Goal: Task Accomplishment & Management: Complete application form

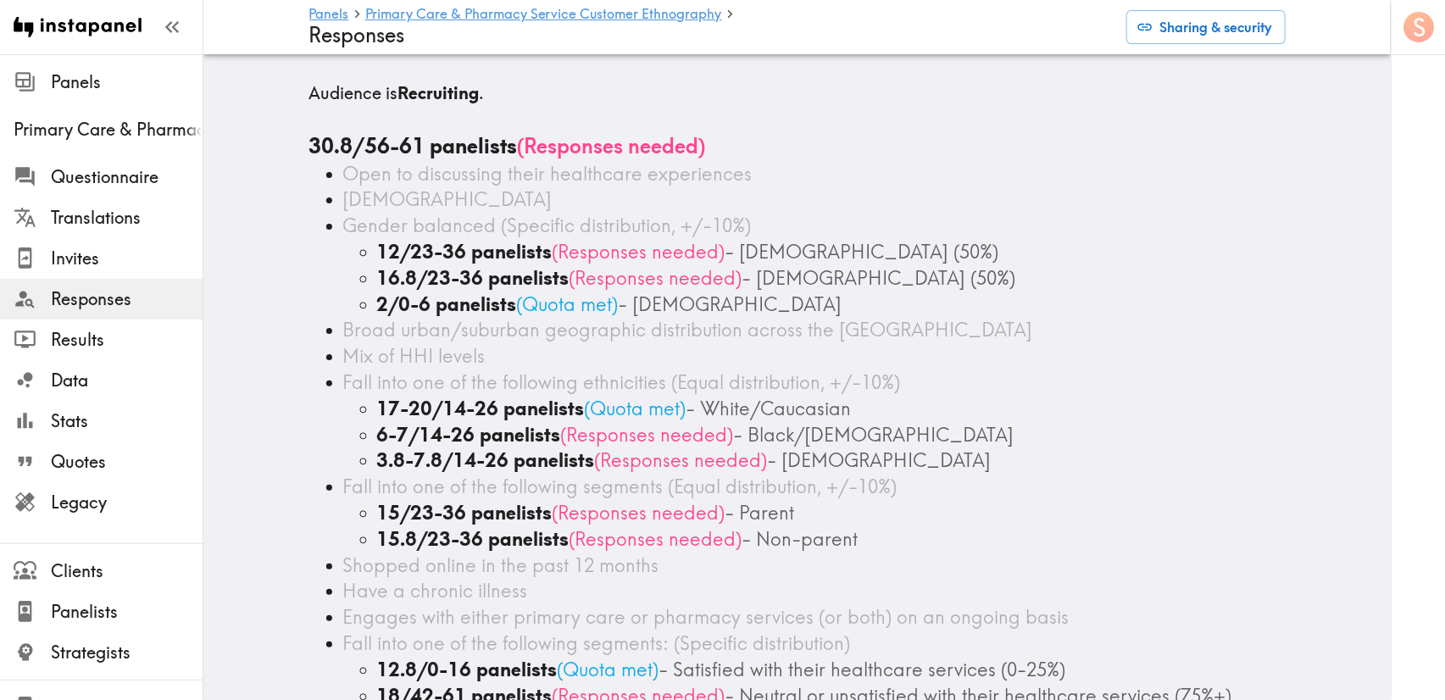
scroll to position [254, 0]
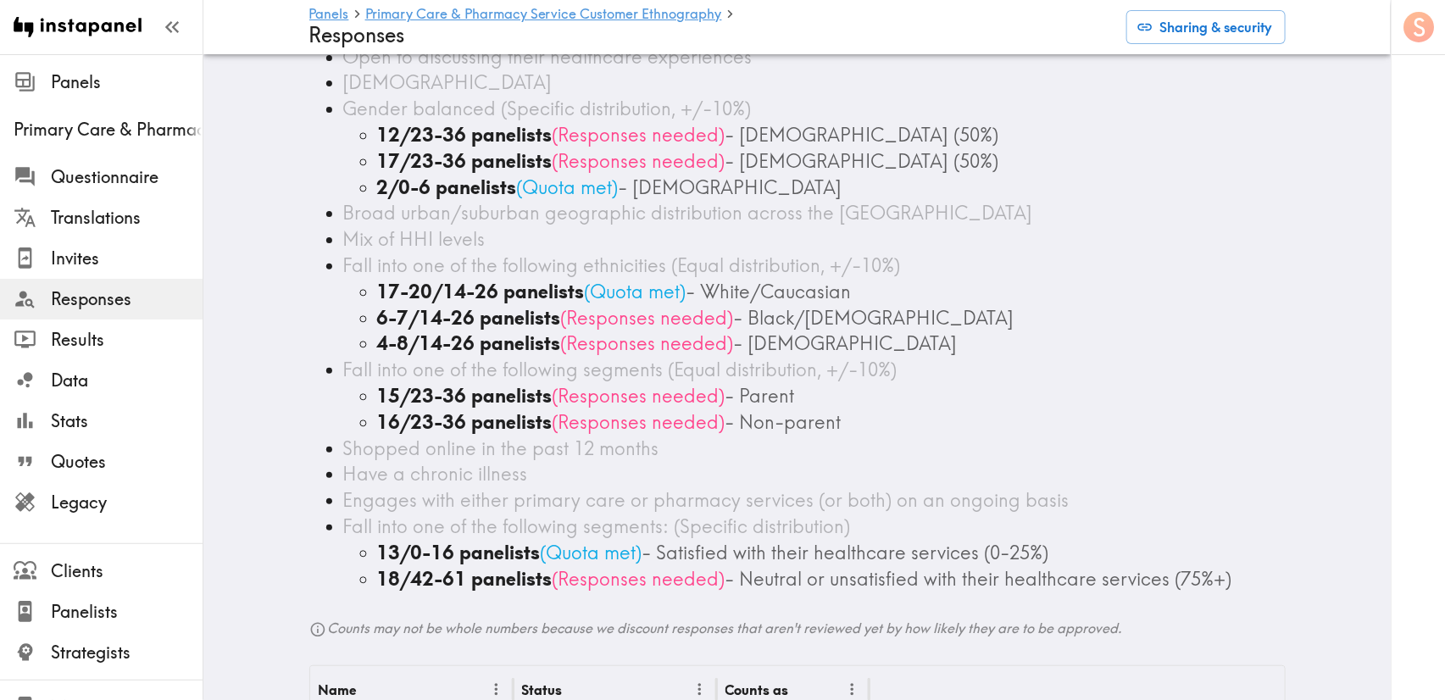
scroll to position [127, 0]
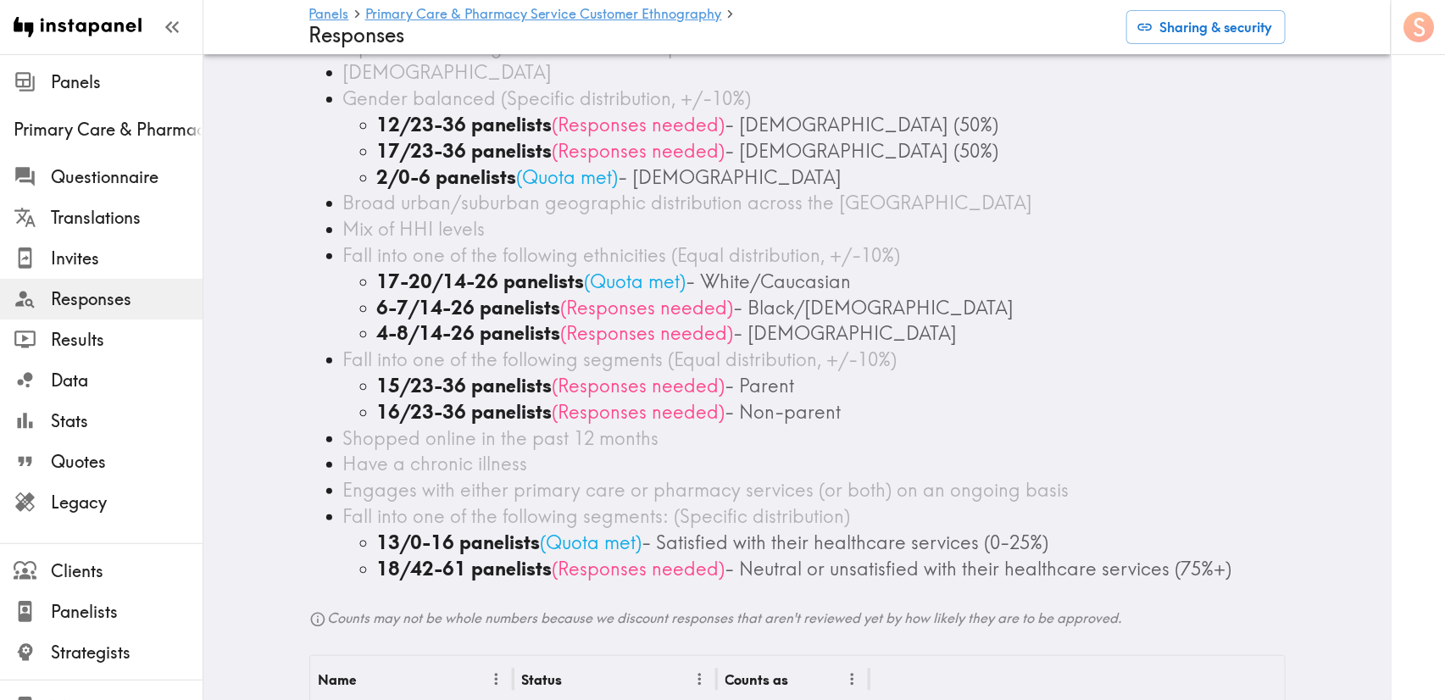
click at [754, 313] on span "- Black/African American" at bounding box center [874, 308] width 280 height 24
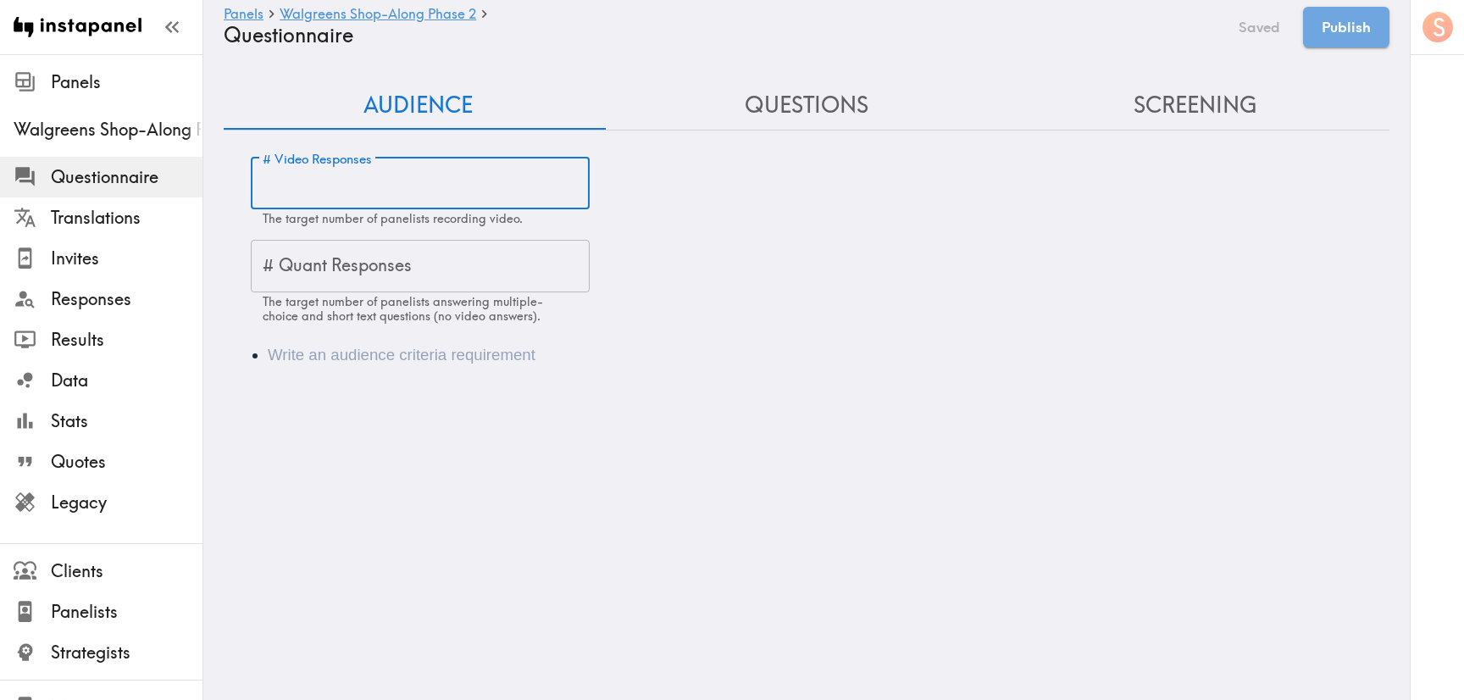
click at [486, 167] on input "# Video Responses" at bounding box center [420, 184] width 339 height 53
type input "30"
click at [357, 344] on li "Audience" at bounding box center [830, 355] width 1125 height 24
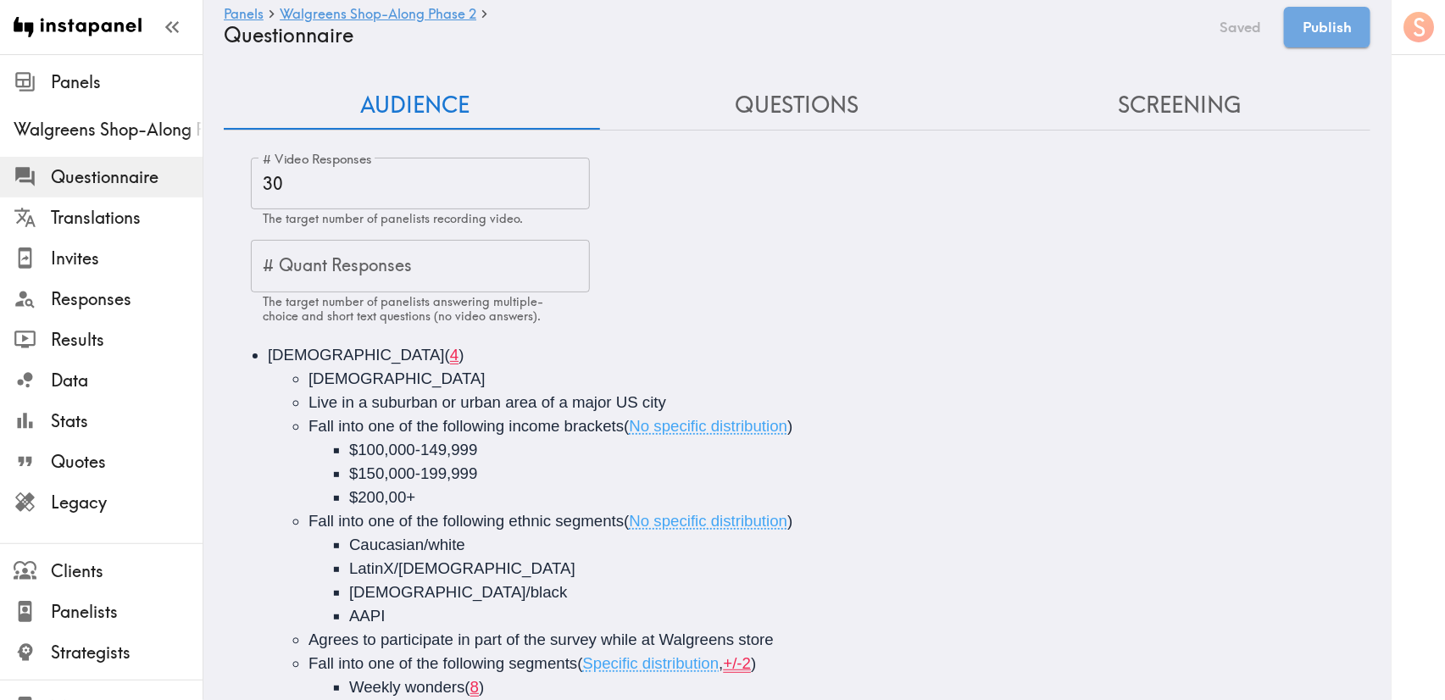
drag, startPoint x: 363, startPoint y: 353, endPoint x: 344, endPoint y: 360, distance: 19.8
click at [344, 360] on li "Female ( 4 ) 35-64 years old Live in a suburban or urban area of a major US cit…" at bounding box center [821, 699] width 1106 height 712
click at [343, 358] on li "Female ( 4 ) 35-64 years old Live in a suburban or urban area of a major US cit…" at bounding box center [821, 699] width 1106 height 712
copy div "Female ( 4 )"
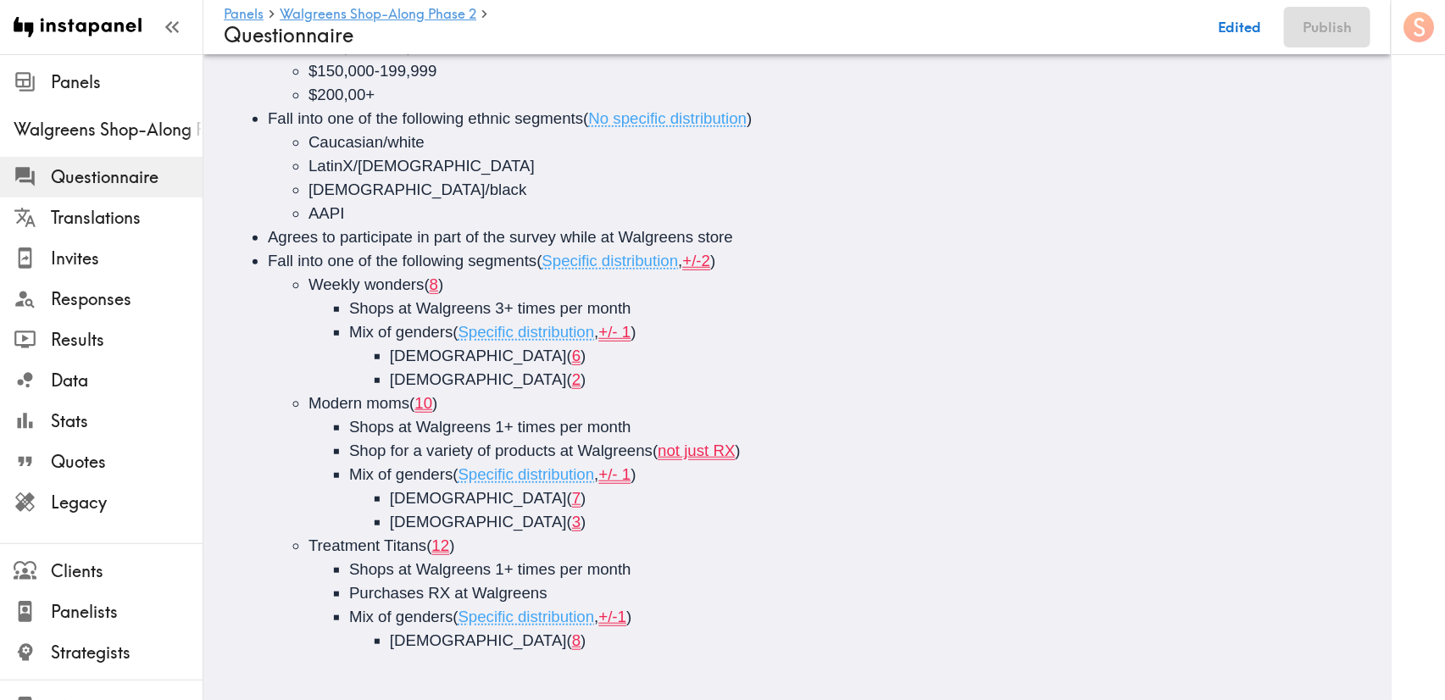
scroll to position [397, 0]
click at [521, 629] on li "Male ( 8 )" at bounding box center [917, 641] width 1055 height 24
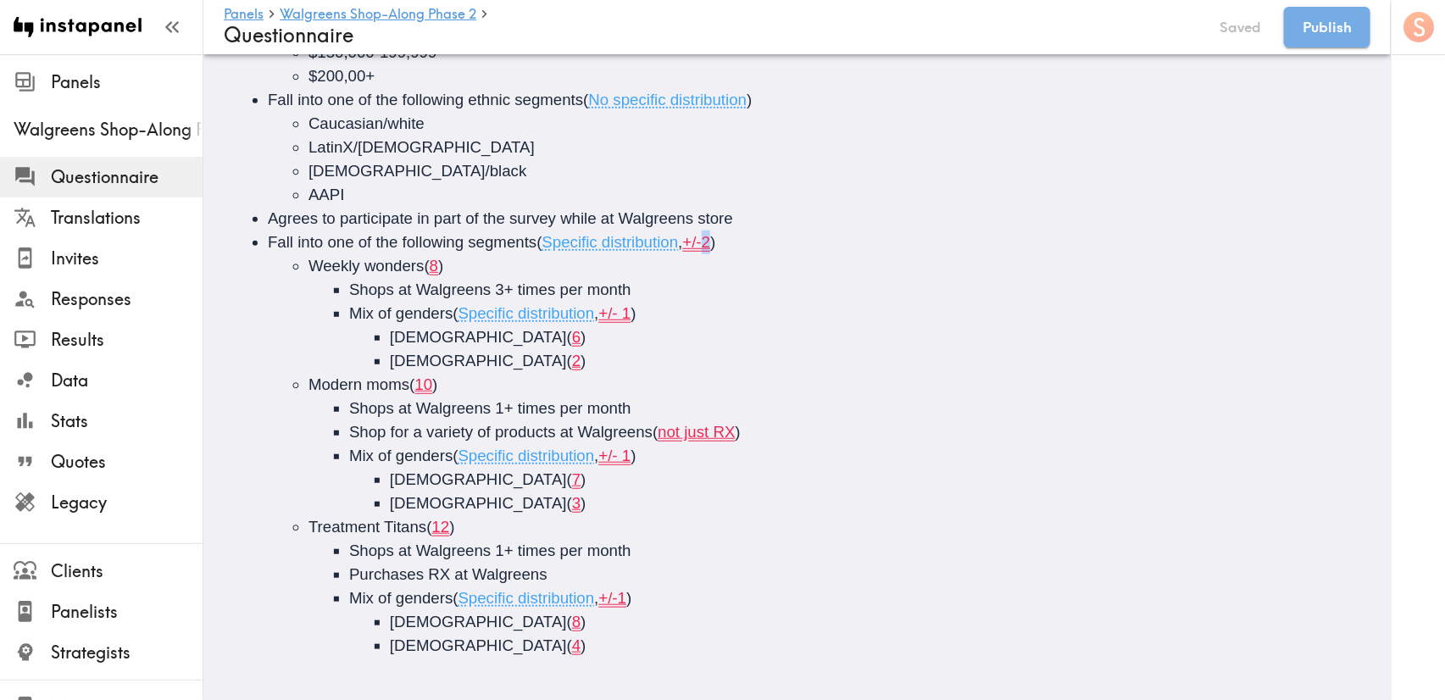
drag, startPoint x: 709, startPoint y: 242, endPoint x: 719, endPoint y: 242, distance: 9.3
click at [715, 242] on span "( Specific distribution , +/-2 )" at bounding box center [625, 242] width 179 height 18
drag, startPoint x: 443, startPoint y: 270, endPoint x: 432, endPoint y: 271, distance: 11.0
click at [432, 271] on span "( 8 )" at bounding box center [433, 266] width 19 height 18
click at [631, 313] on span "+/- 1" at bounding box center [615, 313] width 32 height 18
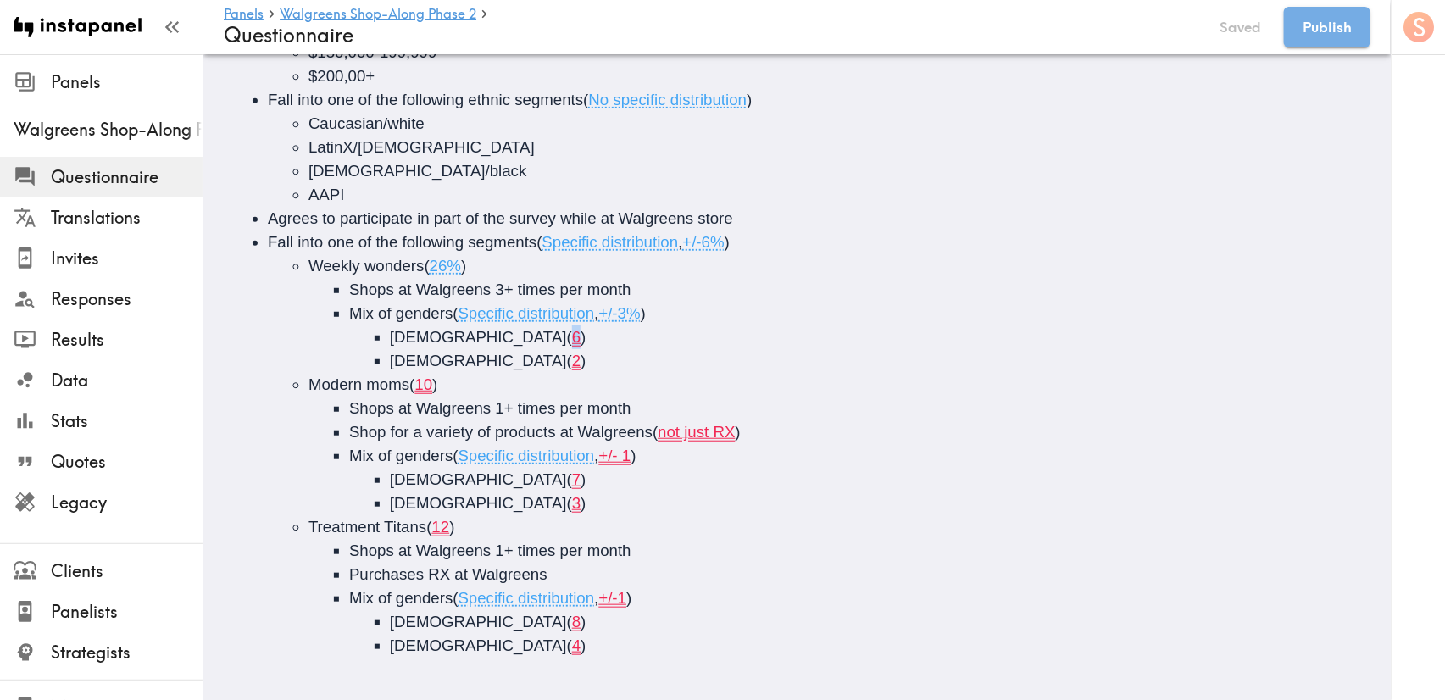
drag, startPoint x: 458, startPoint y: 326, endPoint x: 458, endPoint y: 309, distance: 16.9
click at [453, 330] on li "Female ( 6 )" at bounding box center [917, 337] width 1055 height 24
click at [572, 361] on span "2" at bounding box center [576, 361] width 8 height 18
click at [572, 362] on span "2" at bounding box center [576, 361] width 8 height 18
click at [760, 436] on li "Shop for a variety of products at Walgreens ( not just RX )" at bounding box center [885, 432] width 1072 height 24
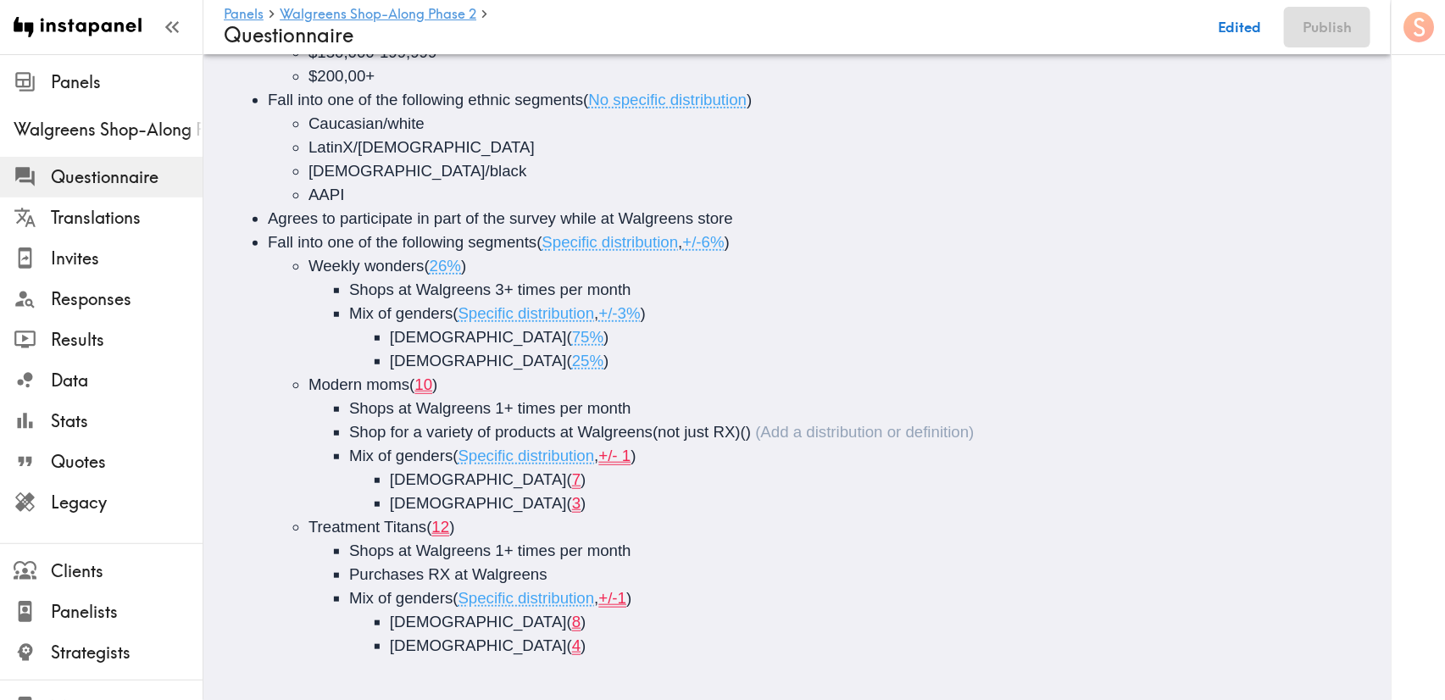
click at [631, 452] on span "+/- 1" at bounding box center [615, 456] width 32 height 18
click at [630, 318] on span "+/-3%" at bounding box center [620, 313] width 42 height 18
click at [631, 463] on span "+/- 1" at bounding box center [615, 456] width 32 height 18
click at [572, 474] on span "7" at bounding box center [576, 479] width 8 height 18
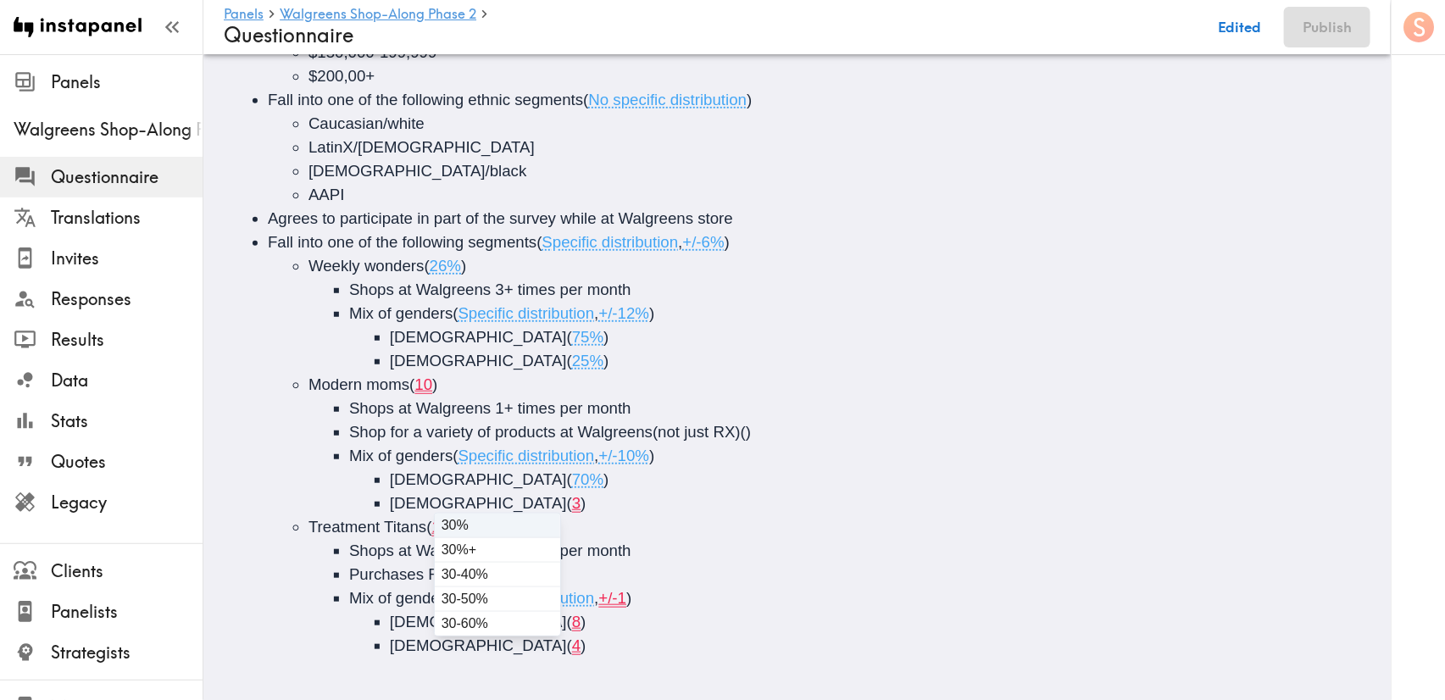
click at [440, 514] on div "35-64 years old Live in a suburban or urban area of a major US city Fall into o…" at bounding box center [797, 301] width 1146 height 752
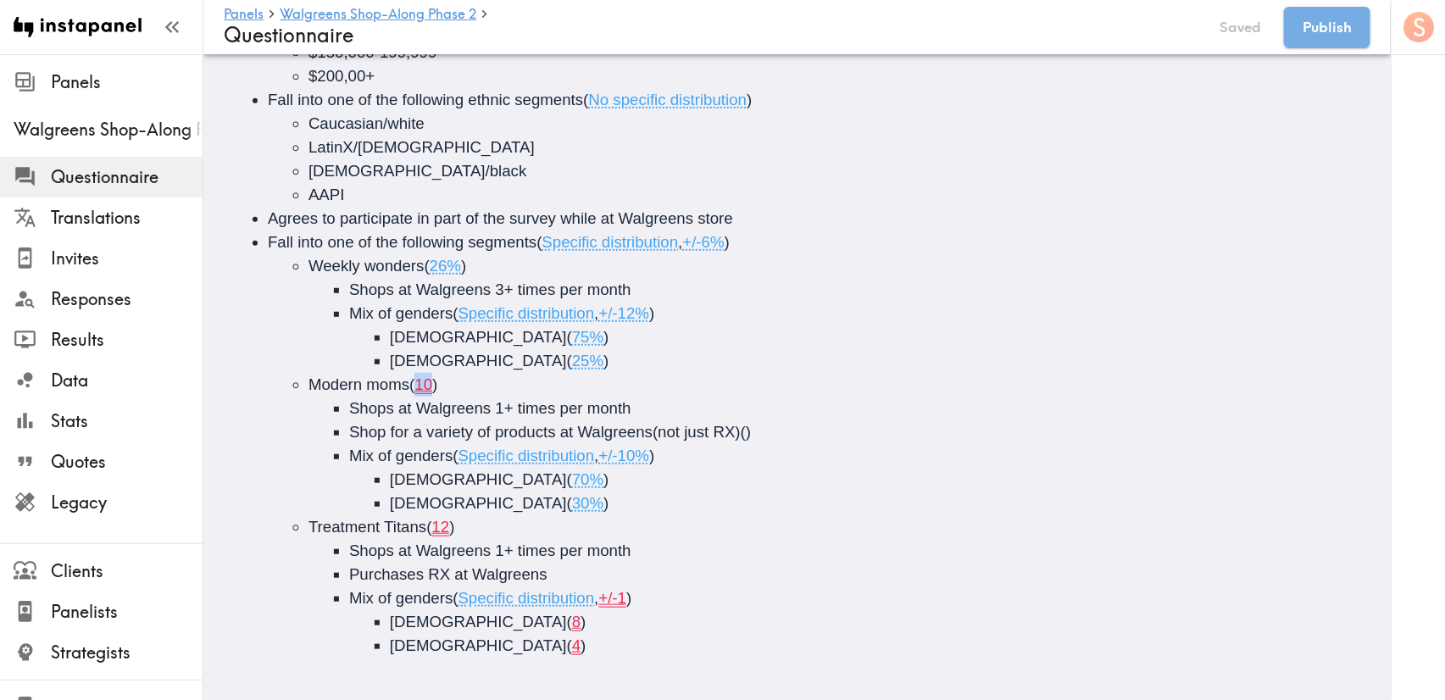
drag, startPoint x: 436, startPoint y: 384, endPoint x: 422, endPoint y: 386, distance: 13.7
click at [422, 386] on span "( 10 )" at bounding box center [423, 384] width 28 height 18
click at [627, 602] on span "+/-1" at bounding box center [613, 598] width 28 height 18
click at [572, 625] on span "8" at bounding box center [576, 622] width 8 height 18
click at [572, 620] on span "8" at bounding box center [576, 622] width 8 height 18
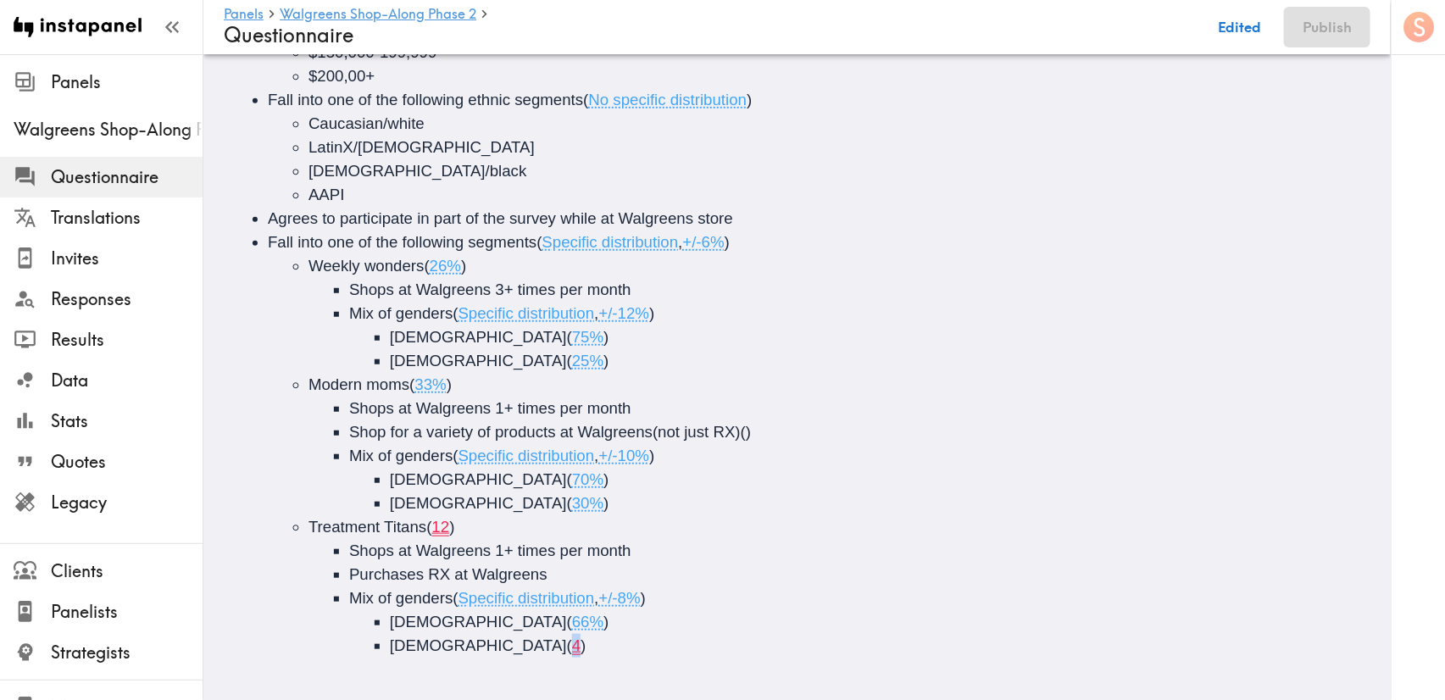
click at [572, 645] on span "4" at bounding box center [576, 645] width 8 height 18
click at [483, 586] on li "Mix of genders ( Specific distribution , +/-8% ) Male ( 66% ) Female ( 33% )" at bounding box center [885, 621] width 1072 height 71
click at [454, 529] on span ")" at bounding box center [451, 527] width 5 height 18
drag, startPoint x: 452, startPoint y: 532, endPoint x: 442, endPoint y: 532, distance: 9.3
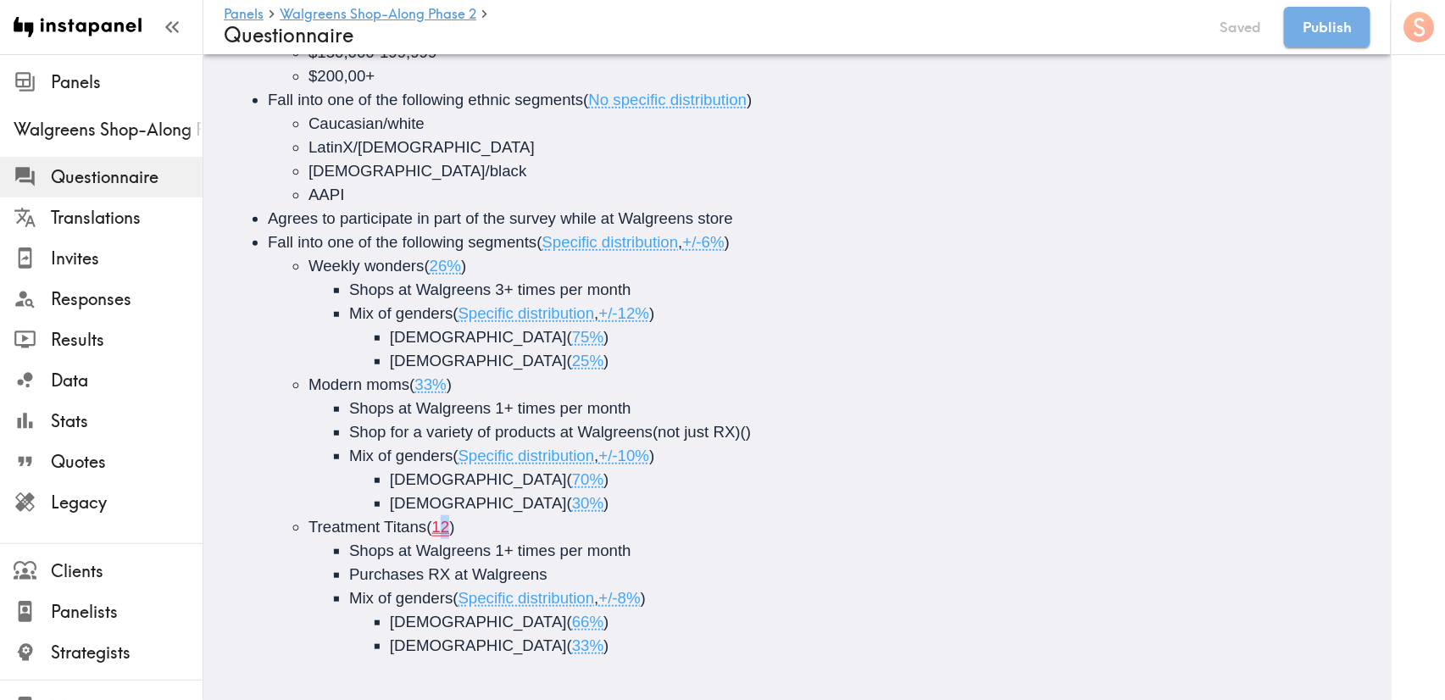
click at [442, 532] on span "12" at bounding box center [441, 527] width 18 height 18
click at [441, 530] on span "12" at bounding box center [441, 527] width 18 height 18
click at [440, 526] on span "12" at bounding box center [441, 527] width 18 height 18
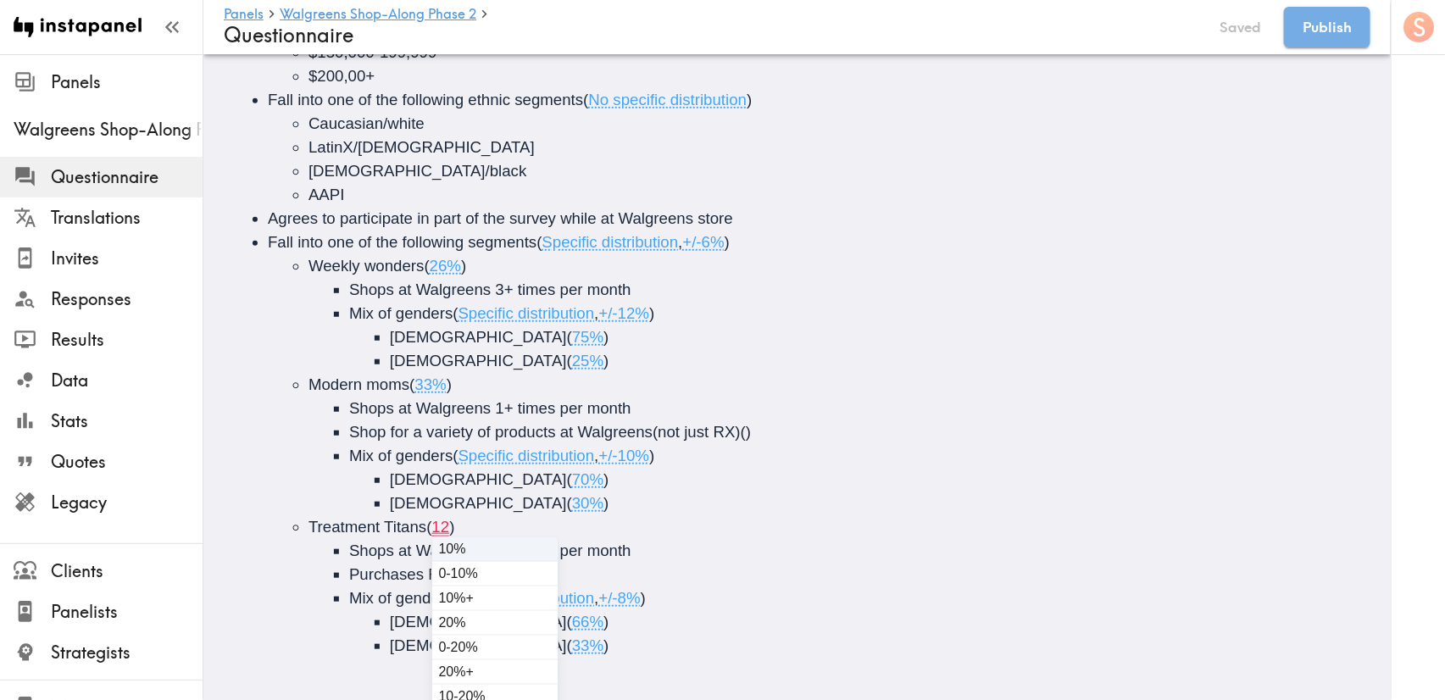
click at [440, 526] on span "12" at bounding box center [441, 527] width 18 height 18
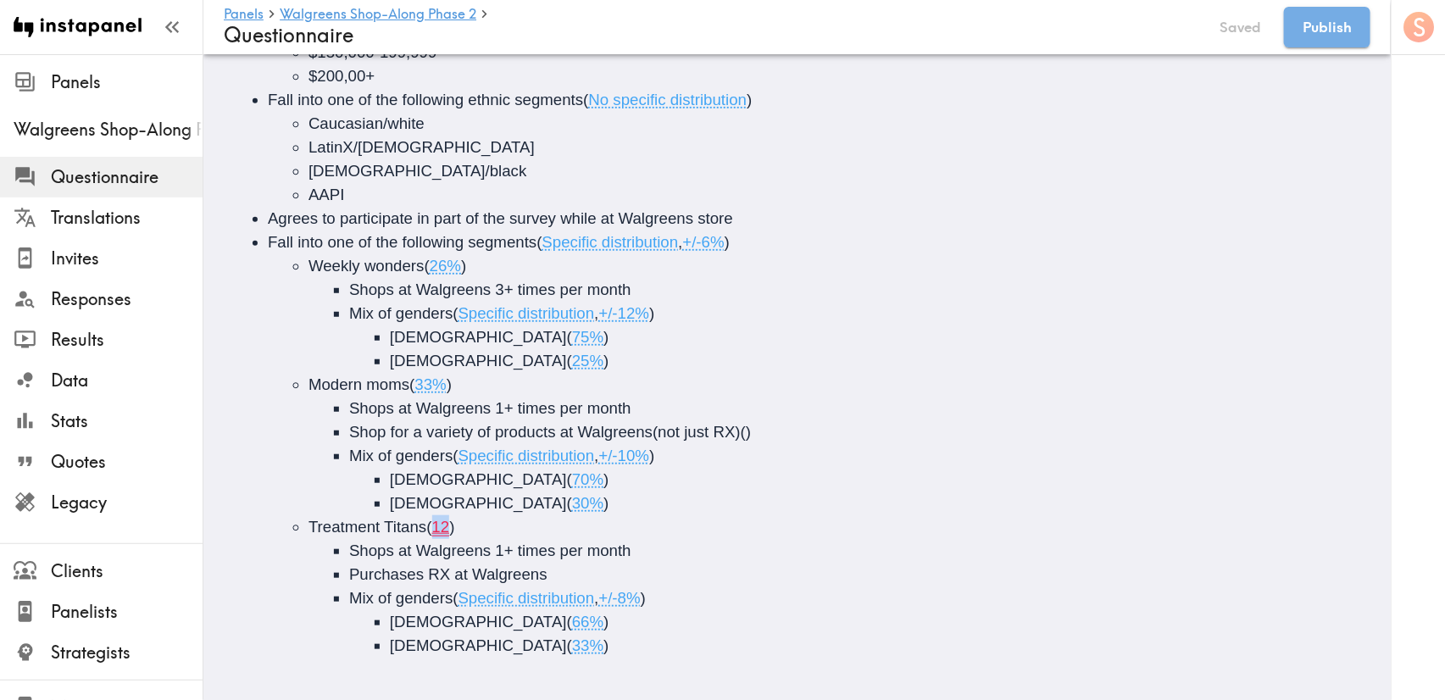
click at [440, 526] on span "12" at bounding box center [441, 527] width 18 height 18
click at [1257, 29] on button "Save now" at bounding box center [1228, 27] width 83 height 41
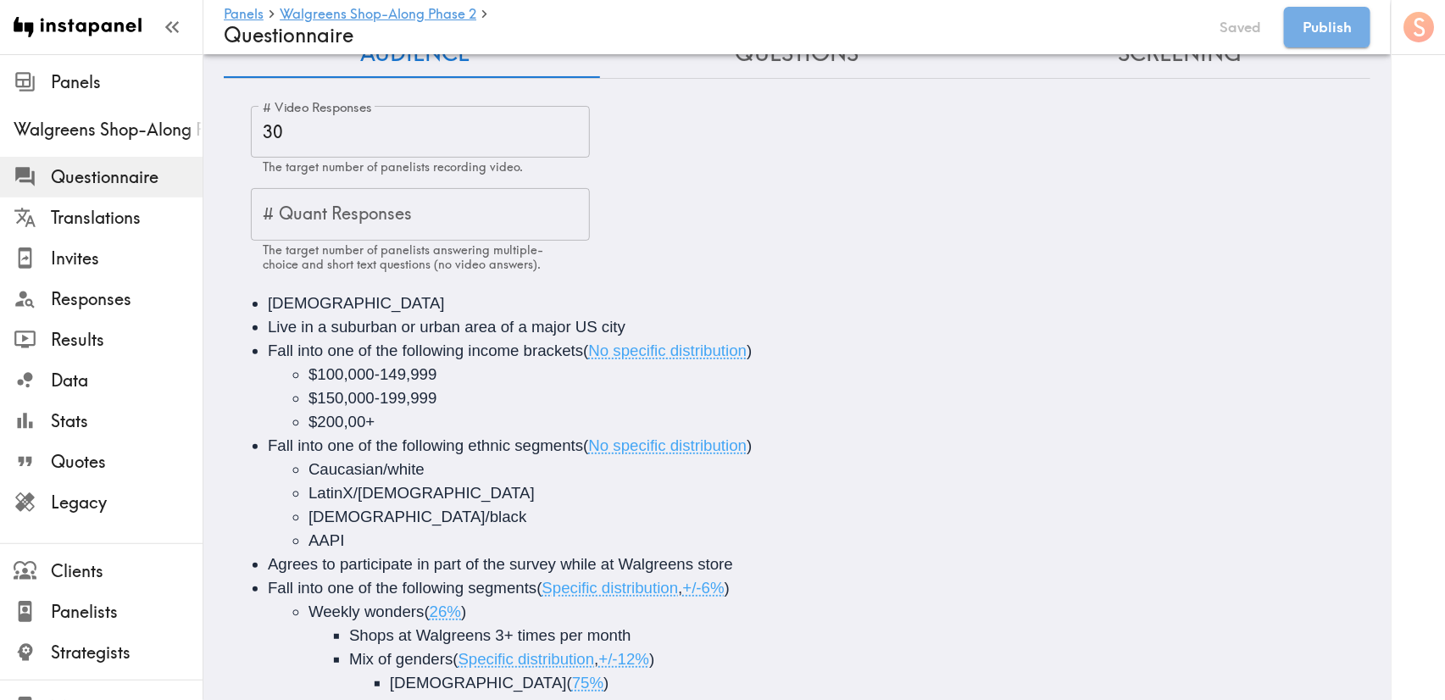
scroll to position [0, 0]
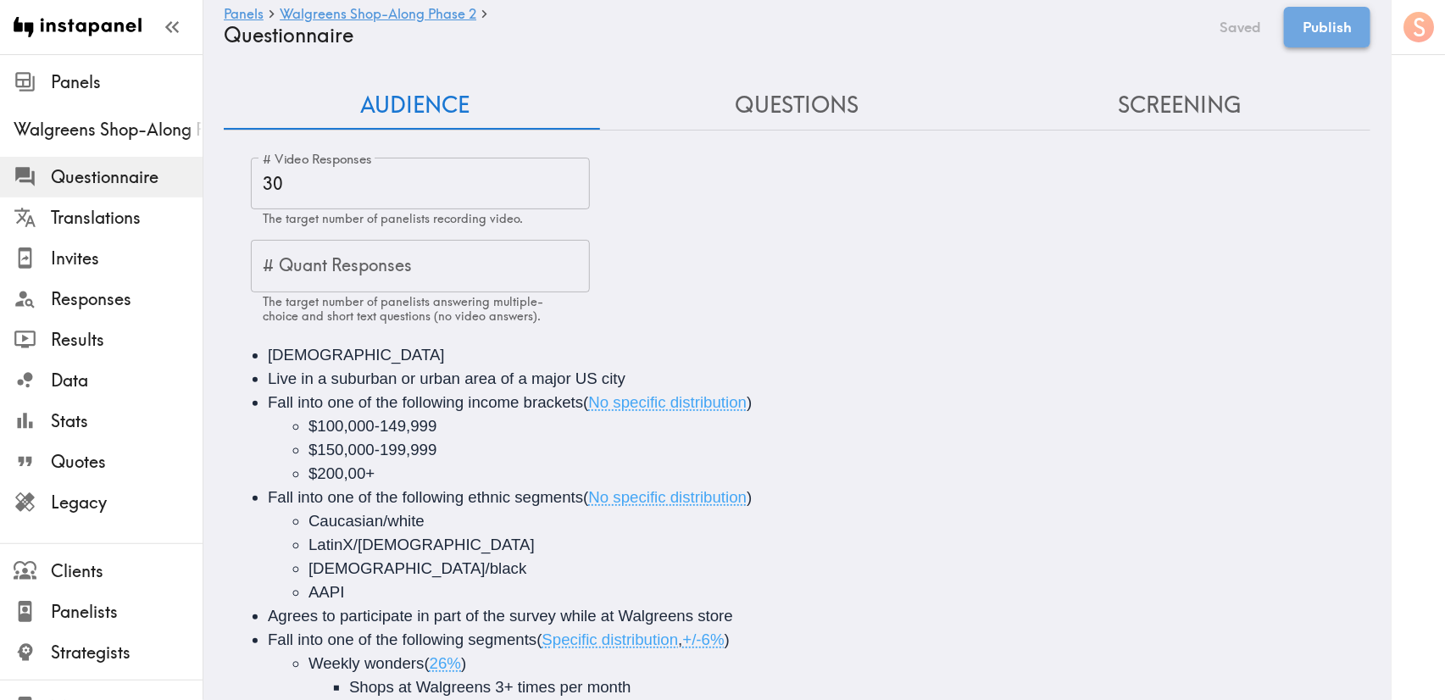
click at [1319, 23] on button "Publish" at bounding box center [1327, 27] width 86 height 41
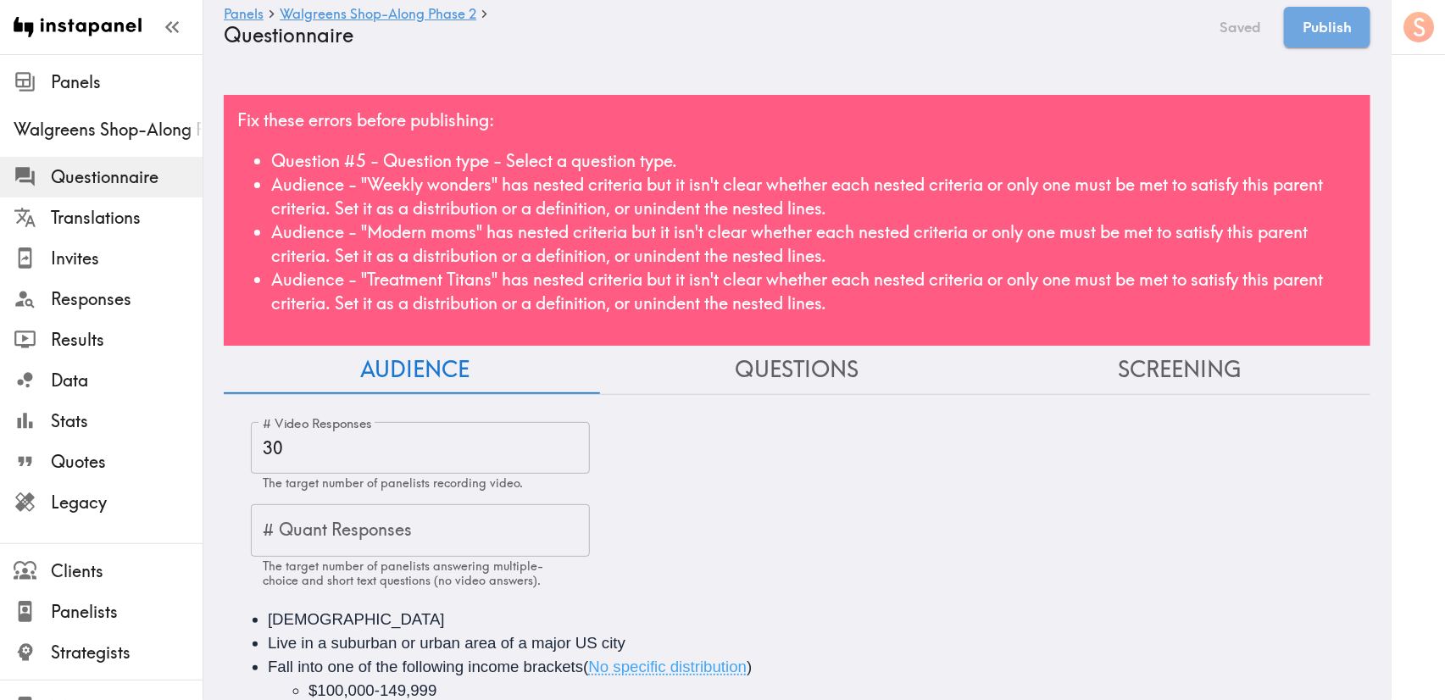
click at [904, 146] on div "Fix these errors before publishing: Question #5 - Question type - Select a ques…" at bounding box center [797, 220] width 1146 height 251
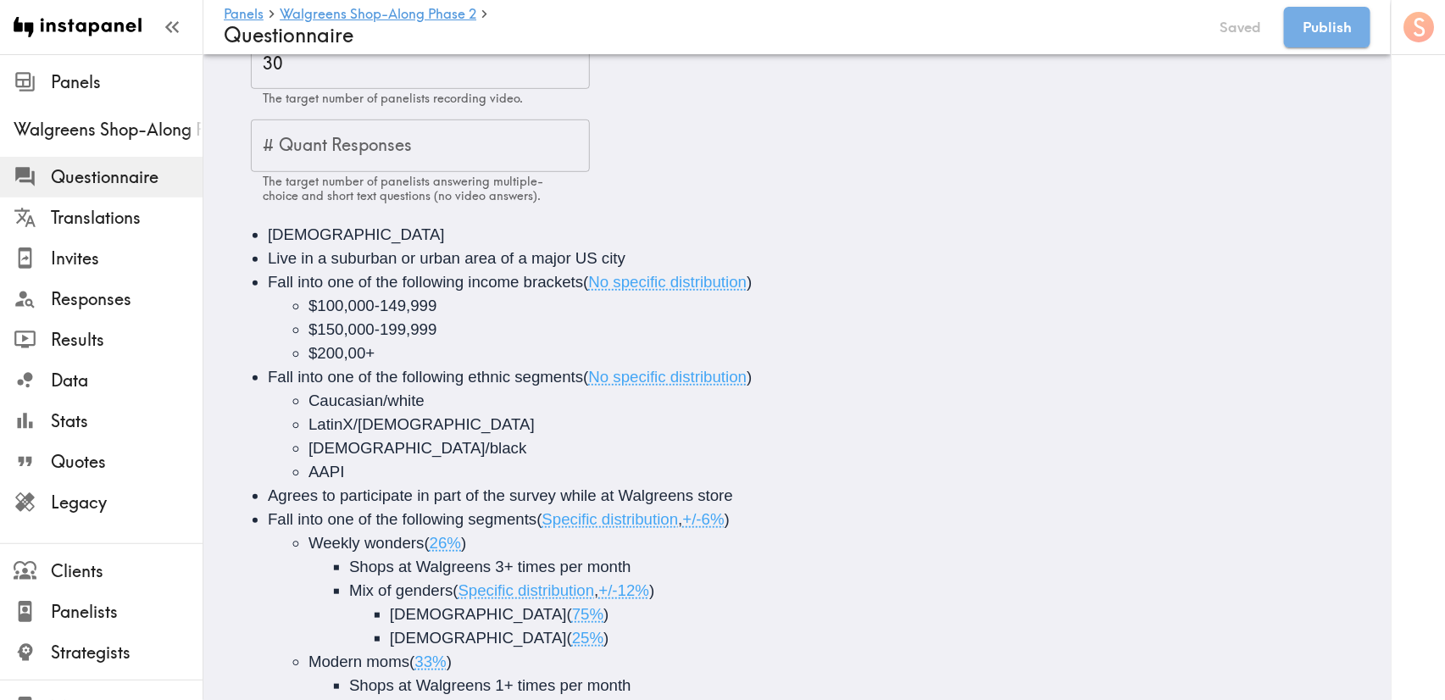
scroll to position [635, 0]
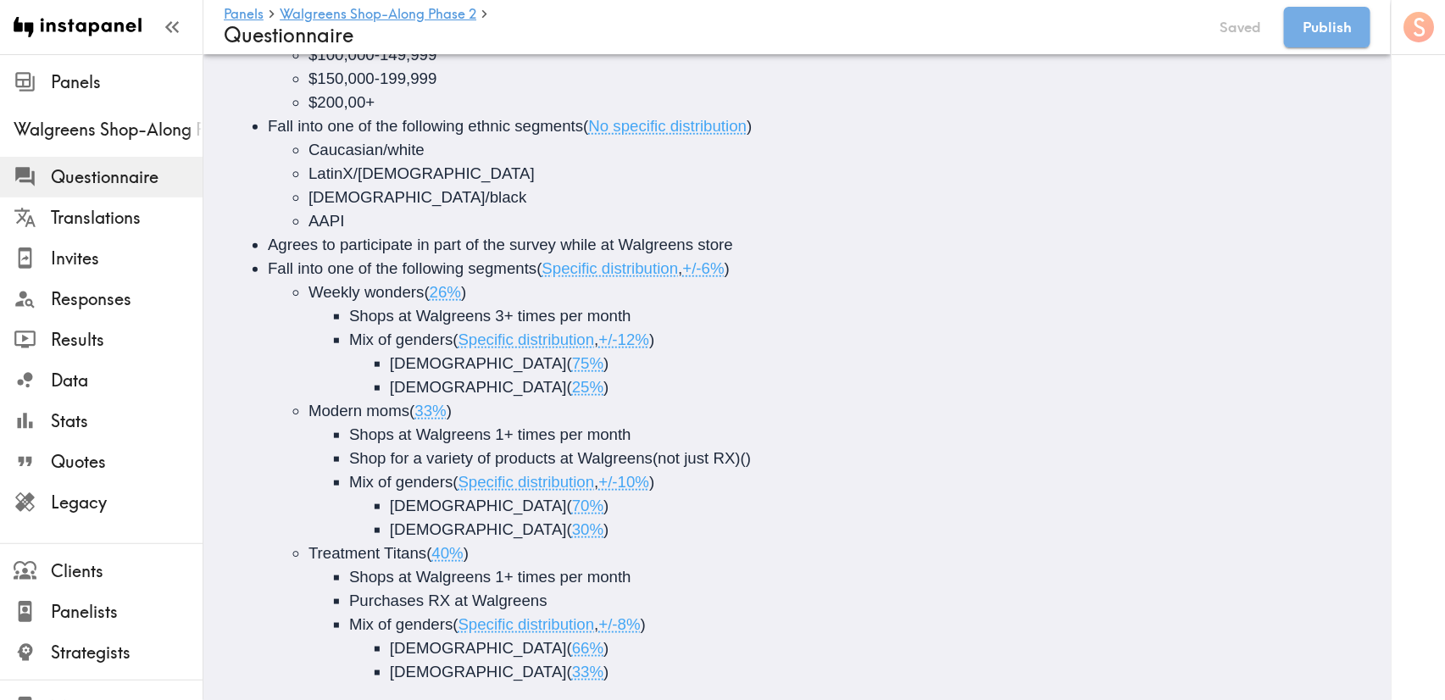
click at [435, 295] on span "26%" at bounding box center [445, 292] width 31 height 18
click at [564, 325] on span "Shops at Walgreens 3+ times per month" at bounding box center [490, 316] width 282 height 18
click at [421, 418] on span "33%" at bounding box center [429, 411] width 31 height 18
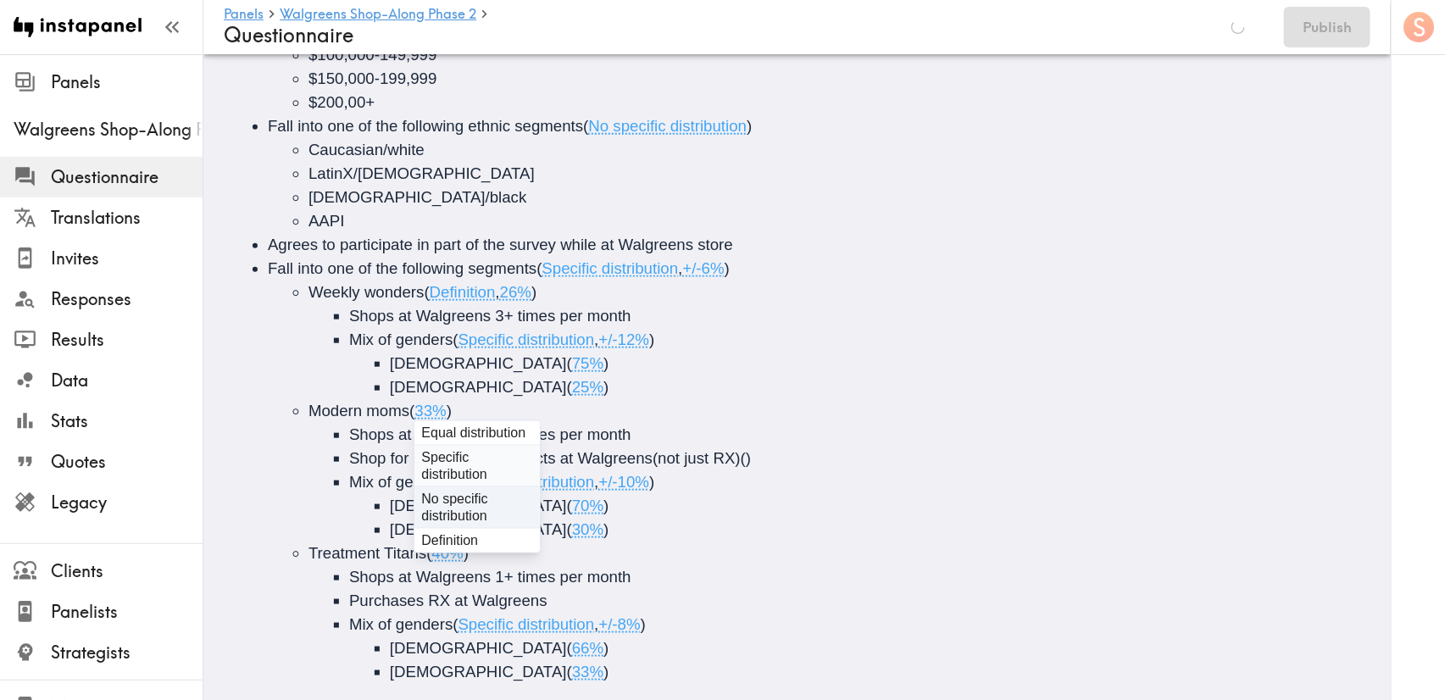
scroll to position [588, 0]
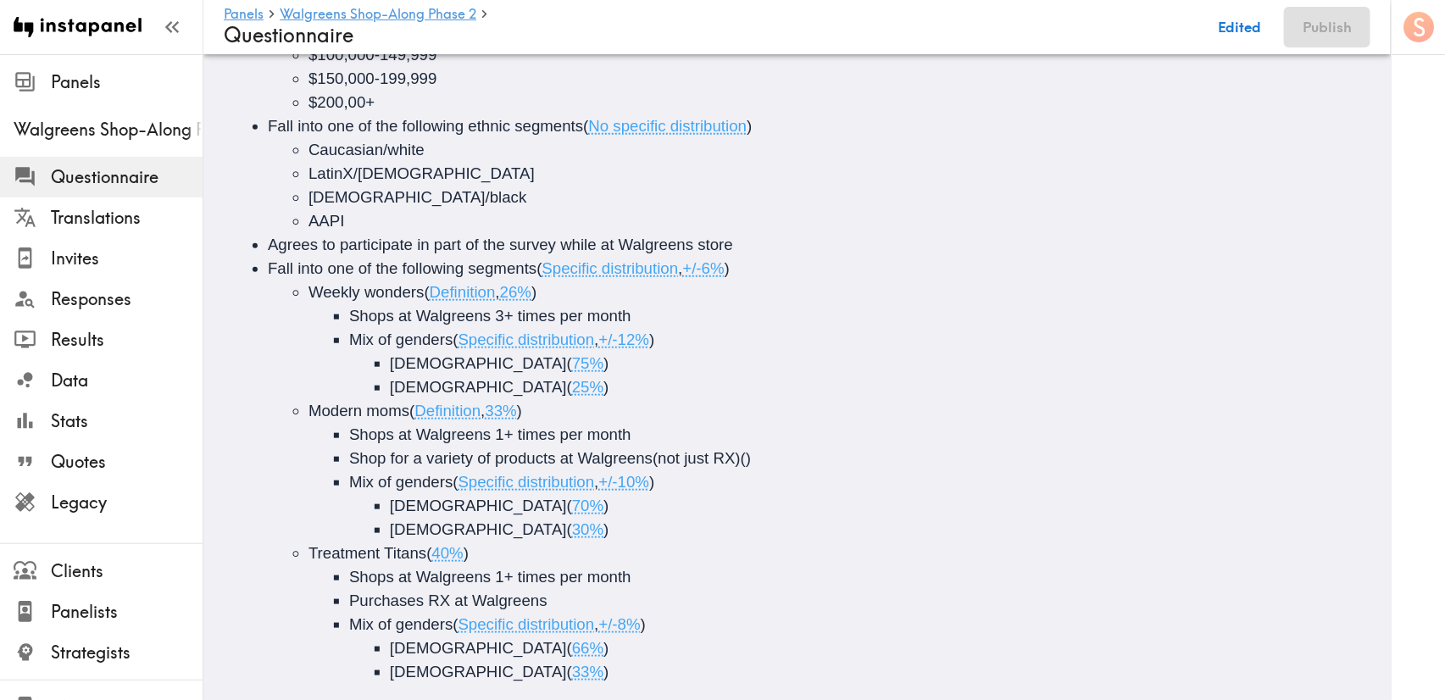
drag, startPoint x: 486, startPoint y: 591, endPoint x: 528, endPoint y: 508, distance: 92.8
click at [529, 430] on span "Shops at Walgreens 1+ times per month" at bounding box center [490, 434] width 282 height 18
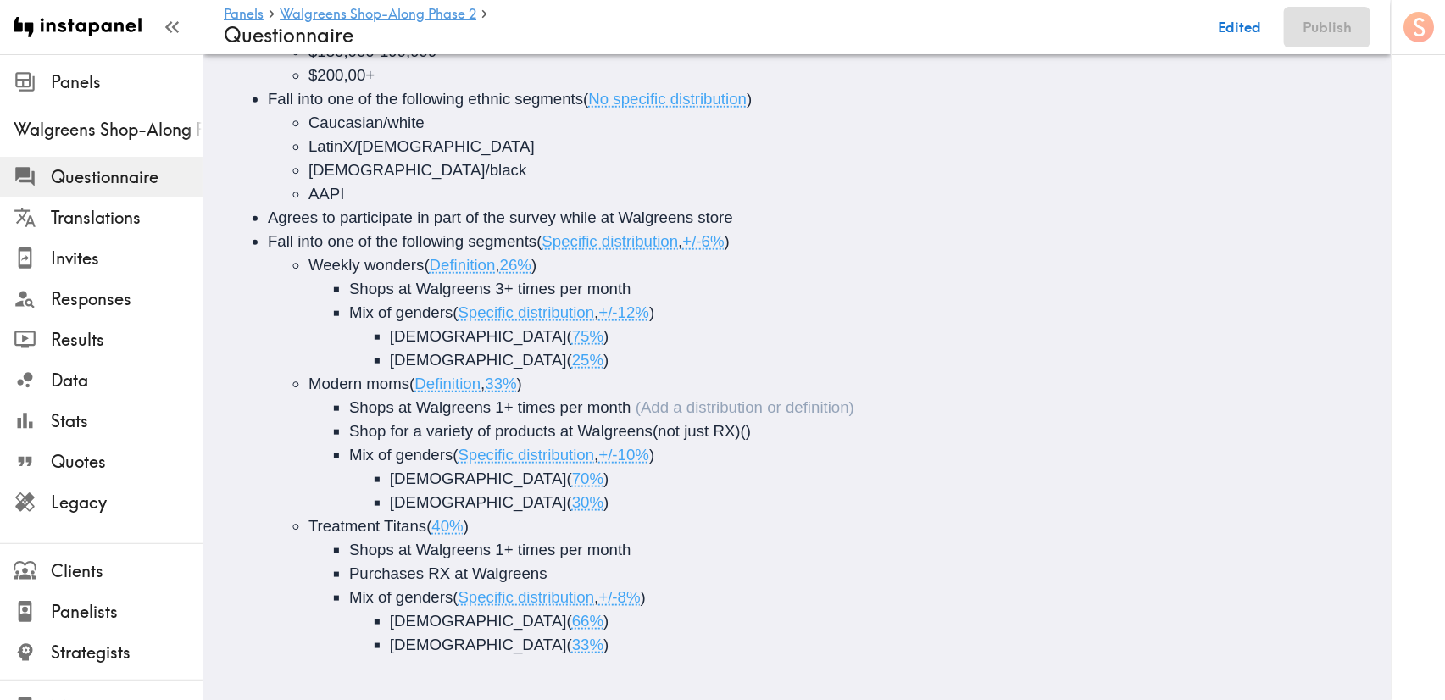
scroll to position [638, 0]
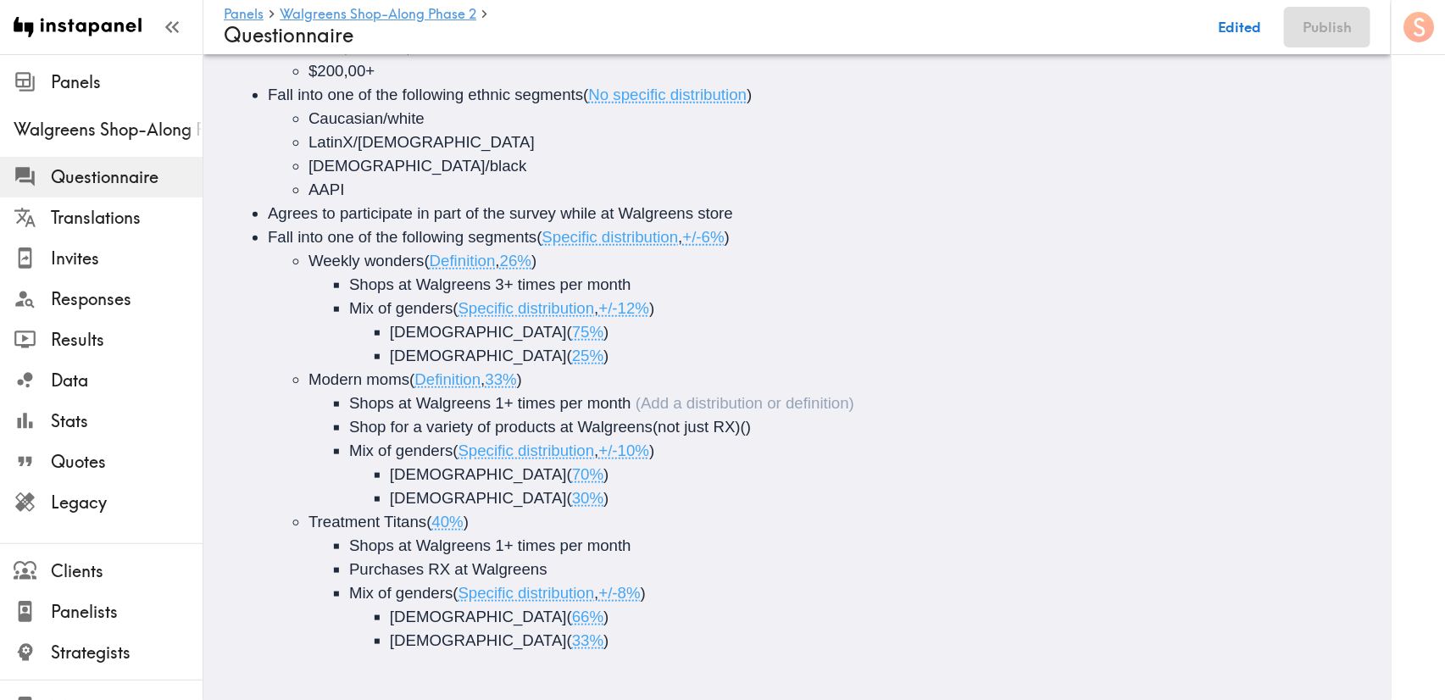
click at [436, 513] on span "40%" at bounding box center [447, 522] width 31 height 18
click at [408, 536] on span "Shops at Walgreens 1+ times per month" at bounding box center [490, 545] width 282 height 18
click at [1252, 25] on button "Save now" at bounding box center [1228, 27] width 83 height 41
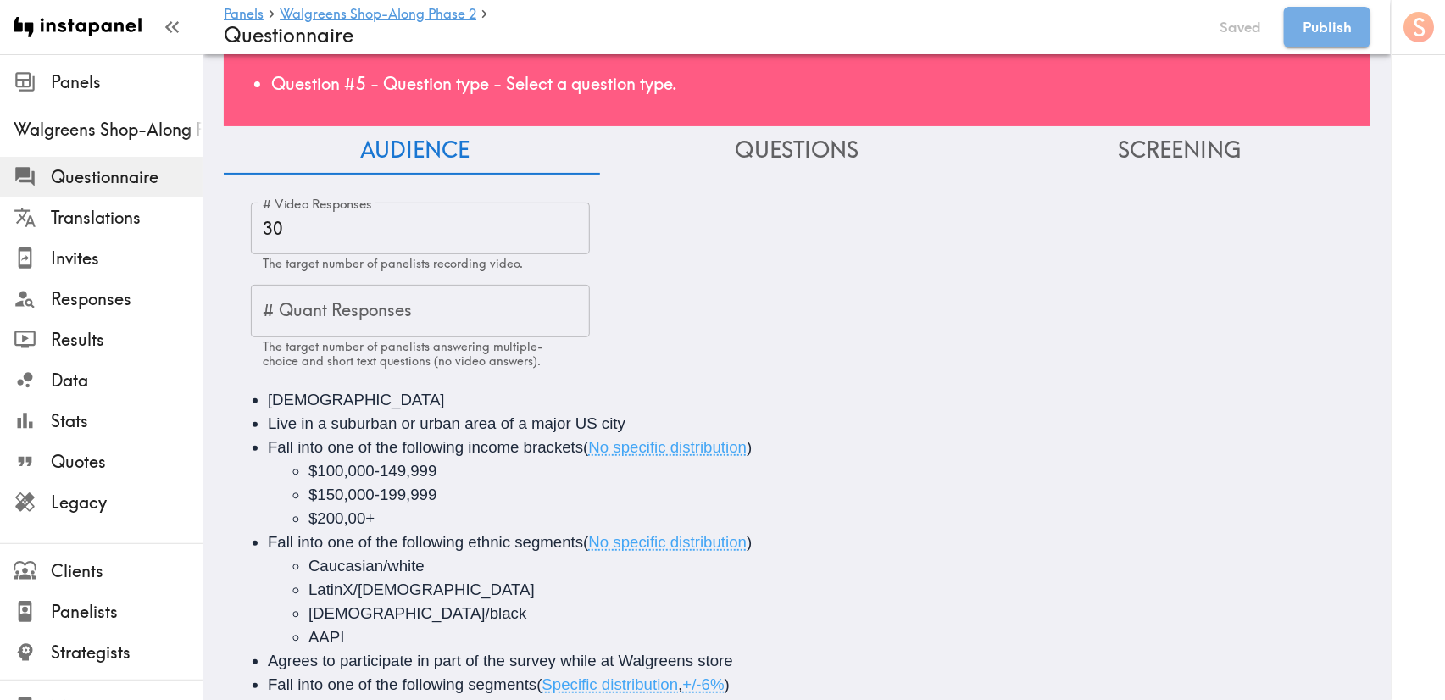
scroll to position [0, 0]
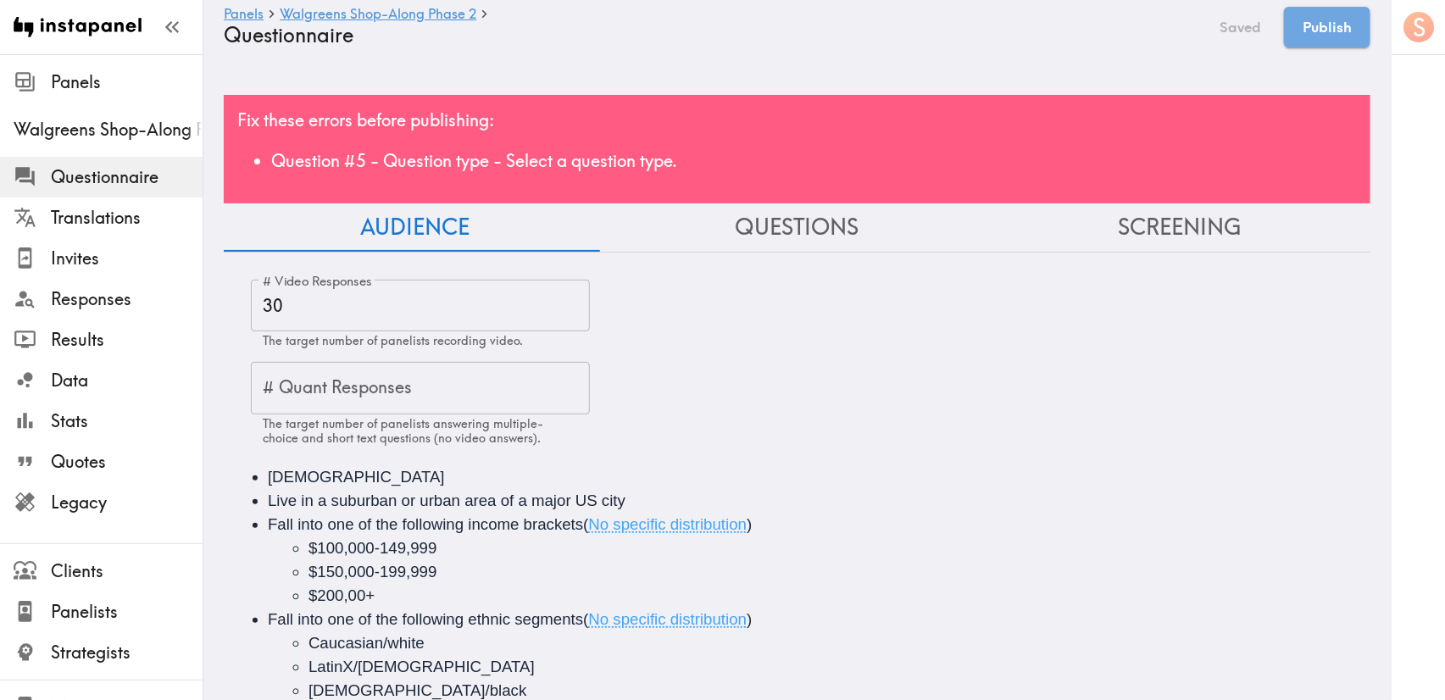
click at [1090, 123] on div "Fix these errors before publishing: Question #5 - Question type - Select a ques…" at bounding box center [797, 149] width 1146 height 108
click at [826, 231] on button "Questions" at bounding box center [797, 227] width 382 height 48
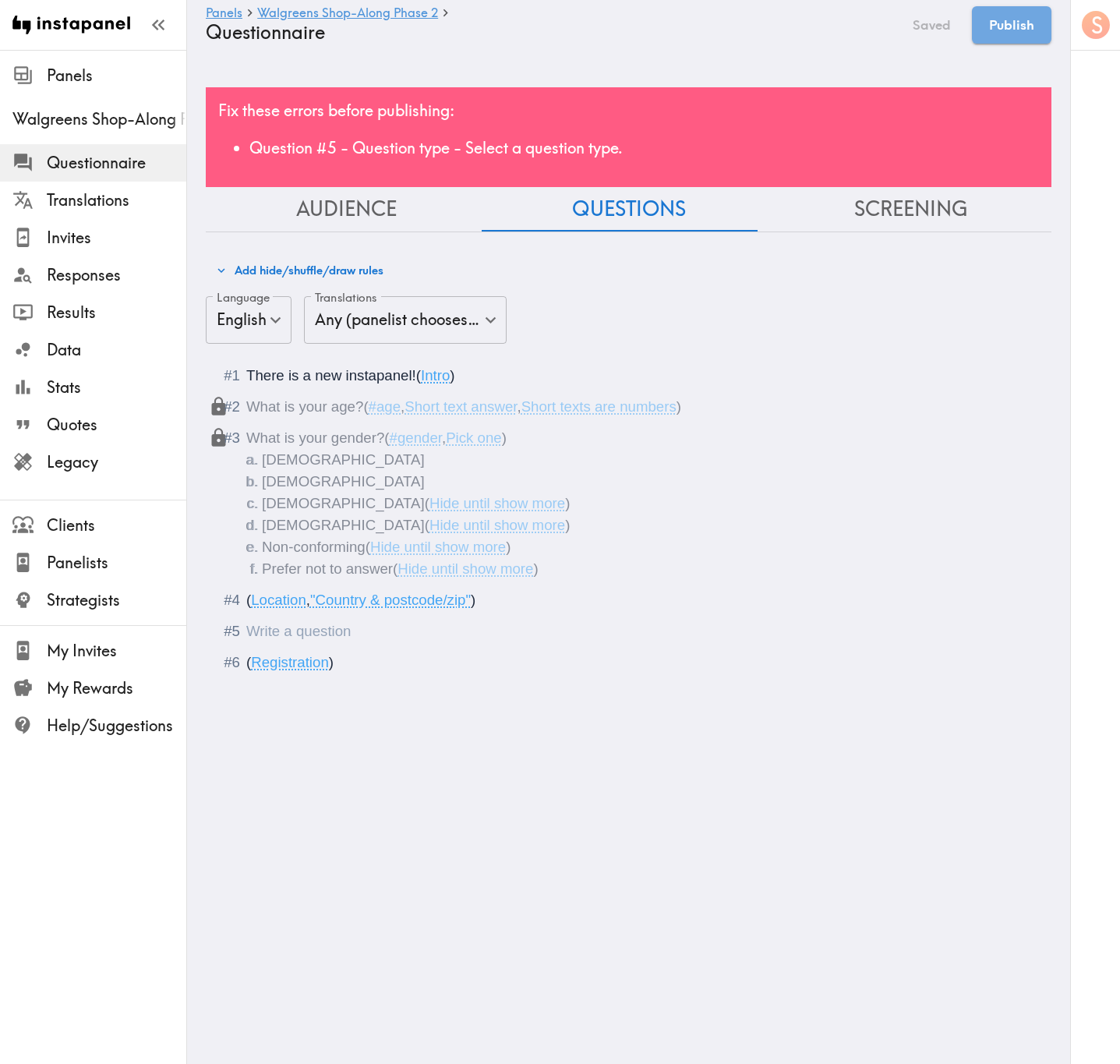
click at [246, 635] on div "Questionnaire" at bounding box center [246, 631] width 0 height 17
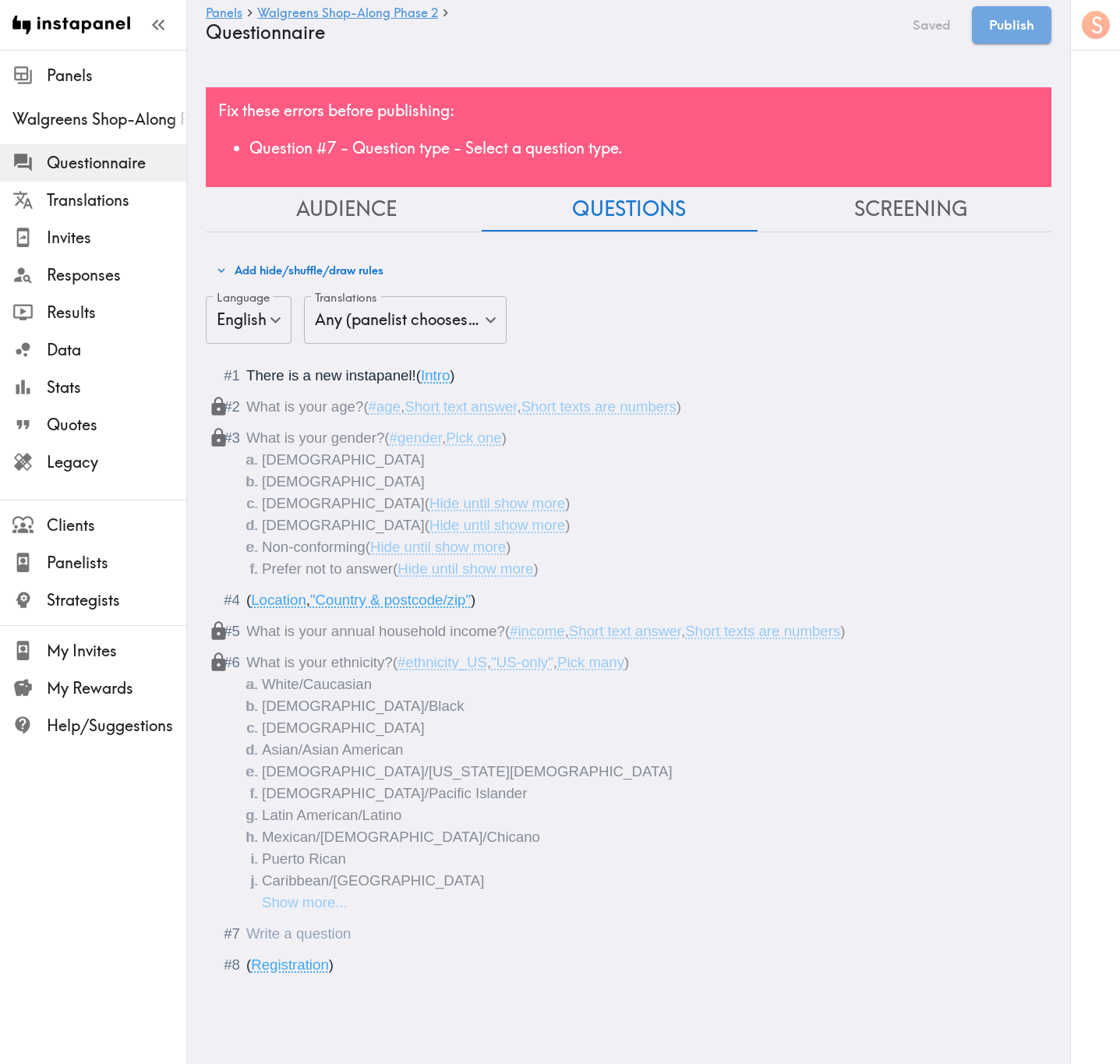
click at [437, 643] on div "Questionnaire" at bounding box center [639, 933] width 786 height 22
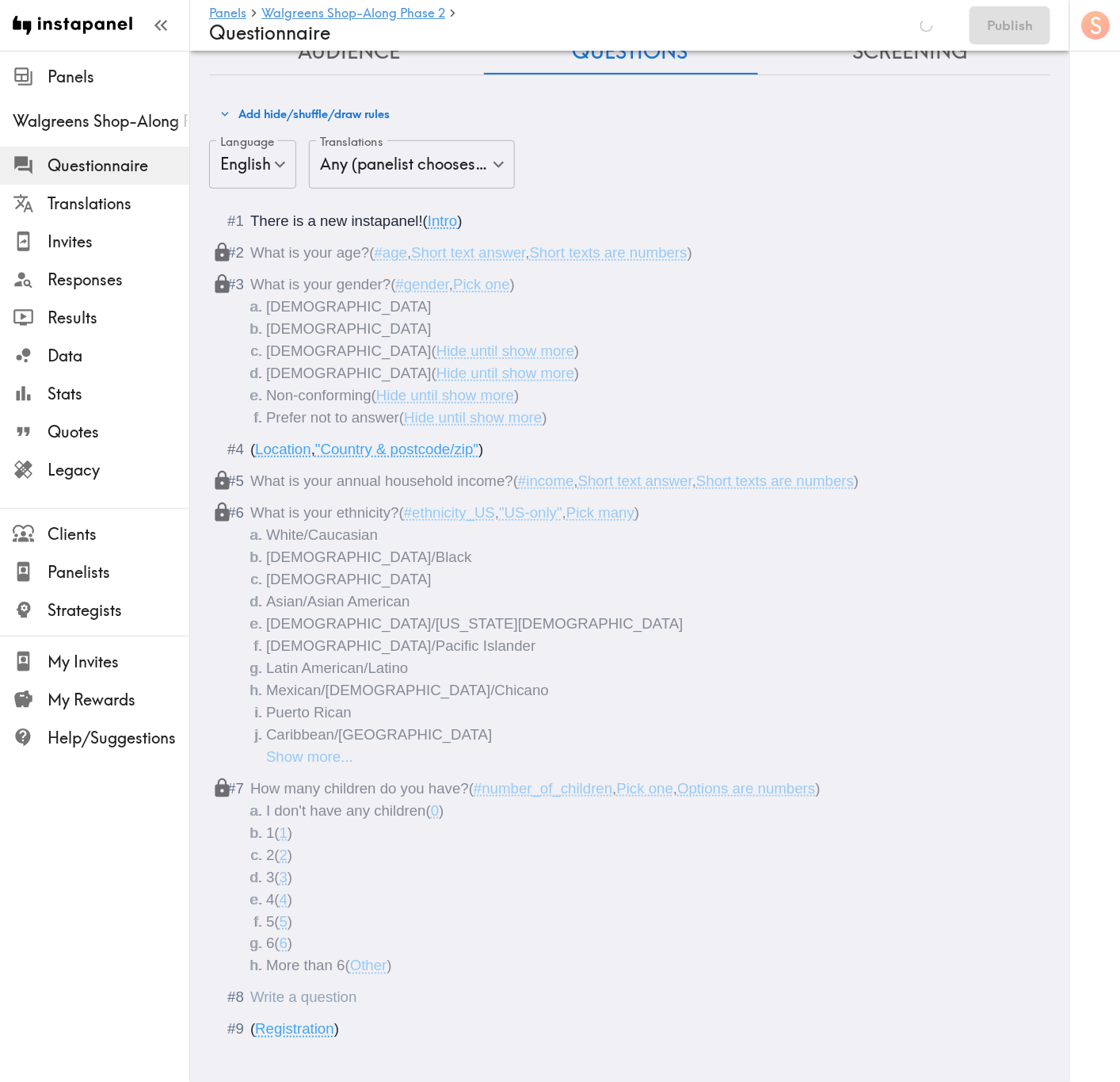
scroll to position [160, 0]
click at [506, 654] on li "More than 6 ( Other )" at bounding box center [649, 967] width 765 height 22
click at [474, 654] on div "Questionnaire" at bounding box center [640, 999] width 781 height 22
click at [409, 654] on ol "There is a new instapanel! ( Intro ) What is your age? ( #age , Short text answ…" at bounding box center [629, 626] width 803 height 830
click at [392, 654] on div "Questionnaire" at bounding box center [640, 999] width 781 height 22
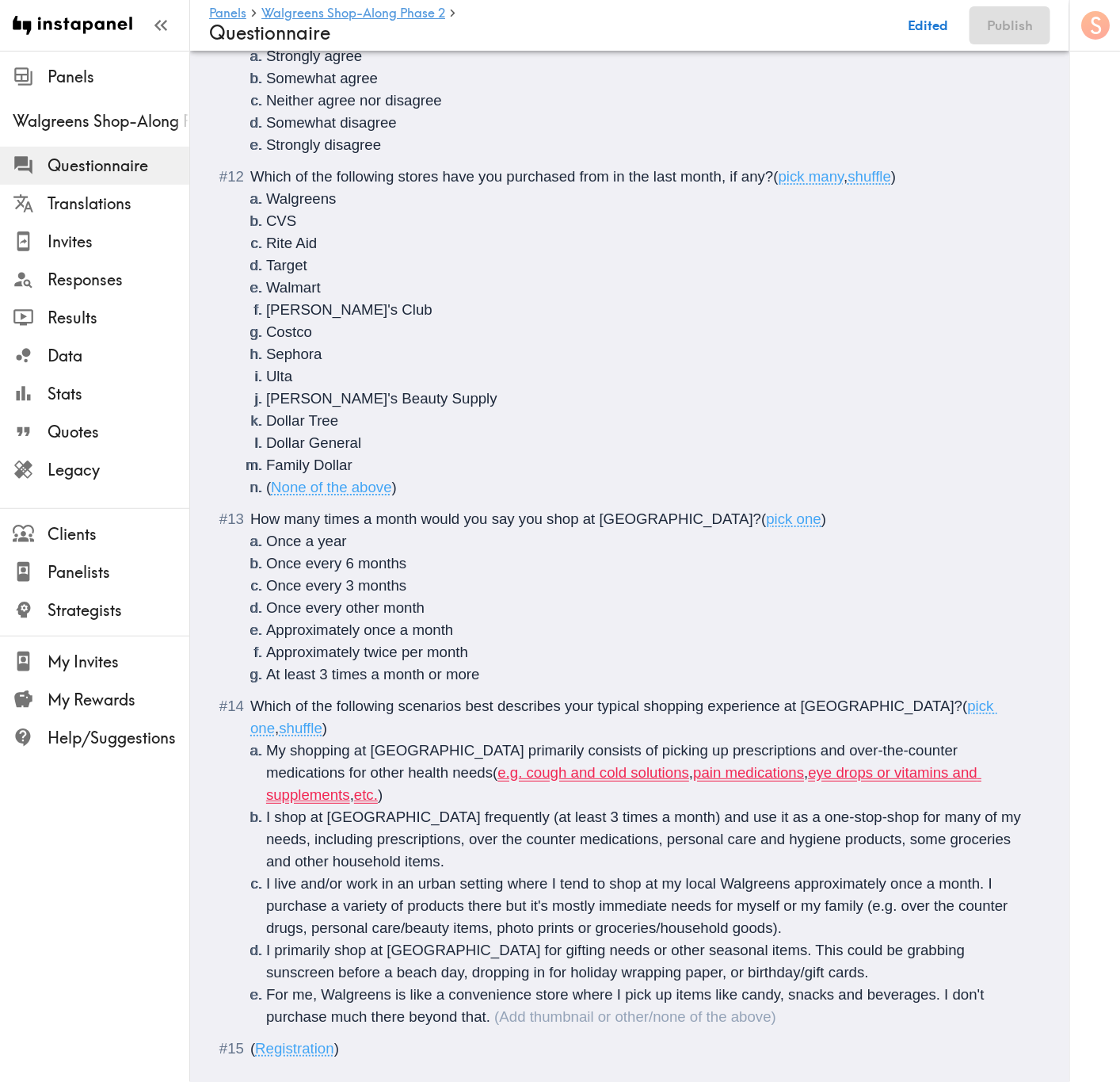
scroll to position [1891, 0]
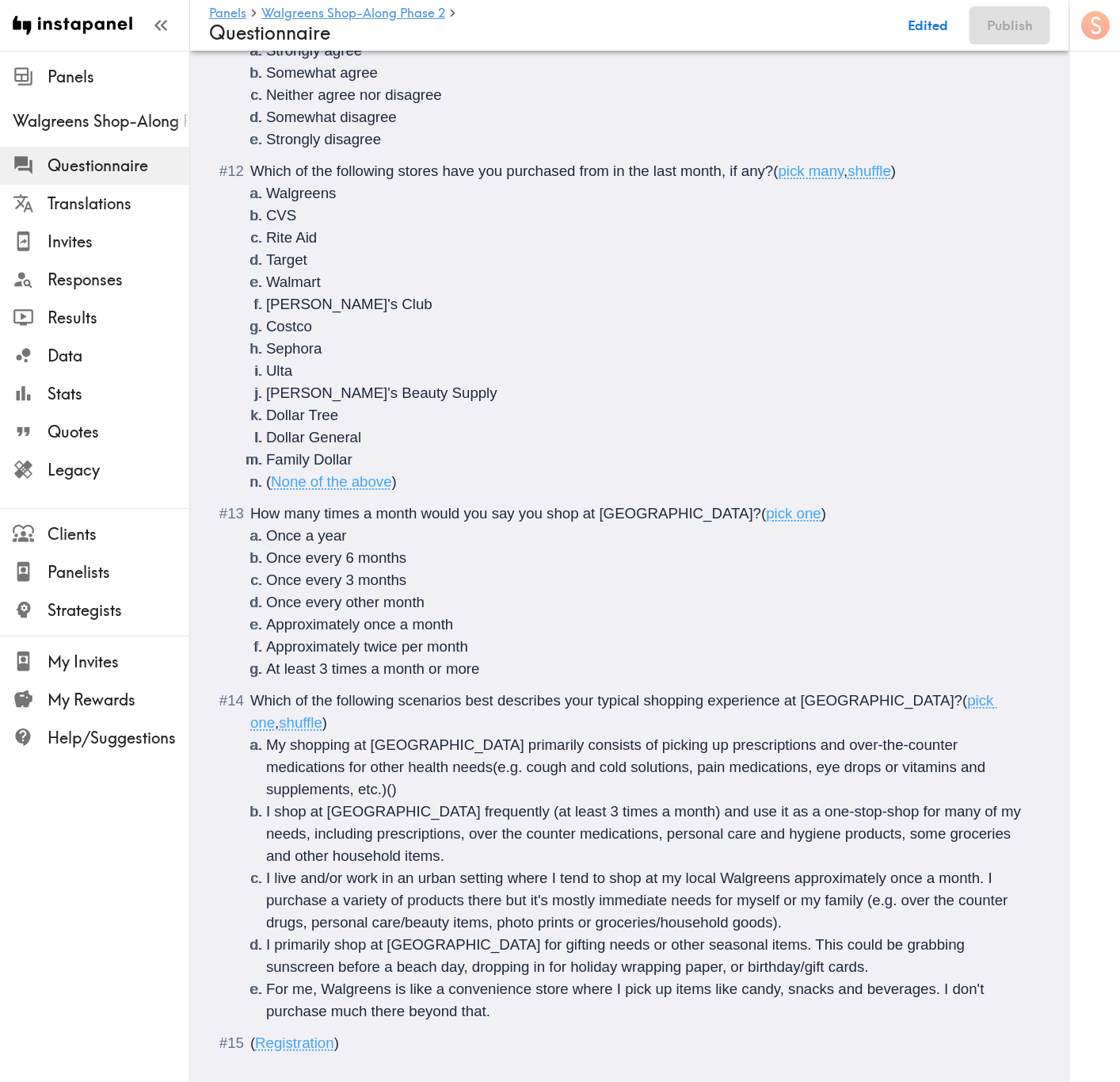
click at [671, 654] on span "Which of the following scenarios best describes your typical shopping experienc…" at bounding box center [607, 700] width 712 height 17
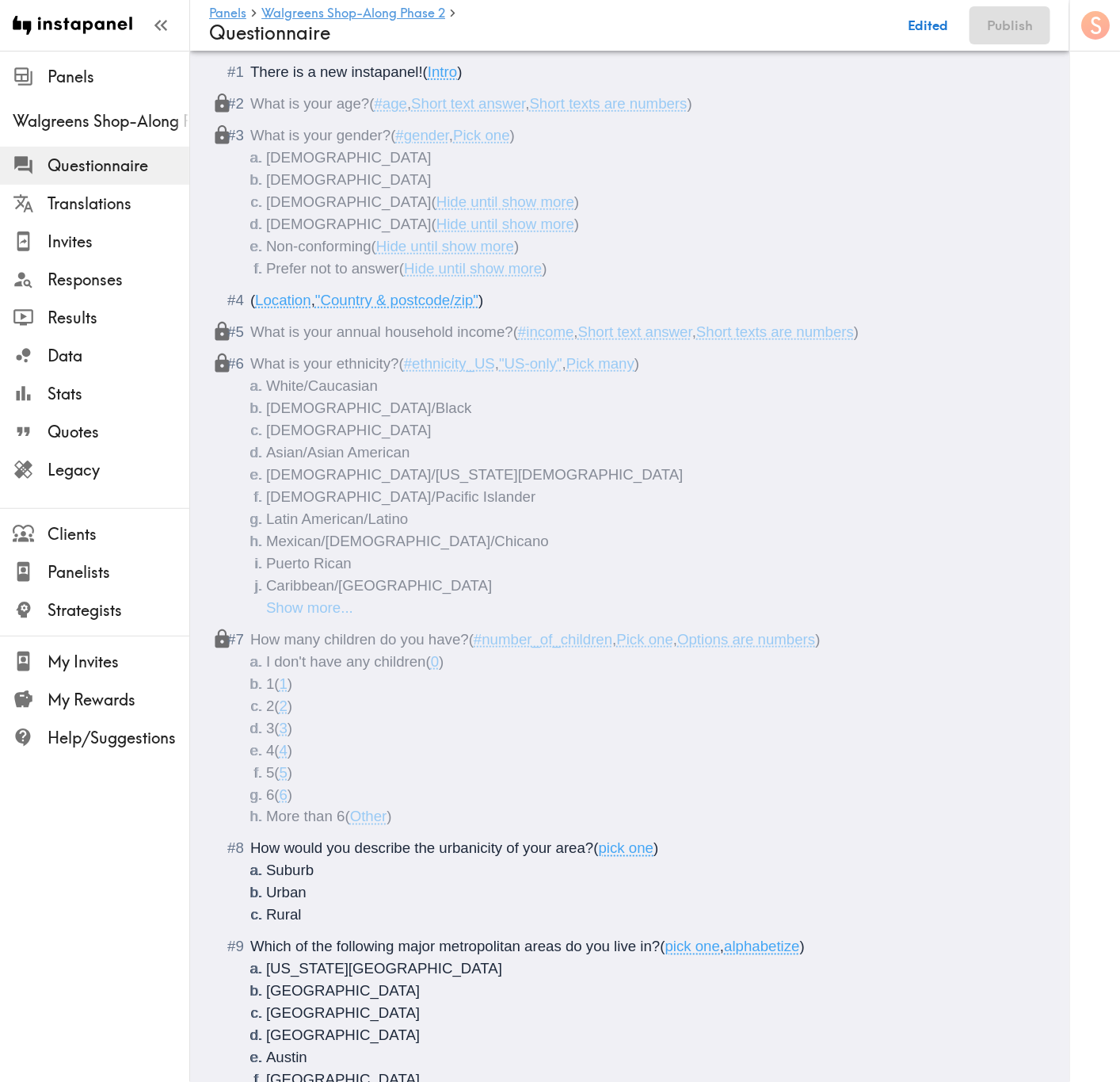
scroll to position [108, 0]
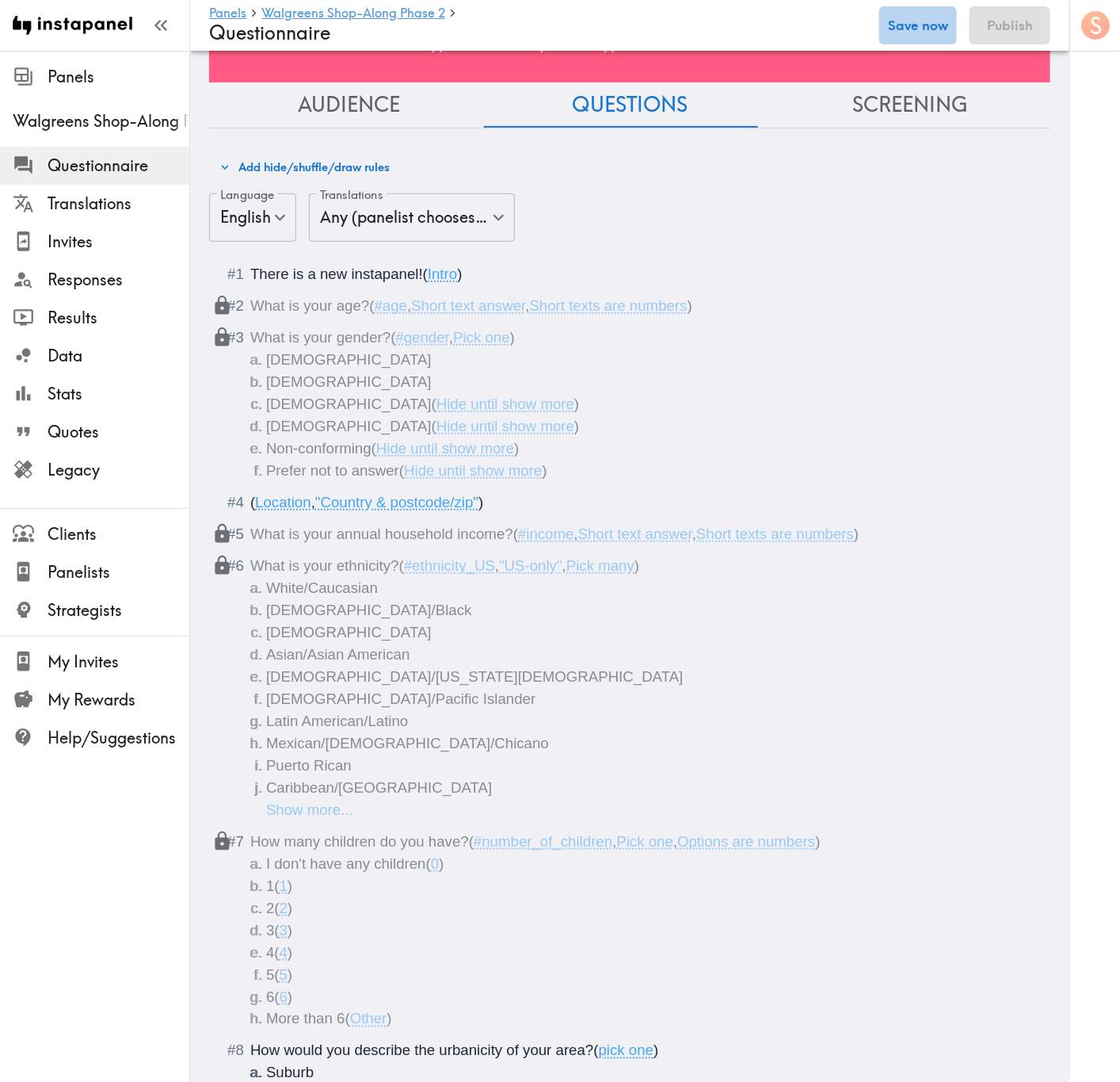
click at [939, 27] on button "Save now" at bounding box center [917, 25] width 78 height 38
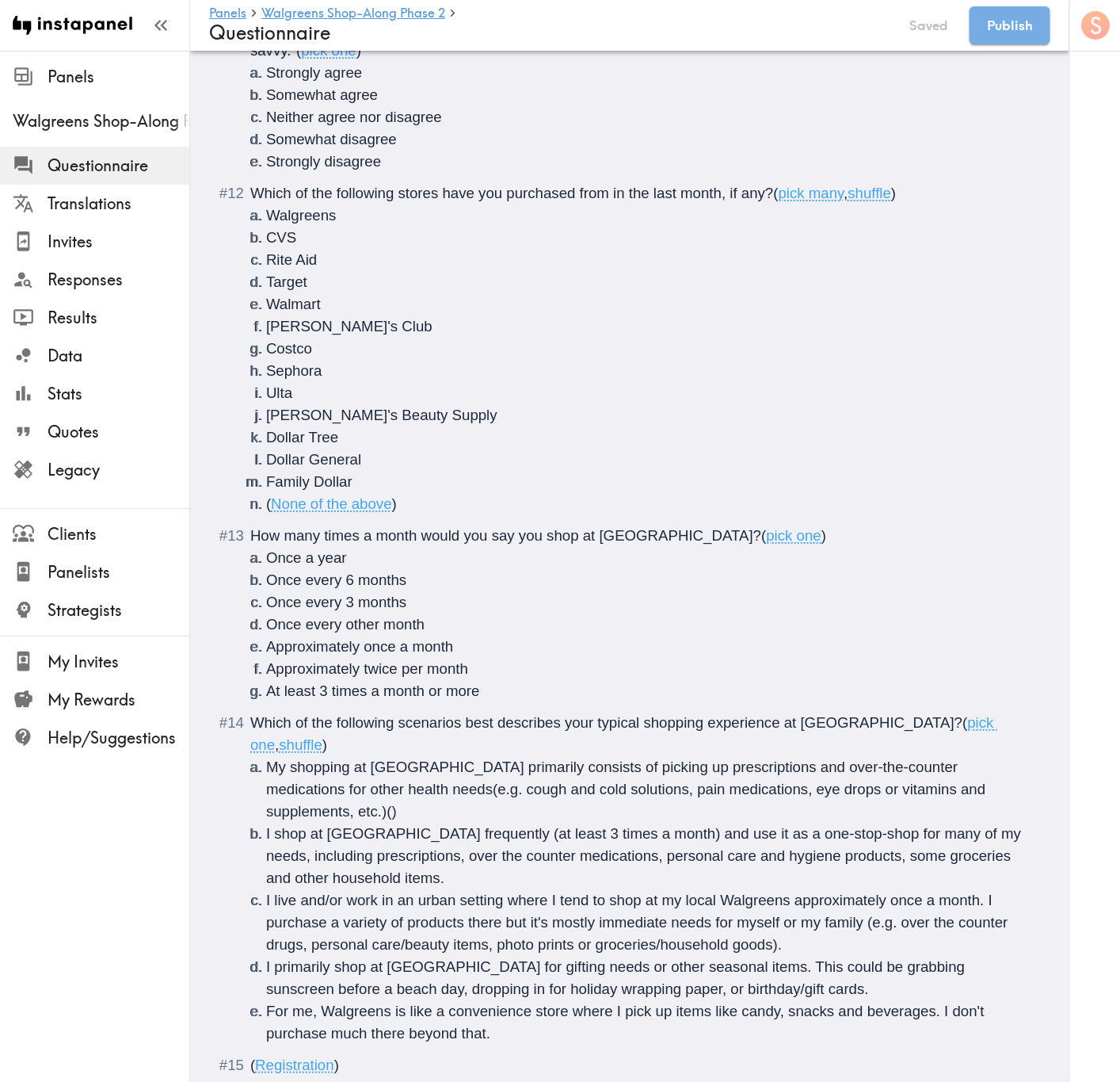
scroll to position [1936, 0]
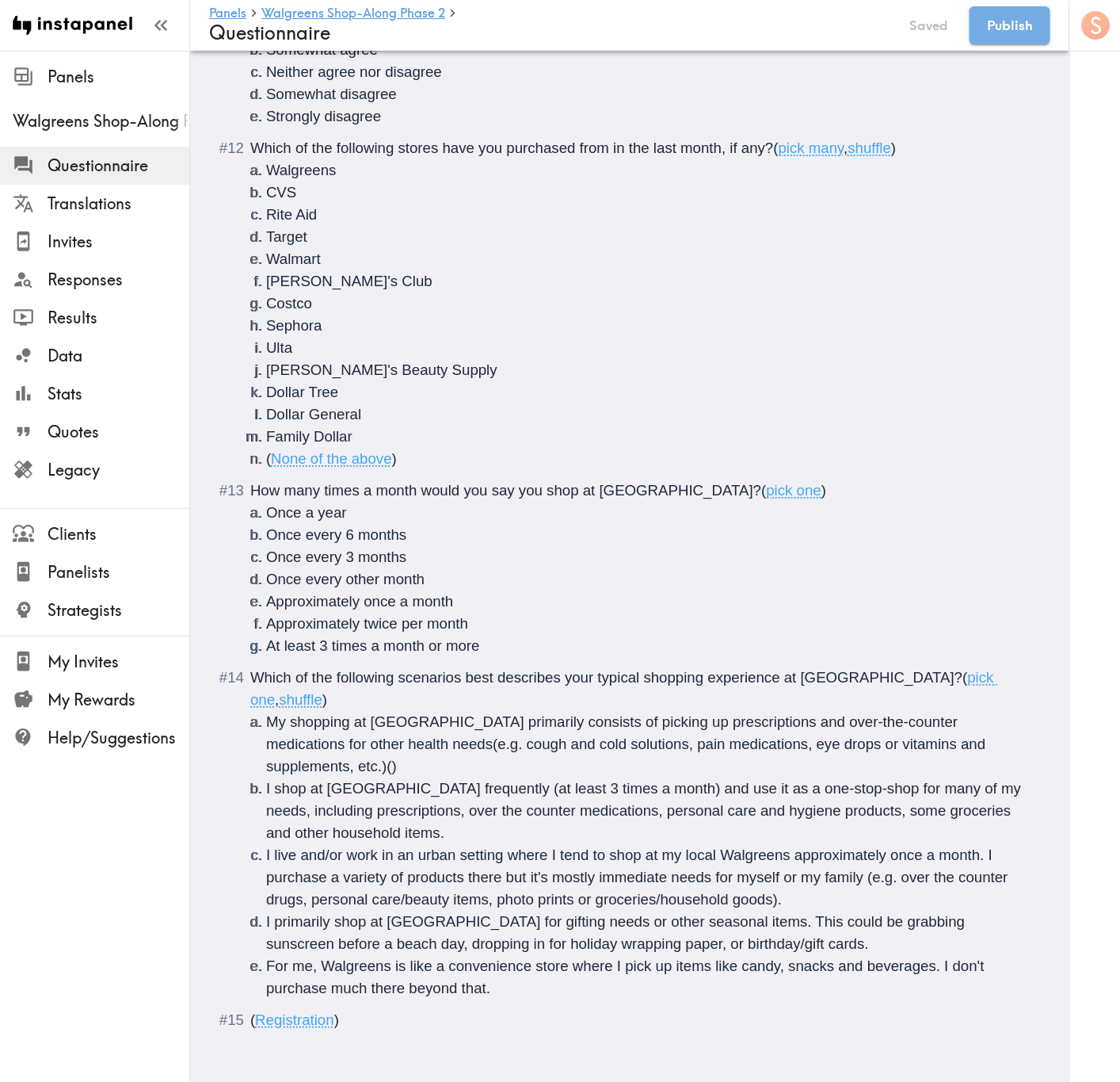
click at [619, 654] on li "For me, Walgreens is like a convenience store where I pick up items like candy,…" at bounding box center [649, 976] width 765 height 44
click at [509, 654] on div "Questionnaire" at bounding box center [640, 1020] width 781 height 22
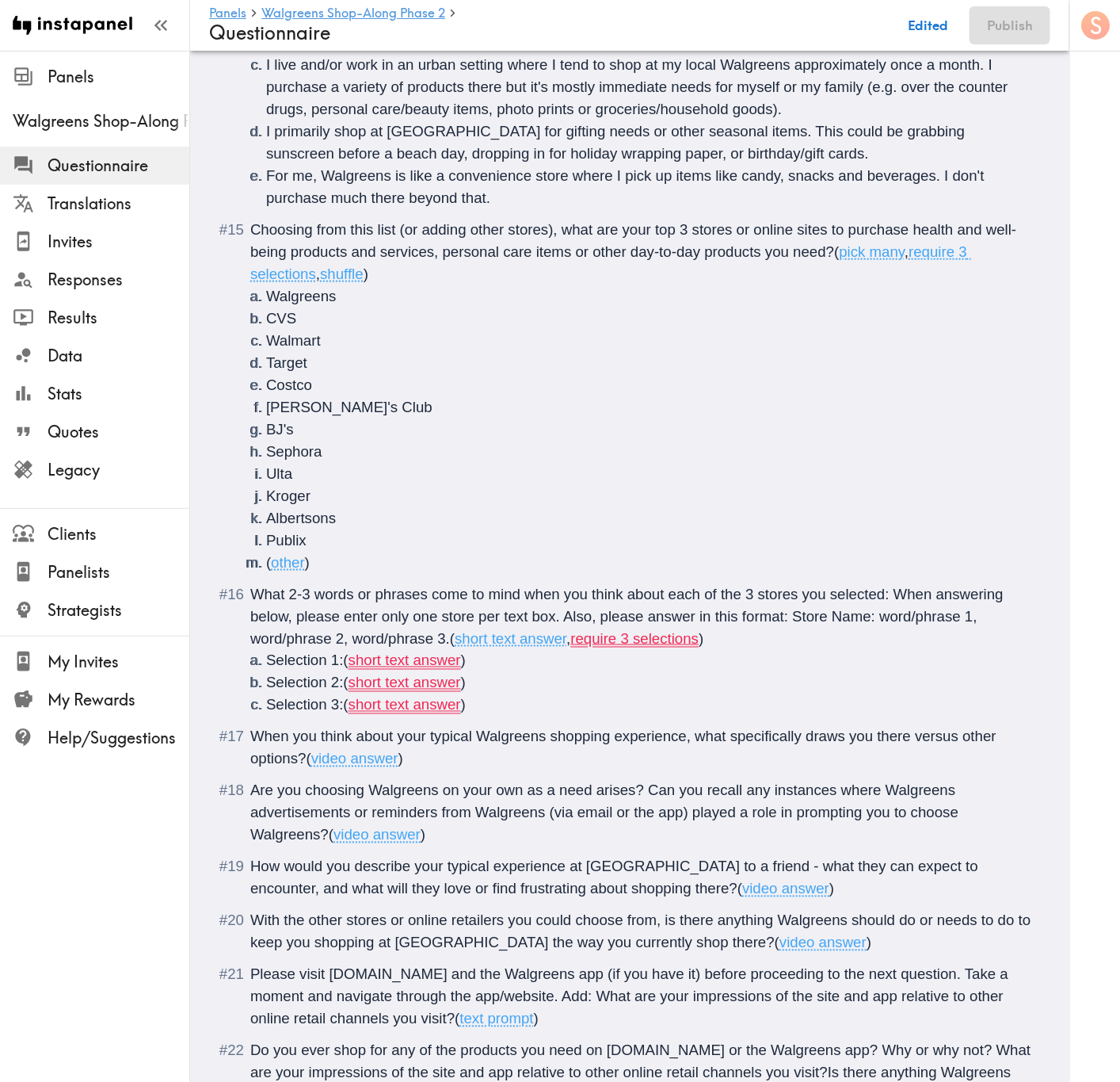
scroll to position [2810, 0]
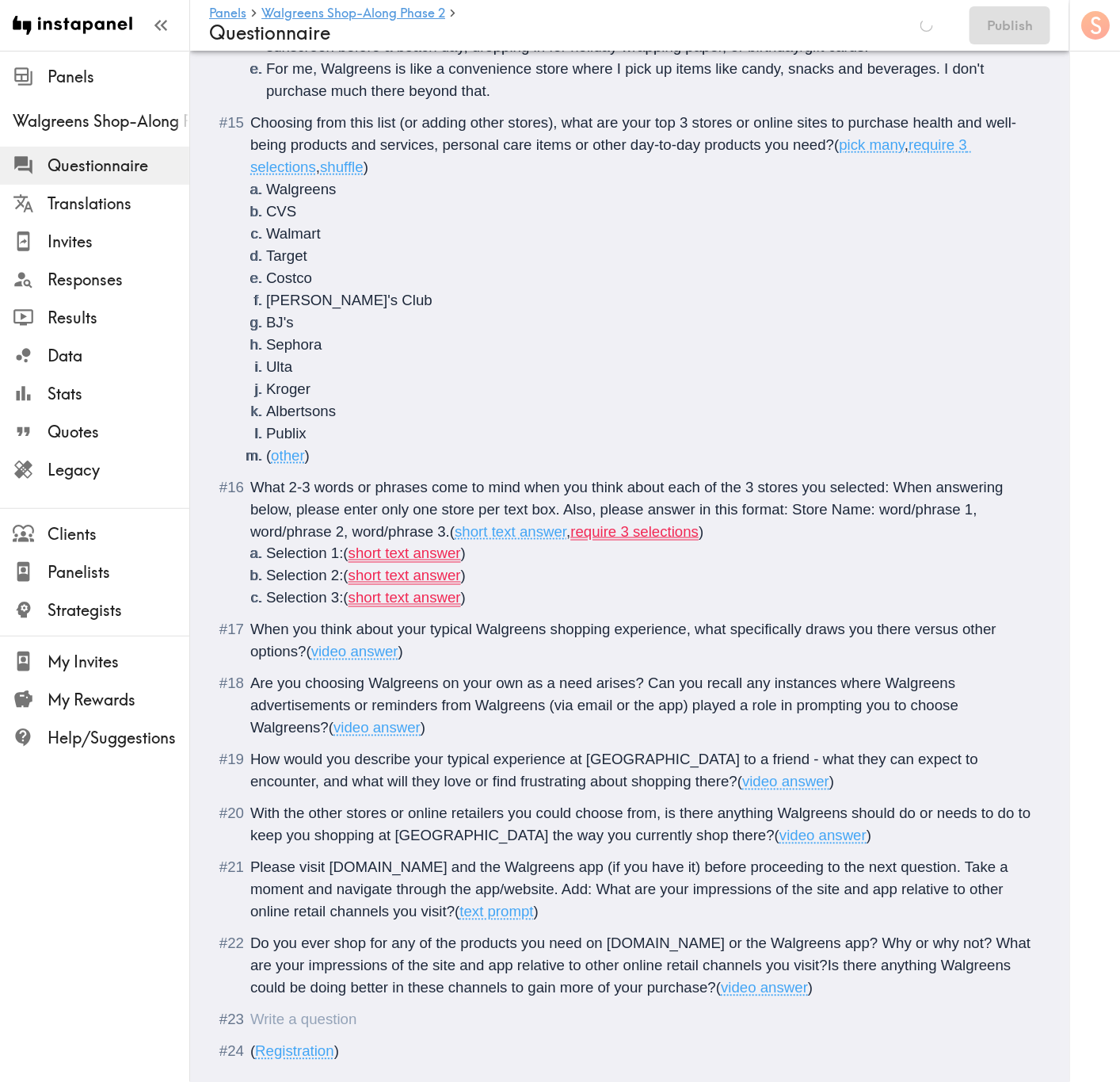
click at [436, 654] on div "Questionnaire" at bounding box center [640, 1020] width 781 height 22
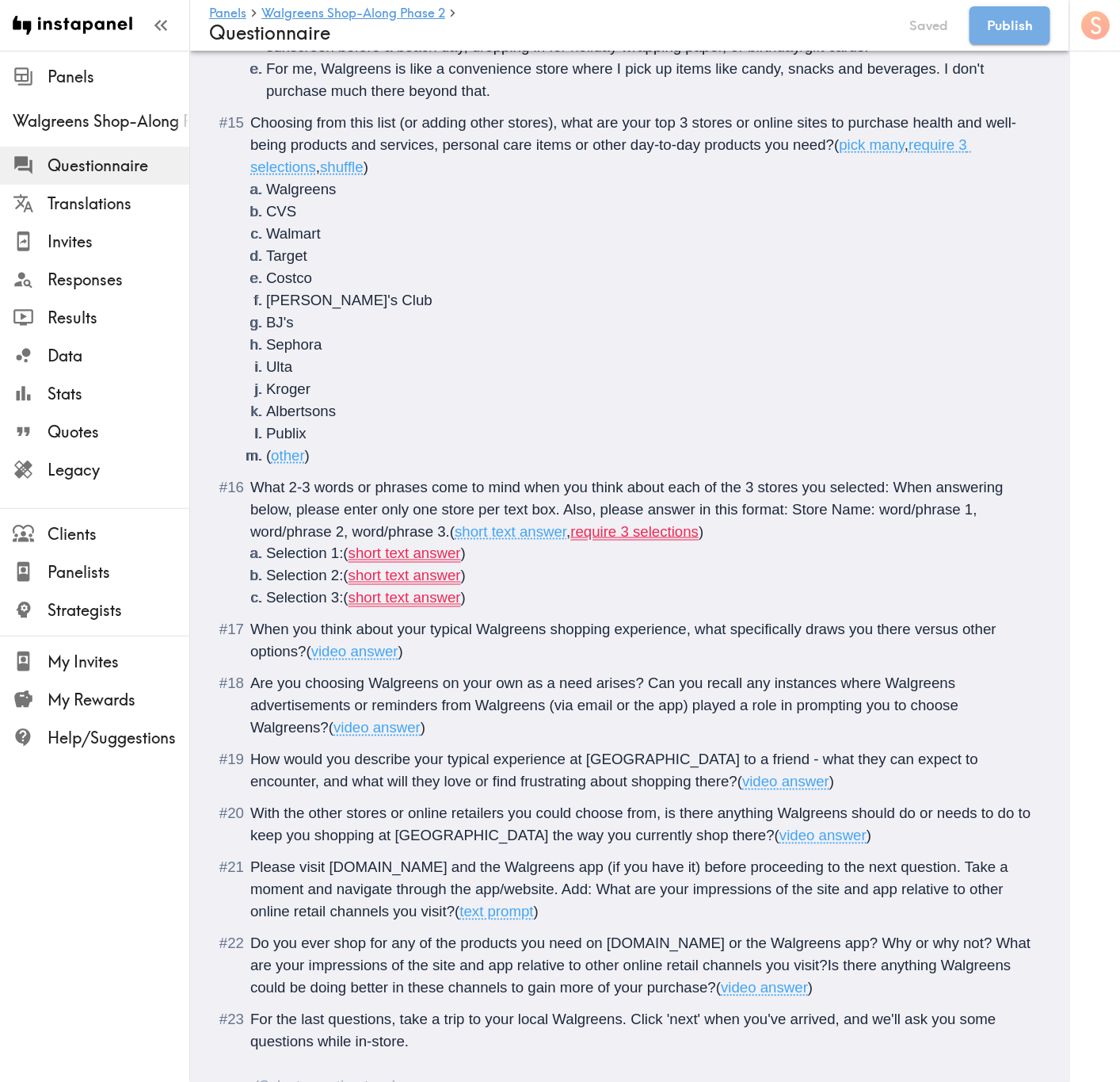
click at [297, 654] on div "For the last questions, take a trip to your local Walgreens. Click 'next' when …" at bounding box center [640, 1053] width 781 height 89
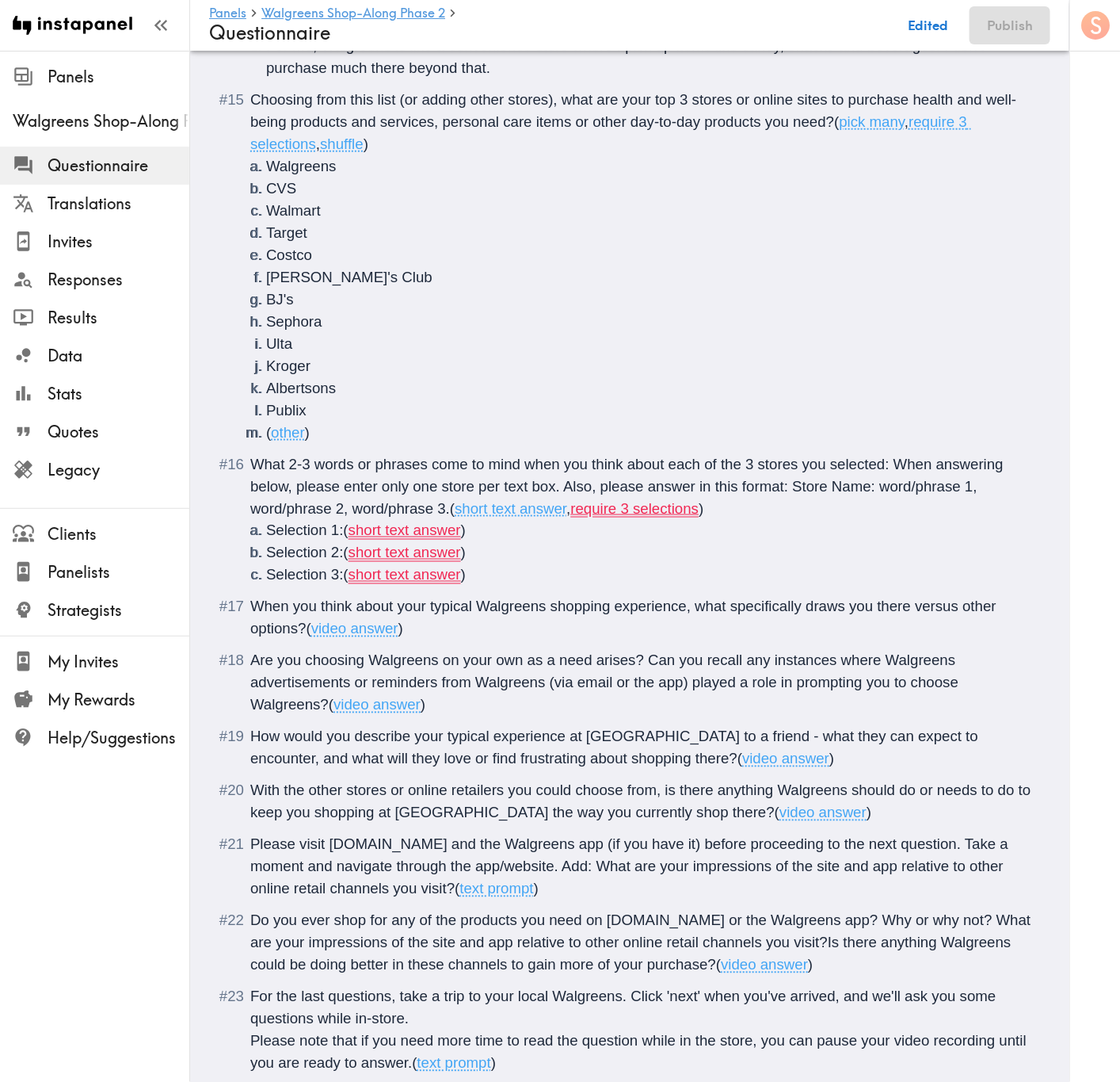
scroll to position [2940, 0]
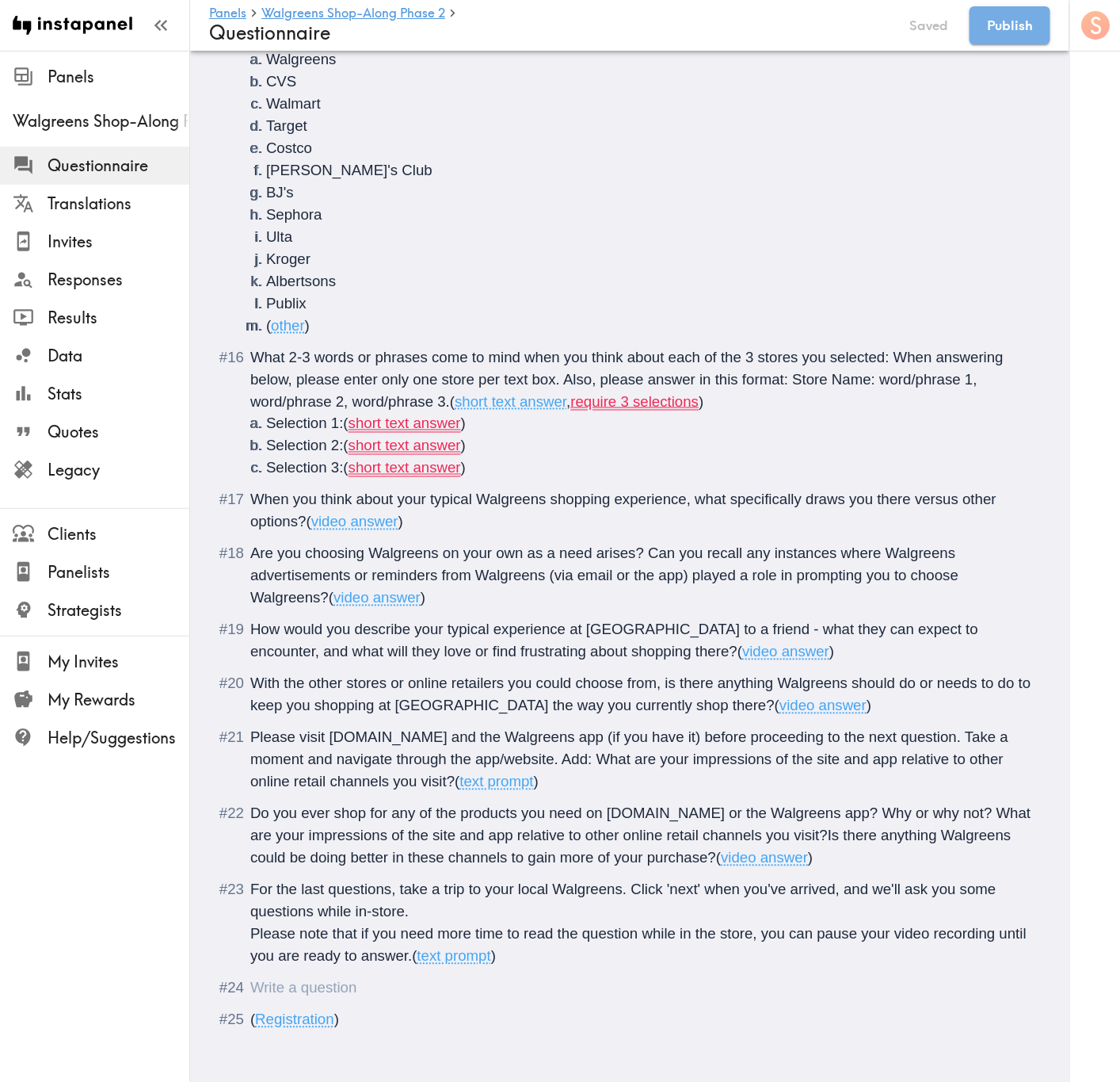
click at [405, 654] on div "Questionnaire" at bounding box center [640, 988] width 781 height 22
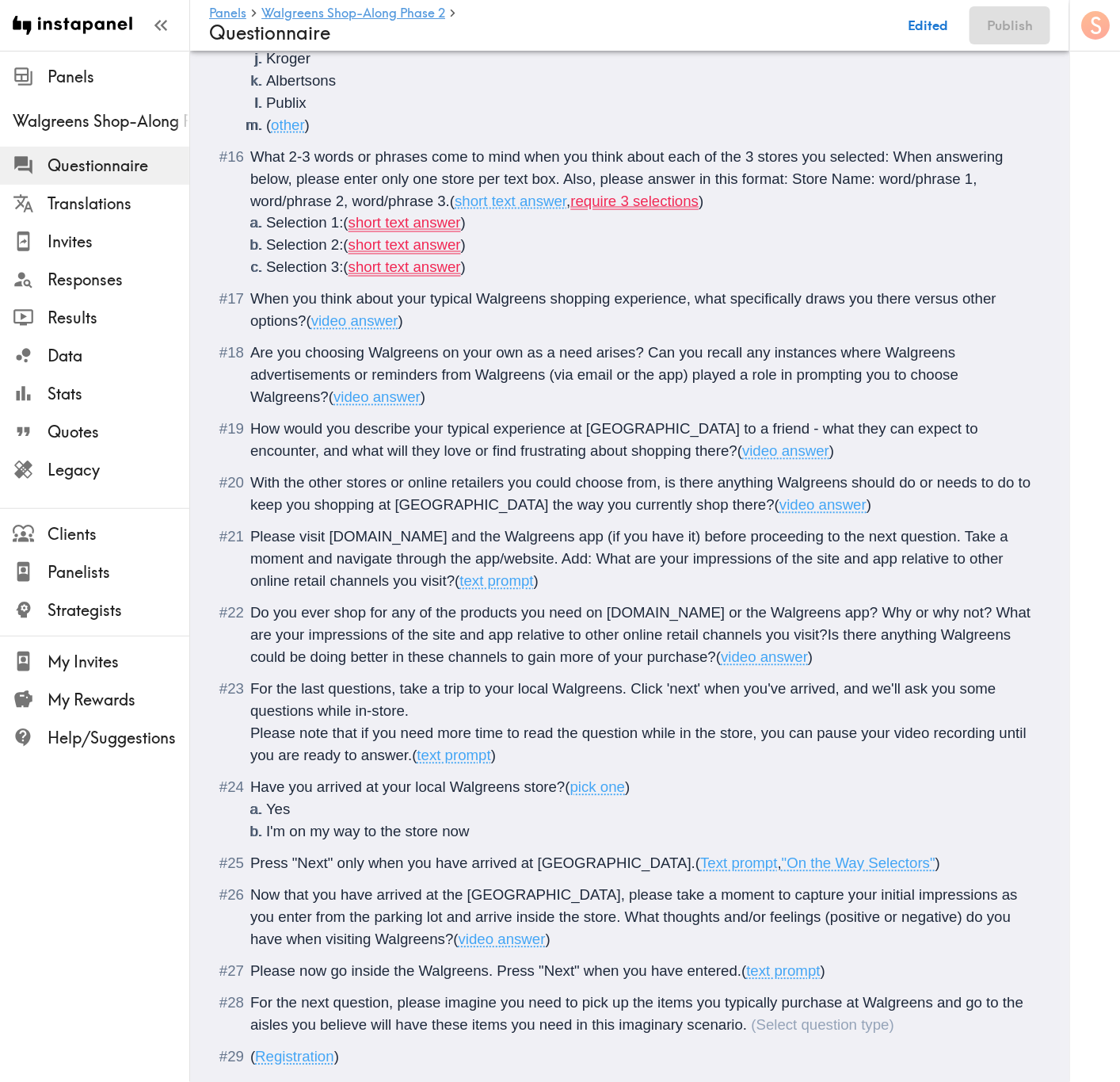
scroll to position [3178, 0]
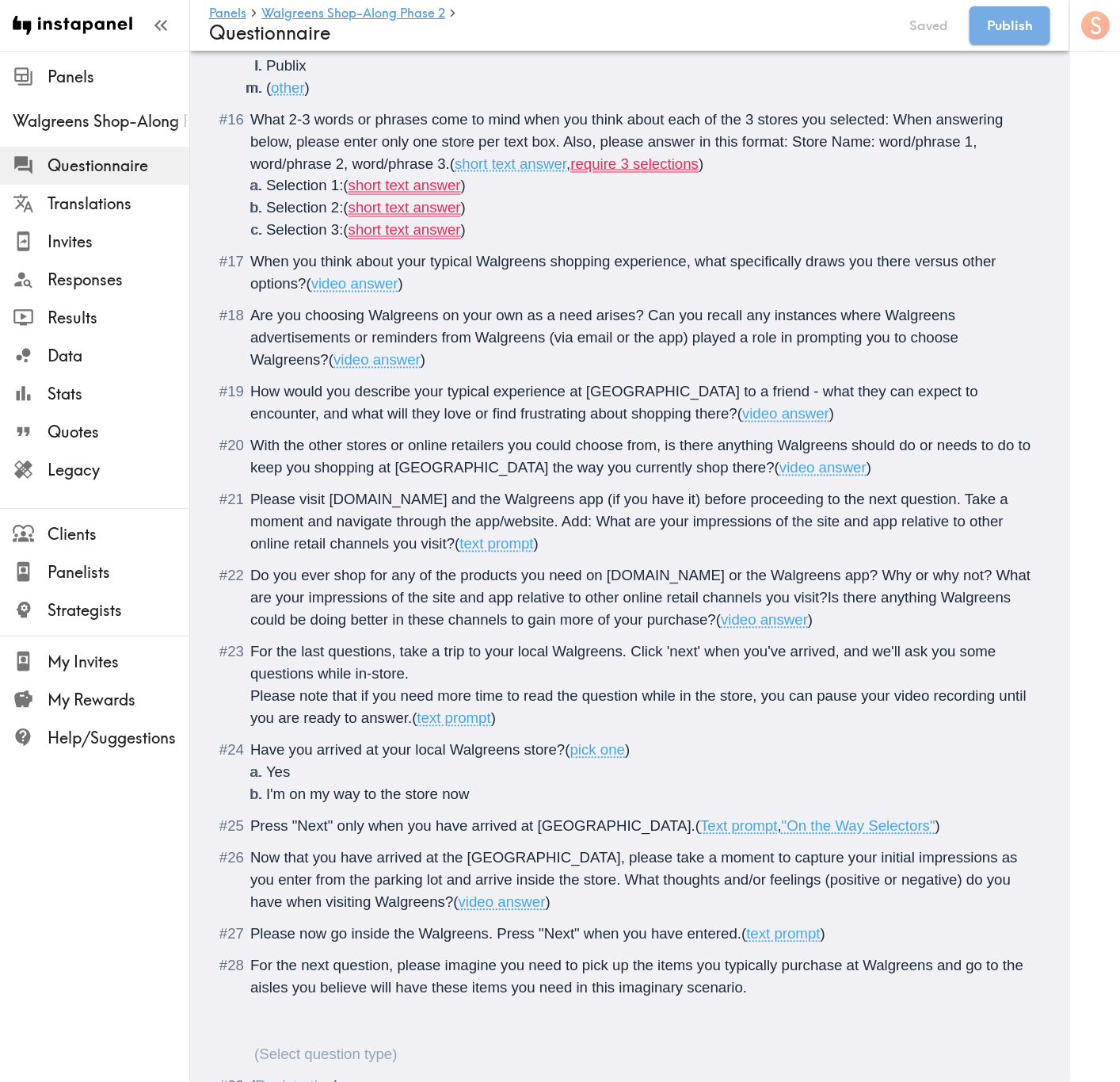
click at [303, 654] on div "For the next question, please imagine you need to pick up the items you typical…" at bounding box center [640, 1010] width 781 height 111
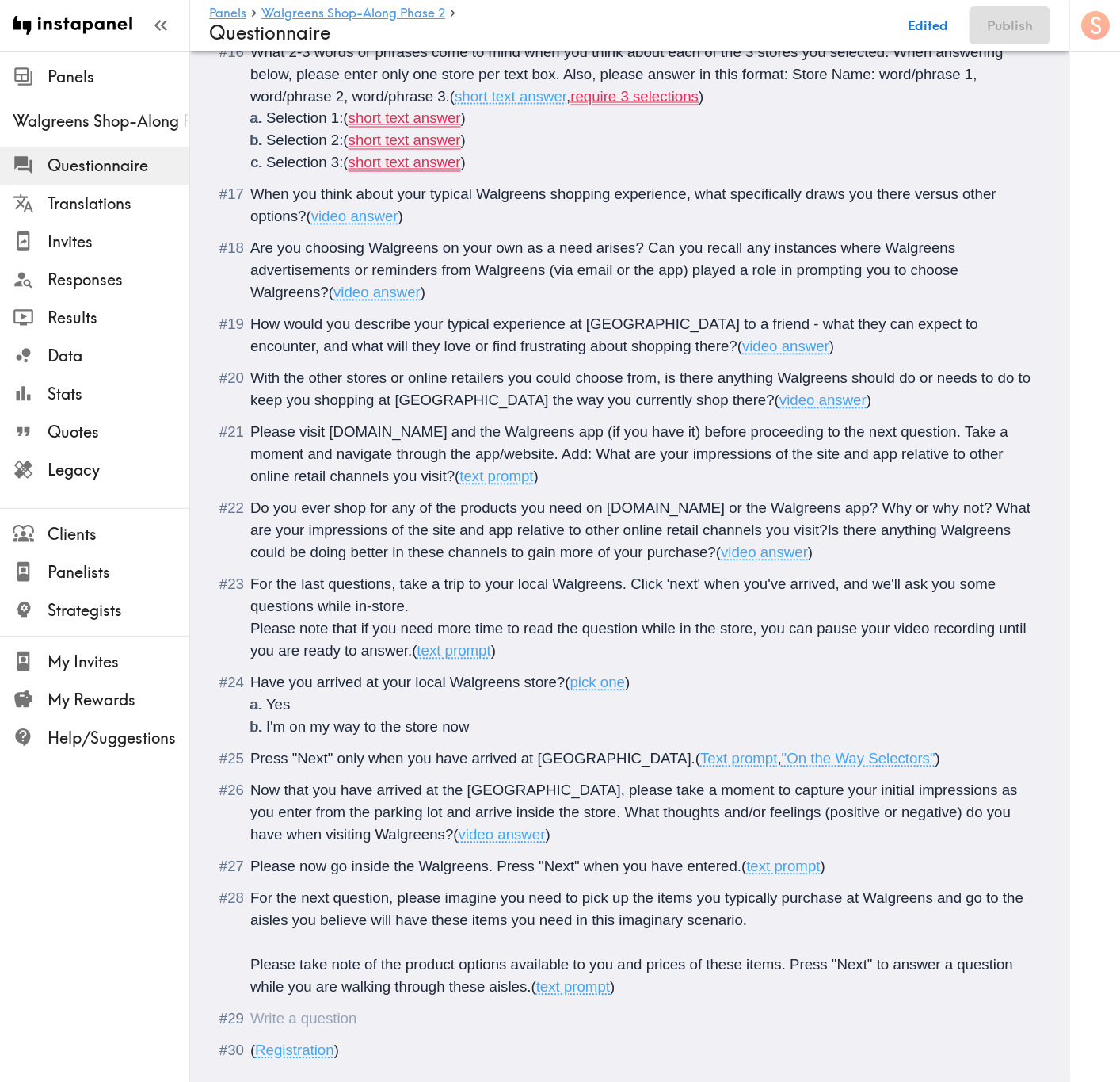
scroll to position [3277, 0]
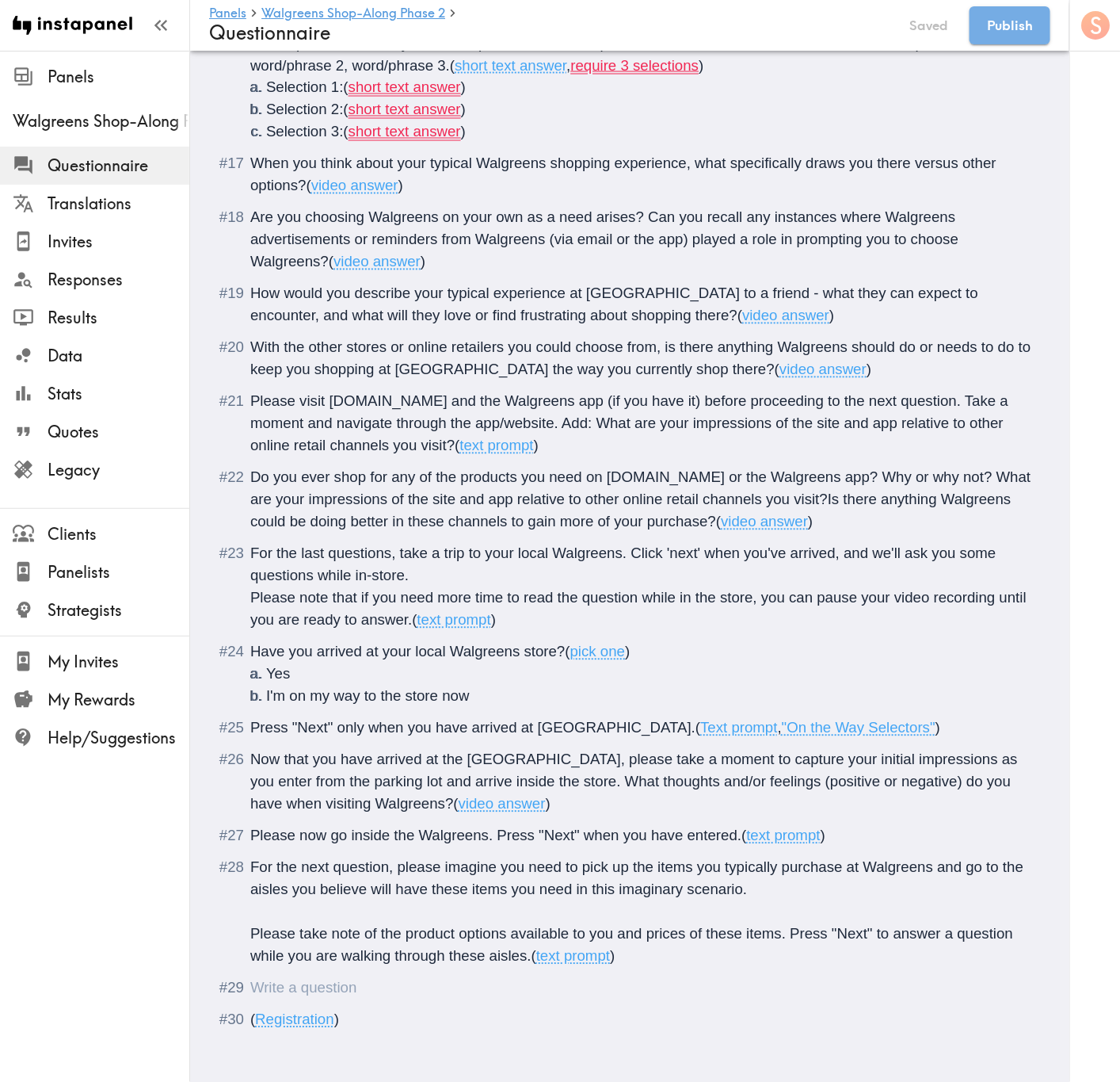
click at [251, 654] on div "Questionnaire" at bounding box center [251, 988] width 0 height 17
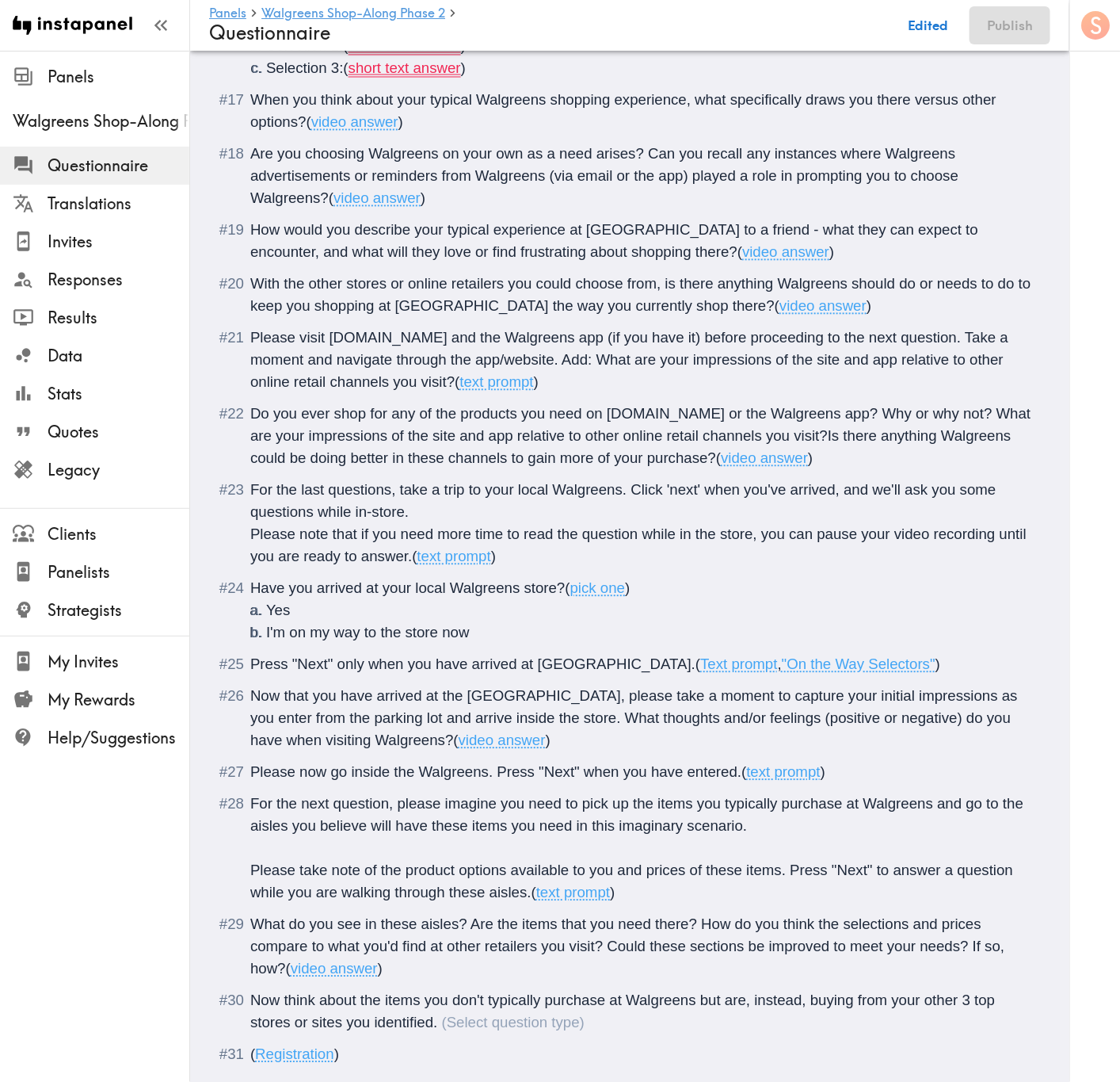
scroll to position [3375, 0]
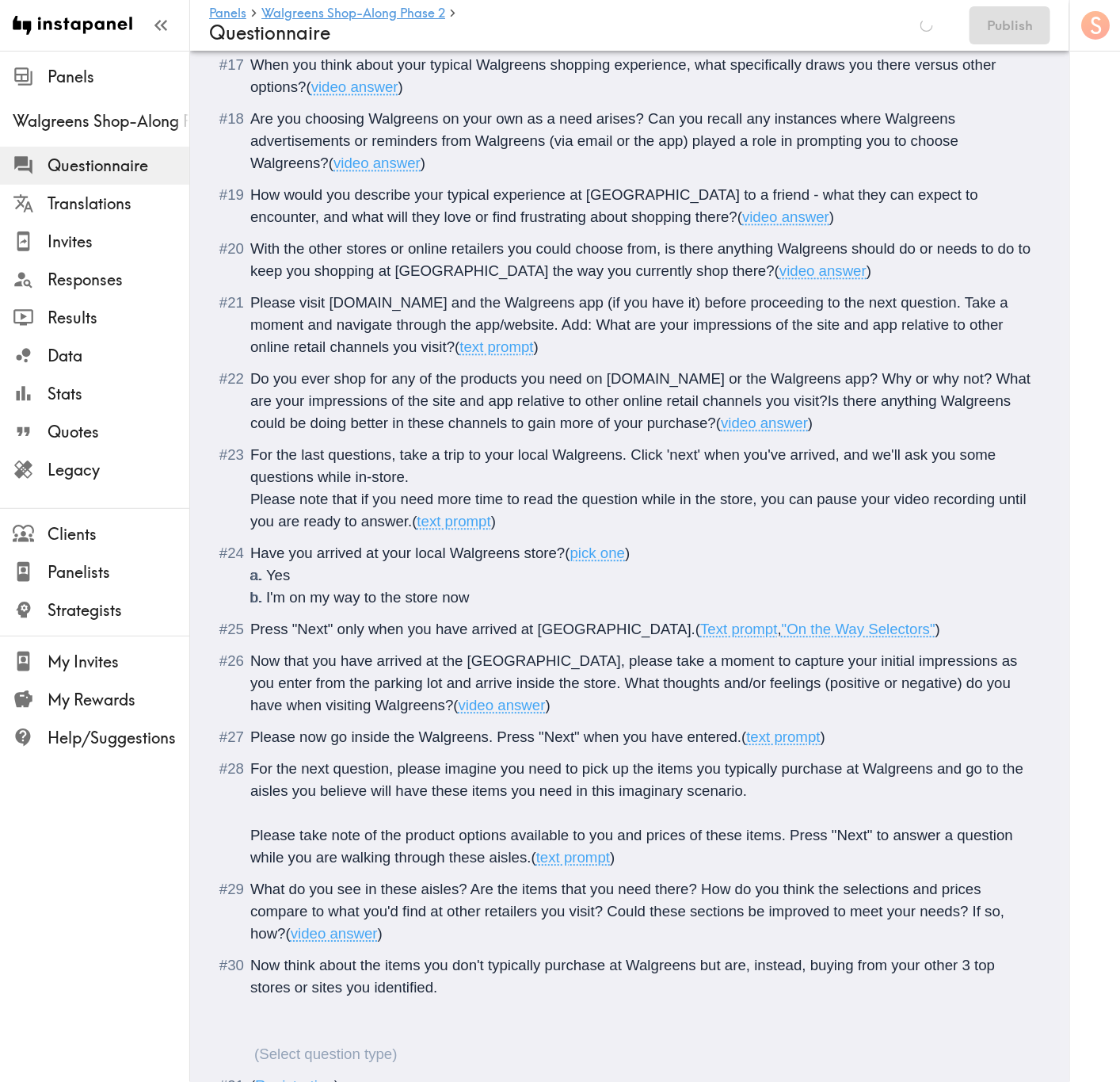
click at [417, 654] on div "Now think about the items you don't typically purchase at Walgreens but are, in…" at bounding box center [640, 1009] width 781 height 111
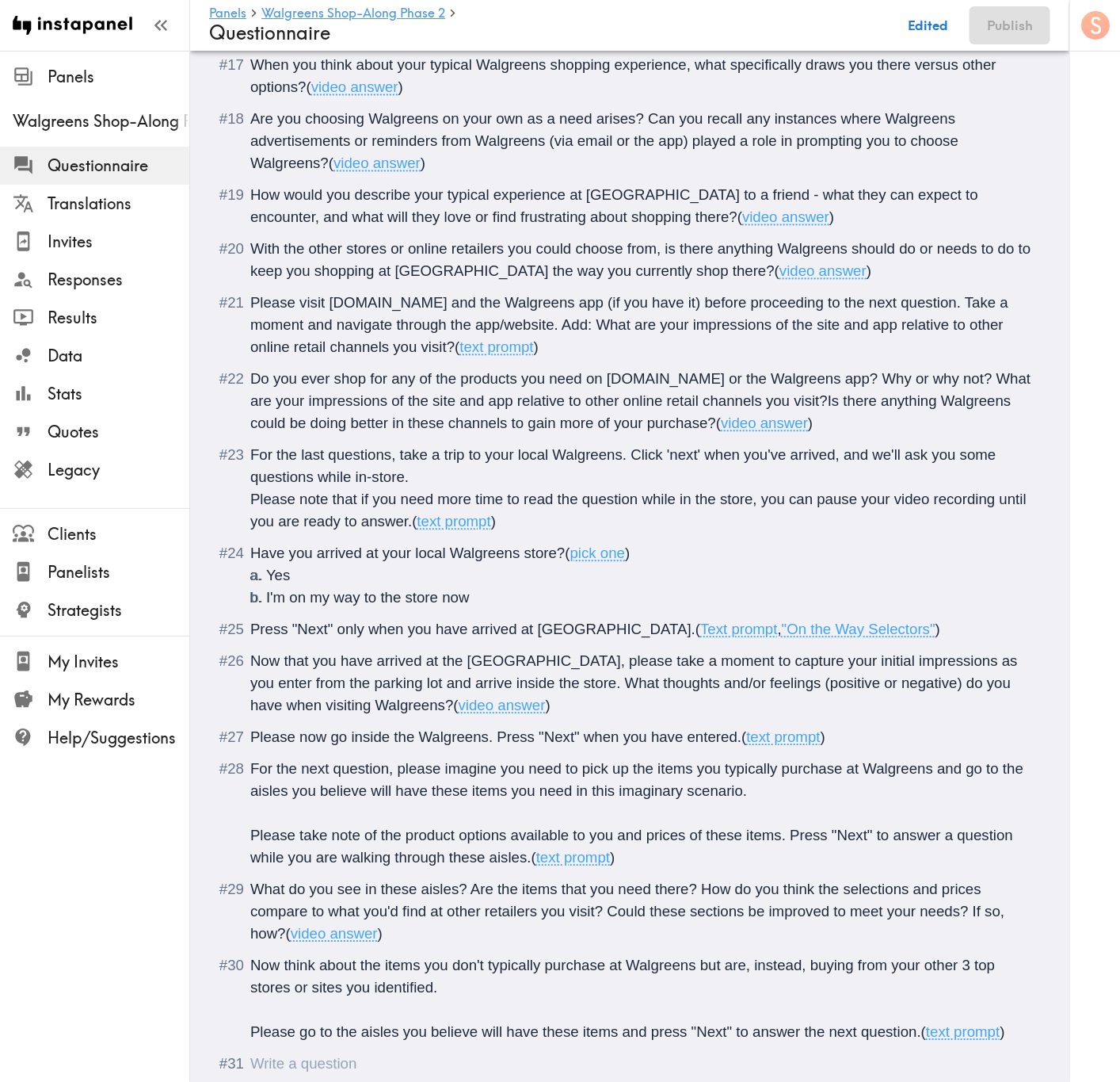
scroll to position [3452, 0]
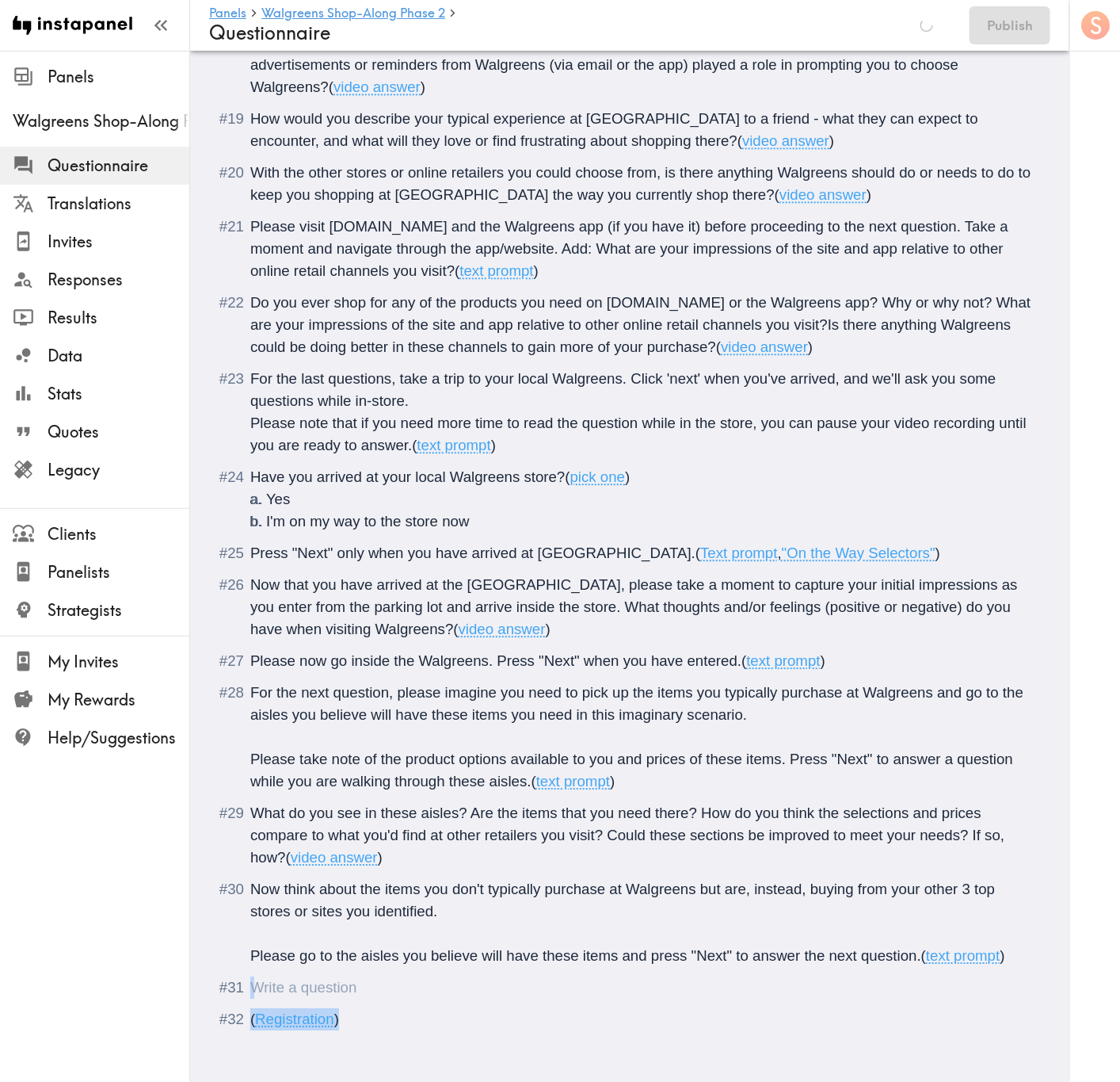
click at [400, 654] on div "Questionnaire" at bounding box center [640, 988] width 781 height 22
click at [251, 654] on div "Questionnaire" at bounding box center [251, 987] width 0 height 17
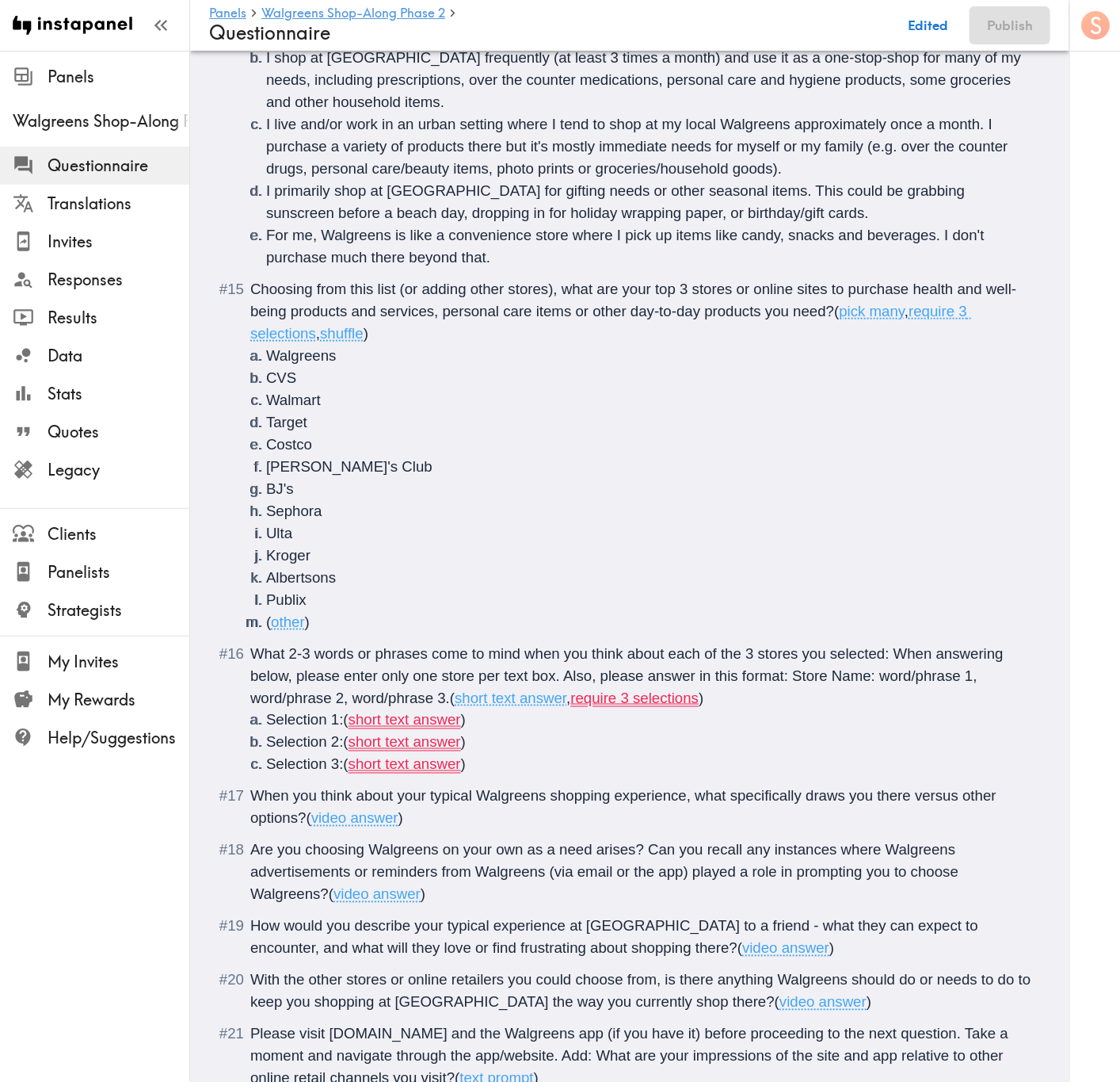
scroll to position [2825, 0]
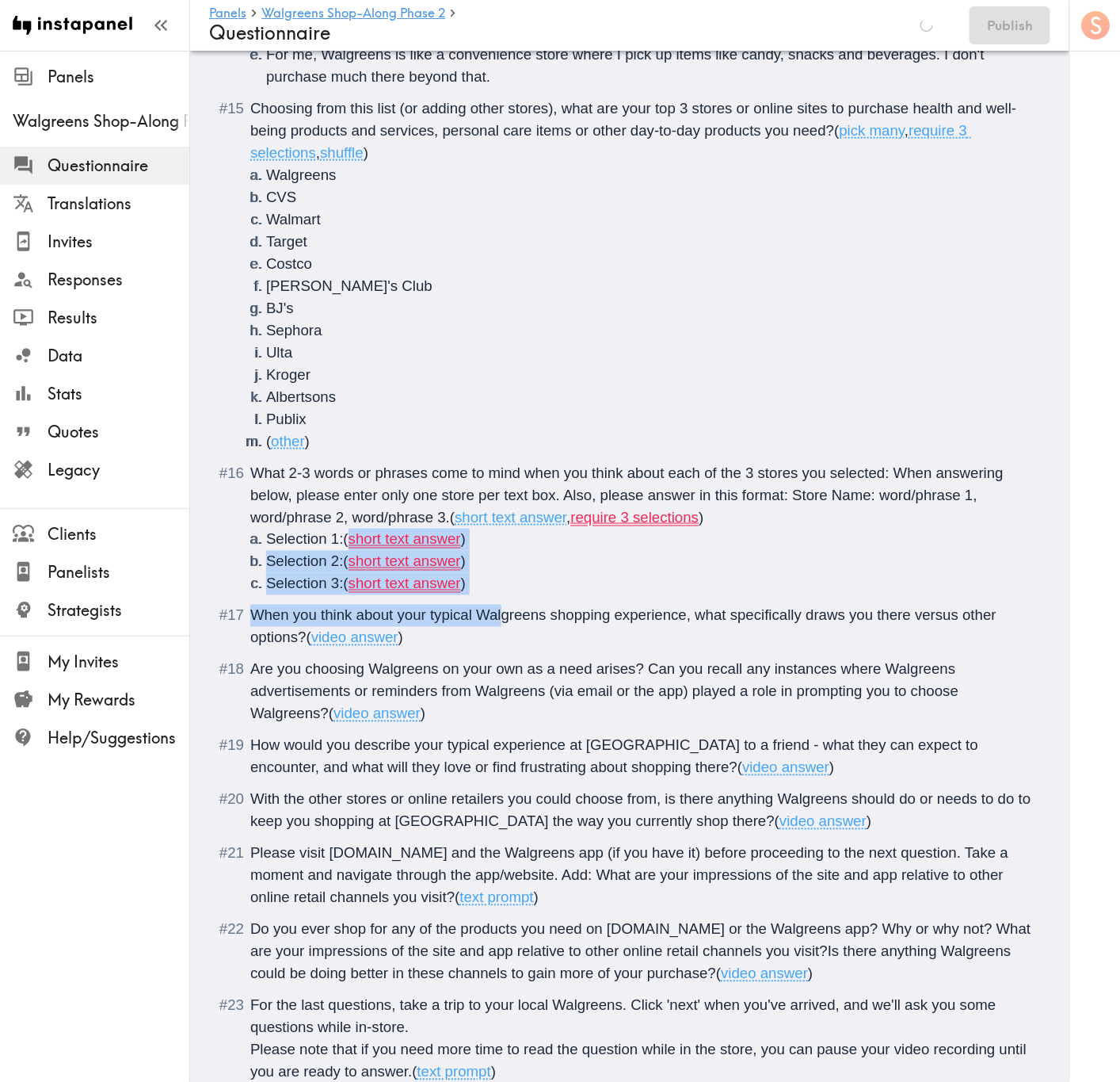
drag, startPoint x: 505, startPoint y: 578, endPoint x: 356, endPoint y: 516, distance: 161.4
click at [371, 531] on span "short text answer" at bounding box center [405, 540] width 112 height 17
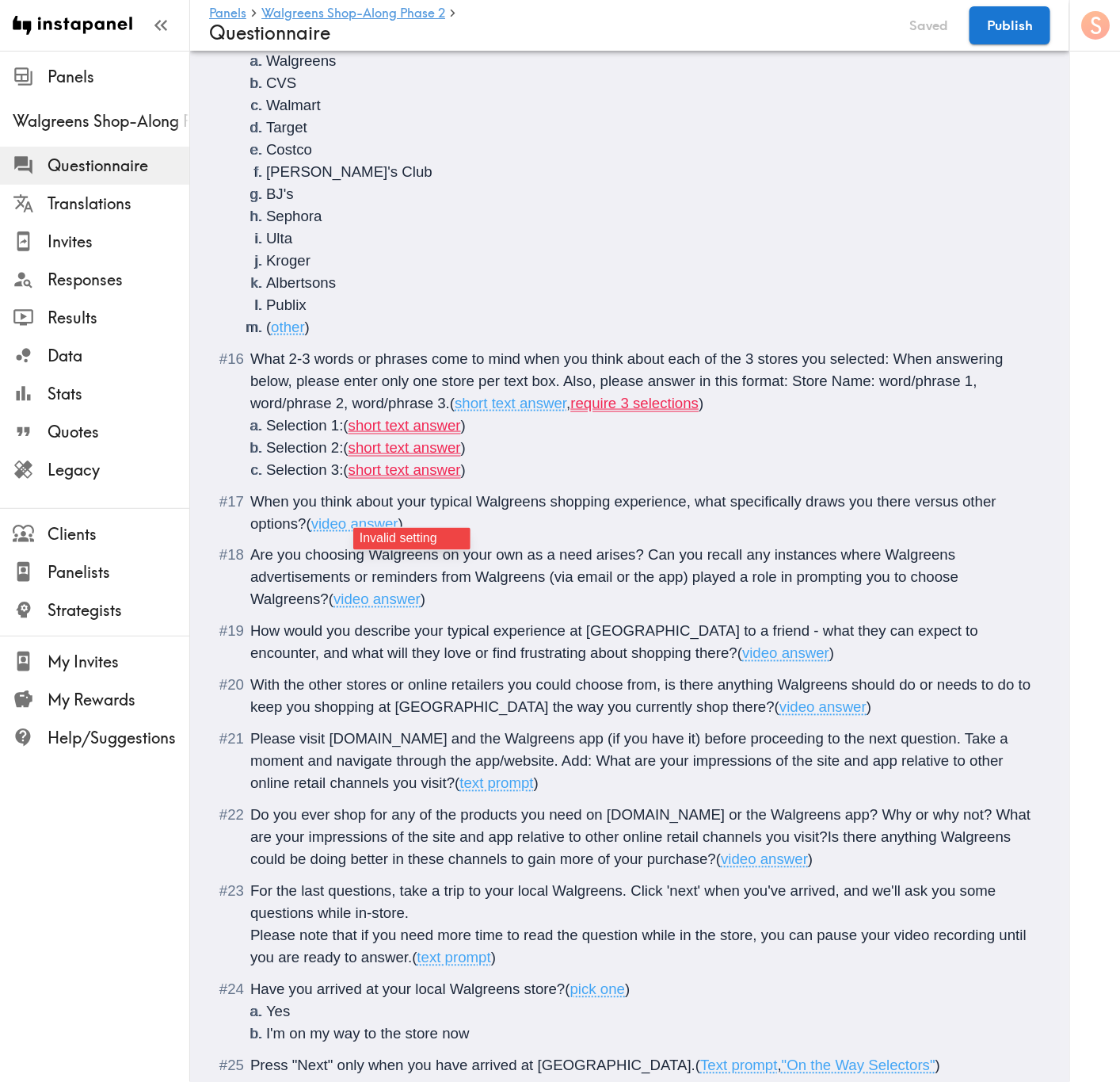
scroll to position [2711, 0]
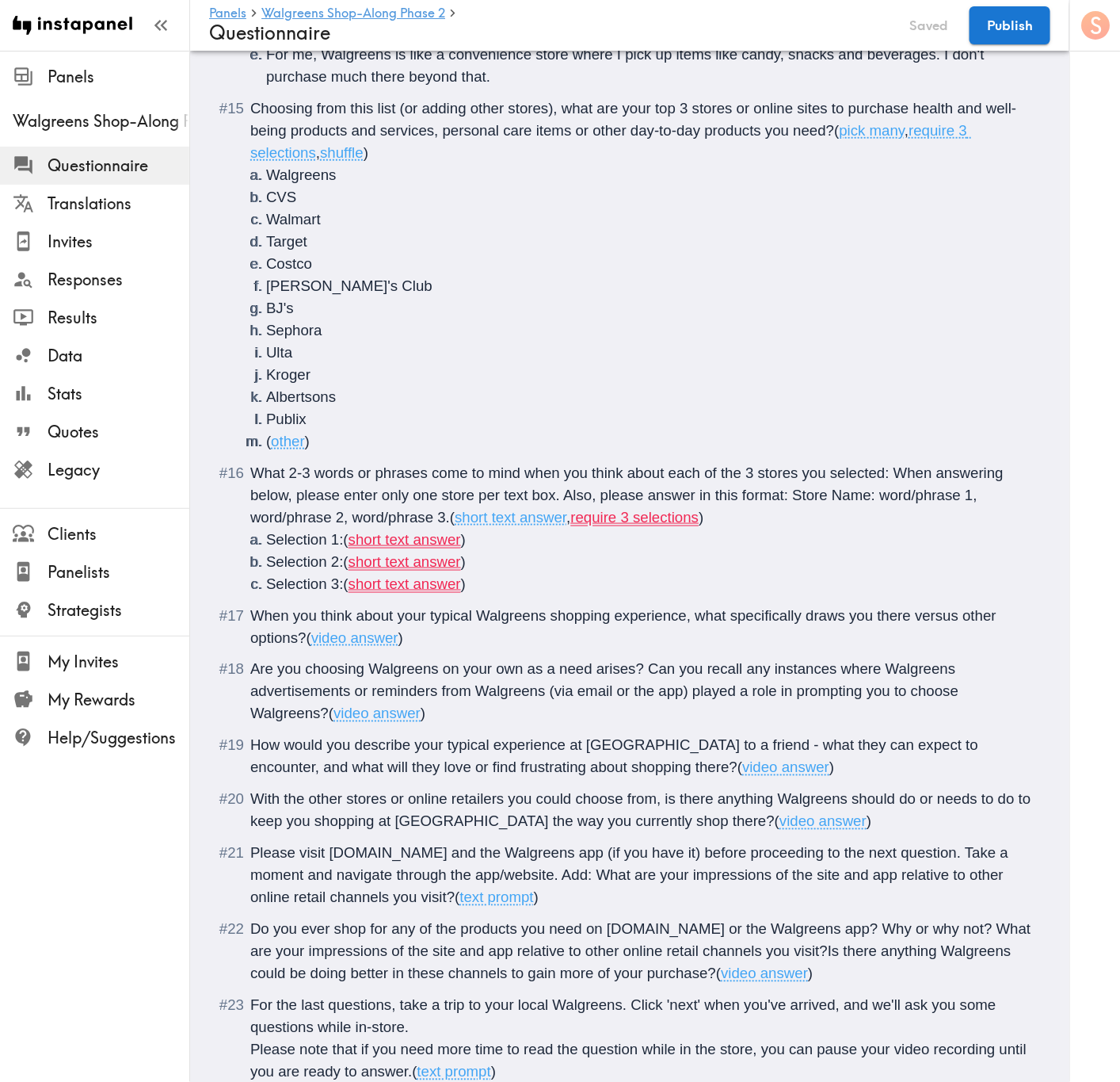
click at [504, 573] on li "Selection 3: ( short text answer )" at bounding box center [649, 584] width 765 height 22
drag, startPoint x: 502, startPoint y: 556, endPoint x: 252, endPoint y: 513, distance: 253.7
click at [252, 528] on ol "Selection 1: ( short text answer ) Selection 2: ( short text answer ) Selection…" at bounding box center [640, 561] width 781 height 66
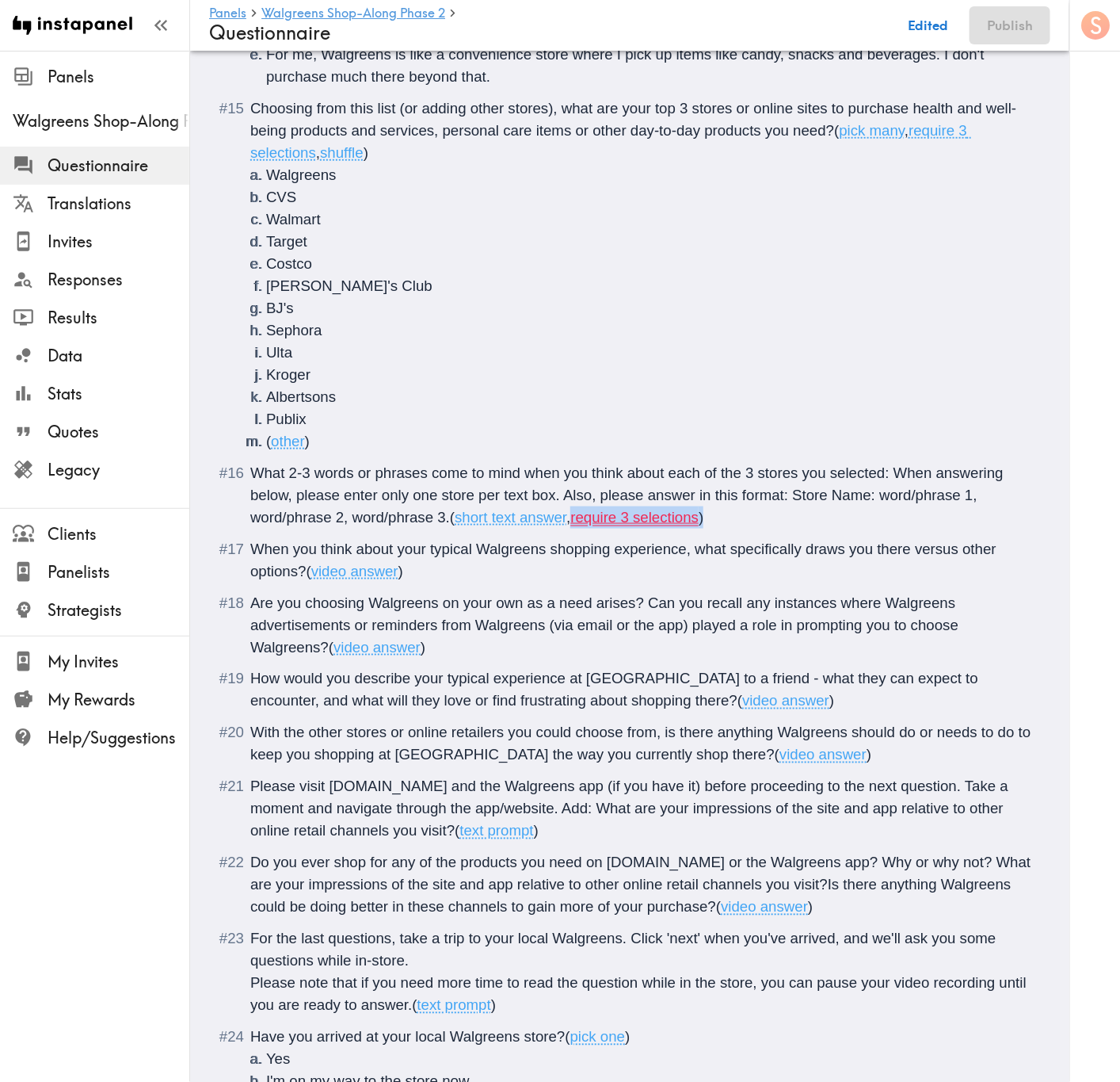
drag, startPoint x: 728, startPoint y: 498, endPoint x: 570, endPoint y: 497, distance: 158.0
click at [570, 497] on div "What 2-3 words or phrases come to mind when you think about each of the 3 store…" at bounding box center [640, 495] width 781 height 66
click at [842, 465] on span "What 2-3 words or phrases come to mind when you think about each of the 3 store…" at bounding box center [629, 495] width 757 height 61
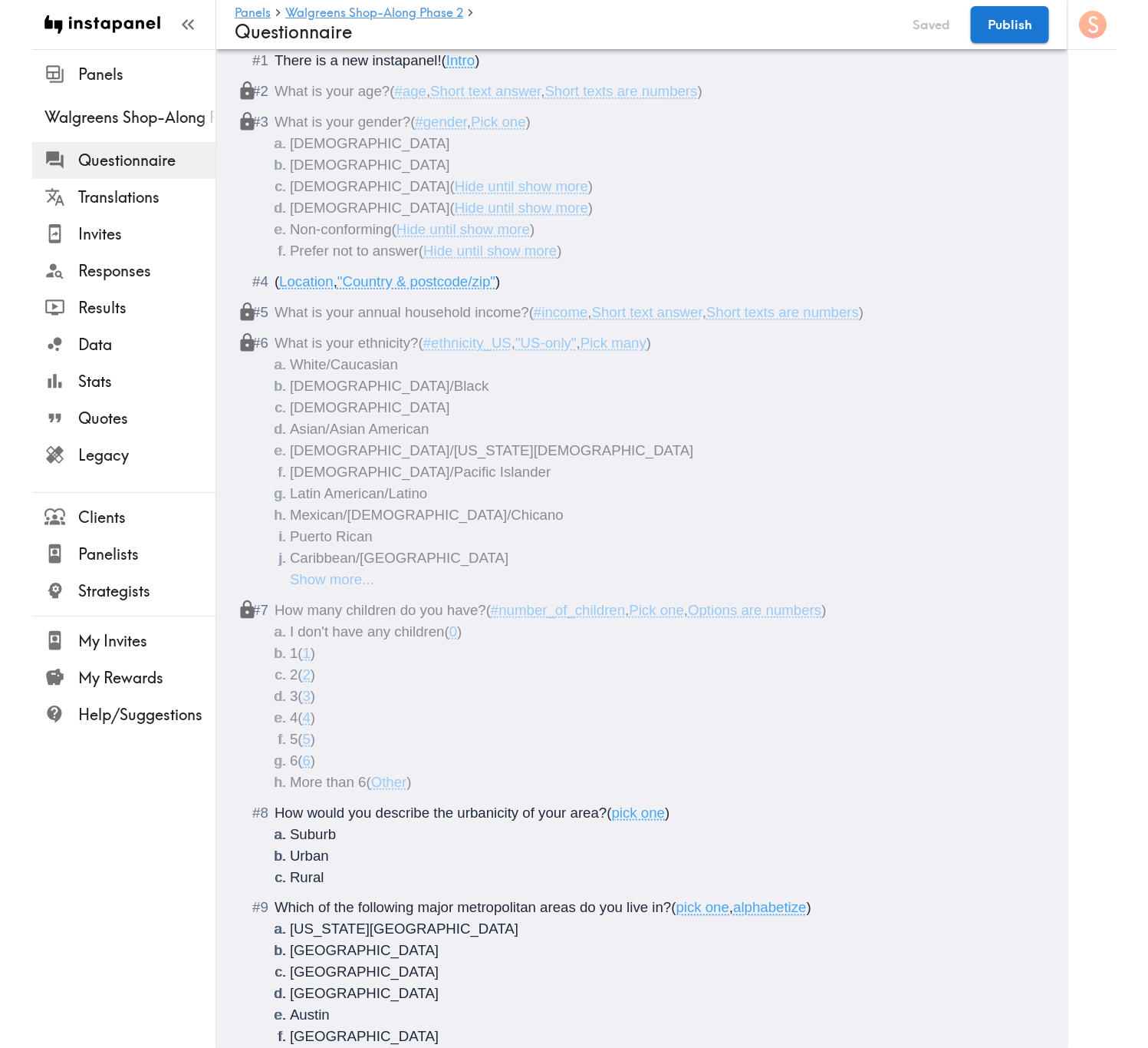
scroll to position [0, 0]
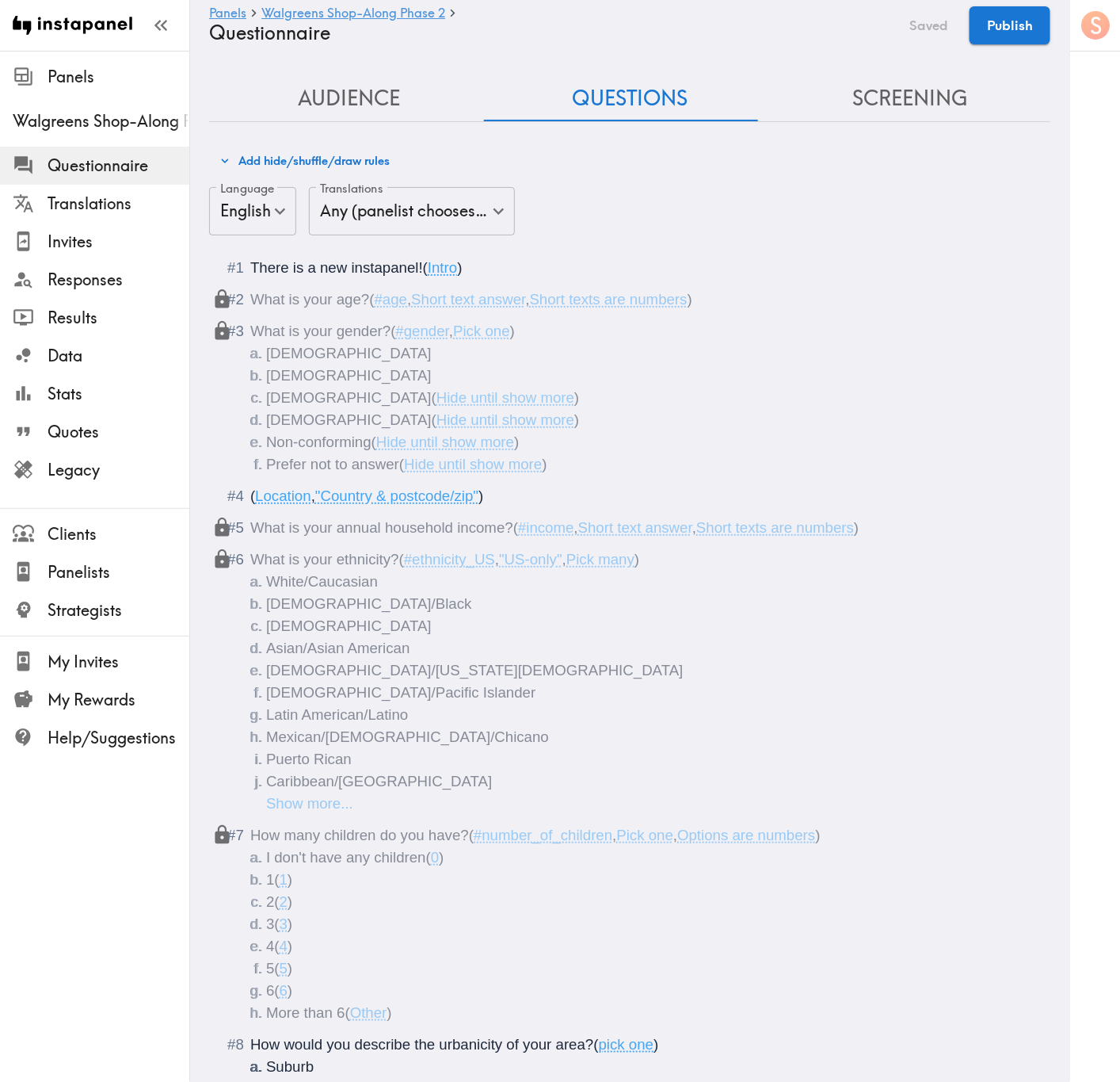
click at [352, 155] on button "Add hide/shuffle/draw rules" at bounding box center [304, 161] width 179 height 27
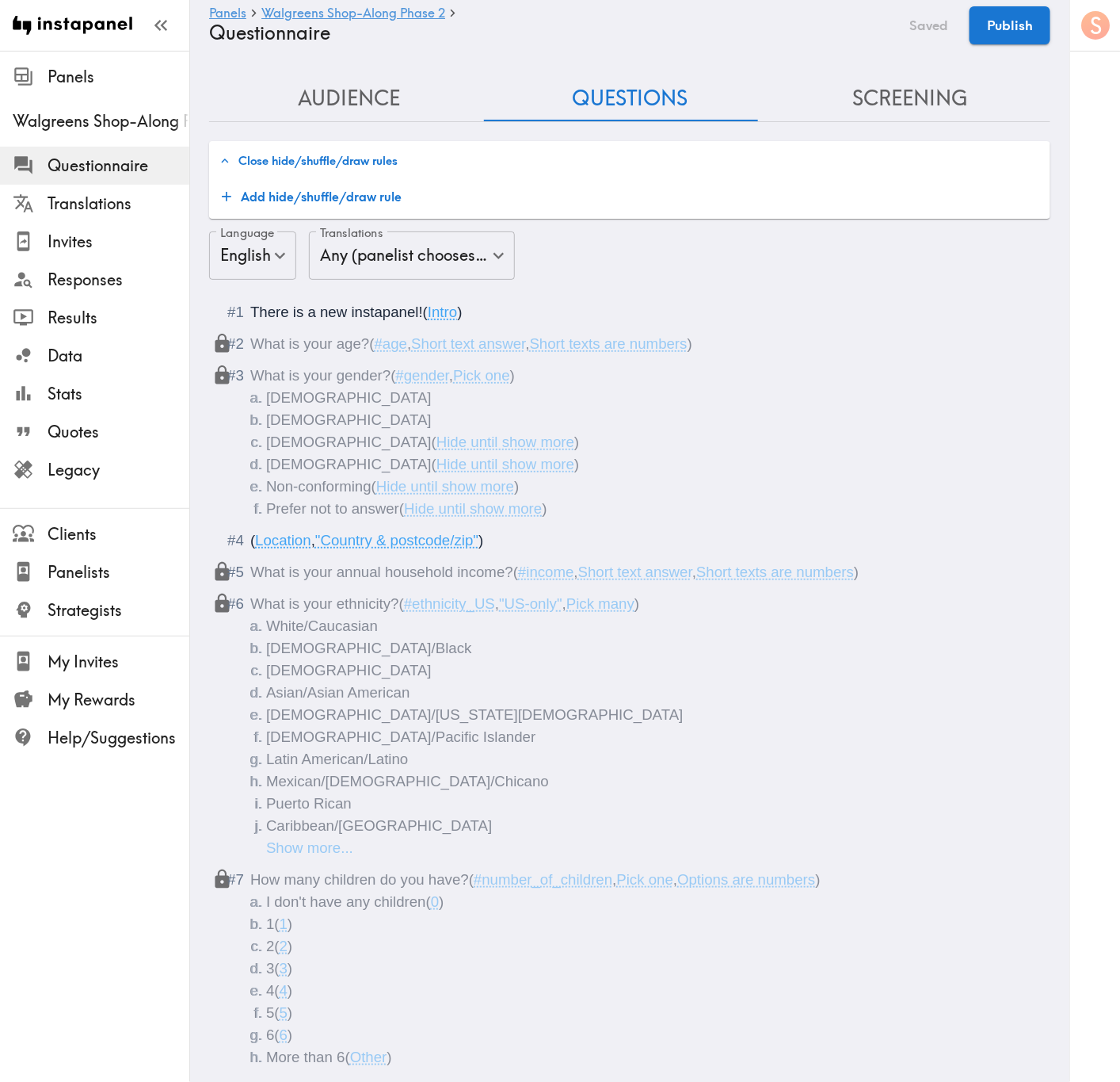
click at [376, 203] on button "Add hide/shuffle/draw rule" at bounding box center [311, 196] width 193 height 32
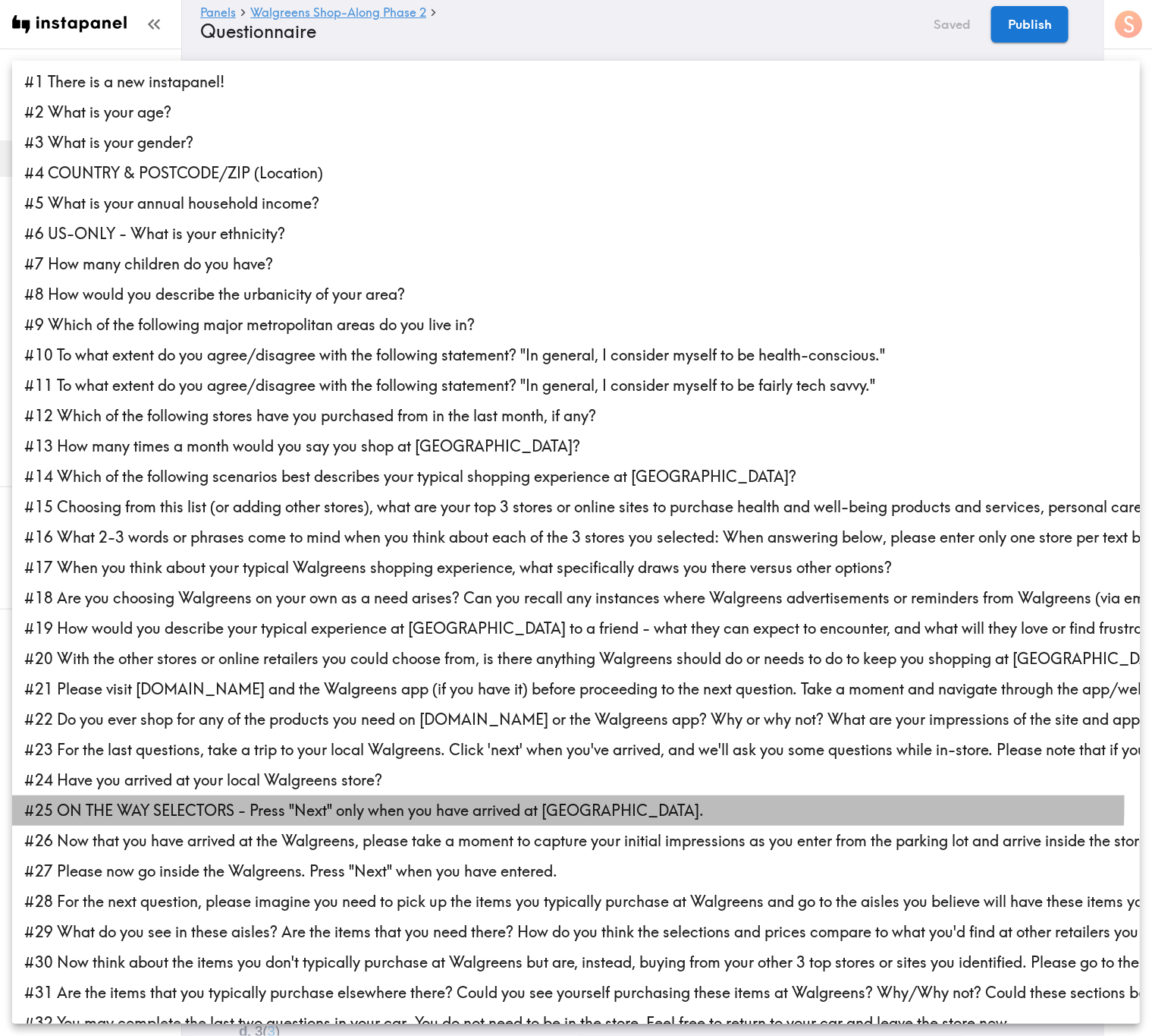
drag, startPoint x: 485, startPoint y: 802, endPoint x: 505, endPoint y: 770, distance: 37.7
click at [487, 626] on li "#25 ON THE WAY SELECTORS - Press "Next" only when you have arrived at Walgreens." at bounding box center [576, 810] width 1128 height 30
type input "b751c875-696d-4c16-bc27-168214538988"
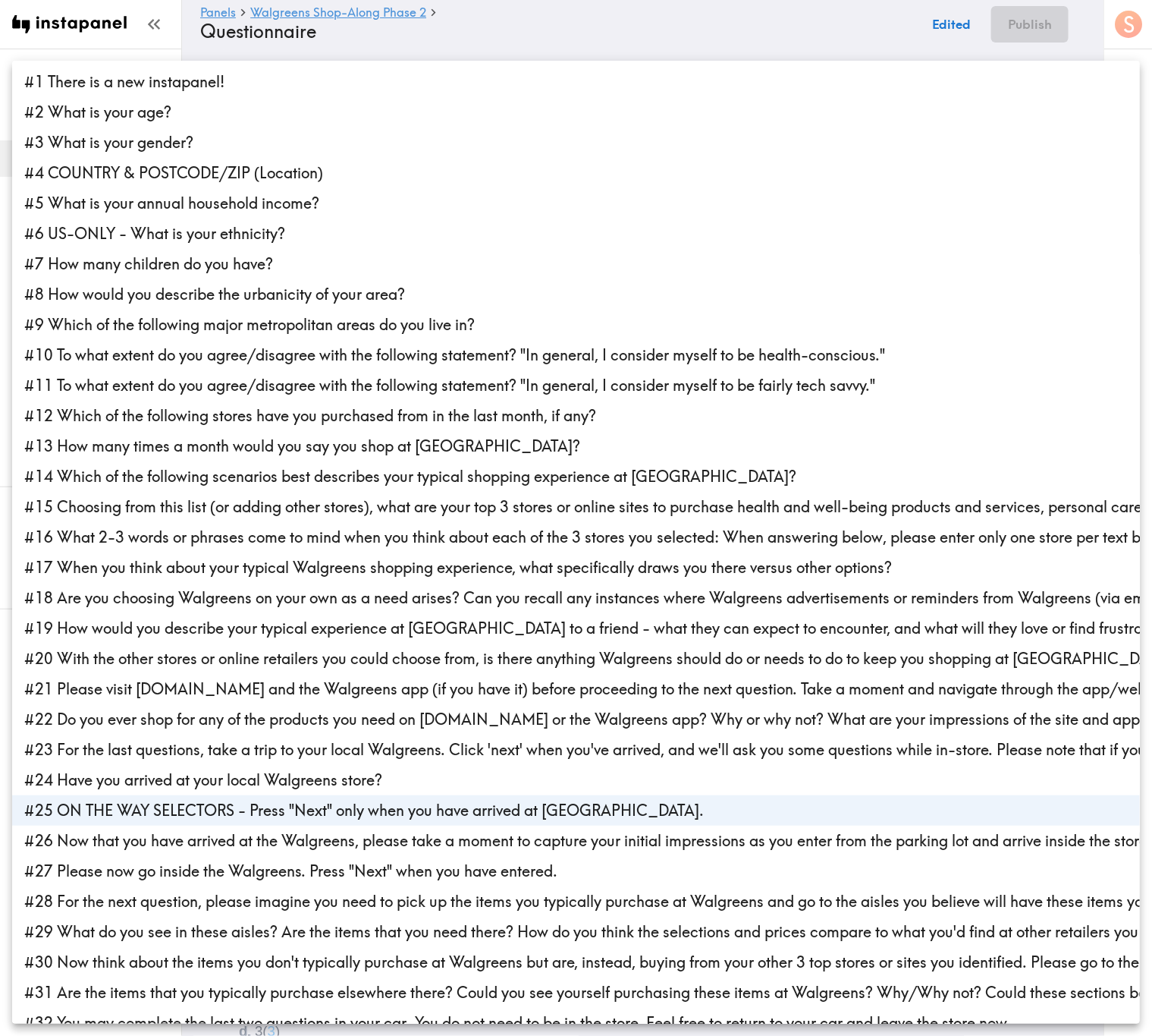
click at [770, 28] on div at bounding box center [576, 518] width 1152 height 1036
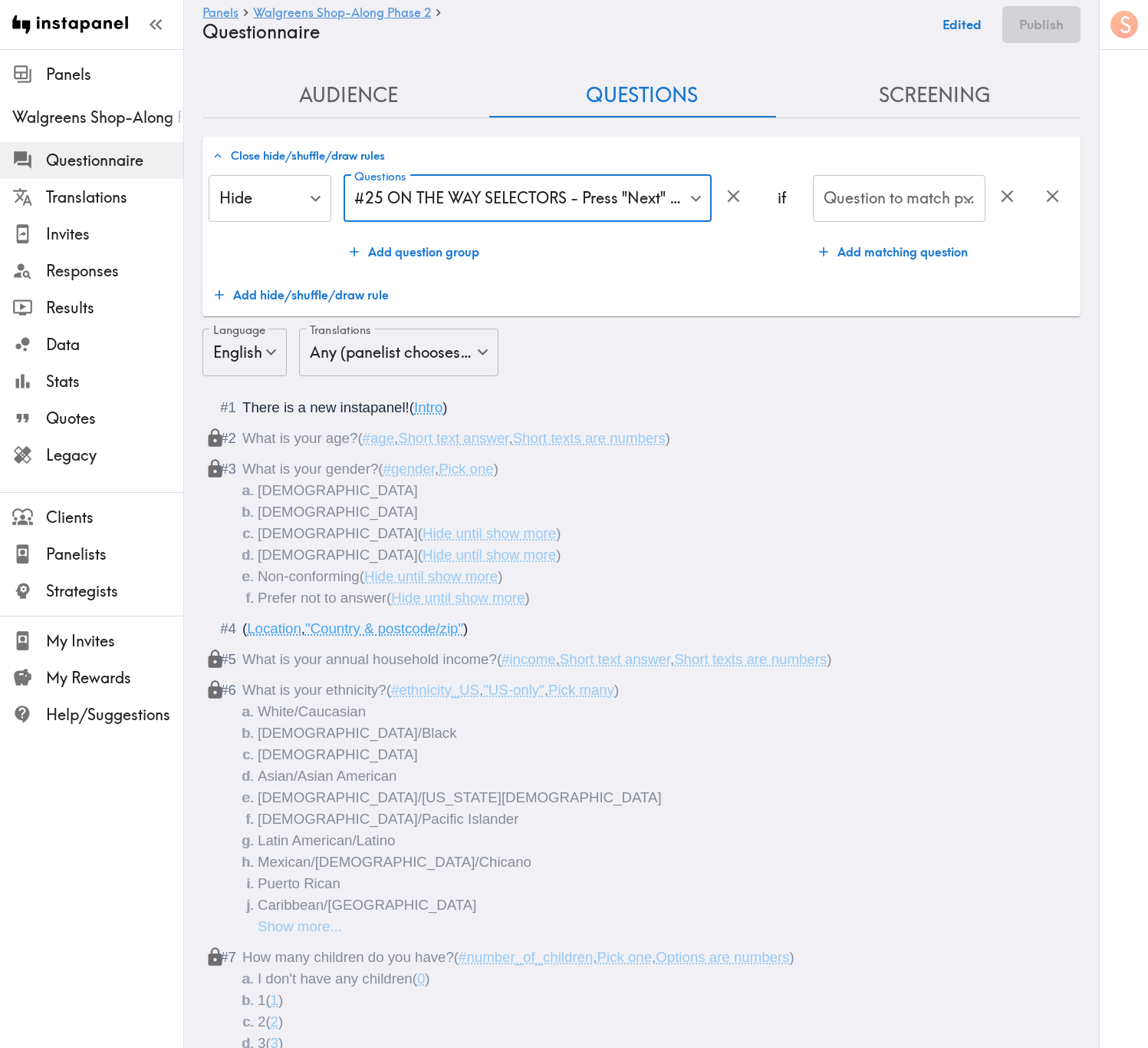
click at [925, 204] on input "Question to match panelists on" at bounding box center [888, 198] width 136 height 34
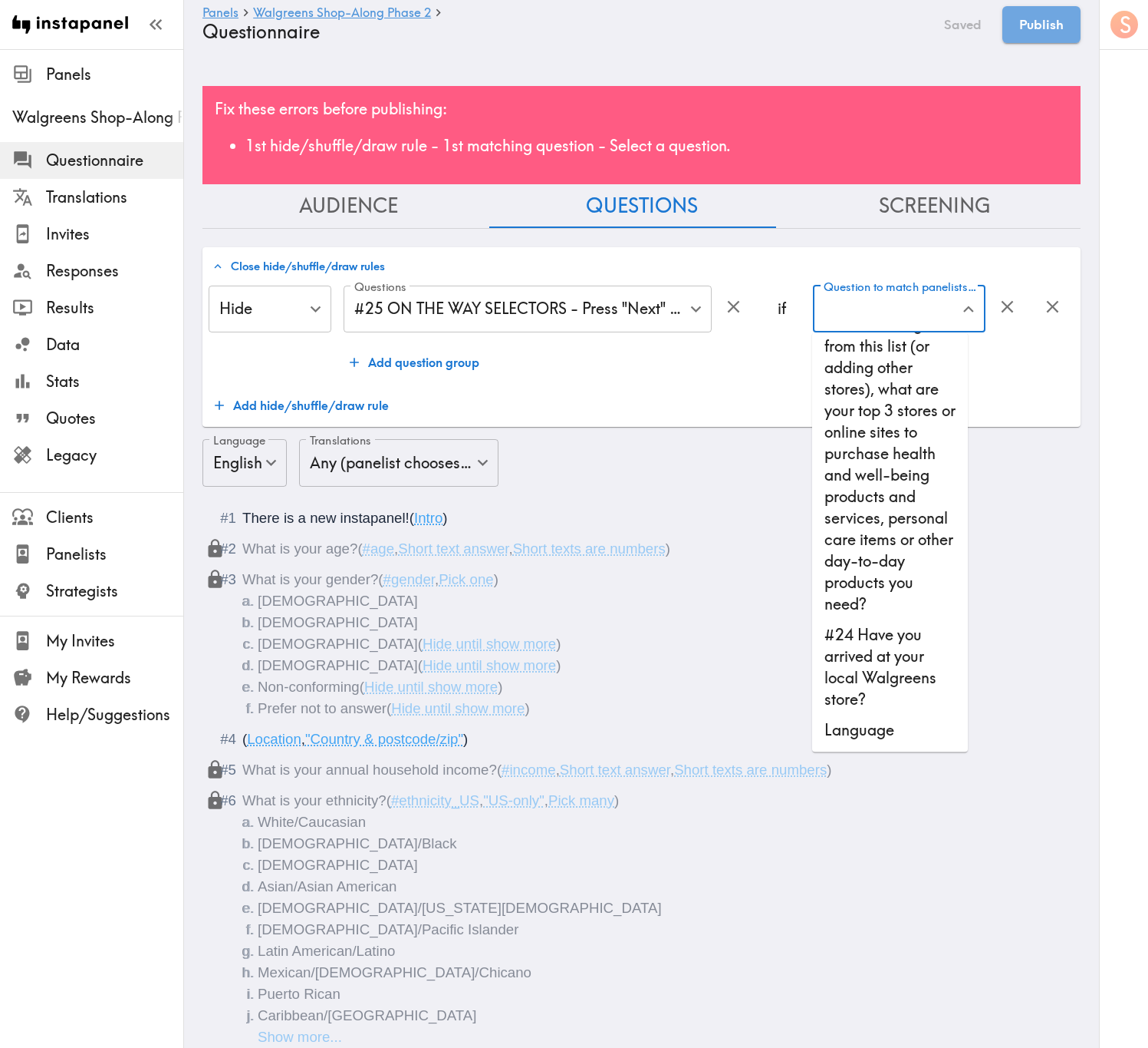
scroll to position [1587, 0]
click at [876, 633] on li "#24 Have you arrived at your local Walgreens store?" at bounding box center [890, 668] width 156 height 95
type input "#24 Have you arrived at your local Walgreens store?"
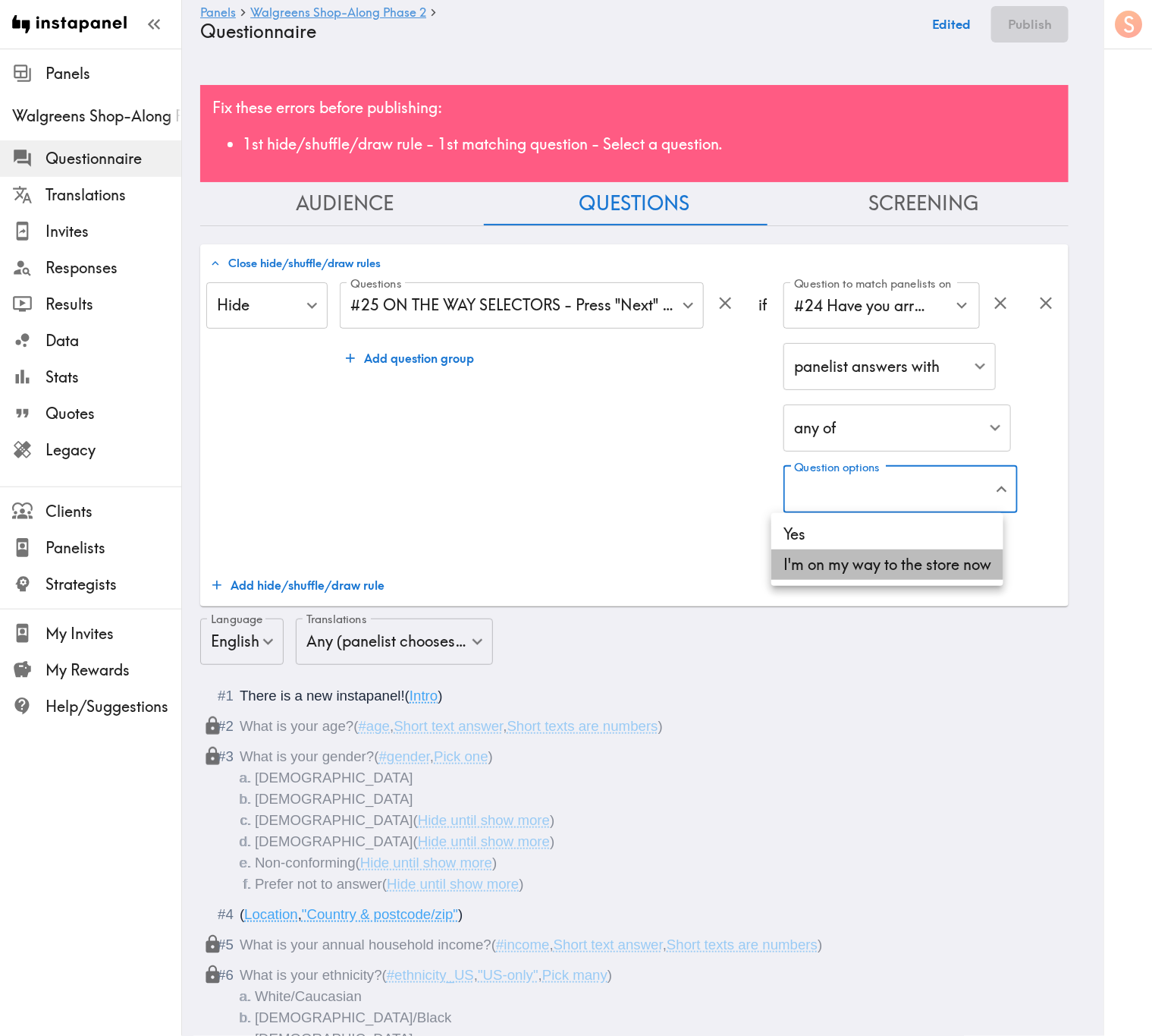
click at [876, 562] on li "I'm on my way to the store now" at bounding box center [887, 564] width 232 height 30
type input "4b13d43e-7c91-4e41-a10e-bfd214bae93f"
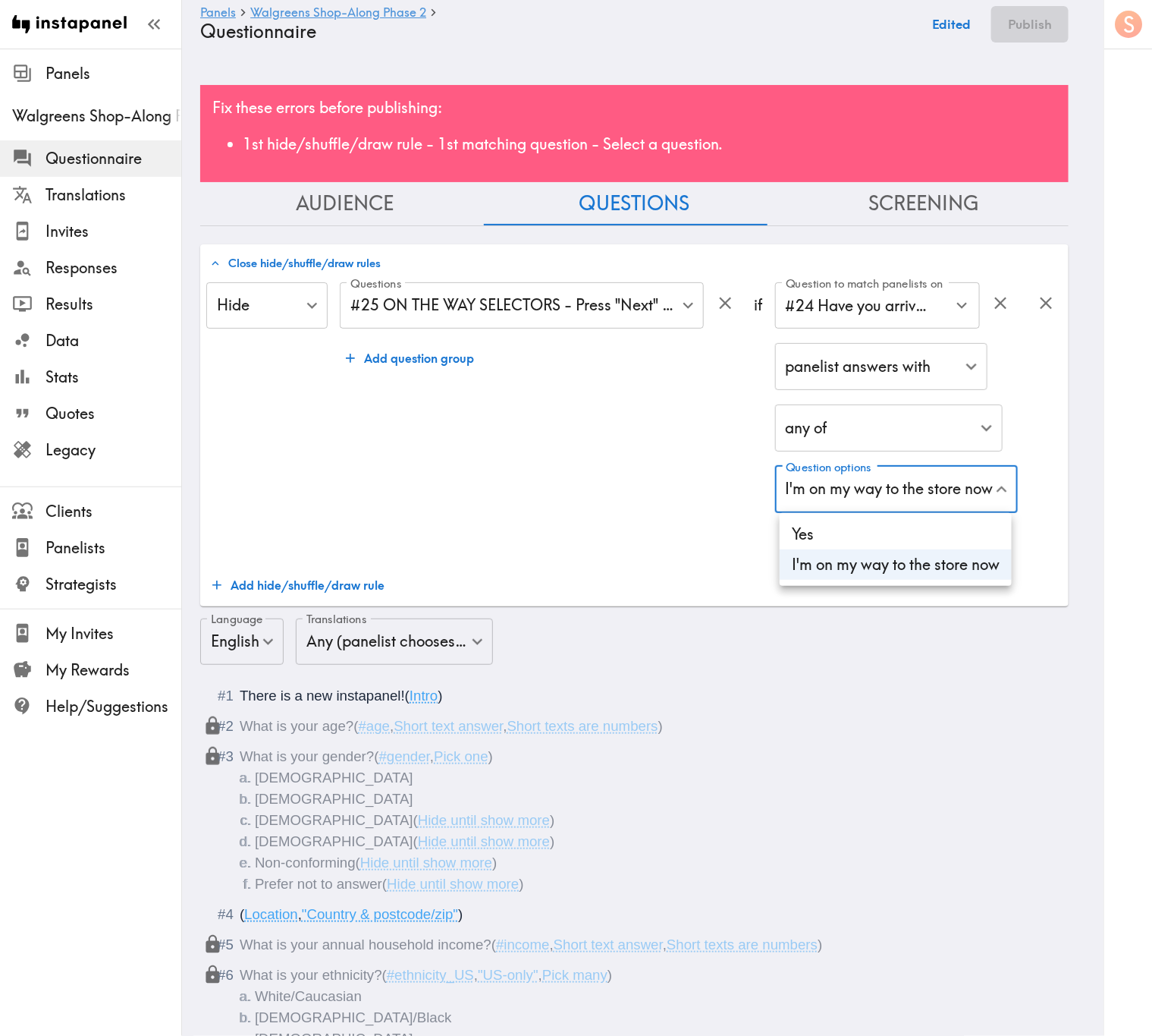
click at [621, 471] on div at bounding box center [576, 518] width 1152 height 1036
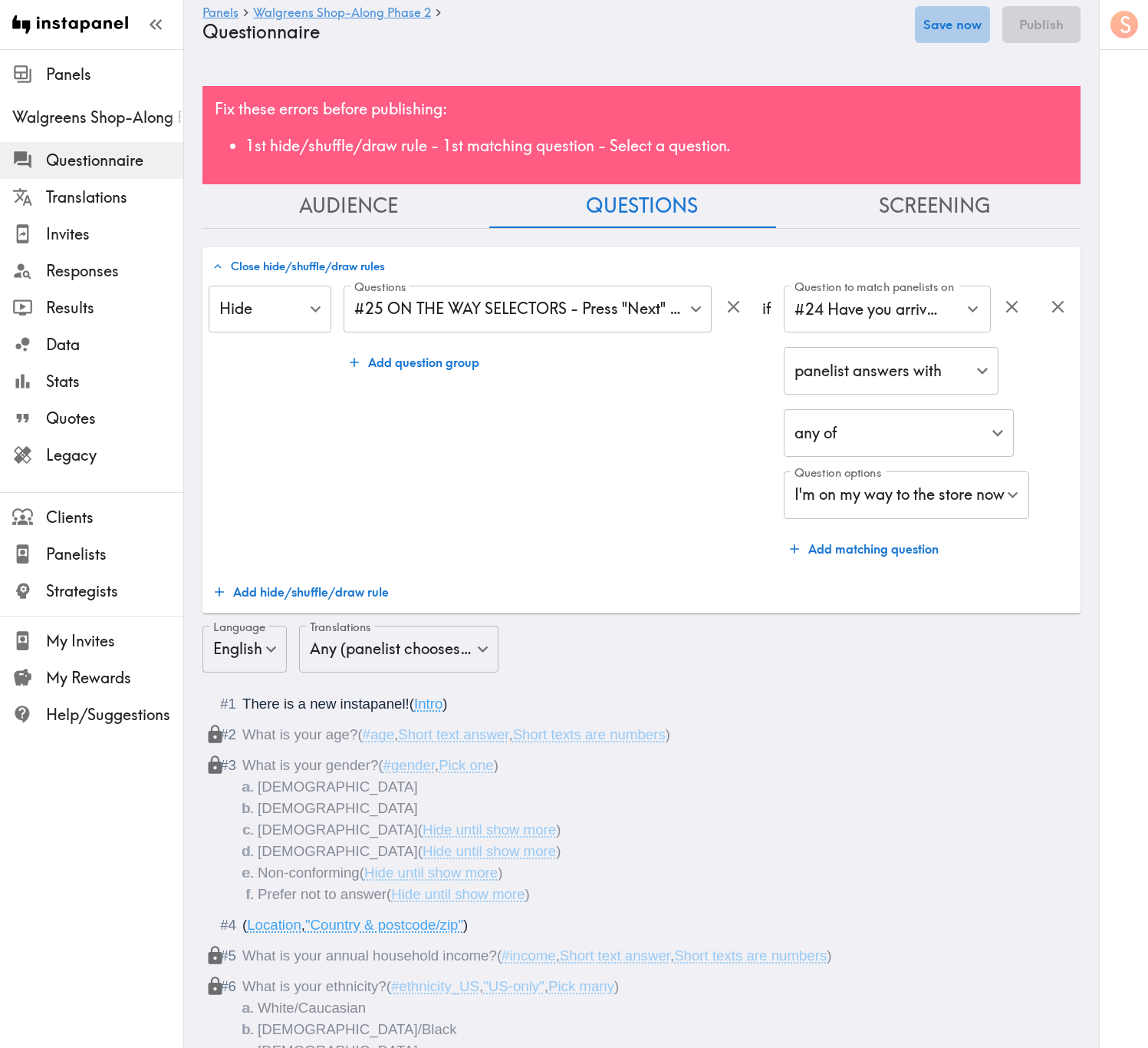
drag, startPoint x: 944, startPoint y: 31, endPoint x: 930, endPoint y: 104, distance: 74.3
click at [946, 31] on button "Save now" at bounding box center [952, 24] width 75 height 37
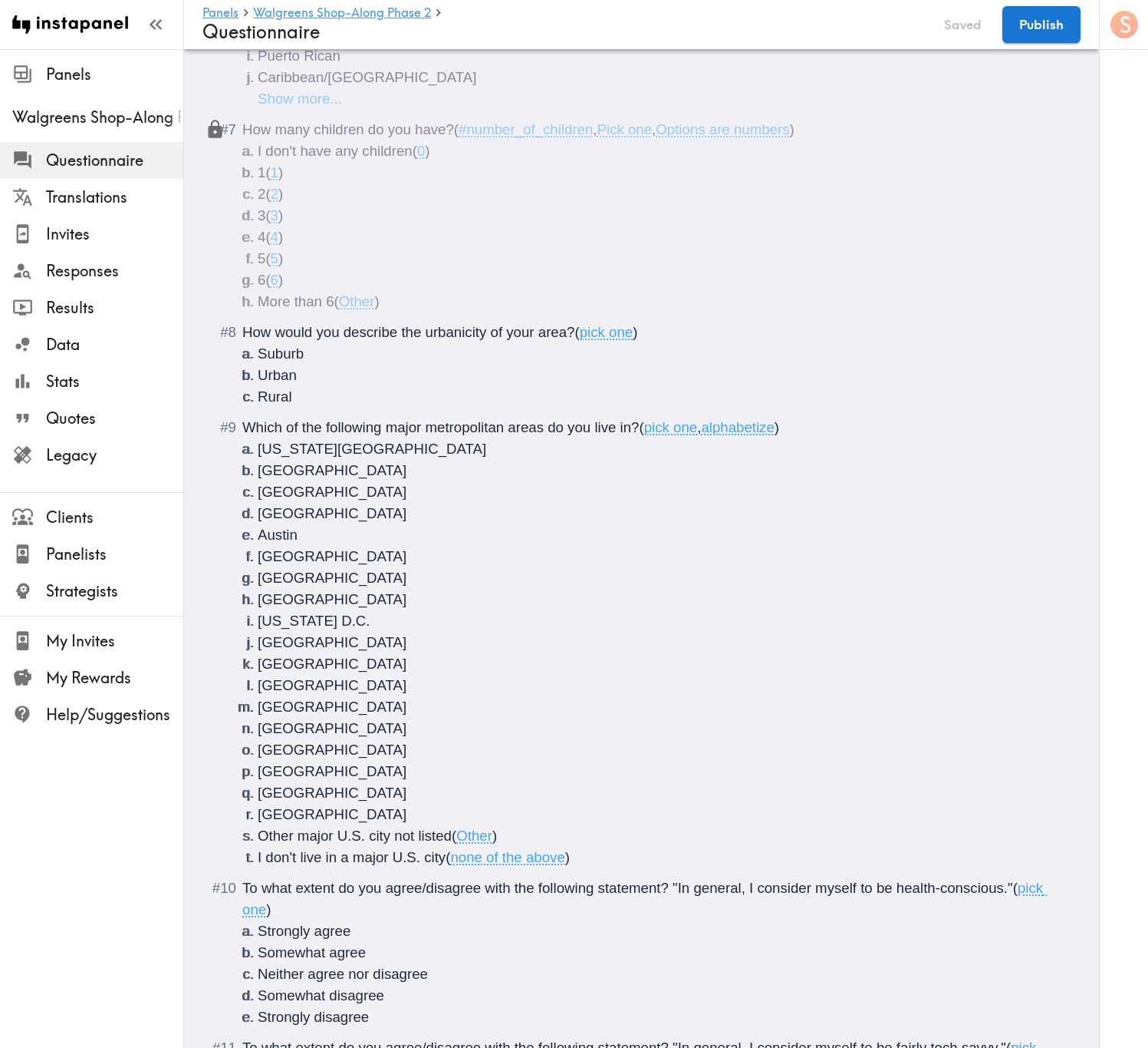
scroll to position [1151, 0]
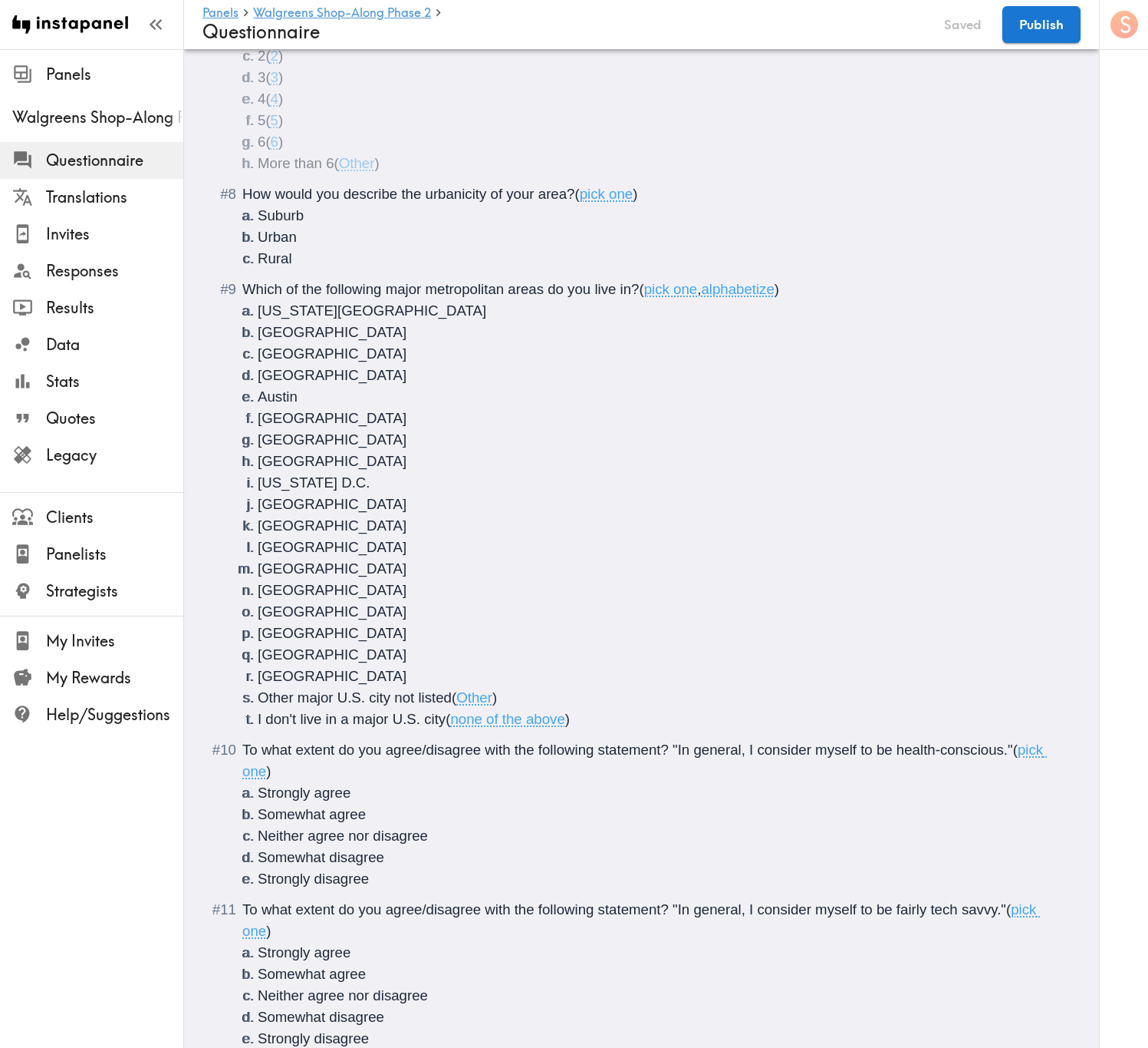
drag, startPoint x: 674, startPoint y: 754, endPoint x: 682, endPoint y: 726, distance: 29.1
click at [674, 633] on span "To what extent do you agree/disagree with the following statement? "In general,…" at bounding box center [628, 749] width 771 height 16
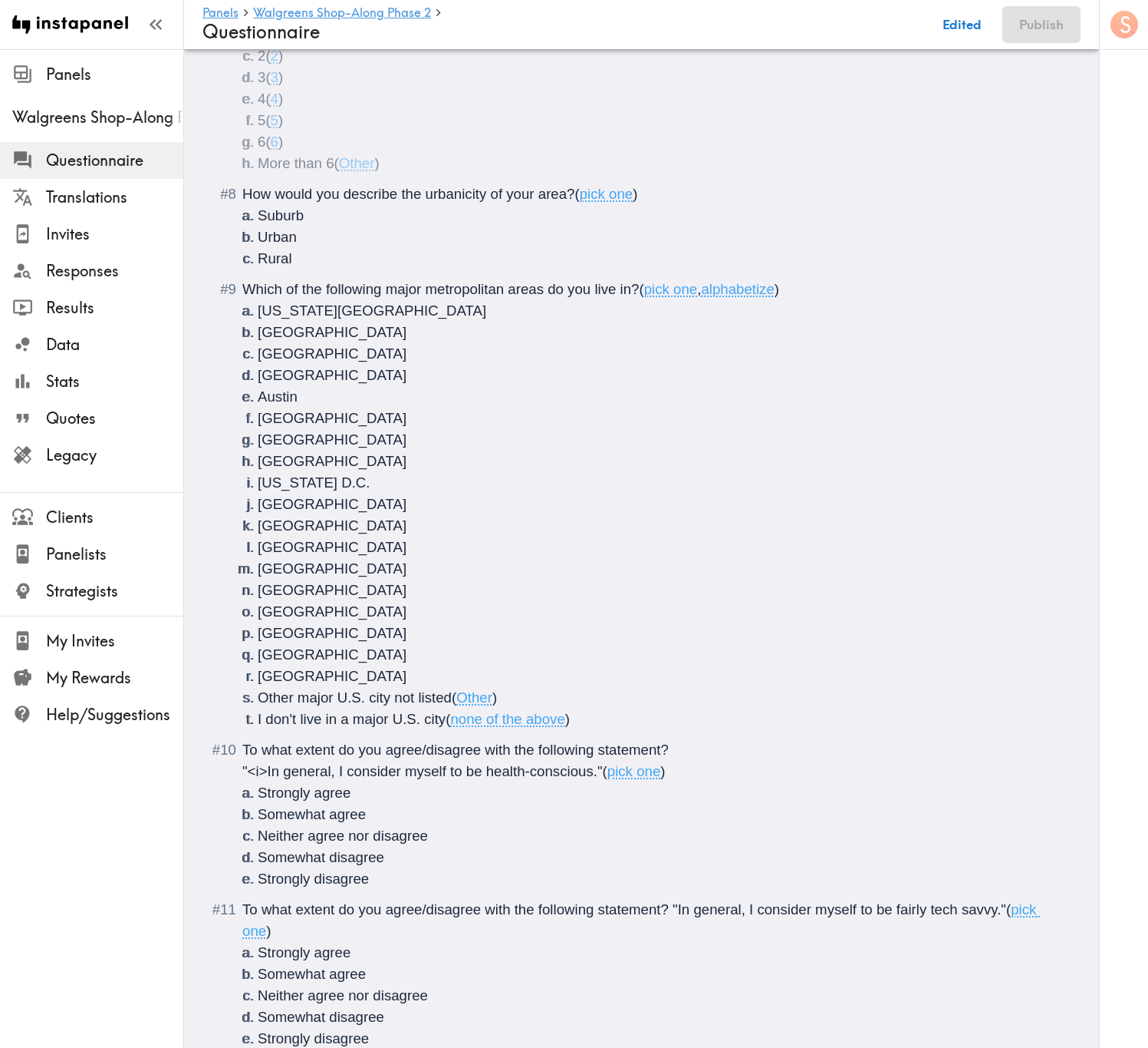
click at [598, 633] on div "To what extent do you agree/disagree with the following statement? "<i>In gener…" at bounding box center [653, 814] width 820 height 150
click at [672, 633] on span "To what extent do you agree/disagree with the following statement? "In general,…" at bounding box center [625, 909] width 764 height 16
click at [591, 633] on span ""<i>In general, I consider myself to be fairly tech savvy."" at bounding box center [419, 930] width 354 height 16
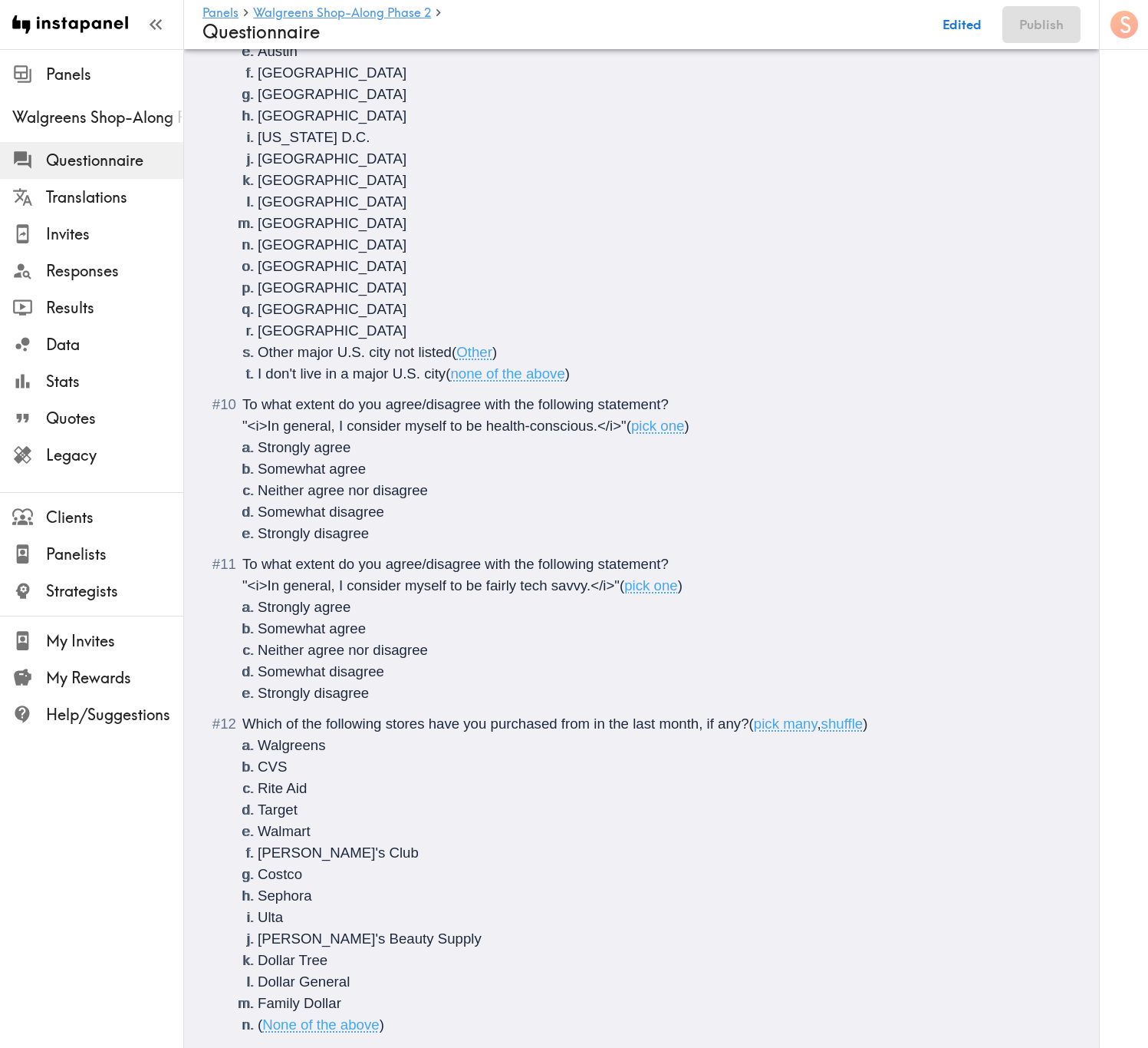
scroll to position [1611, 0]
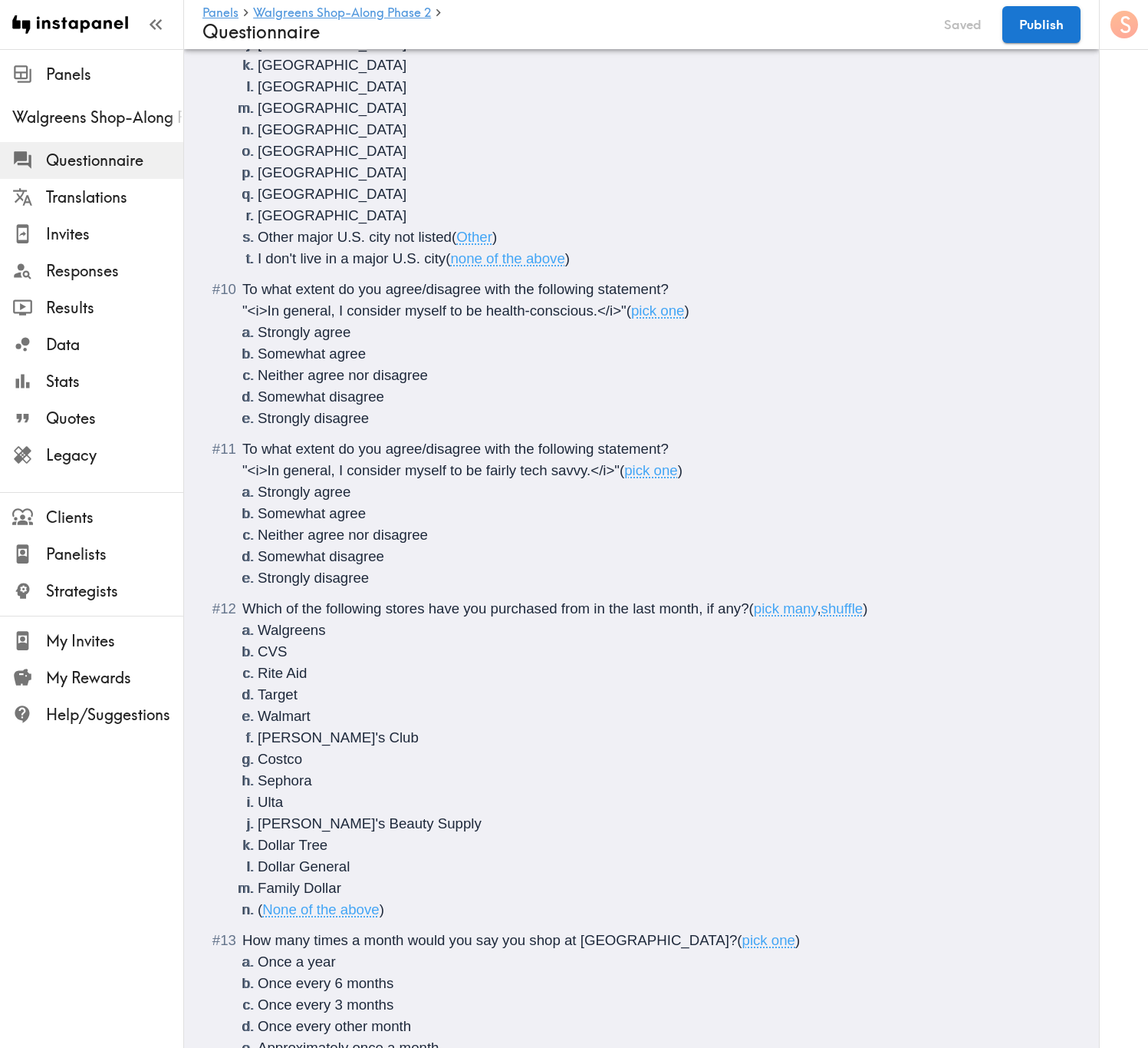
click at [633, 612] on span "Which of the following stores have you purchased from in the last month, if any?" at bounding box center [496, 609] width 507 height 16
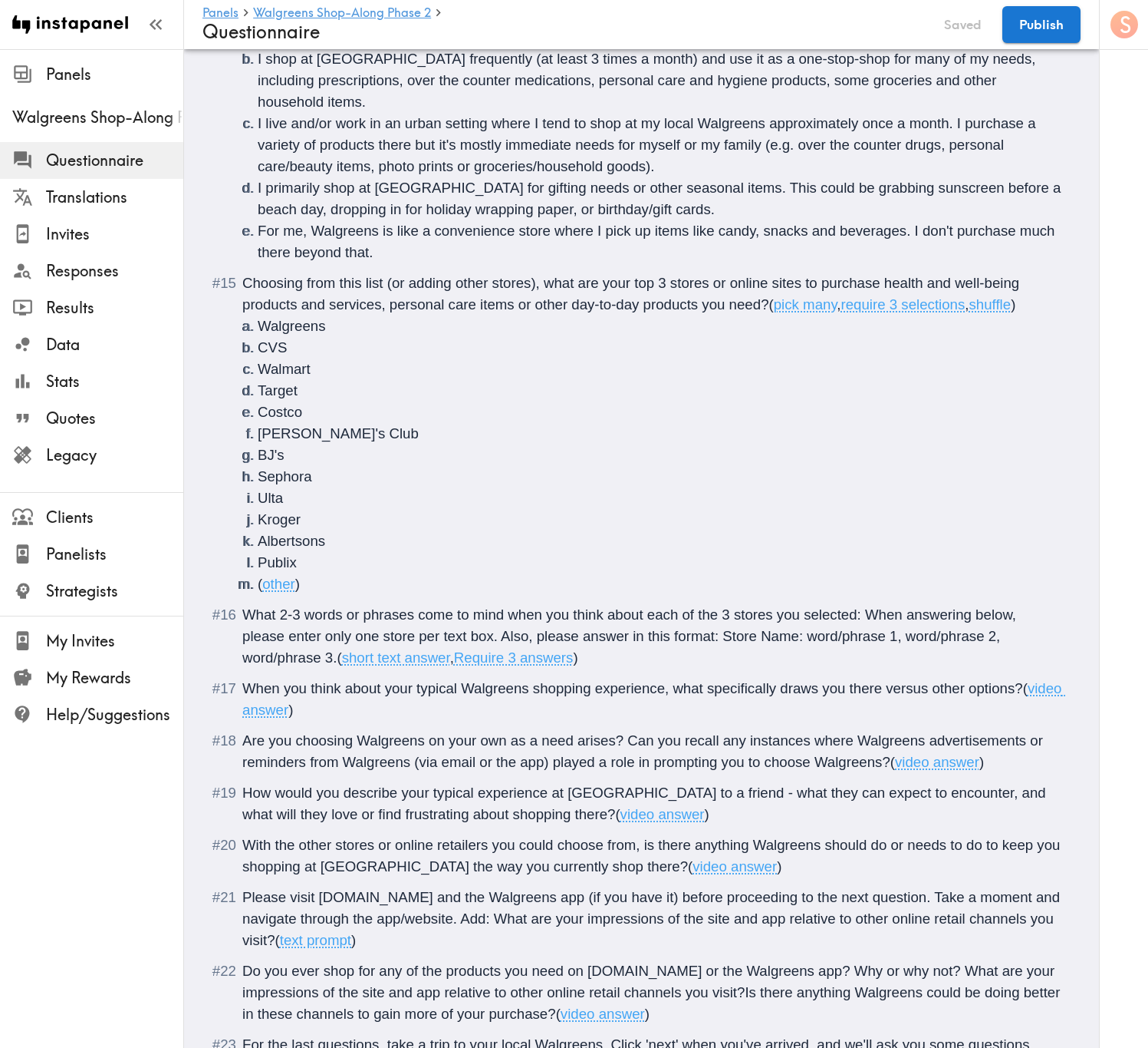
scroll to position [2763, 0]
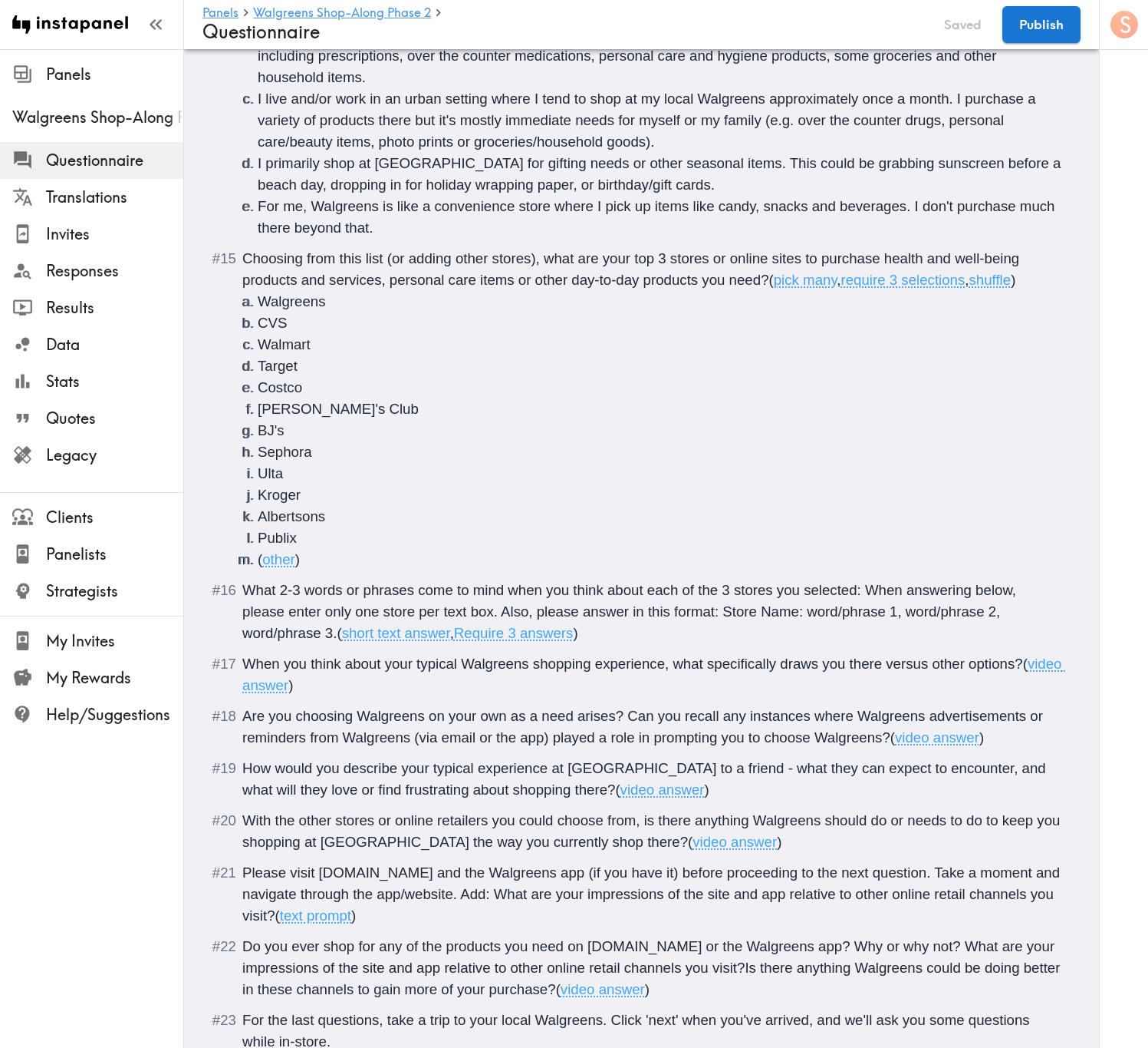
click at [509, 615] on span "What 2-3 words or phrases come to mind when you think about each of the 3 store…" at bounding box center [631, 611] width 778 height 59
click at [502, 612] on span "What 2-3 words or phrases come to mind when you think about each of the 3 store…" at bounding box center [631, 611] width 778 height 59
click at [746, 616] on span "What 2-3 words or phrases come to mind when you think about each of the 3 store…" at bounding box center [634, 611] width 782 height 59
click at [341, 633] on span "(" at bounding box center [339, 633] width 5 height 16
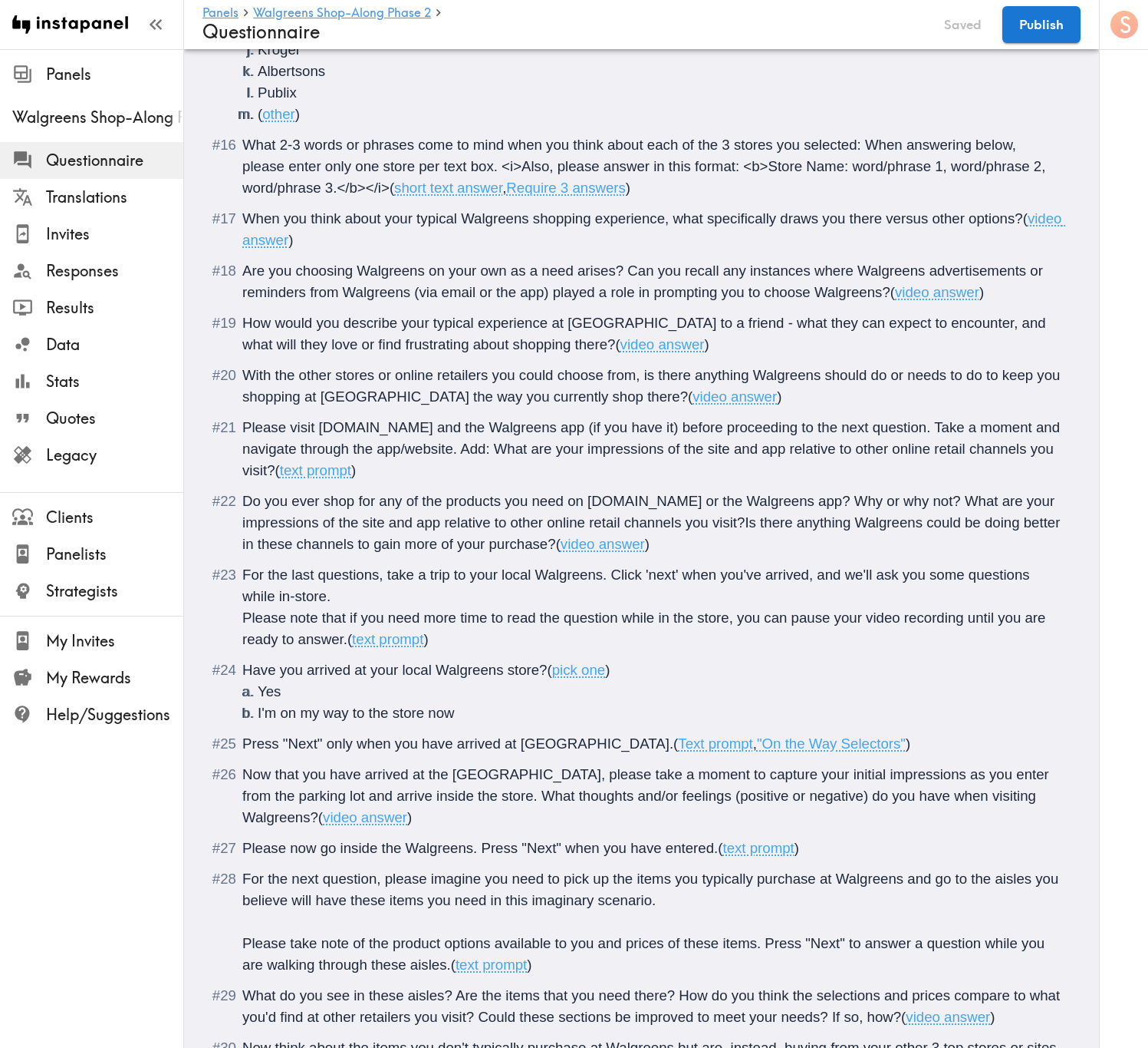
scroll to position [3224, 0]
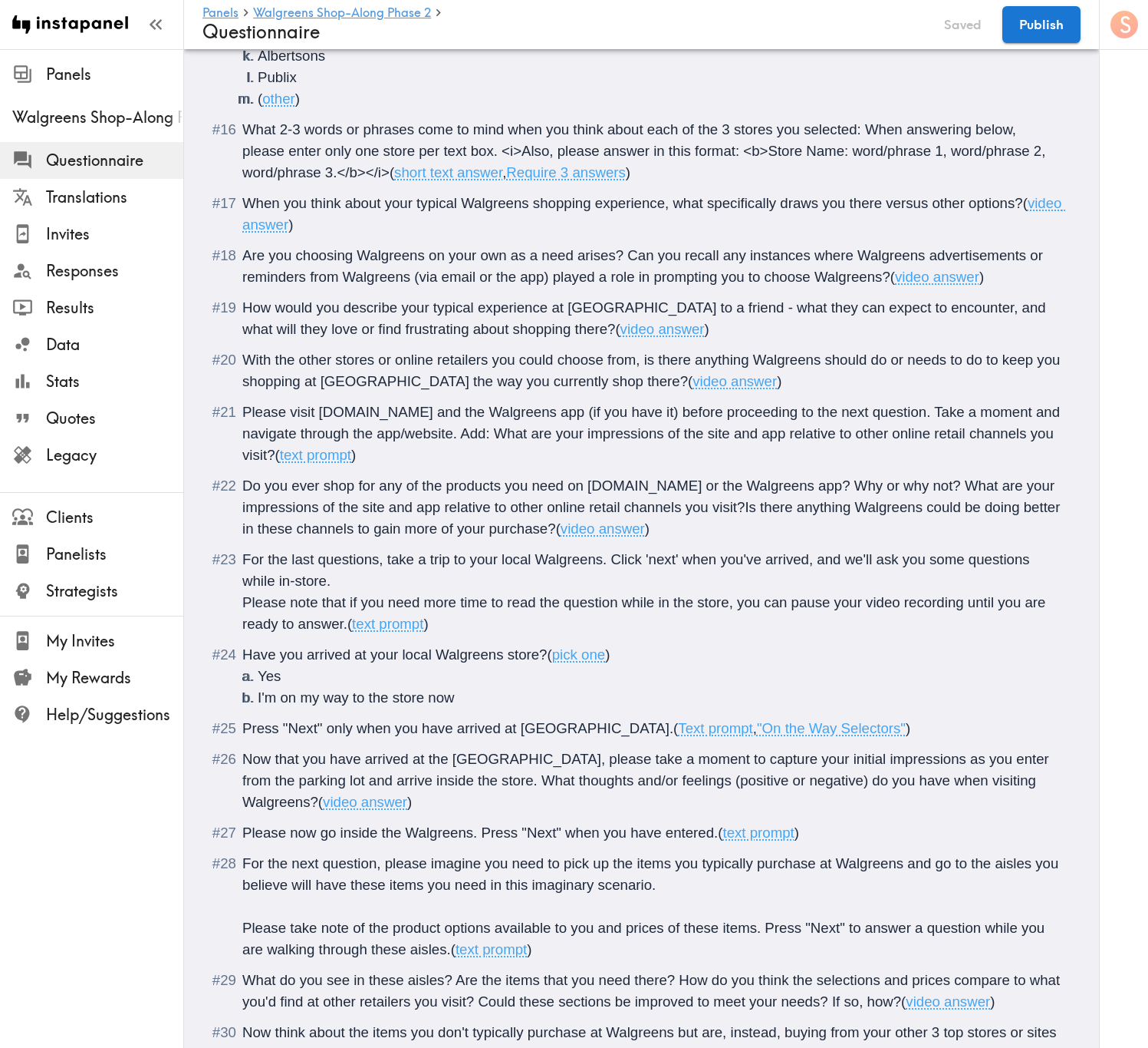
click at [736, 488] on span "Do you ever shop for any of the products you need on Walgreens.com or the Walgr…" at bounding box center [654, 506] width 822 height 59
click at [588, 490] on span "Do you ever shop for any of the products you need on Walgreens.com or the Walgr…" at bounding box center [654, 506] width 822 height 59
click at [709, 493] on span "Do you ever shop for any of the products you need on <u>Walgreens.com or the Wa…" at bounding box center [649, 506] width 813 height 59
click at [244, 585] on span "For the last questions, take a trip to your local Walgreens. Click 'next' when …" at bounding box center [638, 570] width 791 height 38
click at [244, 601] on span "Please note that if you need more time to read the question while in the store,…" at bounding box center [646, 613] width 808 height 38
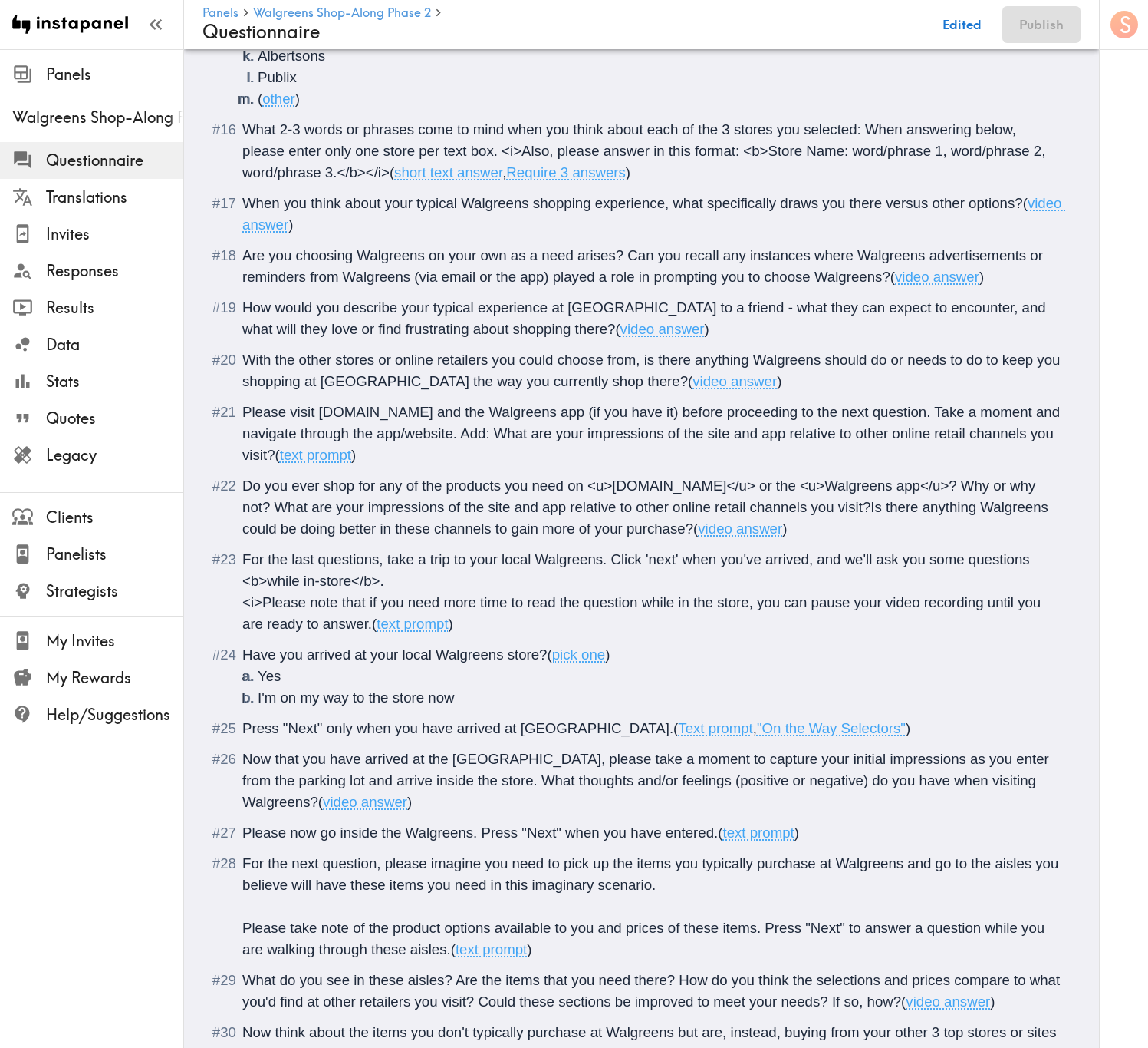
click at [369, 626] on span "<i>Please note that if you need more time to read the question while in the sto…" at bounding box center [644, 613] width 802 height 38
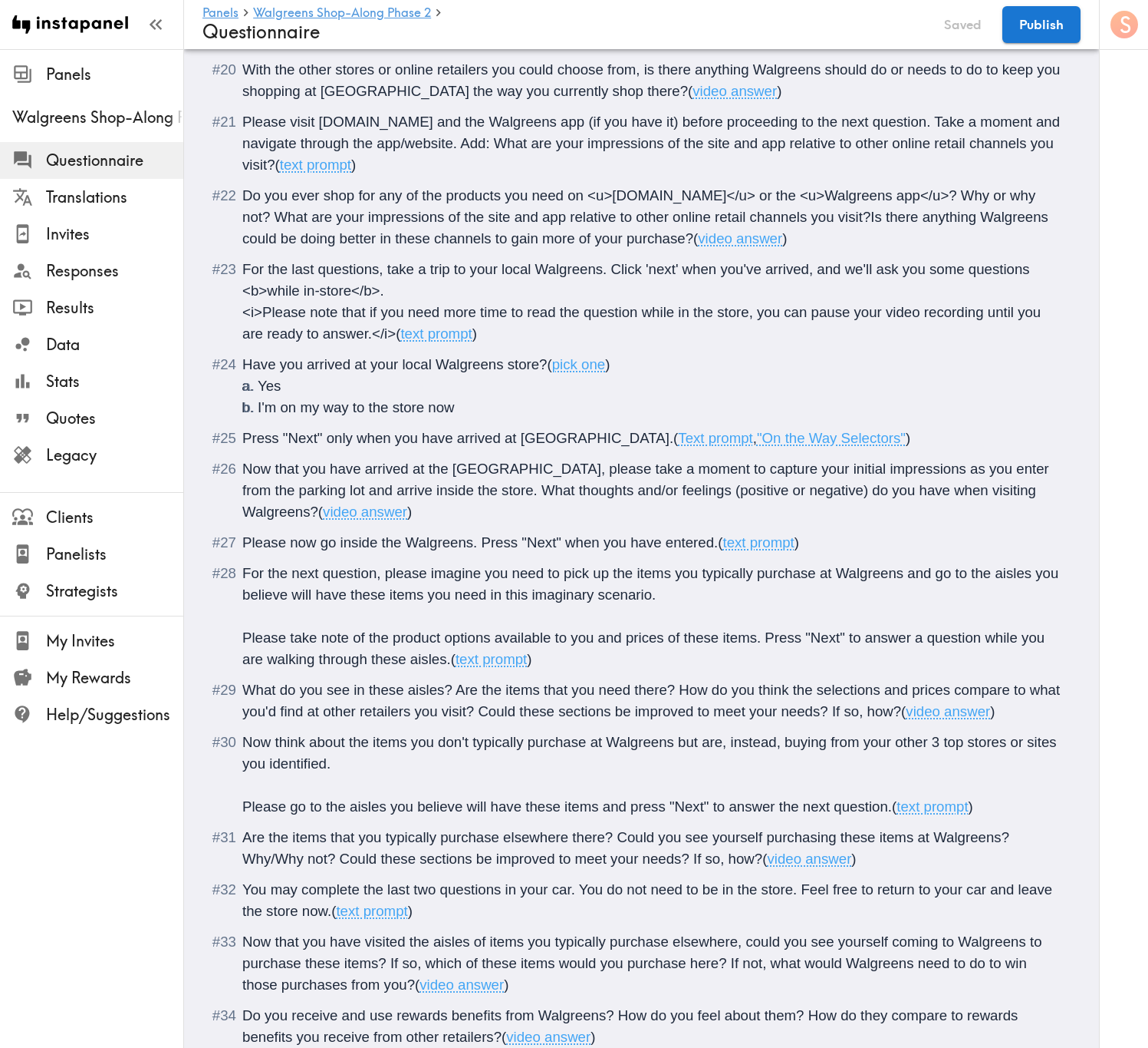
scroll to position [3569, 0]
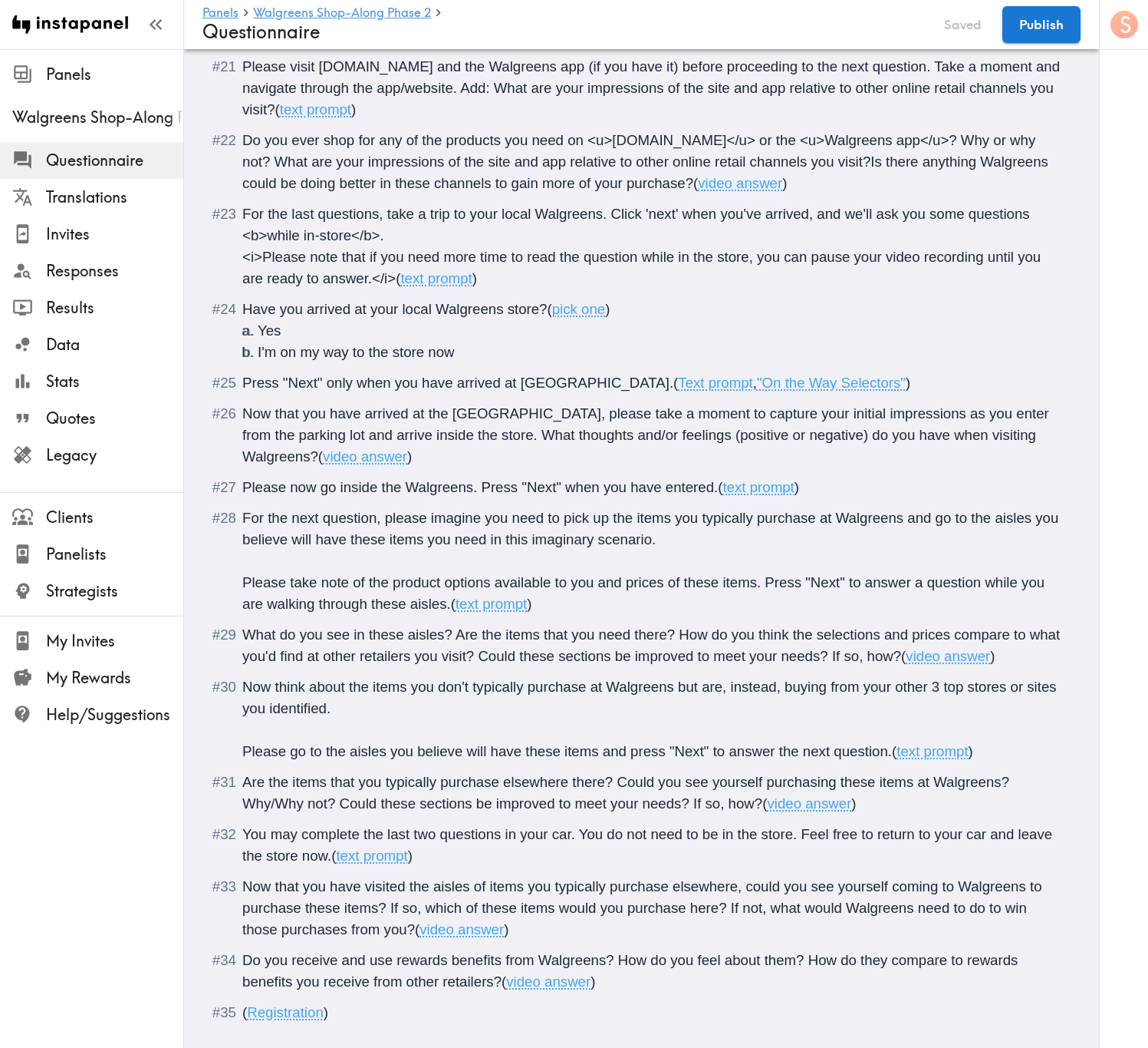
click at [686, 440] on span "Now that you have arrived at the Walgreens, please take a moment to capture you…" at bounding box center [648, 434] width 811 height 59
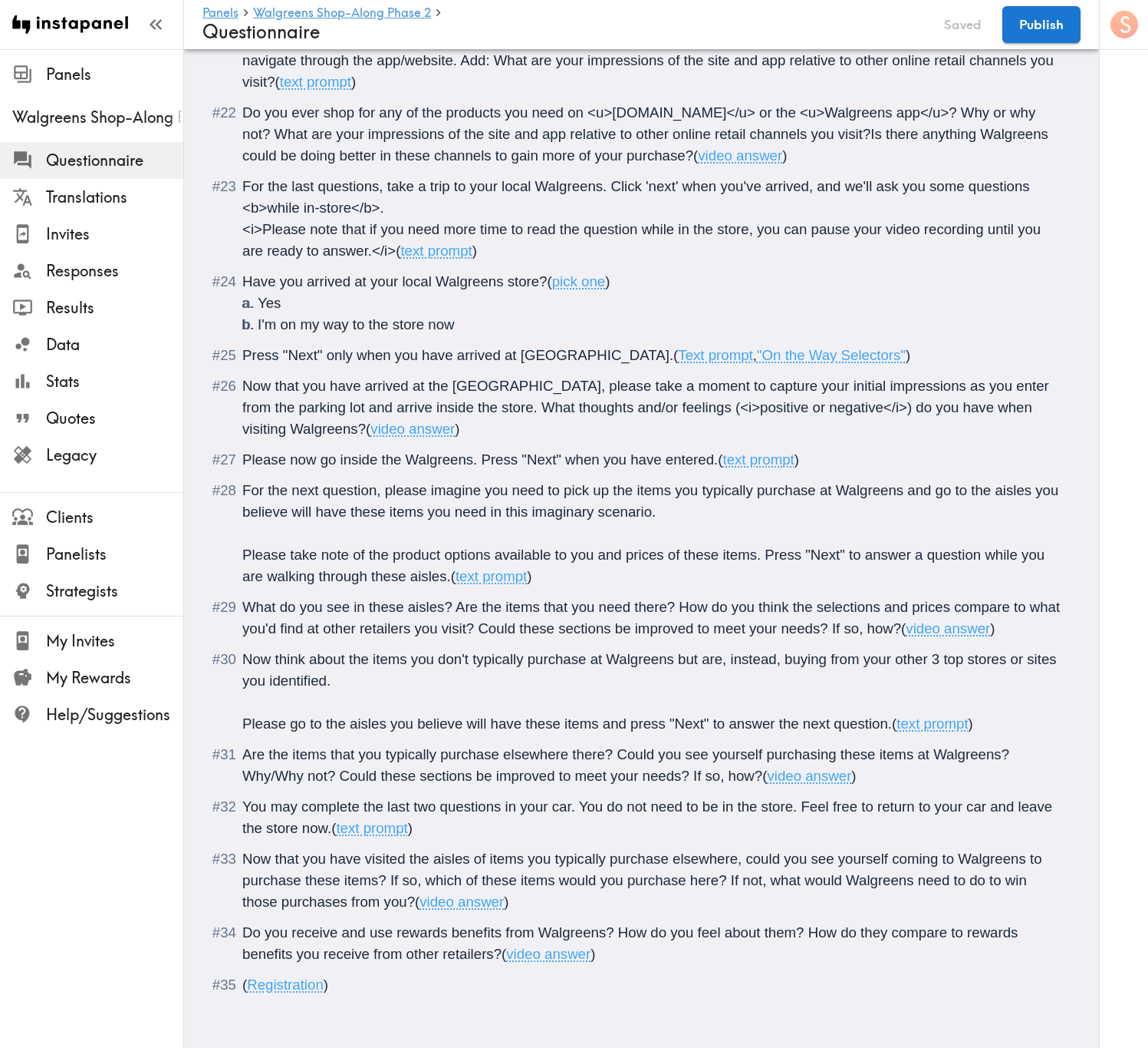
click at [240, 537] on li "For the next question, please imagine you need to pick up the items you typical…" at bounding box center [641, 534] width 841 height 108
click at [774, 546] on span "<i>Please take note of the product options available to you and prices of these…" at bounding box center [642, 565] width 799 height 38
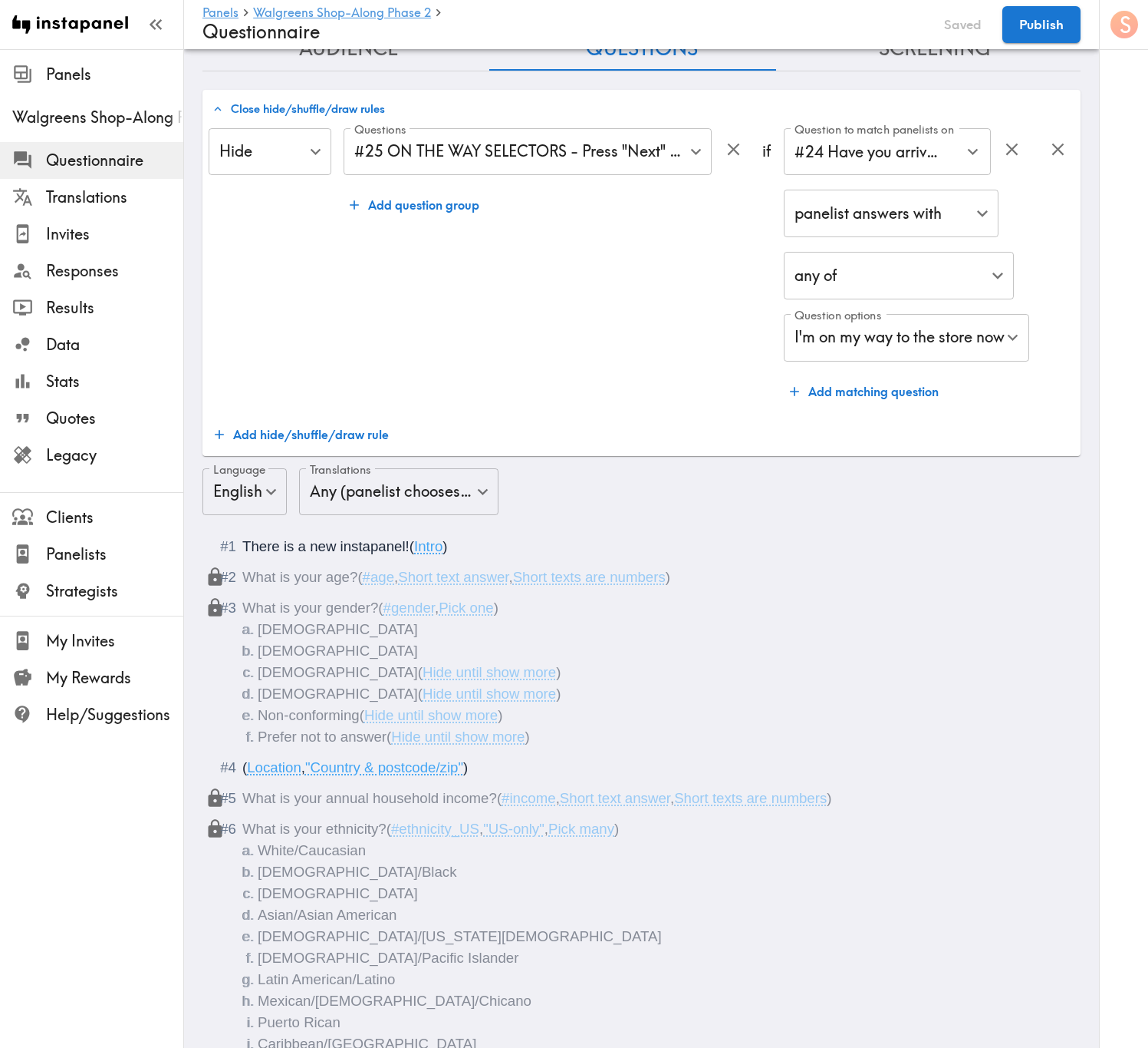
scroll to position [0, 0]
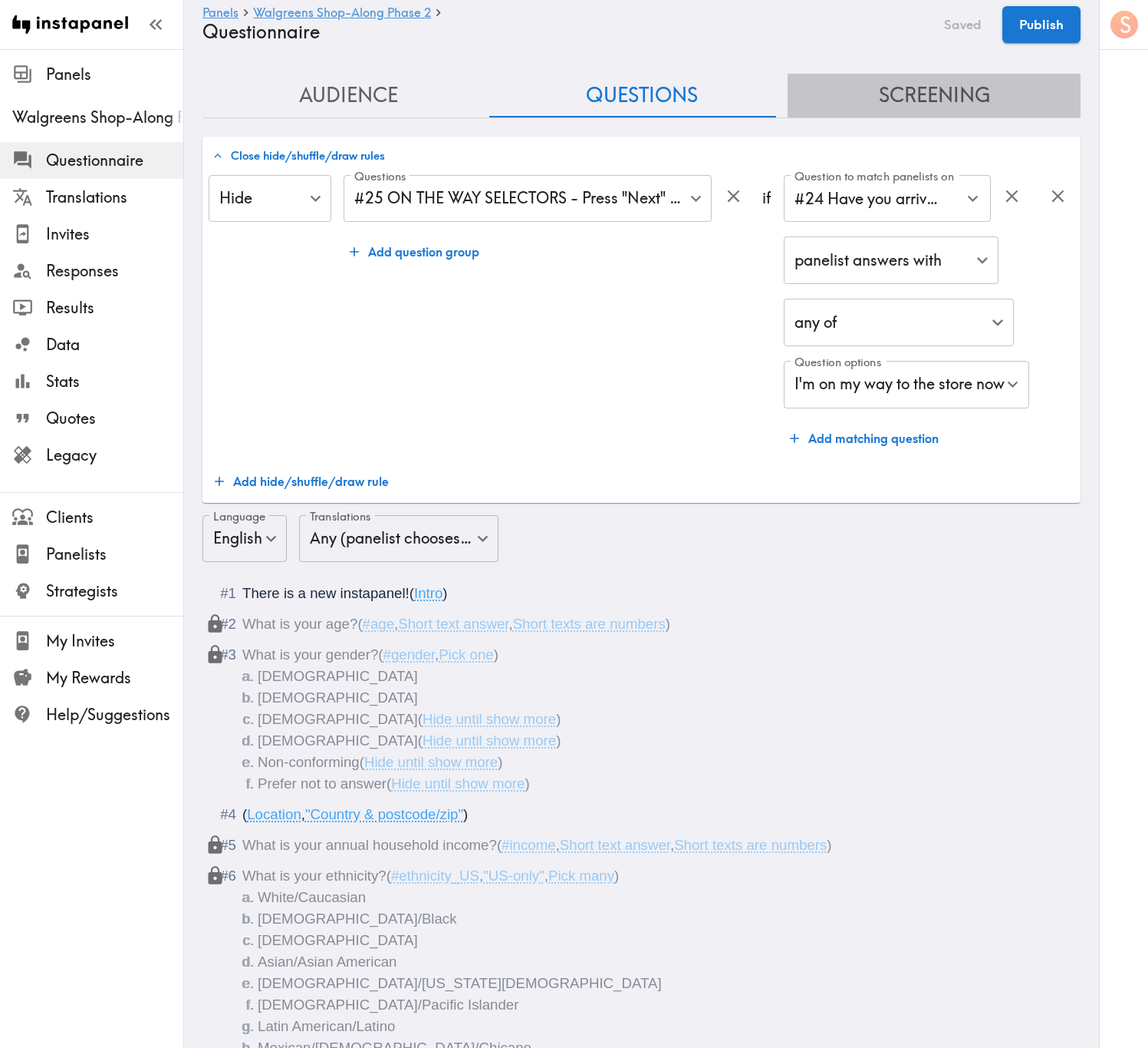
click at [942, 102] on button "Screening" at bounding box center [934, 95] width 293 height 43
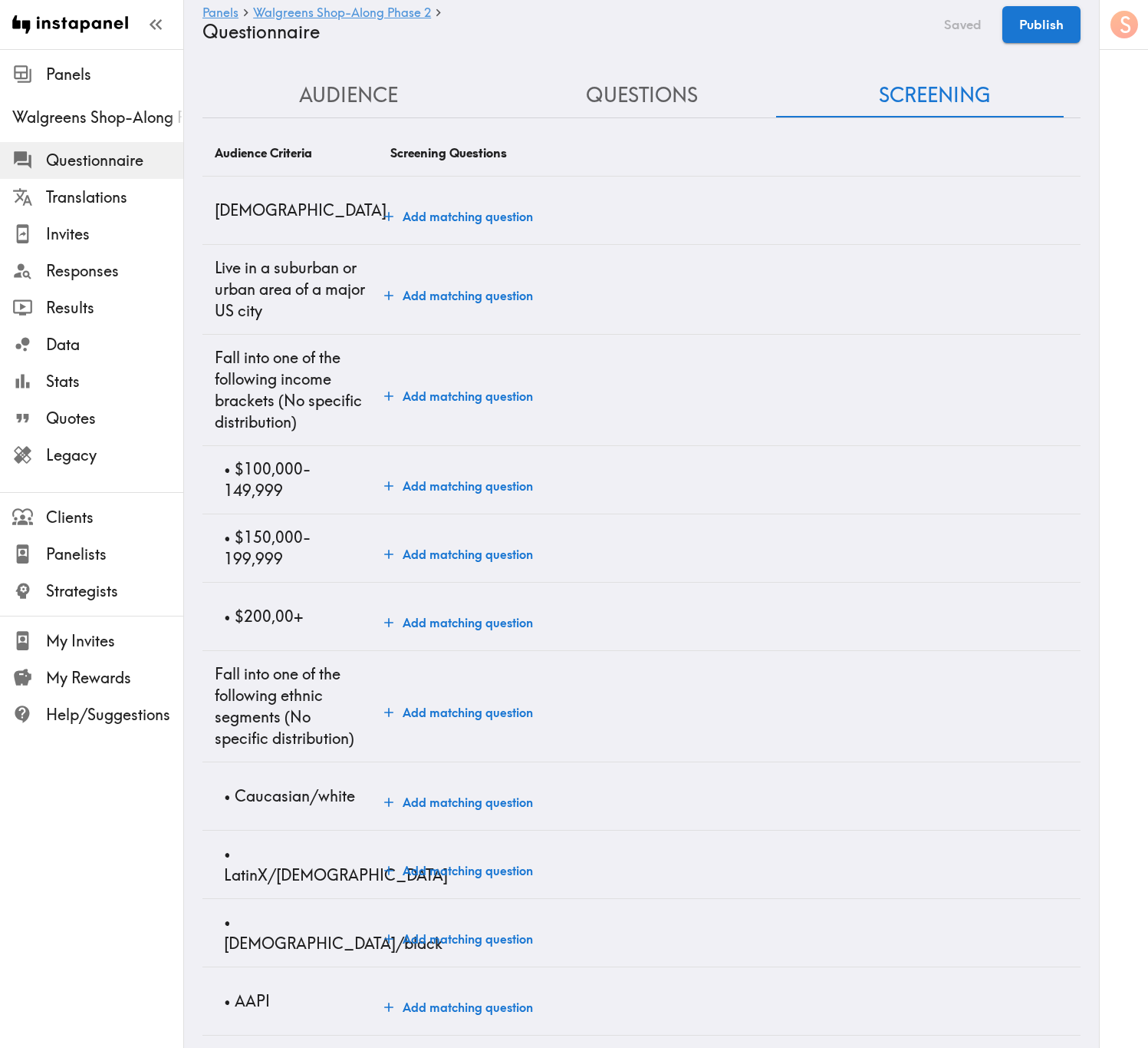
click at [482, 224] on button "Add matching question" at bounding box center [459, 216] width 161 height 31
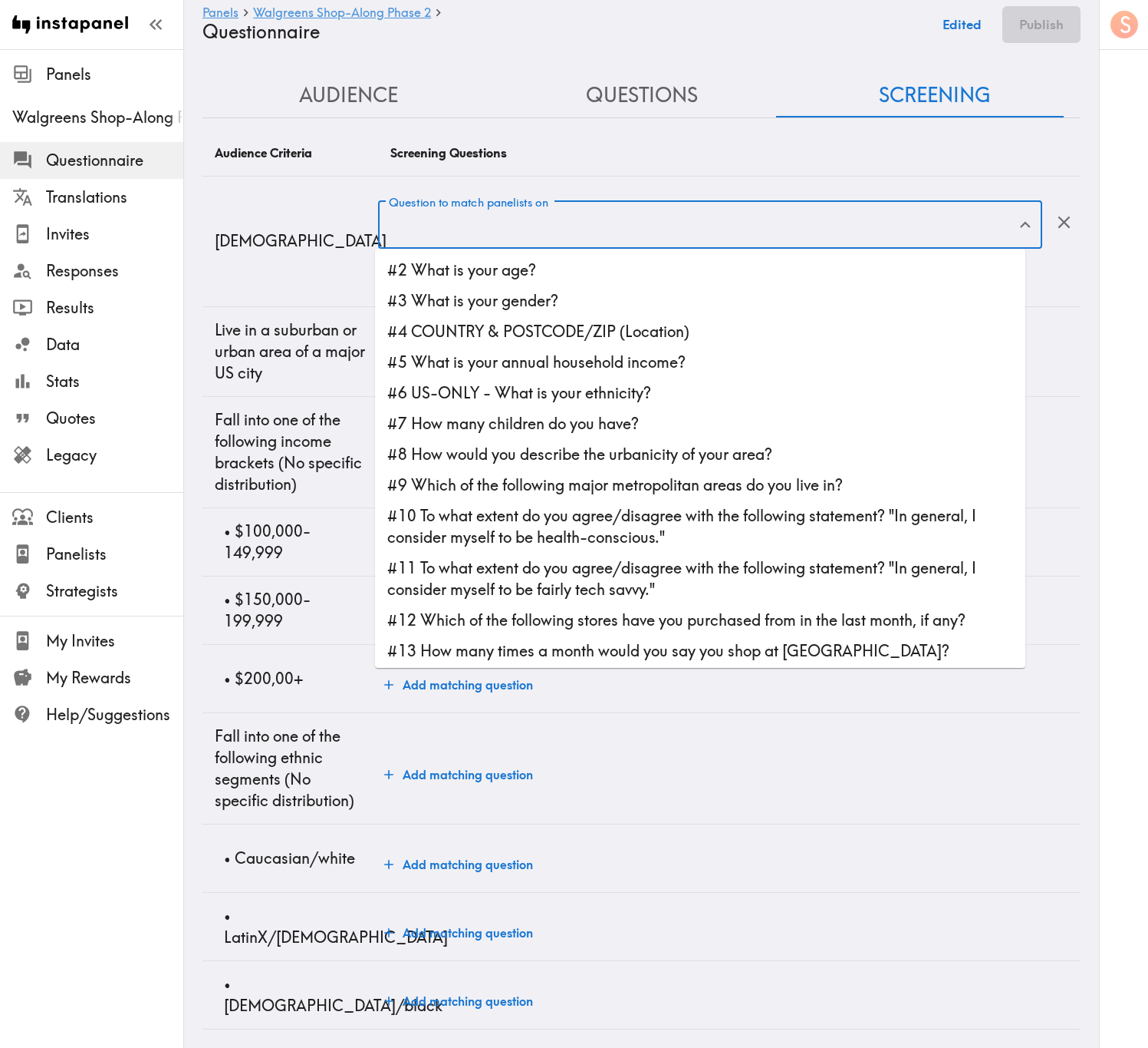
click at [488, 239] on input "Question to match panelists on" at bounding box center [698, 225] width 627 height 34
click at [532, 274] on li "#2 What is your age?" at bounding box center [700, 270] width 651 height 31
type input "#2 What is your age?"
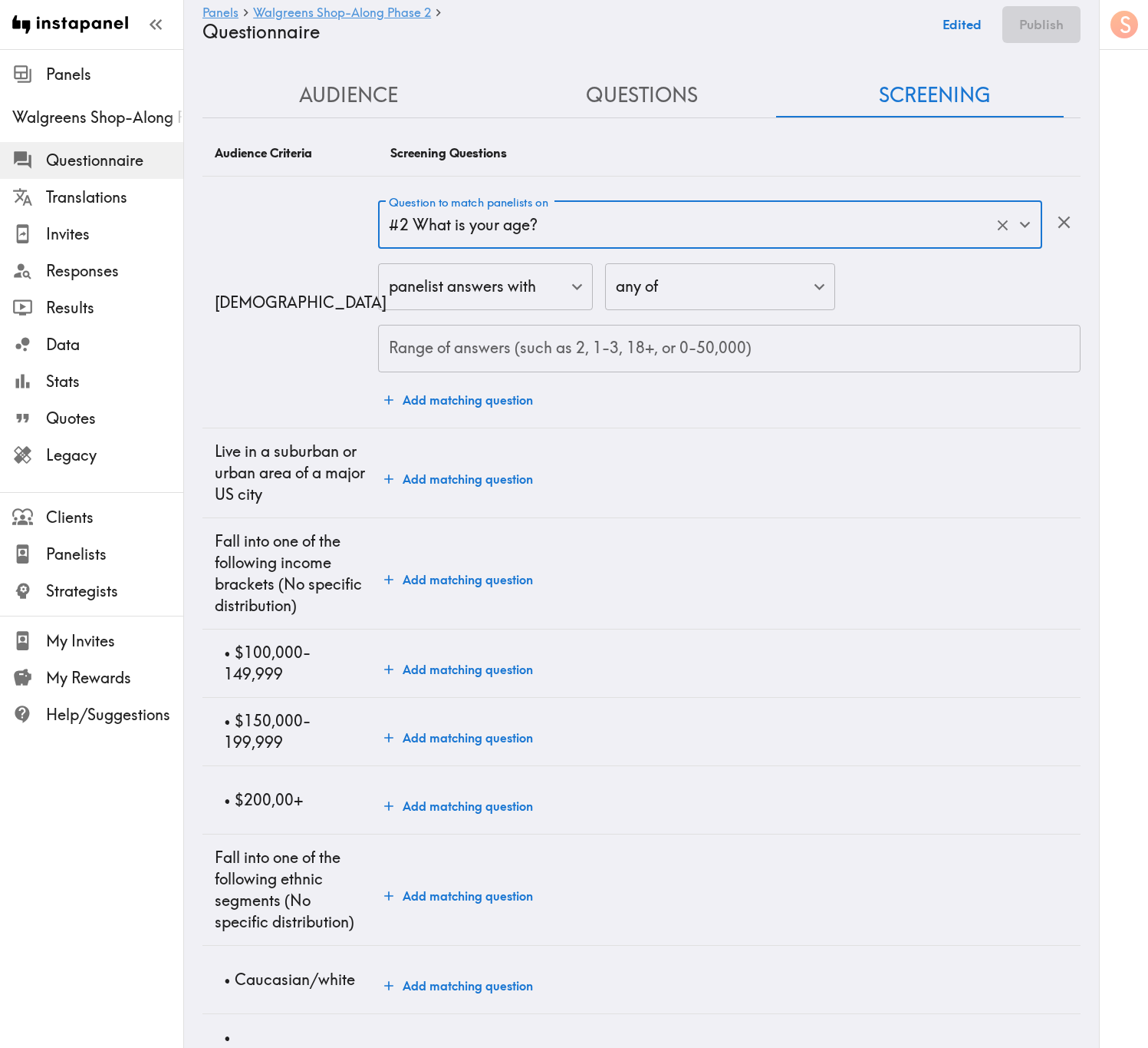
click at [516, 341] on div "Range of answers (such as 2, 1-3, 18+, or 0-50,000) Range of answers (such as 2…" at bounding box center [730, 348] width 703 height 48
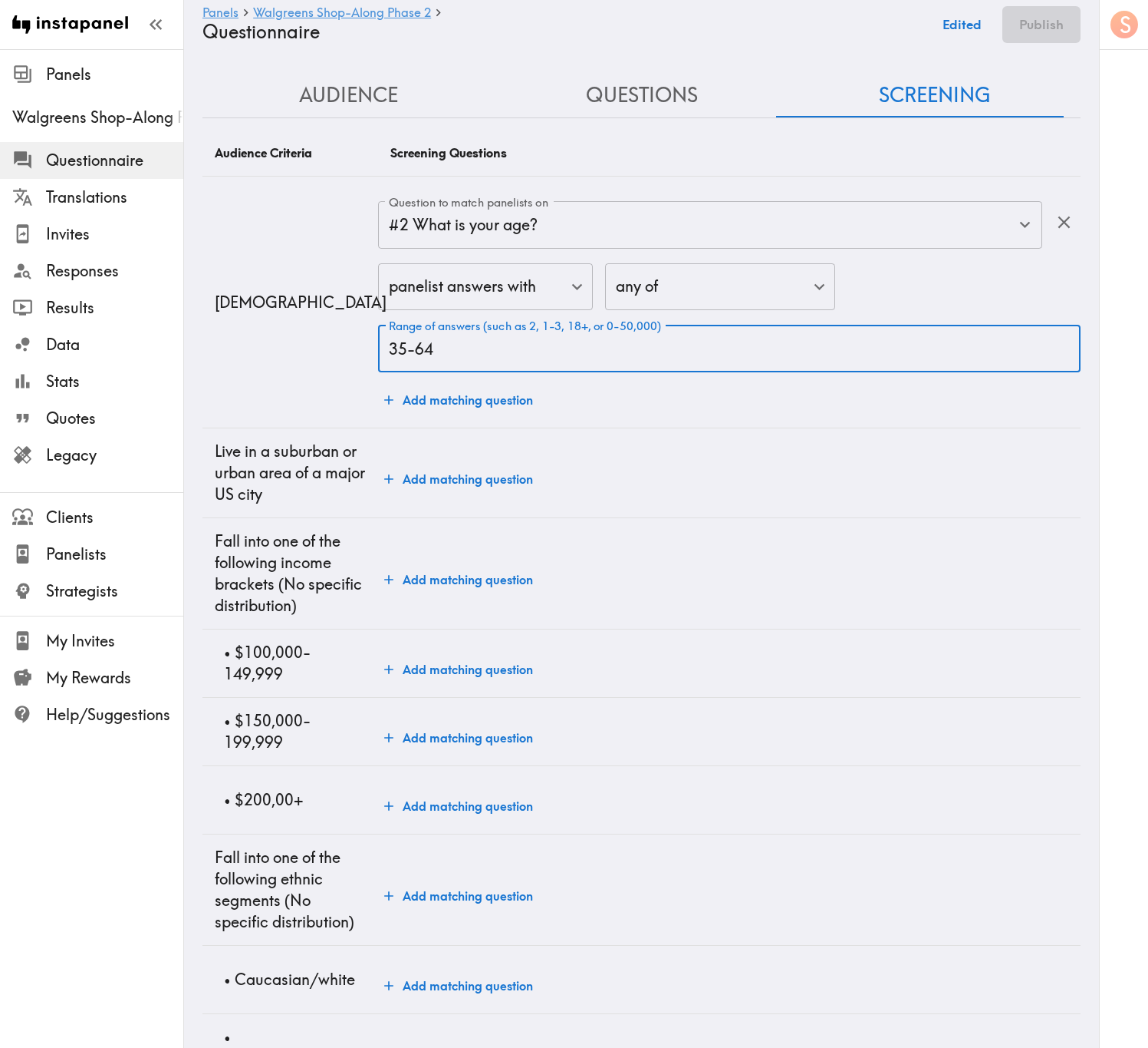
type input "35-64"
click at [430, 479] on button "Add matching question" at bounding box center [459, 479] width 161 height 31
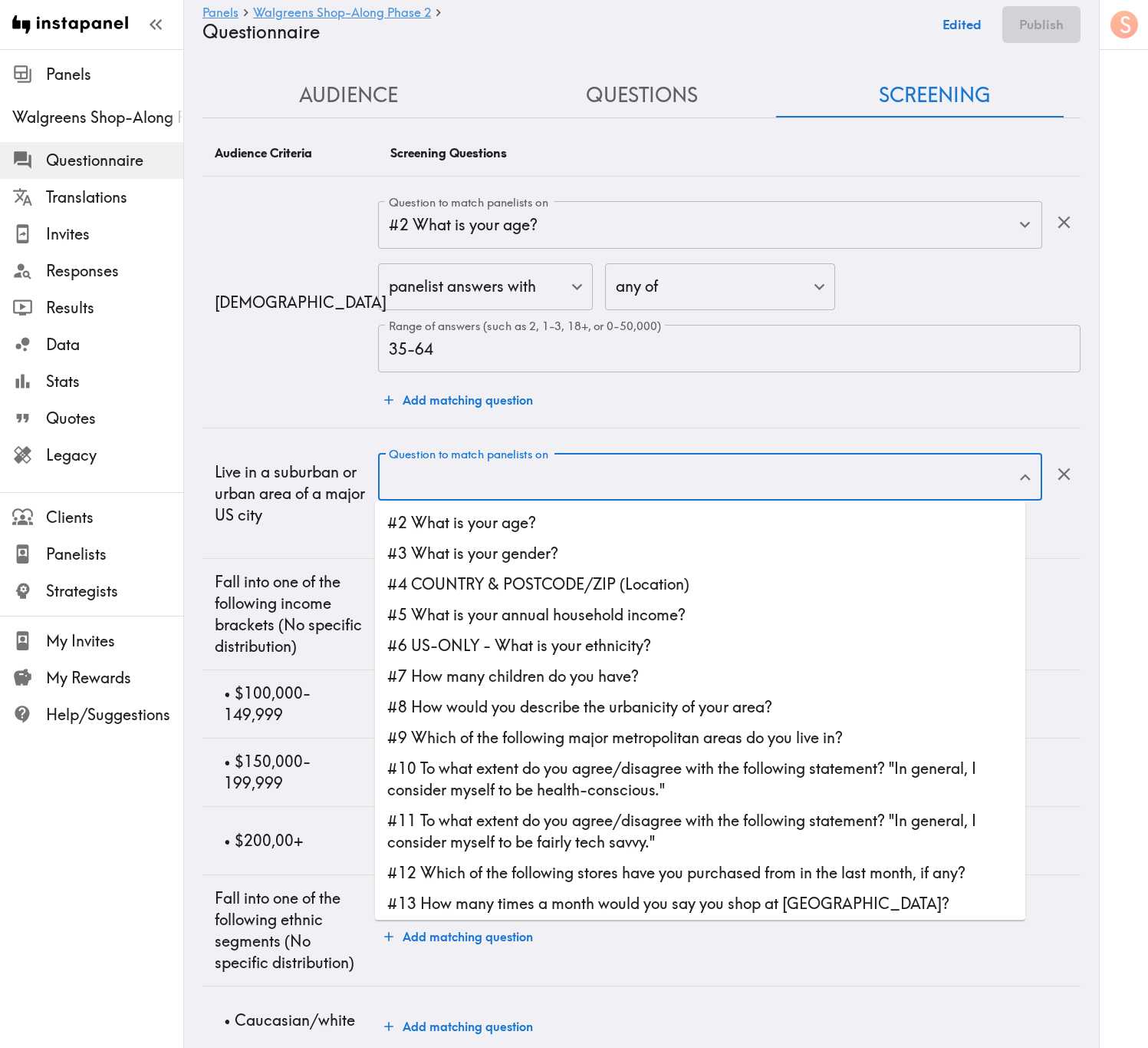
click at [486, 482] on input "Question to match panelists on" at bounding box center [698, 476] width 627 height 34
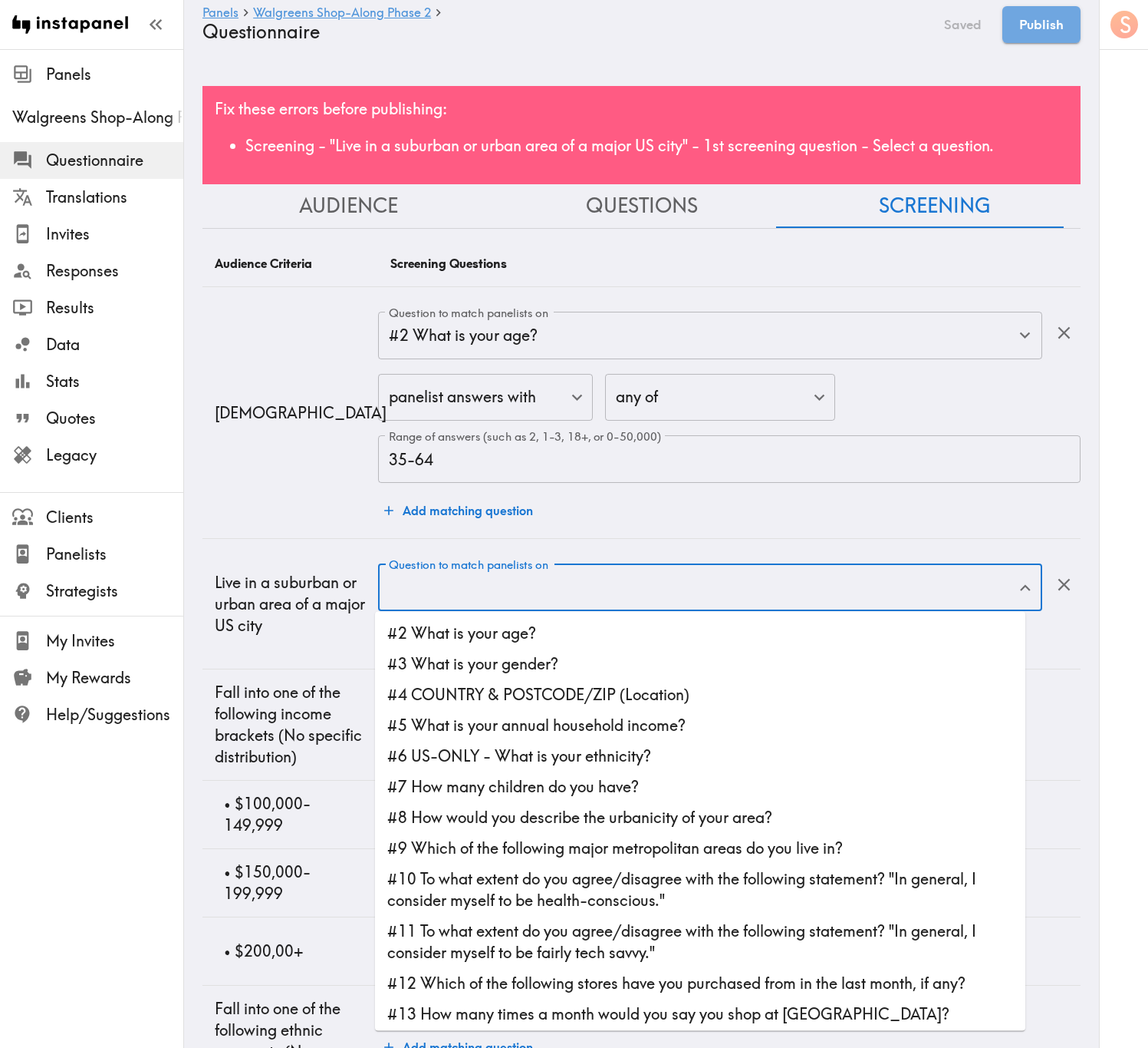
click at [580, 527] on td "Question to match panelists on #2 What is your age? Question to match panelists…" at bounding box center [730, 412] width 703 height 252
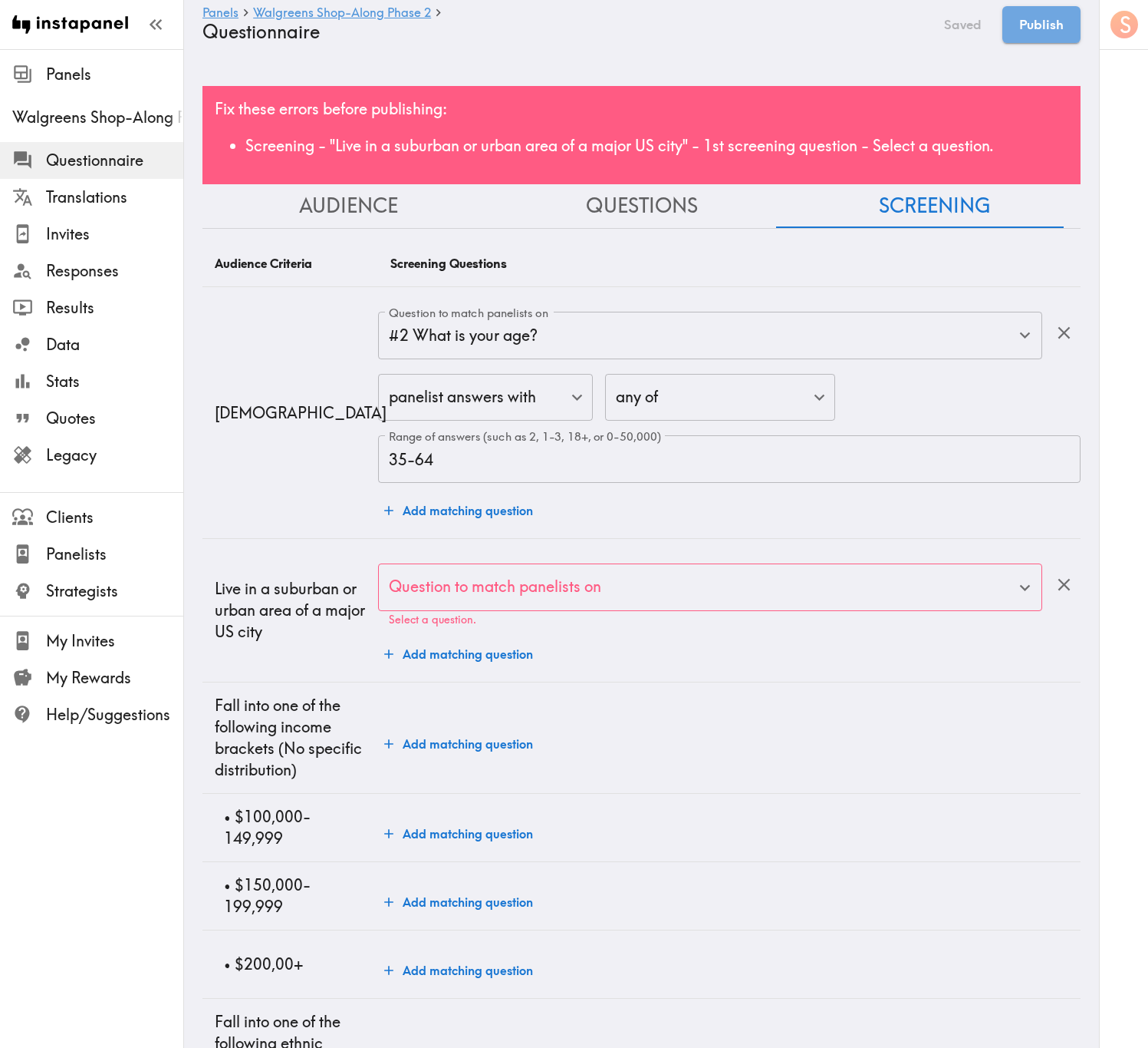
click at [702, 128] on div "Fix these errors before publishing: Screening - "Live in a suburban or urban ar…" at bounding box center [642, 135] width 878 height 98
click at [673, 590] on input "Question to match panelists on" at bounding box center [698, 587] width 627 height 34
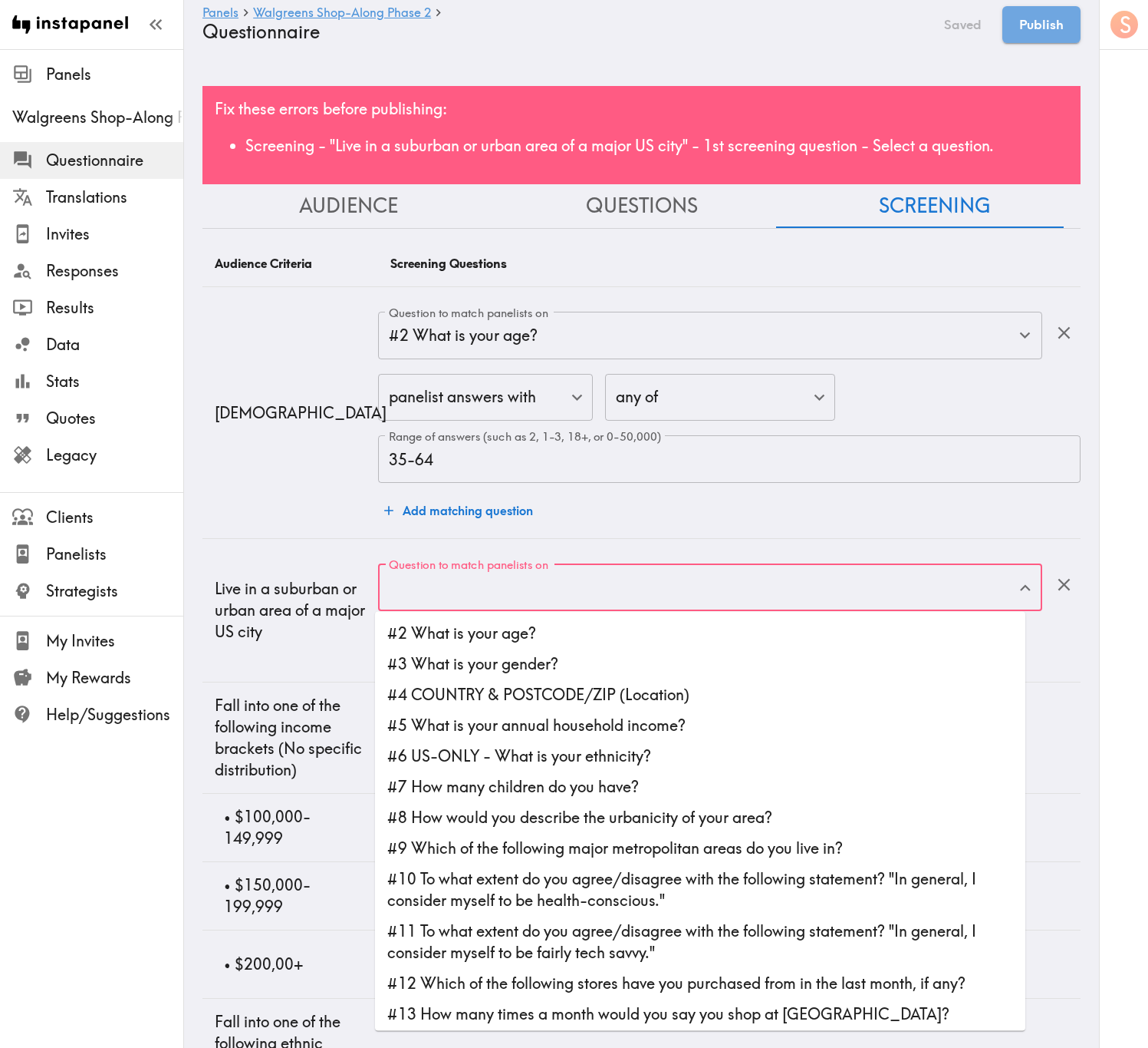
click at [804, 633] on li "#8 How would you describe the urbanicity of your area?" at bounding box center [700, 817] width 651 height 31
type input "#8 How would you describe the urbanicity of your area?"
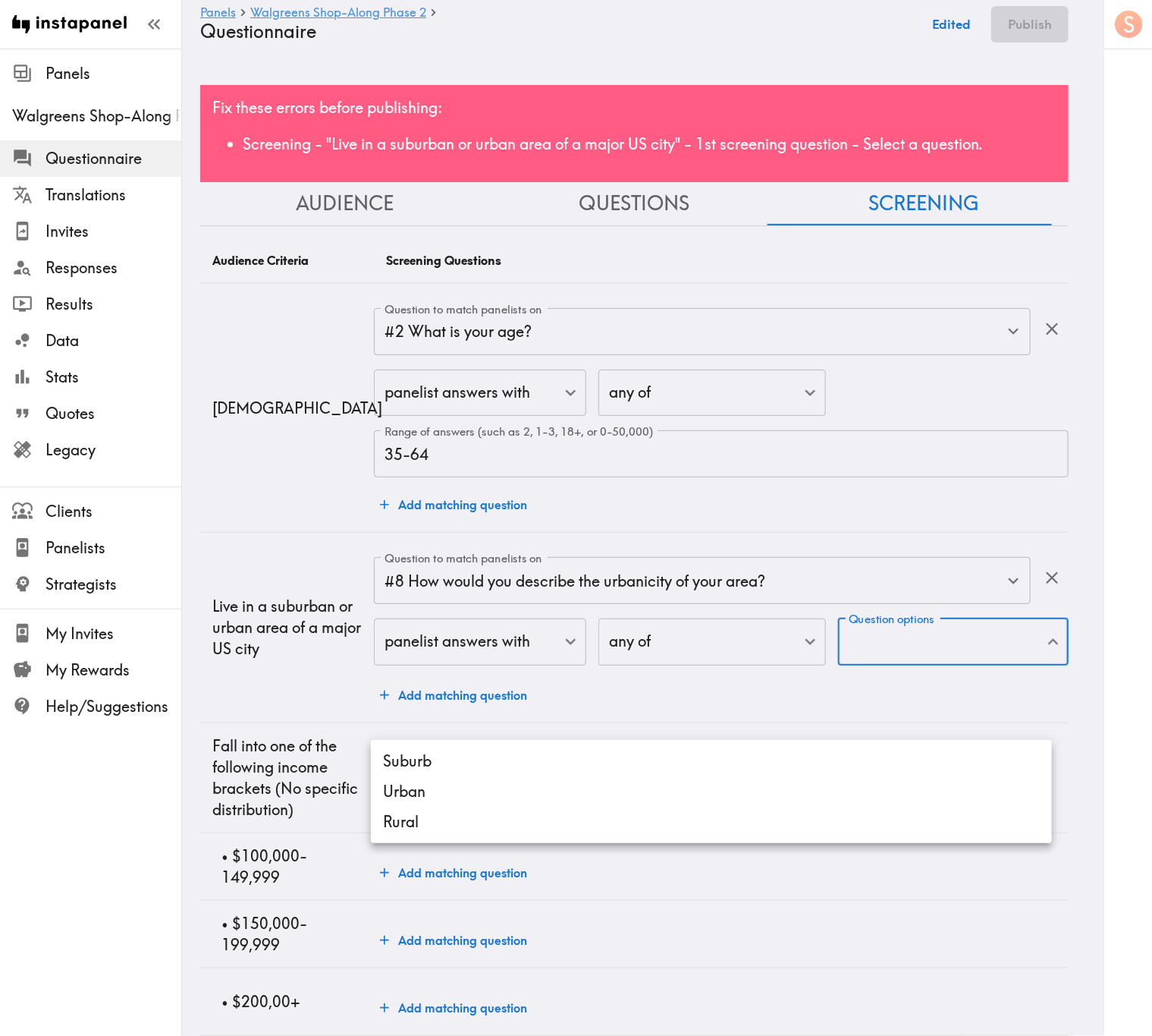
click at [601, 626] on li "Suburb" at bounding box center [711, 761] width 681 height 30
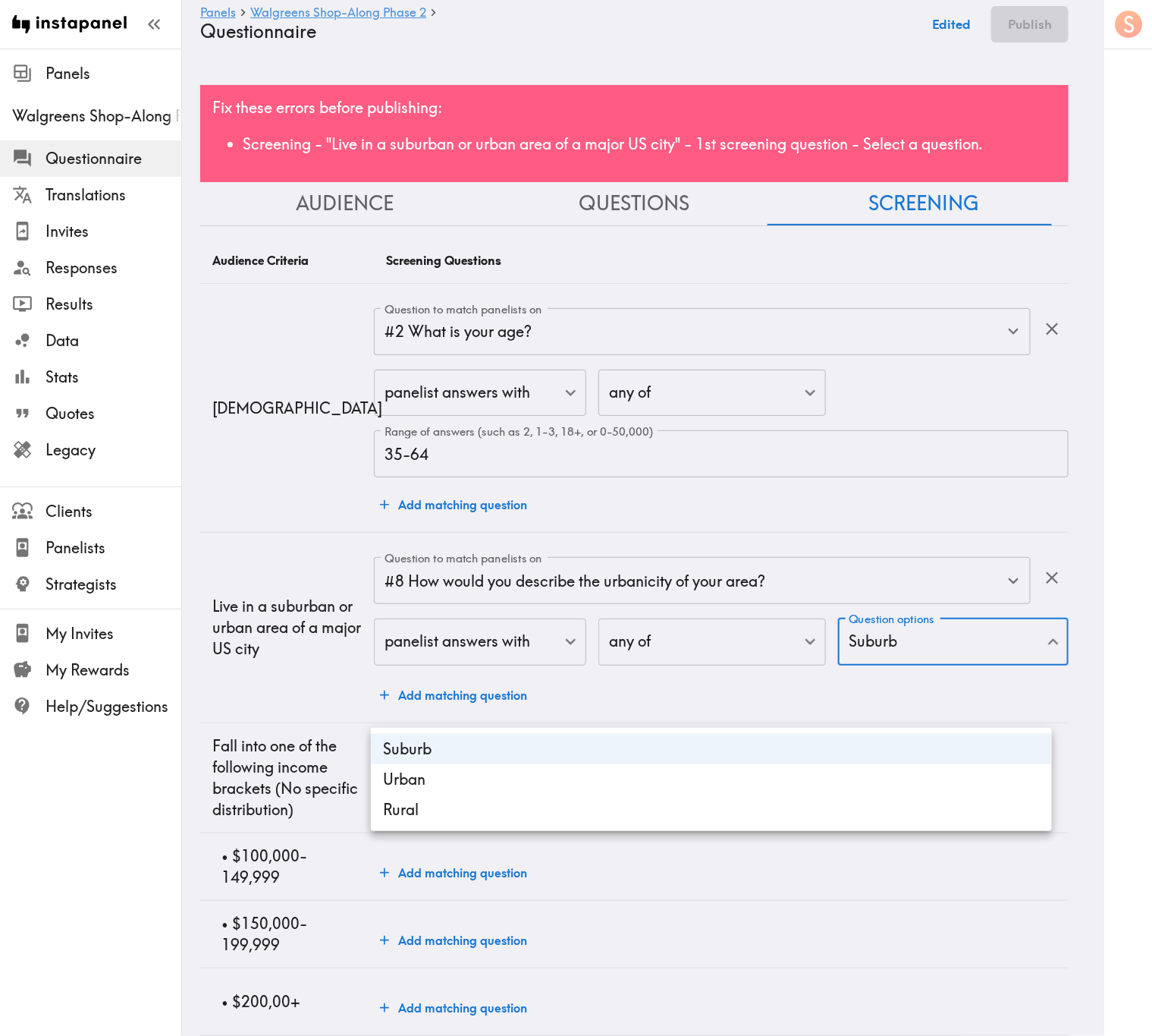
click at [602, 626] on li "Urban" at bounding box center [711, 779] width 681 height 30
type input "86caadea-5361-40fb-b5a2-cf73b7cb3493,58f9b817-cecc-4d86-8f68-1da2cf4b57ba"
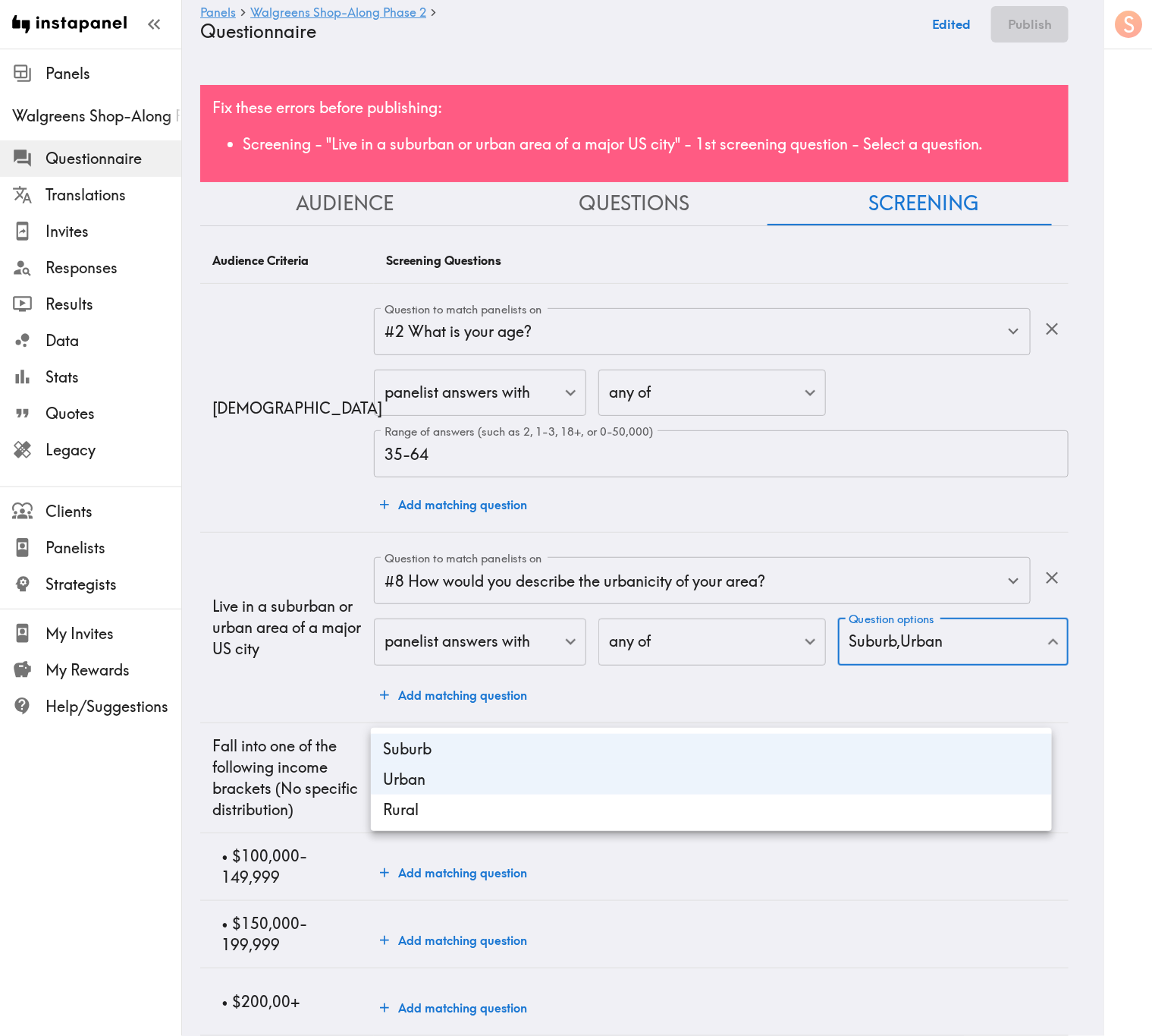
click at [260, 626] on div at bounding box center [576, 518] width 1152 height 1036
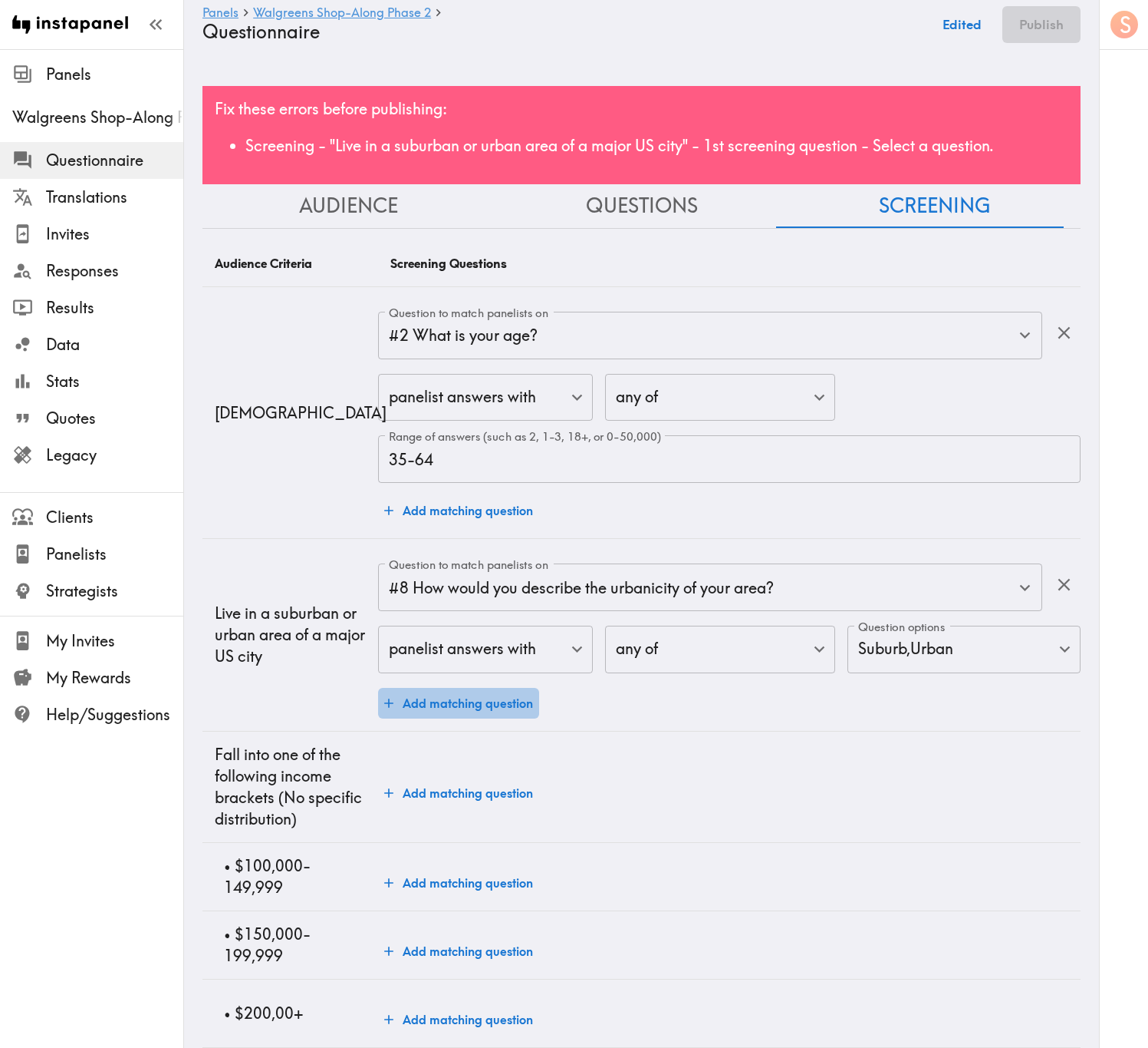
click at [431, 633] on button "Add matching question" at bounding box center [459, 703] width 161 height 31
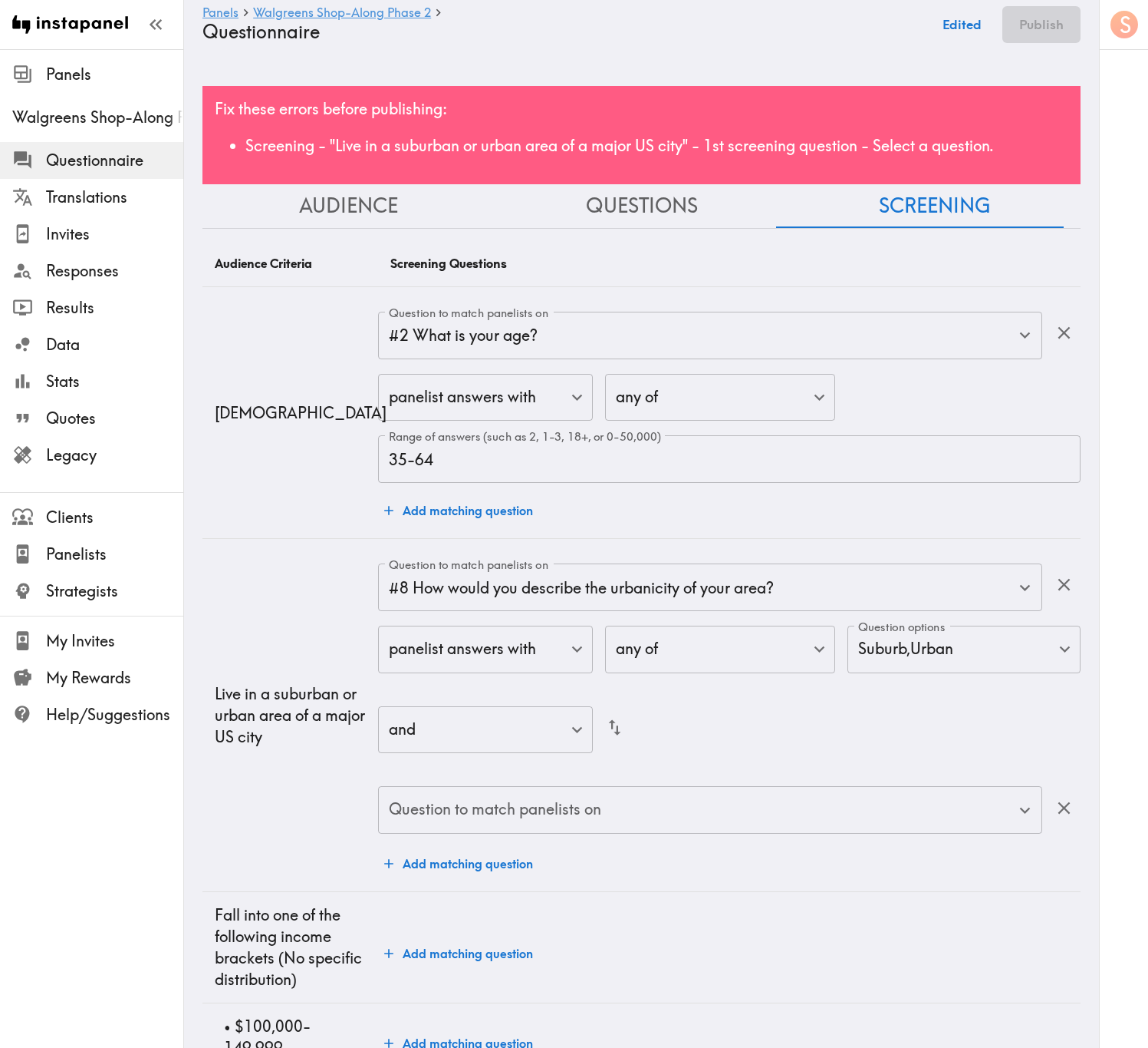
click at [650, 633] on div "Question to match panelists on #8 How would you describe the urbanicity of your…" at bounding box center [730, 721] width 703 height 315
click at [664, 633] on input "Question to match panelists on" at bounding box center [698, 809] width 627 height 34
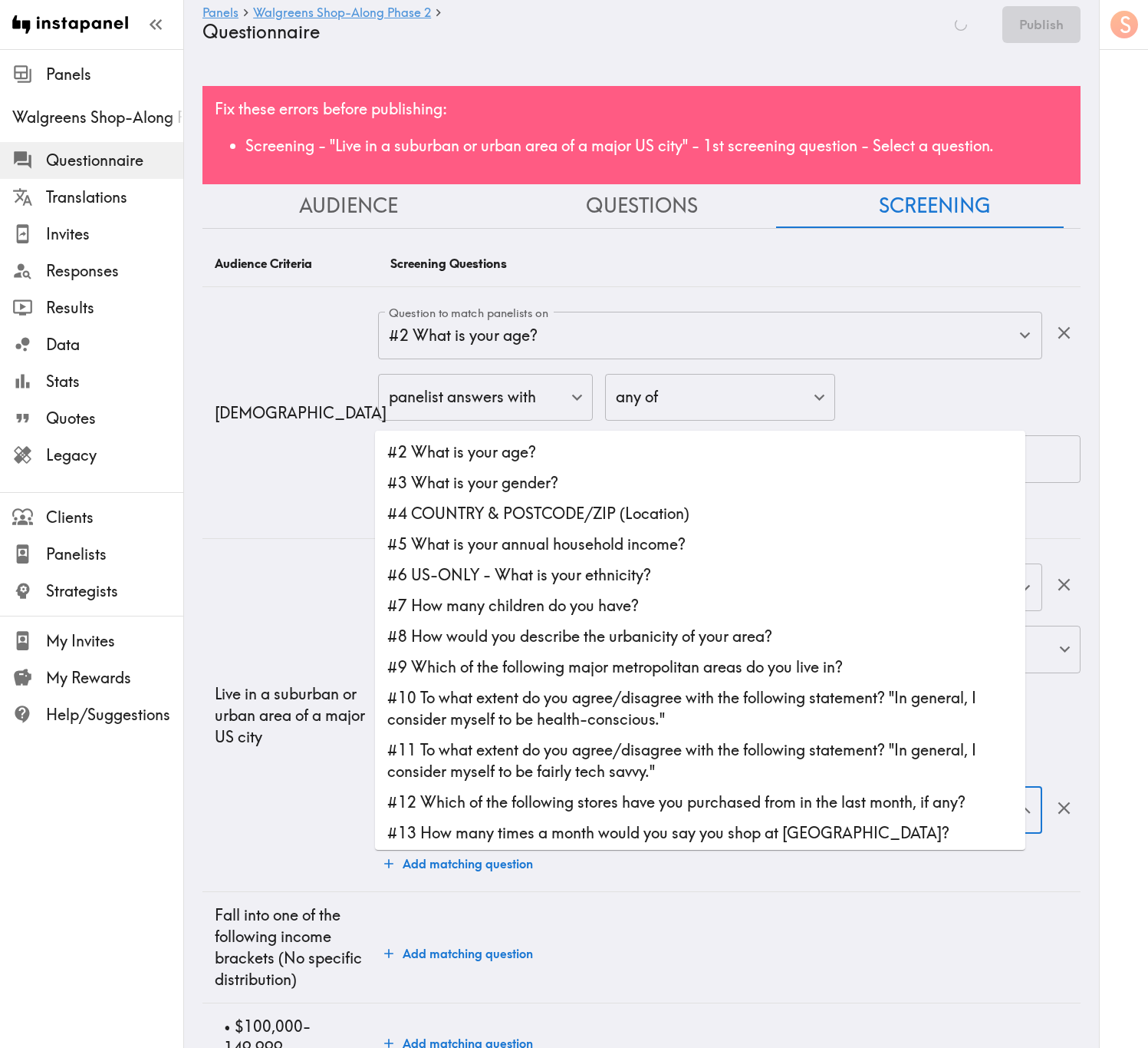
click at [289, 633] on td "Live in a suburban or urban area of a major US city" at bounding box center [291, 716] width 176 height 353
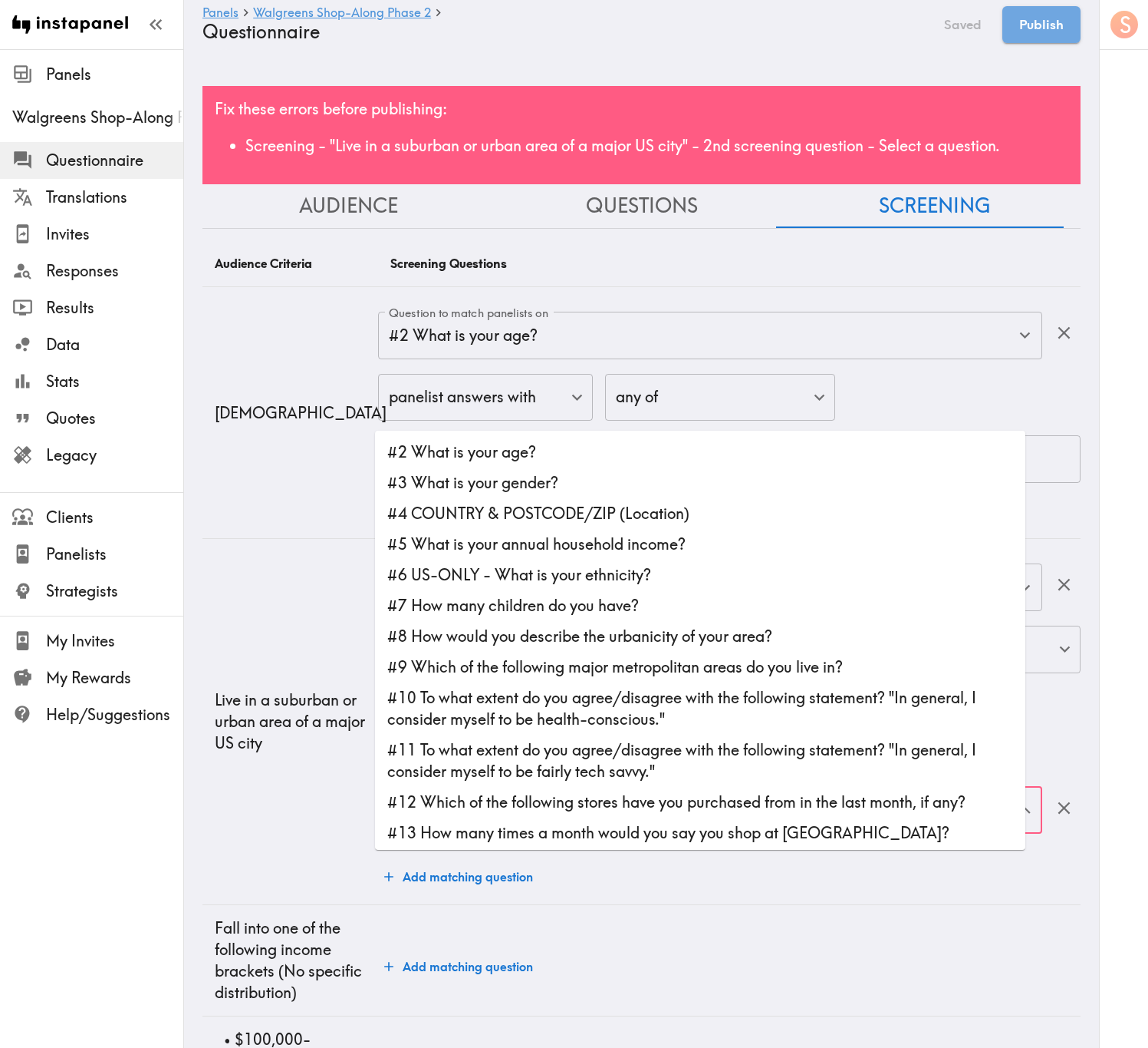
click at [582, 633] on input "Question to match panelists on" at bounding box center [698, 809] width 627 height 34
click at [528, 633] on li "#9 Which of the following major metropolitan areas do you live in?" at bounding box center [700, 667] width 651 height 31
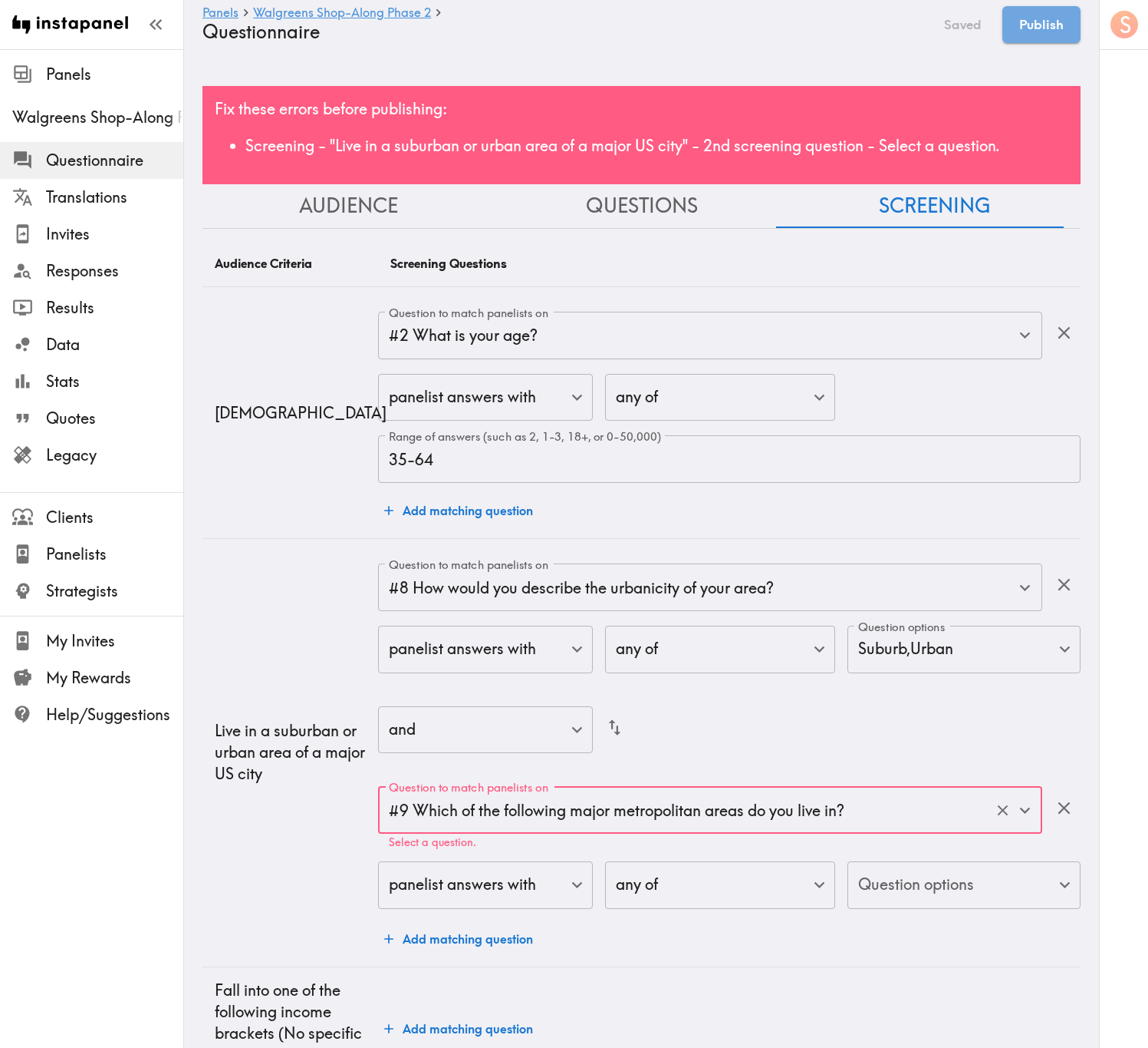
type input "#9 Which of the following major metropolitan areas do you live in?"
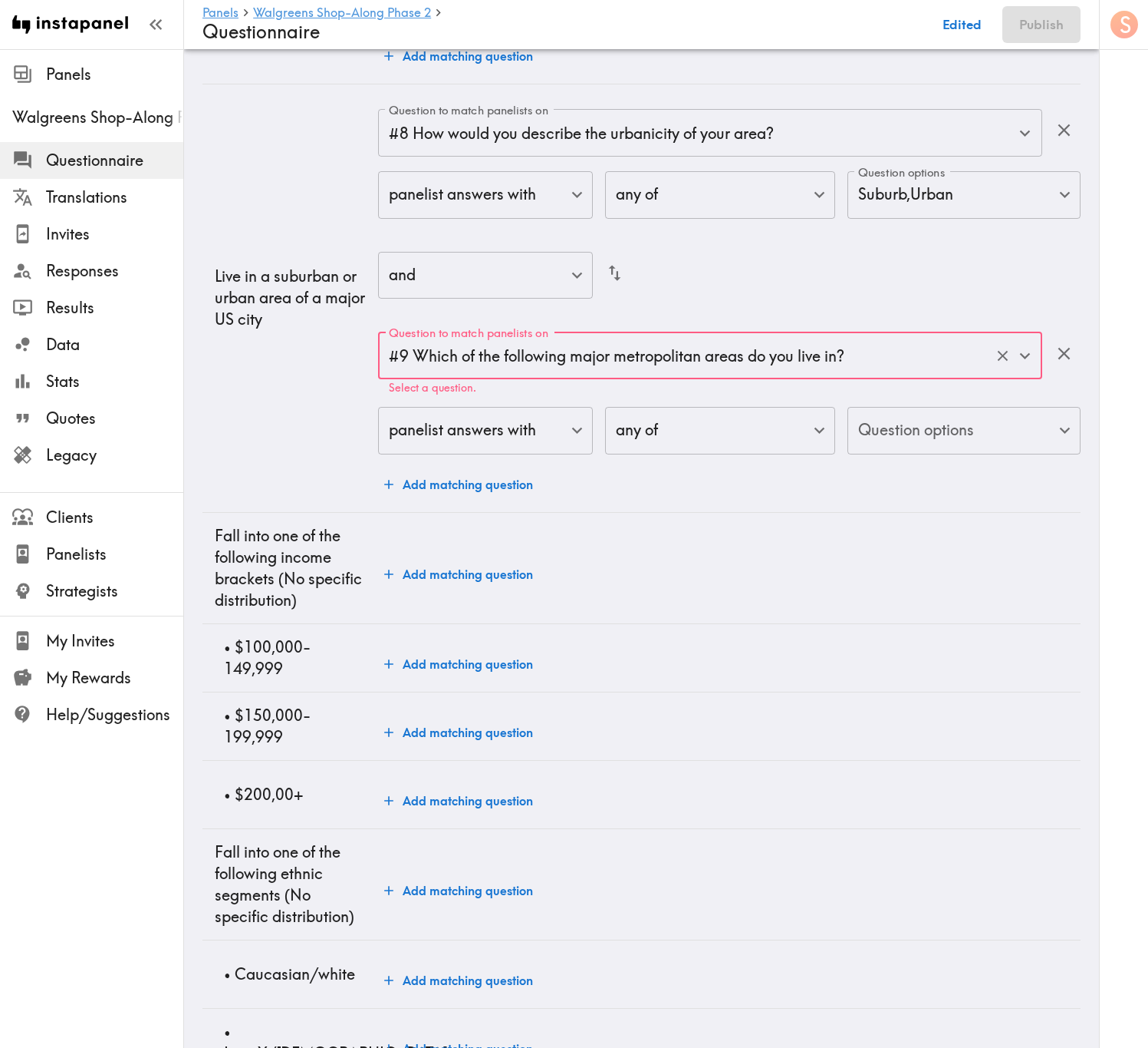
scroll to position [460, 0]
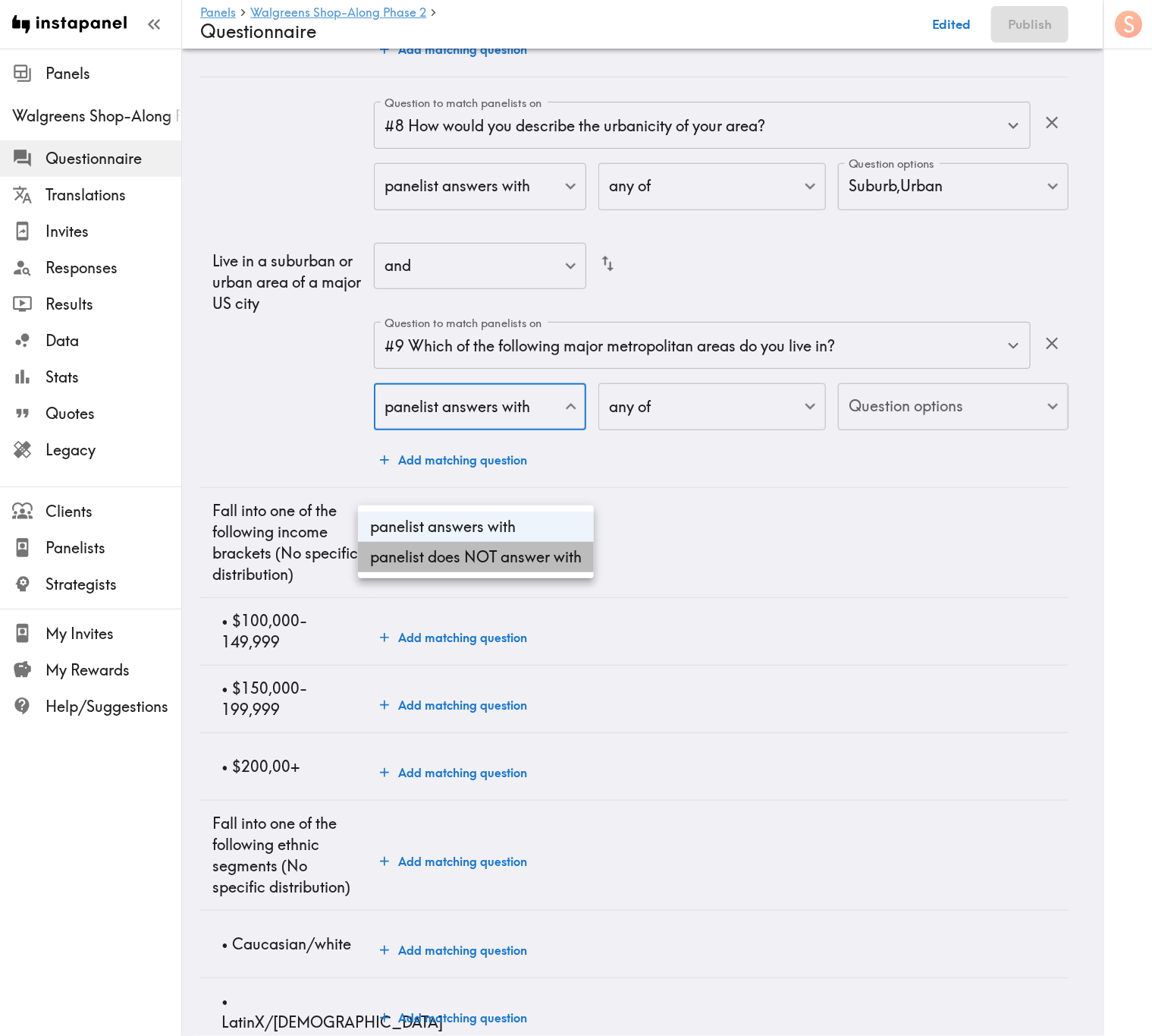
click at [476, 553] on li "panelist does NOT answer with" at bounding box center [476, 557] width 236 height 30
type input "true"
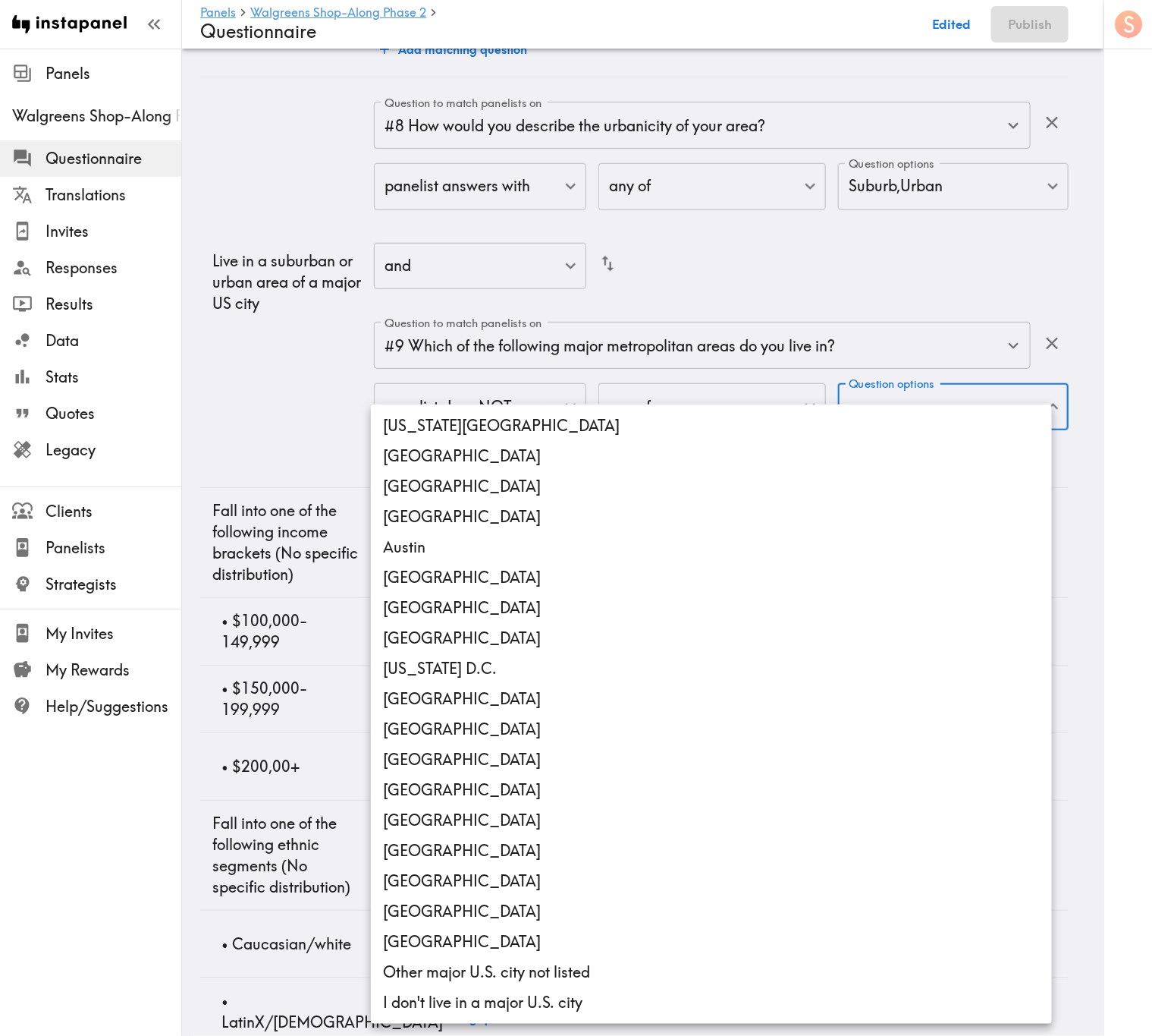
click at [614, 626] on li "I don't live in a major U.S. city" at bounding box center [711, 1002] width 681 height 30
type input "6793c04e-a9c5-4652-8b68-3c71a0c5a165"
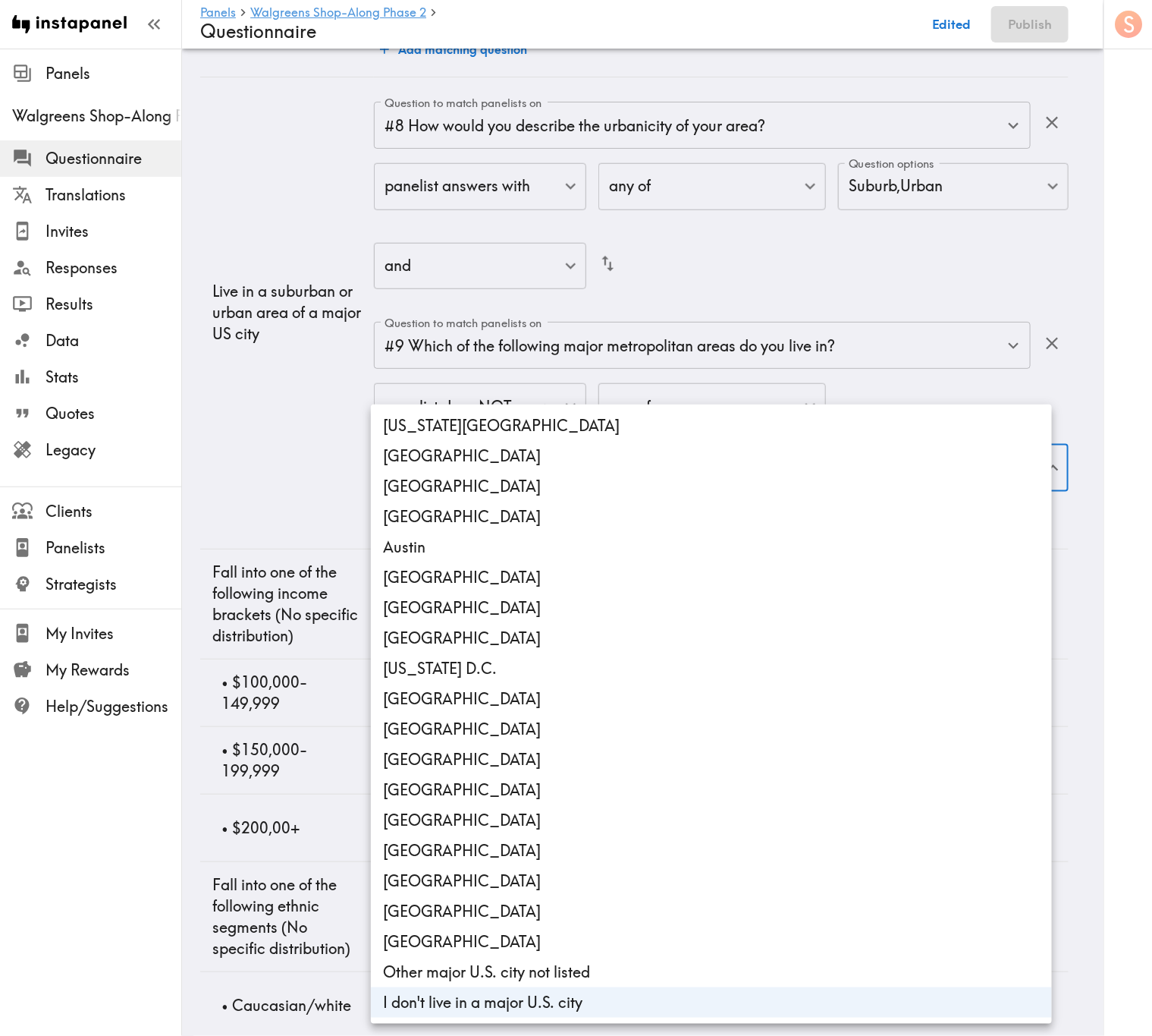
click at [308, 528] on div at bounding box center [576, 518] width 1152 height 1036
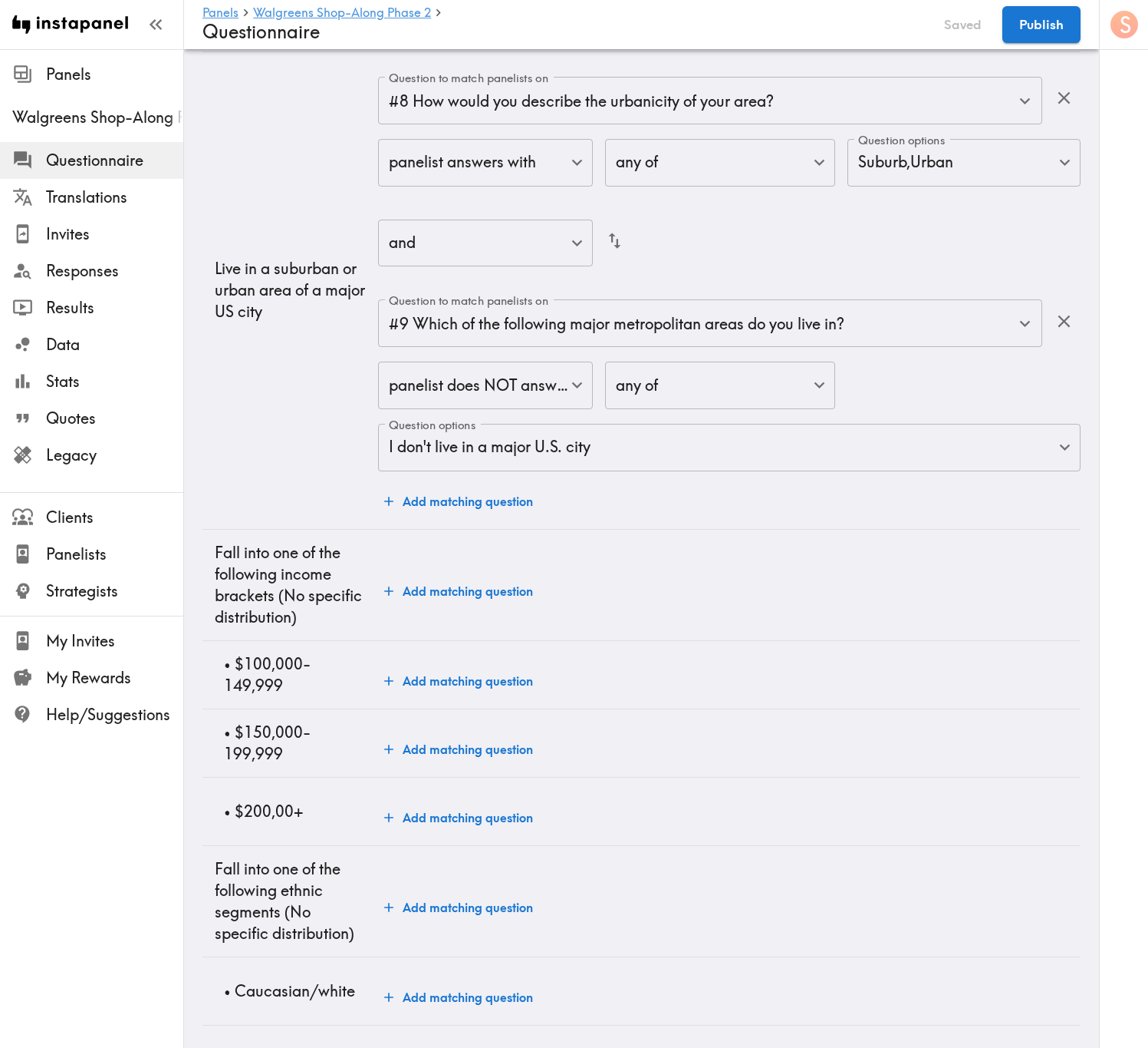
scroll to position [0, 0]
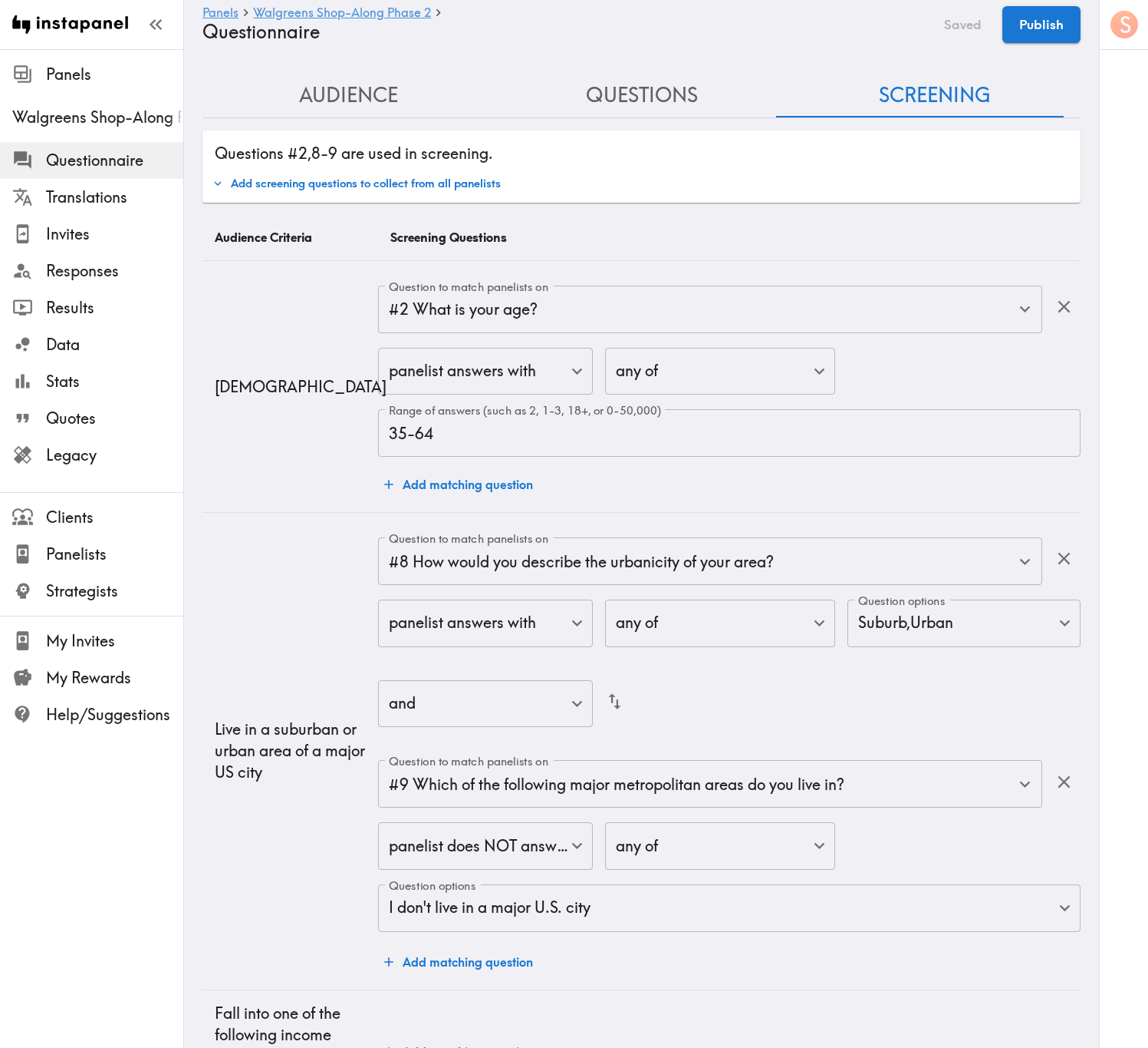
click at [382, 100] on button "Audience" at bounding box center [349, 95] width 293 height 43
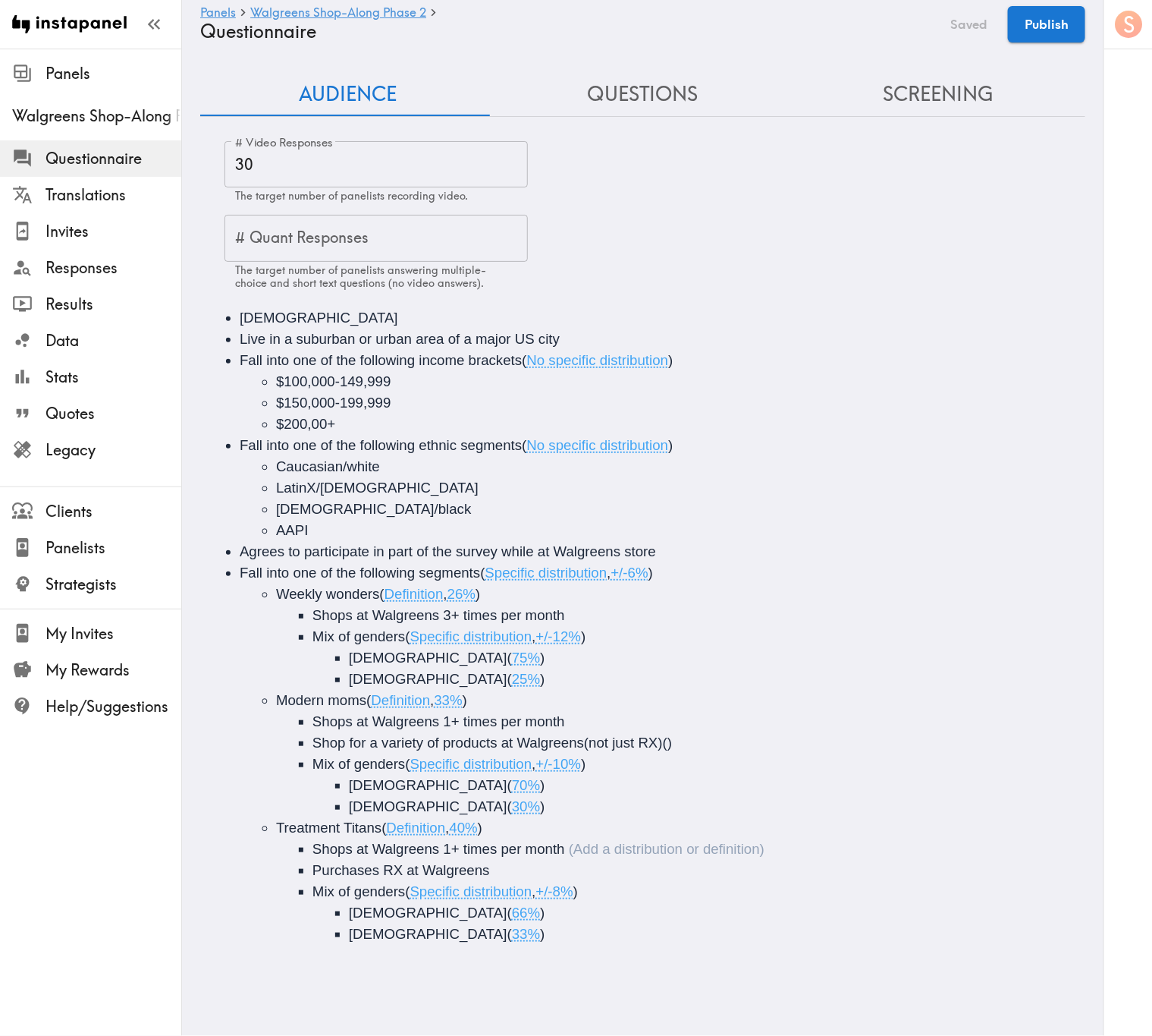
click at [588, 342] on li "Live in a suburban or urban area of a major US city" at bounding box center [664, 339] width 849 height 21
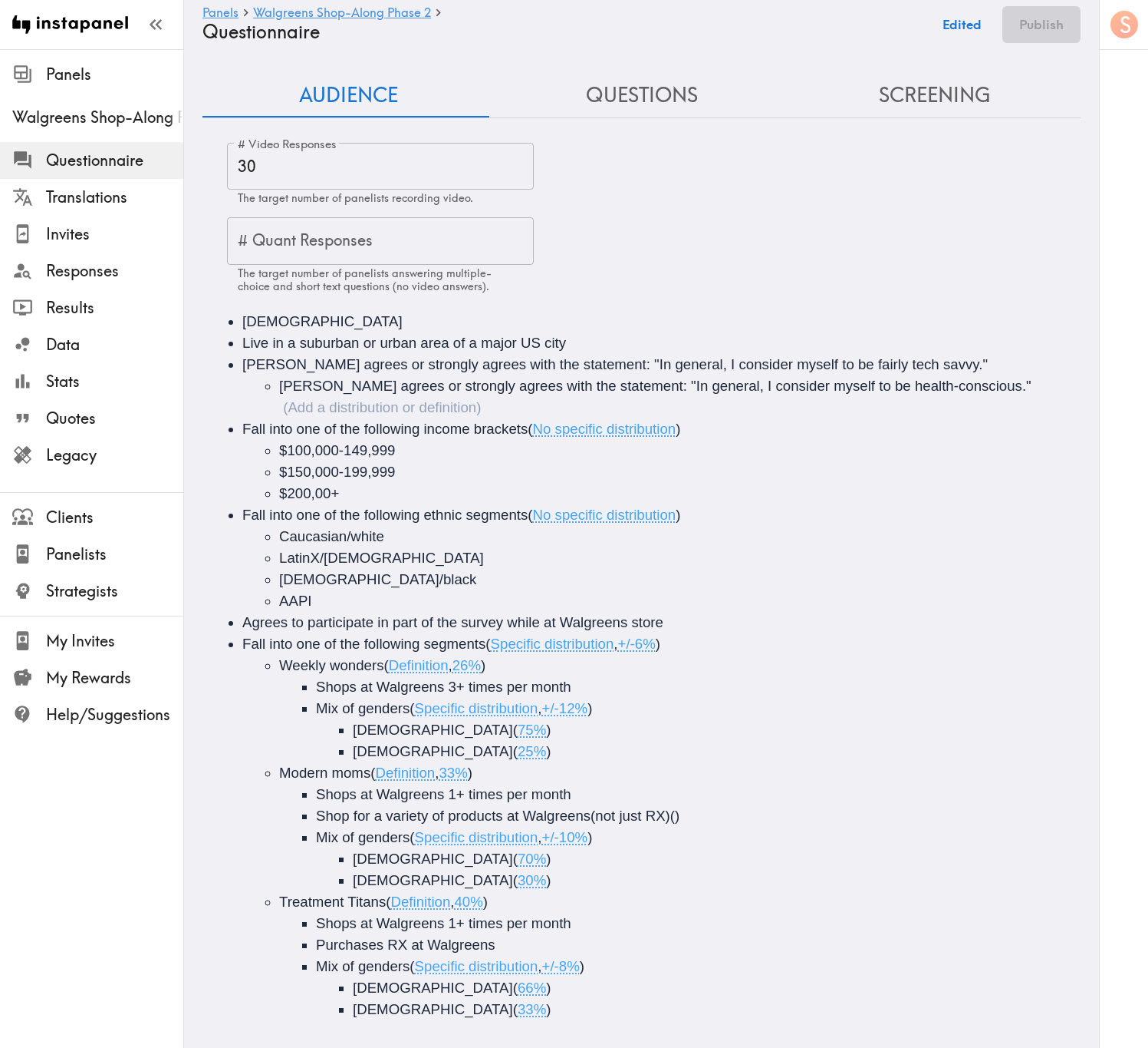
click at [397, 379] on span "Somewhat agrees or strongly agrees with the statement: "In general, I consider …" at bounding box center [655, 386] width 752 height 16
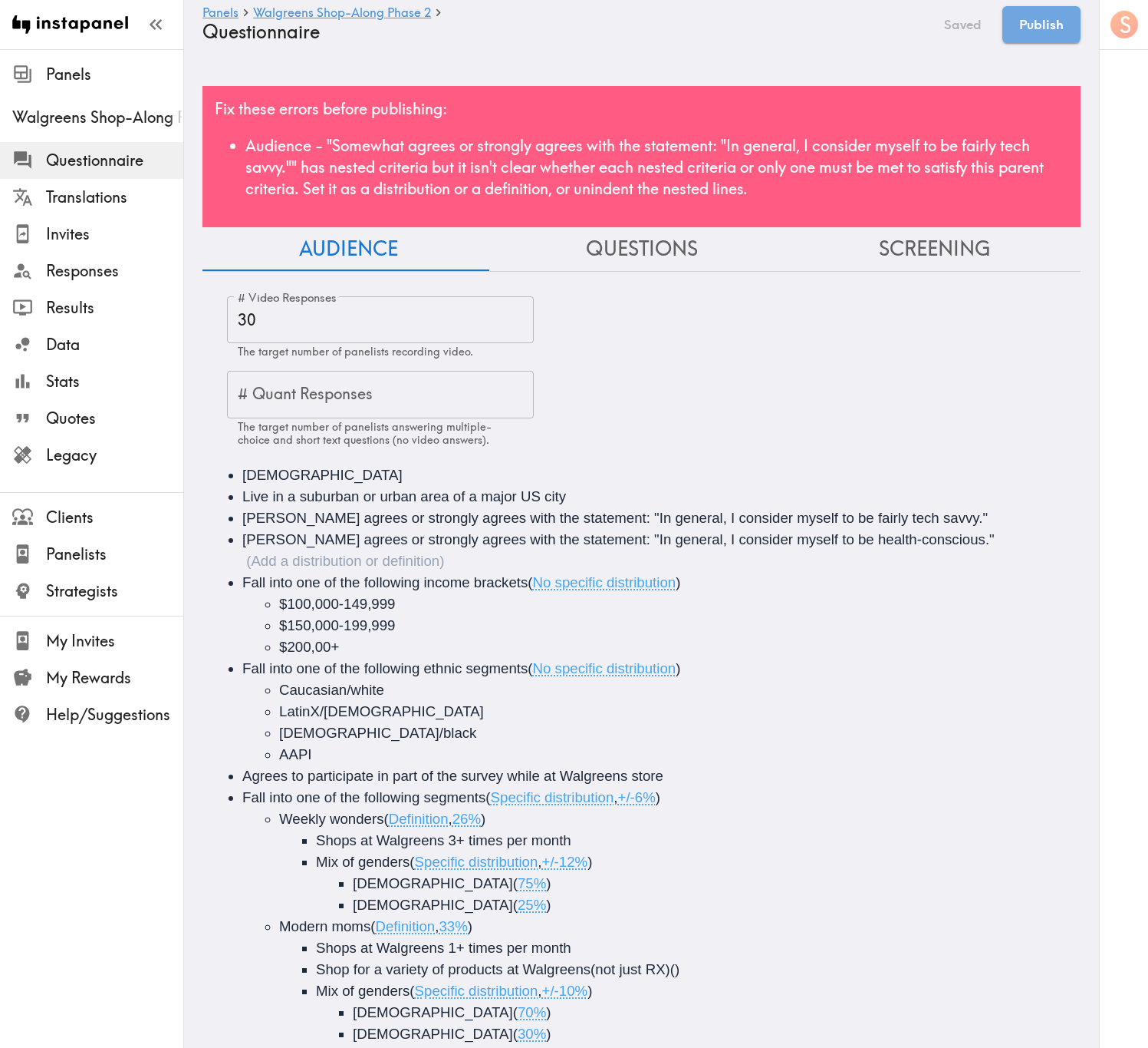
click at [864, 256] on button "Screening" at bounding box center [934, 249] width 293 height 43
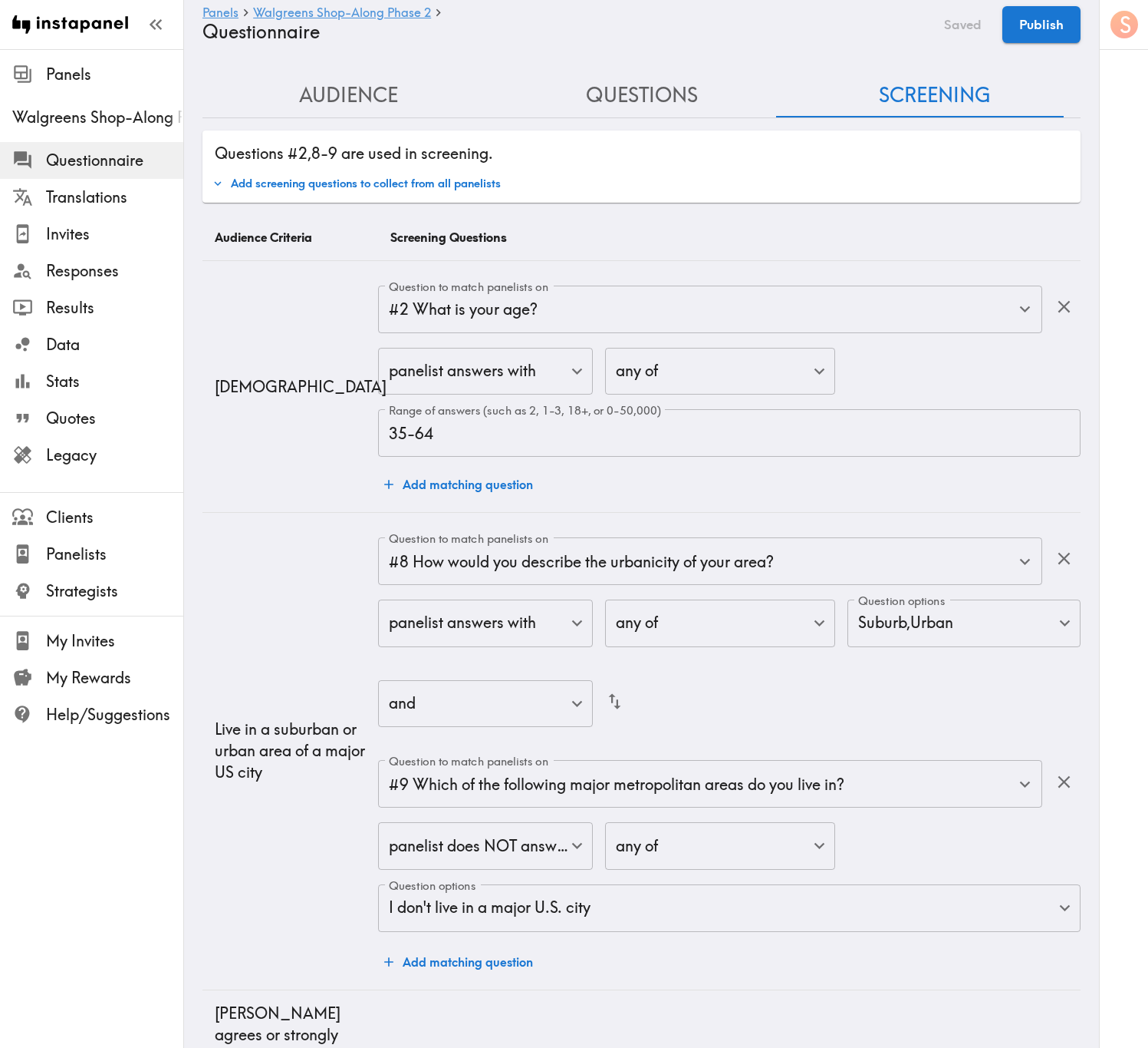
scroll to position [691, 0]
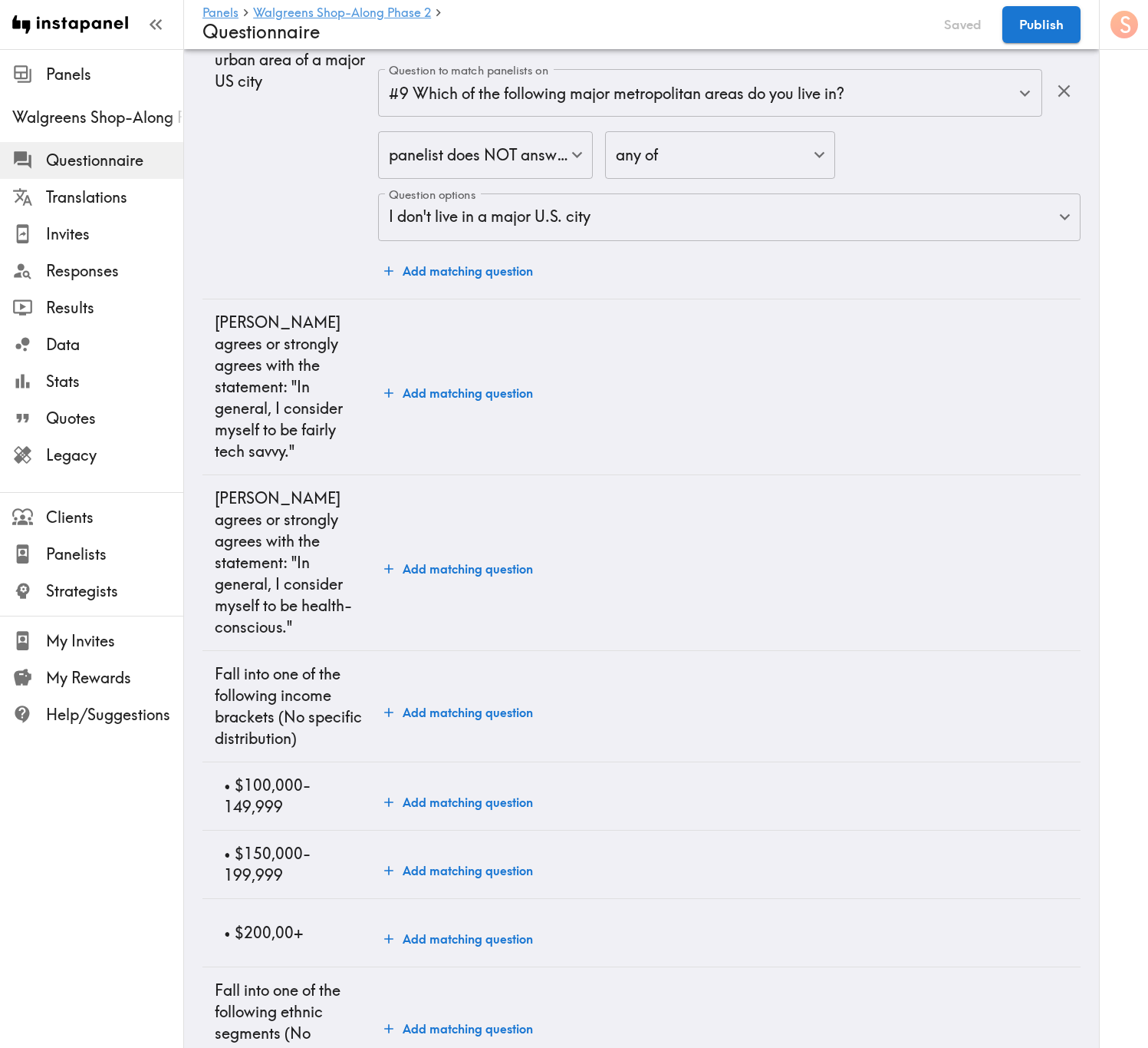
click at [451, 409] on button "Add matching question" at bounding box center [459, 393] width 161 height 31
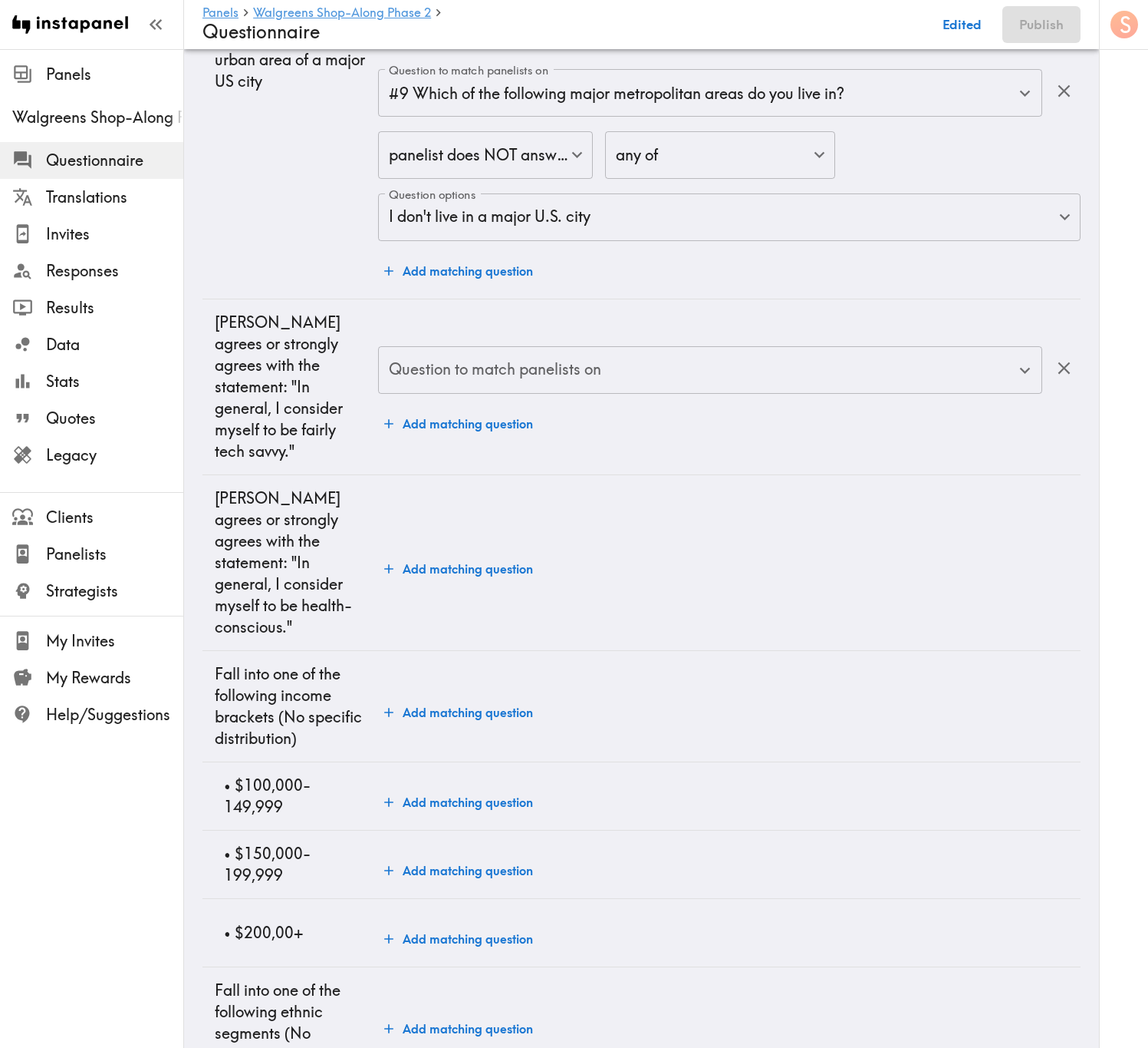
click at [484, 439] on div "Question to match panelists on Question to match panelists on Add matching ques…" at bounding box center [730, 392] width 703 height 93
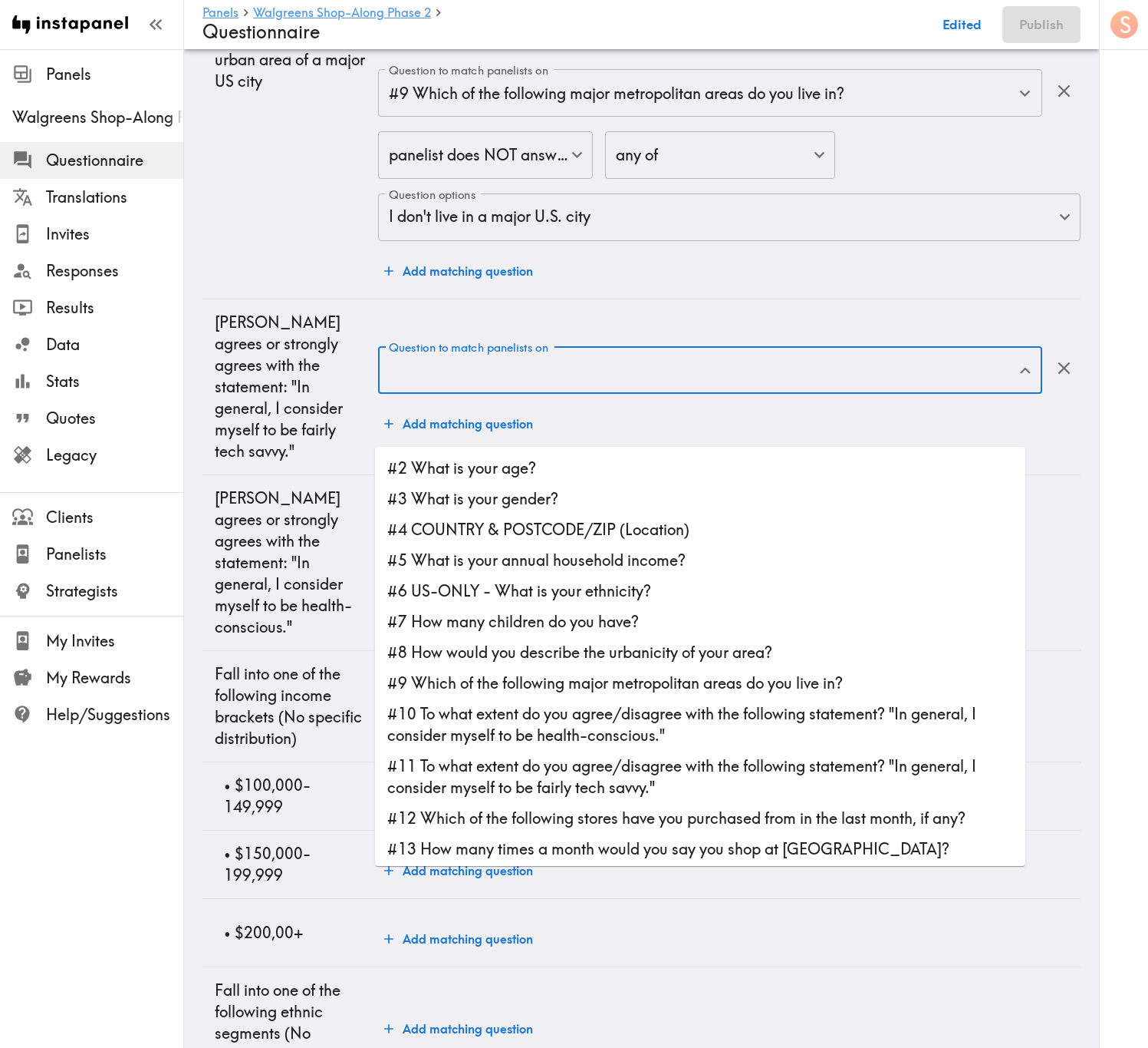
click at [502, 387] on input "Question to match panelists on" at bounding box center [698, 370] width 627 height 34
click at [546, 633] on li "#10 To what extent do you agree/disagree with the following statement? "In gene…" at bounding box center [700, 725] width 651 height 53
type input "#10 To what extent do you agree/disagree with the following statement? "In gene…"
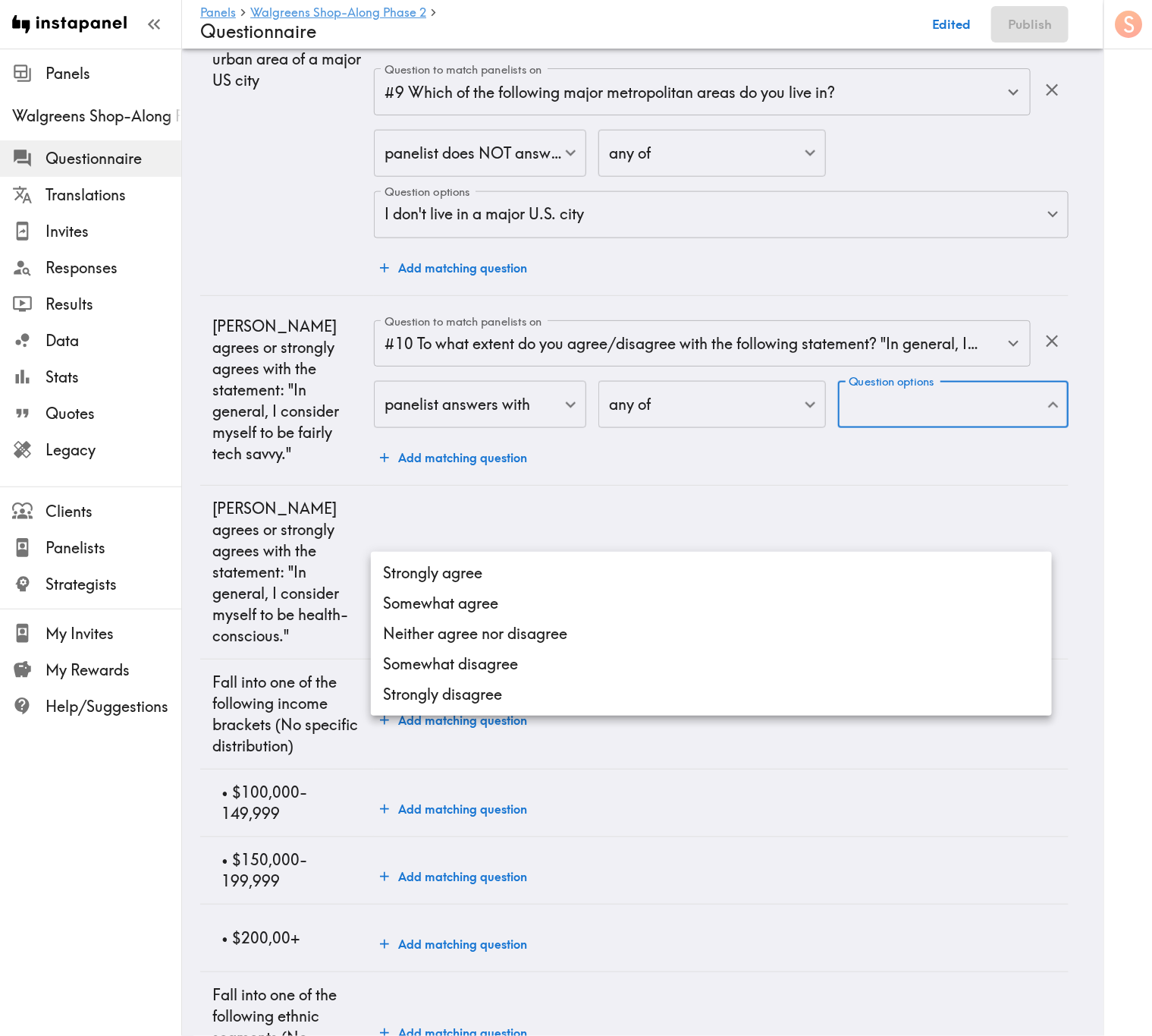
click at [592, 569] on li "Strongly agree" at bounding box center [711, 573] width 681 height 30
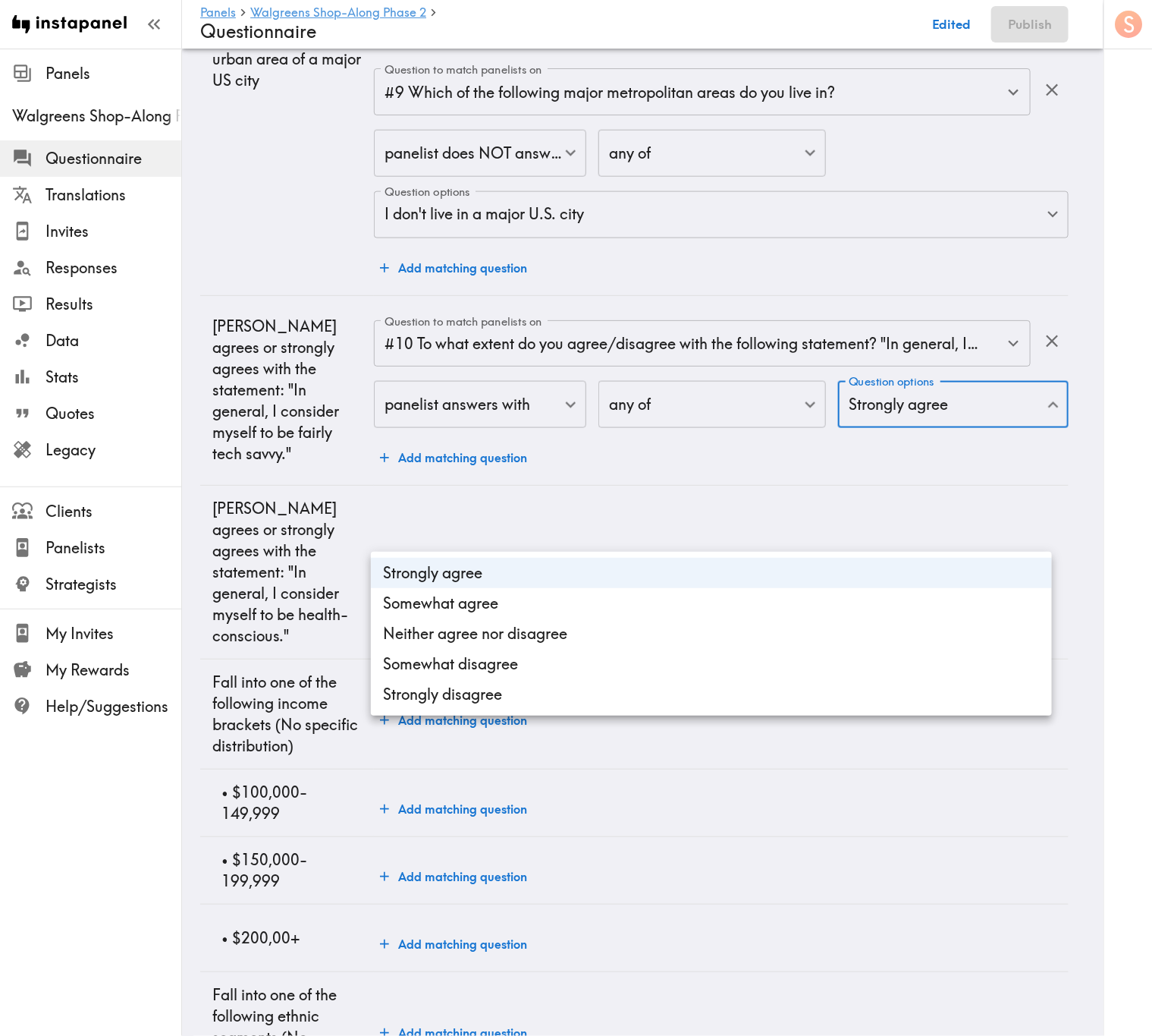
click at [599, 604] on li "Somewhat agree" at bounding box center [711, 604] width 681 height 30
type input "8684a5cc-1b60-447b-b695-b1762775fd84,f9946f31-7f4d-403e-8631-59ef88840481"
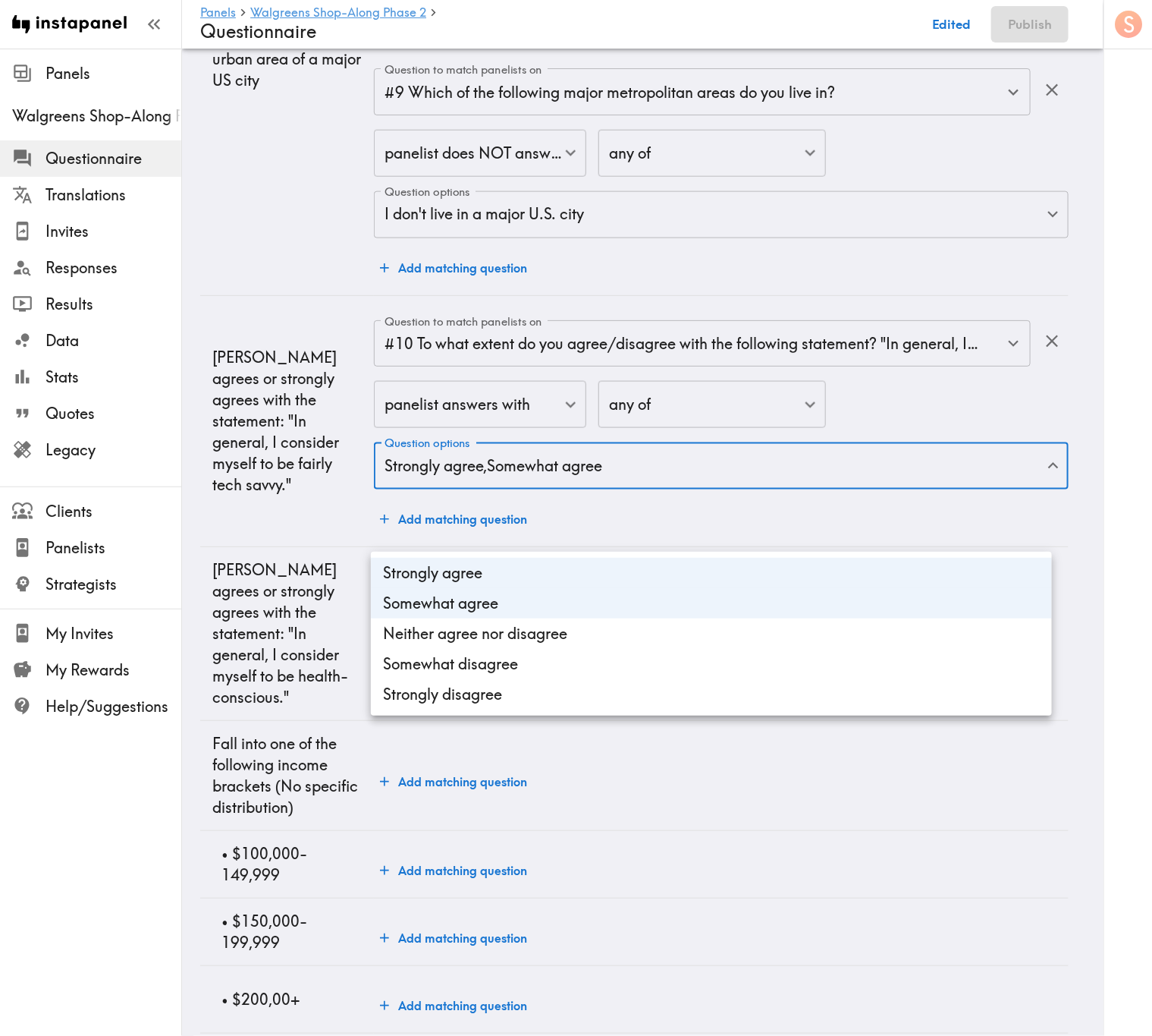
click at [301, 530] on div at bounding box center [576, 518] width 1152 height 1036
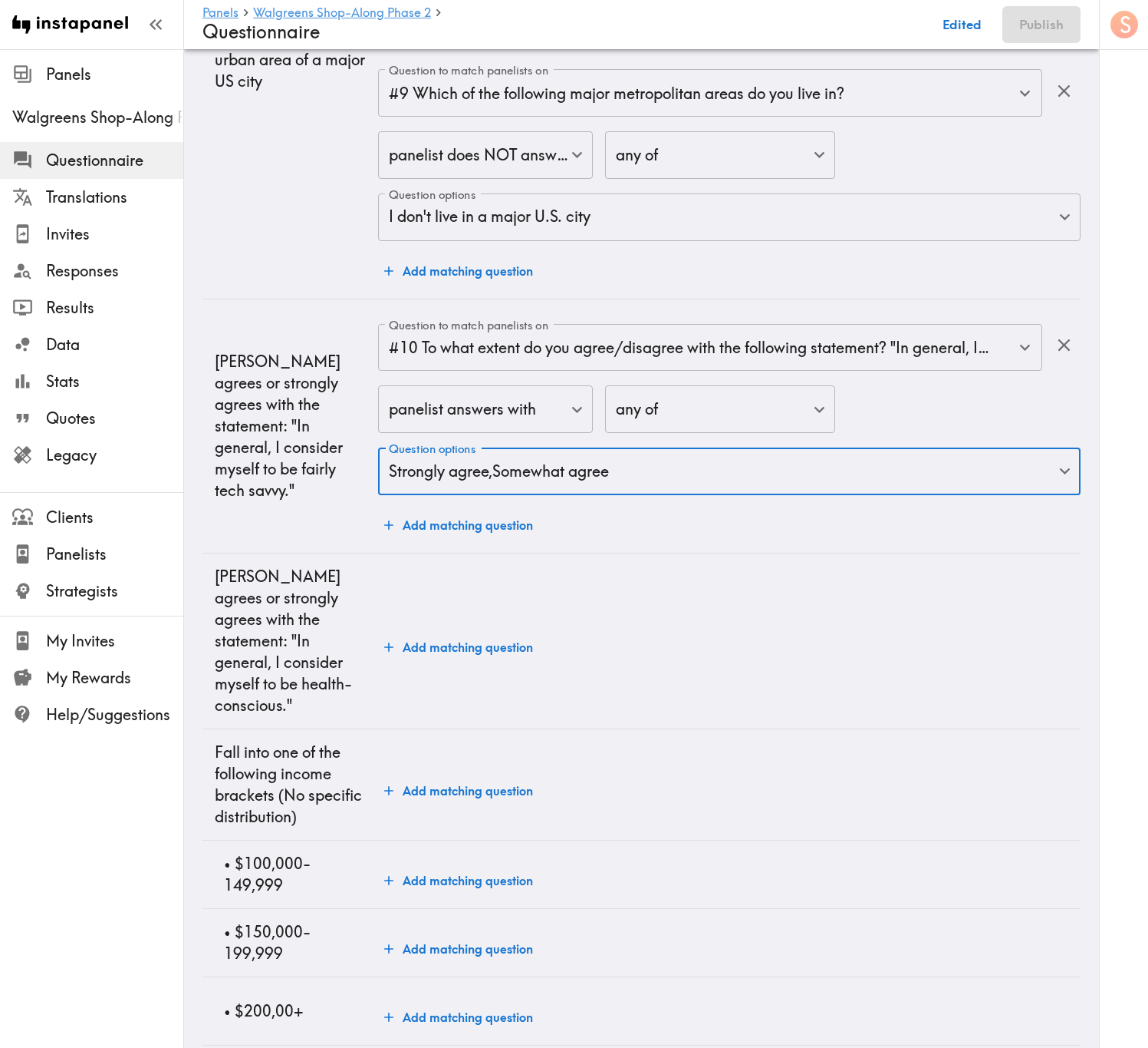
click at [435, 633] on button "Add matching question" at bounding box center [459, 647] width 161 height 31
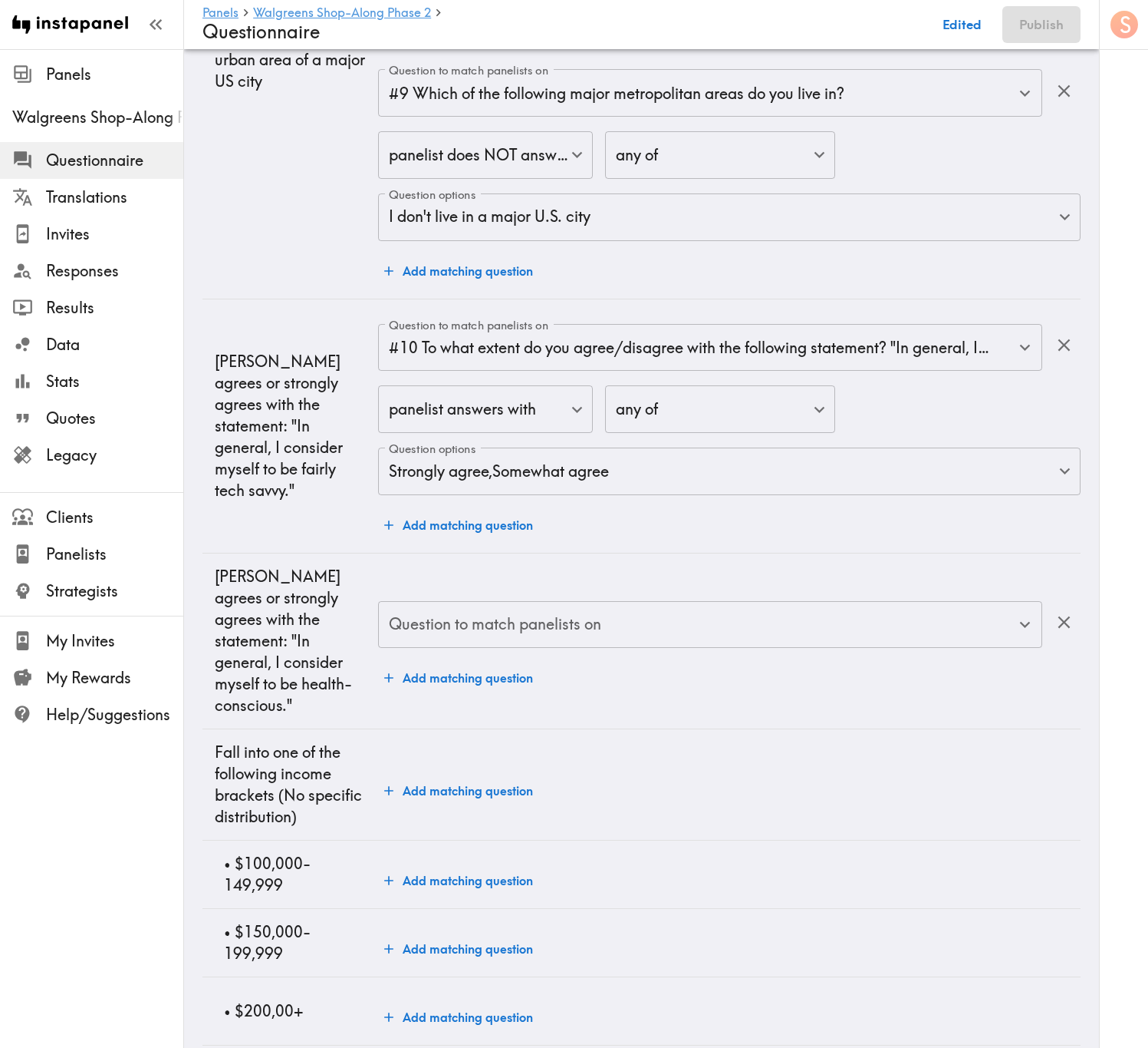
click at [596, 633] on div "Question to match panelists on" at bounding box center [711, 624] width 665 height 48
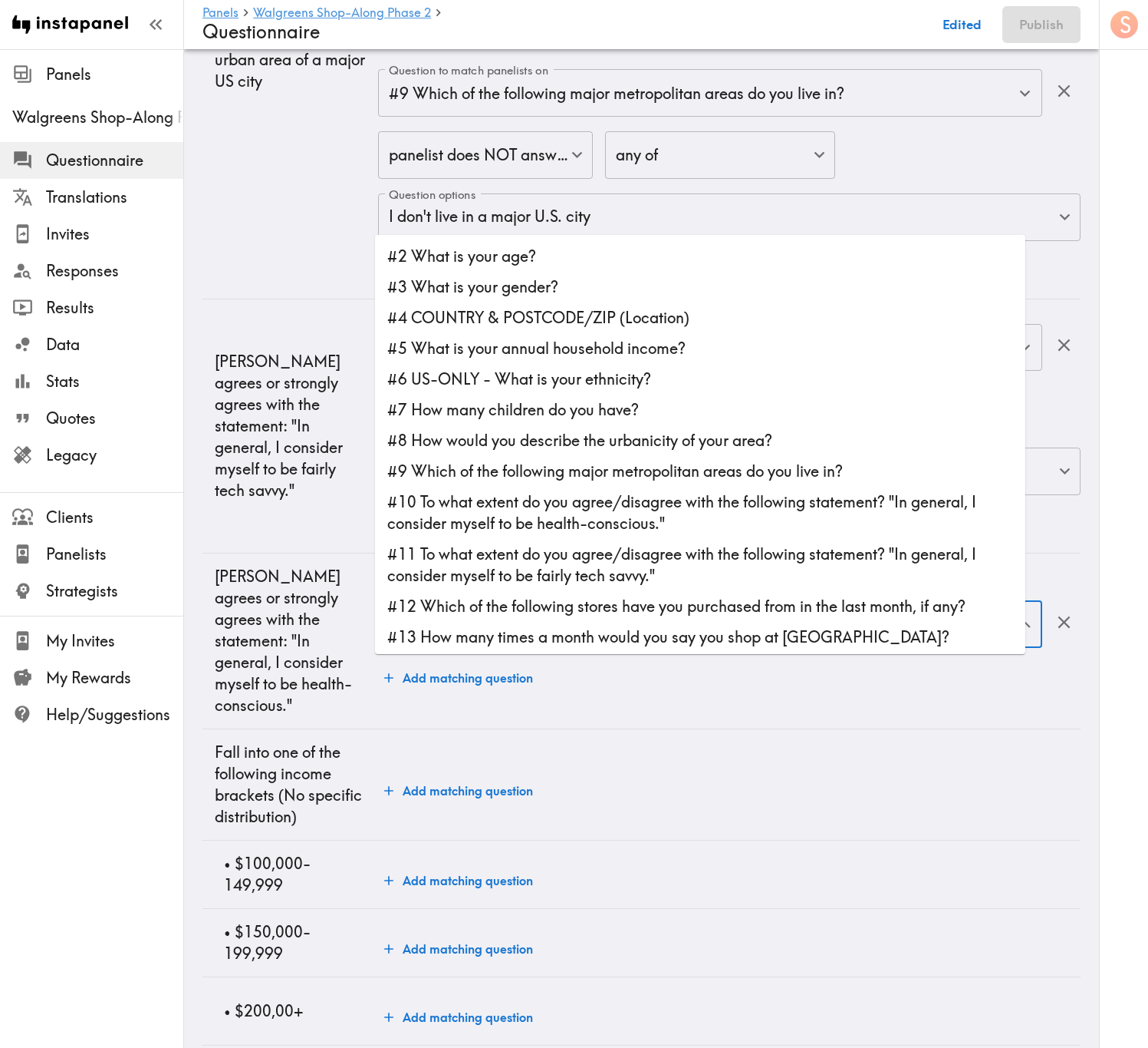
click at [552, 579] on li "#11 To what extent do you agree/disagree with the following statement? "In gene…" at bounding box center [700, 565] width 651 height 53
type input "#11 To what extent do you agree/disagree with the following statement? "In gene…"
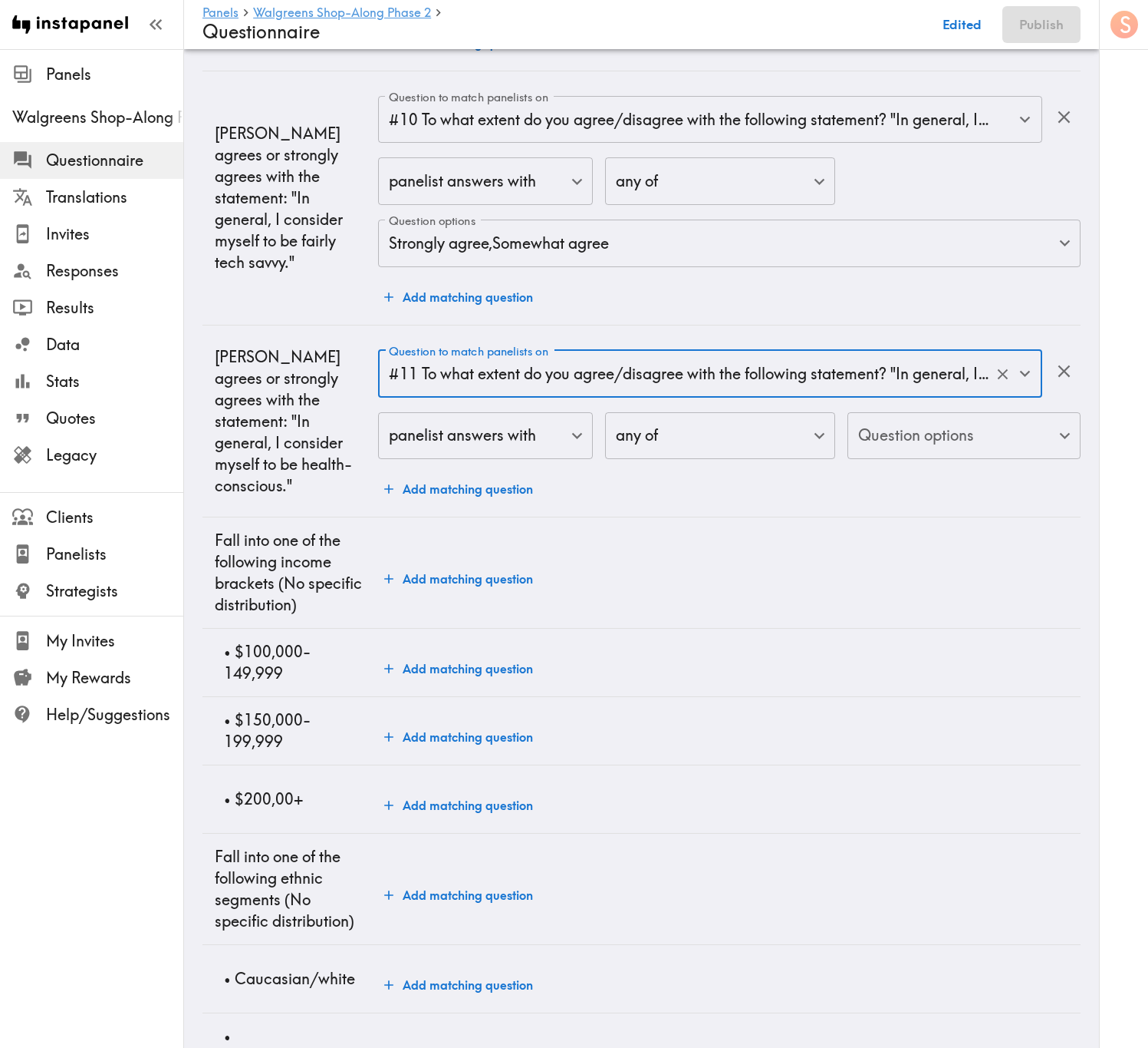
scroll to position [921, 0]
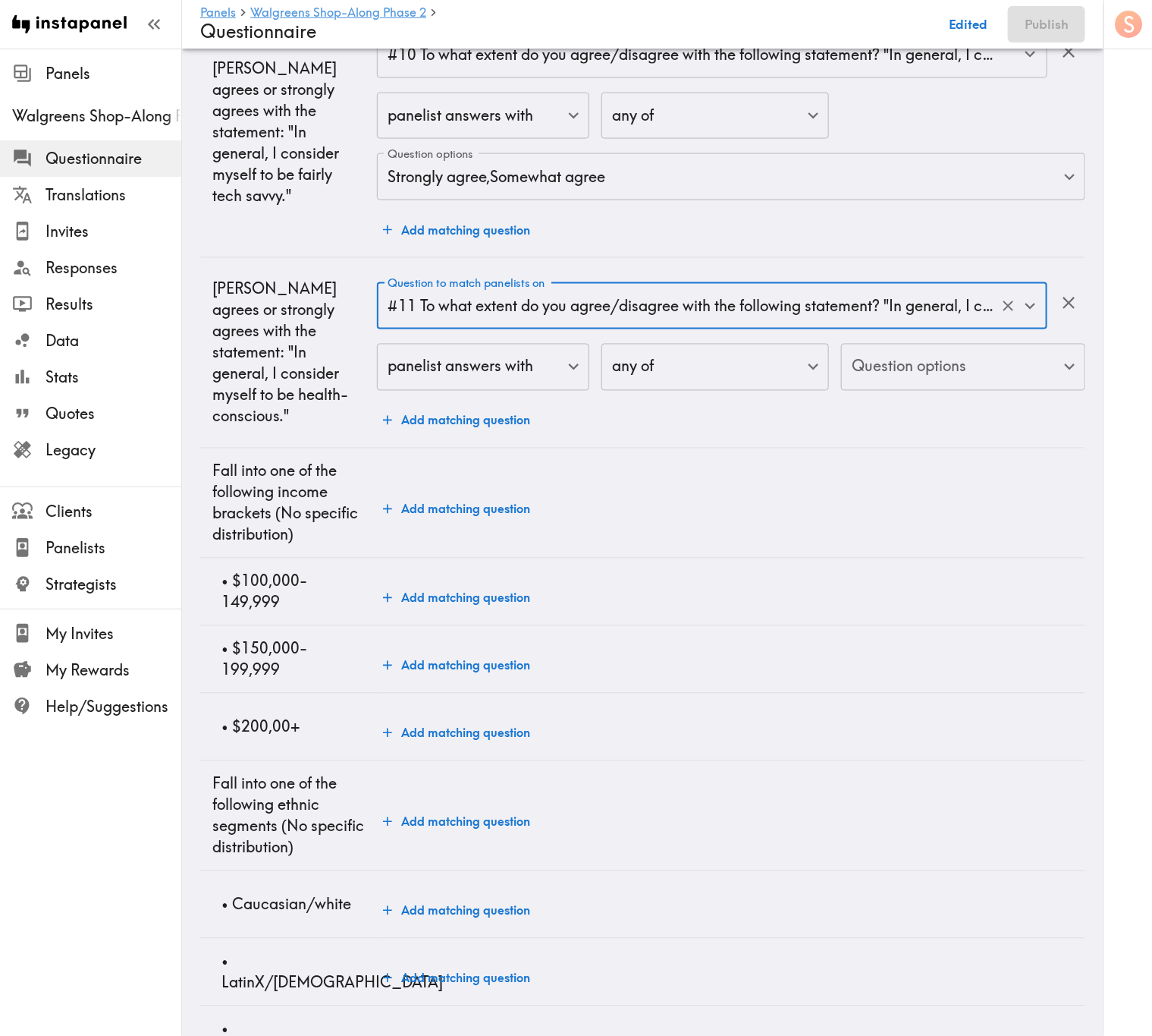
click at [599, 564] on body "Instapanel - Panels - Walgreens Shop-Along Phase 2 - Questionnaire Panels Walgr…" at bounding box center [576, 1005] width 1152 height 3735
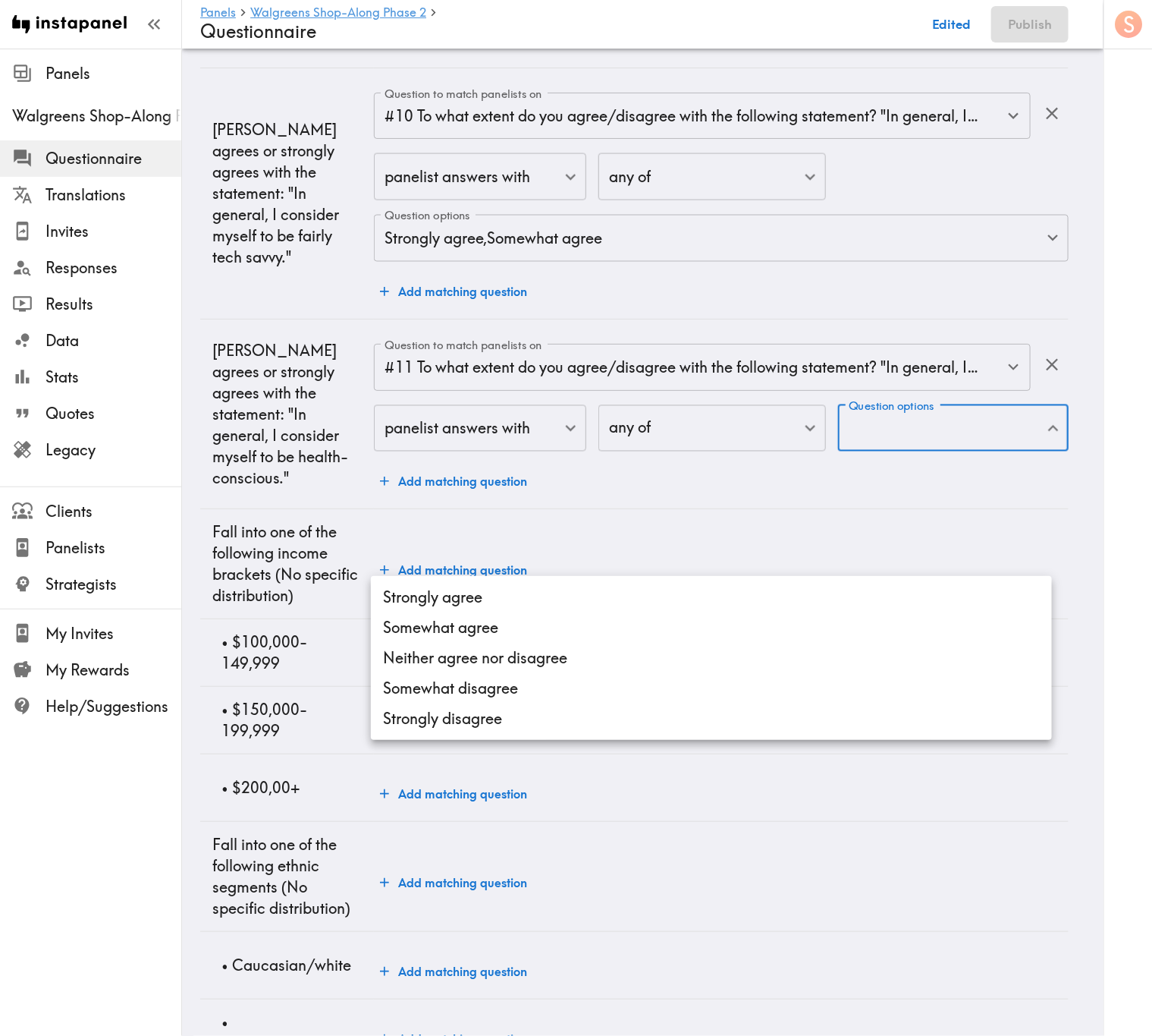
click at [610, 596] on li "Strongly agree" at bounding box center [711, 597] width 681 height 30
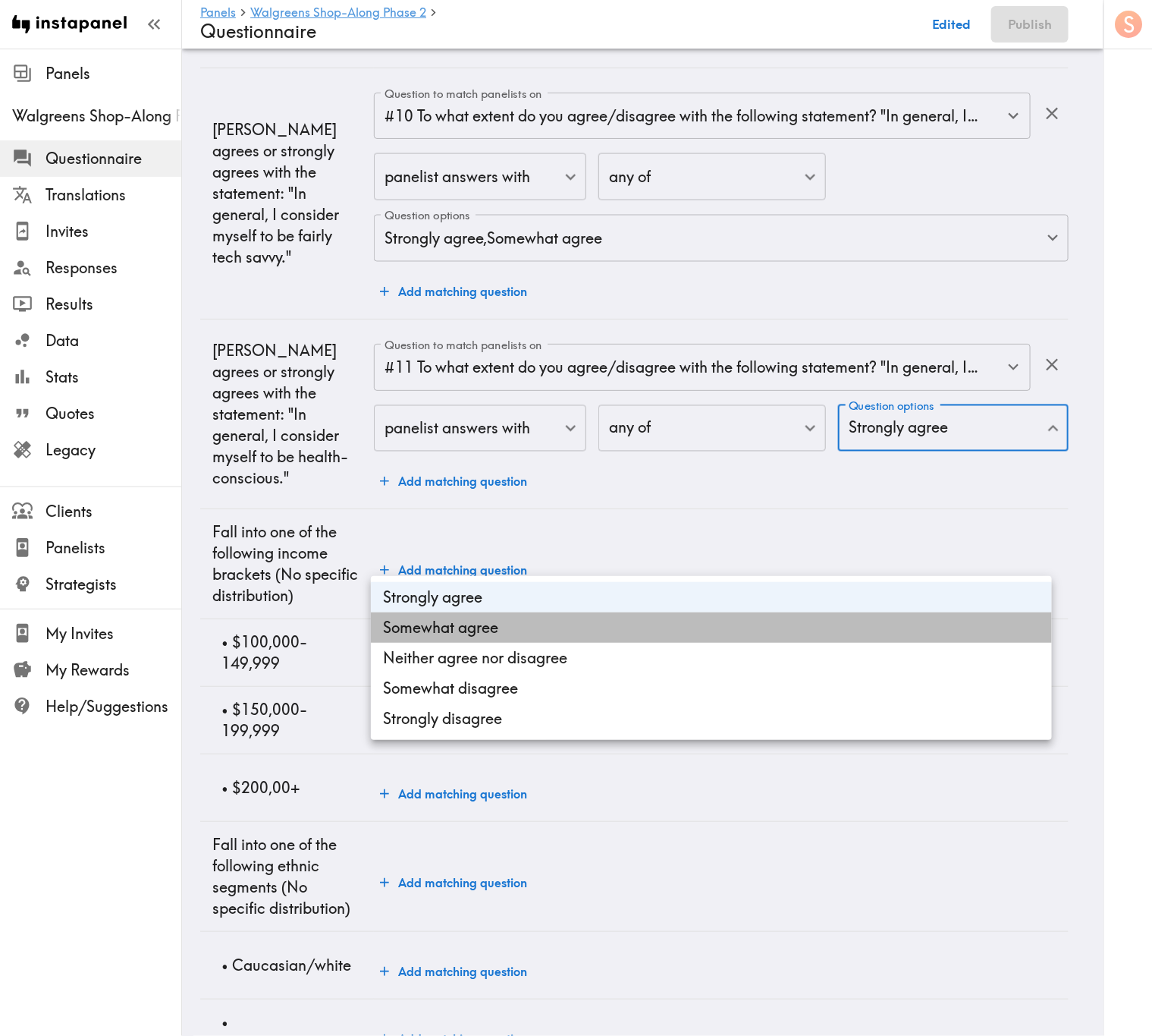
click at [618, 617] on li "Somewhat agree" at bounding box center [711, 628] width 681 height 30
type input "812914ee-eadb-4508-bd77-bc9e3faab6fe,15d7eb47-b312-4e61-82c5-c5756bdb048f"
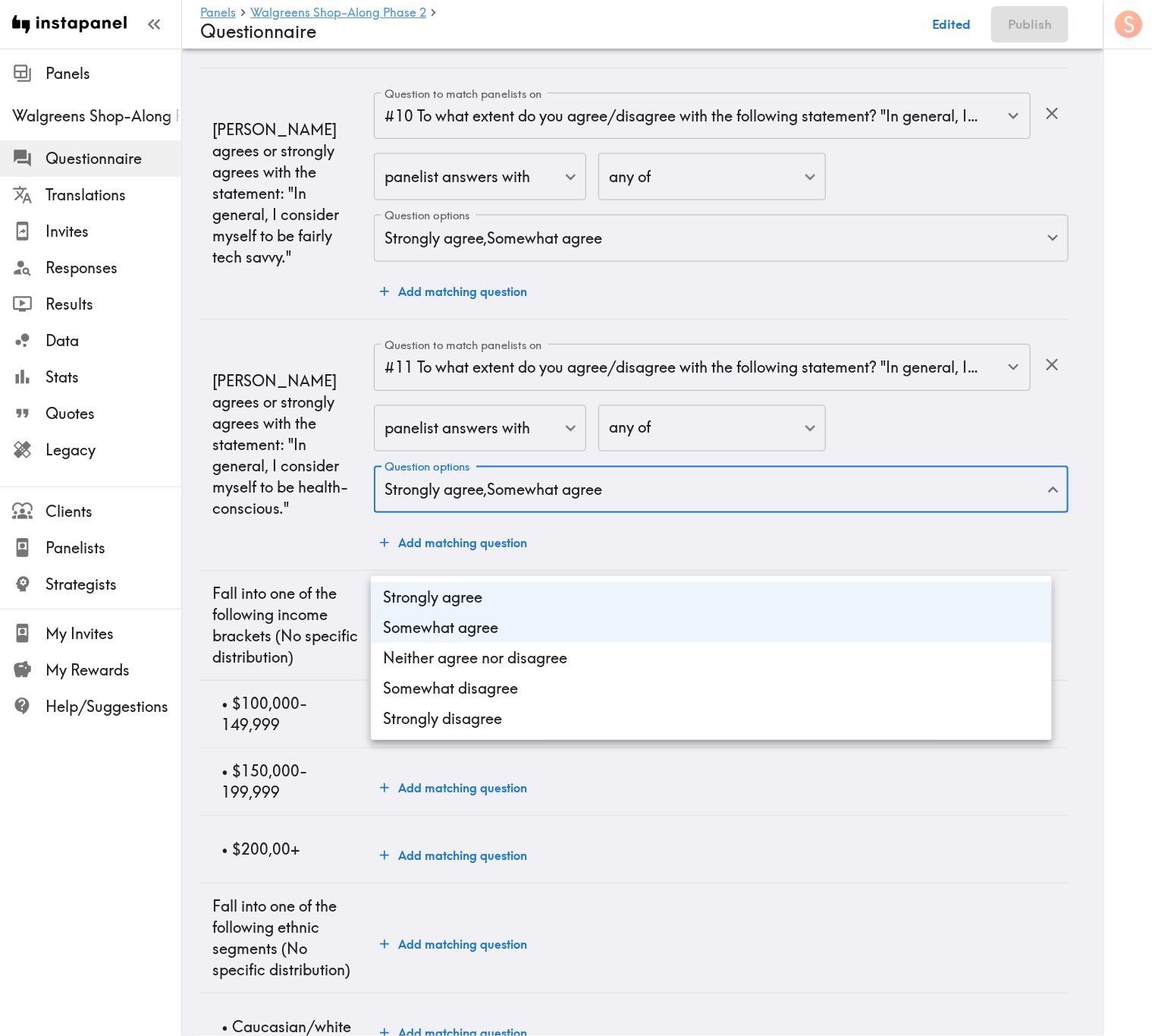
click at [295, 471] on div at bounding box center [576, 518] width 1152 height 1036
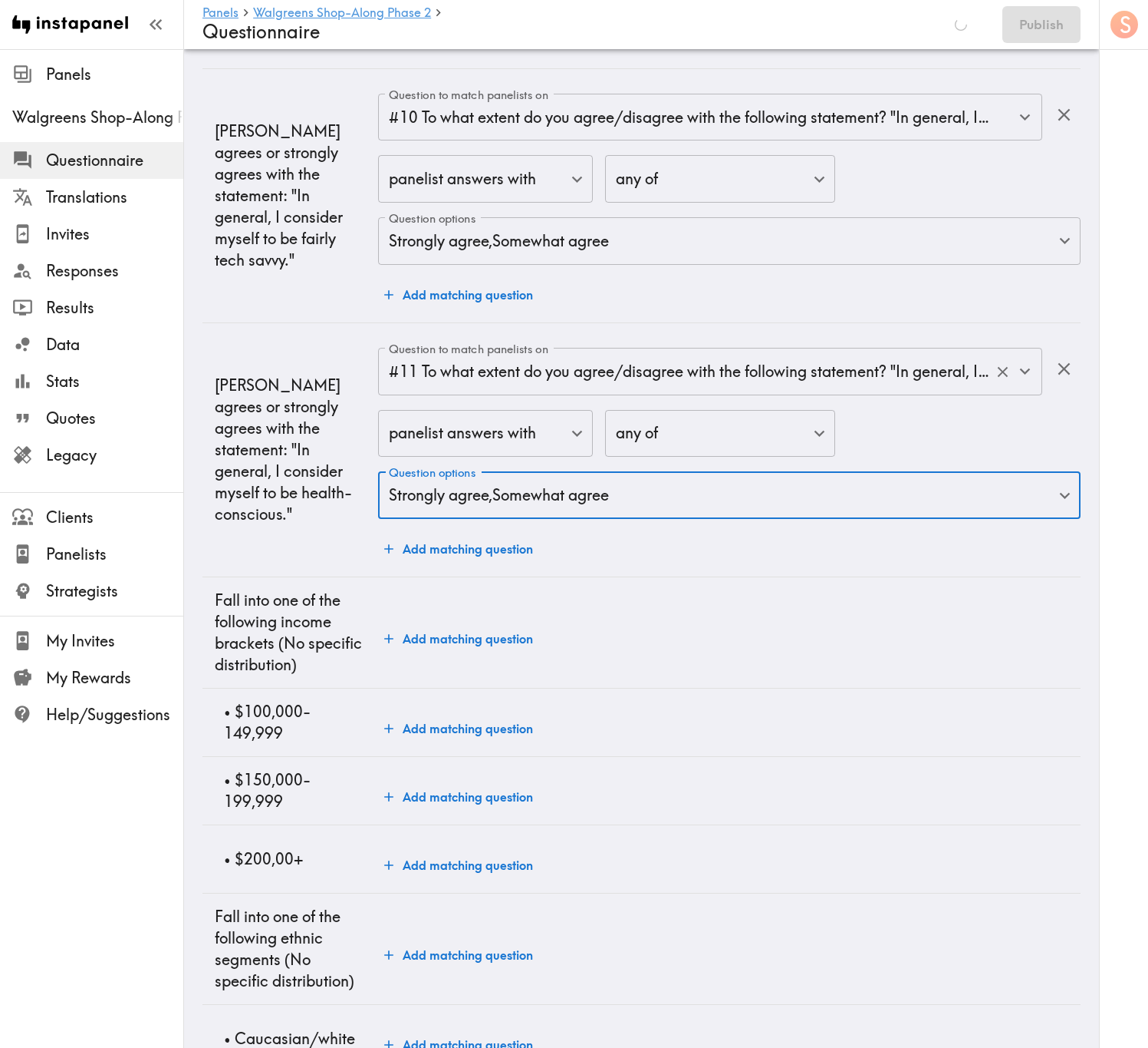
click at [872, 389] on input "#11 To what extent do you agree/disagree with the following statement? "In gene…" at bounding box center [688, 370] width 607 height 34
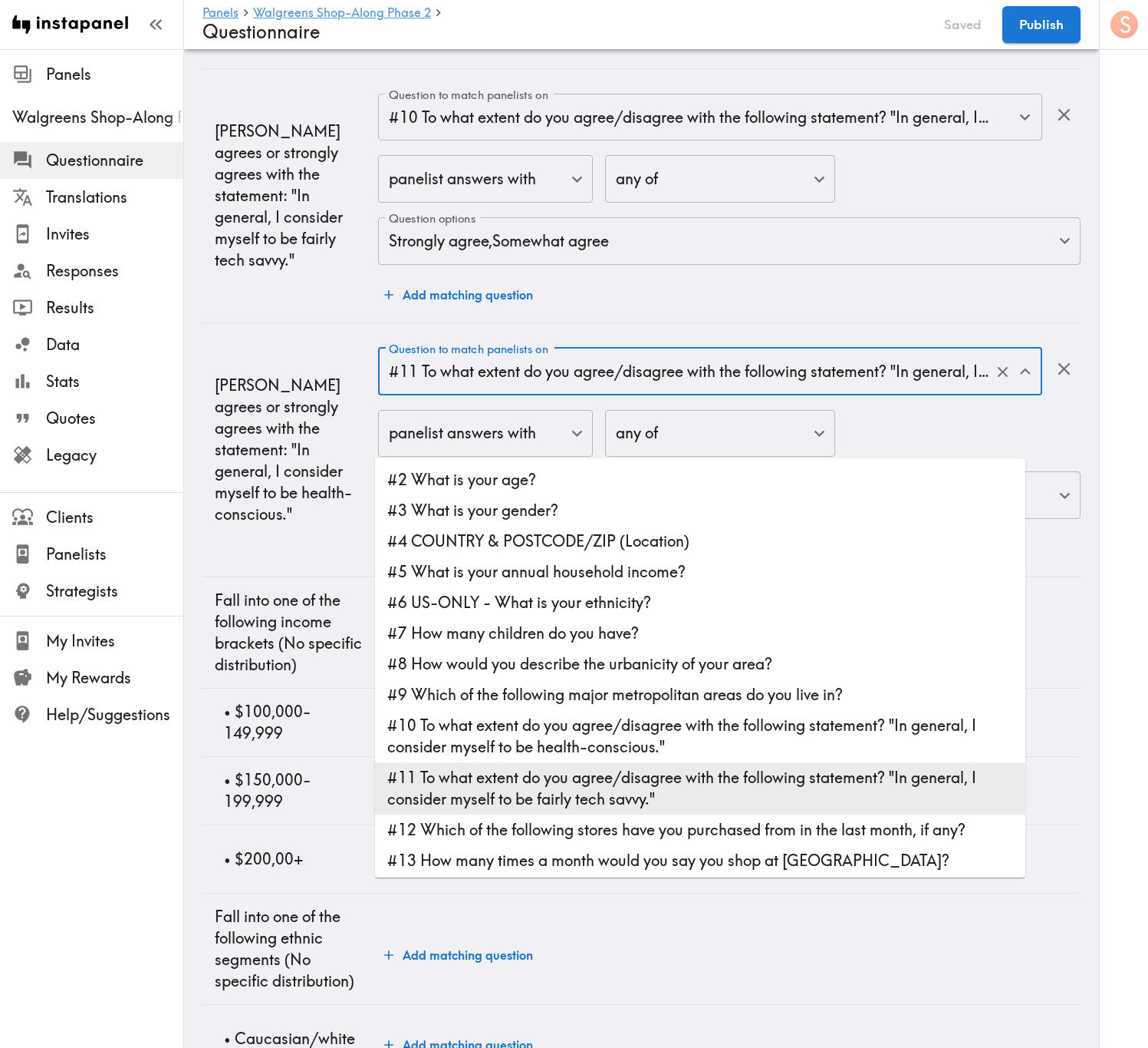
click at [872, 389] on input "#11 To what extent do you agree/disagree with the following statement? "In gene…" at bounding box center [688, 370] width 607 height 34
click at [256, 322] on td "Somewhat agrees or strongly agrees with the statement: "In general, I consider …" at bounding box center [291, 195] width 176 height 254
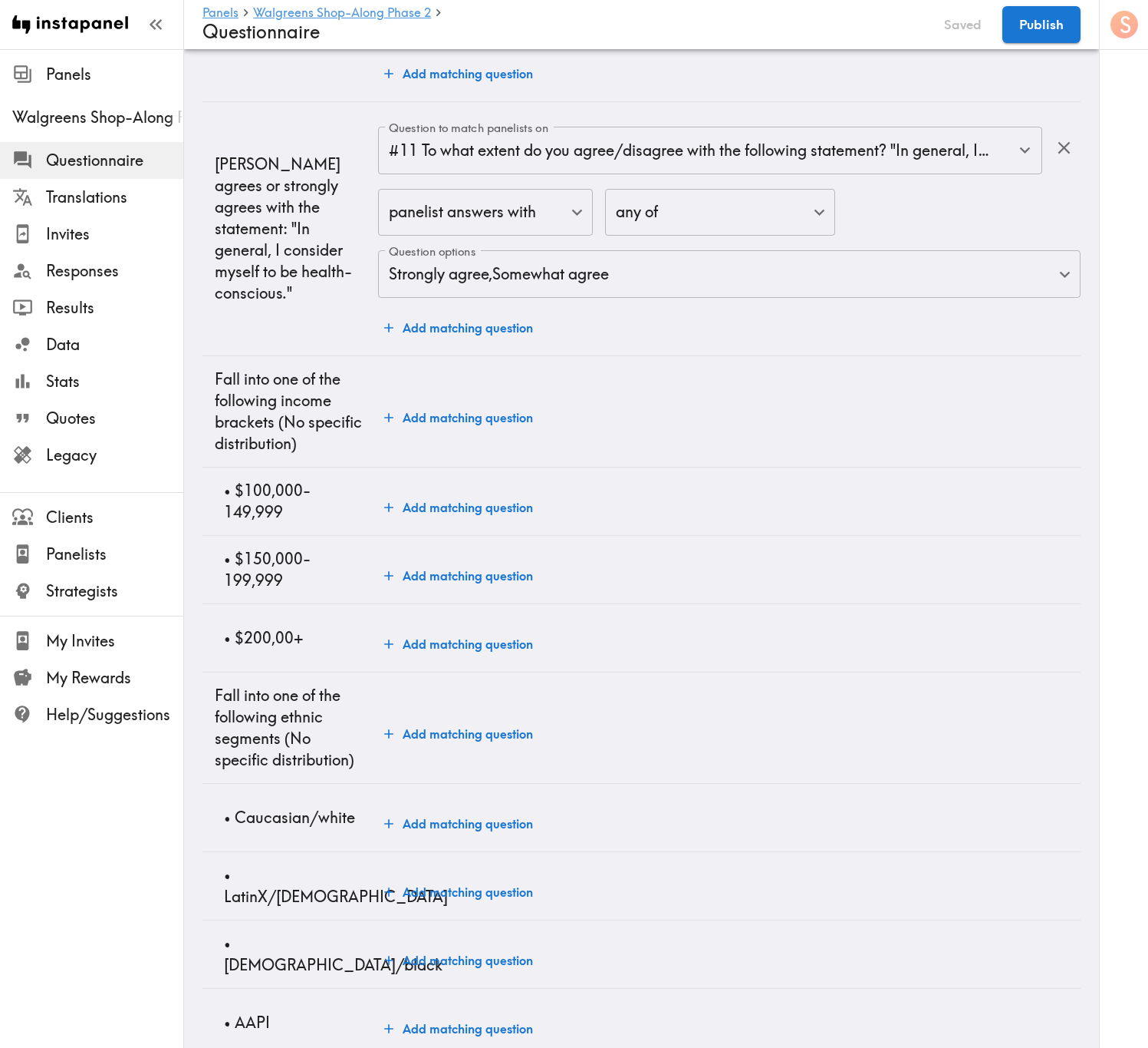
scroll to position [1151, 0]
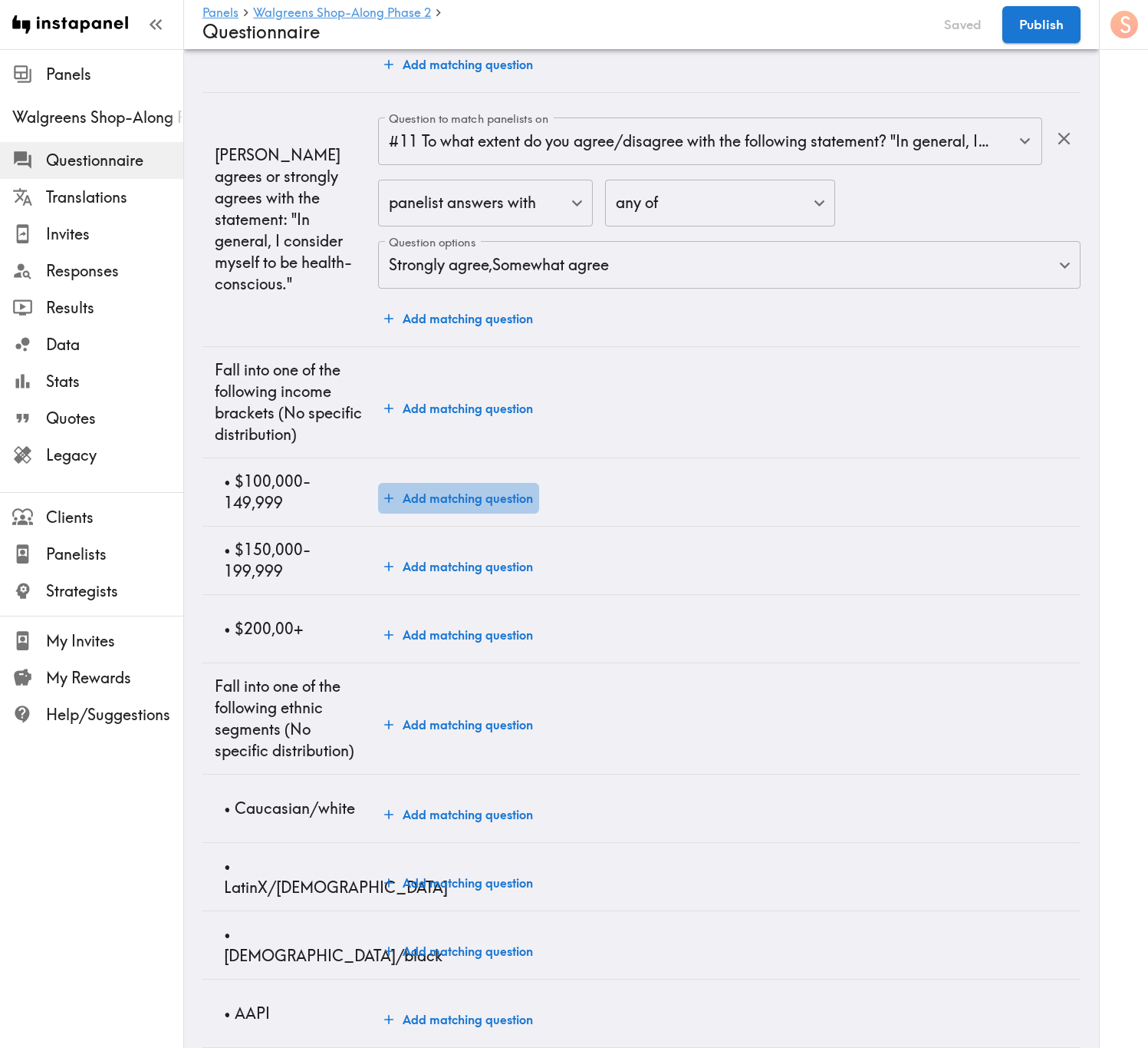
click at [490, 514] on button "Add matching question" at bounding box center [459, 498] width 161 height 31
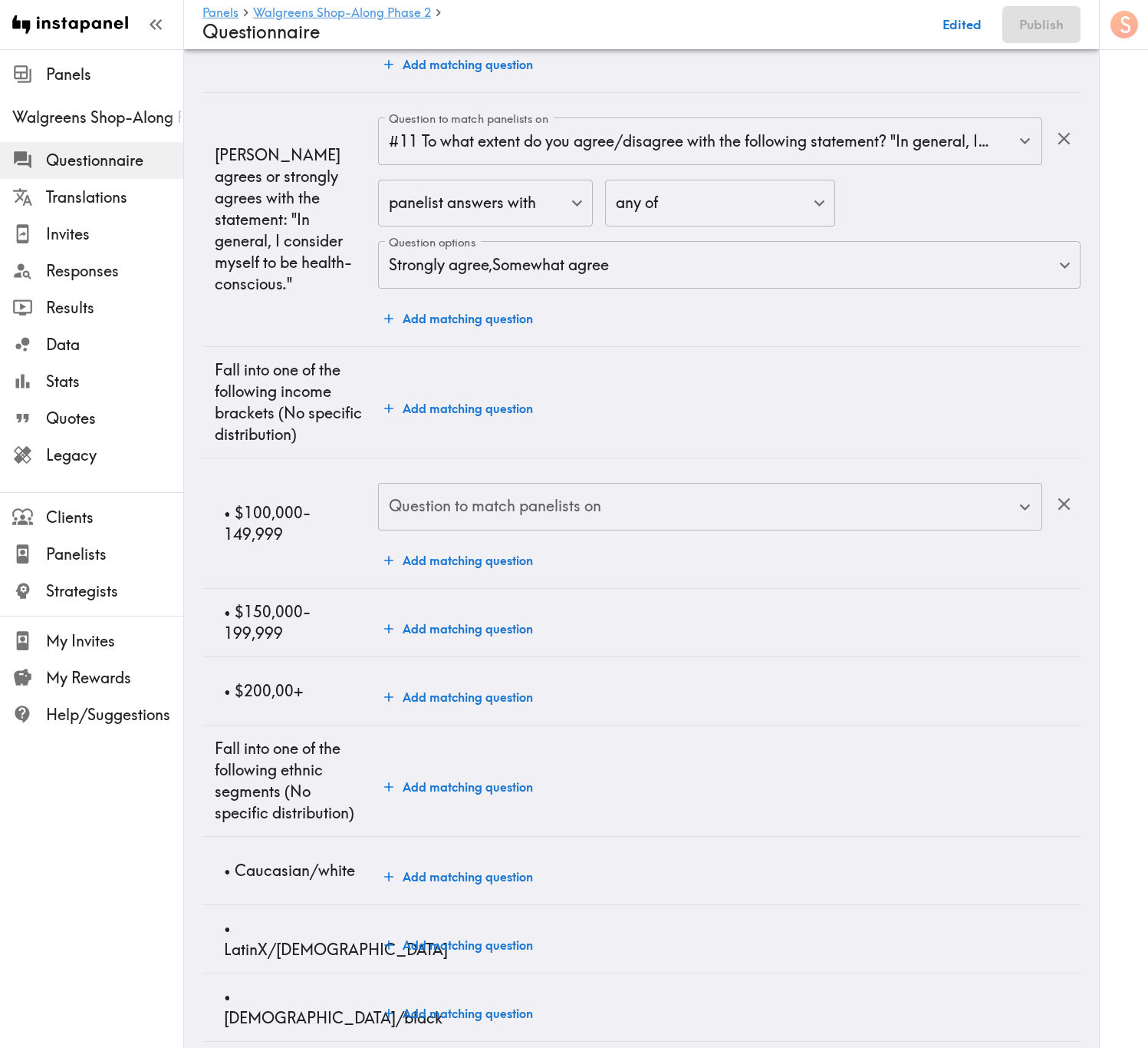
click at [483, 533] on div "Question to match panelists on Question to match panelists on" at bounding box center [711, 507] width 665 height 50
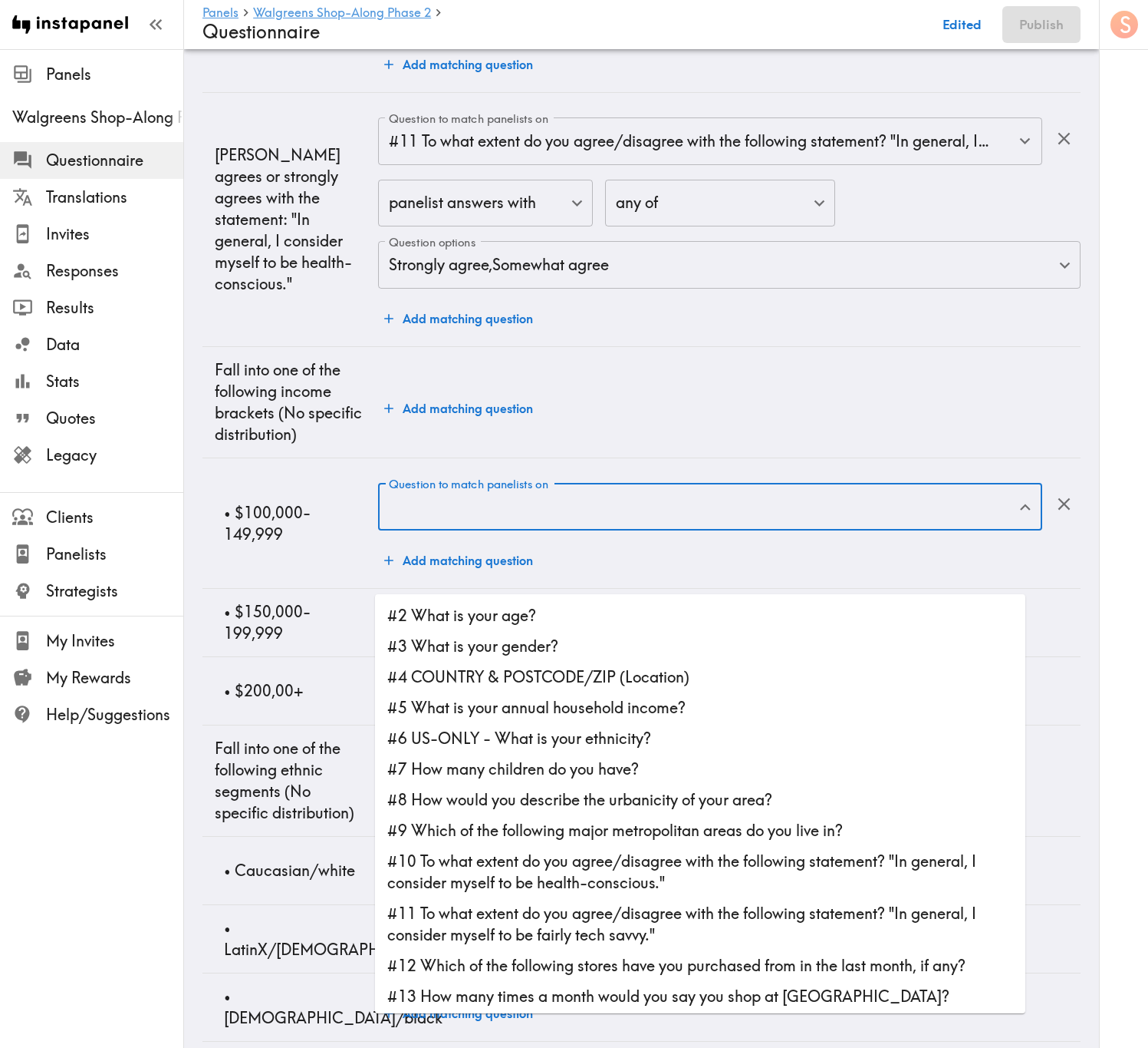
click at [651, 633] on li "#5 What is your annual household income?" at bounding box center [700, 707] width 651 height 31
type input "#5 What is your annual household income?"
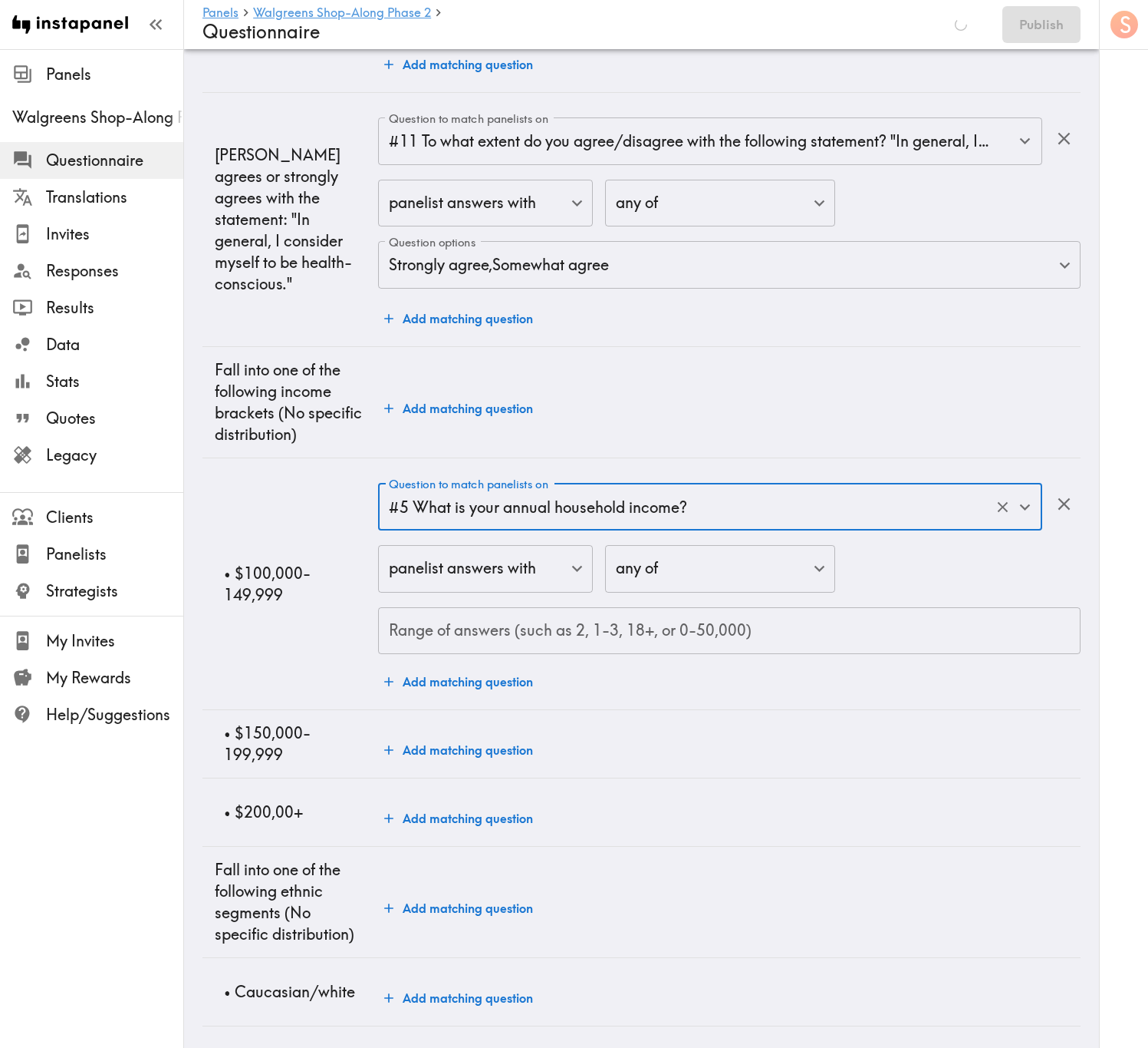
click at [607, 633] on input "Range of answers (such as 2, 1-3, 18+, or 0-50,000)" at bounding box center [730, 630] width 703 height 48
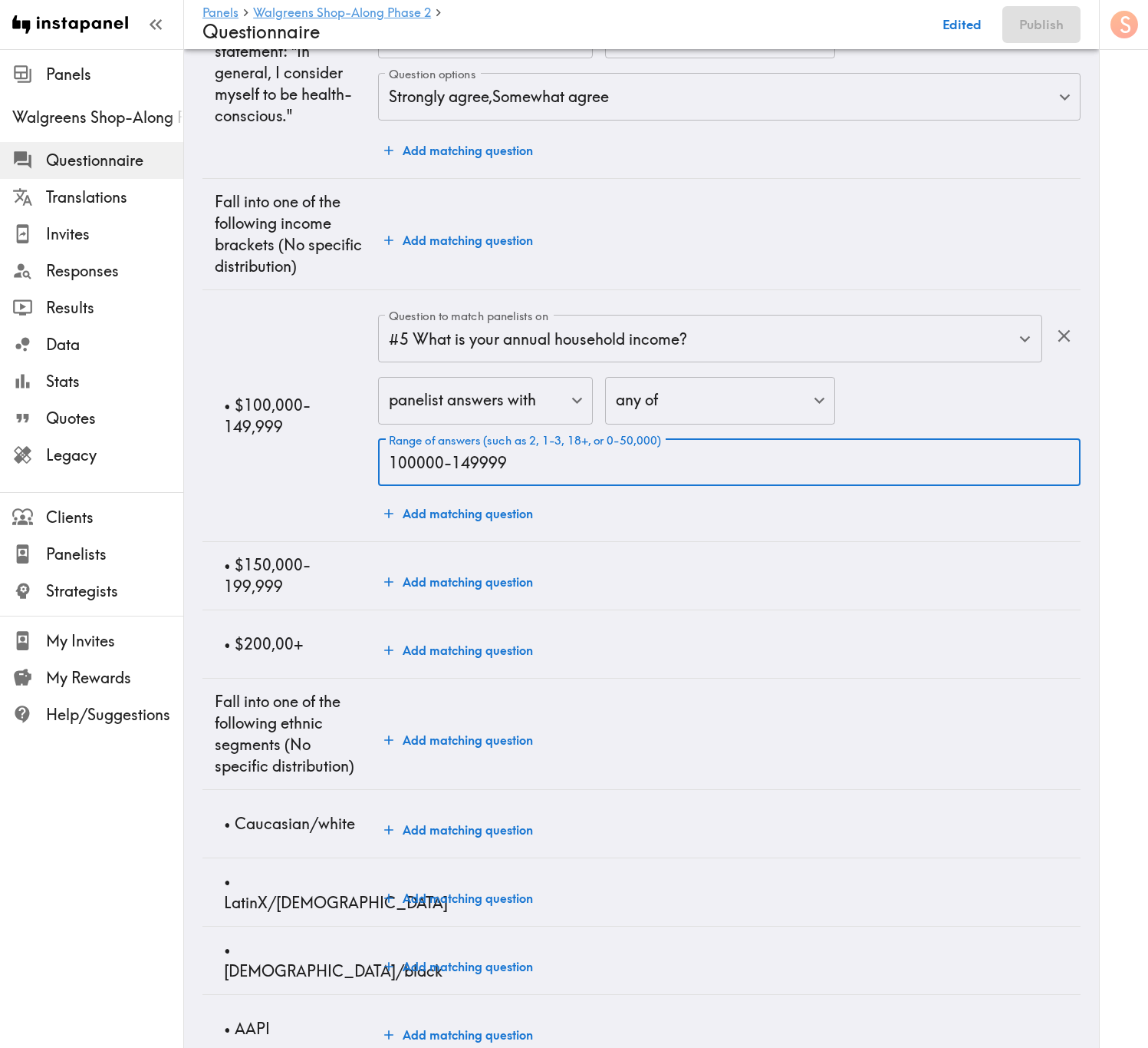
scroll to position [1381, 0]
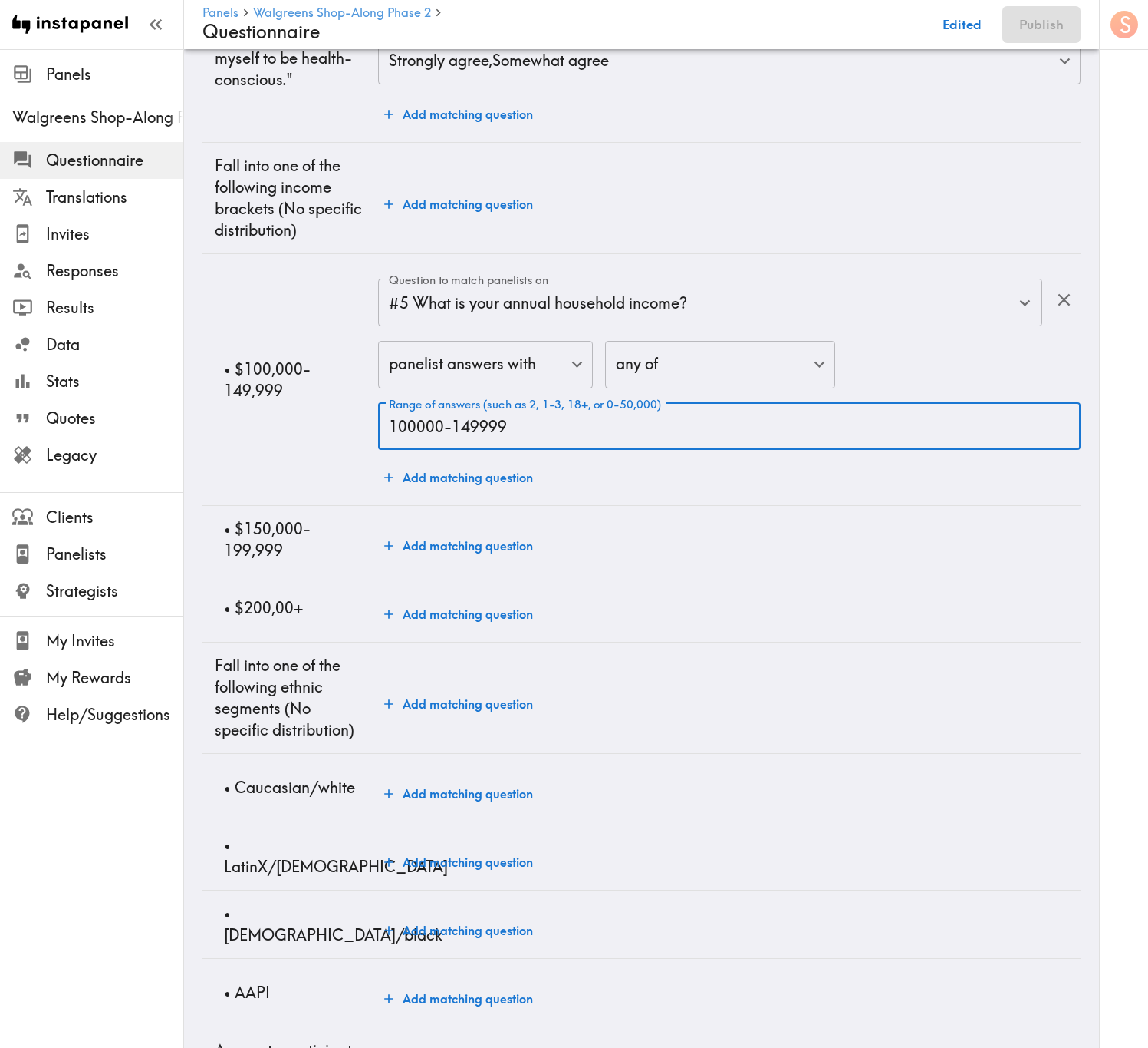
type input "100000-149999"
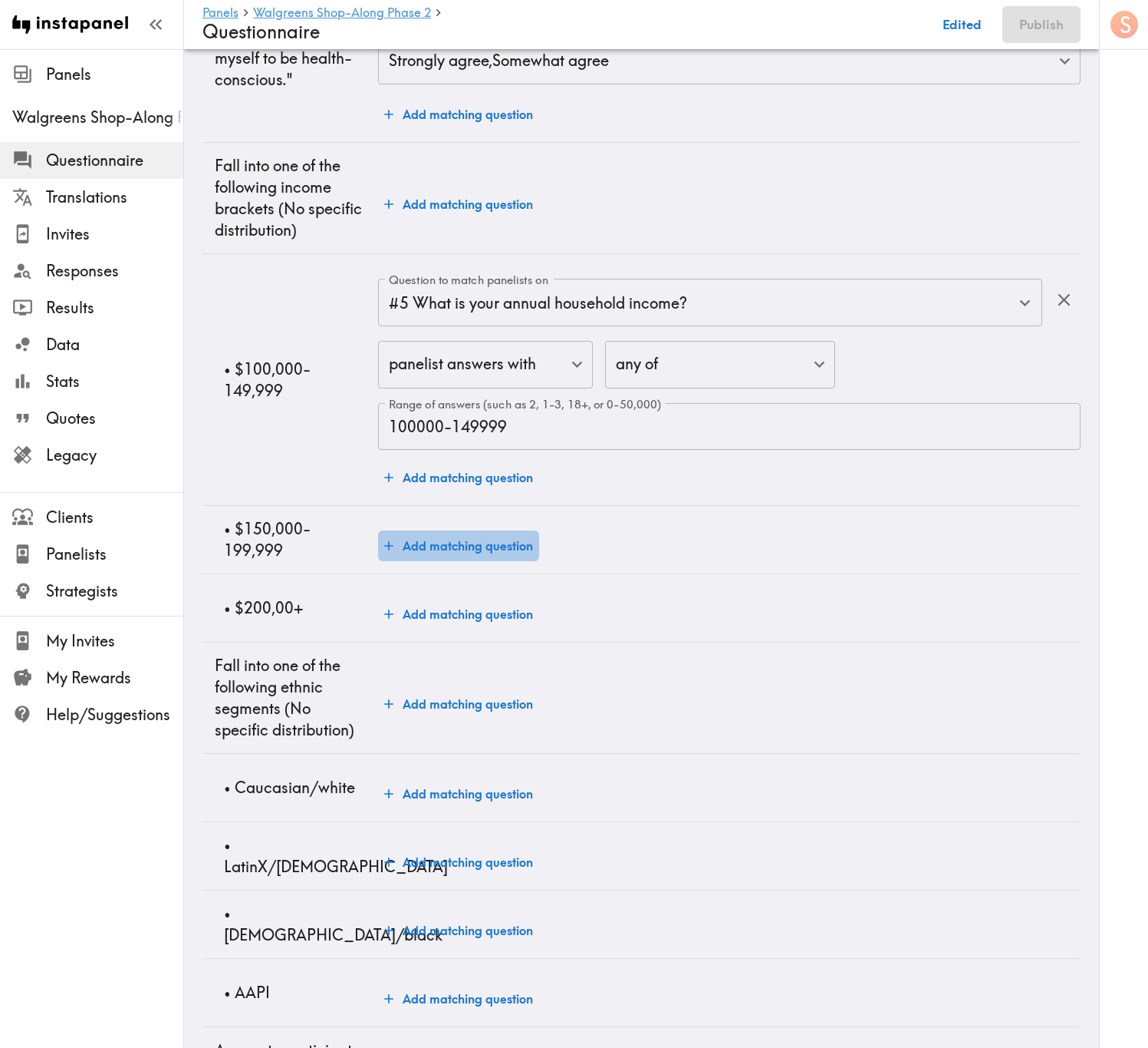
click at [502, 561] on button "Add matching question" at bounding box center [459, 545] width 161 height 31
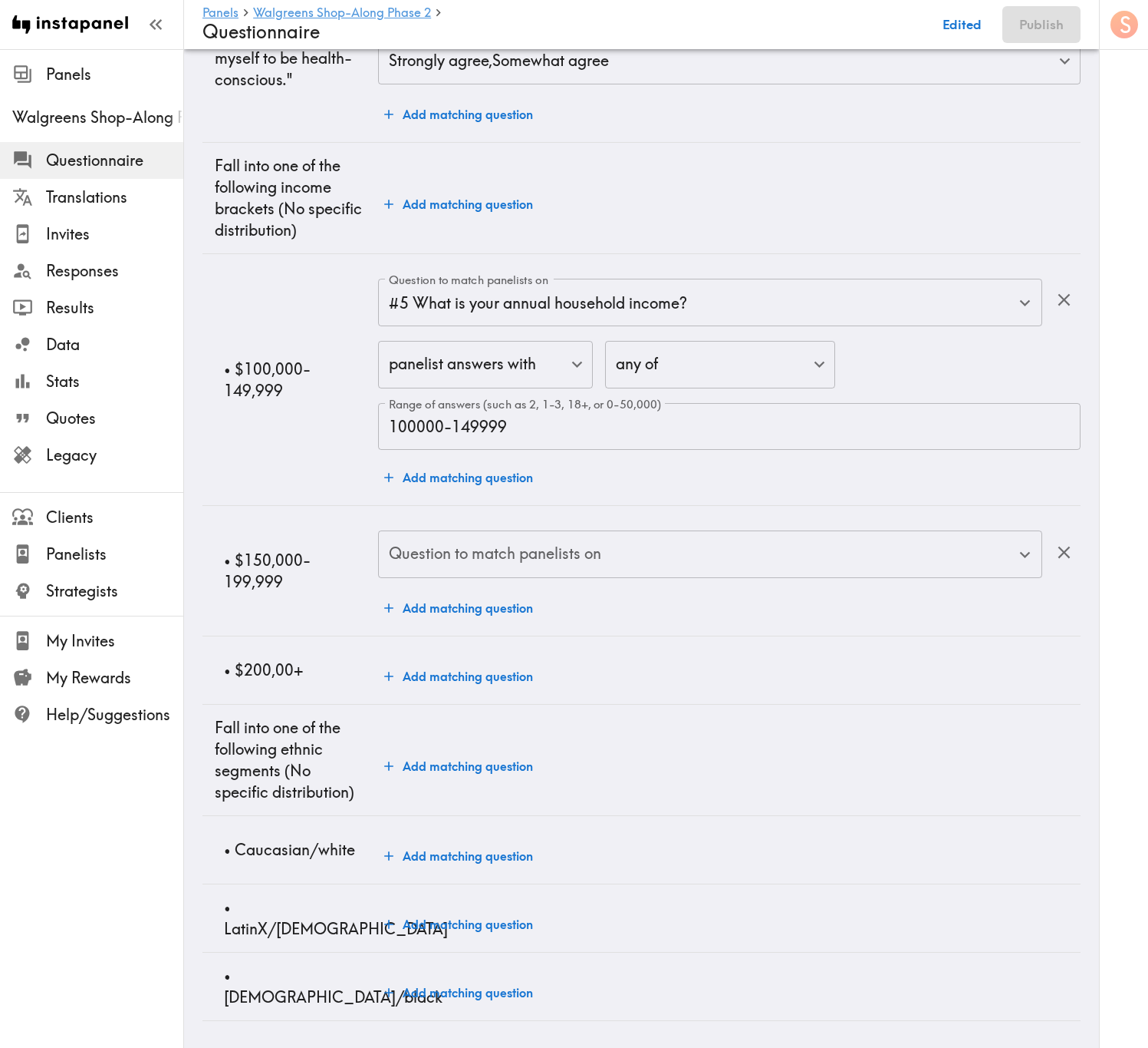
click at [507, 571] on input "Question to match panelists on" at bounding box center [698, 553] width 627 height 34
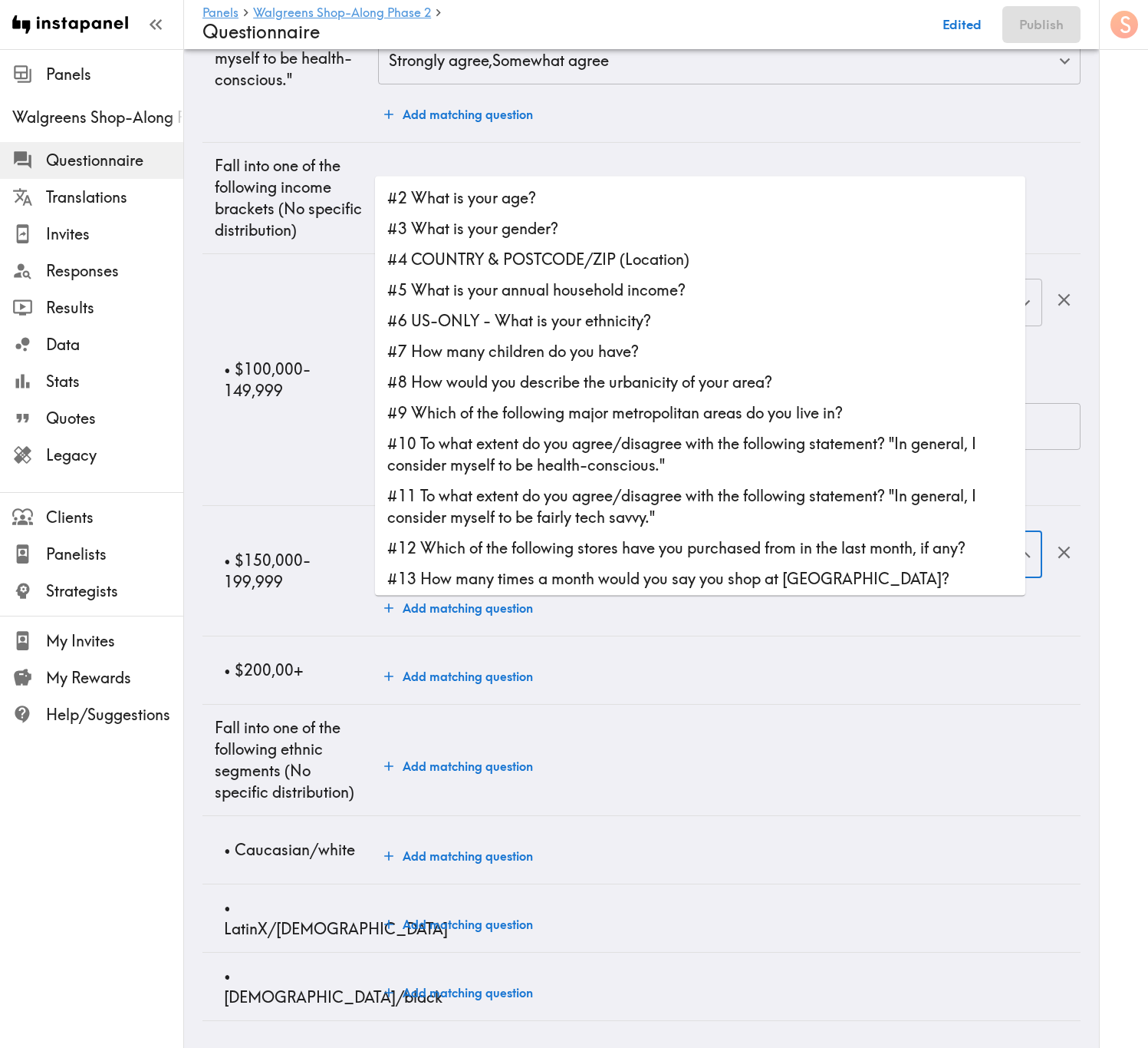
click at [495, 293] on li "#5 What is your annual household income?" at bounding box center [700, 290] width 651 height 31
type input "#5 What is your annual household income?"
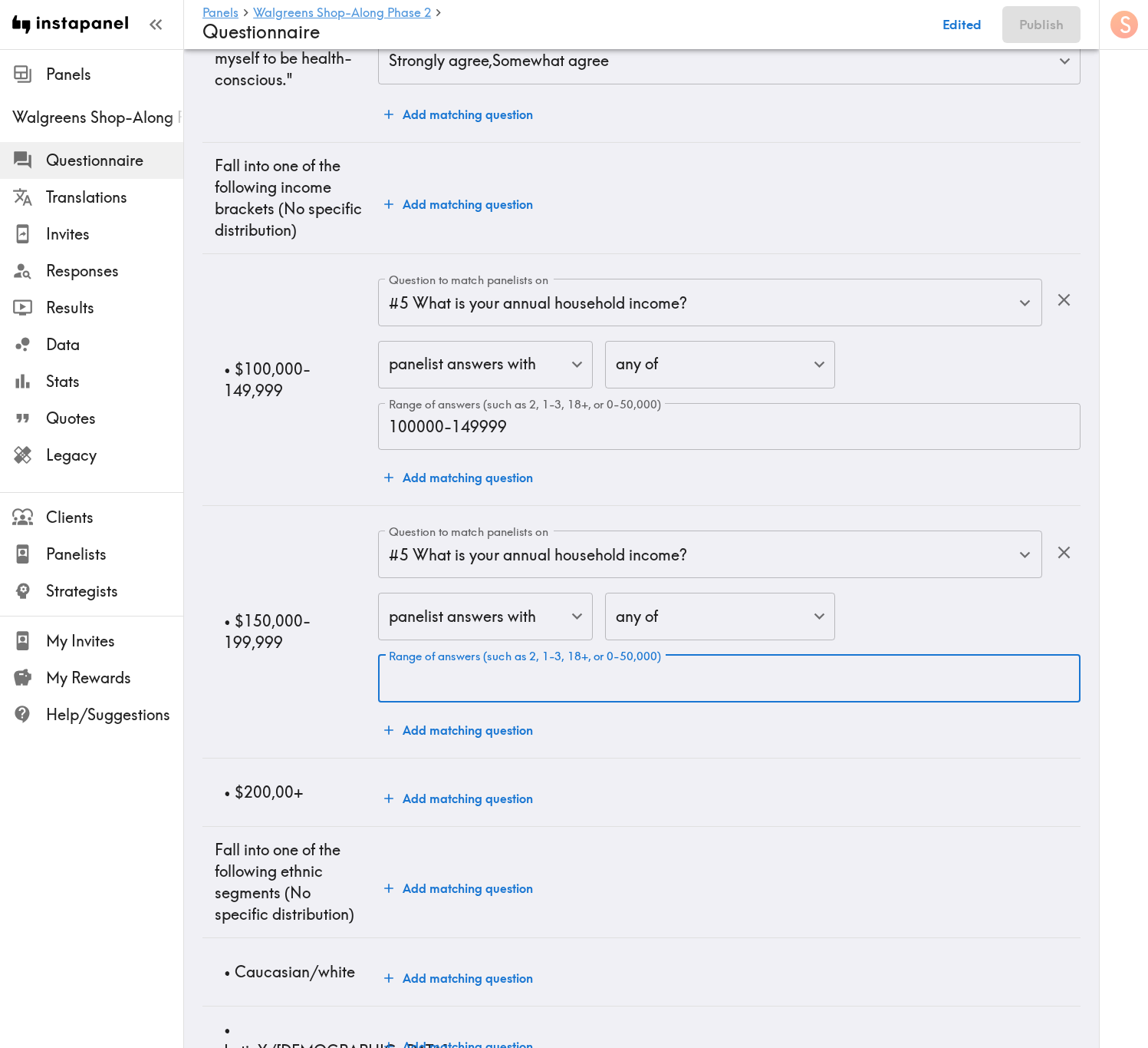
click at [595, 633] on input "Range of answers (such as 2, 1-3, 18+, or 0-50,000)" at bounding box center [730, 678] width 703 height 48
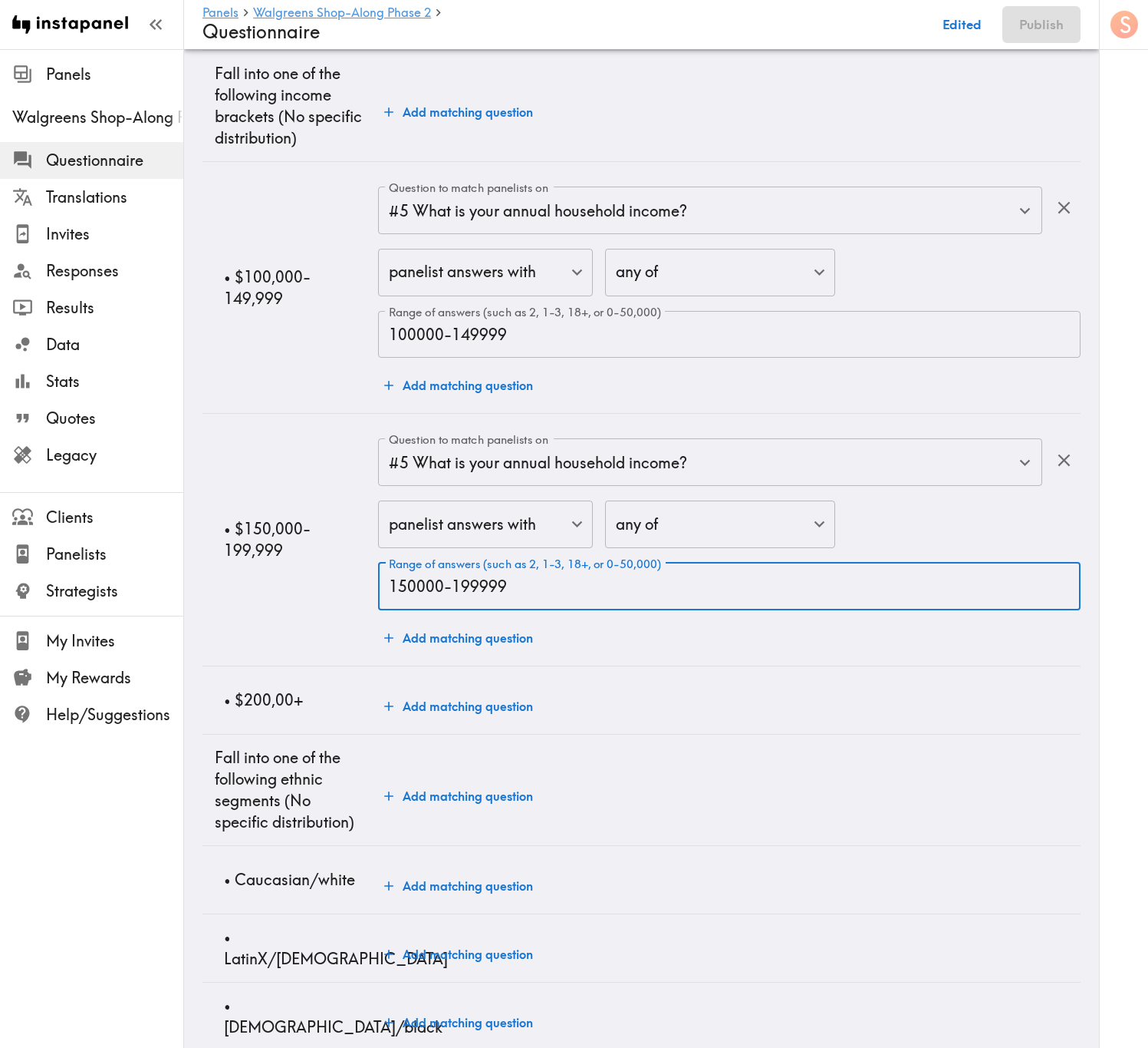
scroll to position [1611, 0]
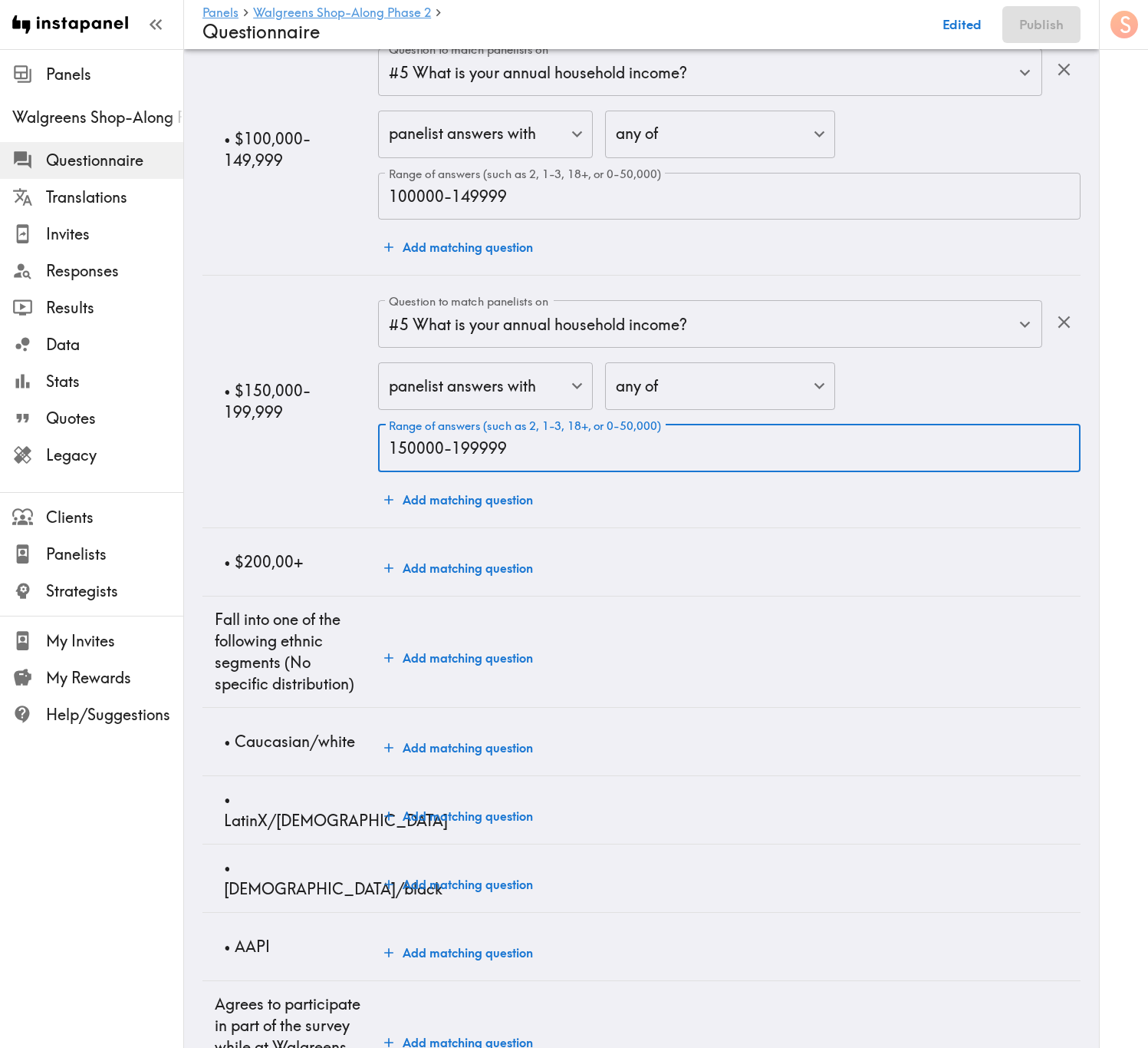
type input "150000-199999"
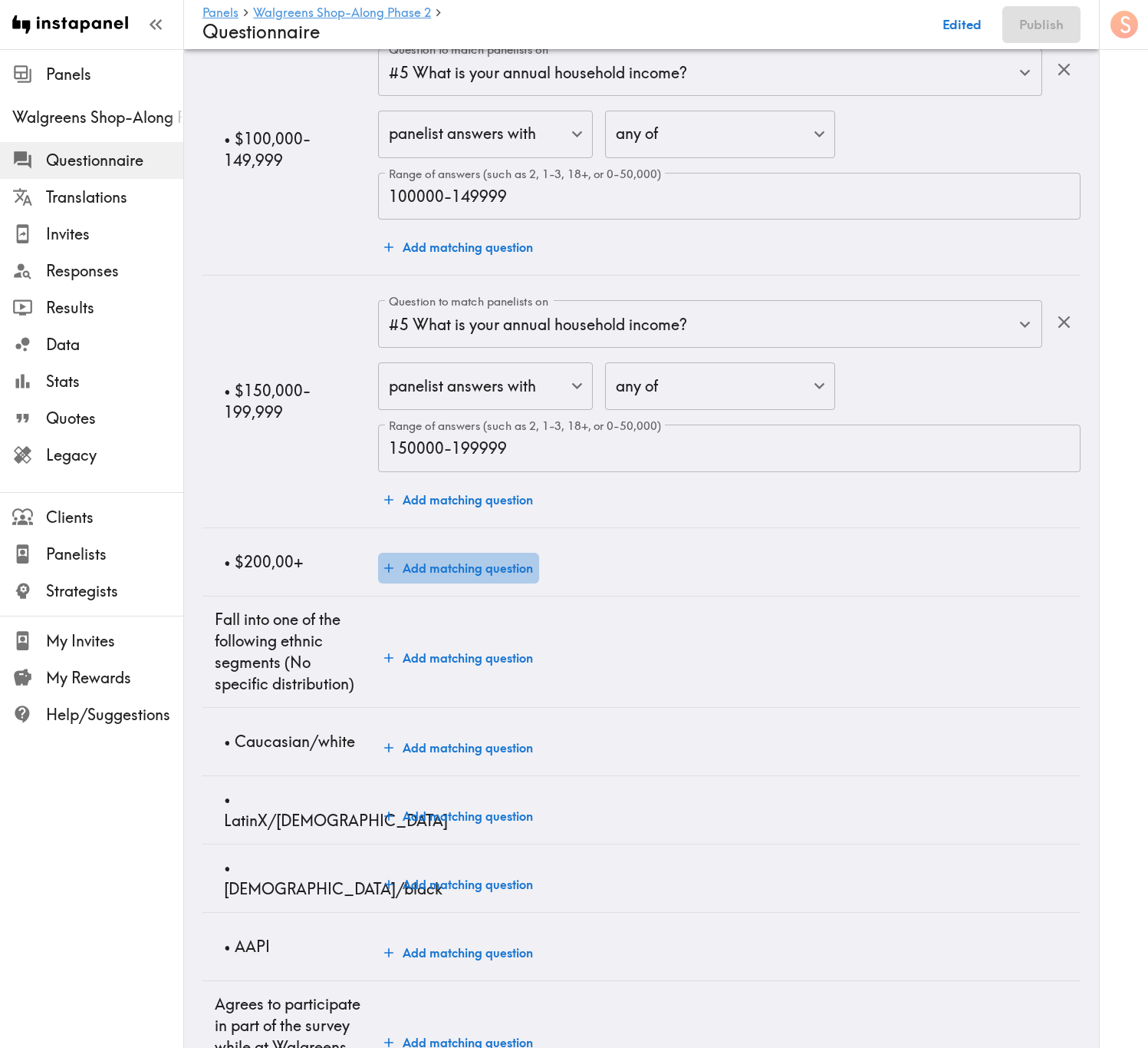
click at [467, 583] on button "Add matching question" at bounding box center [459, 568] width 161 height 31
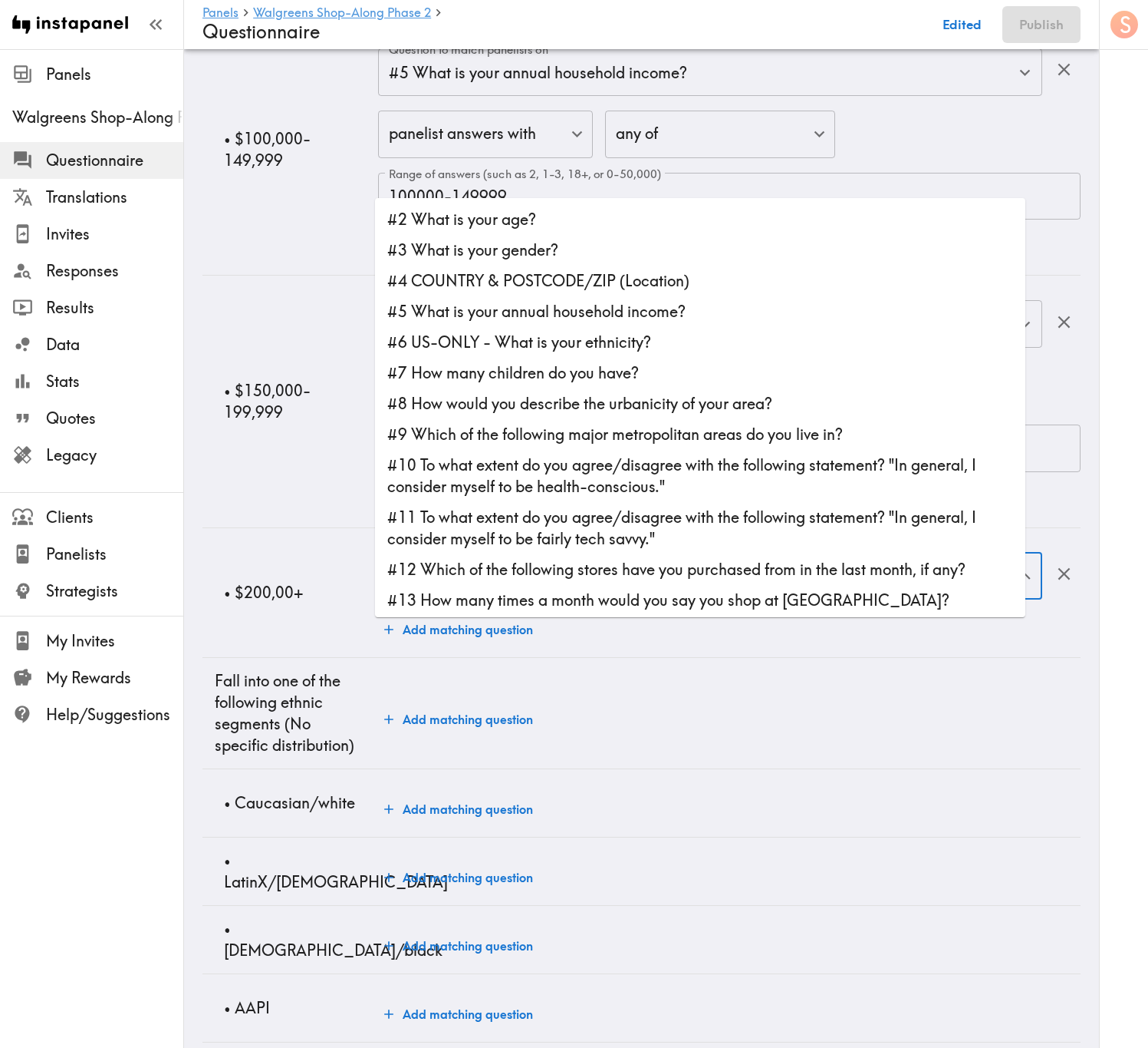
click at [476, 602] on div "Question to match panelists on Question to match panelists on" at bounding box center [711, 577] width 665 height 50
click at [560, 311] on li "#5 What is your annual household income?" at bounding box center [700, 312] width 651 height 31
type input "#5 What is your annual household income?"
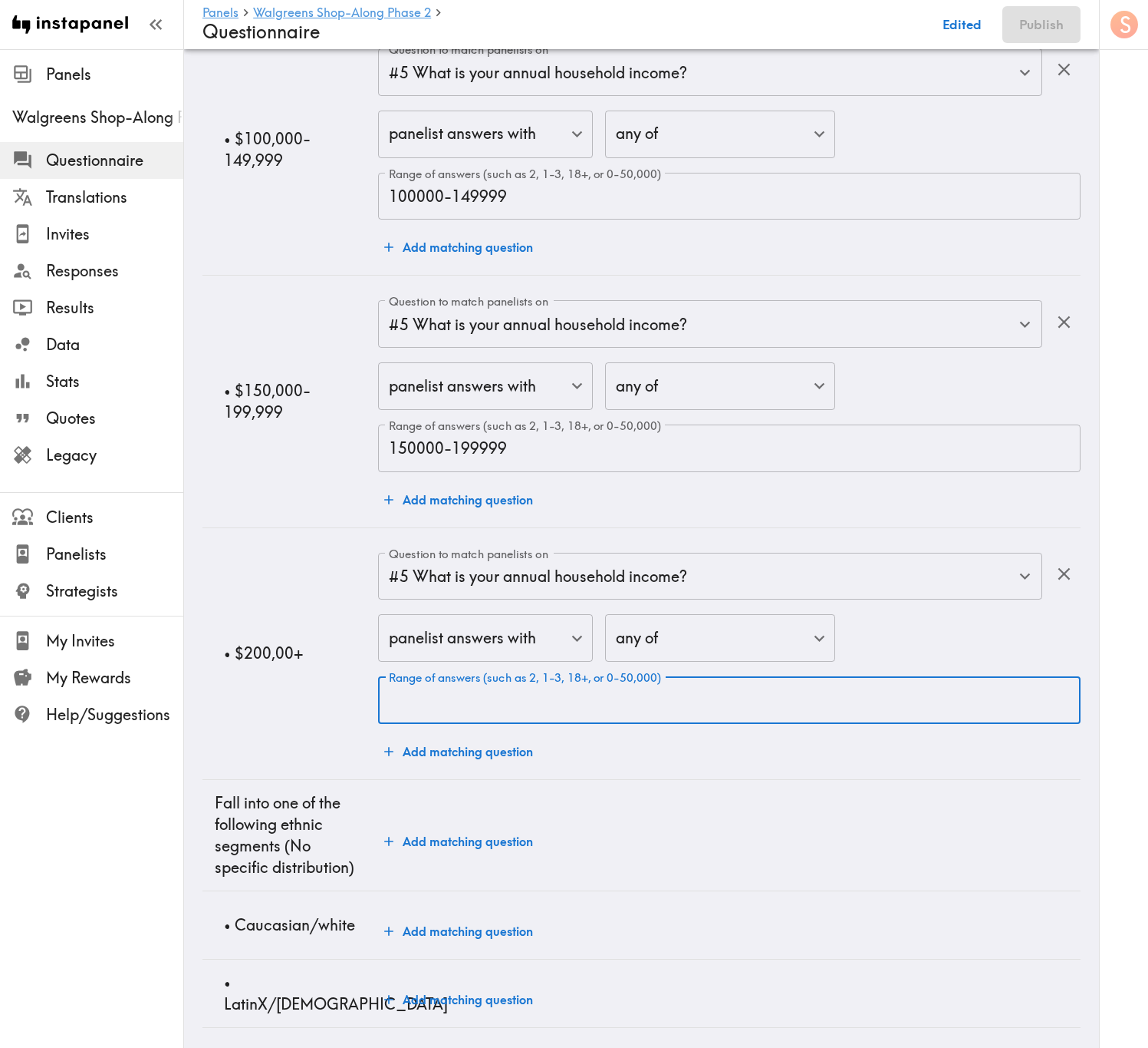
click at [546, 633] on input "Range of answers (such as 2, 1-3, 18+, or 0-50,000)" at bounding box center [730, 699] width 703 height 48
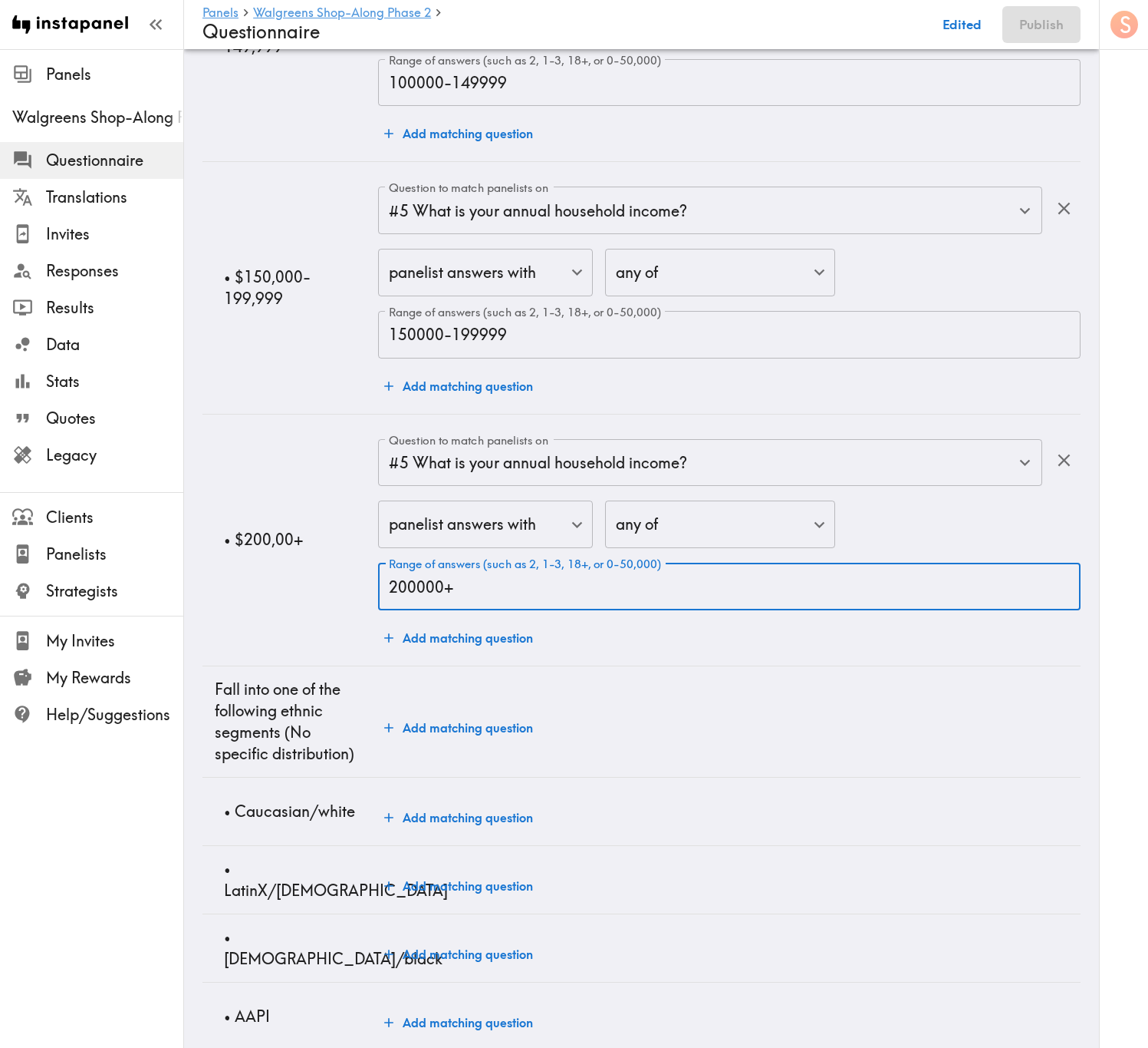
scroll to position [1957, 0]
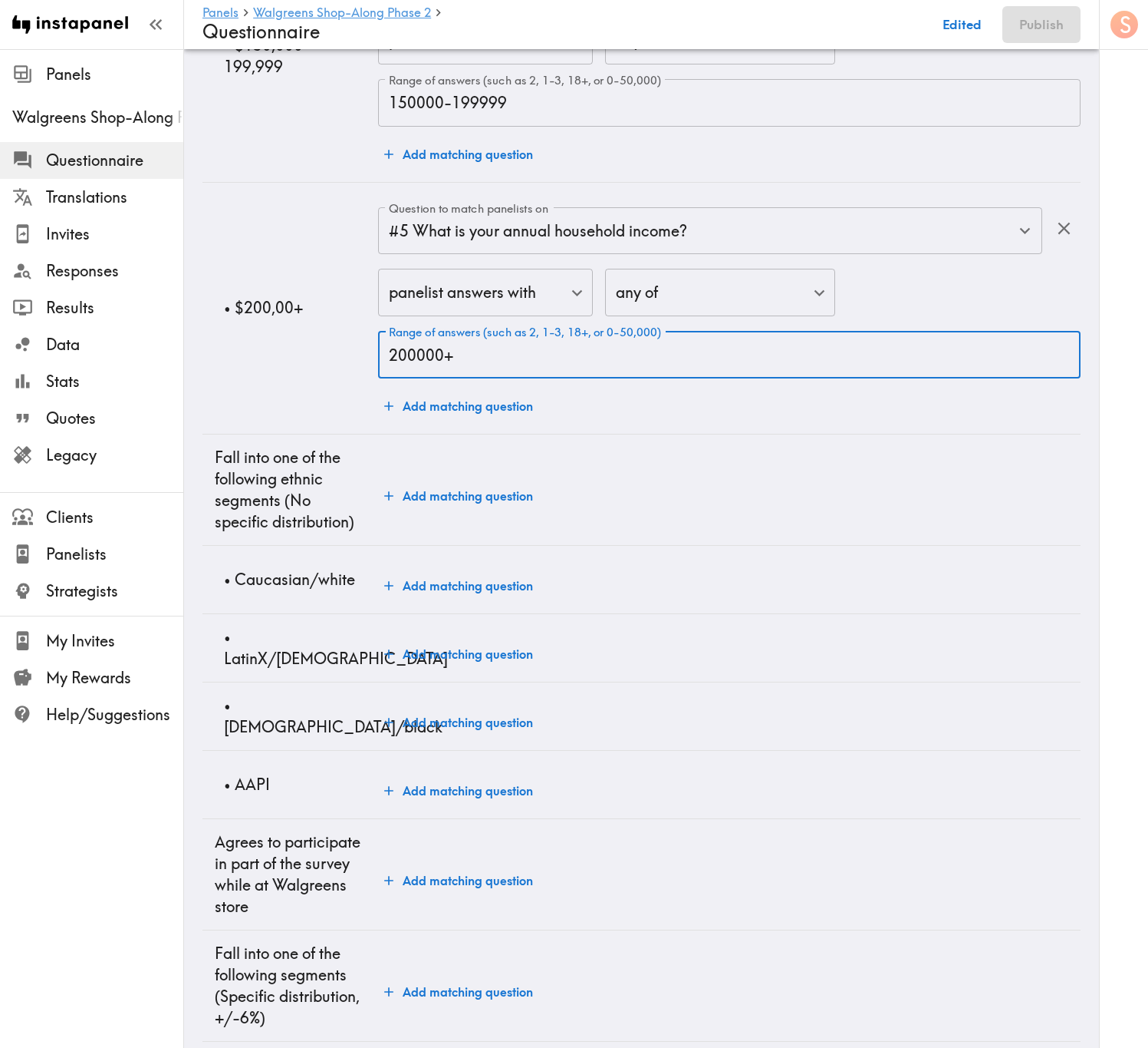
type input "200000+"
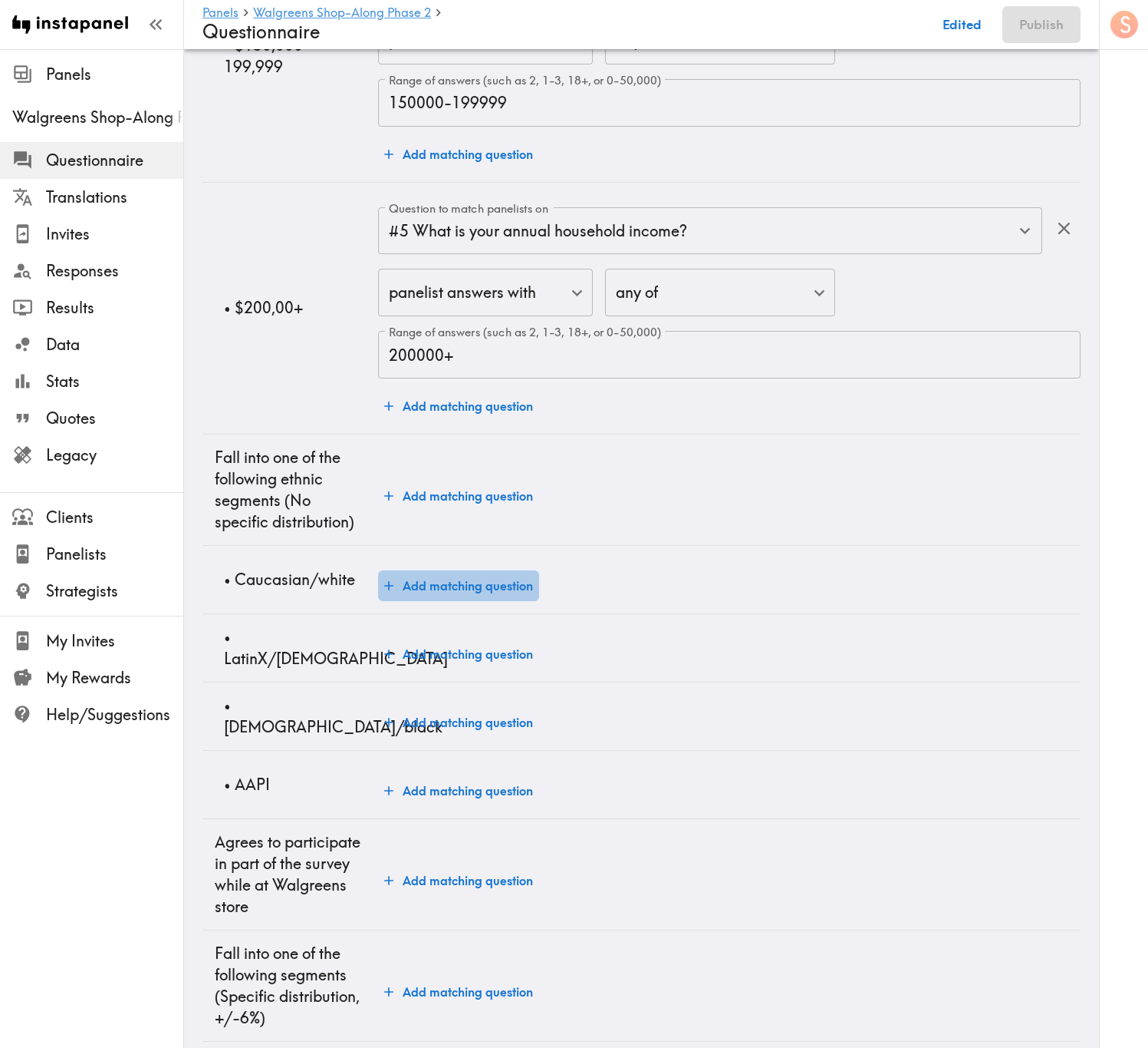
click at [482, 601] on button "Add matching question" at bounding box center [459, 586] width 161 height 31
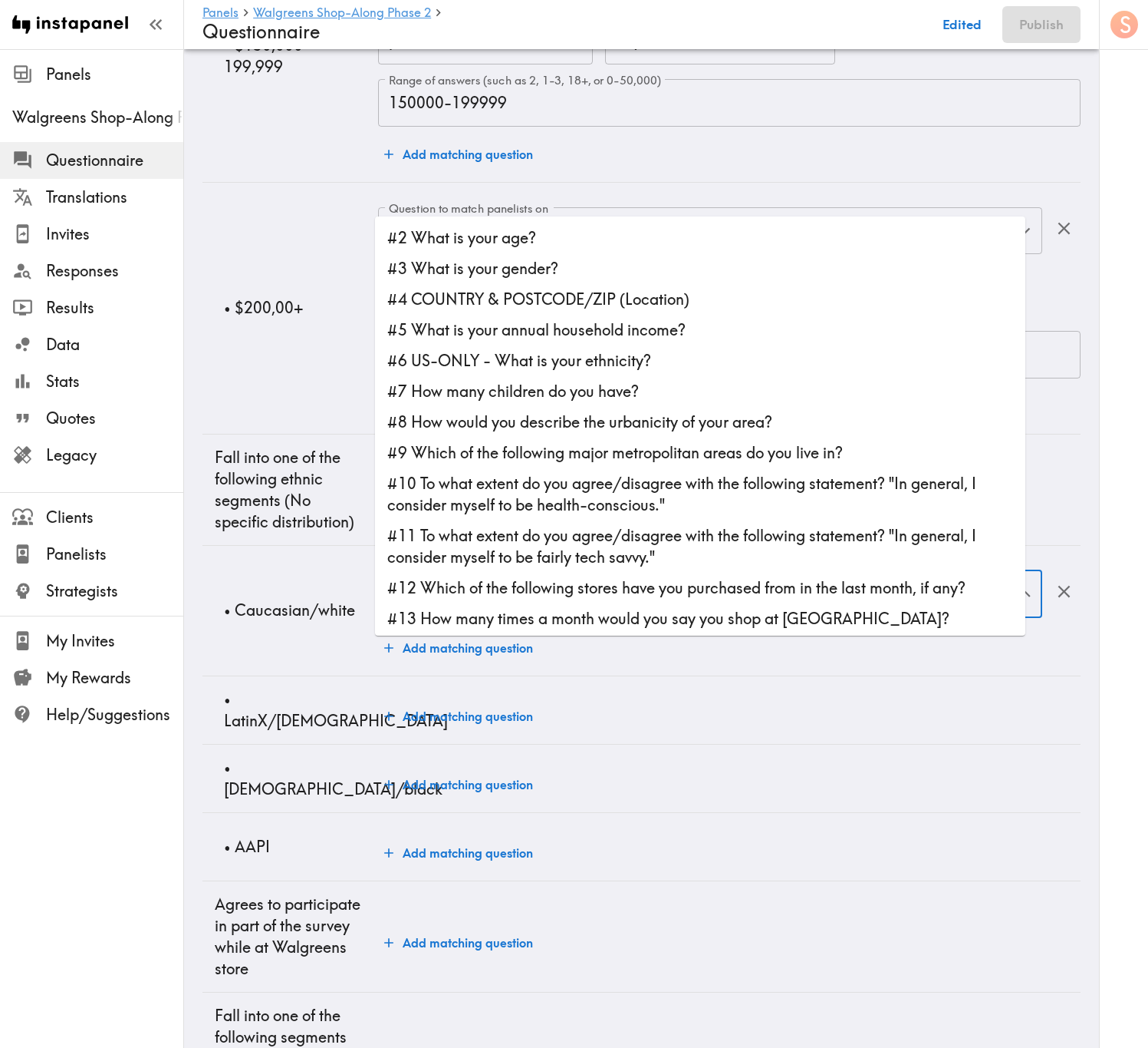
click at [493, 620] on div "Question to match panelists on Question to match panelists on" at bounding box center [711, 595] width 665 height 50
click at [607, 362] on li "#6 US-ONLY - What is your ethnicity?" at bounding box center [700, 361] width 651 height 31
type input "#6 US-ONLY - What is your ethnicity?"
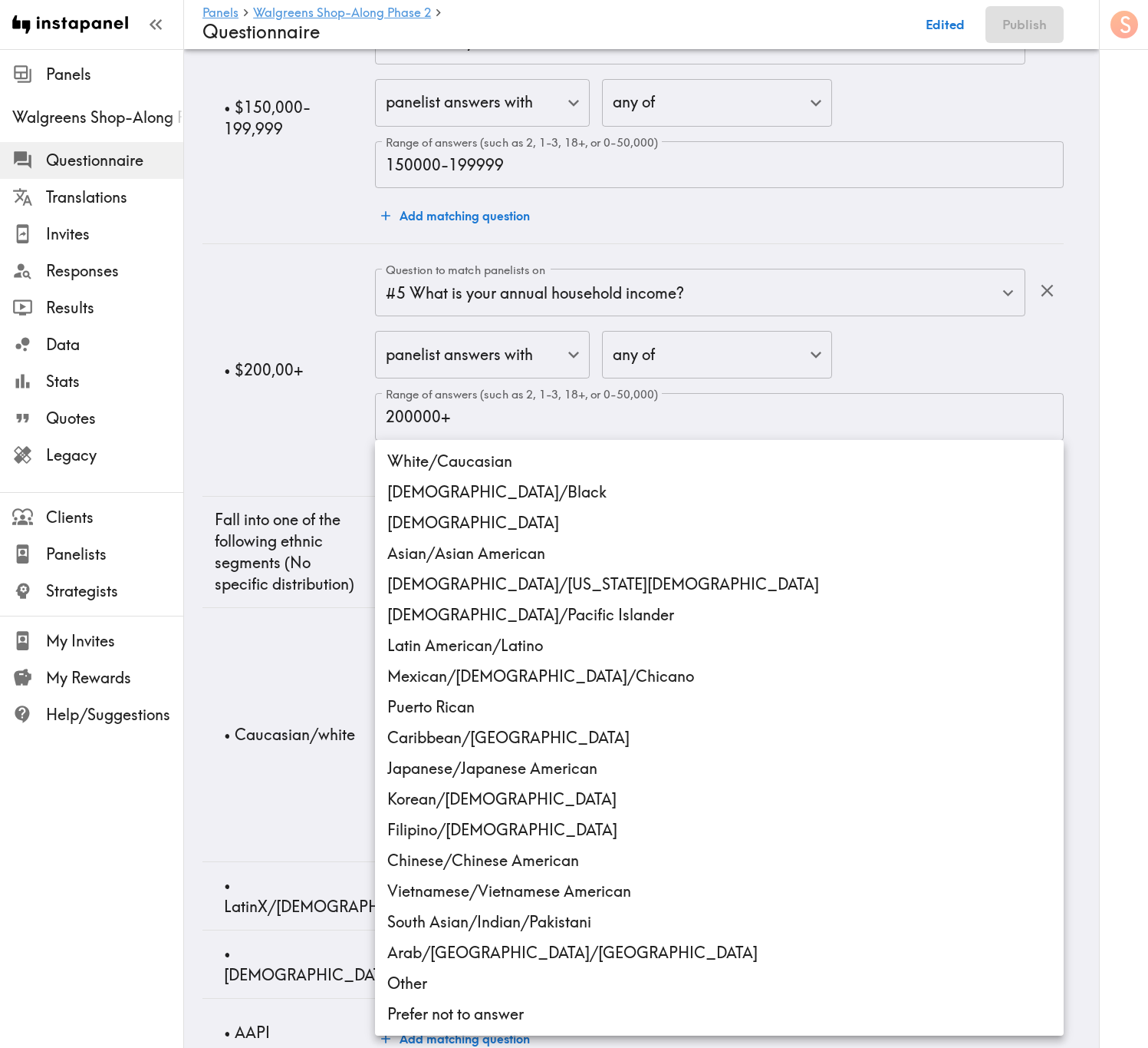
click at [580, 633] on body "Instapanel - Panels - Walgreens Shop-Along Phase 2 - Questionnaire Panels Walgr…" at bounding box center [574, 466] width 1148 height 4748
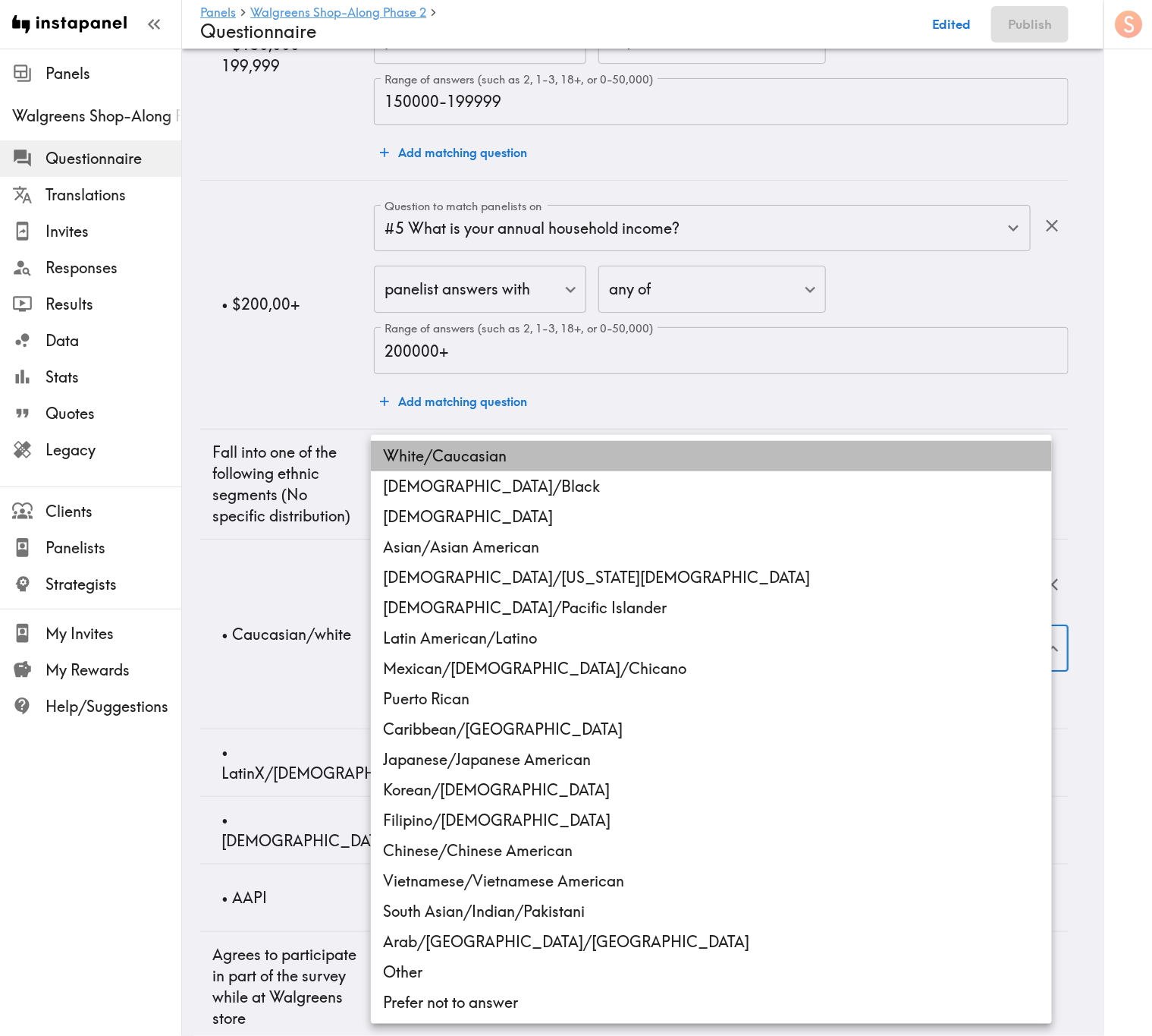
click at [465, 456] on li "White/Caucasian" at bounding box center [711, 456] width 681 height 30
type input "ethnicity_US_White/Caucasian"
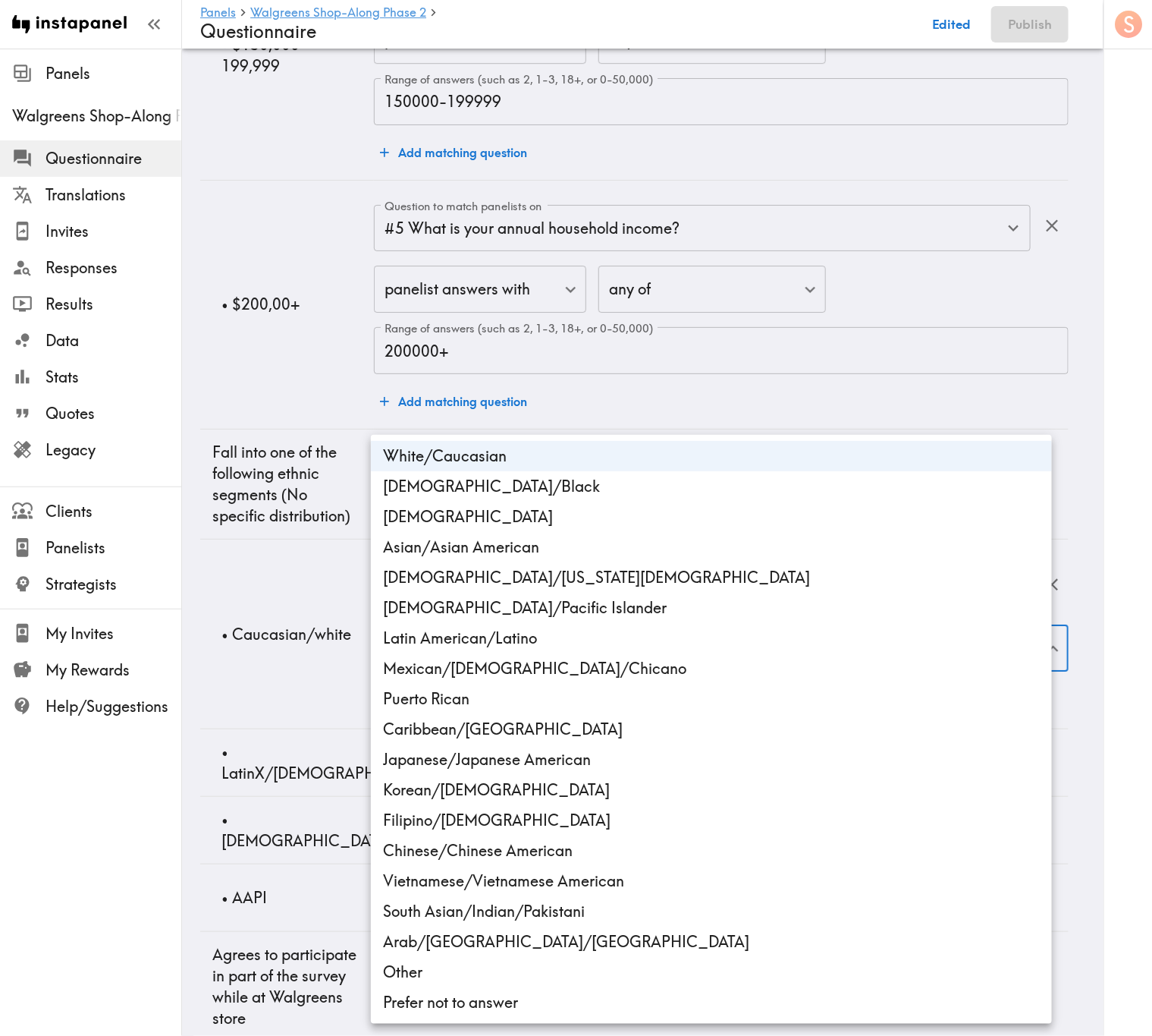
click at [339, 568] on div at bounding box center [576, 518] width 1152 height 1036
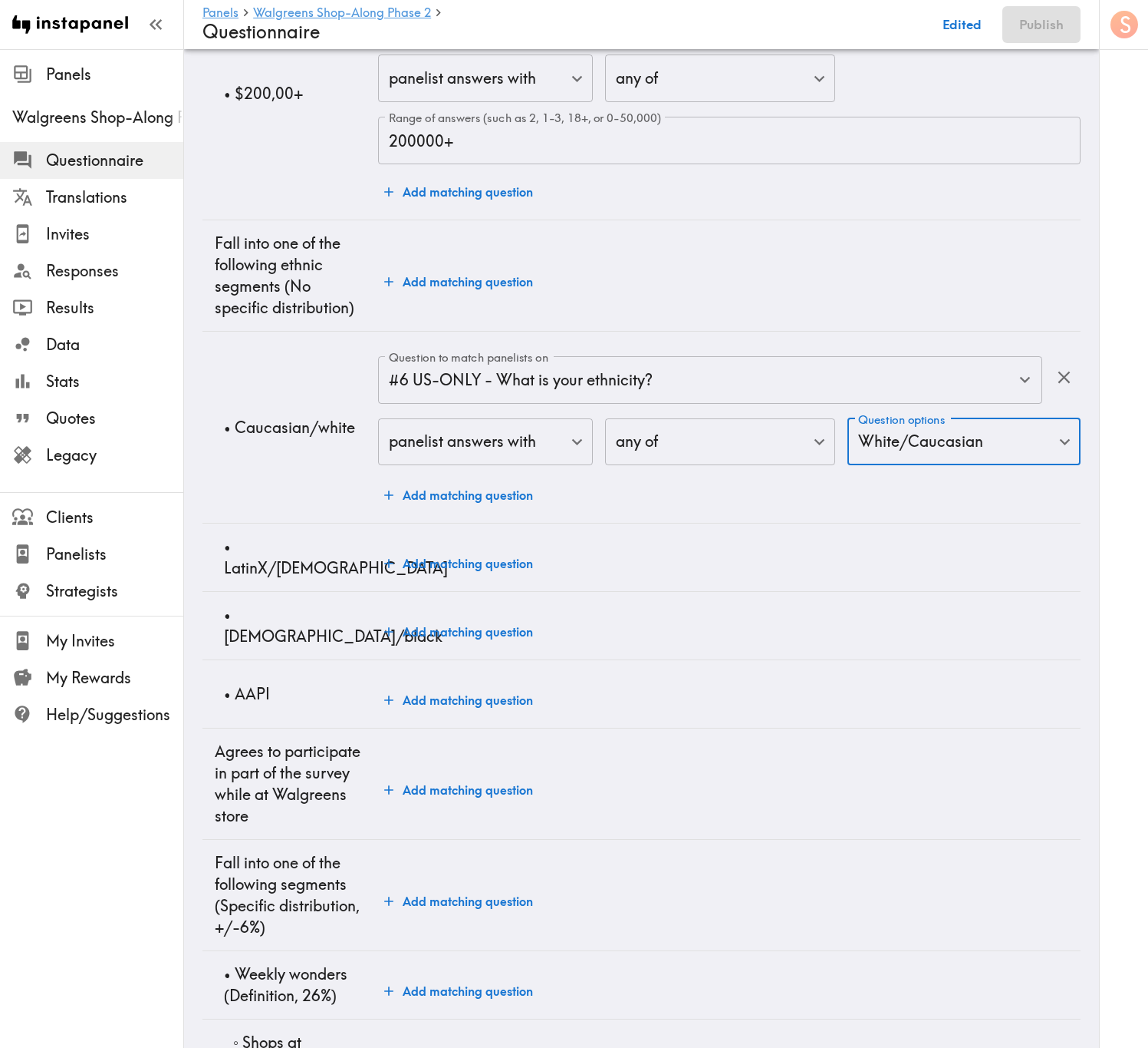
scroll to position [2187, 0]
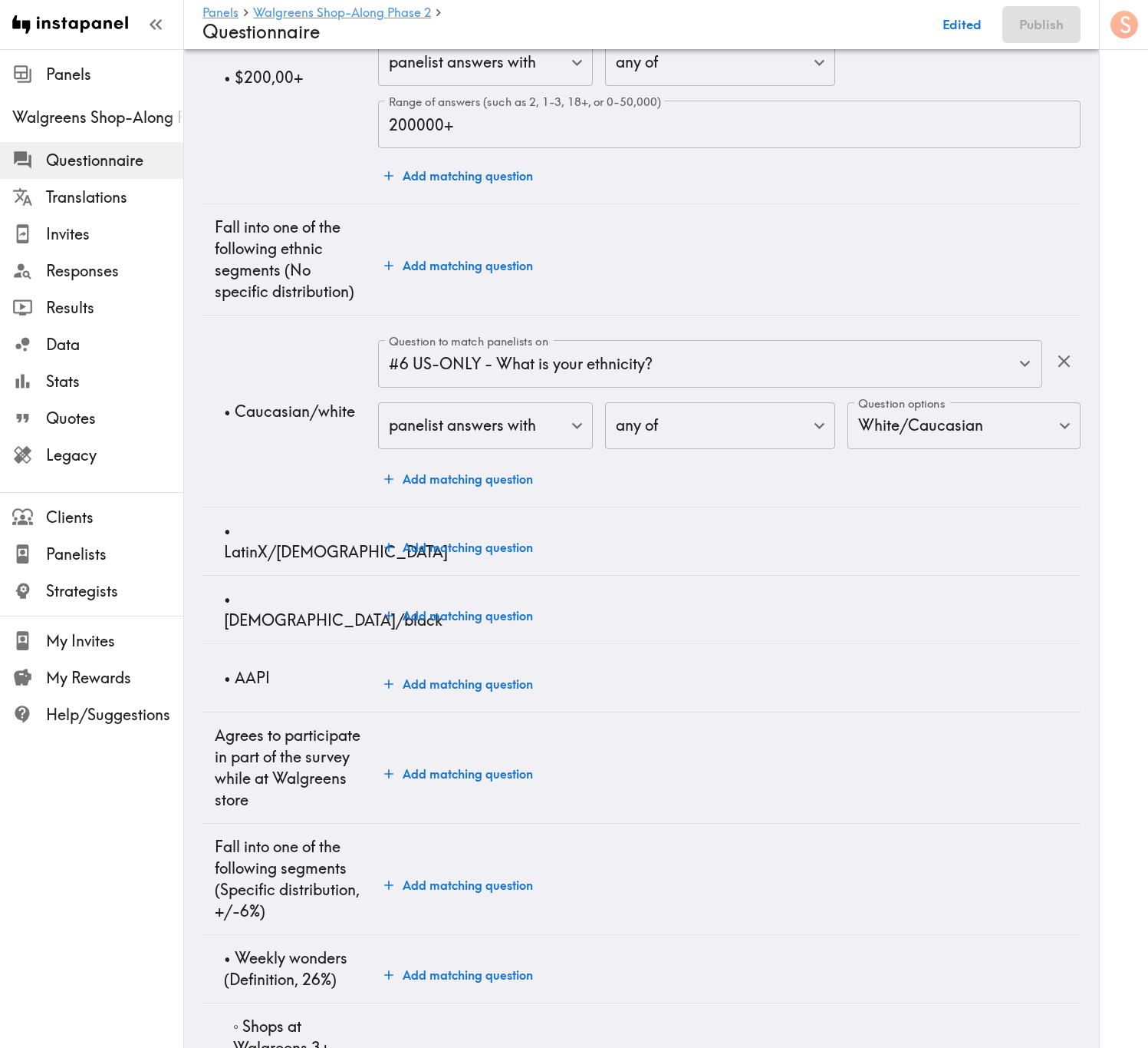
click at [509, 575] on td "Add matching question" at bounding box center [730, 541] width 703 height 68
click at [522, 562] on button "Add matching question" at bounding box center [459, 547] width 161 height 31
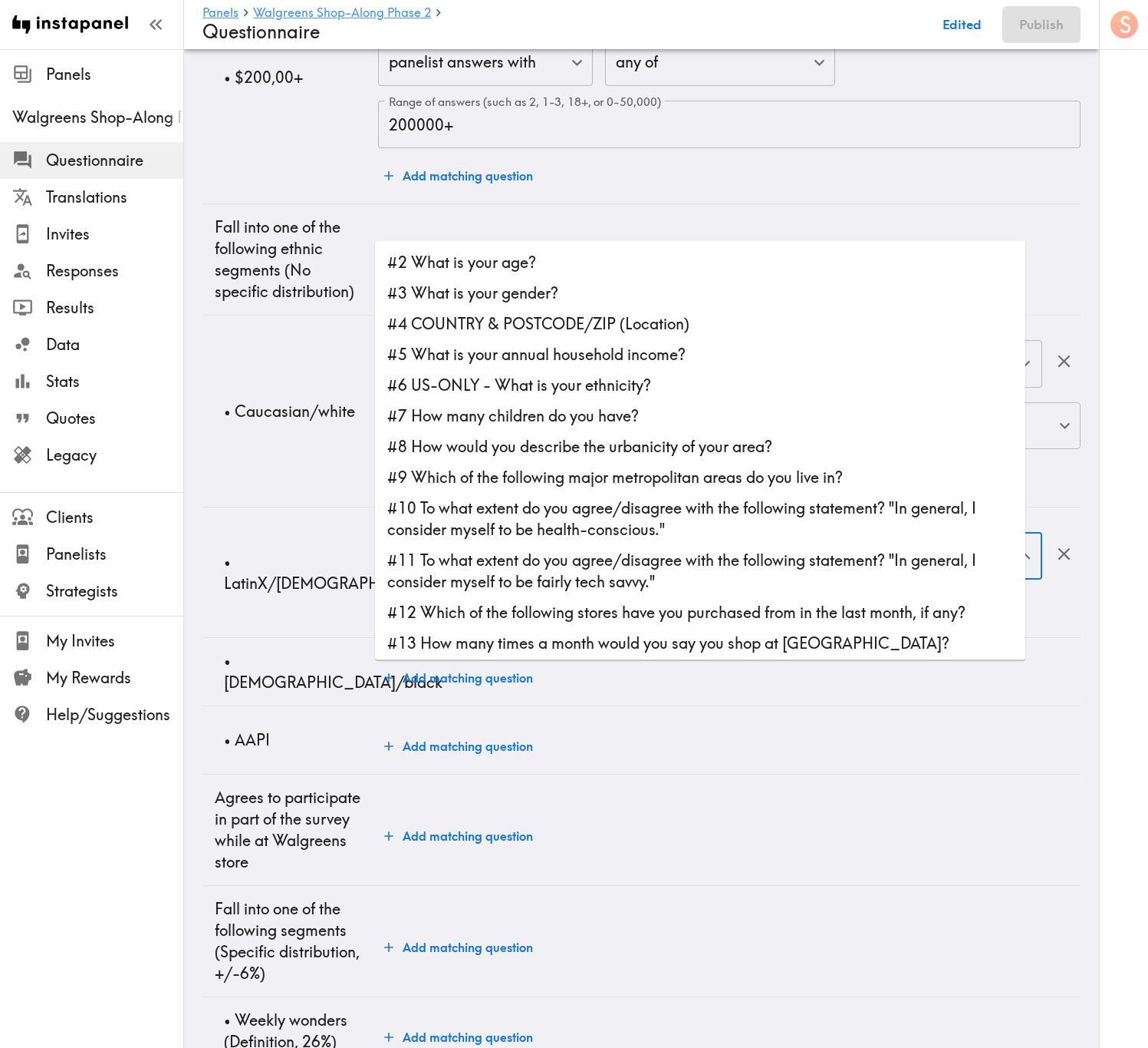
click at [525, 572] on input "Question to match panelists on" at bounding box center [698, 555] width 627 height 34
click at [541, 375] on li "#6 US-ONLY - What is your ethnicity?" at bounding box center [700, 385] width 651 height 31
type input "#6 US-ONLY - What is your ethnicity?"
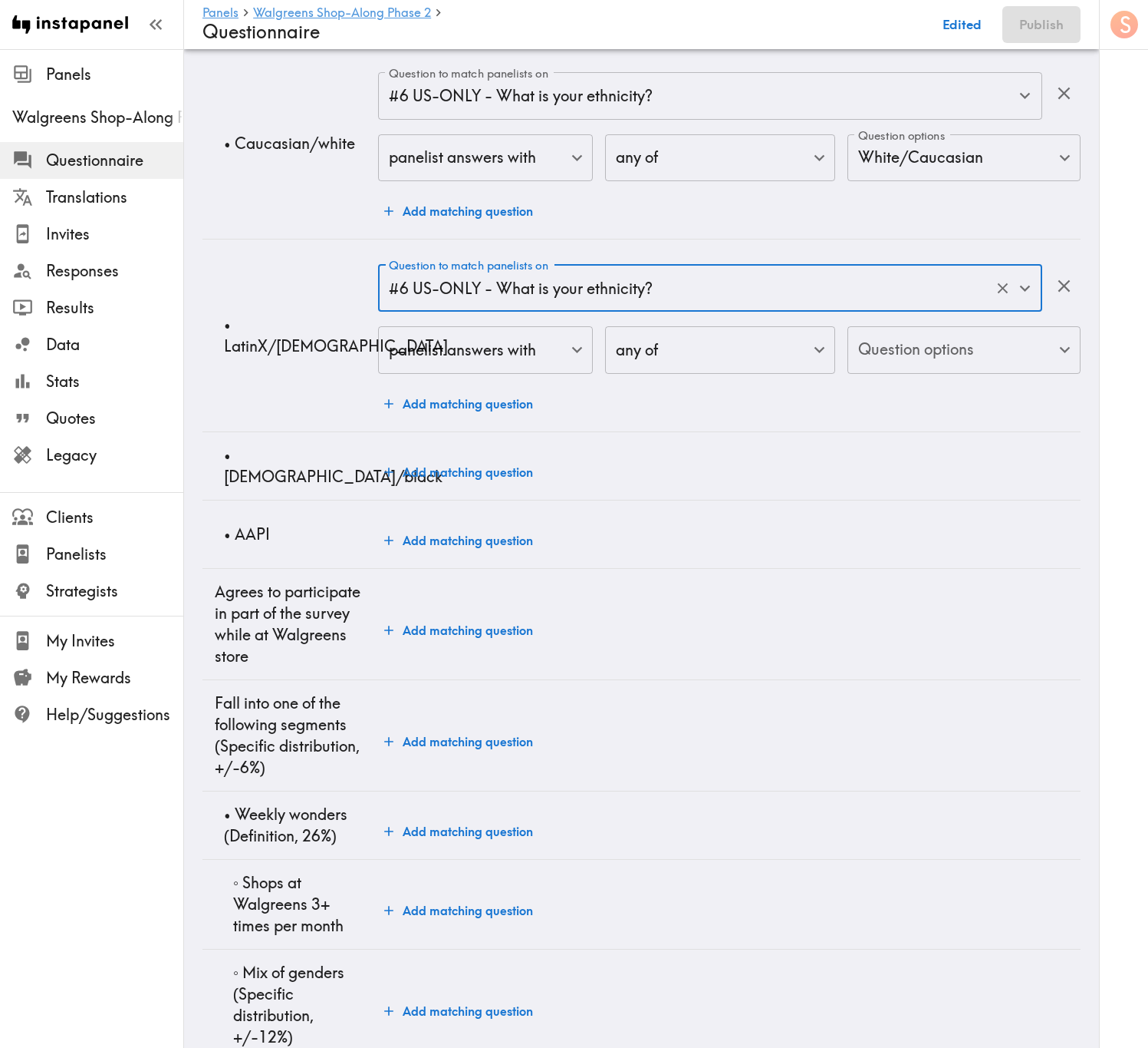
scroll to position [2533, 0]
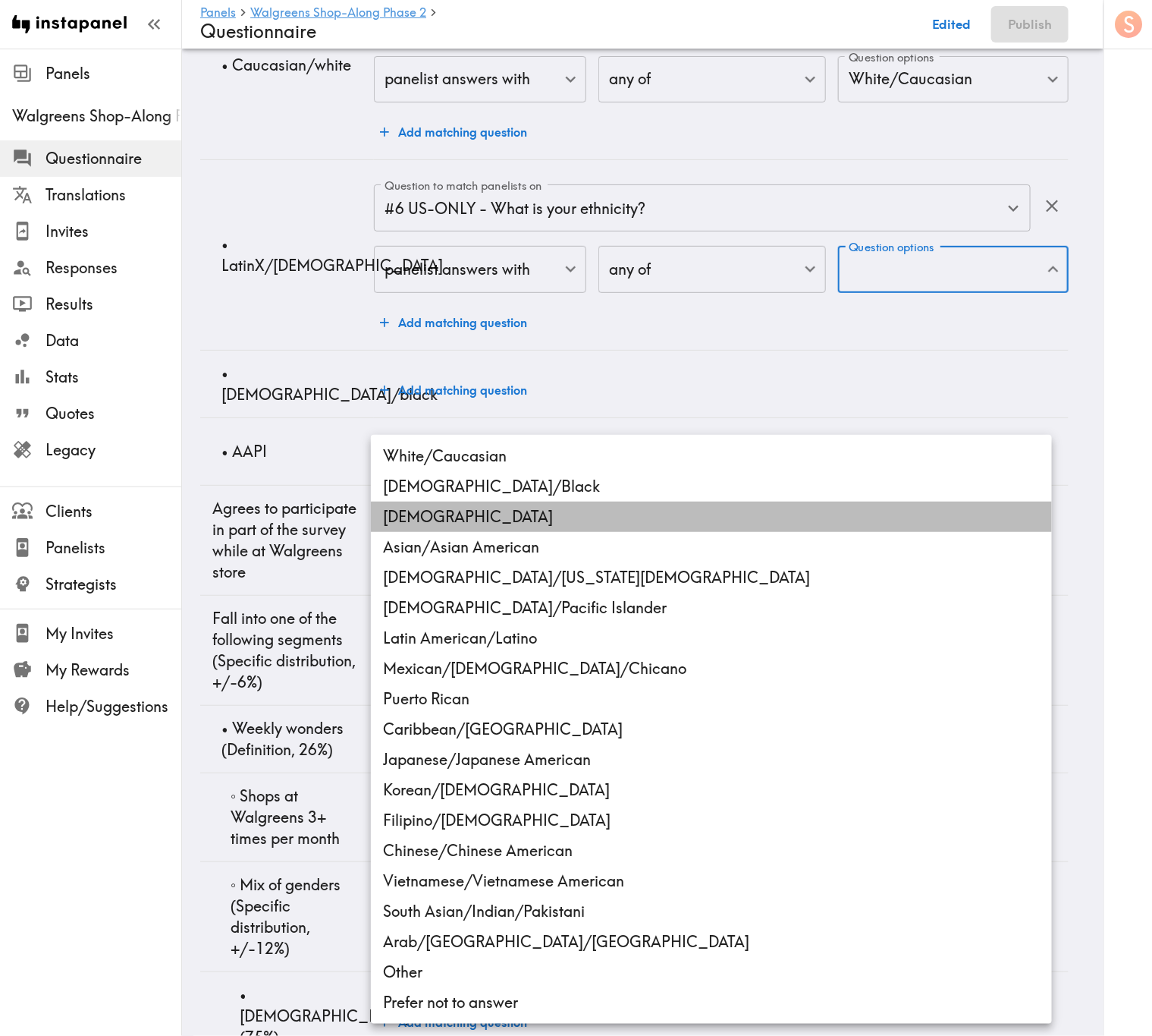
click at [531, 522] on li "Hispanic" at bounding box center [711, 517] width 681 height 30
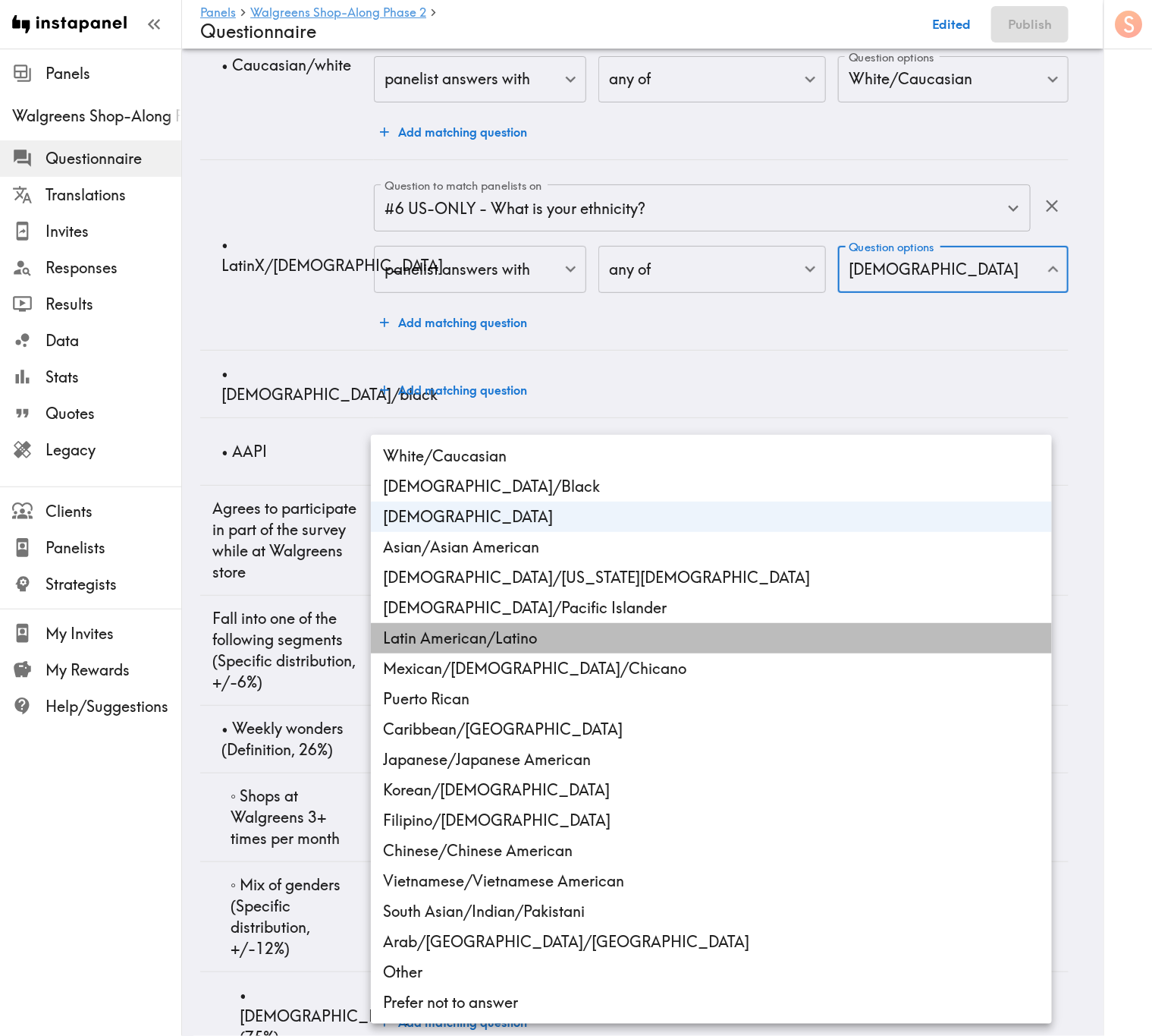
click at [554, 626] on li "Latin American/Latino" at bounding box center [711, 638] width 681 height 30
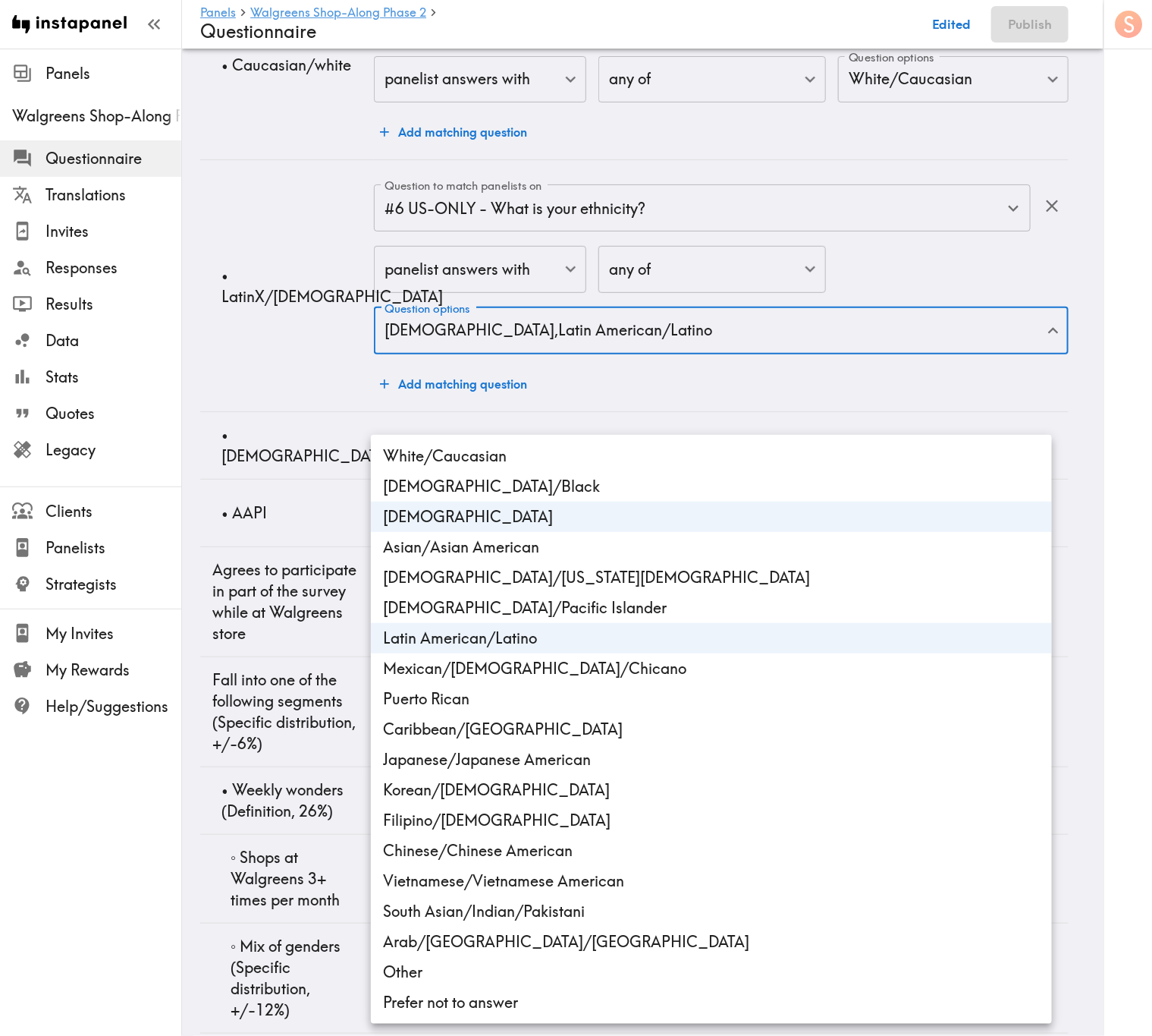
drag, startPoint x: 559, startPoint y: 661, endPoint x: 563, endPoint y: 689, distance: 28.3
click at [559, 626] on li "Mexican/Mexican American/Chicano" at bounding box center [711, 669] width 681 height 30
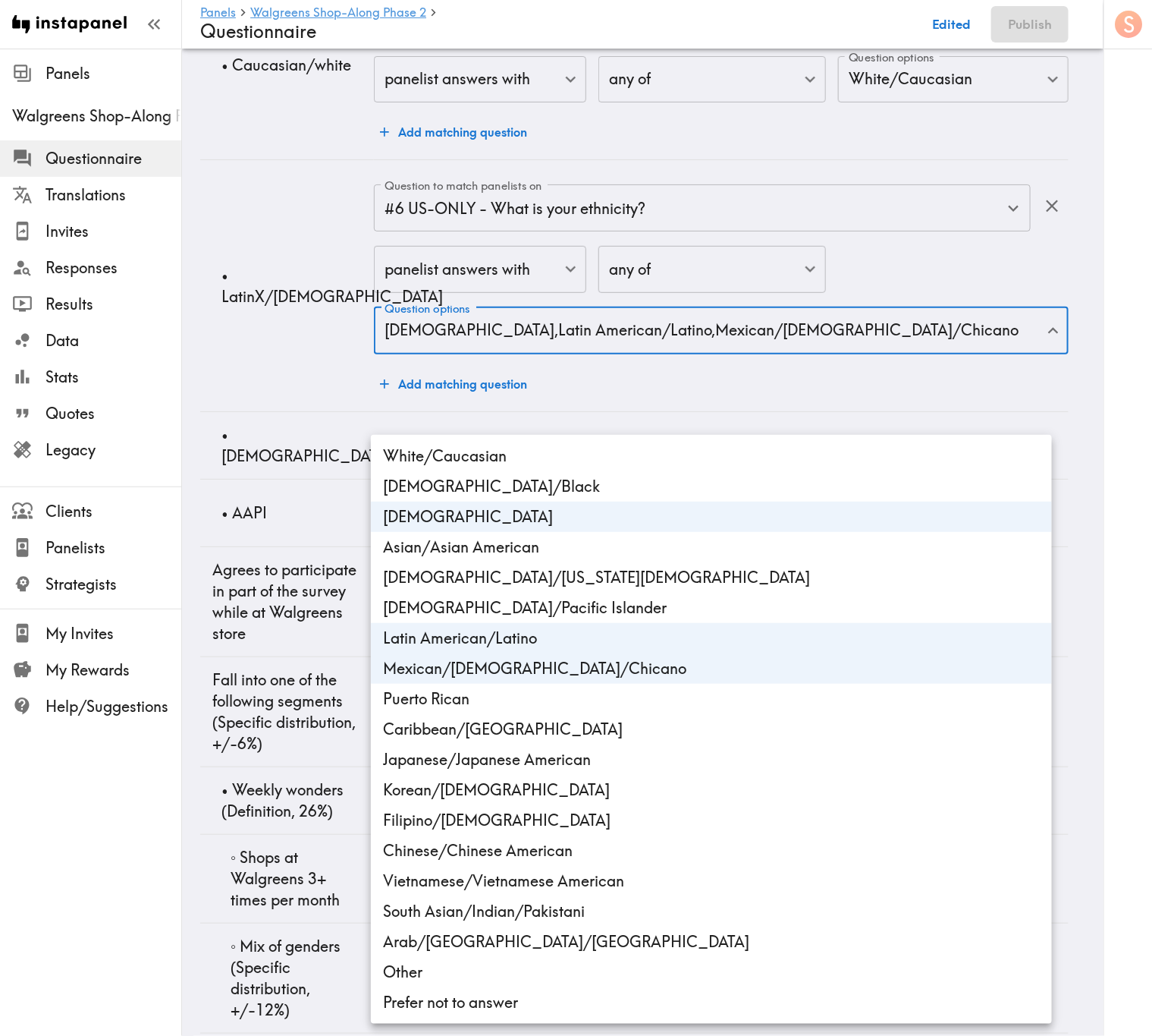
click at [563, 626] on li "Puerto Rican" at bounding box center [711, 698] width 681 height 30
type input "ethnicity_US_Hispanic,ethnicity_US_Latin_American/Latino,ethnicity_US_Mexican/M…"
click at [330, 492] on div at bounding box center [576, 518] width 1152 height 1036
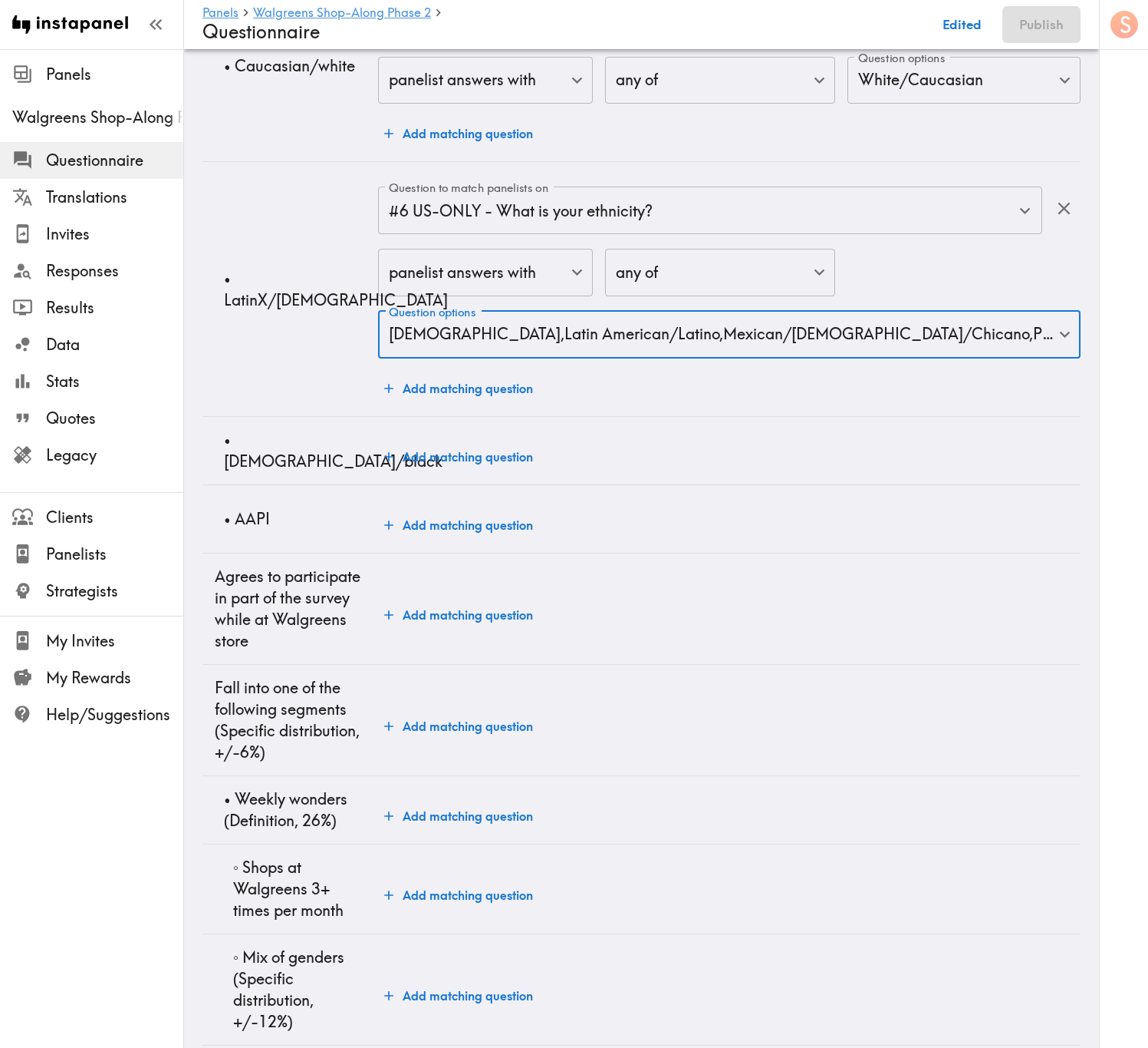
click at [485, 472] on button "Add matching question" at bounding box center [459, 457] width 161 height 31
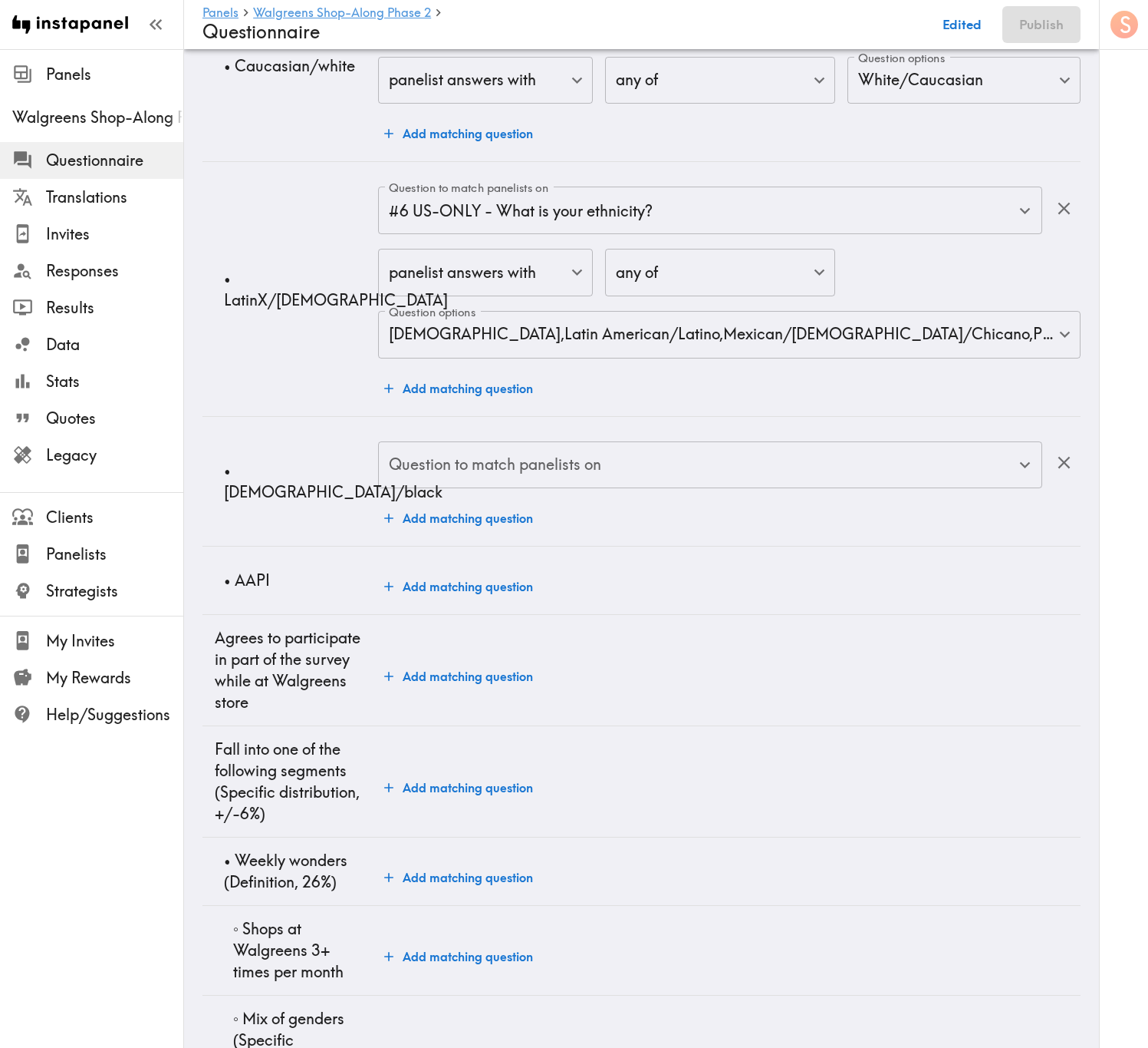
click at [502, 491] on div "Question to match panelists on Question to match panelists on" at bounding box center [711, 466] width 665 height 50
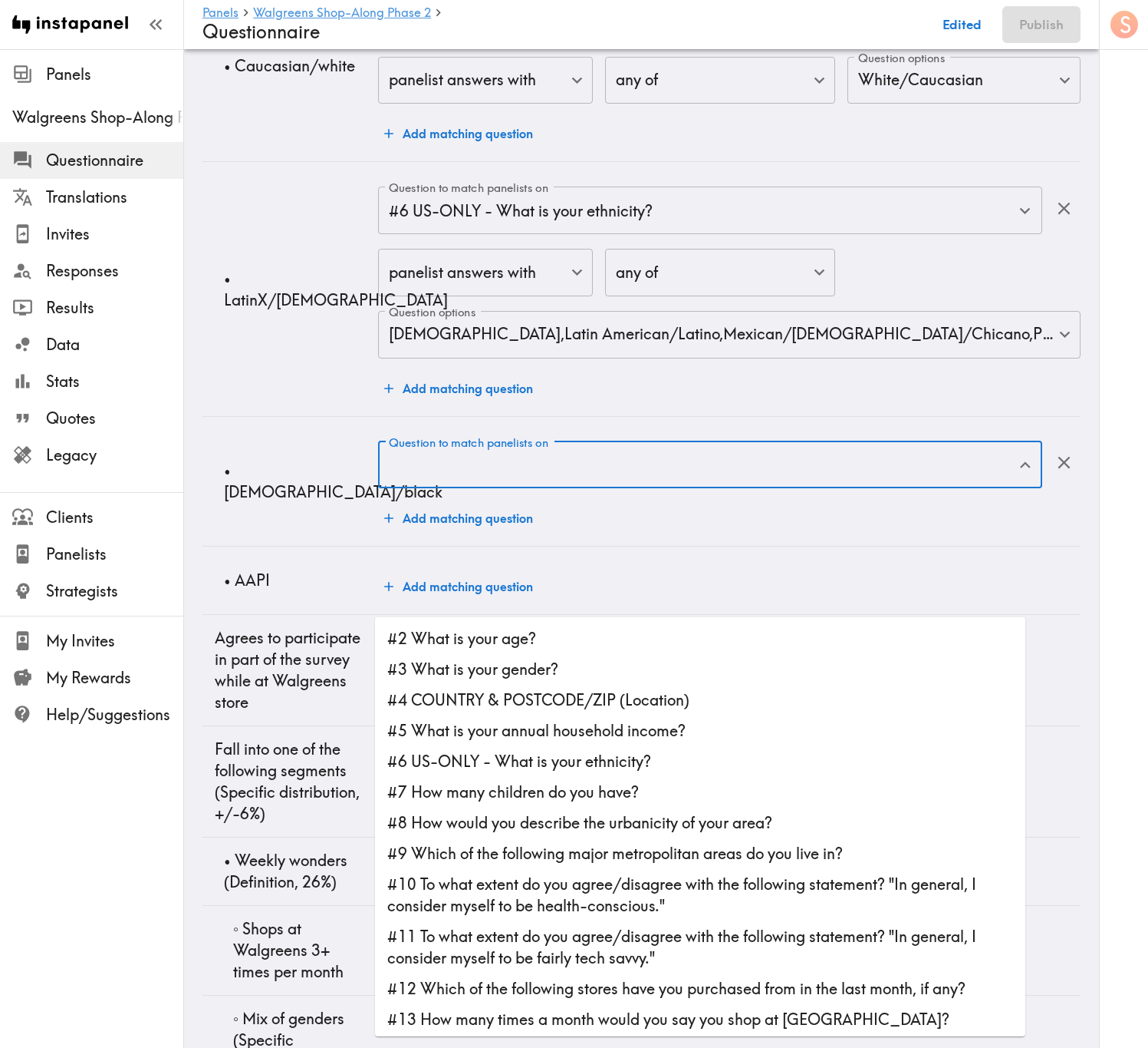
click at [575, 633] on li "#6 US-ONLY - What is your ethnicity?" at bounding box center [700, 762] width 651 height 31
type input "#6 US-ONLY - What is your ethnicity?"
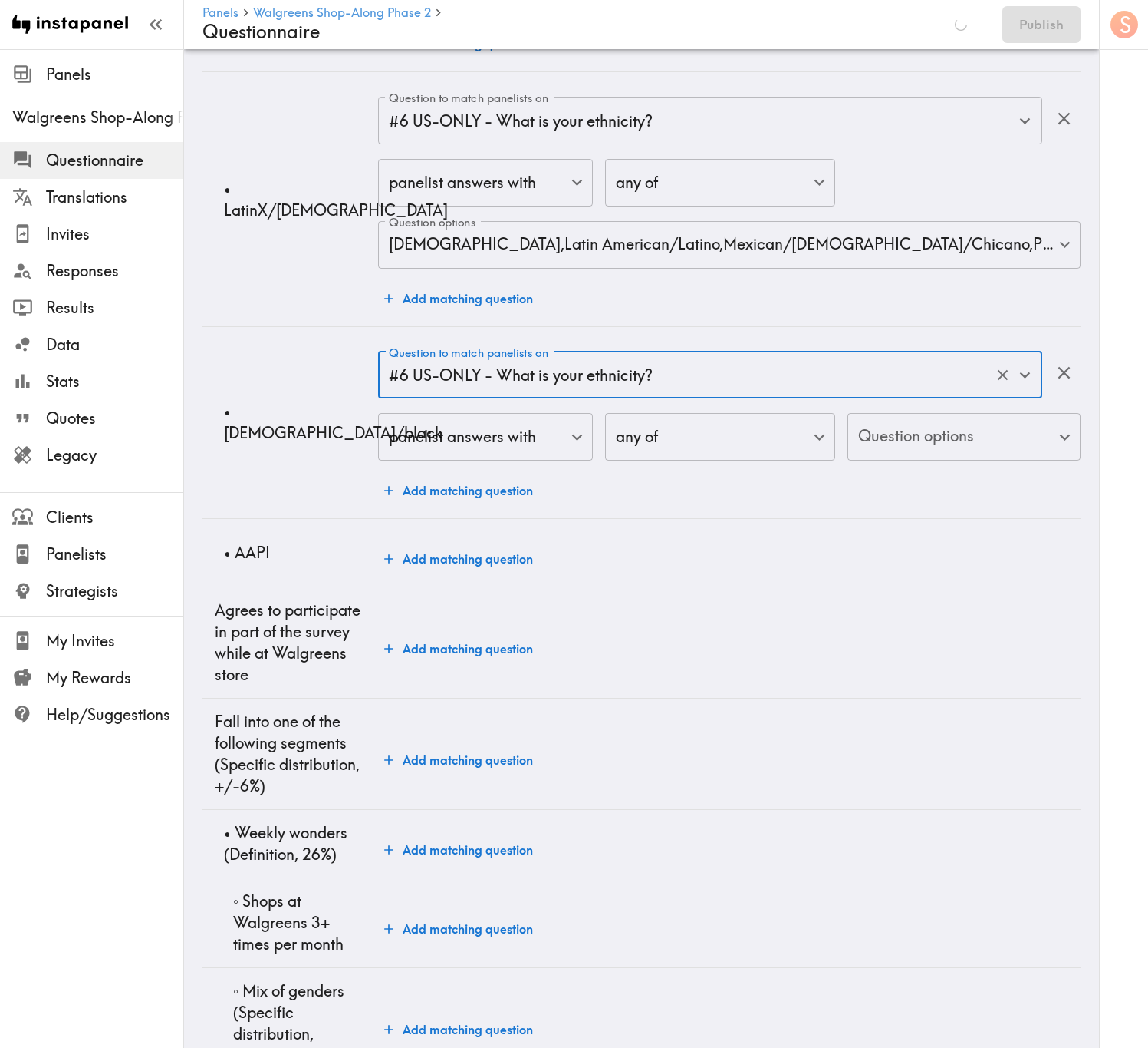
scroll to position [2648, 0]
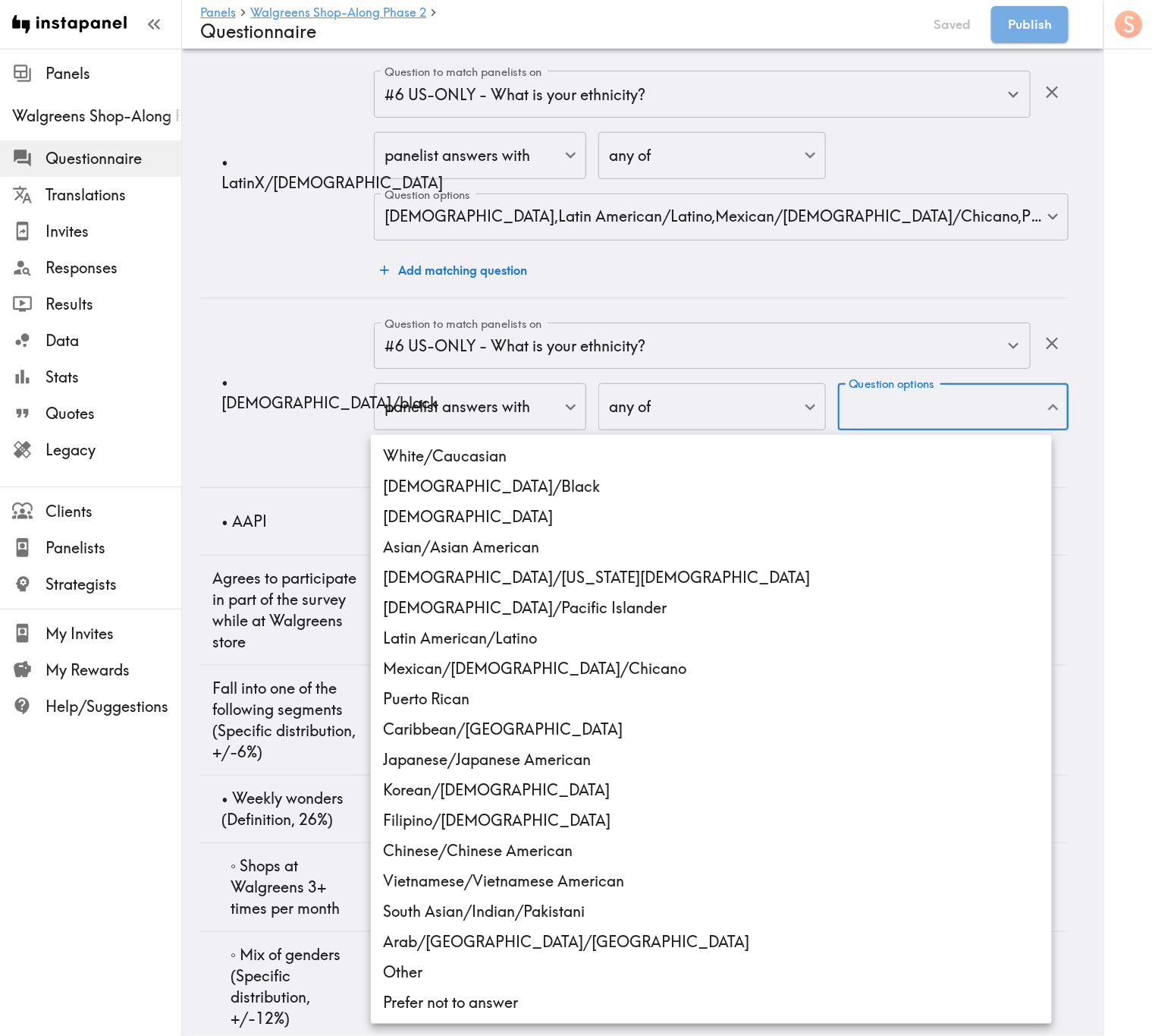
click at [500, 479] on li "African American/Black" at bounding box center [711, 486] width 681 height 30
type input "ethnicity_US_African_American/Black"
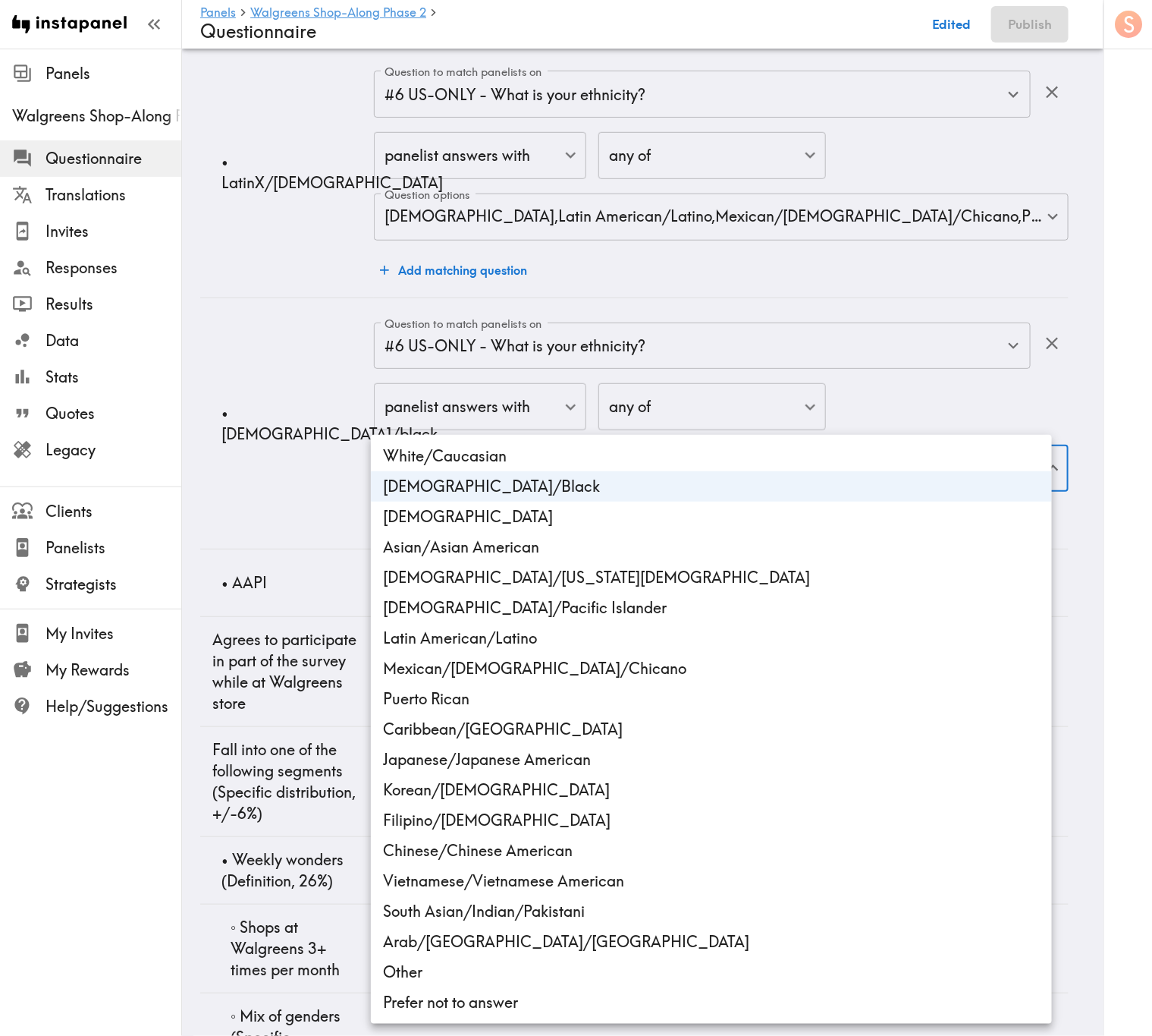
click at [276, 433] on div at bounding box center [576, 518] width 1152 height 1036
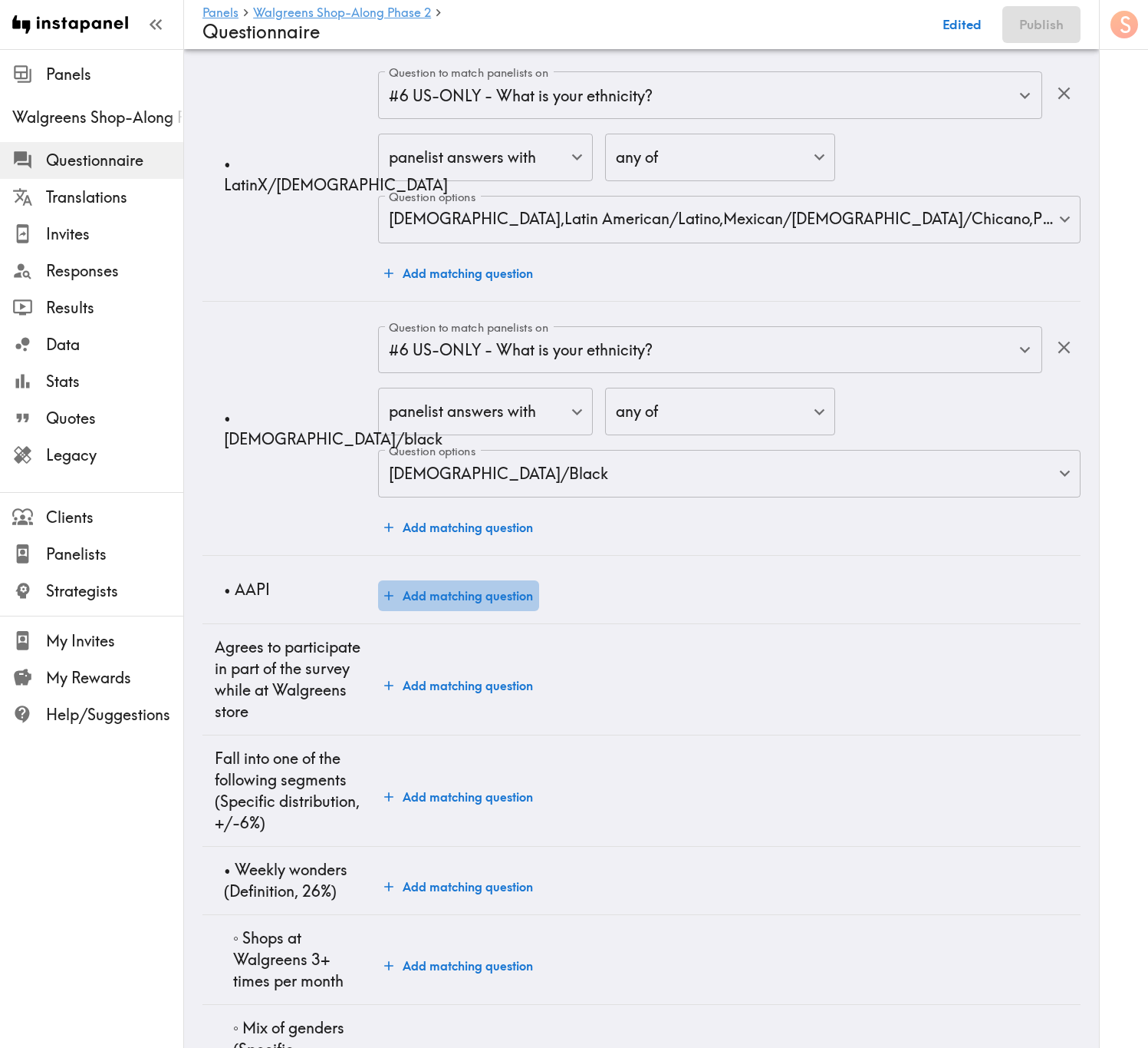
click at [474, 611] on button "Add matching question" at bounding box center [459, 596] width 161 height 31
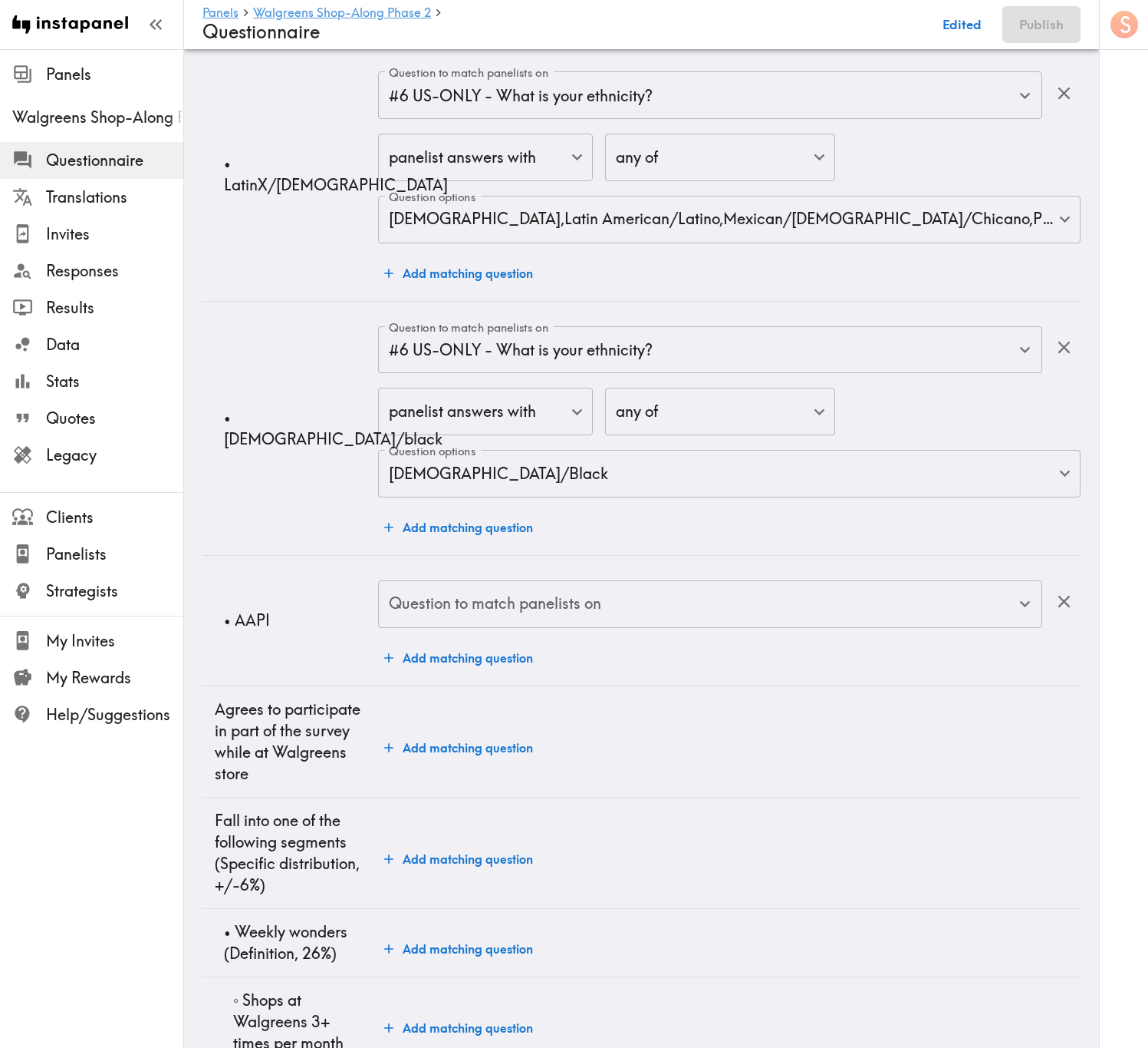
click at [500, 630] on div "Question to match panelists on Question to match panelists on" at bounding box center [711, 605] width 665 height 50
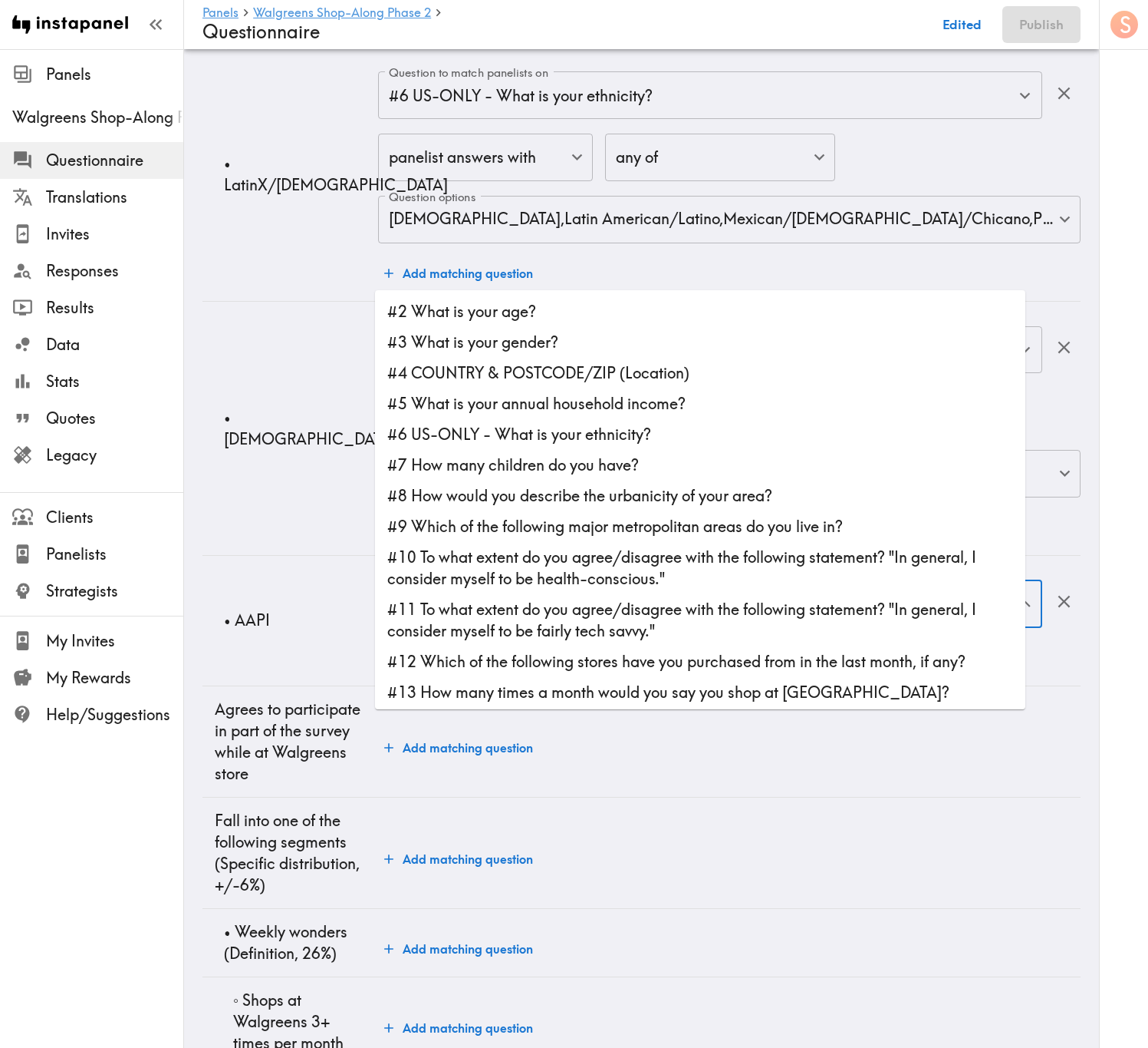
click at [540, 426] on li "#6 US-ONLY - What is your ethnicity?" at bounding box center [700, 435] width 651 height 31
type input "#6 US-ONLY - What is your ethnicity?"
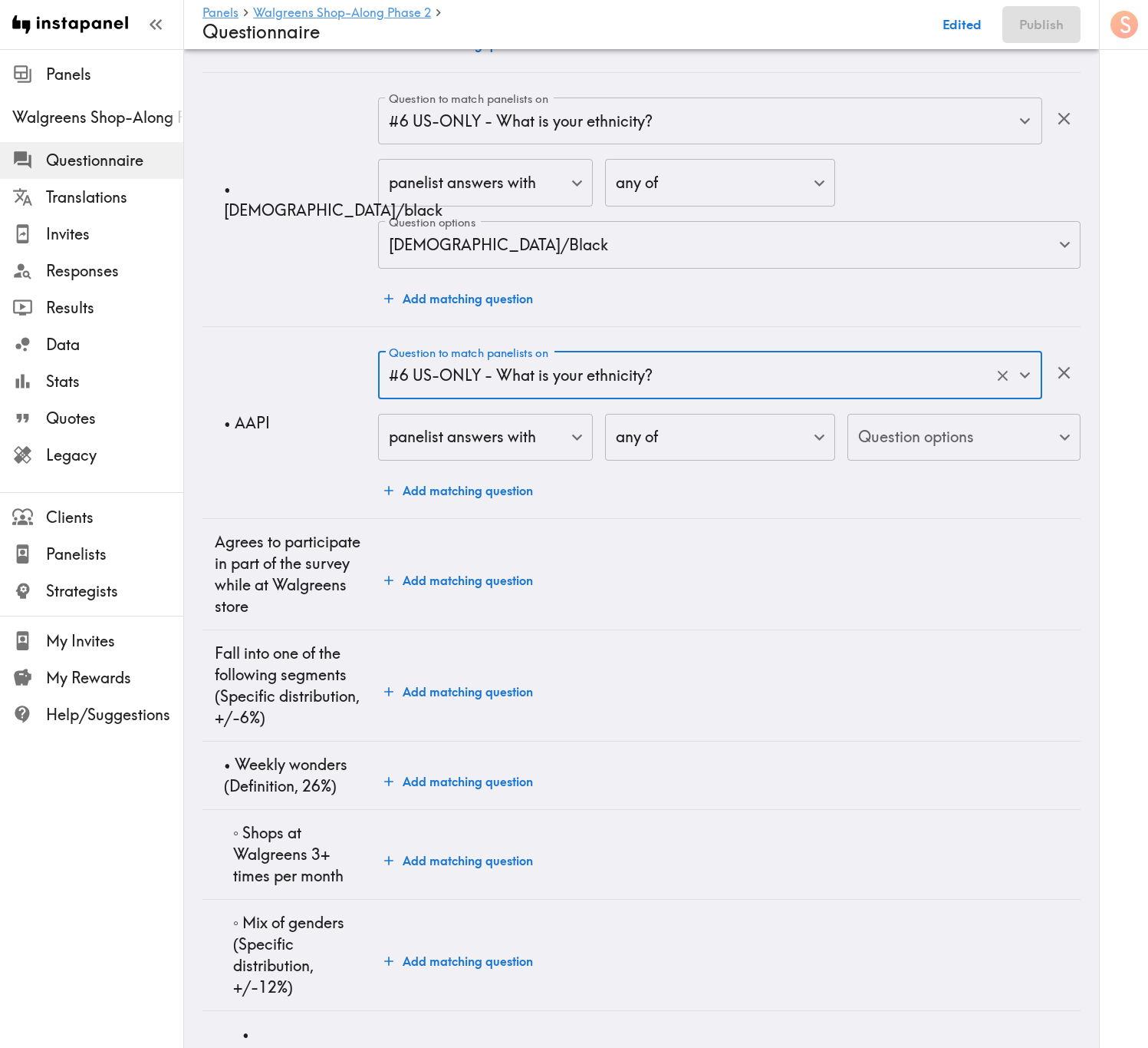
scroll to position [2878, 0]
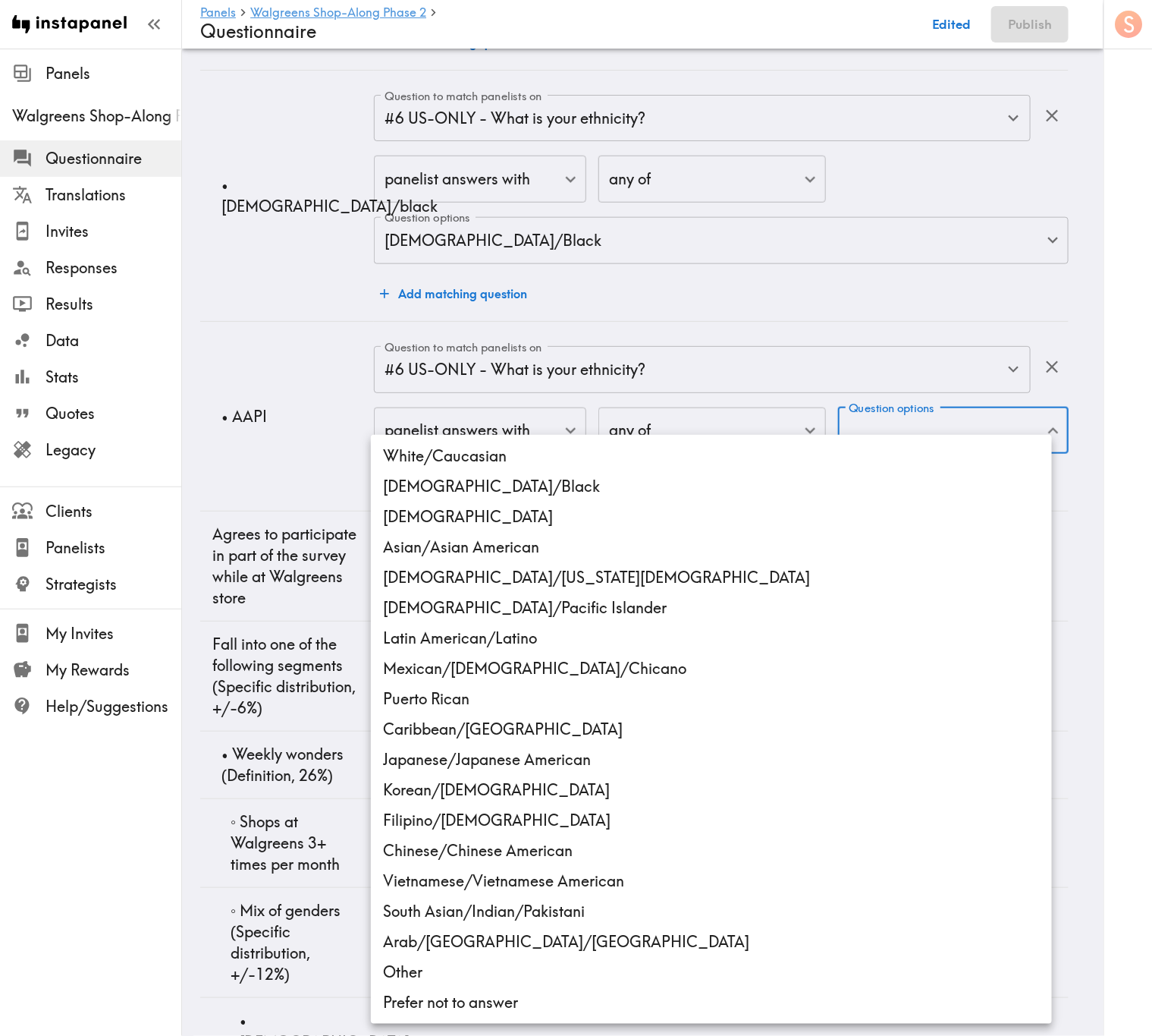
click at [538, 559] on li "Asian/Asian American" at bounding box center [711, 547] width 681 height 30
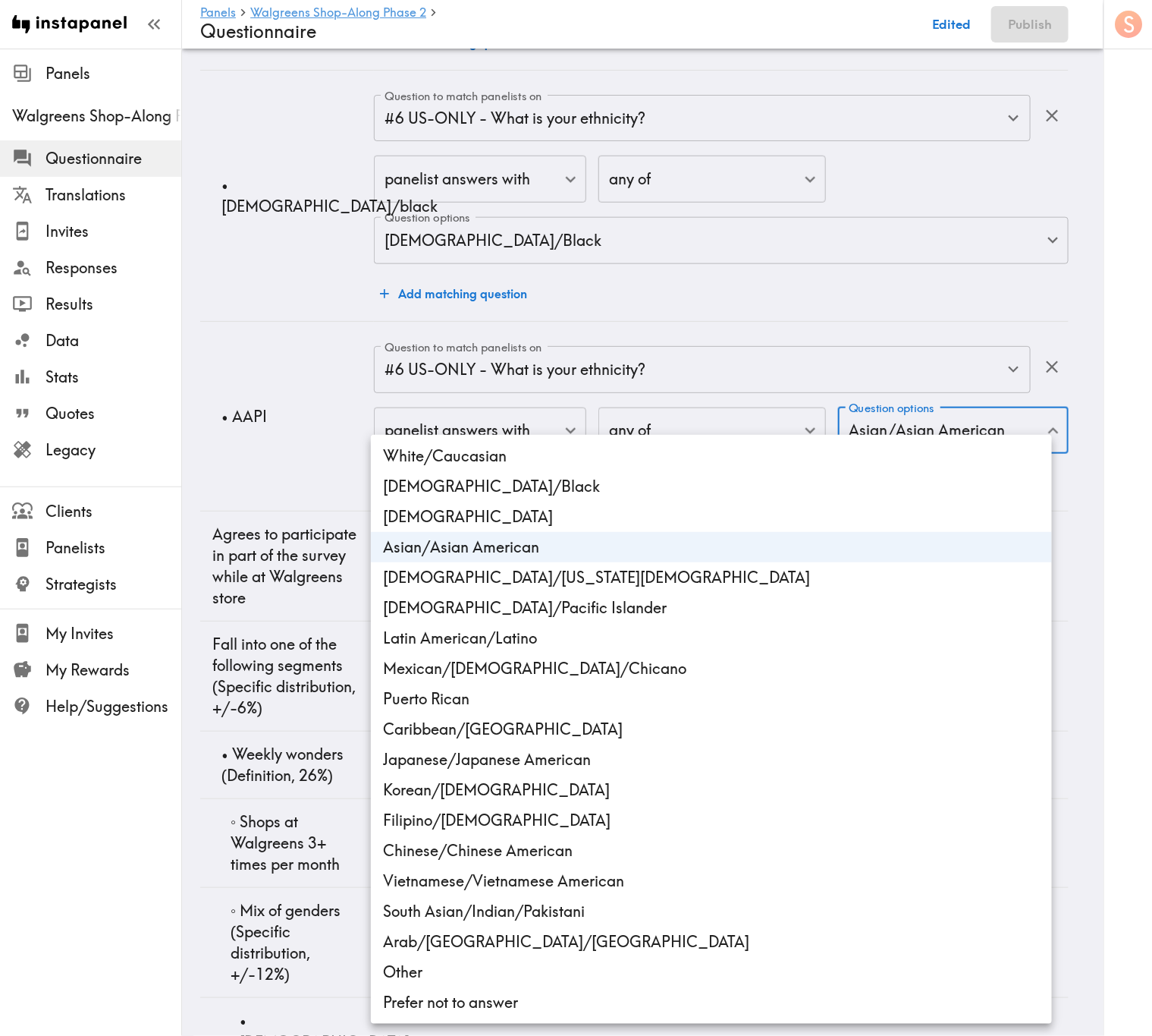
click at [559, 614] on li "Native Hawaiian/Pacific Islander" at bounding box center [711, 608] width 681 height 30
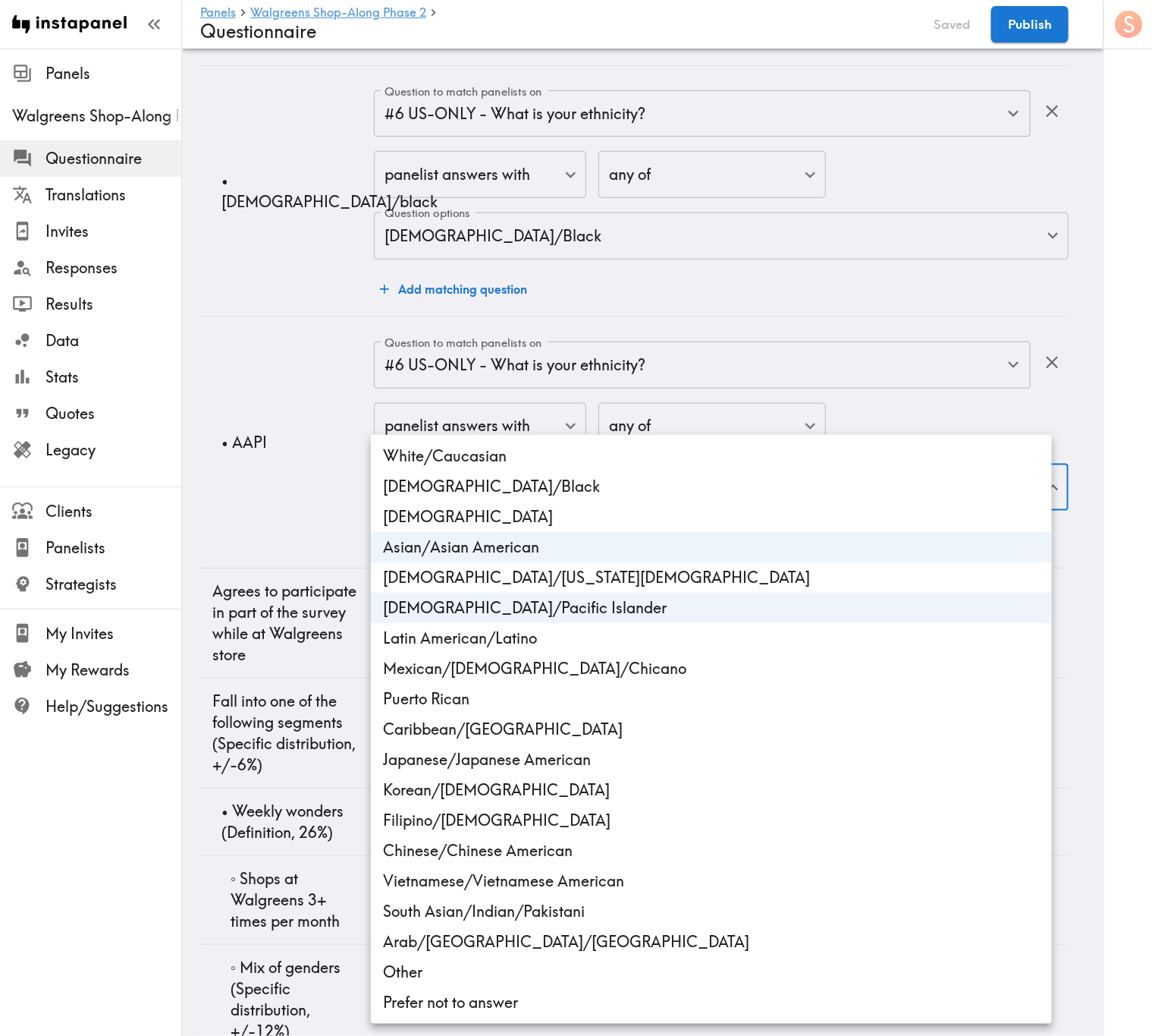
click at [551, 626] on li "Japanese/Japanese American" at bounding box center [711, 759] width 681 height 30
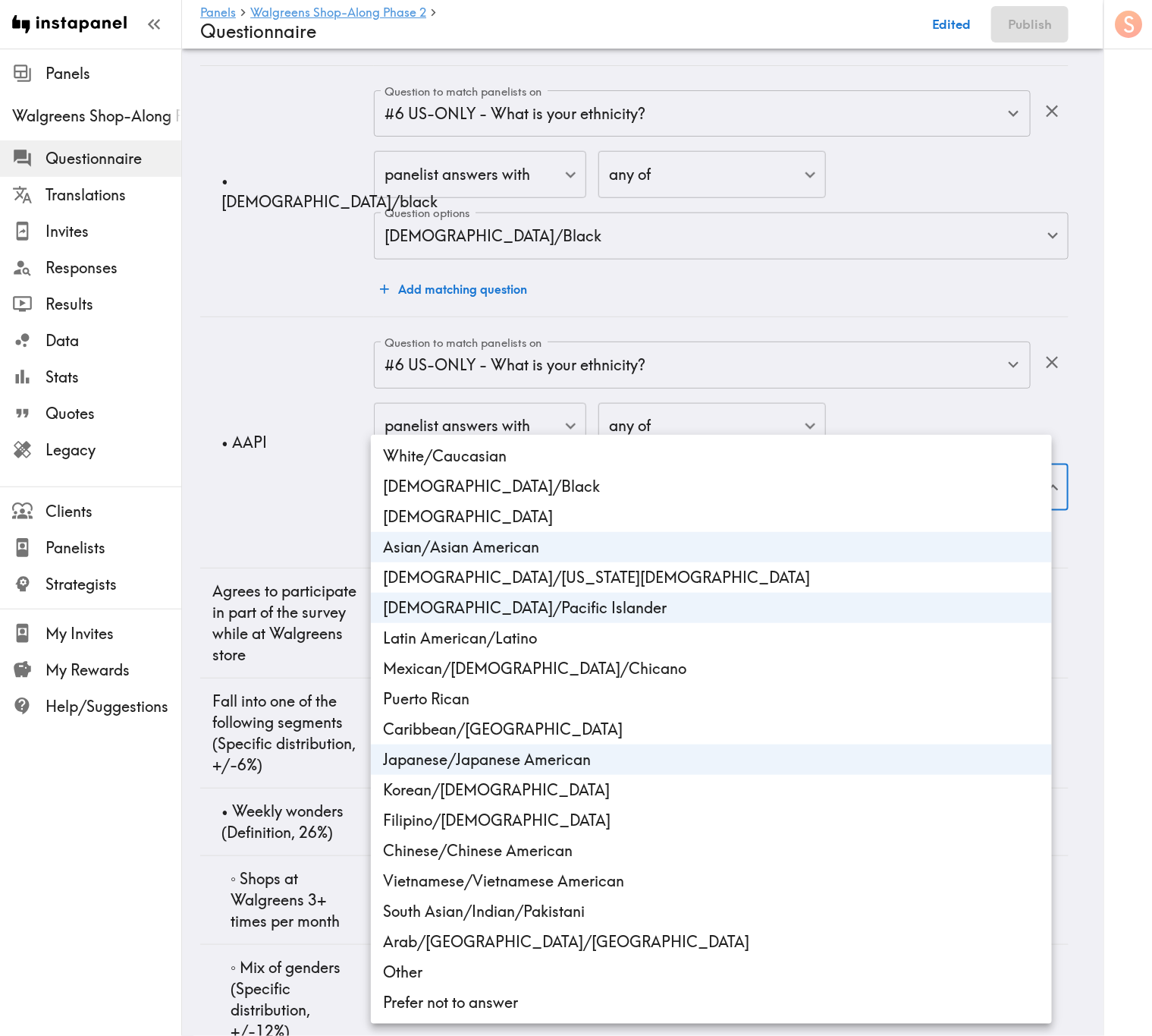
click at [555, 626] on li "Korean/Korean American" at bounding box center [711, 790] width 681 height 30
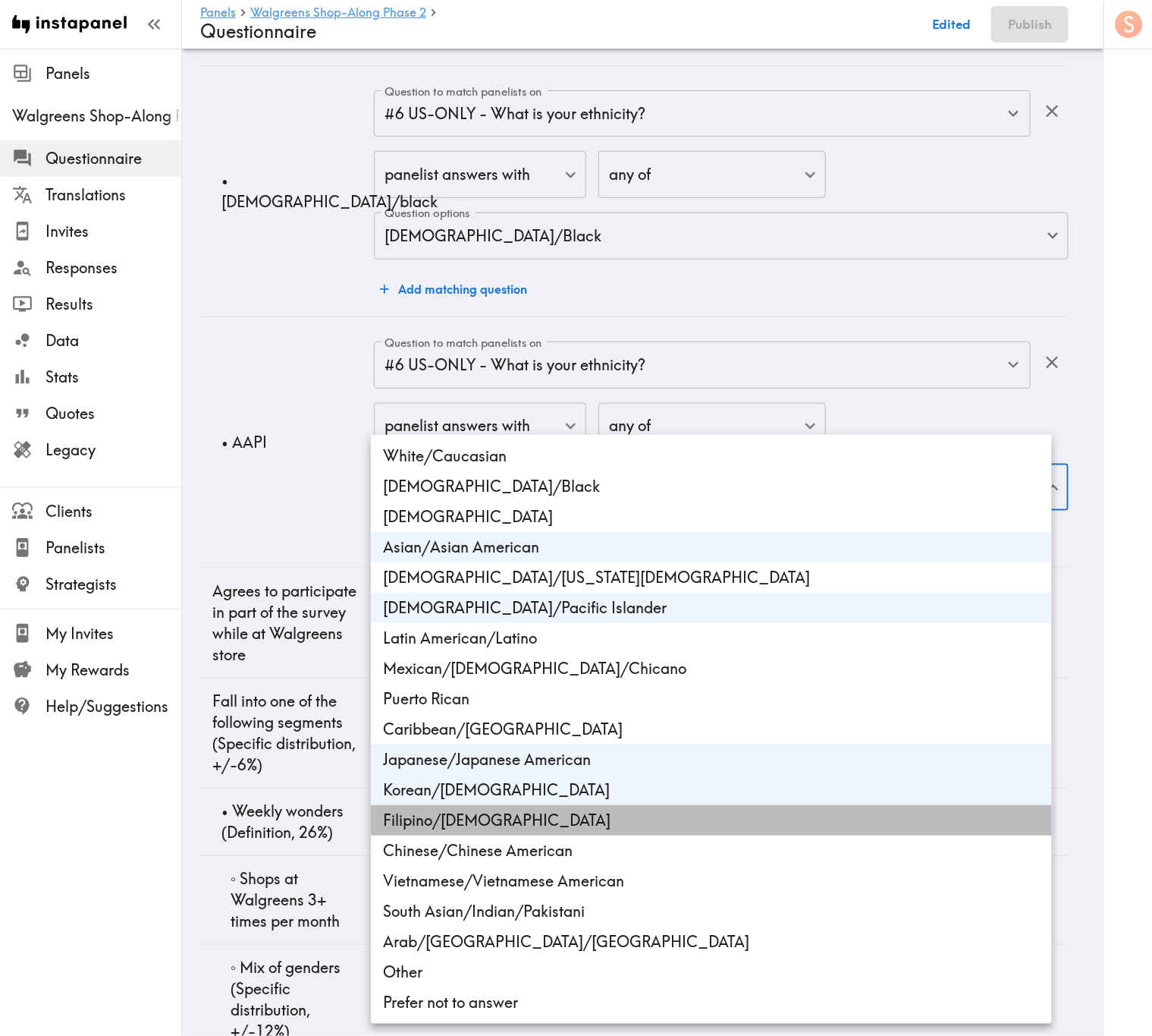
click at [567, 626] on li "Filipino/Filipino American" at bounding box center [711, 820] width 681 height 30
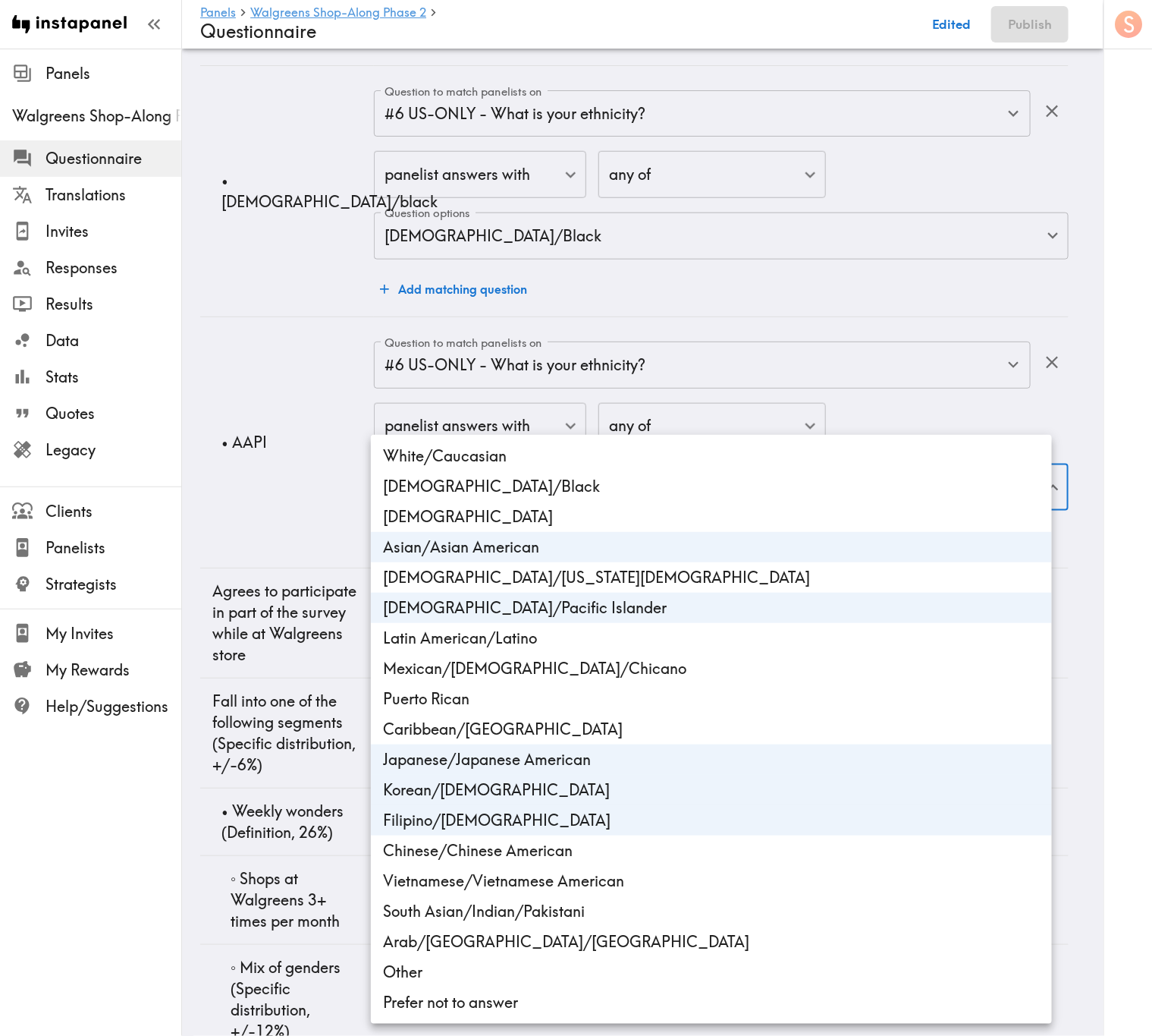
click at [578, 626] on li "Chinese/Chinese American" at bounding box center [711, 851] width 681 height 30
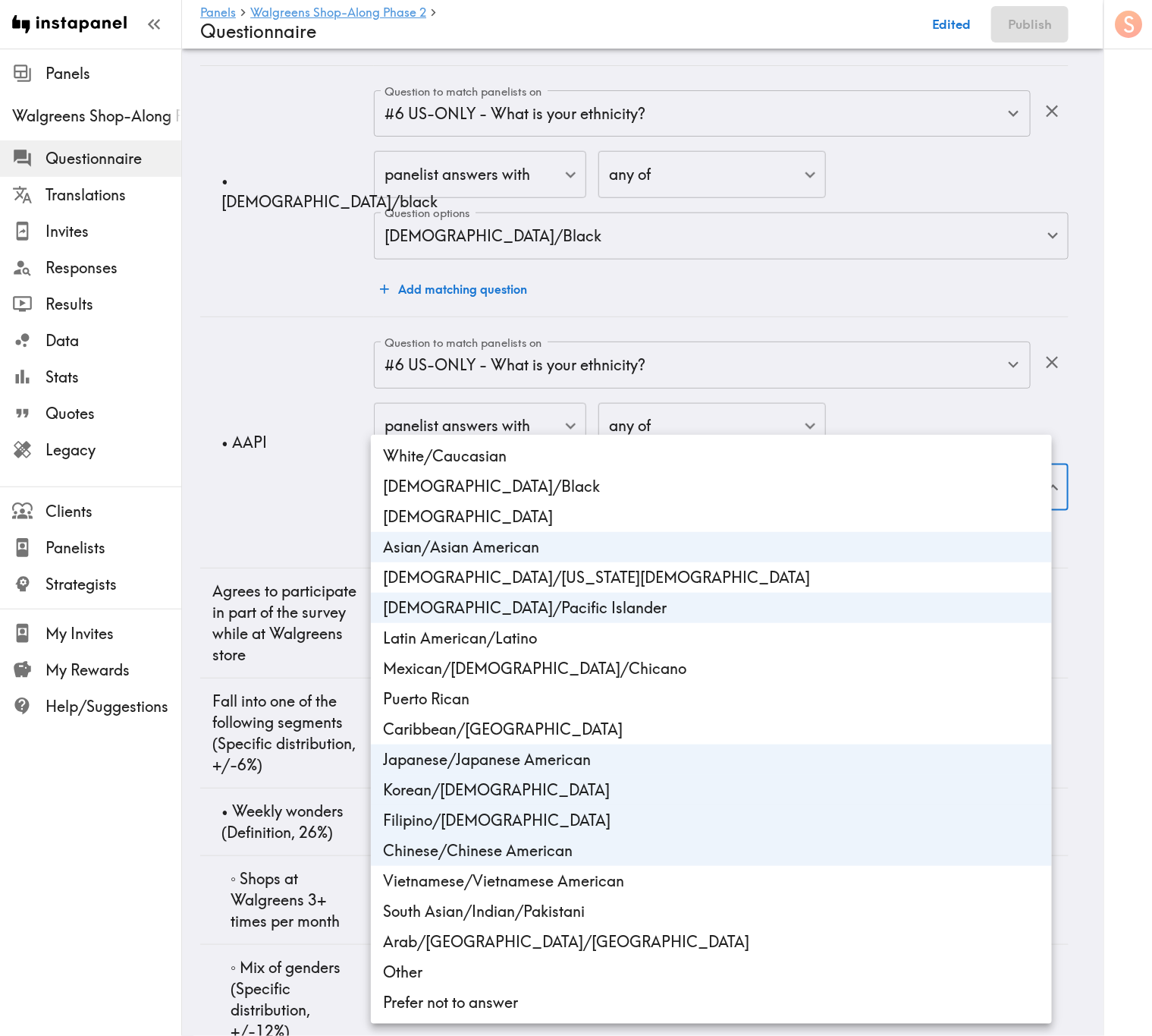
click at [583, 626] on li "Vietnamese/Vietnamese American" at bounding box center [711, 881] width 681 height 30
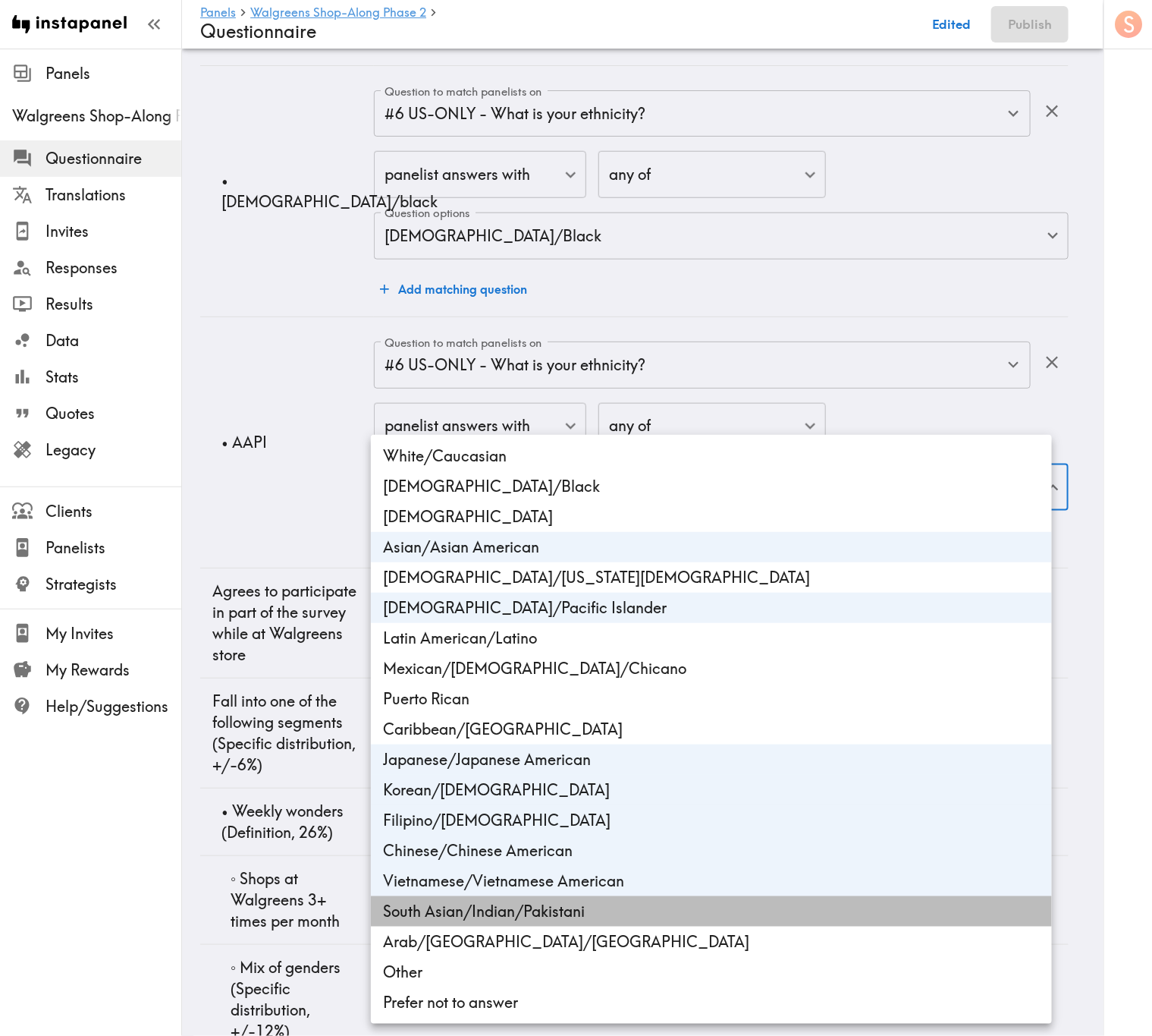
click at [599, 626] on li "South Asian/Indian/Pakistani" at bounding box center [711, 912] width 681 height 30
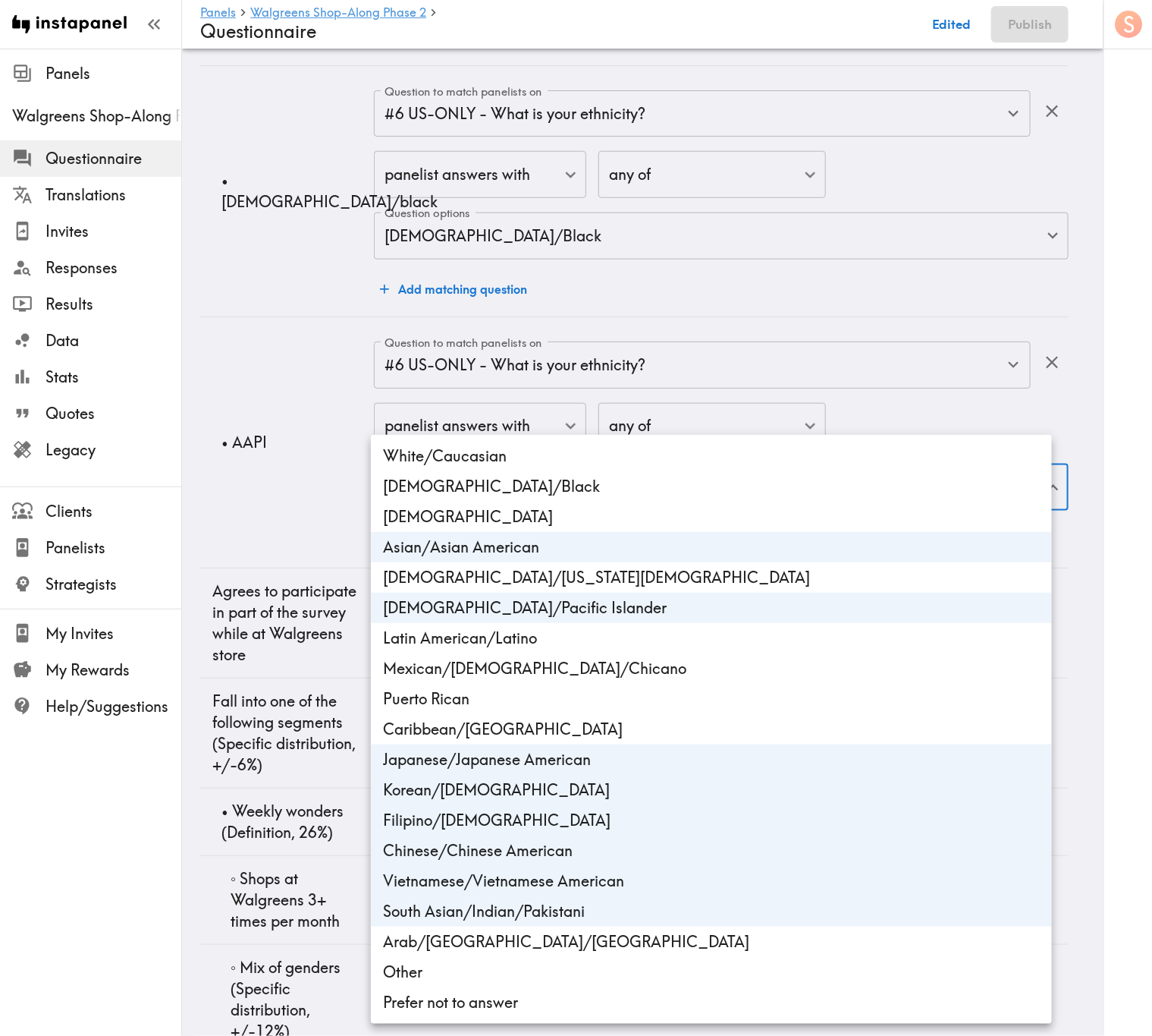
click at [599, 626] on li "Arab/Middle Eastern/North African" at bounding box center [711, 942] width 681 height 30
type input "ethnicity_US_Asian/Asian_American,ethnicity_US_Native_Hawaiian/Pacific_Islander…"
click at [311, 626] on div at bounding box center [576, 518] width 1152 height 1036
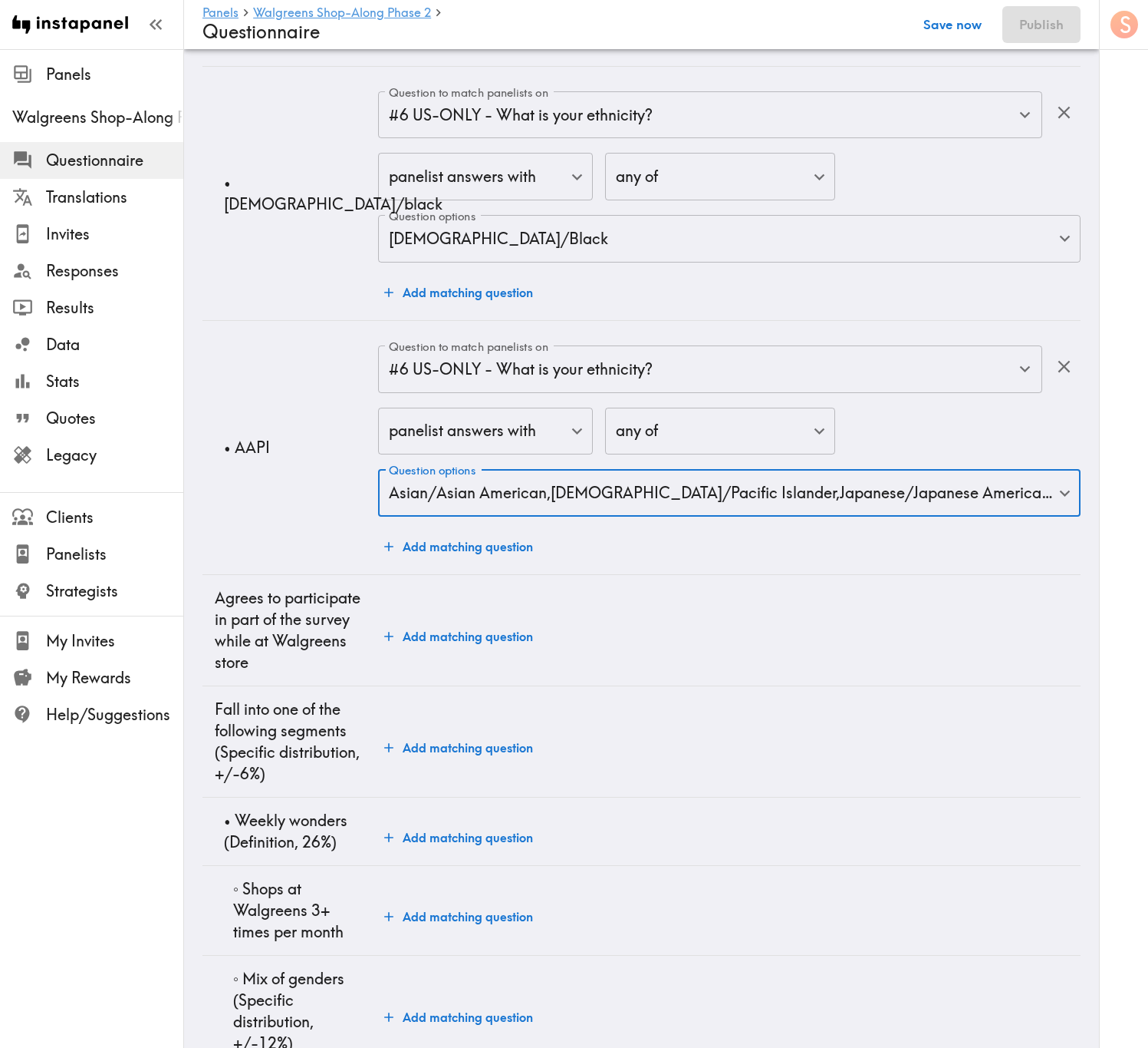
click at [967, 30] on button "Save now" at bounding box center [952, 24] width 75 height 37
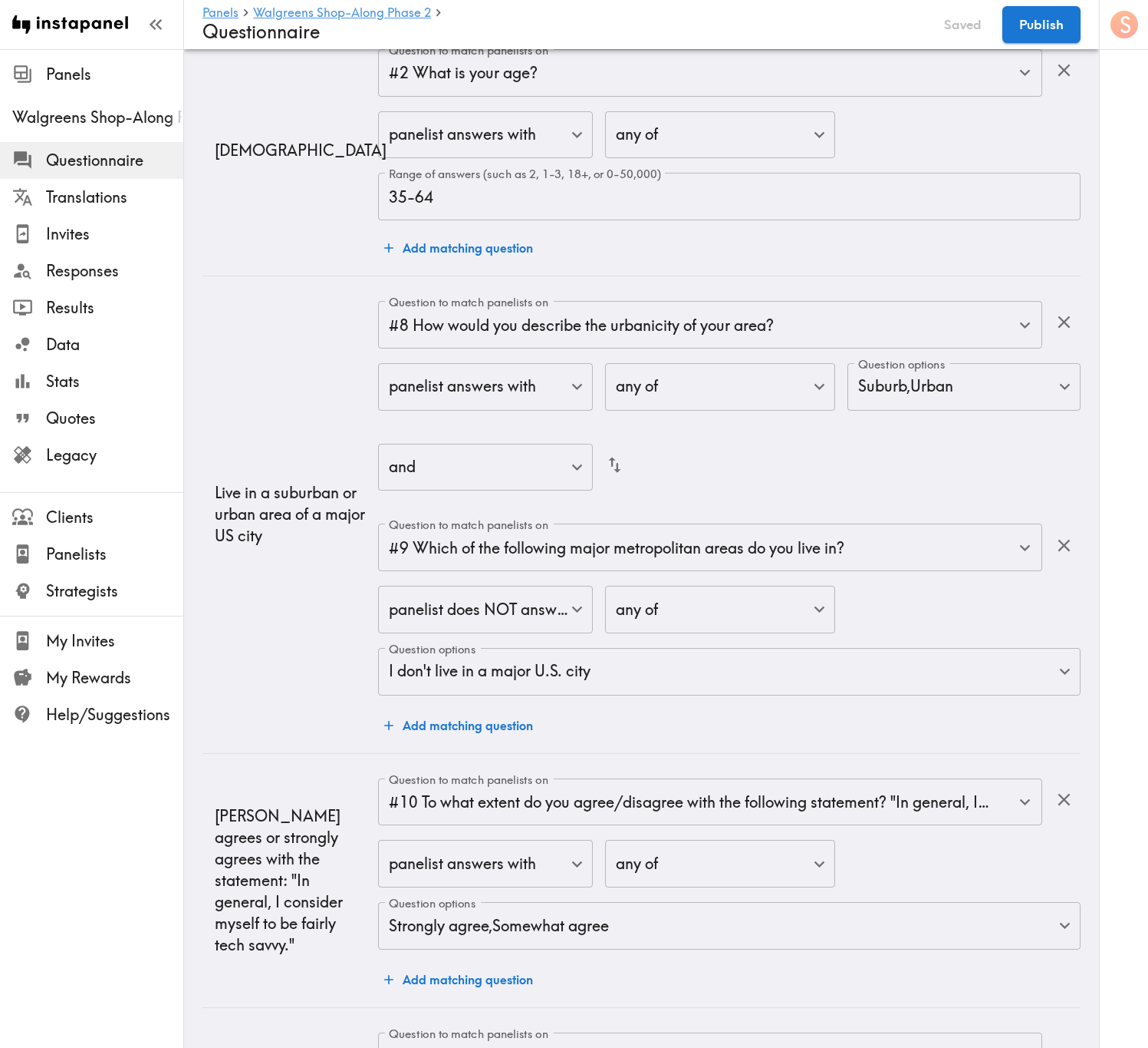
scroll to position [28, 0]
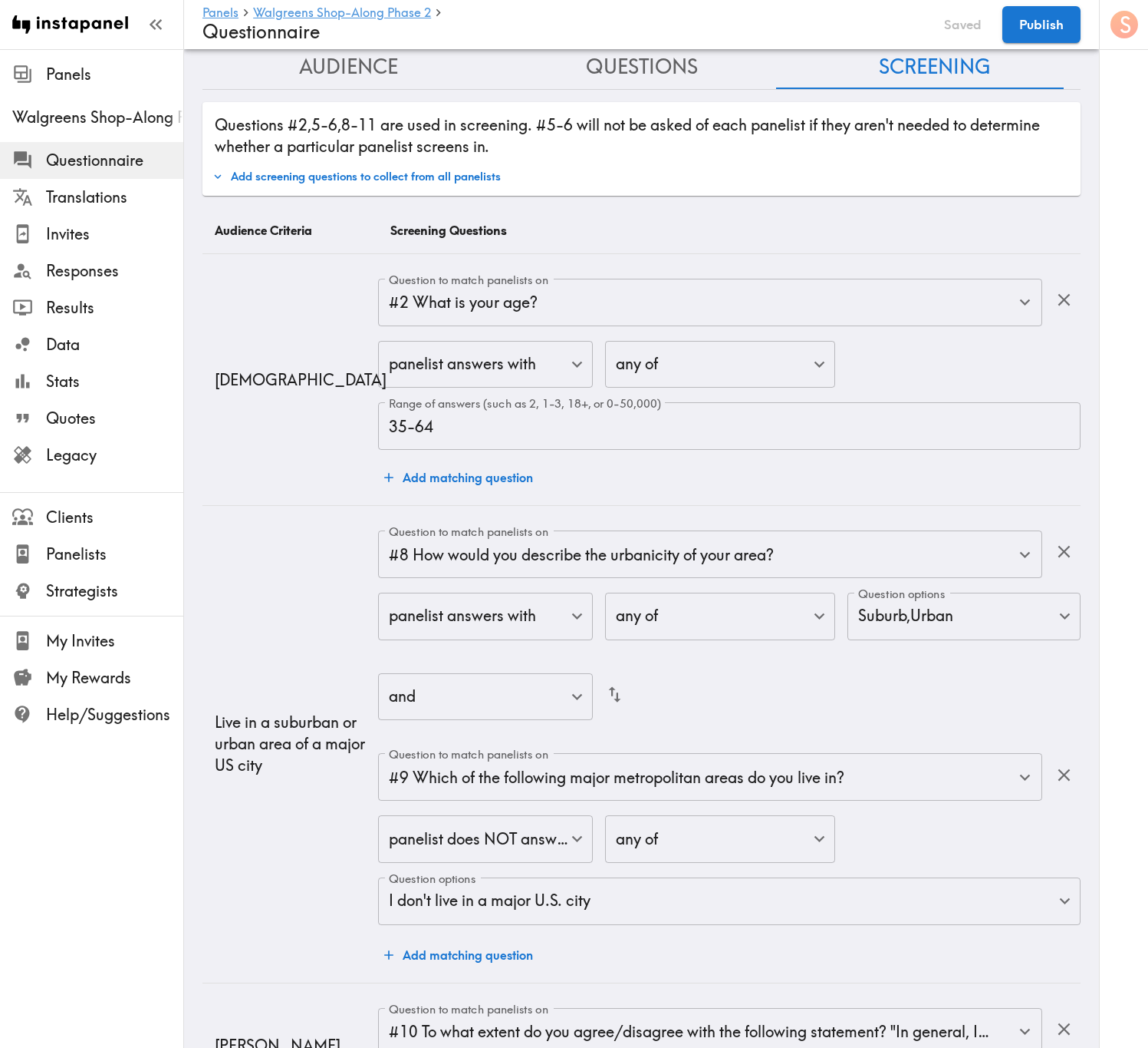
click at [612, 76] on button "Questions" at bounding box center [642, 67] width 293 height 43
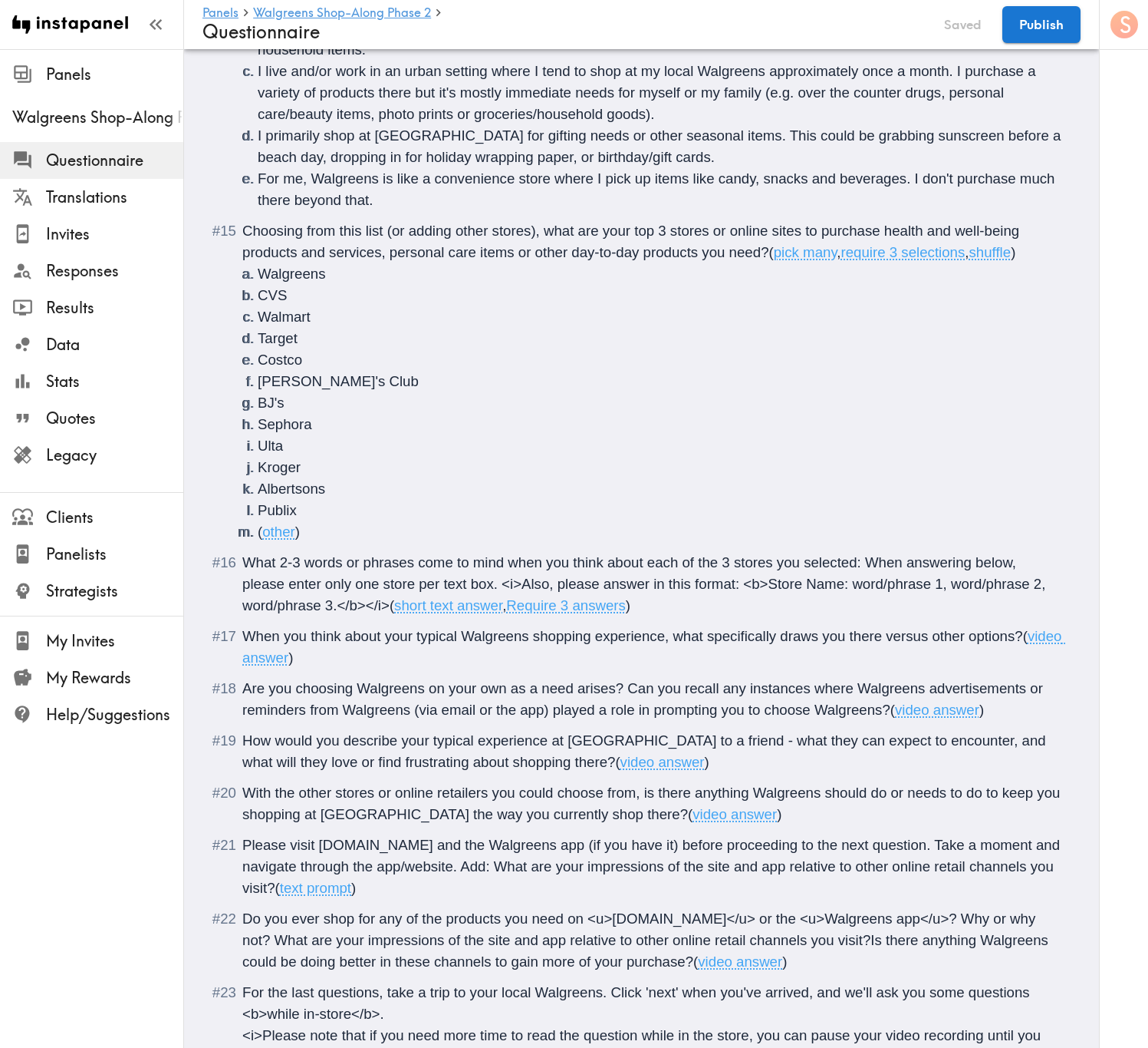
scroll to position [2792, 0]
click at [243, 228] on span "Choosing from this list (or adding other stores), what are your top 3 stores or…" at bounding box center [633, 241] width 781 height 38
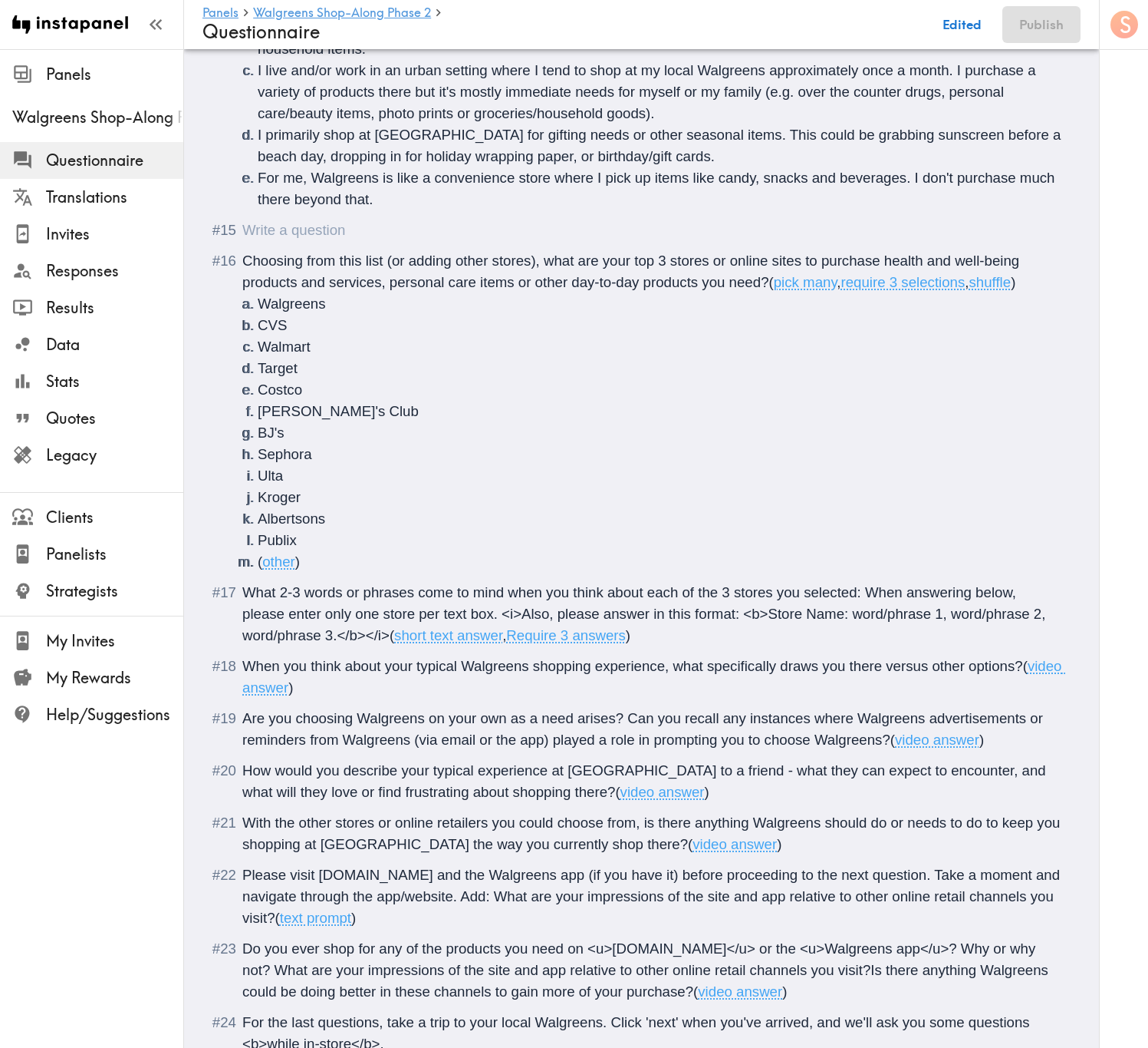
scroll to position [2822, 0]
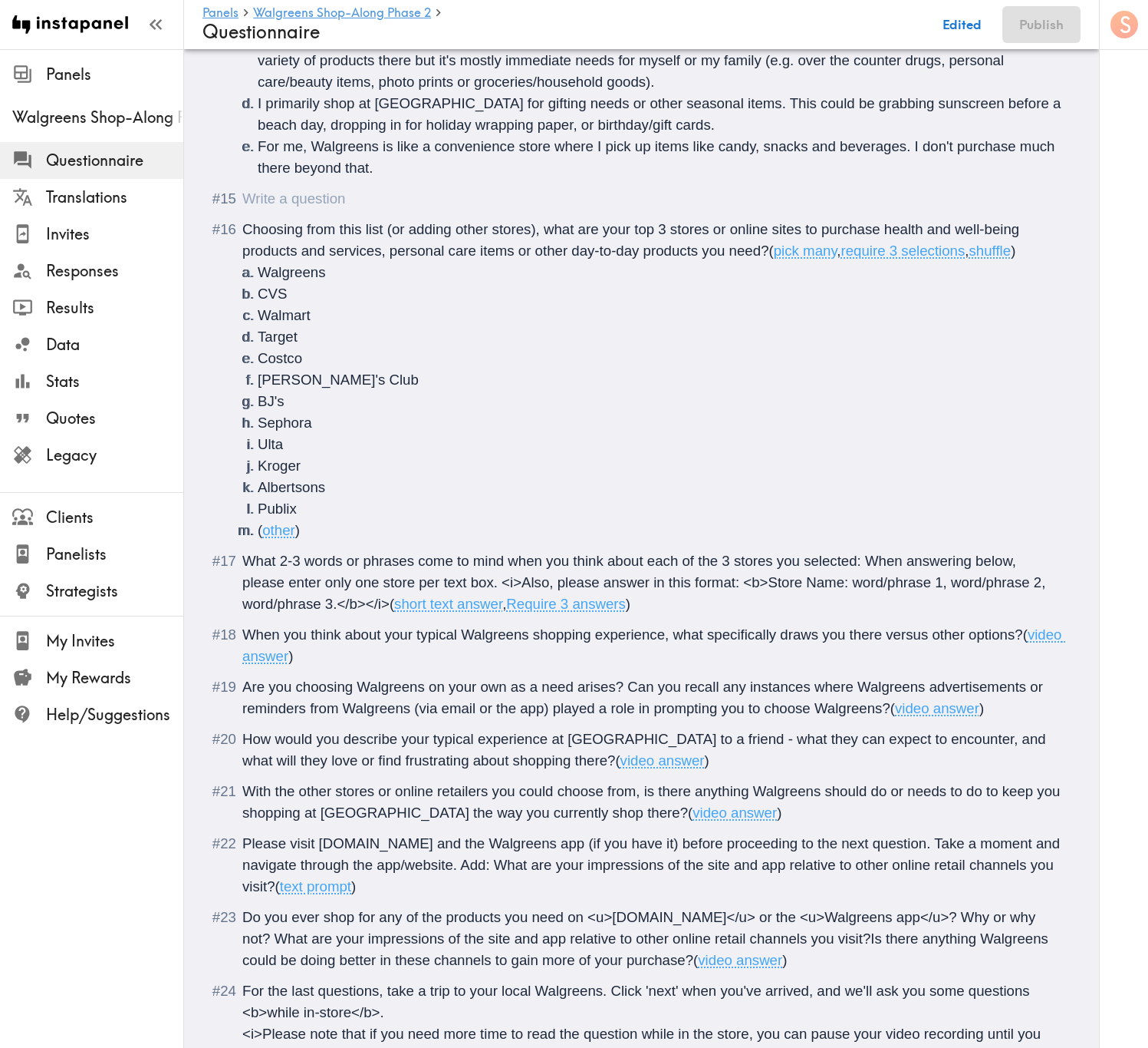
click at [243, 198] on div "Questionnaire" at bounding box center [243, 198] width 0 height 16
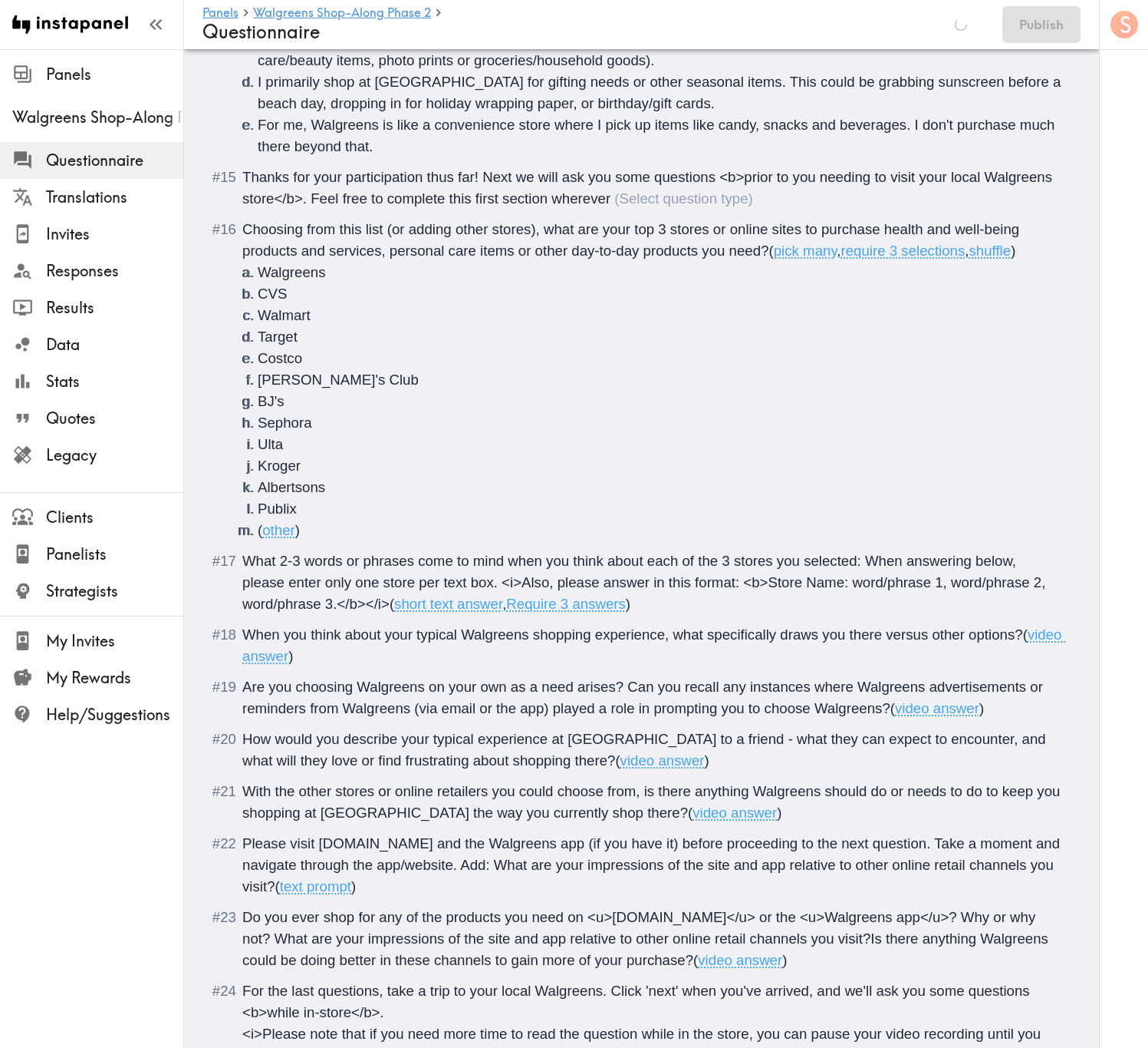
type input "#25 Have you arrived at your local Walgreens store?"
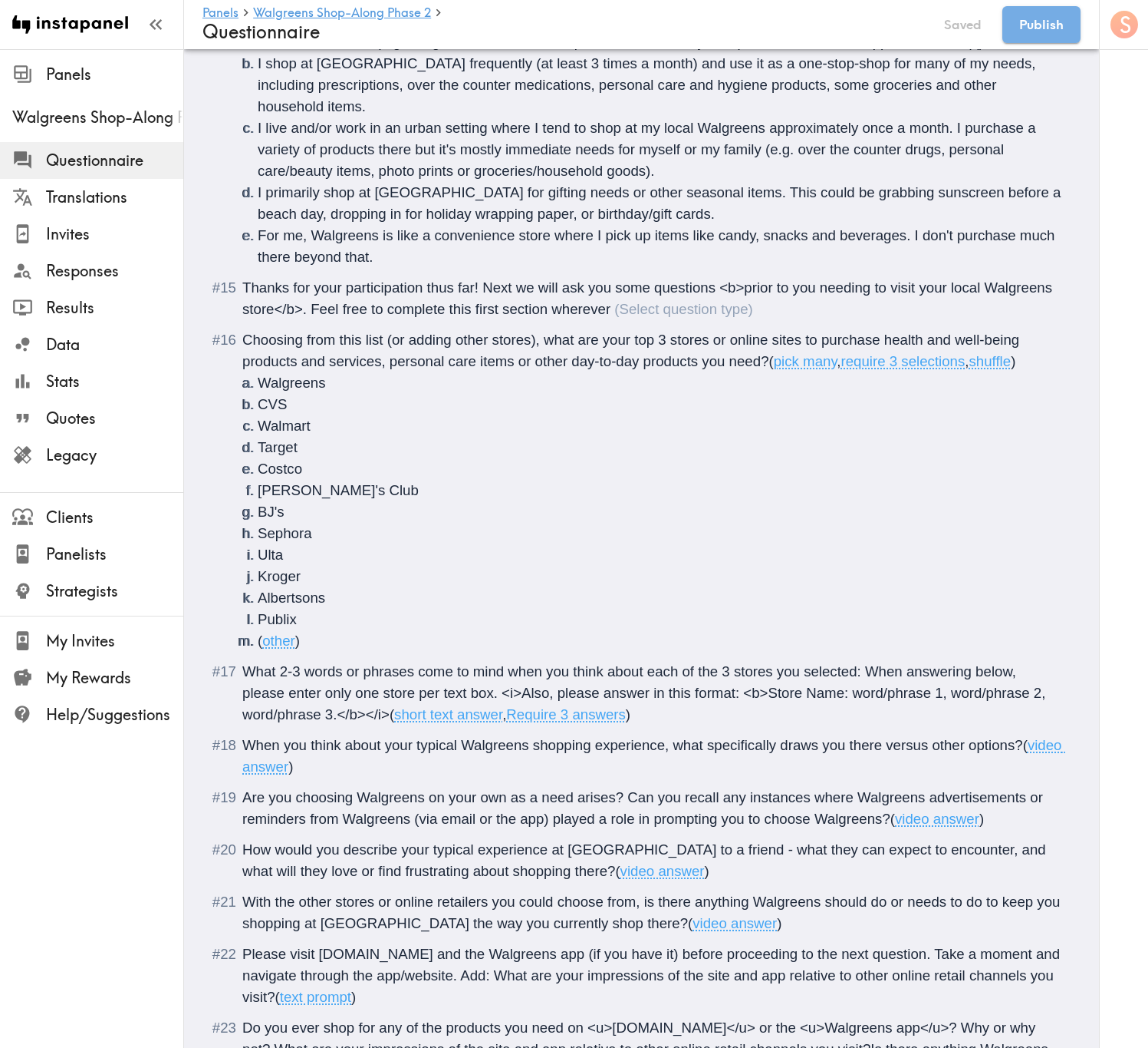
scroll to position [2955, 0]
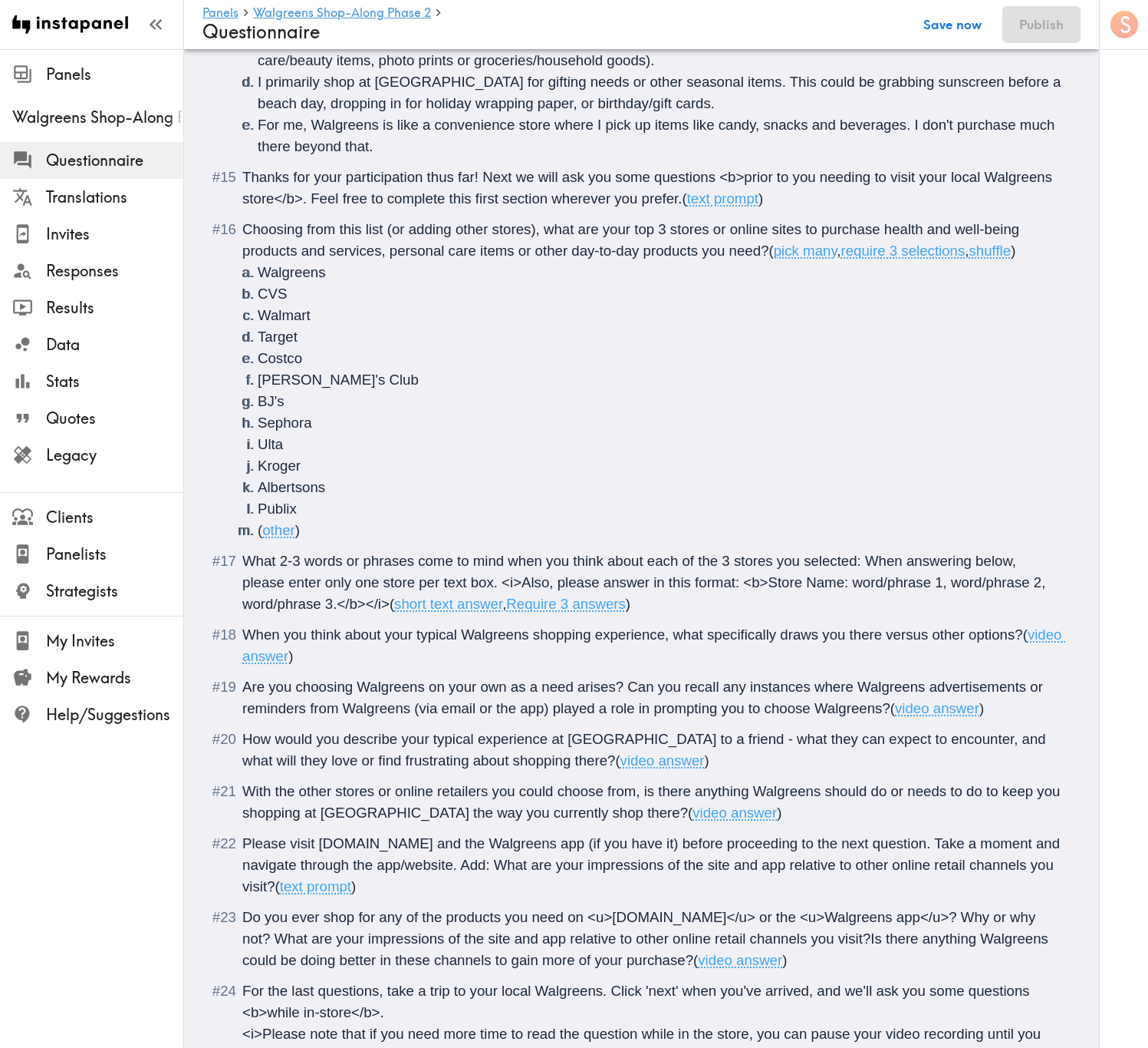
click at [956, 13] on button "Save now" at bounding box center [952, 24] width 75 height 37
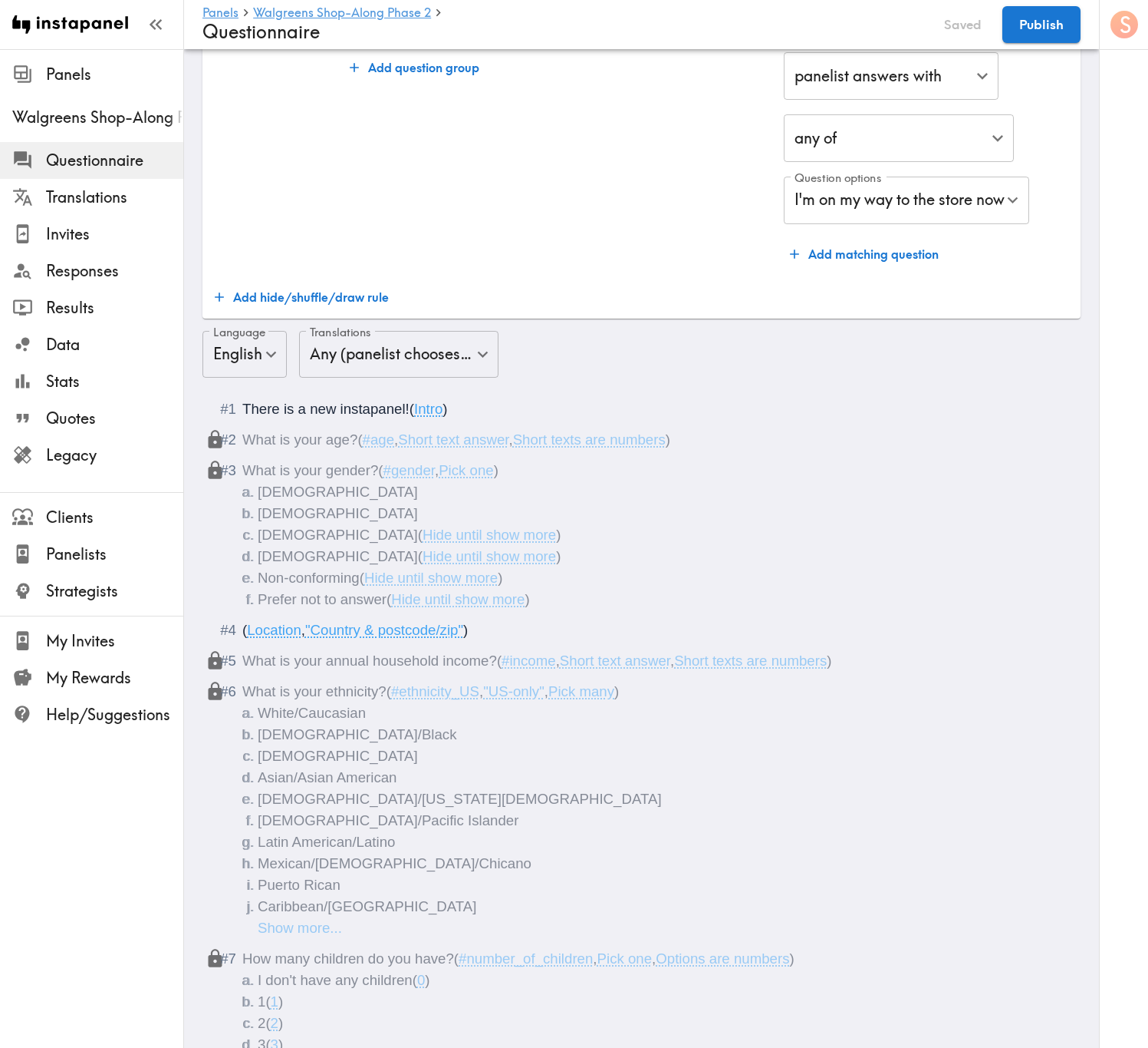
scroll to position [0, 0]
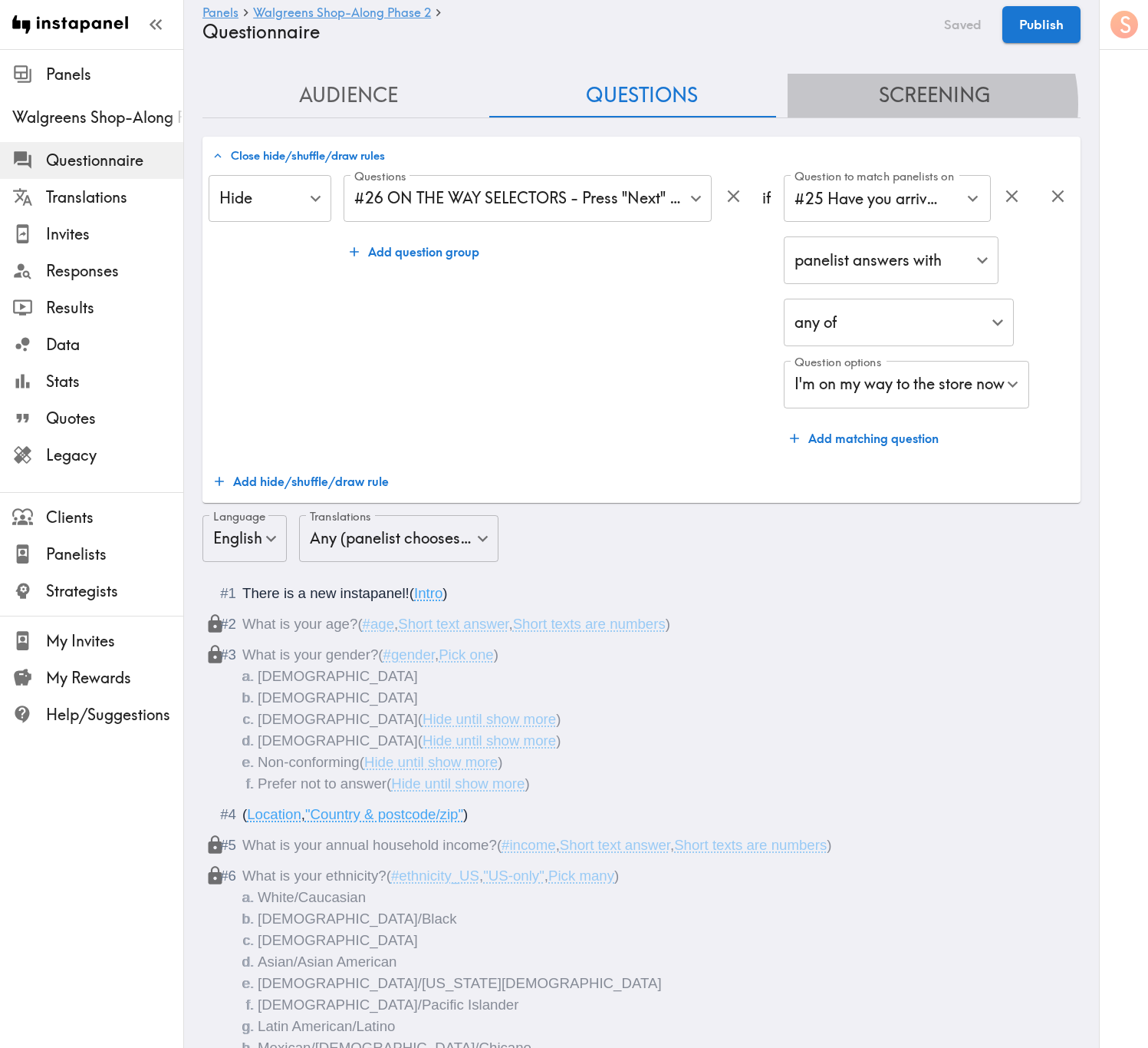
click at [907, 104] on button "Screening" at bounding box center [934, 95] width 293 height 43
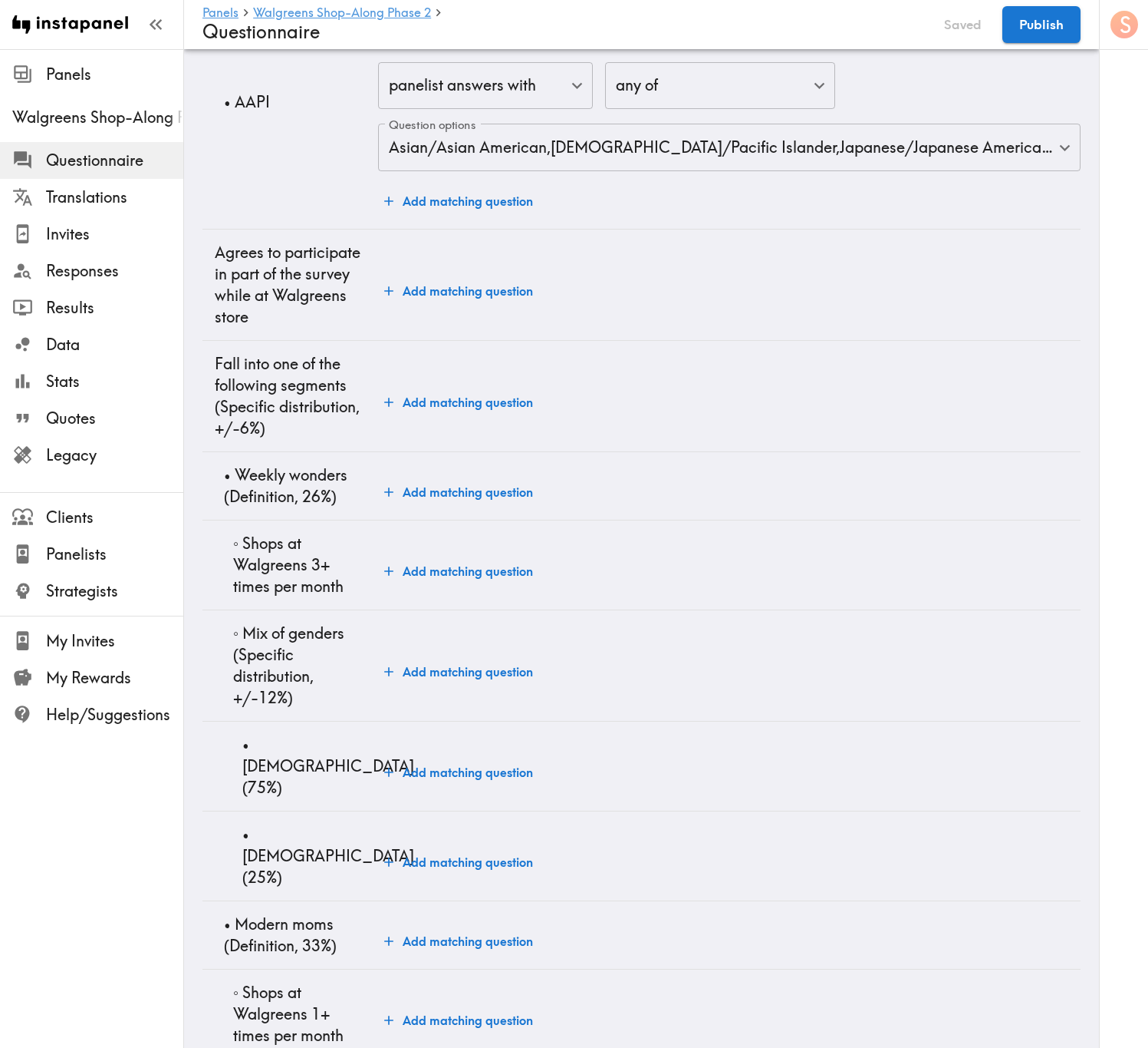
scroll to position [3339, 0]
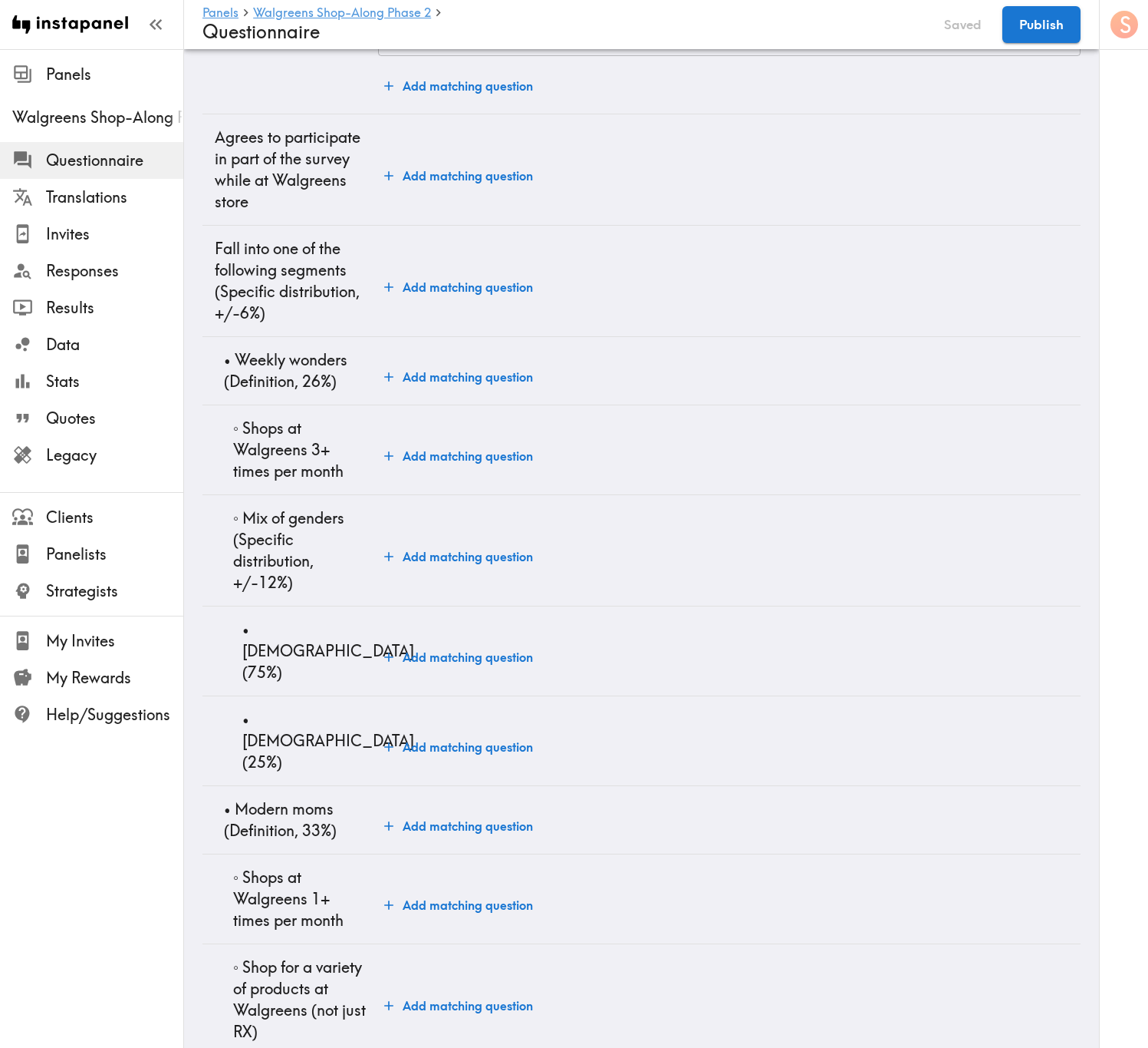
click at [474, 471] on button "Add matching question" at bounding box center [459, 456] width 161 height 31
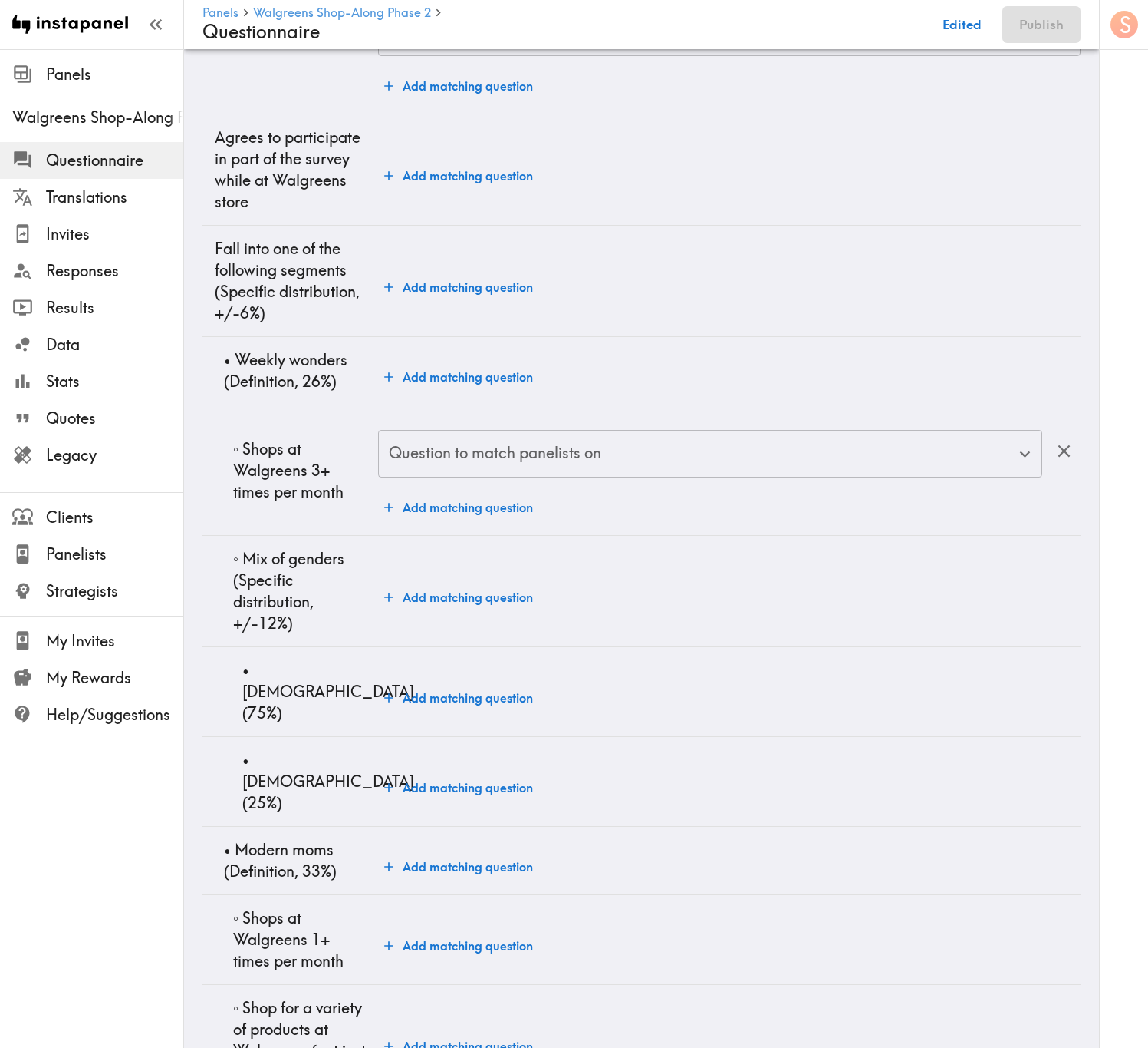
click at [607, 470] on input "Question to match panelists on" at bounding box center [698, 453] width 627 height 34
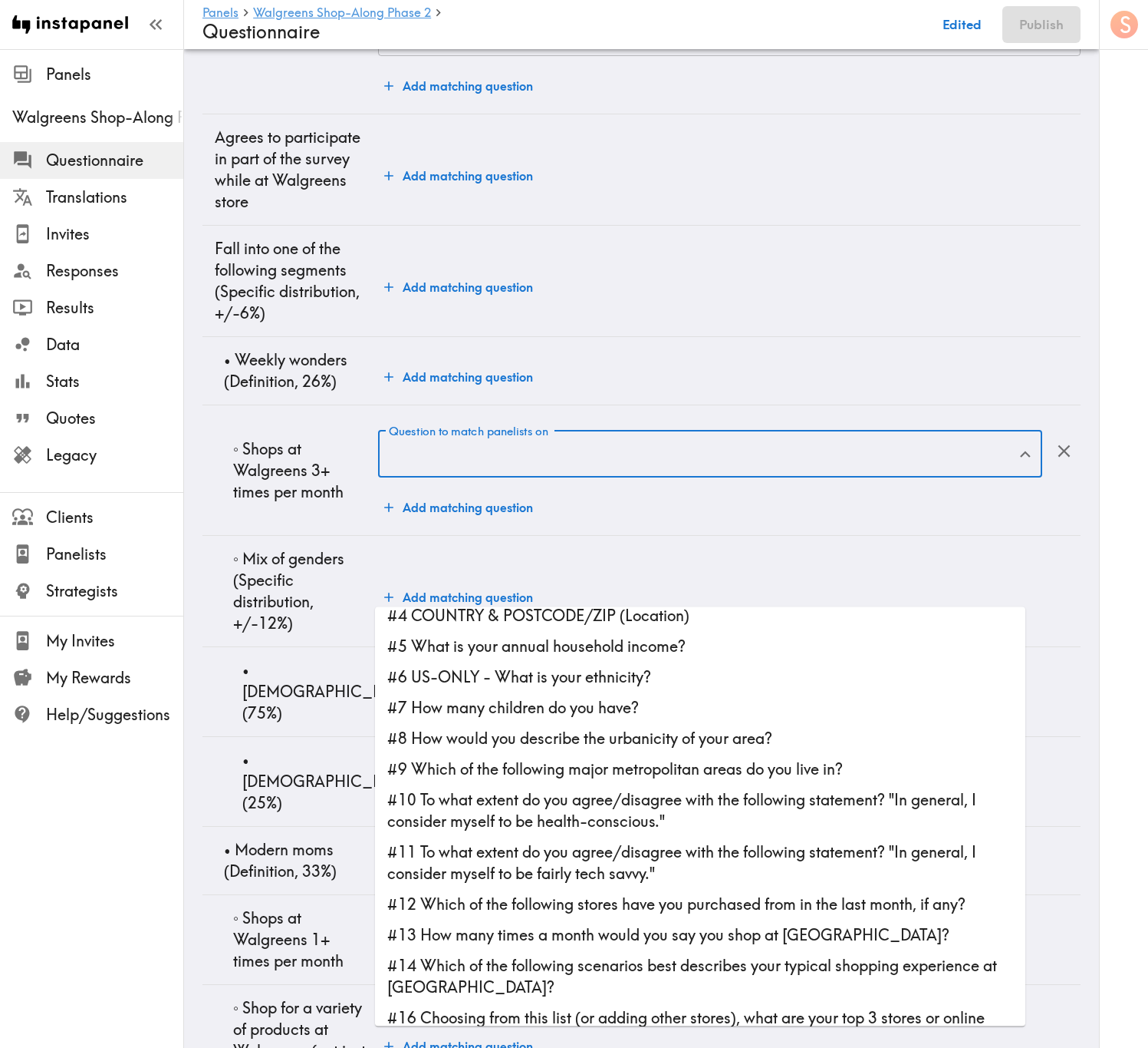
scroll to position [115, 0]
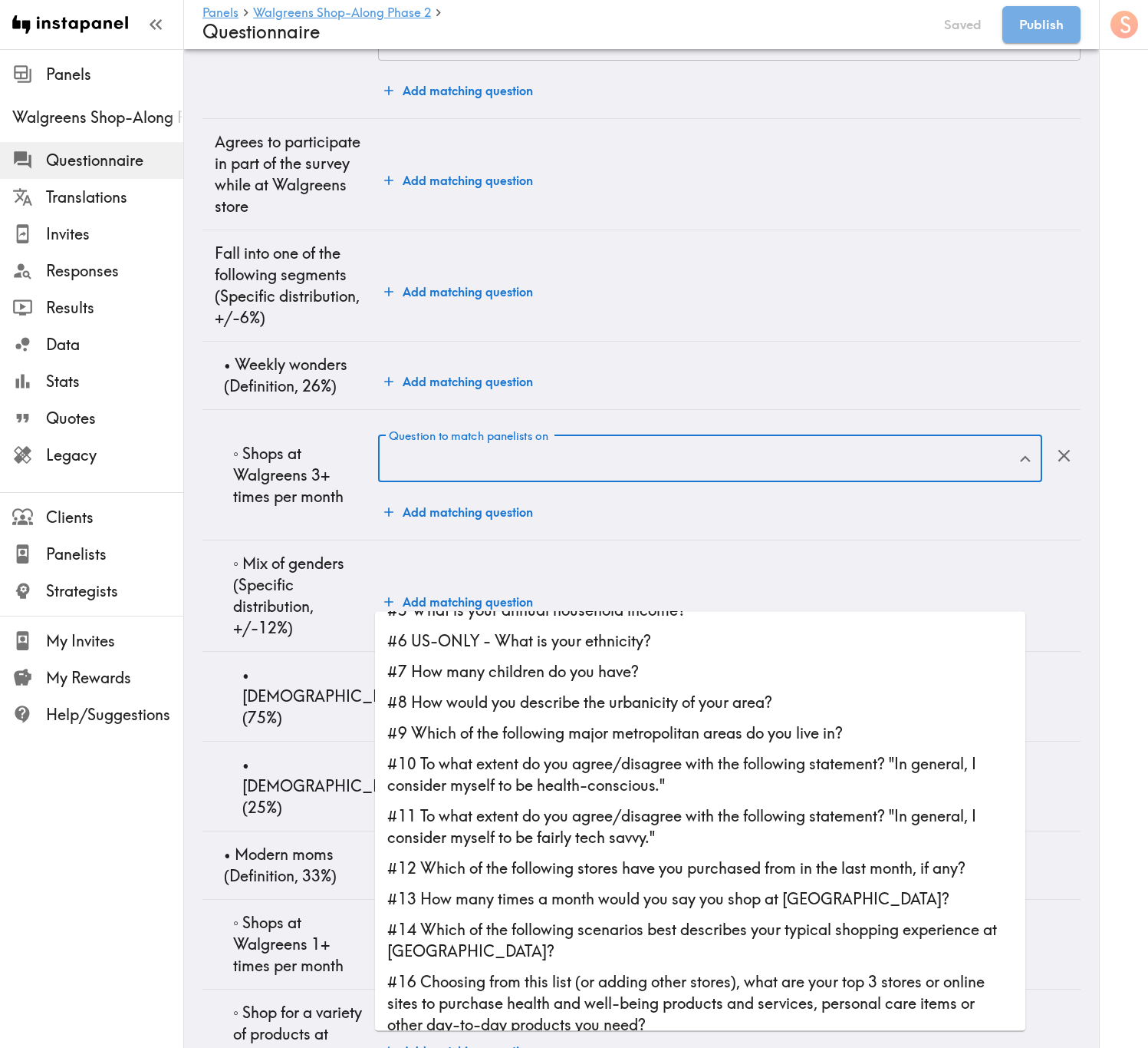
click at [734, 475] on input "Question to match panelists on" at bounding box center [698, 457] width 627 height 34
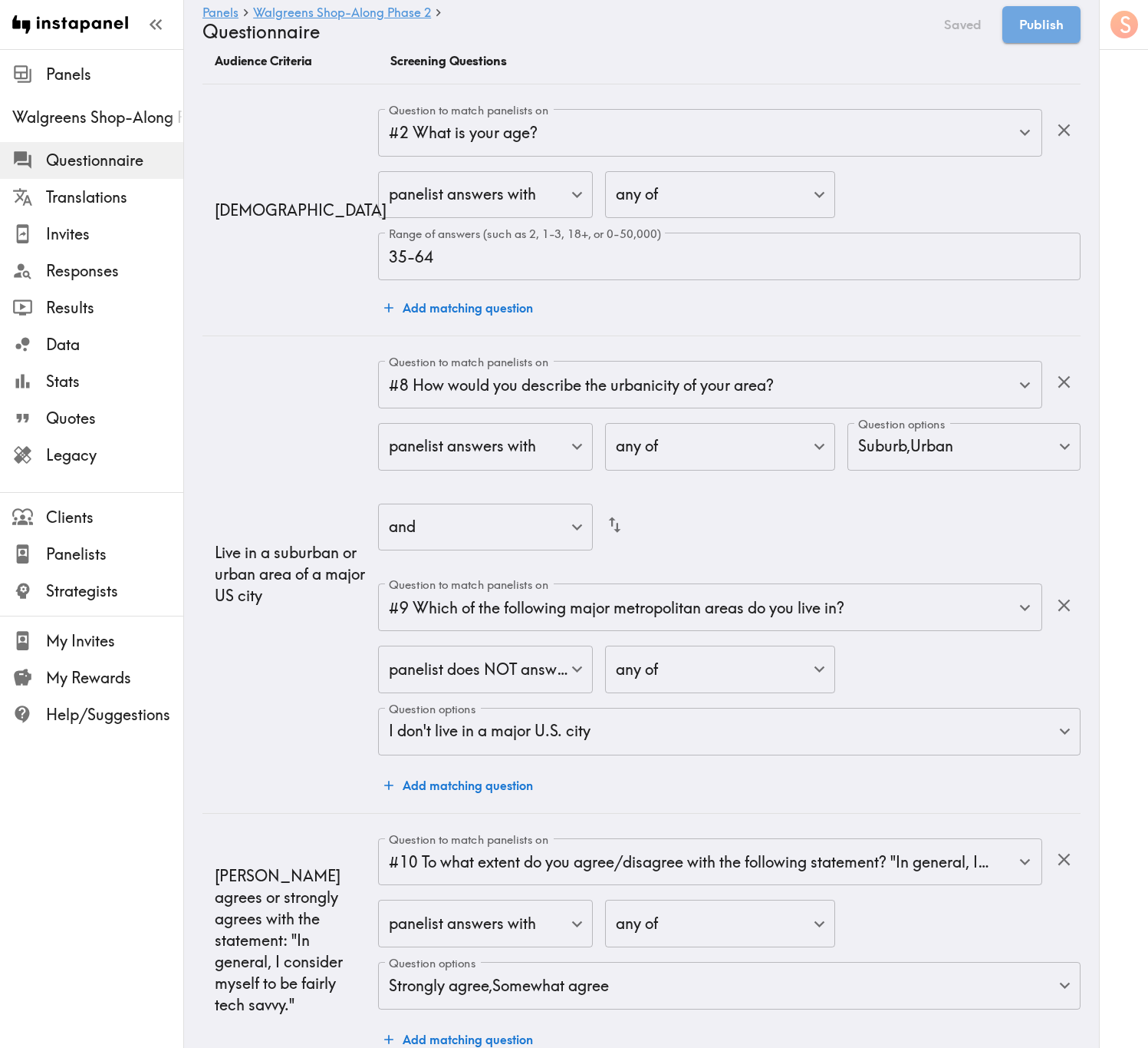
scroll to position [0, 0]
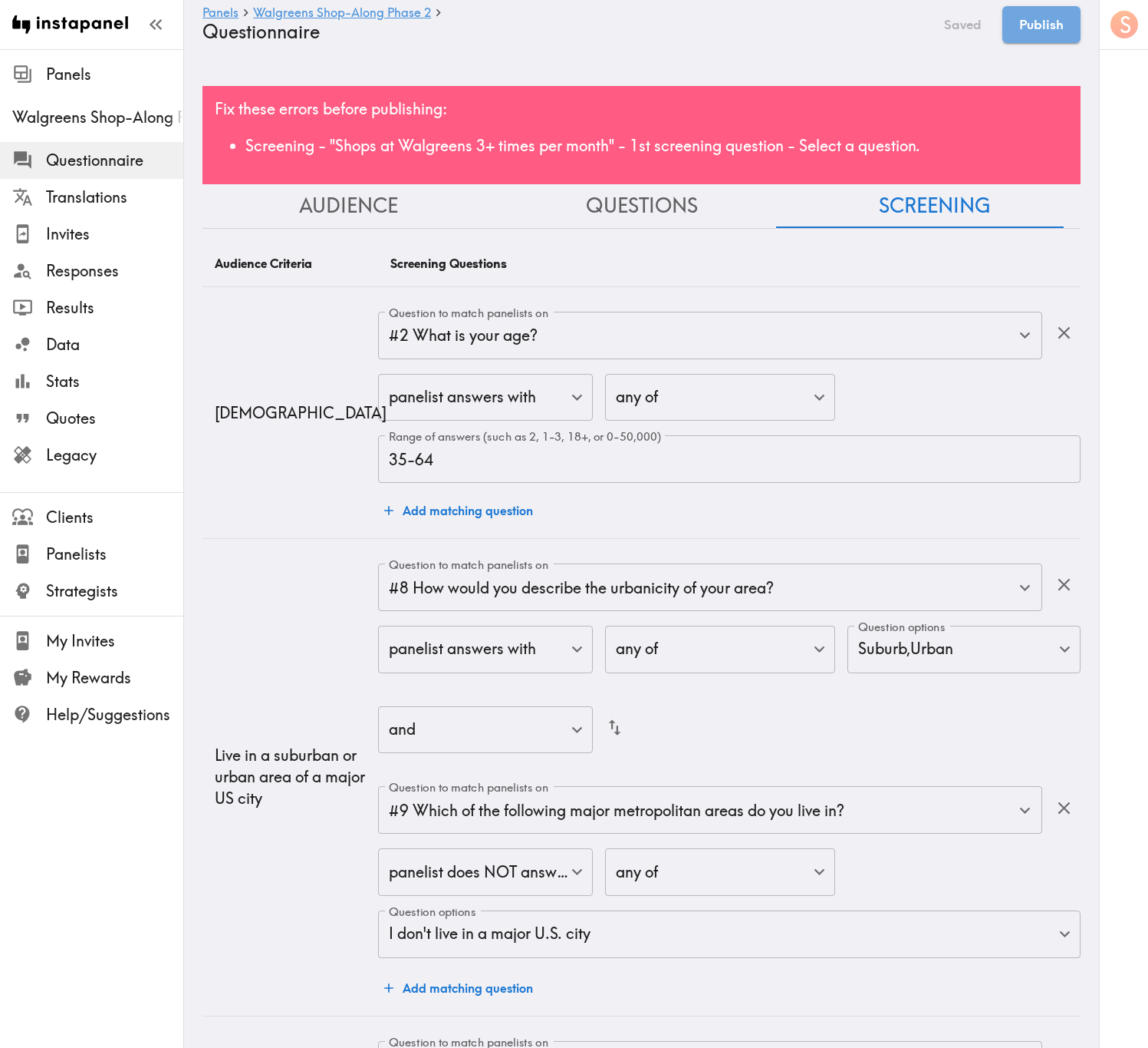
click at [380, 224] on button "Audience" at bounding box center [349, 206] width 293 height 43
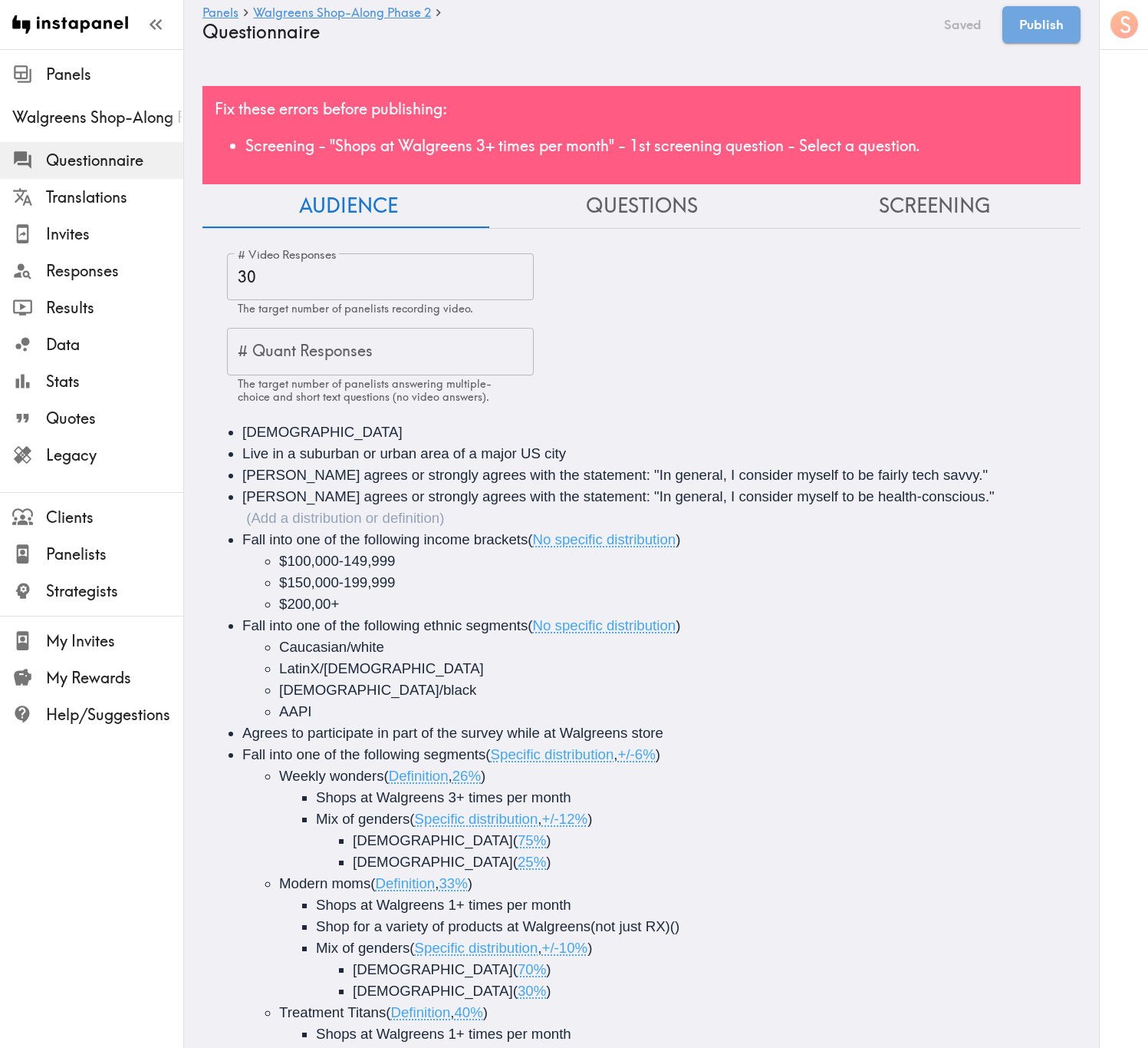
click at [509, 102] on div "Fix these errors before publishing: Screening - "Shops at Walgreens 3+ times pe…" at bounding box center [642, 135] width 878 height 98
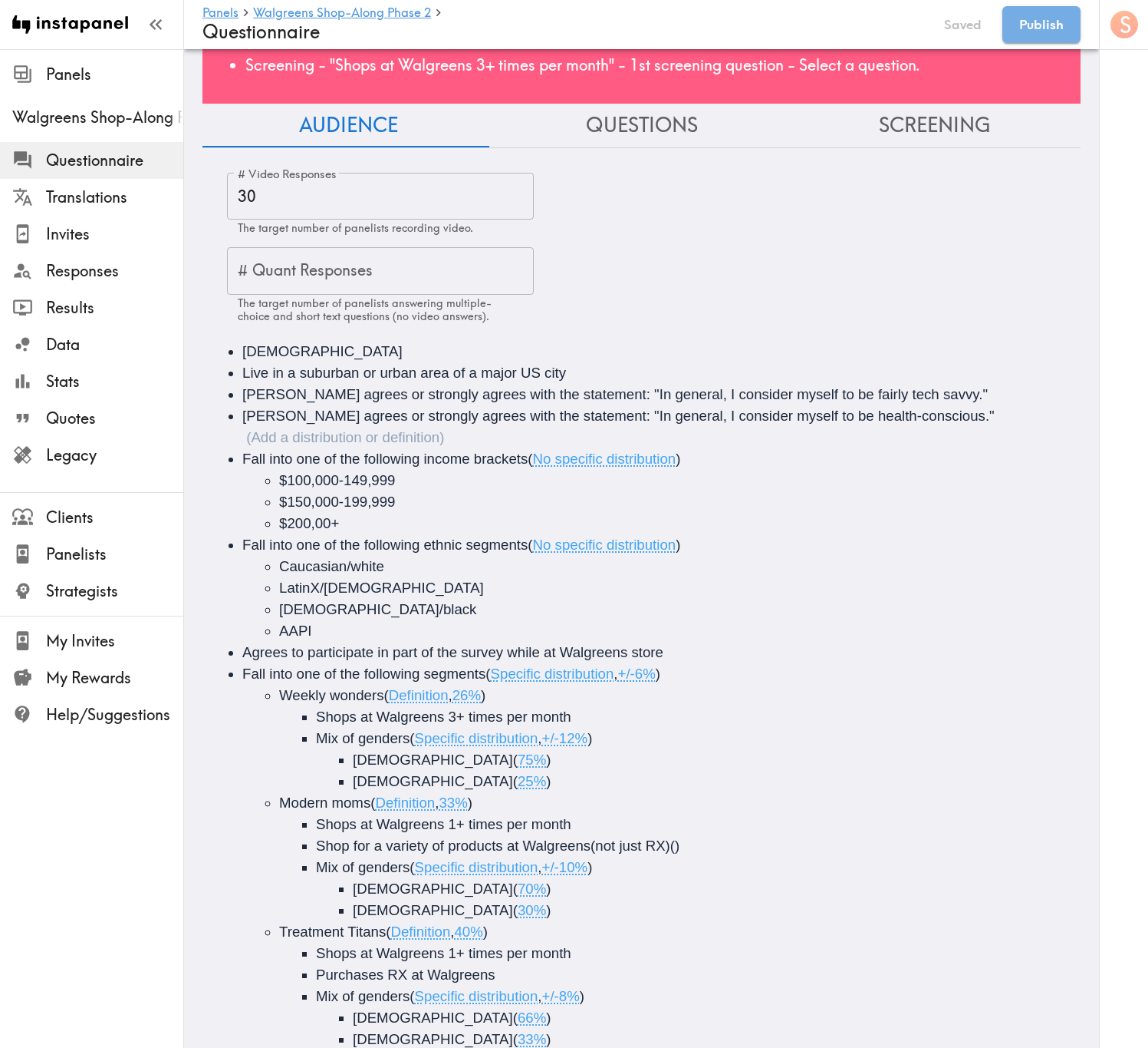
scroll to position [115, 0]
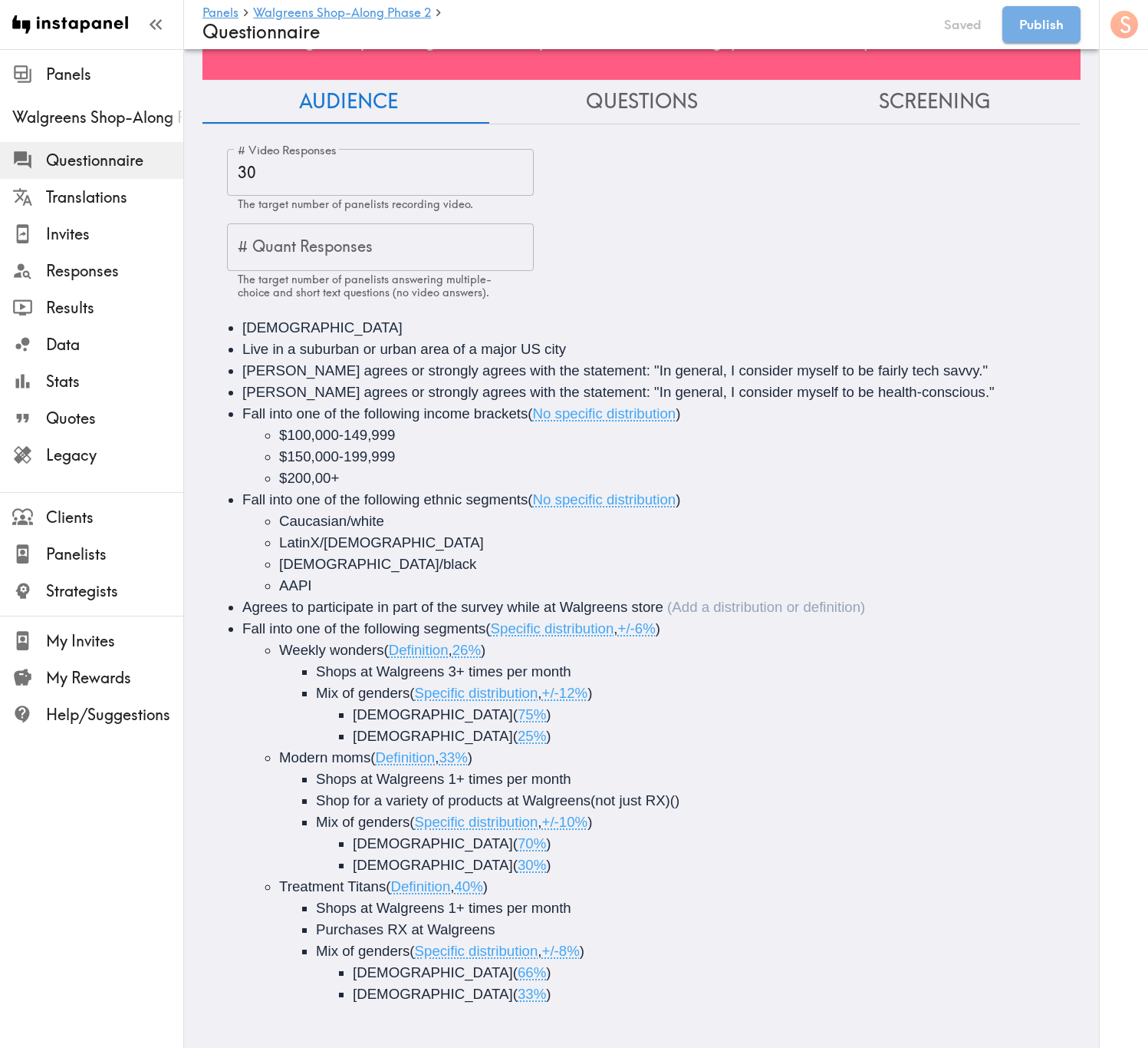
click at [691, 625] on ul "35-64 years old Live in a suburban or urban area of a major US city Somewhat ag…" at bounding box center [641, 660] width 841 height 687
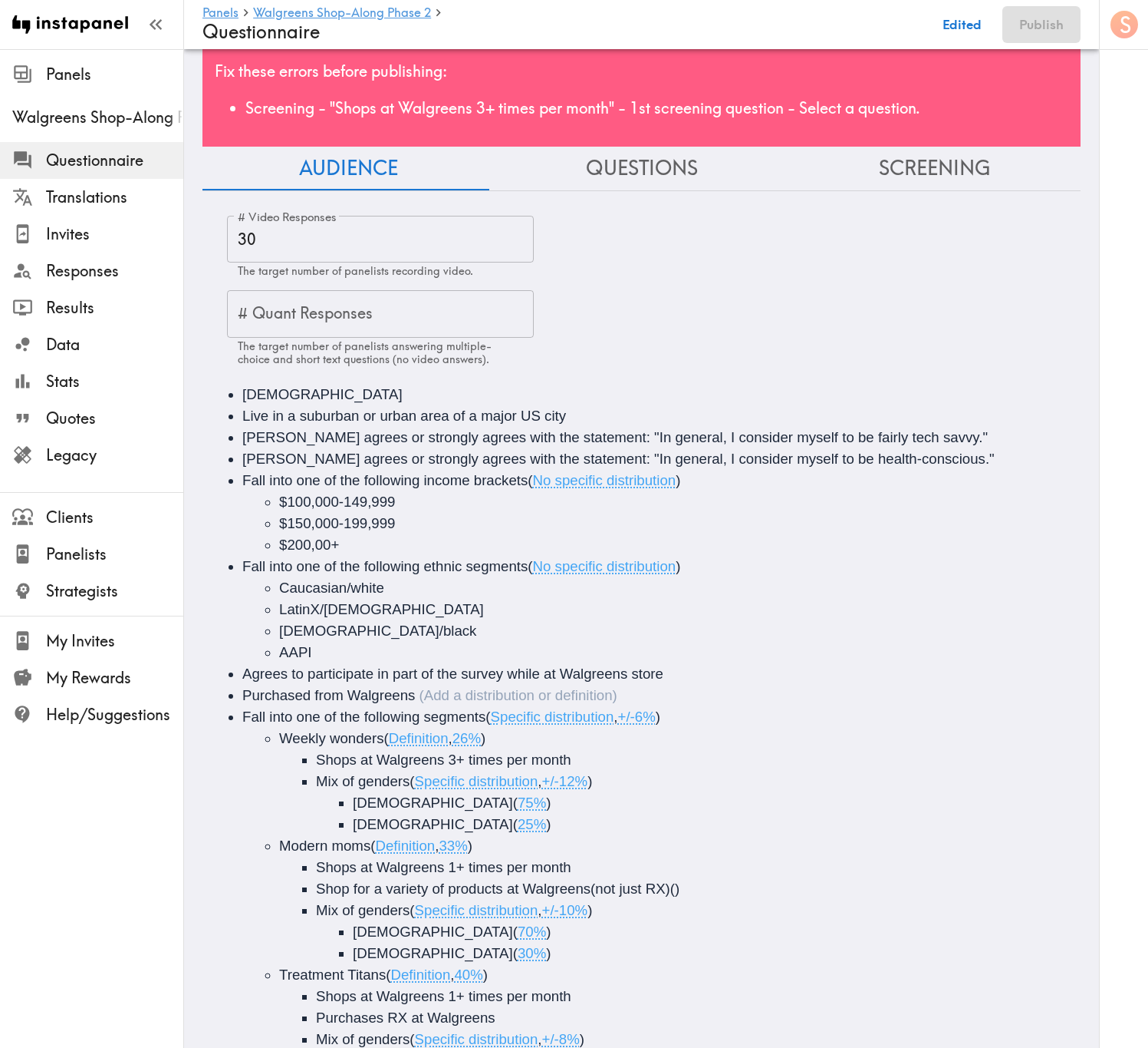
scroll to position [0, 0]
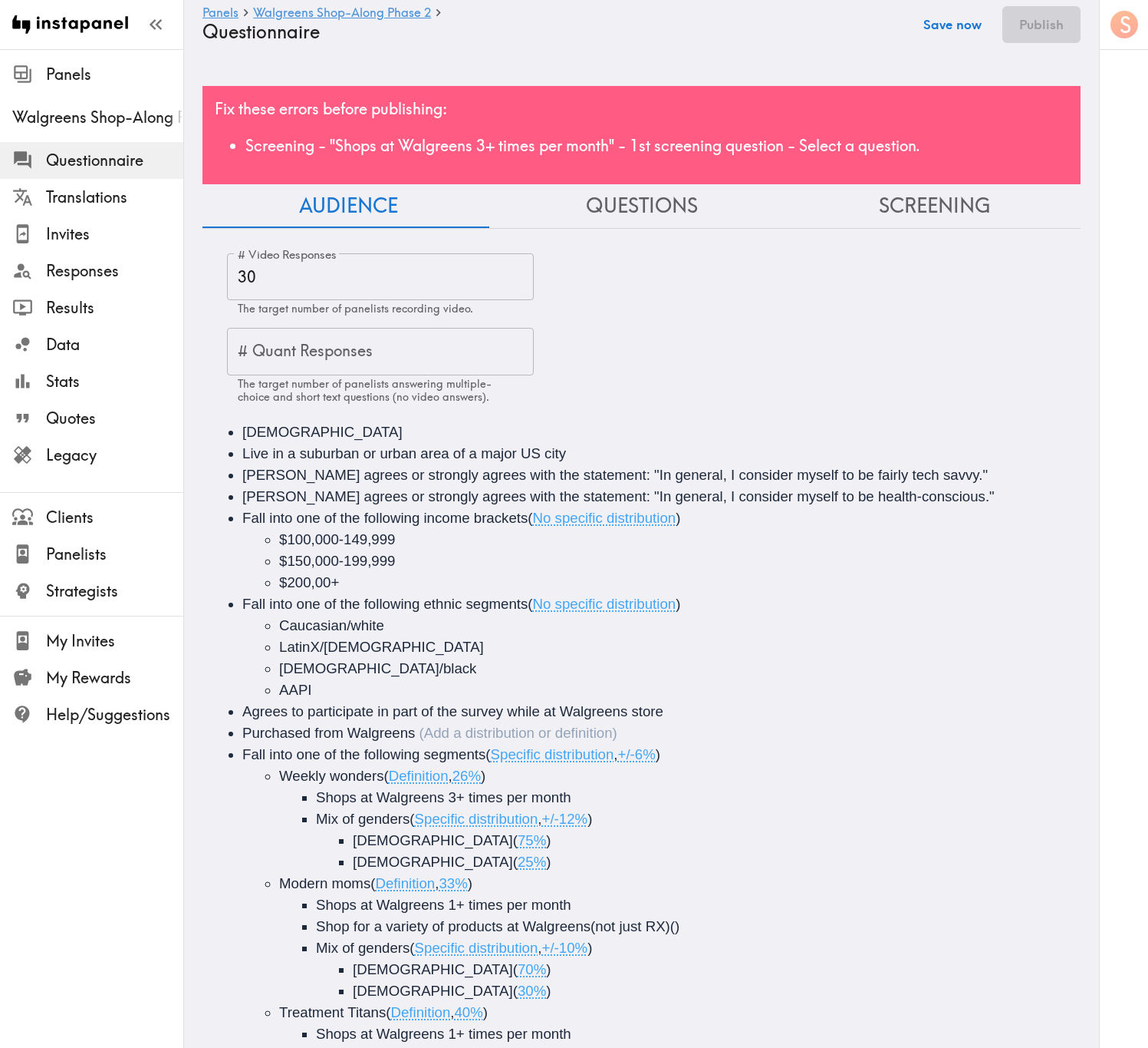
click at [965, 28] on button "Save now" at bounding box center [952, 24] width 75 height 37
click at [416, 633] on div "Purchased from Walgreens" at bounding box center [430, 733] width 375 height 16
click at [969, 24] on button "Save now" at bounding box center [952, 24] width 75 height 37
click at [888, 212] on button "Screening" at bounding box center [934, 206] width 293 height 43
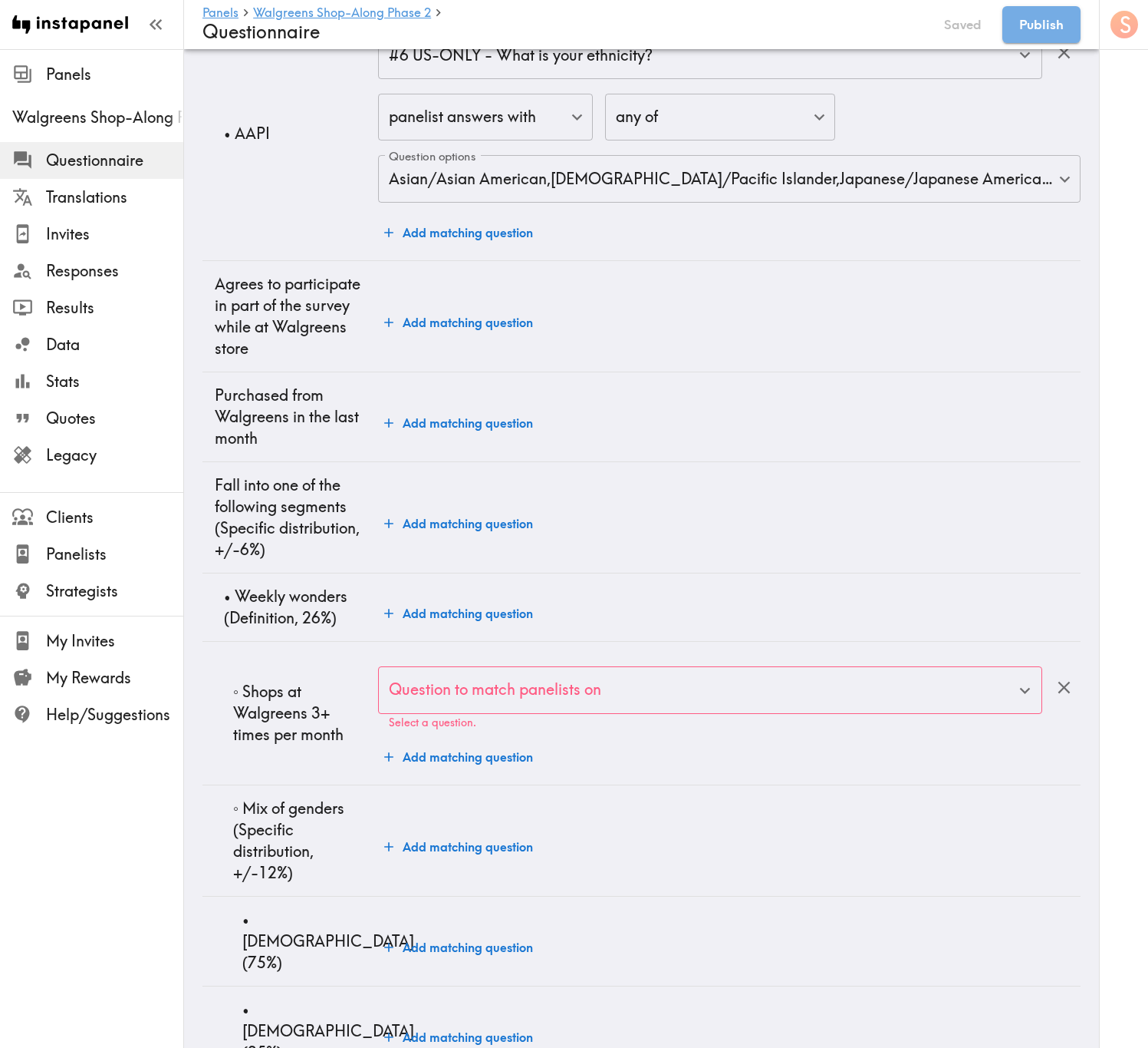
scroll to position [3339, 0]
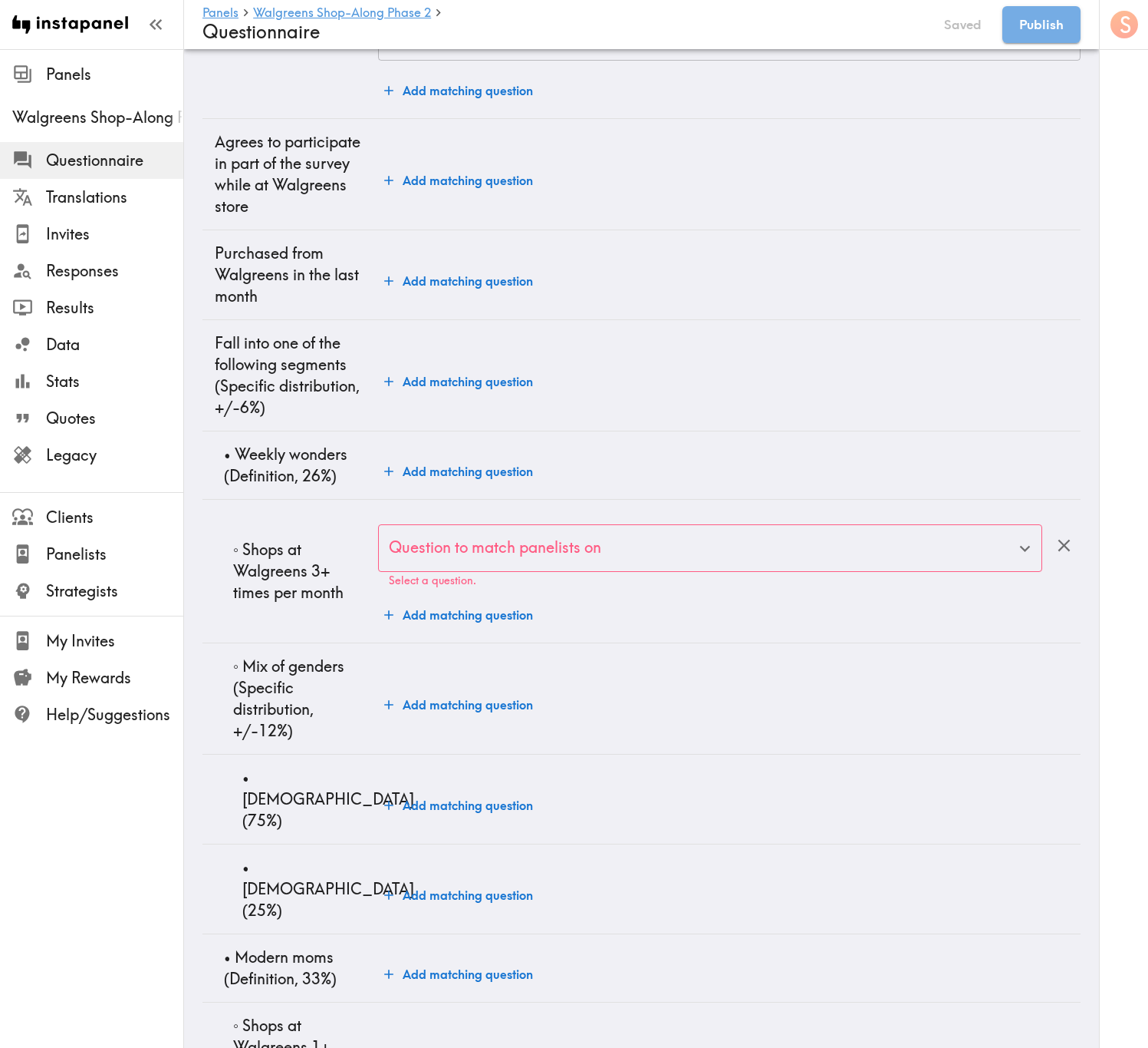
click at [1054, 555] on icon "button" at bounding box center [1064, 545] width 21 height 21
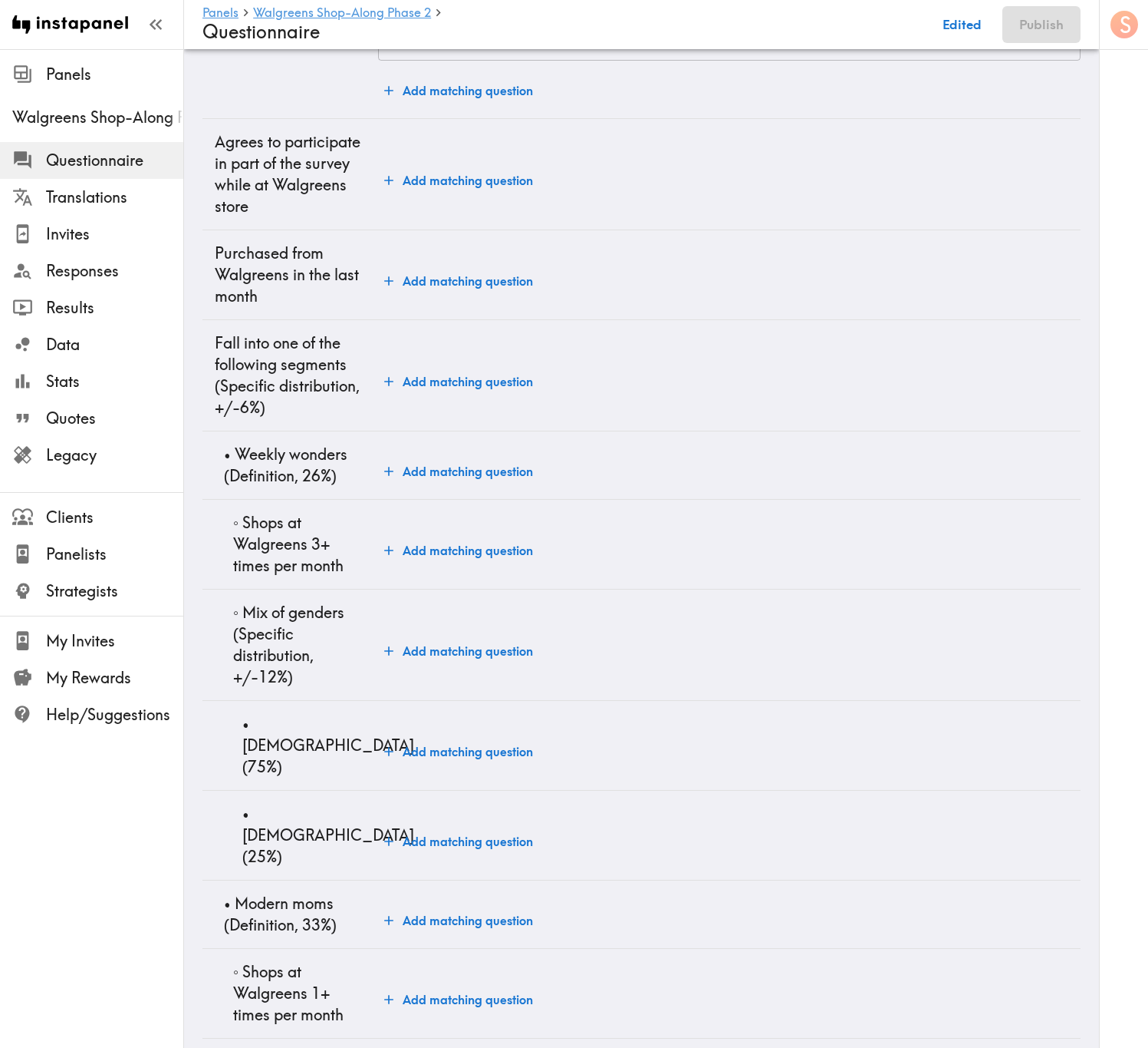
click at [449, 296] on button "Add matching question" at bounding box center [459, 281] width 161 height 31
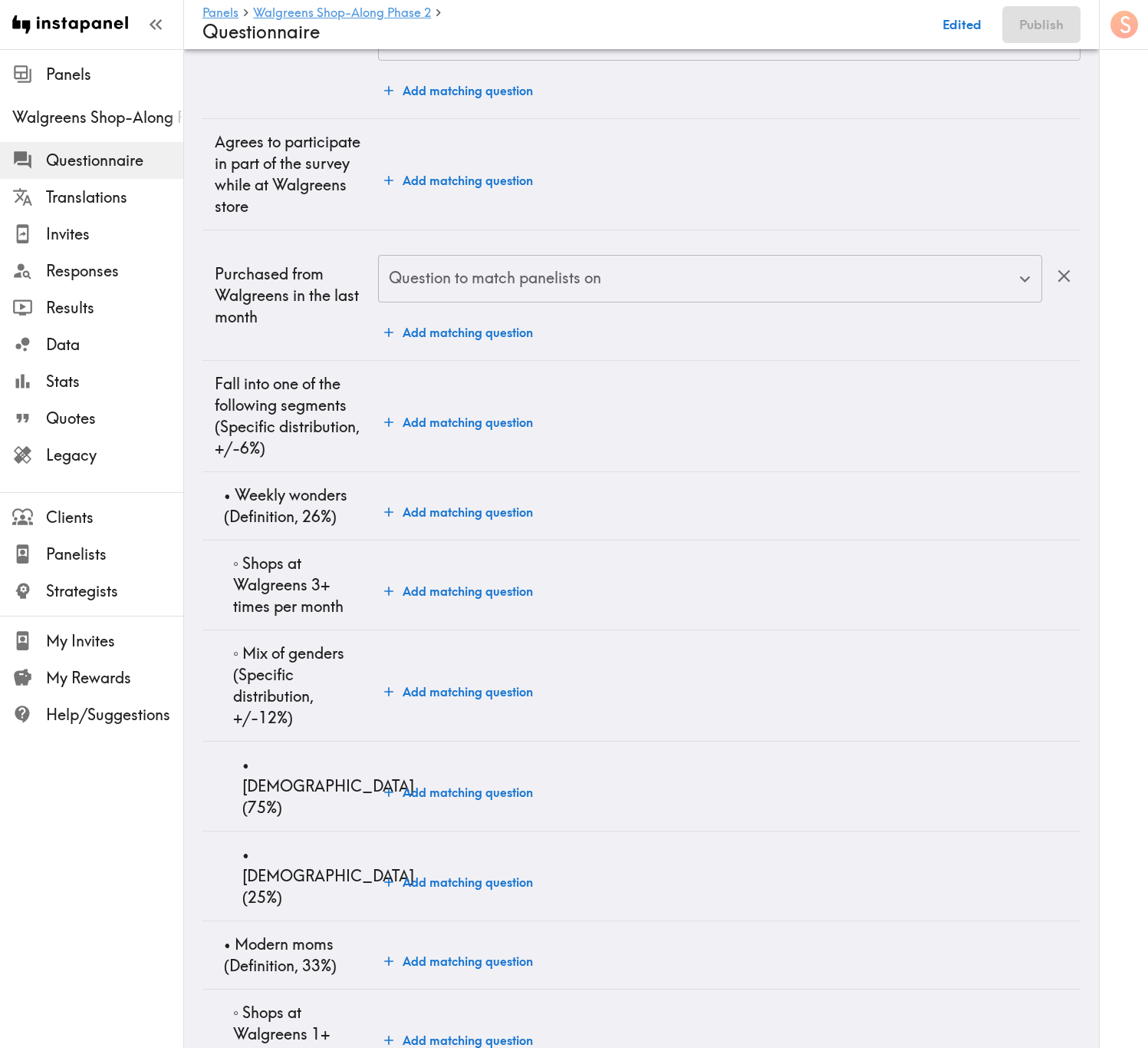
click at [474, 295] on input "Question to match panelists on" at bounding box center [698, 278] width 627 height 34
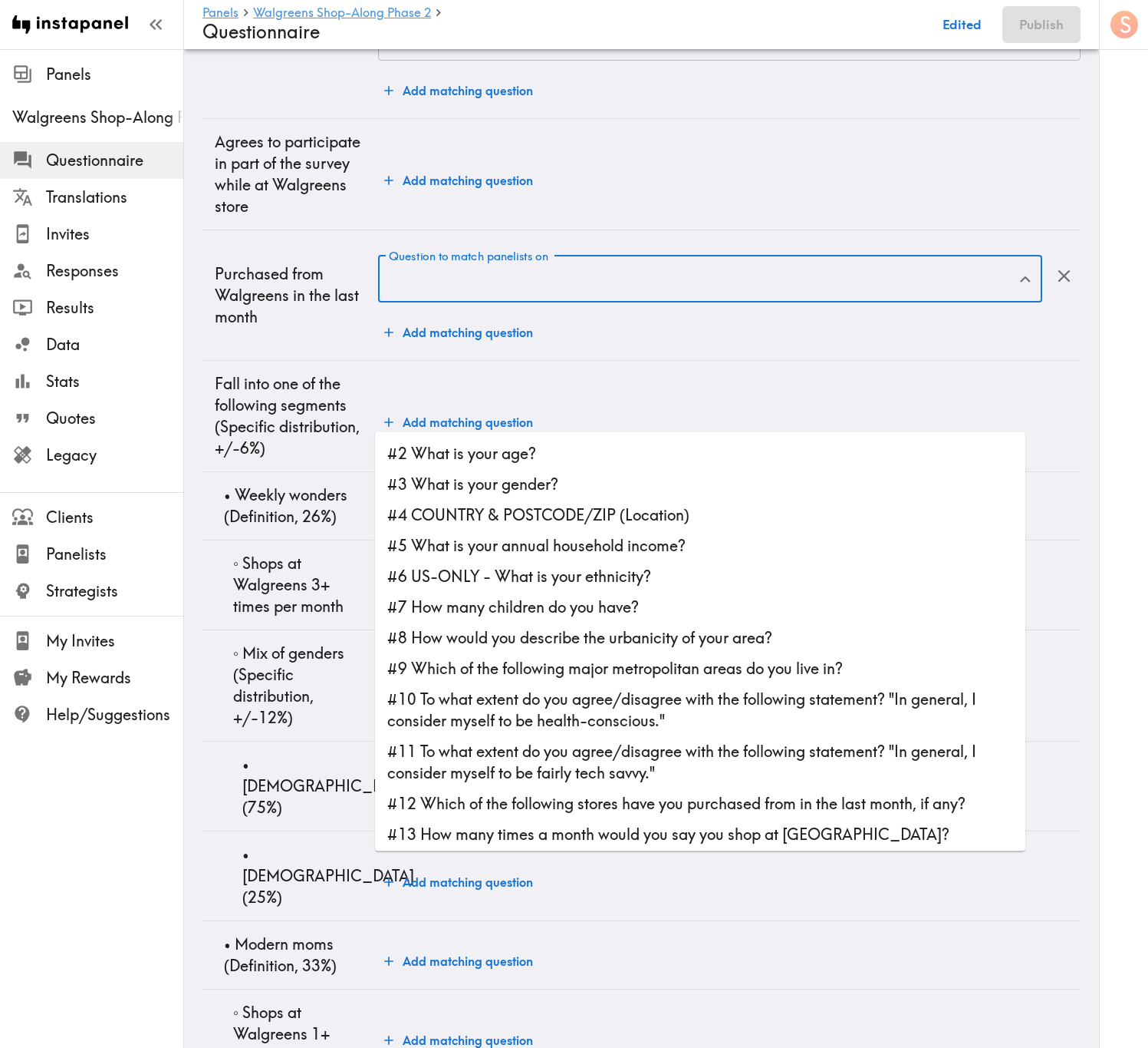
scroll to position [115, 0]
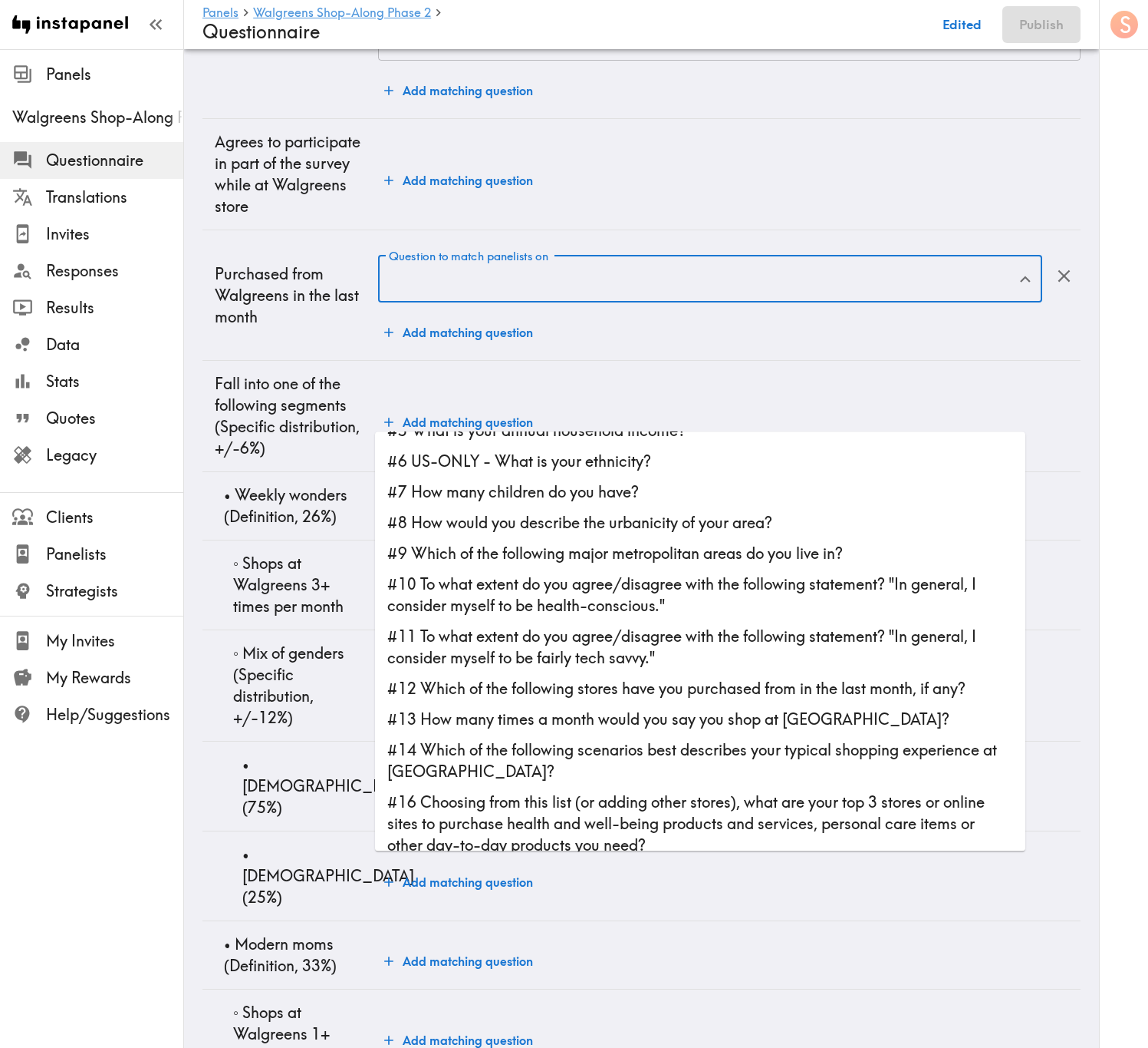
click at [680, 633] on li "#12 Which of the following stores have you purchased from in the last month, if…" at bounding box center [700, 688] width 651 height 31
type input "#12 Which of the following stores have you purchased from in the last month, if…"
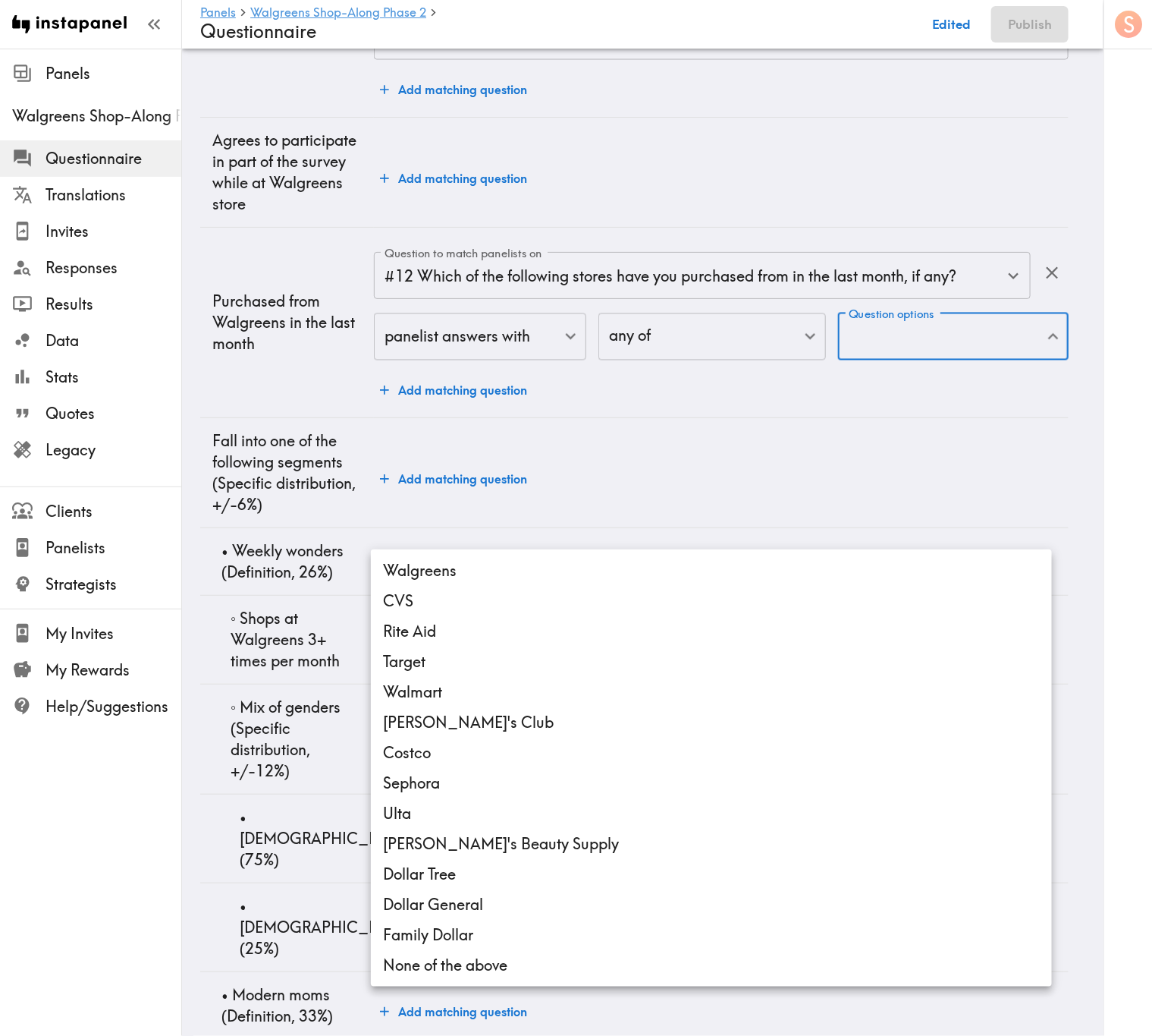
click at [567, 578] on li "Walgreens" at bounding box center [711, 570] width 681 height 30
type input "d2a81630-697b-40f3-805a-fd715a599311"
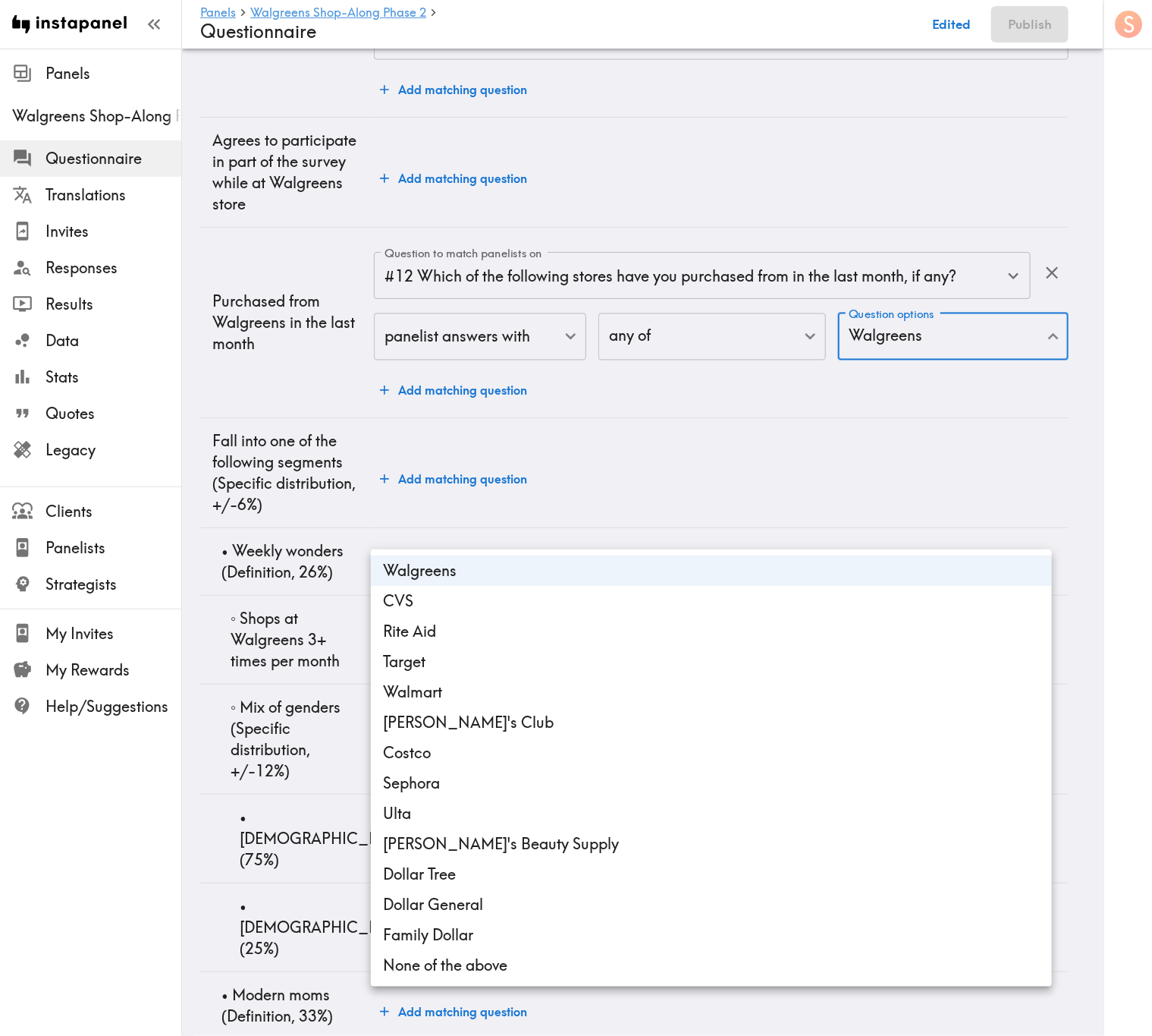
click at [266, 519] on div at bounding box center [576, 518] width 1152 height 1036
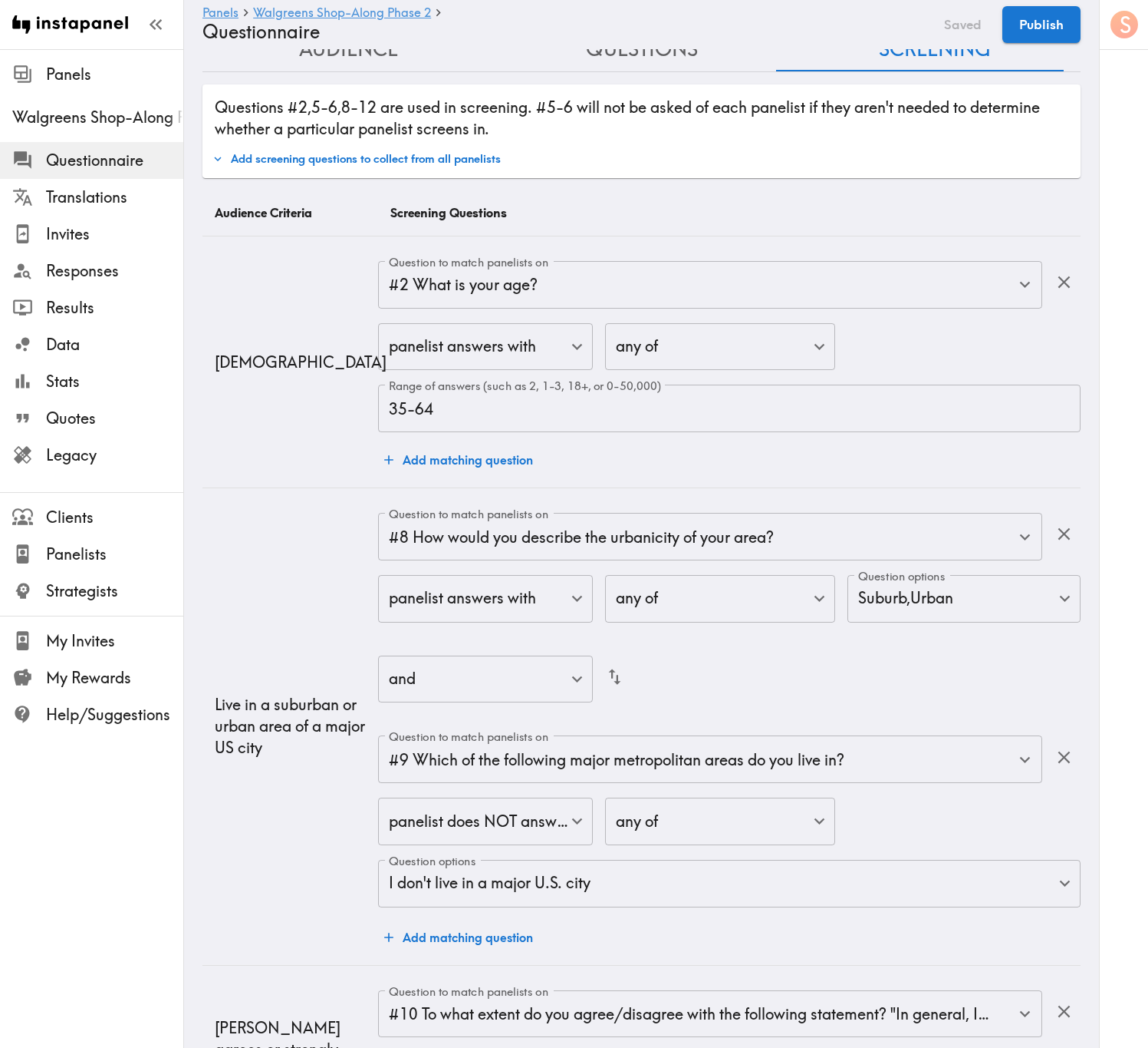
scroll to position [0, 0]
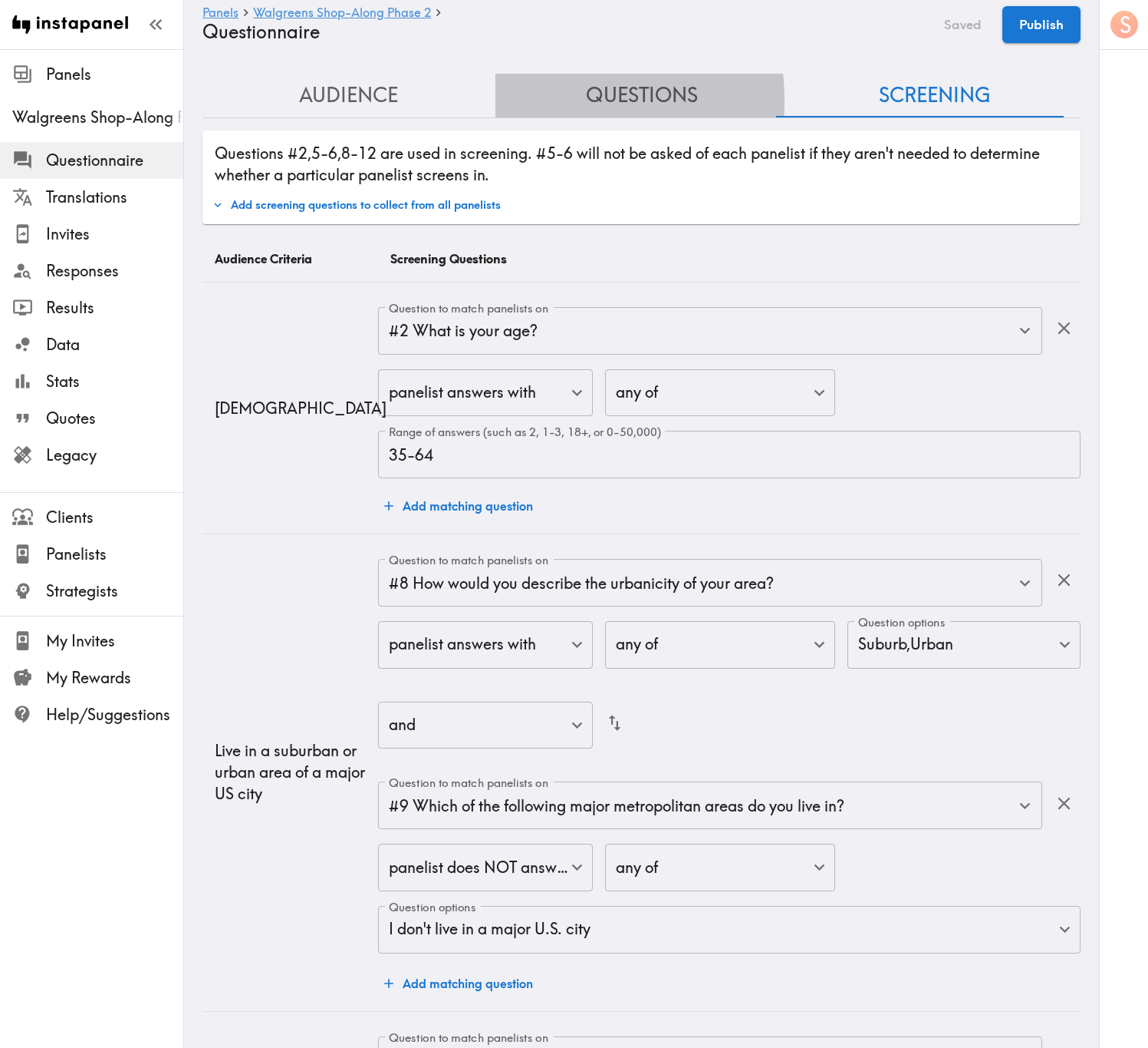
click at [500, 101] on button "Questions" at bounding box center [642, 95] width 293 height 43
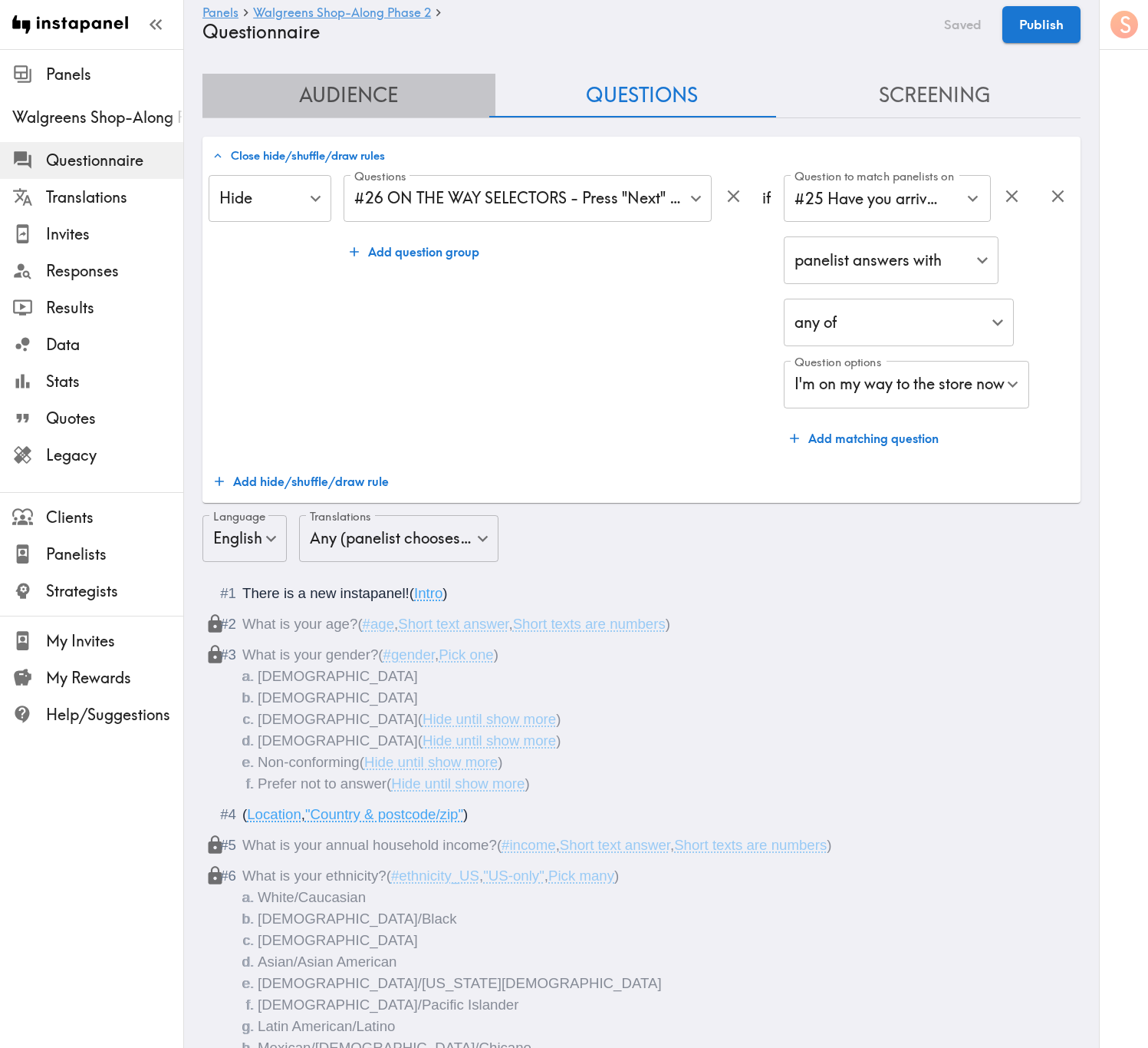
click at [395, 92] on button "Audience" at bounding box center [349, 95] width 293 height 43
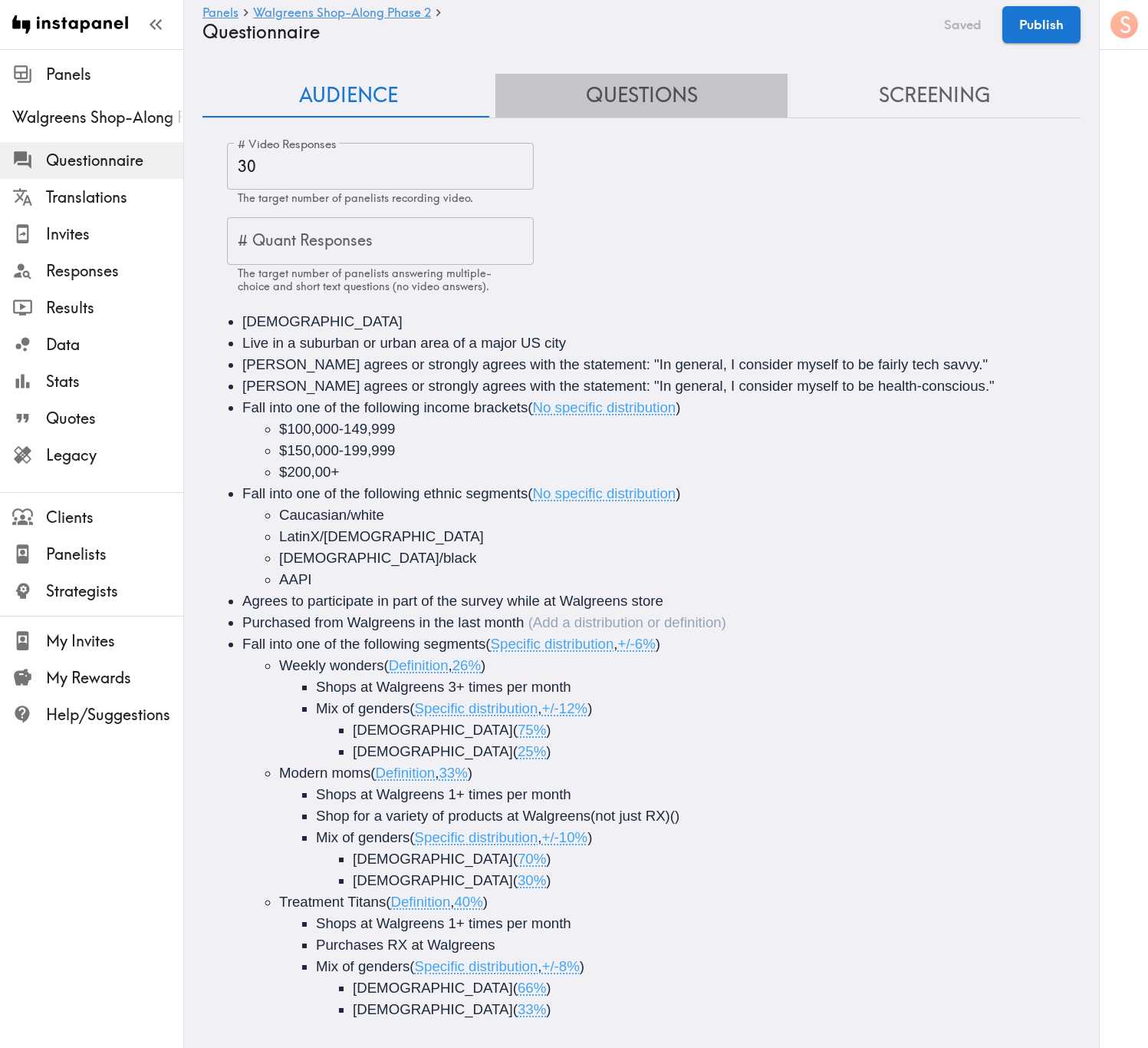
click at [636, 102] on button "Questions" at bounding box center [642, 95] width 293 height 43
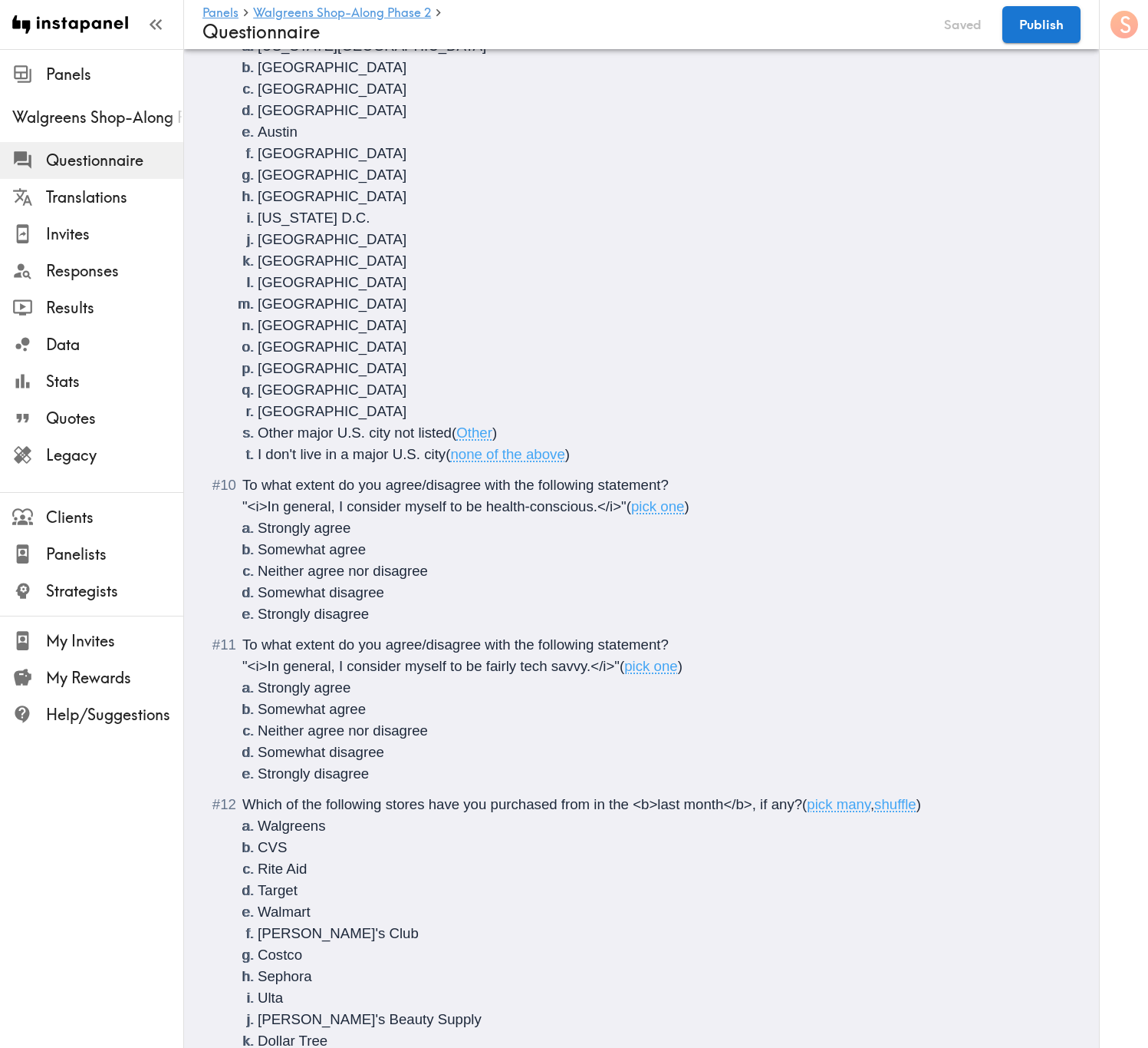
scroll to position [1957, 0]
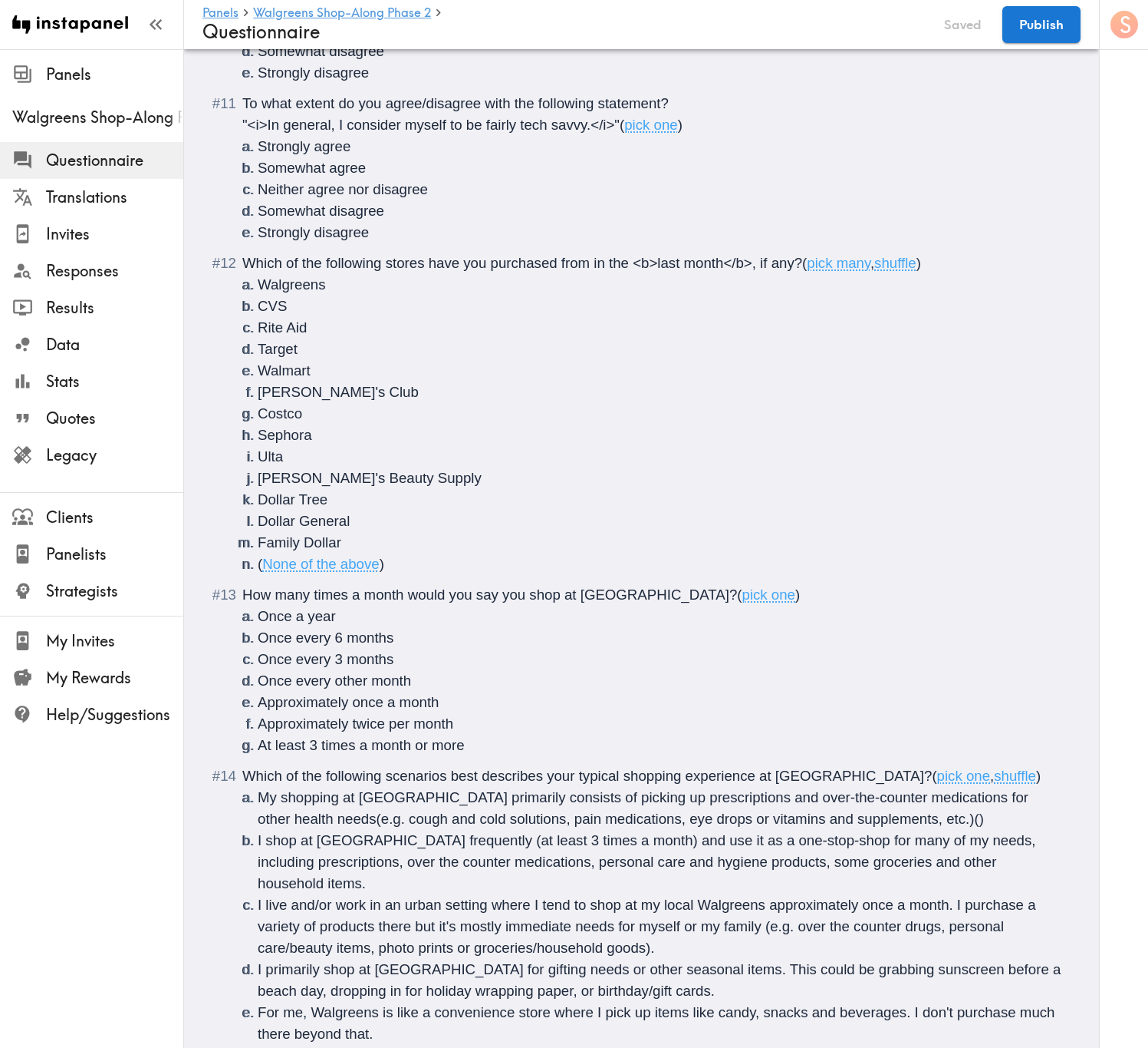
click at [895, 267] on span "shuffle" at bounding box center [895, 263] width 43 height 16
click at [947, 22] on button "Save now" at bounding box center [952, 24] width 75 height 37
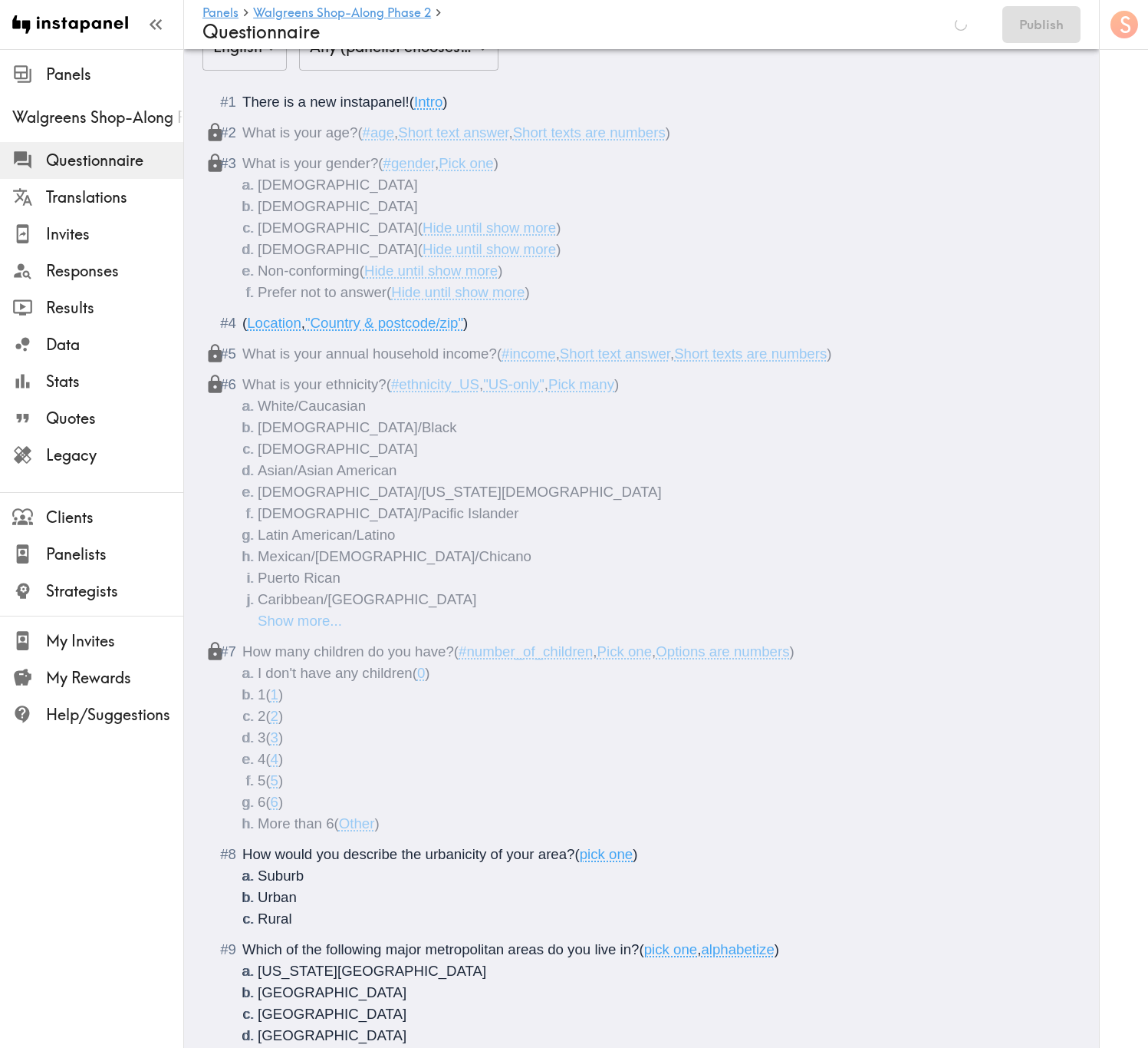
scroll to position [0, 0]
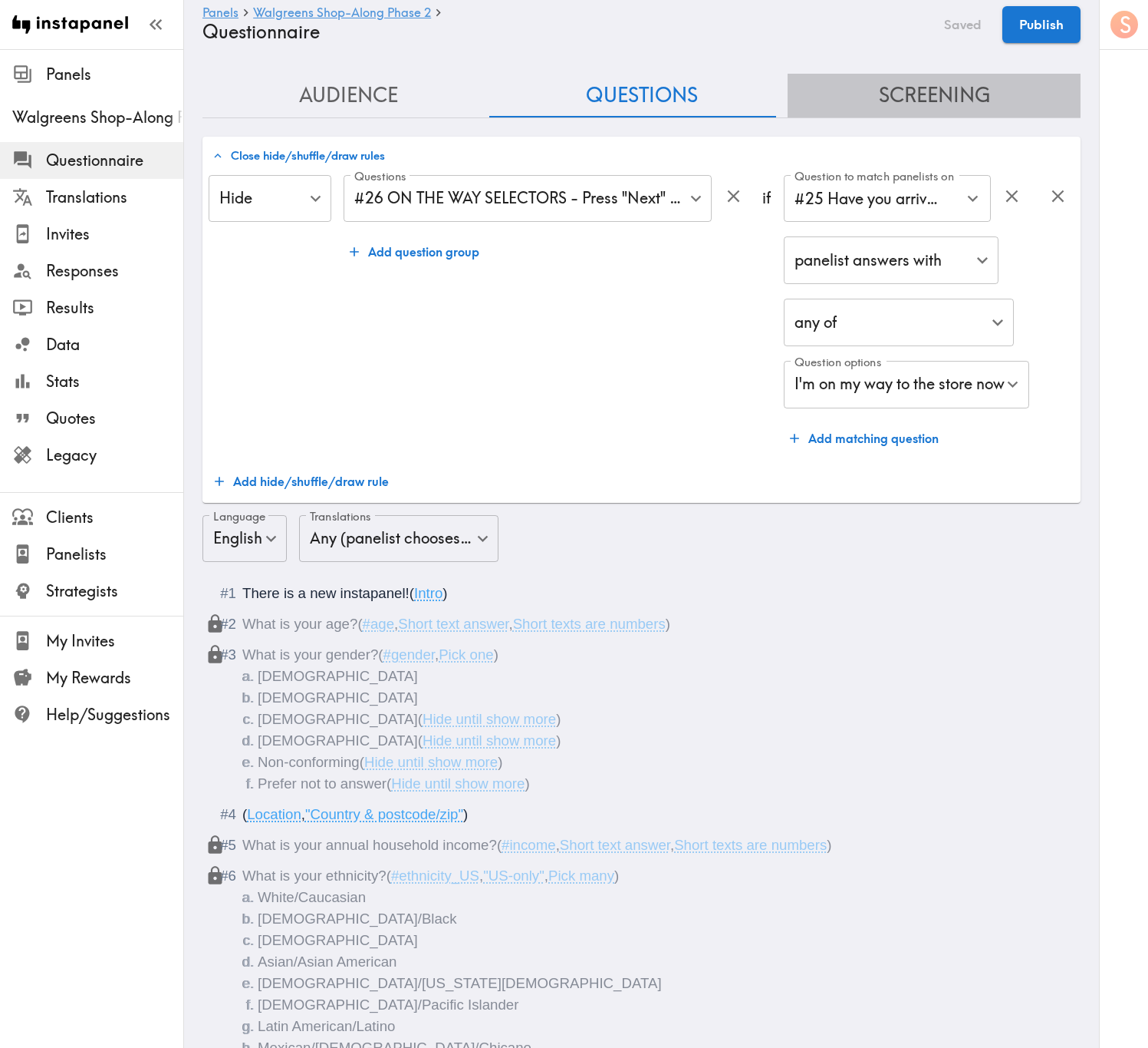
click at [967, 106] on button "Screening" at bounding box center [934, 95] width 293 height 43
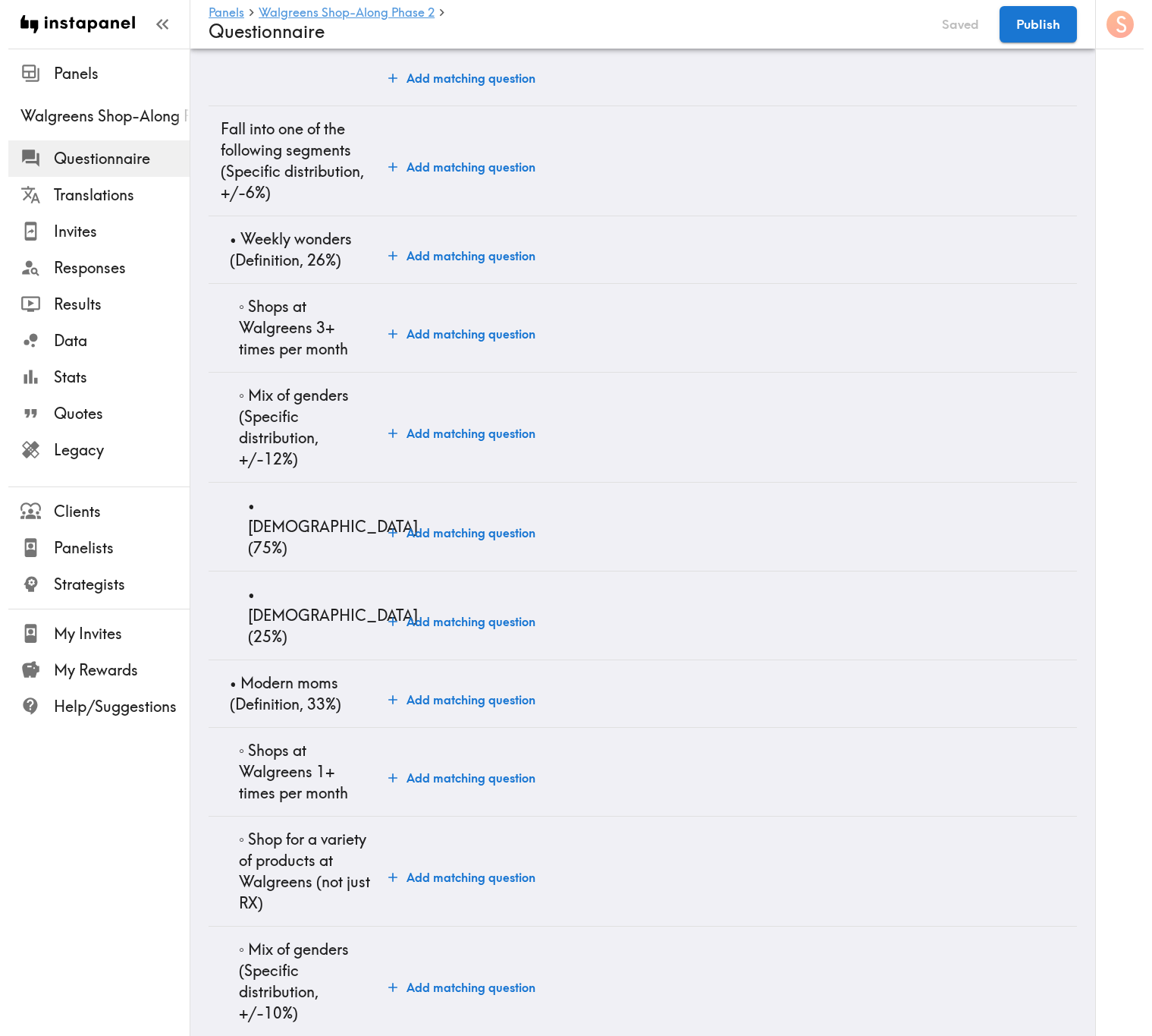
scroll to position [3642, 0]
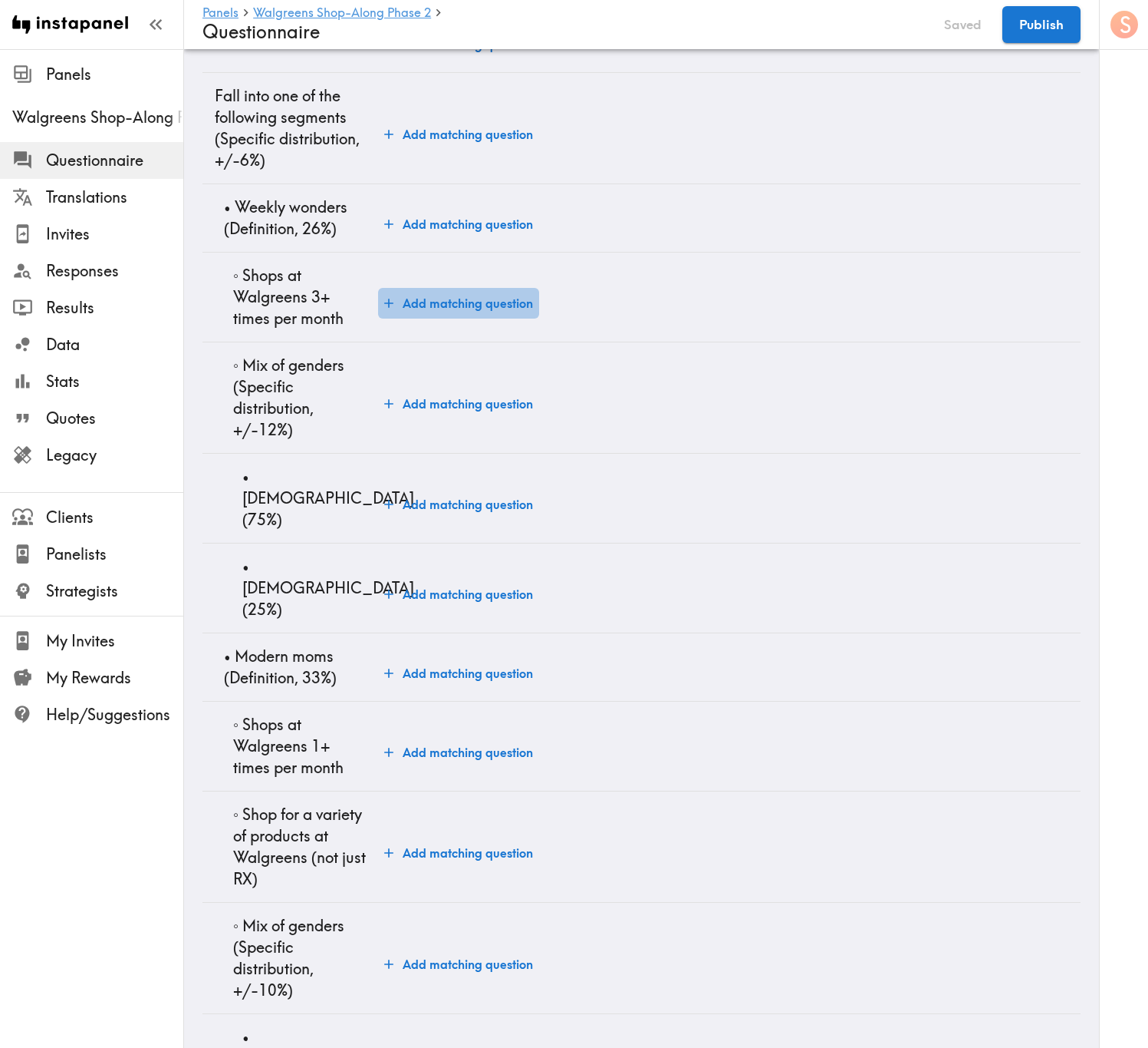
click at [452, 319] on button "Add matching question" at bounding box center [459, 303] width 161 height 31
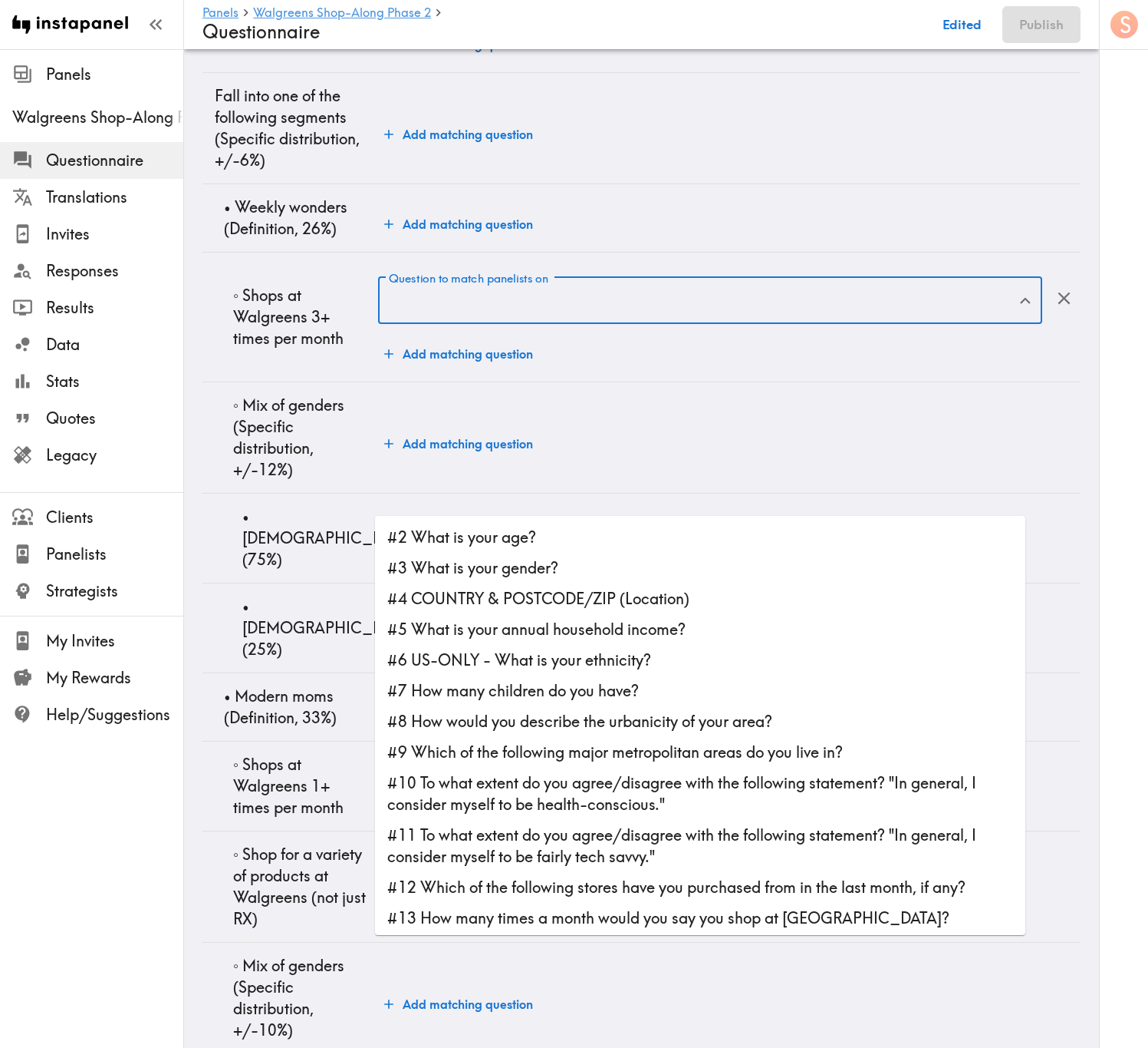
click at [543, 633] on li "#13 How many times a month would you say you shop at Walgreens?" at bounding box center [700, 918] width 651 height 31
type input "#13 How many times a month would you say you shop at Walgreens?"
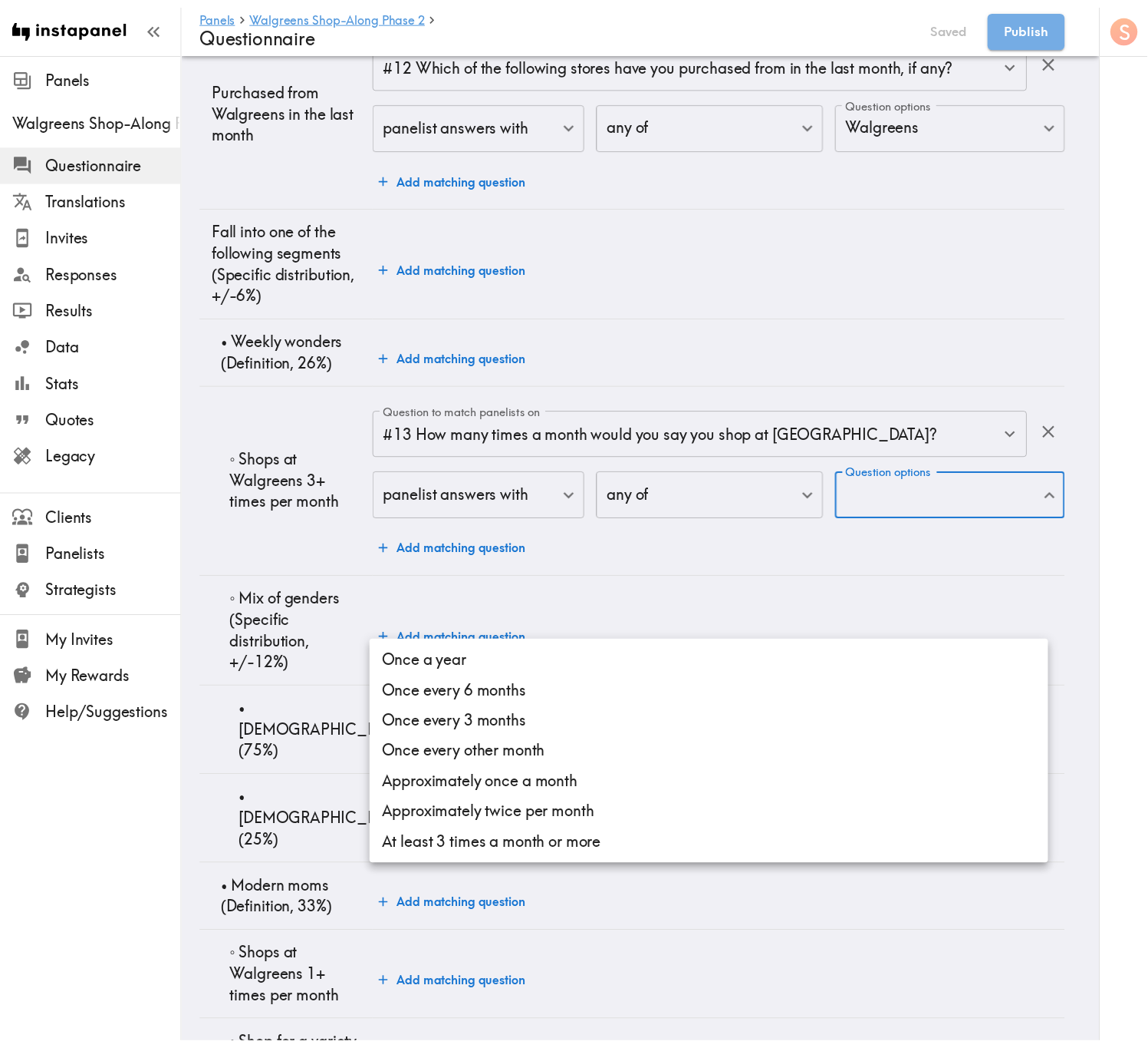
scroll to position [3816, 0]
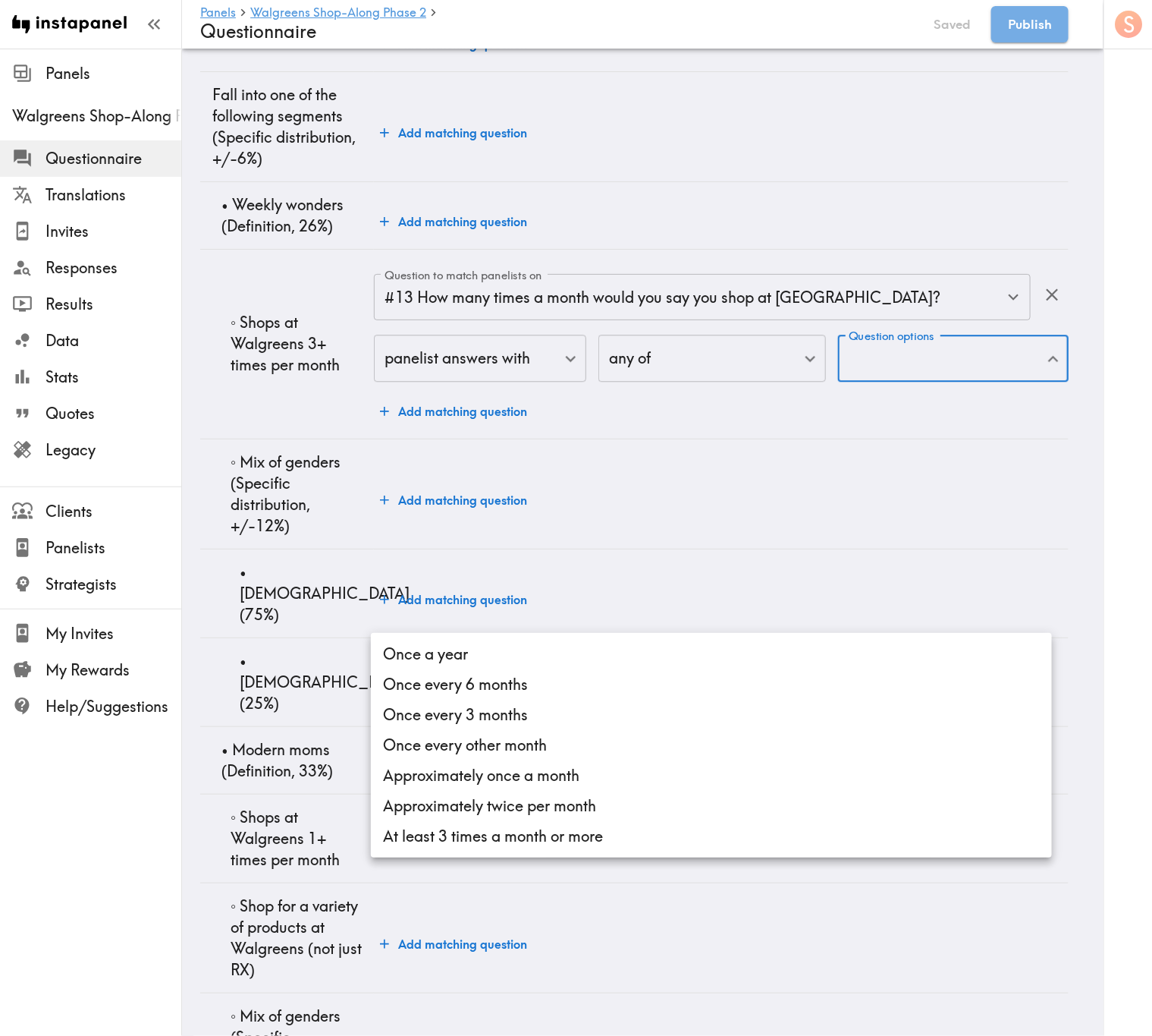
click at [510, 626] on li "At least 3 times a month or more" at bounding box center [711, 836] width 681 height 30
type input "415e3303-8c33-4171-b9e2-1849d1fcd802"
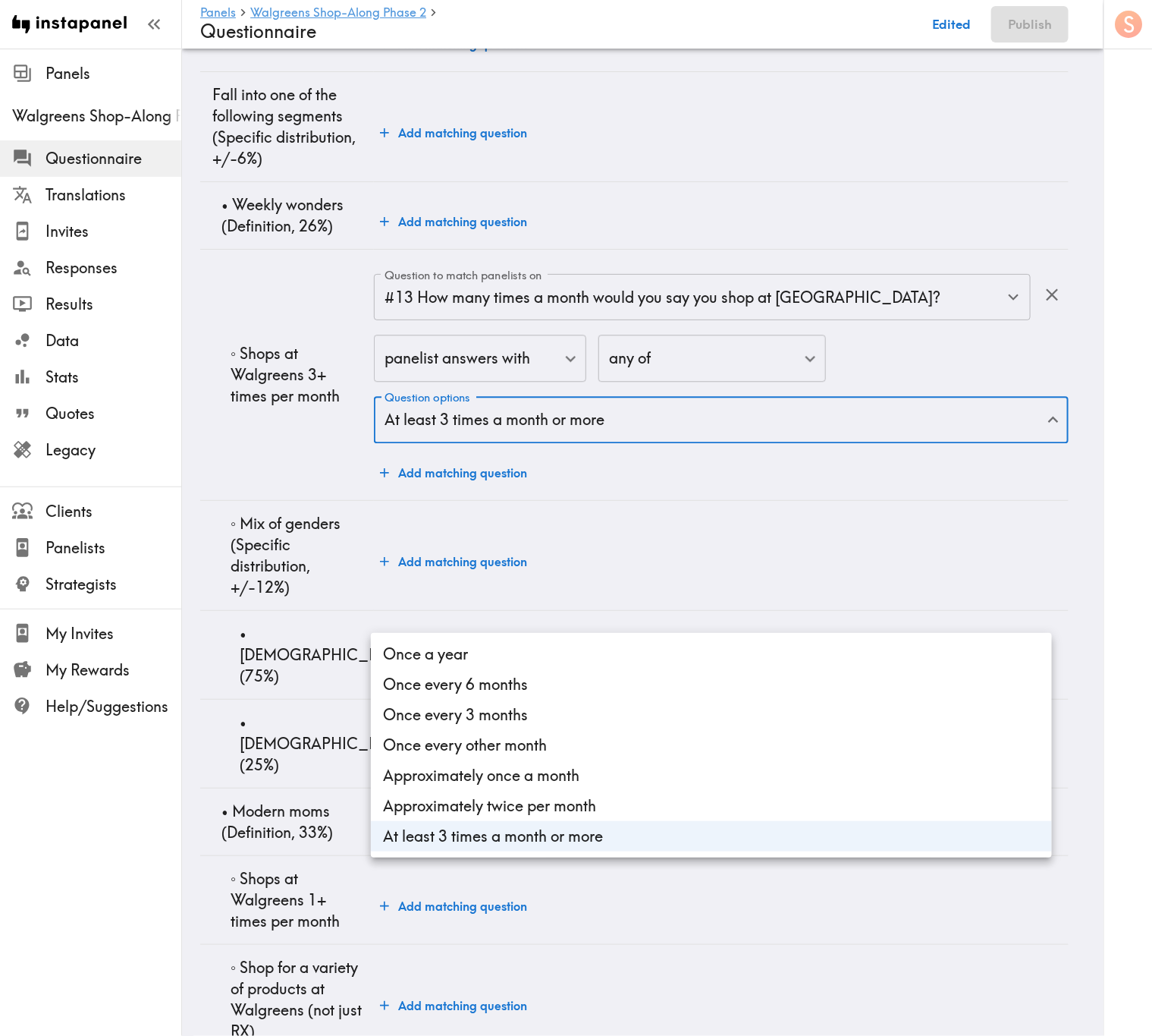
click at [325, 626] on div at bounding box center [576, 518] width 1152 height 1036
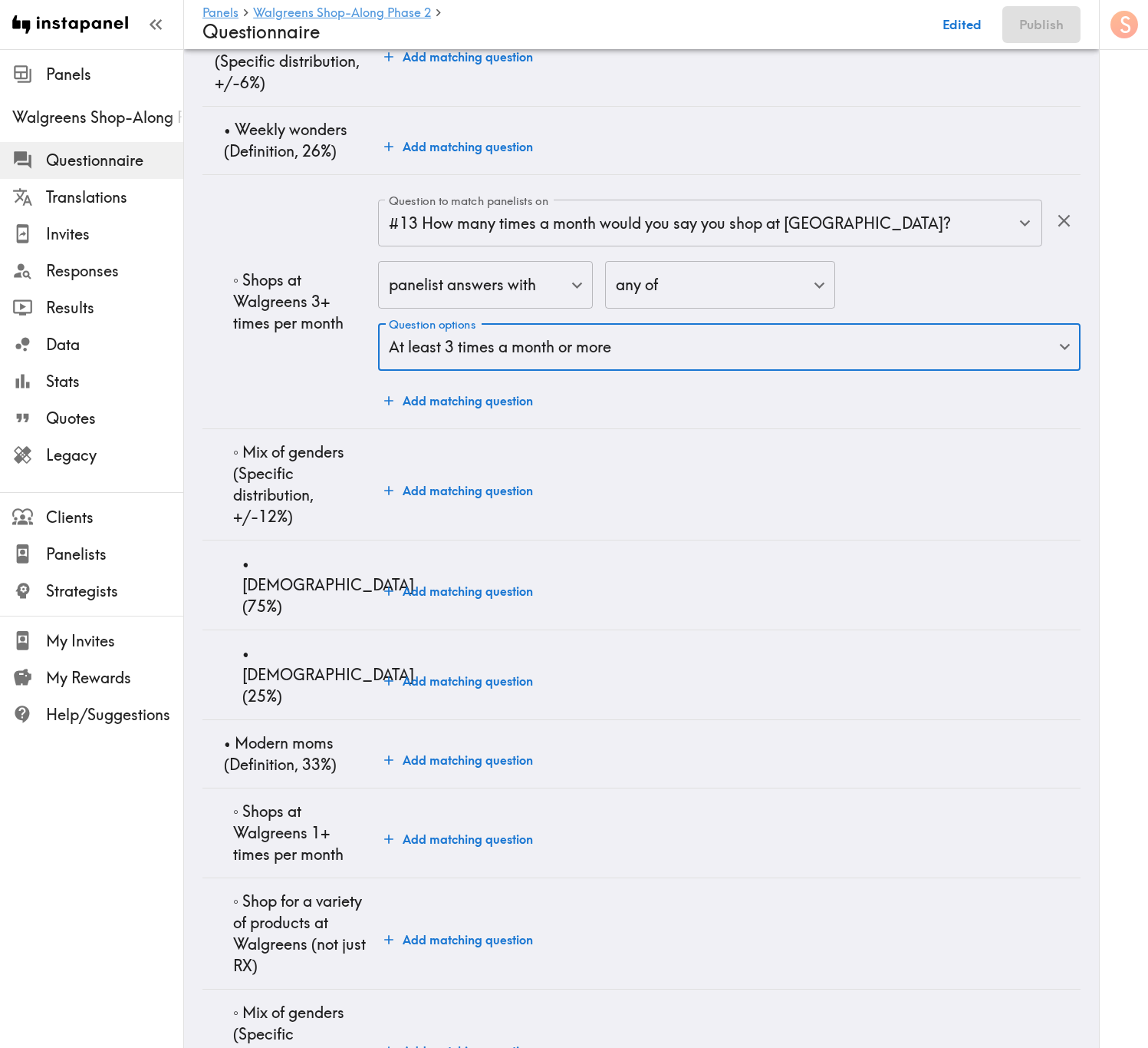
scroll to position [4046, 0]
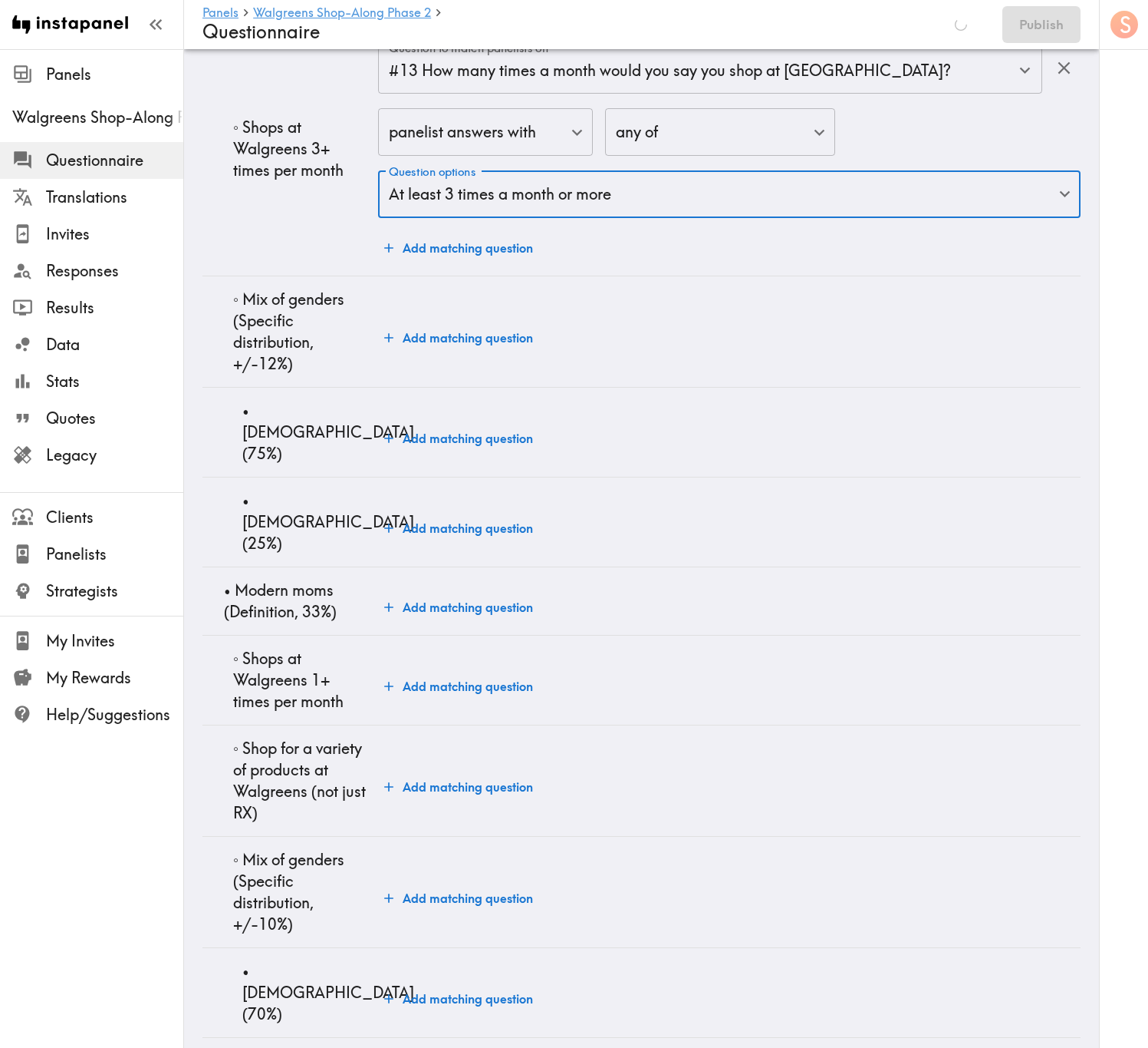
click at [488, 264] on button "Add matching question" at bounding box center [459, 248] width 161 height 31
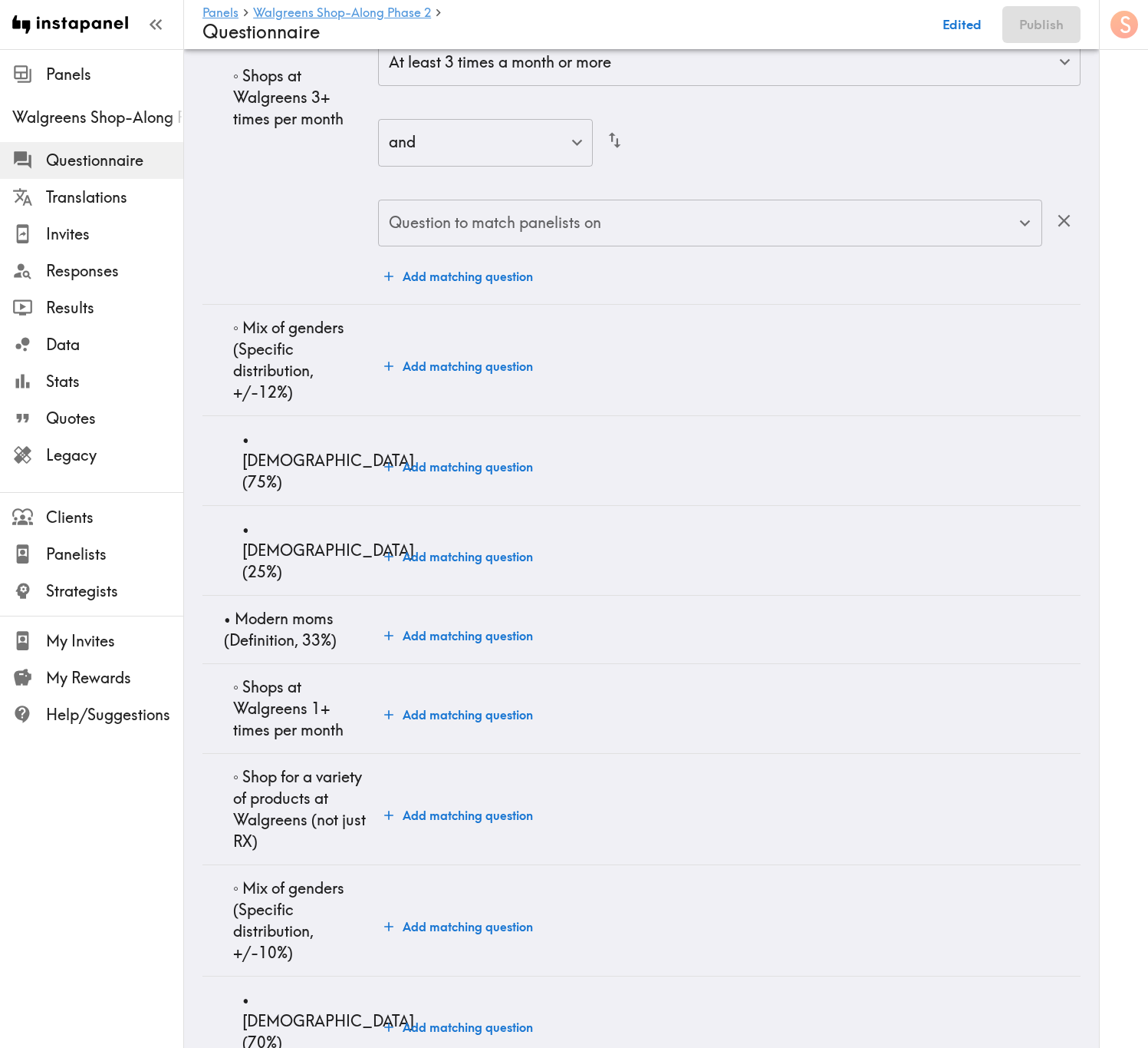
scroll to position [3914, 0]
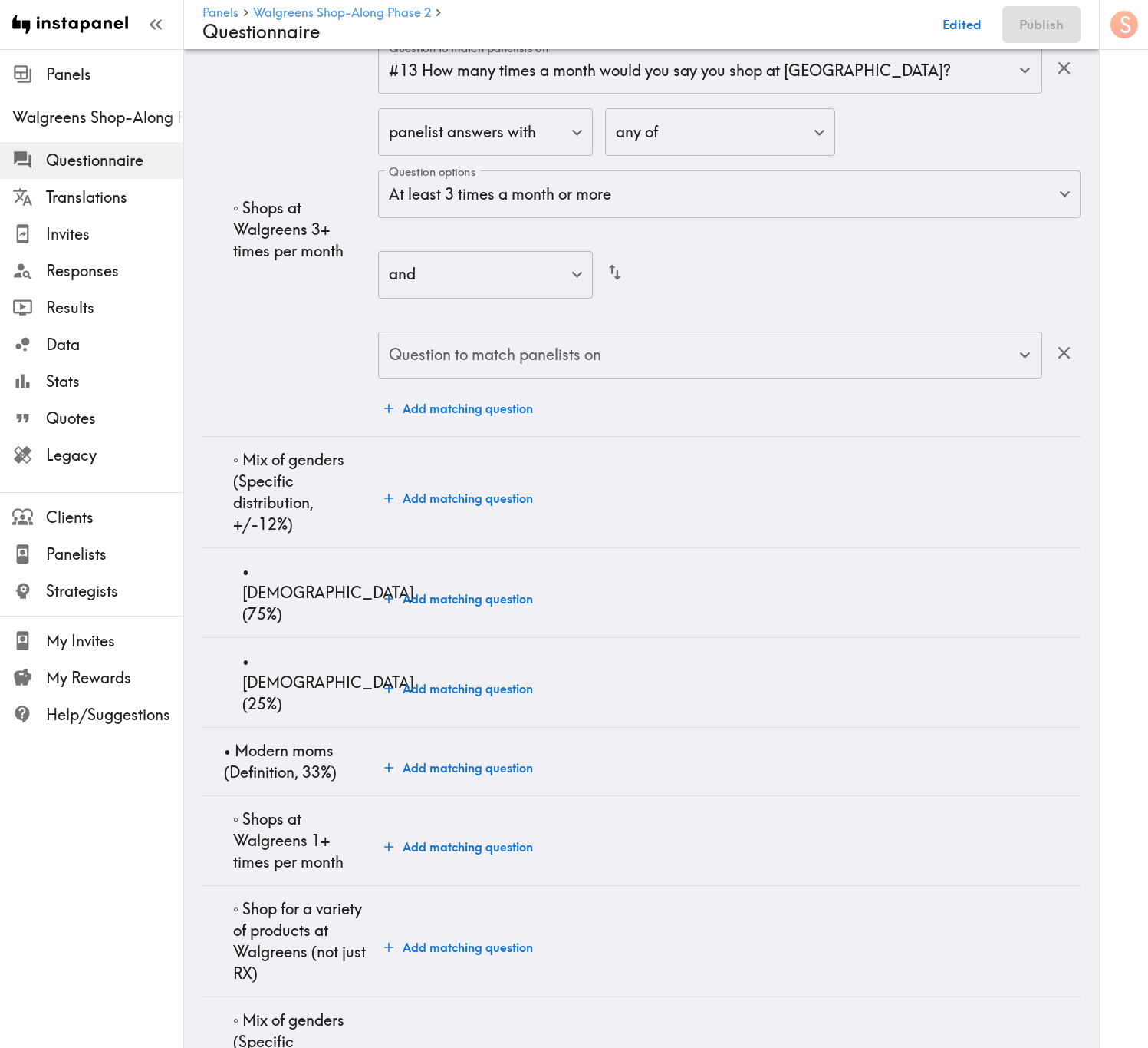
click at [636, 372] on input "Question to match panelists on" at bounding box center [698, 355] width 627 height 34
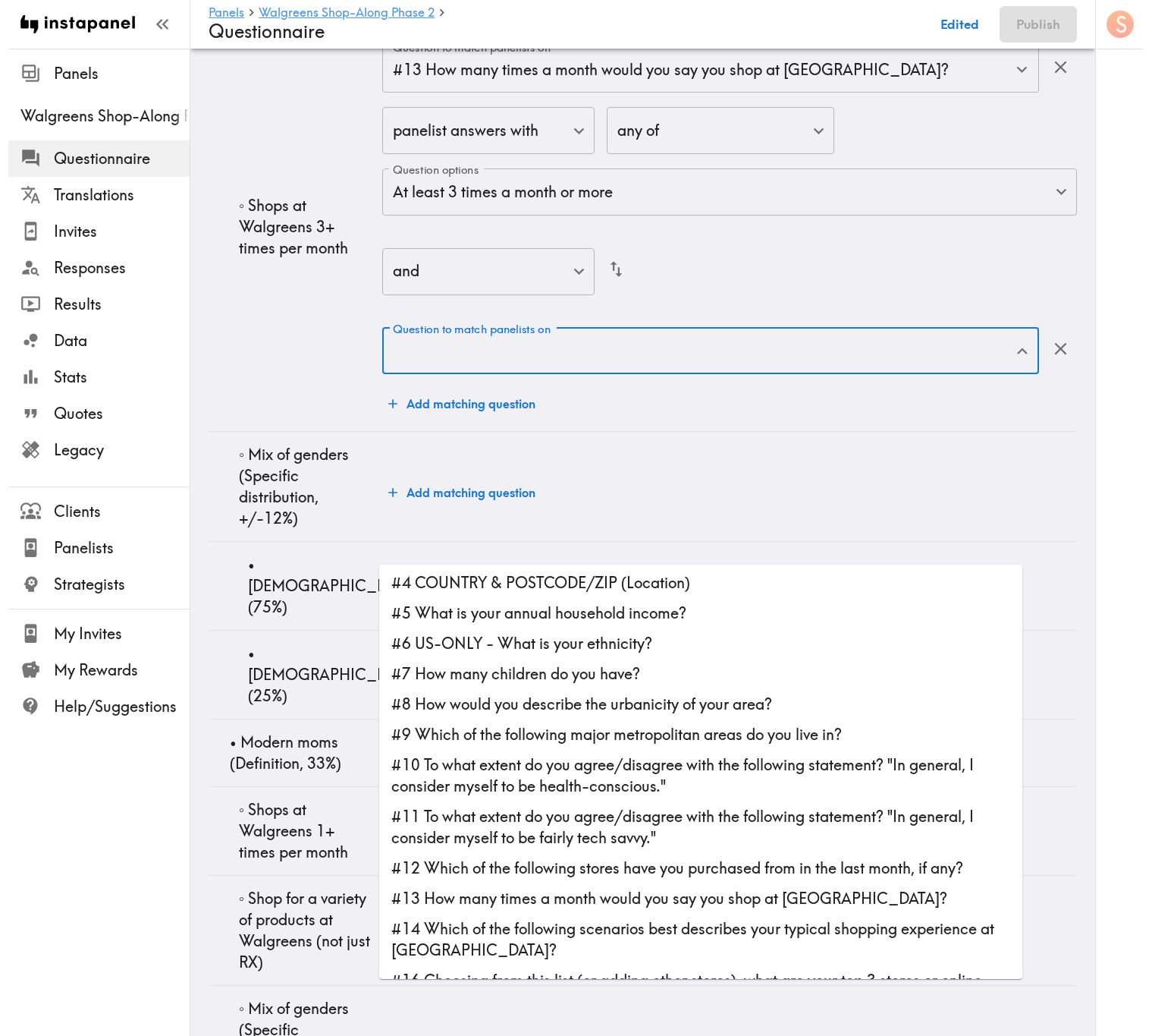
scroll to position [114, 0]
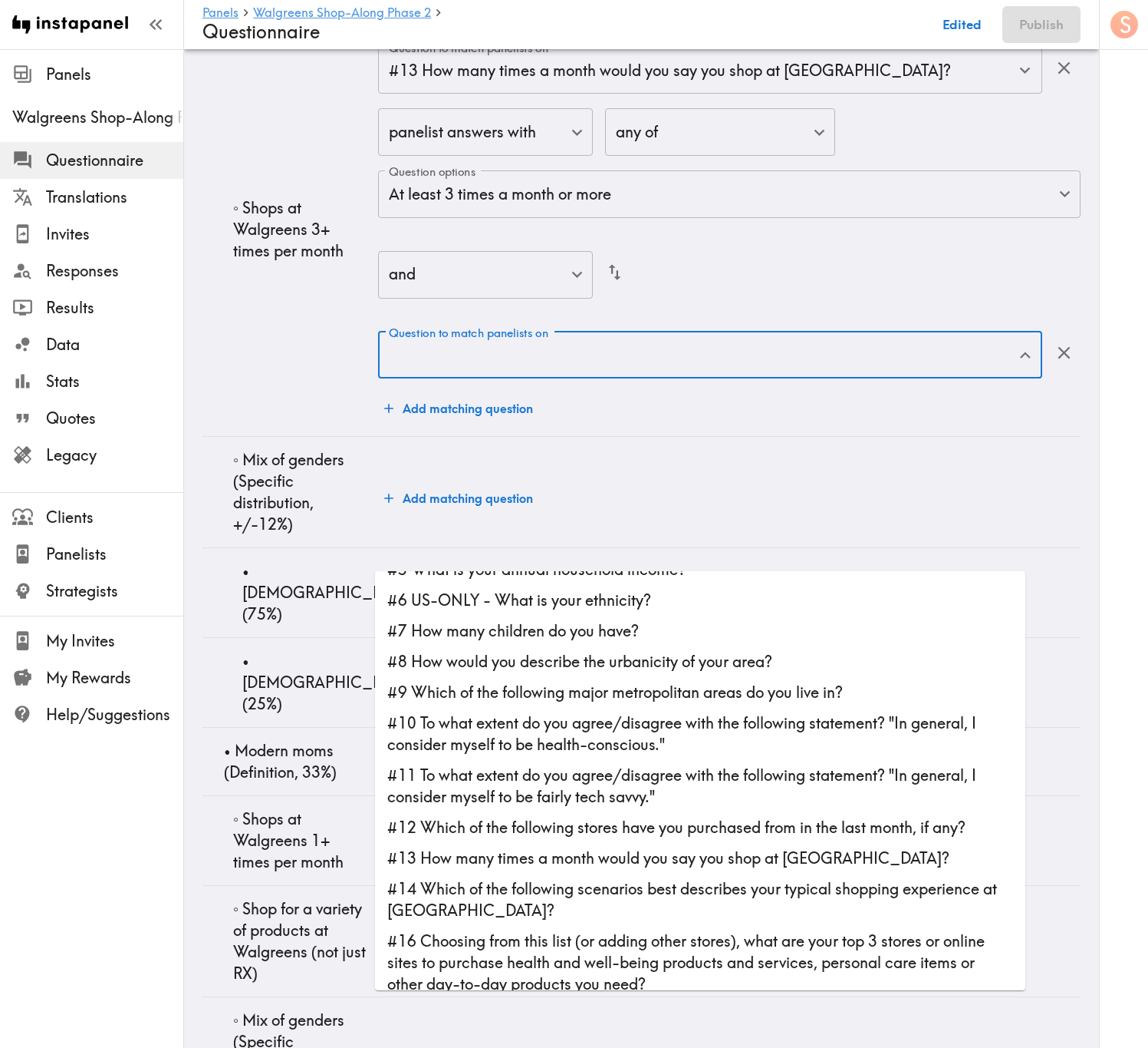
click at [681, 633] on li "#14 Which of the following scenarios best describes your typical shopping exper…" at bounding box center [700, 899] width 651 height 53
type input "#14 Which of the following scenarios best describes your typical shopping exper…"
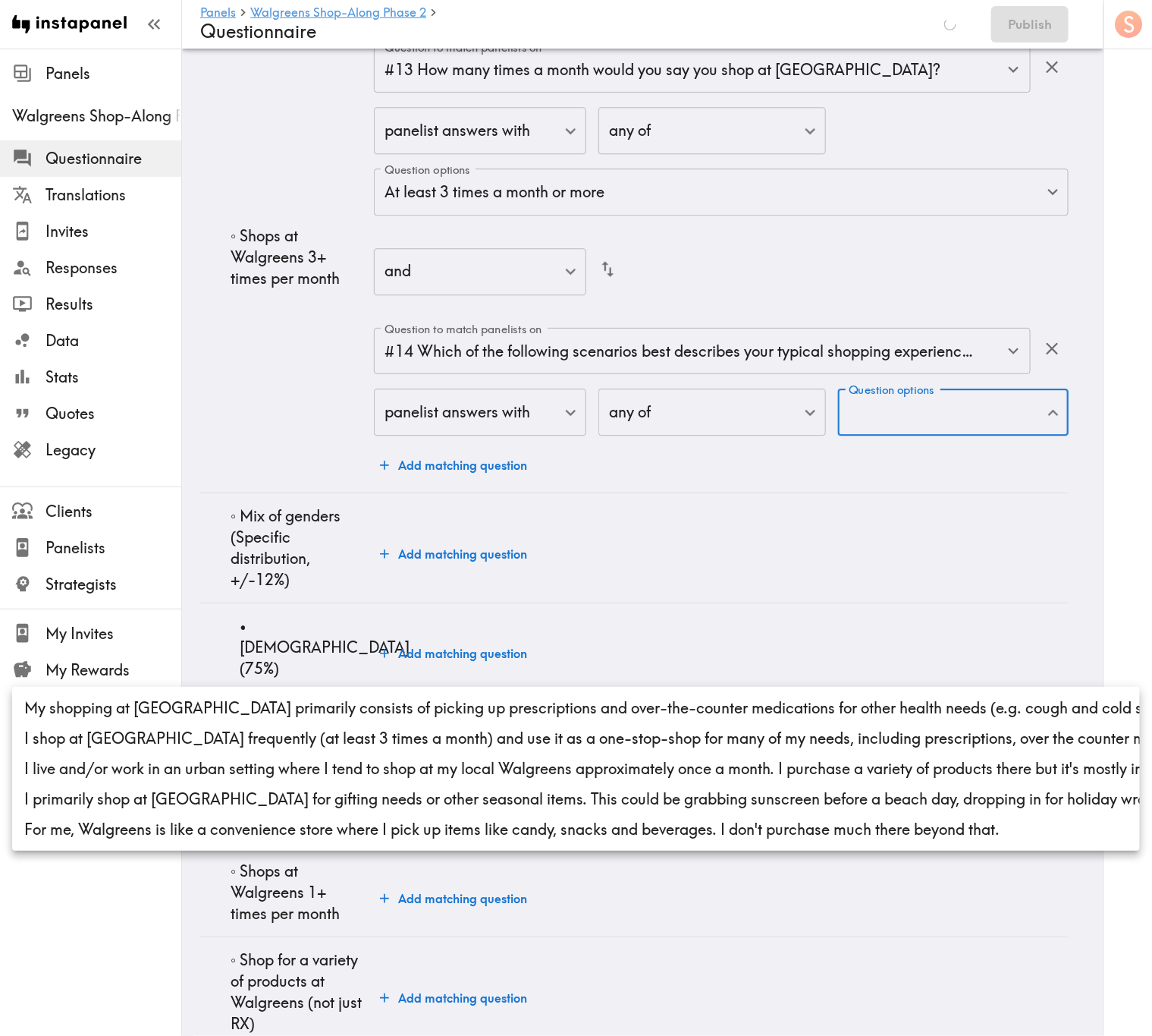
click at [596, 626] on li "I shop at Walgreens frequently (at least 3 times a month) and use it as a one-s…" at bounding box center [576, 738] width 1128 height 30
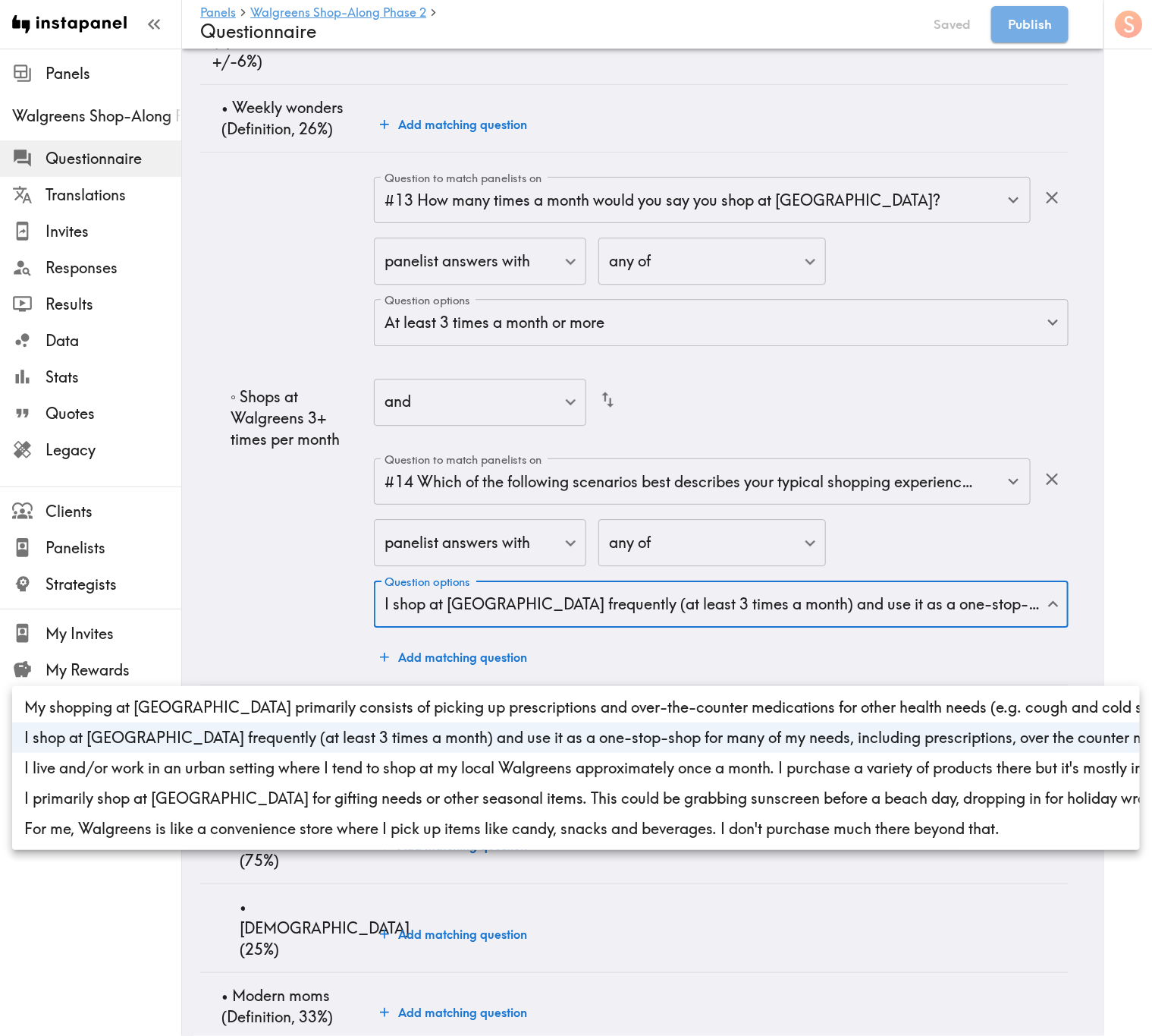
type input "f5a6fafb-7962-4d9b-88b0-4f355b0f9b21"
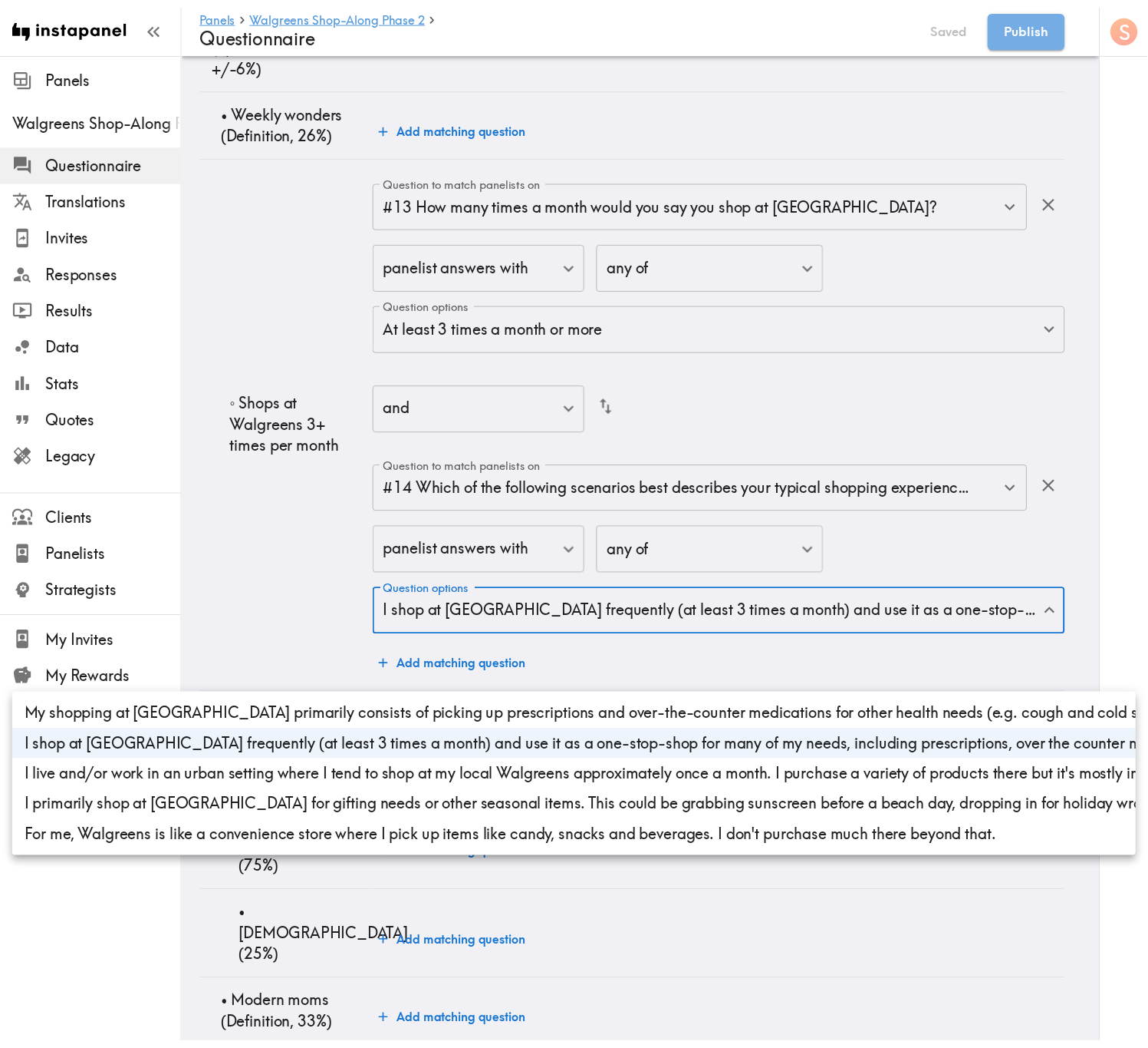
scroll to position [4046, 0]
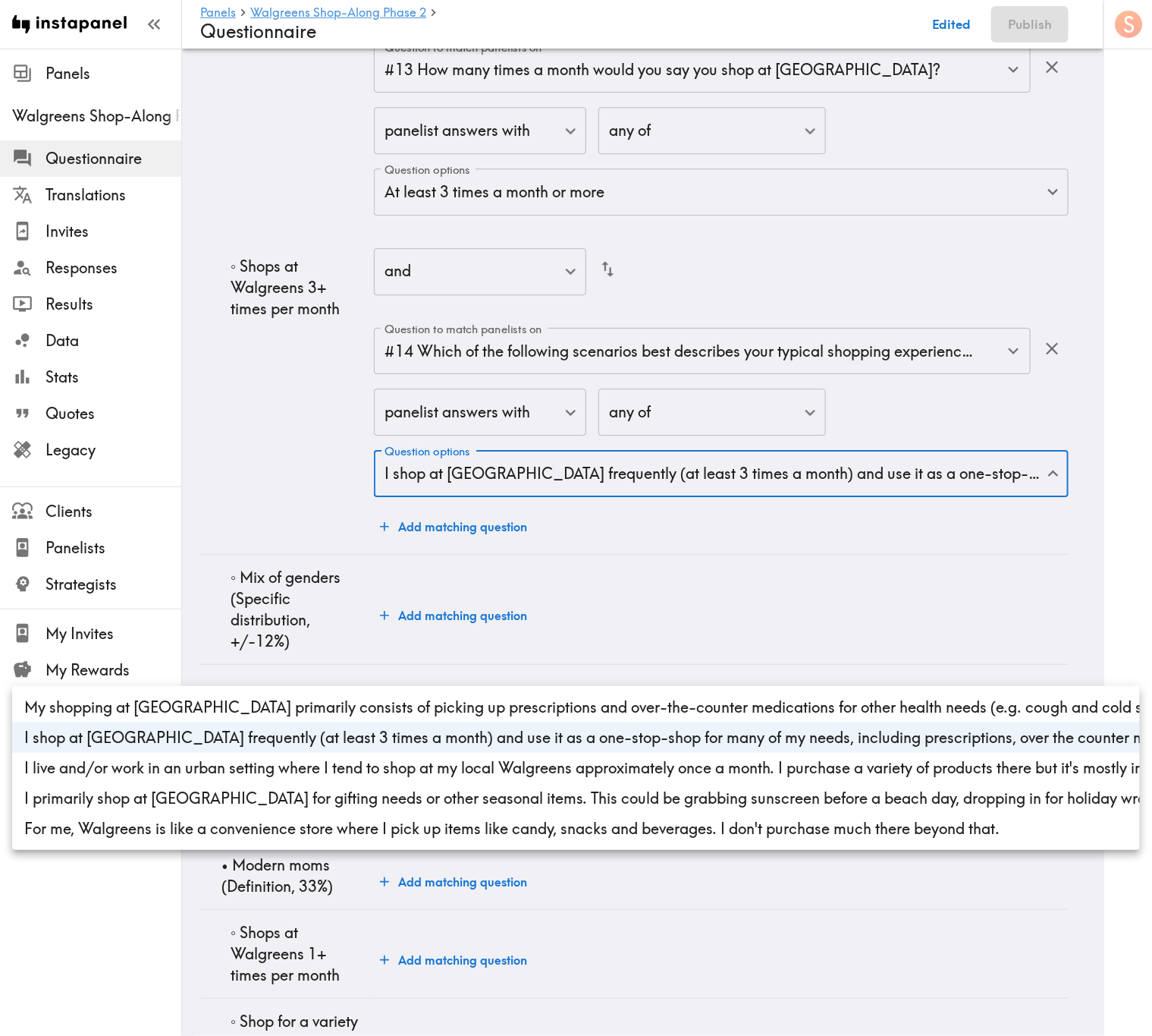
click at [342, 626] on div at bounding box center [576, 518] width 1152 height 1036
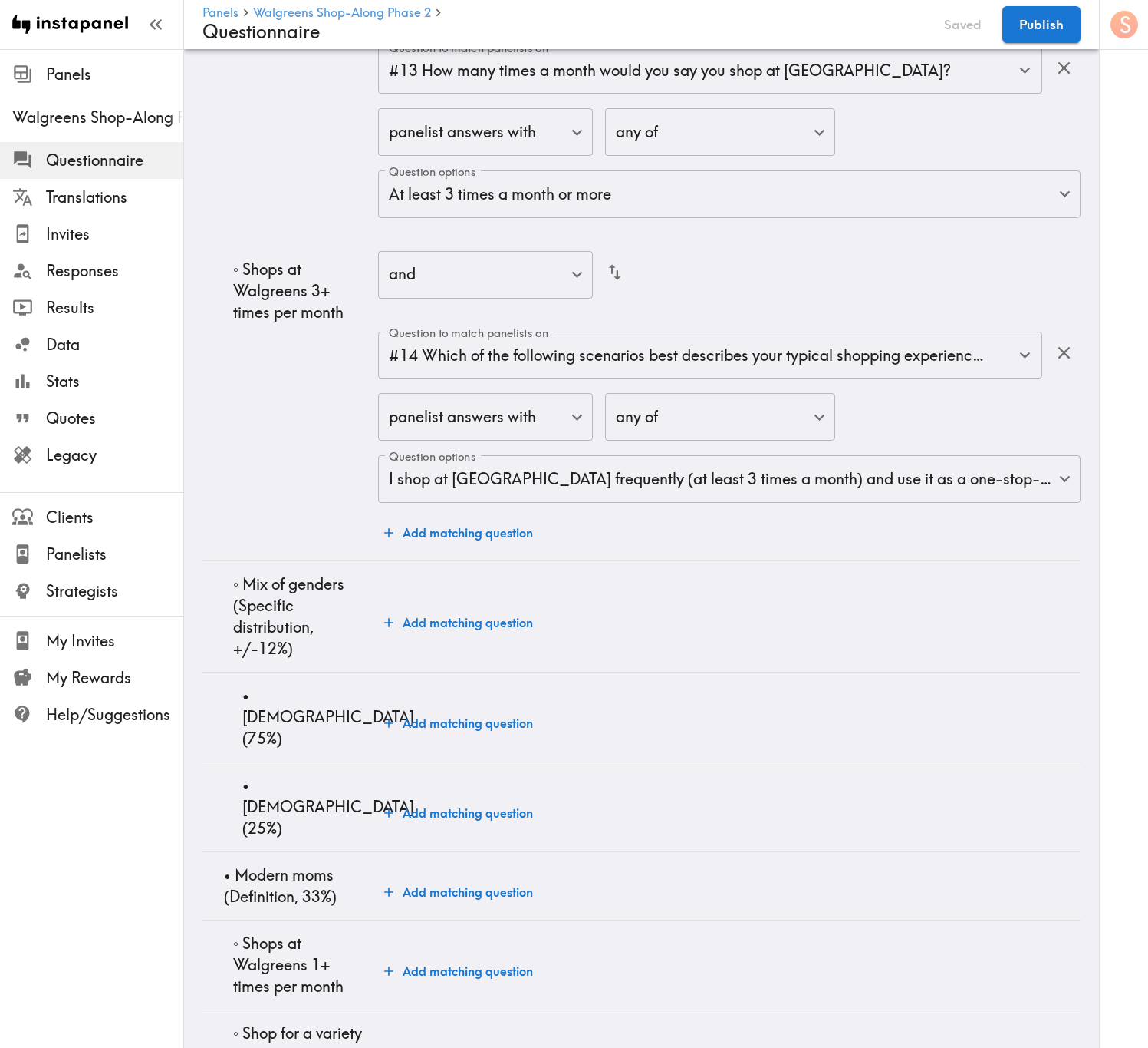
click at [695, 633] on td "Add matching question" at bounding box center [730, 616] width 703 height 111
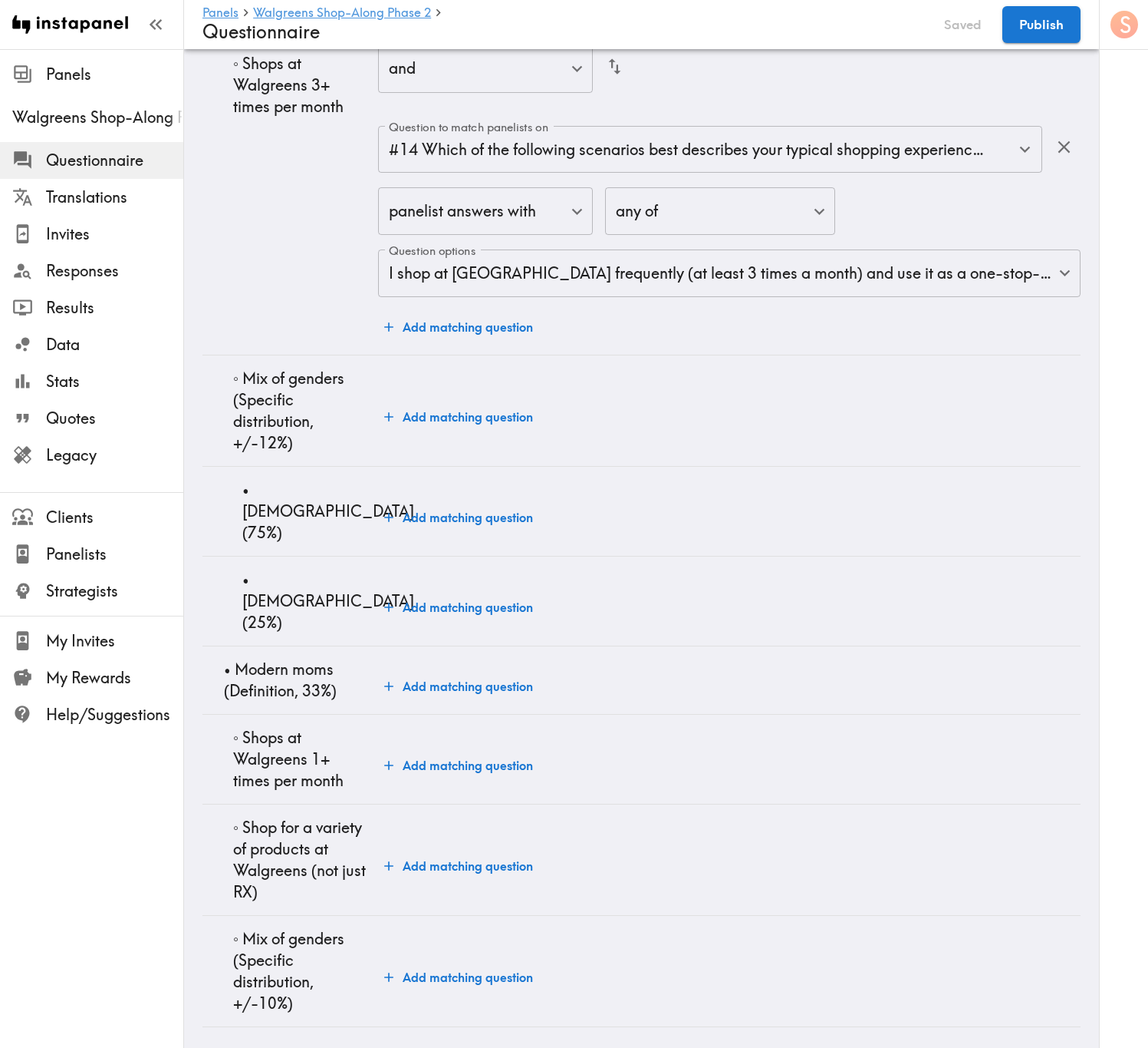
scroll to position [4144, 0]
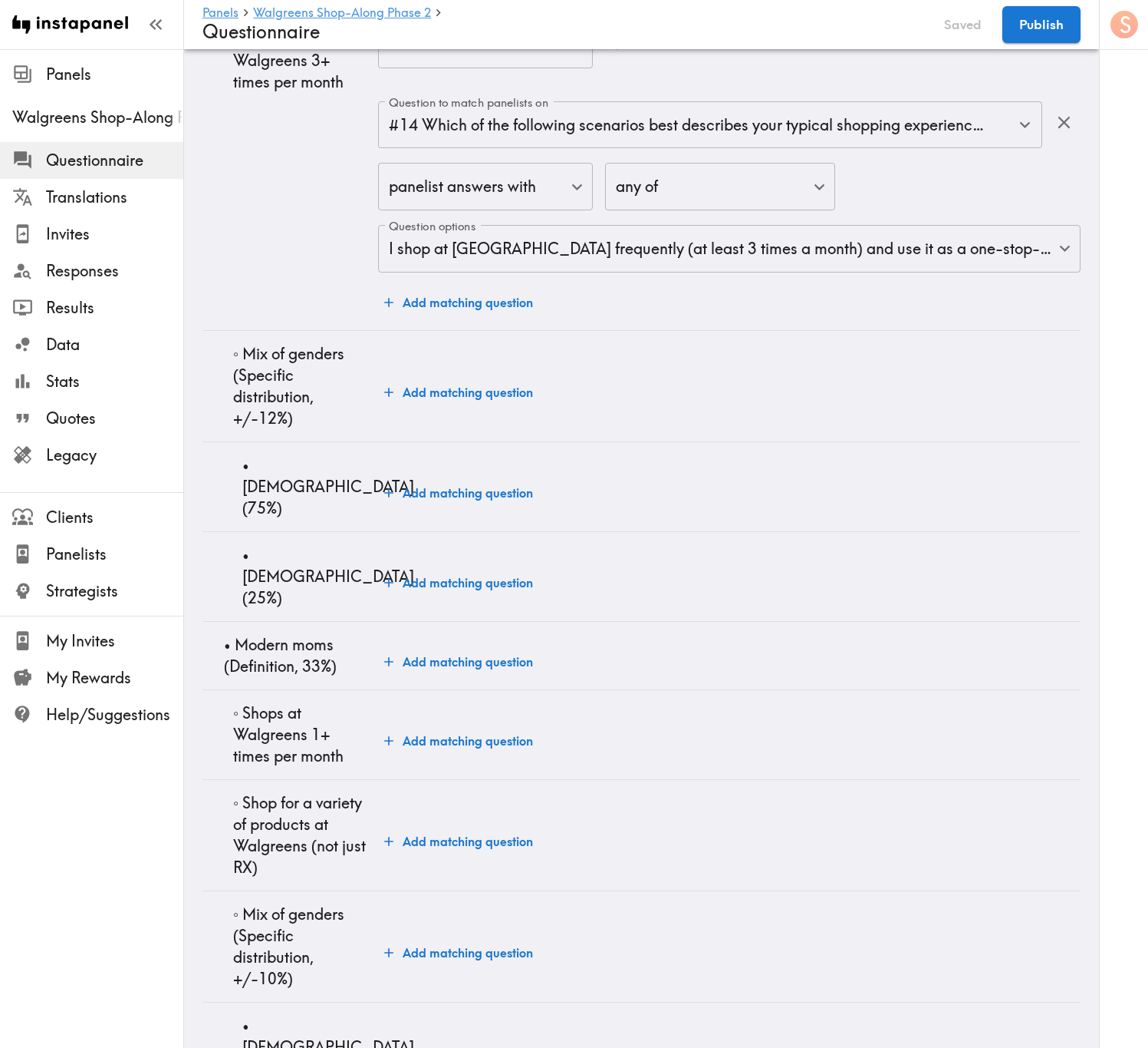
click at [425, 508] on button "Add matching question" at bounding box center [459, 493] width 161 height 31
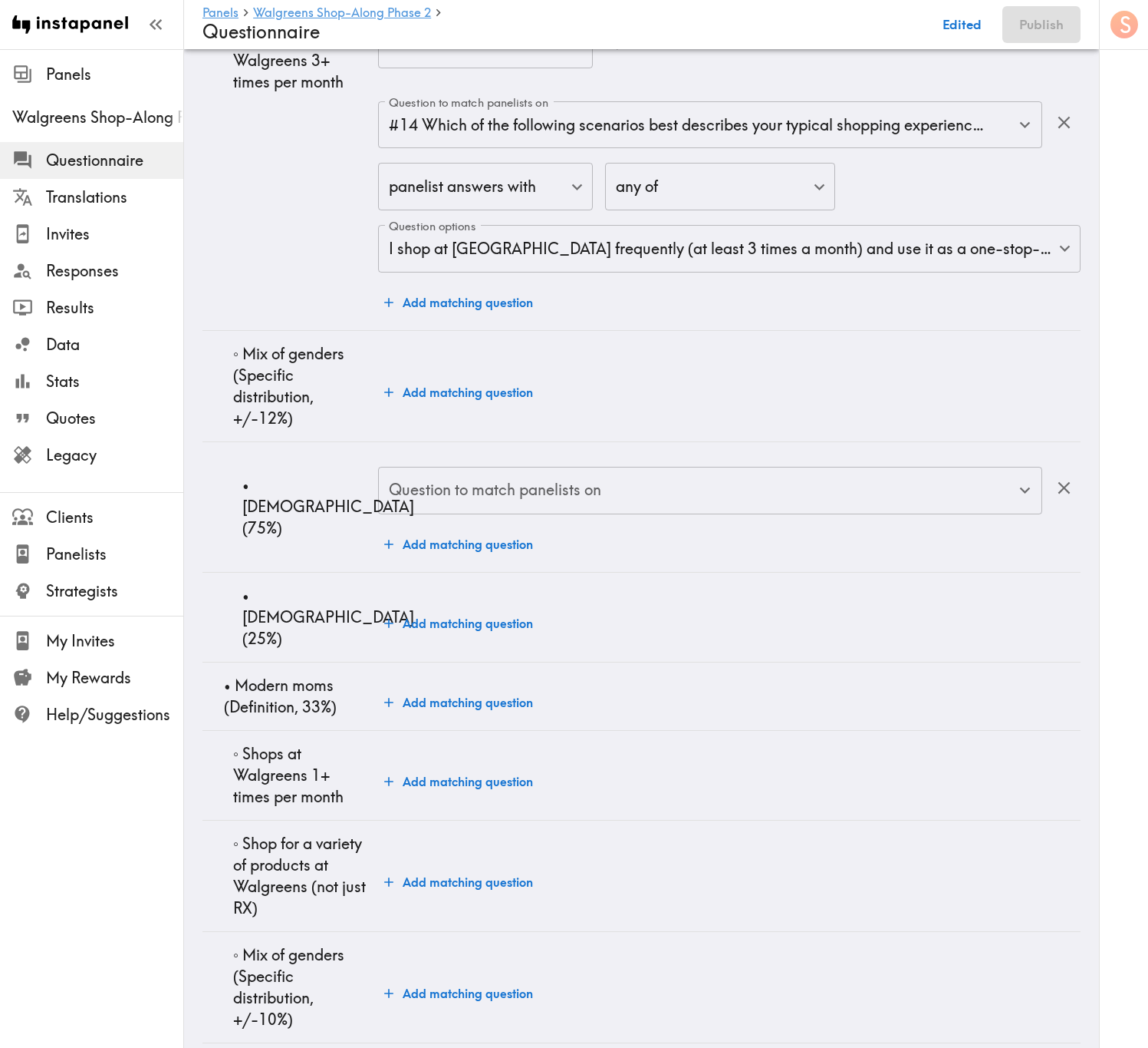
click at [459, 516] on div "Question to match panelists on Question to match panelists on" at bounding box center [711, 491] width 665 height 50
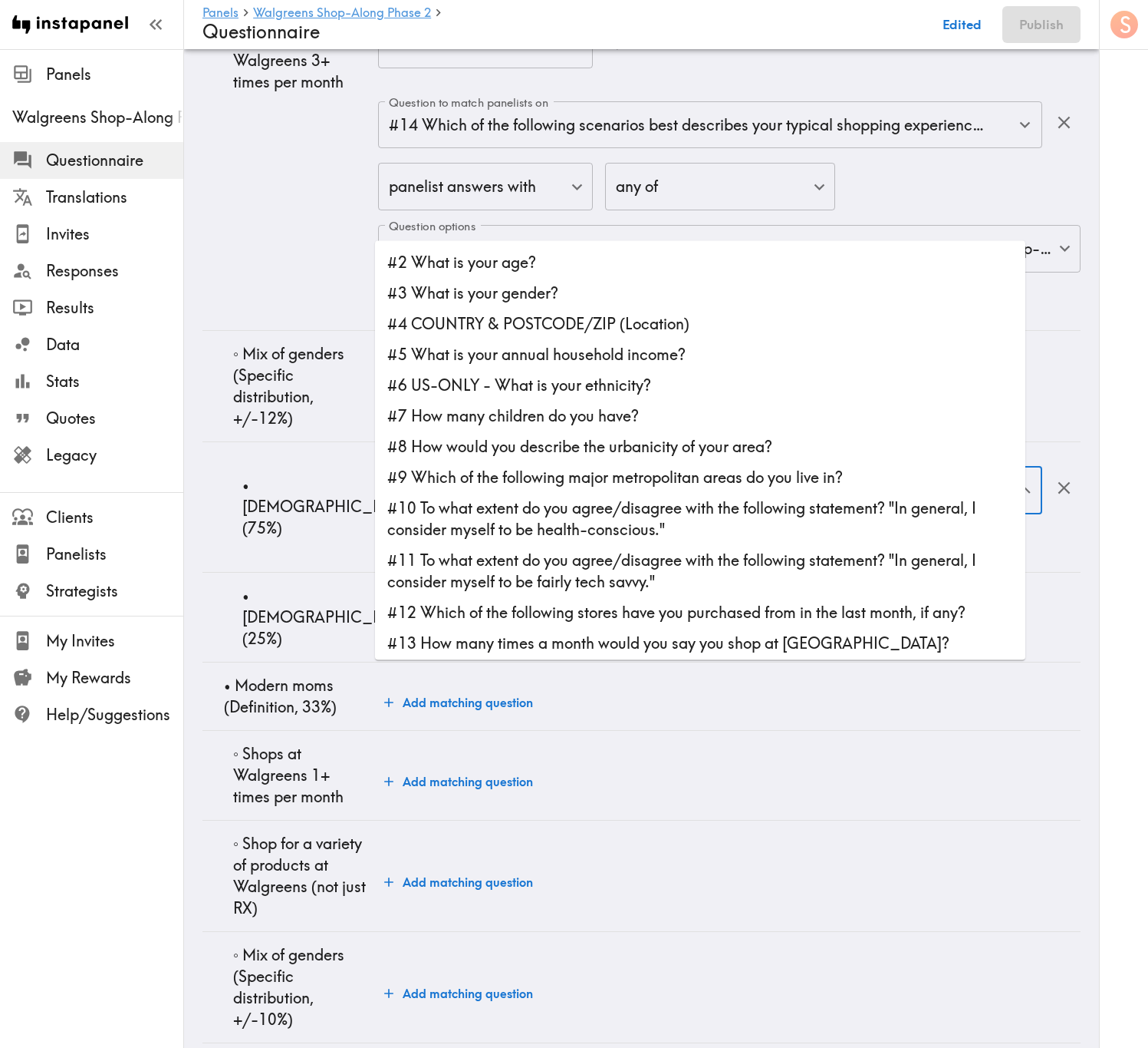
click at [656, 295] on li "#3 What is your gender?" at bounding box center [700, 293] width 651 height 31
type input "#3 What is your gender?"
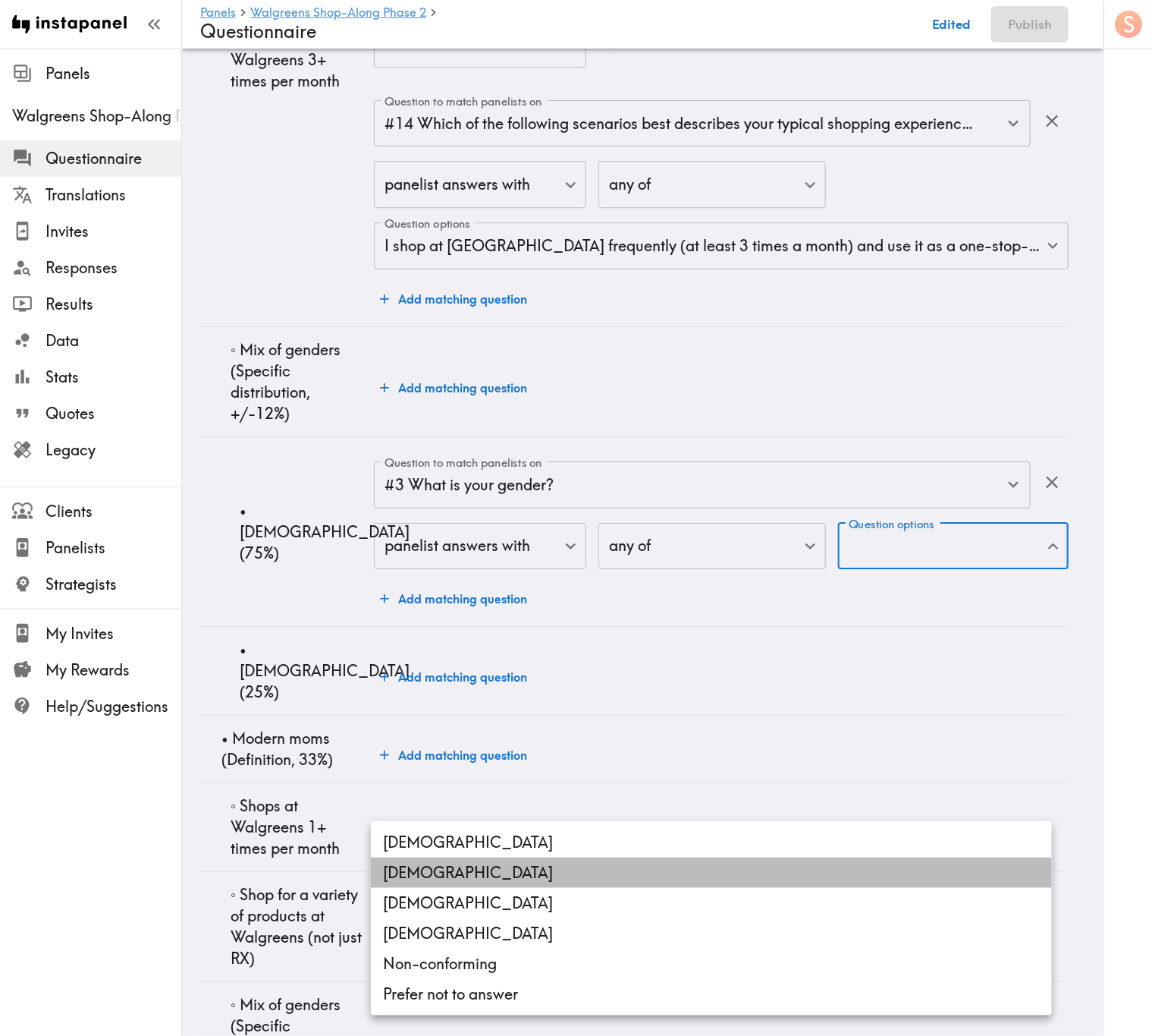
click at [499, 626] on li "Female" at bounding box center [711, 872] width 681 height 30
type input "Female"
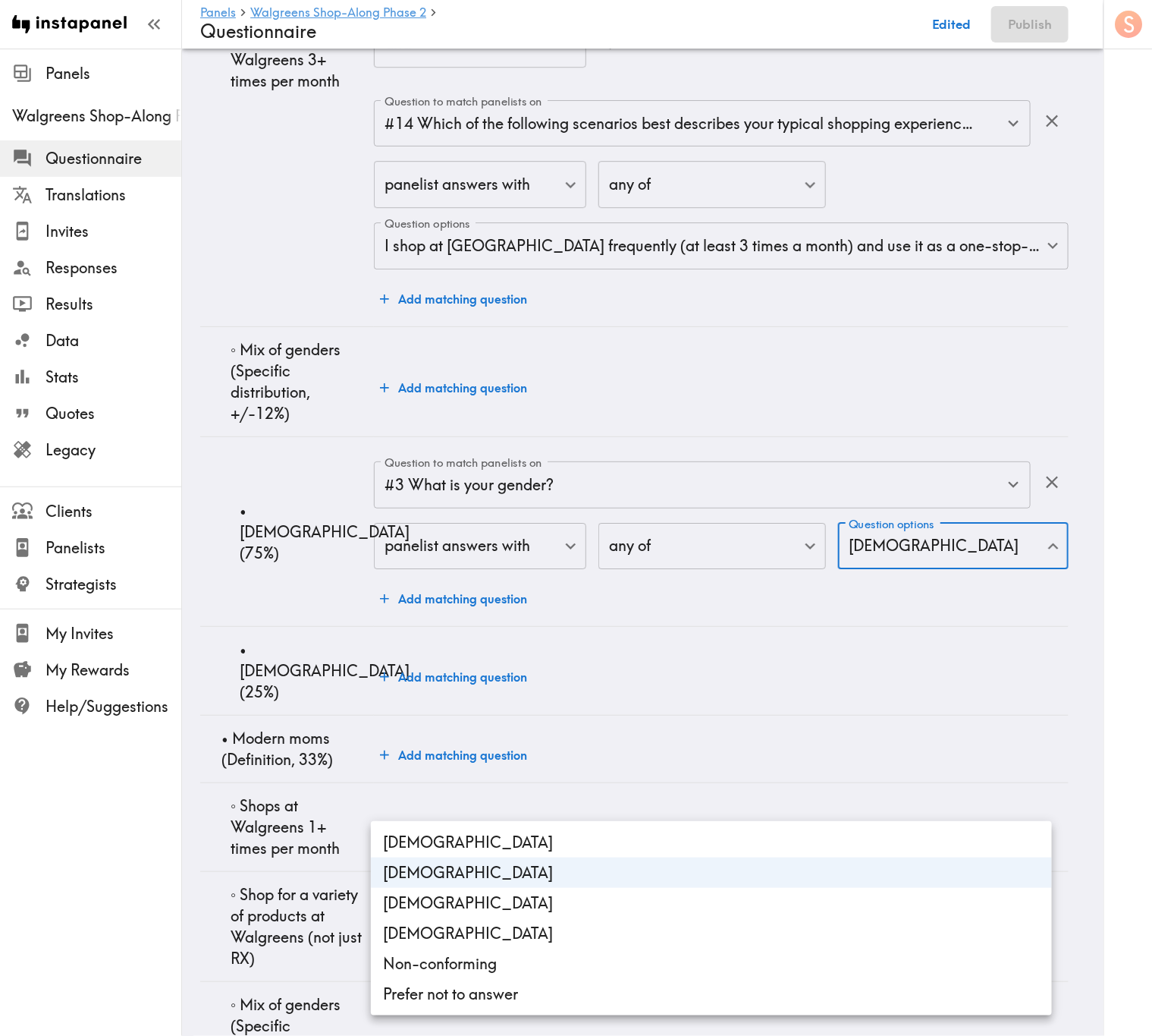
click at [308, 626] on div at bounding box center [576, 518] width 1152 height 1036
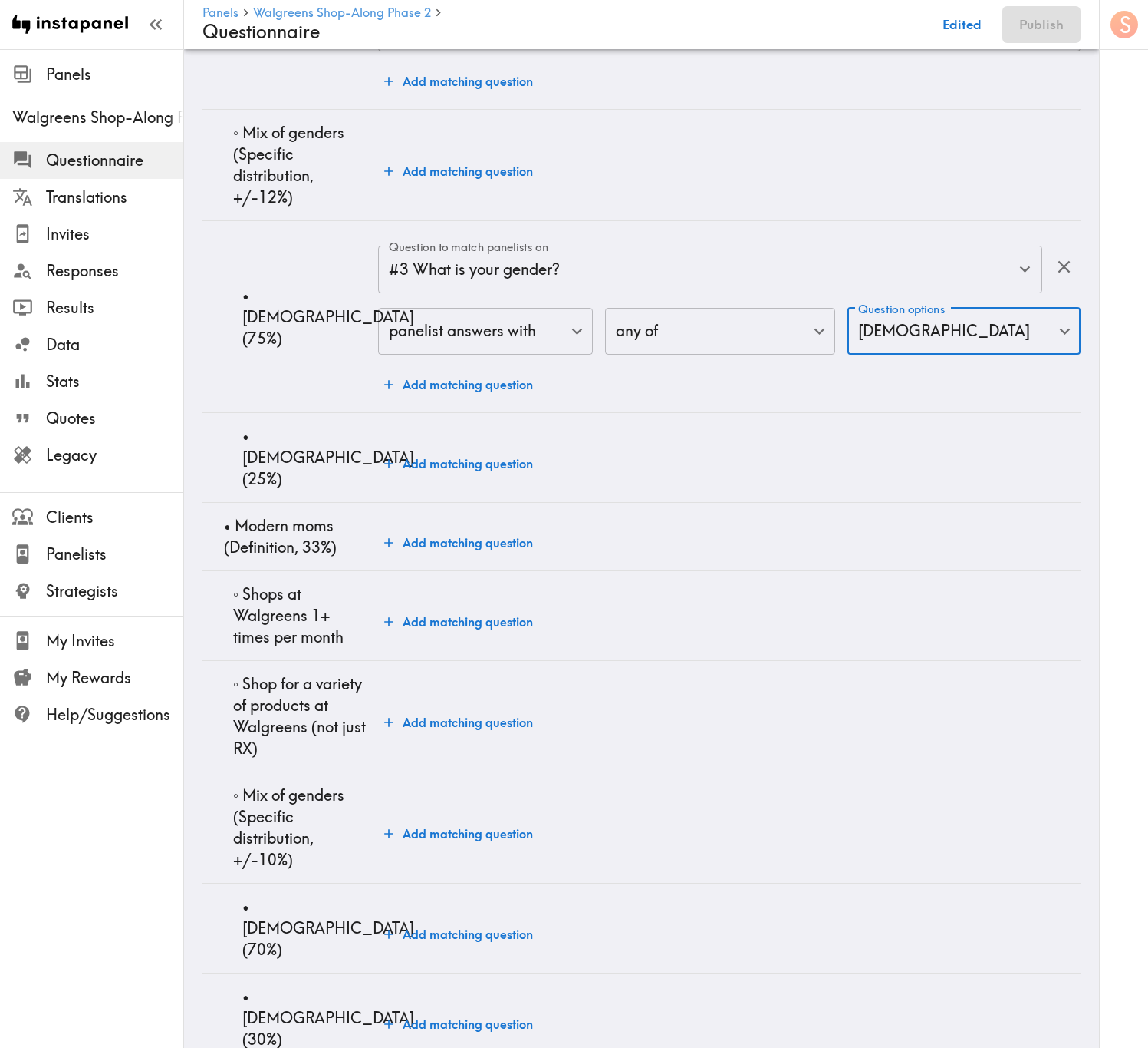
scroll to position [4375, 0]
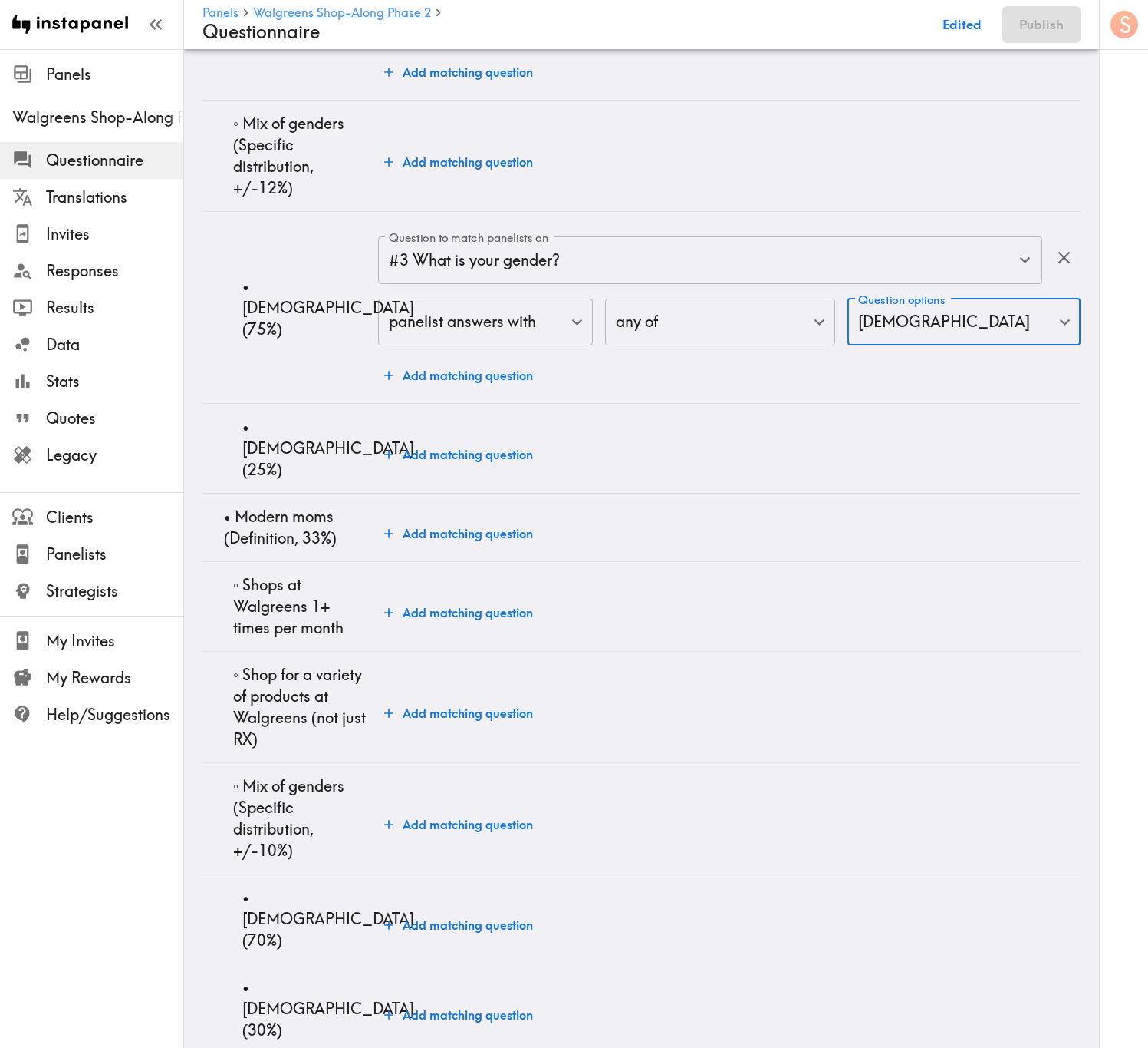
click at [460, 470] on button "Add matching question" at bounding box center [459, 455] width 161 height 31
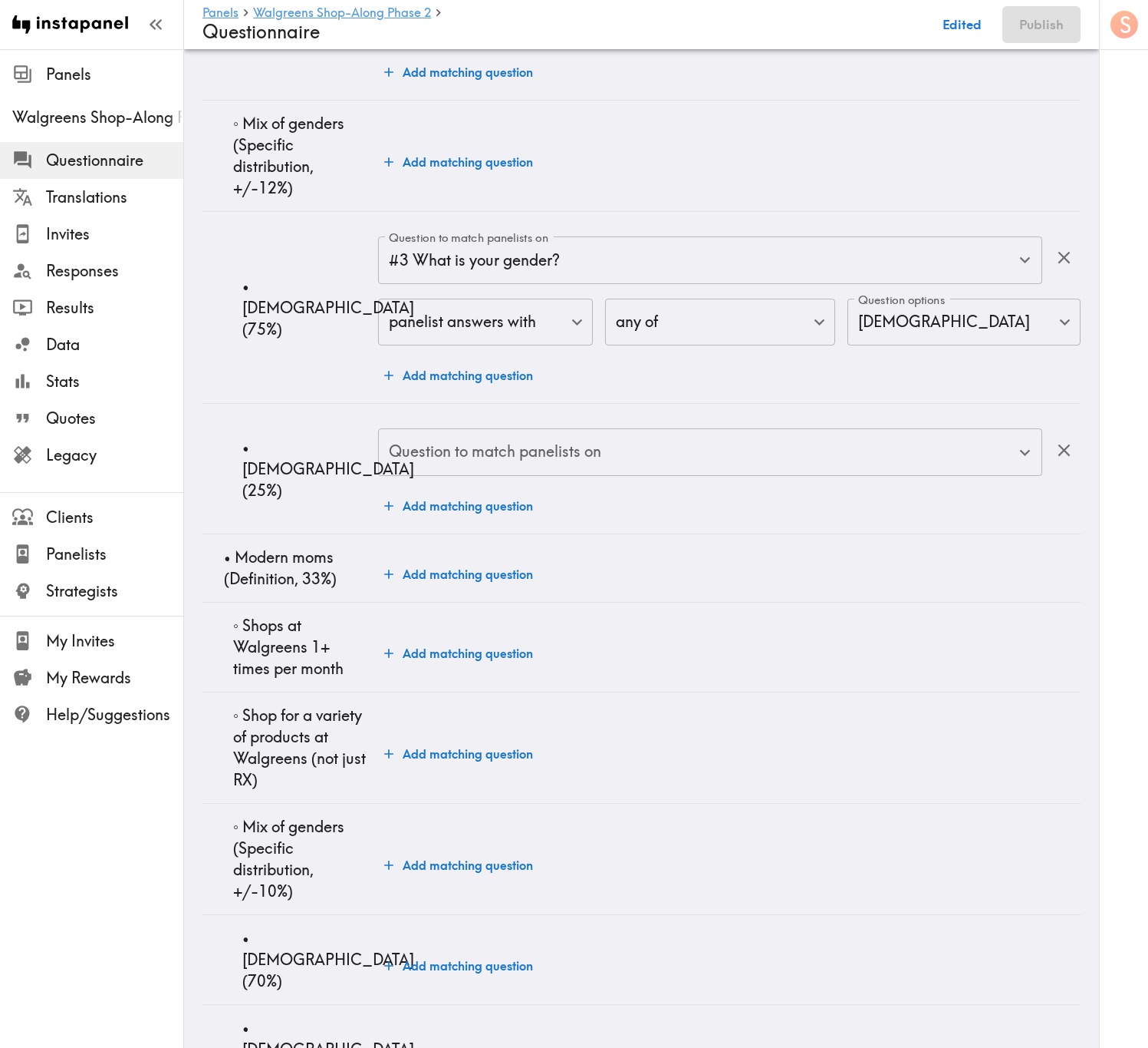
click at [570, 478] on div "Question to match panelists on Question to match panelists on" at bounding box center [711, 453] width 665 height 50
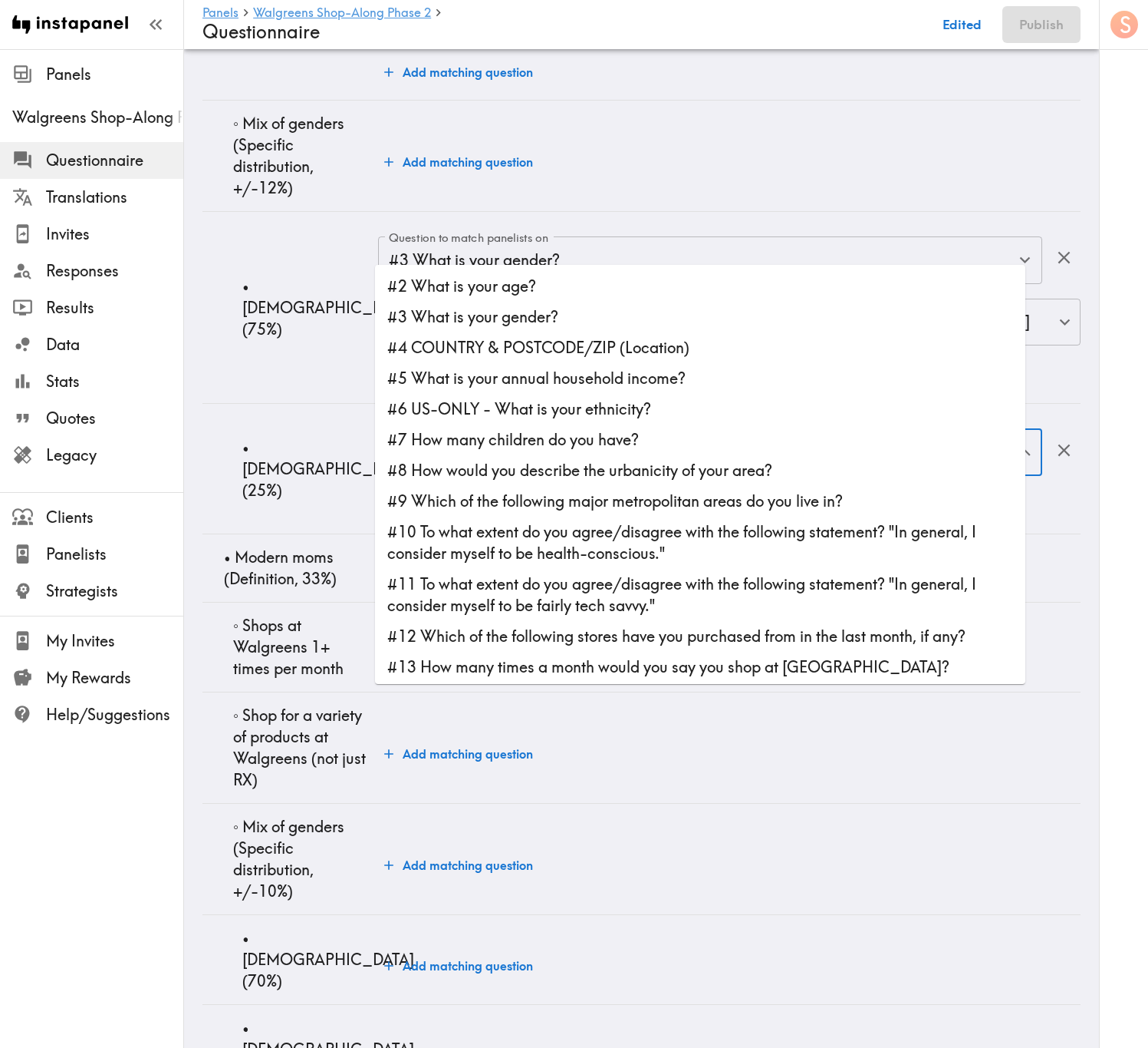
click at [541, 316] on li "#3 What is your gender?" at bounding box center [700, 317] width 651 height 31
type input "#3 What is your gender?"
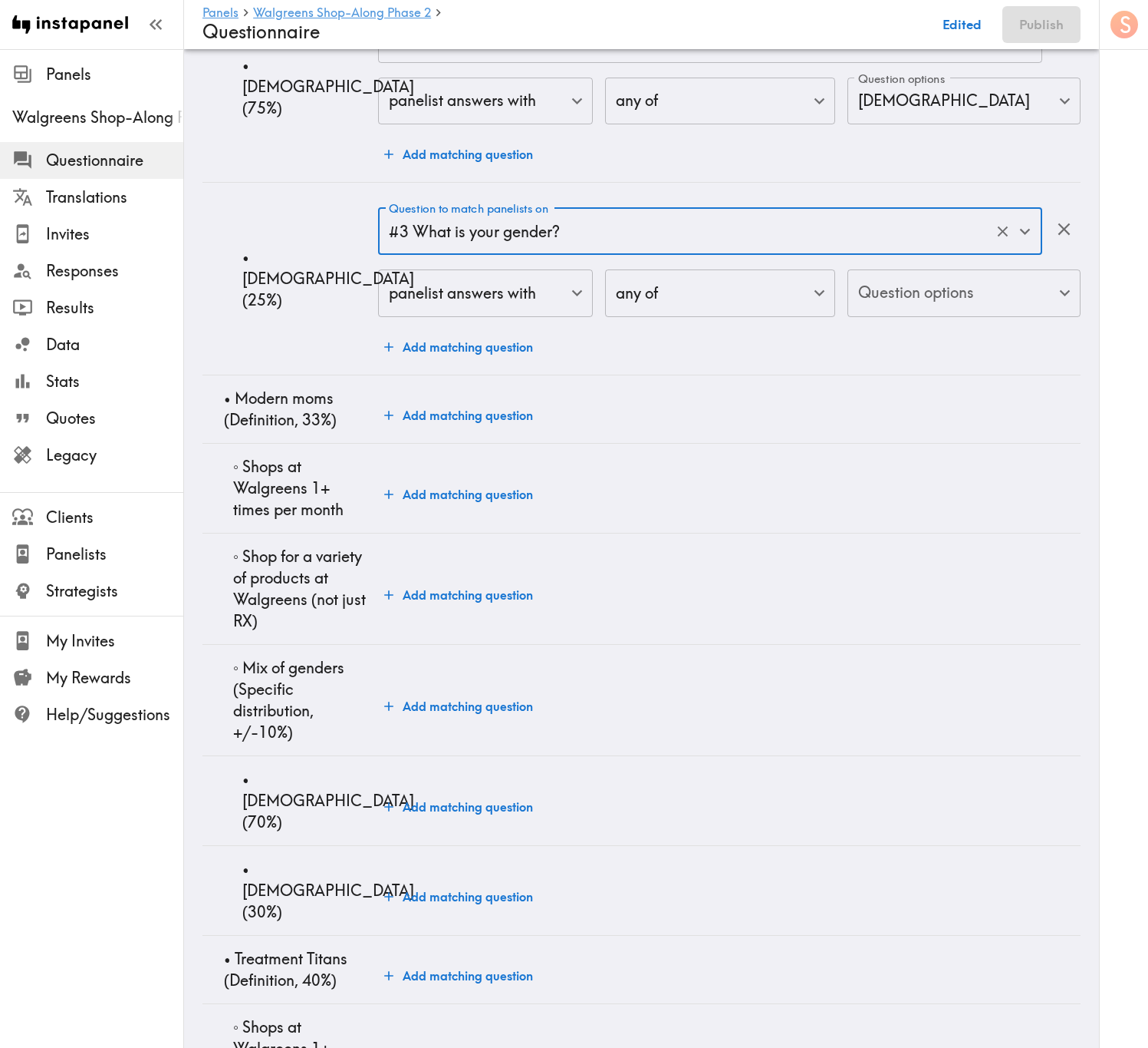
scroll to position [4605, 0]
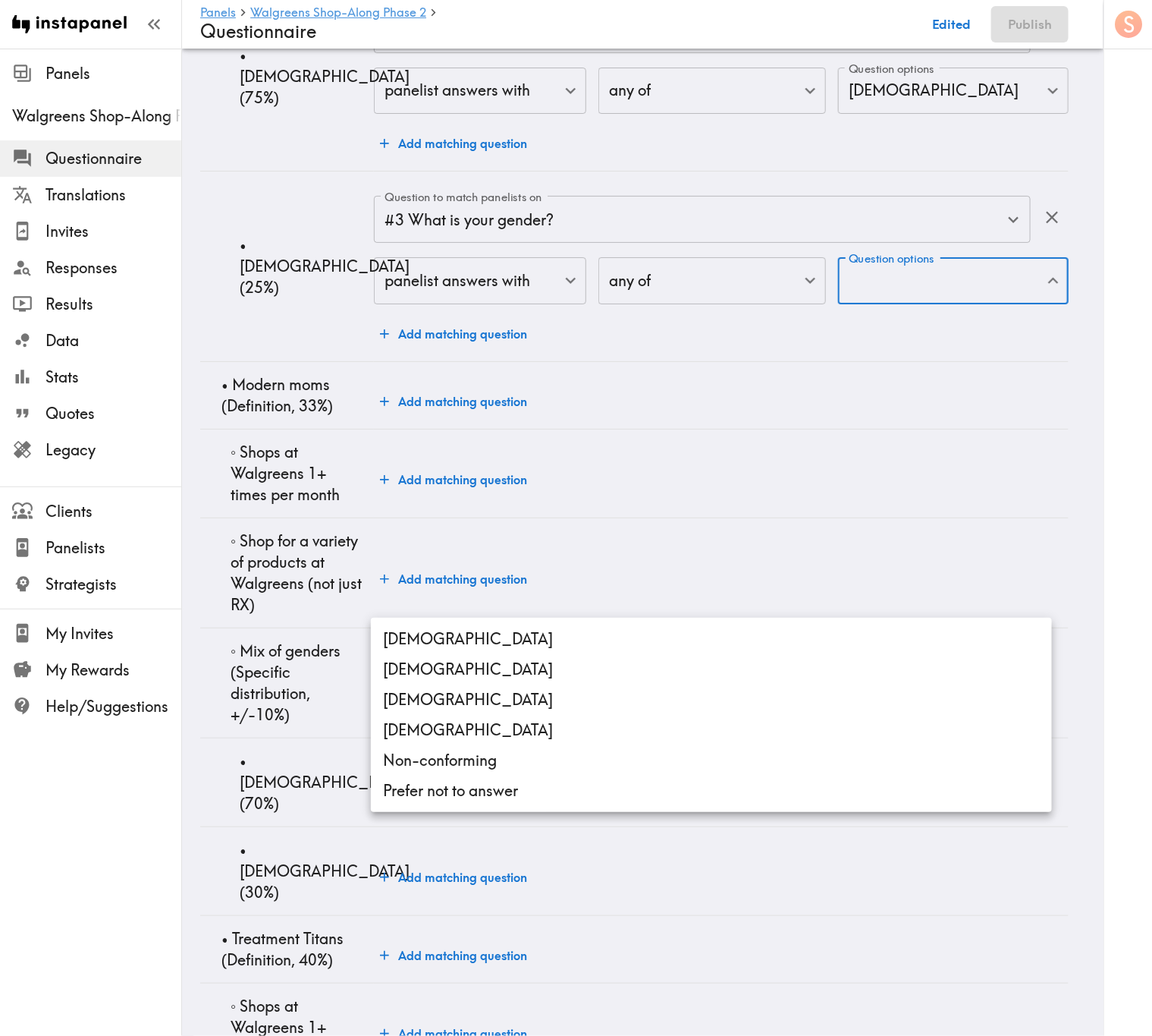
click at [550, 626] on li "Male" at bounding box center [711, 638] width 681 height 30
type input "Male"
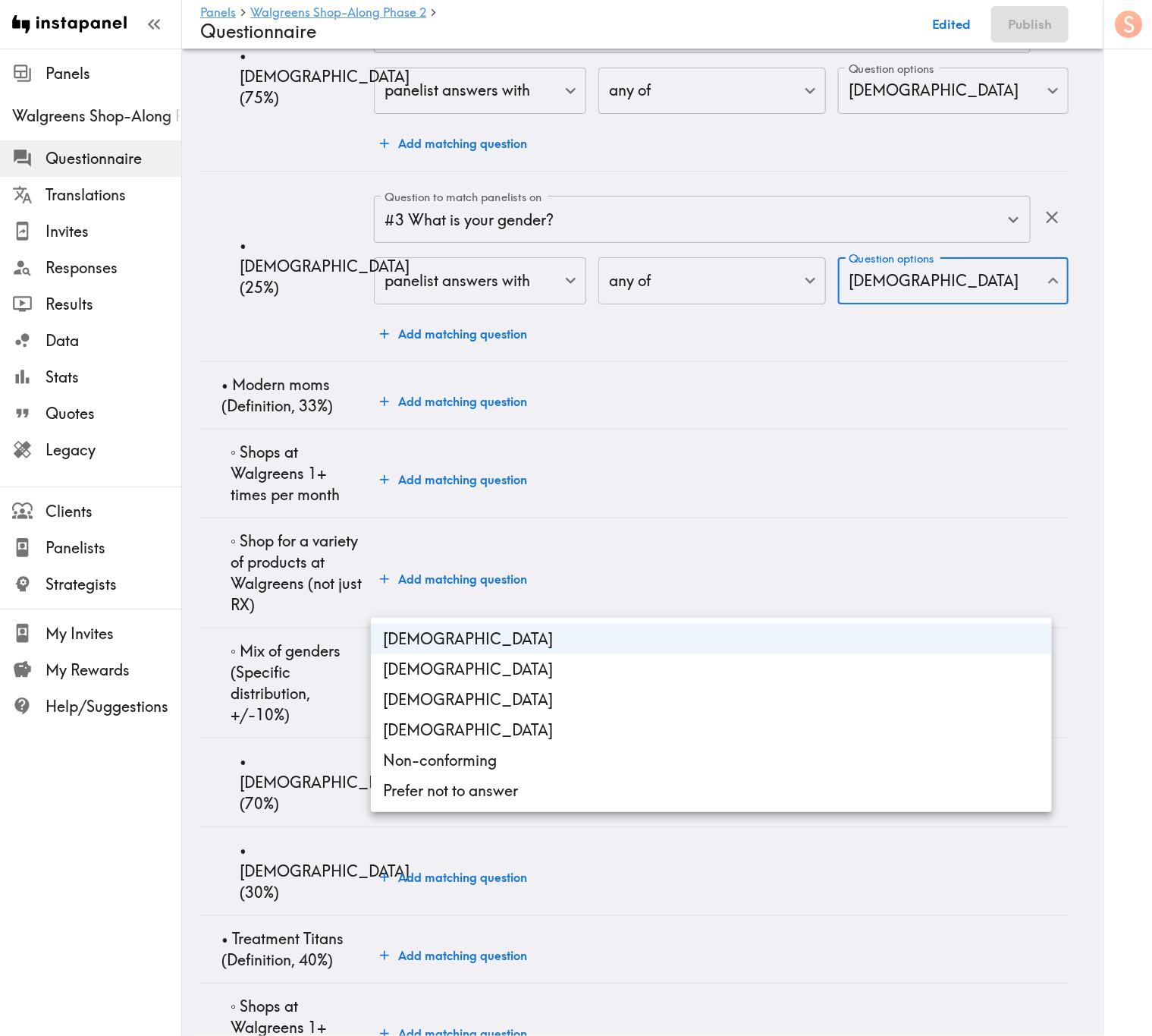
click at [276, 564] on div at bounding box center [576, 518] width 1152 height 1036
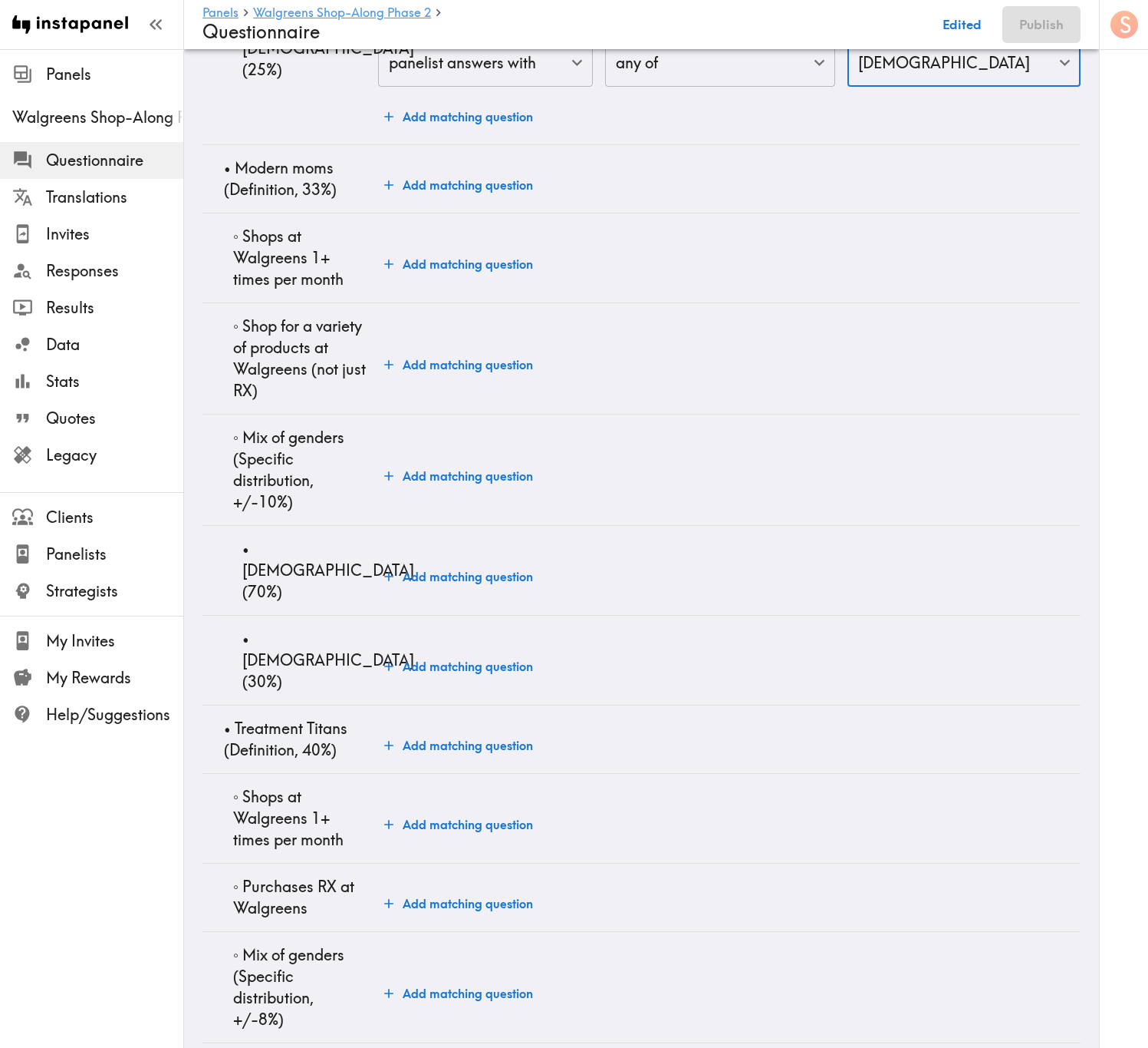
scroll to position [4835, 0]
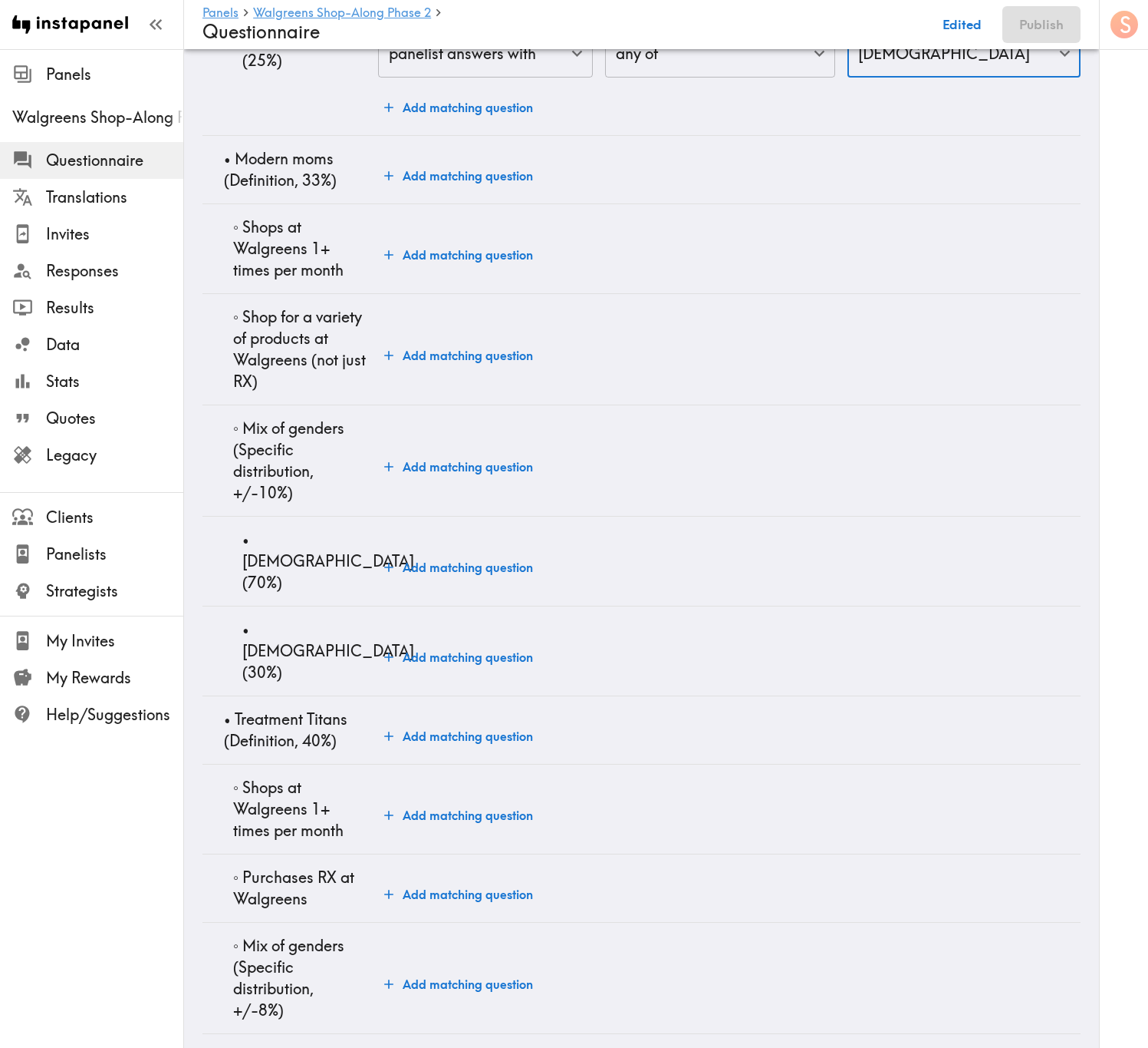
click at [495, 270] on button "Add matching question" at bounding box center [459, 255] width 161 height 31
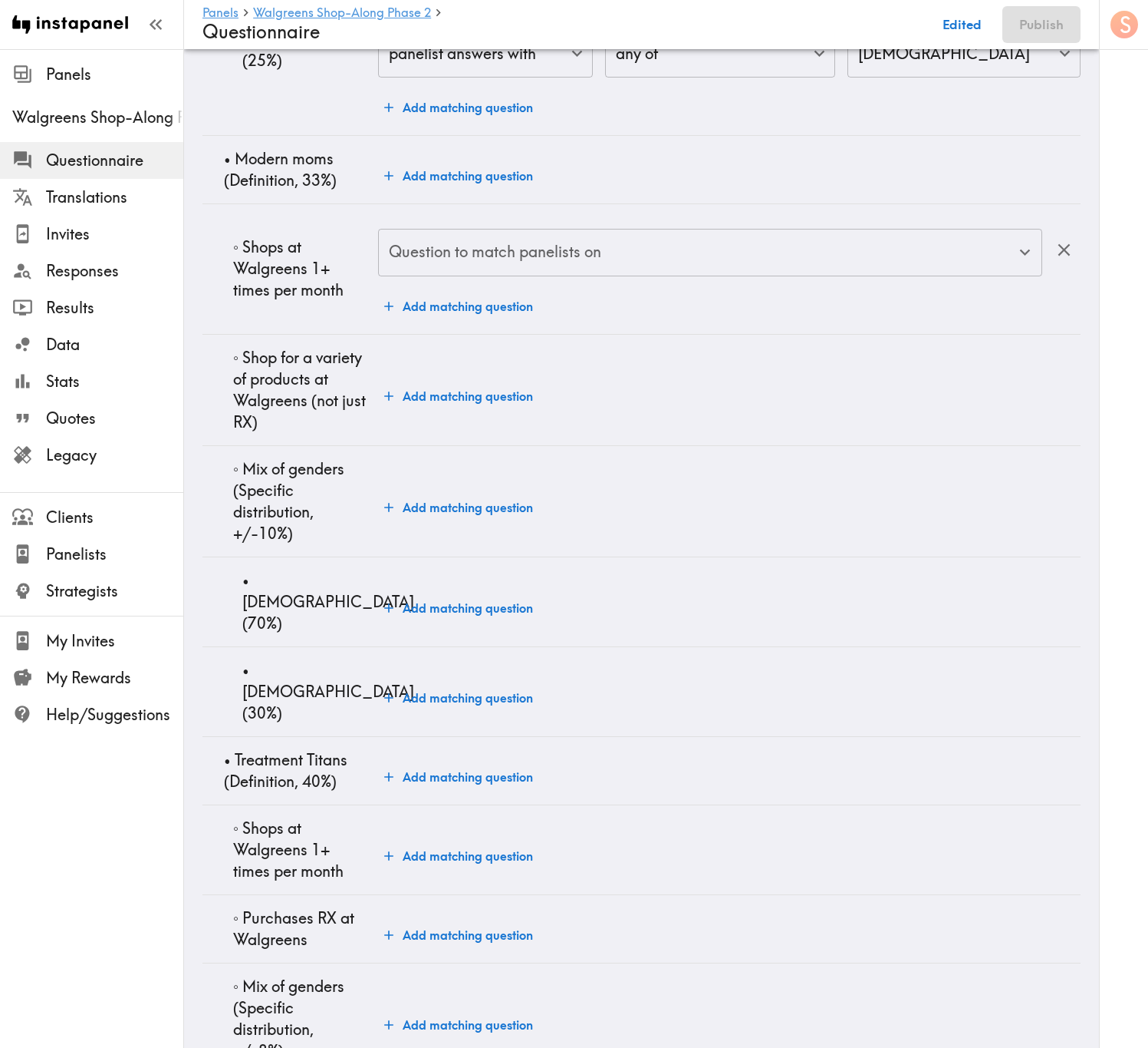
click at [583, 279] on div "Question to match panelists on Question to match panelists on" at bounding box center [711, 253] width 665 height 50
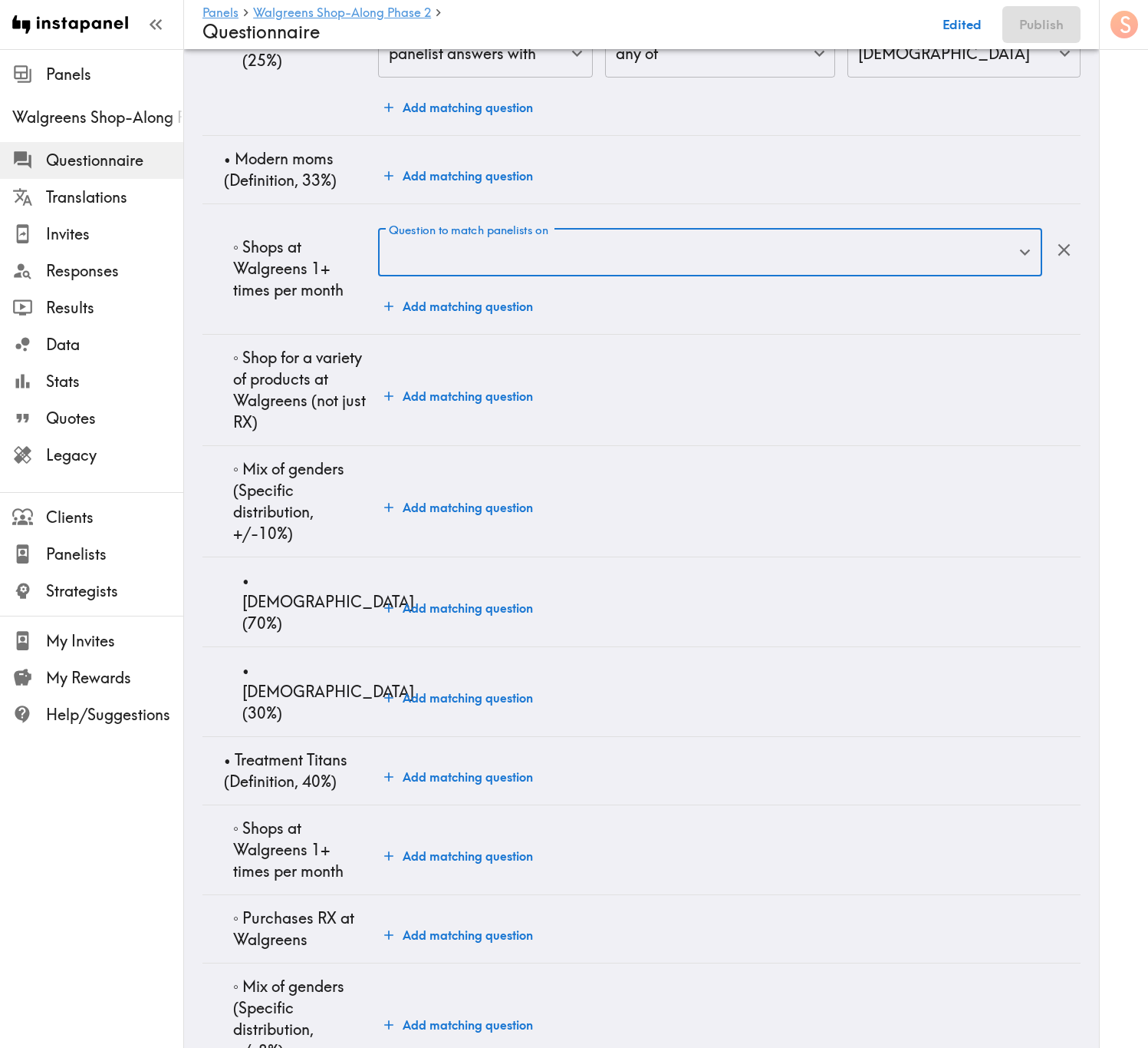
click at [585, 269] on input "Question to match panelists on" at bounding box center [698, 252] width 627 height 34
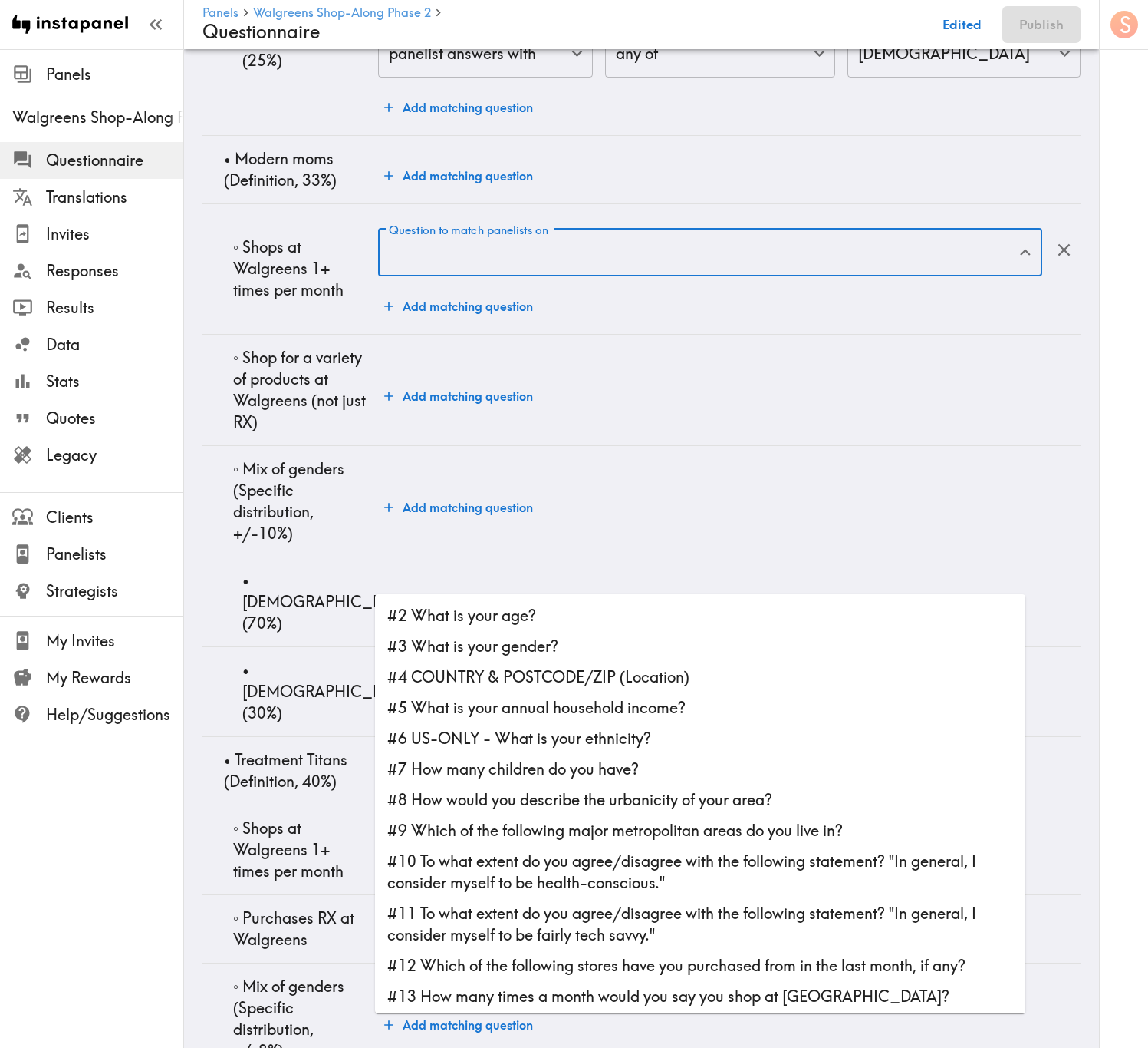
click at [585, 633] on li "#13 How many times a month would you say you shop at Walgreens?" at bounding box center [700, 996] width 651 height 31
type input "#13 How many times a month would you say you shop at Walgreens?"
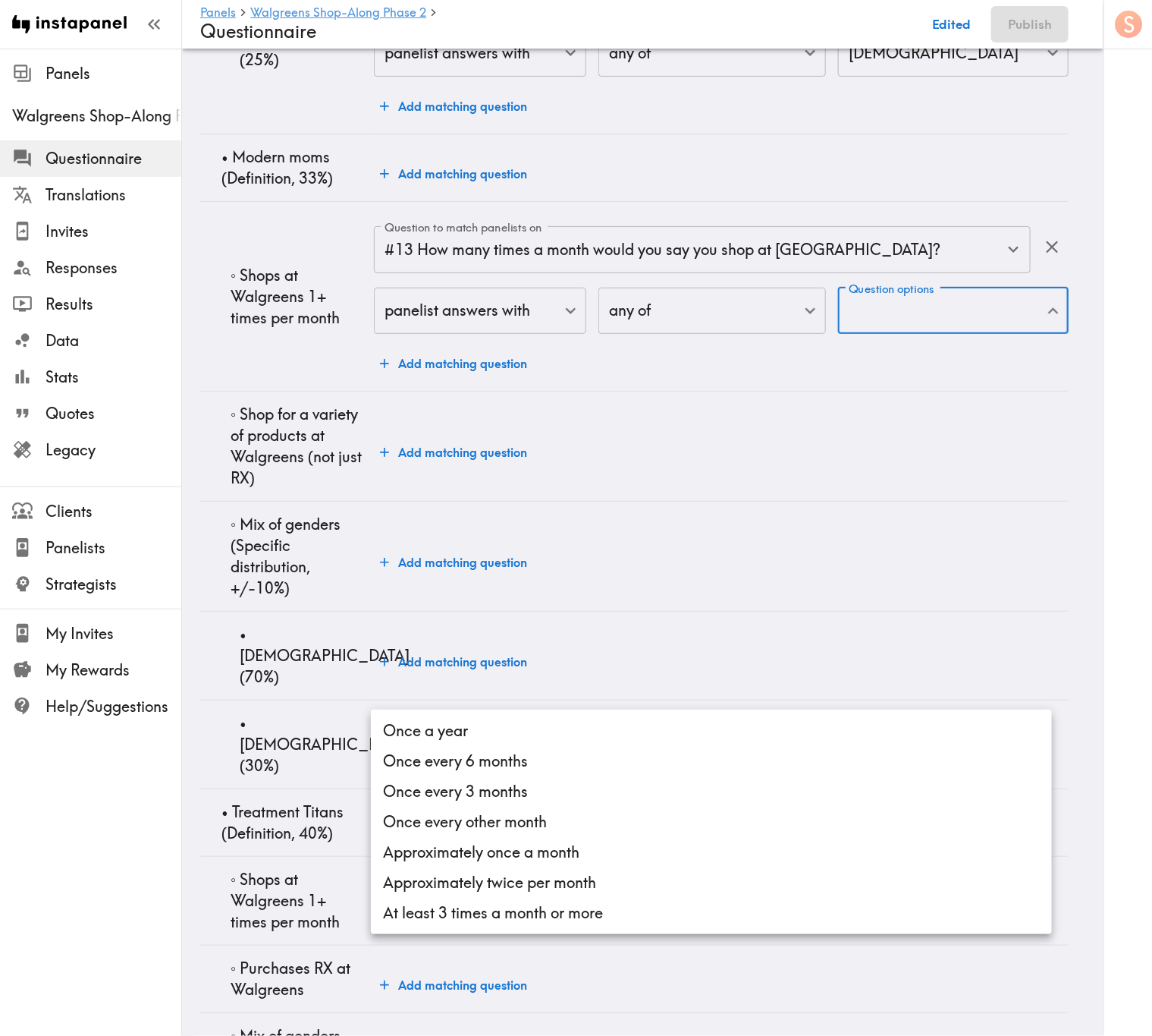
click at [619, 626] on li "Approximately once a month" at bounding box center [711, 852] width 681 height 30
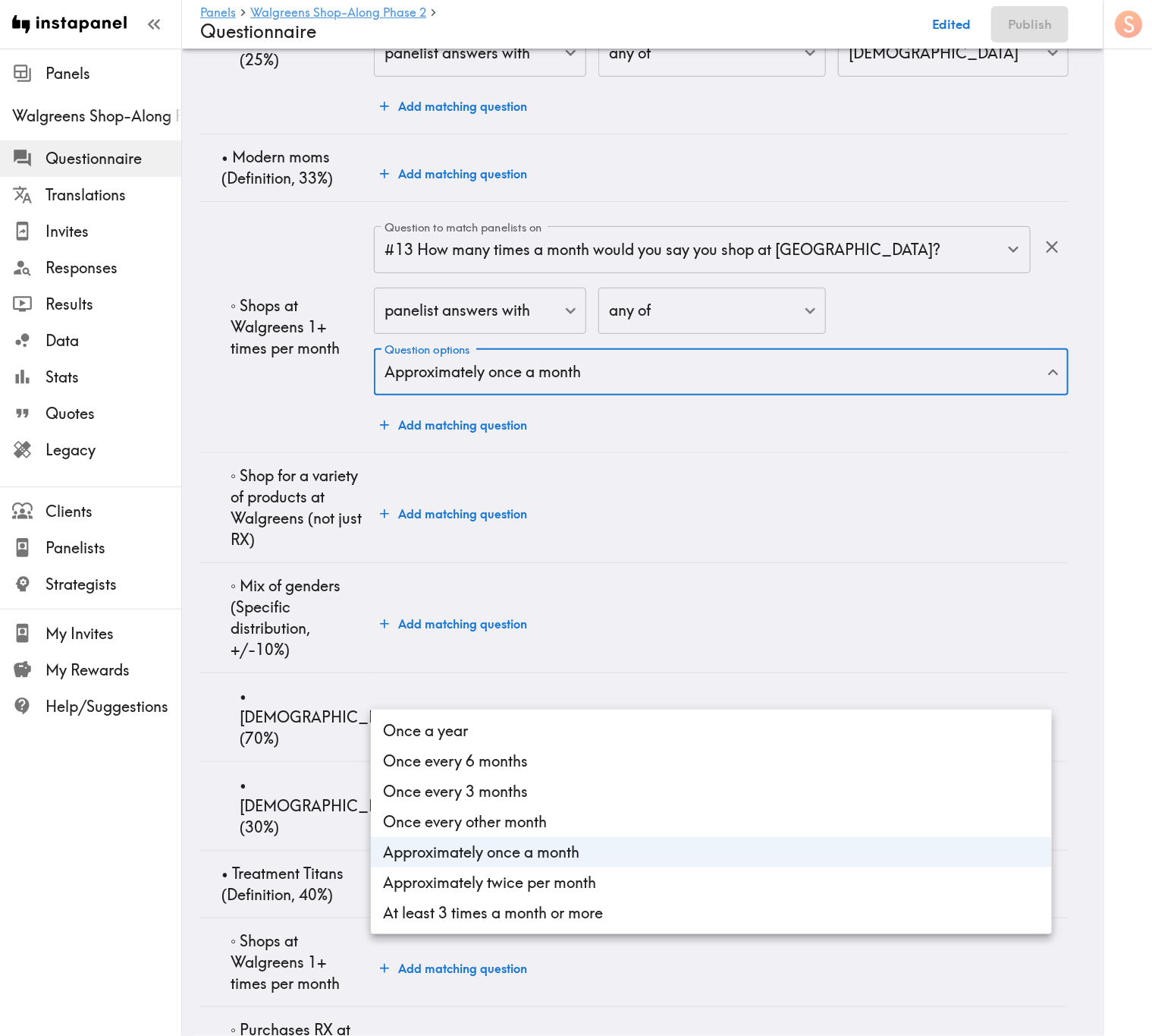
click at [619, 626] on li "Approximately twice per month" at bounding box center [711, 882] width 681 height 30
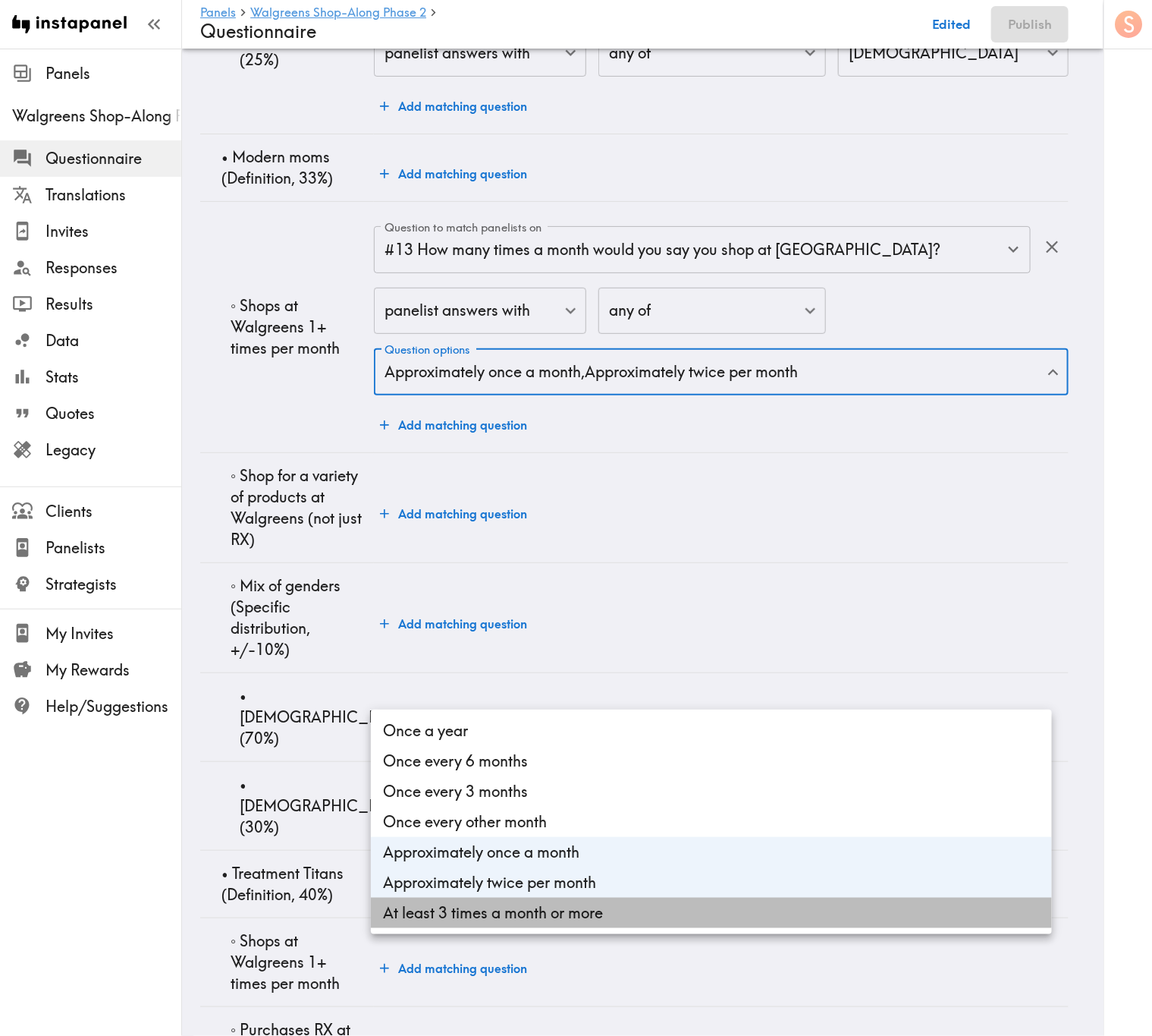
click at [633, 626] on li "At least 3 times a month or more" at bounding box center [711, 912] width 681 height 30
type input "b5874bd2-b2fb-49e2-b265-2519b04e0e17,754368e0-1d3d-413b-b4e7-0d02a0f1b005,415e3…"
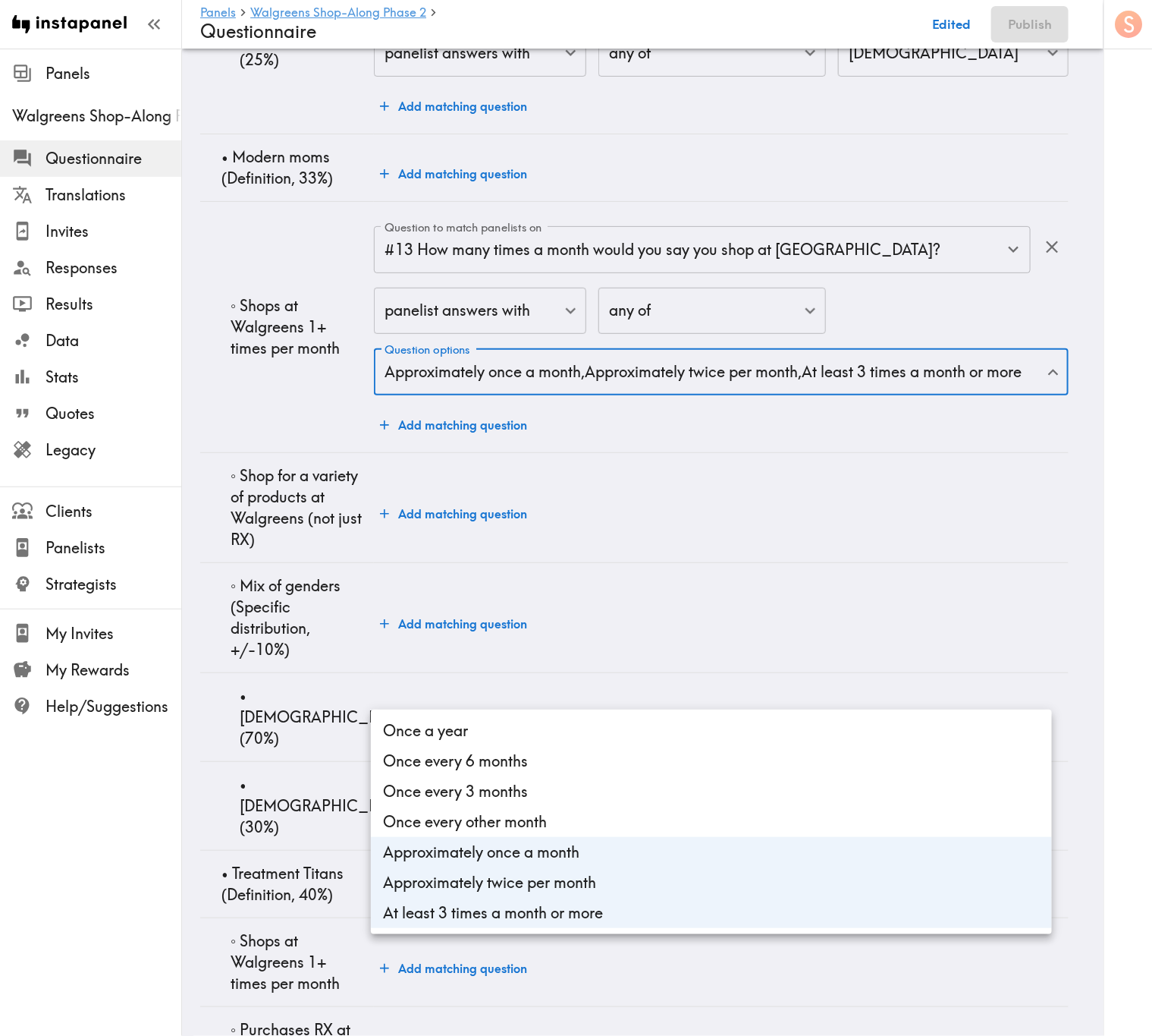
click at [353, 626] on div at bounding box center [576, 518] width 1152 height 1036
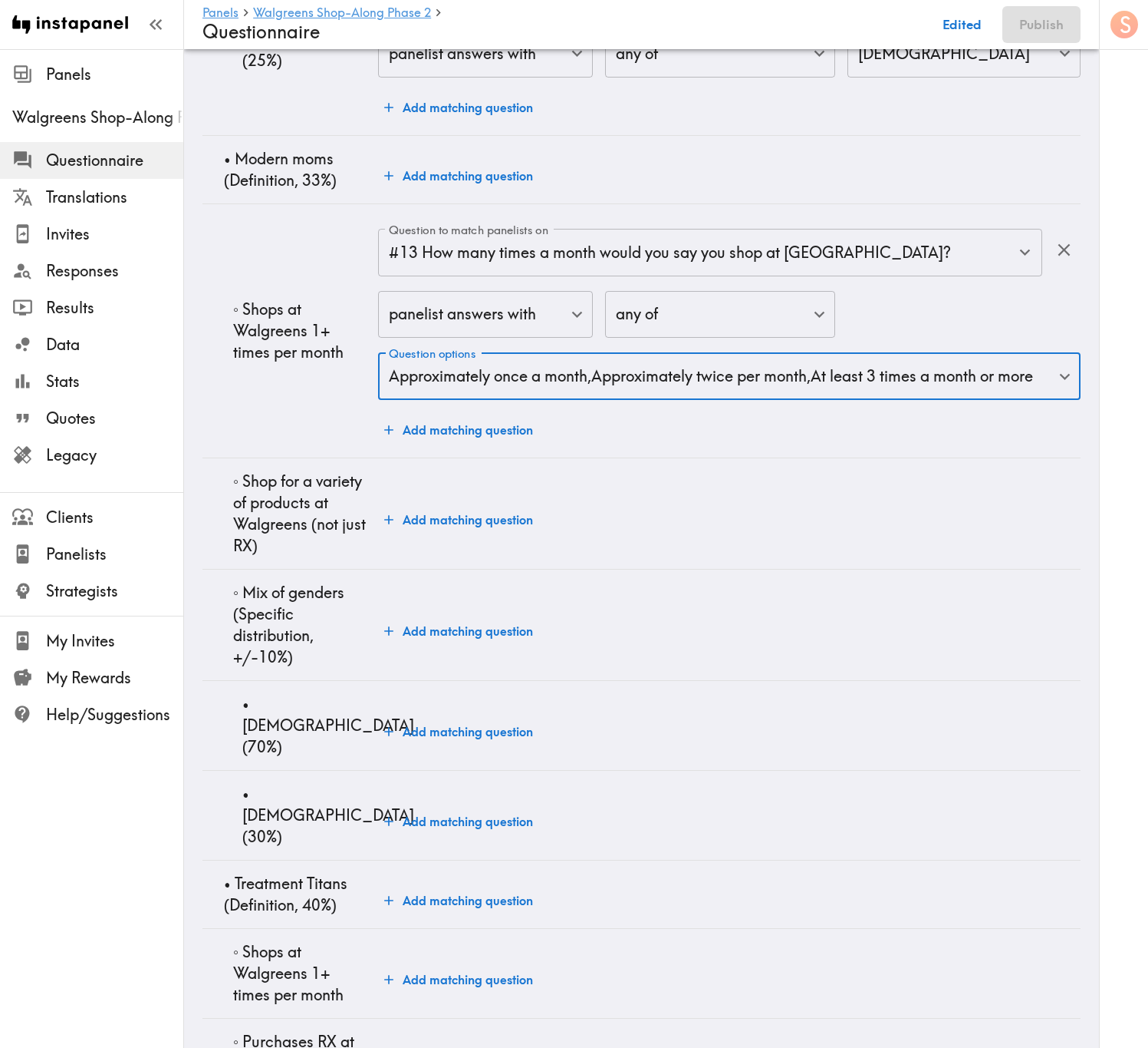
click at [468, 445] on button "Add matching question" at bounding box center [459, 430] width 161 height 31
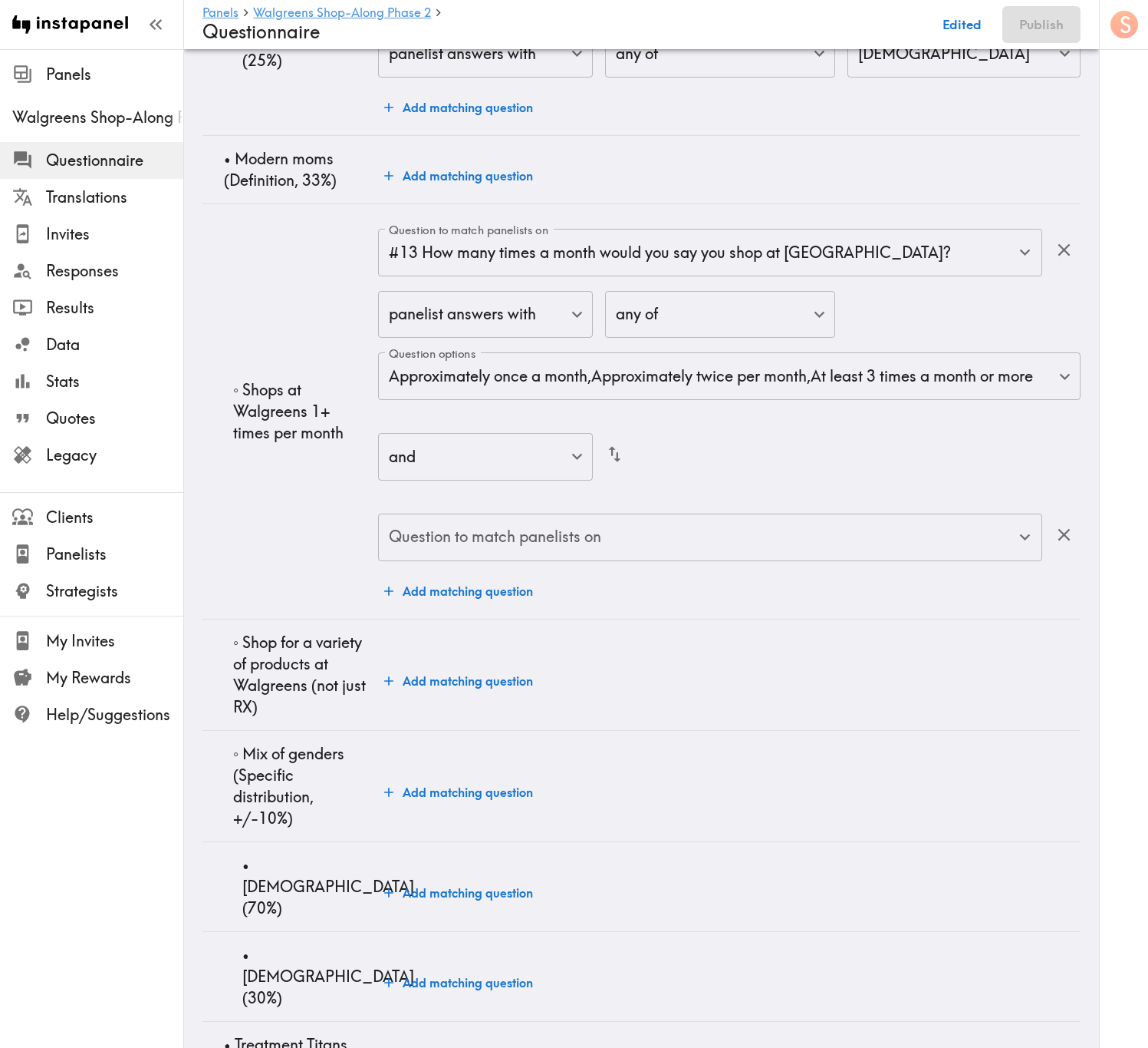
click at [555, 554] on input "Question to match panelists on" at bounding box center [698, 536] width 627 height 34
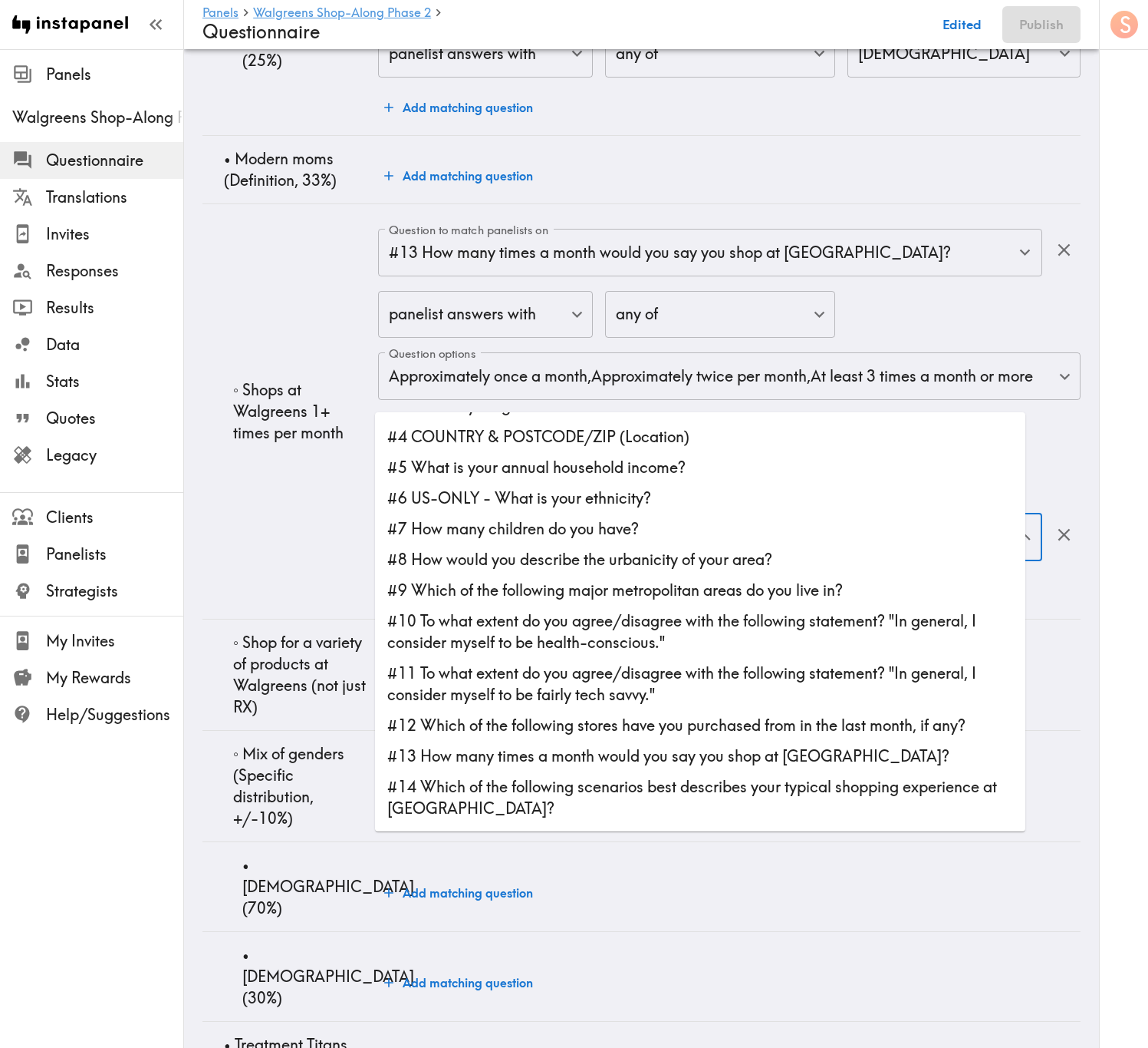
scroll to position [115, 0]
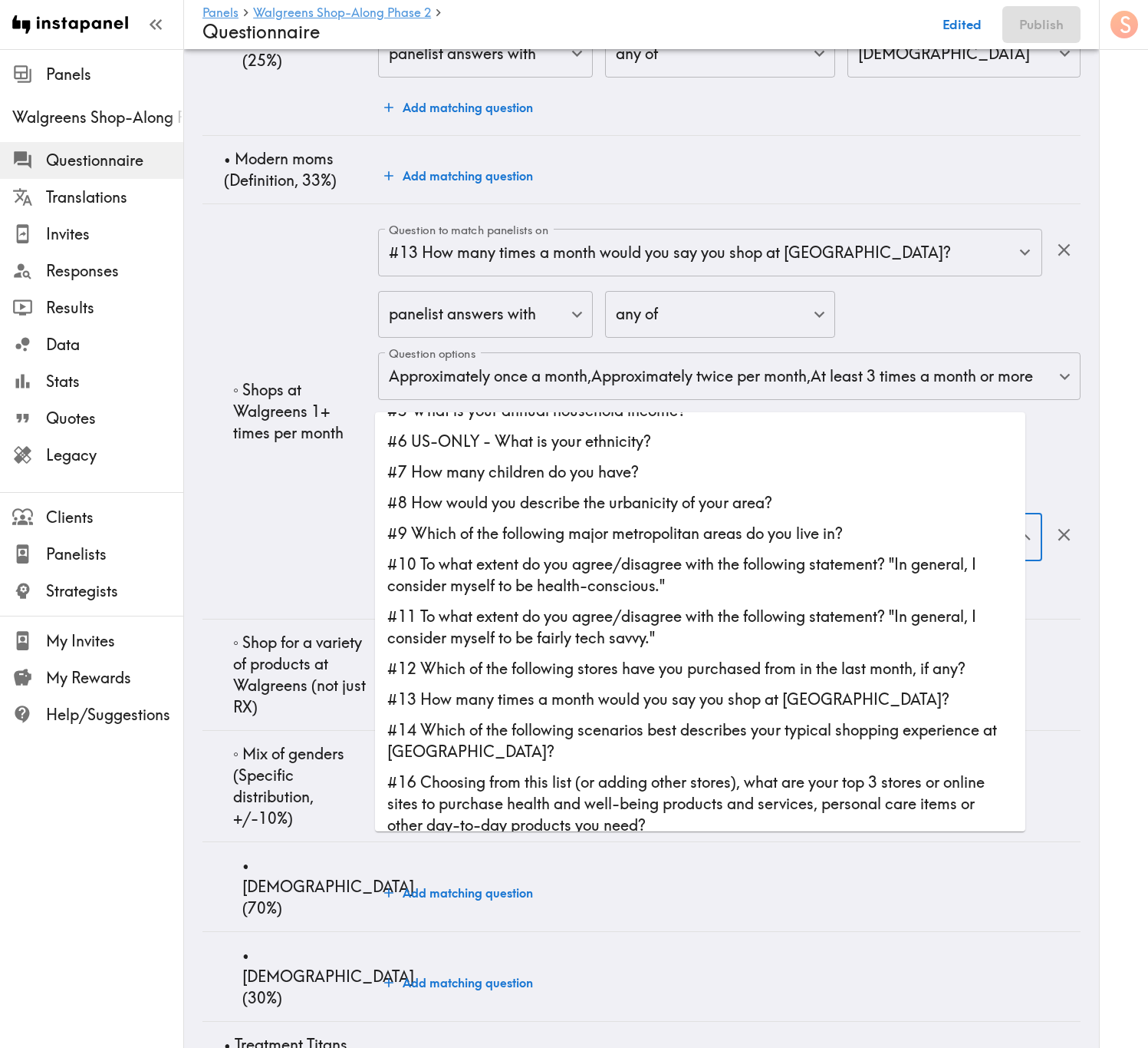
click at [580, 633] on li "#14 Which of the following scenarios best describes your typical shopping exper…" at bounding box center [700, 741] width 651 height 53
type input "#14 Which of the following scenarios best describes your typical shopping exper…"
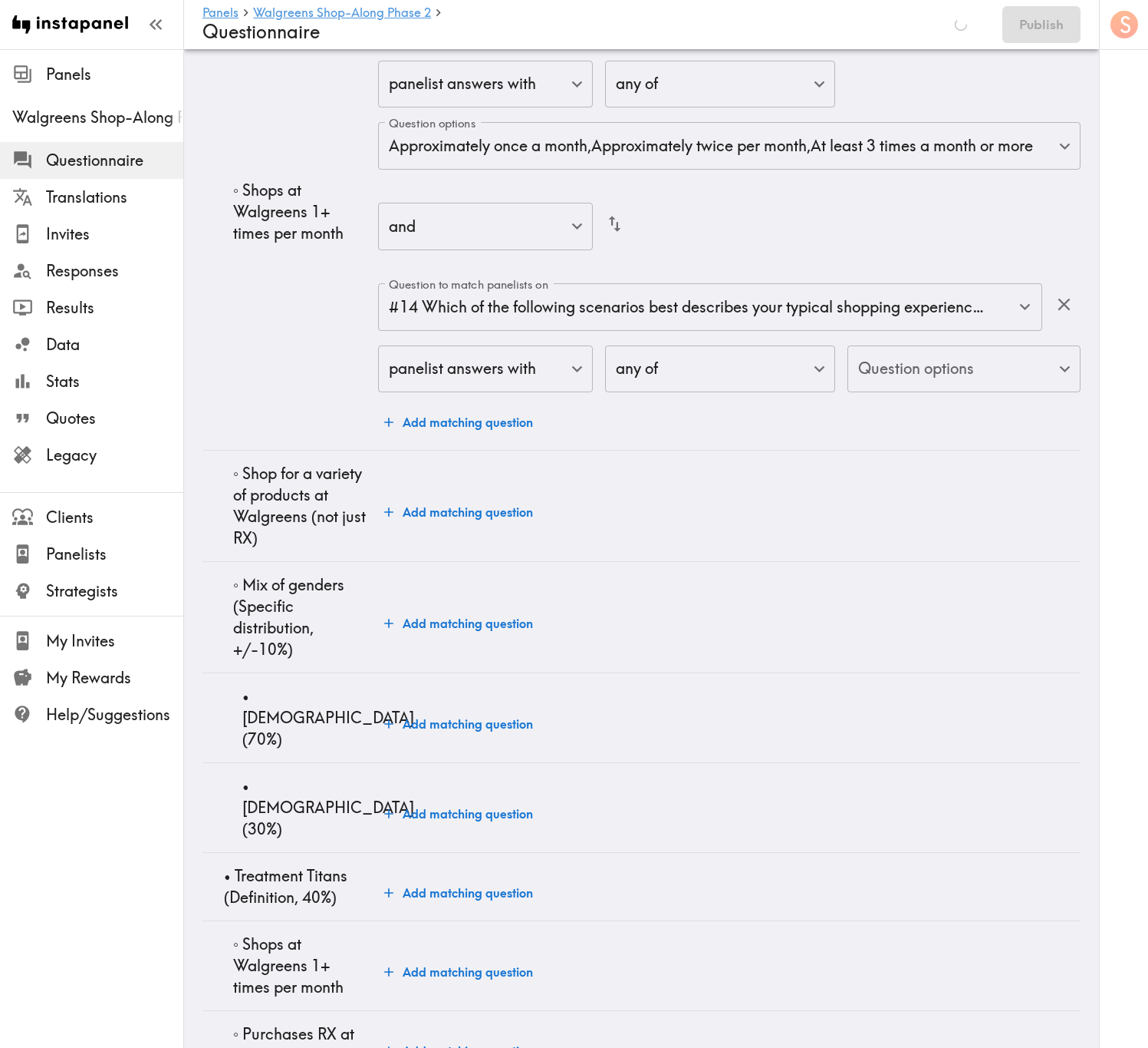
scroll to position [5197, 0]
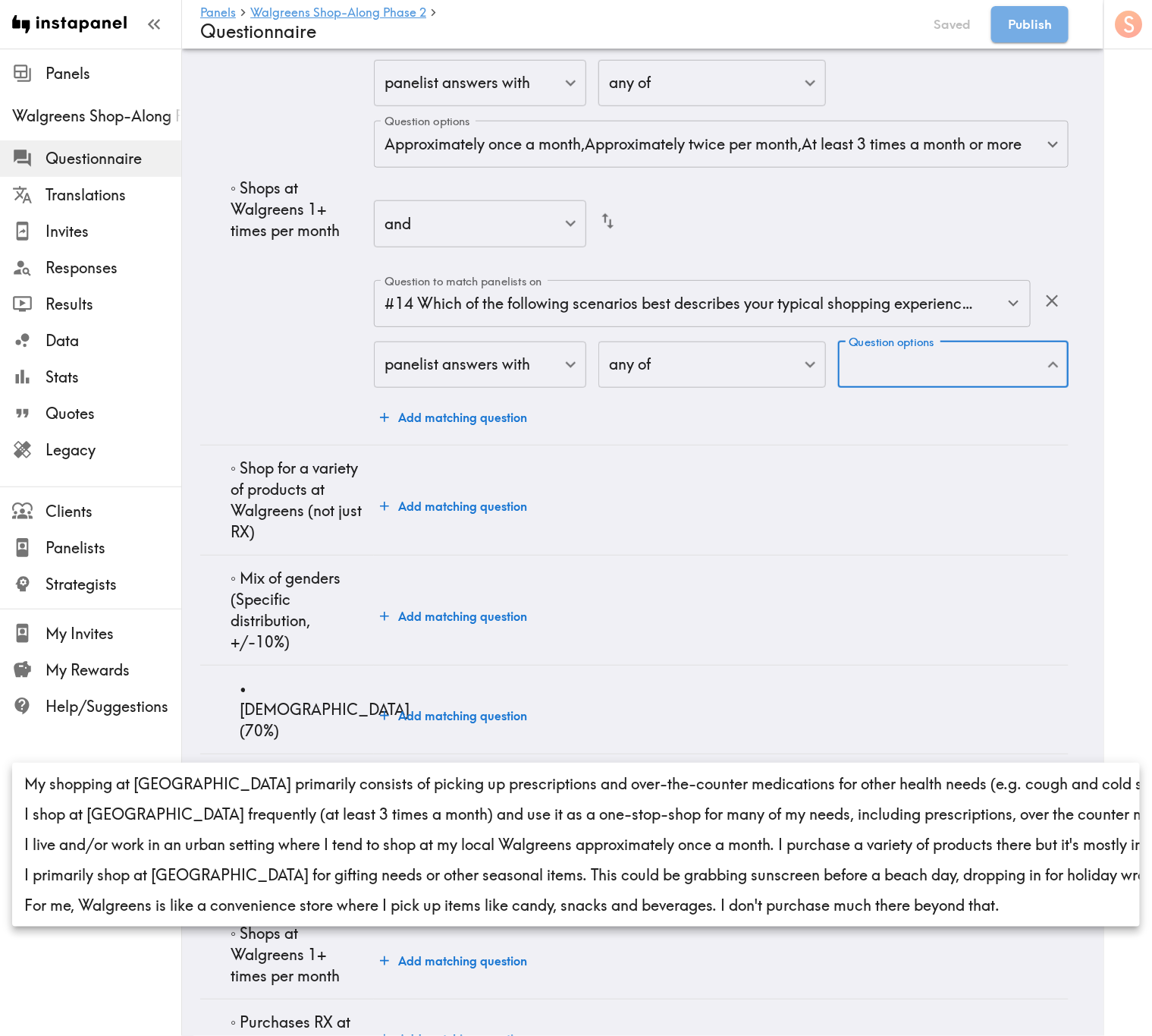
click at [450, 626] on li "I live and/or work in an urban setting where I tend to shop at my local Walgree…" at bounding box center [576, 844] width 1128 height 30
type input "b920a7f3-b3a3-40d2-9e61-b6317c54cab0"
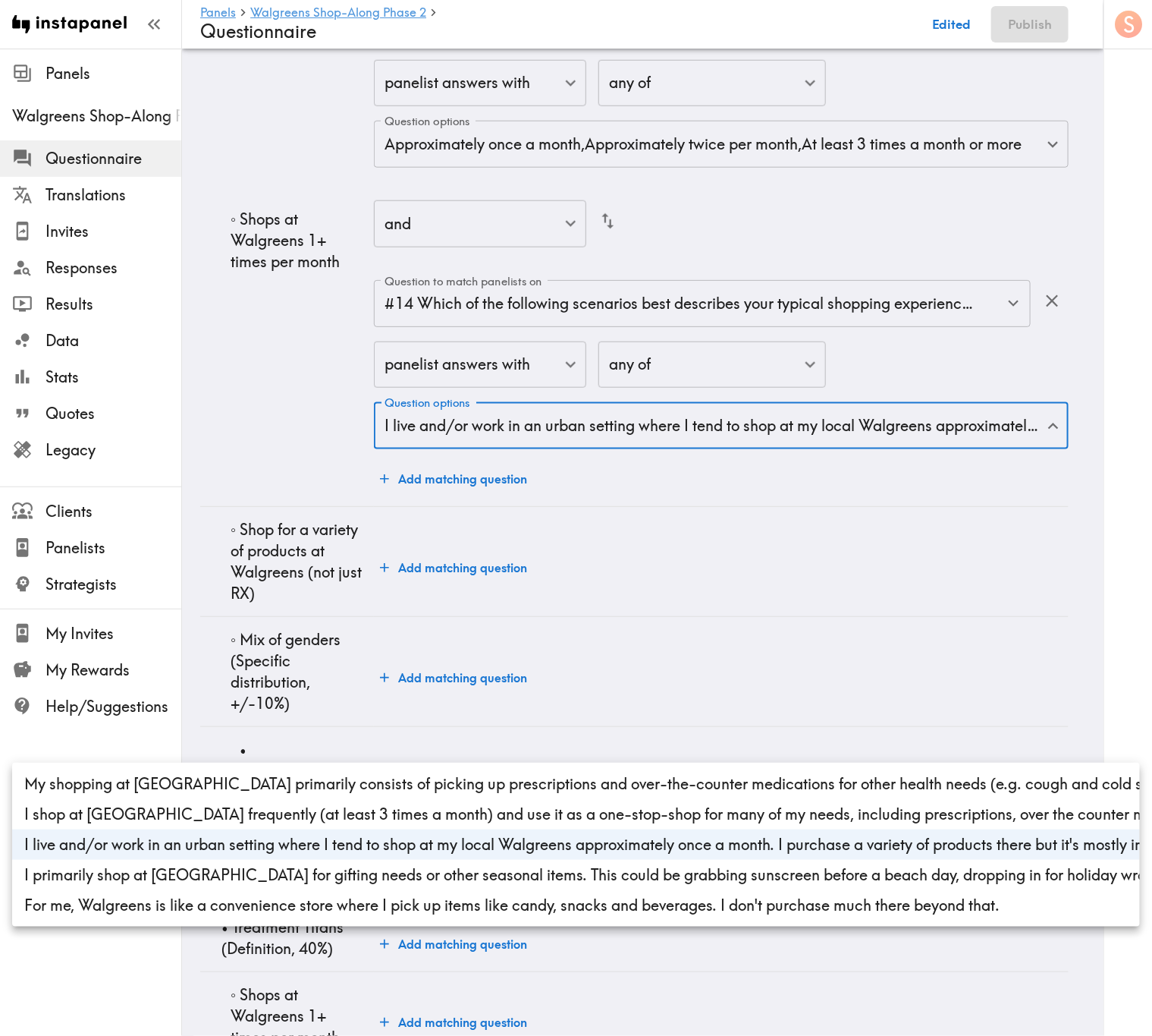
click at [332, 626] on div at bounding box center [576, 518] width 1152 height 1036
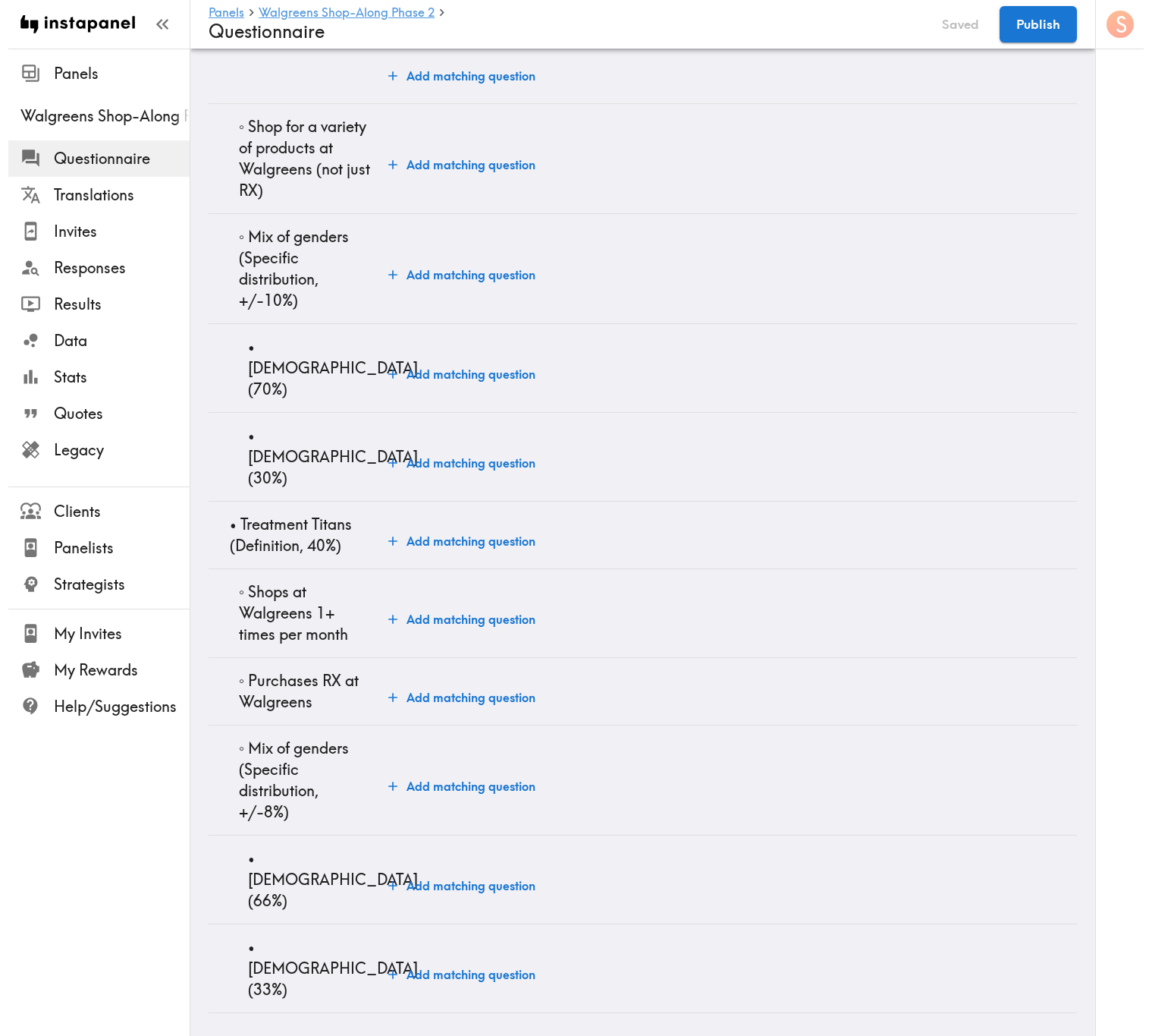
scroll to position [5577, 0]
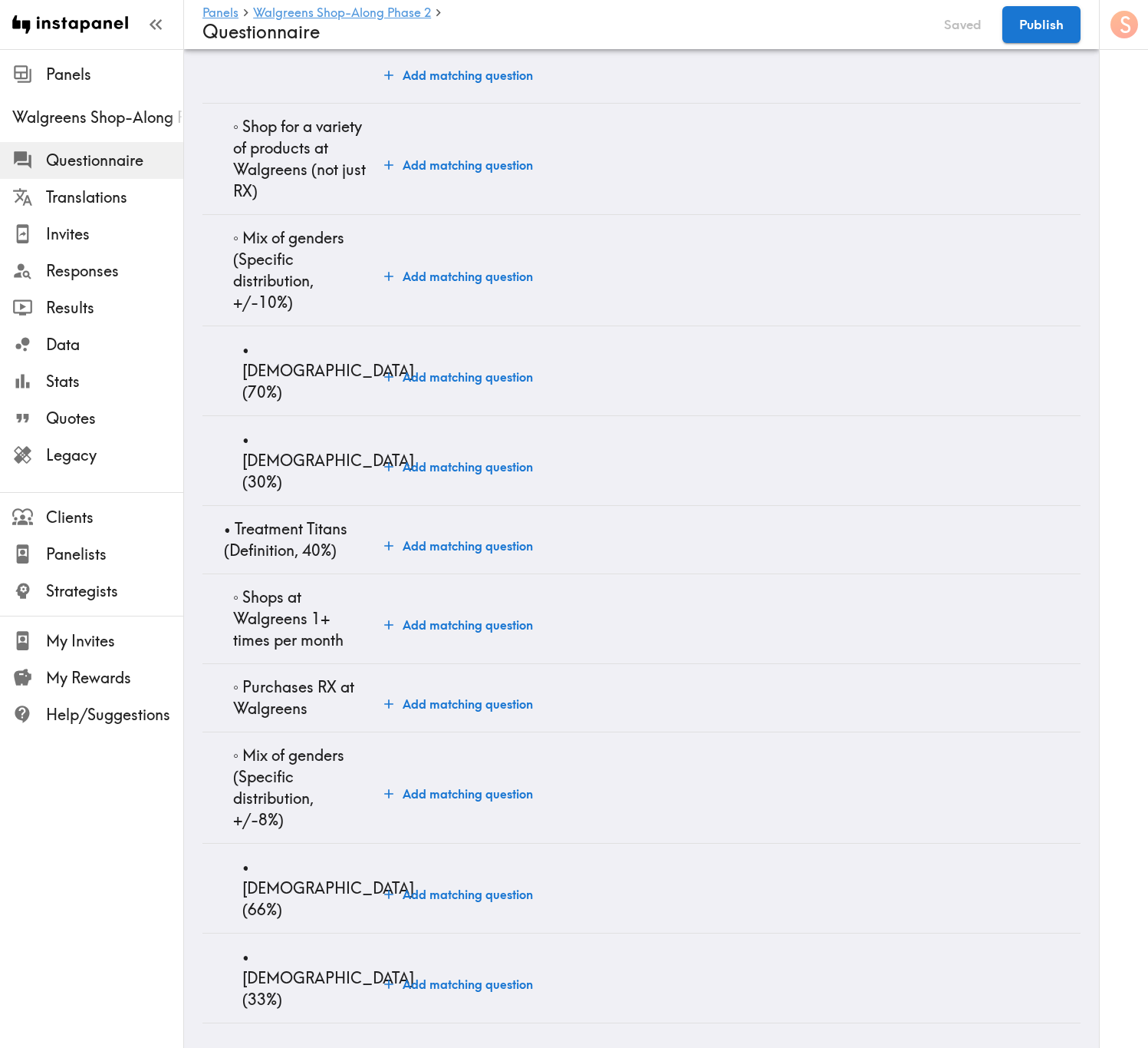
click at [486, 392] on button "Add matching question" at bounding box center [459, 377] width 161 height 31
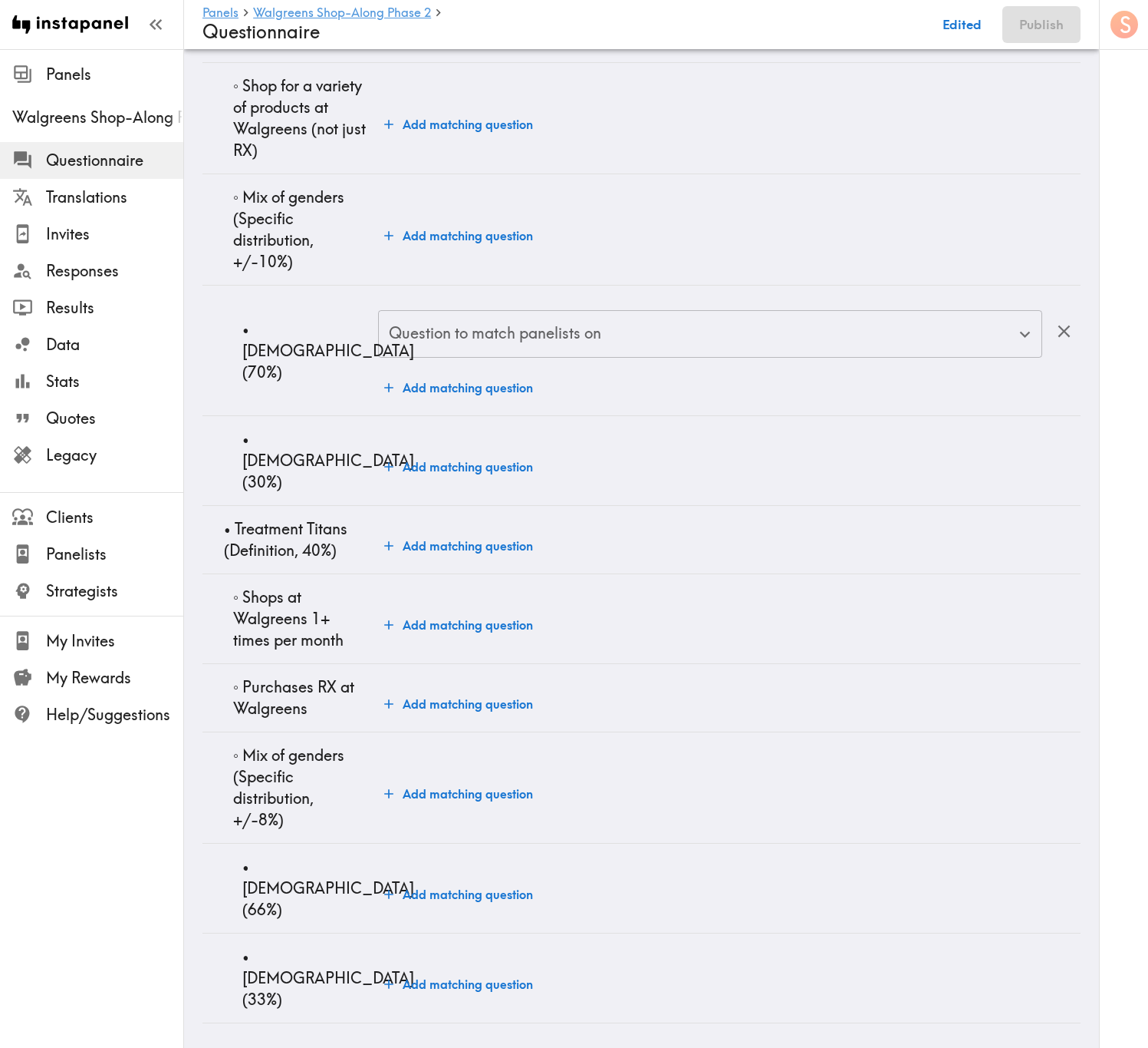
click at [519, 351] on input "Question to match panelists on" at bounding box center [698, 333] width 627 height 34
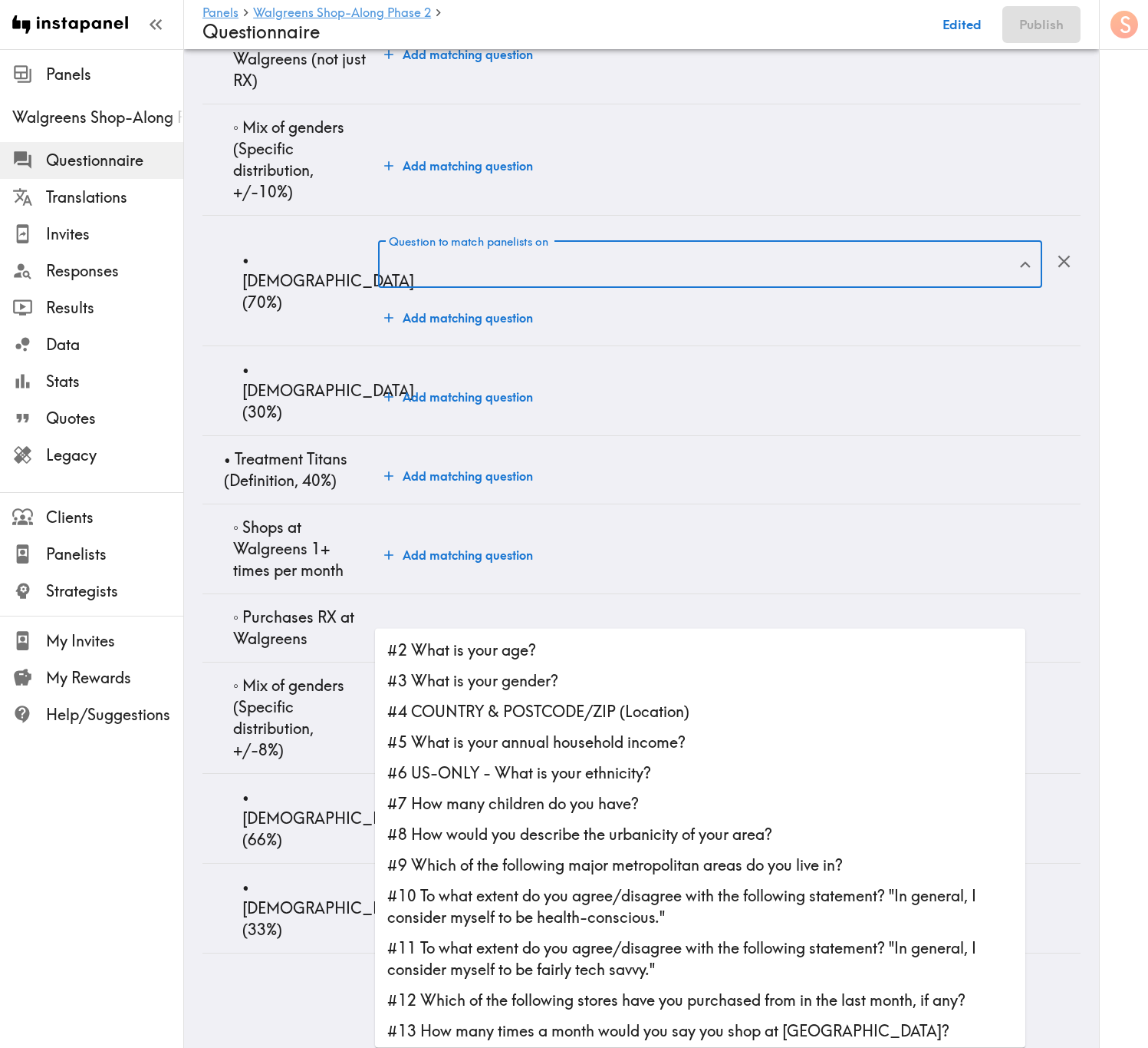
click at [564, 633] on li "#3 What is your gender?" at bounding box center [700, 681] width 651 height 31
type input "#3 What is your gender?"
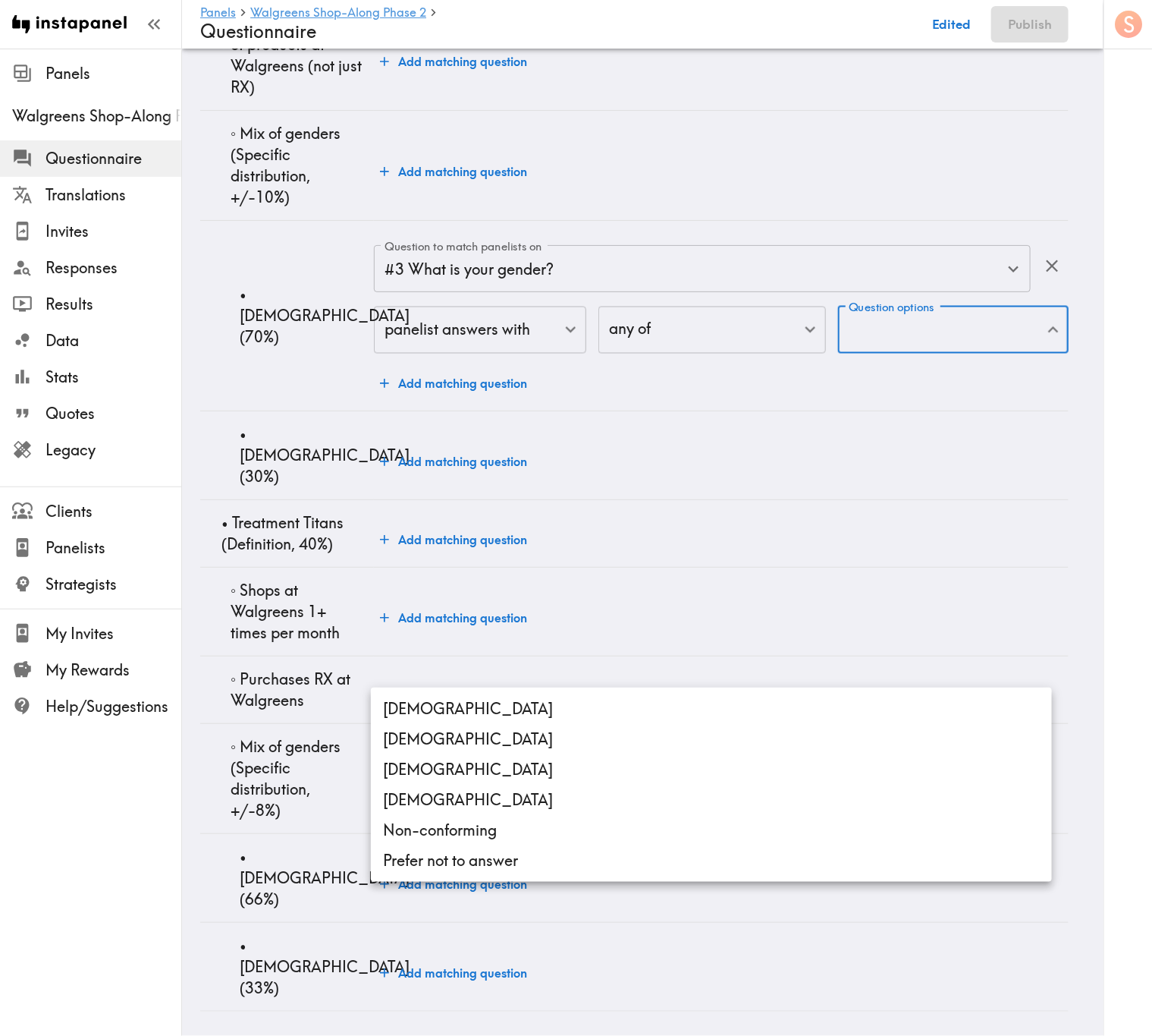
click at [585, 626] on li "Female" at bounding box center [711, 739] width 681 height 30
type input "Female"
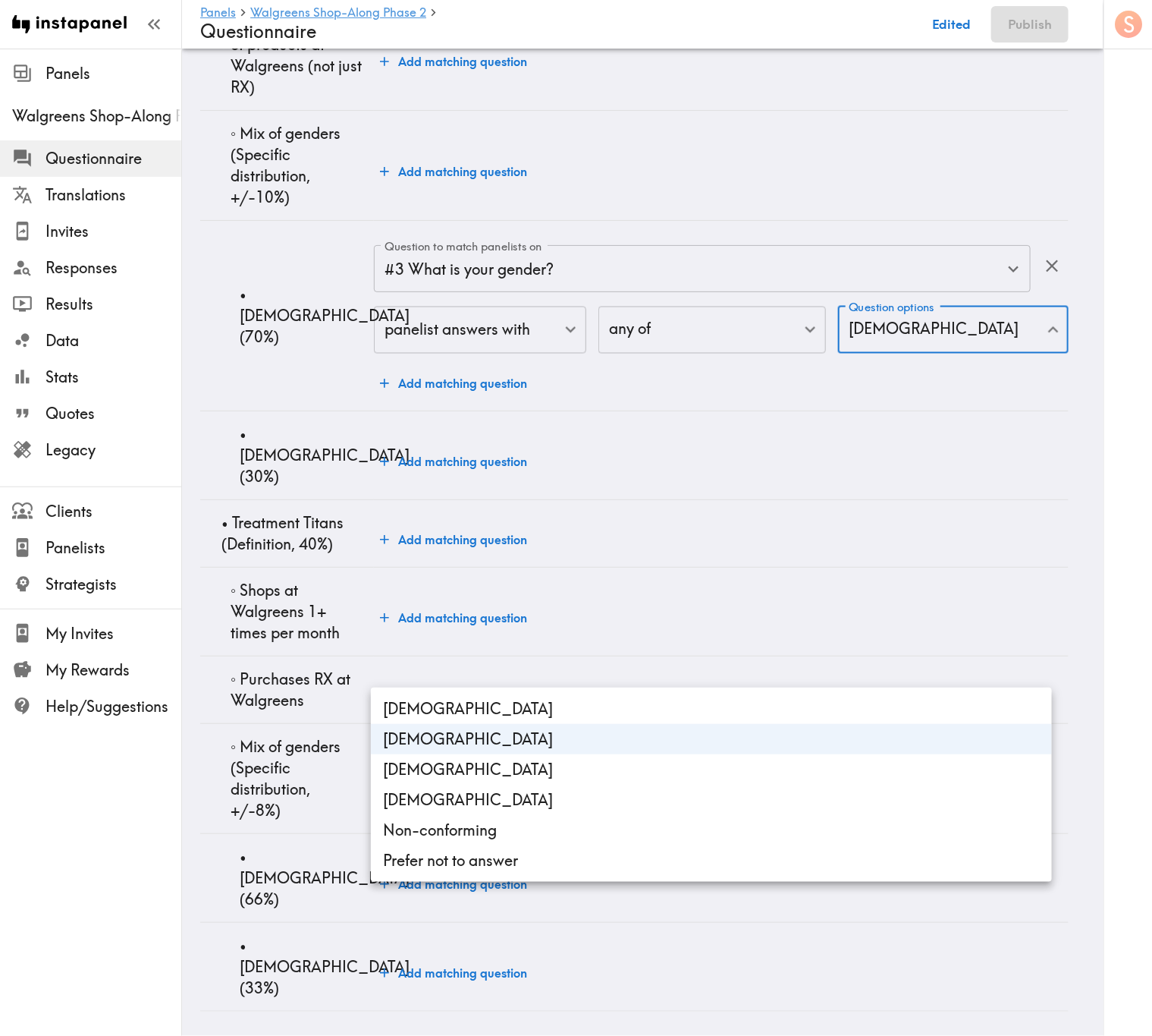
click at [367, 626] on div at bounding box center [576, 518] width 1152 height 1036
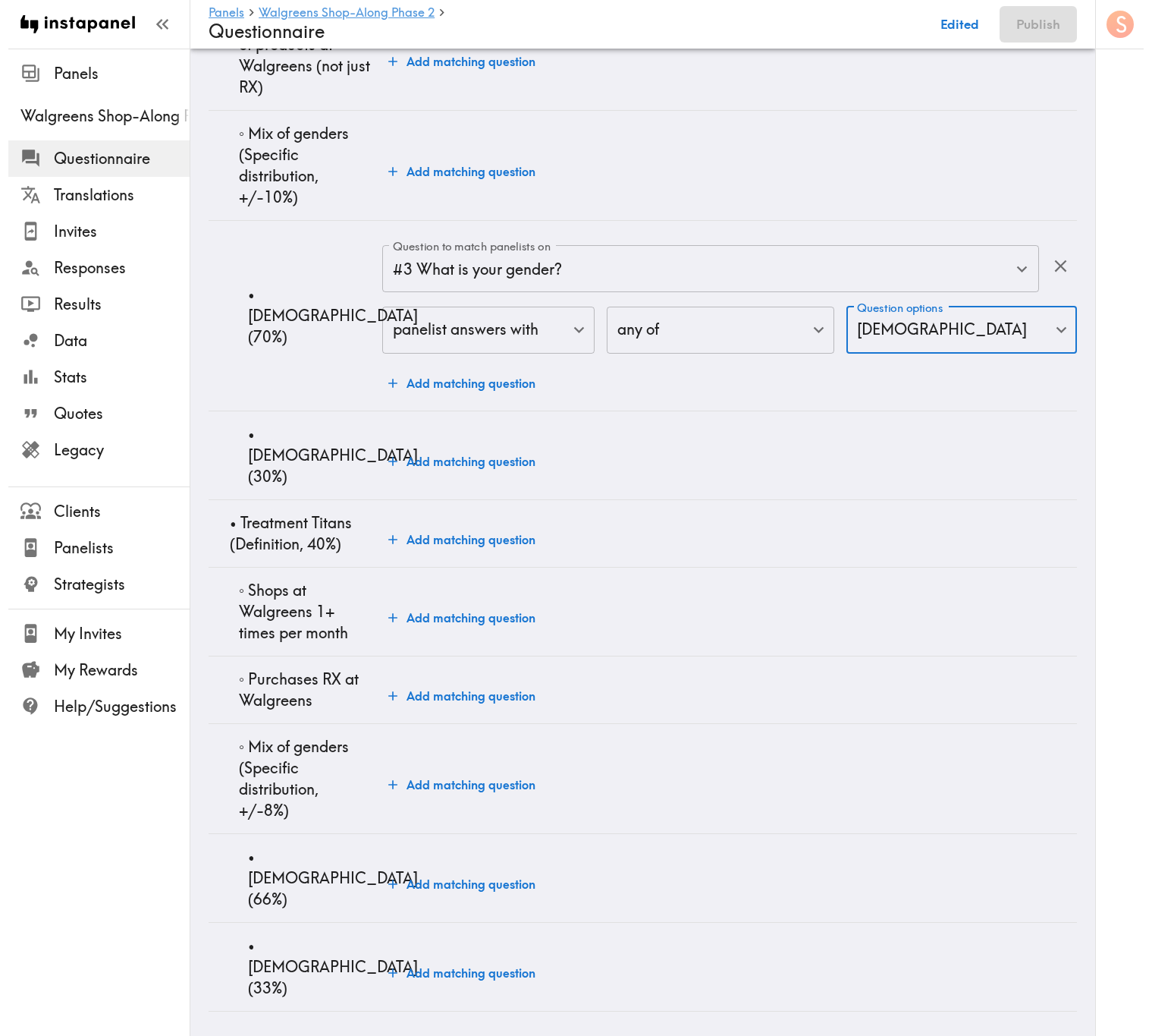
scroll to position [5758, 0]
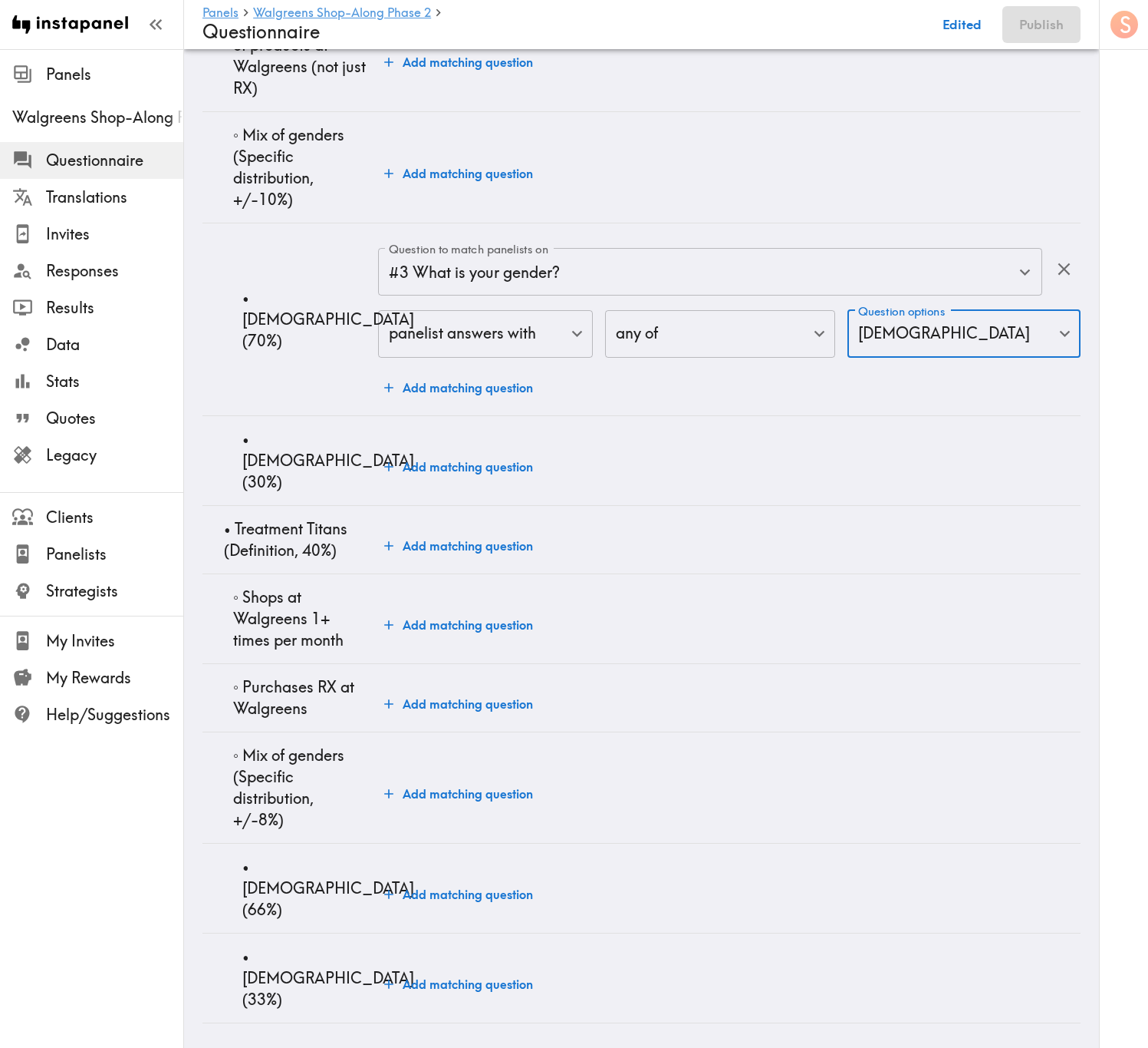
click at [470, 505] on td "Add matching question" at bounding box center [730, 459] width 703 height 90
click at [479, 482] on button "Add matching question" at bounding box center [459, 466] width 161 height 31
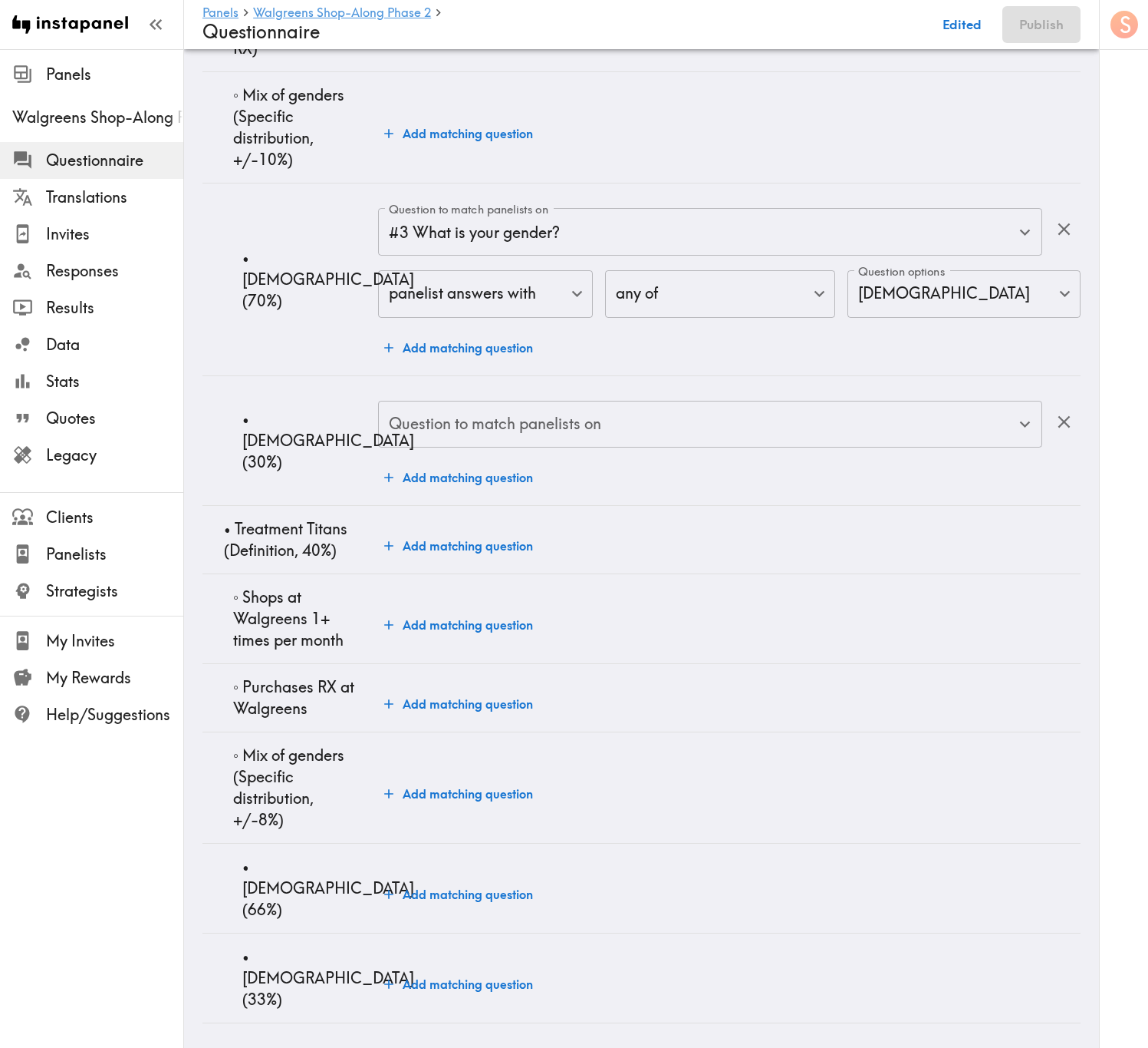
click at [537, 450] on div "Question to match panelists on Question to match panelists on" at bounding box center [711, 425] width 665 height 50
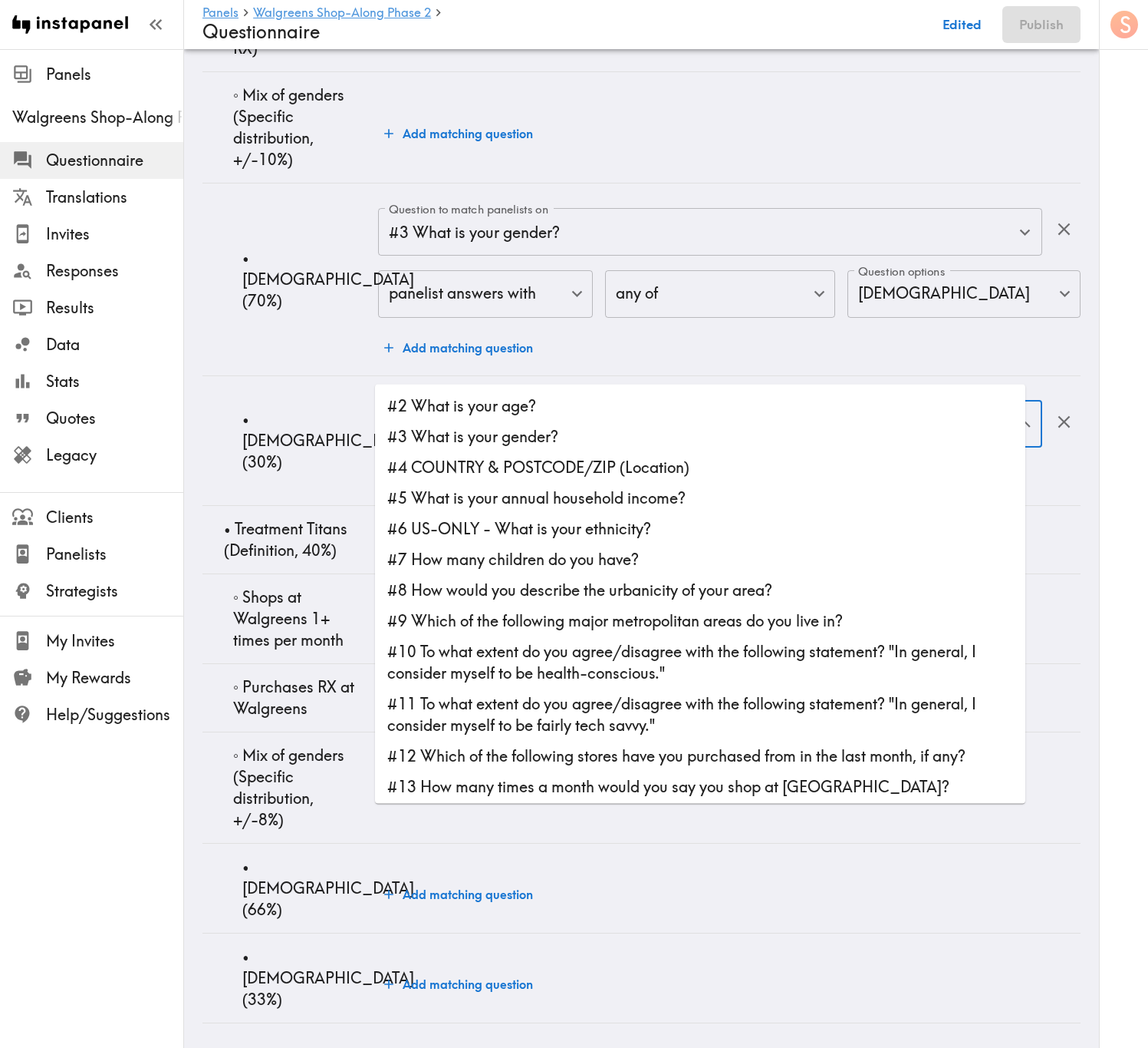
click at [541, 421] on li "#3 What is your gender?" at bounding box center [700, 437] width 651 height 31
type input "#3 What is your gender?"
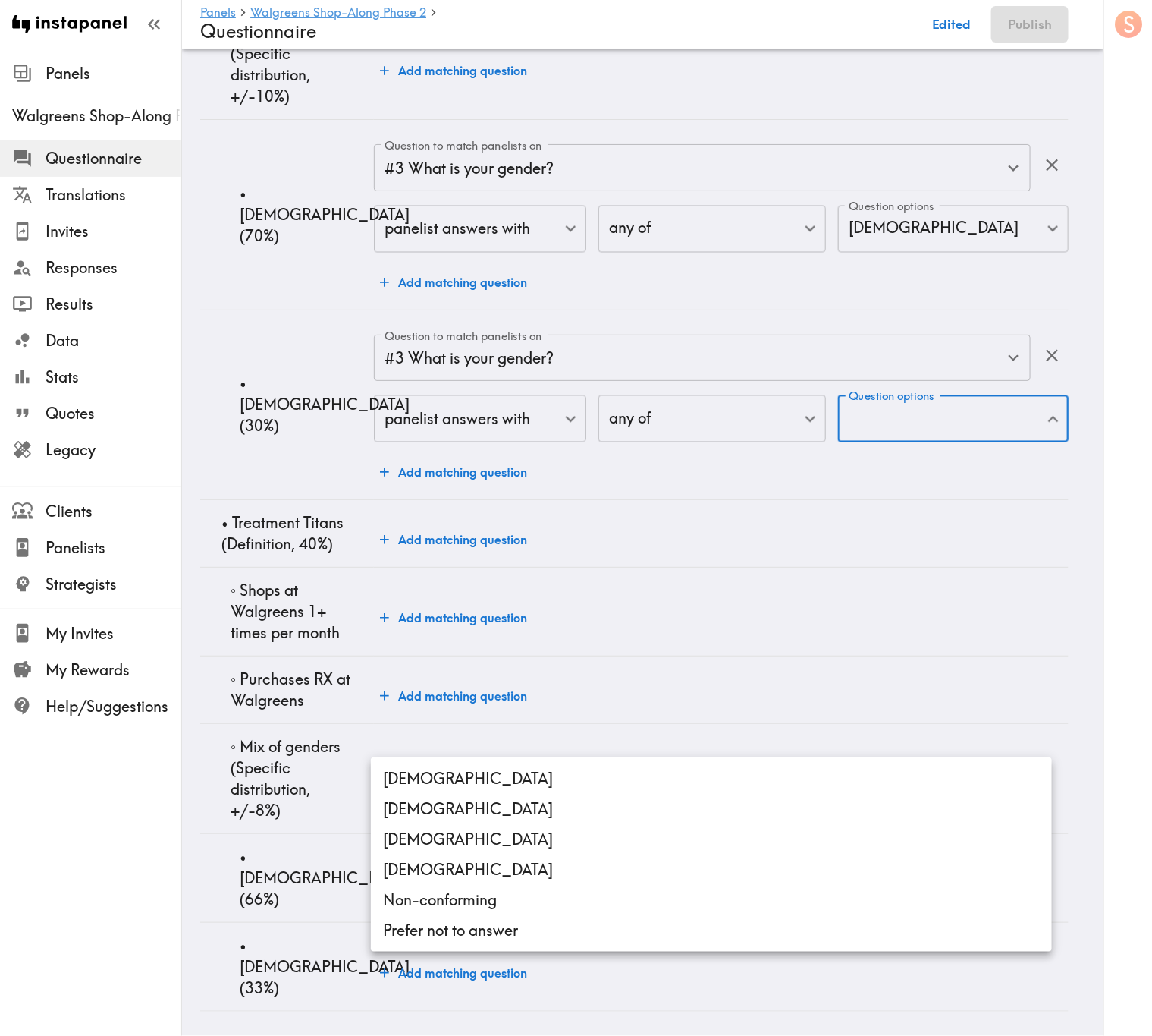
click at [553, 626] on li "Male" at bounding box center [711, 778] width 681 height 30
type input "Male"
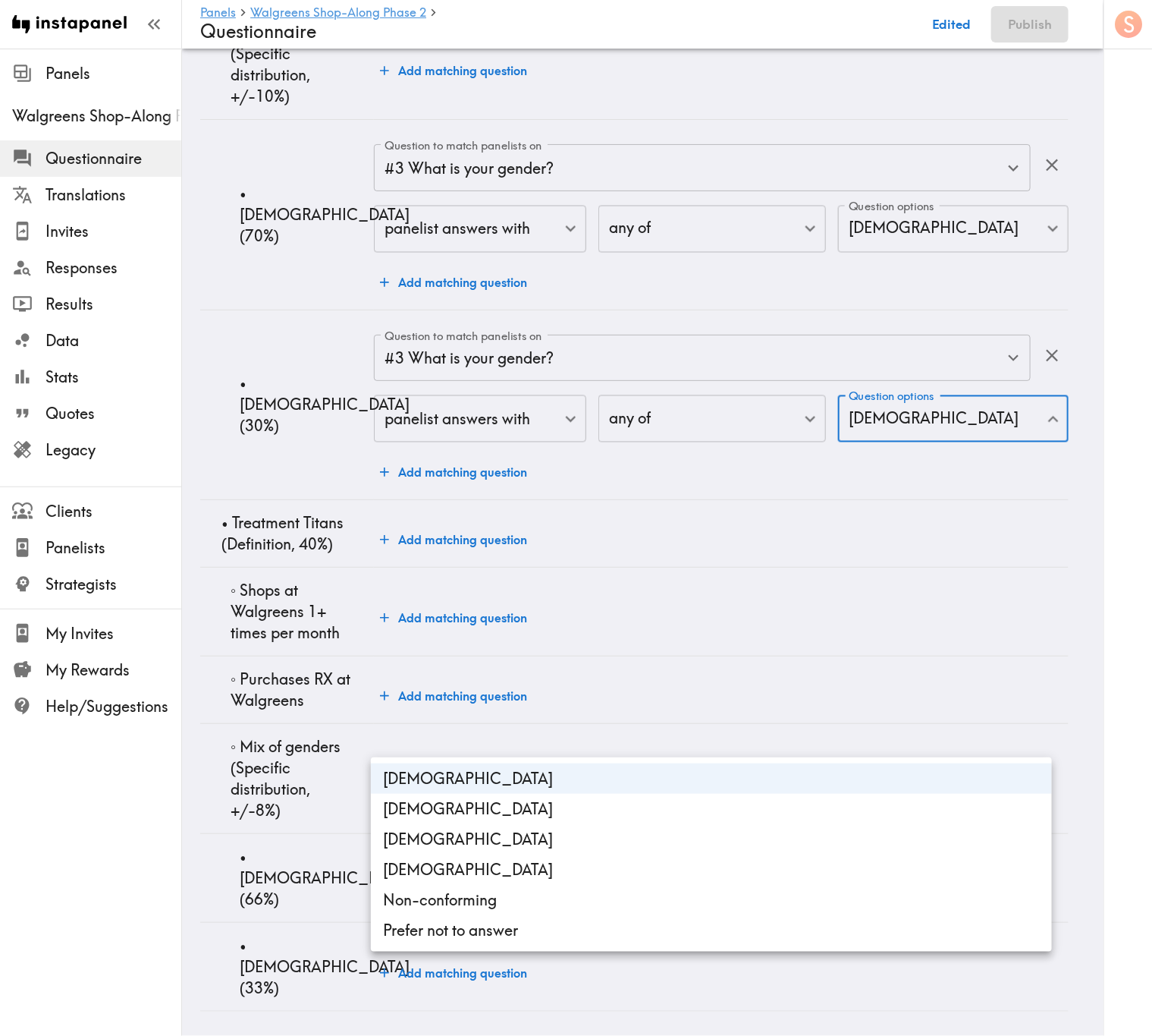
click at [321, 626] on div at bounding box center [576, 518] width 1152 height 1036
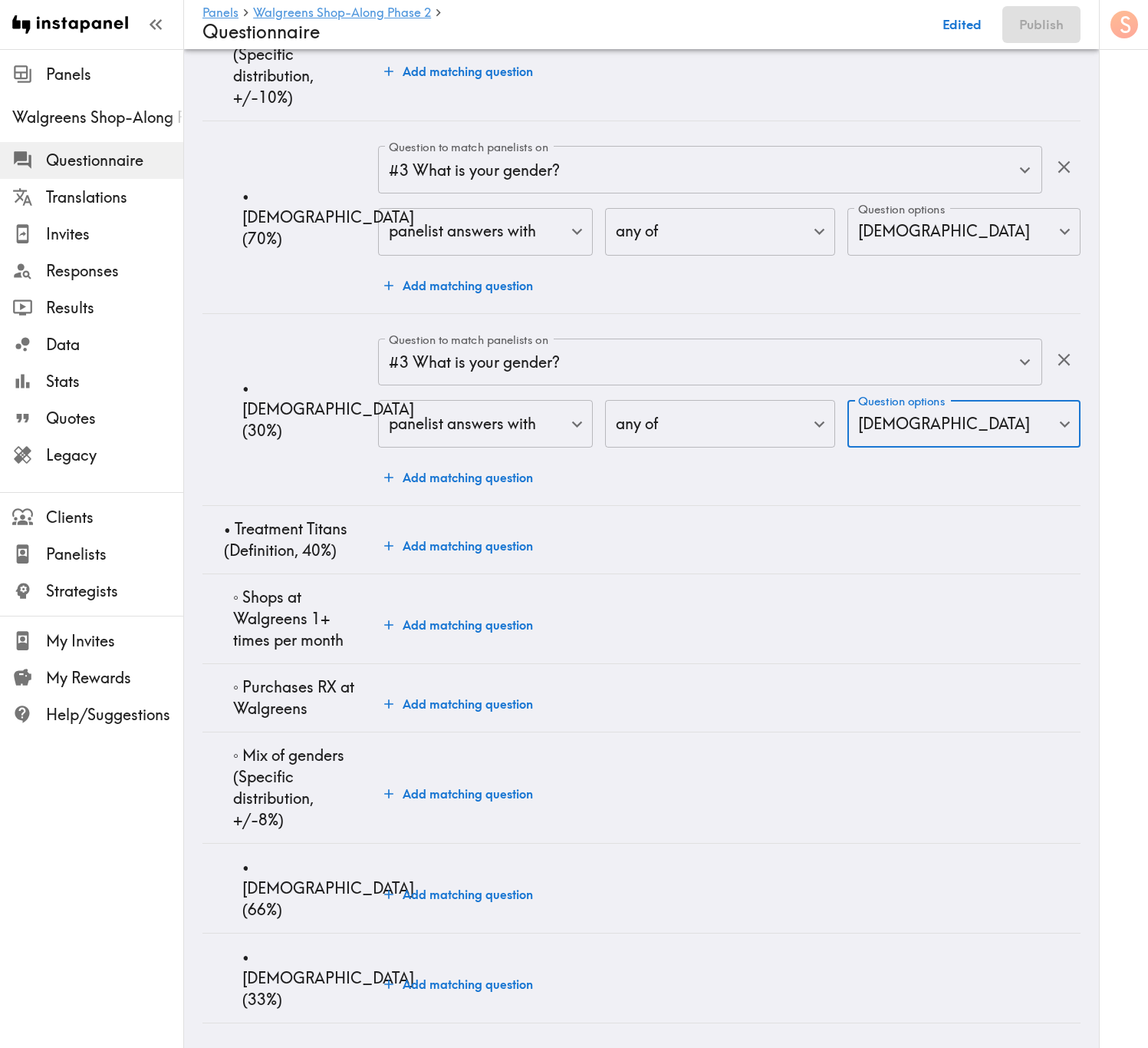
scroll to position [6120, 0]
click at [481, 633] on button "Add matching question" at bounding box center [459, 625] width 161 height 31
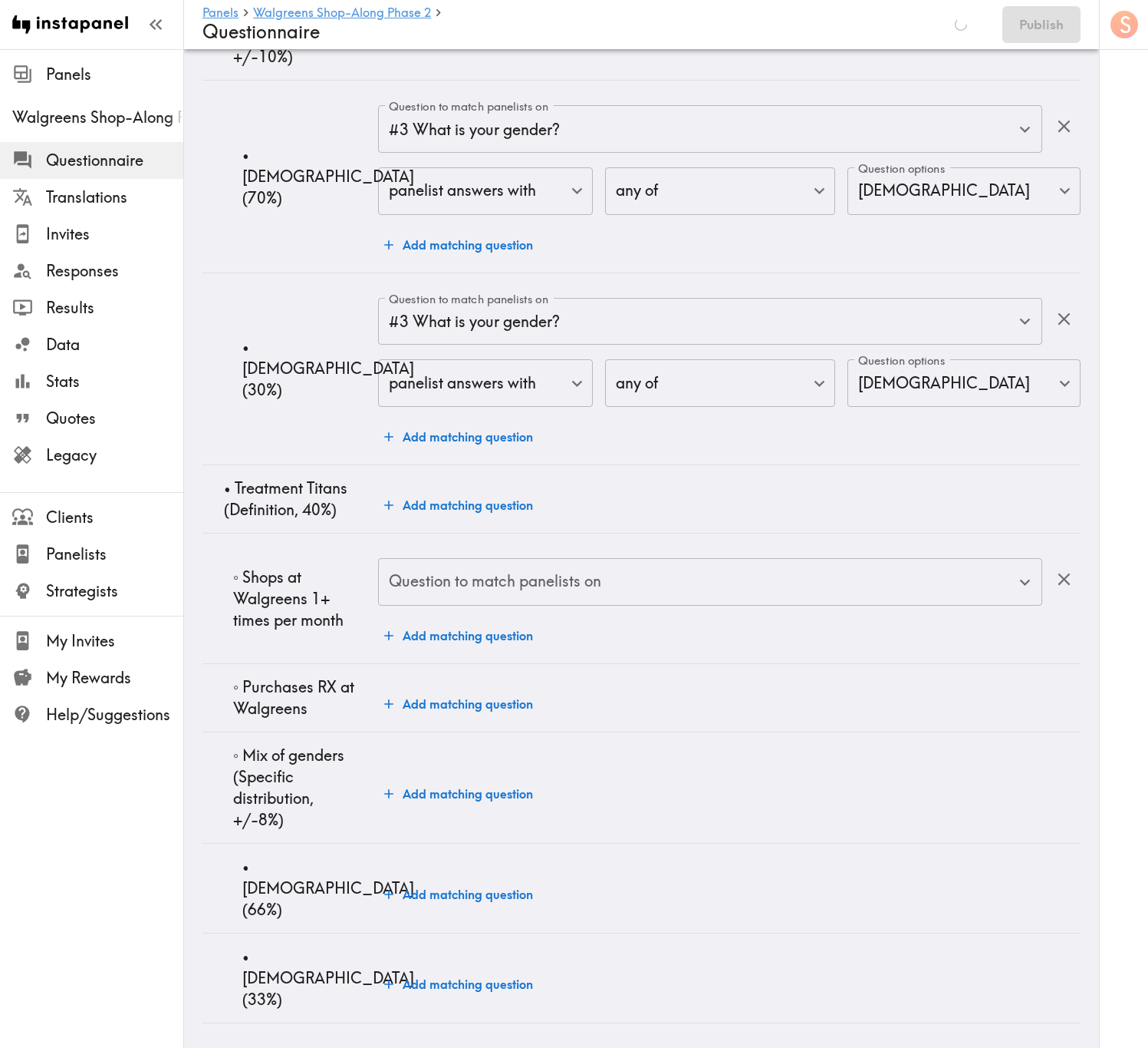
click at [555, 599] on input "Question to match panelists on" at bounding box center [698, 582] width 627 height 34
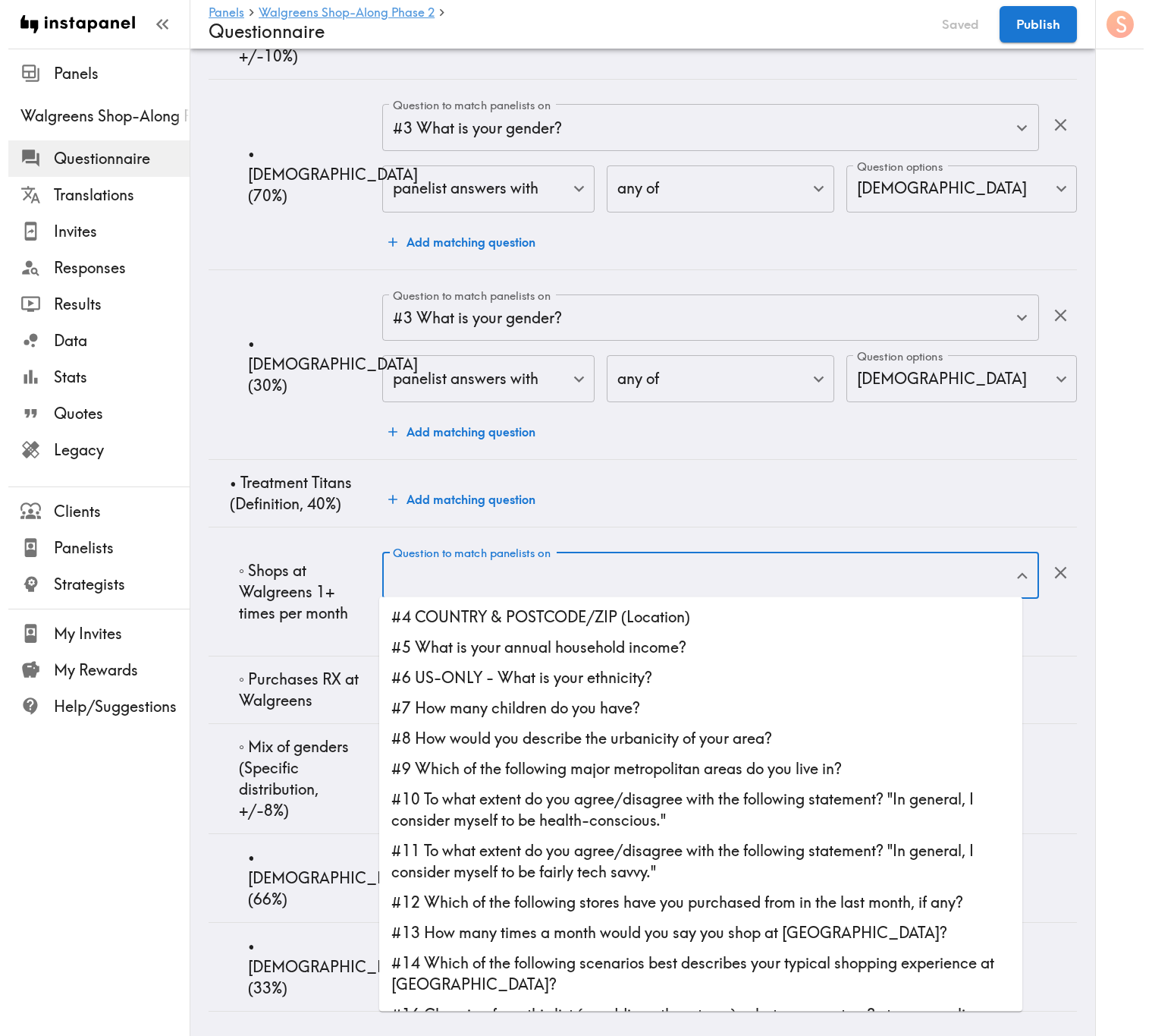
scroll to position [114, 0]
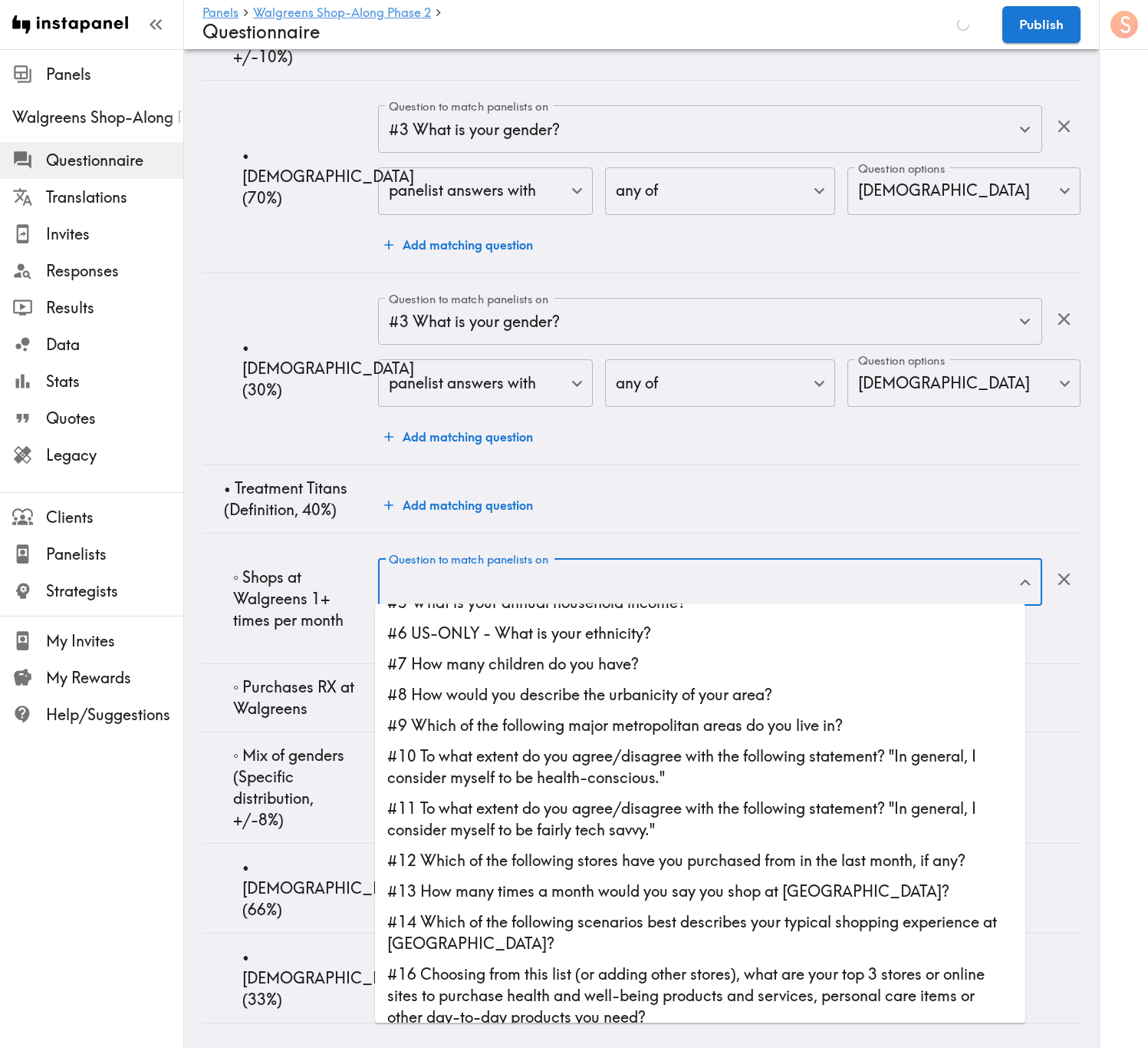
click at [661, 633] on li "#13 How many times a month would you say you shop at Walgreens?" at bounding box center [700, 891] width 651 height 31
type input "#13 How many times a month would you say you shop at Walgreens?"
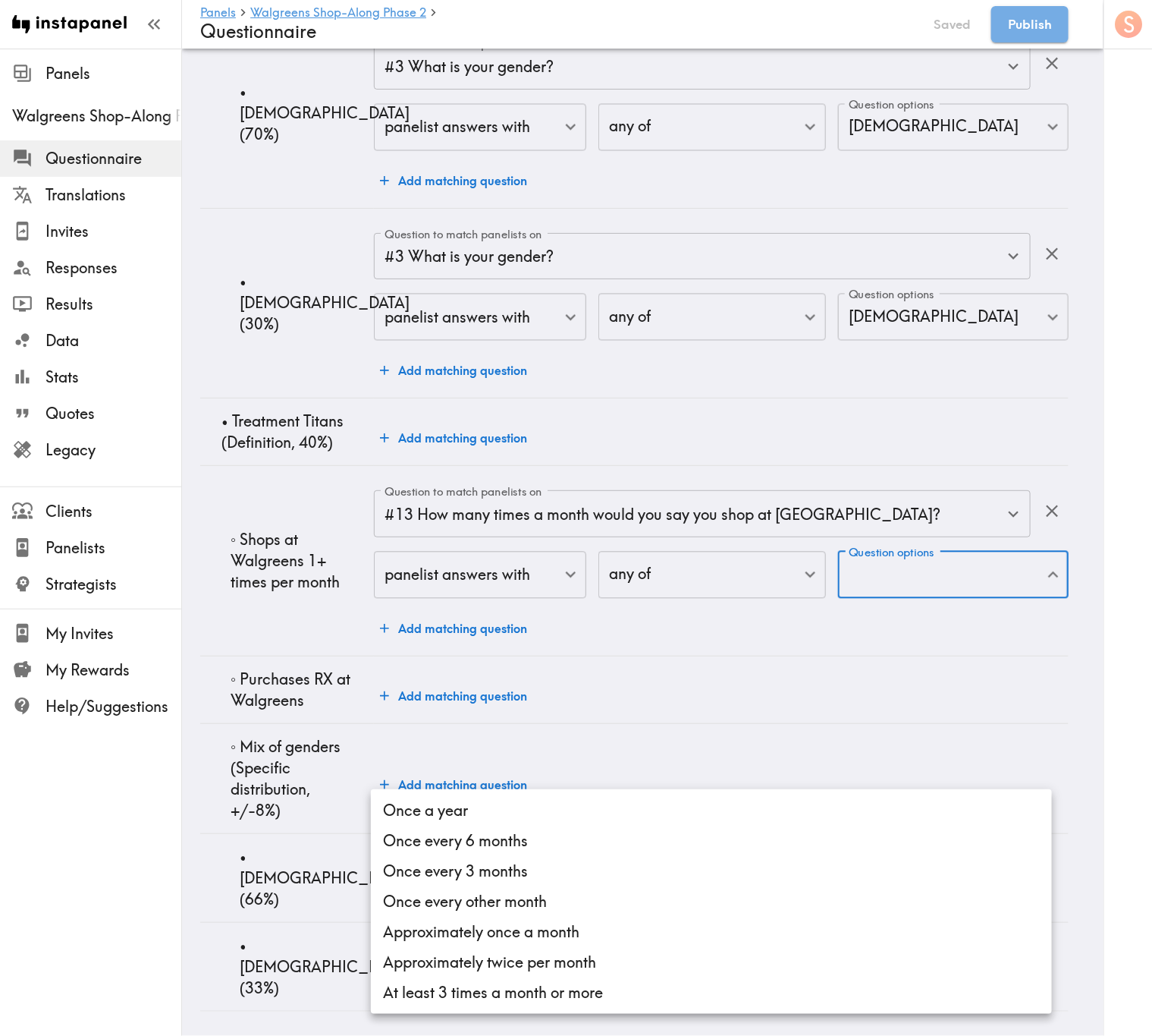
click at [559, 626] on li "Approximately once a month" at bounding box center [711, 932] width 681 height 30
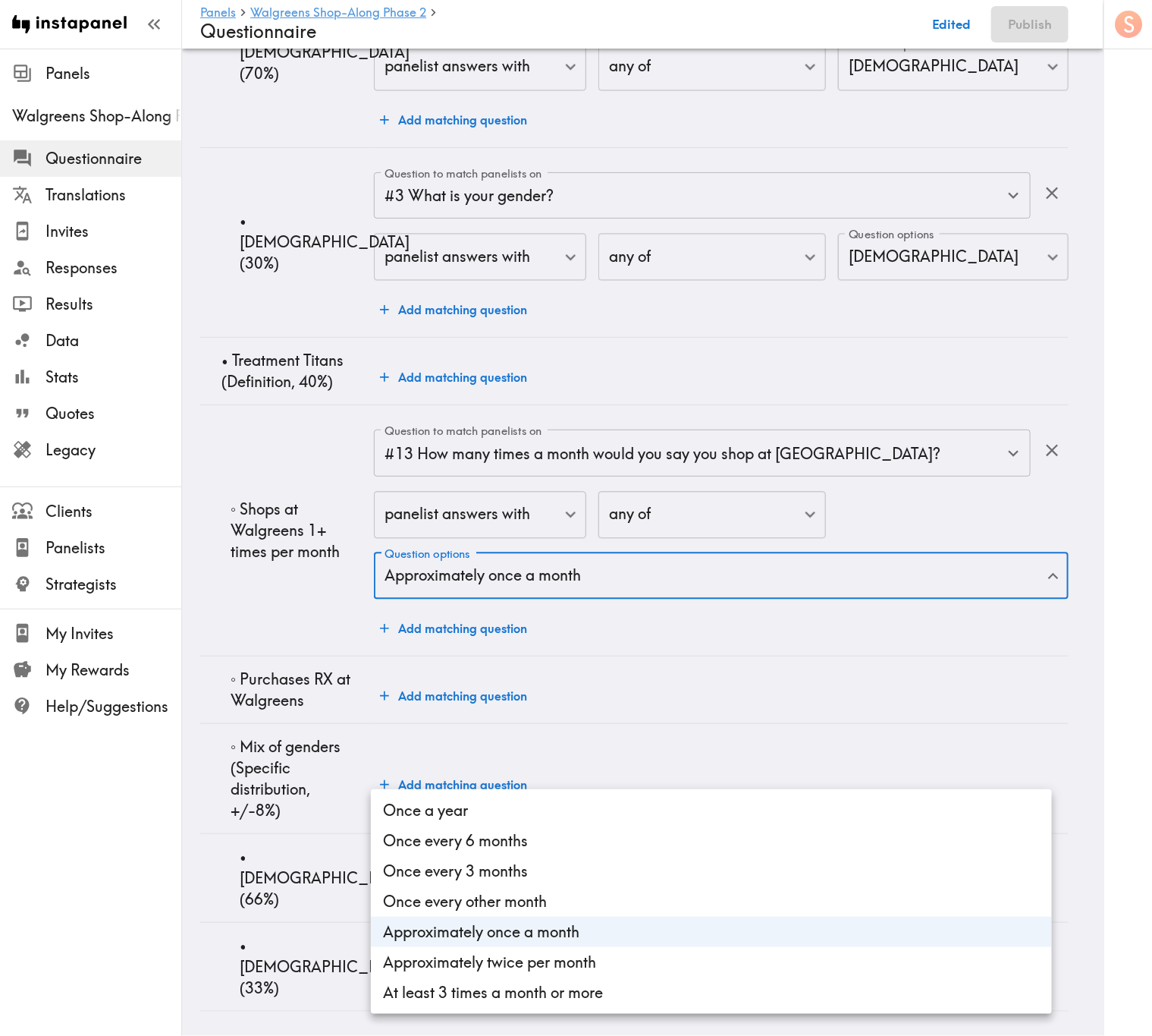
click at [569, 626] on li "Approximately twice per month" at bounding box center [711, 962] width 681 height 30
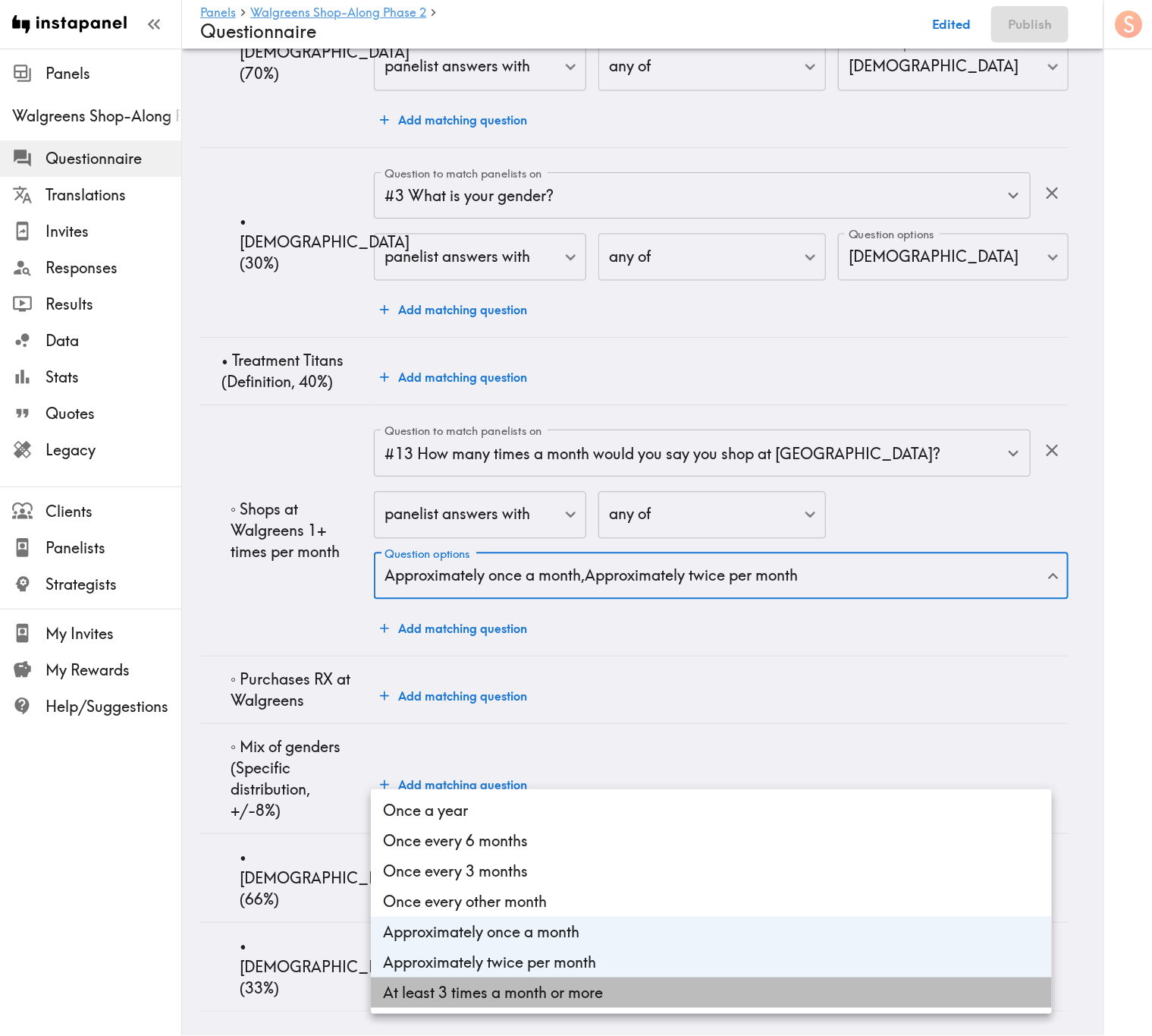
click at [576, 626] on li "At least 3 times a month or more" at bounding box center [711, 992] width 681 height 30
type input "b5874bd2-b2fb-49e2-b265-2519b04e0e17,754368e0-1d3d-413b-b4e7-0d02a0f1b005,415e3…"
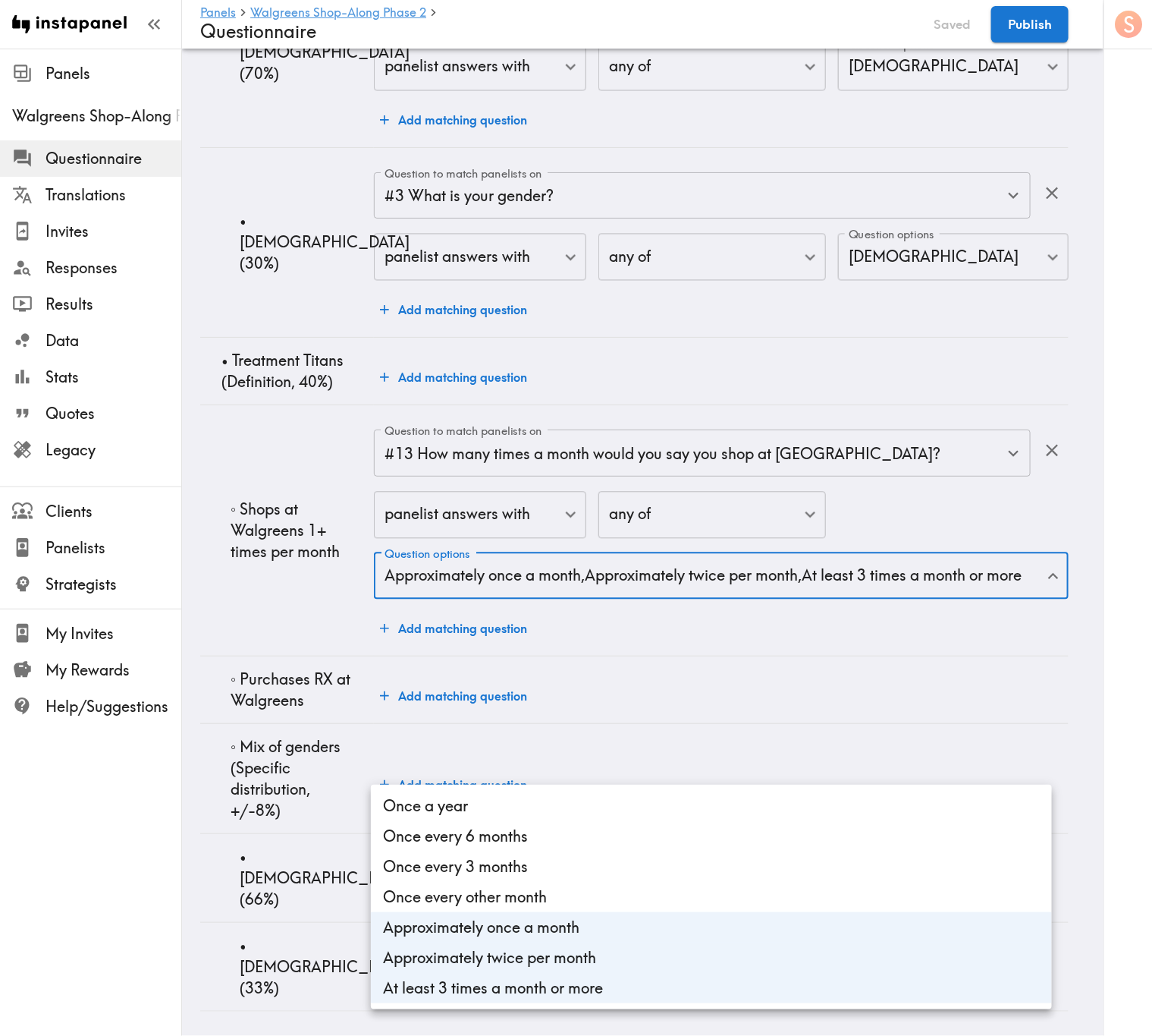
click at [330, 626] on div at bounding box center [576, 518] width 1152 height 1036
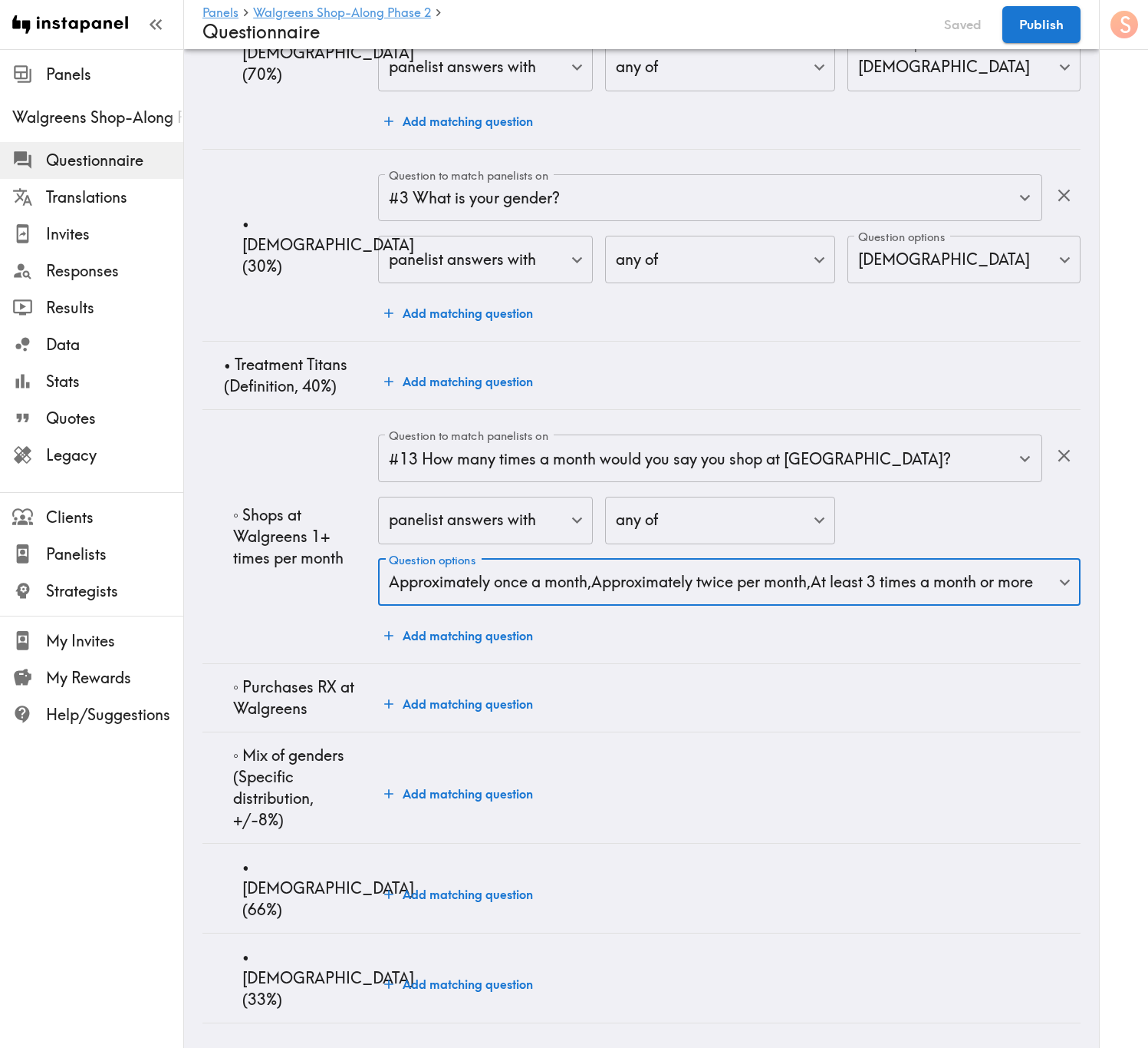
scroll to position [6284, 0]
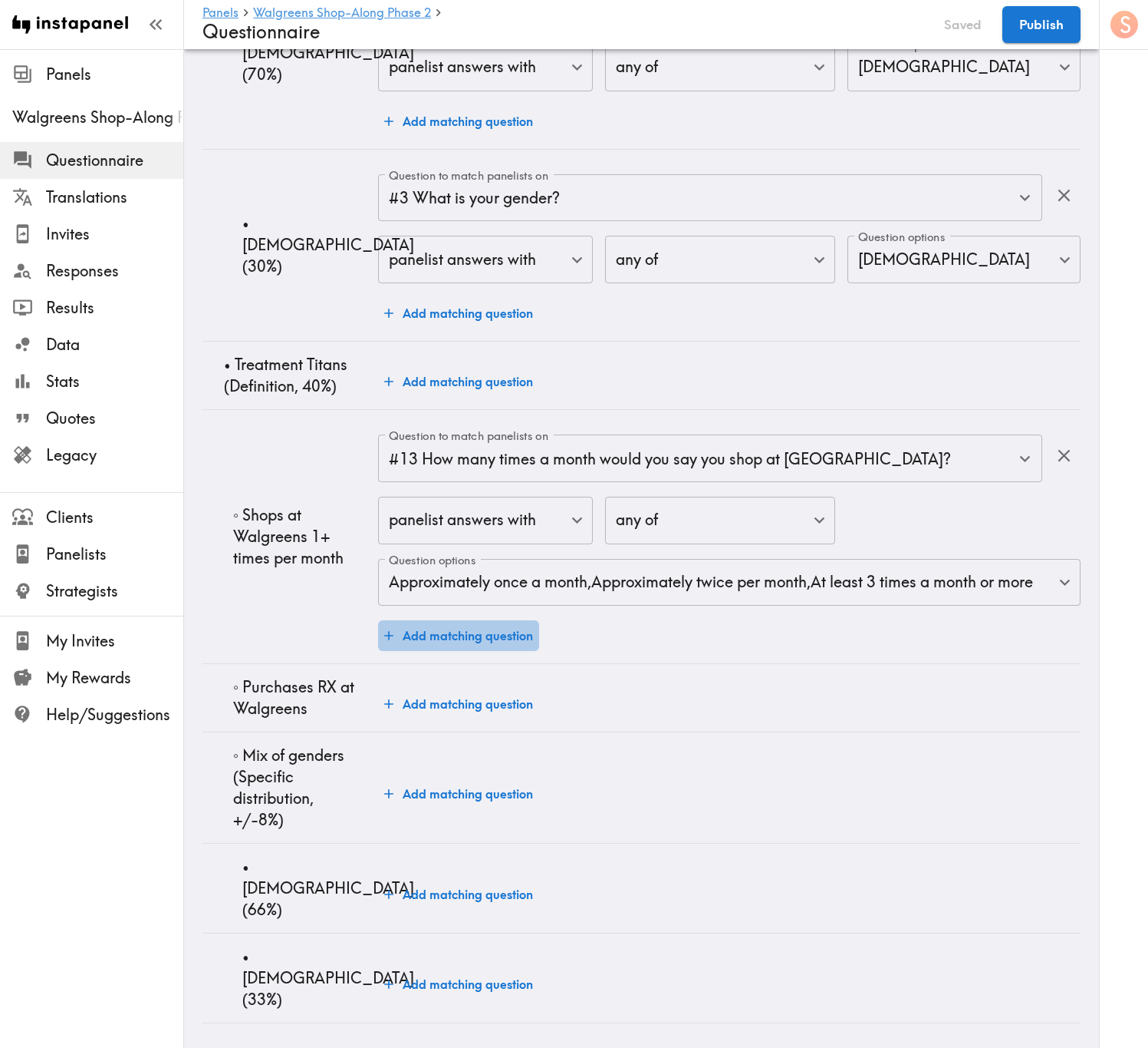
click at [507, 633] on button "Add matching question" at bounding box center [459, 636] width 161 height 31
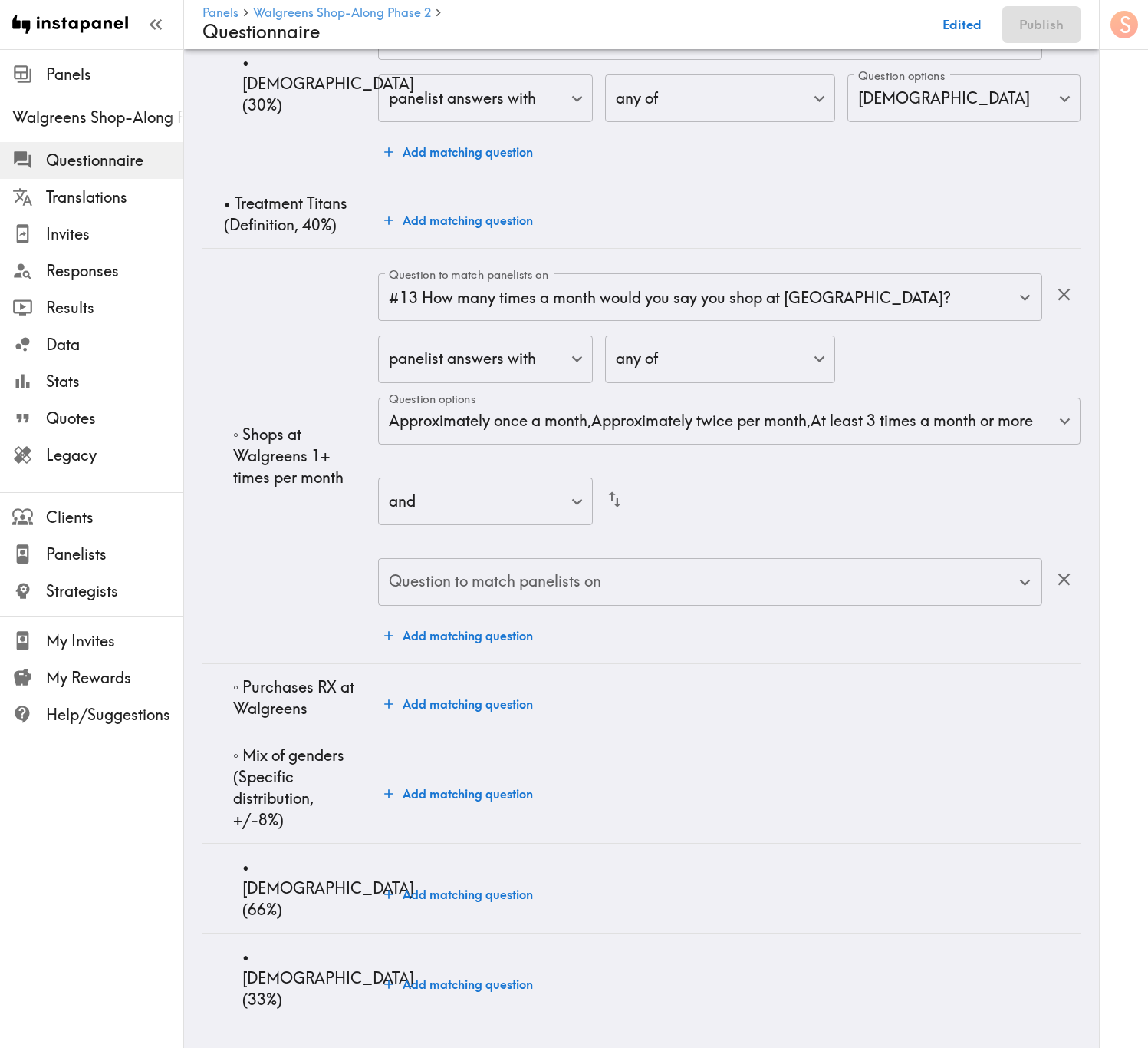
click at [560, 599] on input "Question to match panelists on" at bounding box center [698, 582] width 627 height 34
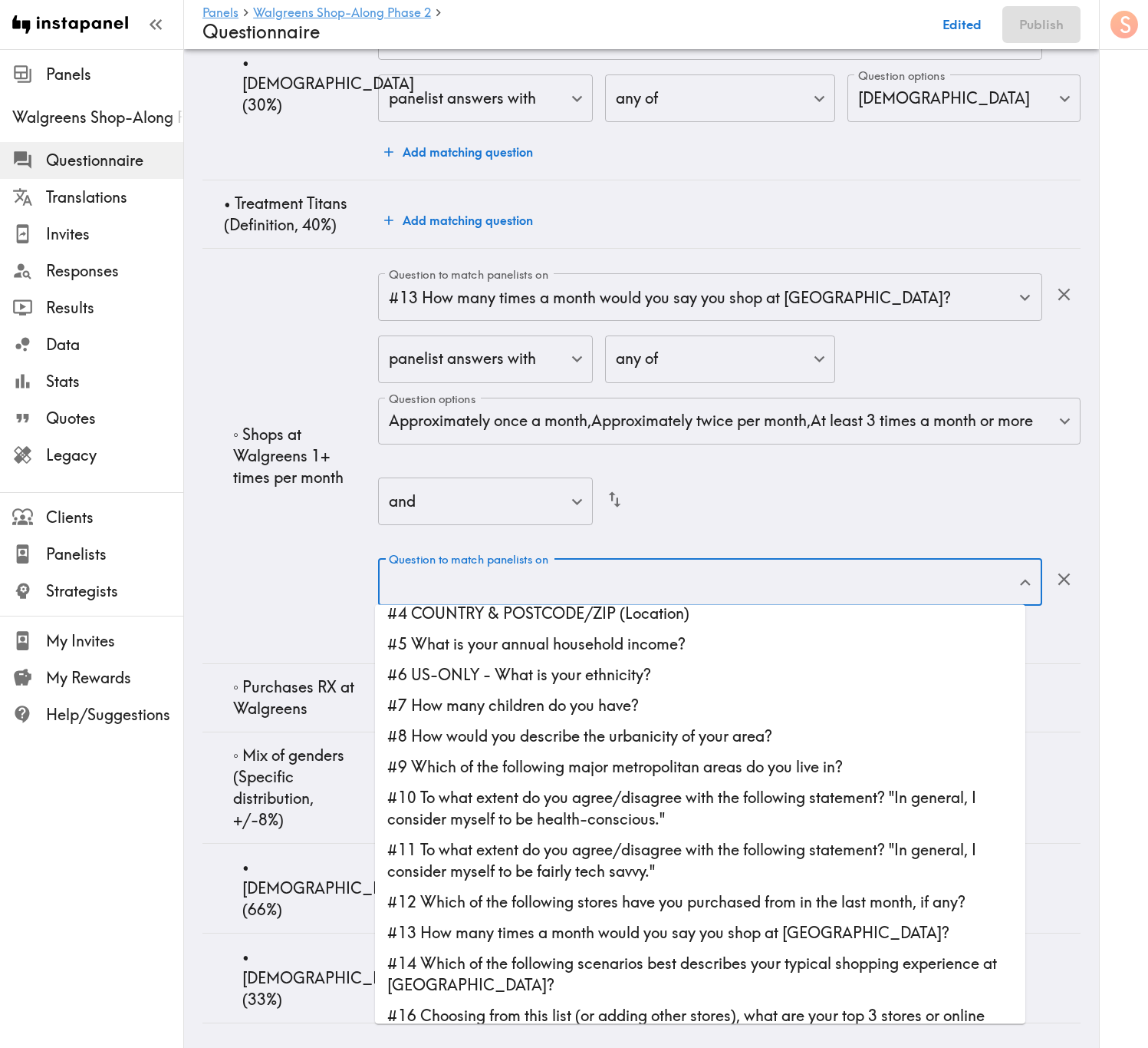
scroll to position [115, 0]
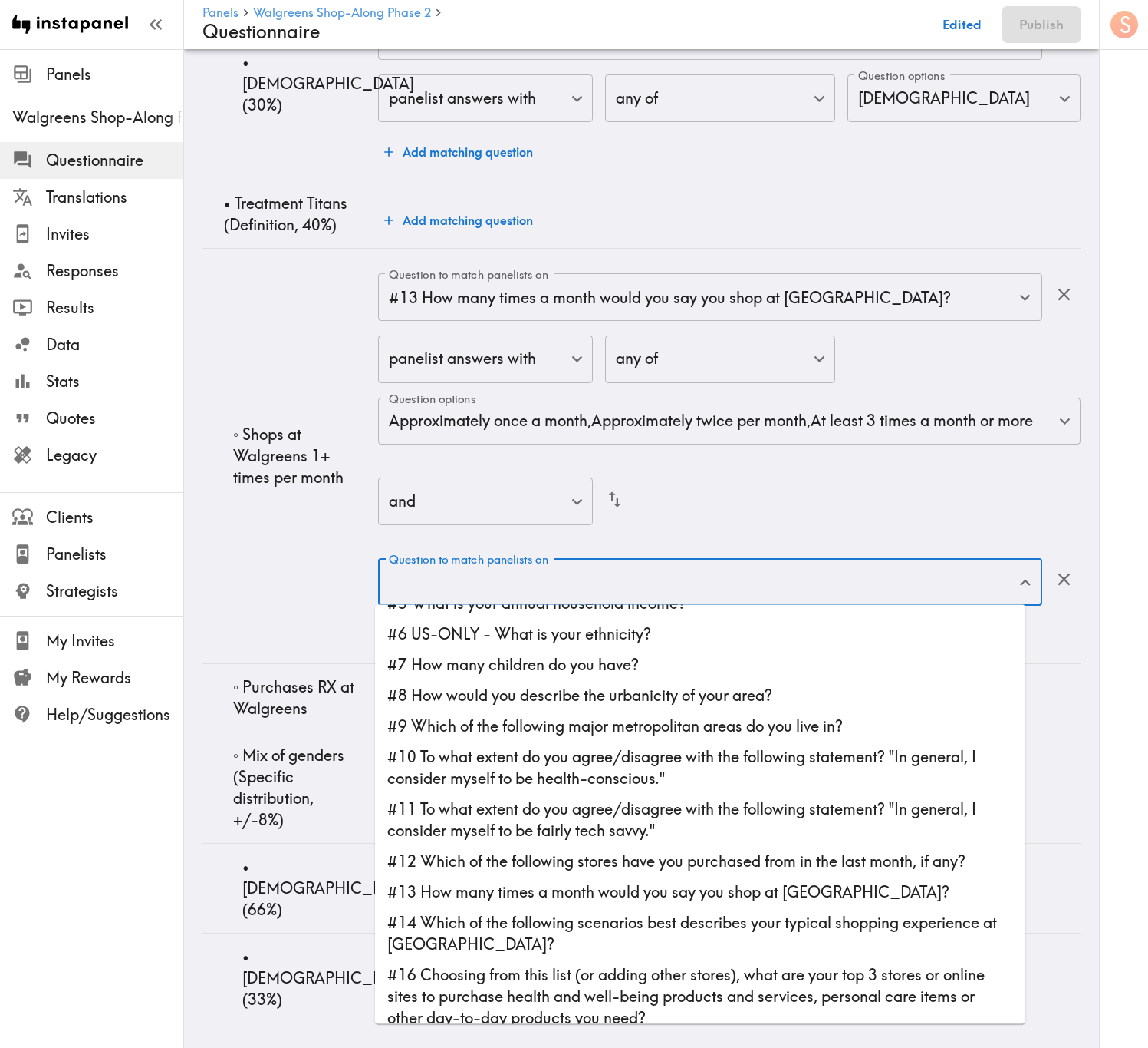
click at [585, 633] on li "#14 Which of the following scenarios best describes your typical shopping exper…" at bounding box center [700, 934] width 651 height 53
type input "#14 Which of the following scenarios best describes your typical shopping exper…"
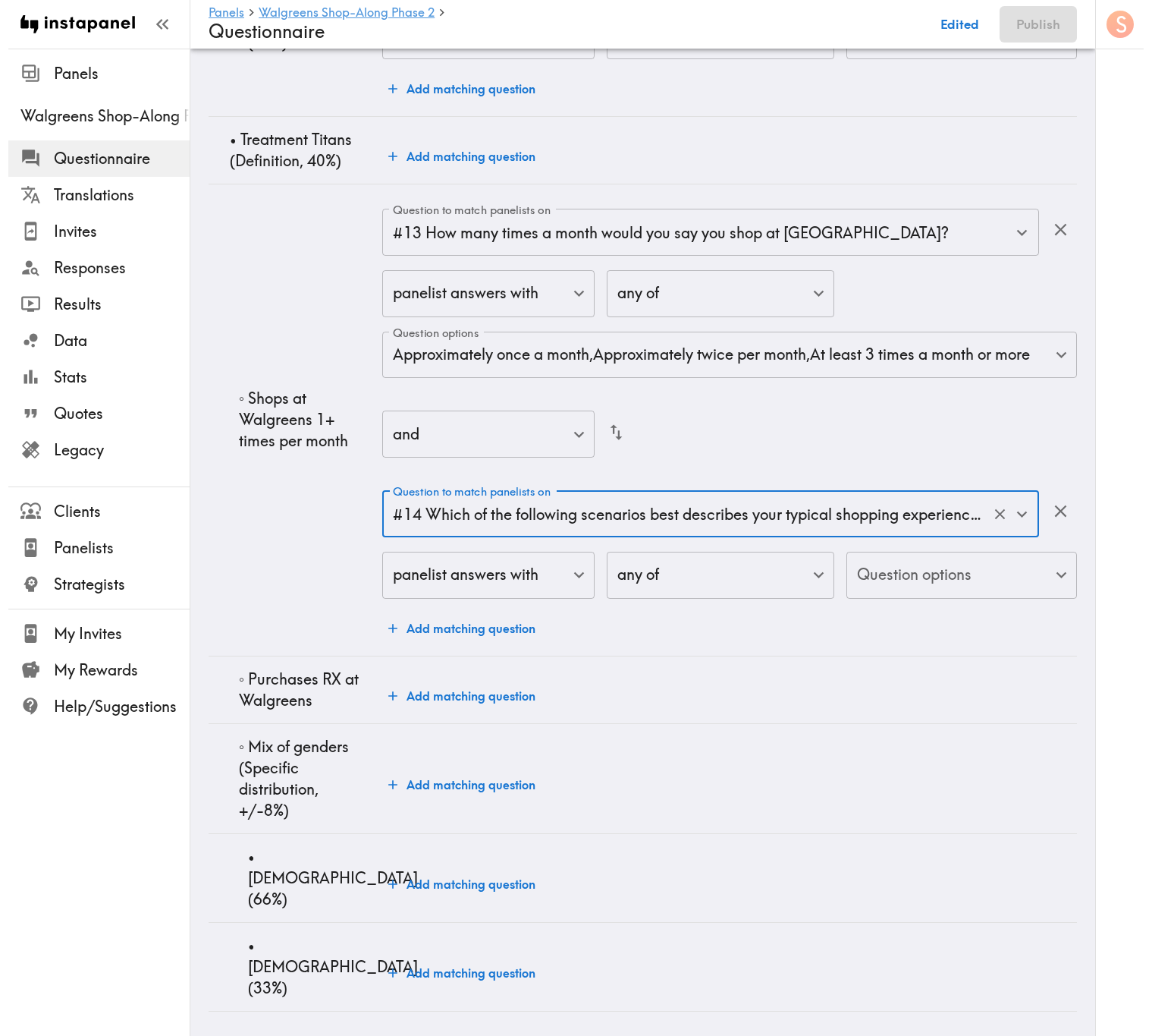
scroll to position [6440, 0]
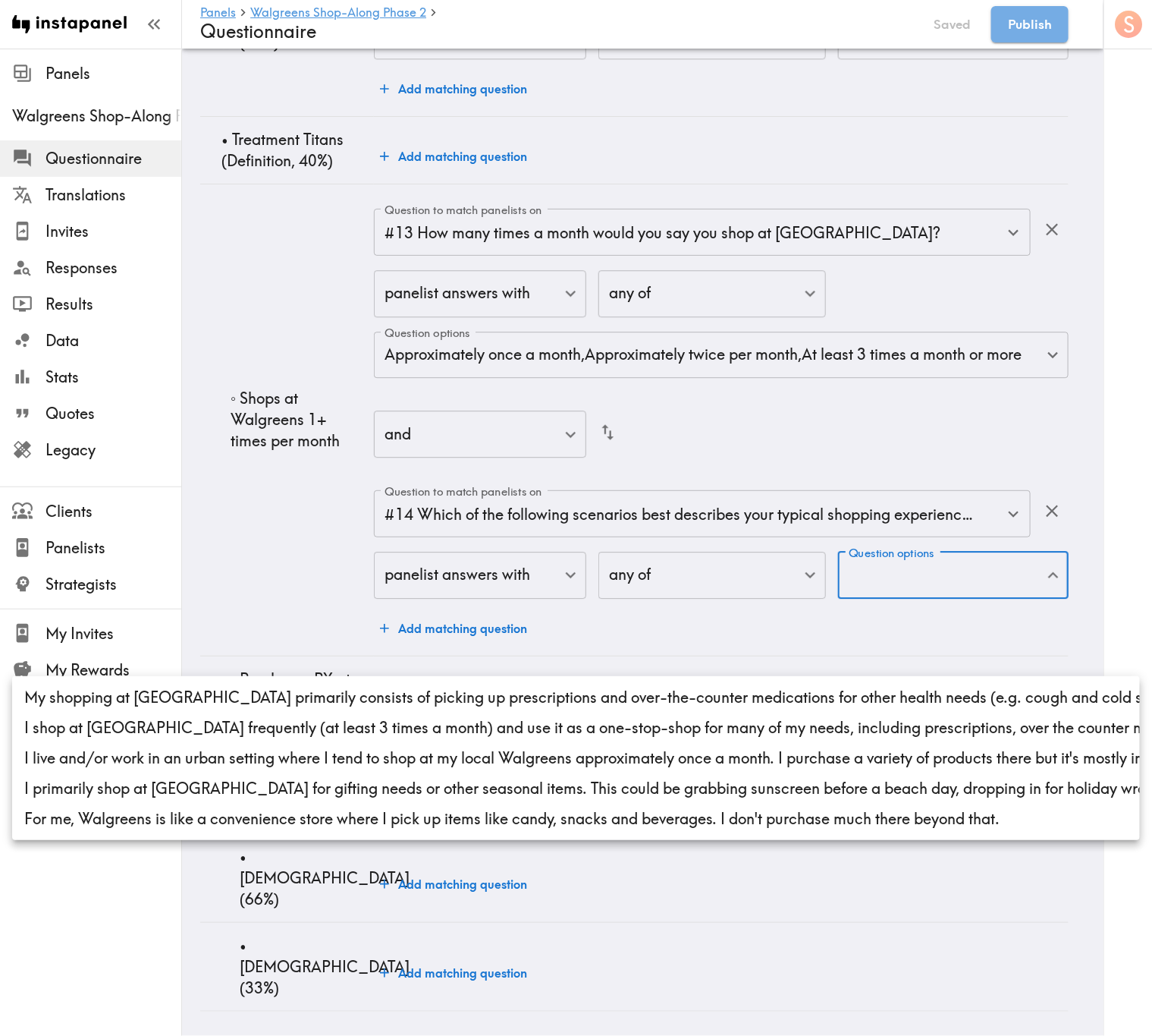
scroll to position [6571, 0]
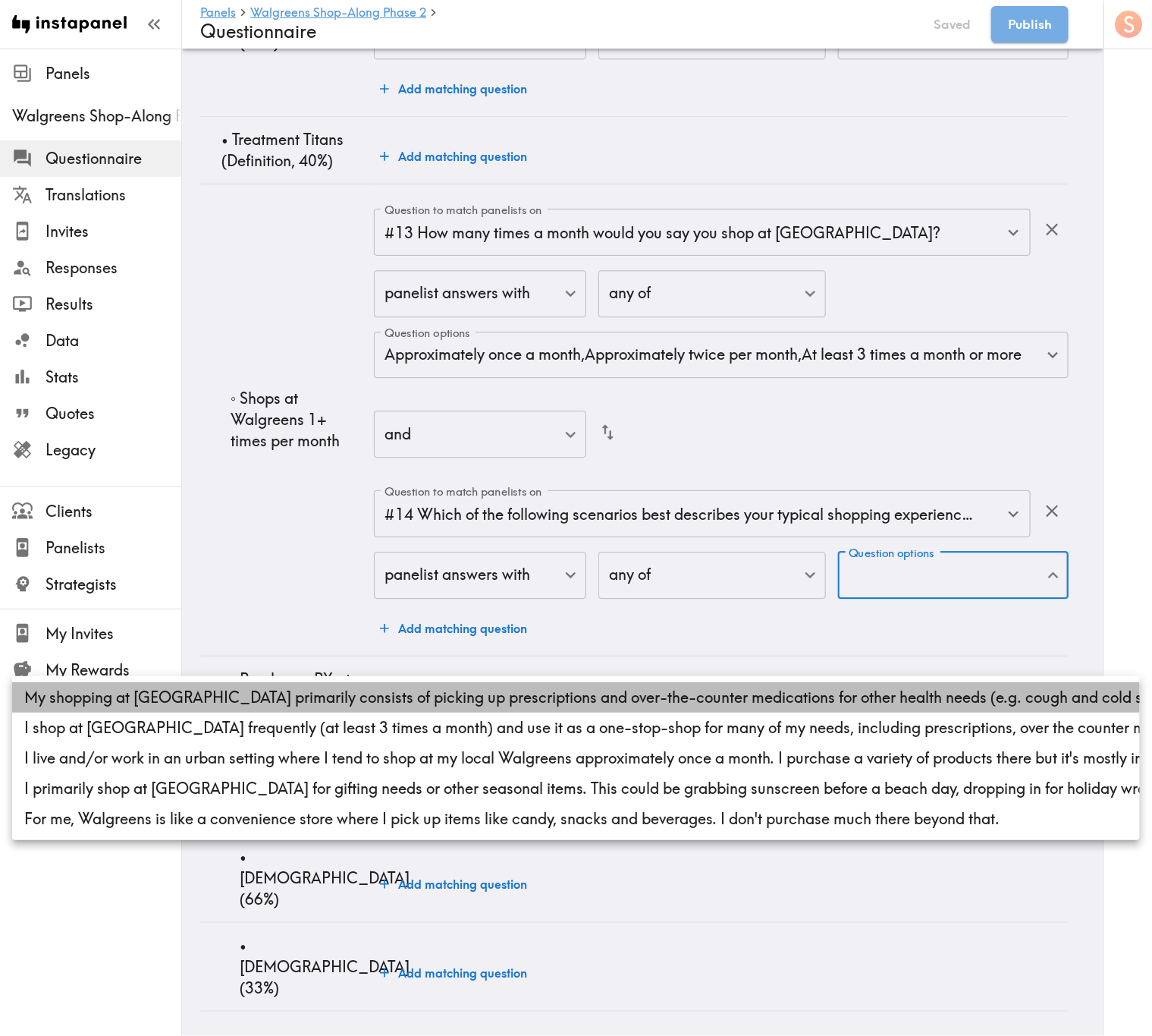
click at [403, 626] on li "My shopping at Walgreens primarily consists of picking up prescriptions and ove…" at bounding box center [576, 698] width 1128 height 30
type input "4da8c537-5def-43e2-86c0-46857a7020fb"
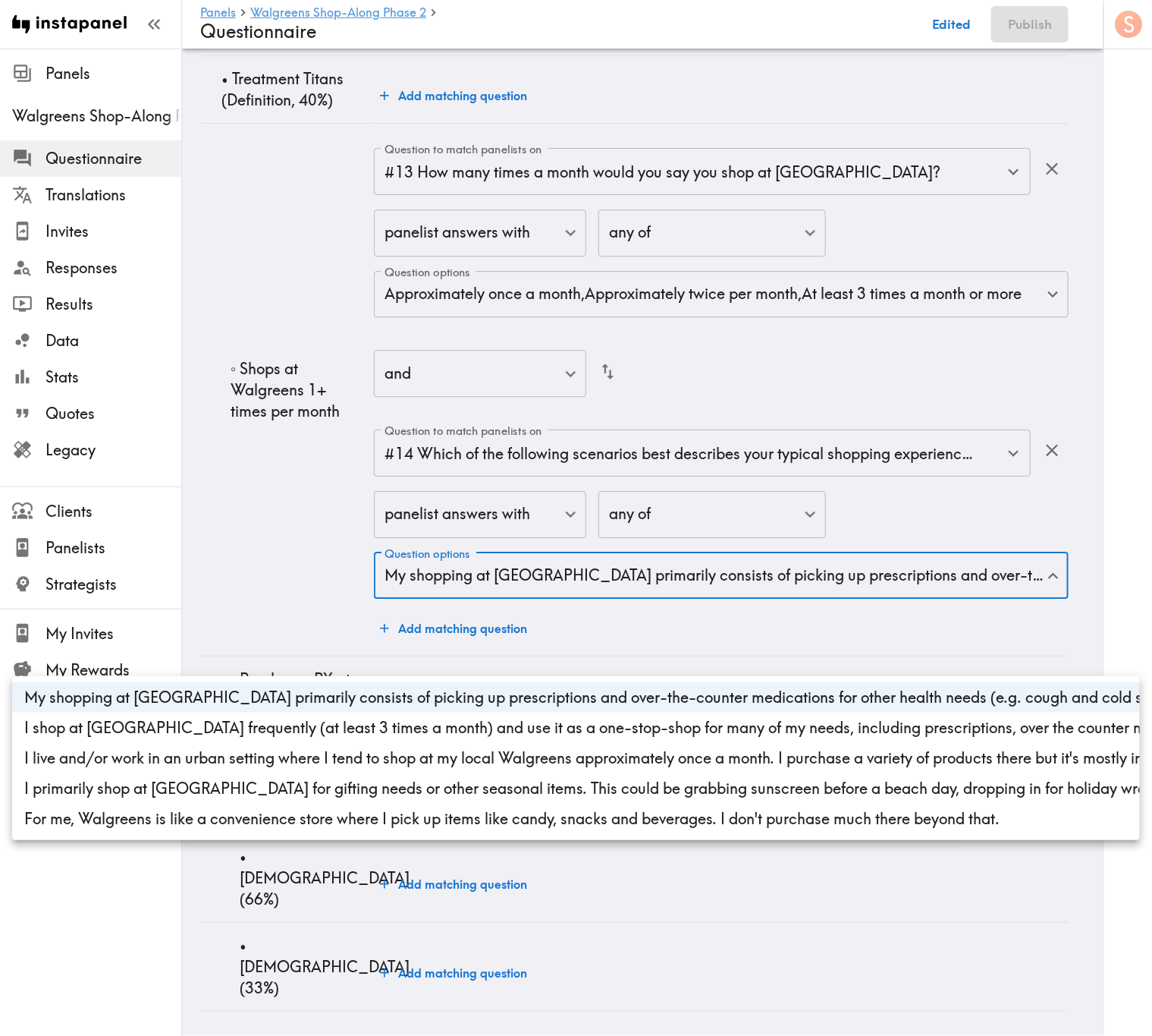
click at [294, 597] on div at bounding box center [576, 518] width 1152 height 1036
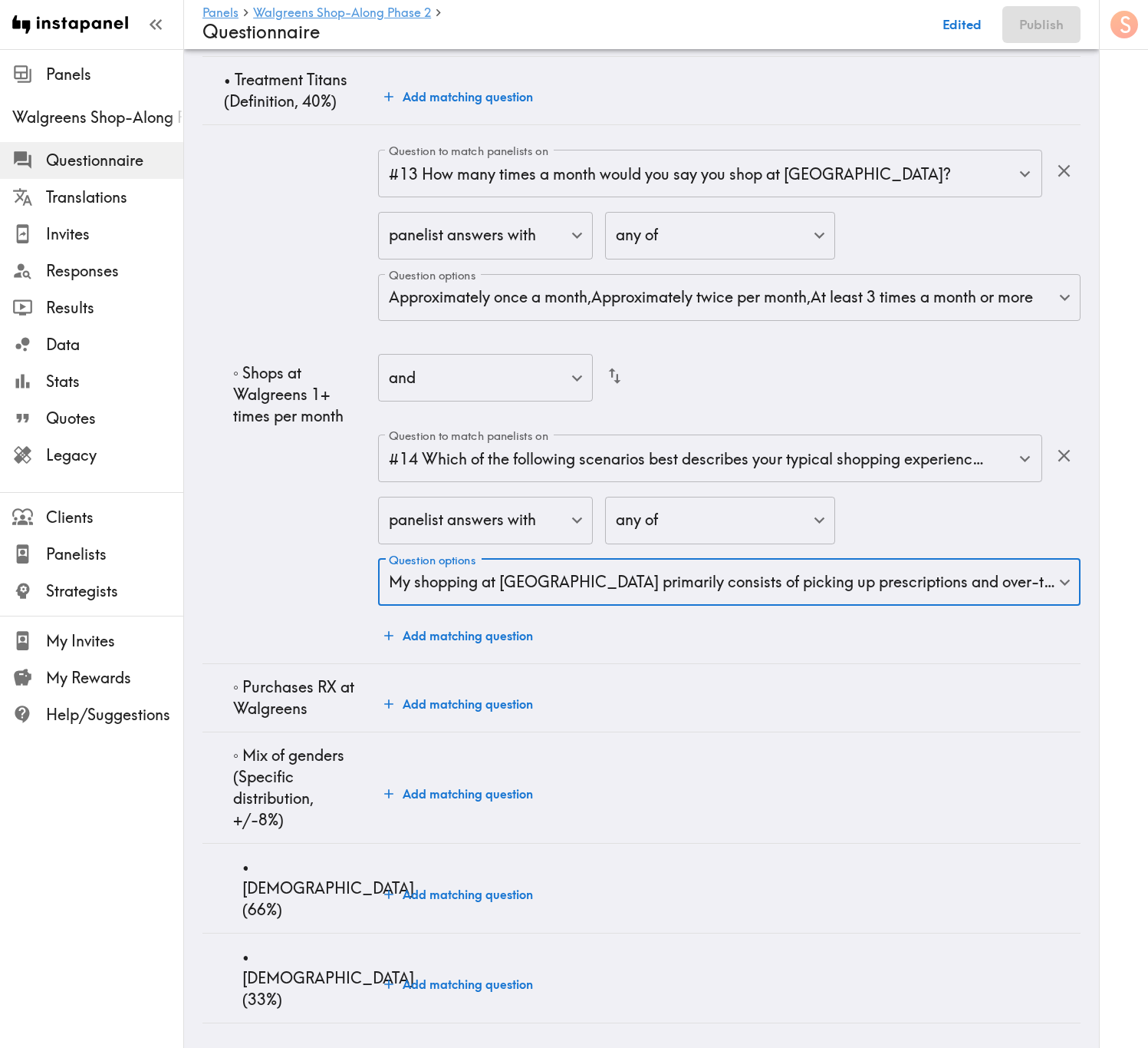
scroll to position [6701, 0]
click at [461, 633] on button "Add matching question" at bounding box center [459, 894] width 161 height 31
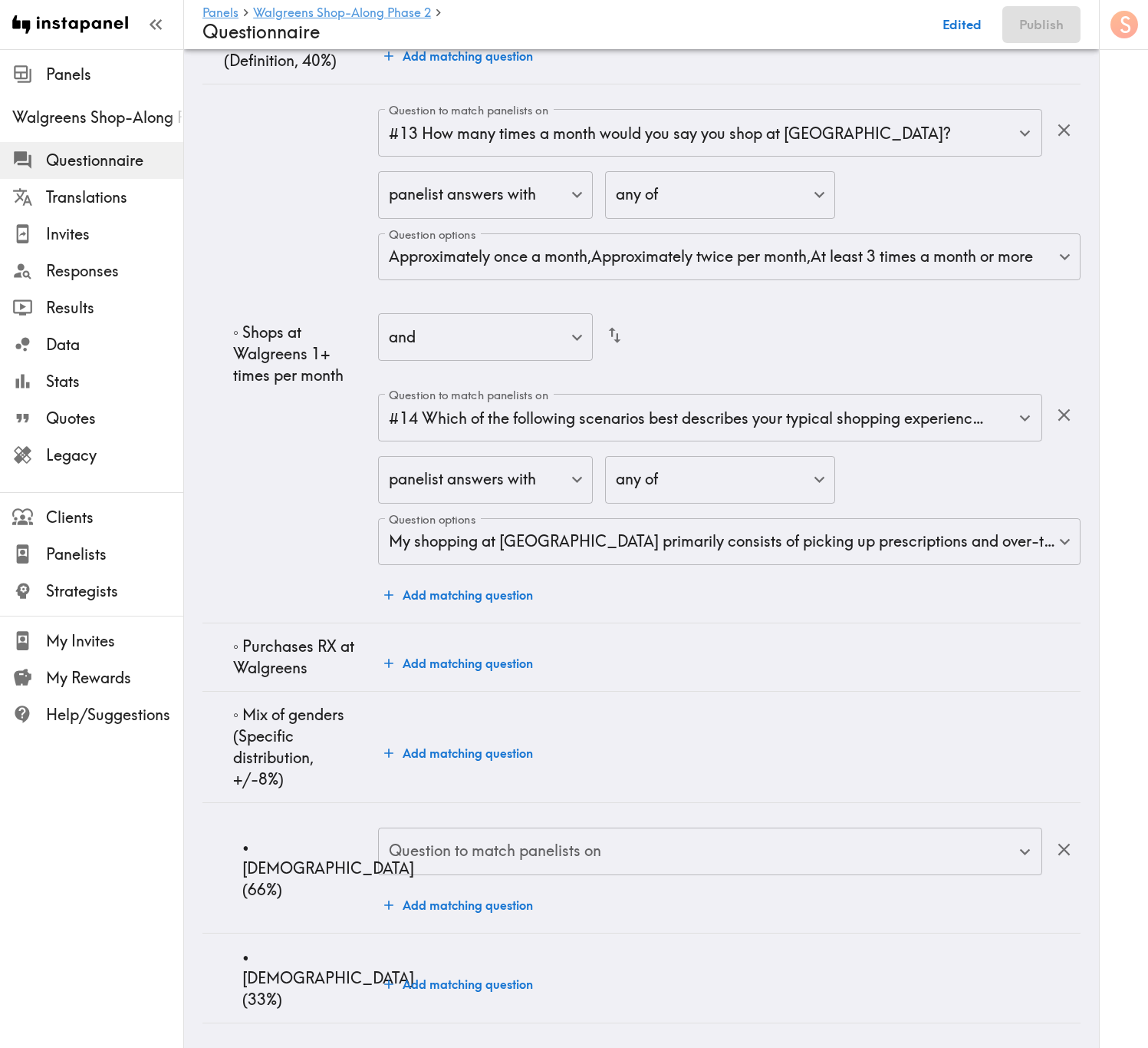
scroll to position [6569, 0]
click at [573, 633] on div "Question to match panelists on Question to match panelists on" at bounding box center [711, 851] width 665 height 50
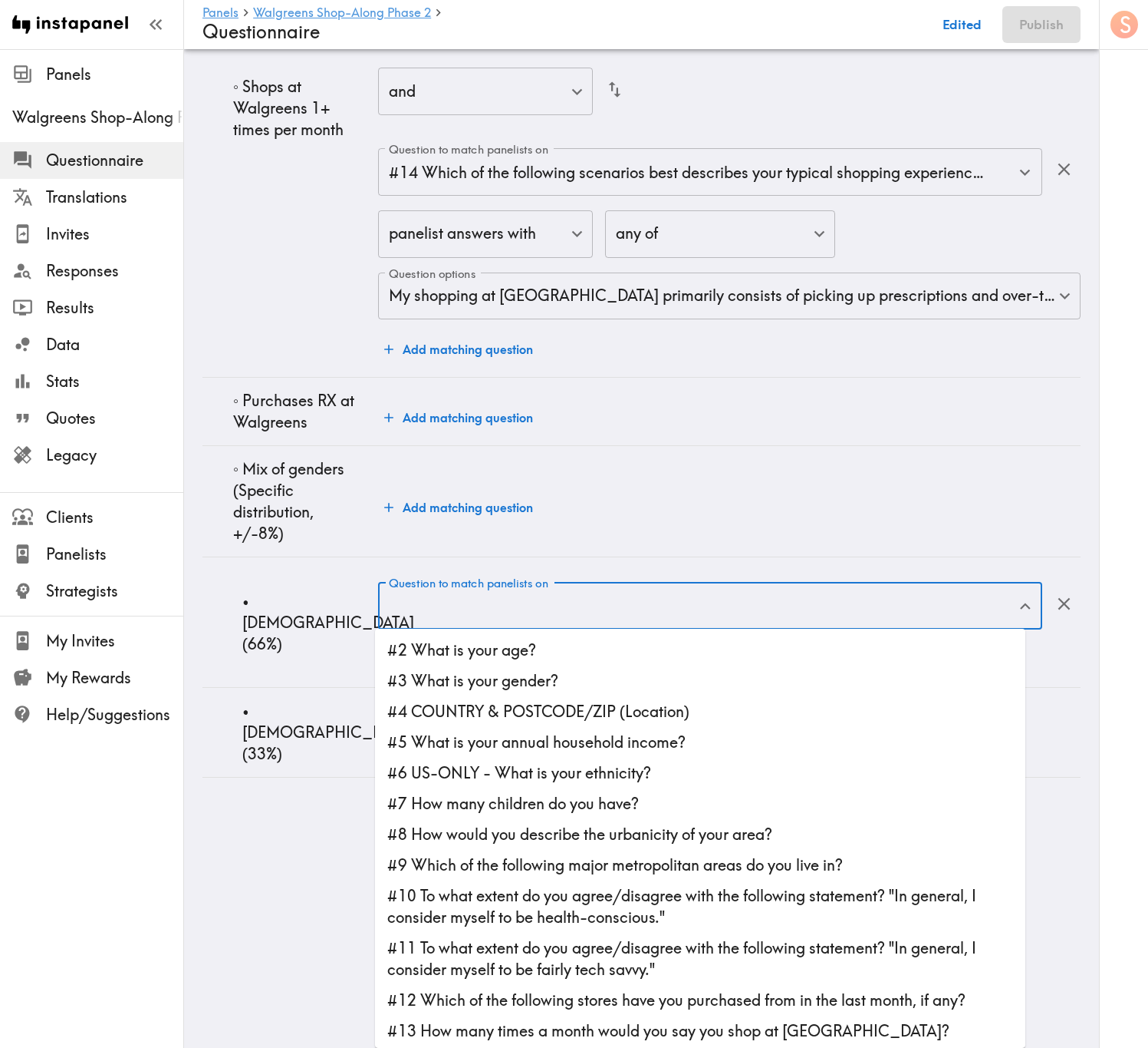
click at [567, 633] on li "#3 What is your gender?" at bounding box center [700, 681] width 651 height 31
type input "#3 What is your gender?"
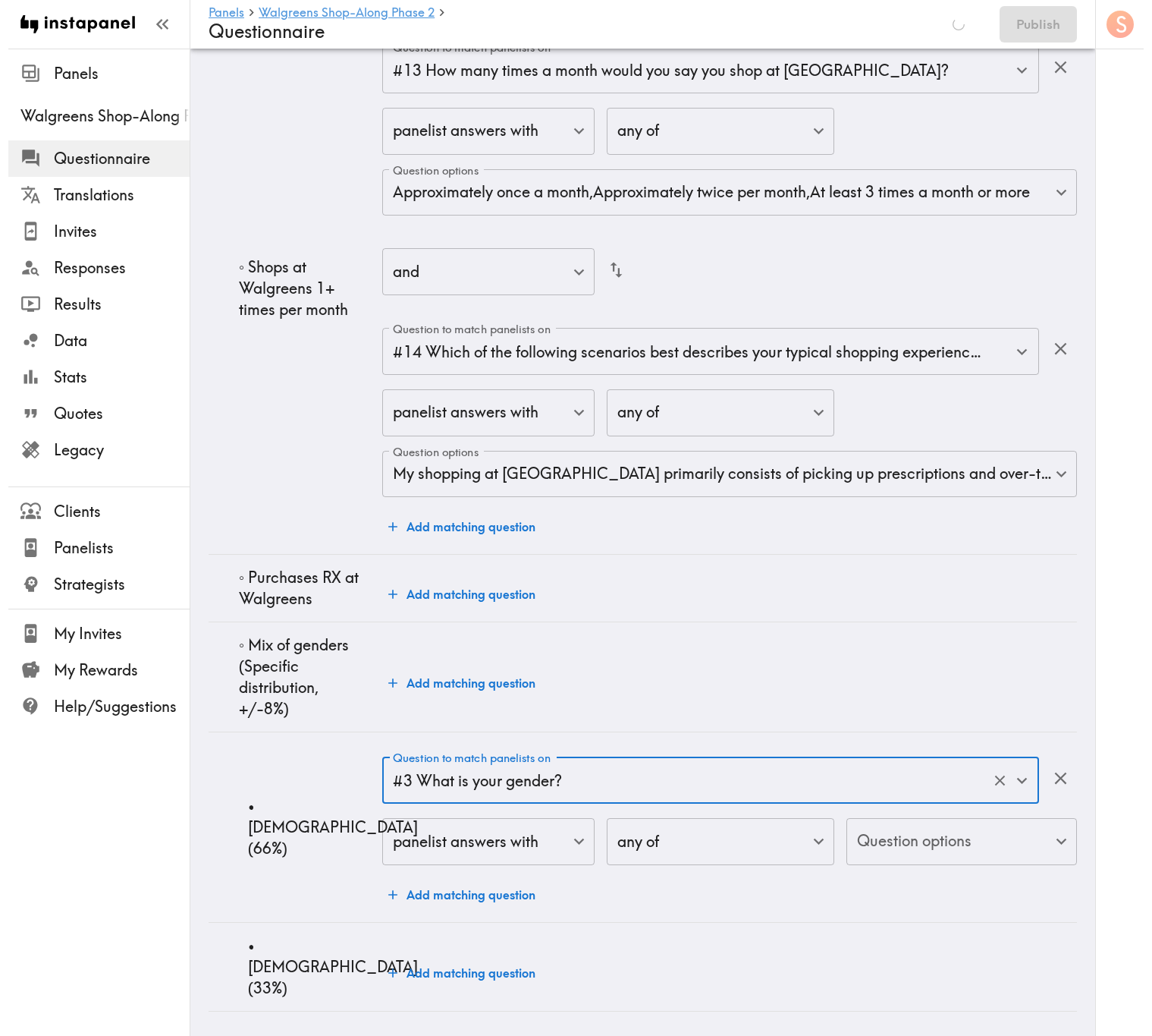
scroll to position [6678, 0]
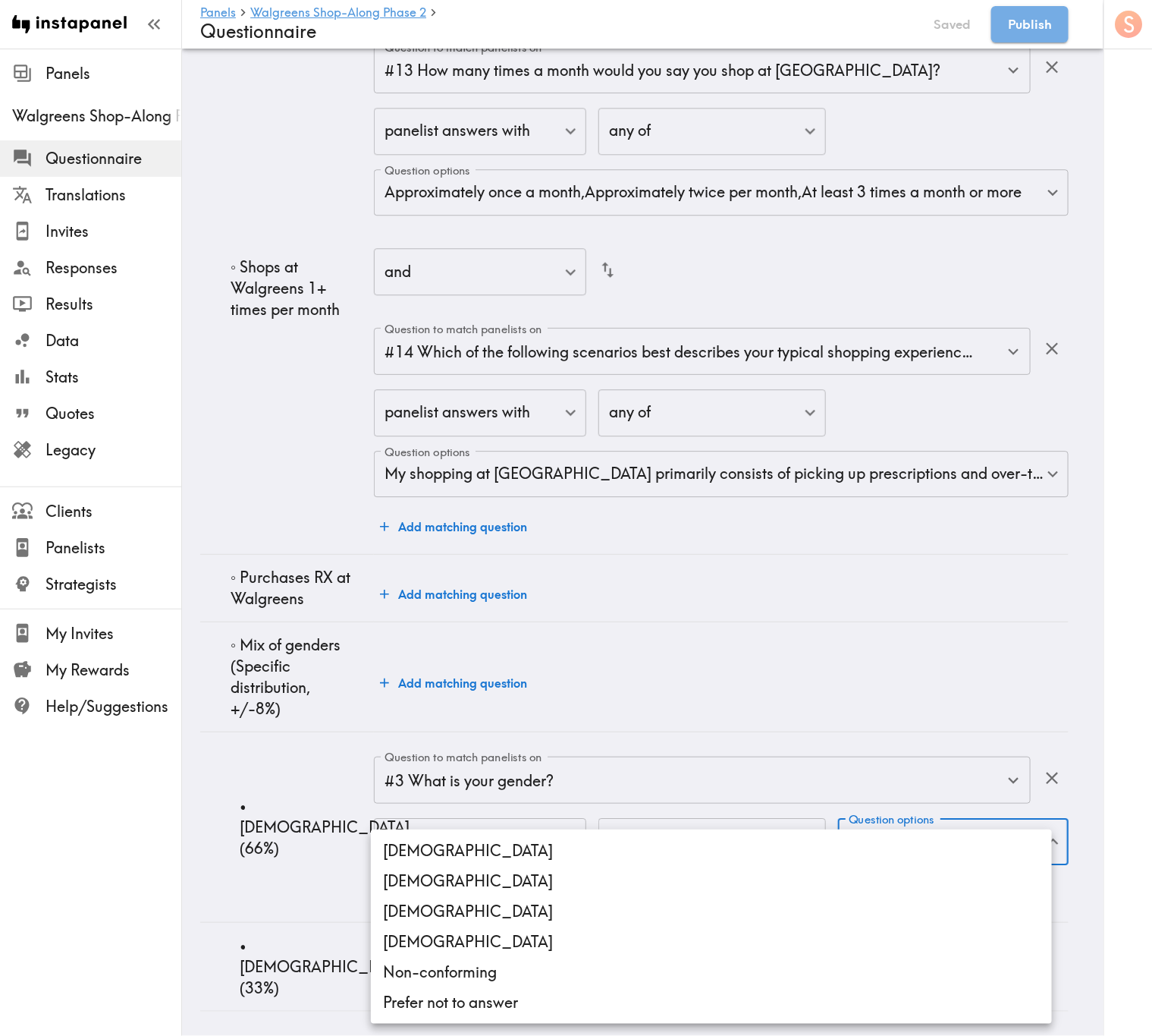
click at [593, 626] on li "Male" at bounding box center [711, 851] width 681 height 30
type input "Male"
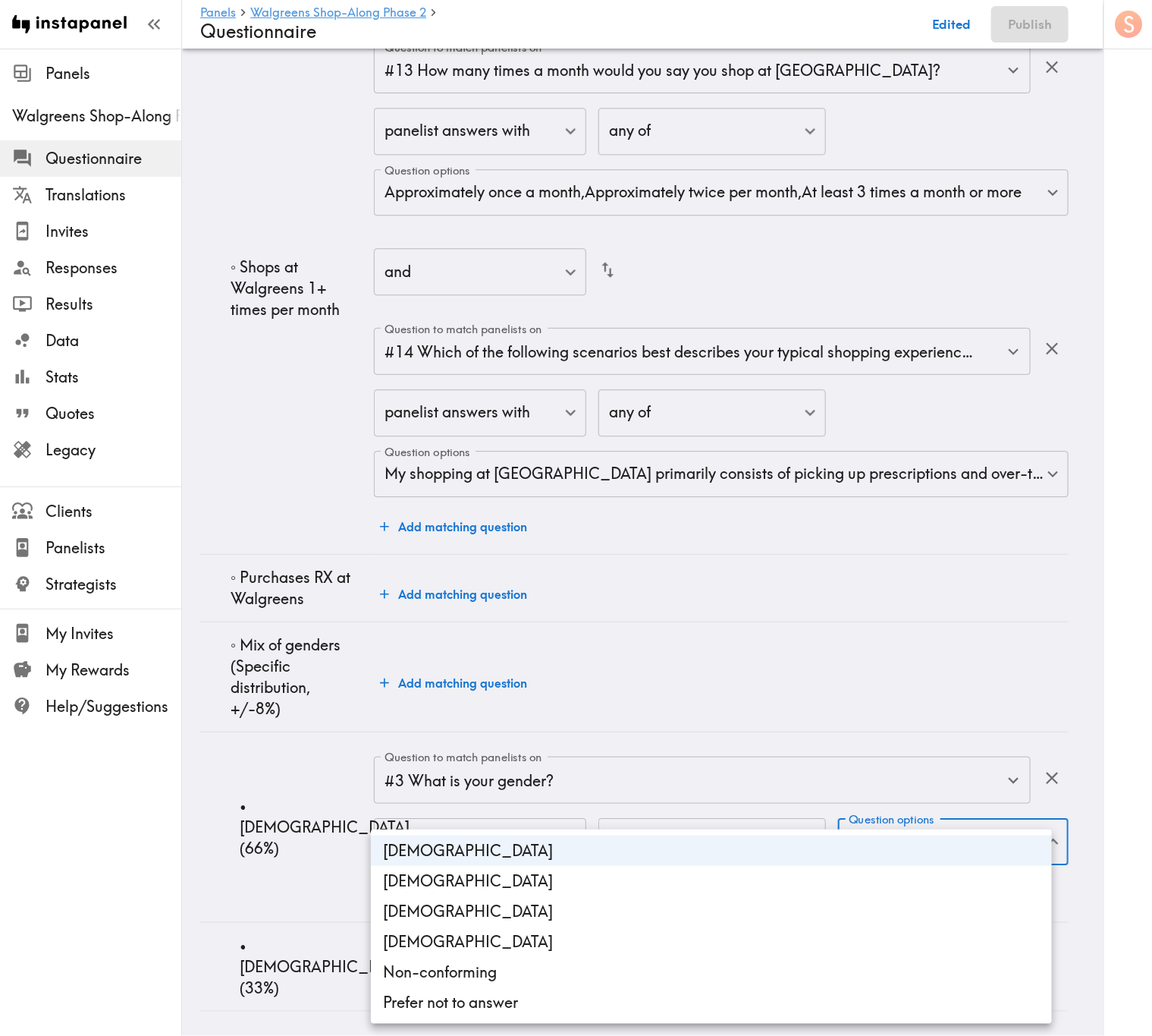
click at [294, 626] on div at bounding box center [576, 518] width 1152 height 1036
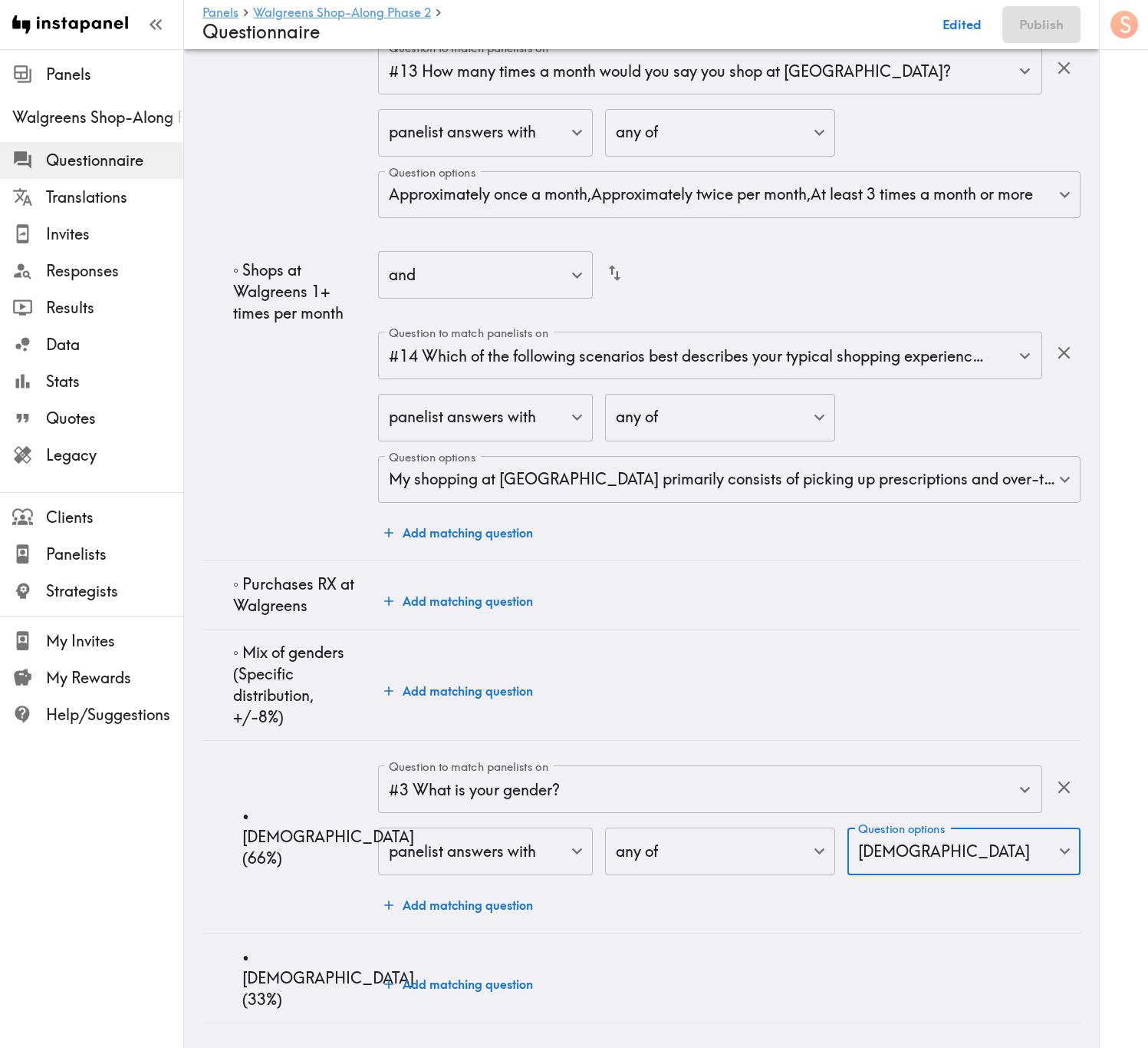
scroll to position [6760, 0]
click at [502, 633] on button "Add matching question" at bounding box center [459, 984] width 161 height 31
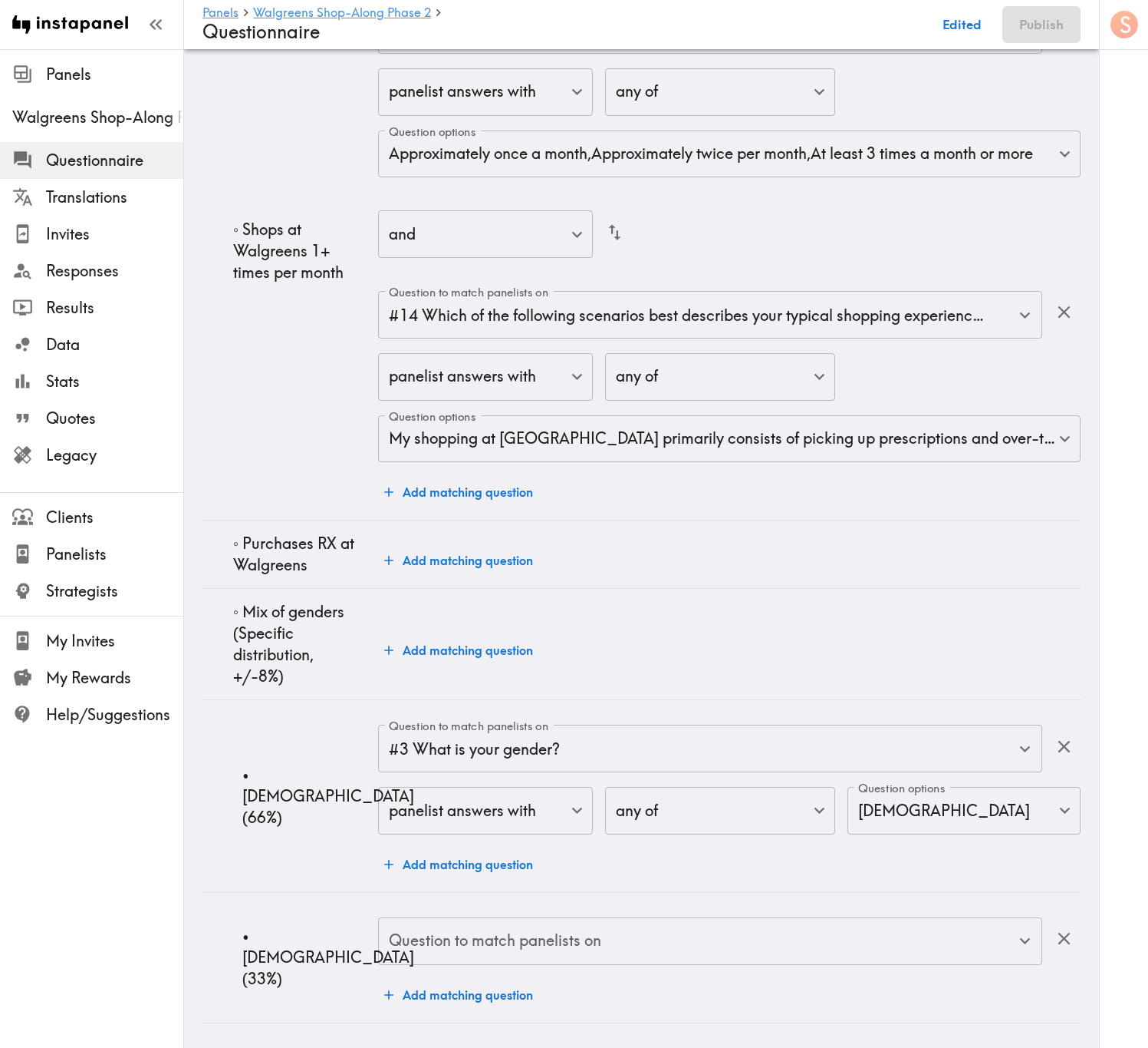
click at [507, 633] on div "Question to match panelists on Question to match panelists on" at bounding box center [711, 942] width 665 height 50
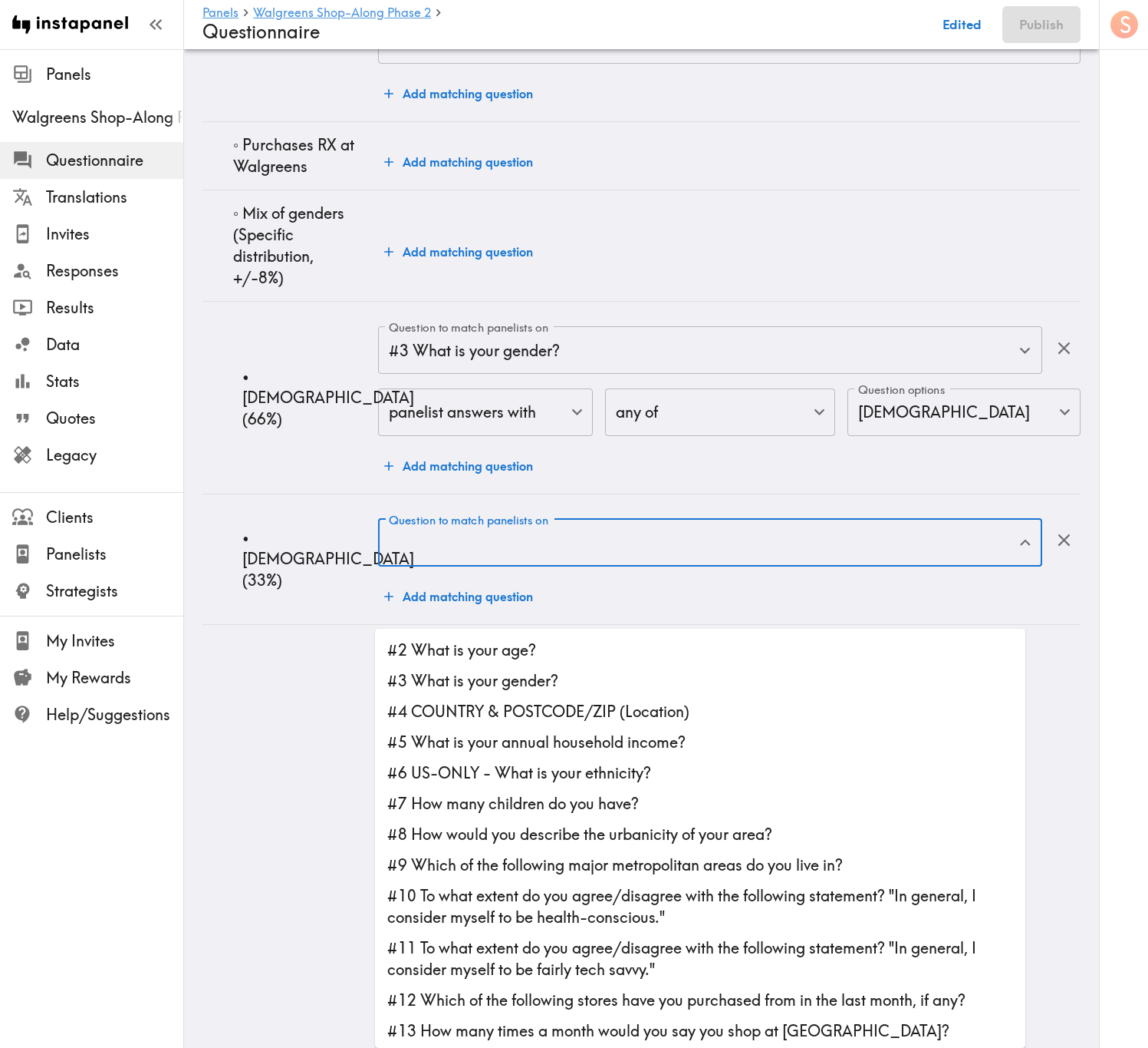
click at [527, 633] on li "#3 What is your gender?" at bounding box center [700, 681] width 651 height 31
type input "#3 What is your gender?"
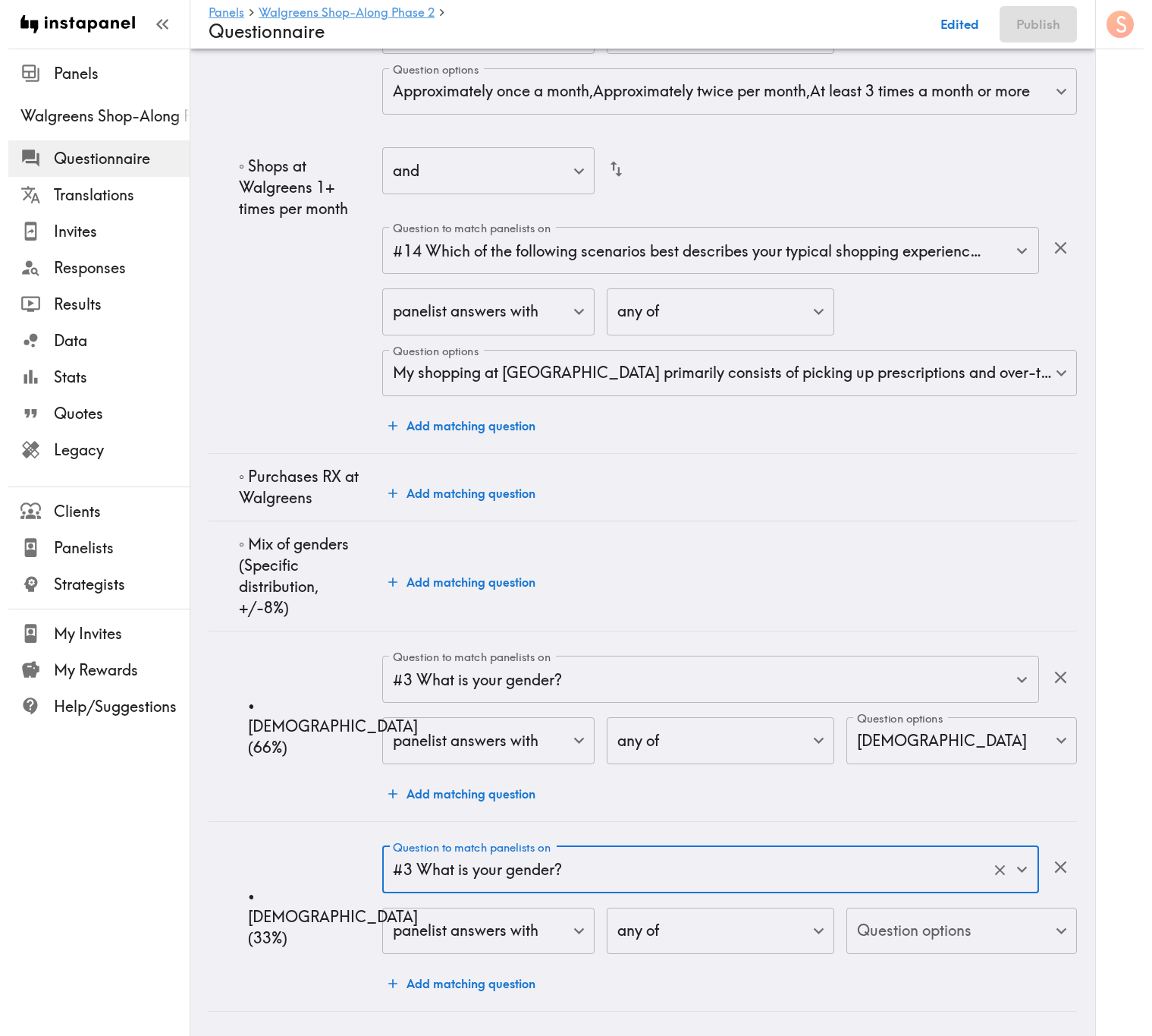
scroll to position [6867, 0]
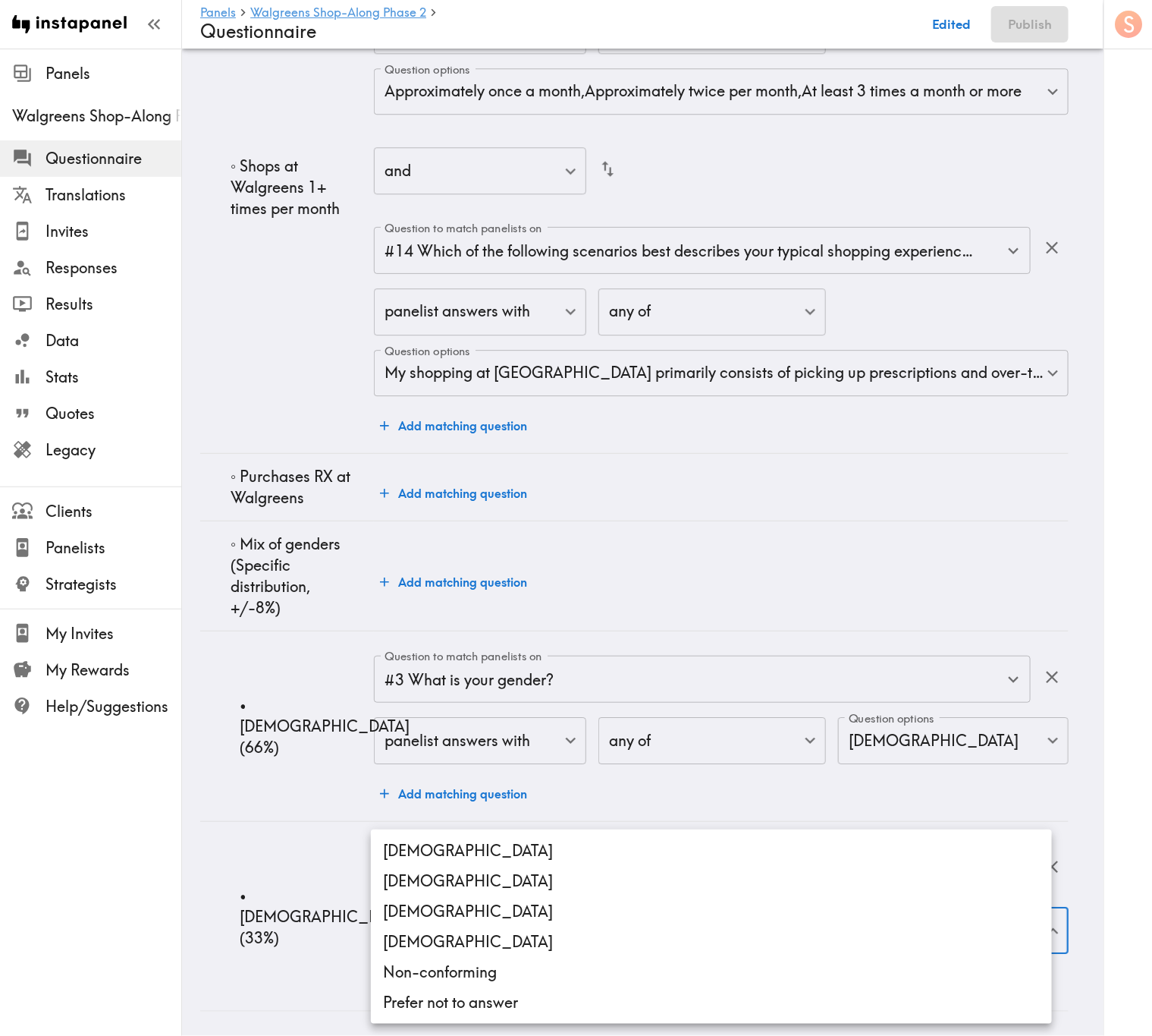
click at [494, 626] on li "Female" at bounding box center [711, 881] width 681 height 30
type input "Female"
click at [283, 626] on div at bounding box center [576, 518] width 1152 height 1036
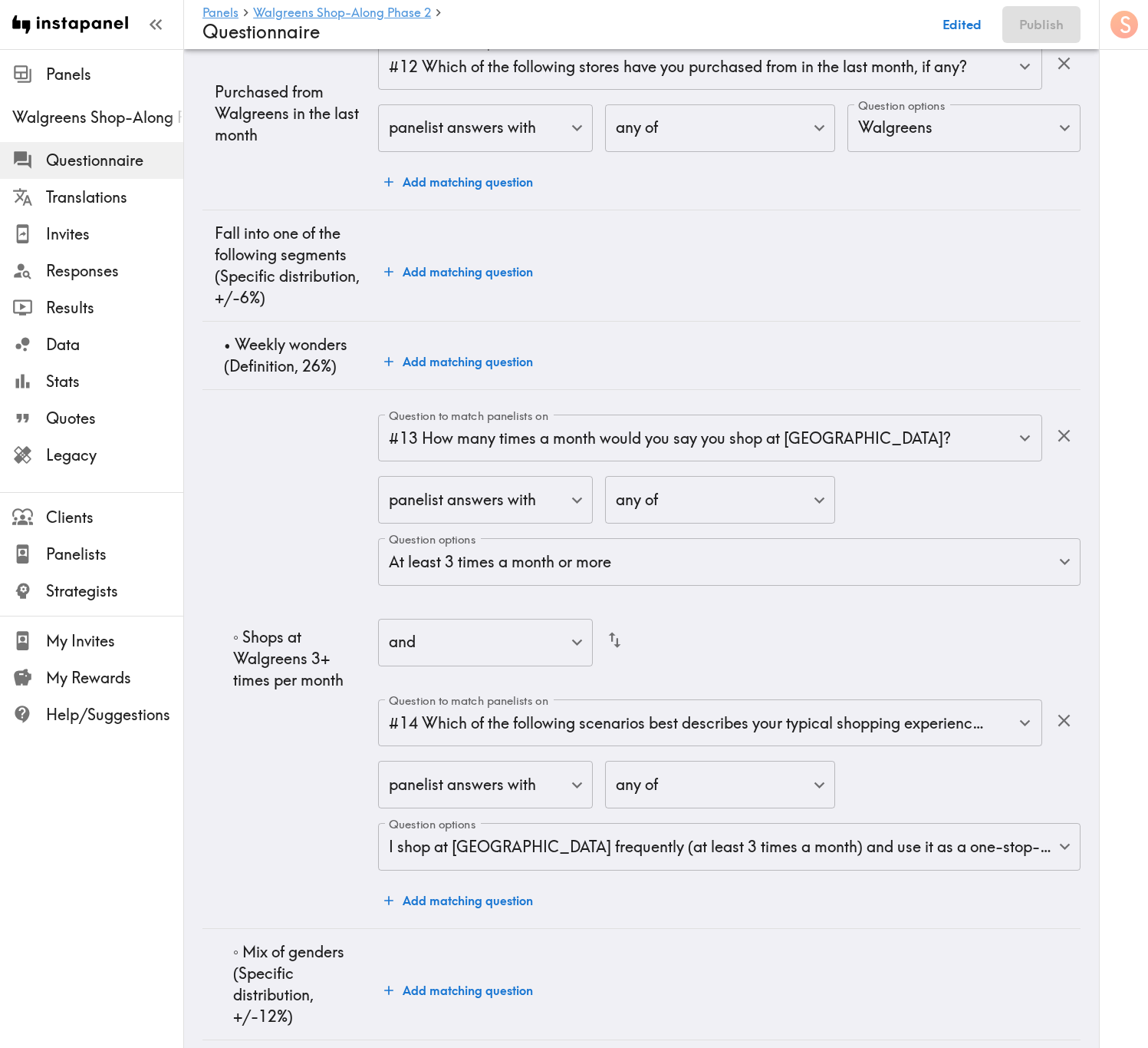
scroll to position [0, 0]
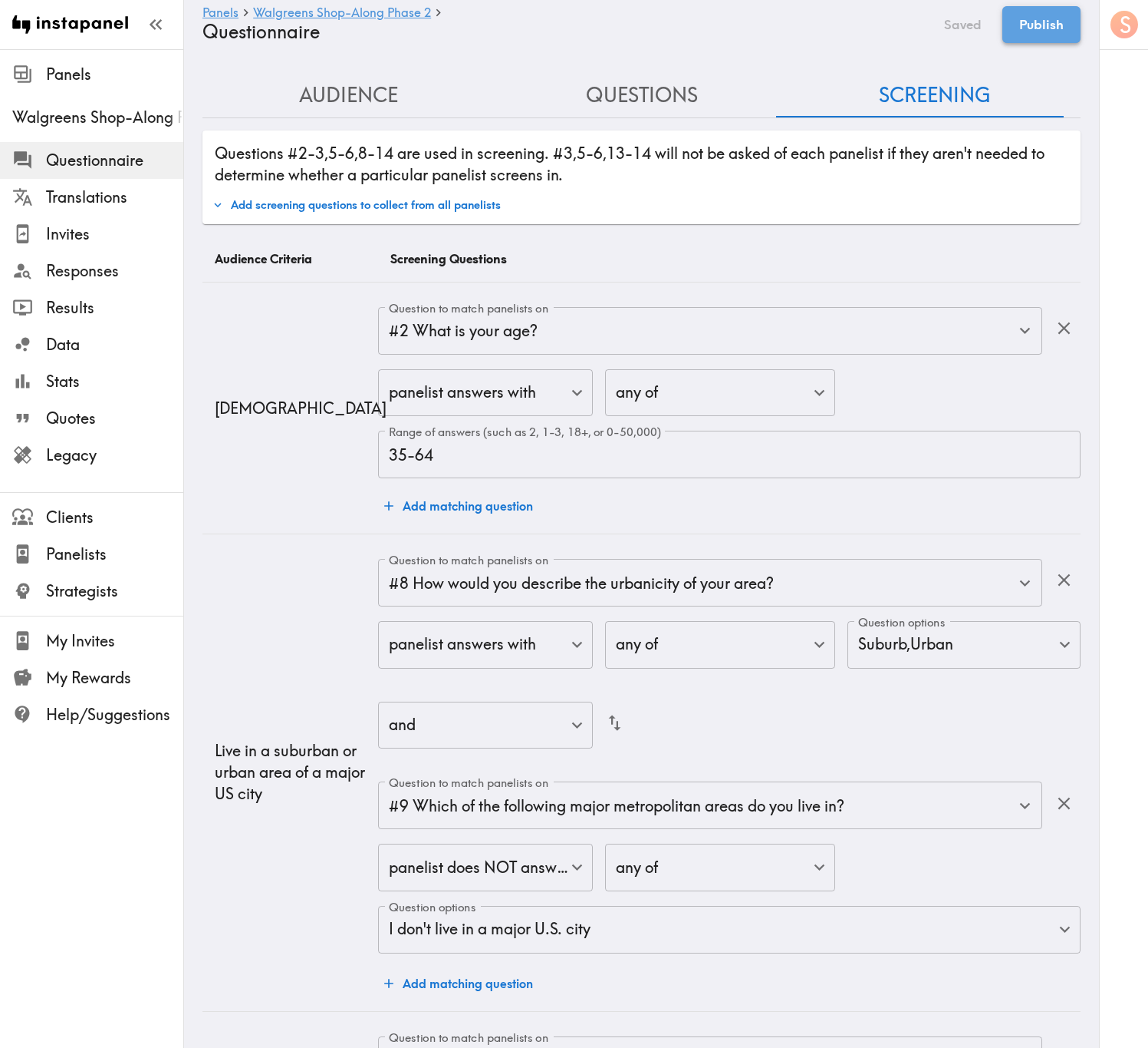
click at [1027, 28] on button "Publish" at bounding box center [1041, 24] width 78 height 37
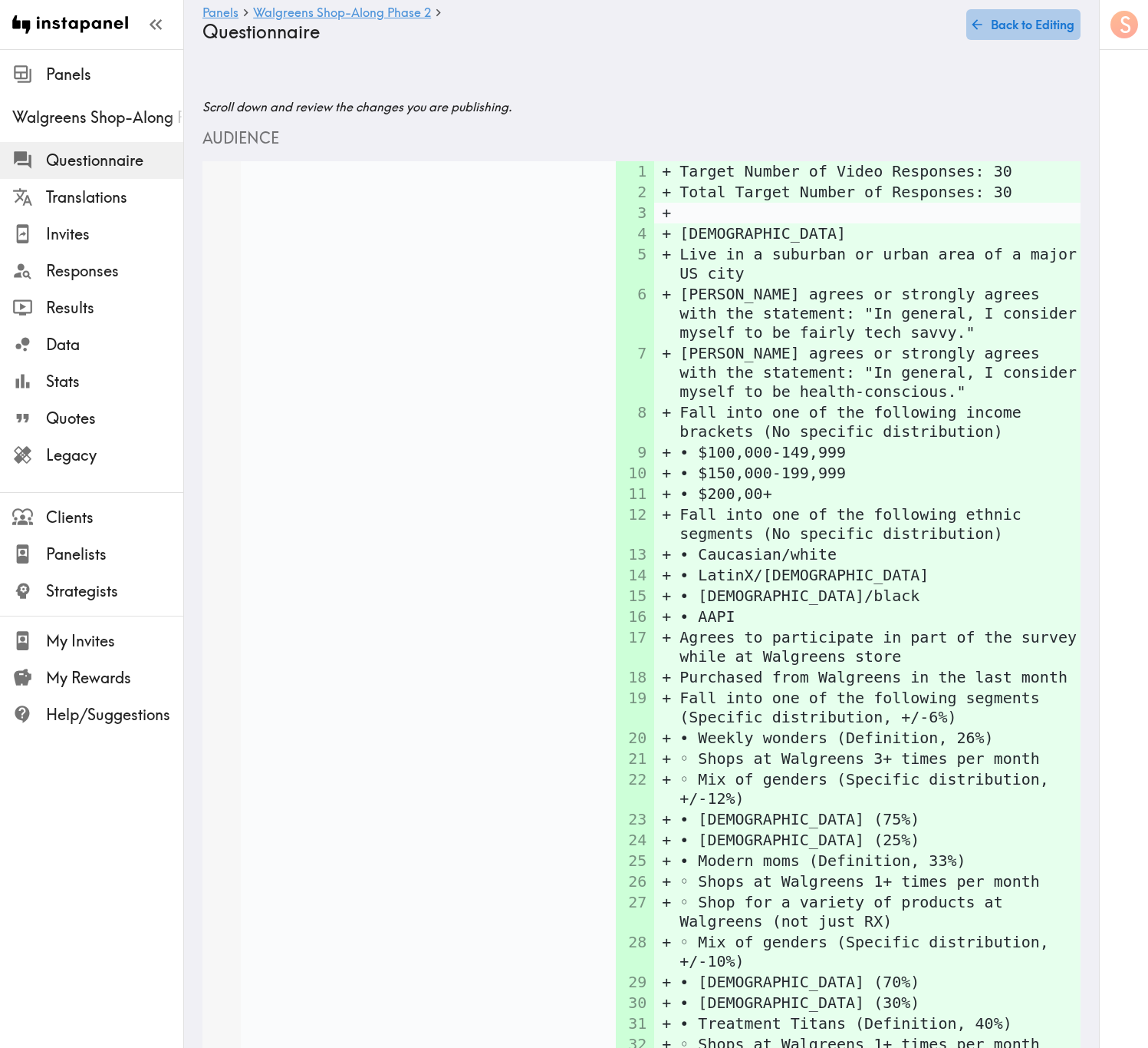
click at [1028, 23] on button "Back to Editing" at bounding box center [1024, 24] width 114 height 31
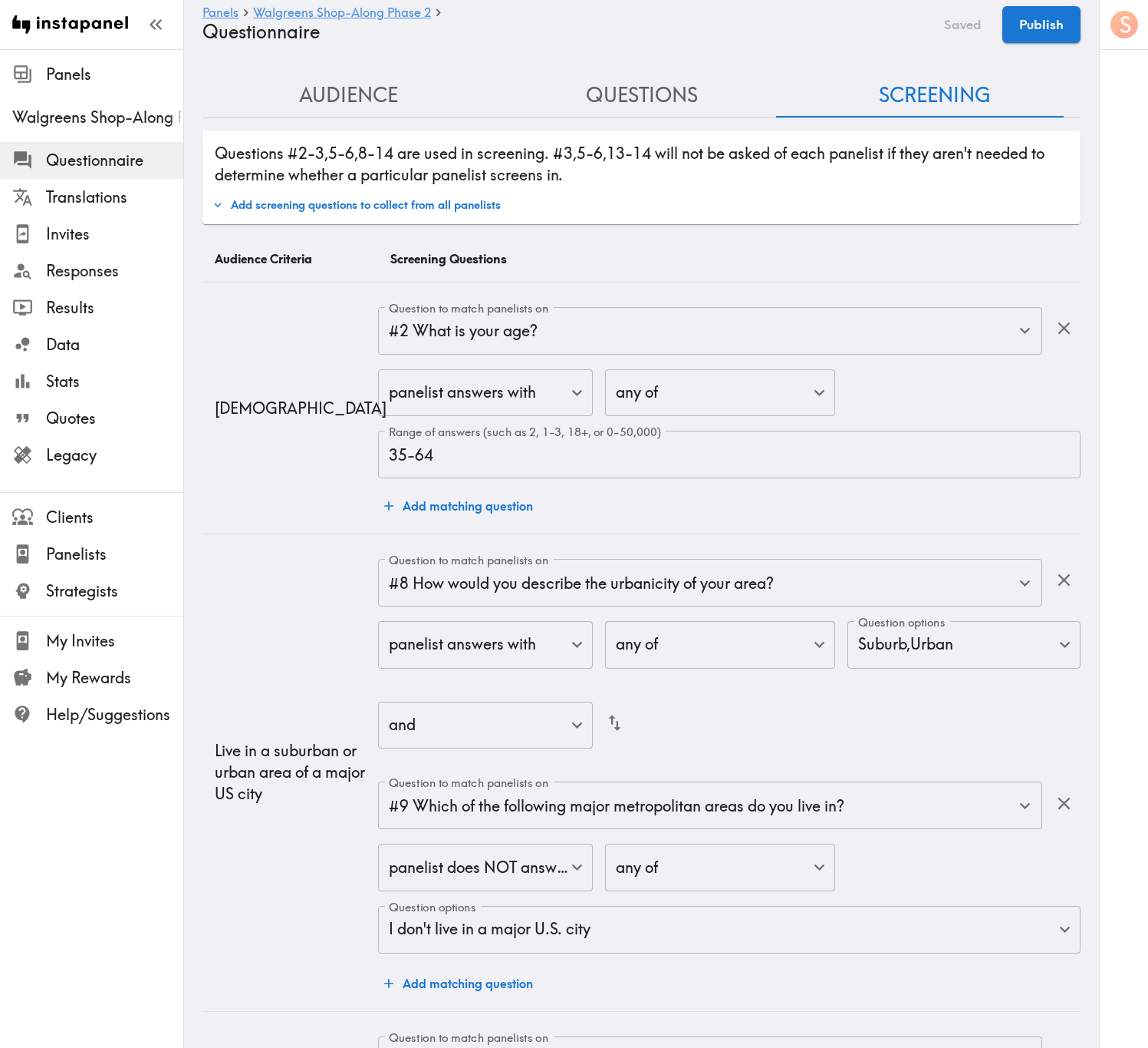
click at [482, 210] on button "Add screening questions to collect from all panelists" at bounding box center [356, 205] width 296 height 26
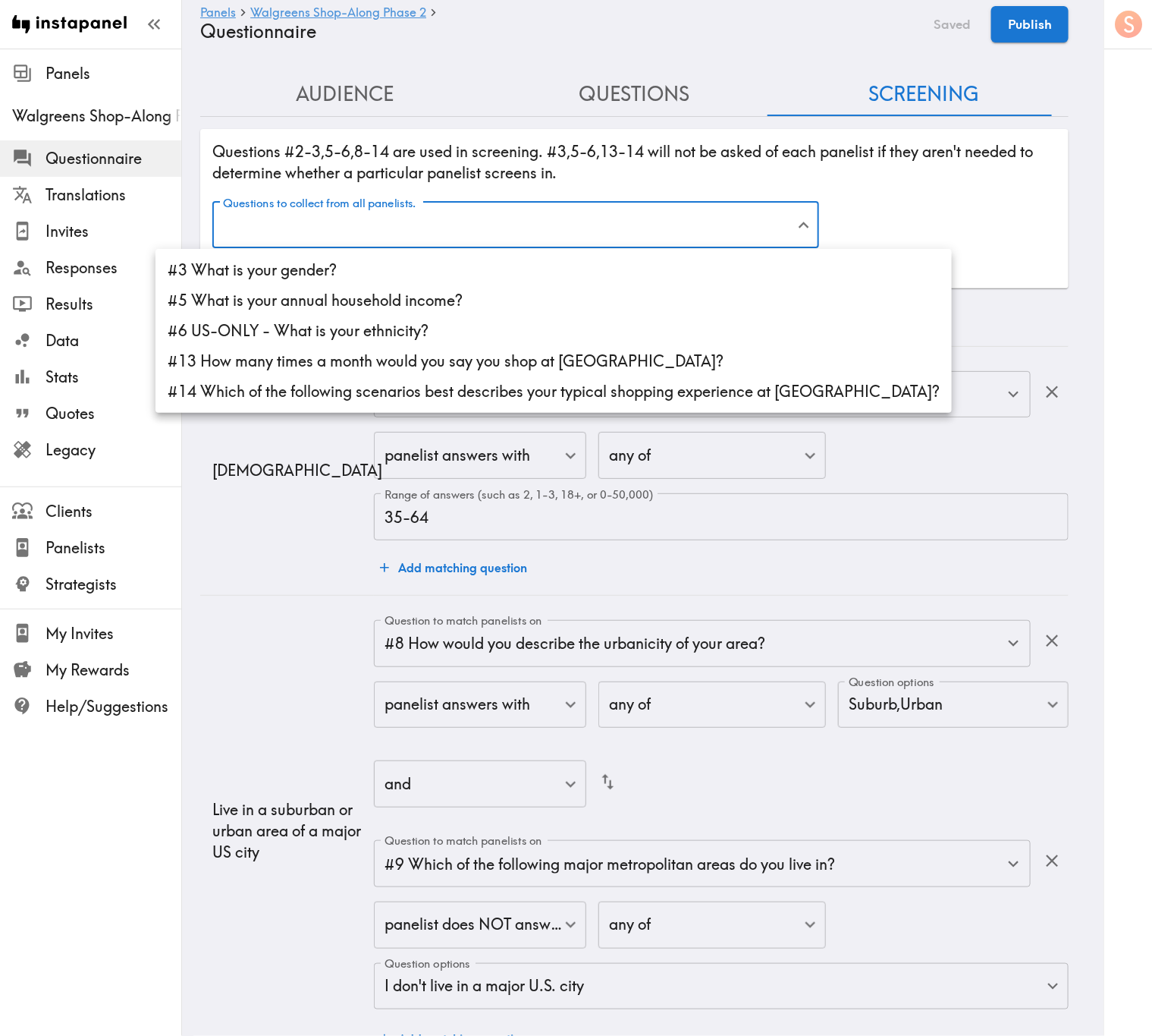
click at [475, 269] on li "#3 What is your gender?" at bounding box center [554, 270] width 797 height 30
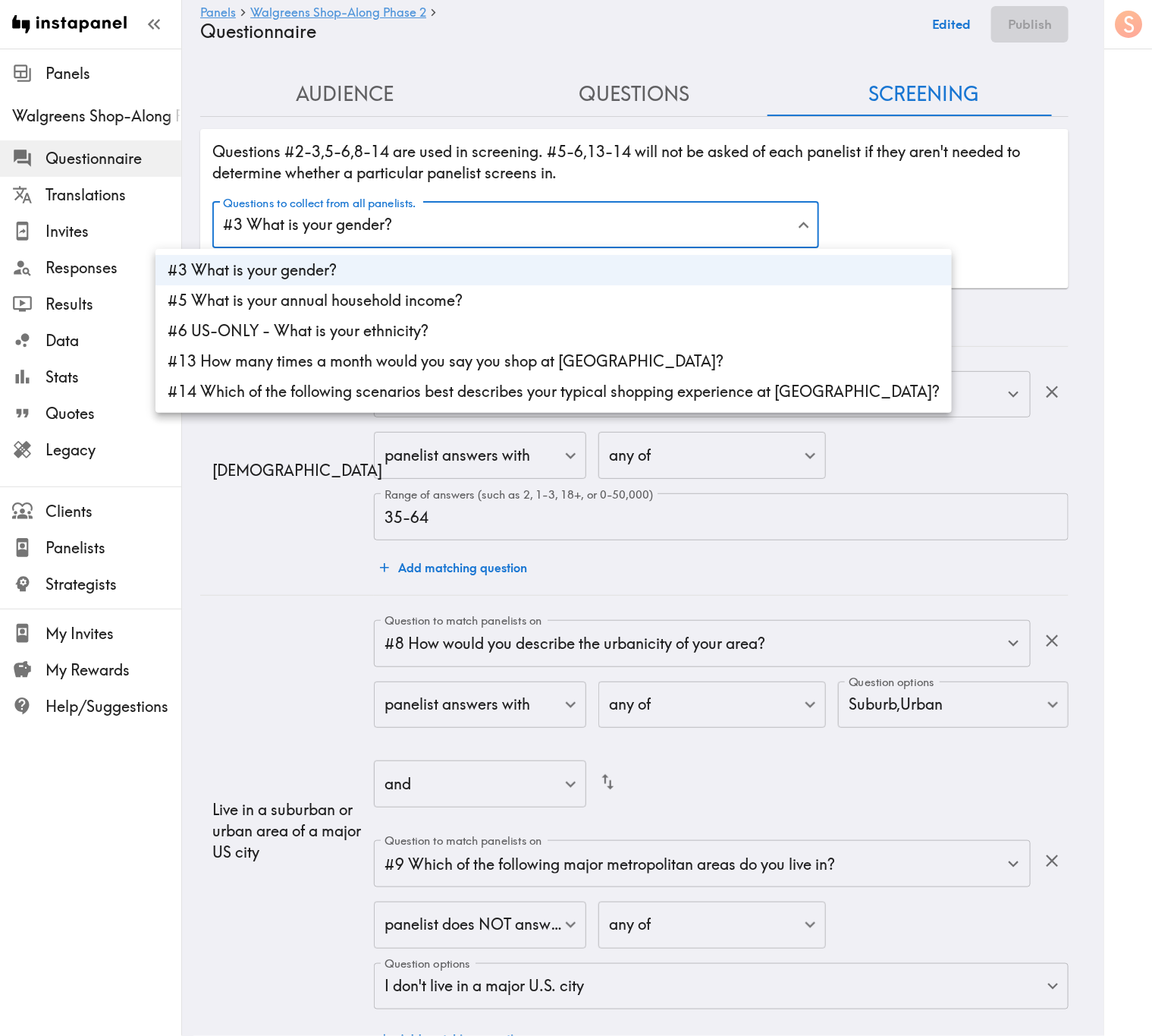
click at [483, 287] on li "#5 What is your annual household income?" at bounding box center [554, 301] width 797 height 30
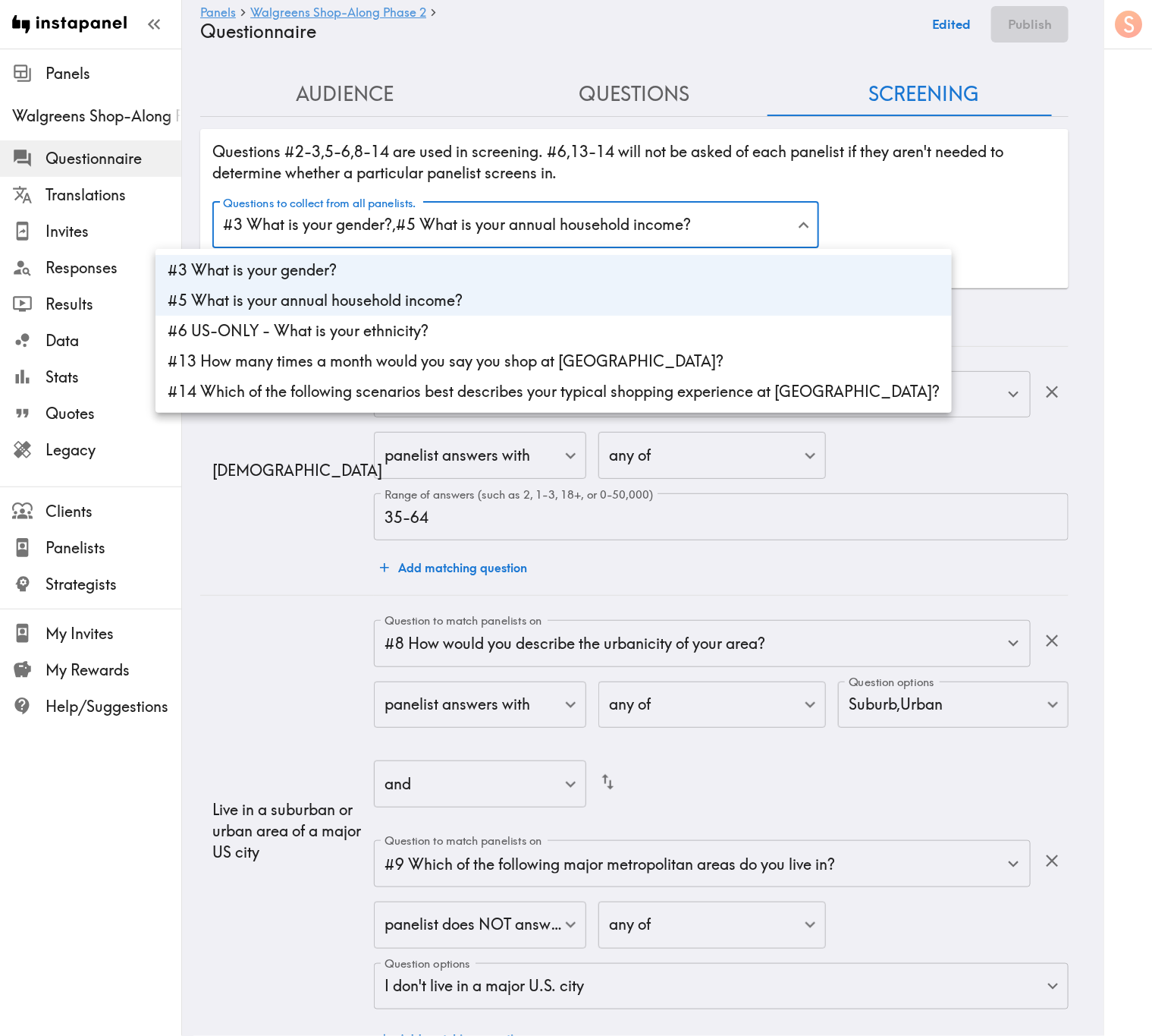
click at [494, 325] on li "#6 US-ONLY - What is your ethnicity?" at bounding box center [554, 330] width 797 height 30
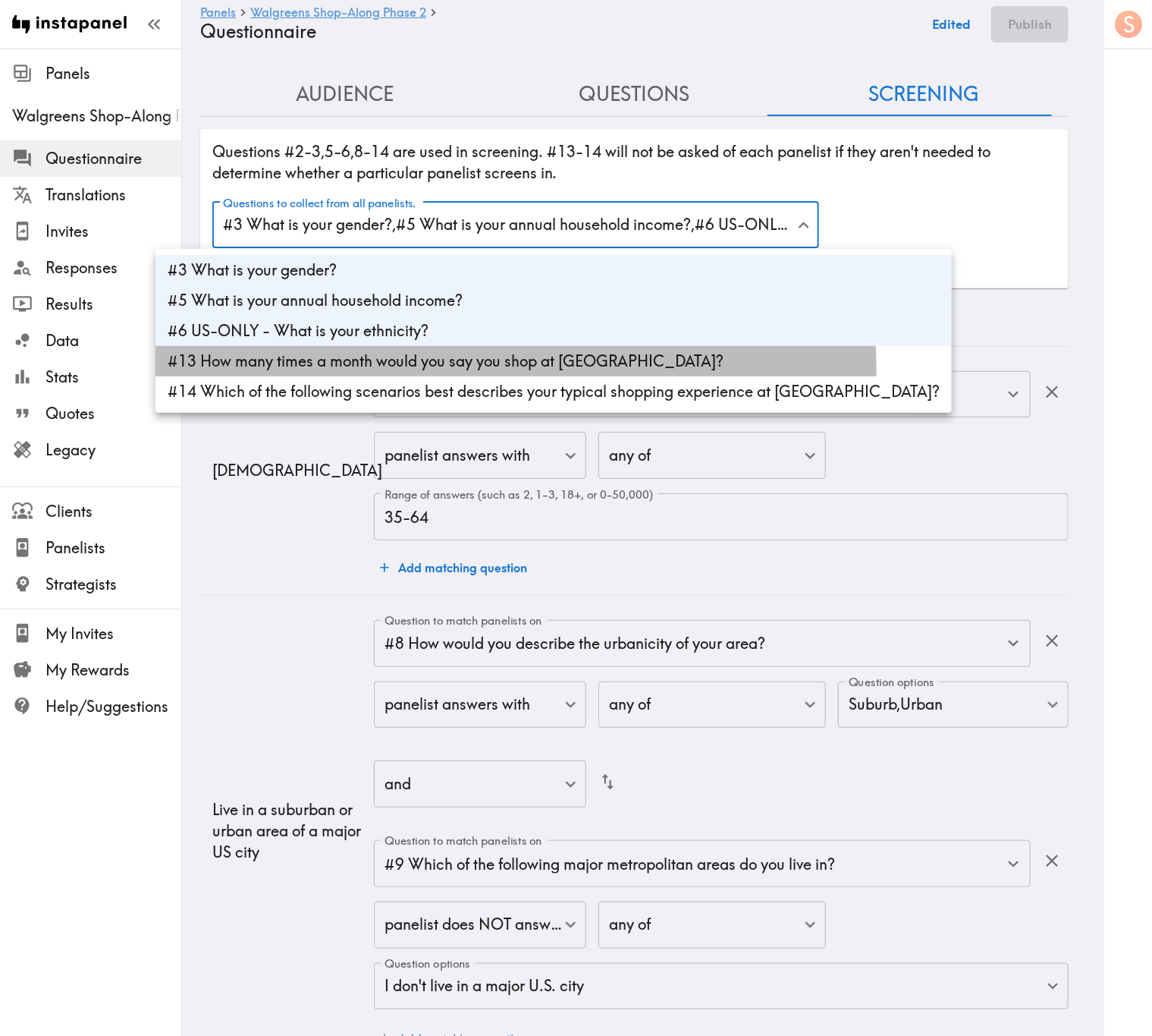
click at [514, 370] on li "#13 How many times a month would you say you shop at Walgreens?" at bounding box center [554, 361] width 797 height 30
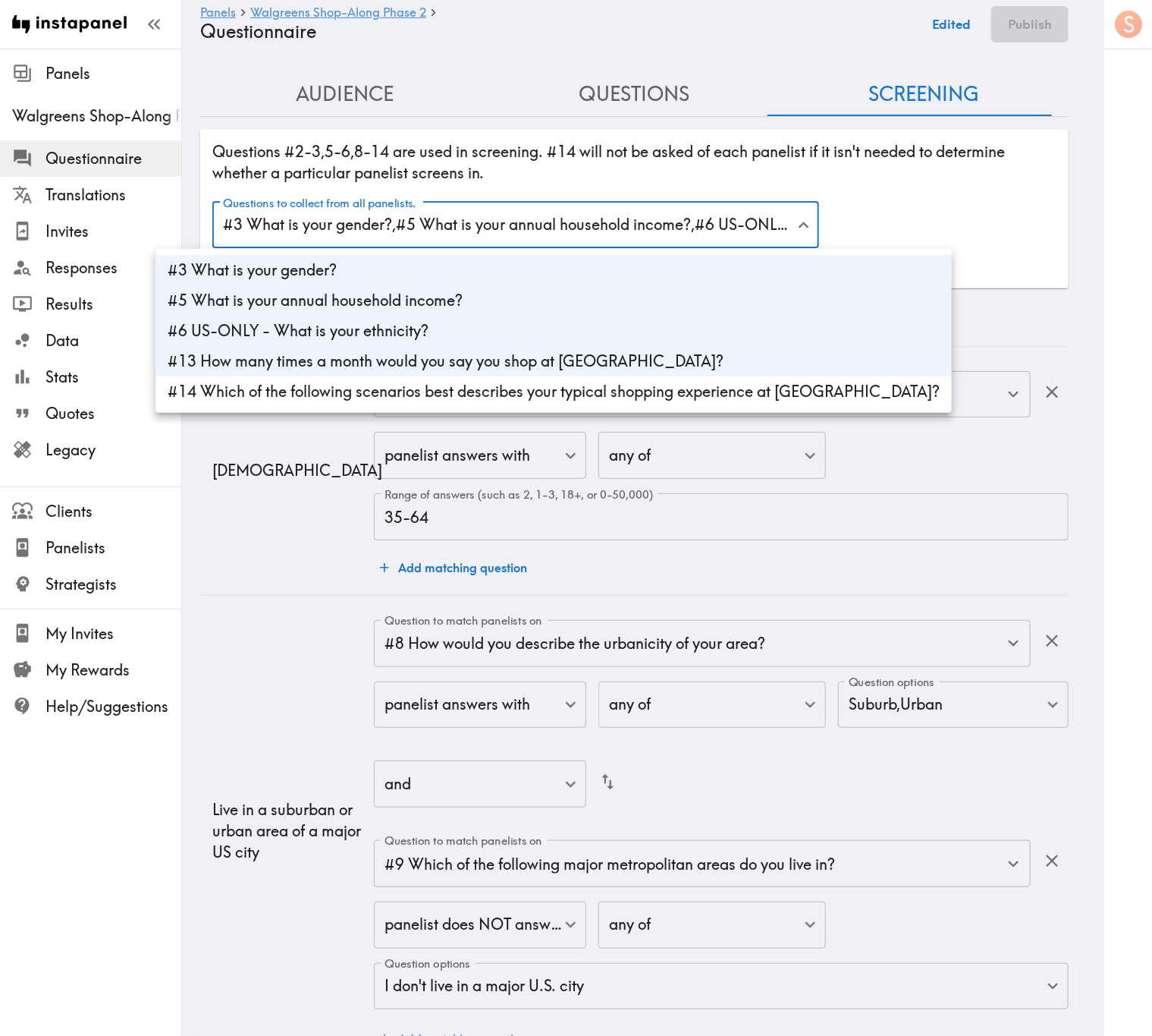
click at [529, 398] on li "#14 Which of the following scenarios best describes your typical shopping exper…" at bounding box center [554, 391] width 797 height 30
type input "gender,income,ethnicity_US,d71f2c36-72ed-48d7-8fe2-daf8ae4aa9d8,95a3adf7-3d8d-4…"
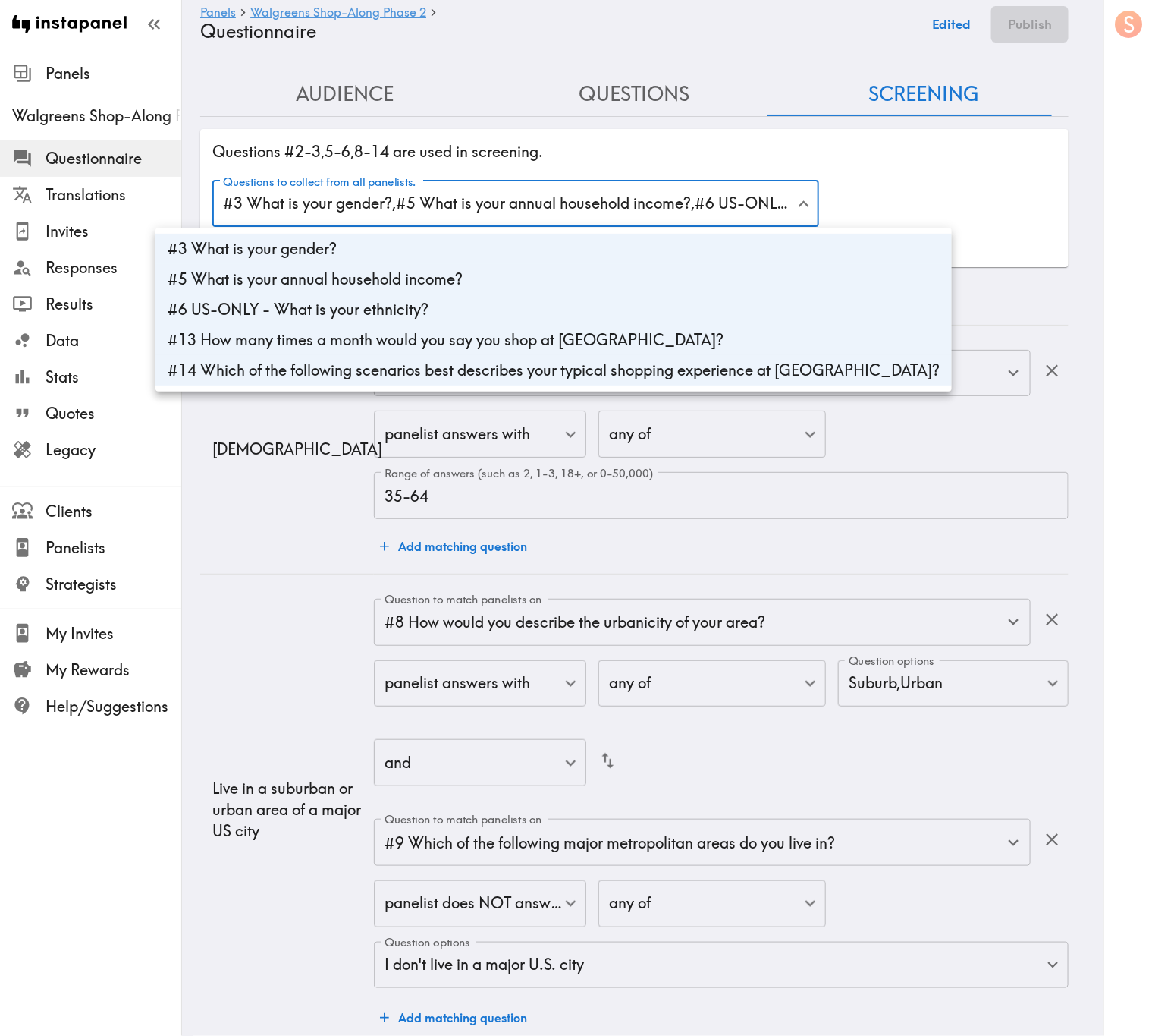
click at [908, 164] on div at bounding box center [576, 518] width 1152 height 1036
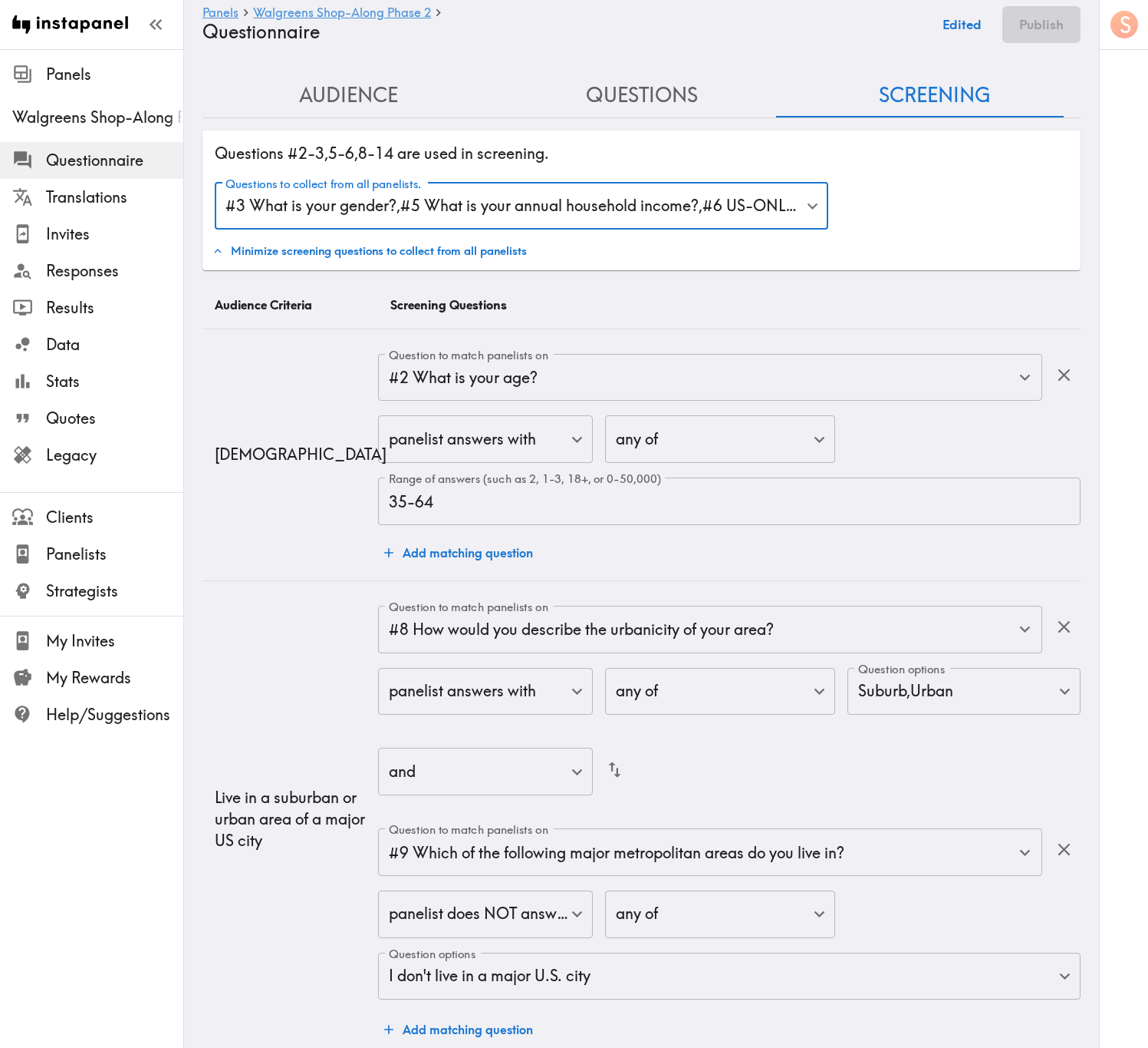
click at [958, 23] on button "Edited" at bounding box center [962, 24] width 56 height 37
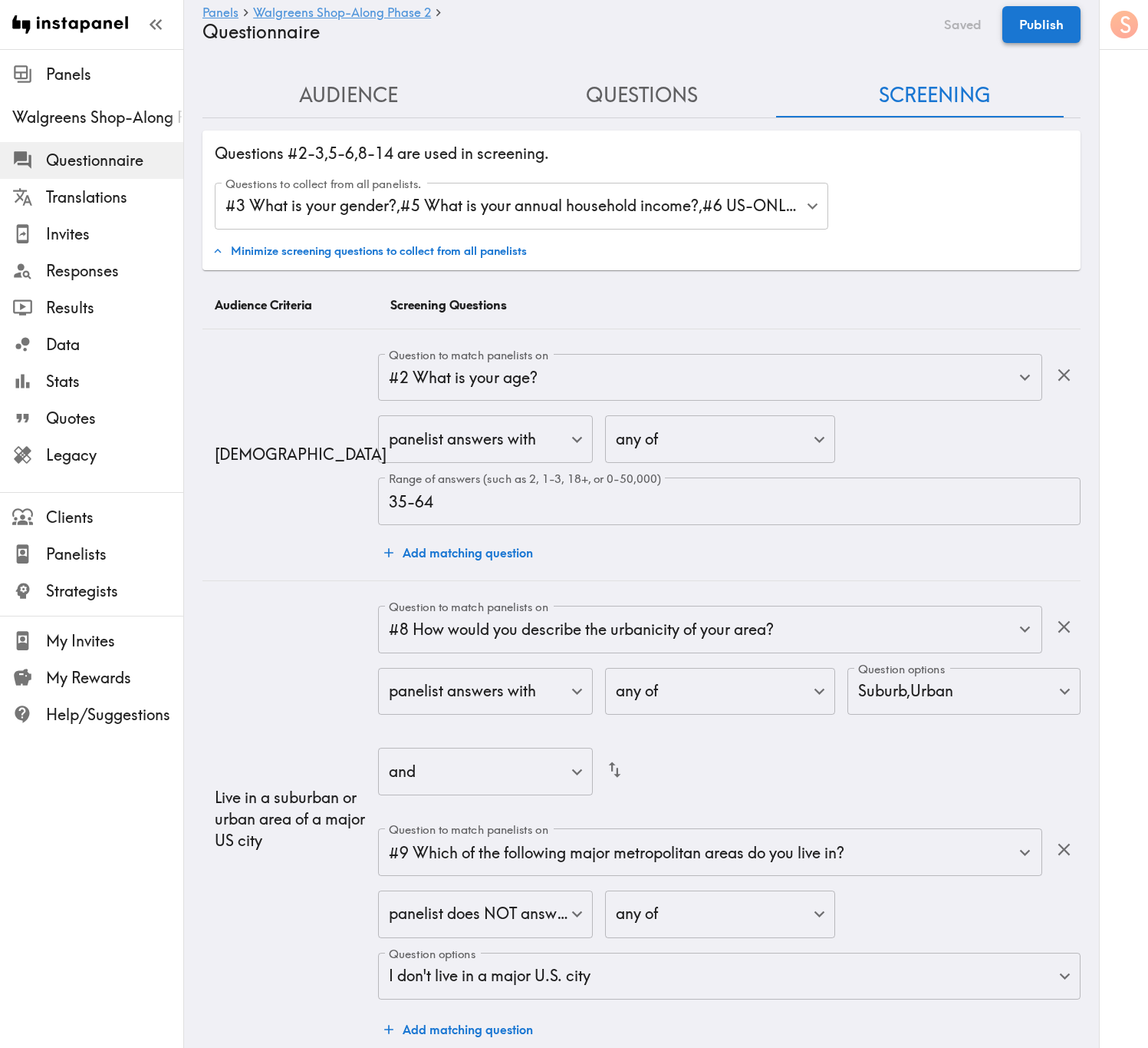
click at [1043, 34] on button "Publish" at bounding box center [1041, 24] width 78 height 37
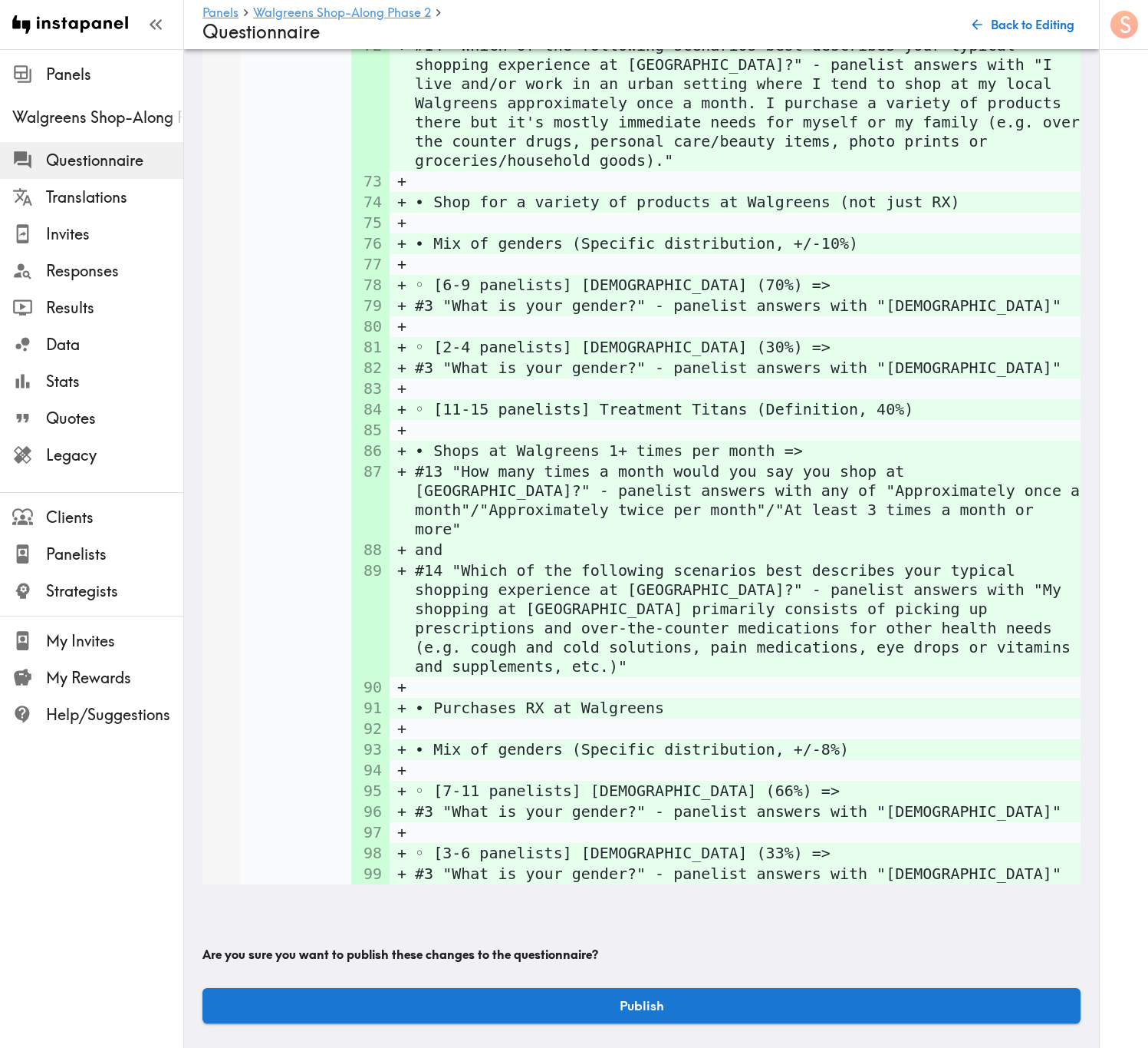
scroll to position [10211, 0]
click at [783, 633] on button "Publish" at bounding box center [642, 1005] width 878 height 35
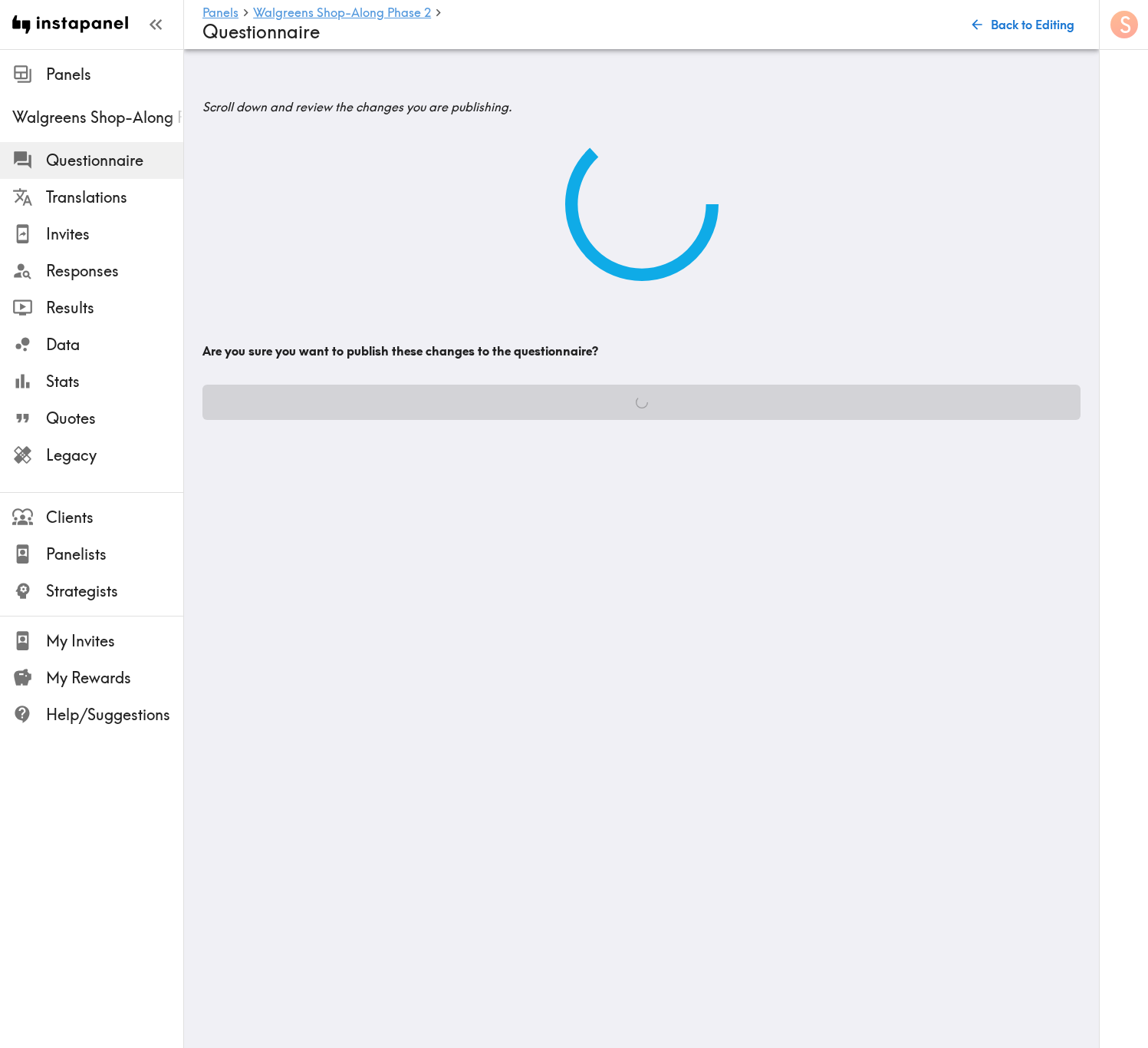
scroll to position [0, 0]
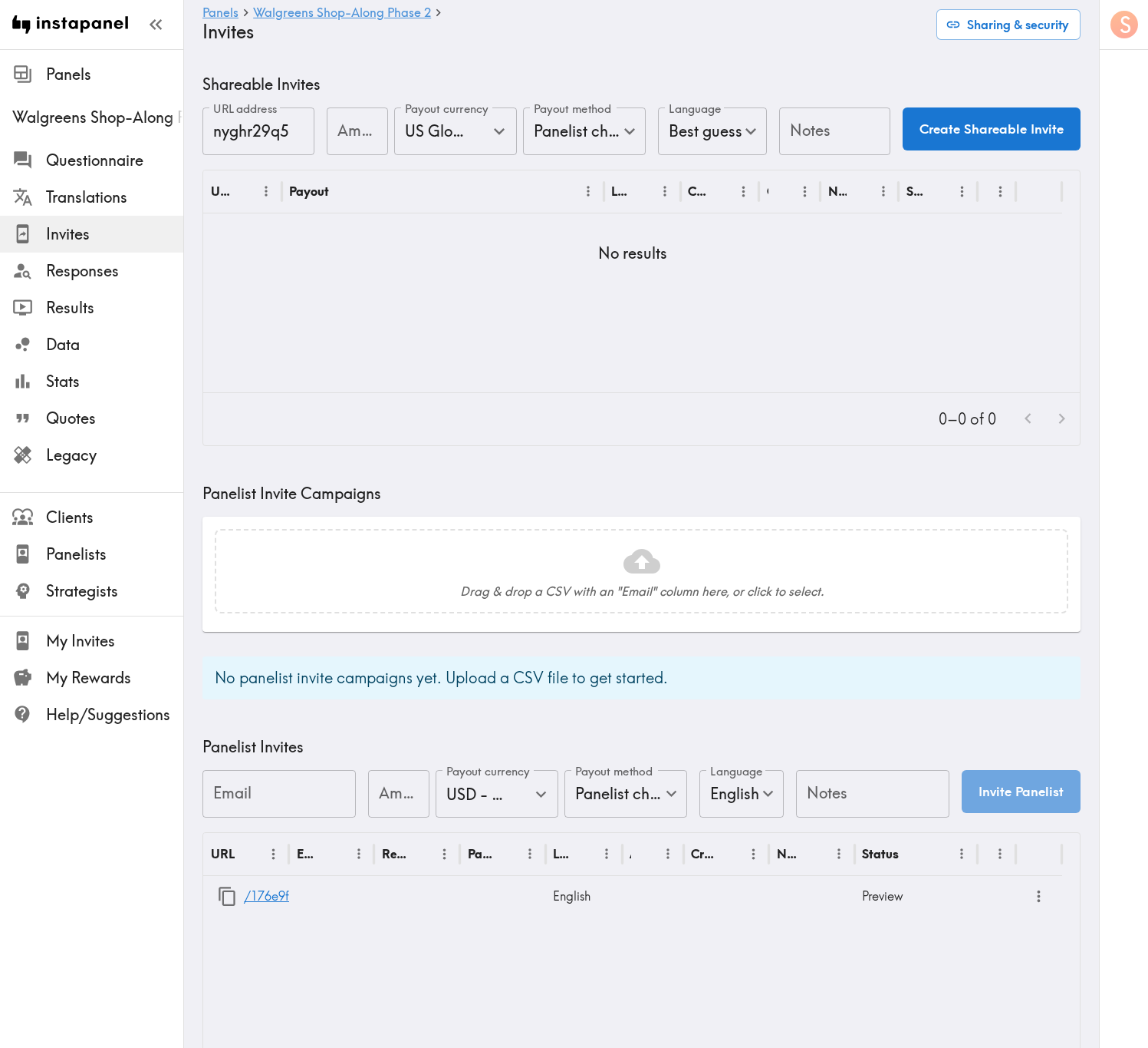
click at [797, 633] on div "Shareable Invites URL address nyghr29q5 URL address Amount Amount Payout curren…" at bounding box center [642, 591] width 878 height 1034
click at [820, 633] on div "No panelist invite campaigns yet. Upload a CSV file to get started." at bounding box center [642, 677] width 878 height 43
click at [273, 633] on link "/176e9f40-2742-44d7-b423-f34244099d98" at bounding box center [368, 896] width 249 height 39
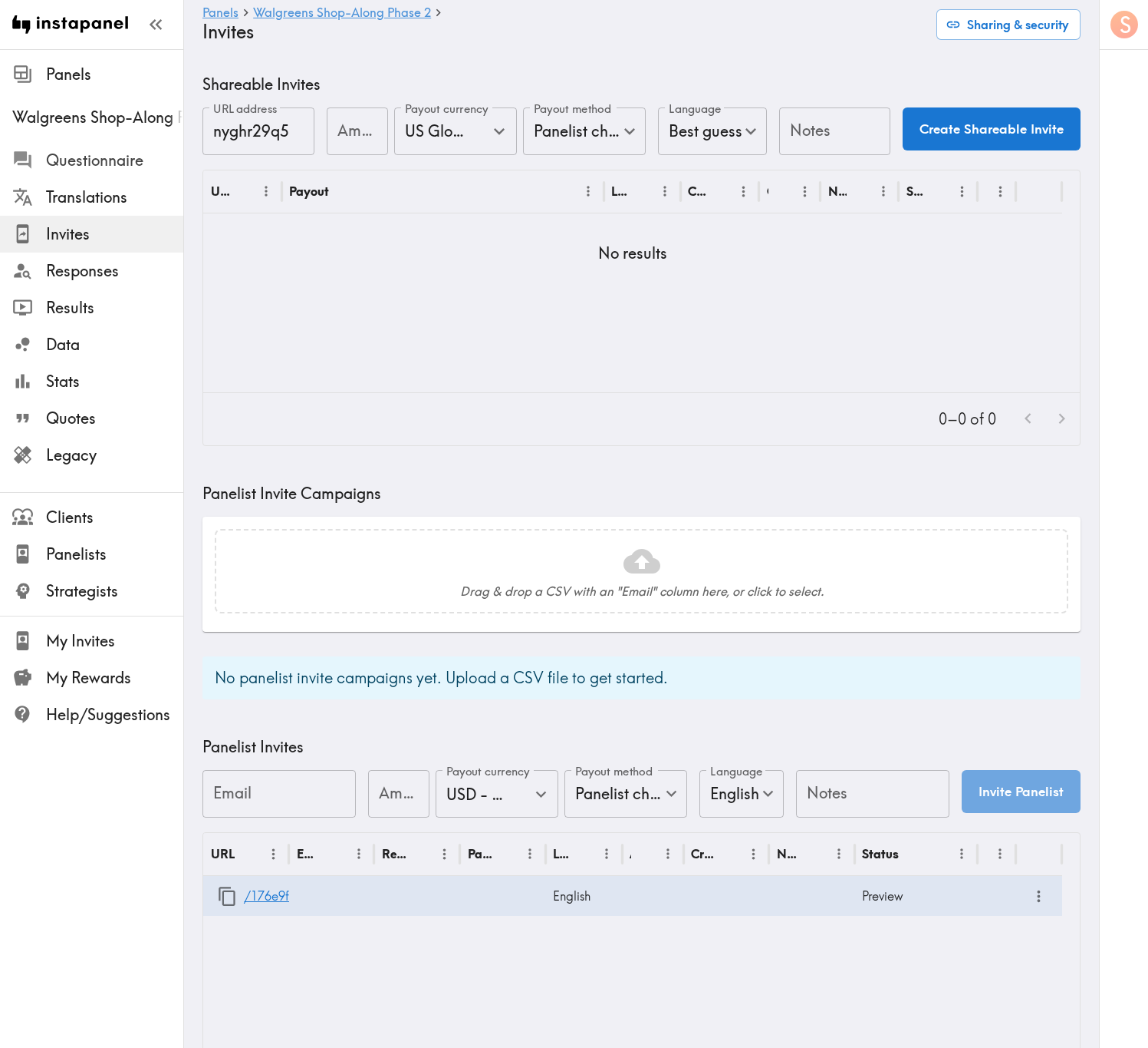
drag, startPoint x: 110, startPoint y: 159, endPoint x: 675, endPoint y: 68, distance: 572.3
click at [110, 159] on span "Questionnaire" at bounding box center [115, 160] width 138 height 22
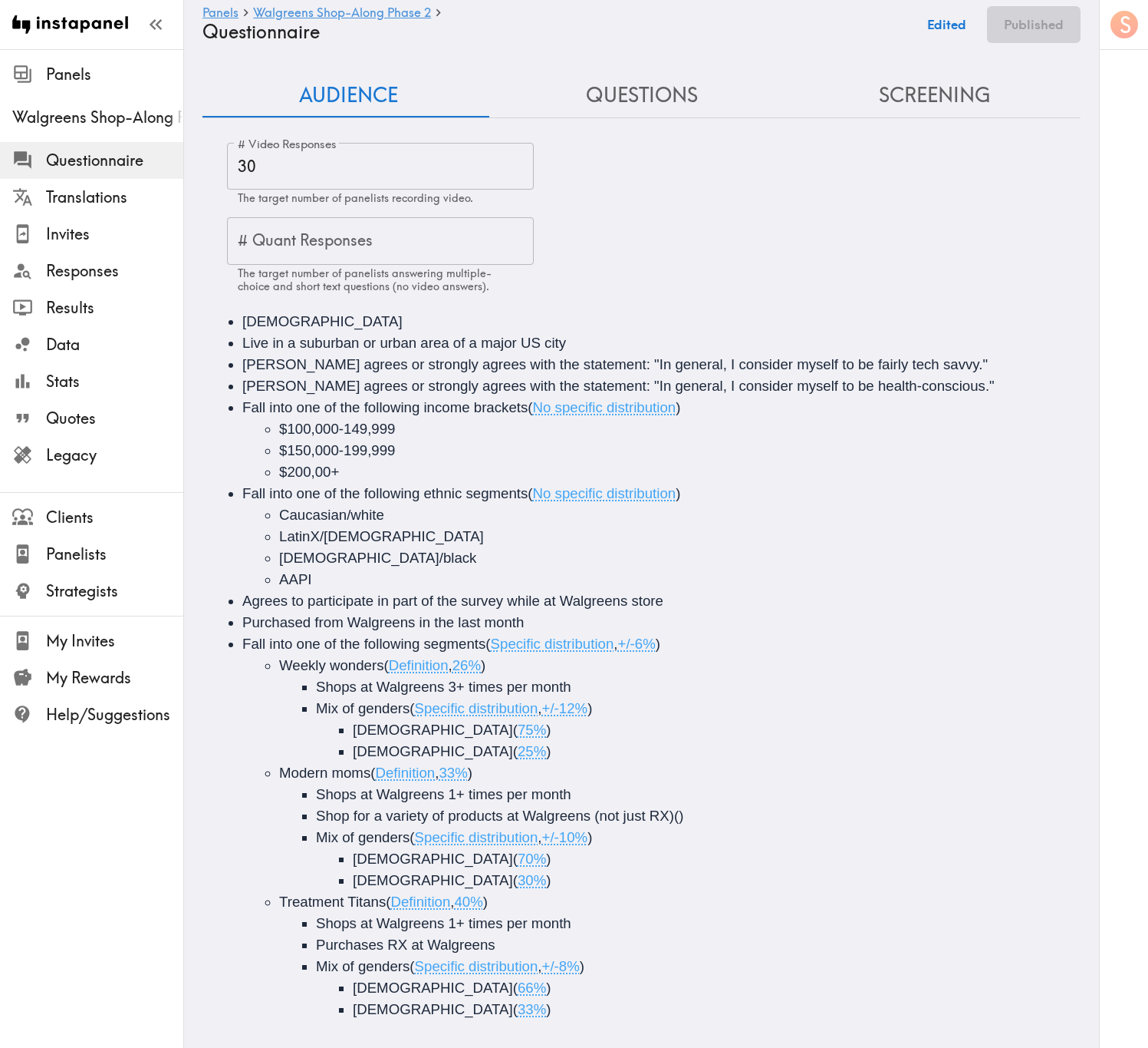
click at [674, 68] on main "Panels Walgreens Shop-Along Phase 2 Questionnaire Edited Published Audience Que…" at bounding box center [641, 555] width 915 height 1014
drag, startPoint x: 673, startPoint y: 88, endPoint x: 704, endPoint y: 149, distance: 68.4
click at [673, 88] on button "Questions" at bounding box center [642, 95] width 293 height 43
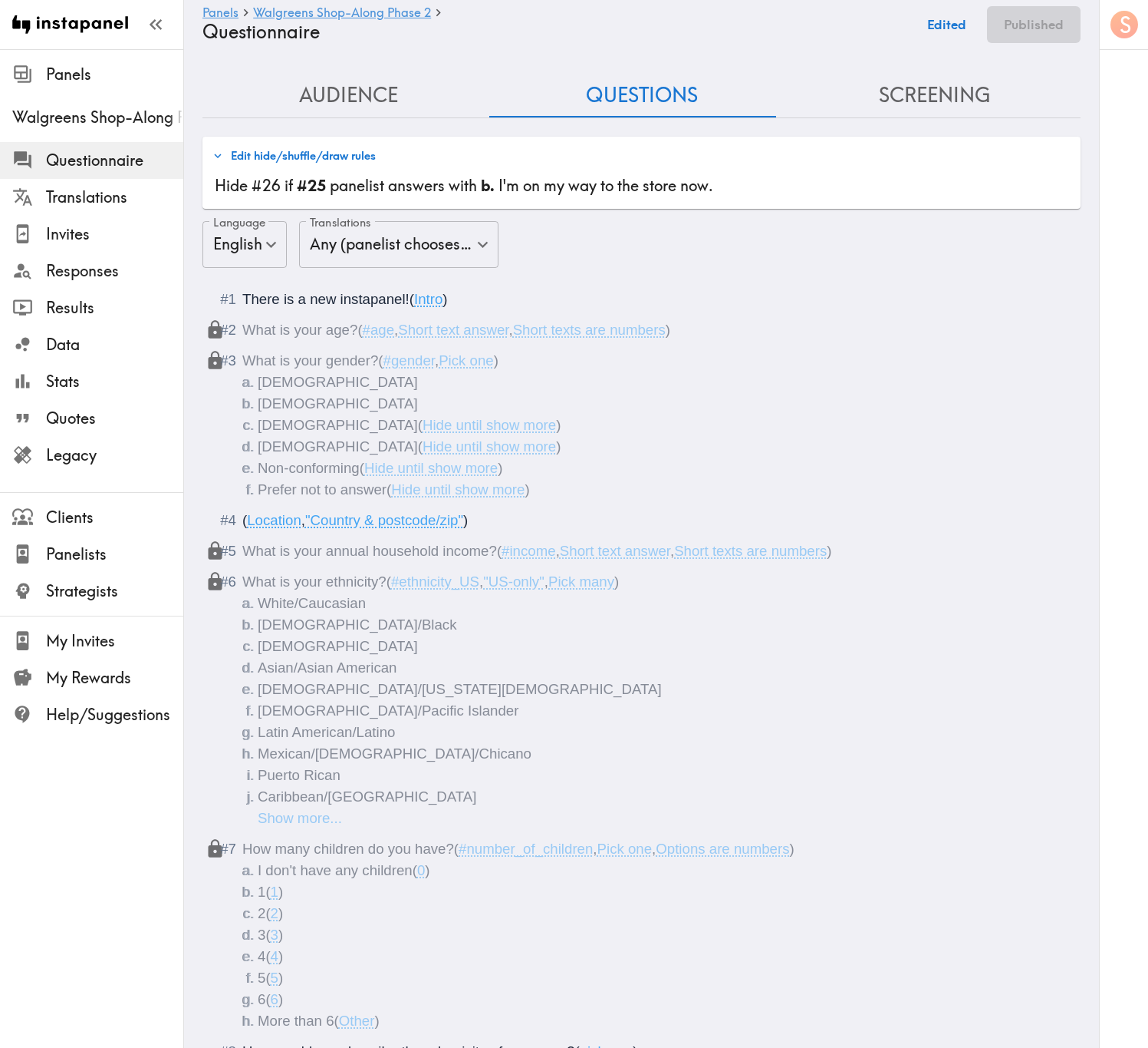
scroll to position [2819, 0]
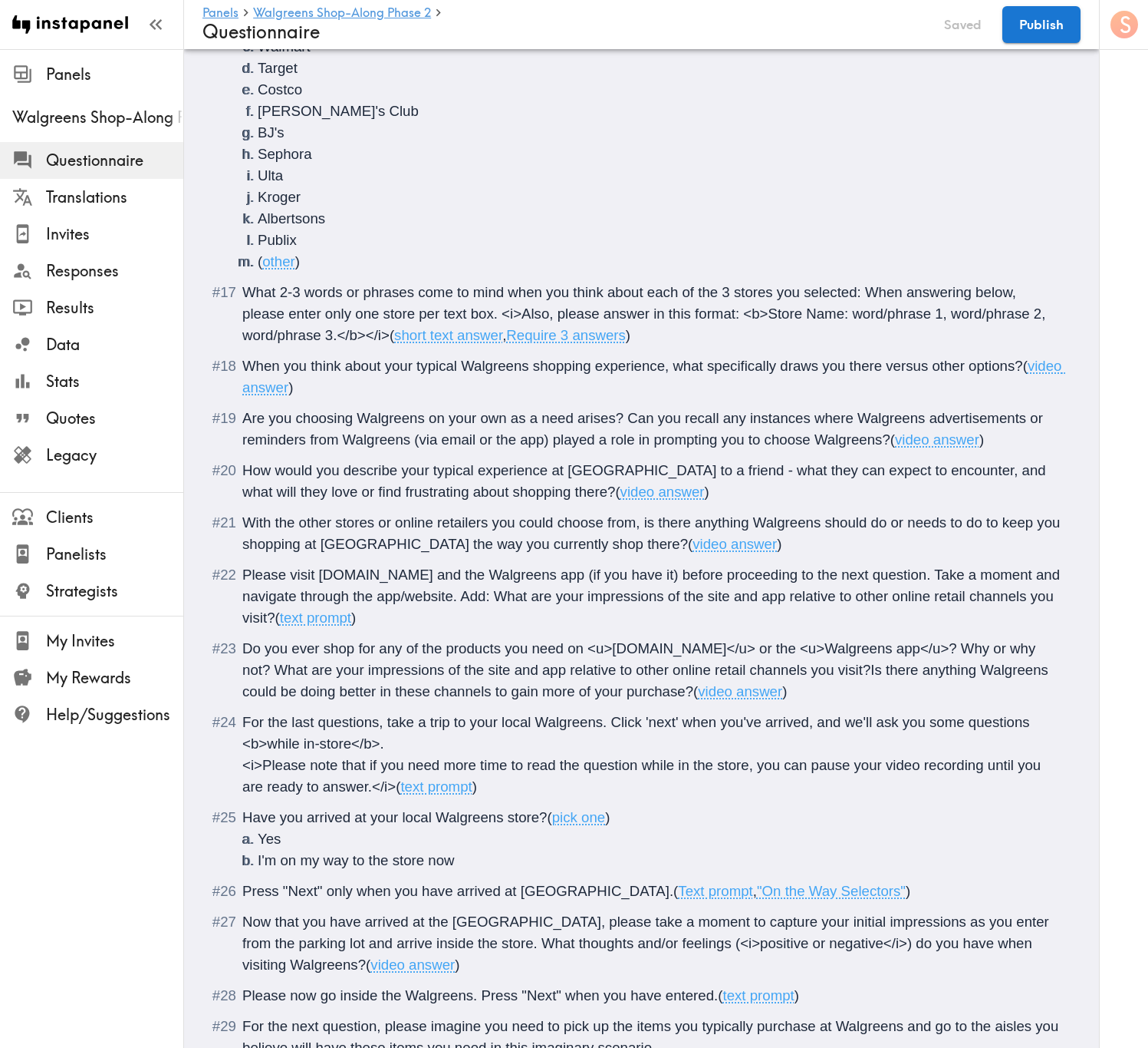
click at [872, 633] on span "Do you ever shop for any of the products you need on <u>Walgreens.com</u> or th…" at bounding box center [647, 669] width 810 height 59
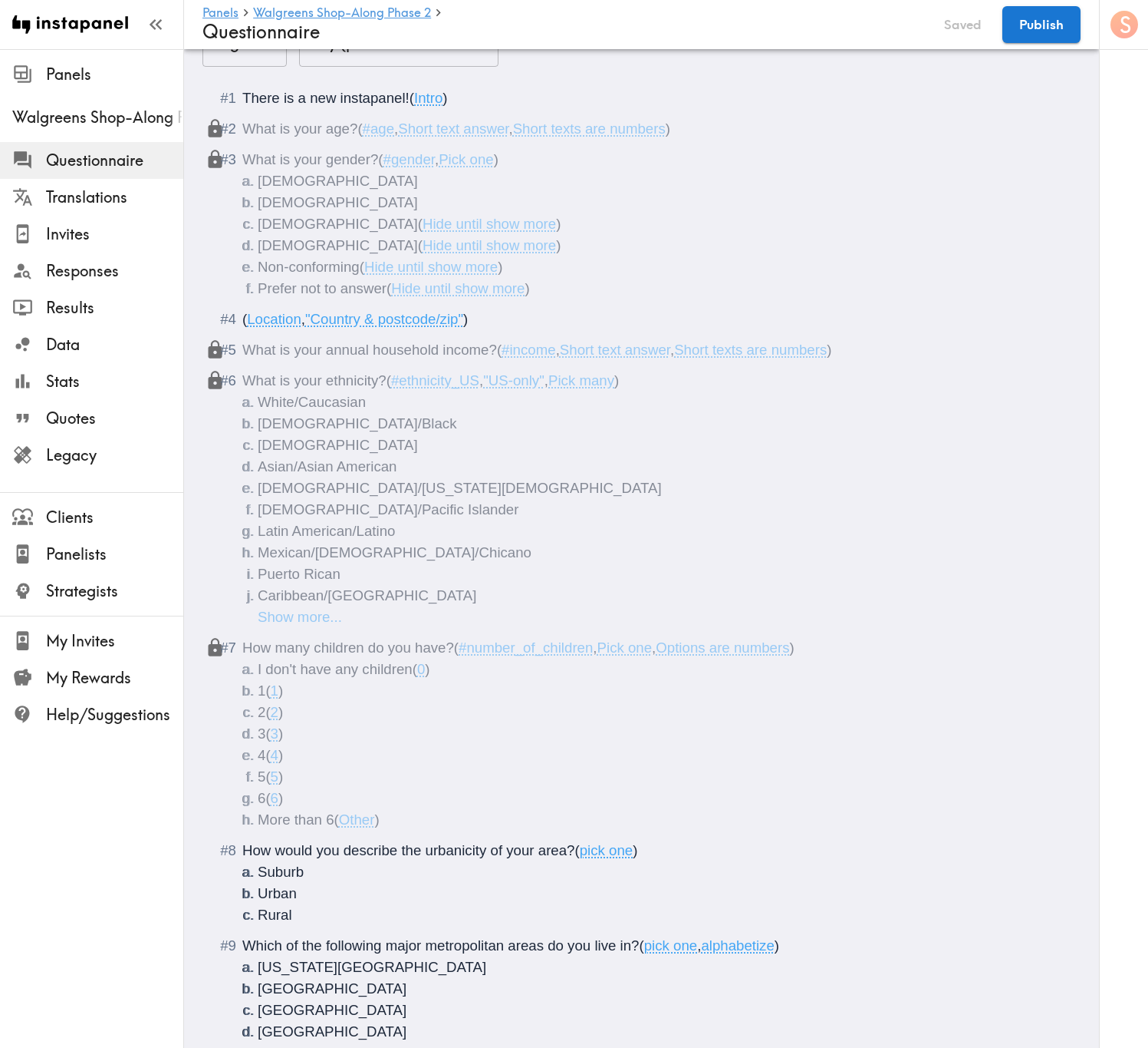
scroll to position [0, 0]
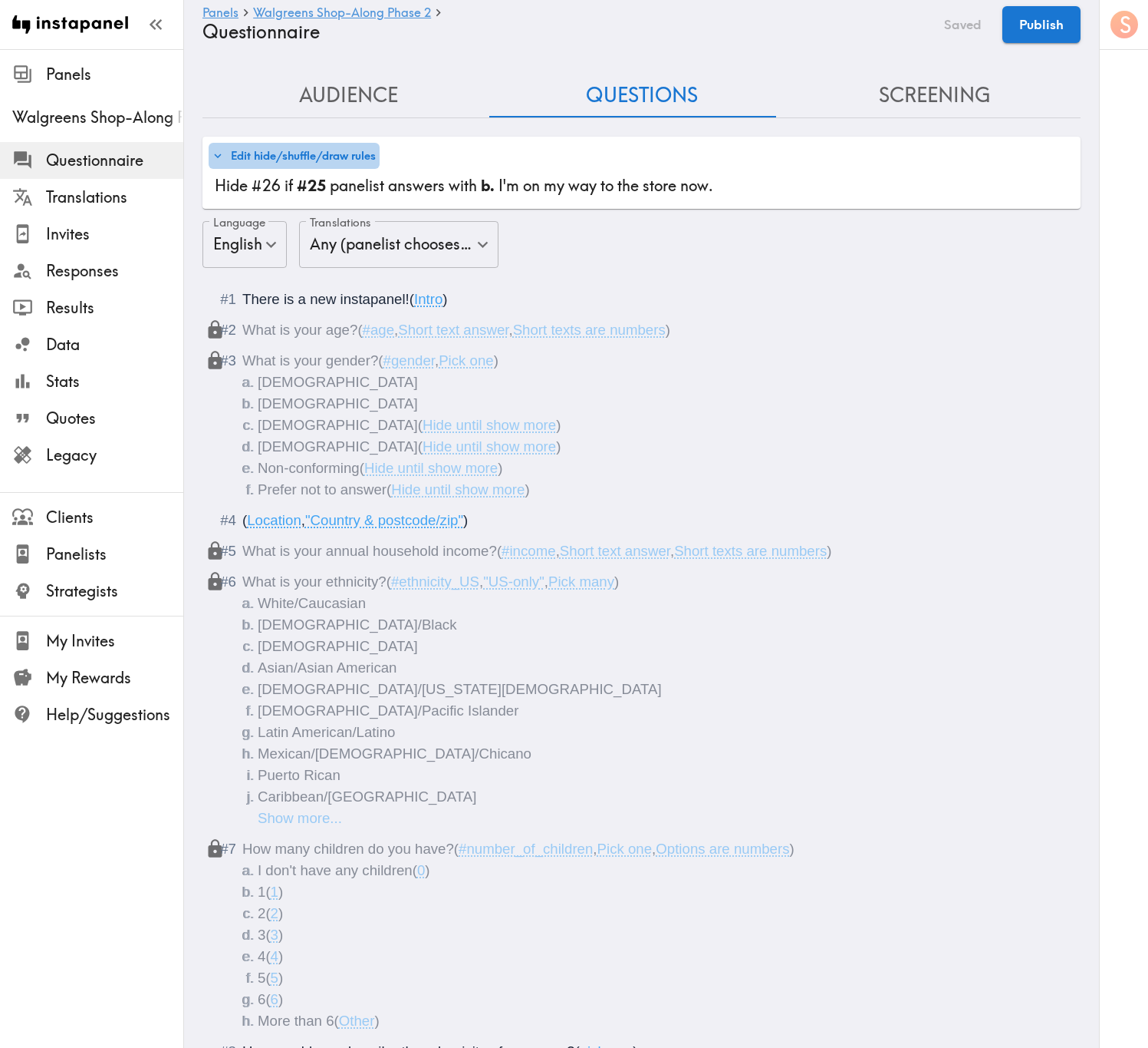
click at [311, 153] on button "Edit hide/shuffle/draw rules" at bounding box center [293, 156] width 171 height 26
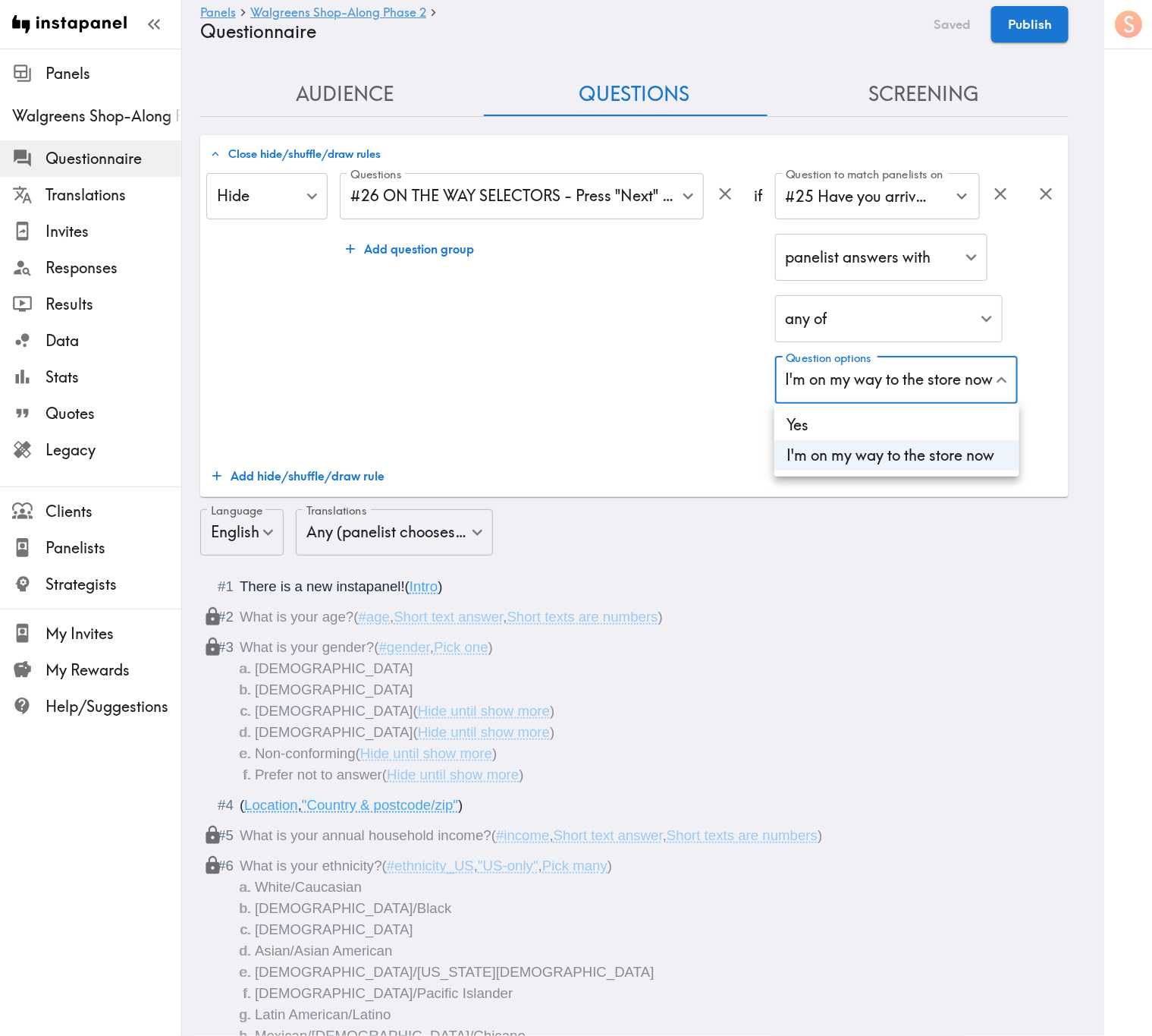
click at [910, 438] on li "Yes" at bounding box center [897, 425] width 245 height 30
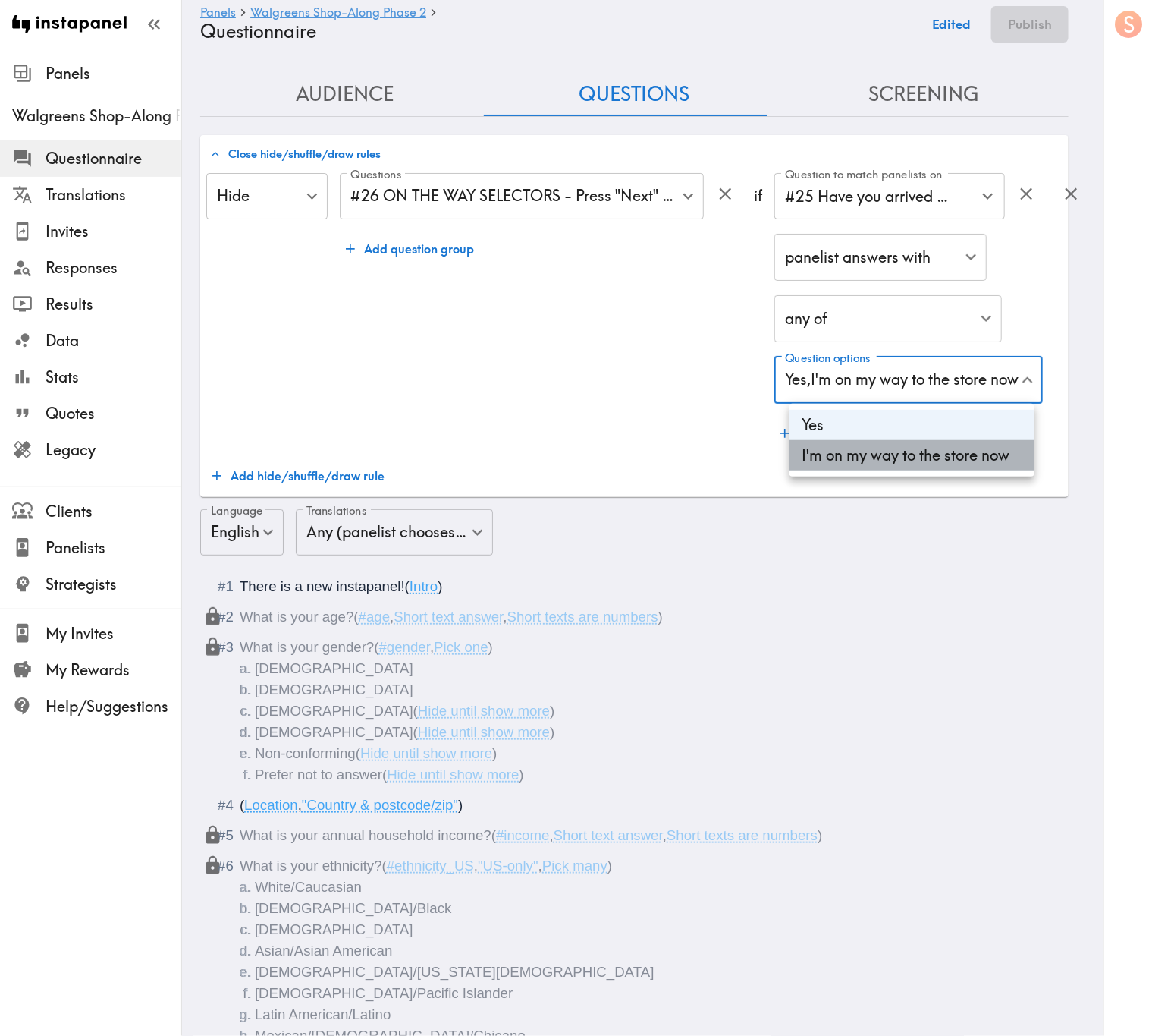
click at [912, 459] on li "I'm on my way to the store now" at bounding box center [912, 455] width 245 height 30
type input "e949bdff-da41-49da-908e-c928f51a5bf0"
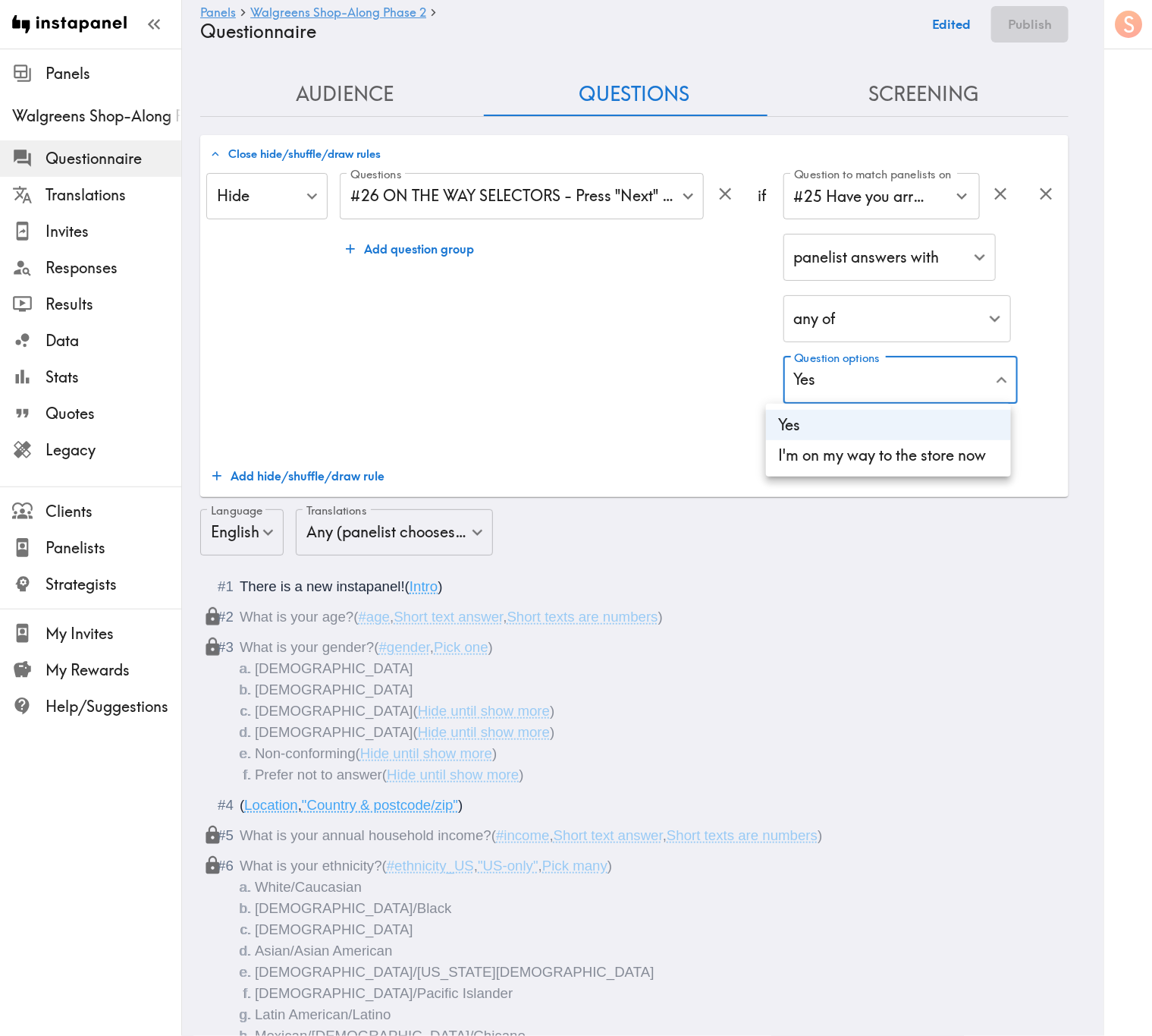
click at [674, 404] on div at bounding box center [576, 518] width 1152 height 1036
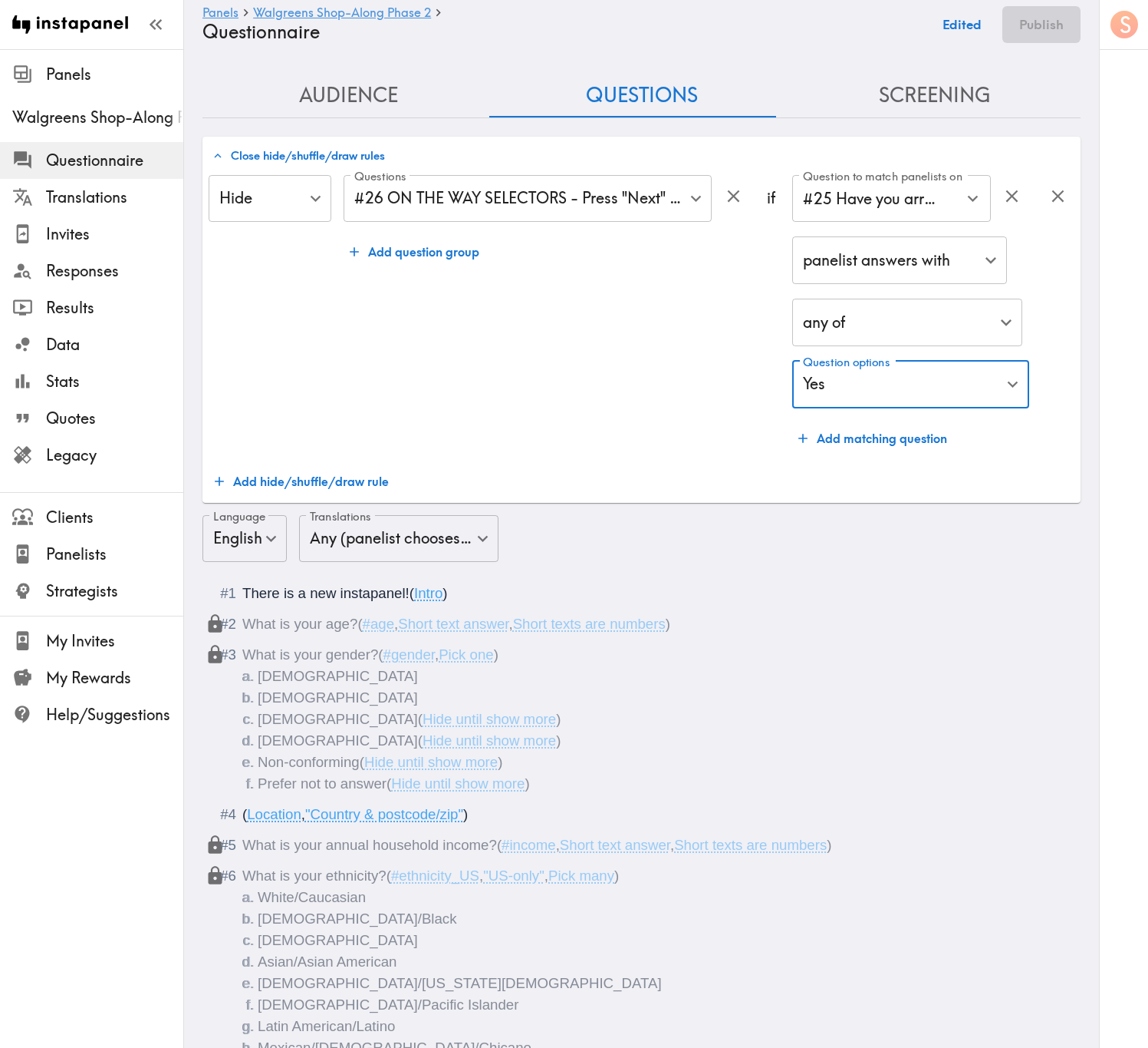
click at [956, 14] on button "Edited" at bounding box center [962, 24] width 56 height 37
click at [1052, 12] on button "Publish" at bounding box center [1041, 24] width 78 height 37
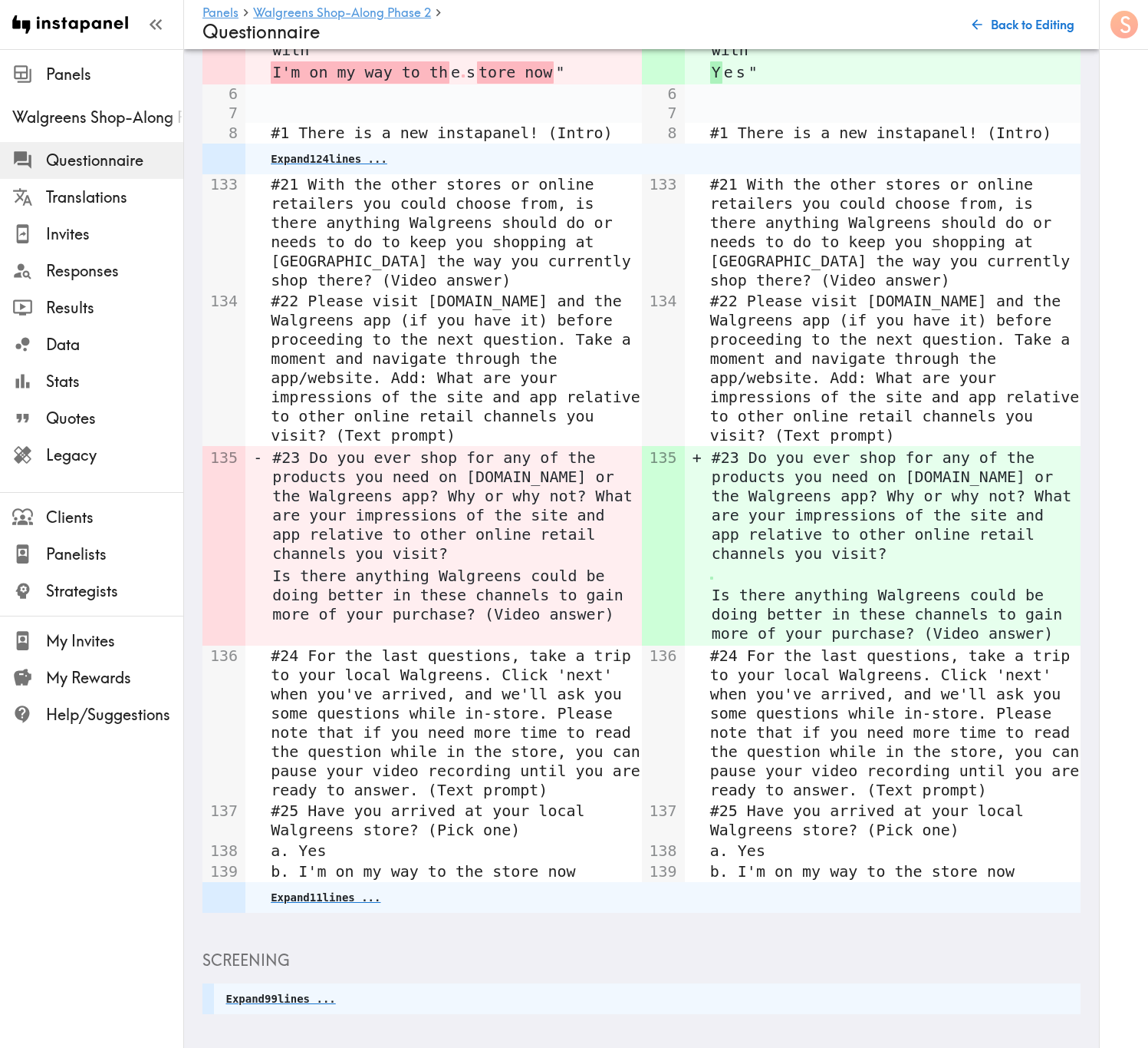
scroll to position [519, 0]
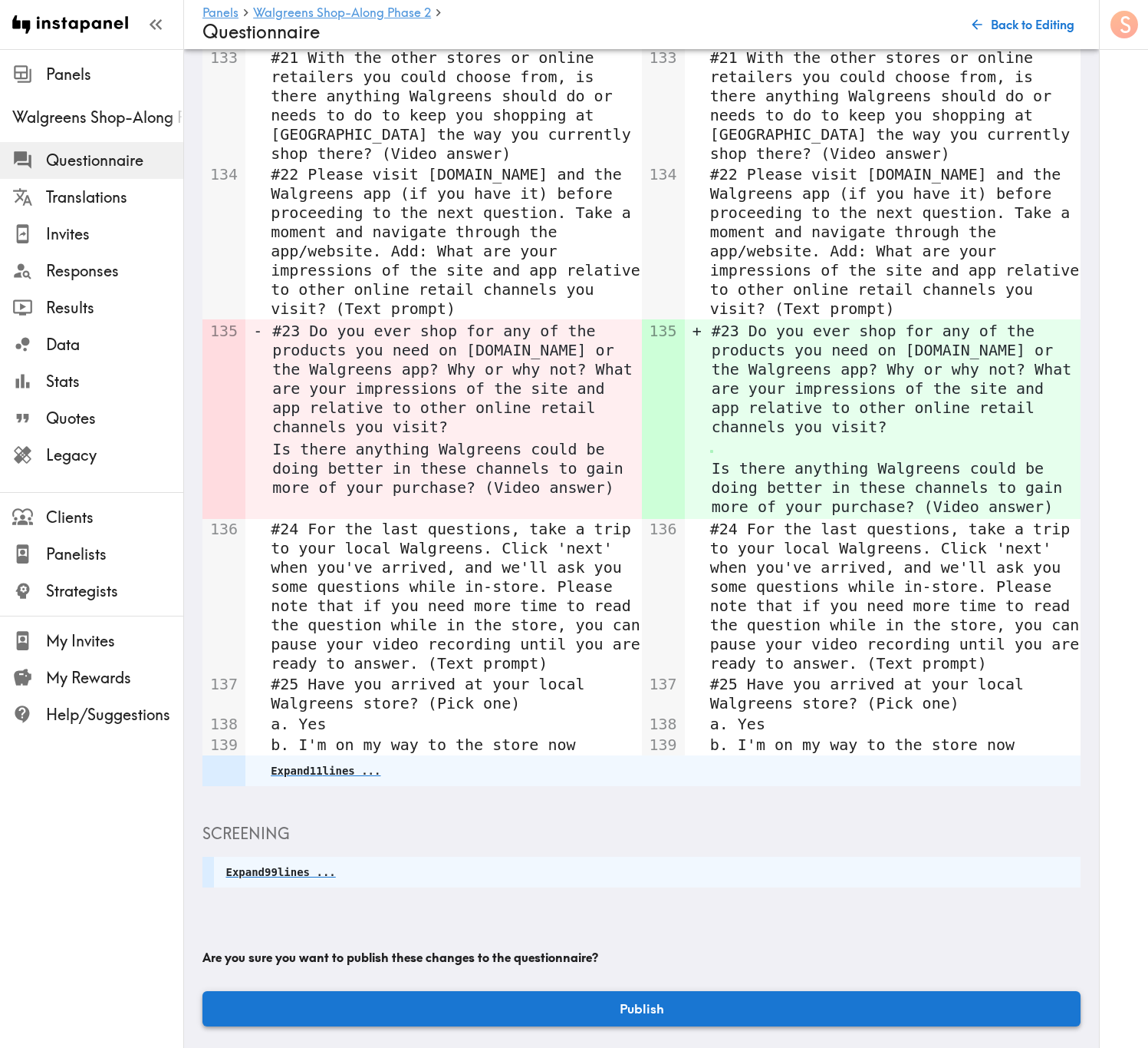
click at [960, 633] on button "Publish" at bounding box center [642, 1008] width 878 height 35
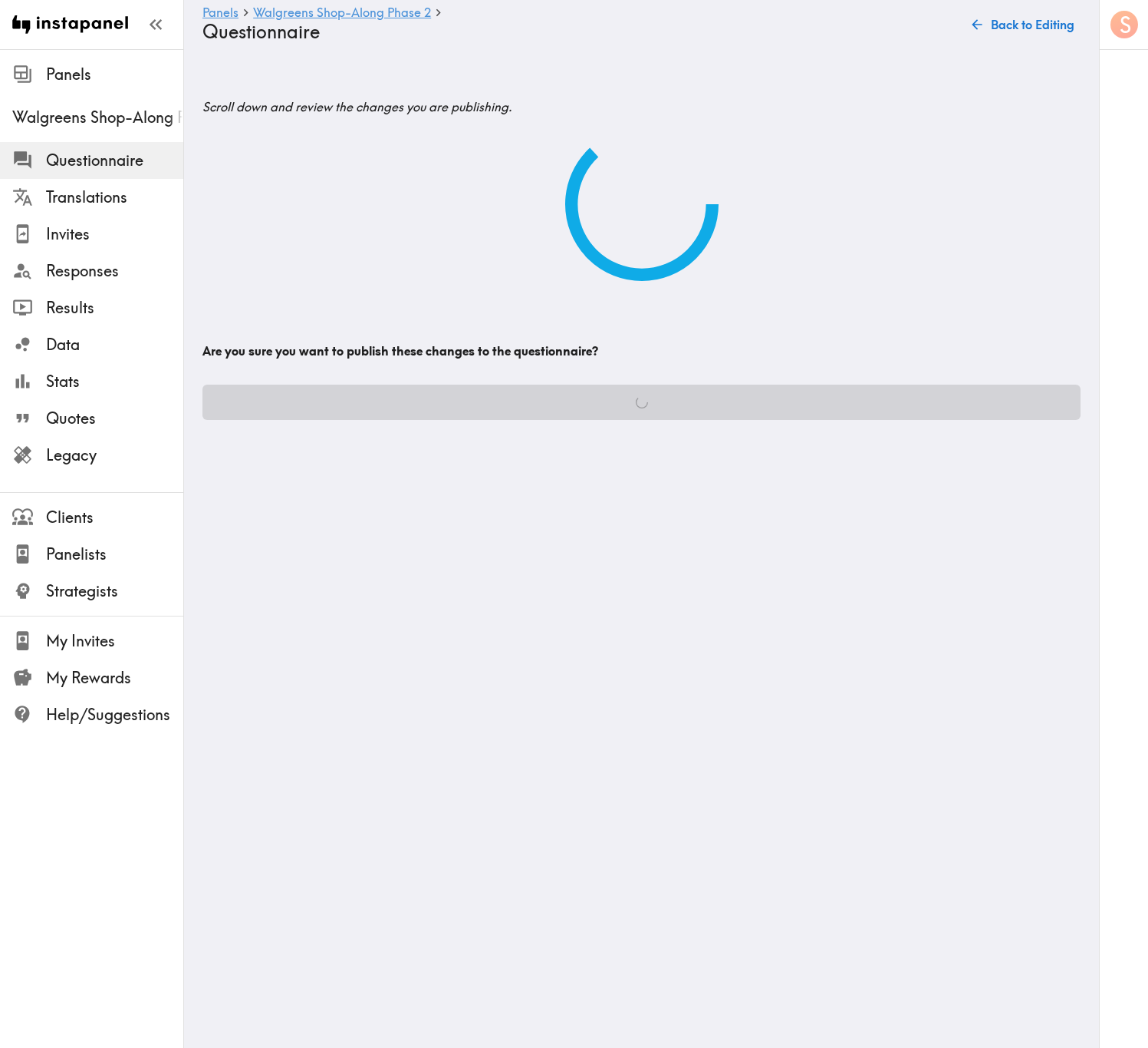
scroll to position [0, 0]
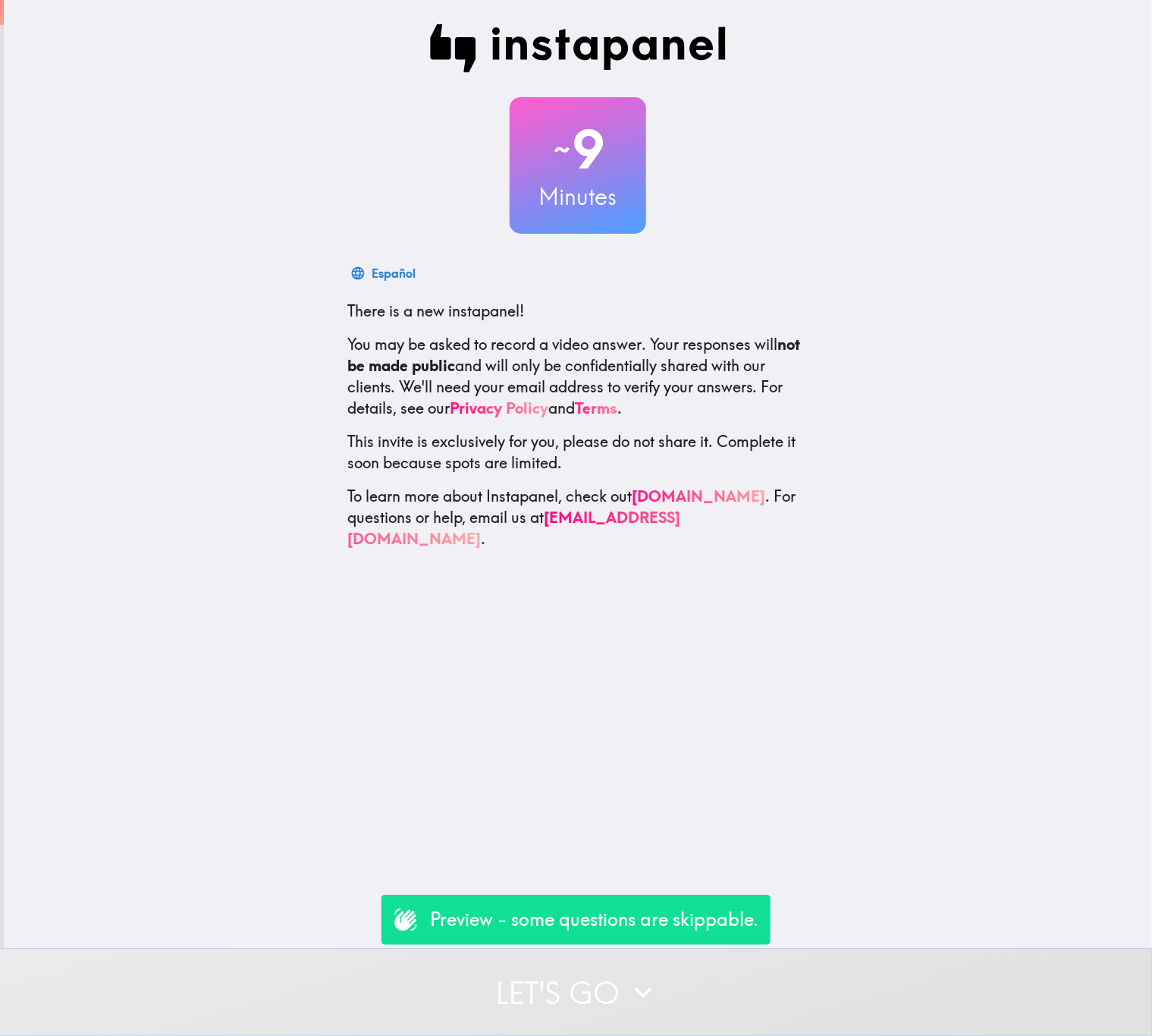
click at [794, 984] on button "Let's go" at bounding box center [576, 991] width 1152 height 87
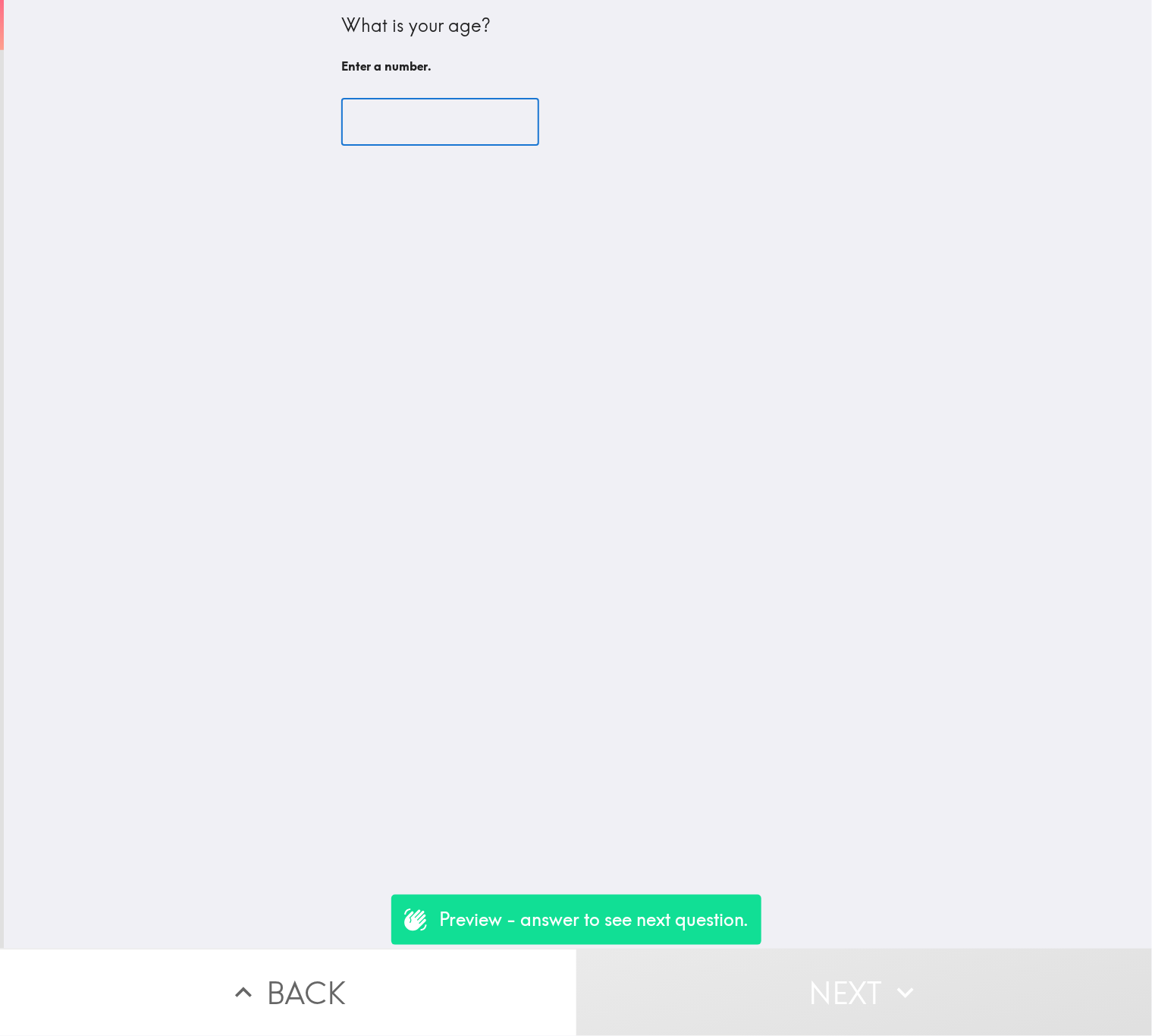
drag, startPoint x: 392, startPoint y: 134, endPoint x: 396, endPoint y: 148, distance: 14.6
click at [388, 139] on input "number" at bounding box center [439, 122] width 198 height 47
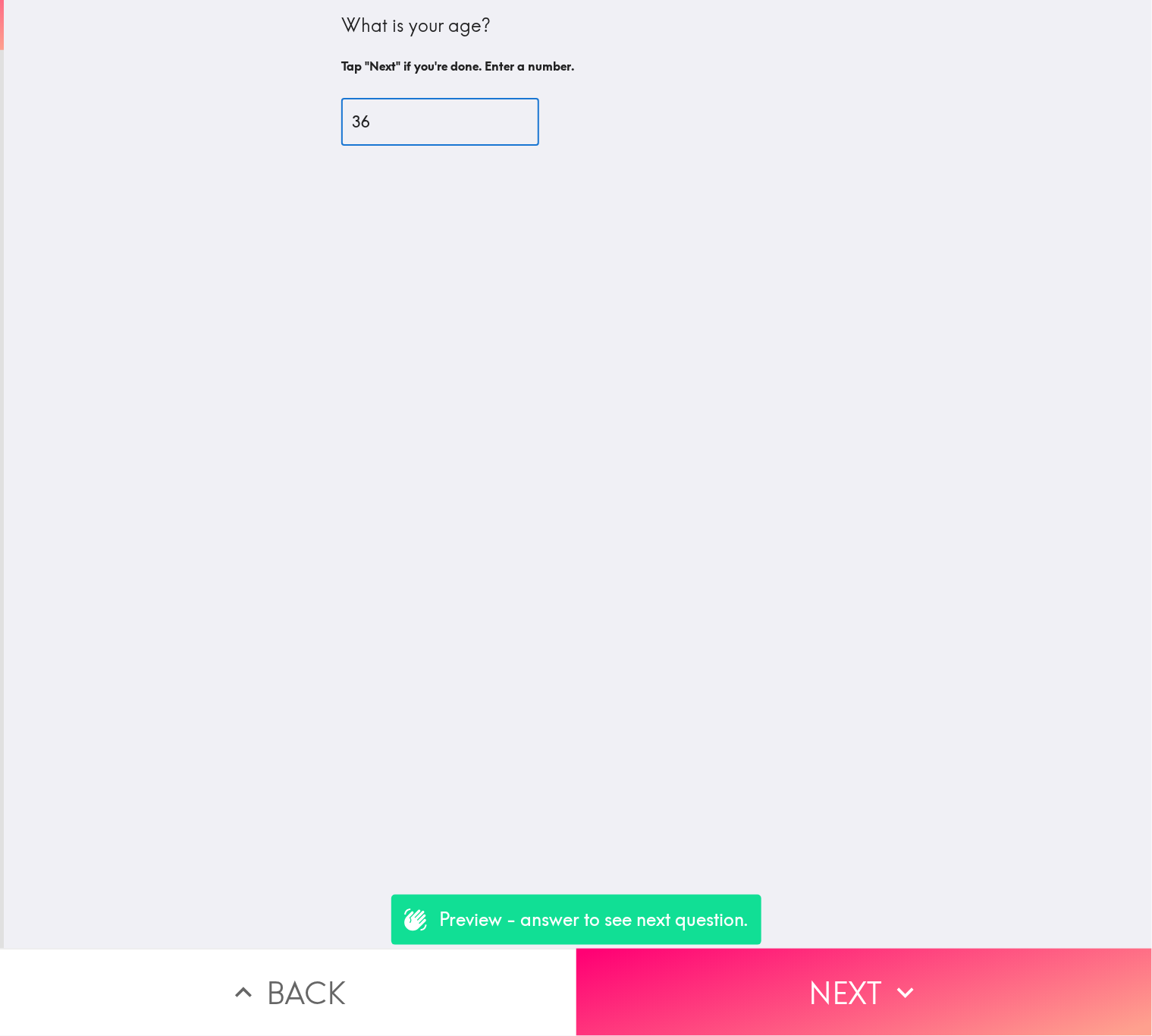
type input "36"
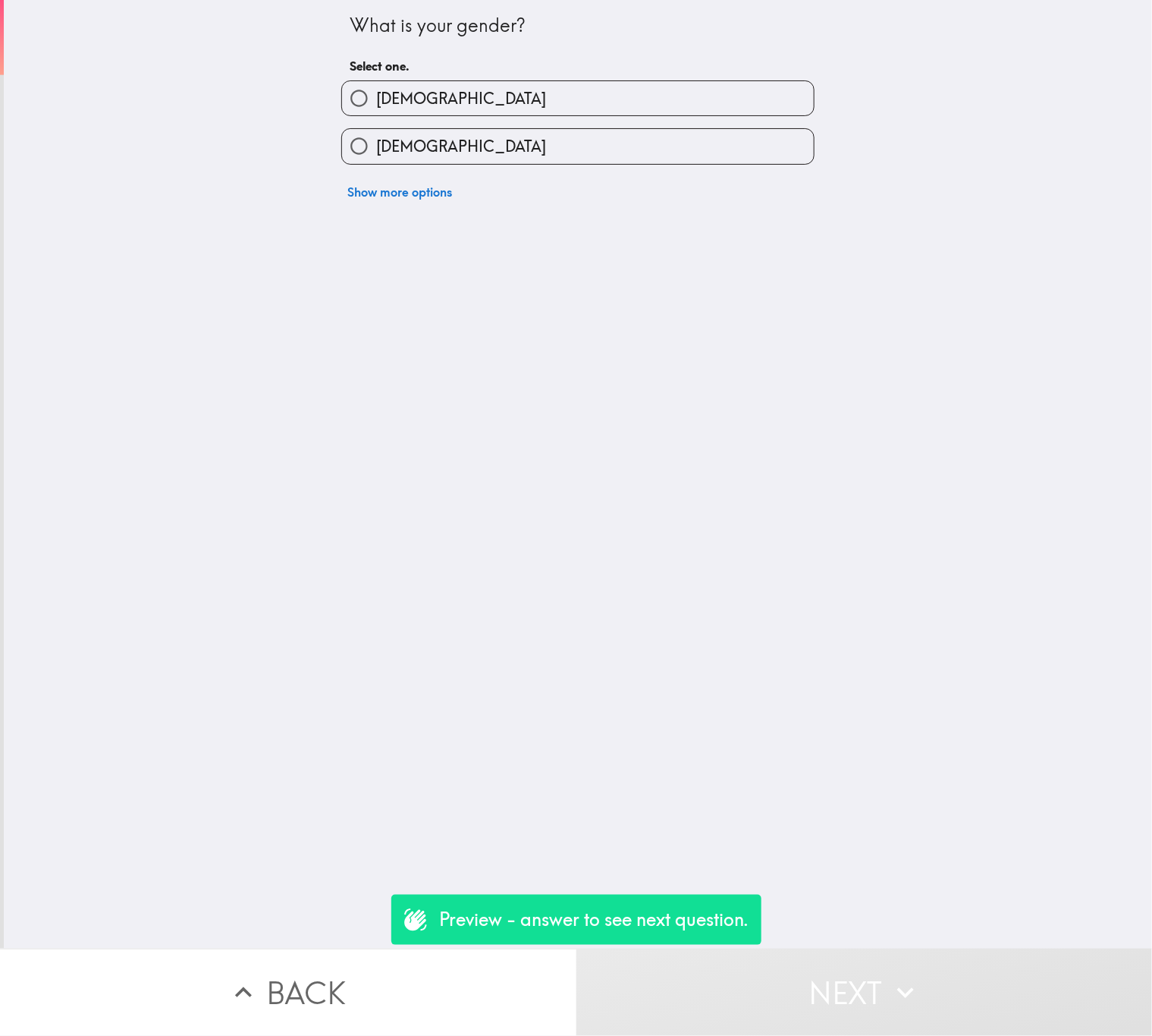
click at [594, 167] on div "Show more options" at bounding box center [572, 185] width 485 height 42
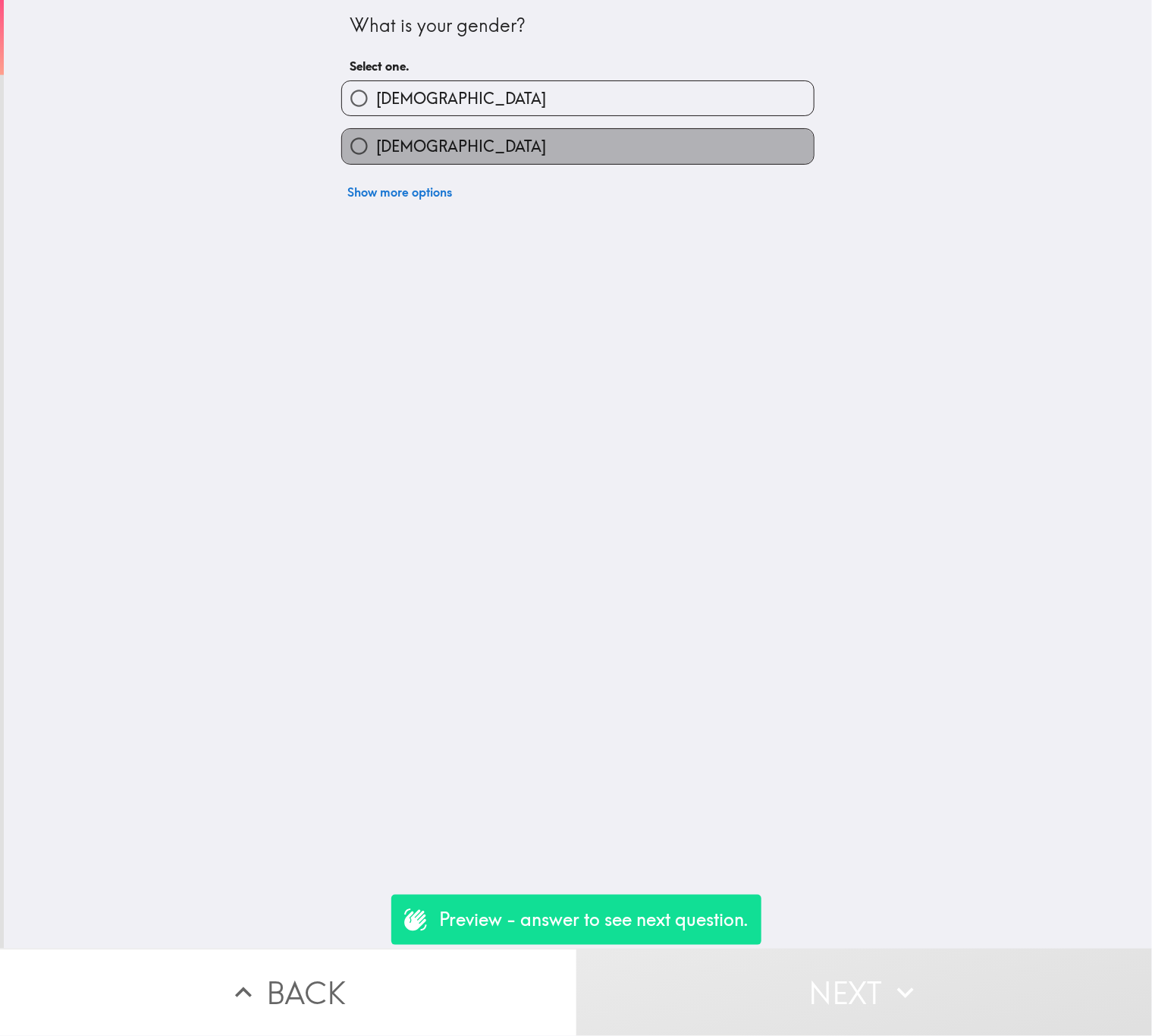
click at [578, 137] on label "Female" at bounding box center [577, 146] width 472 height 34
click at [376, 137] on input "Female" at bounding box center [359, 146] width 34 height 34
radio input "true"
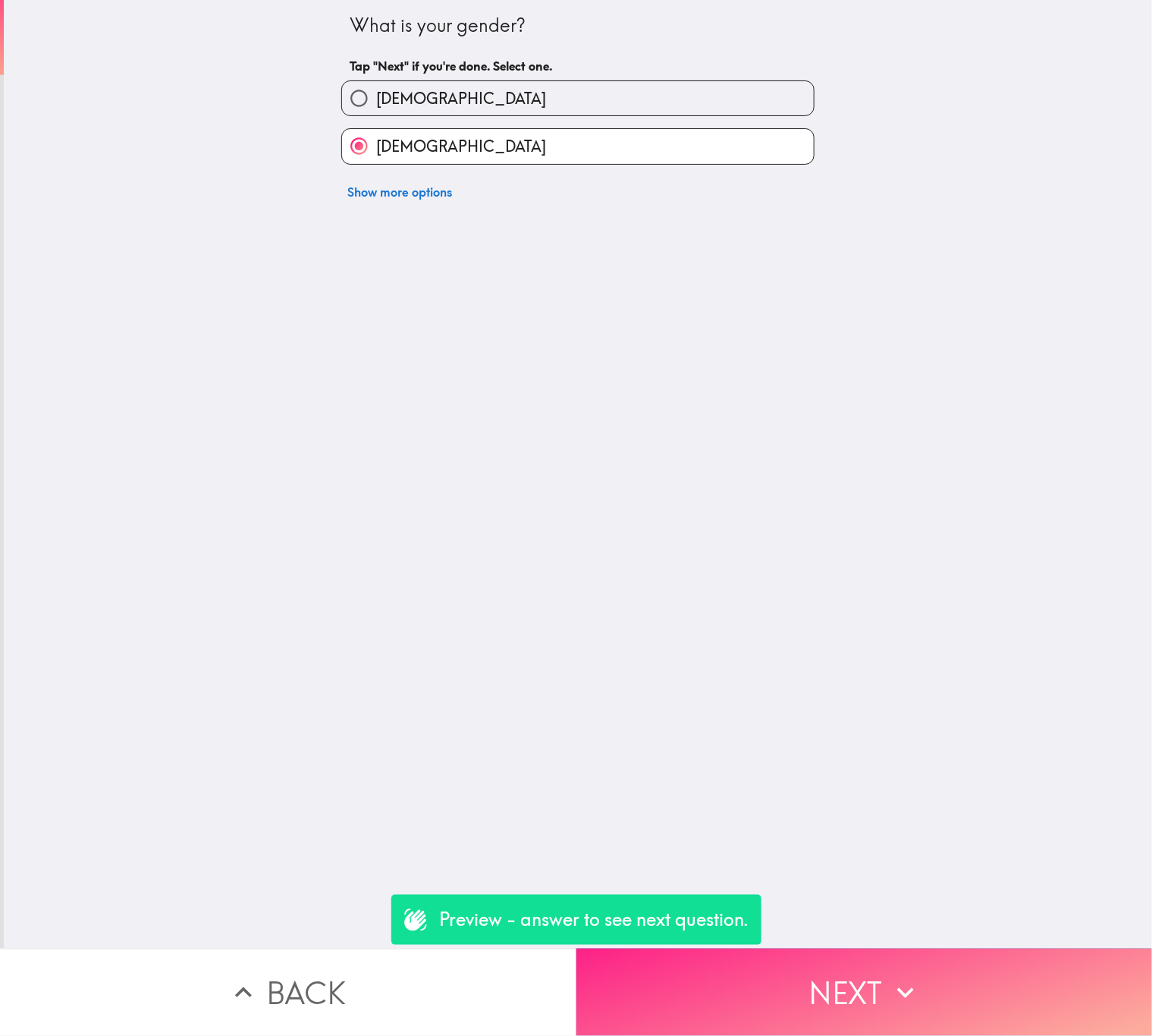
click at [919, 974] on button "Next" at bounding box center [865, 991] width 576 height 87
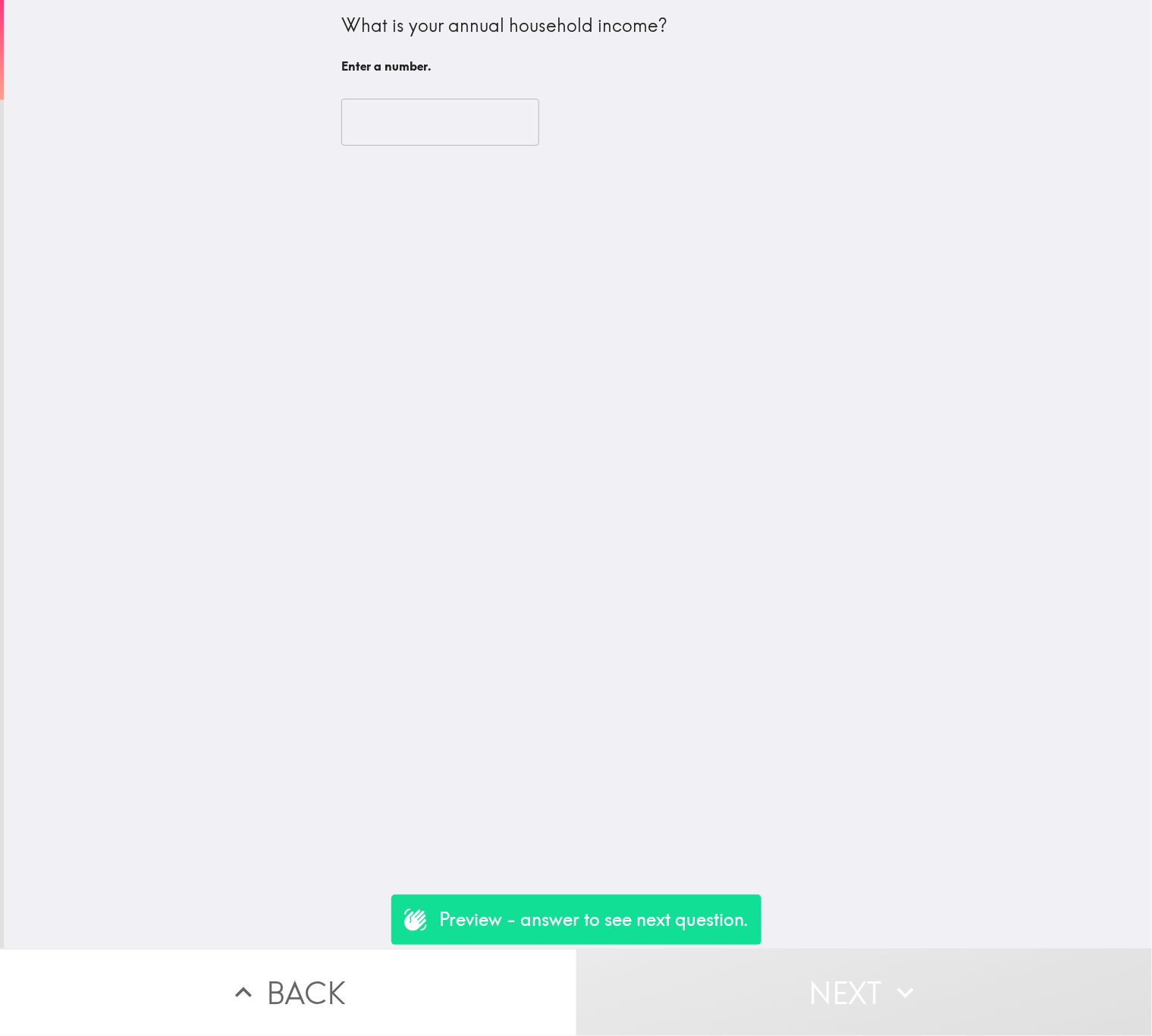
click at [407, 119] on input "number" at bounding box center [439, 122] width 198 height 47
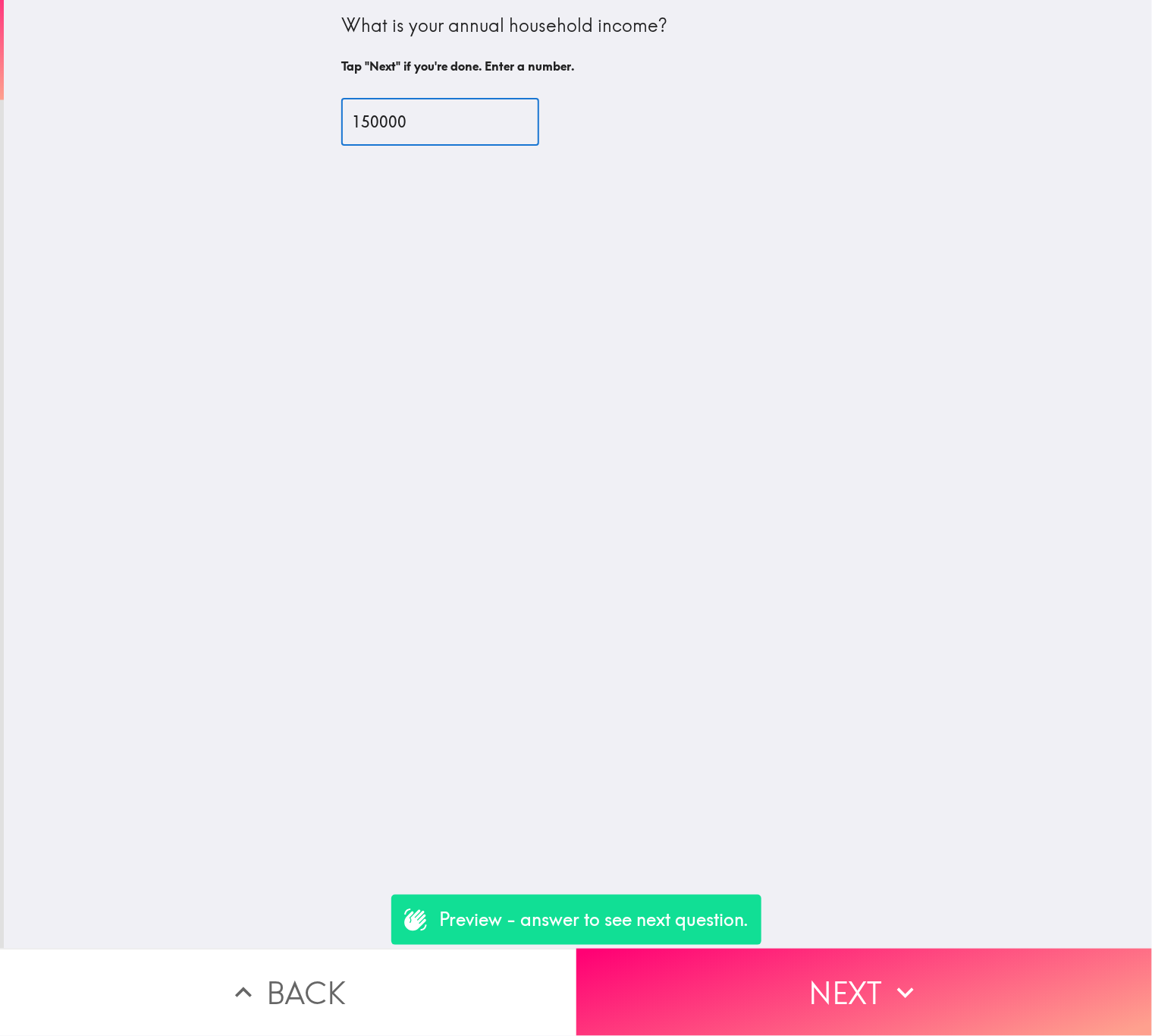
type input "150000"
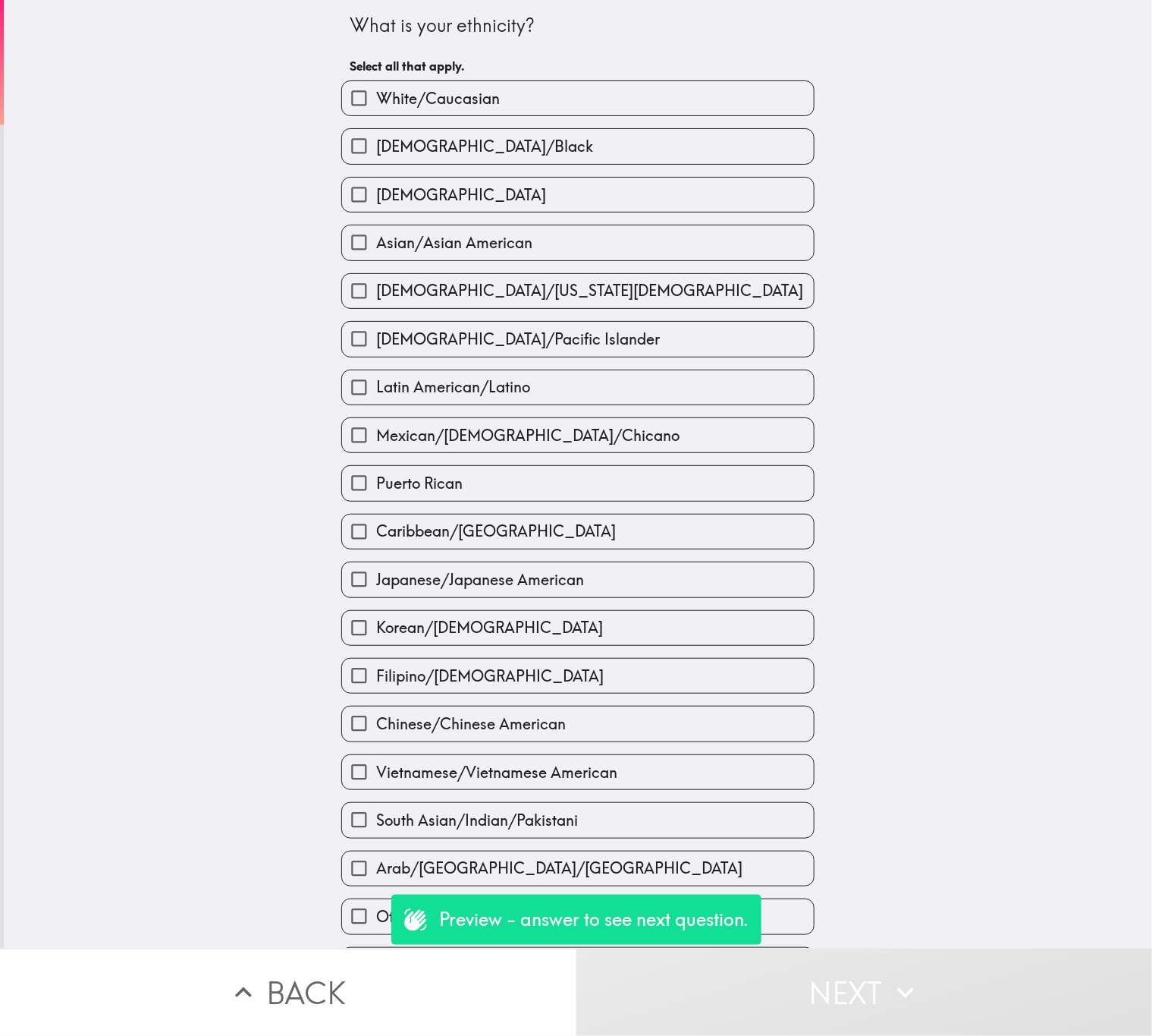
click at [456, 160] on label "African American/Black" at bounding box center [577, 146] width 472 height 34
click at [376, 160] on input "African American/Black" at bounding box center [359, 146] width 34 height 34
checkbox input "true"
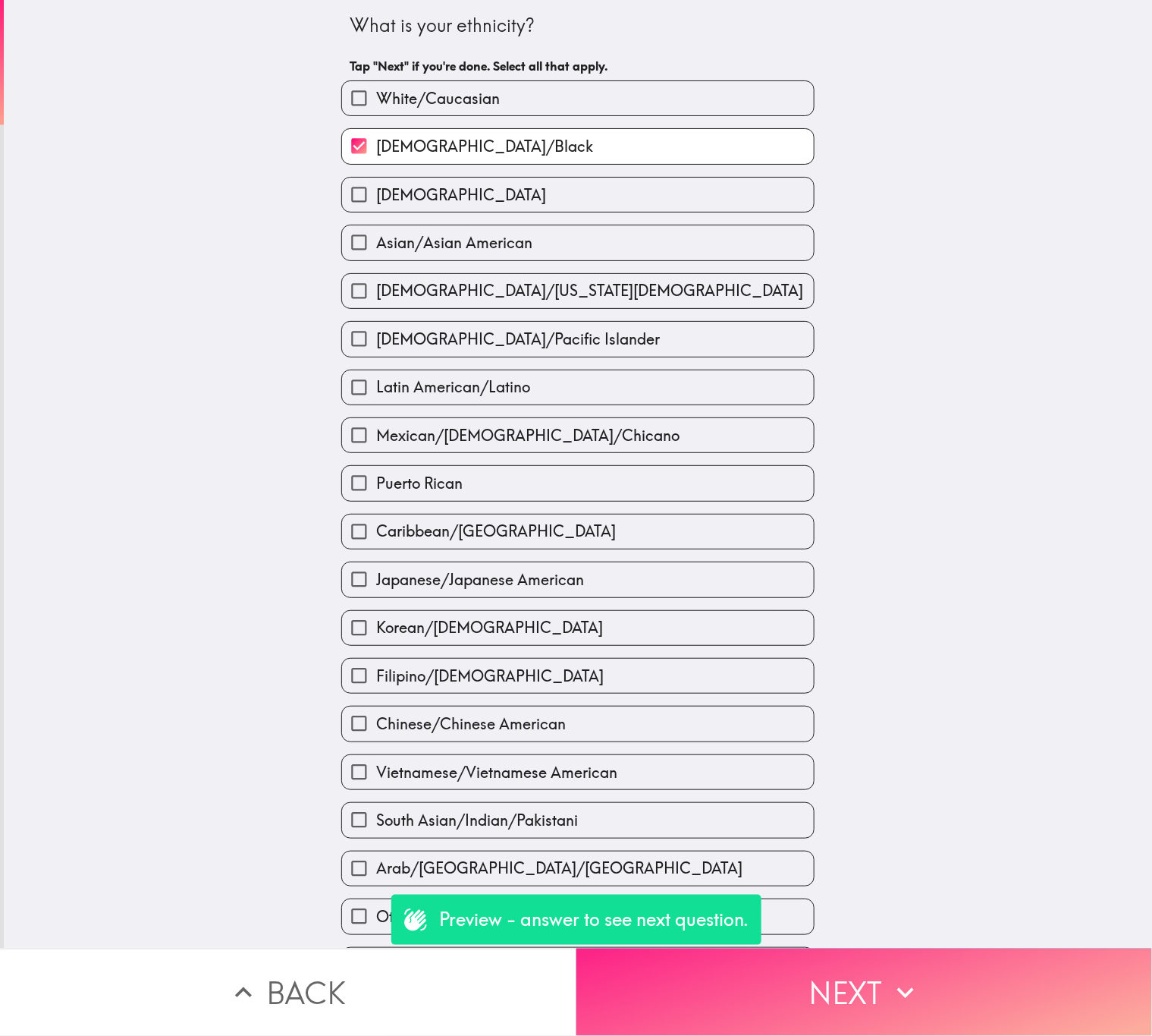
click at [931, 992] on button "Next" at bounding box center [865, 991] width 576 height 87
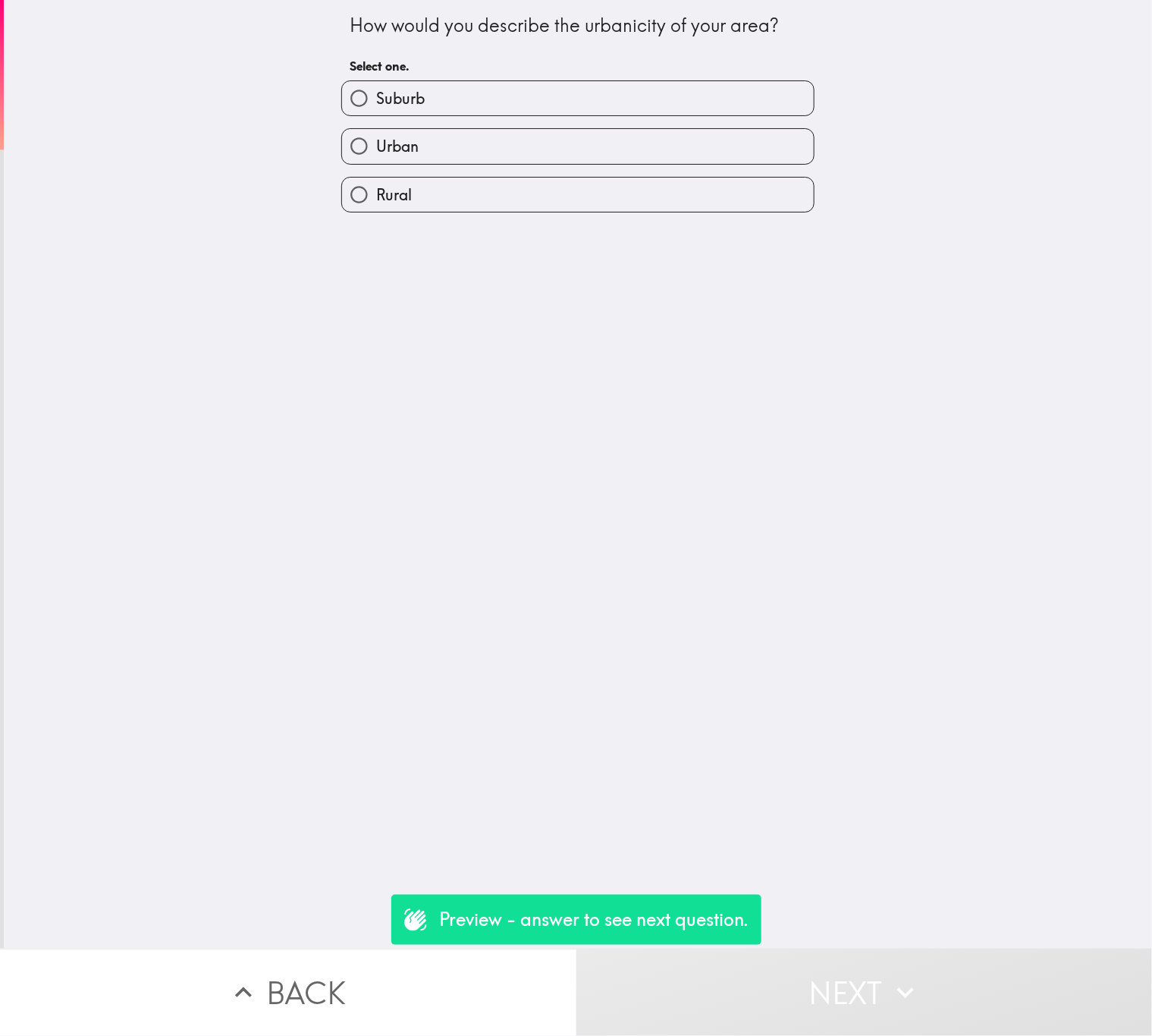
click at [448, 159] on label "Urban" at bounding box center [577, 146] width 472 height 34
click at [376, 159] on input "Urban" at bounding box center [359, 146] width 34 height 34
radio input "true"
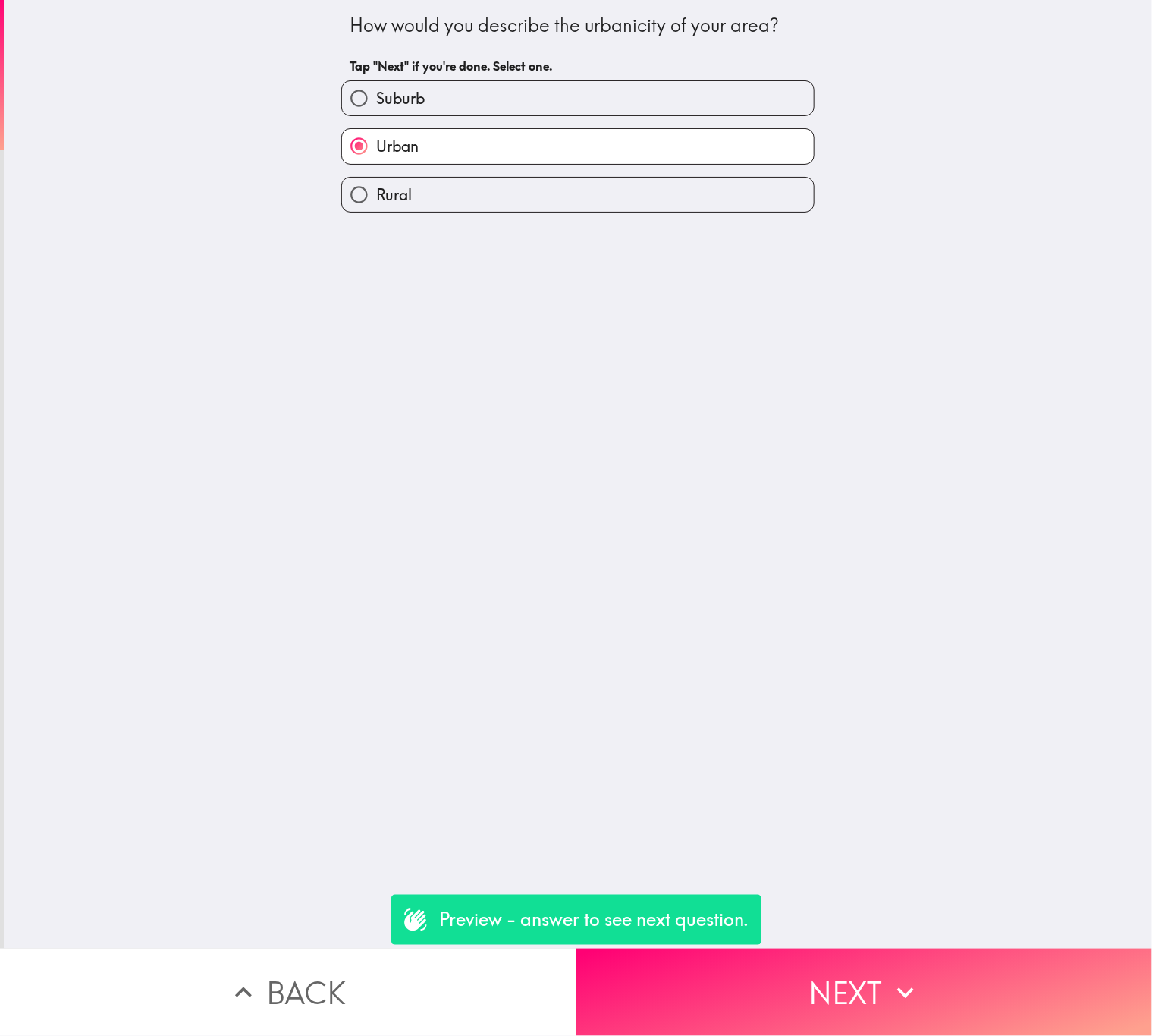
click at [936, 967] on button "Next" at bounding box center [865, 991] width 576 height 87
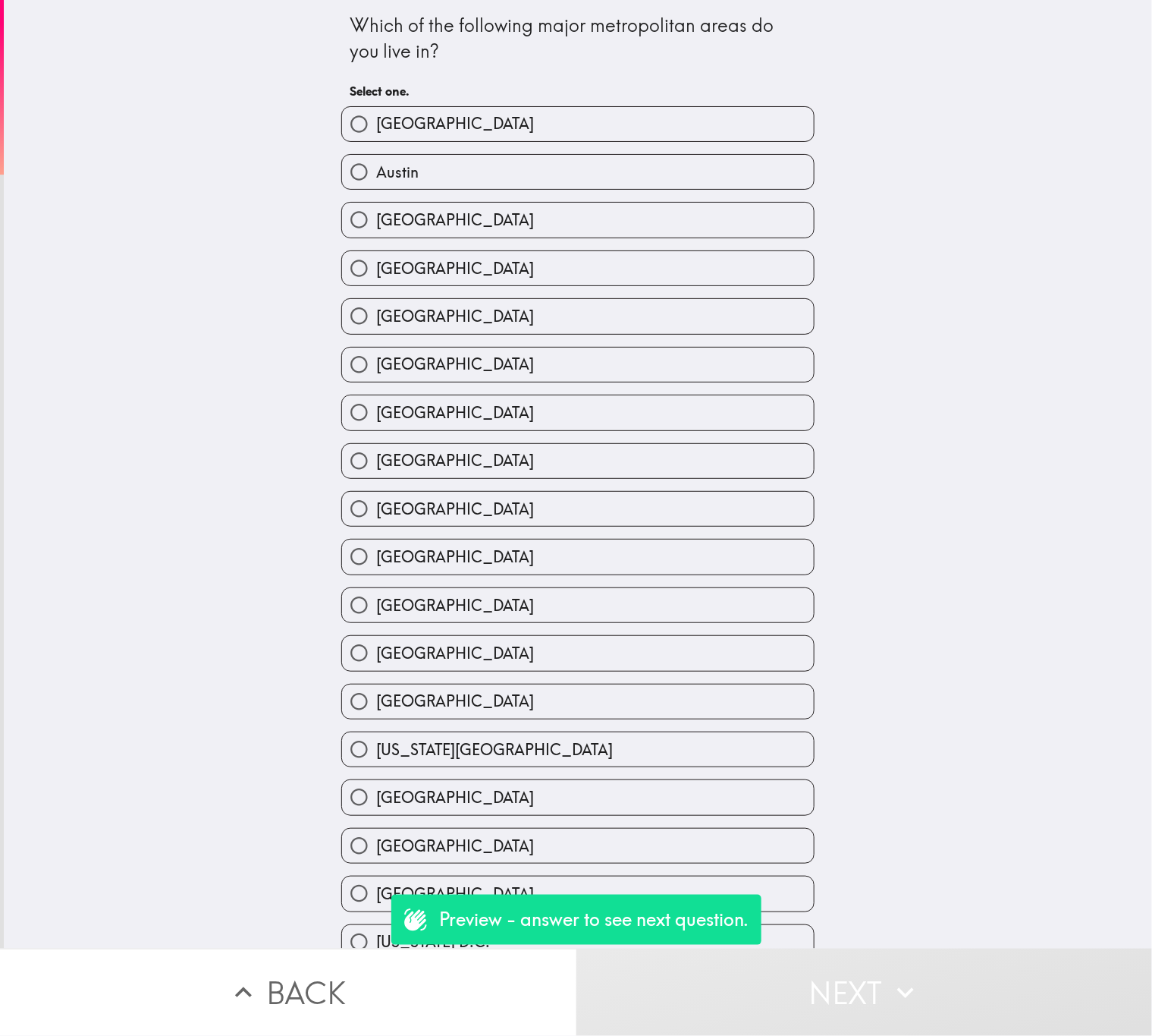
click at [421, 339] on div "[GEOGRAPHIC_DATA]" at bounding box center [572, 358] width 485 height 47
click at [437, 363] on label "[GEOGRAPHIC_DATA]" at bounding box center [577, 364] width 472 height 34
click at [376, 363] on input "[GEOGRAPHIC_DATA]" at bounding box center [359, 364] width 34 height 34
radio input "true"
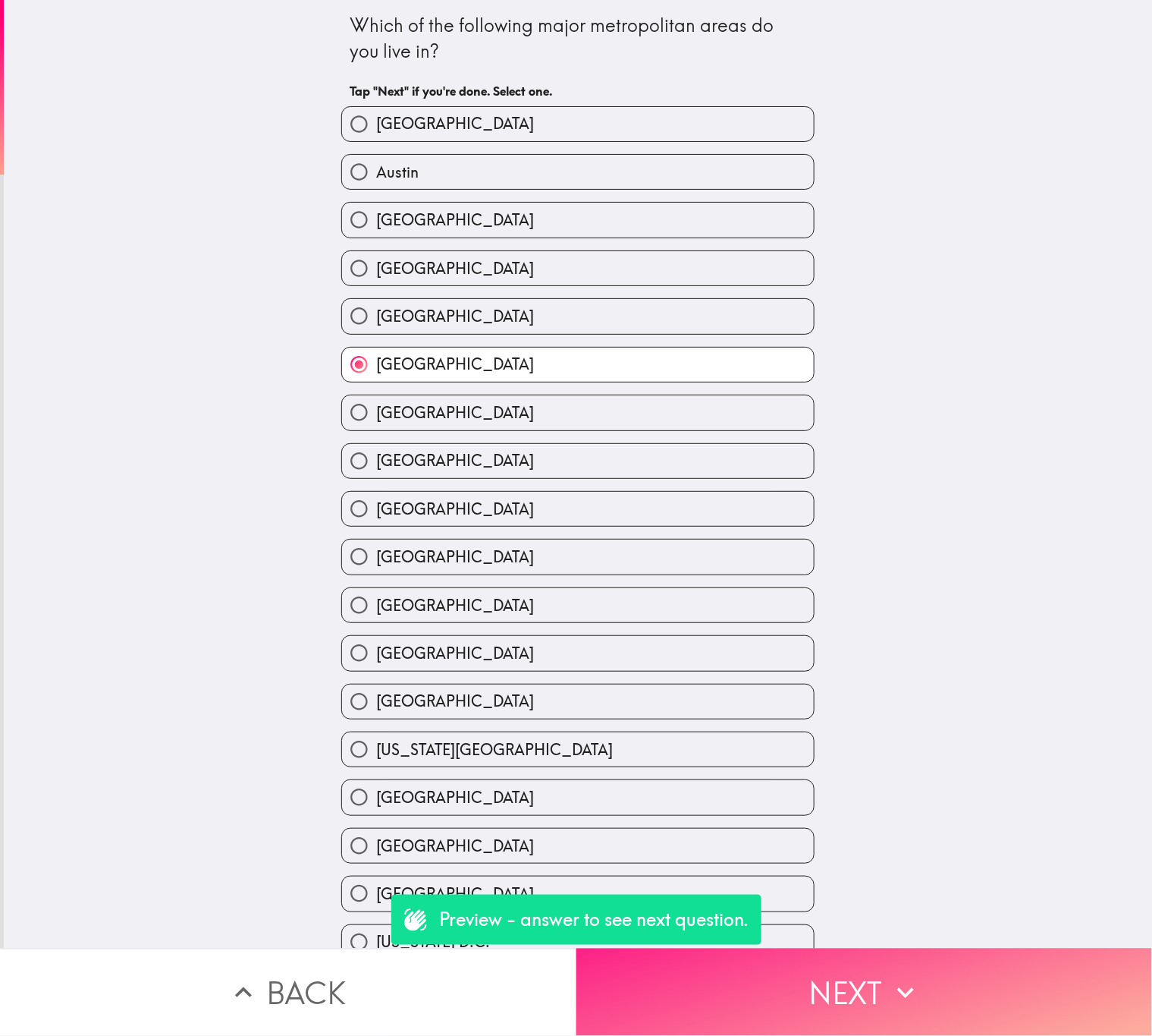
click at [889, 976] on icon "button" at bounding box center [905, 992] width 33 height 33
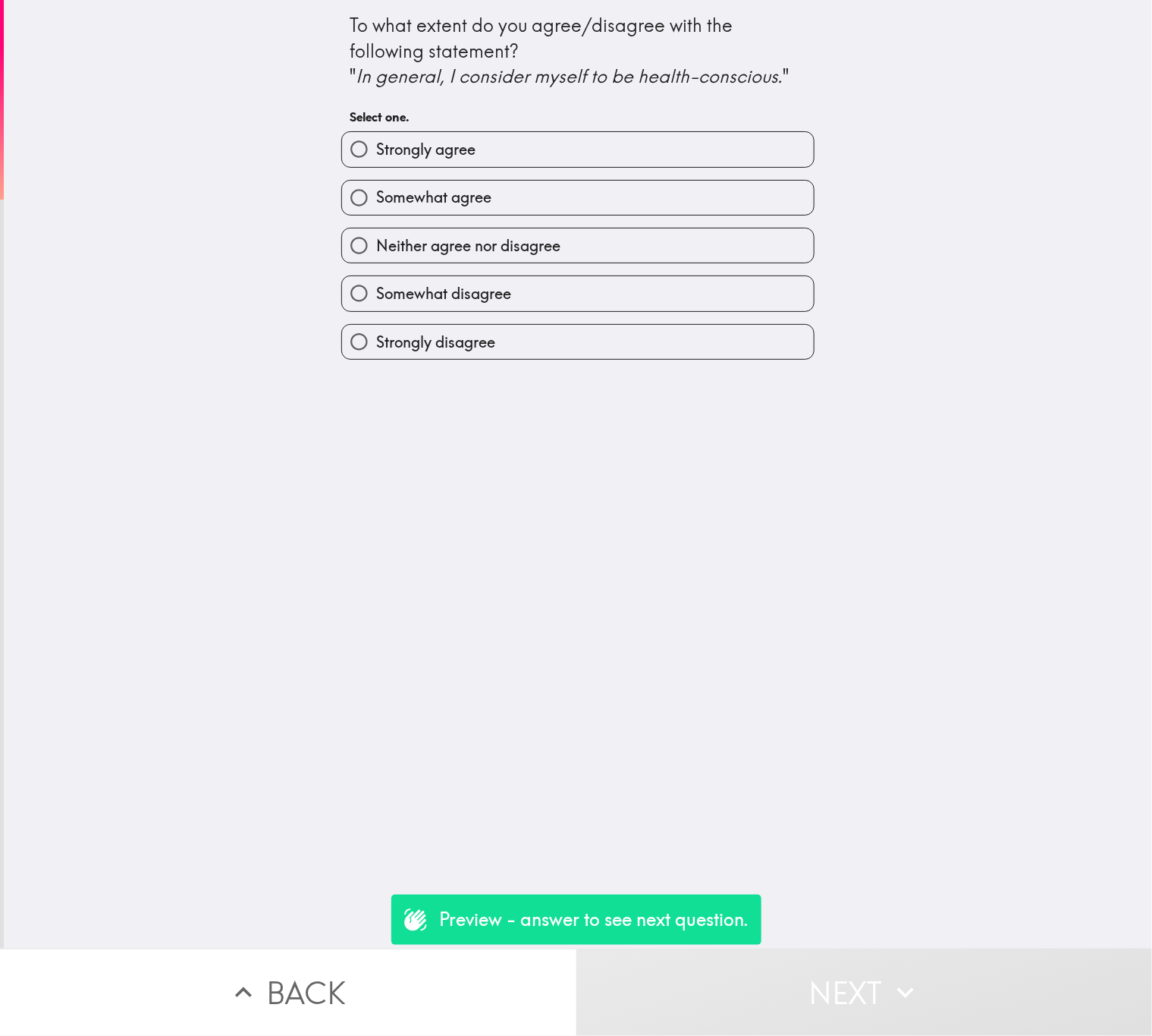
click at [488, 963] on button "Back" at bounding box center [288, 991] width 576 height 87
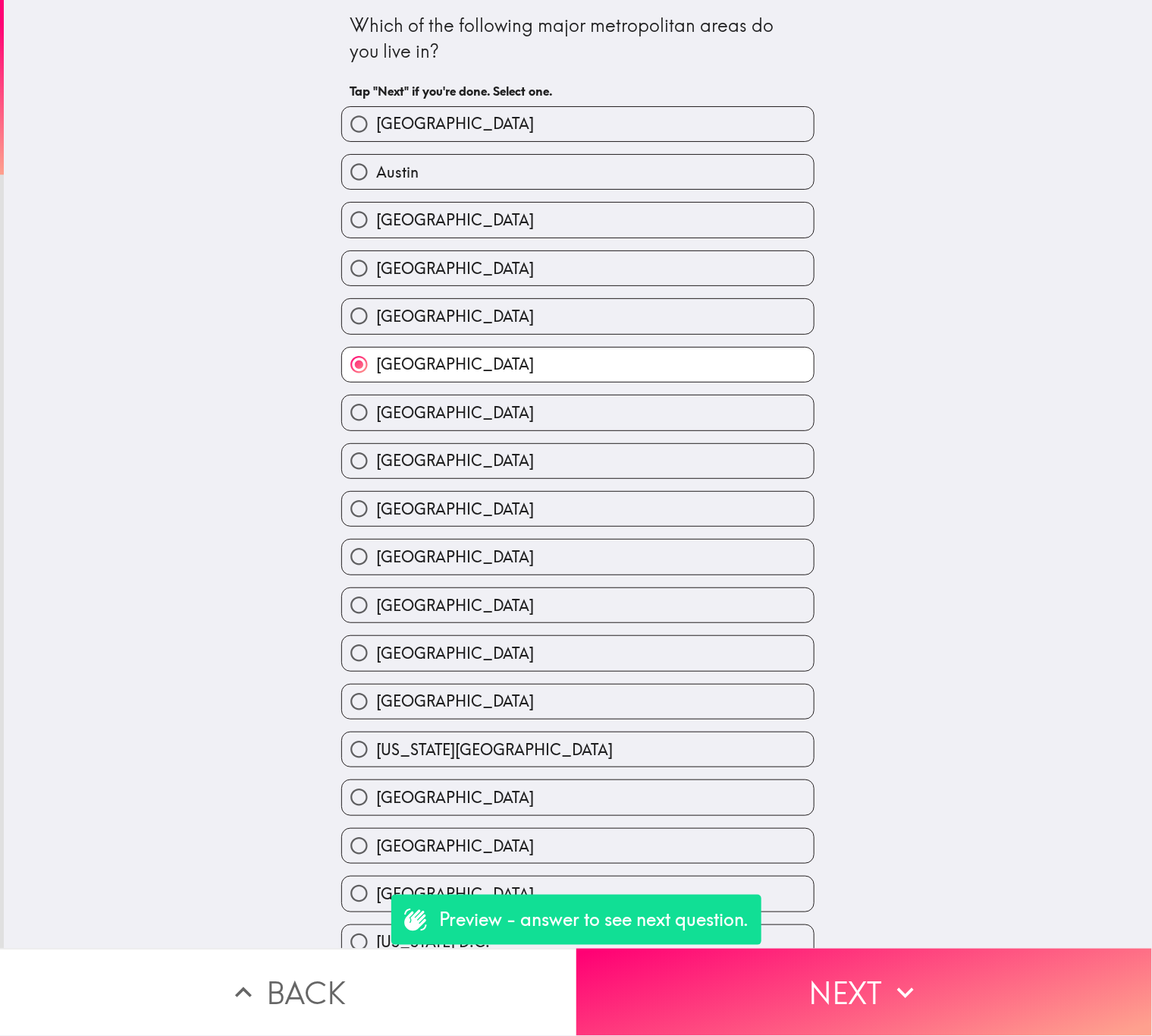
click at [829, 968] on button "Next" at bounding box center [865, 991] width 576 height 87
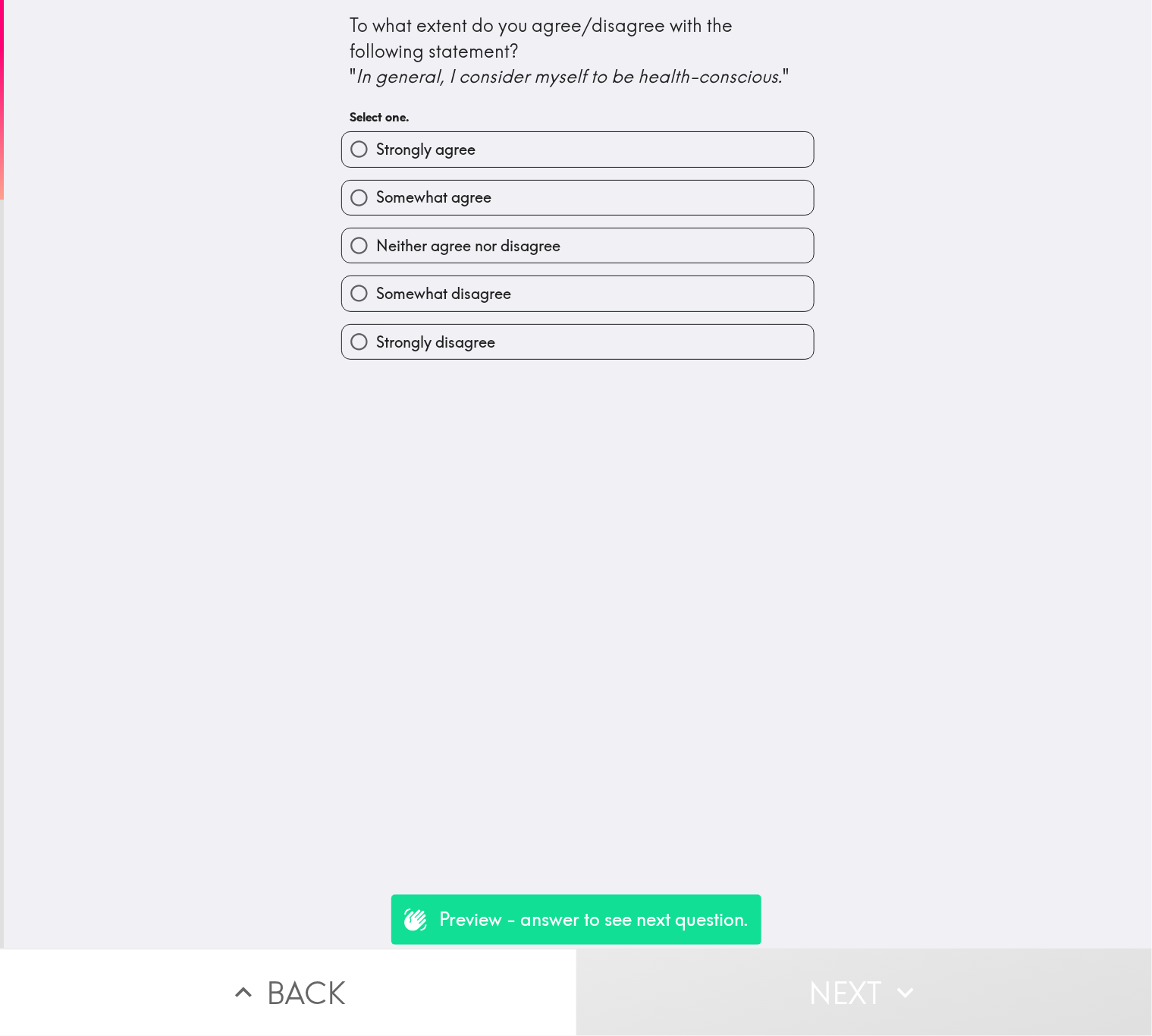
click at [530, 208] on label "Somewhat agree" at bounding box center [577, 198] width 472 height 34
click at [376, 208] on input "Somewhat agree" at bounding box center [359, 198] width 34 height 34
radio input "true"
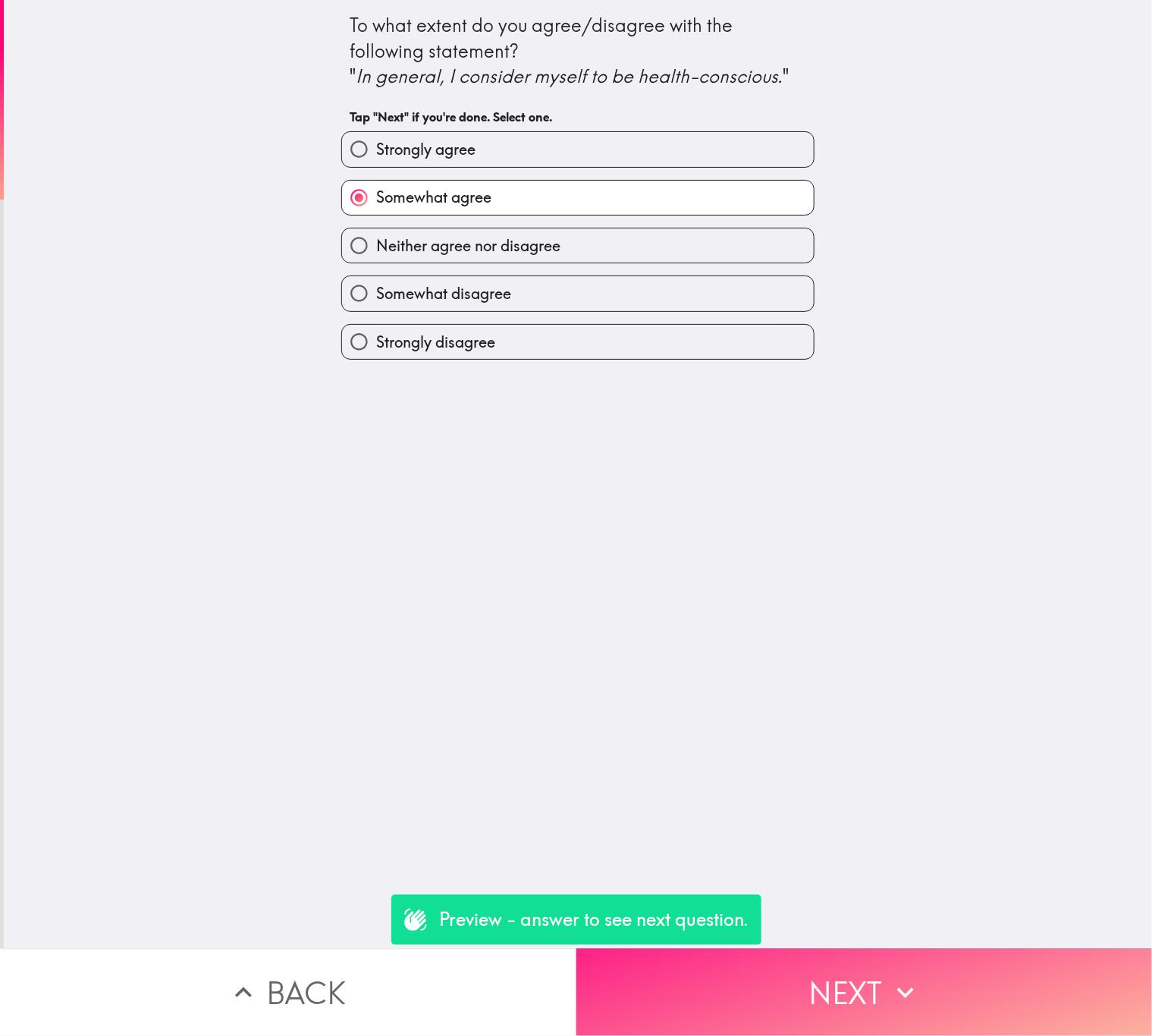
click at [907, 999] on button "Next" at bounding box center [865, 991] width 576 height 87
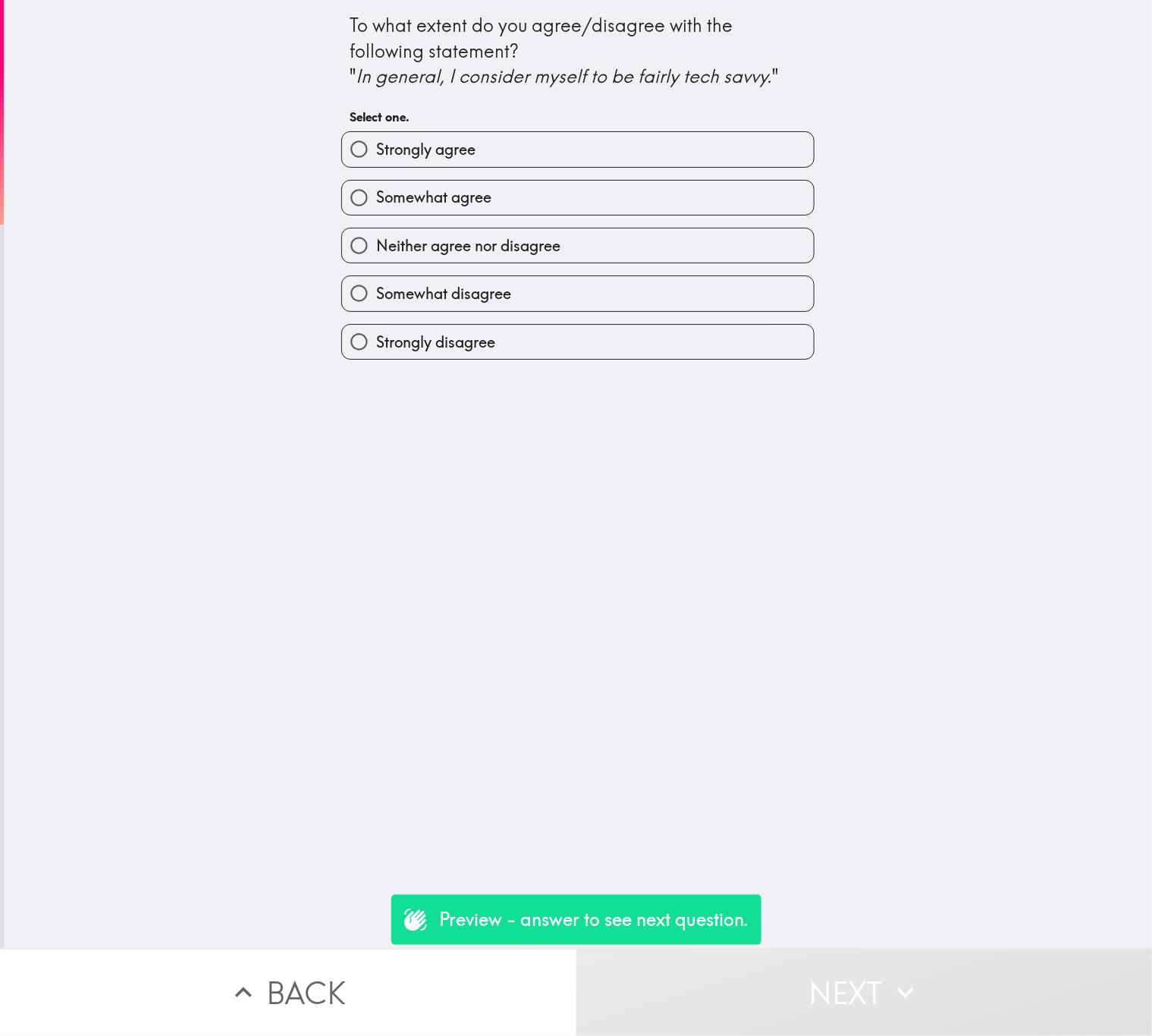
click at [544, 167] on div "Somewhat agree" at bounding box center [572, 191] width 485 height 47
click at [549, 147] on label "Strongly agree" at bounding box center [577, 149] width 472 height 34
click at [376, 147] on input "Strongly agree" at bounding box center [359, 149] width 34 height 34
radio input "true"
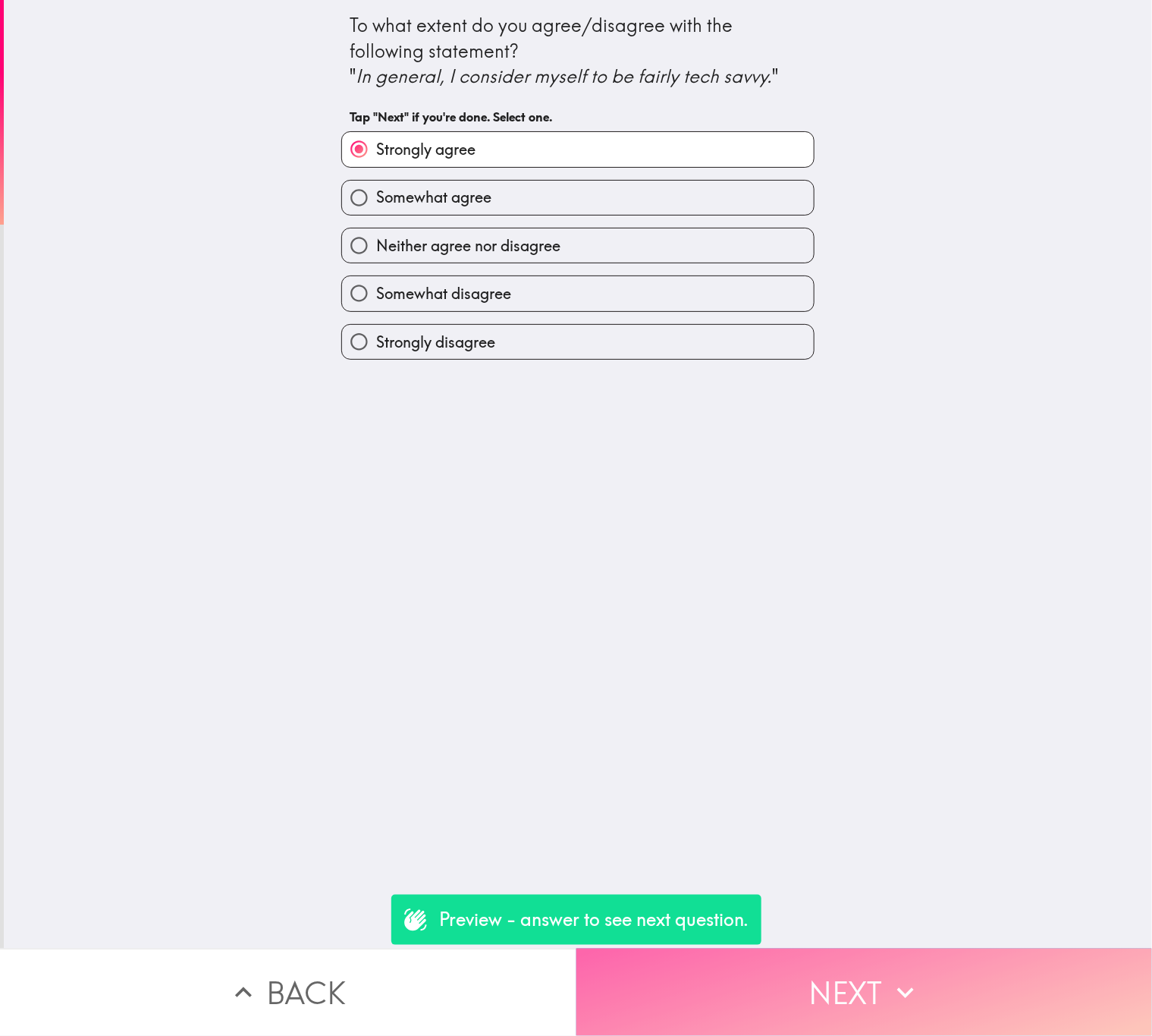
click at [876, 971] on button "Next" at bounding box center [865, 991] width 576 height 87
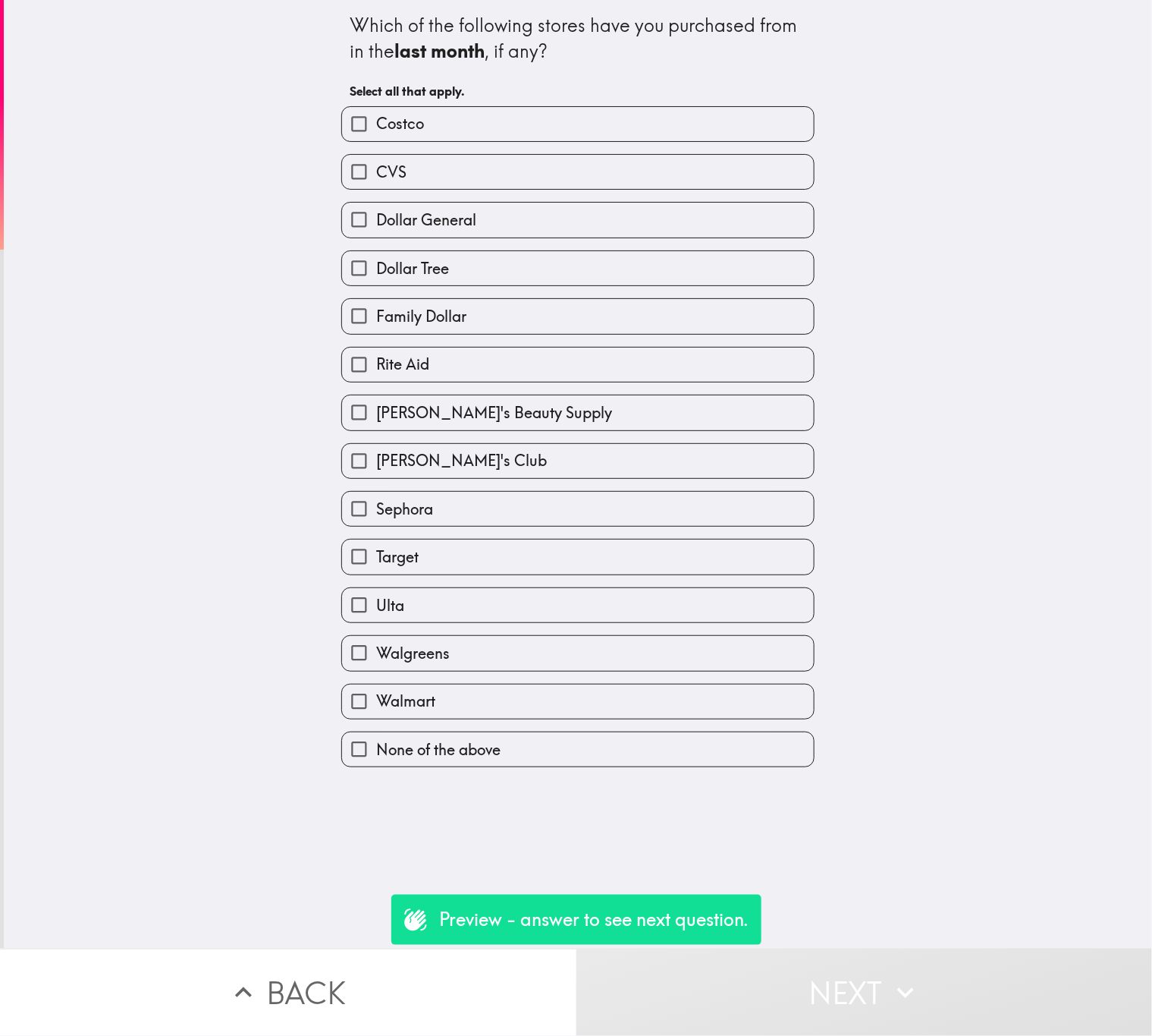
click at [671, 581] on div "Ulta" at bounding box center [572, 598] width 485 height 47
click at [499, 713] on label "Walmart" at bounding box center [577, 701] width 472 height 34
click at [376, 713] on input "Walmart" at bounding box center [359, 701] width 34 height 34
checkbox input "true"
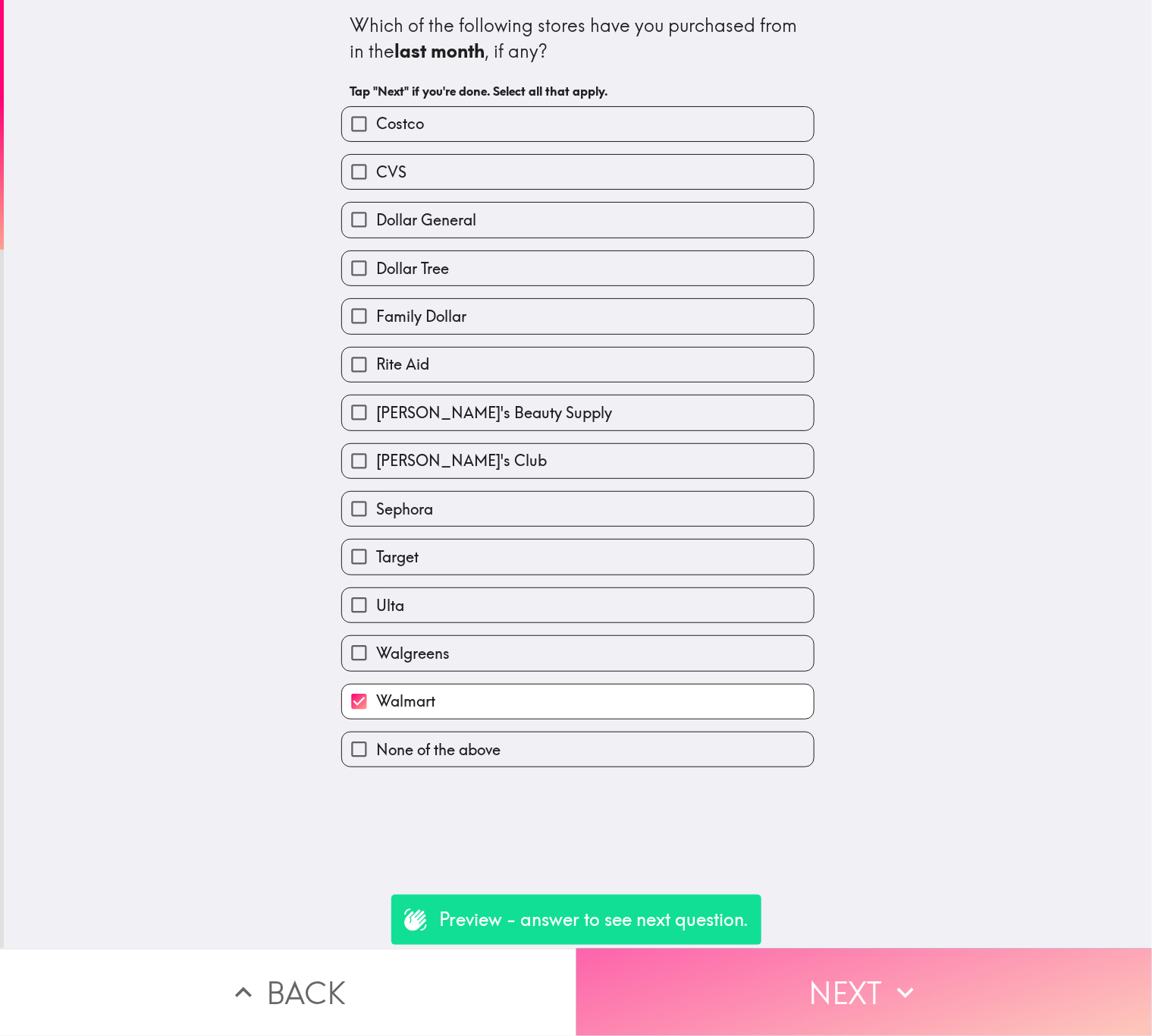
click at [755, 958] on button "Next" at bounding box center [865, 991] width 576 height 87
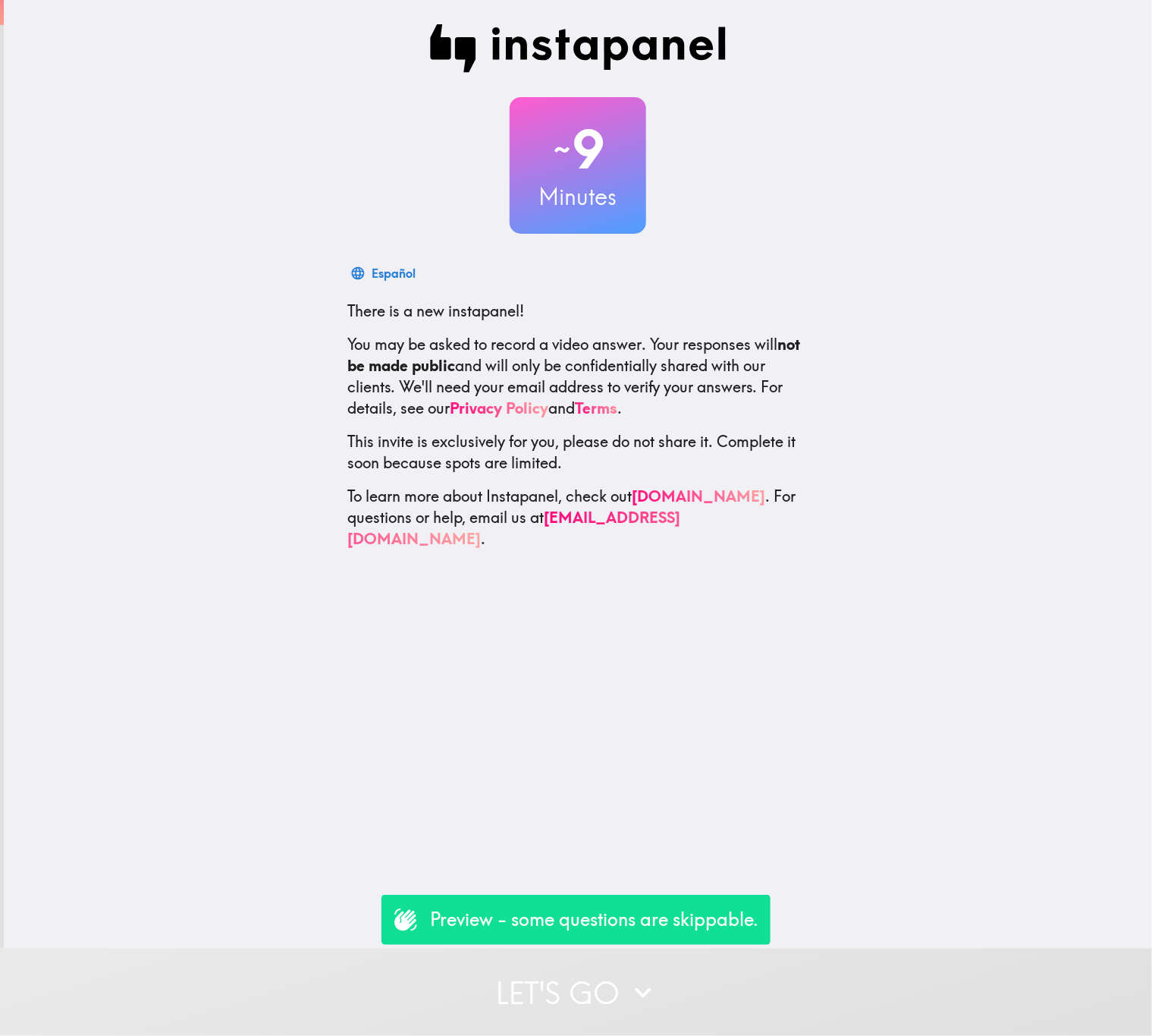
drag, startPoint x: 690, startPoint y: 992, endPoint x: 644, endPoint y: 918, distance: 87.1
click at [687, 992] on button "Let's go" at bounding box center [576, 991] width 1152 height 87
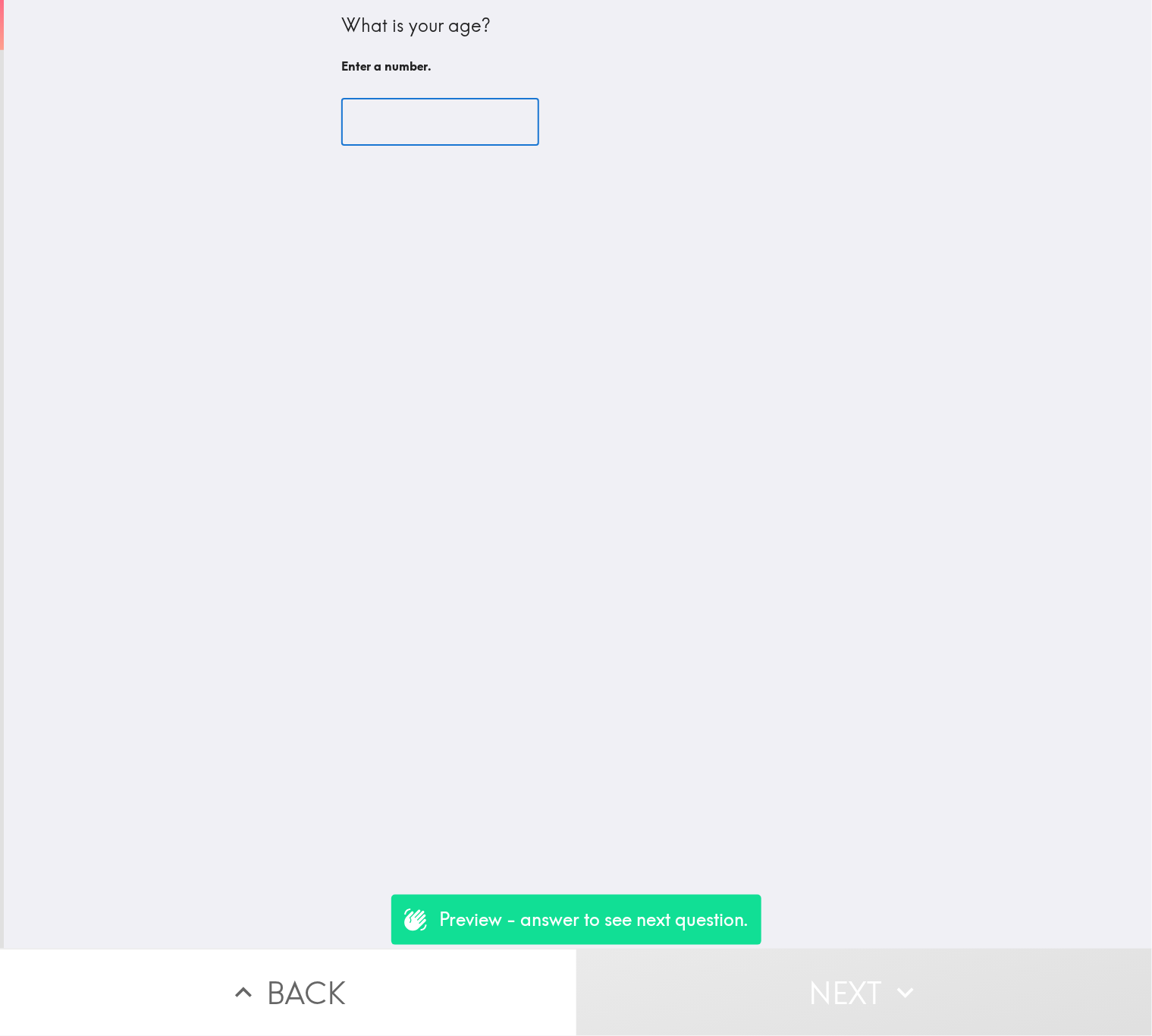
drag, startPoint x: 408, startPoint y: 106, endPoint x: 430, endPoint y: 103, distance: 22.2
click at [407, 110] on input "number" at bounding box center [439, 122] width 198 height 47
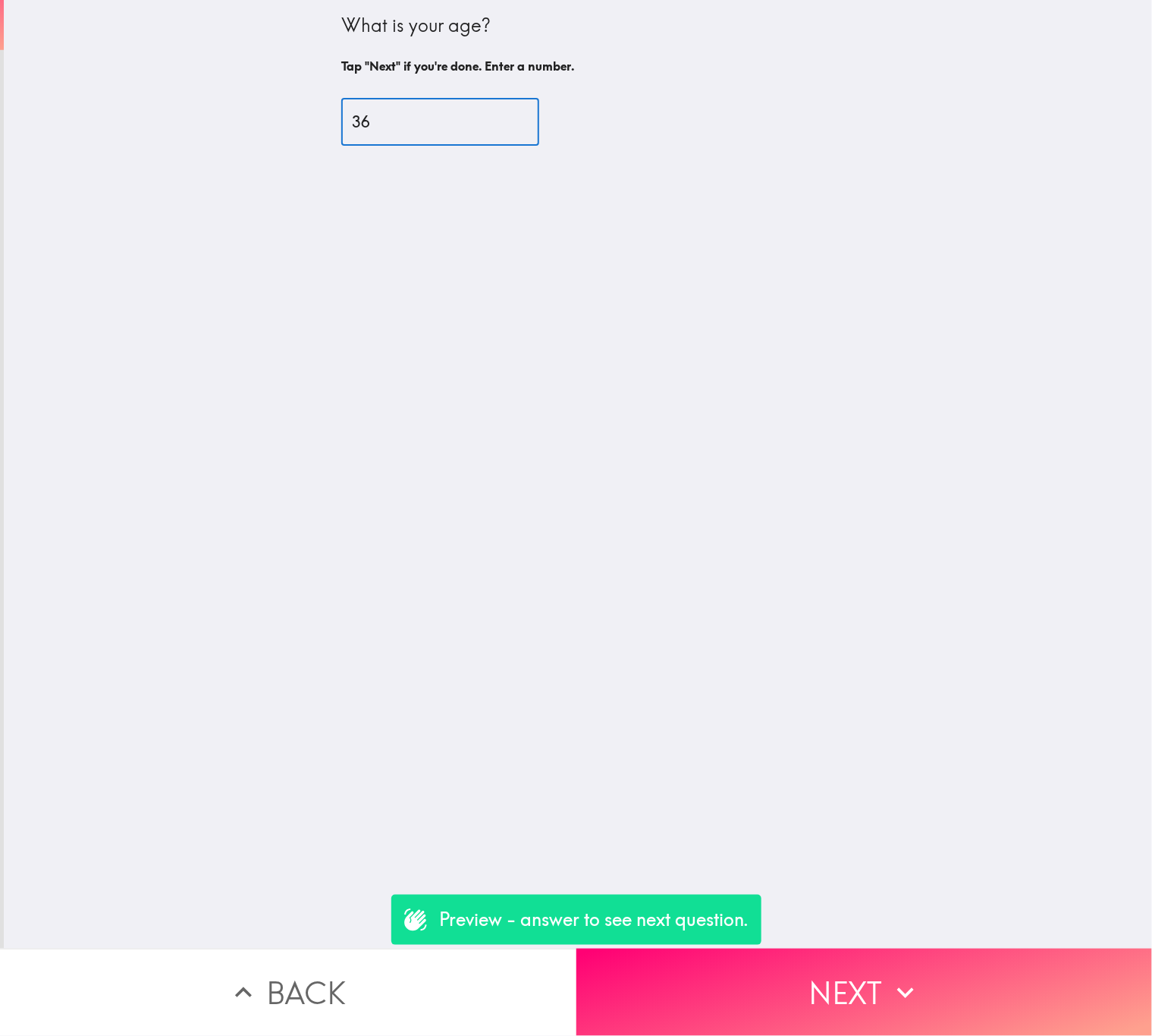
type input "36"
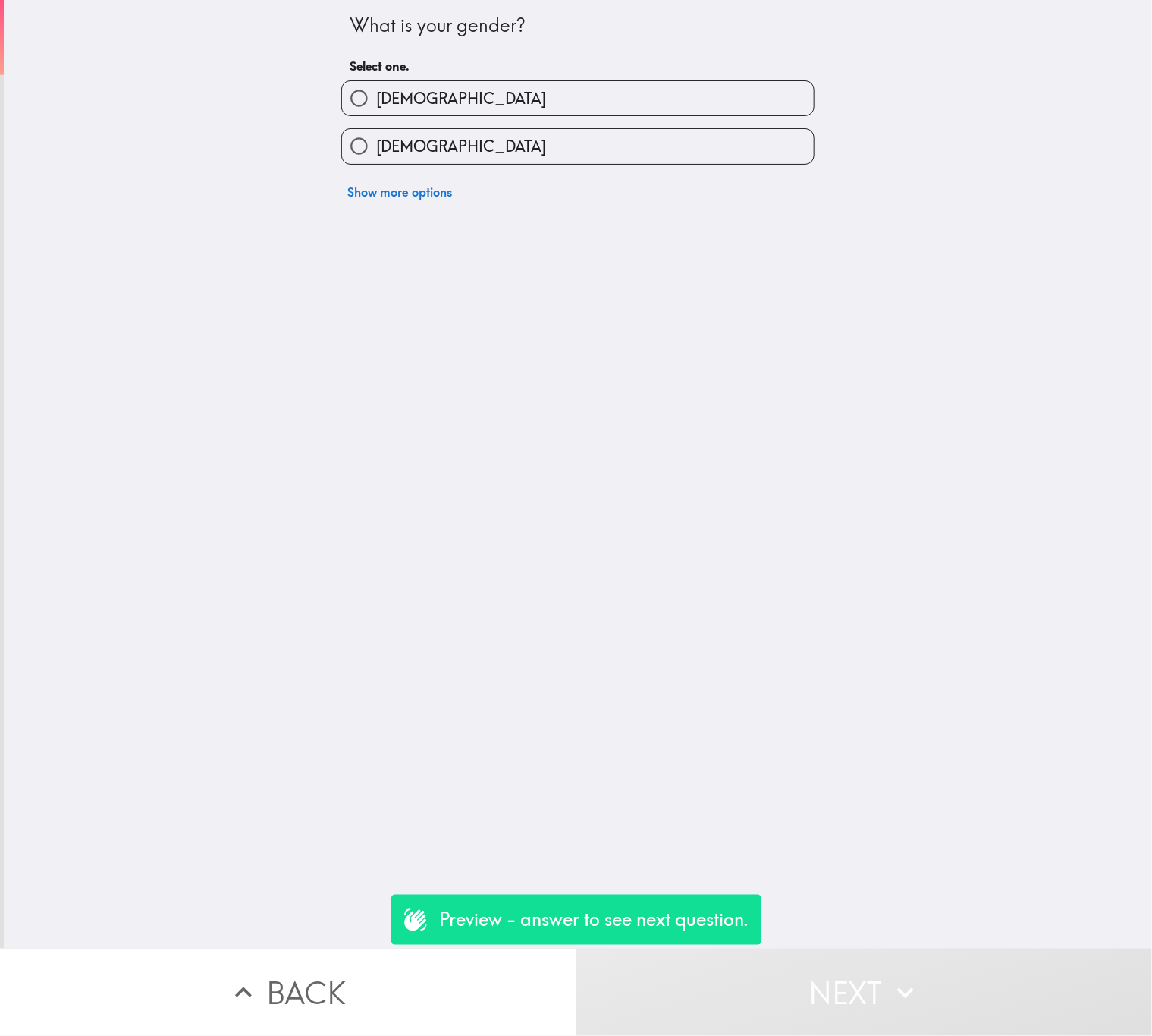
click at [433, 81] on div "[DEMOGRAPHIC_DATA]" at bounding box center [577, 98] width 474 height 36
click at [587, 147] on label "Female" at bounding box center [577, 146] width 472 height 34
click at [376, 147] on input "Female" at bounding box center [359, 146] width 34 height 34
radio input "true"
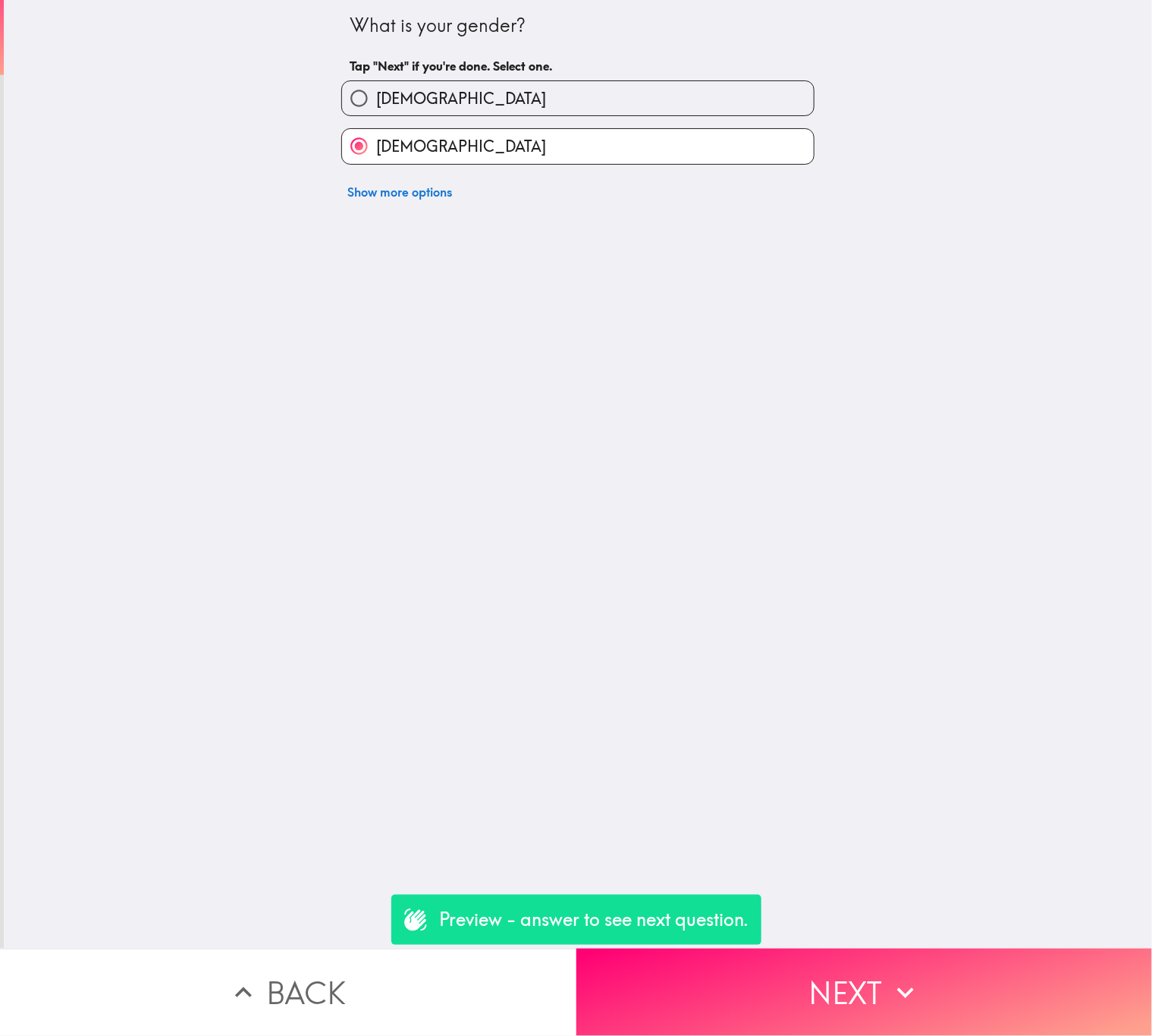
click at [911, 948] on button "Next" at bounding box center [865, 991] width 576 height 87
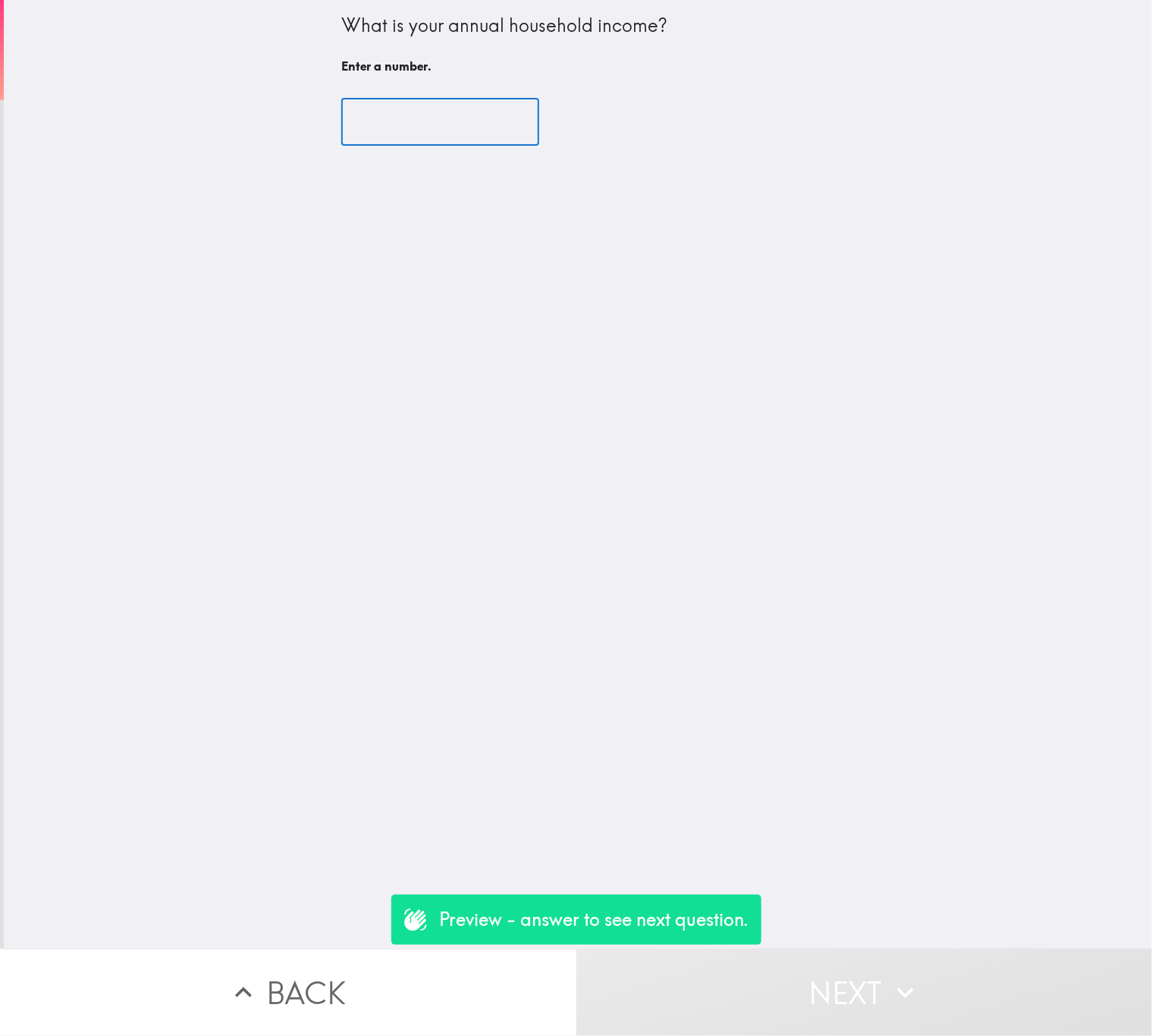
drag, startPoint x: 439, startPoint y: 133, endPoint x: 430, endPoint y: 132, distance: 9.1
click at [431, 133] on input "number" at bounding box center [439, 122] width 198 height 47
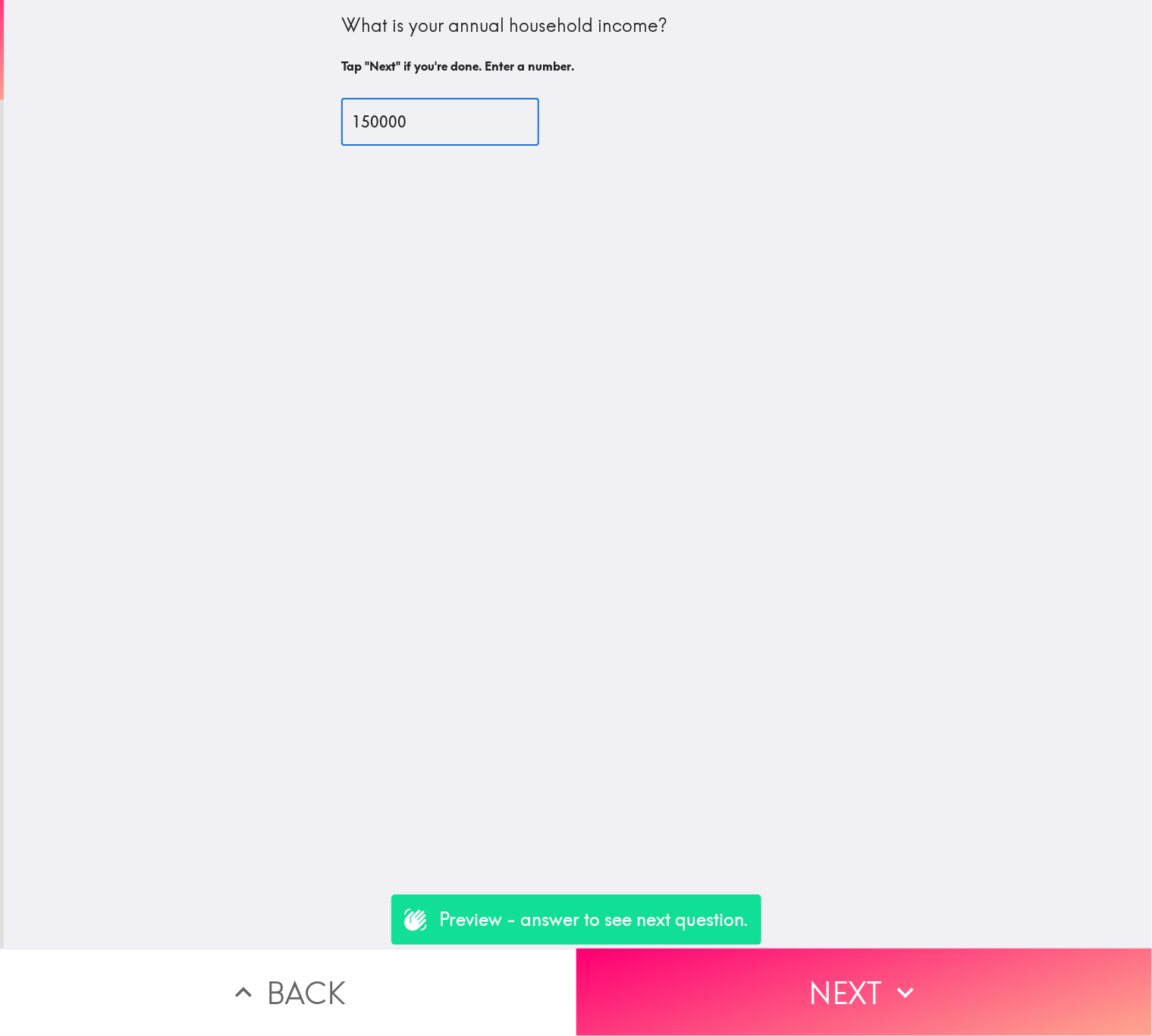
type input "150000"
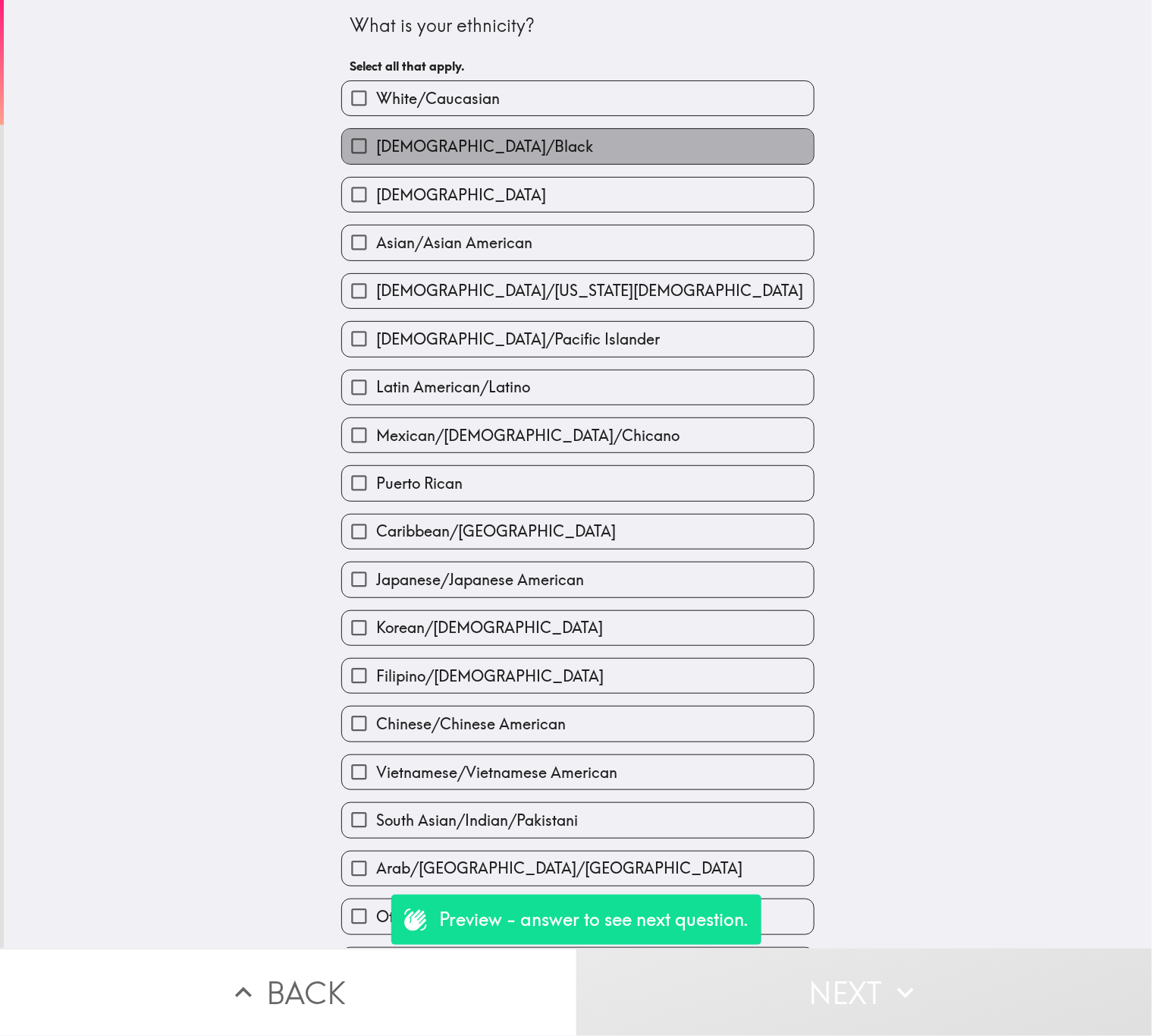
click at [565, 162] on label "African American/Black" at bounding box center [577, 146] width 472 height 34
click at [376, 162] on input "African American/Black" at bounding box center [359, 146] width 34 height 34
checkbox input "true"
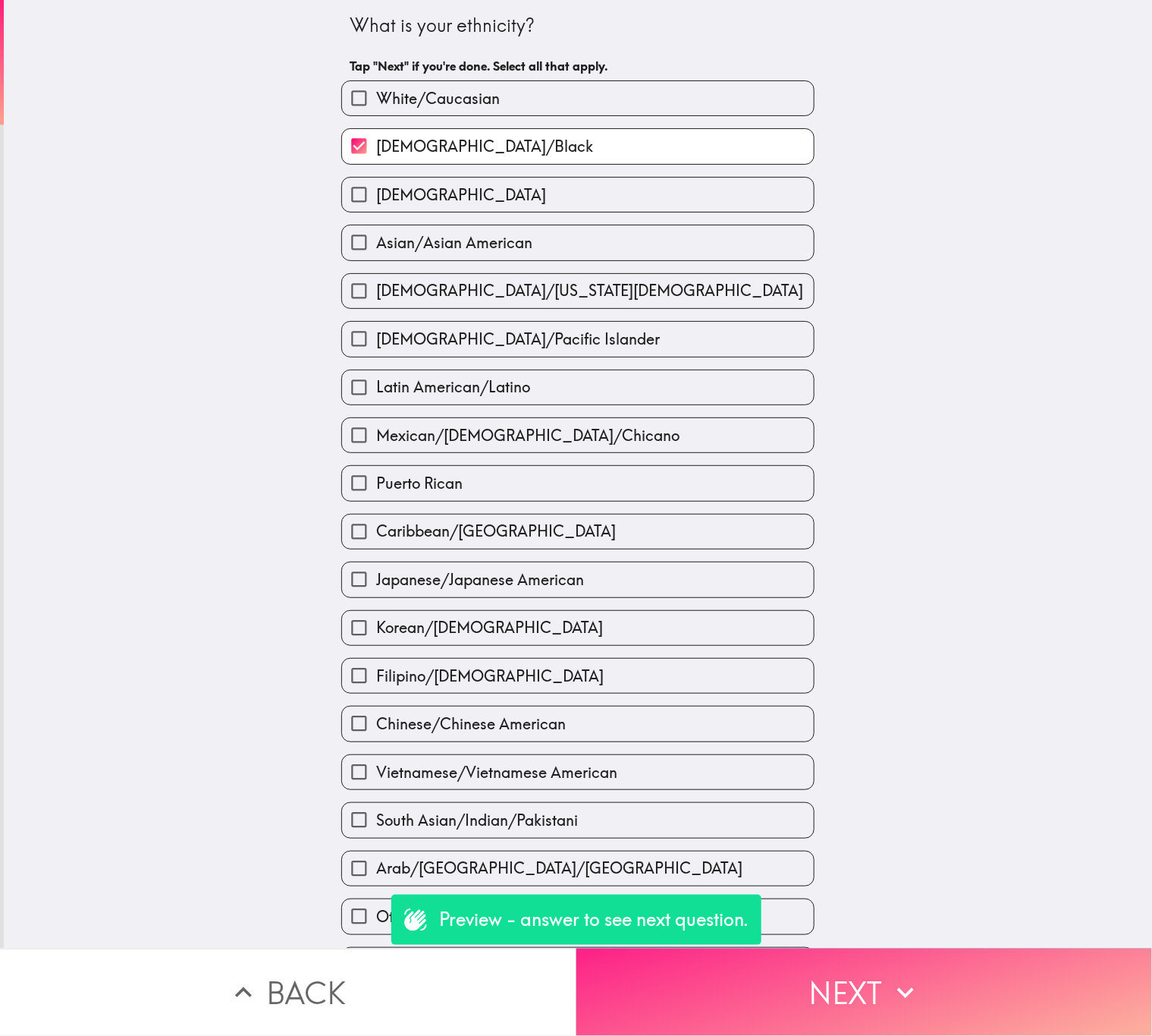
click at [976, 952] on button "Next" at bounding box center [865, 991] width 576 height 87
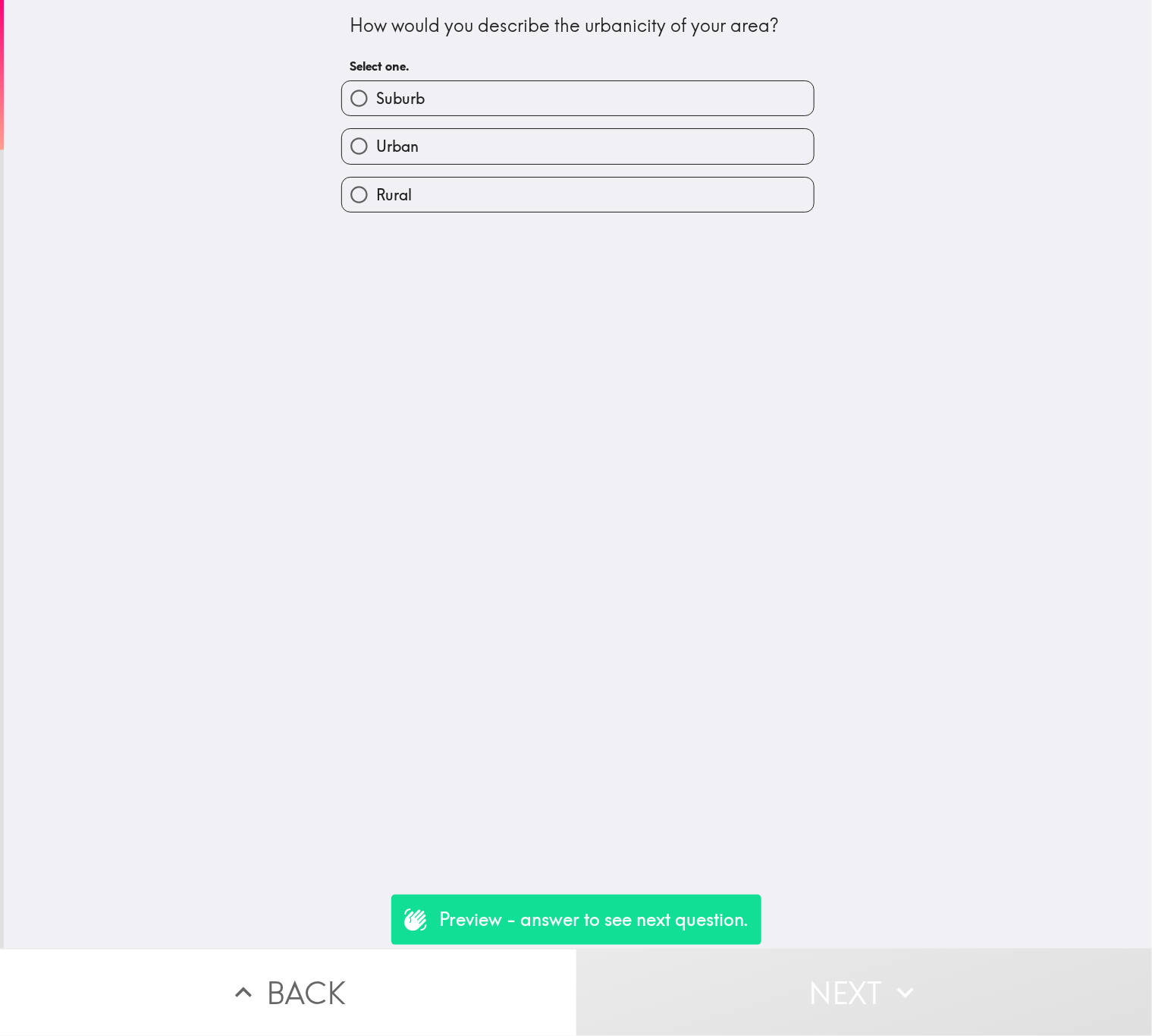
click at [481, 98] on label "Suburb" at bounding box center [577, 98] width 472 height 34
click at [376, 98] on input "Suburb" at bounding box center [359, 98] width 34 height 34
radio input "true"
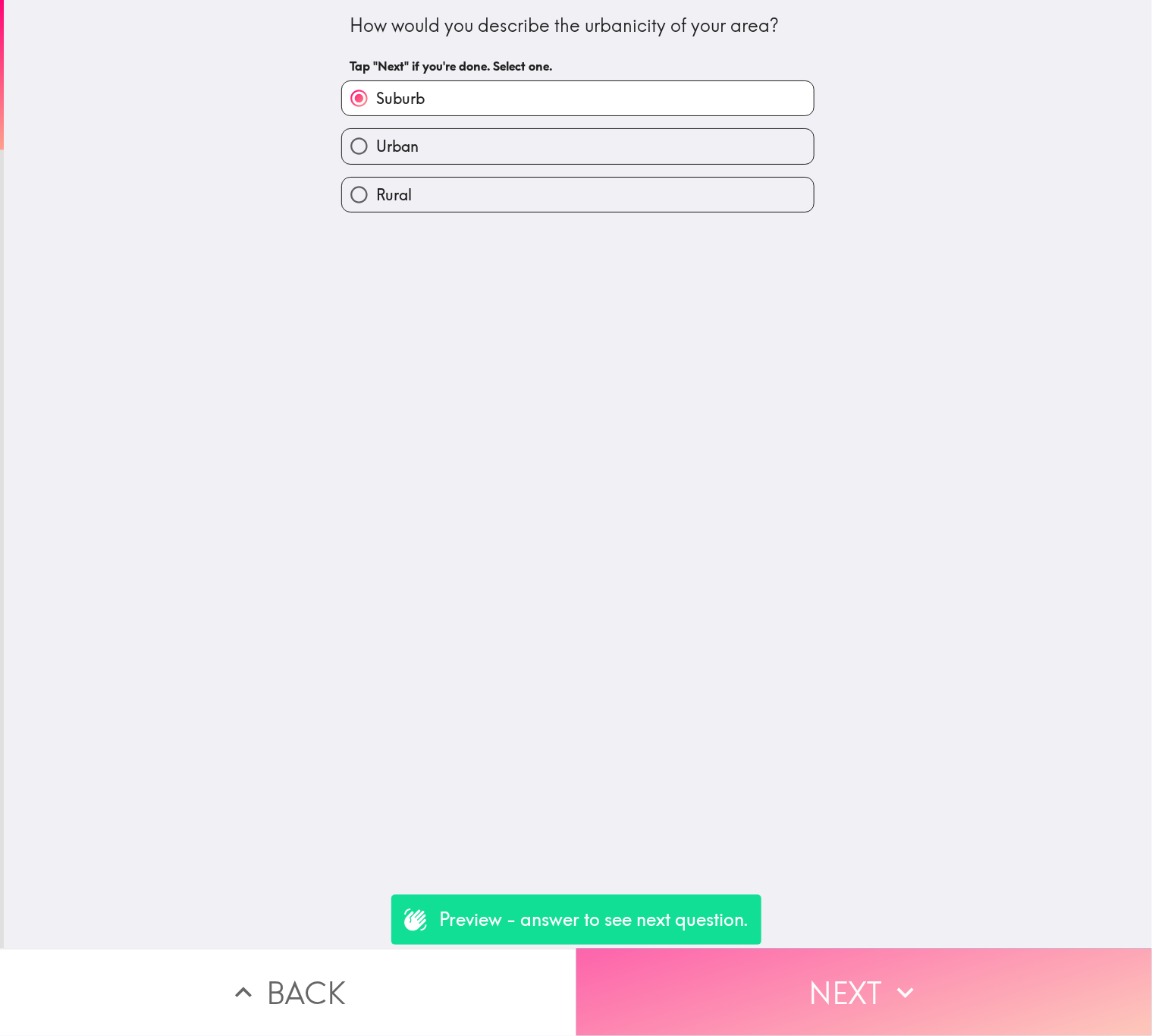
click at [844, 971] on button "Next" at bounding box center [865, 991] width 576 height 87
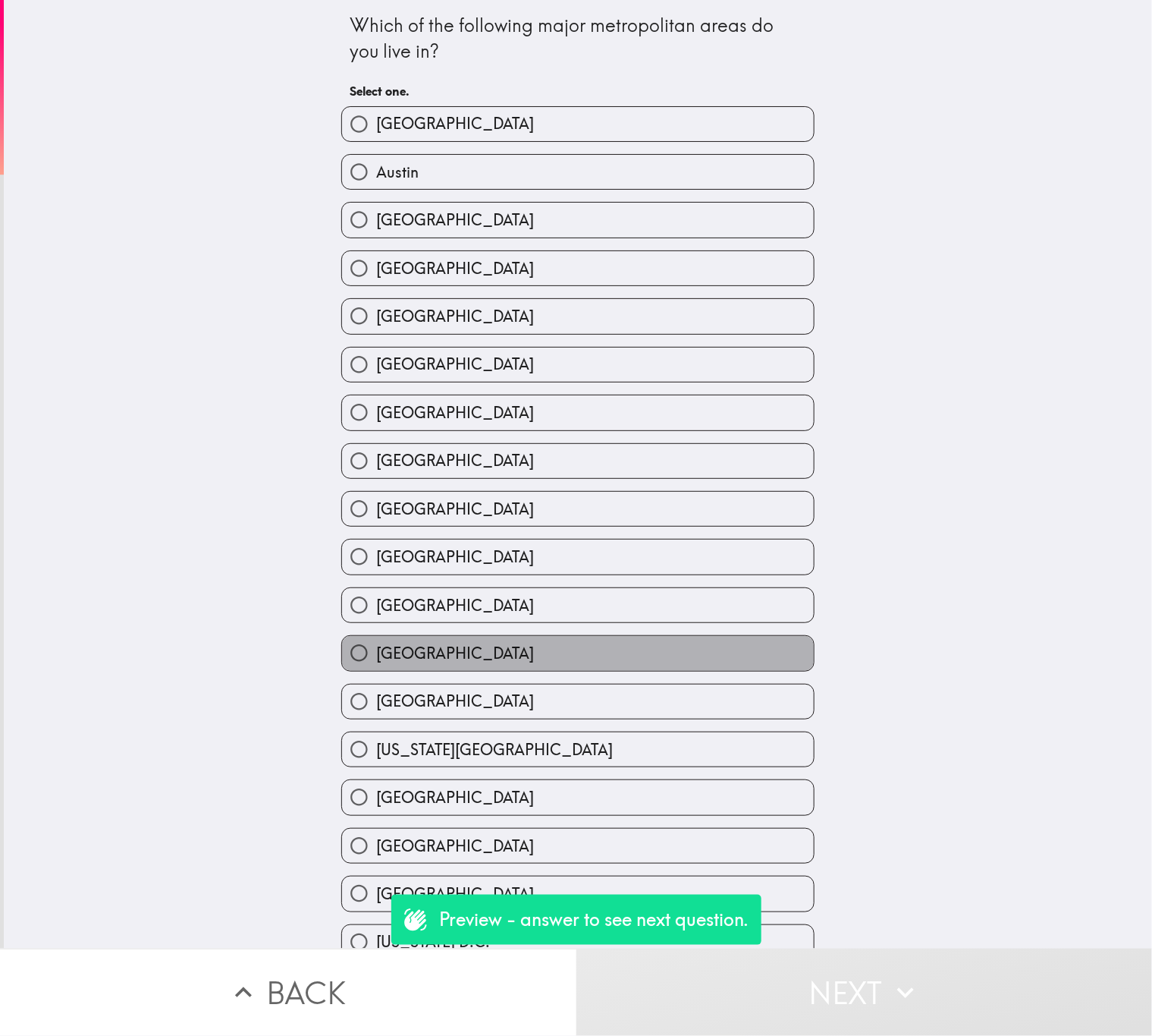
click at [618, 654] on label "Miami" at bounding box center [577, 653] width 472 height 34
click at [376, 654] on input "Miami" at bounding box center [359, 653] width 34 height 34
radio input "true"
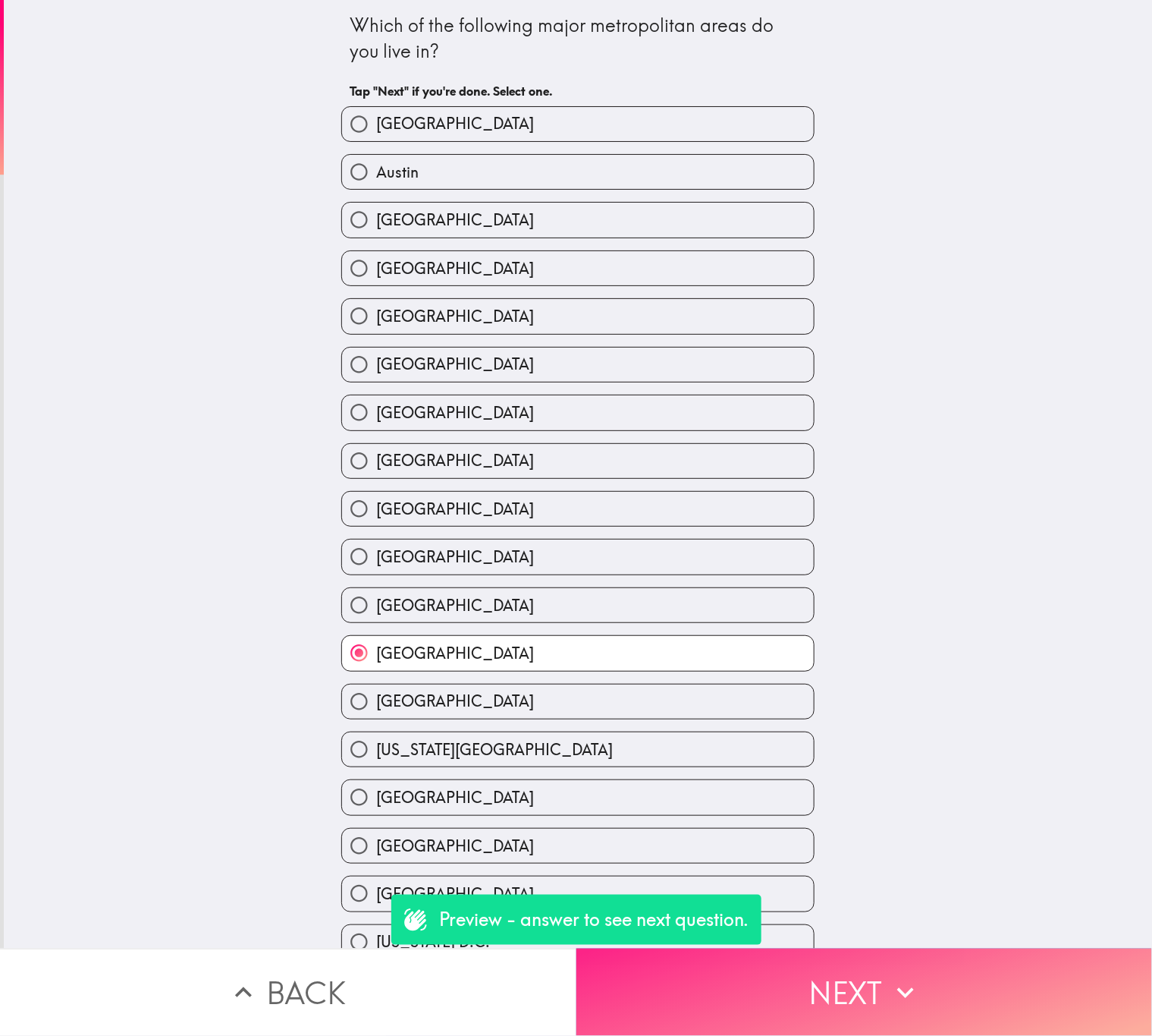
click at [789, 972] on button "Next" at bounding box center [865, 991] width 576 height 87
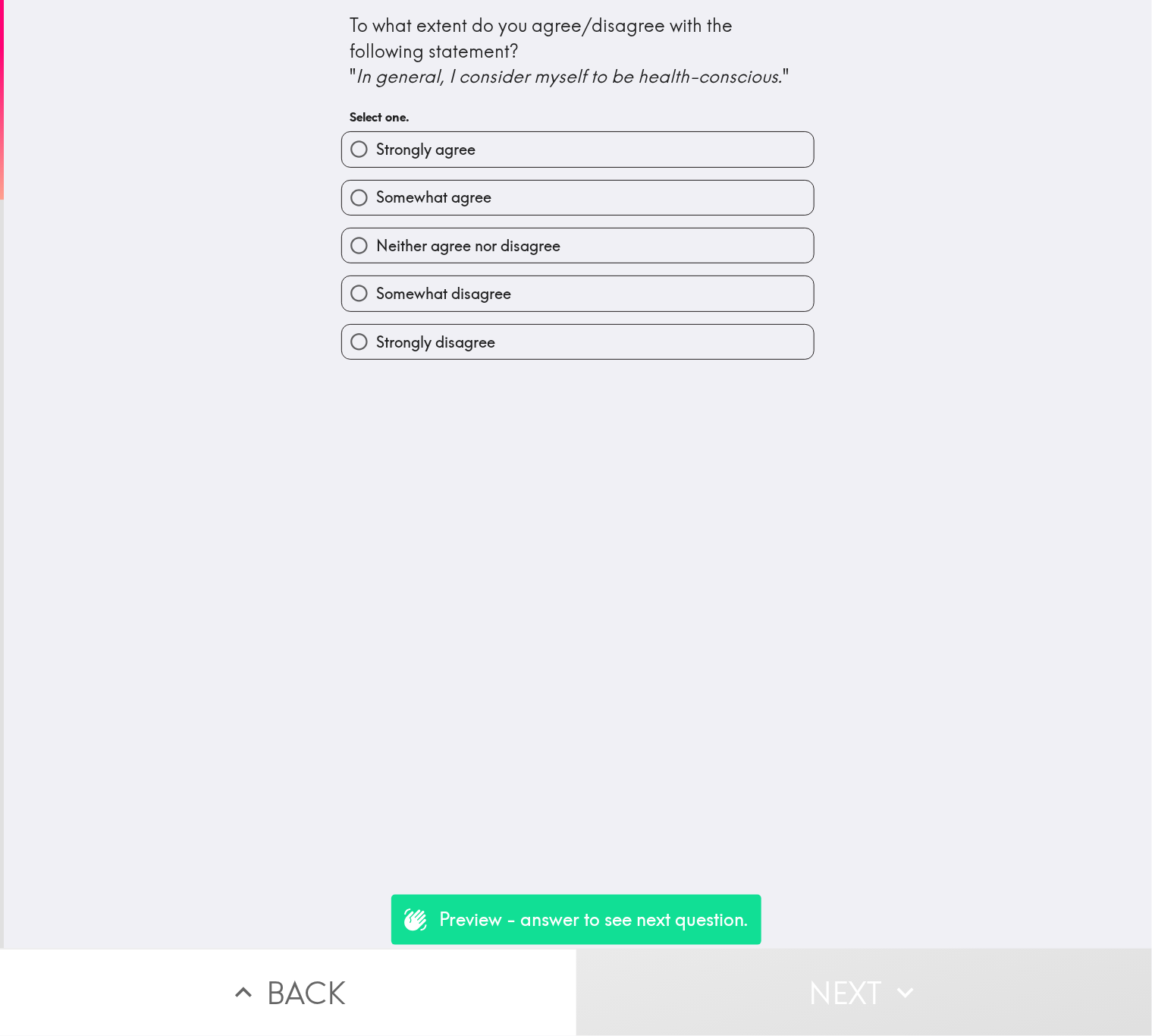
click at [471, 189] on span "Somewhat agree" at bounding box center [433, 197] width 115 height 21
click at [376, 189] on input "Somewhat agree" at bounding box center [359, 198] width 34 height 34
radio input "true"
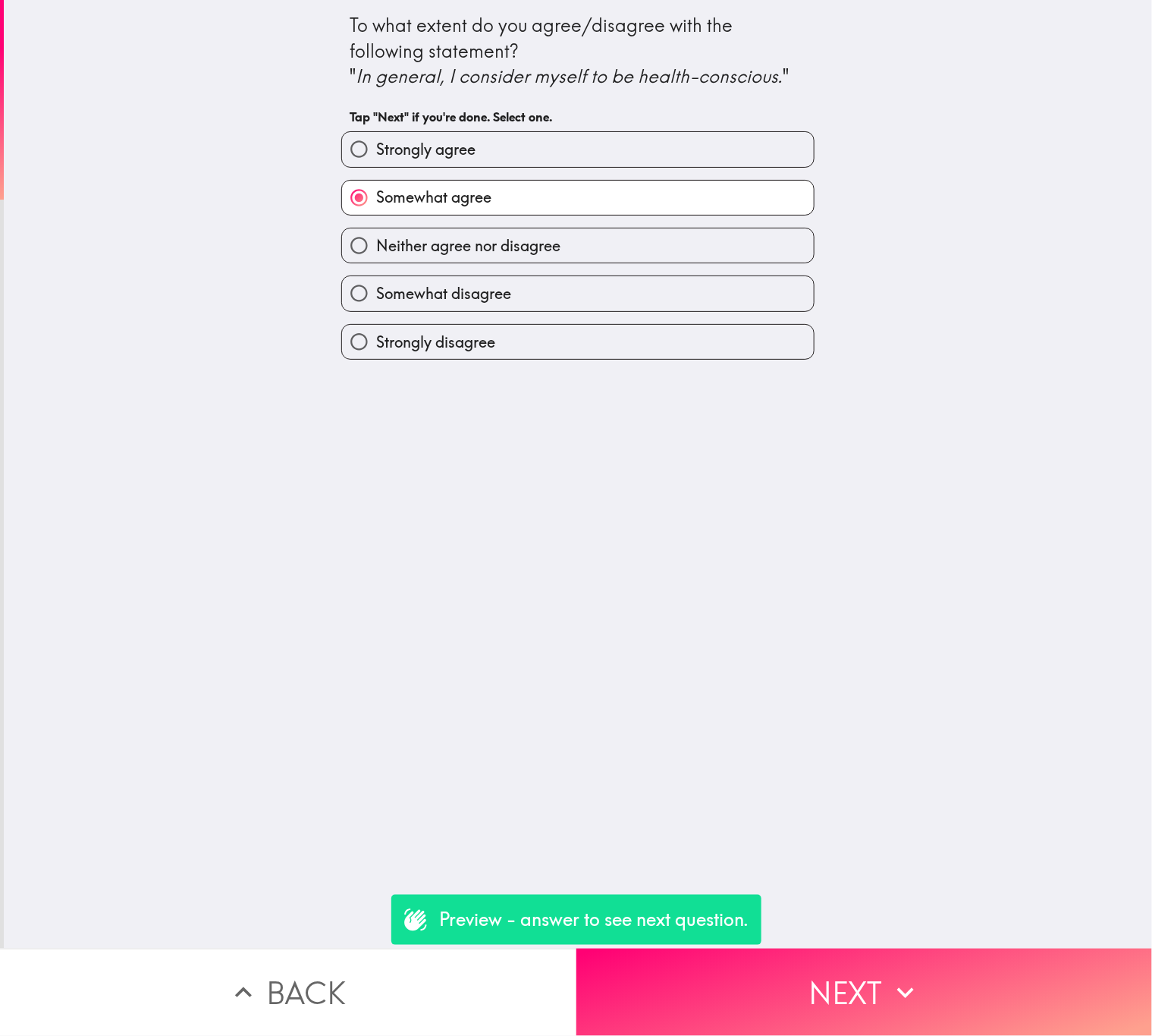
drag, startPoint x: 875, startPoint y: 952, endPoint x: 872, endPoint y: 940, distance: 12.4
click at [875, 952] on button "Next" at bounding box center [865, 991] width 576 height 87
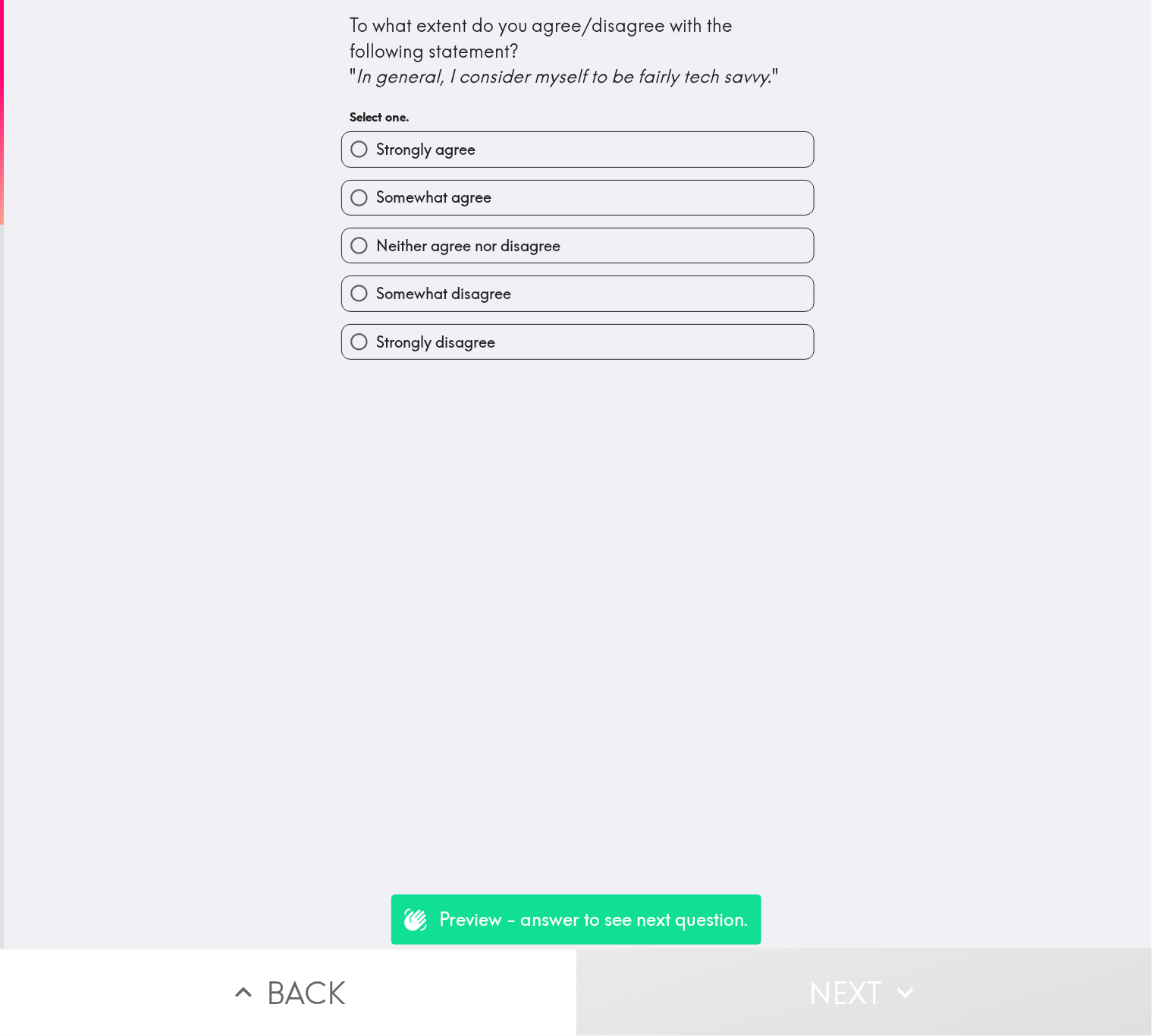
drag, startPoint x: 496, startPoint y: 199, endPoint x: 550, endPoint y: 509, distance: 314.7
click at [492, 199] on label "Somewhat agree" at bounding box center [577, 198] width 472 height 34
click at [376, 199] on input "Somewhat agree" at bounding box center [359, 198] width 34 height 34
radio input "true"
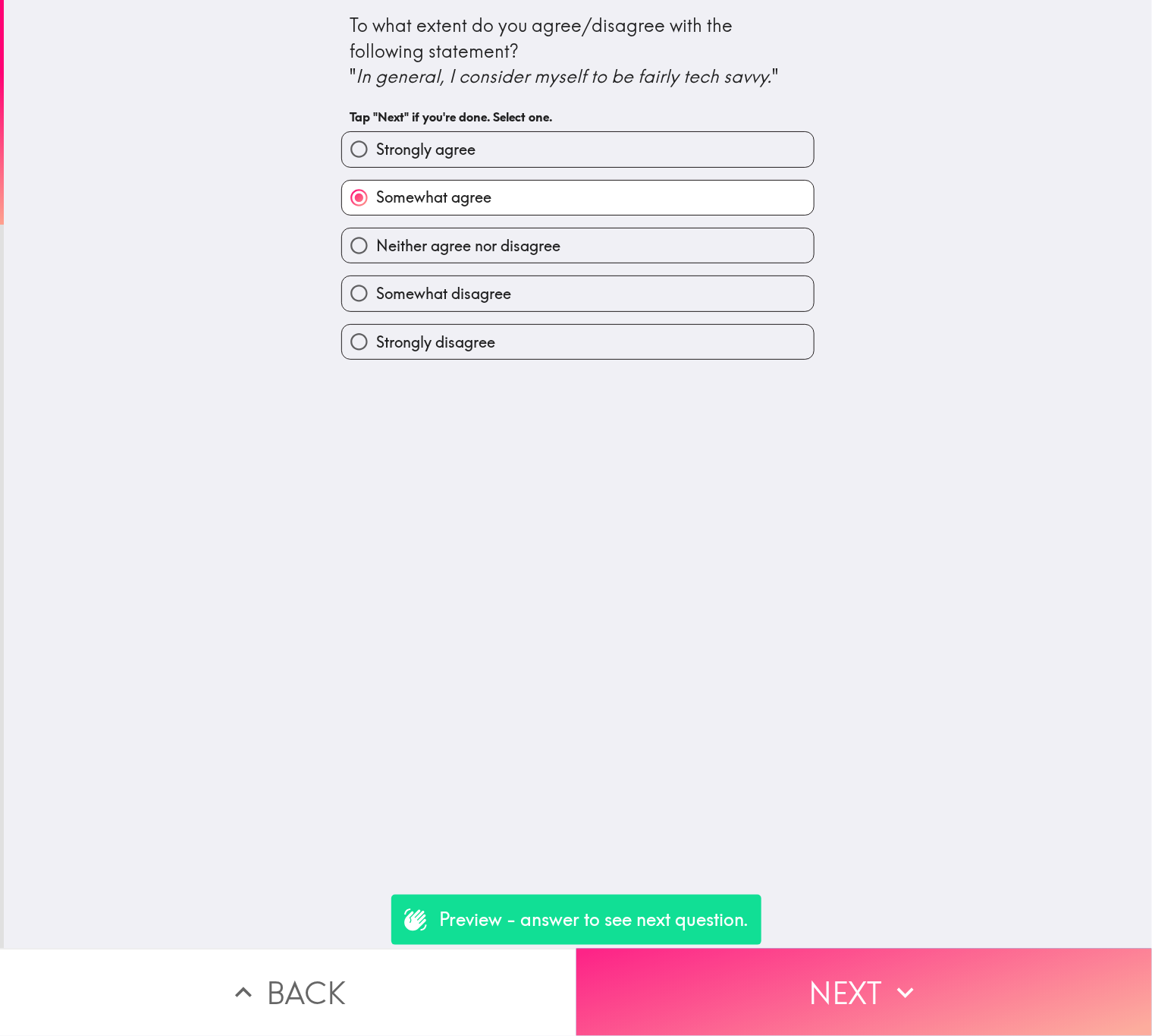
click at [837, 983] on button "Next" at bounding box center [865, 991] width 576 height 87
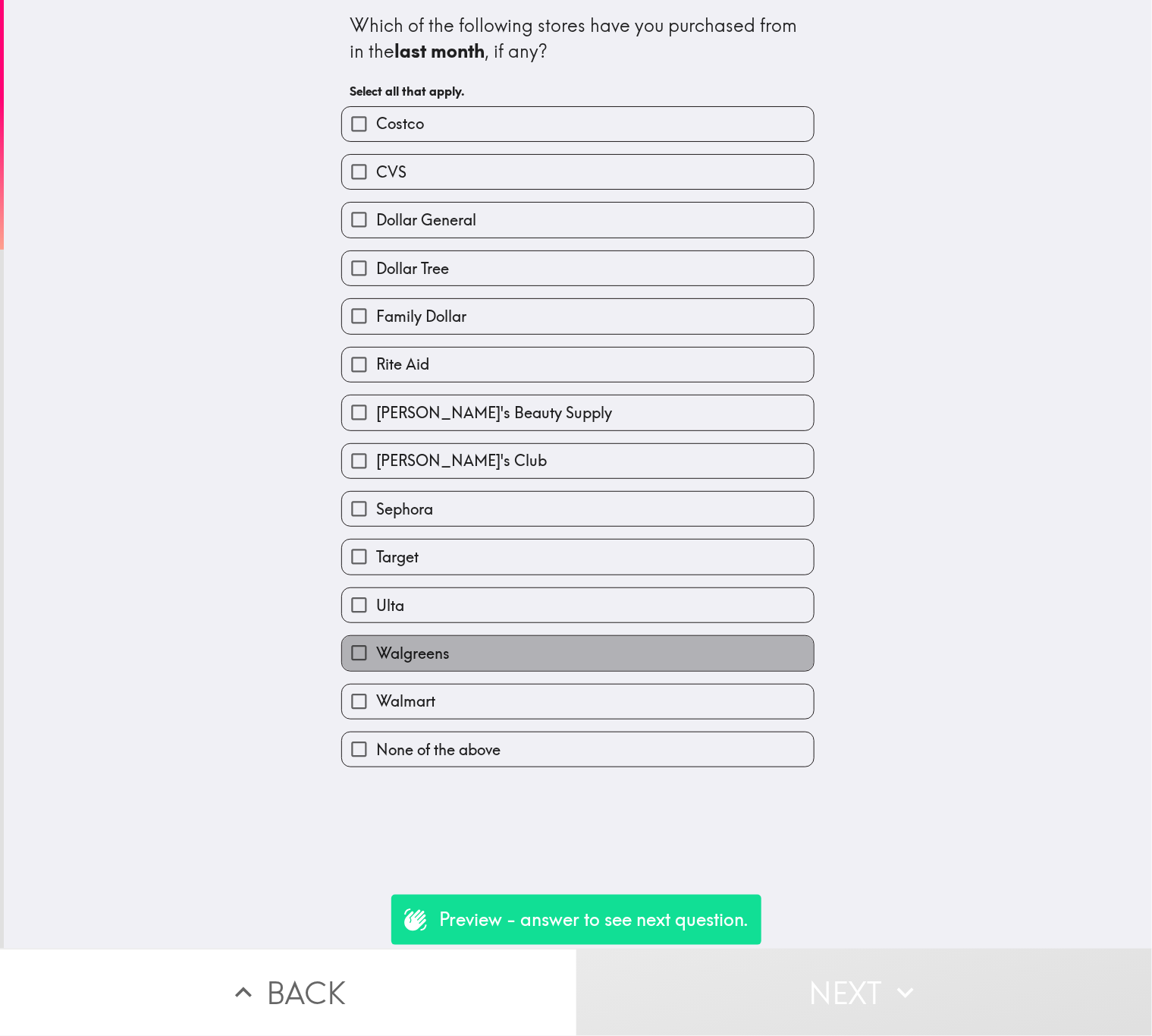
click at [524, 655] on label "Walgreens" at bounding box center [577, 653] width 472 height 34
click at [376, 655] on input "Walgreens" at bounding box center [359, 653] width 34 height 34
checkbox input "true"
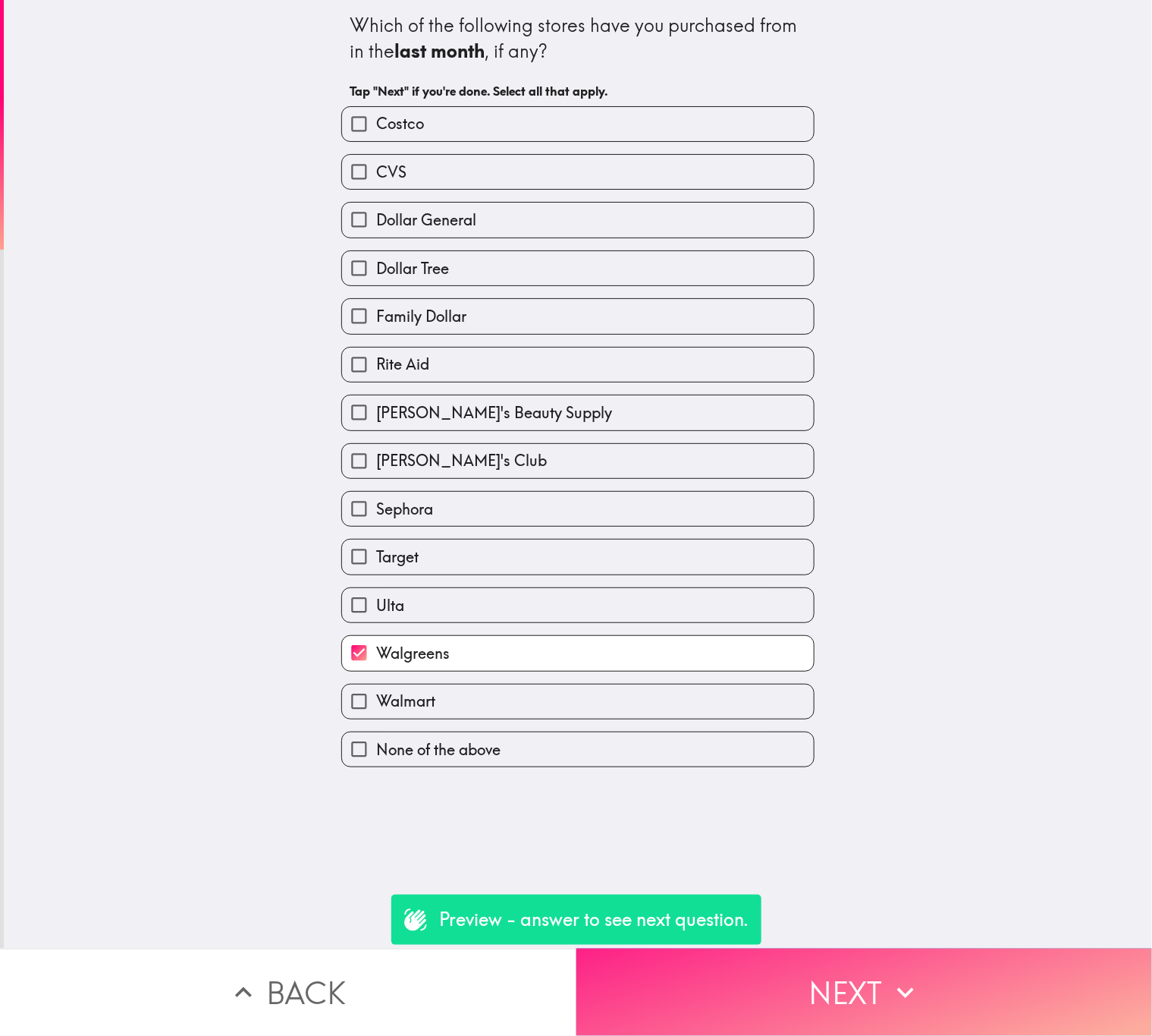
click at [847, 962] on button "Next" at bounding box center [865, 991] width 576 height 87
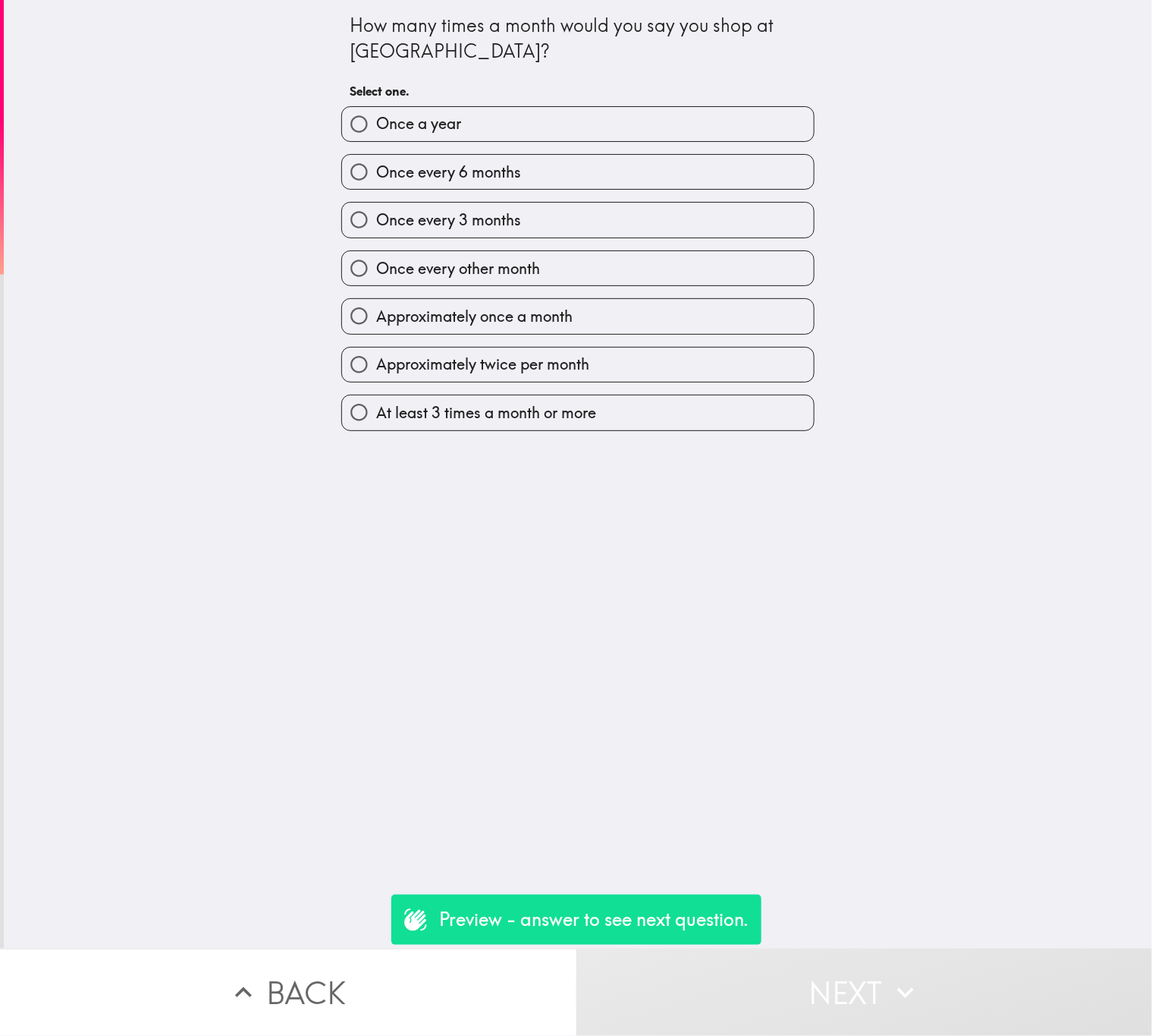
click at [576, 319] on label "Approximately once a month" at bounding box center [577, 316] width 472 height 34
click at [376, 319] on input "Approximately once a month" at bounding box center [359, 316] width 34 height 34
radio input "true"
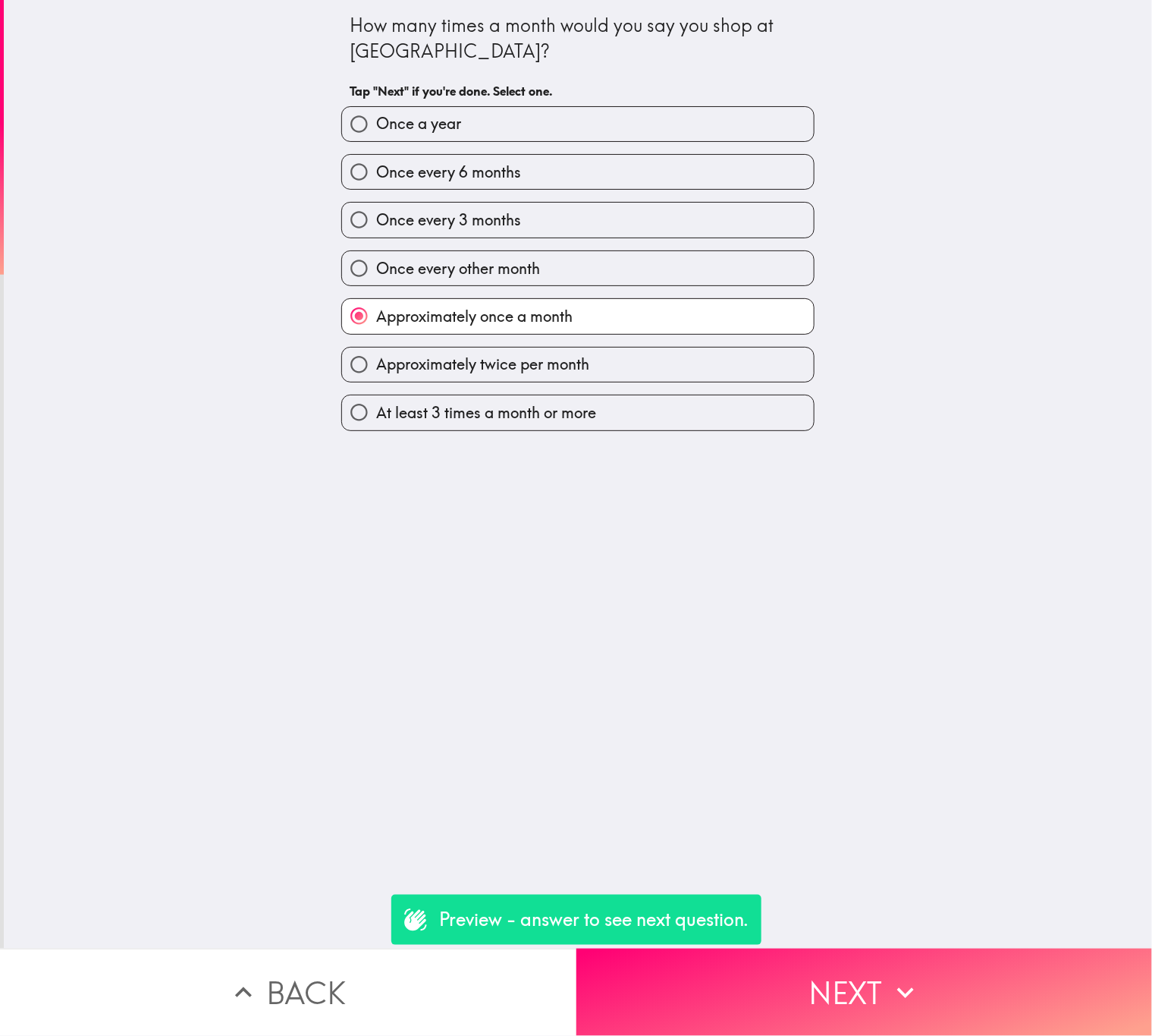
click at [835, 958] on button "Next" at bounding box center [865, 991] width 576 height 87
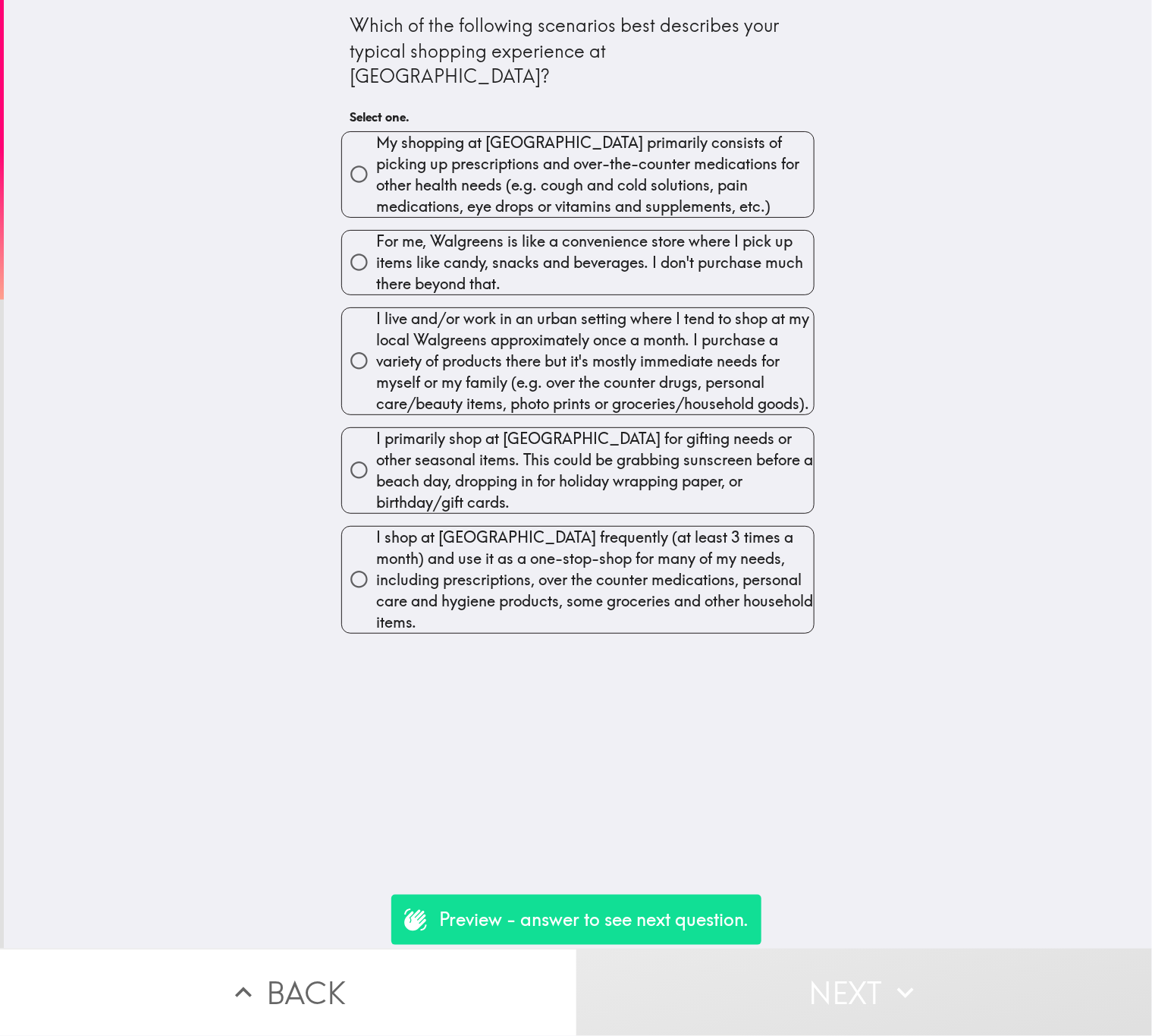
click at [533, 174] on span "My shopping at Walgreens primarily consists of picking up prescriptions and ove…" at bounding box center [594, 174] width 438 height 85
click at [376, 174] on input "My shopping at Walgreens primarily consists of picking up prescriptions and ove…" at bounding box center [359, 174] width 34 height 34
radio input "true"
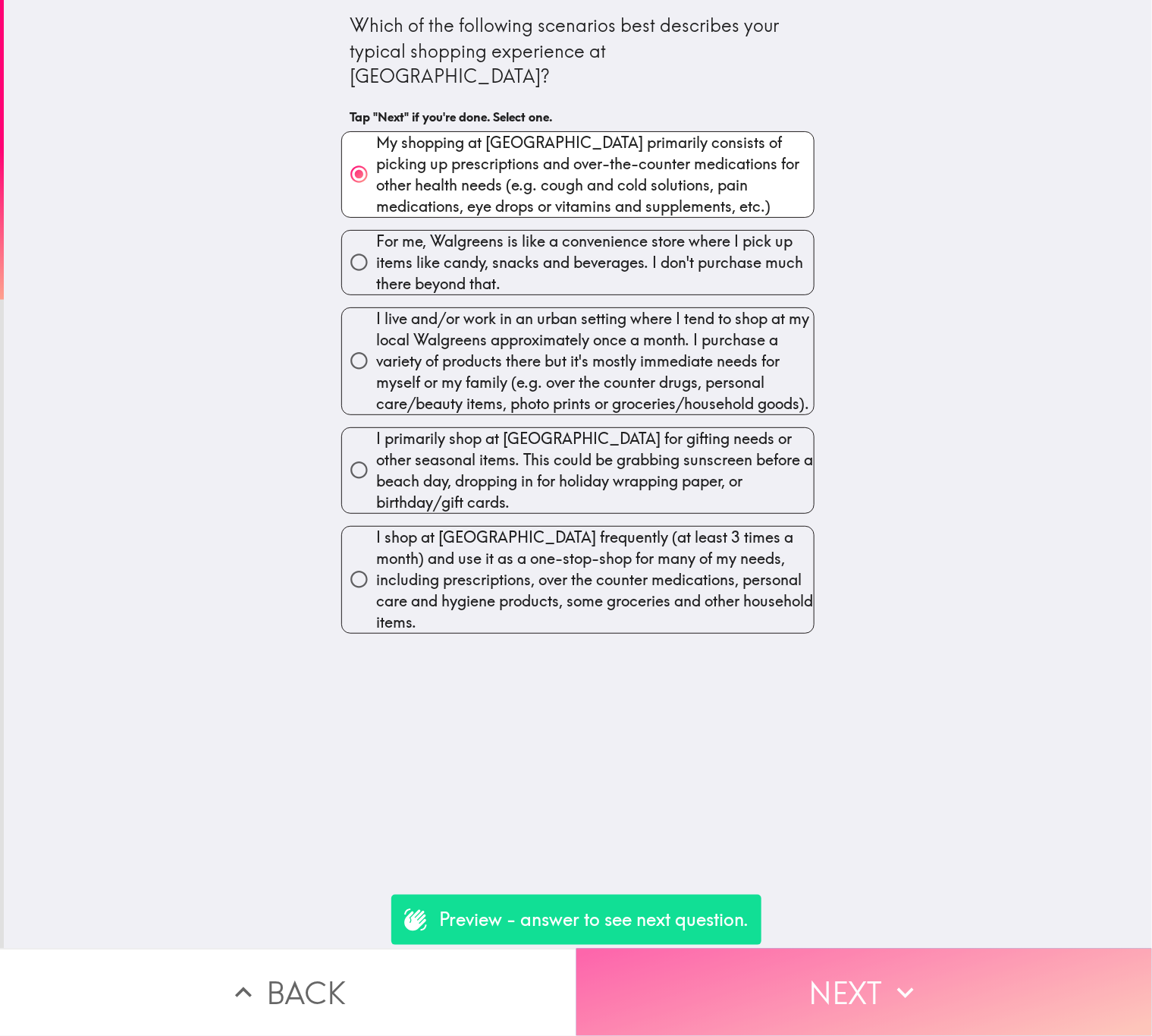
click at [860, 981] on button "Next" at bounding box center [865, 991] width 576 height 87
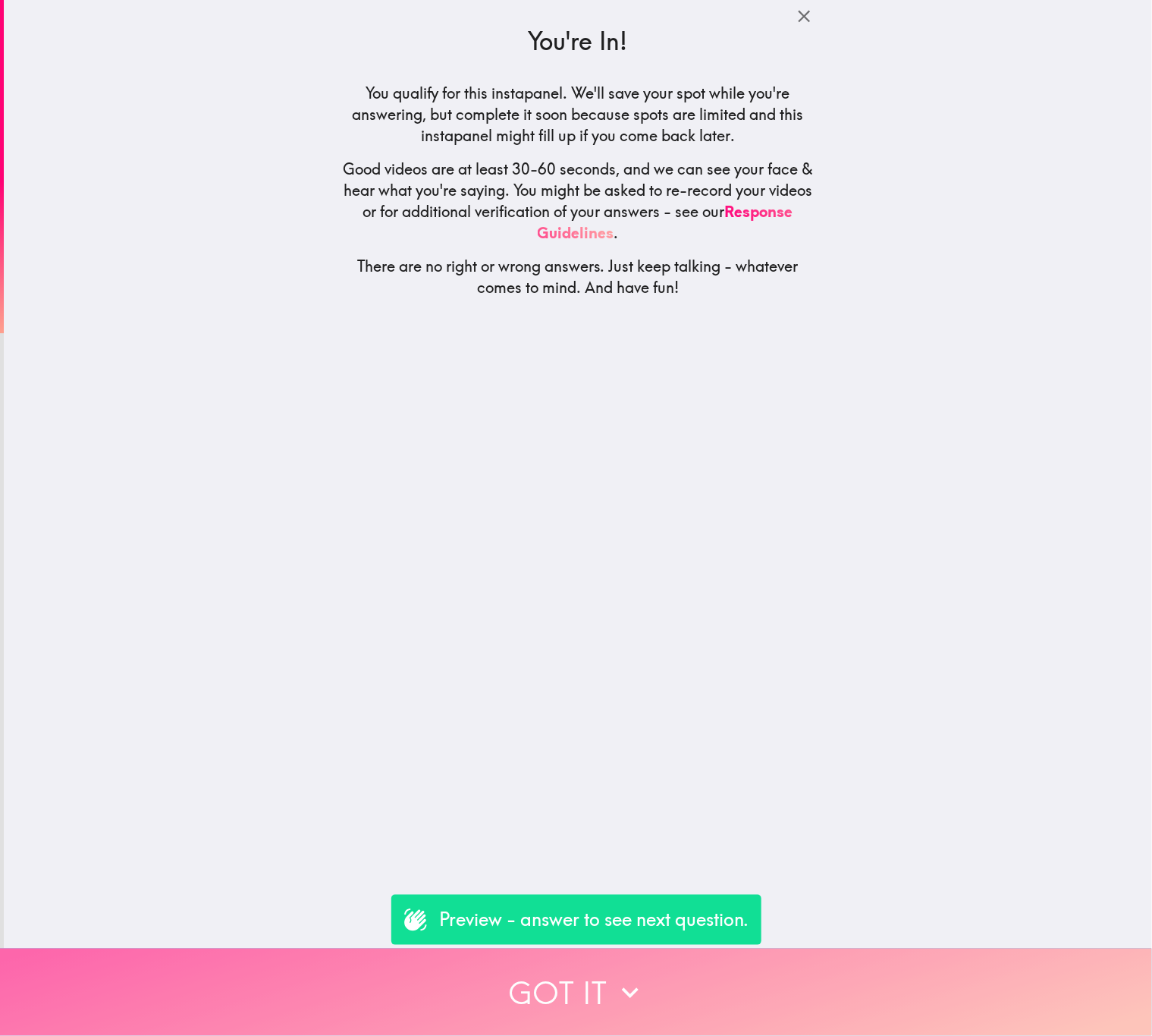
click at [488, 958] on button "Got it" at bounding box center [576, 991] width 1152 height 87
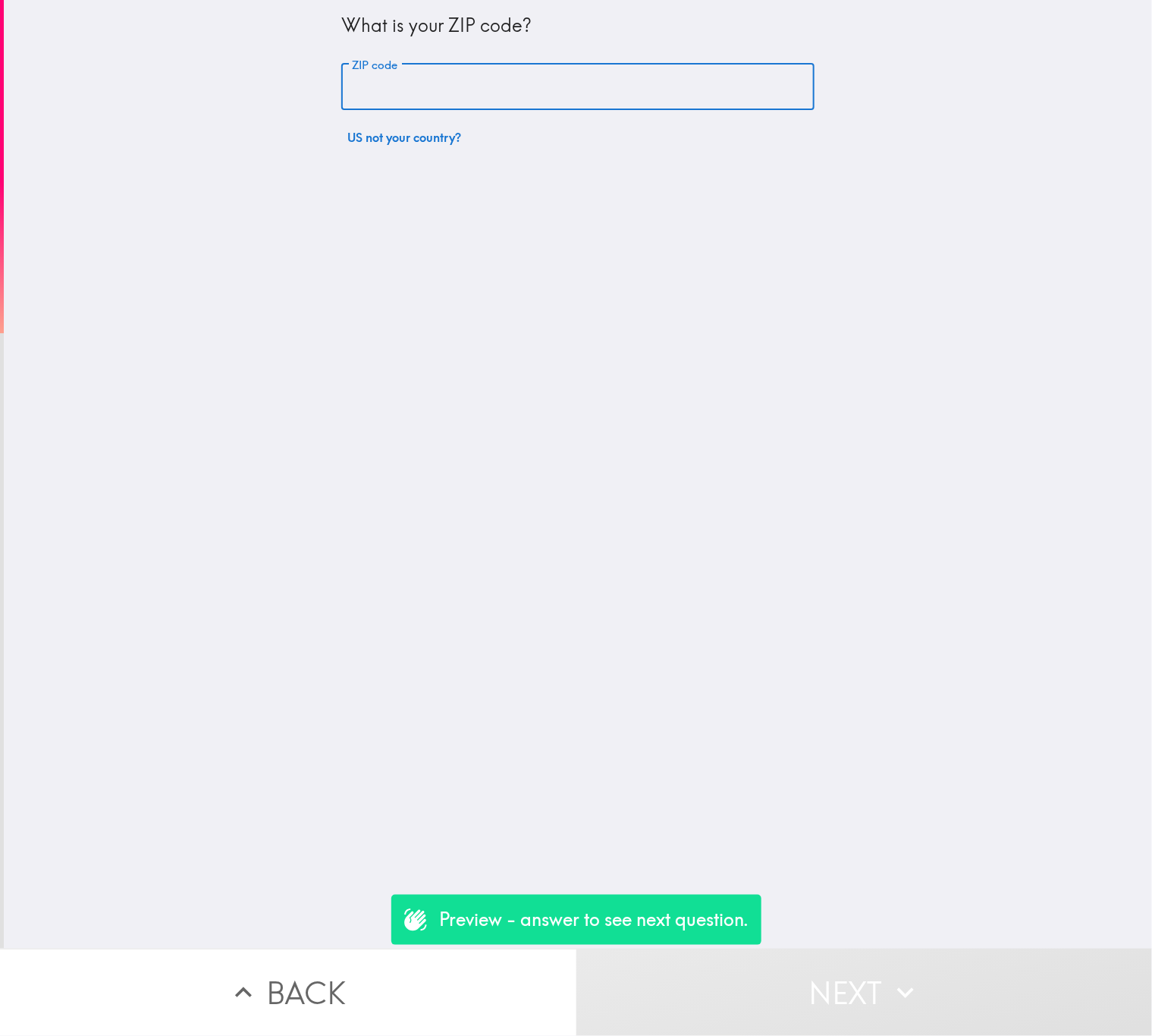
click at [652, 107] on input "ZIP code" at bounding box center [577, 87] width 474 height 47
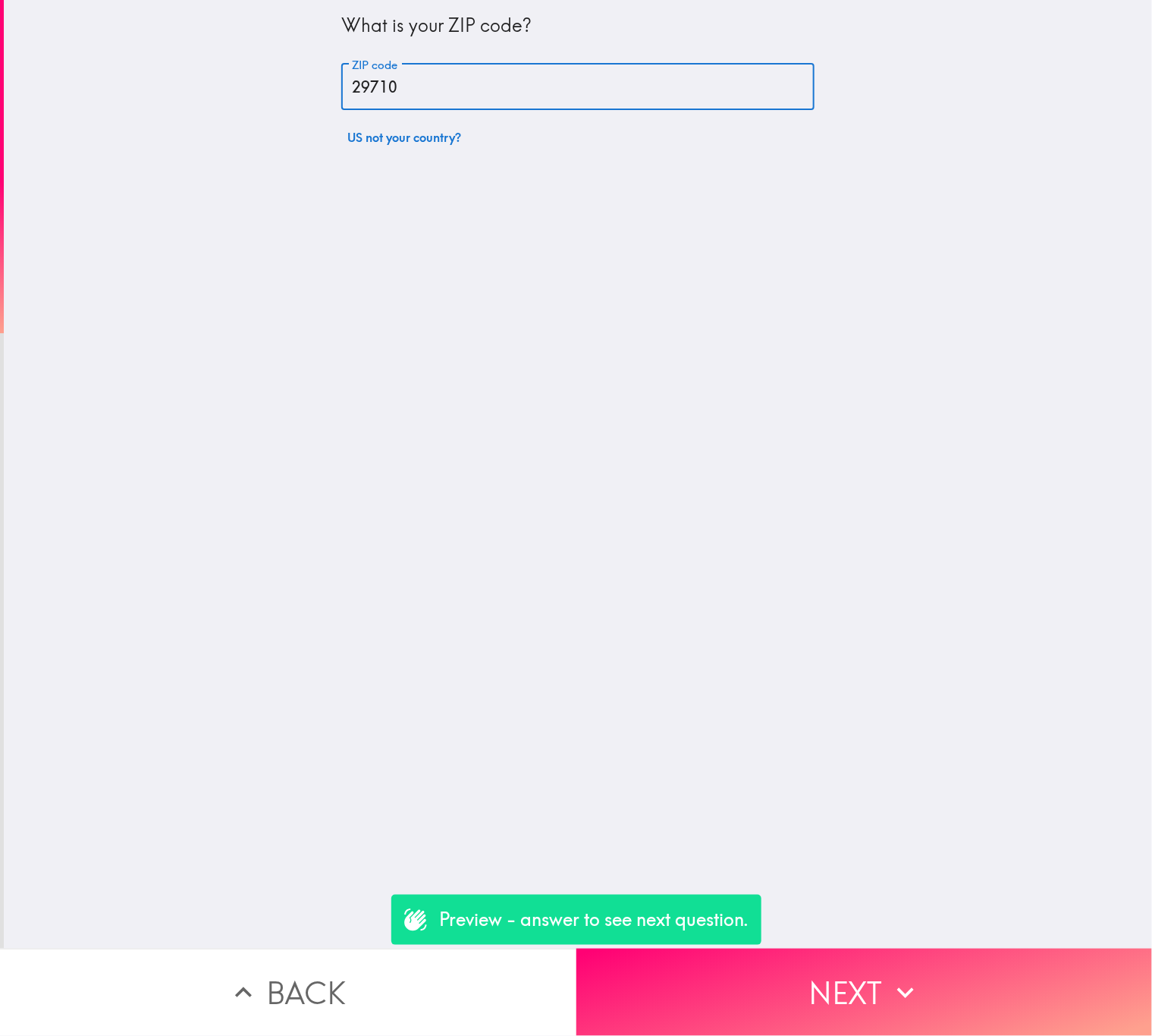
type input "29710"
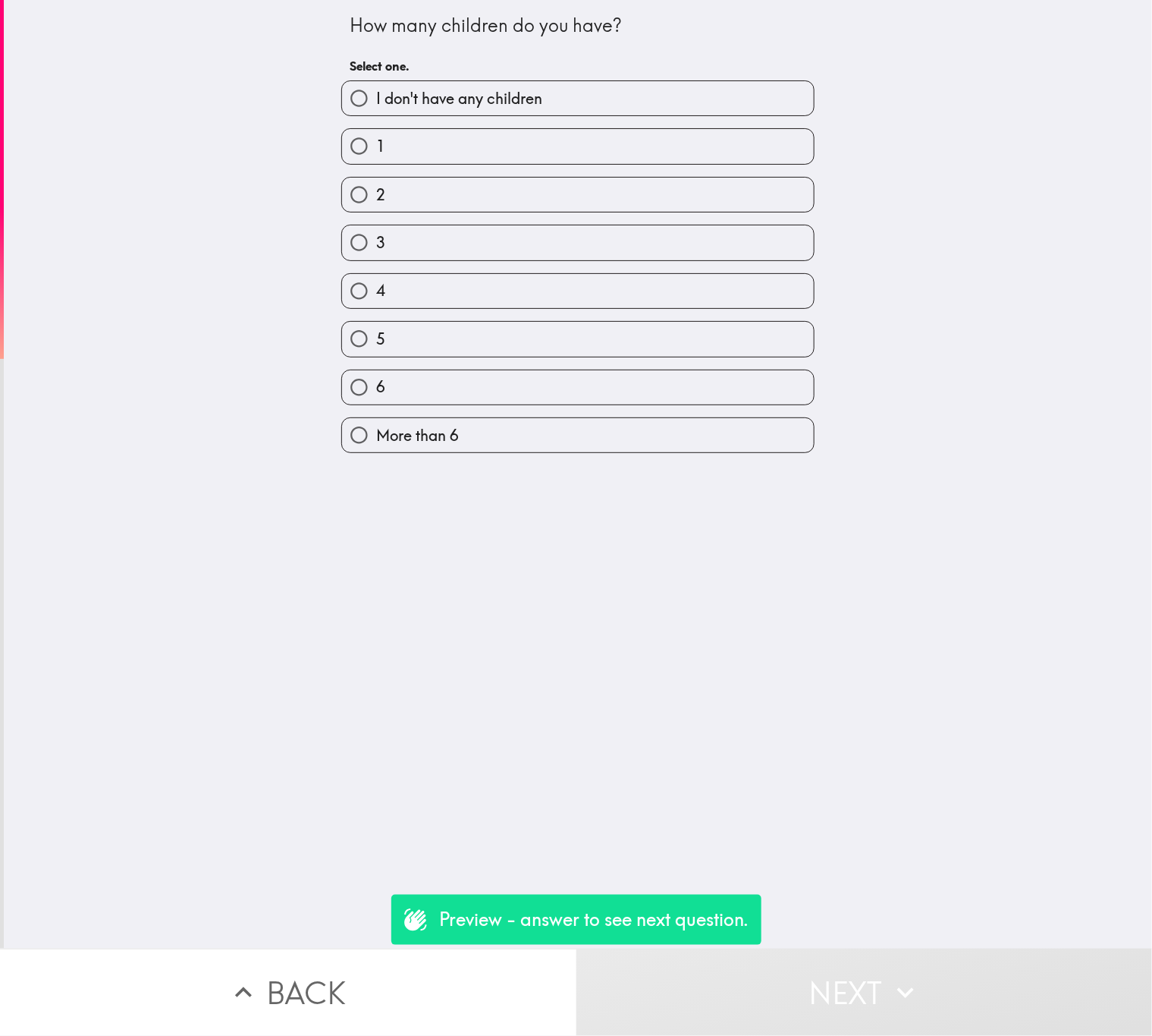
click at [610, 150] on label "1" at bounding box center [577, 146] width 472 height 34
click at [376, 150] on input "1" at bounding box center [359, 146] width 34 height 34
radio input "true"
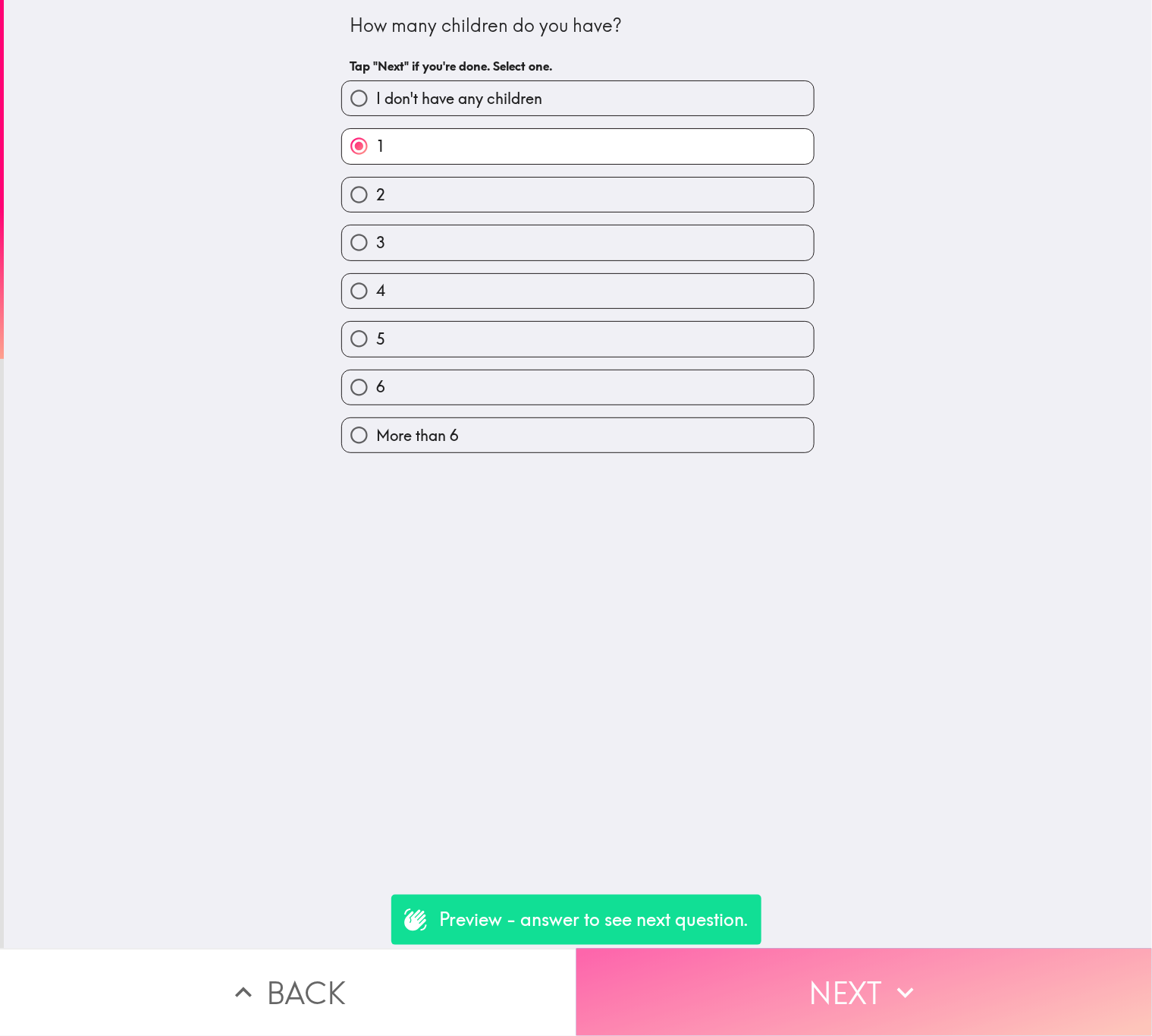
click at [872, 961] on button "Next" at bounding box center [865, 991] width 576 height 87
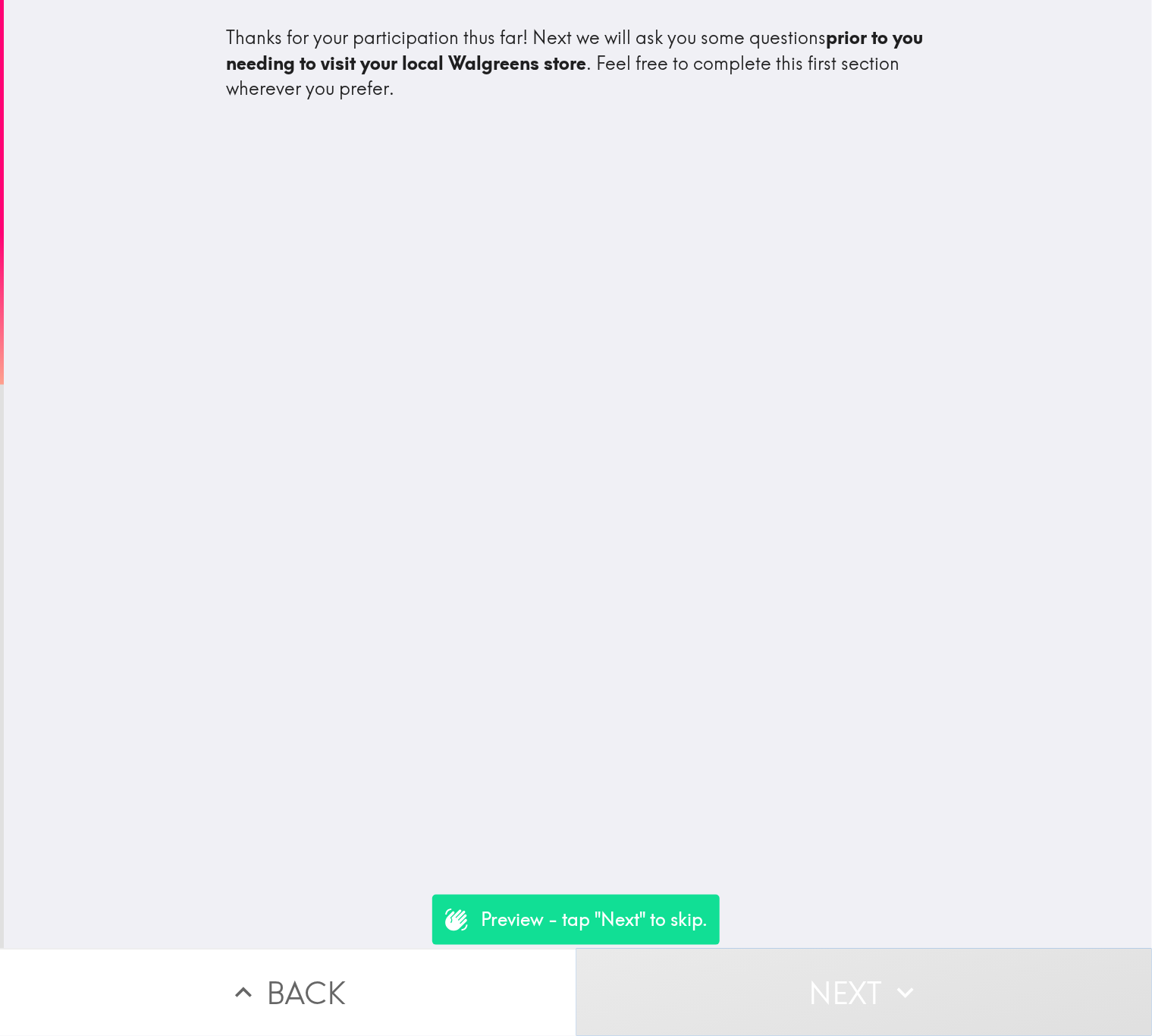
click at [858, 986] on button "Next" at bounding box center [865, 991] width 576 height 87
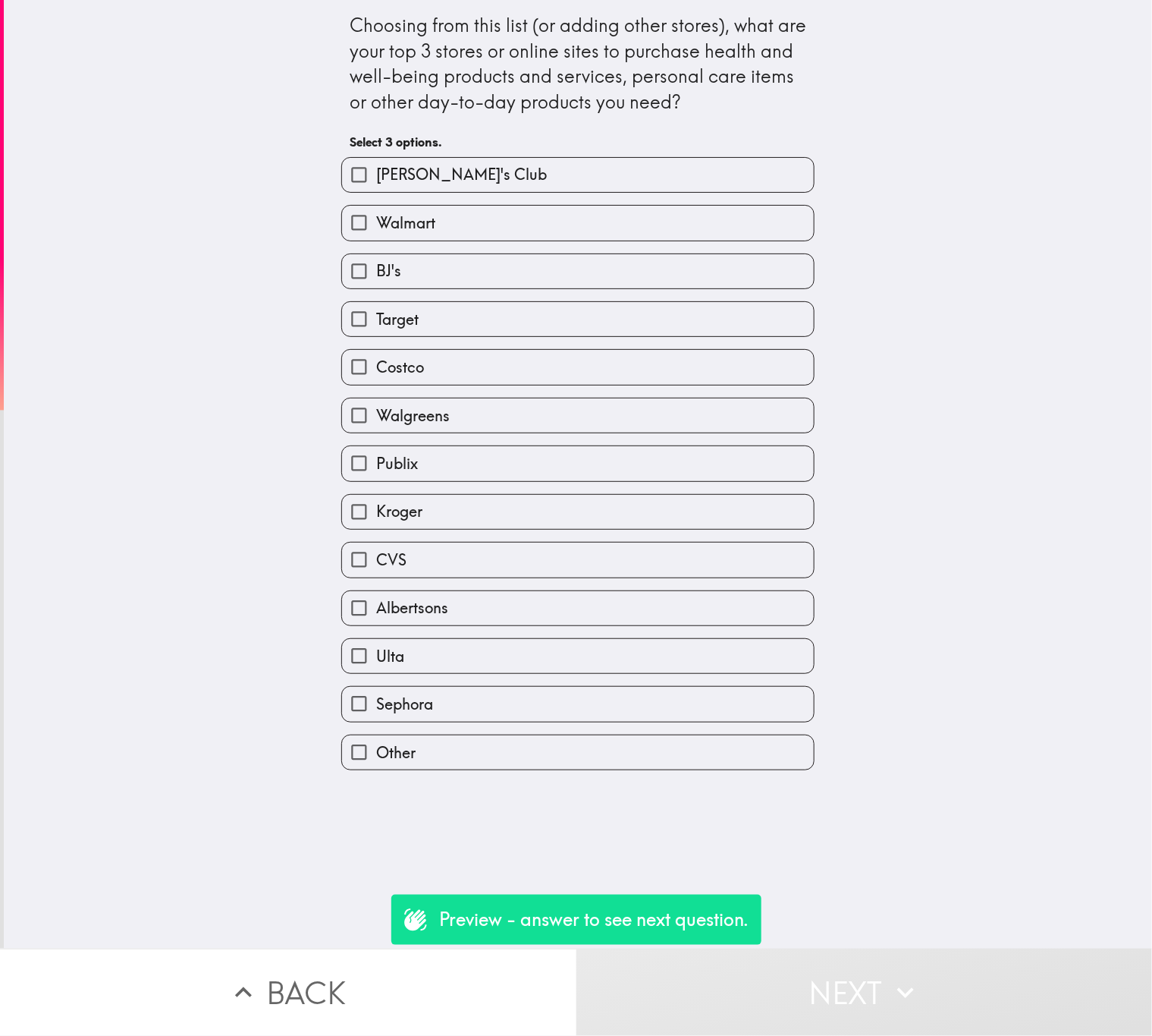
drag, startPoint x: 491, startPoint y: 390, endPoint x: 512, endPoint y: 379, distance: 23.7
click at [488, 388] on div "Walgreens" at bounding box center [572, 408] width 485 height 47
click at [515, 394] on div "Walgreens" at bounding box center [572, 408] width 485 height 47
click at [581, 426] on label "Walgreens" at bounding box center [577, 415] width 472 height 34
click at [376, 426] on input "Walgreens" at bounding box center [359, 415] width 34 height 34
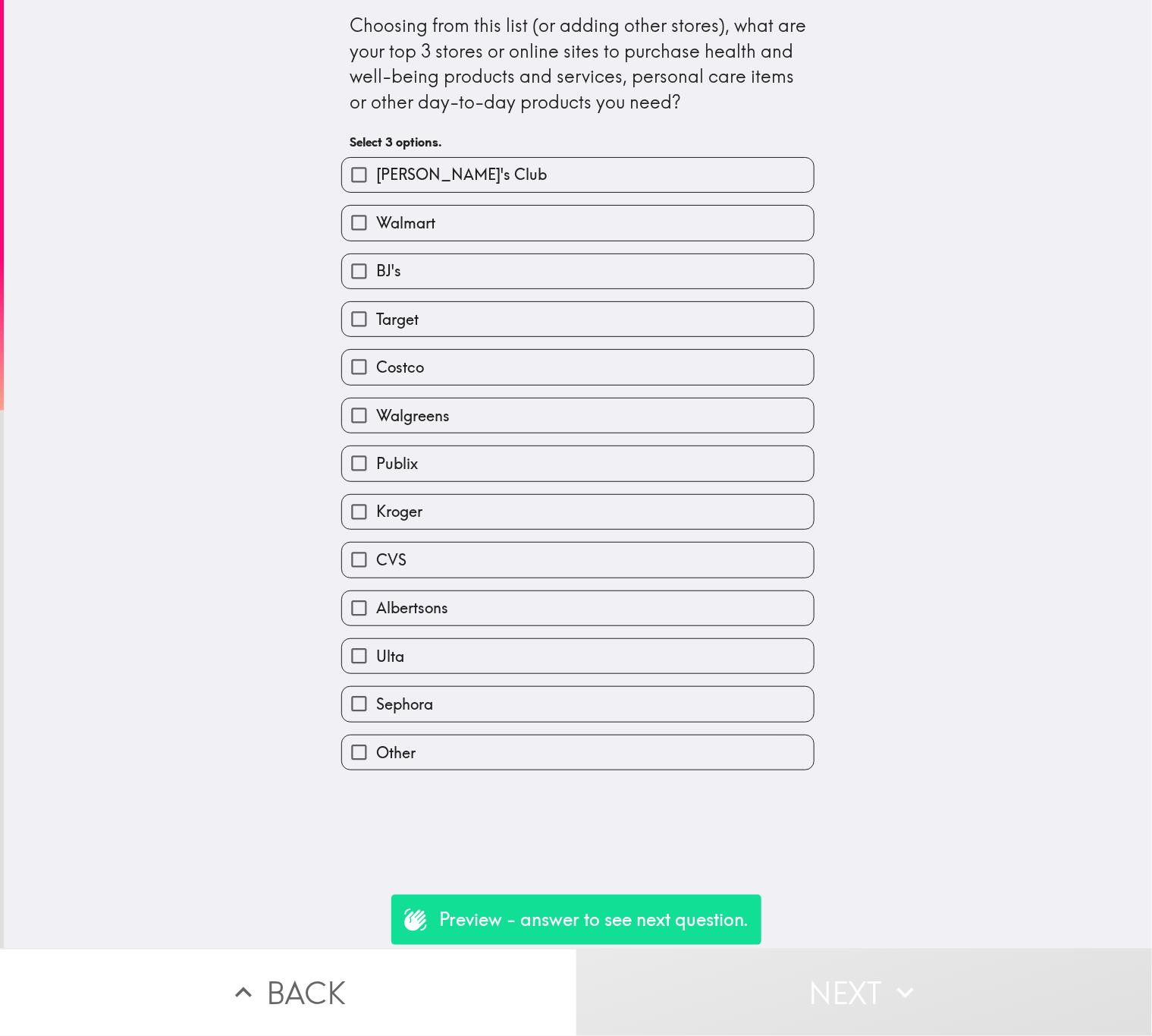
checkbox input "true"
click at [849, 962] on button "Next" at bounding box center [865, 991] width 576 height 87
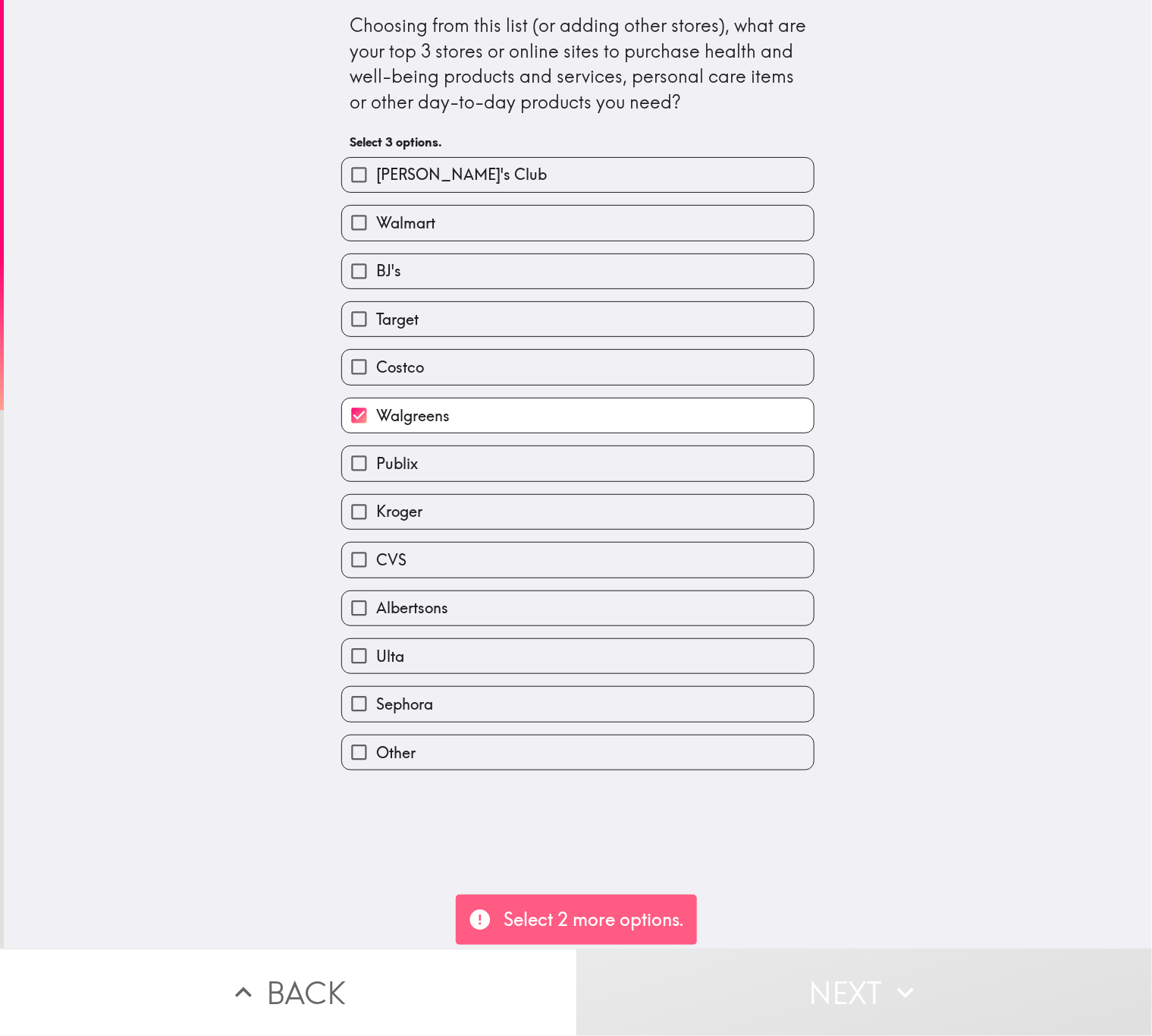
click at [683, 638] on div "Ulta" at bounding box center [572, 649] width 485 height 47
click at [673, 594] on div "Albertsons" at bounding box center [572, 602] width 485 height 47
click at [669, 567] on label "CVS" at bounding box center [577, 560] width 472 height 34
click at [376, 567] on input "CVS" at bounding box center [359, 560] width 34 height 34
checkbox input "true"
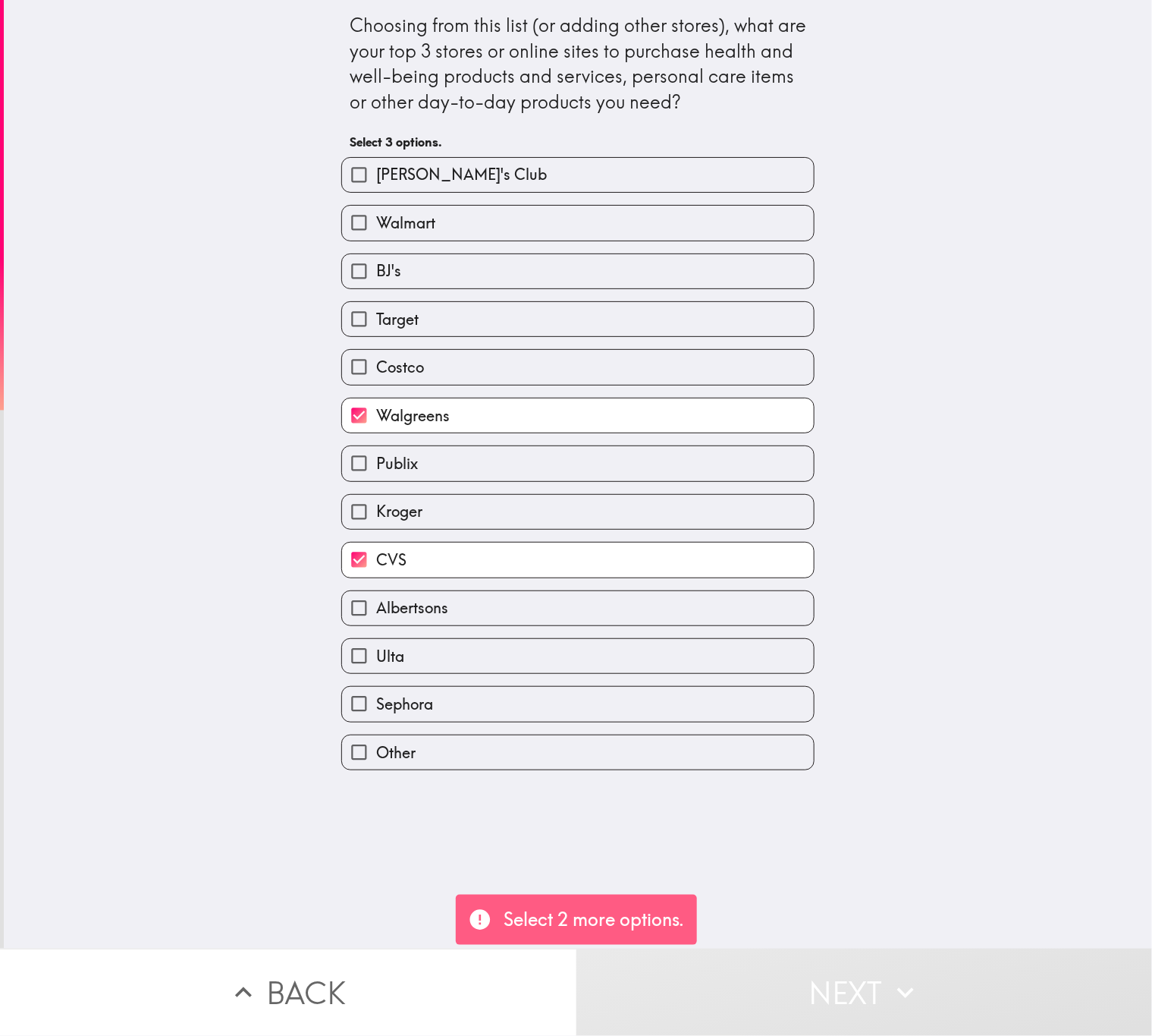
click at [667, 529] on label "Kroger" at bounding box center [577, 511] width 472 height 34
click at [376, 529] on input "Kroger" at bounding box center [359, 511] width 34 height 34
checkbox input "true"
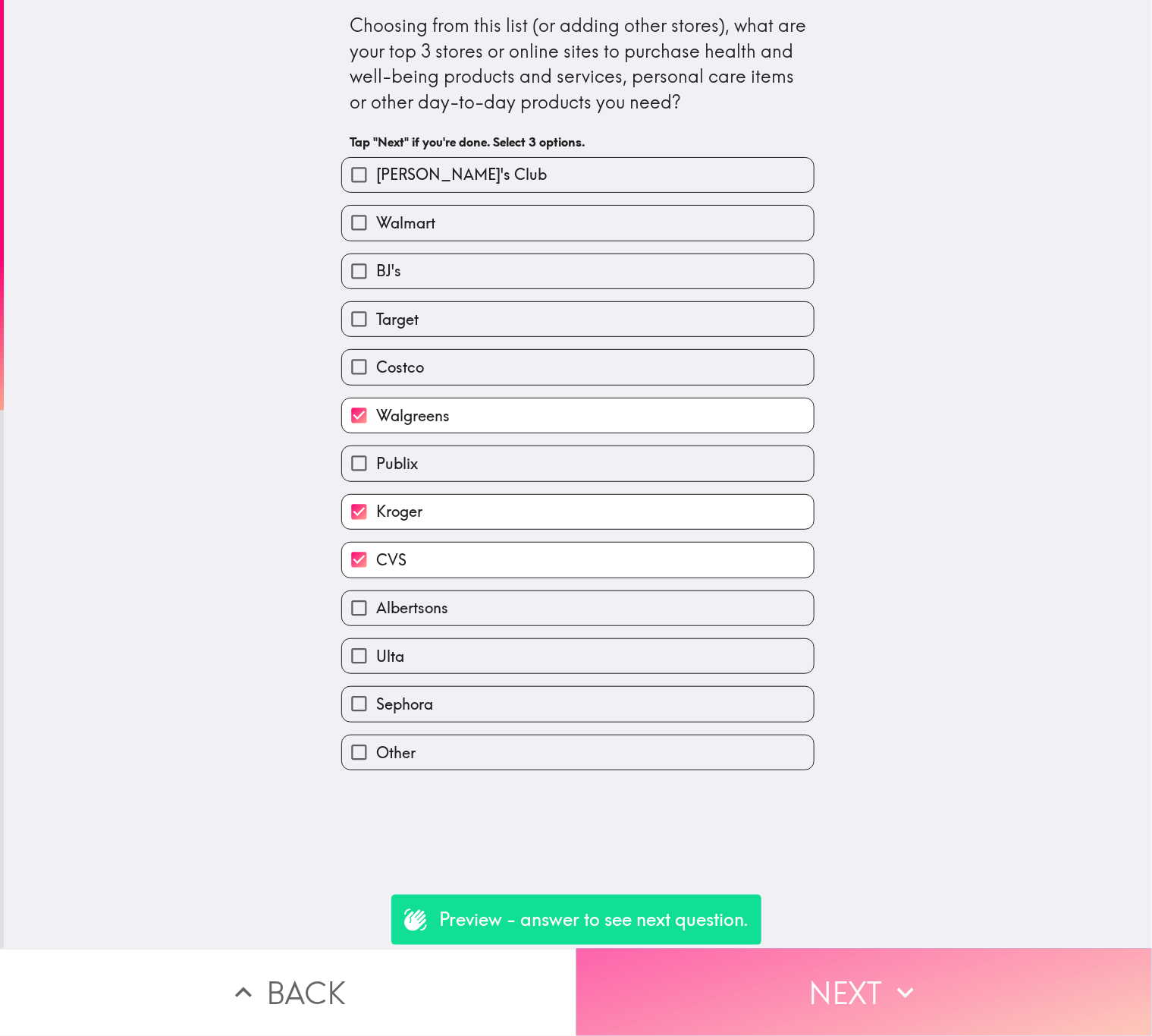
click at [858, 1000] on button "Next" at bounding box center [865, 991] width 576 height 87
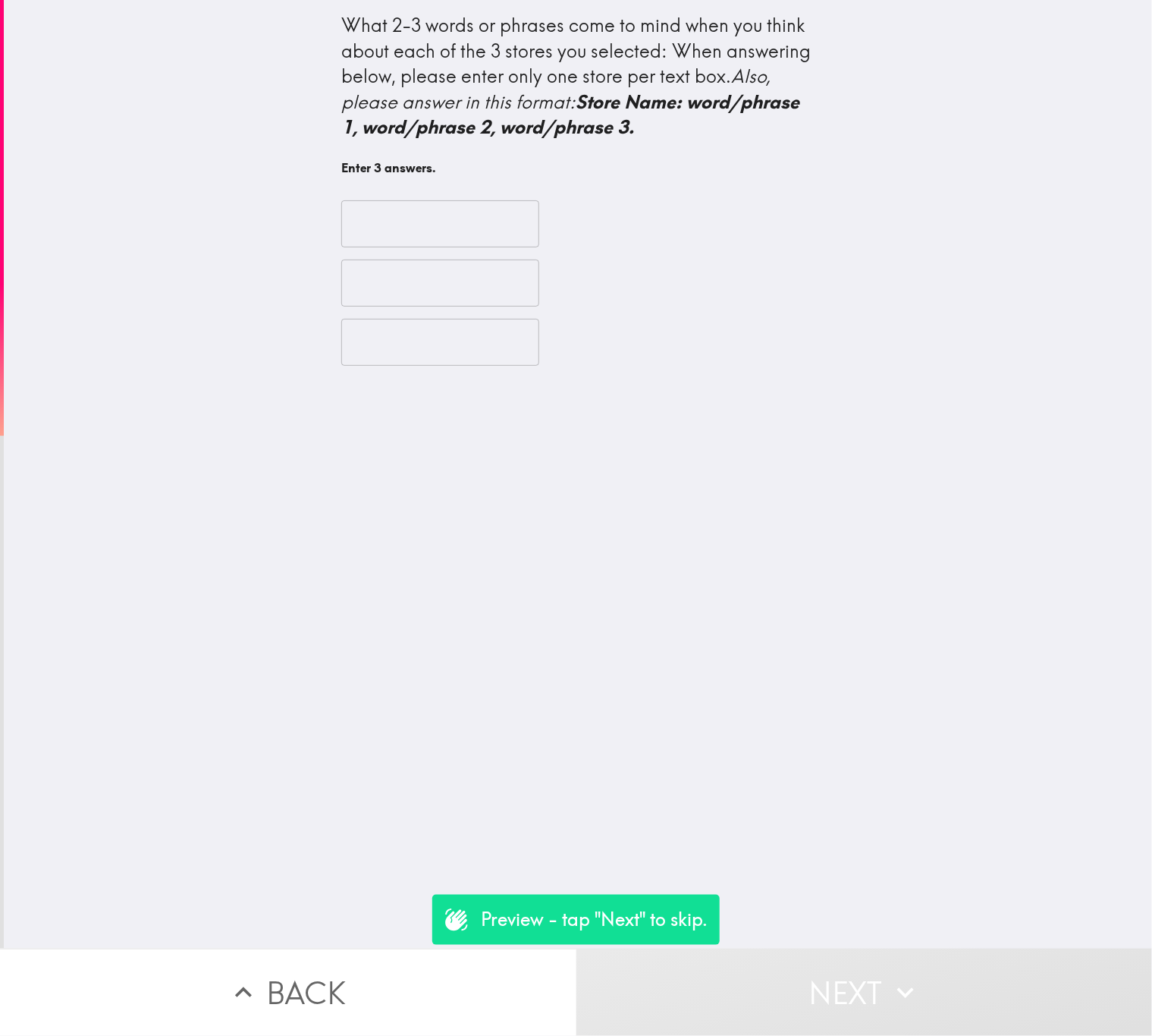
click at [453, 255] on div "​ ​ ​" at bounding box center [577, 282] width 474 height 201
click at [429, 237] on input "text" at bounding box center [439, 224] width 198 height 47
type input "fgdh"
click at [405, 292] on input "text" at bounding box center [439, 283] width 198 height 47
type input "dfgh"
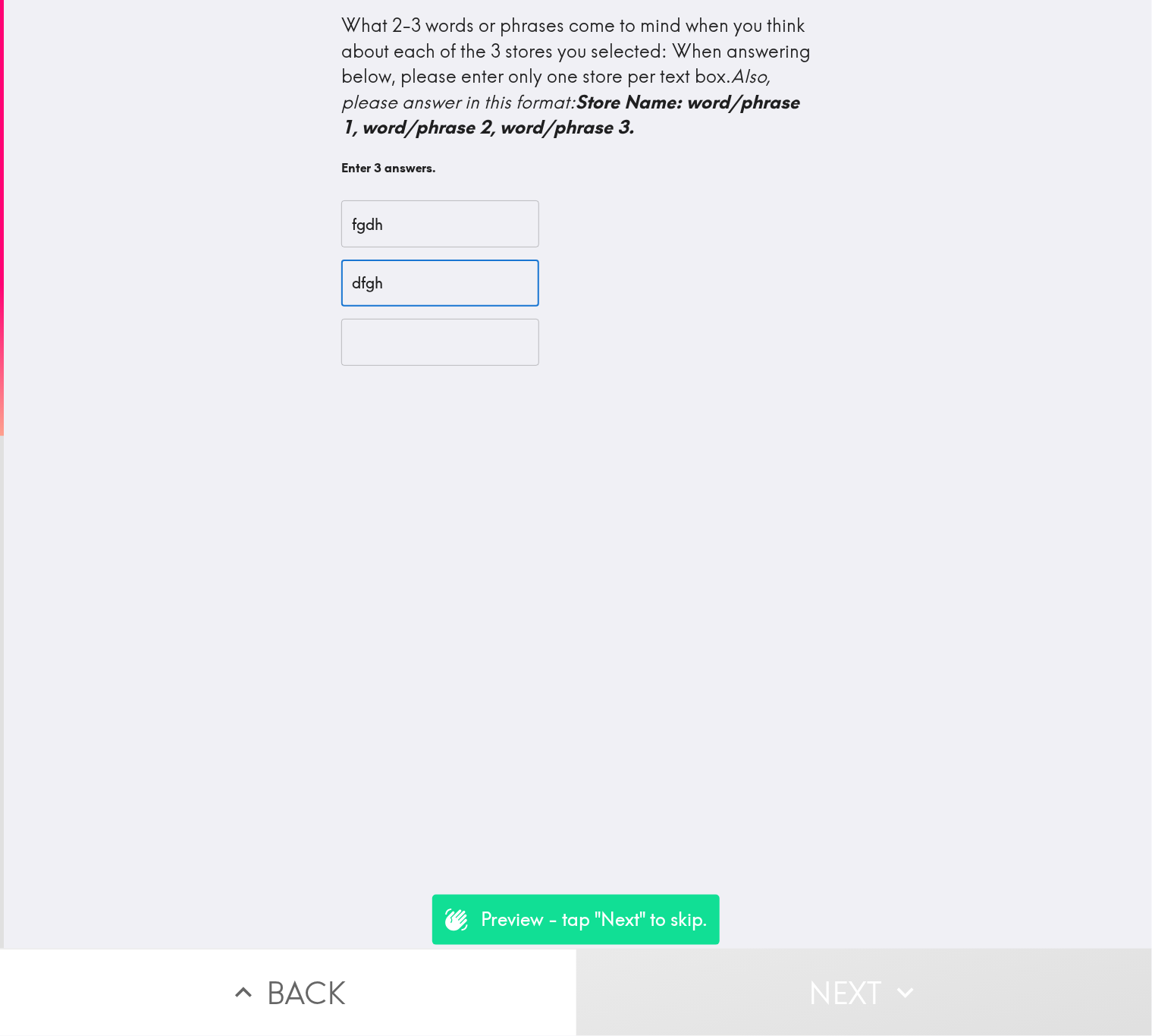
click at [405, 342] on input "text" at bounding box center [439, 342] width 198 height 47
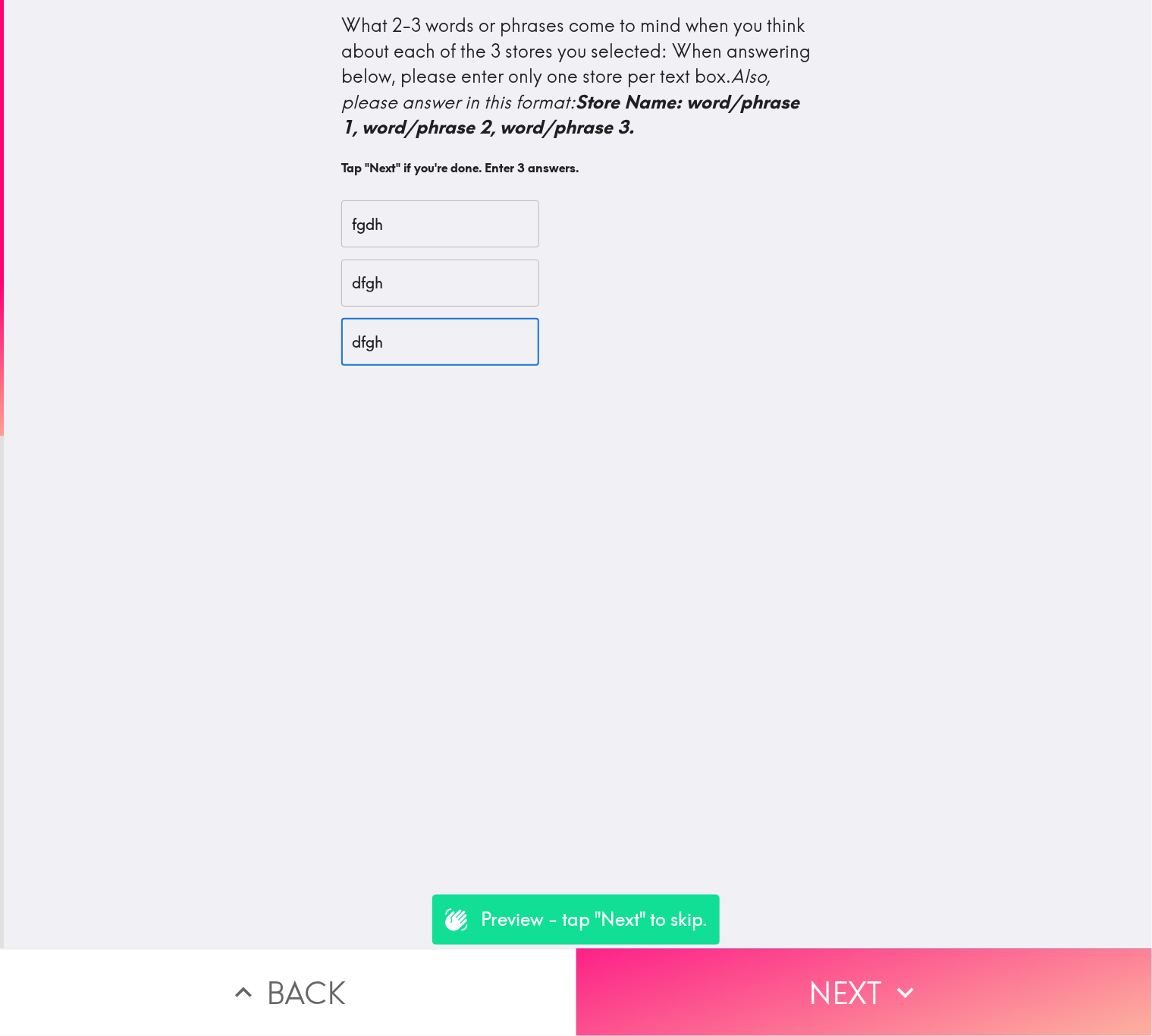
type input "dfgh"
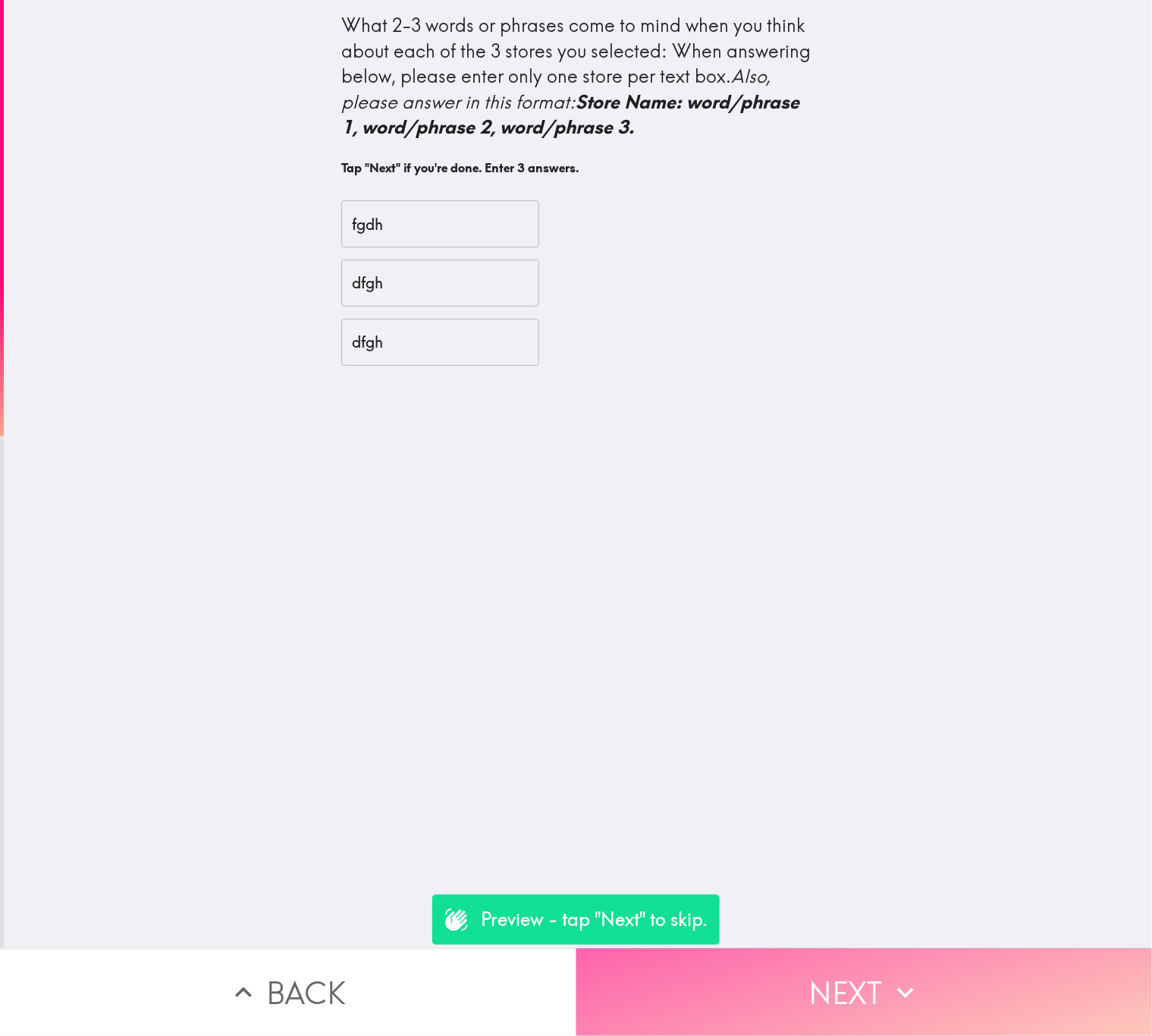
click at [844, 965] on button "Next" at bounding box center [865, 991] width 576 height 87
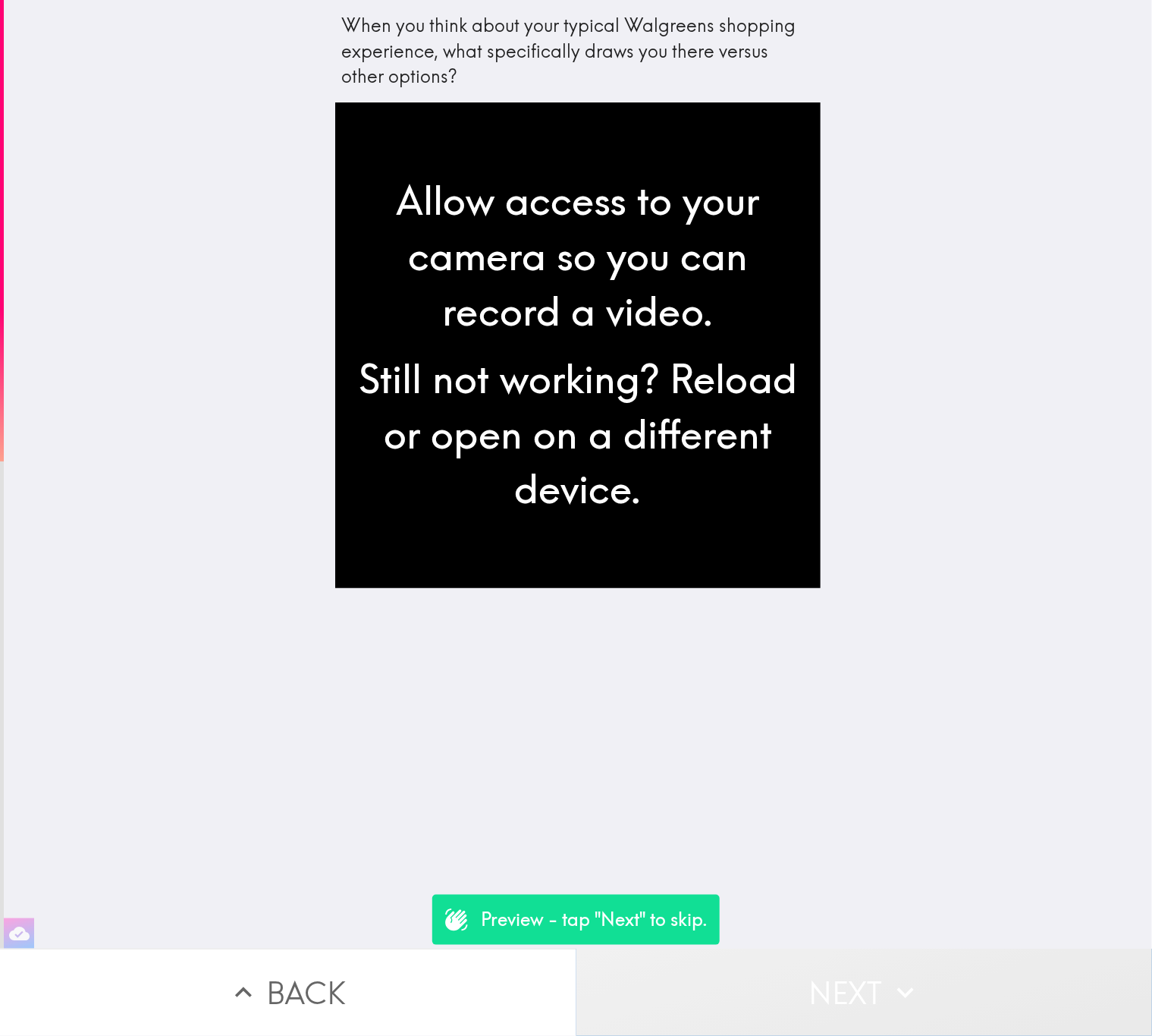
click at [831, 948] on button "Next" at bounding box center [865, 991] width 576 height 87
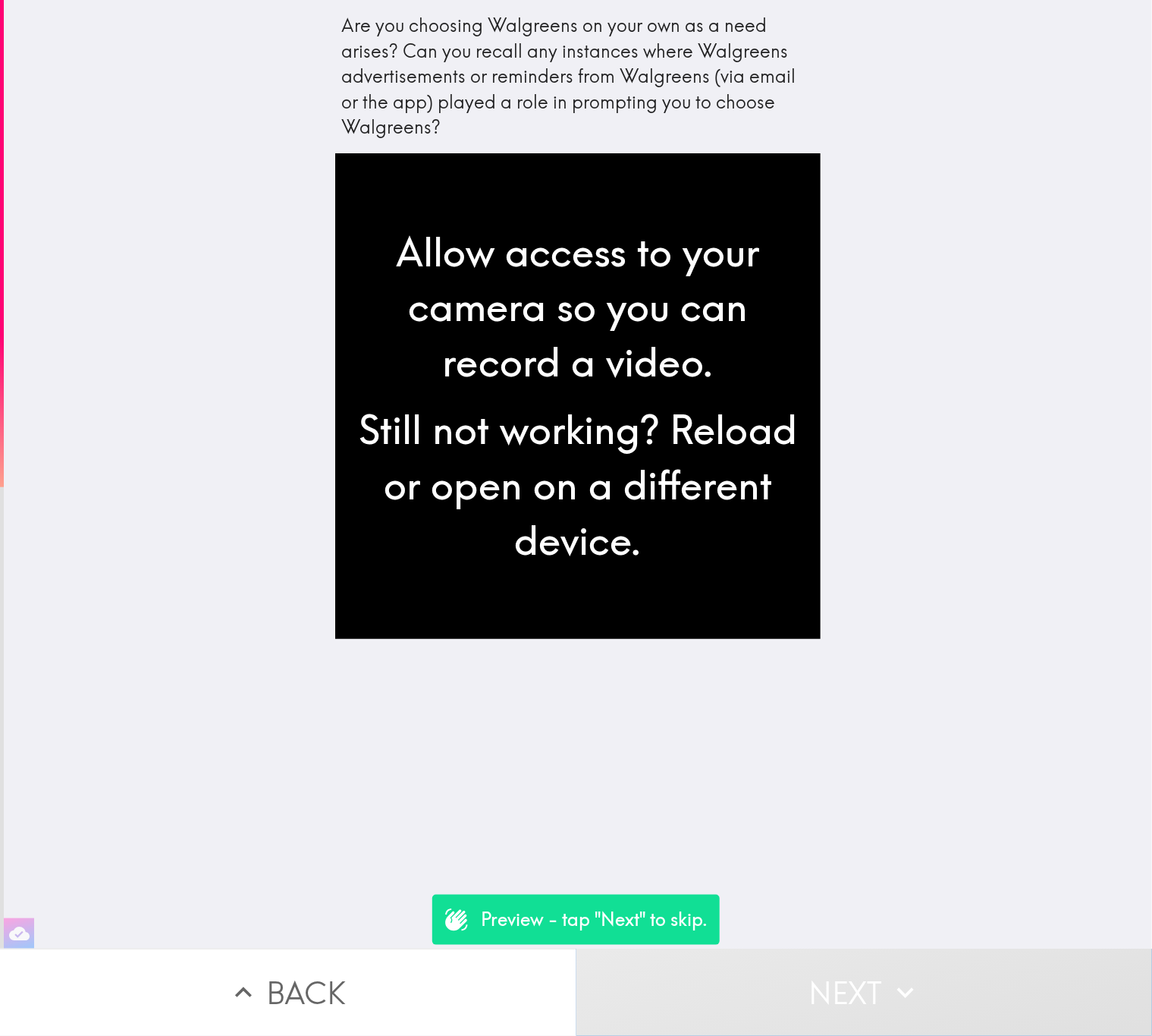
click at [831, 948] on button "Next" at bounding box center [865, 991] width 576 height 87
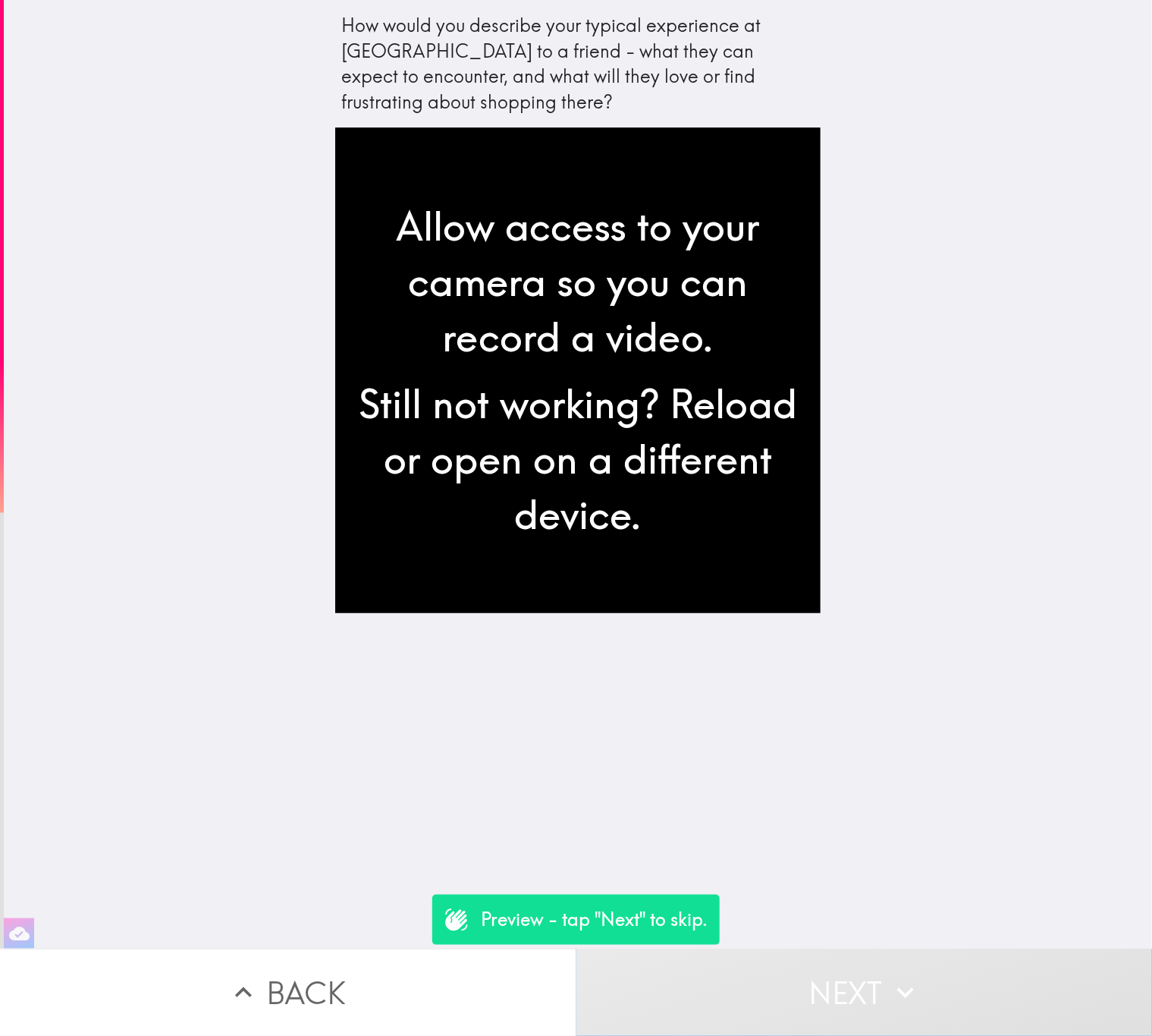
click at [831, 948] on button "Next" at bounding box center [865, 991] width 576 height 87
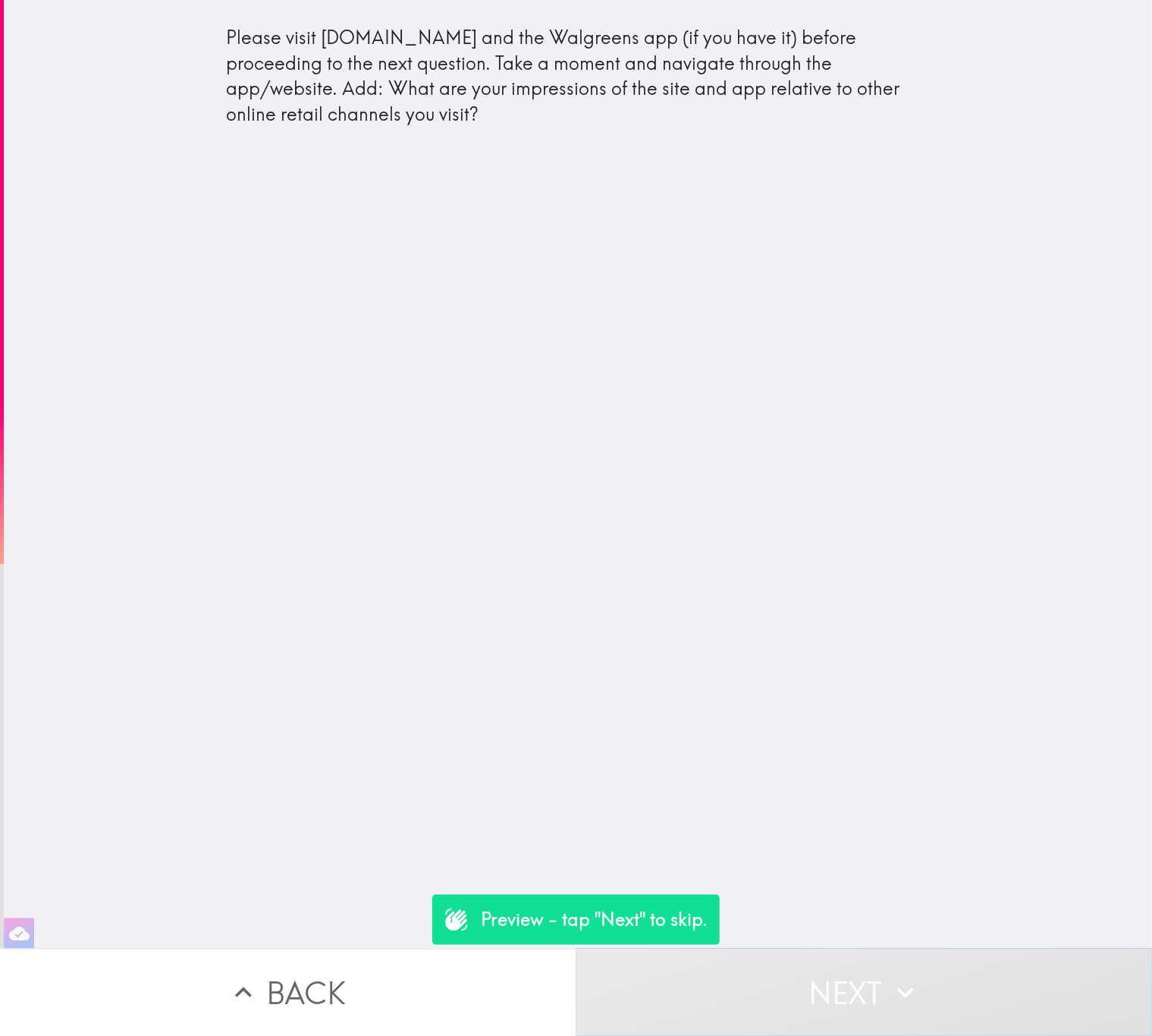
click at [831, 948] on button "Next" at bounding box center [865, 991] width 576 height 87
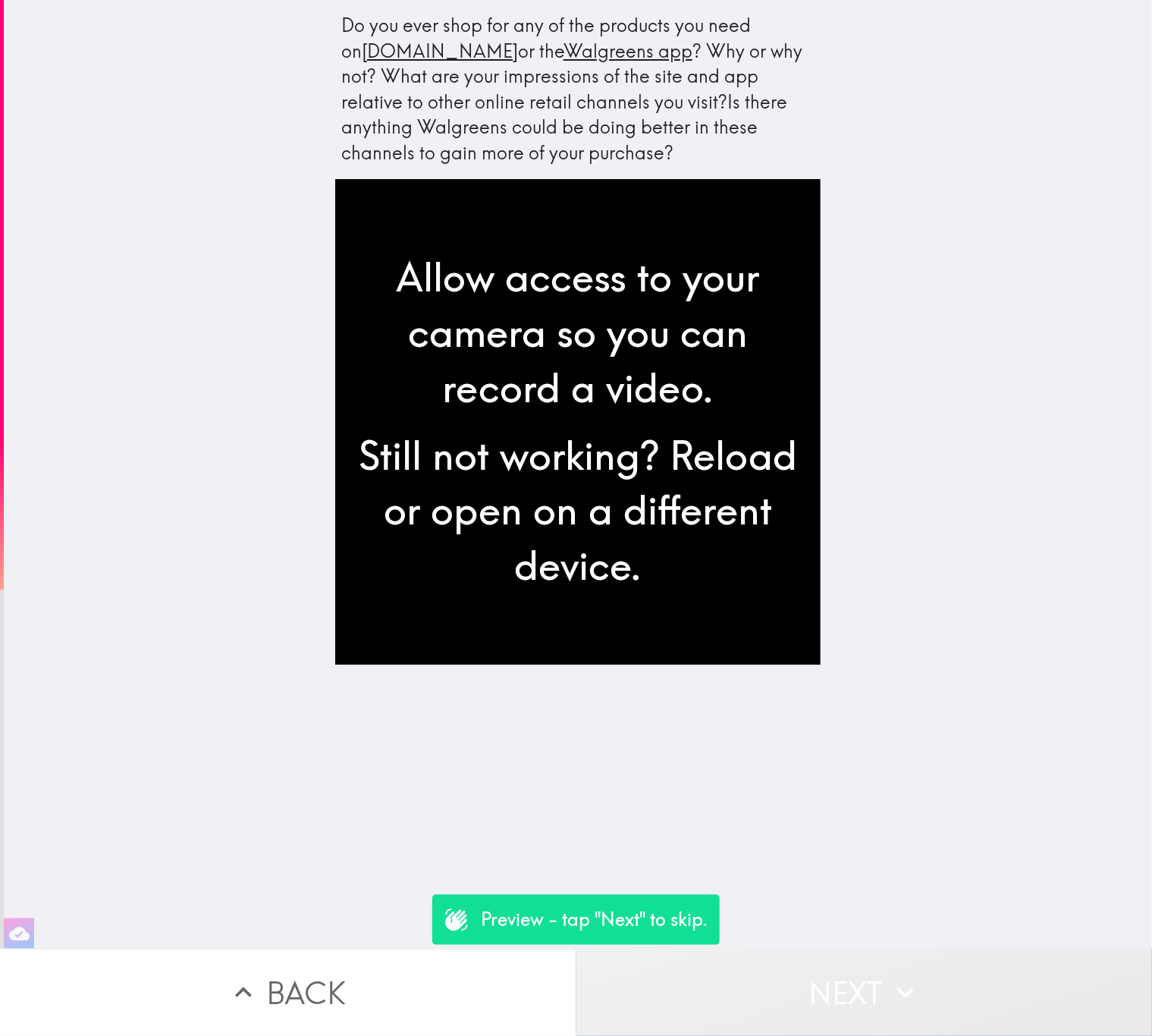
click at [940, 956] on button "Next" at bounding box center [865, 991] width 576 height 87
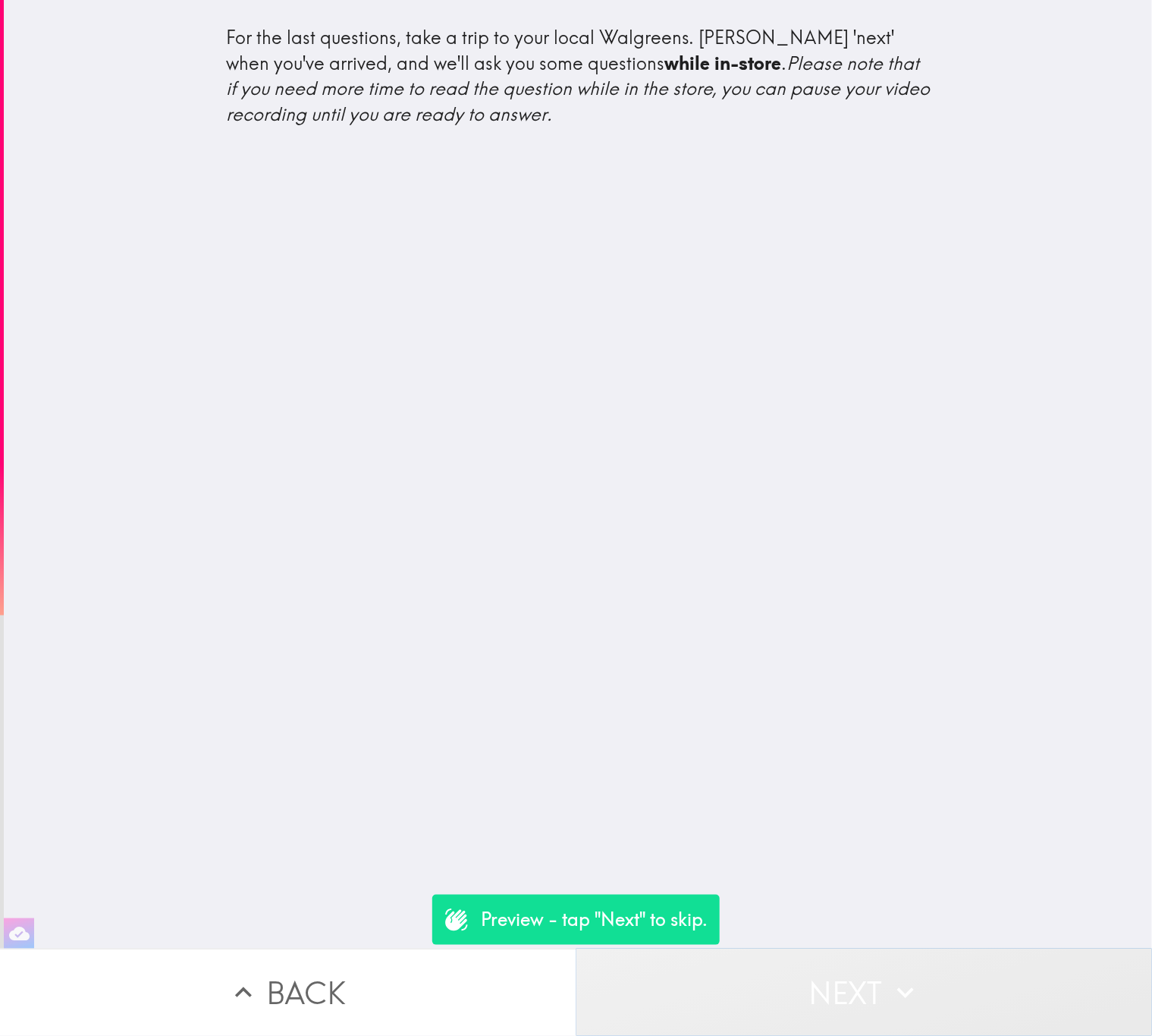
click at [941, 956] on button "Next" at bounding box center [865, 991] width 576 height 87
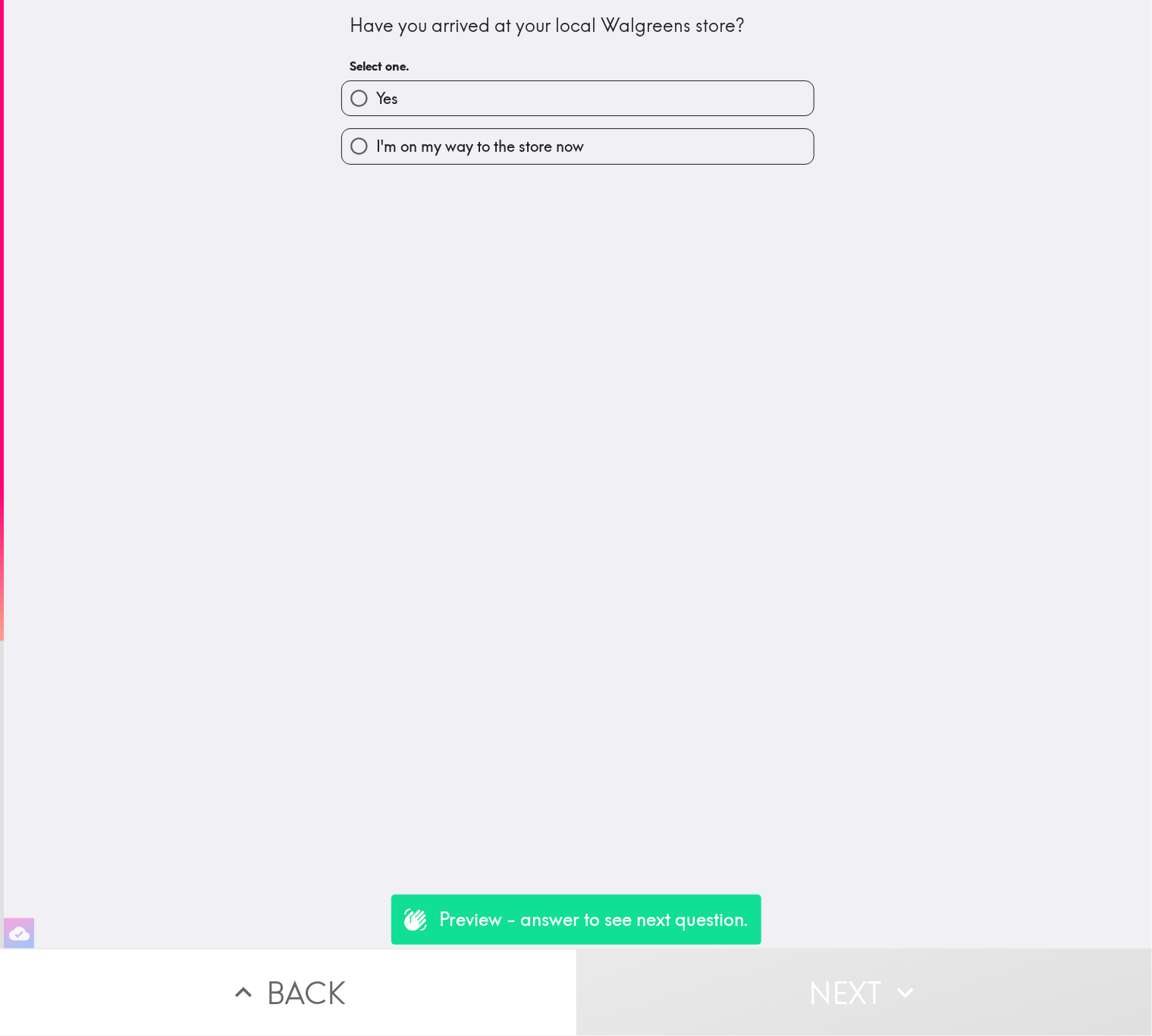
click at [692, 102] on label "Yes" at bounding box center [577, 98] width 472 height 34
click at [376, 102] on input "Yes" at bounding box center [359, 98] width 34 height 34
radio input "true"
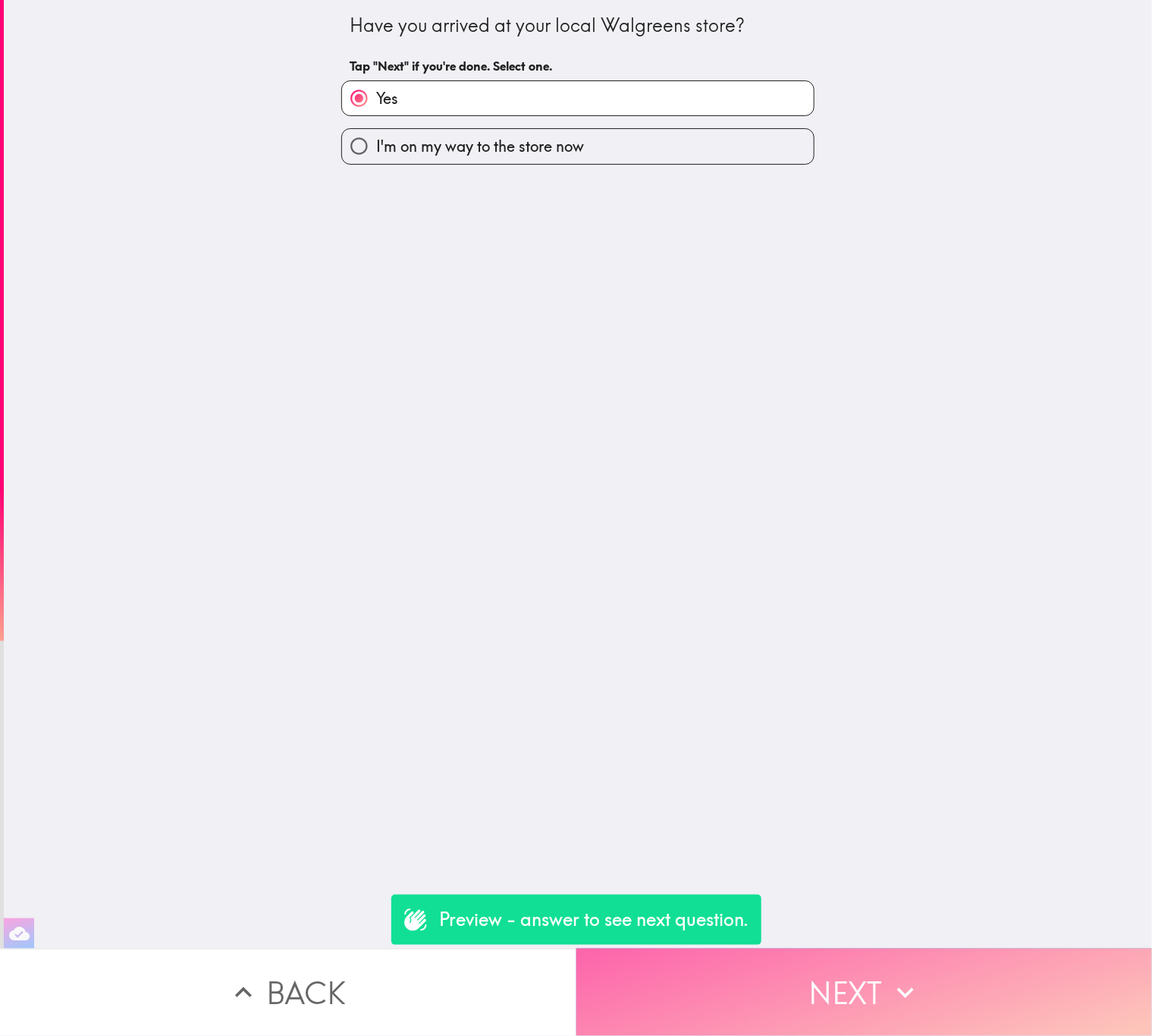
click at [858, 992] on button "Next" at bounding box center [865, 991] width 576 height 87
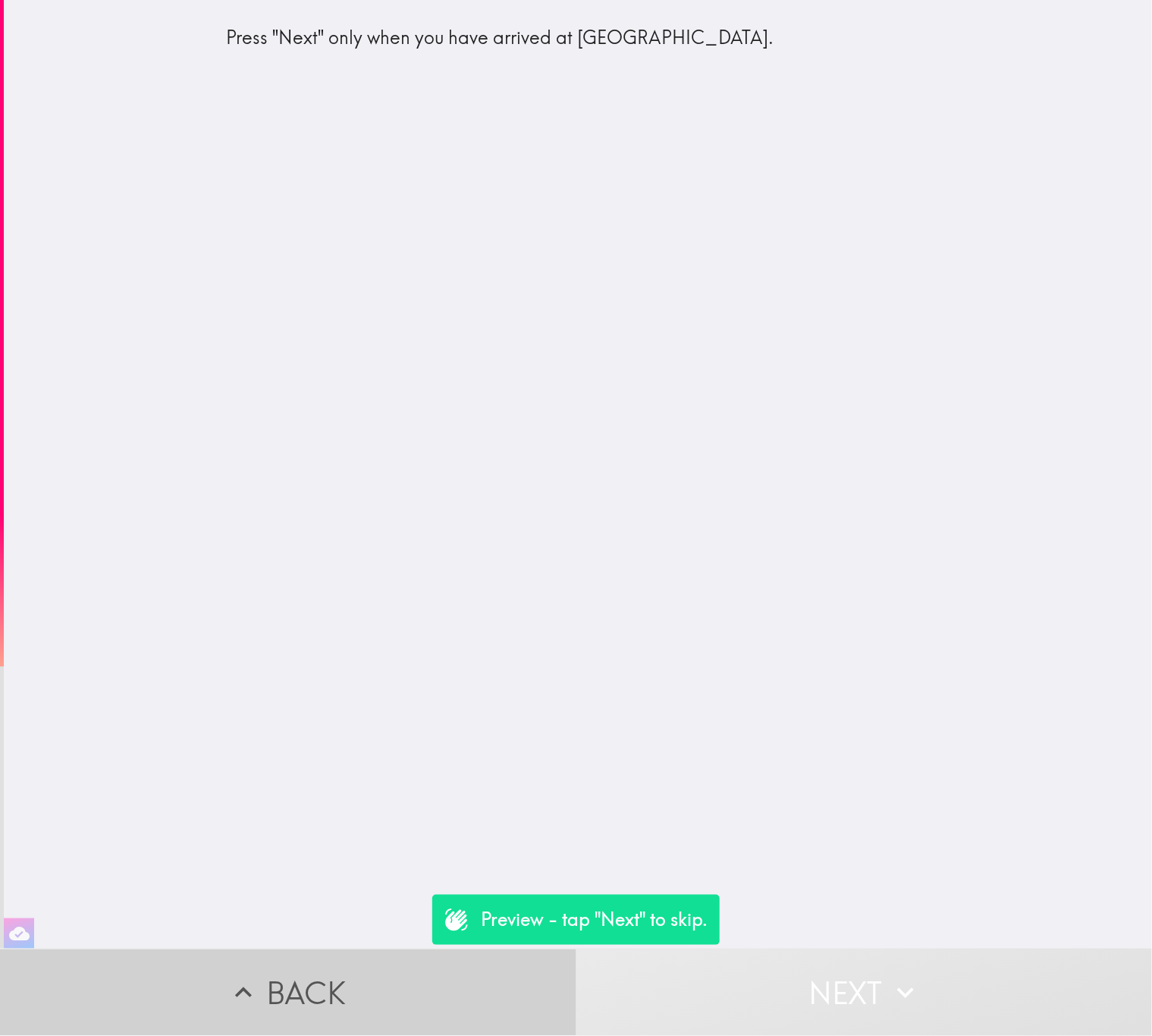
click at [412, 948] on button "Back" at bounding box center [288, 991] width 576 height 87
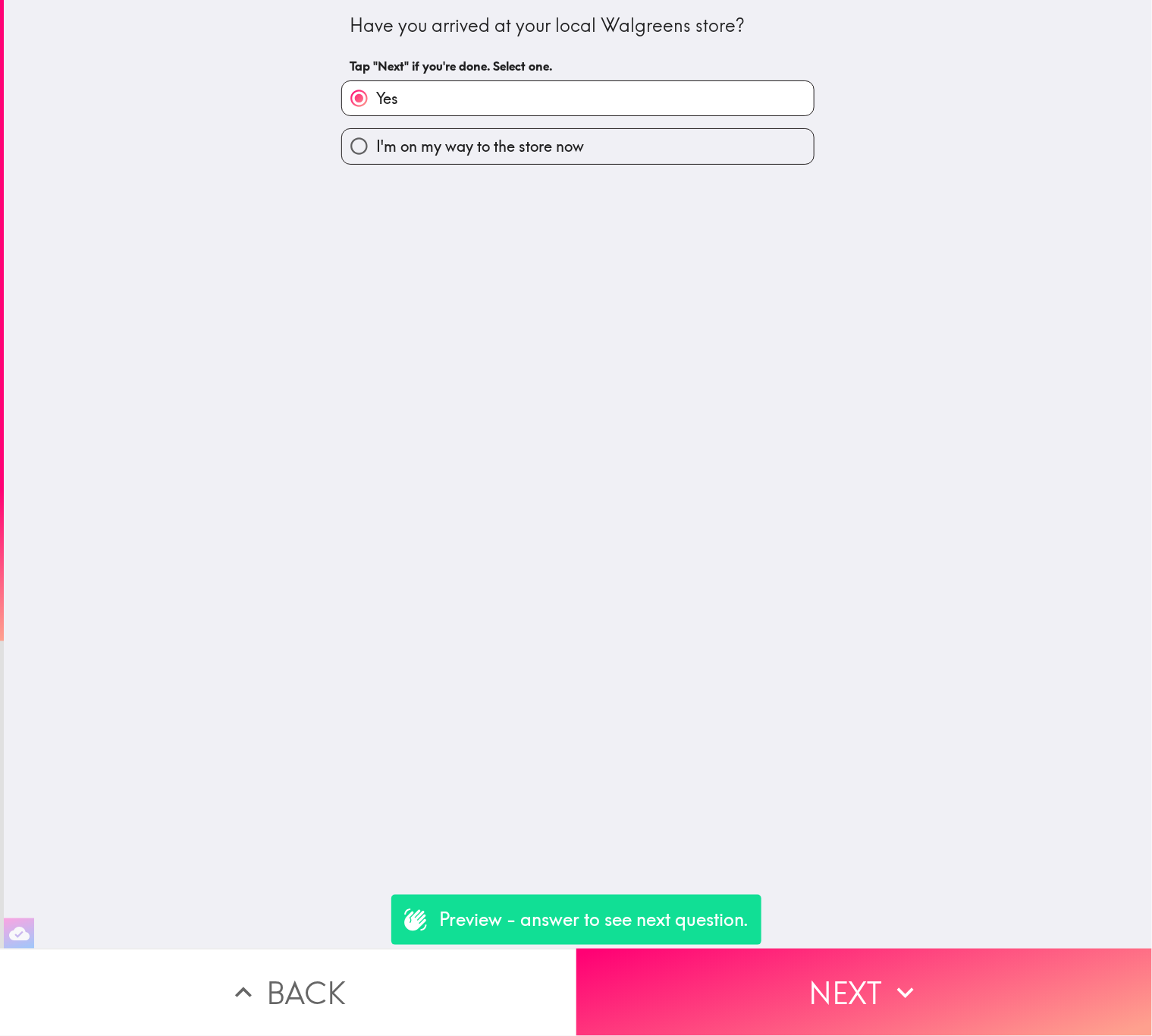
click at [500, 157] on span "I'm on my way to the store now" at bounding box center [480, 147] width 208 height 21
click at [376, 158] on input "I'm on my way to the store now" at bounding box center [359, 146] width 34 height 34
radio input "true"
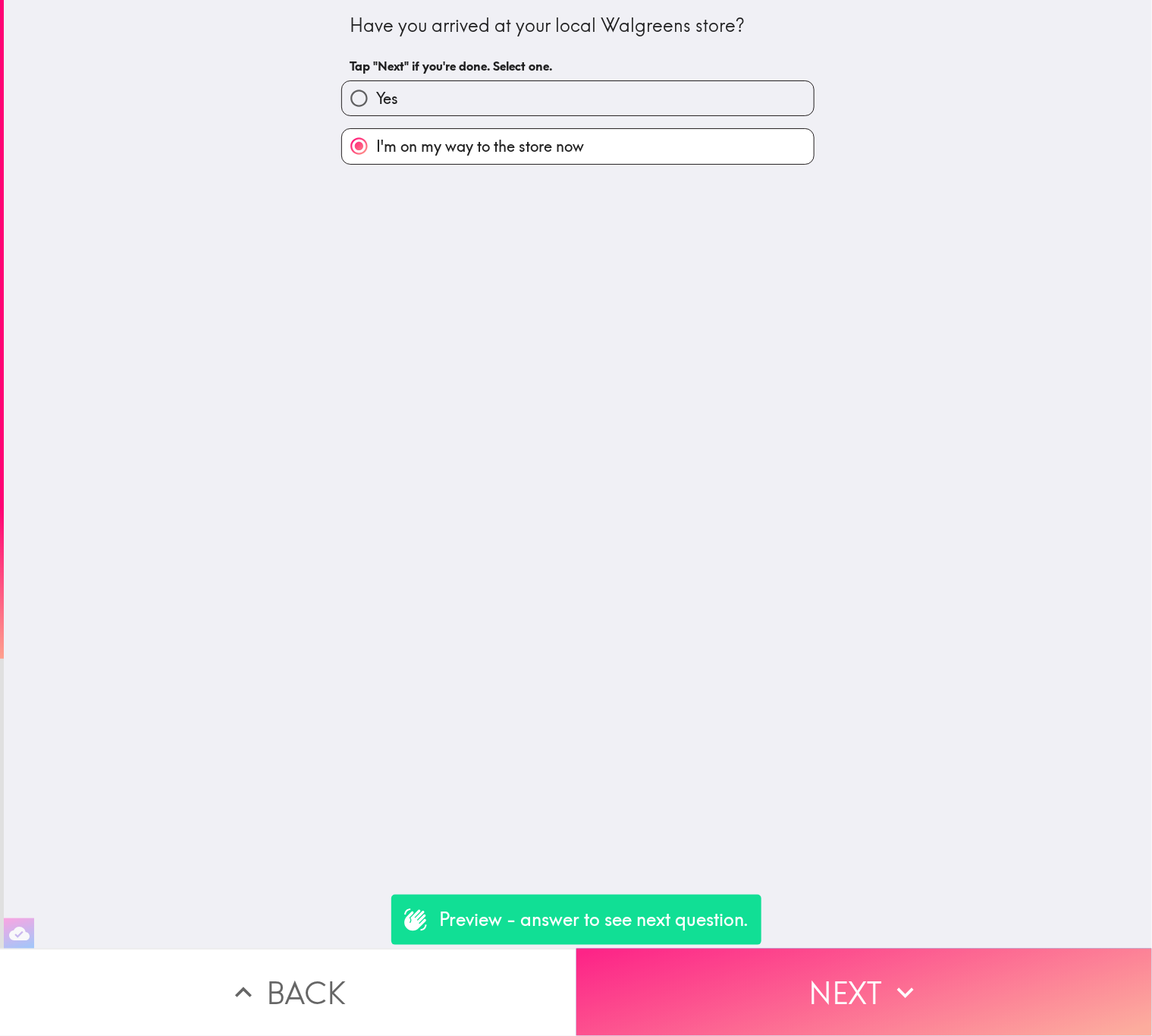
click at [919, 961] on button "Next" at bounding box center [865, 991] width 576 height 87
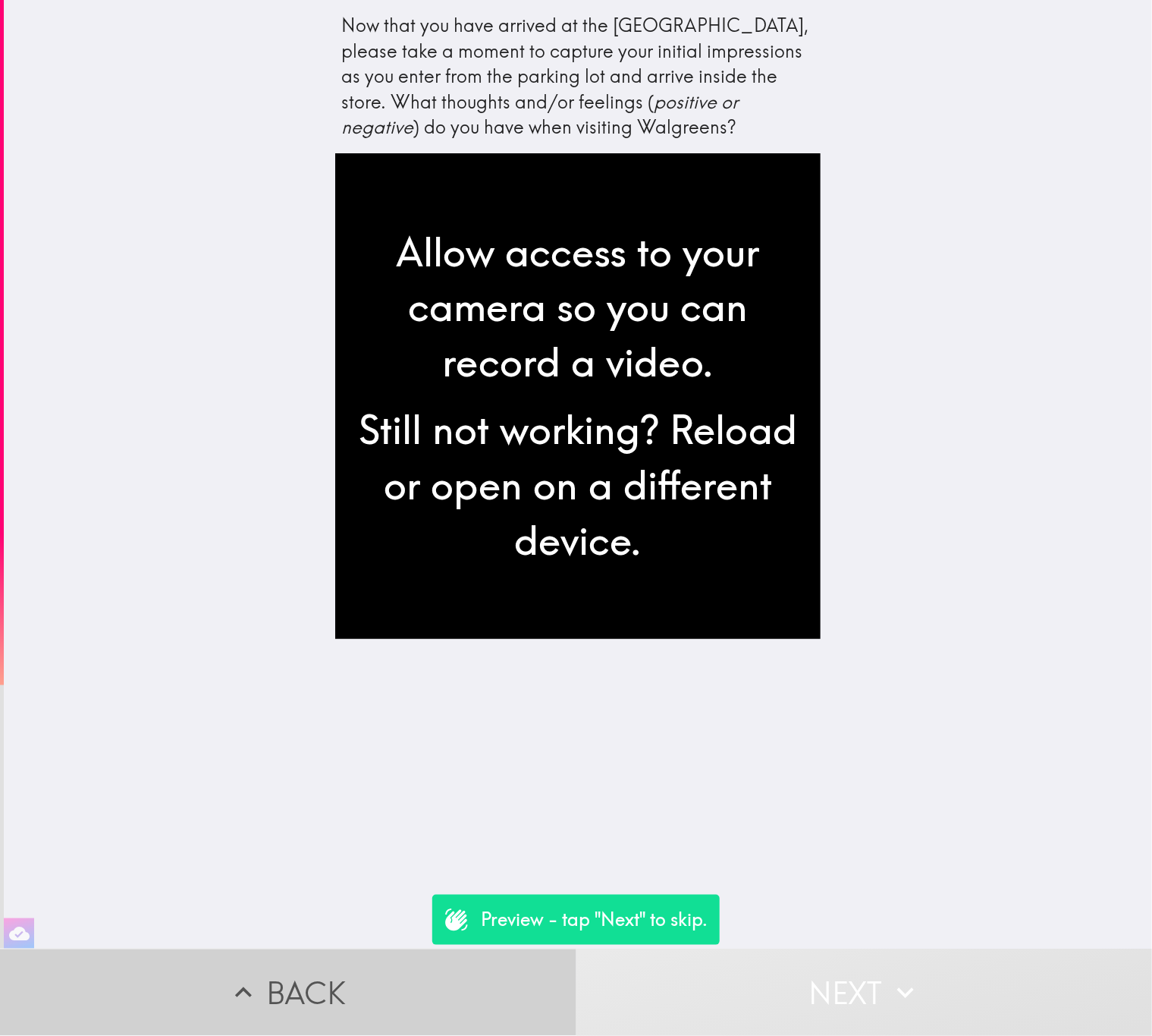
click at [459, 986] on button "Back" at bounding box center [288, 991] width 576 height 87
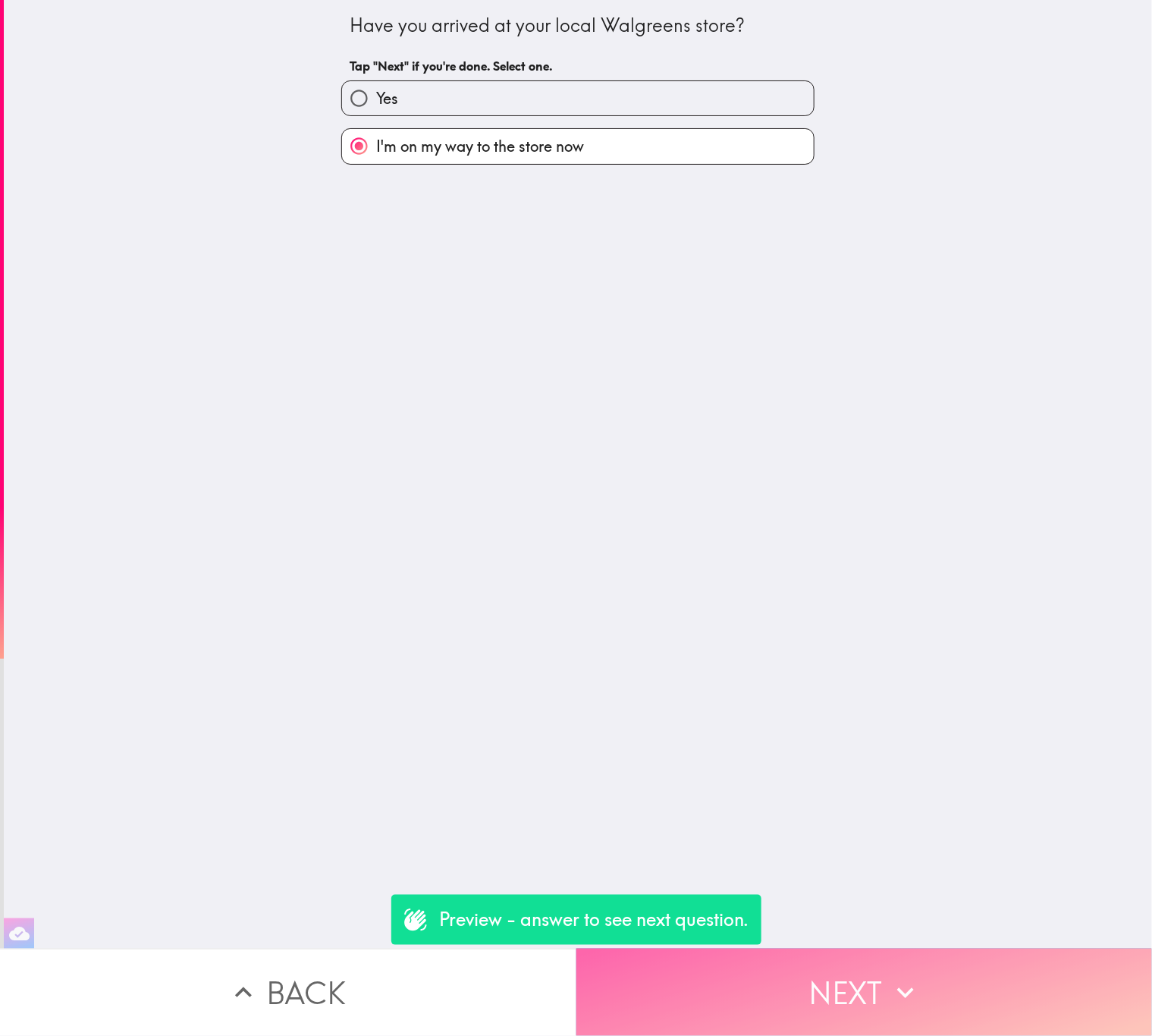
click at [904, 988] on icon "button" at bounding box center [905, 992] width 33 height 33
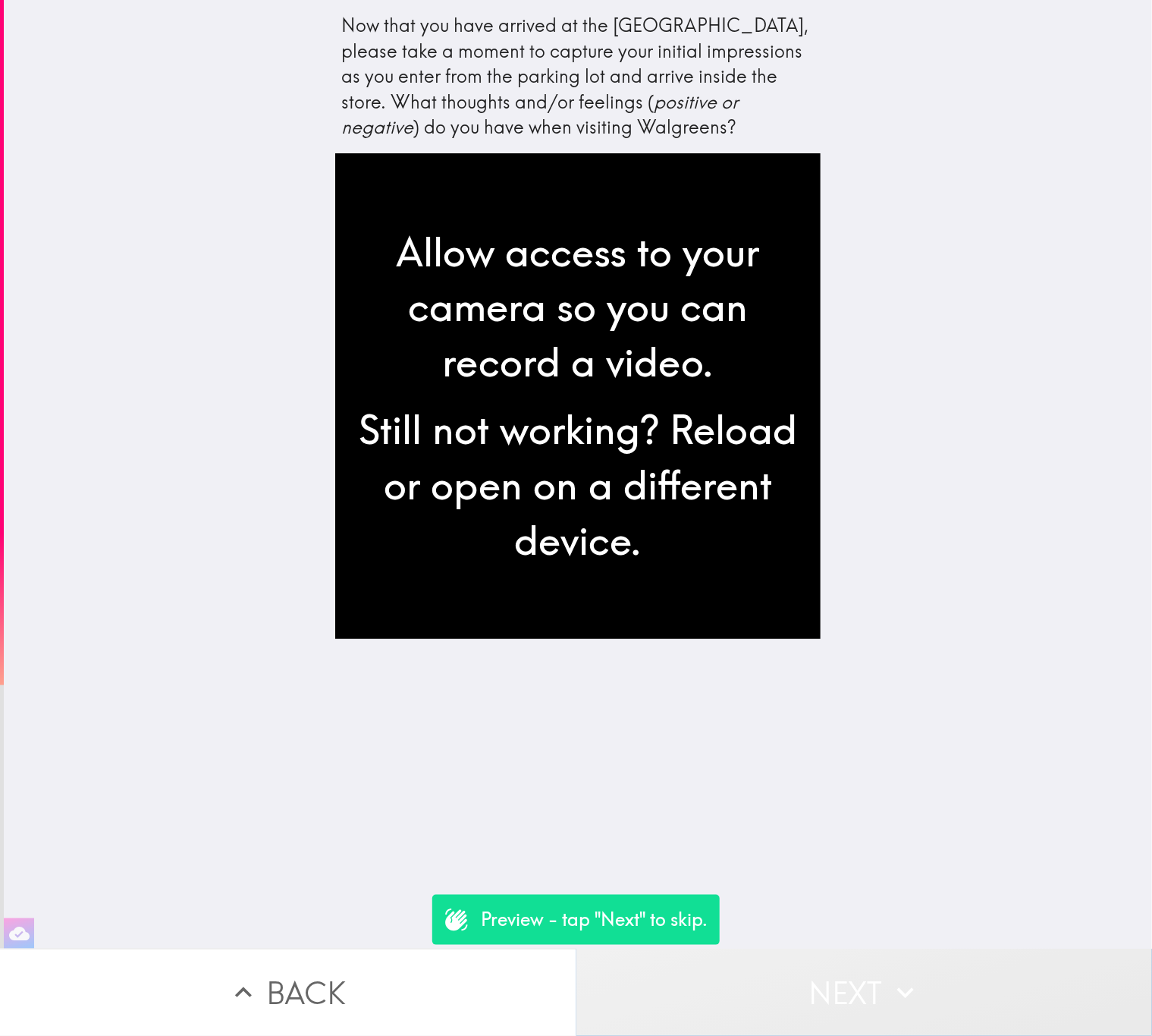
click at [900, 976] on icon "button" at bounding box center [905, 992] width 33 height 33
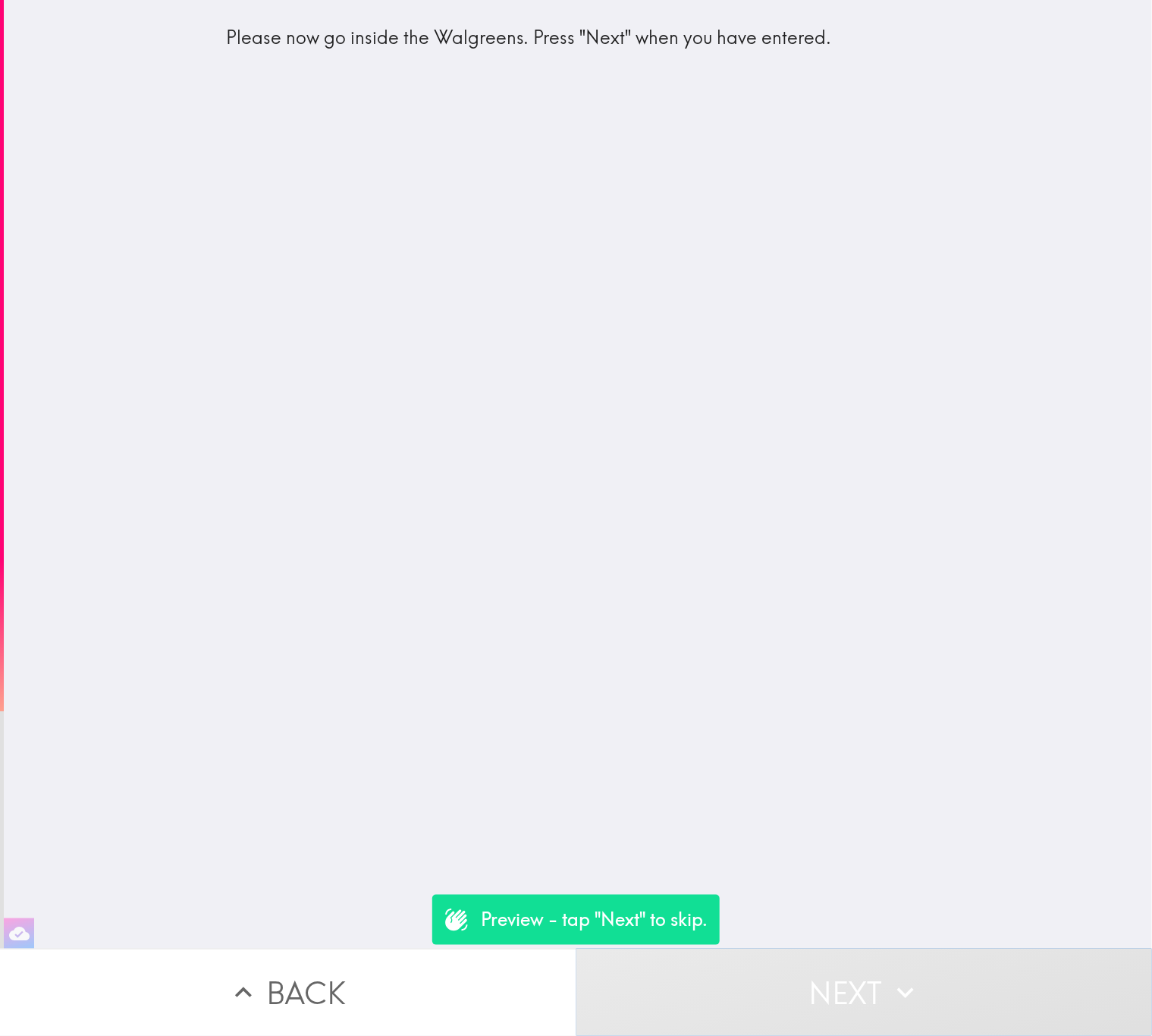
click at [900, 976] on icon "button" at bounding box center [905, 992] width 33 height 33
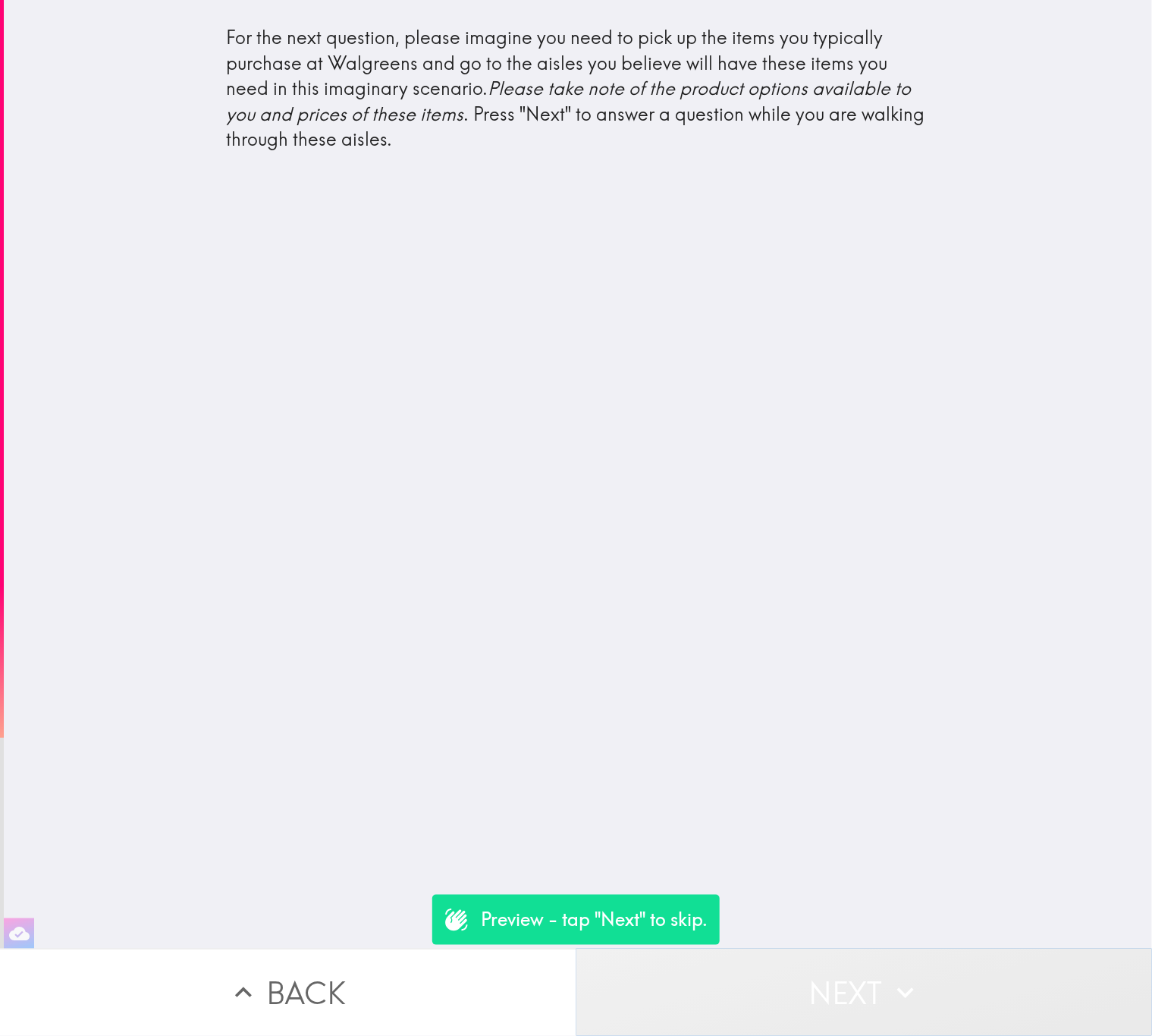
click at [897, 987] on icon "button" at bounding box center [905, 992] width 17 height 11
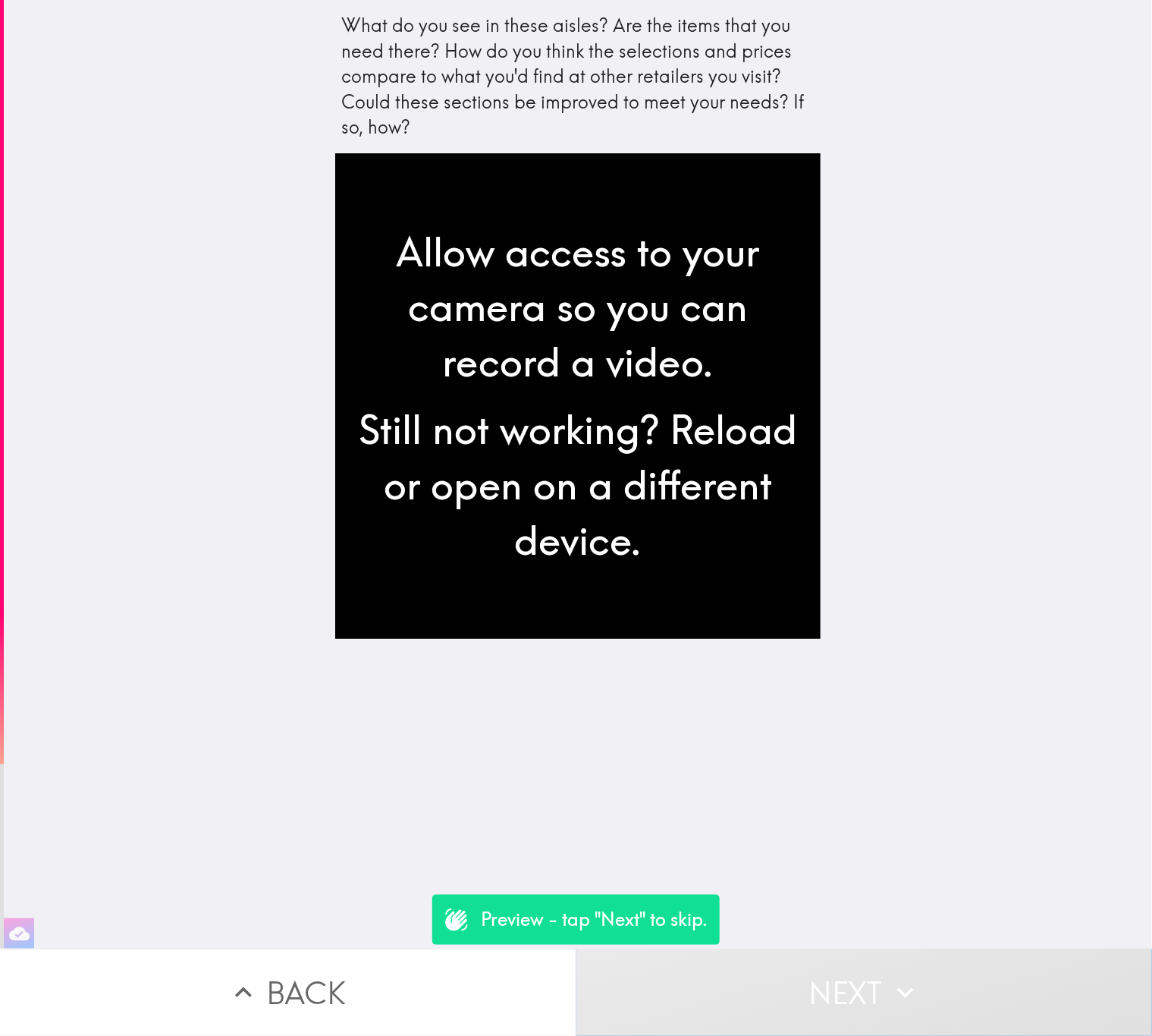
click at [897, 987] on icon "button" at bounding box center [905, 992] width 17 height 11
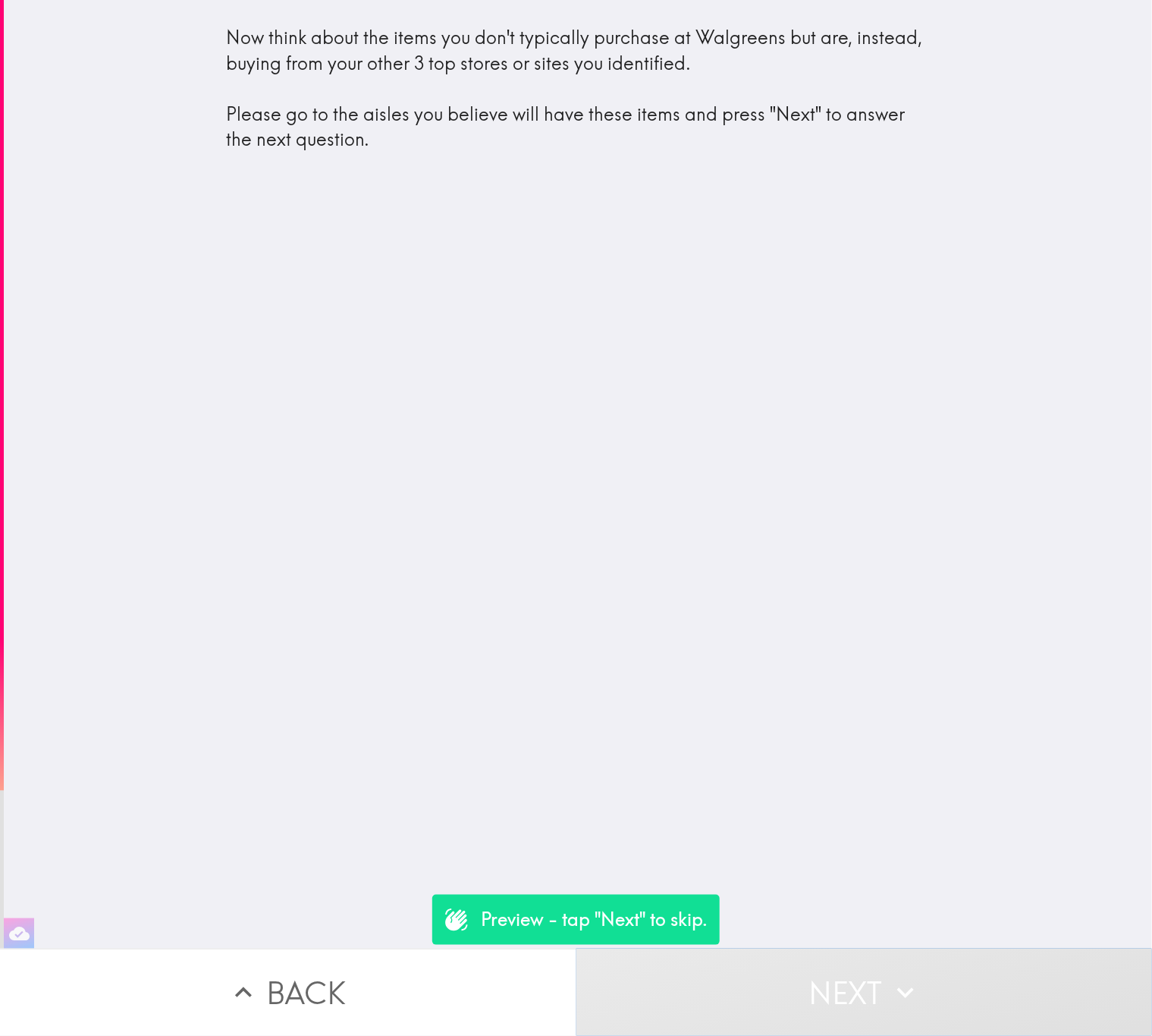
click at [858, 976] on button "Next" at bounding box center [865, 991] width 576 height 87
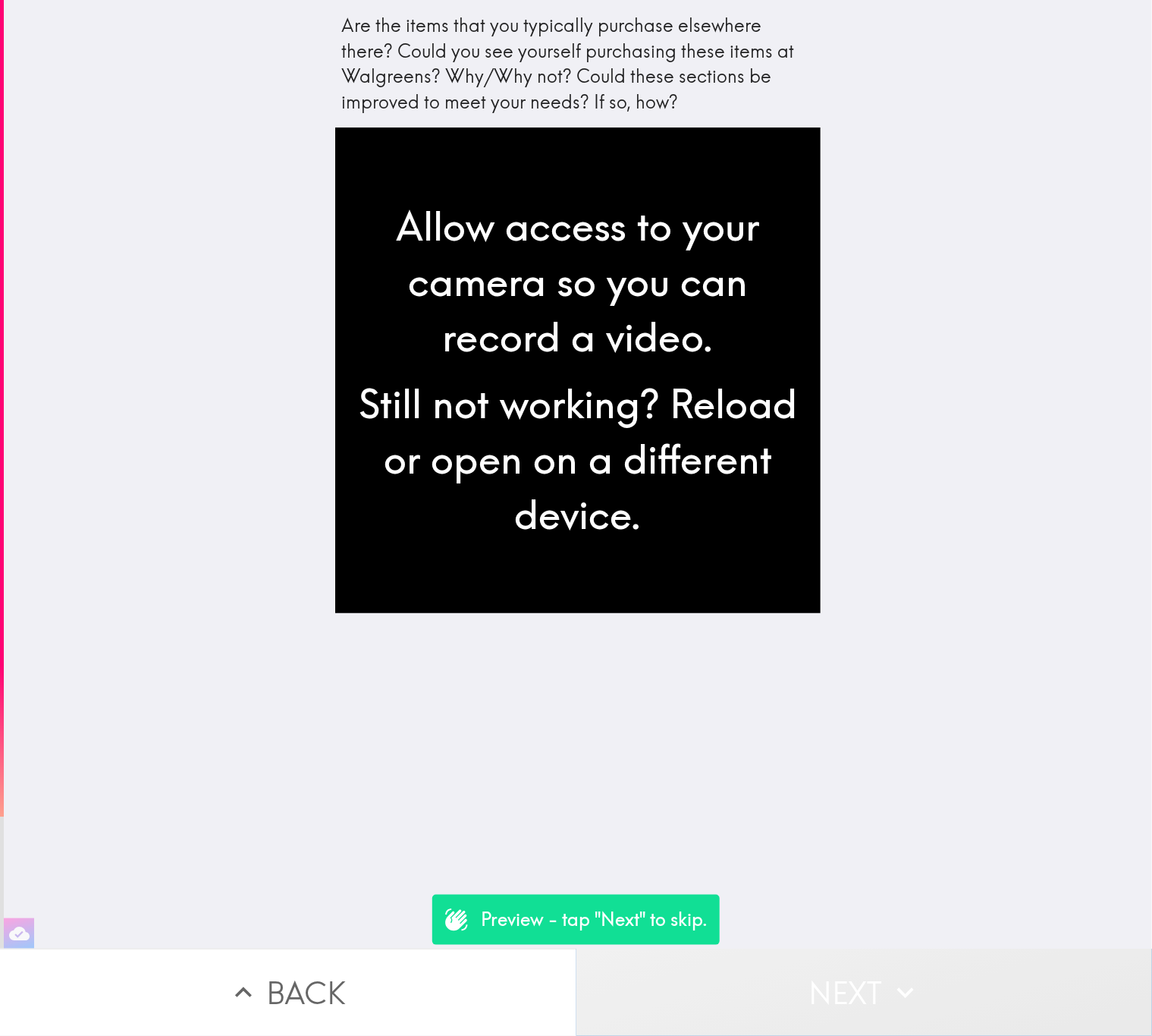
click at [858, 976] on button "Next" at bounding box center [865, 991] width 576 height 87
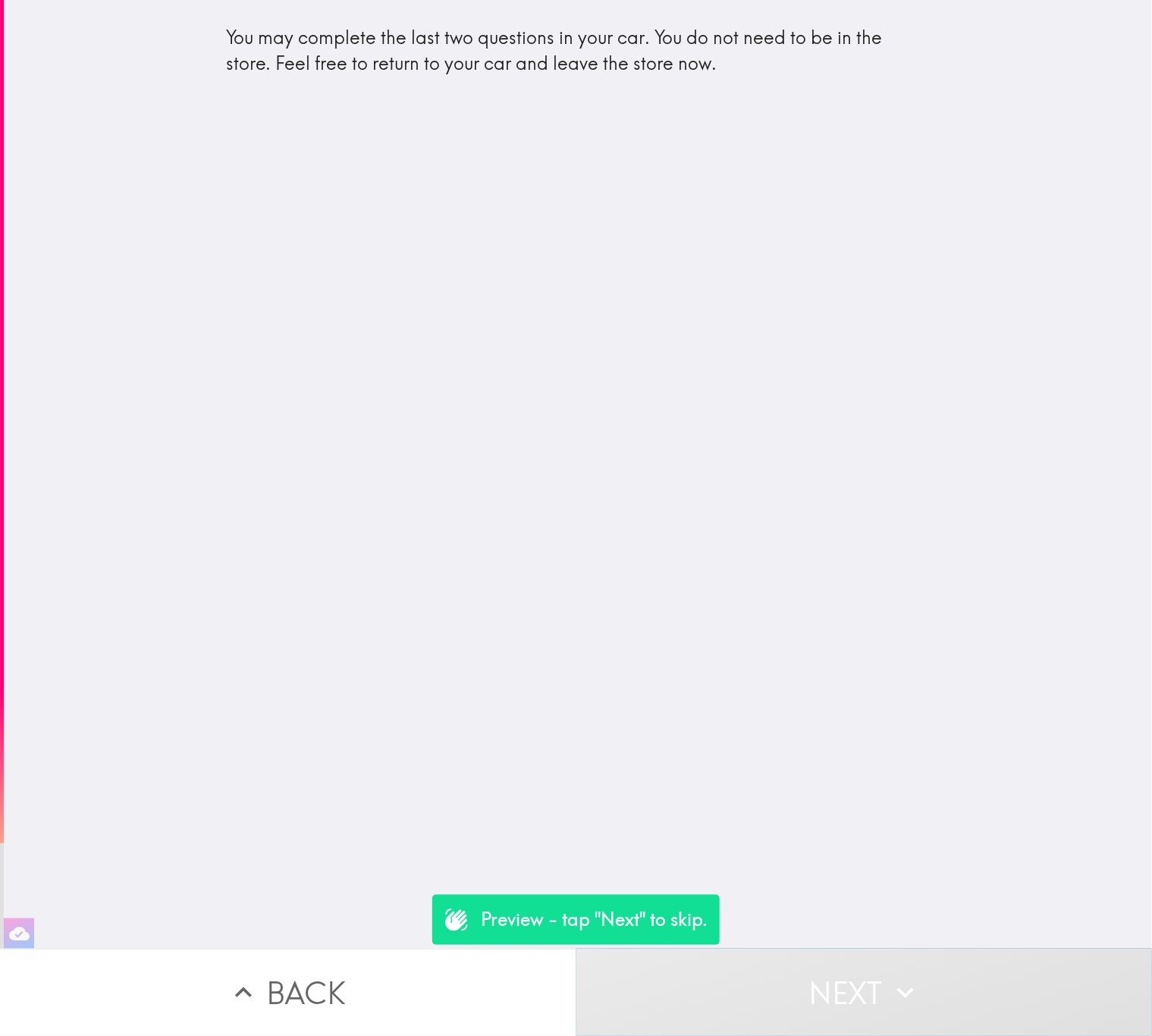
click at [856, 977] on button "Next" at bounding box center [865, 991] width 576 height 87
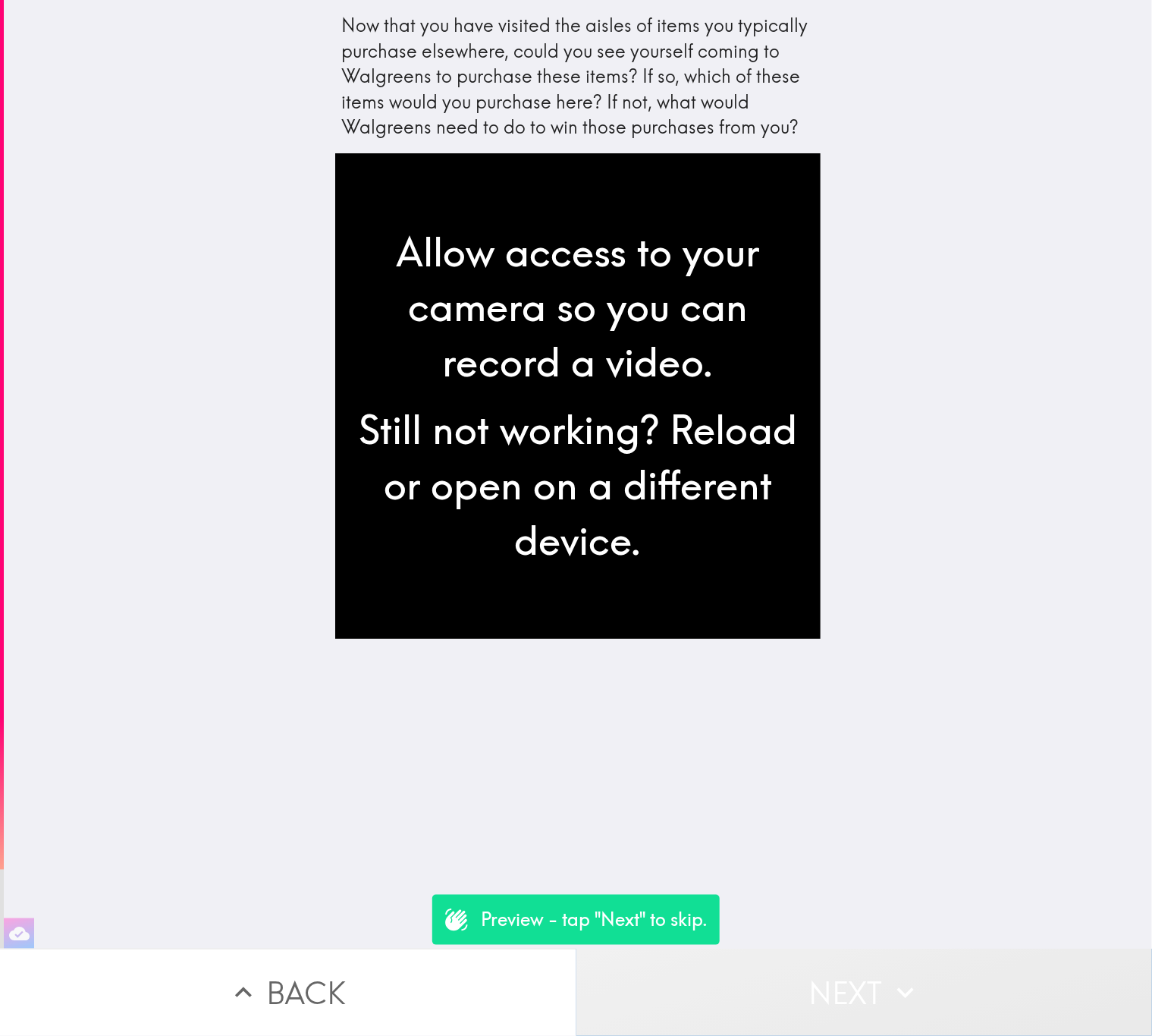
click at [856, 977] on button "Next" at bounding box center [865, 991] width 576 height 87
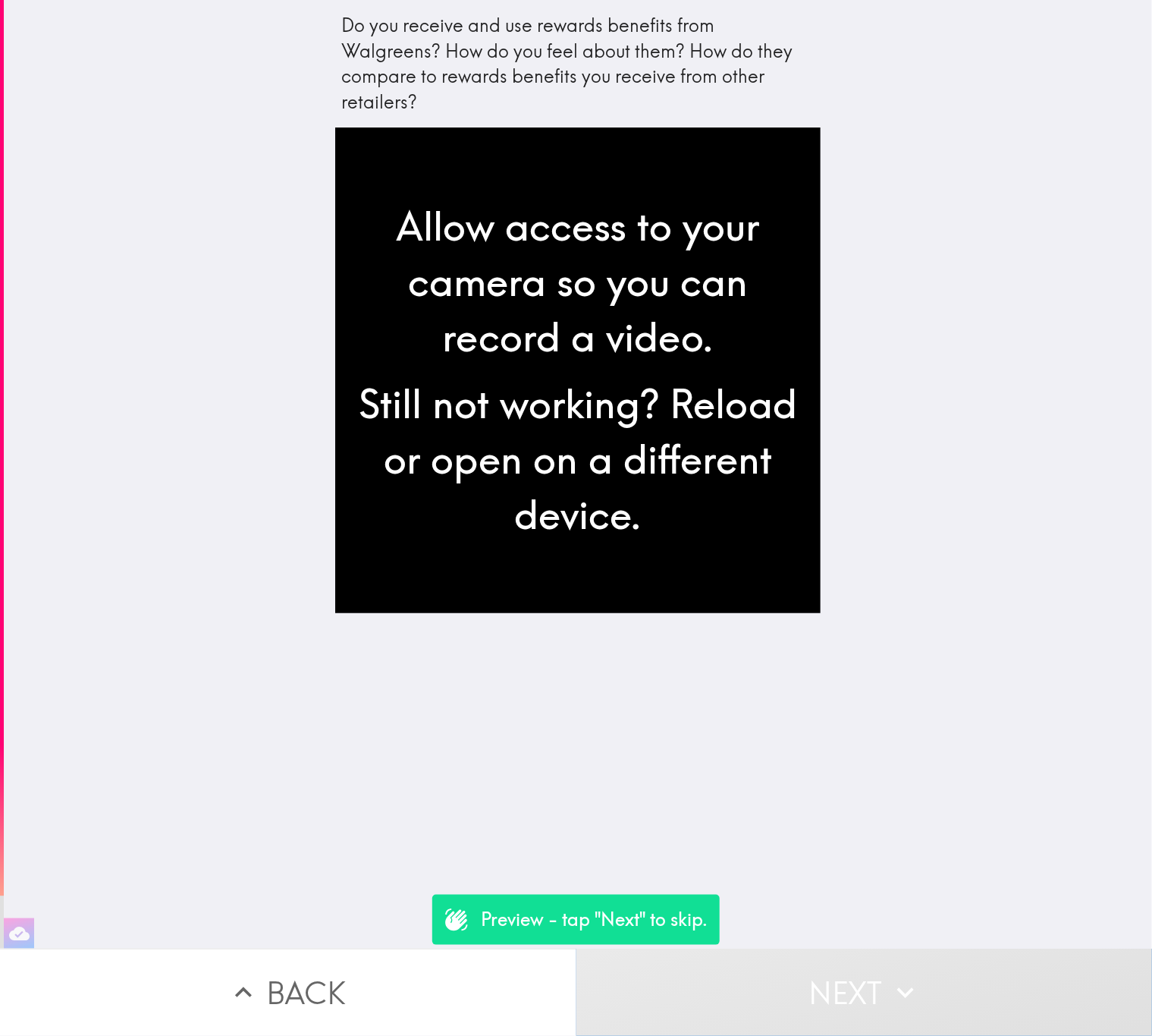
click at [856, 977] on button "Next" at bounding box center [865, 991] width 576 height 87
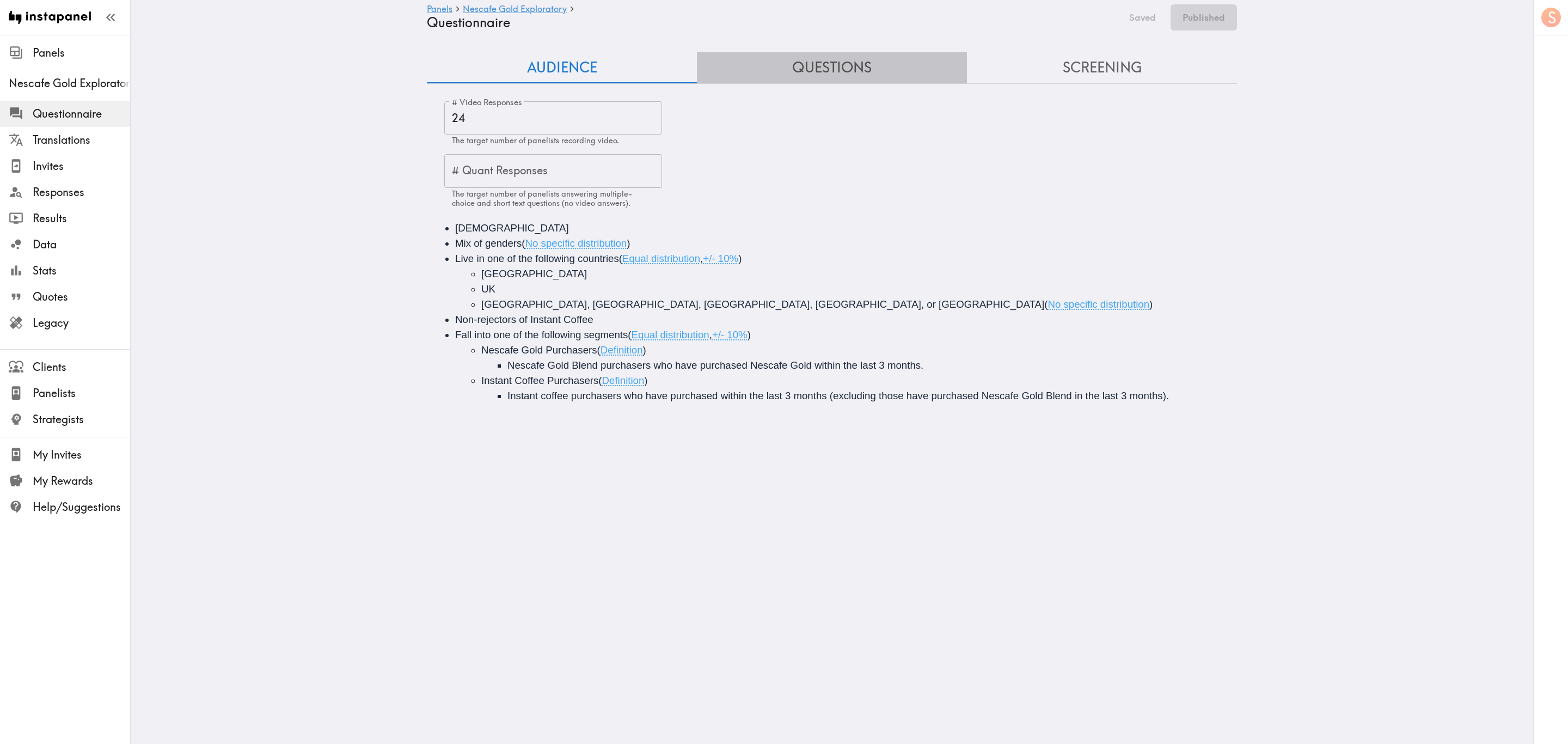
click at [851, 54] on button "Questions" at bounding box center [832, 68] width 270 height 31
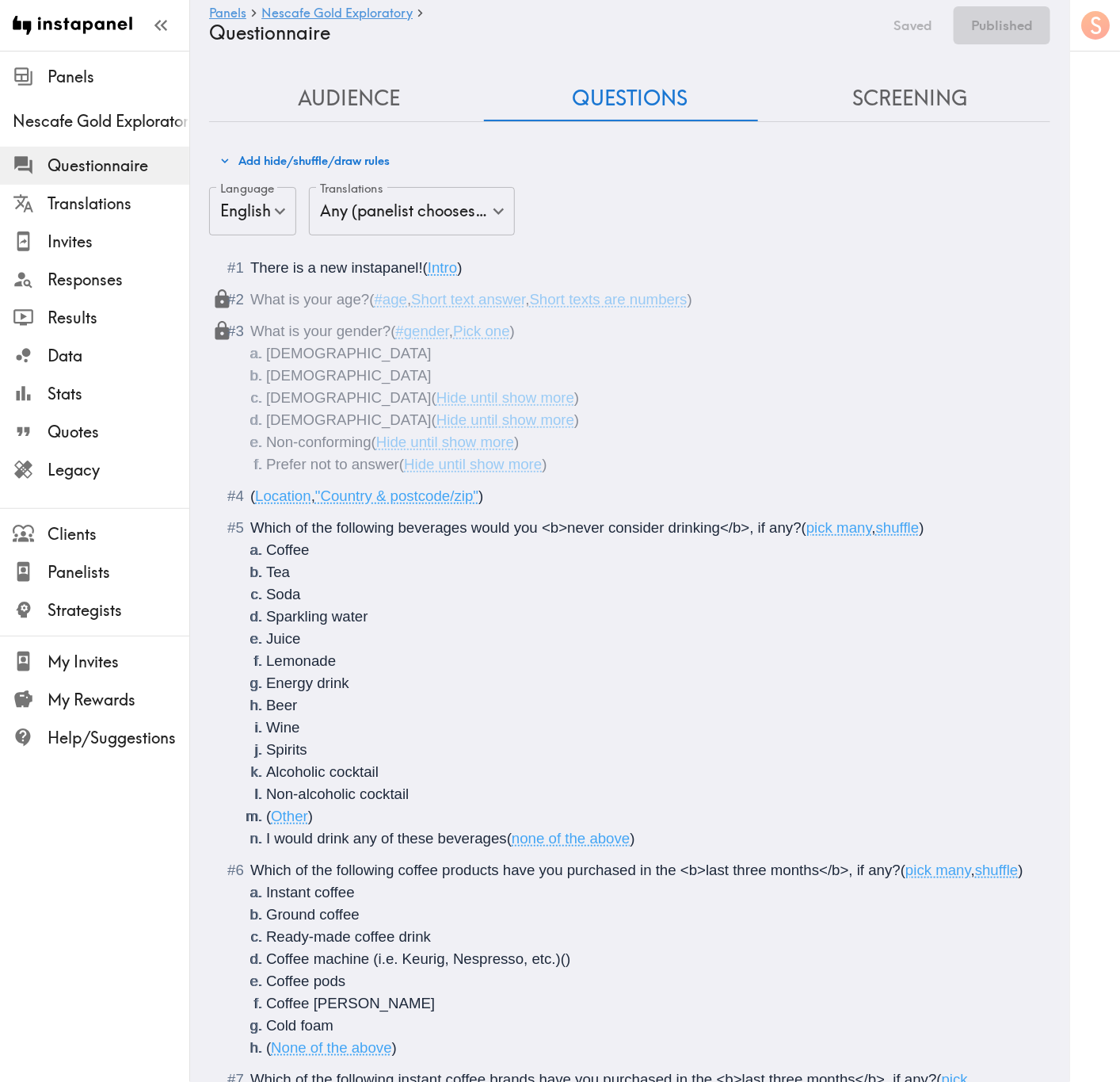
drag, startPoint x: 864, startPoint y: 100, endPoint x: 863, endPoint y: 114, distance: 14.0
click at [864, 100] on button "Screening" at bounding box center [911, 98] width 280 height 45
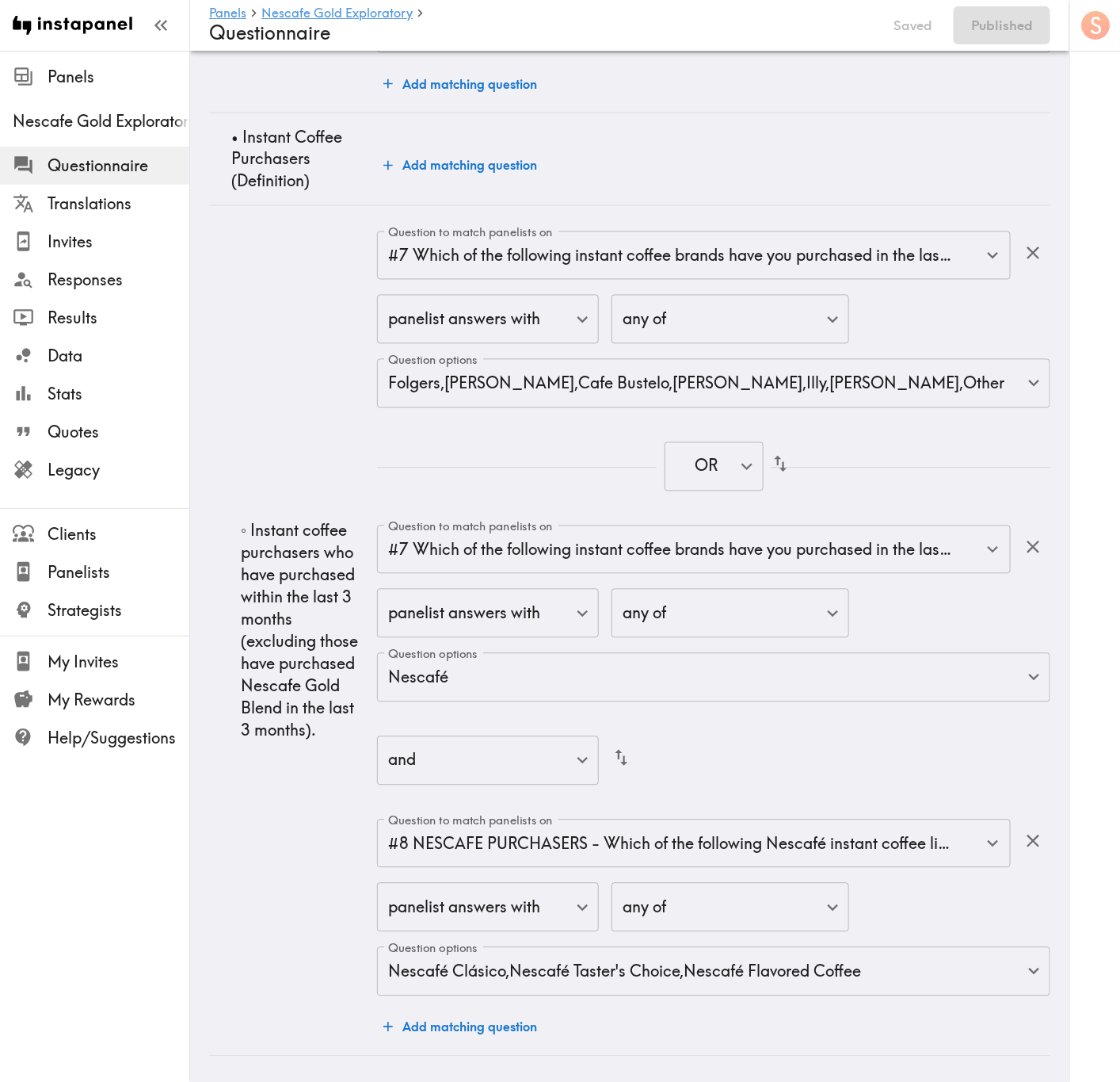
scroll to position [3226, 0]
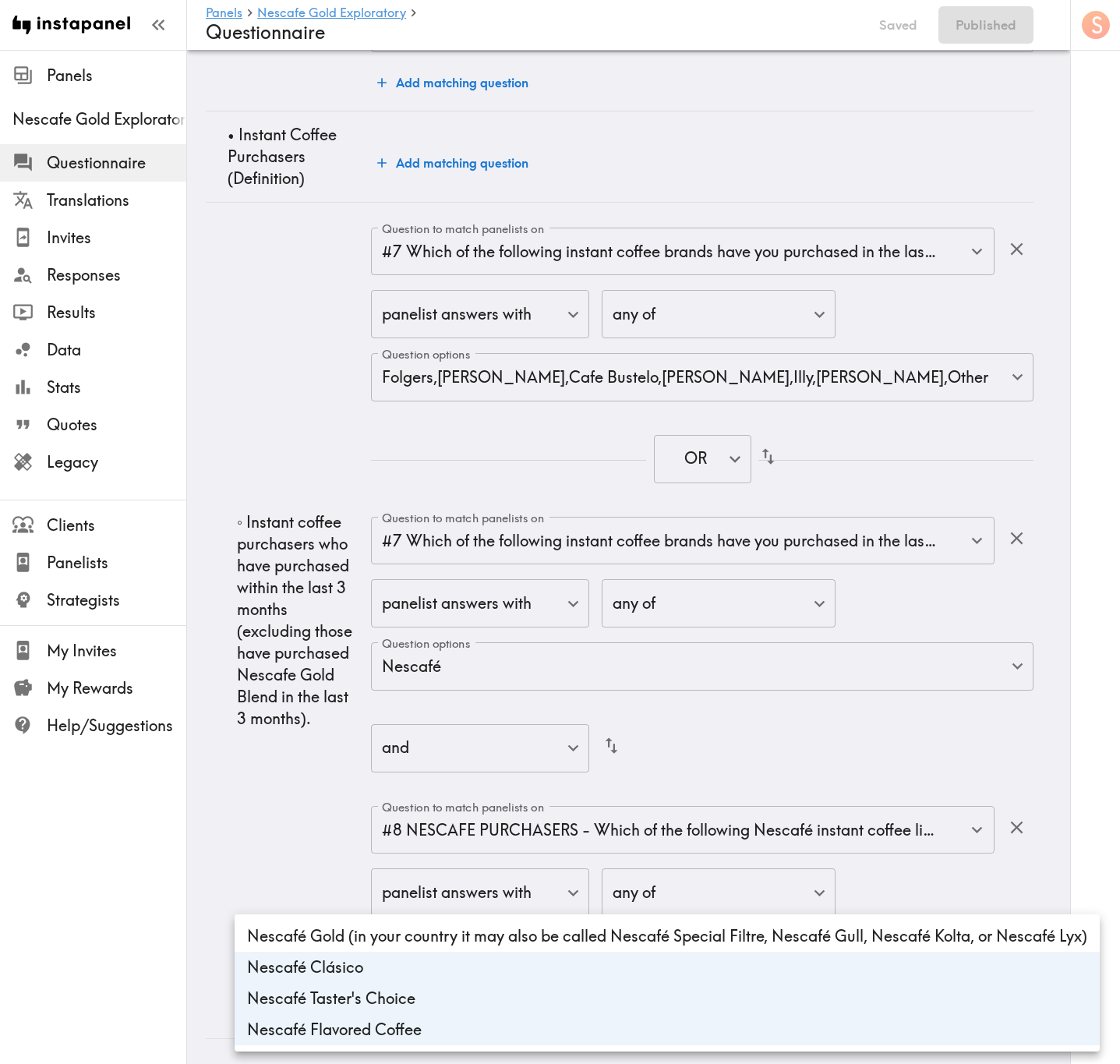
click at [264, 797] on div at bounding box center [560, 532] width 1120 height 1064
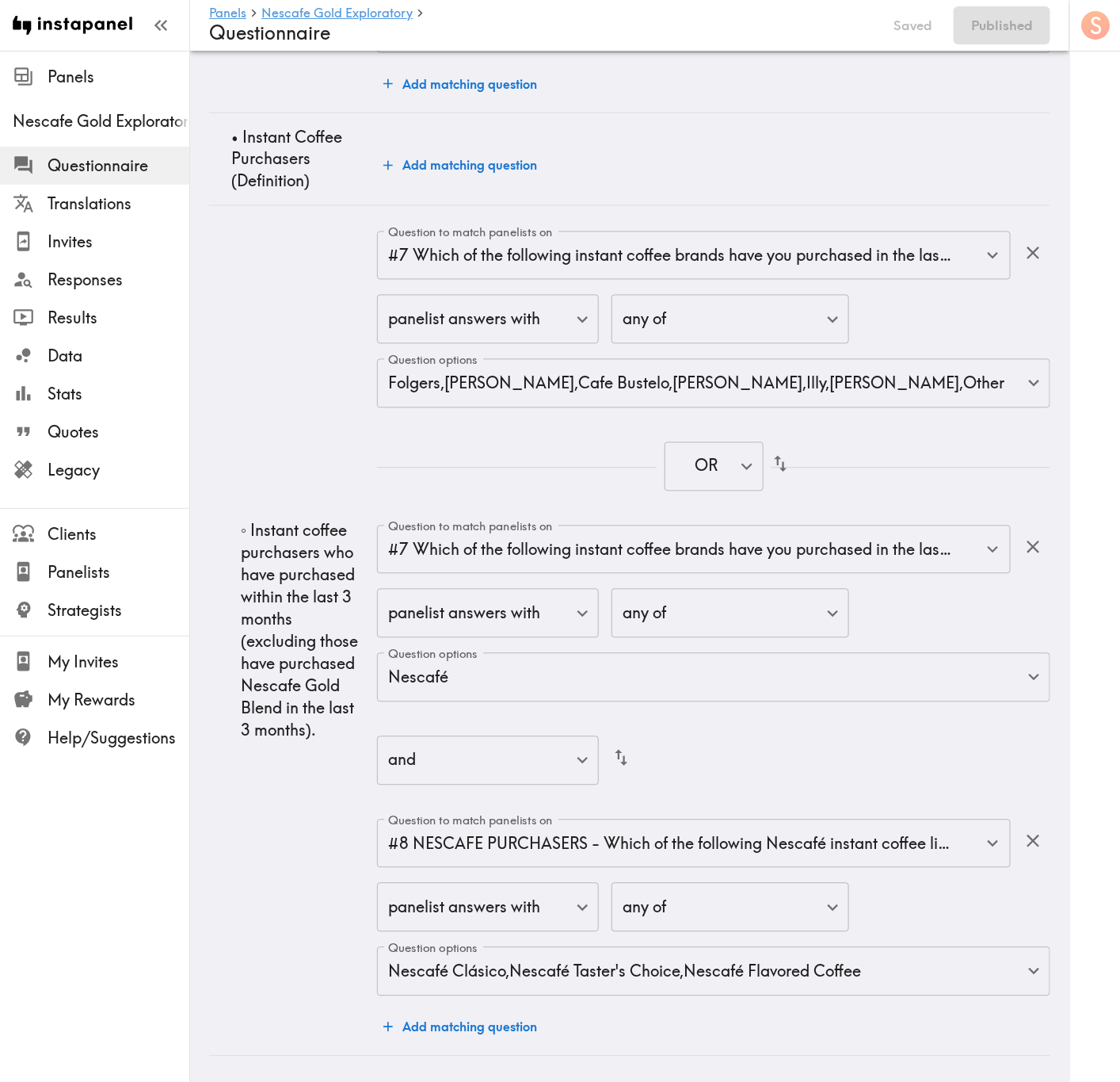
click at [271, 396] on td "◦ Instant coffee purchasers who have purchased within the last 3 months (exclud…" at bounding box center [294, 629] width 168 height 850
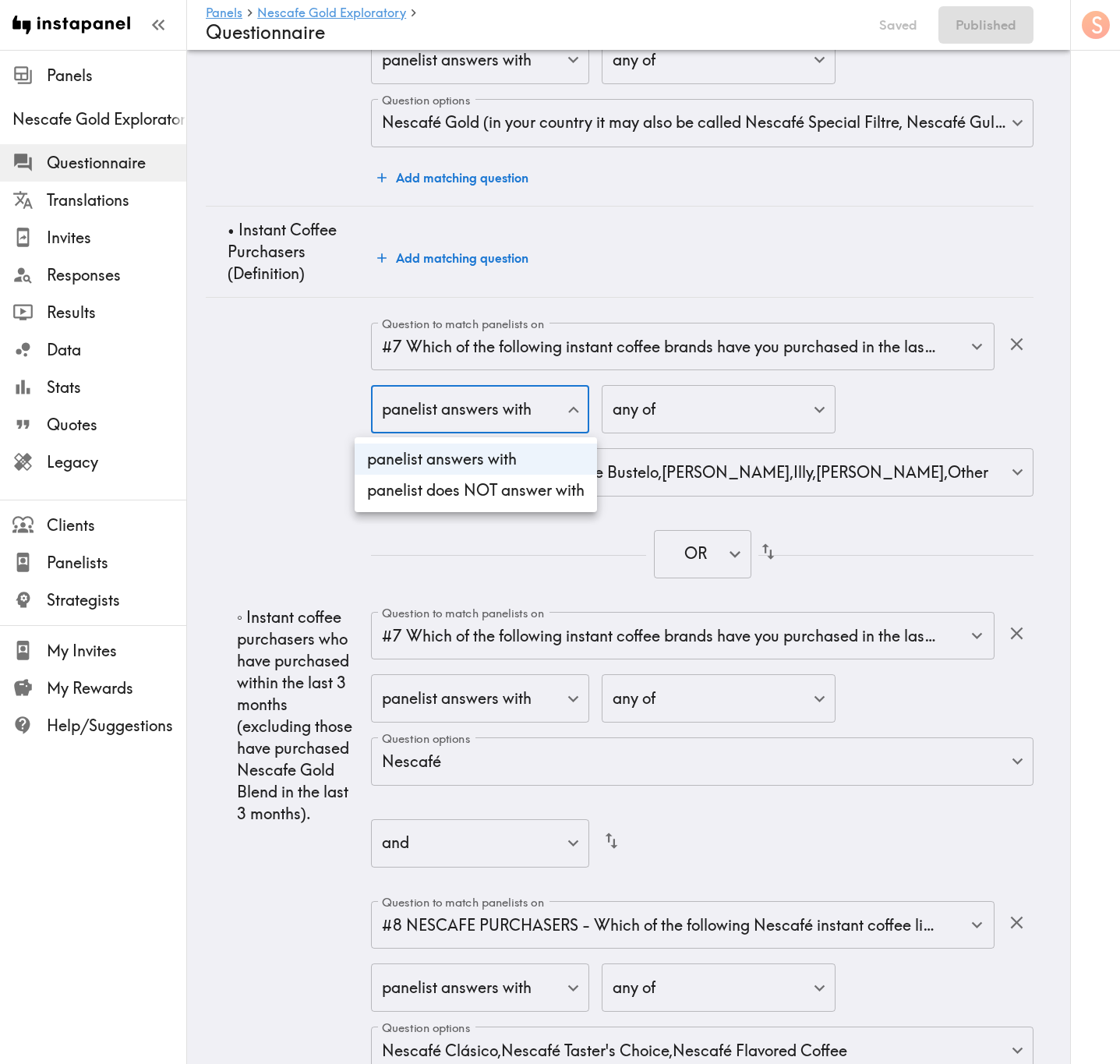
click at [446, 415] on div at bounding box center [560, 532] width 1120 height 1064
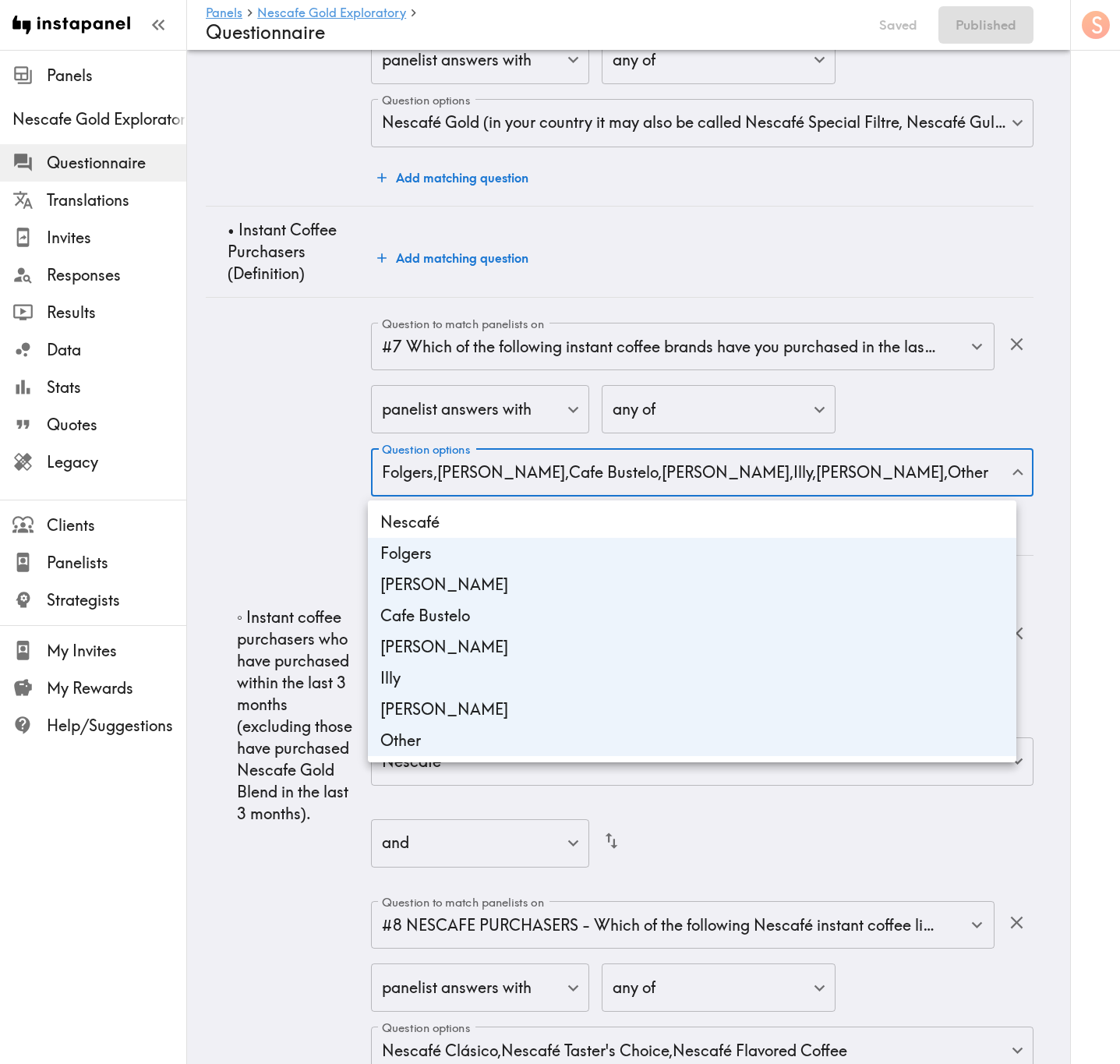
click at [269, 426] on div at bounding box center [560, 532] width 1120 height 1064
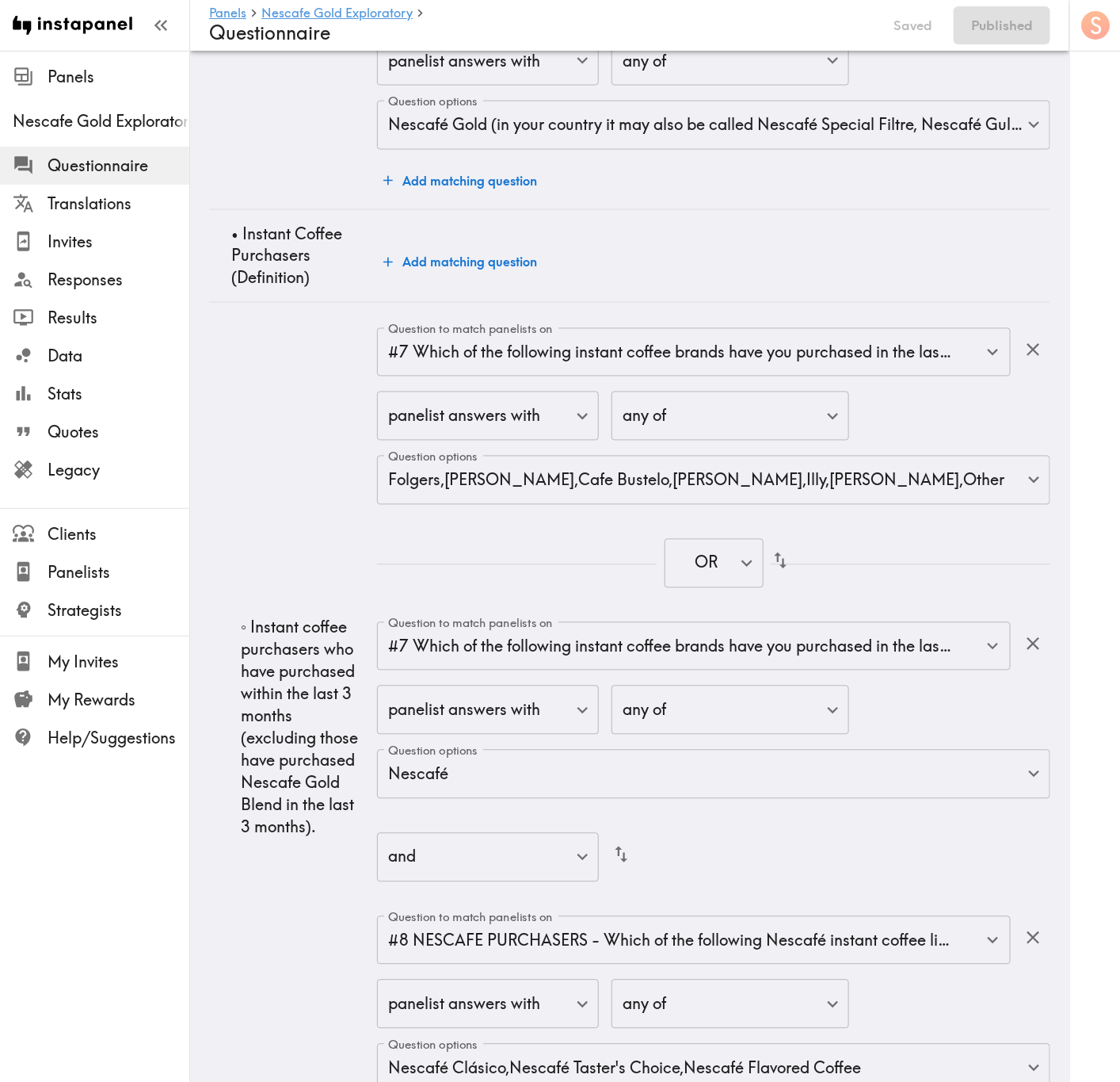
click at [526, 527] on div "OR true ​" at bounding box center [713, 565] width 673 height 90
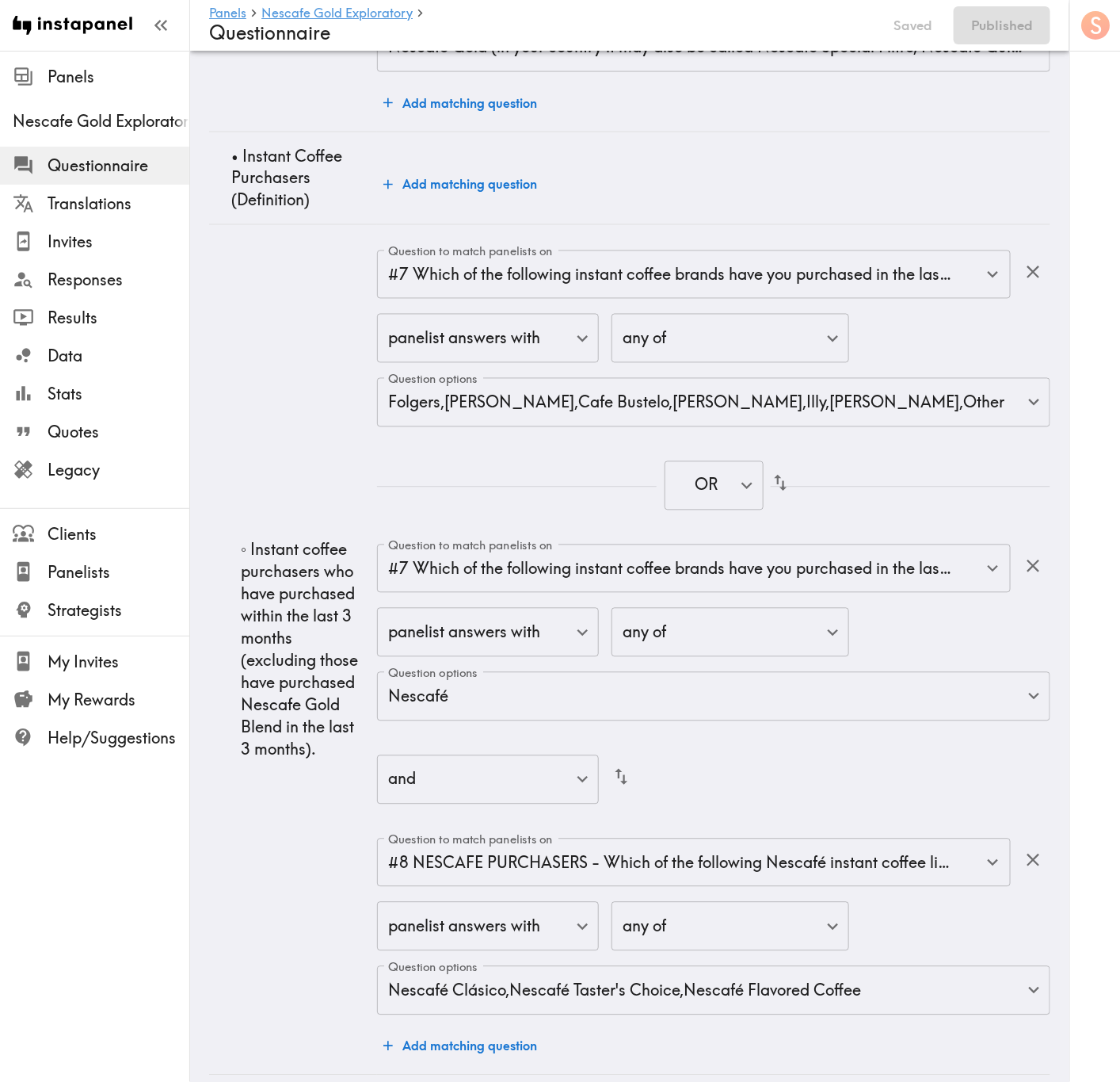
scroll to position [3226, 0]
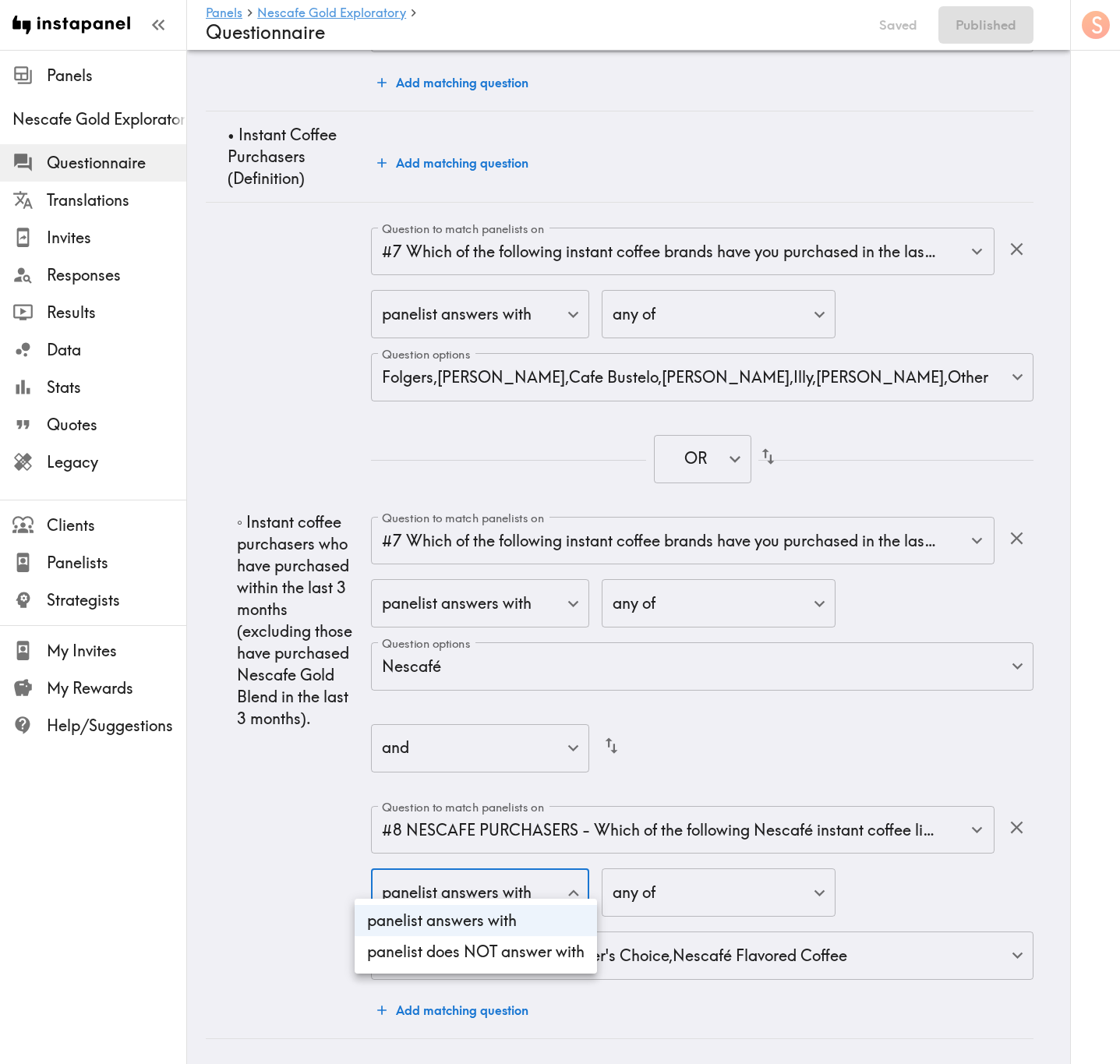
click at [320, 849] on div at bounding box center [560, 532] width 1120 height 1064
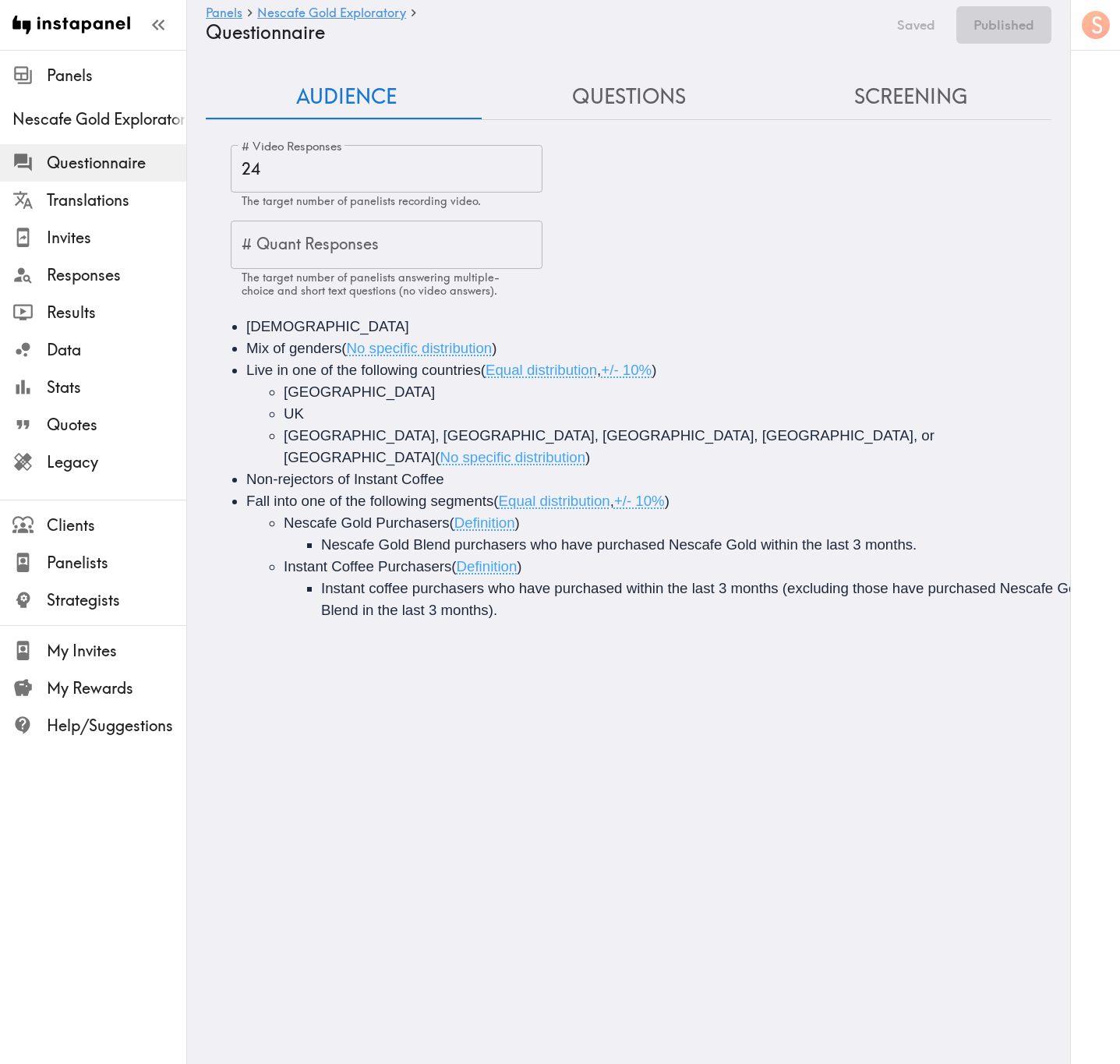
click at [853, 91] on button "Screening" at bounding box center [909, 97] width 282 height 44
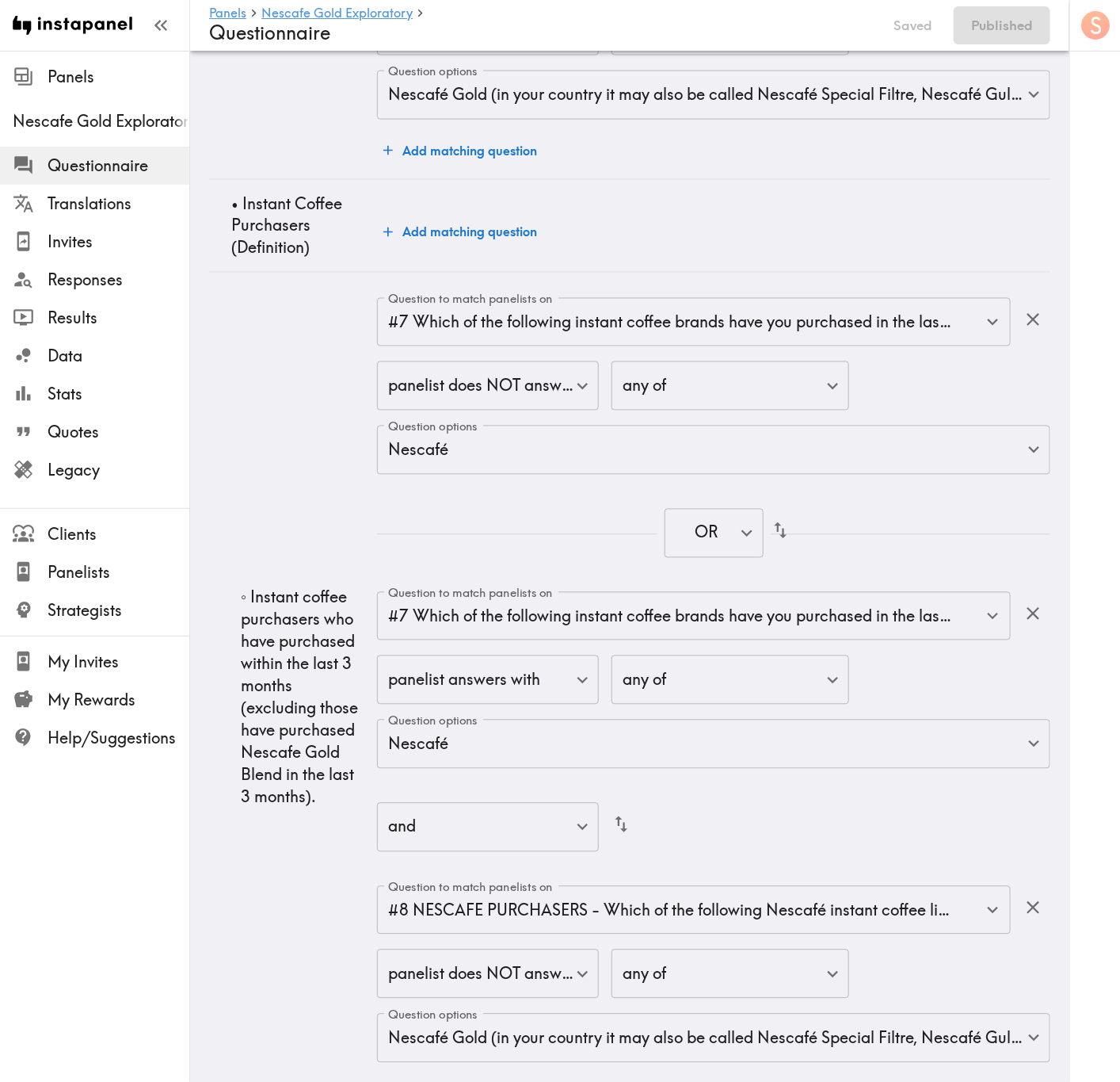
scroll to position [3226, 0]
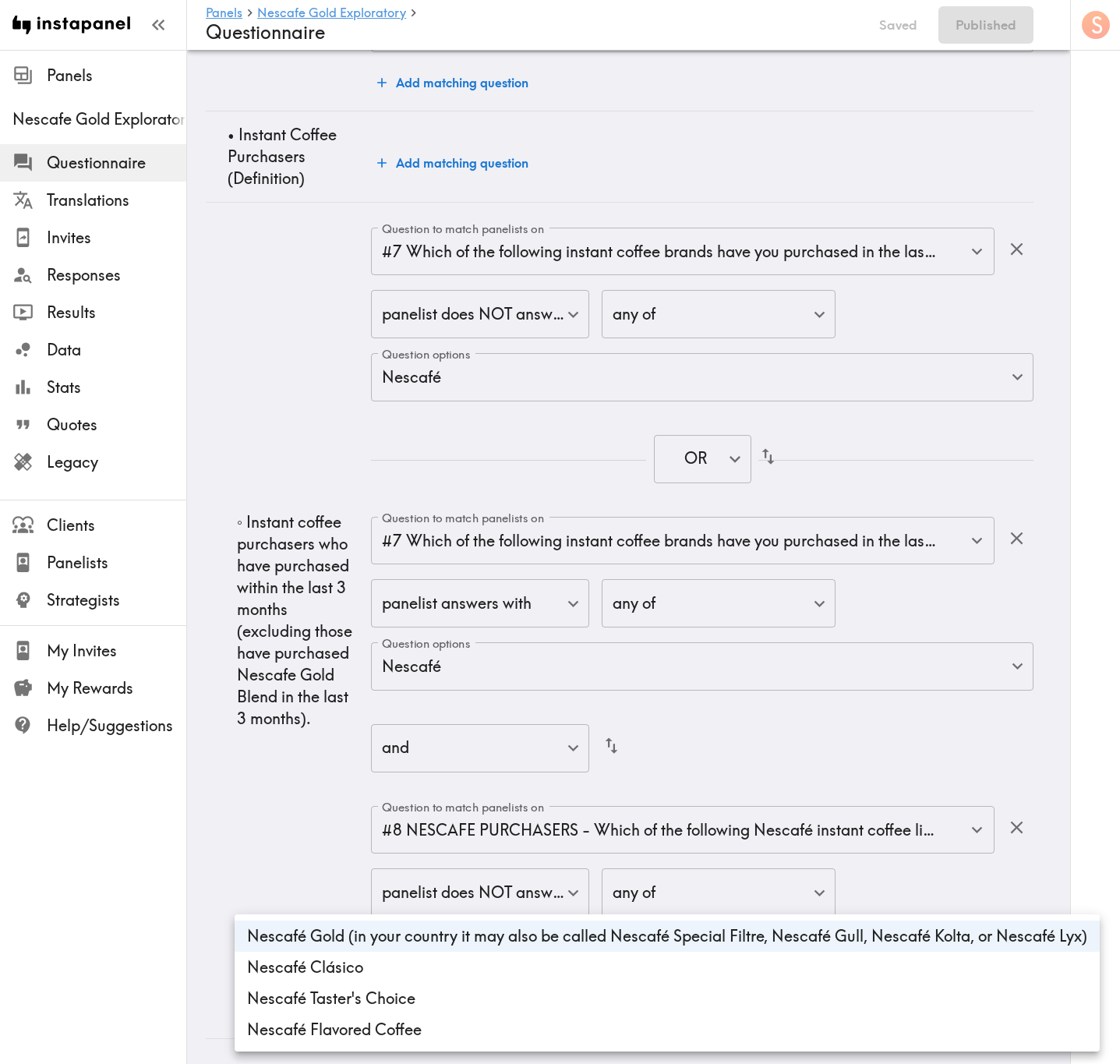
click at [309, 643] on div at bounding box center [560, 532] width 1120 height 1064
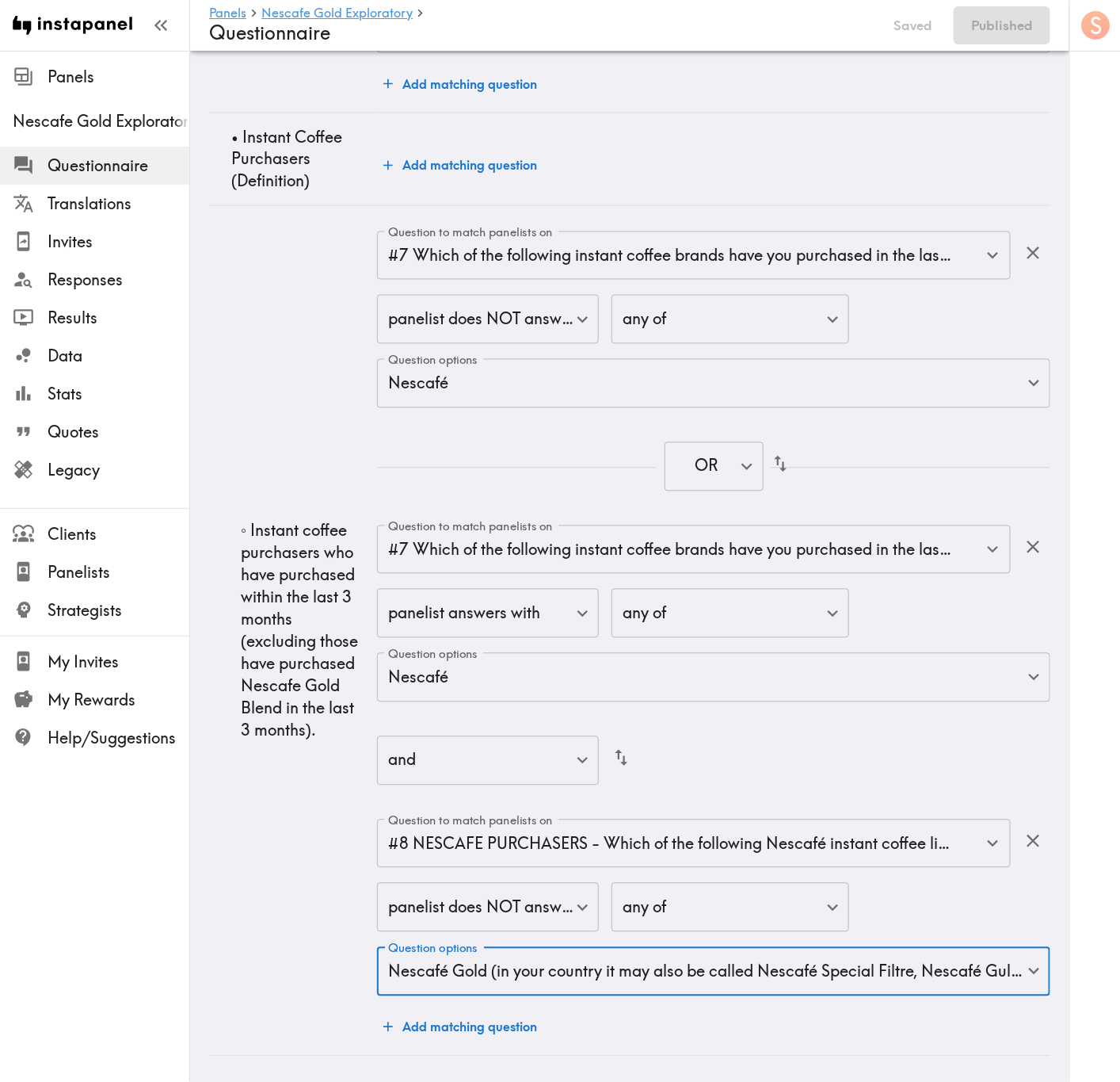
click at [294, 628] on p "◦ Instant coffee purchasers who have purchased within the last 3 months (exclud…" at bounding box center [303, 630] width 123 height 222
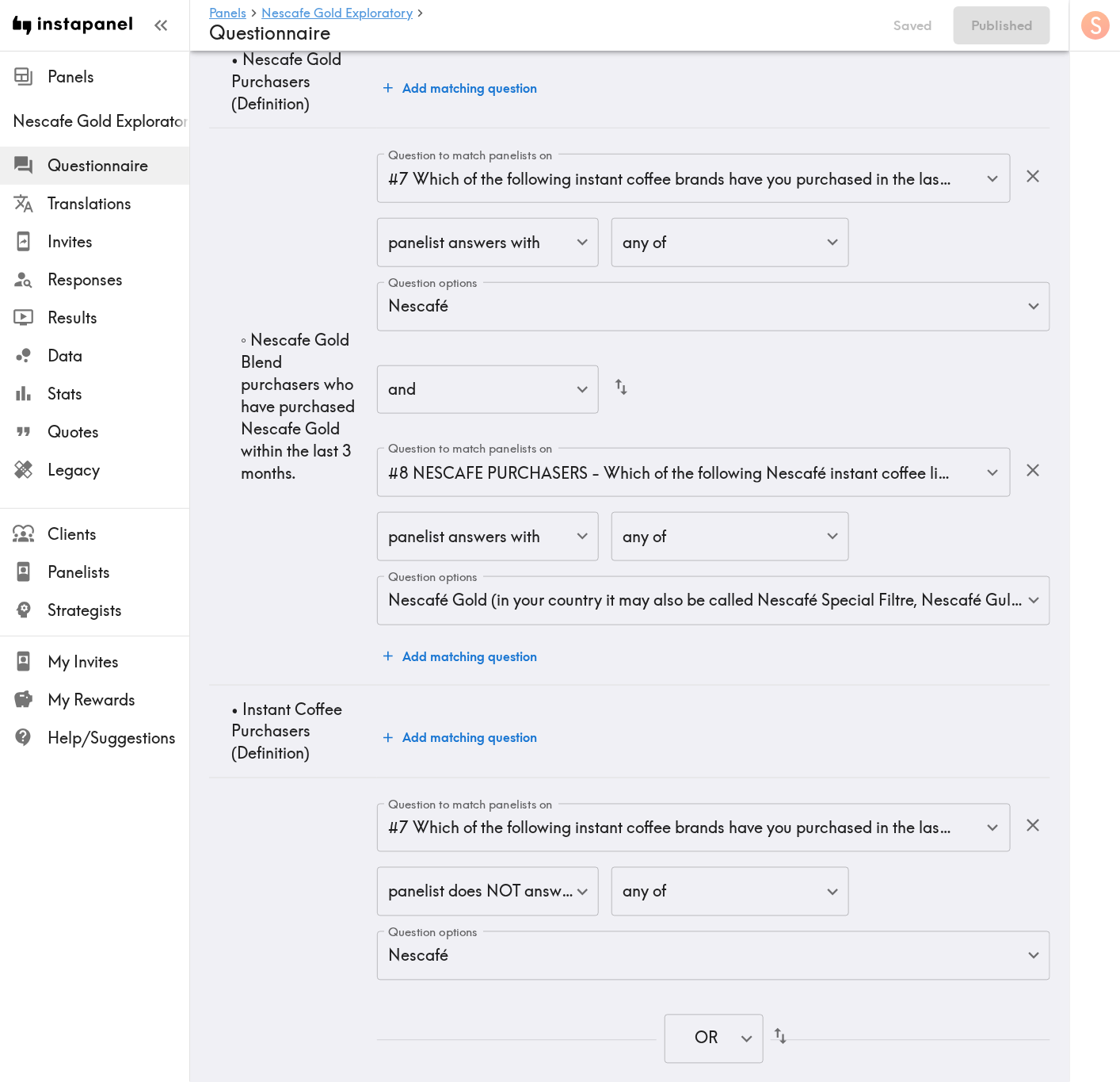
scroll to position [2514, 0]
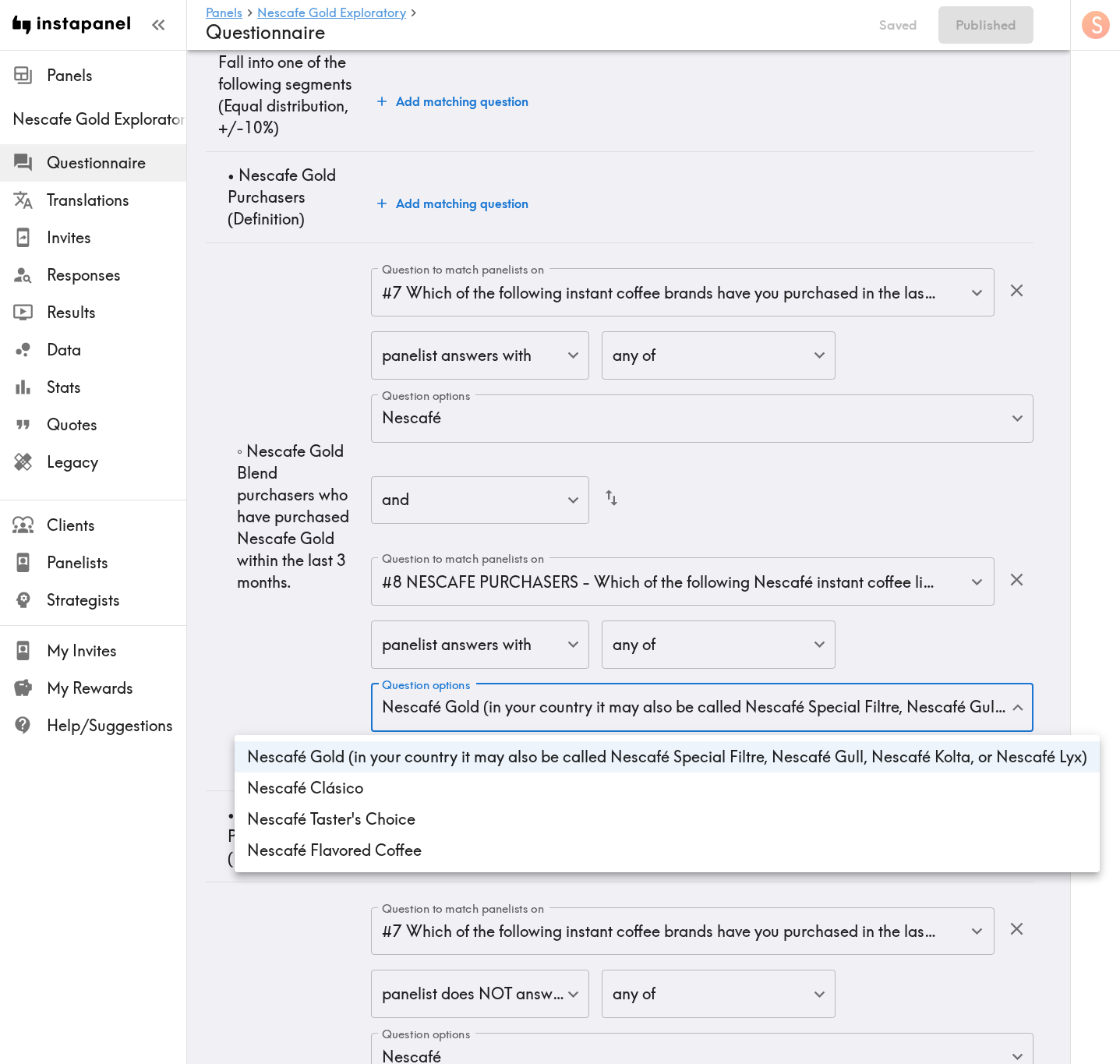
click at [295, 564] on div at bounding box center [560, 532] width 1120 height 1064
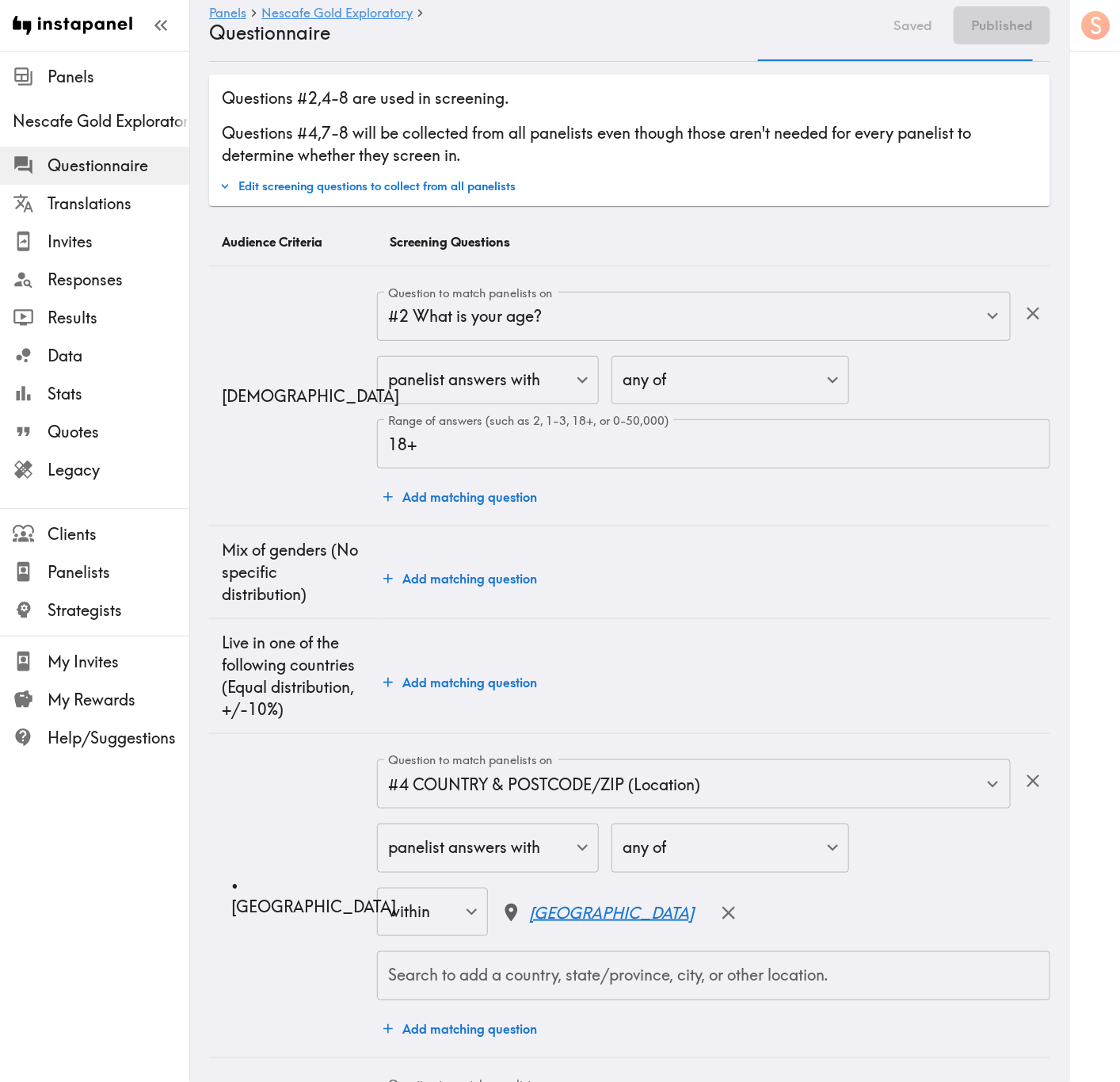
scroll to position [0, 0]
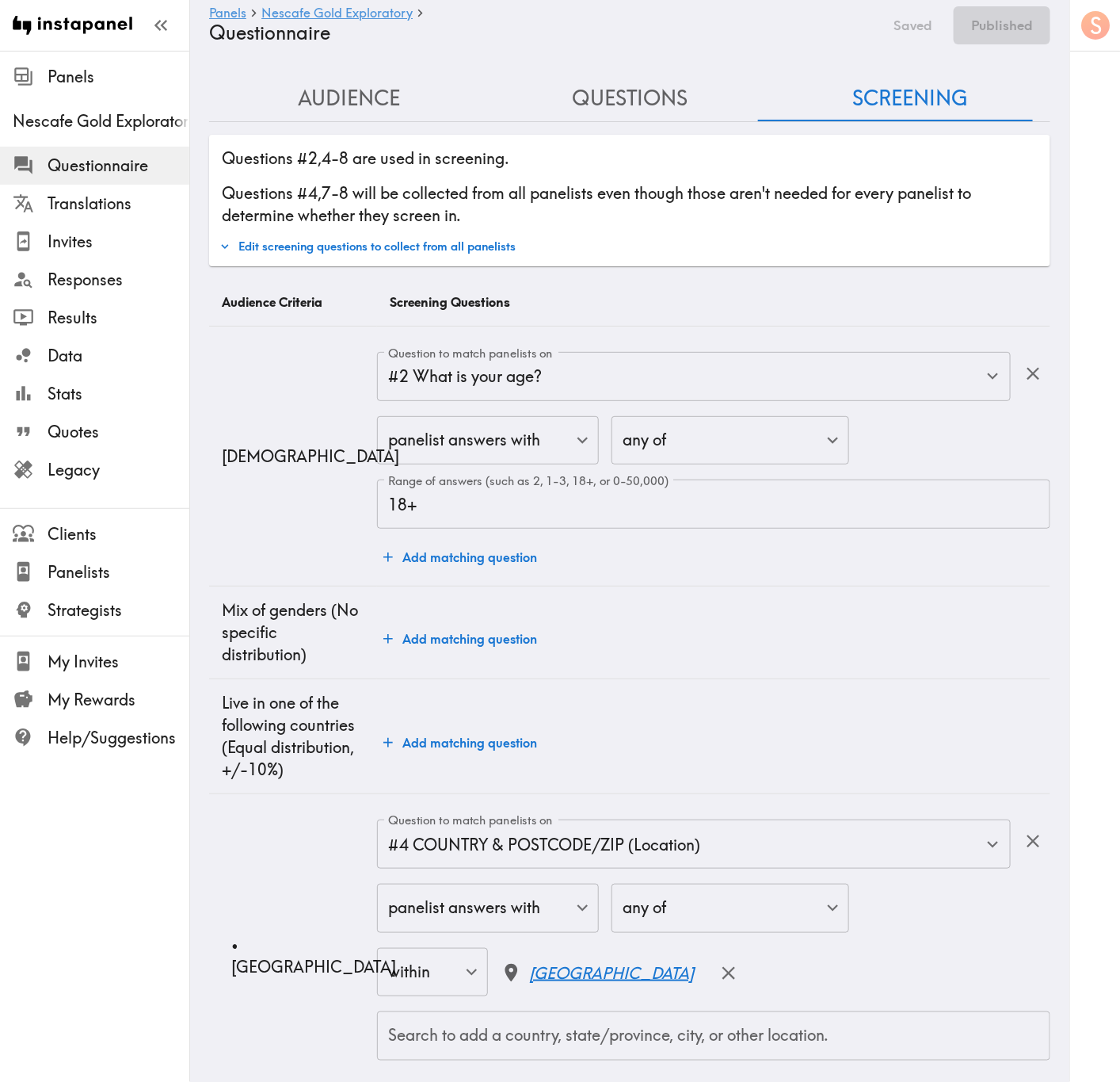
drag, startPoint x: 1108, startPoint y: 136, endPoint x: 644, endPoint y: 279, distance: 485.5
click at [644, 279] on th "Screening Questions" at bounding box center [713, 302] width 673 height 48
click at [459, 252] on button "Edit screening questions to collect from all panelists" at bounding box center [366, 246] width 304 height 27
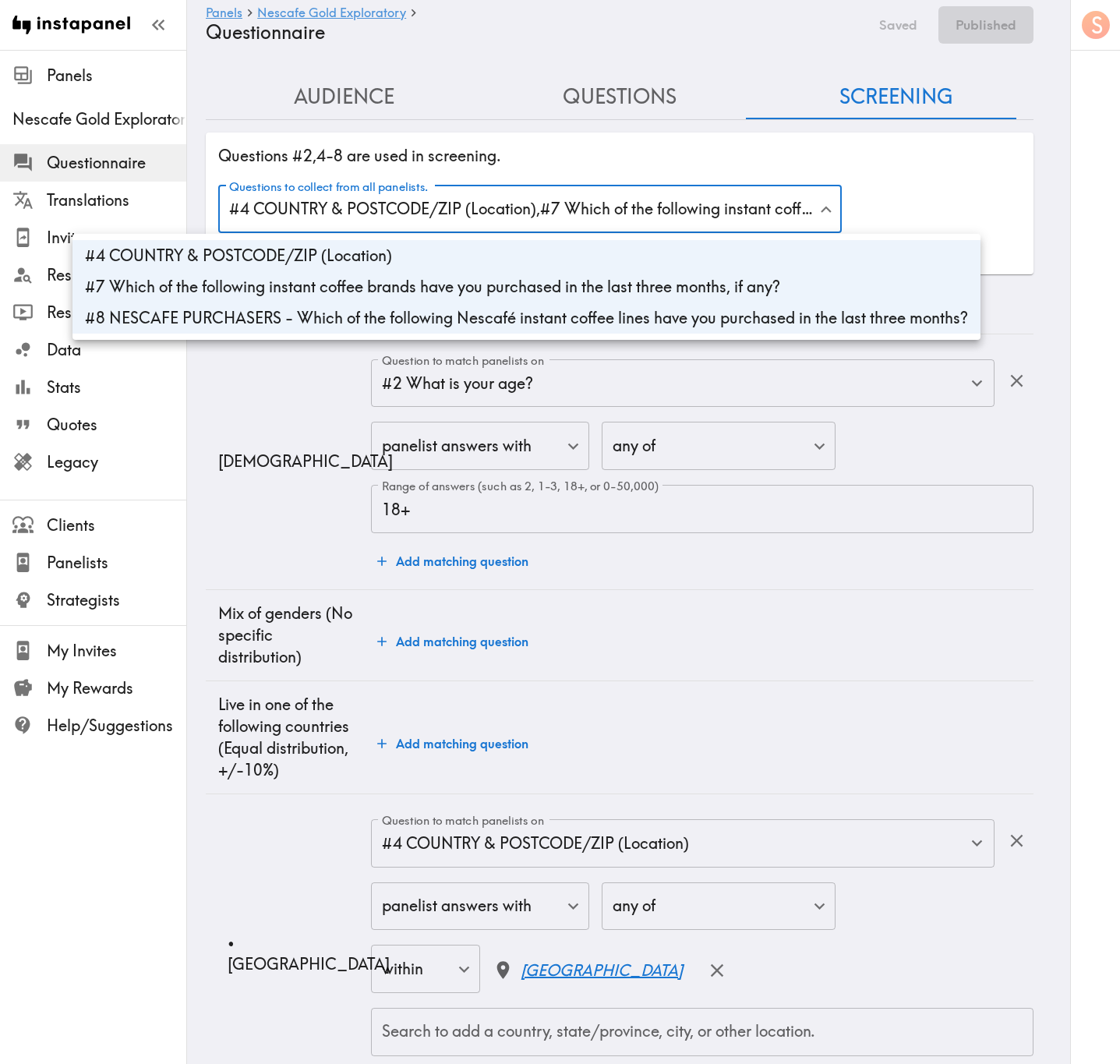
drag, startPoint x: 613, startPoint y: 148, endPoint x: 626, endPoint y: 147, distance: 13.0
click at [615, 148] on div at bounding box center [560, 532] width 1120 height 1064
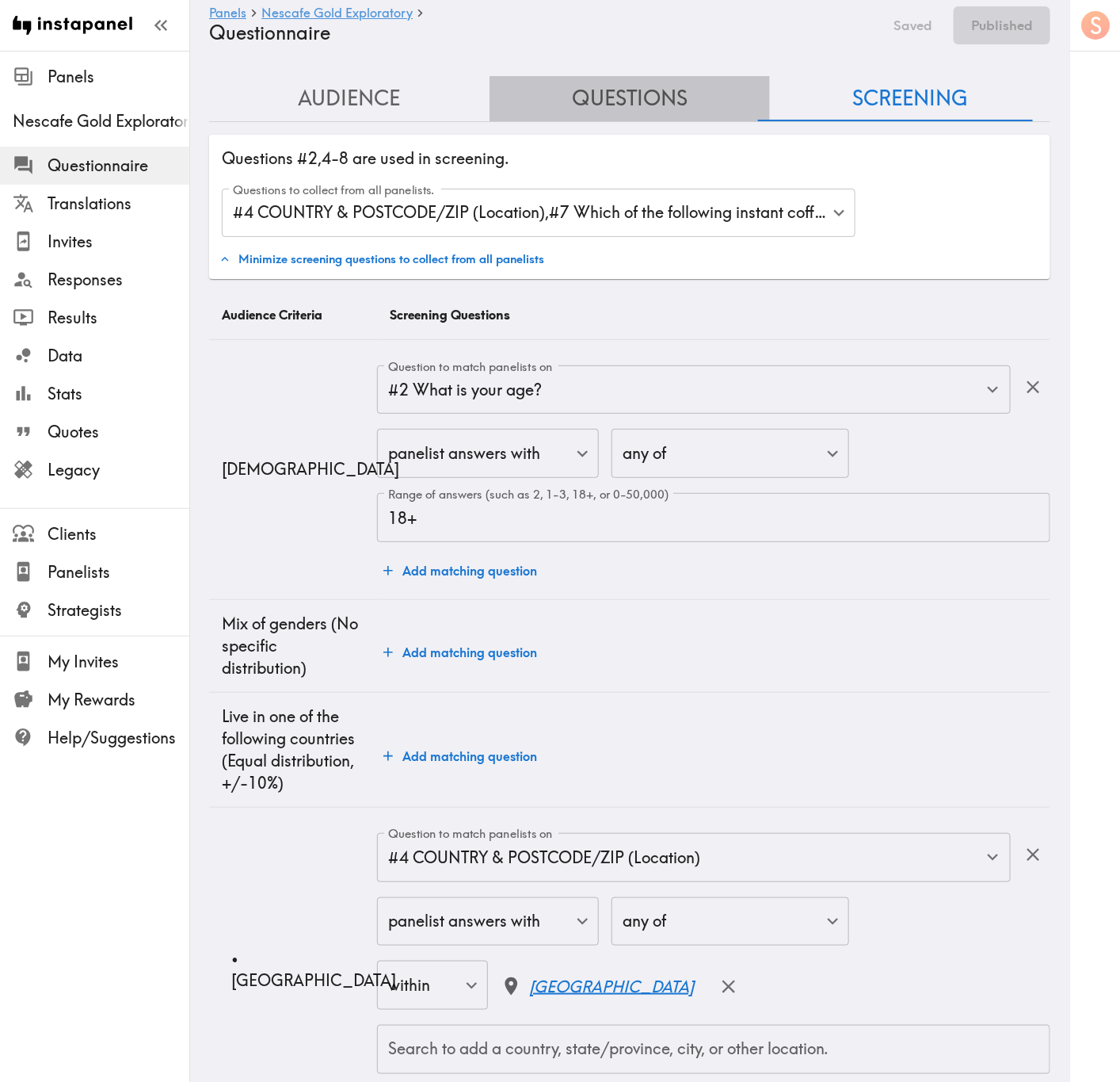
click at [647, 102] on button "Questions" at bounding box center [630, 98] width 280 height 45
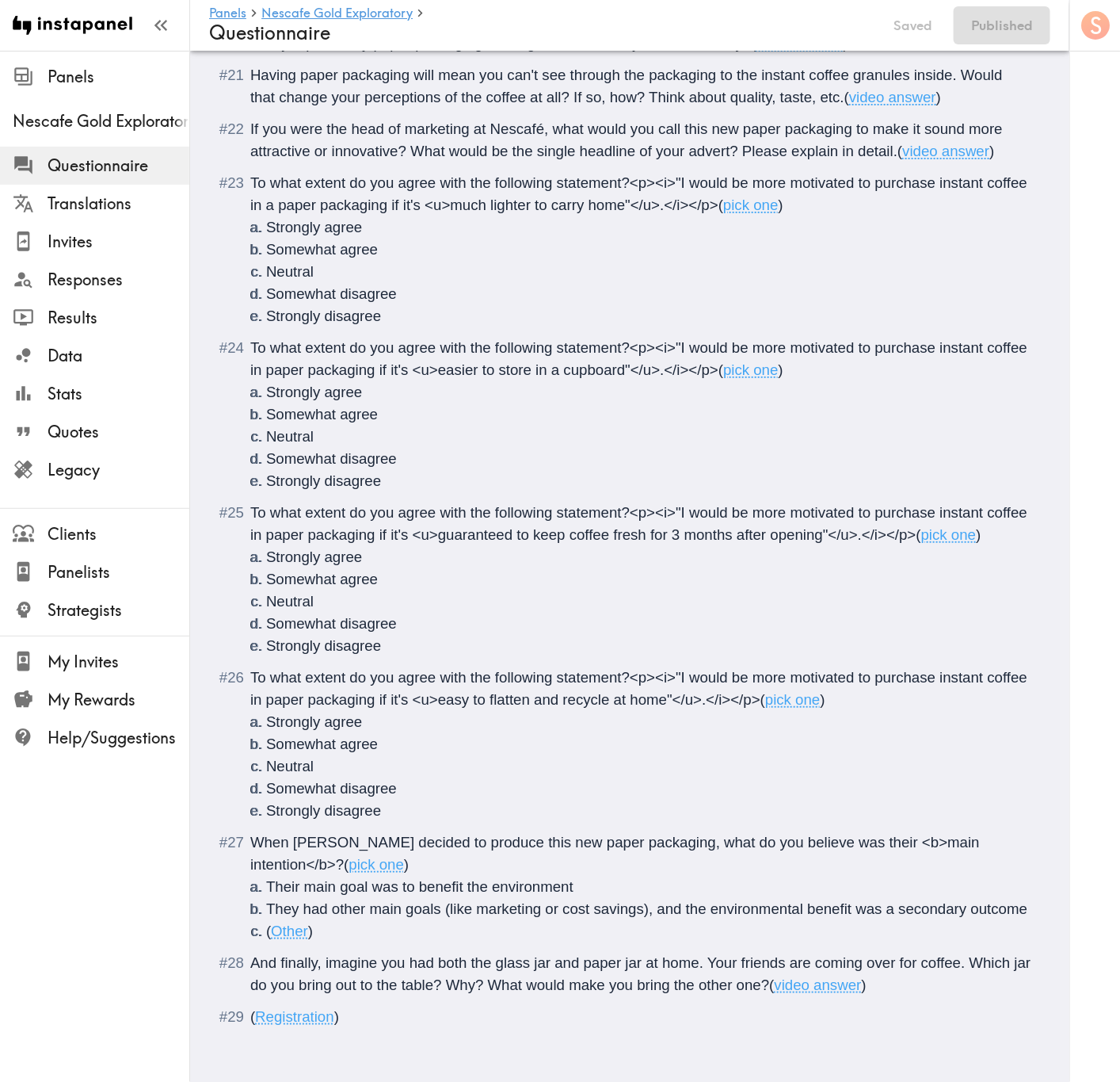
scroll to position [2351, 0]
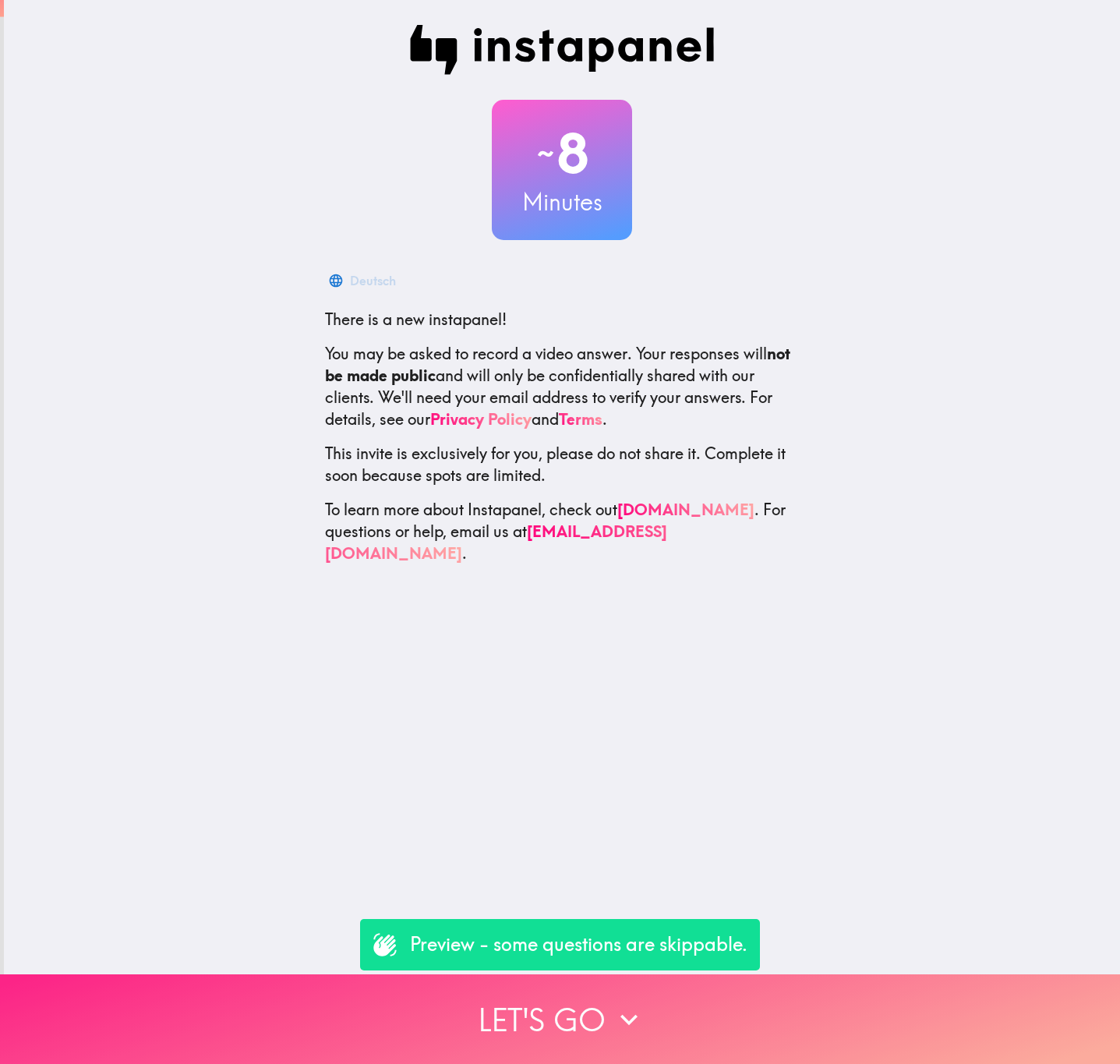
click at [683, 643] on button "Let's go" at bounding box center [560, 1018] width 1120 height 89
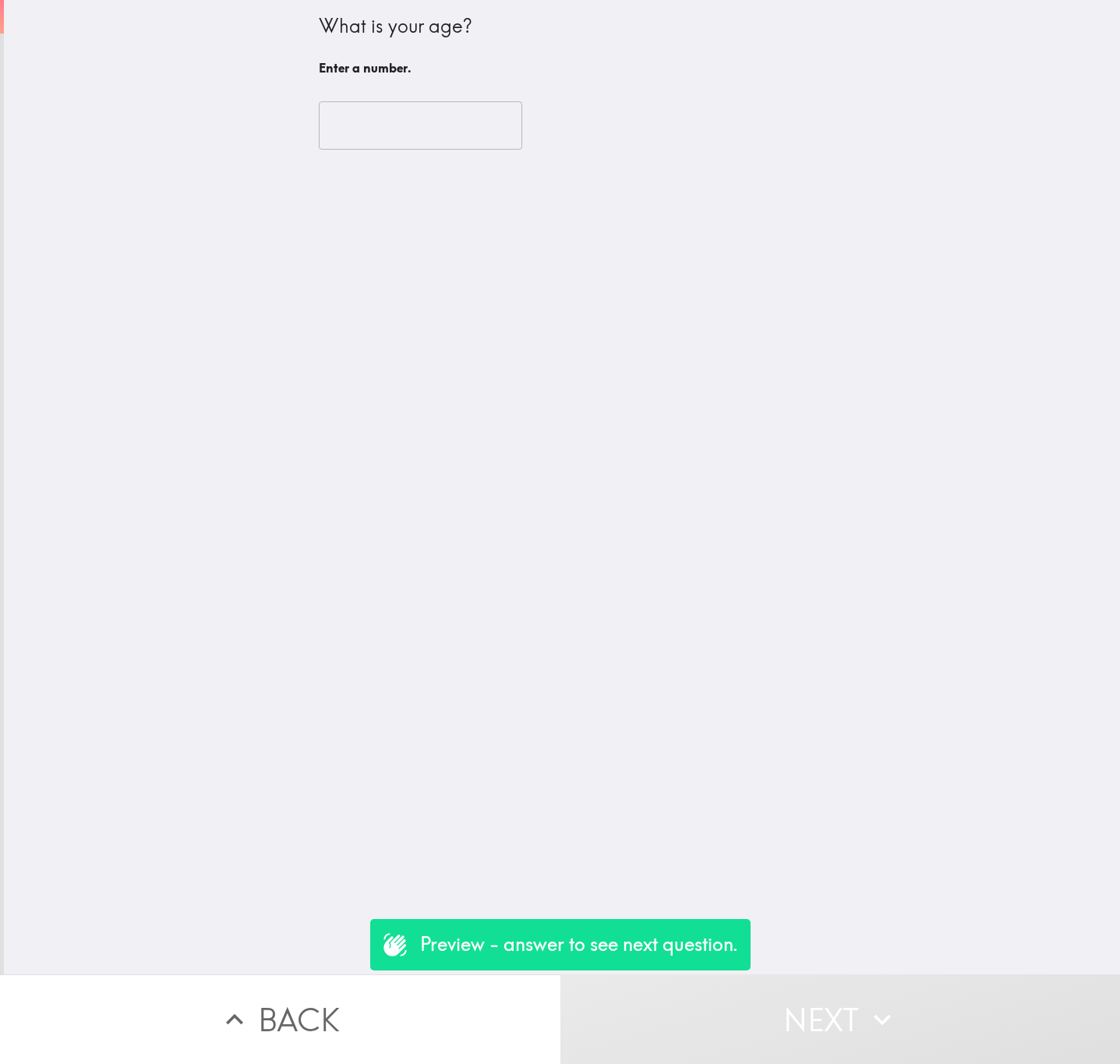
click at [398, 118] on input "number" at bounding box center [420, 125] width 203 height 49
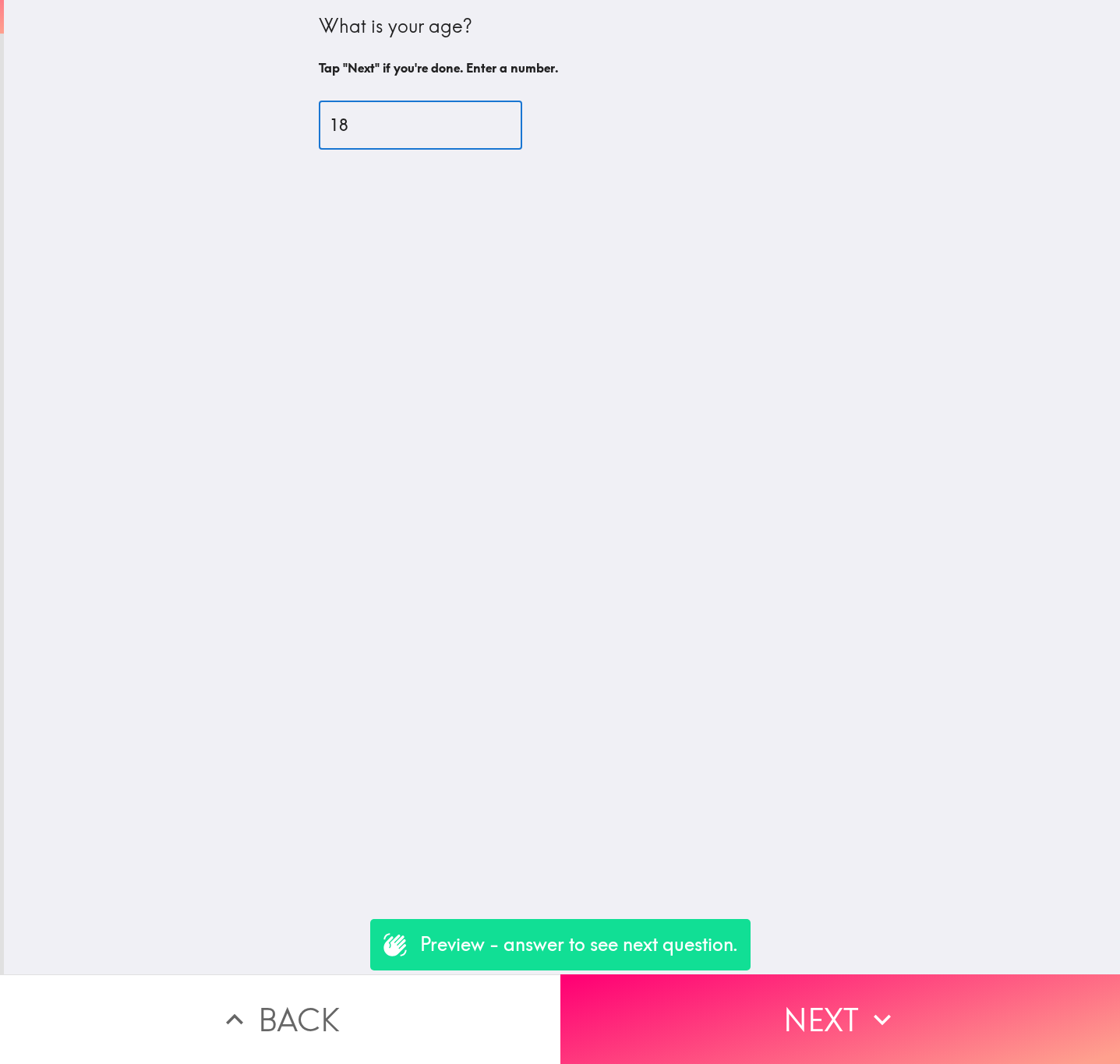
type input "18"
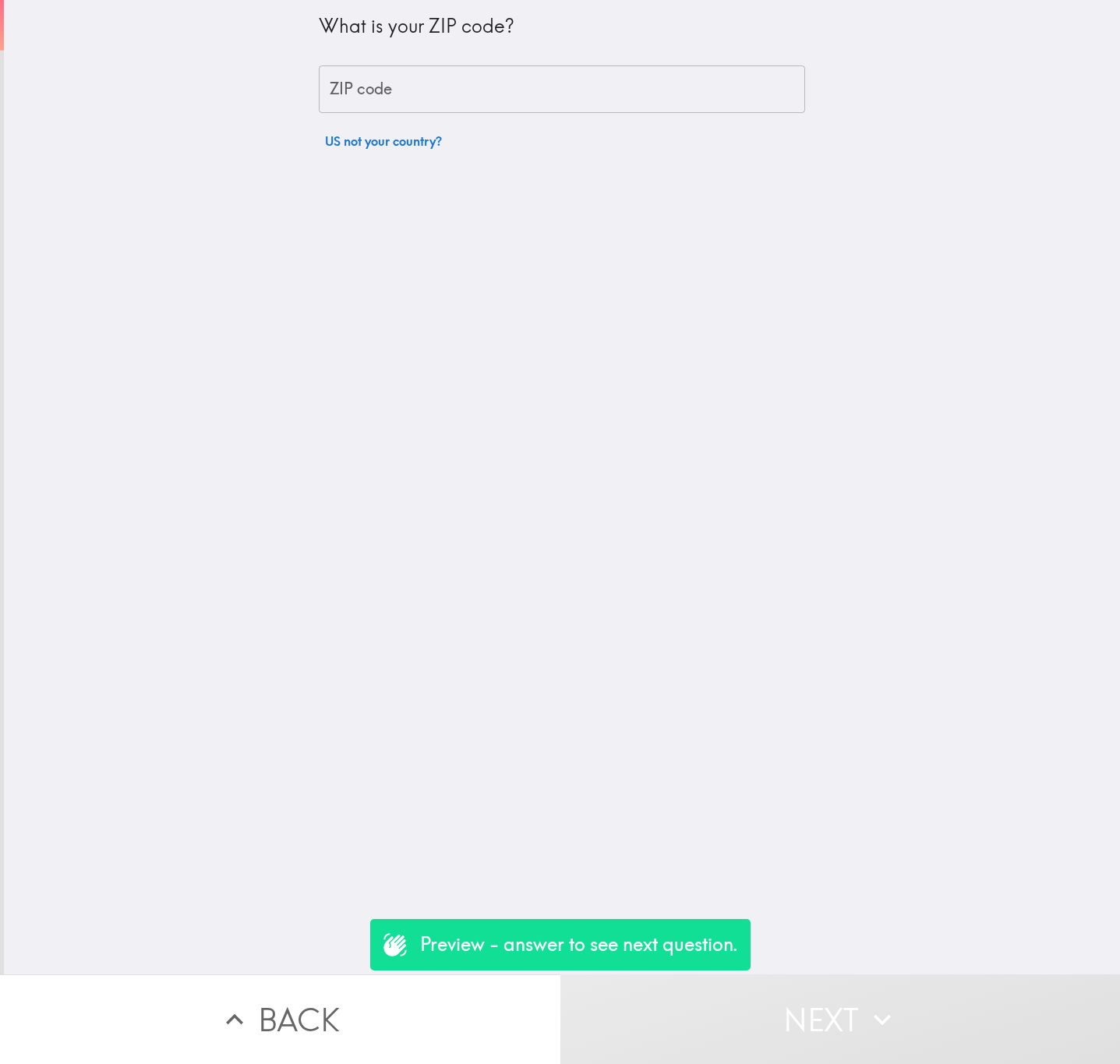
click at [393, 143] on button "US not your country?" at bounding box center [383, 141] width 130 height 31
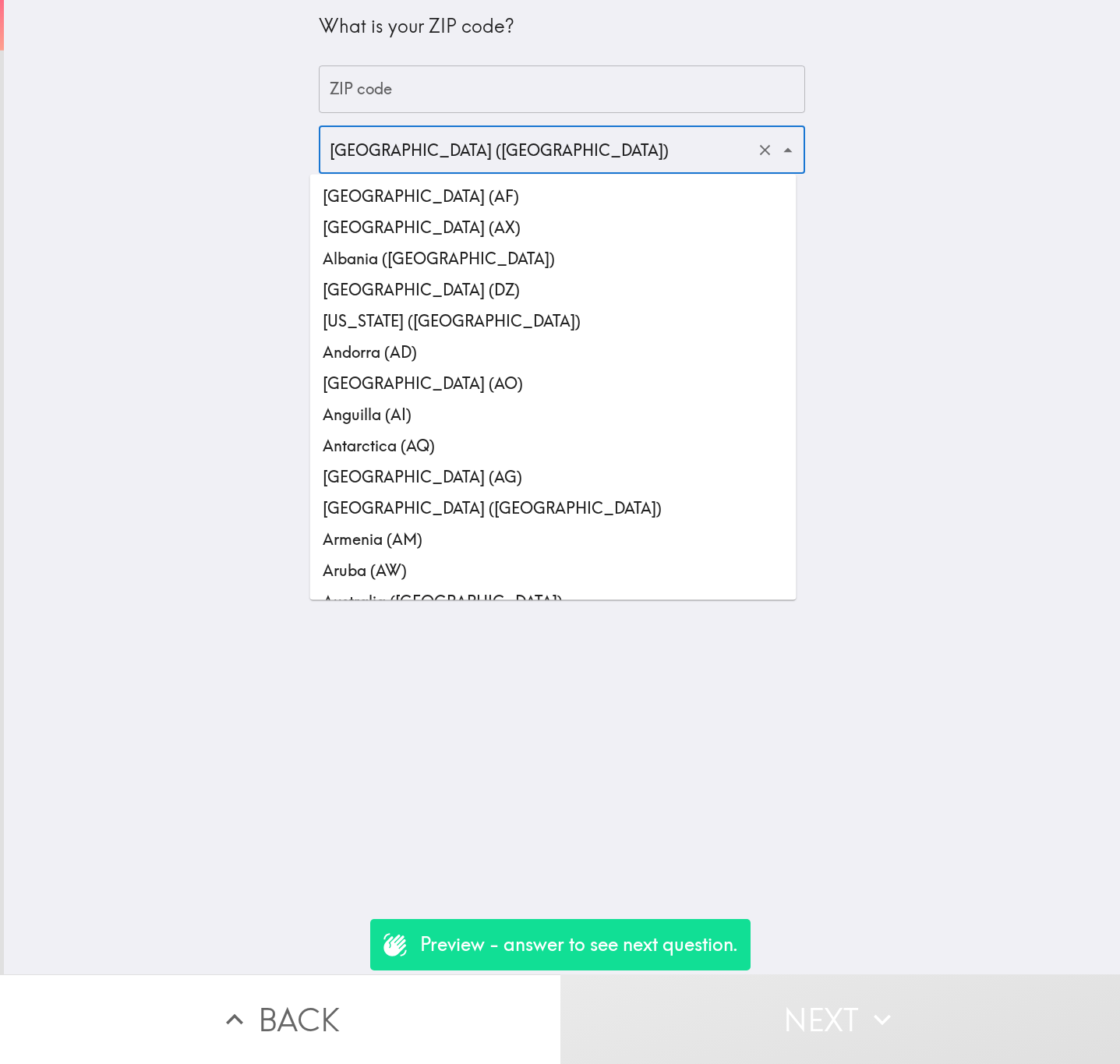
click at [394, 153] on input "[GEOGRAPHIC_DATA] ([GEOGRAPHIC_DATA])" at bounding box center [540, 149] width 429 height 34
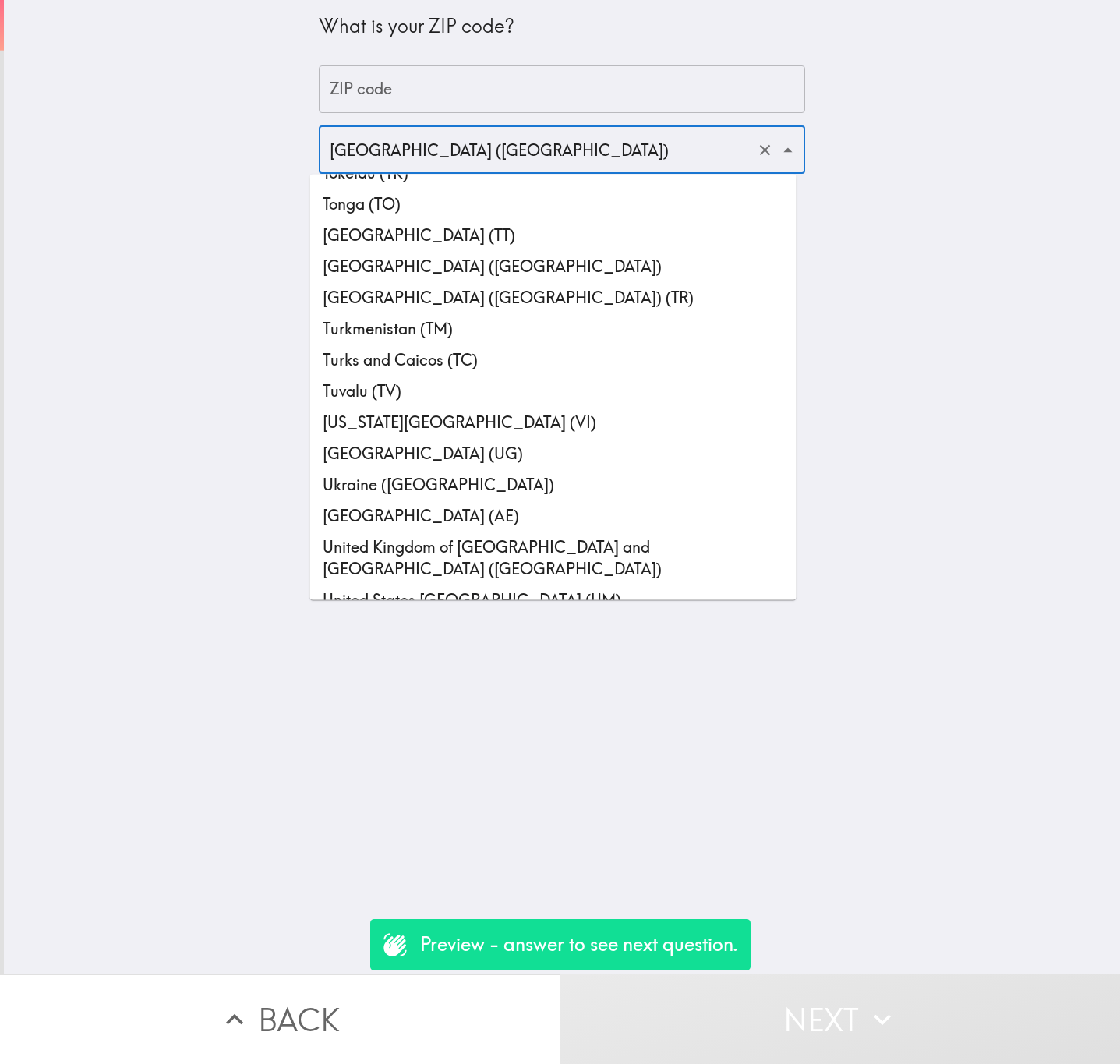
click at [474, 532] on li "United Kingdom of [GEOGRAPHIC_DATA] and [GEOGRAPHIC_DATA] ([GEOGRAPHIC_DATA])" at bounding box center [553, 558] width 486 height 53
type input "United Kingdom of [GEOGRAPHIC_DATA] and [GEOGRAPHIC_DATA] ([GEOGRAPHIC_DATA])"
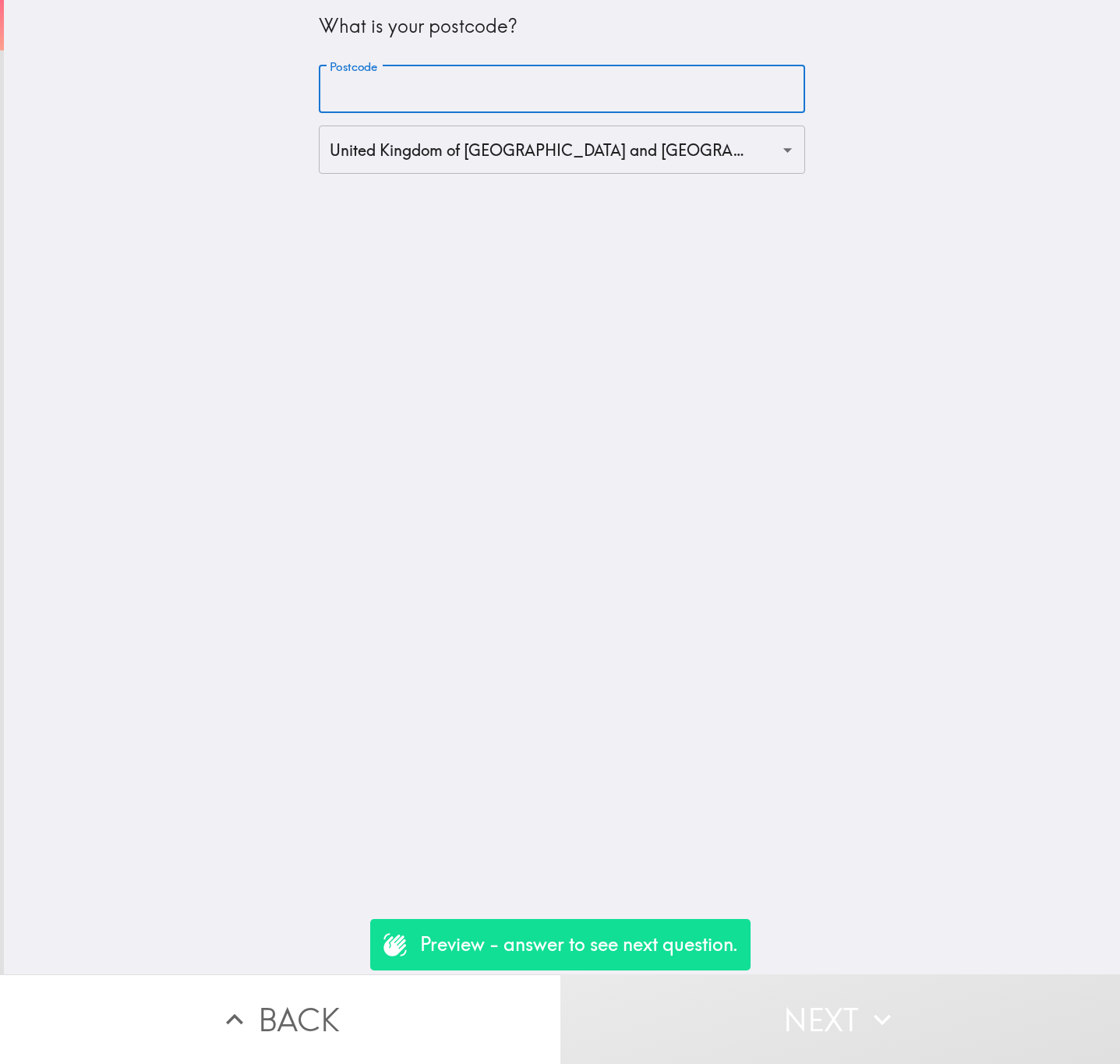
click at [462, 109] on input "Postcode" at bounding box center [562, 89] width 486 height 49
paste input "E1 7DB"
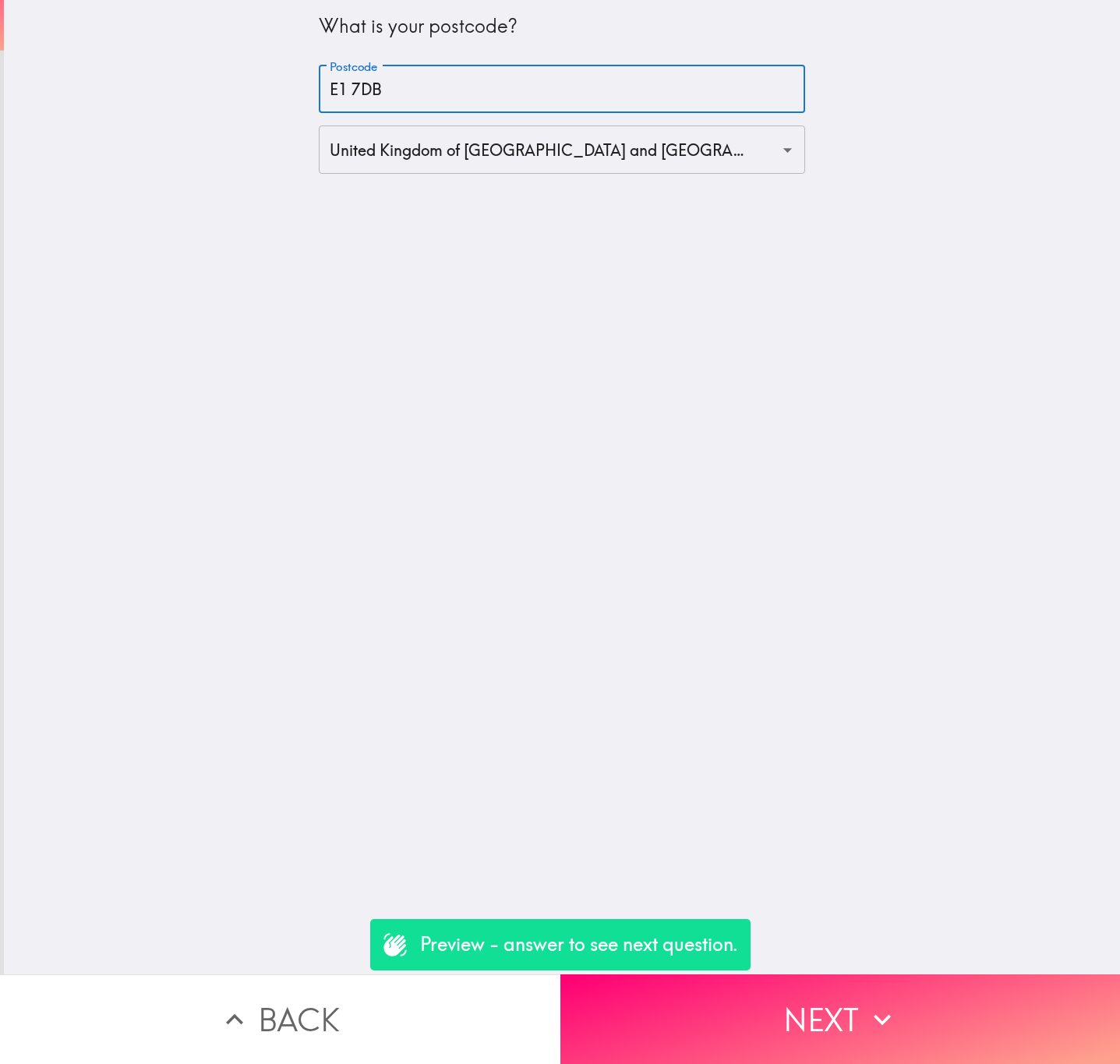
type input "E1 7DB"
click at [966, 643] on button "Next" at bounding box center [840, 1018] width 560 height 89
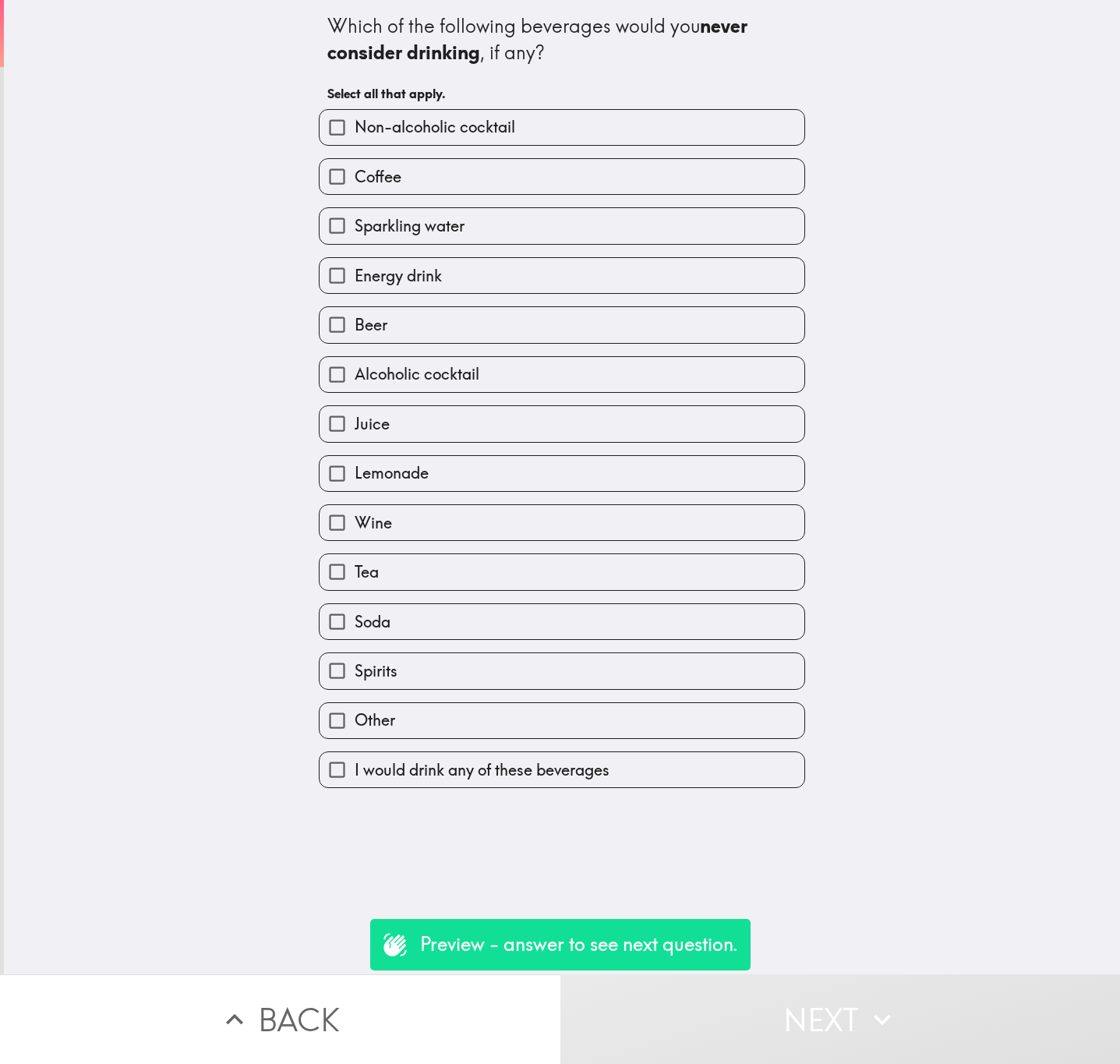
click at [463, 533] on label "Wine" at bounding box center [561, 522] width 485 height 35
click at [355, 533] on input "Wine" at bounding box center [337, 522] width 35 height 35
checkbox input "true"
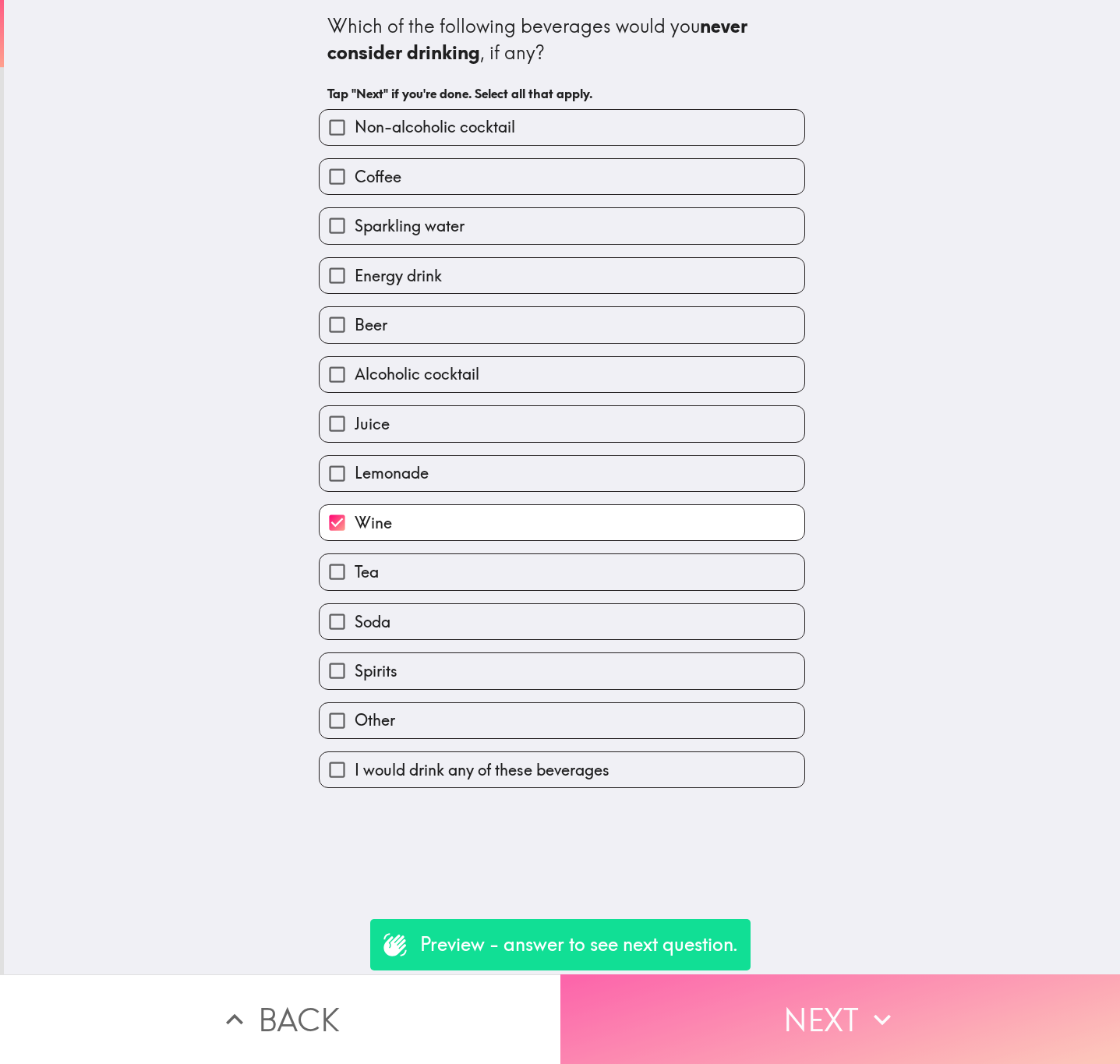
click at [956, 643] on button "Next" at bounding box center [840, 1018] width 560 height 89
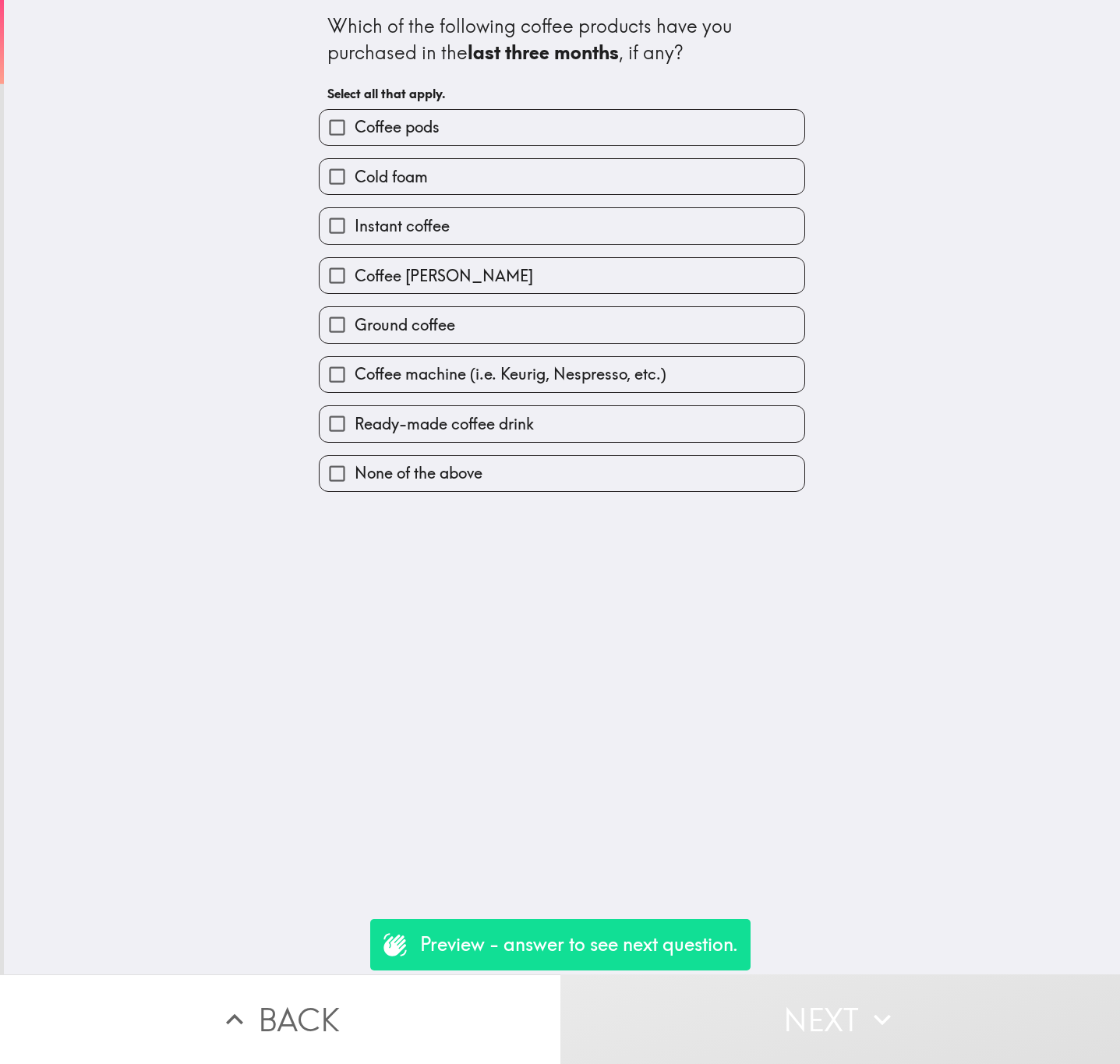
click at [545, 220] on label "Instant coffee" at bounding box center [561, 225] width 485 height 35
click at [355, 220] on input "Instant coffee" at bounding box center [337, 225] width 35 height 35
checkbox input "true"
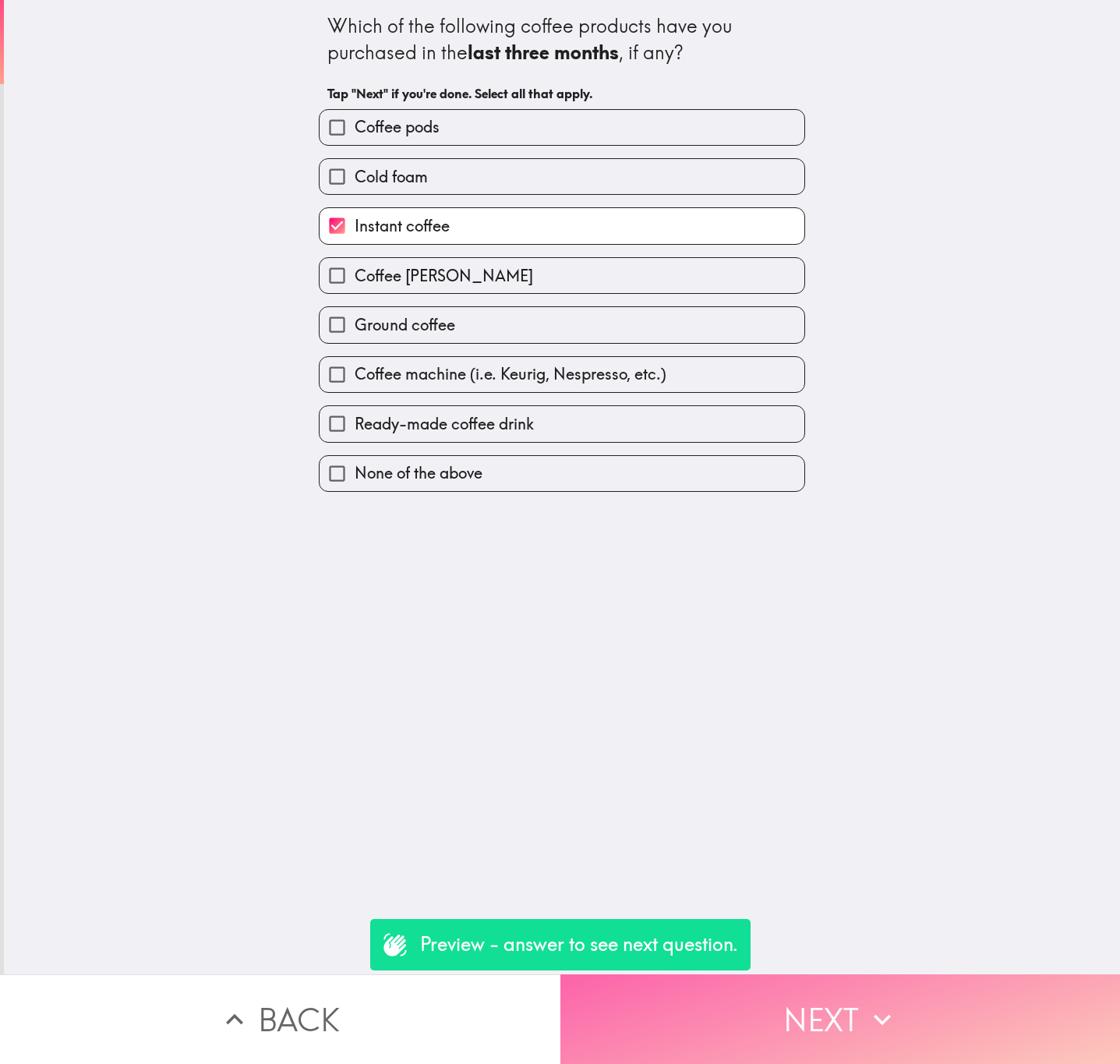
click at [967, 643] on button "Next" at bounding box center [840, 1018] width 560 height 89
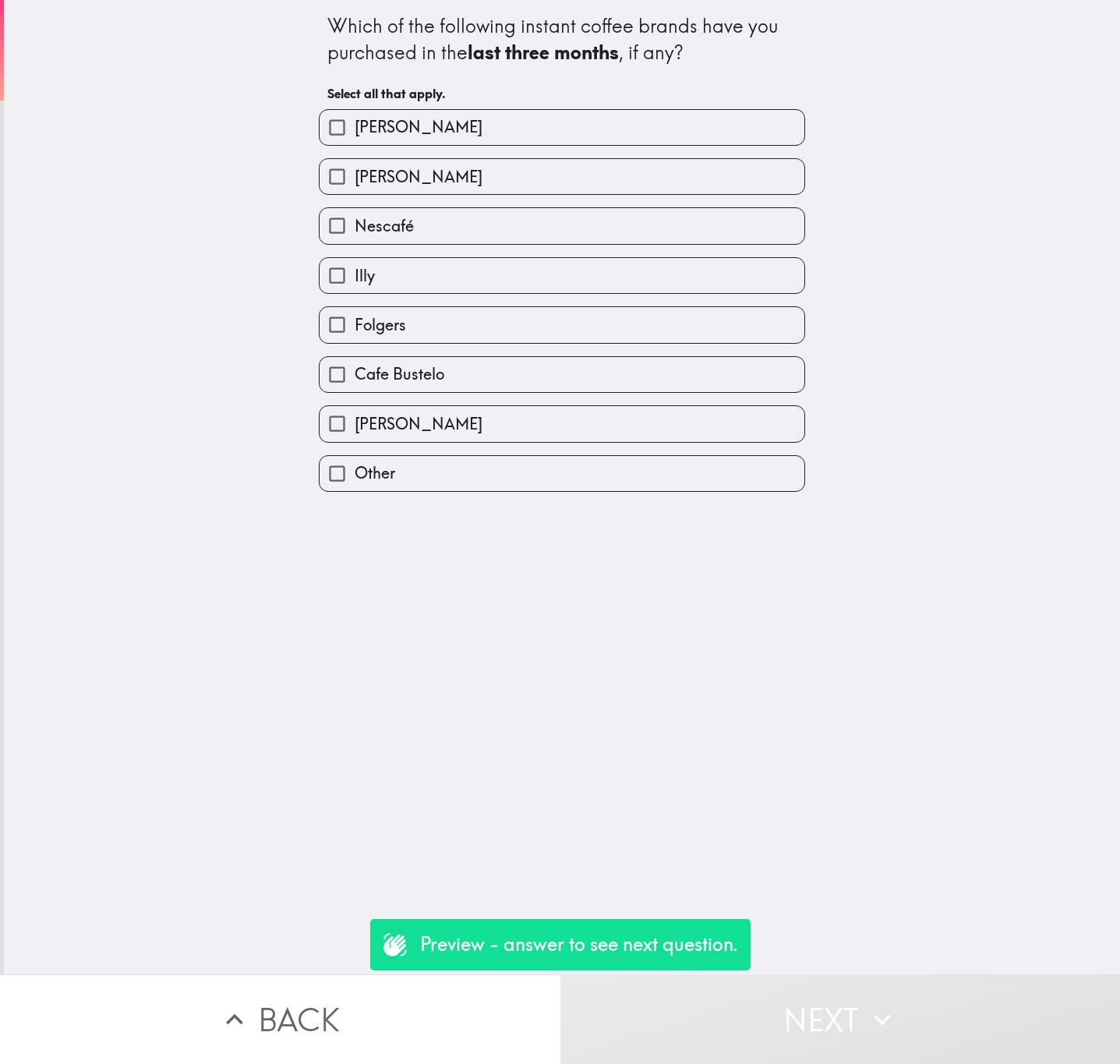
click at [487, 220] on label "Nescafé" at bounding box center [561, 225] width 485 height 35
click at [355, 220] on input "Nescafé" at bounding box center [337, 225] width 35 height 35
checkbox input "true"
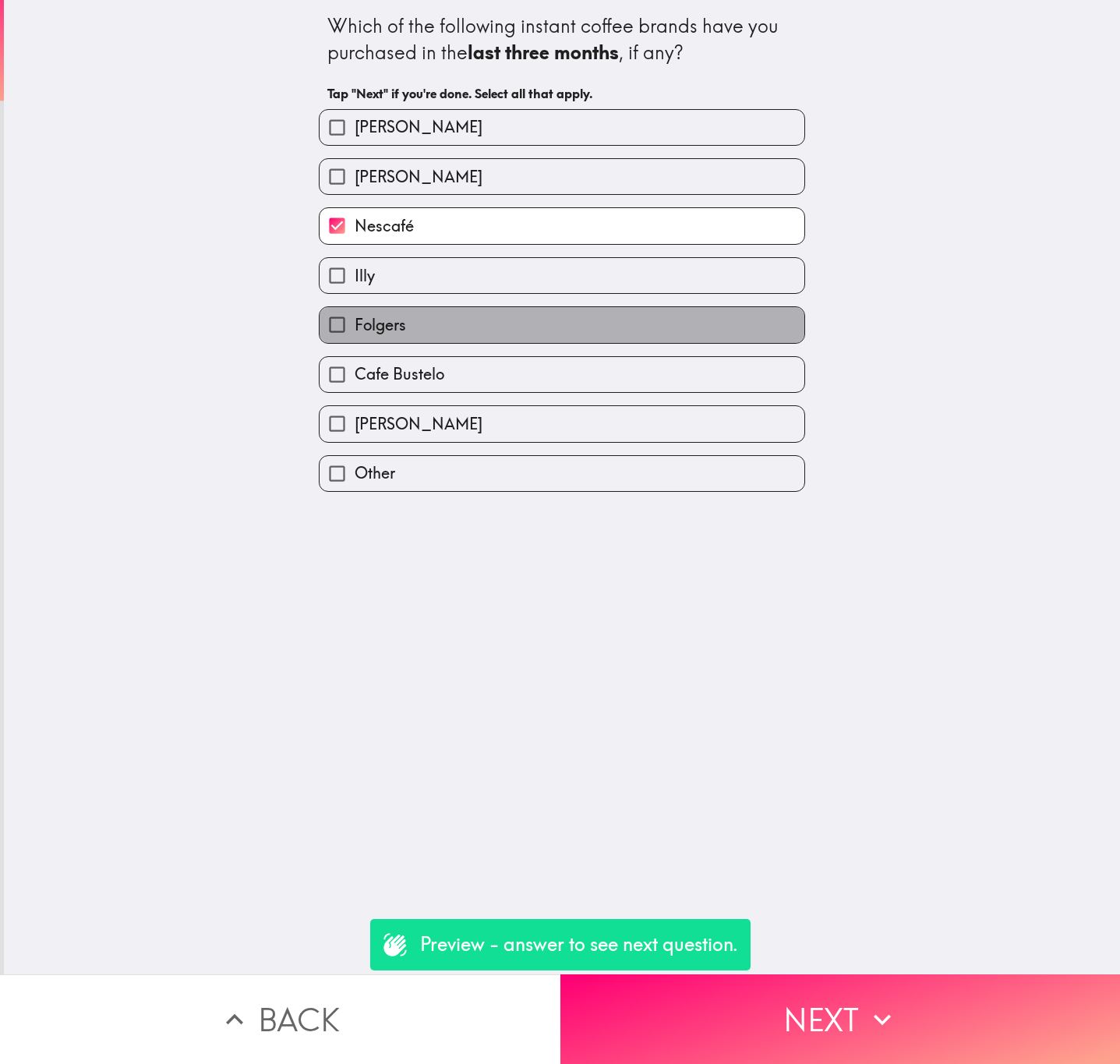
click at [529, 326] on label "Folgers" at bounding box center [561, 325] width 485 height 35
click at [355, 326] on input "Folgers" at bounding box center [337, 325] width 35 height 35
checkbox input "true"
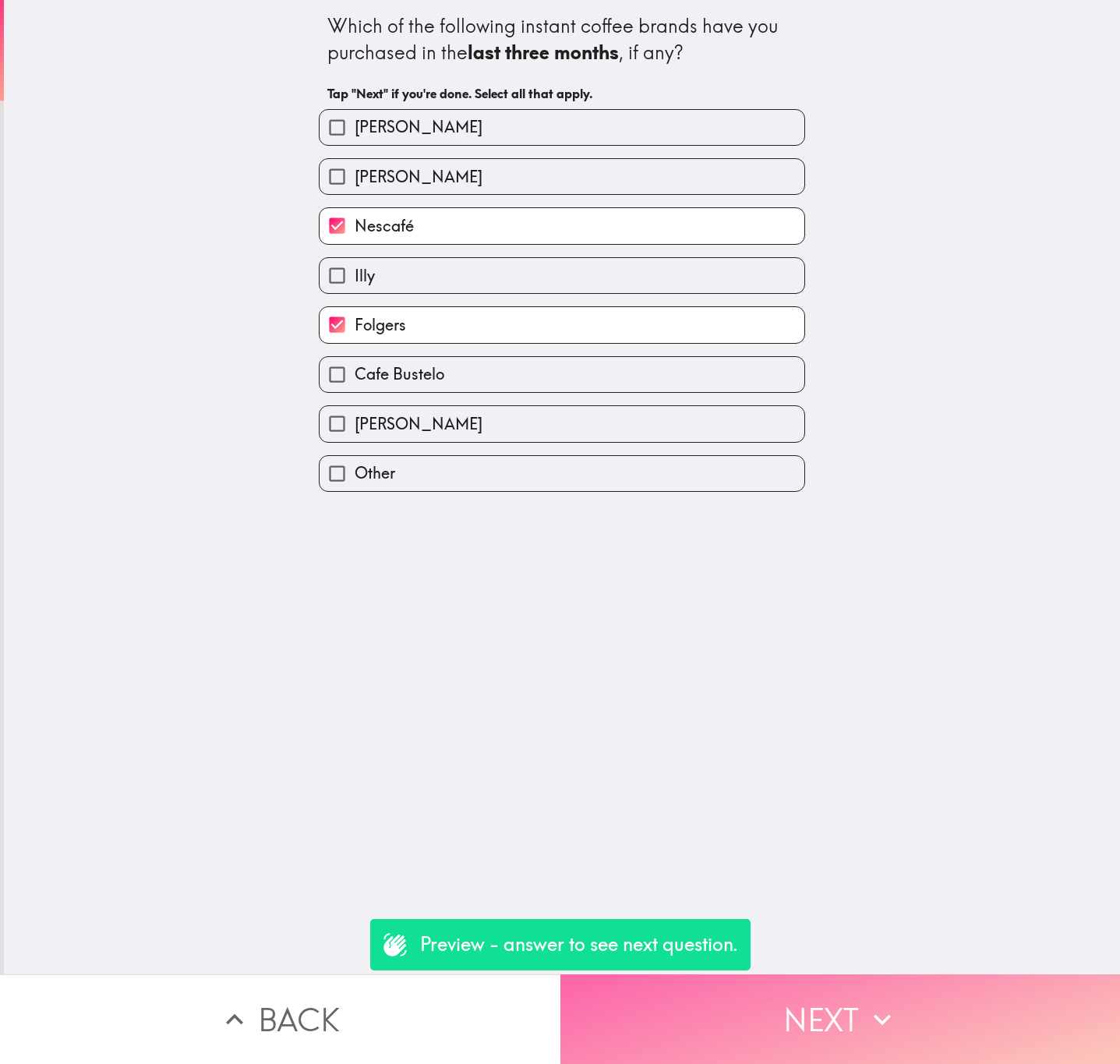
click at [877, 643] on icon "button" at bounding box center [881, 1019] width 34 height 34
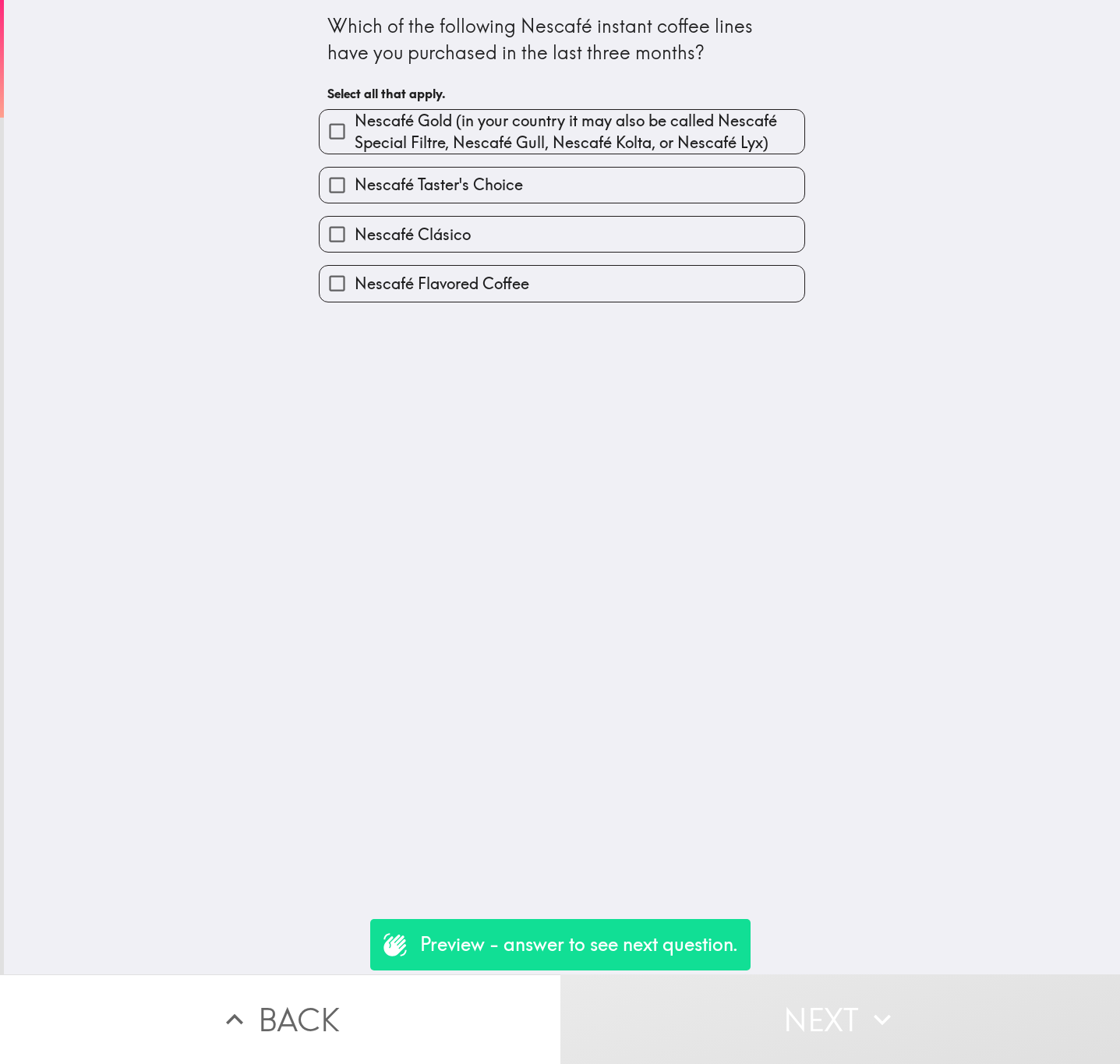
click at [508, 269] on label "Nescafé Flavored Coffee" at bounding box center [561, 283] width 485 height 35
click at [355, 269] on input "Nescafé Flavored Coffee" at bounding box center [337, 283] width 35 height 35
checkbox input "true"
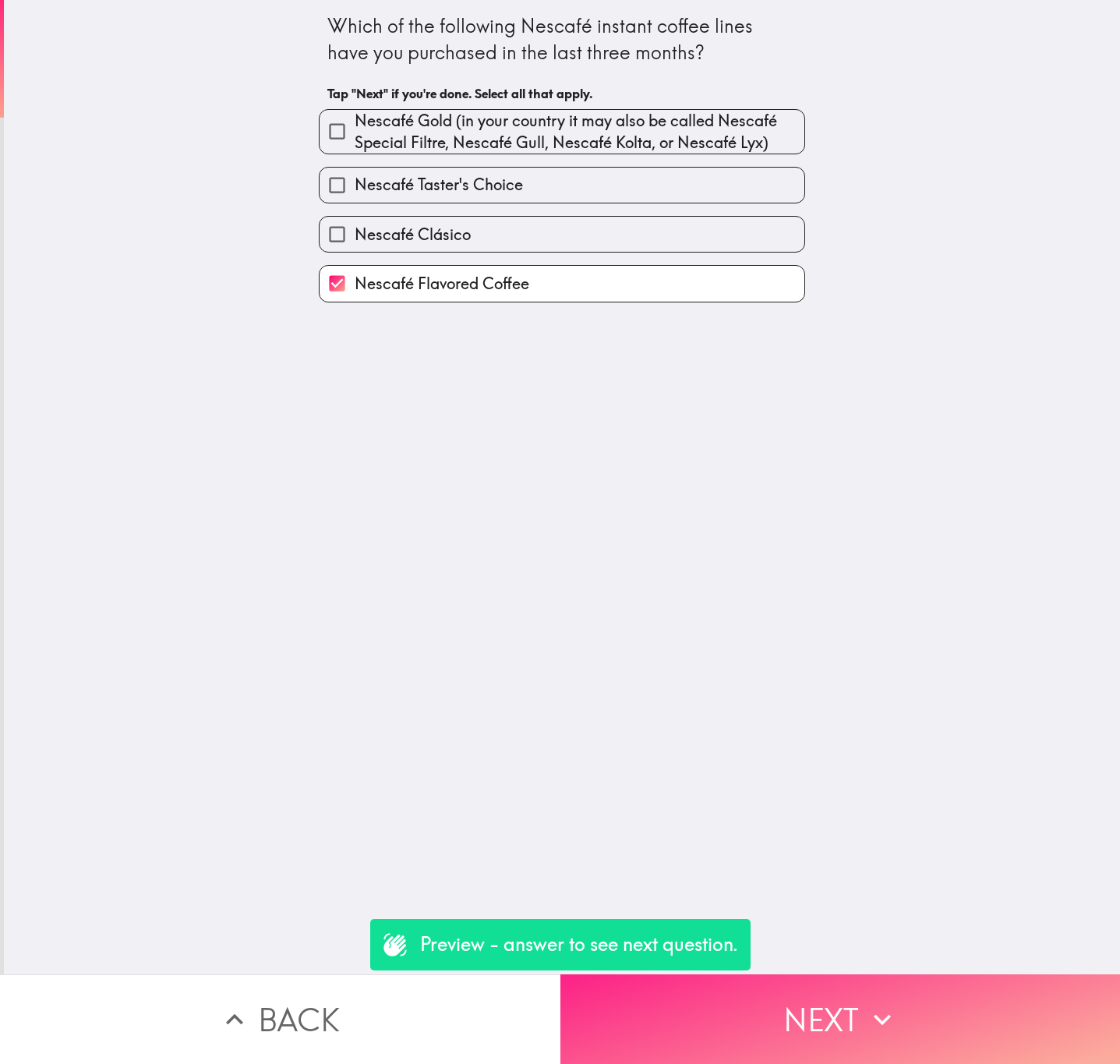
click at [879, 643] on icon "button" at bounding box center [881, 1019] width 34 height 34
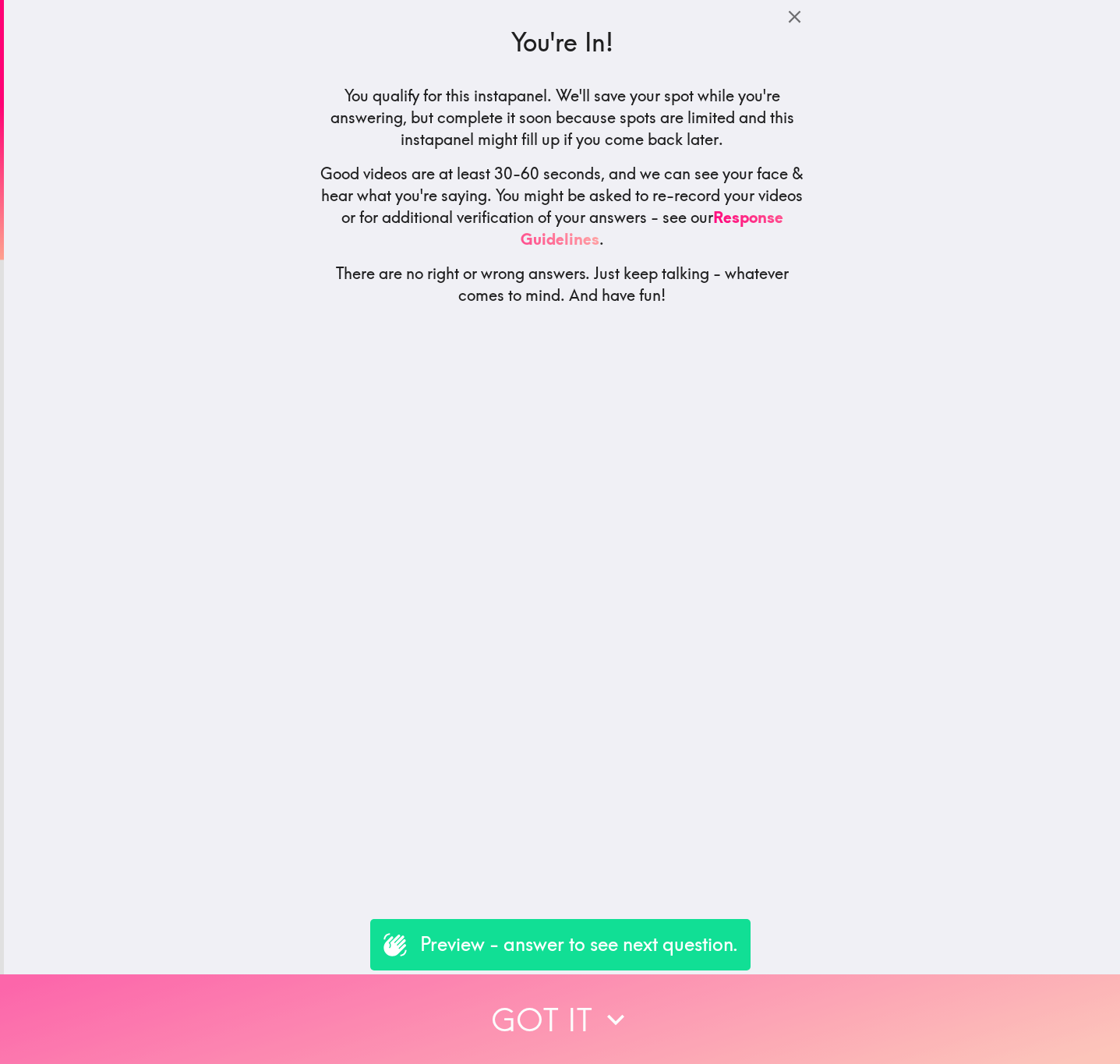
click at [381, 643] on button "Got it" at bounding box center [560, 1018] width 1120 height 89
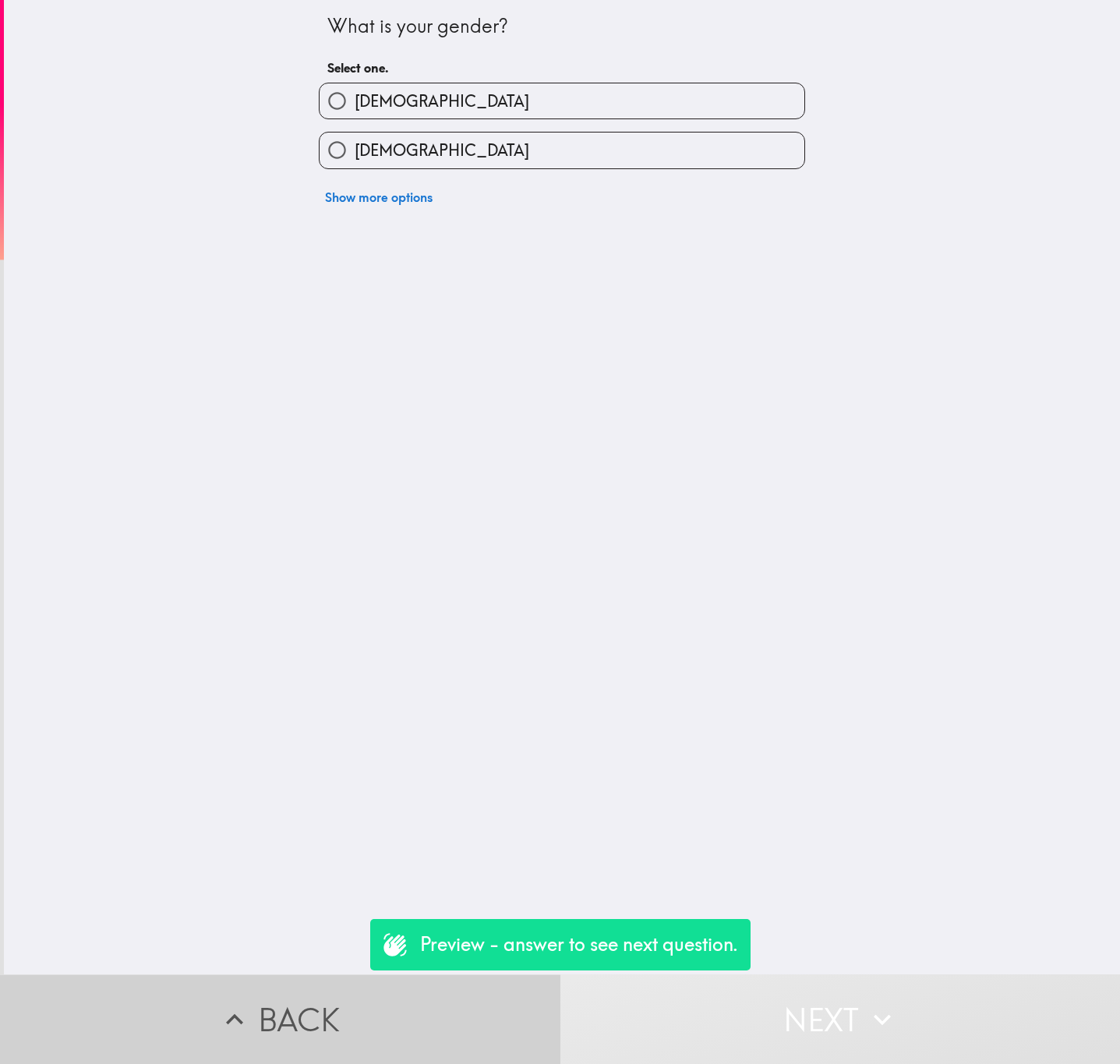
click at [345, 643] on button "Back" at bounding box center [280, 1018] width 560 height 89
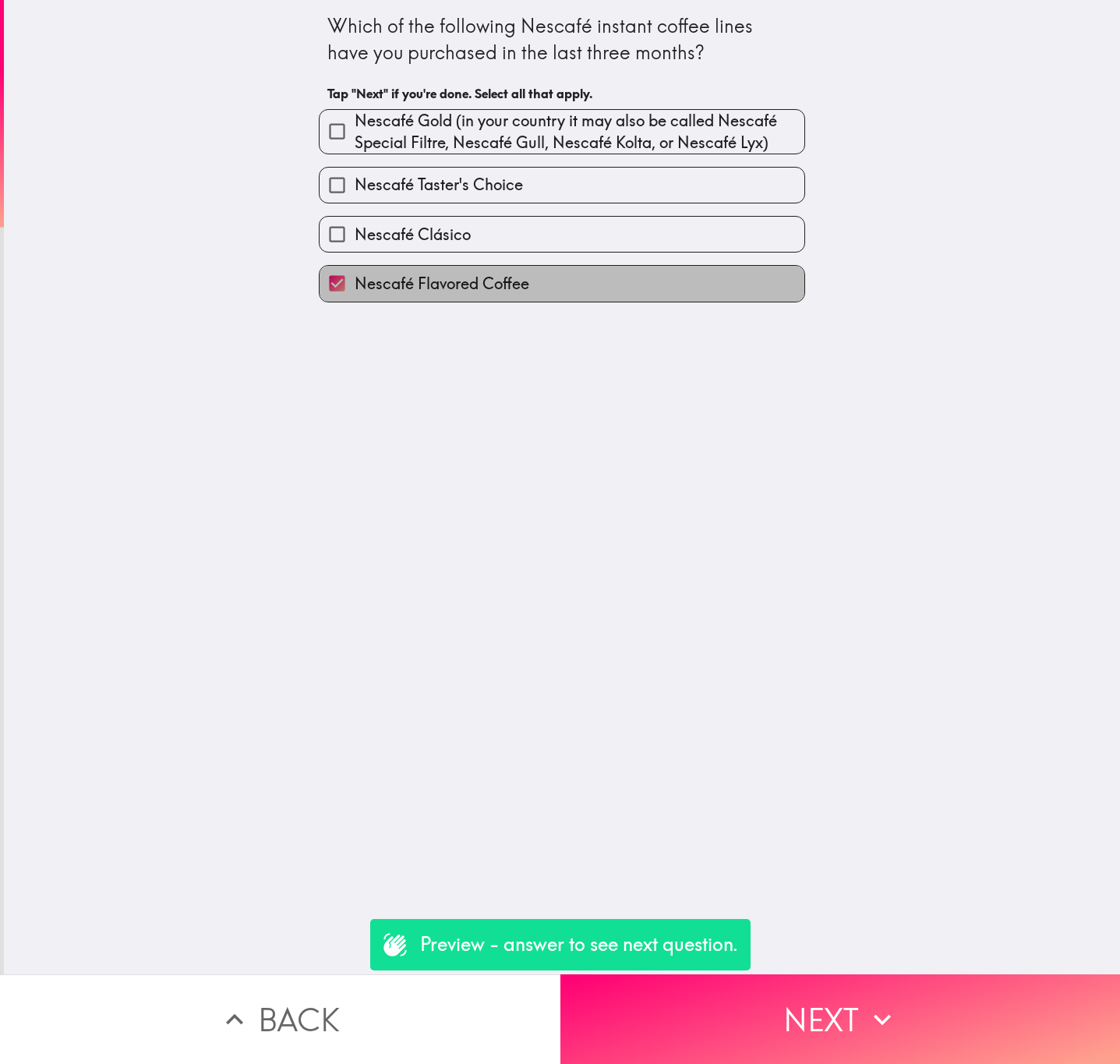
click at [549, 295] on label "Nescafé Flavored Coffee" at bounding box center [561, 283] width 485 height 35
click at [355, 295] on input "Nescafé Flavored Coffee" at bounding box center [337, 283] width 35 height 35
checkbox input "false"
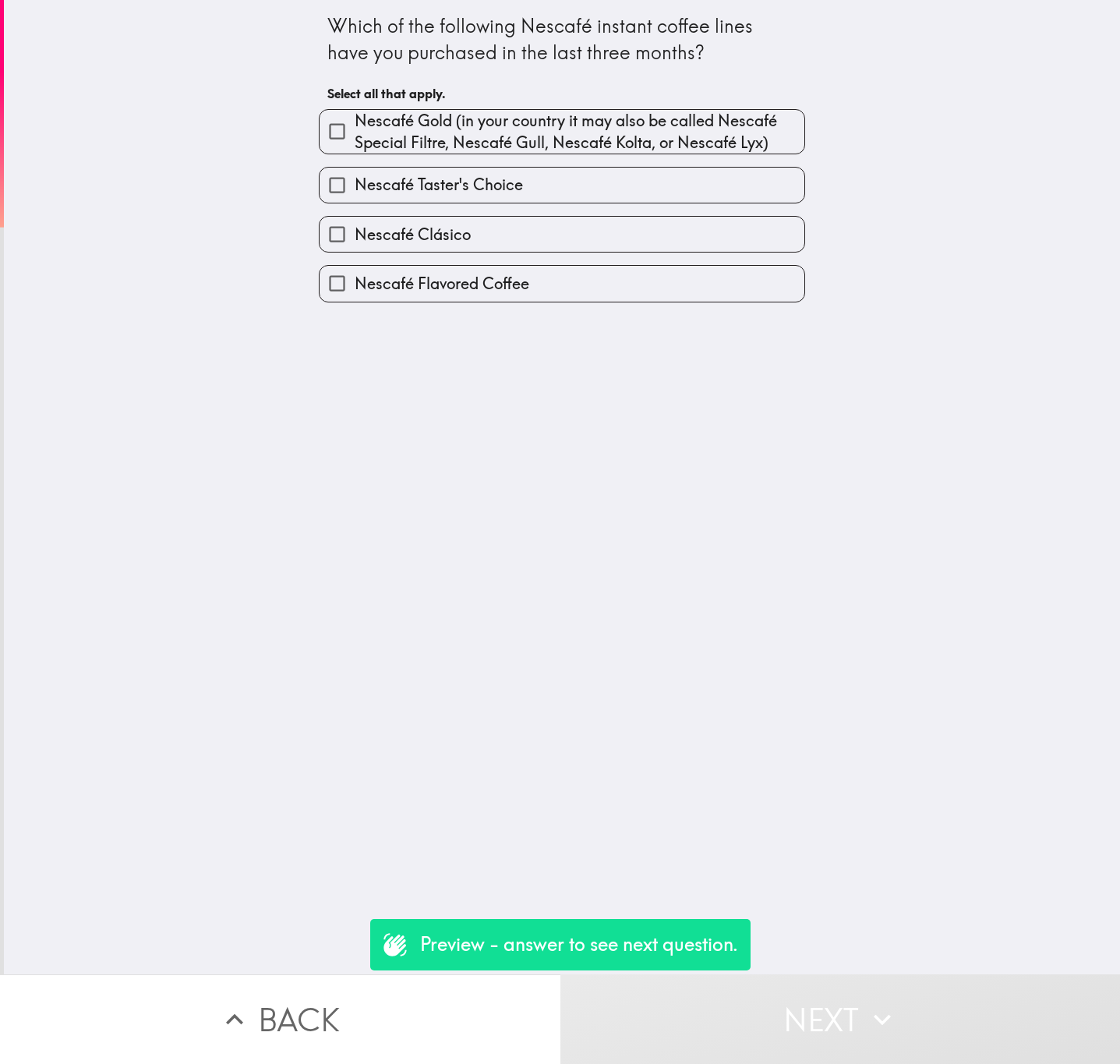
click at [411, 643] on button "Back" at bounding box center [280, 1018] width 560 height 89
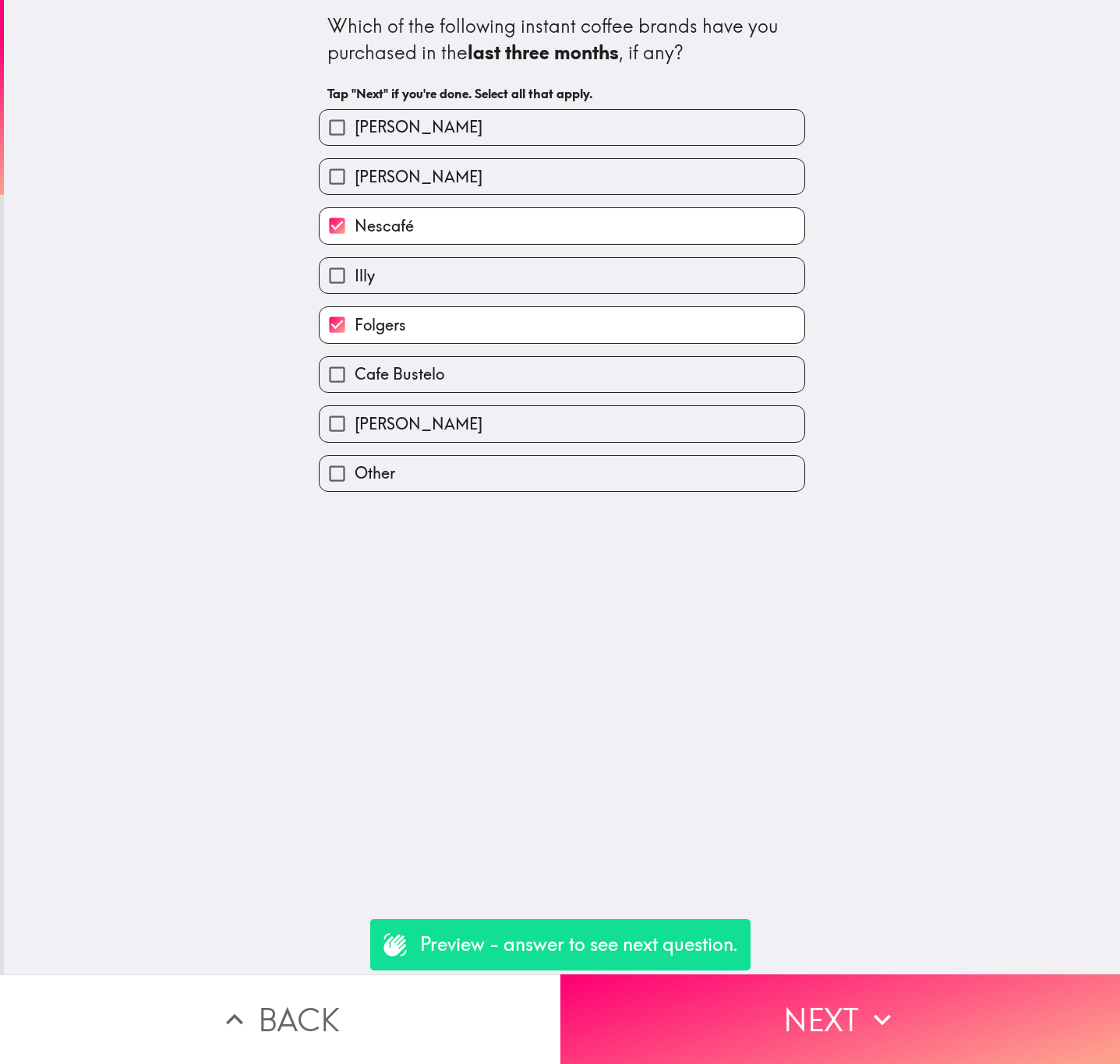
click at [520, 324] on label "Folgers" at bounding box center [561, 325] width 485 height 35
click at [355, 324] on input "Folgers" at bounding box center [337, 325] width 35 height 35
checkbox input "false"
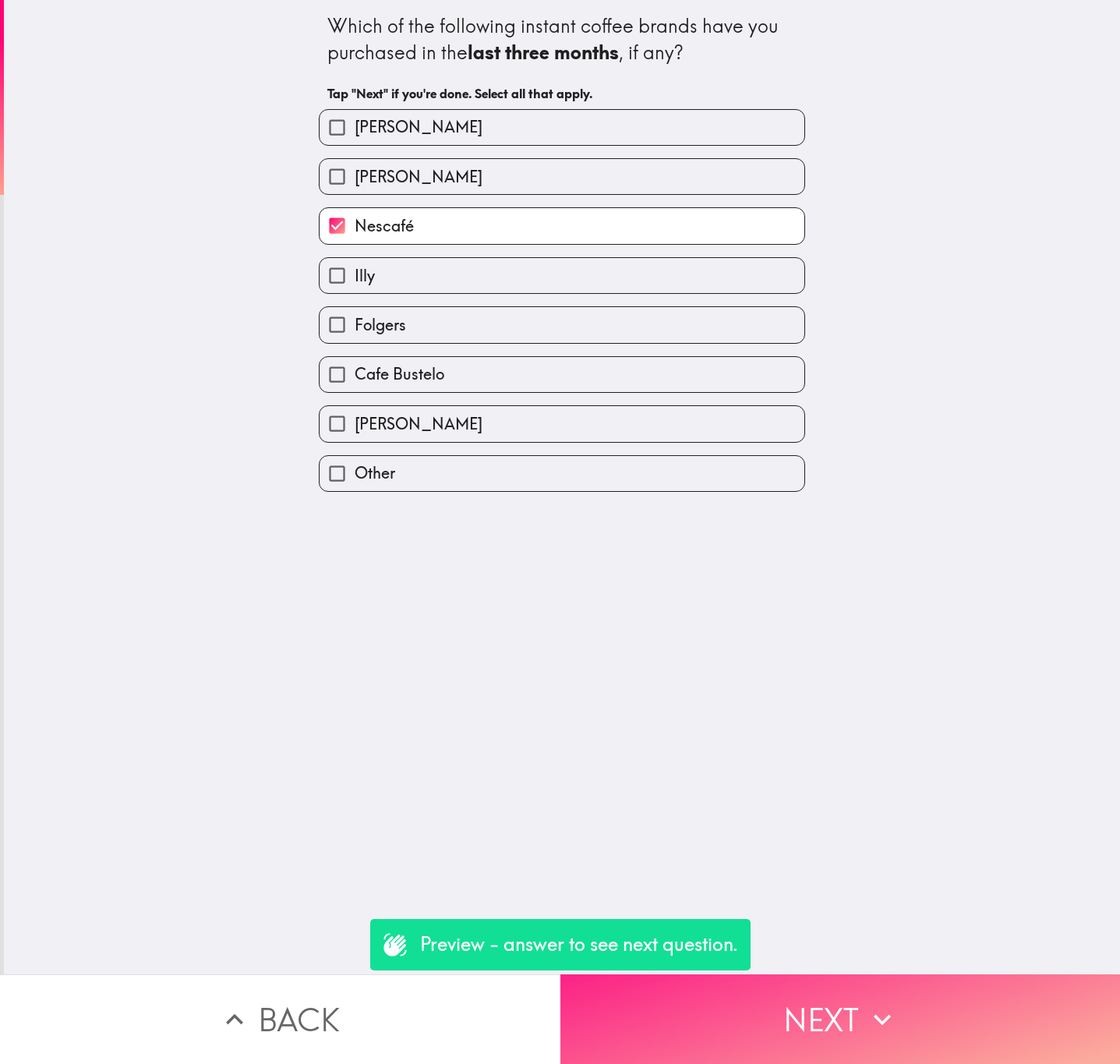
click at [900, 643] on button "Next" at bounding box center [840, 1018] width 560 height 89
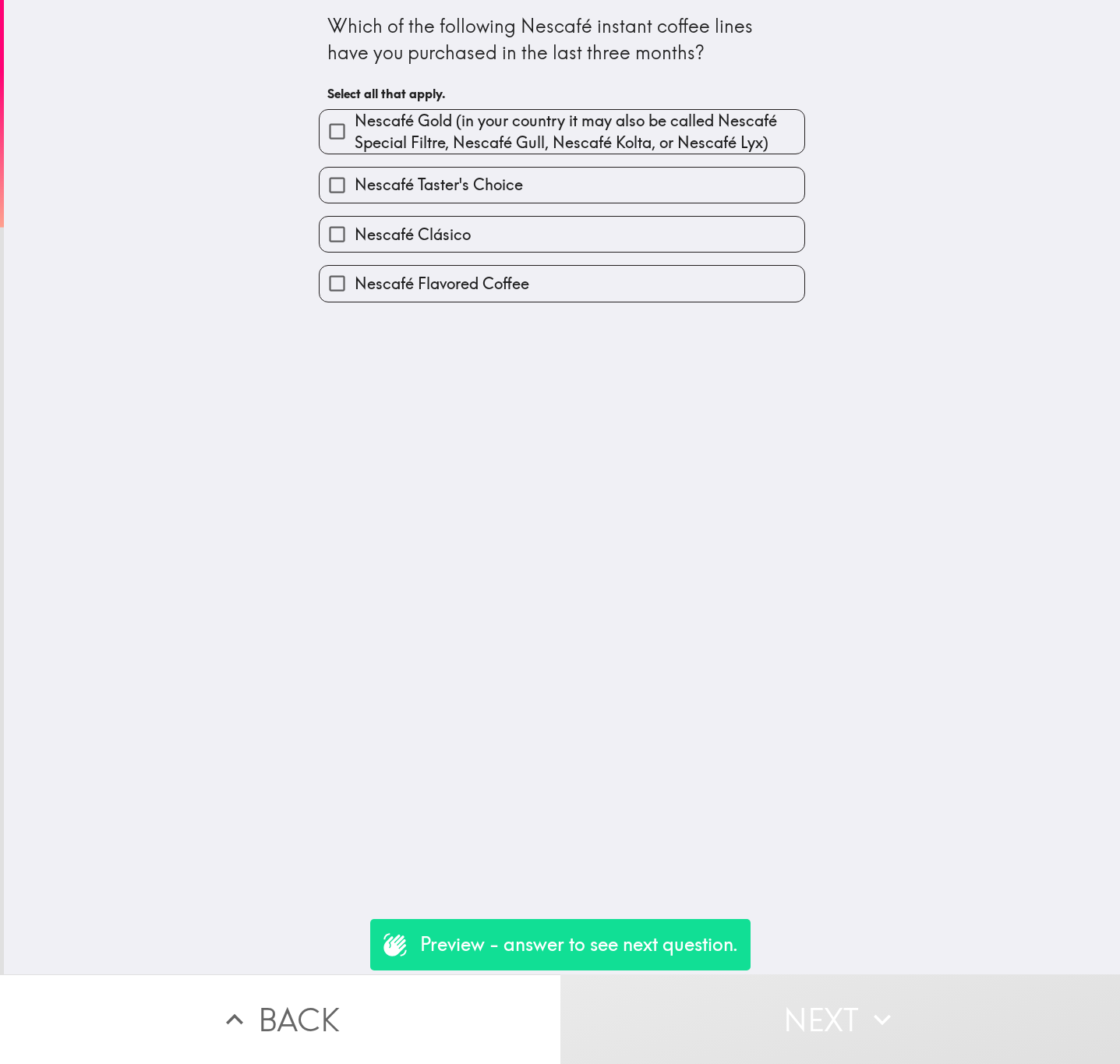
click at [529, 134] on span "Nescafé Gold (in your country it may also be called Nescafé Special Filtre, Nes…" at bounding box center [579, 131] width 450 height 43
click at [355, 134] on input "Nescafé Gold (in your country it may also be called Nescafé Special Filtre, Nes…" at bounding box center [337, 132] width 35 height 35
checkbox input "true"
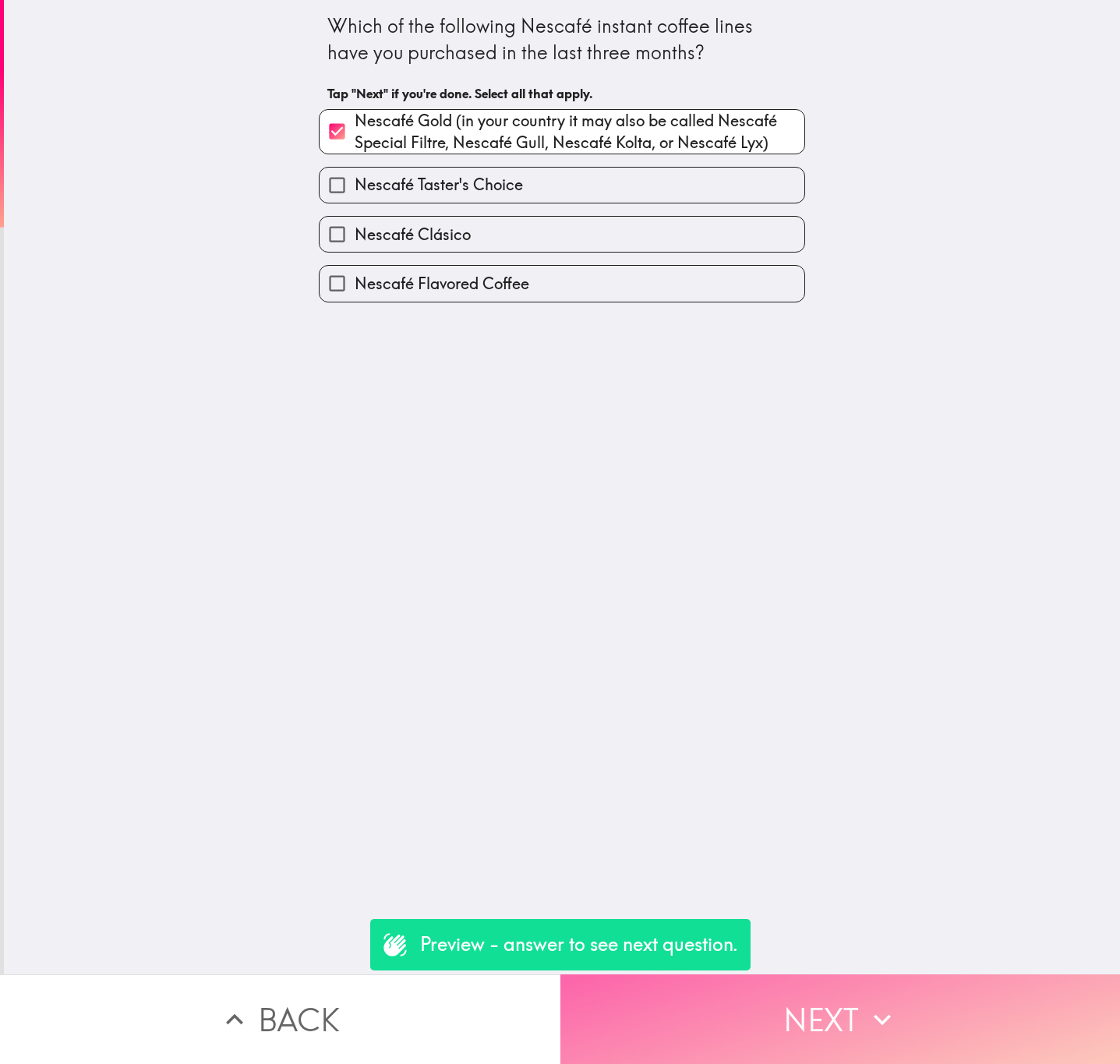
click at [834, 643] on button "Next" at bounding box center [840, 1018] width 560 height 89
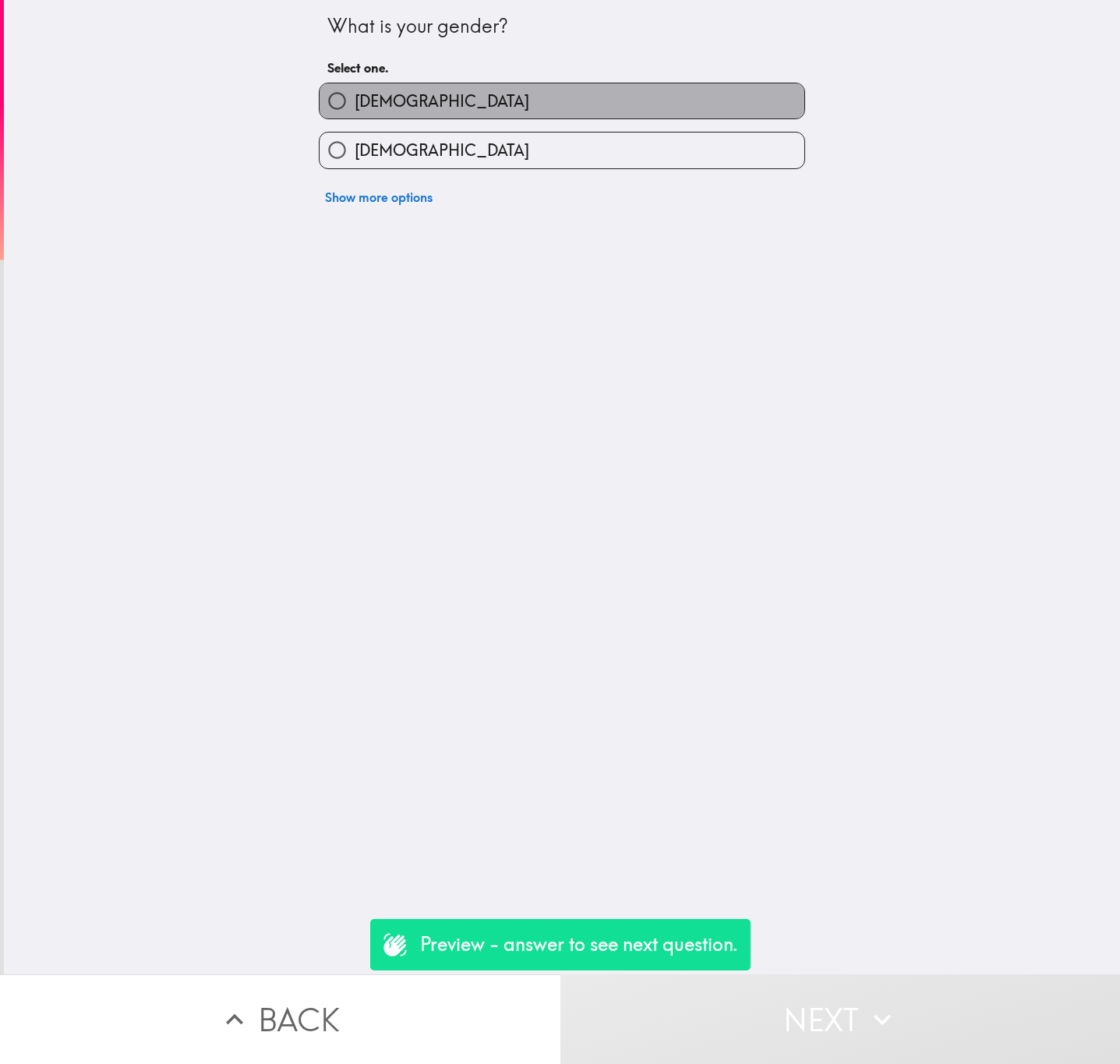
click at [462, 86] on label "[DEMOGRAPHIC_DATA]" at bounding box center [561, 101] width 485 height 35
click at [355, 86] on input "[DEMOGRAPHIC_DATA]" at bounding box center [337, 101] width 35 height 35
radio input "true"
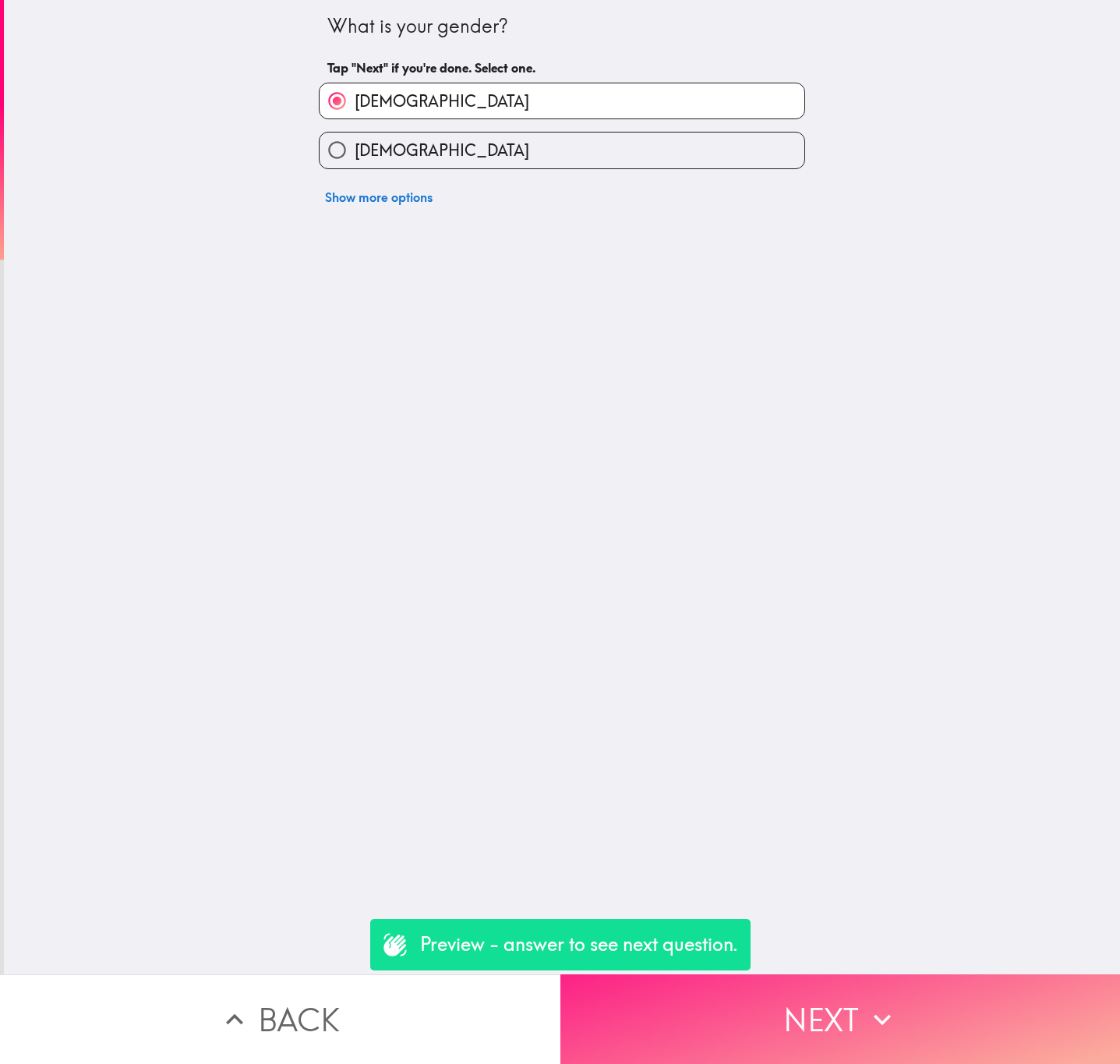
click at [900, 643] on button "Next" at bounding box center [840, 1018] width 560 height 89
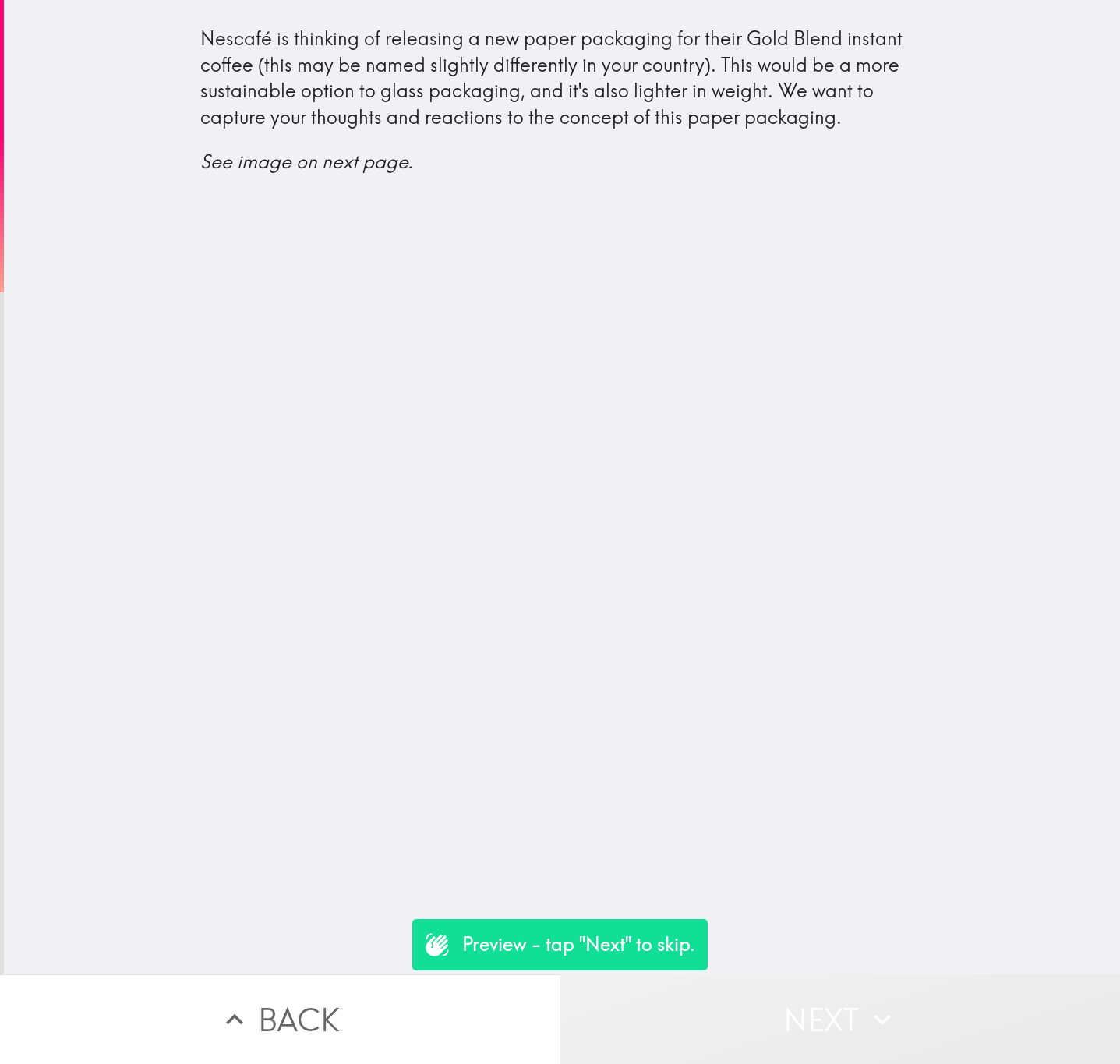
click at [896, 643] on button "Next" at bounding box center [840, 1018] width 560 height 89
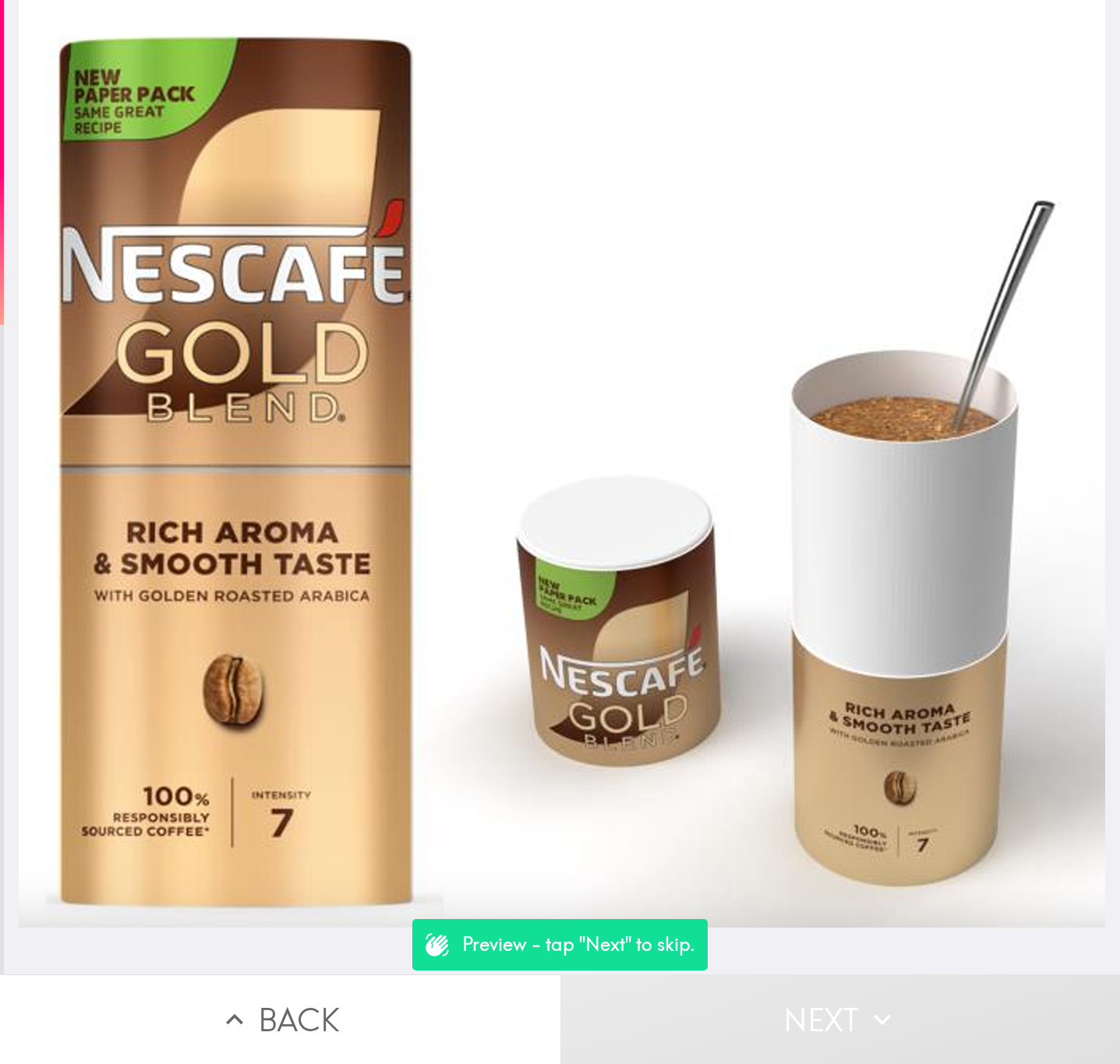
click at [347, 643] on button "Back" at bounding box center [280, 1018] width 560 height 89
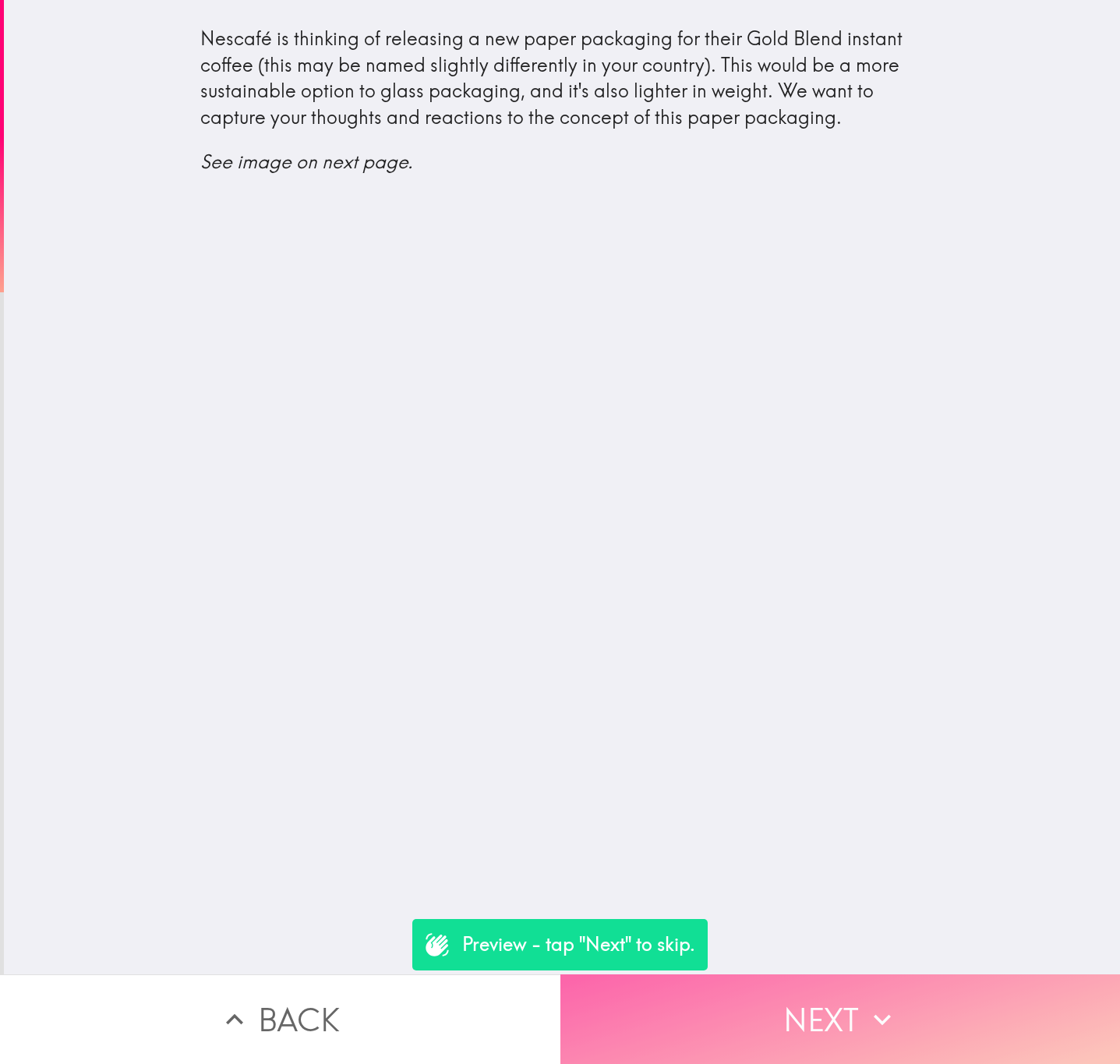
click at [771, 643] on button "Next" at bounding box center [840, 1018] width 560 height 89
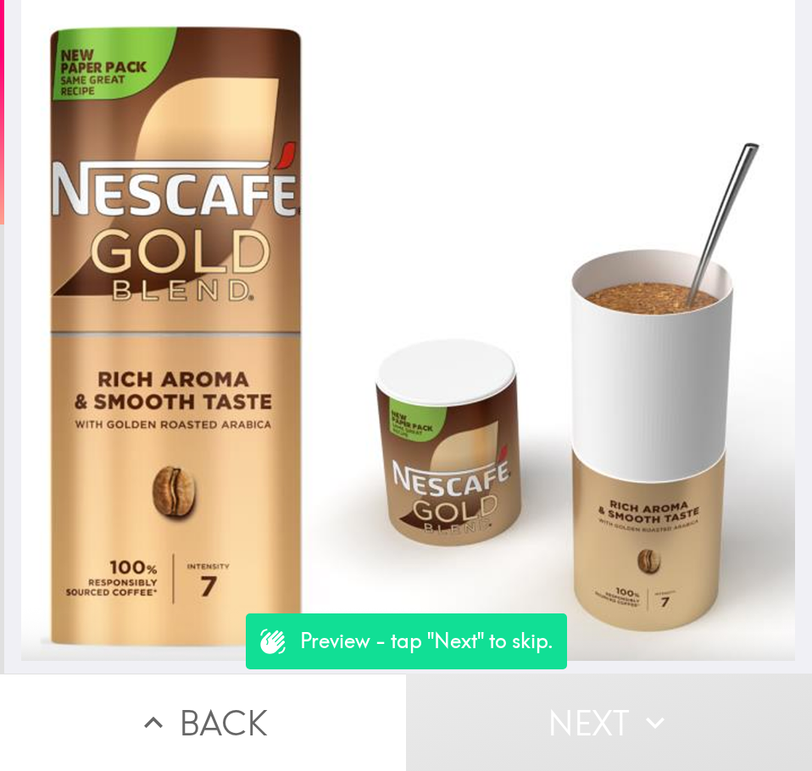
drag, startPoint x: 907, startPoint y: 3, endPoint x: 391, endPoint y: 298, distance: 594.3
click at [391, 298] on div at bounding box center [408, 330] width 774 height 661
click at [552, 699] on button "Next" at bounding box center [609, 722] width 406 height 97
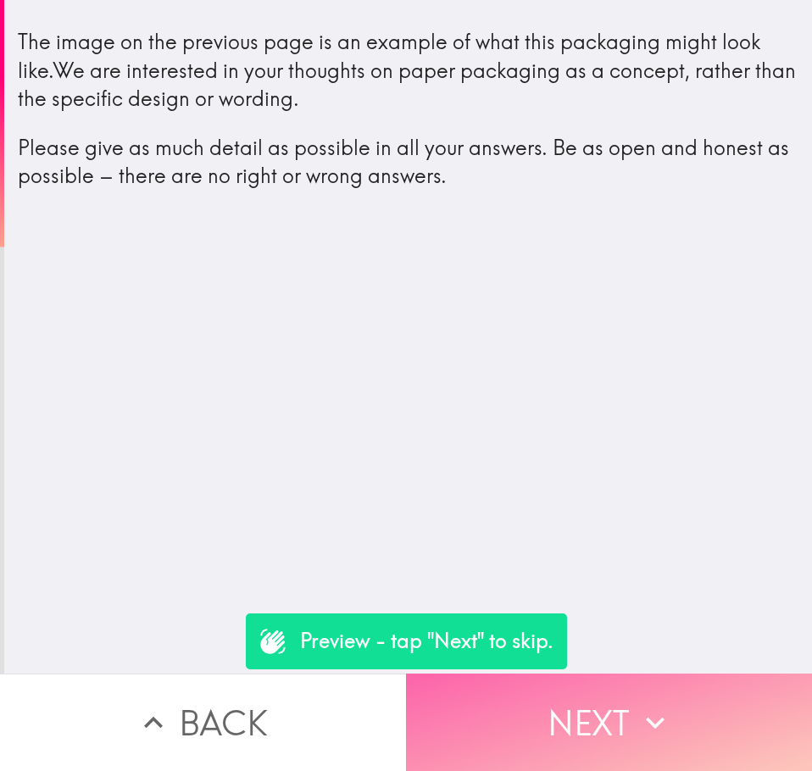
click at [670, 688] on button "Next" at bounding box center [609, 722] width 406 height 97
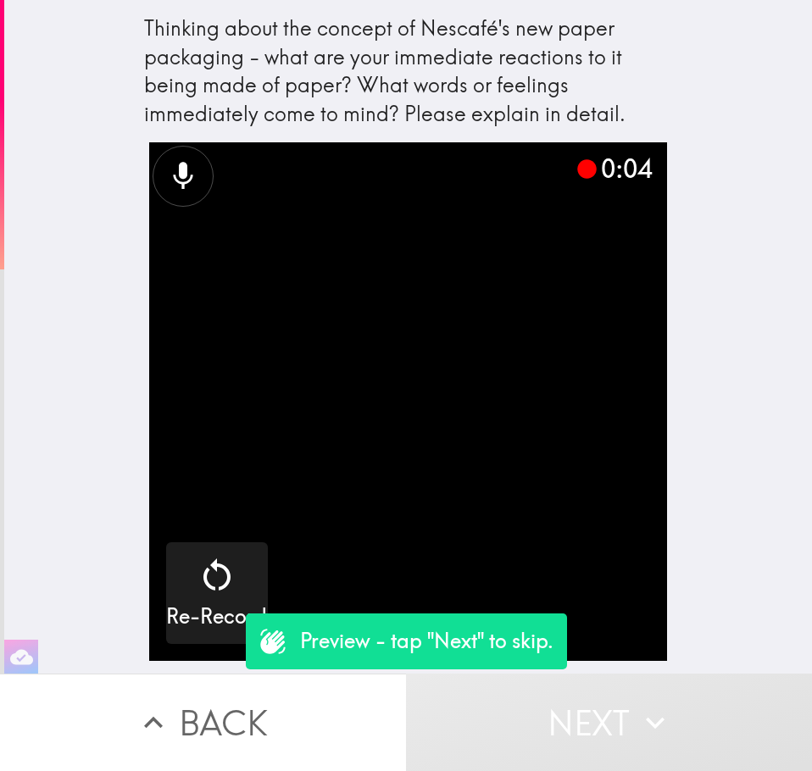
click at [687, 693] on button "Next" at bounding box center [609, 722] width 406 height 97
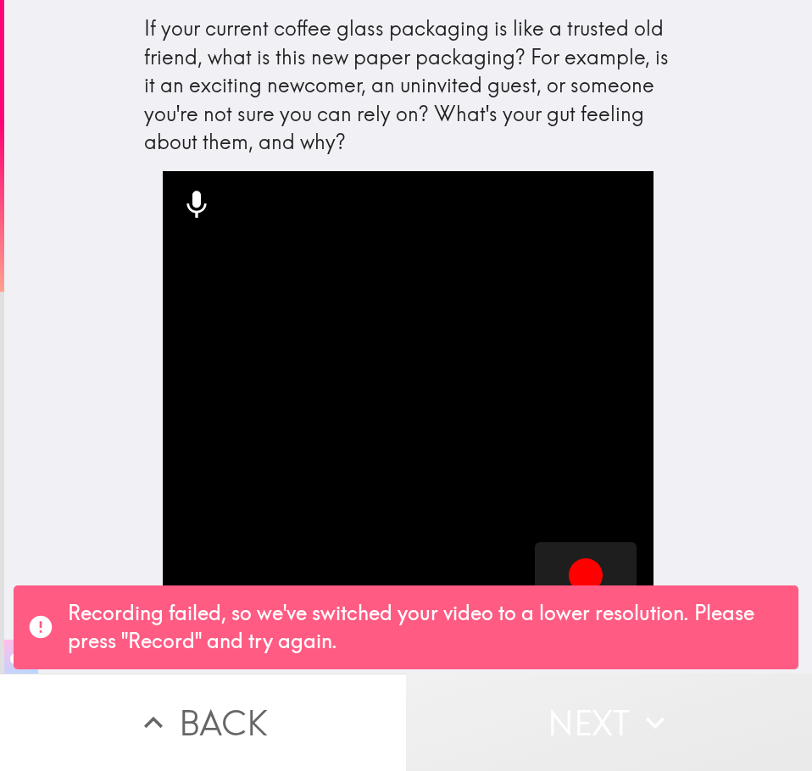
click at [687, 693] on button "Next" at bounding box center [609, 722] width 406 height 97
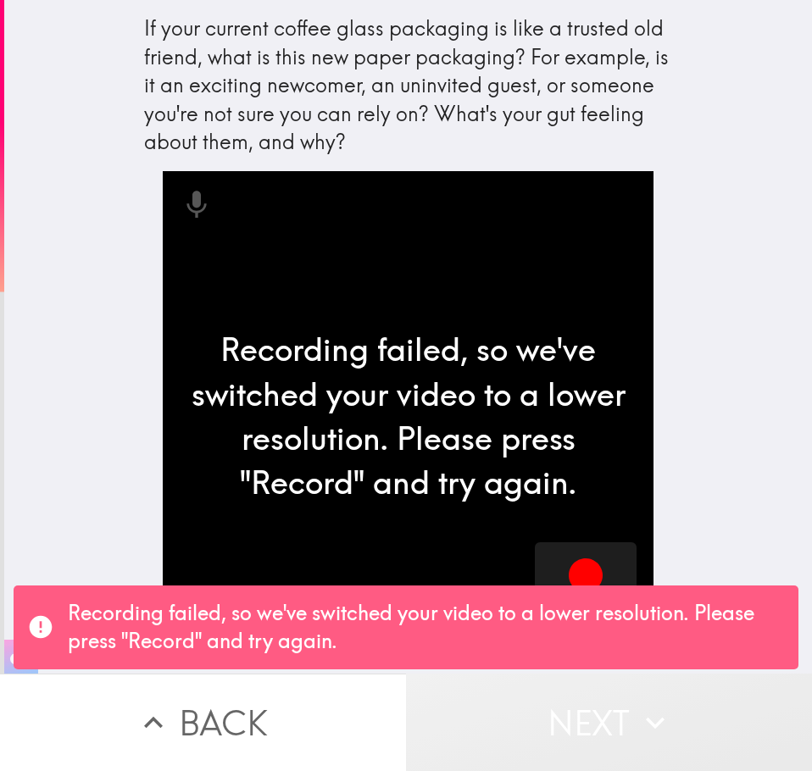
click at [654, 699] on icon "button" at bounding box center [654, 722] width 37 height 37
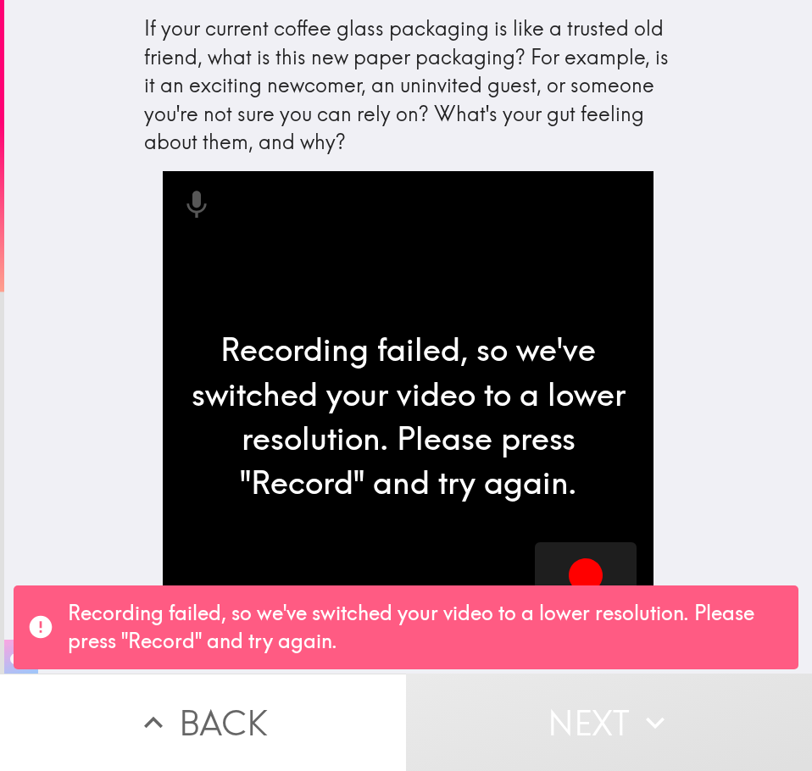
click at [276, 699] on button "Back" at bounding box center [203, 722] width 406 height 97
click at [602, 567] on div "Record" at bounding box center [585, 593] width 67 height 76
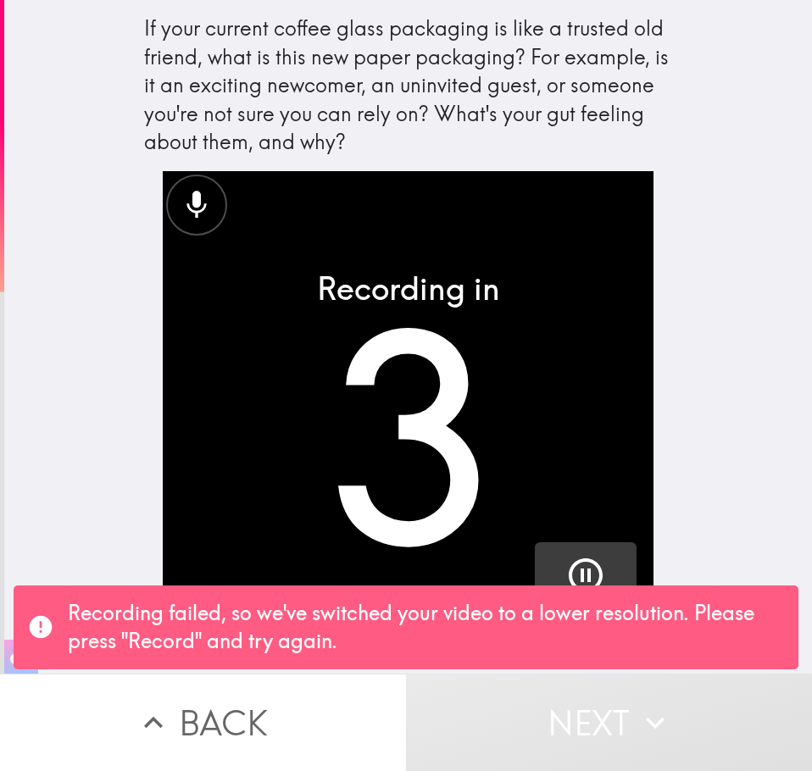
click at [602, 567] on button "Pause" at bounding box center [586, 593] width 102 height 102
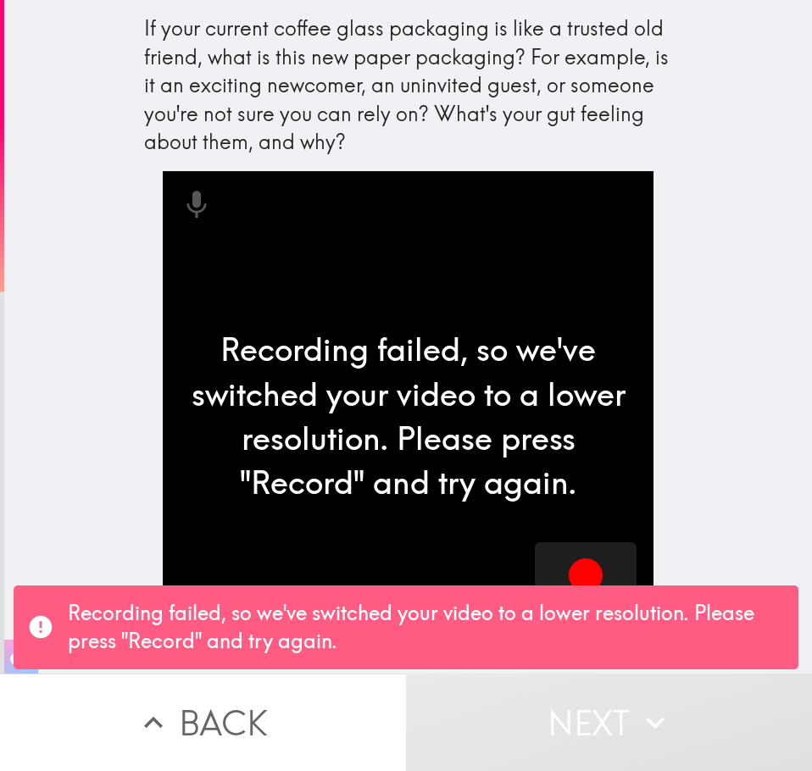
click at [602, 686] on button "Next" at bounding box center [609, 722] width 406 height 97
click at [375, 699] on button "Back" at bounding box center [203, 722] width 406 height 97
click at [565, 556] on icon "button" at bounding box center [585, 575] width 41 height 41
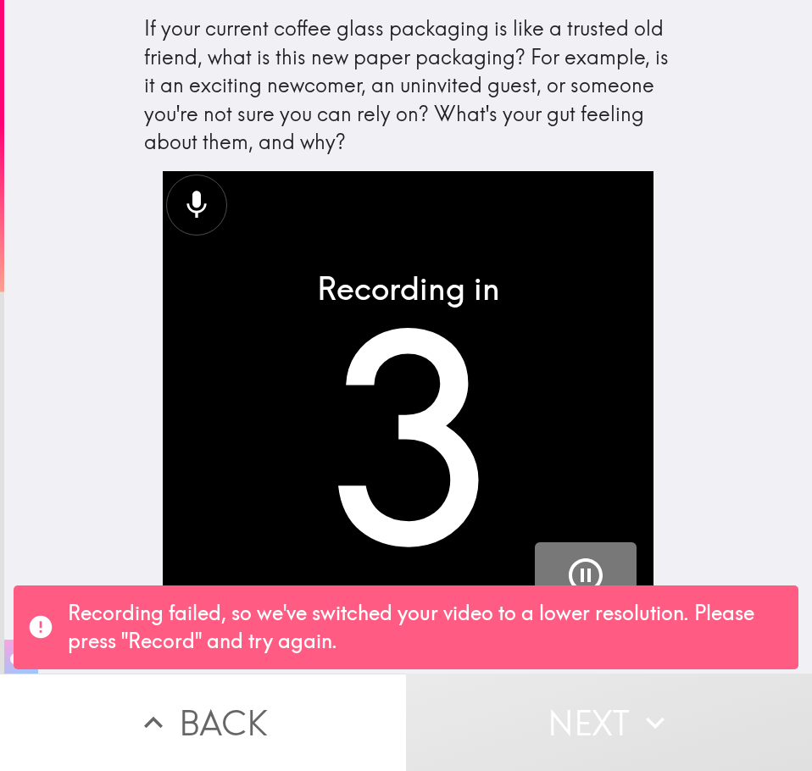
click at [565, 556] on icon "button" at bounding box center [585, 575] width 41 height 41
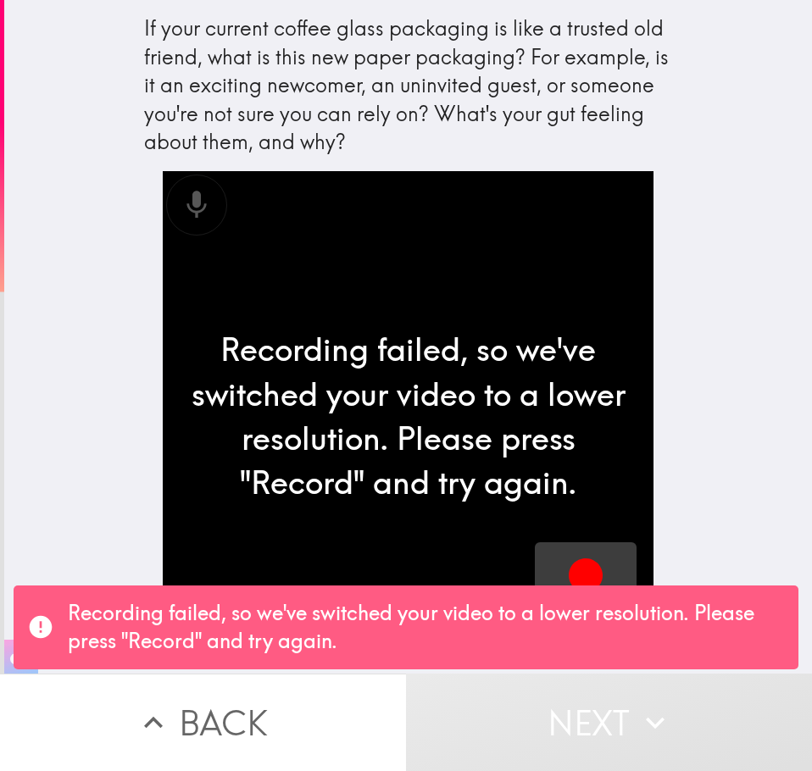
drag, startPoint x: 274, startPoint y: 707, endPoint x: 308, endPoint y: 696, distance: 36.4
click at [274, 699] on button "Back" at bounding box center [203, 722] width 406 height 97
click at [535, 580] on button "Record" at bounding box center [586, 593] width 102 height 102
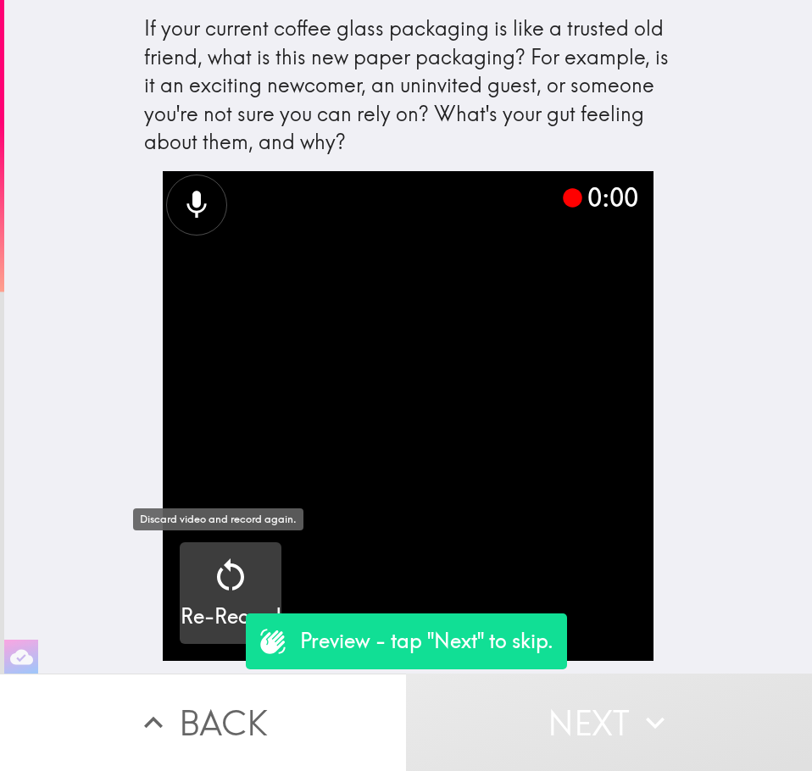
click at [215, 600] on div "button" at bounding box center [230, 578] width 41 height 47
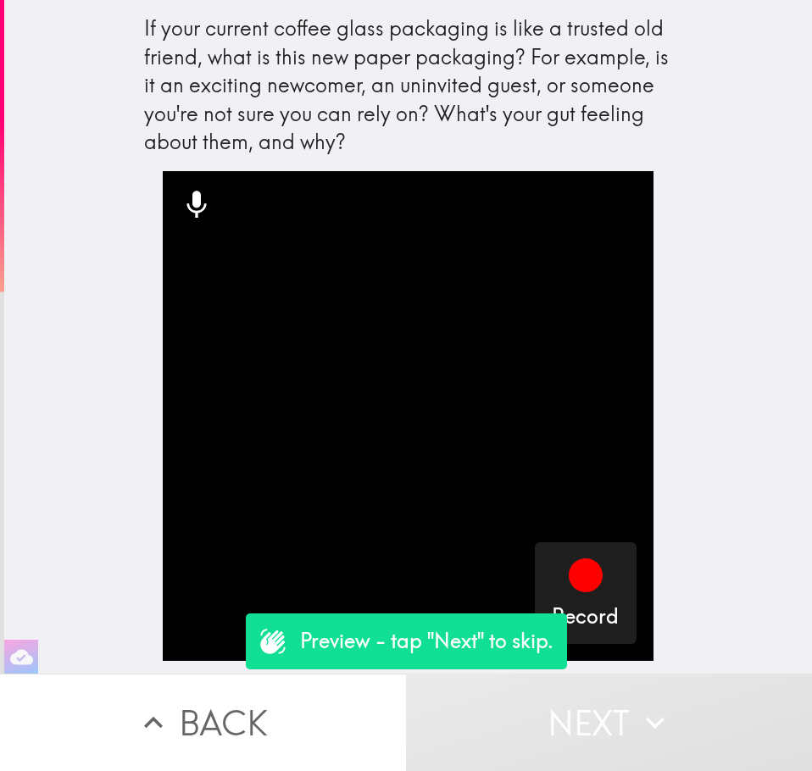
click at [531, 699] on button "Next" at bounding box center [609, 722] width 406 height 97
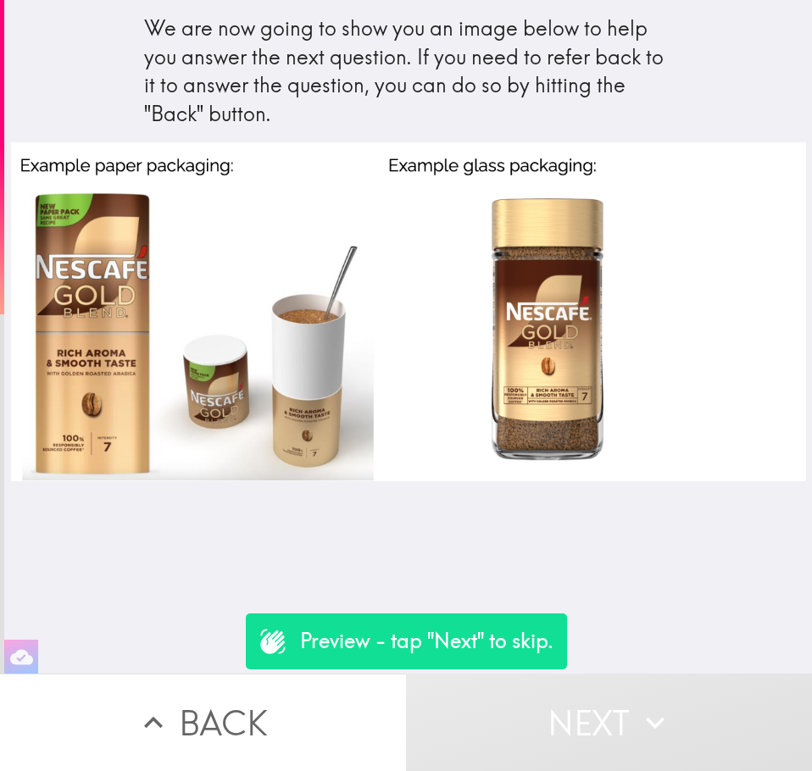
click at [596, 699] on button "Next" at bounding box center [609, 722] width 406 height 97
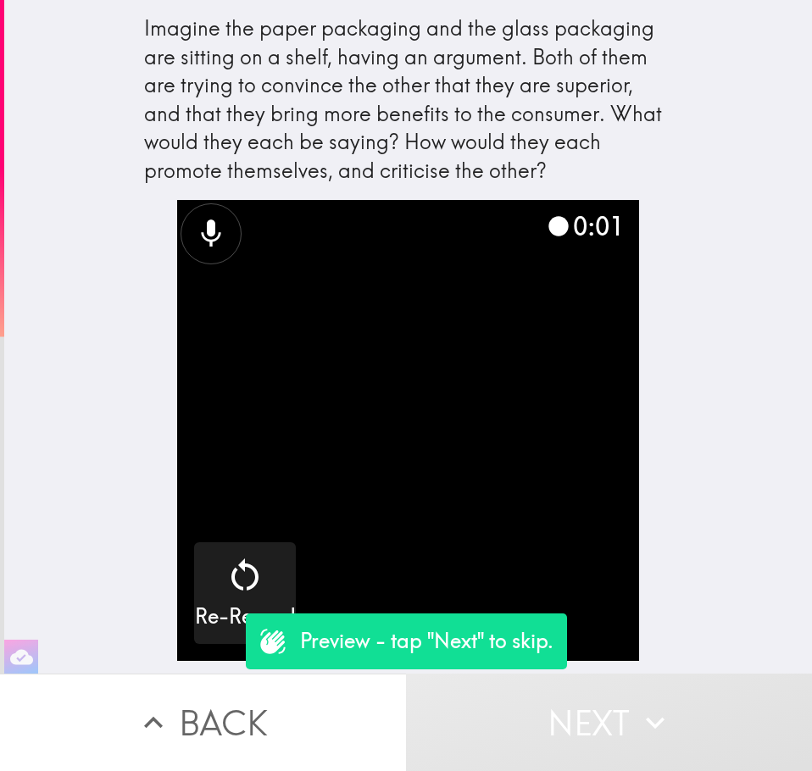
drag, startPoint x: 661, startPoint y: 708, endPoint x: 743, endPoint y: 566, distance: 164.4
click at [742, 568] on div "Imagine the paper packaging and the glass packaging are sitting on a shelf, hav…" at bounding box center [406, 385] width 812 height 771
click at [704, 699] on button "Next" at bounding box center [609, 722] width 406 height 97
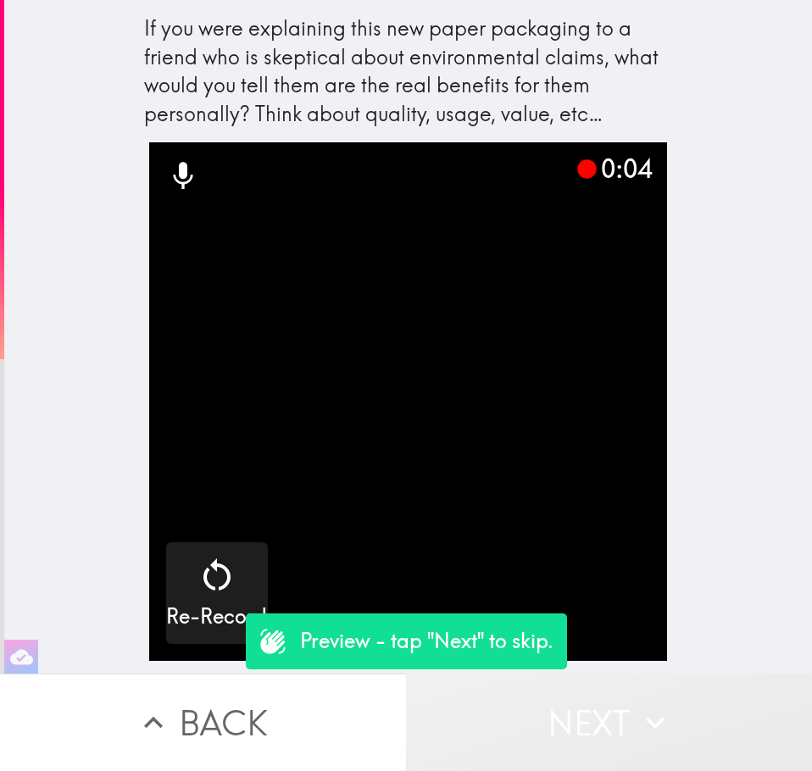
click at [605, 699] on button "Next" at bounding box center [609, 722] width 406 height 97
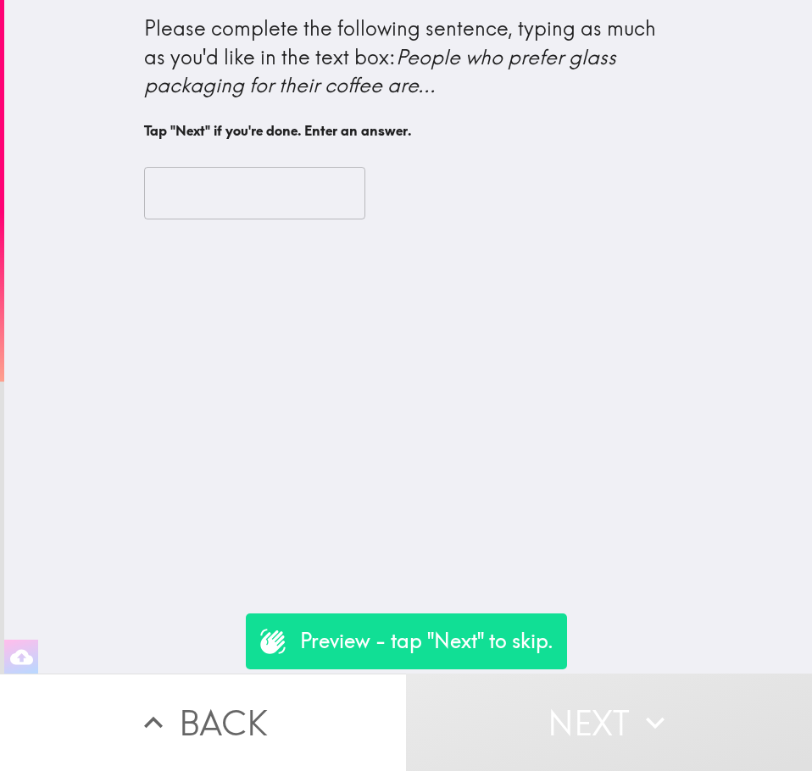
click at [230, 190] on input "text" at bounding box center [254, 193] width 221 height 53
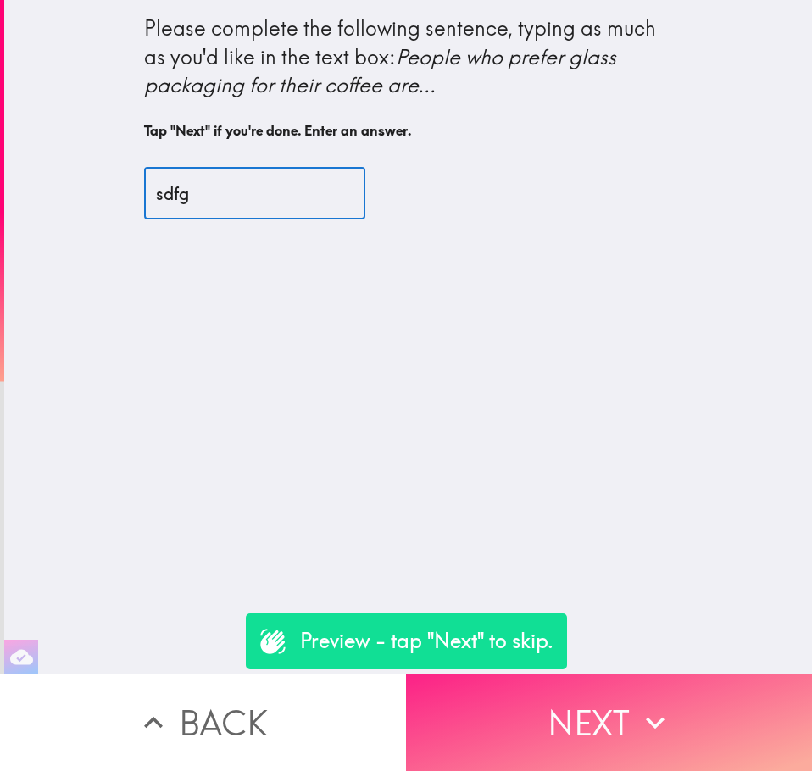
type input "sdfg"
click at [603, 699] on button "Next" at bounding box center [609, 722] width 406 height 97
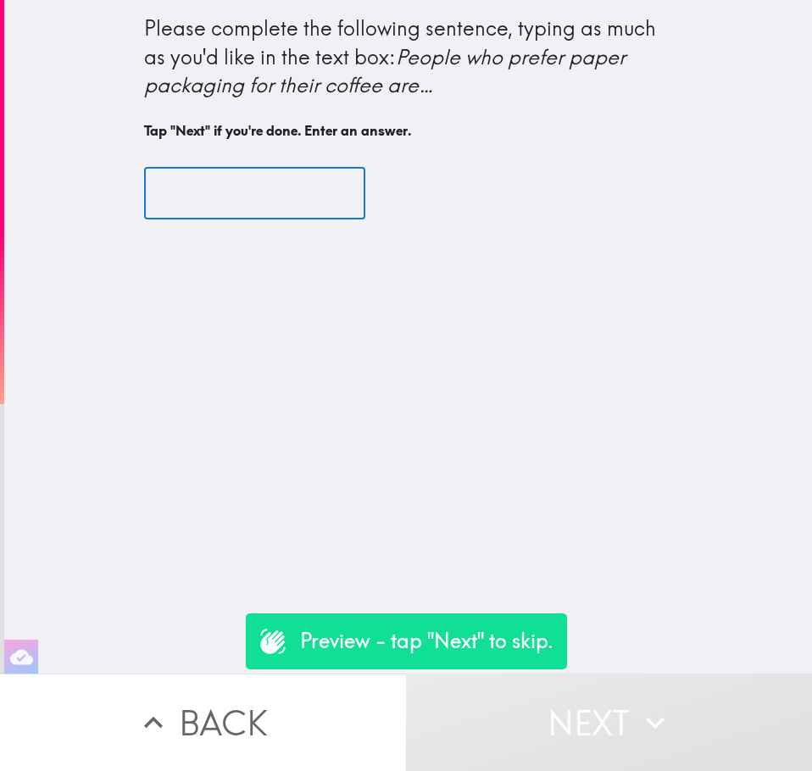
click at [248, 184] on input "text" at bounding box center [254, 193] width 221 height 53
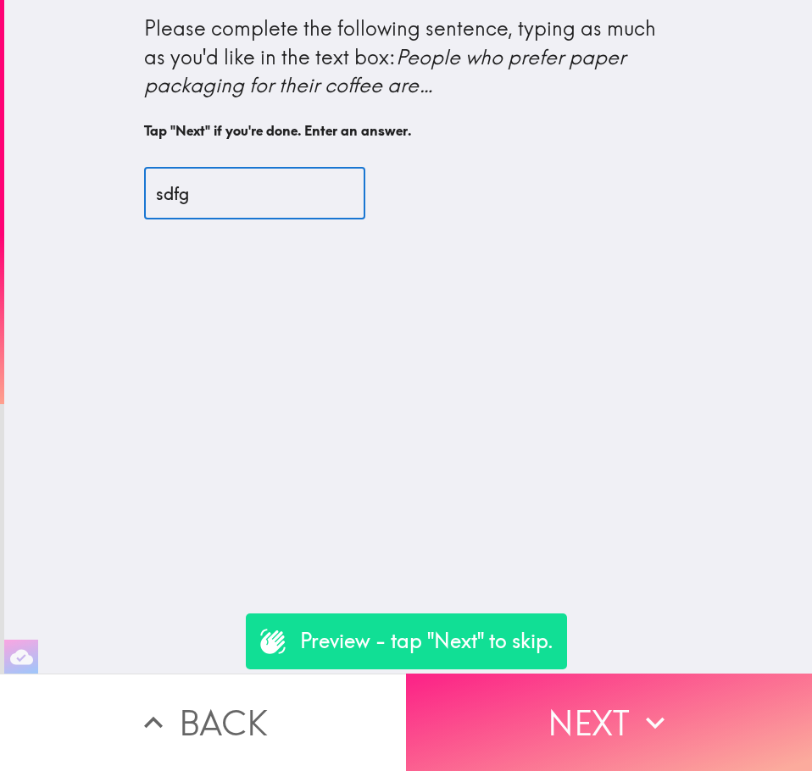
type input "sdfg"
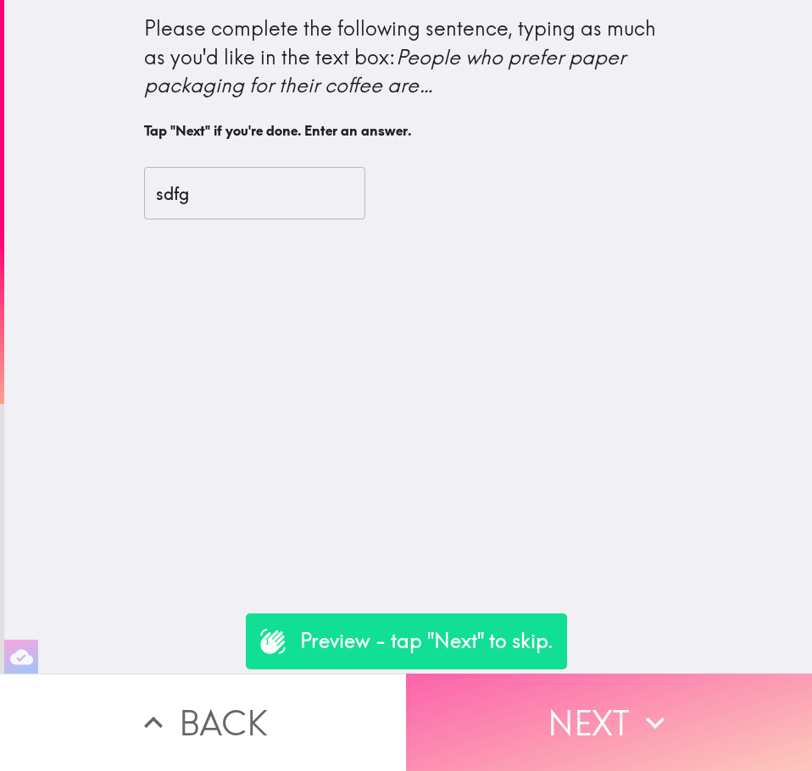
click at [689, 696] on button "Next" at bounding box center [609, 722] width 406 height 97
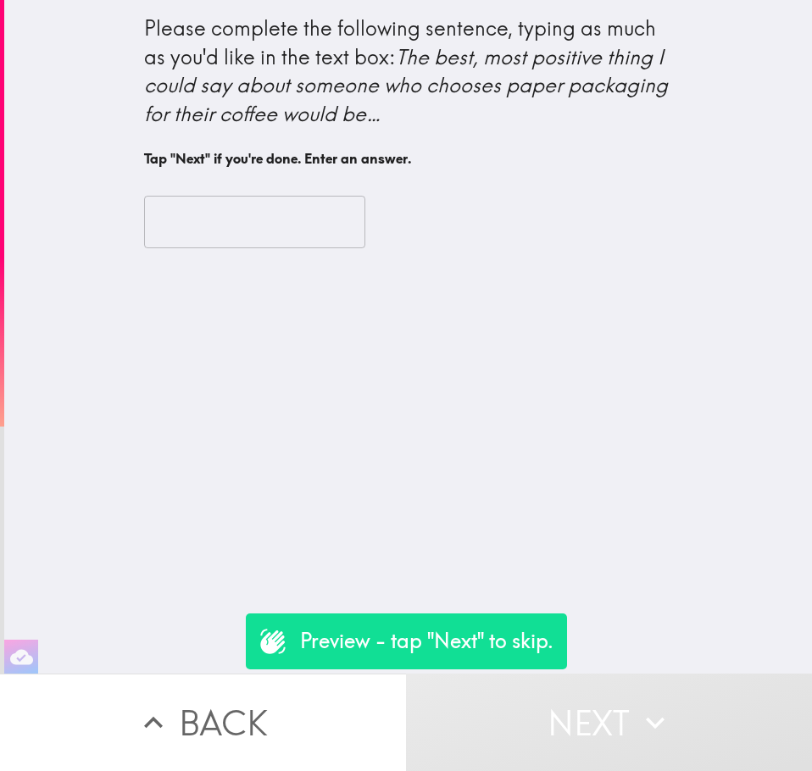
click at [233, 235] on input "text" at bounding box center [254, 222] width 221 height 53
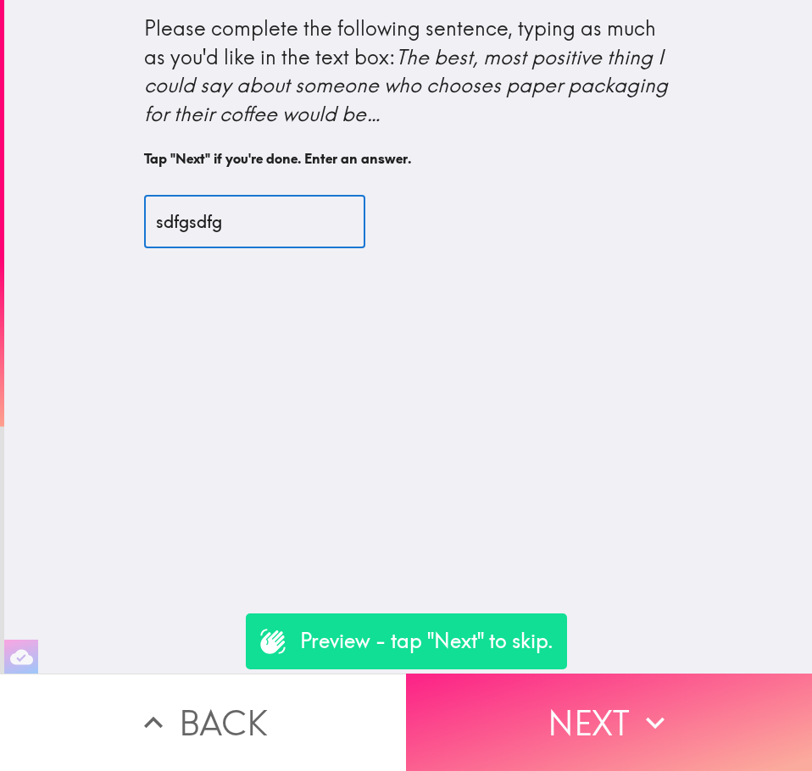
type input "sdfgsdfg"
click at [665, 689] on button "Next" at bounding box center [609, 722] width 406 height 97
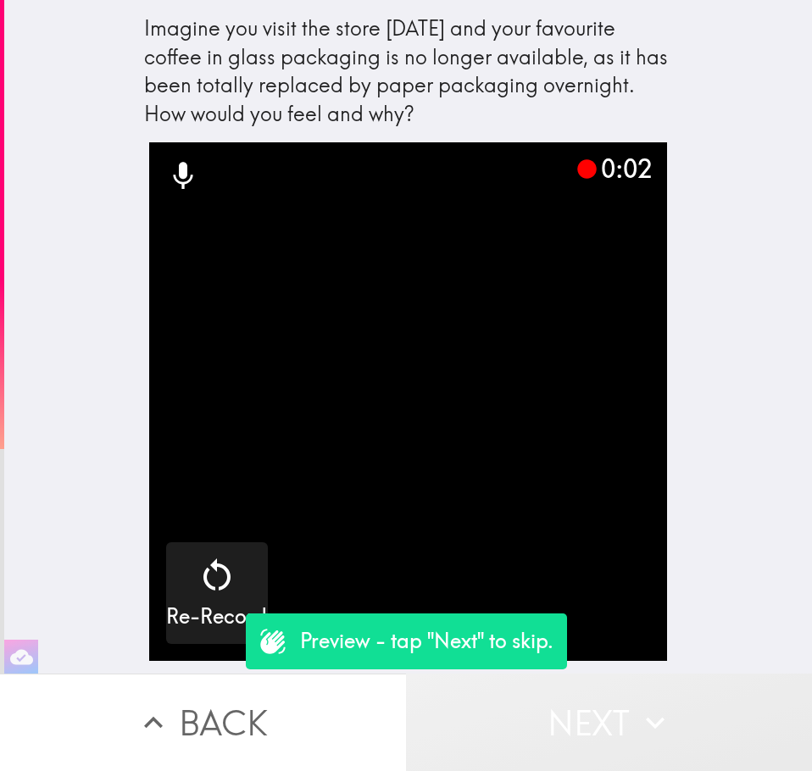
click at [670, 699] on button "Next" at bounding box center [609, 722] width 406 height 97
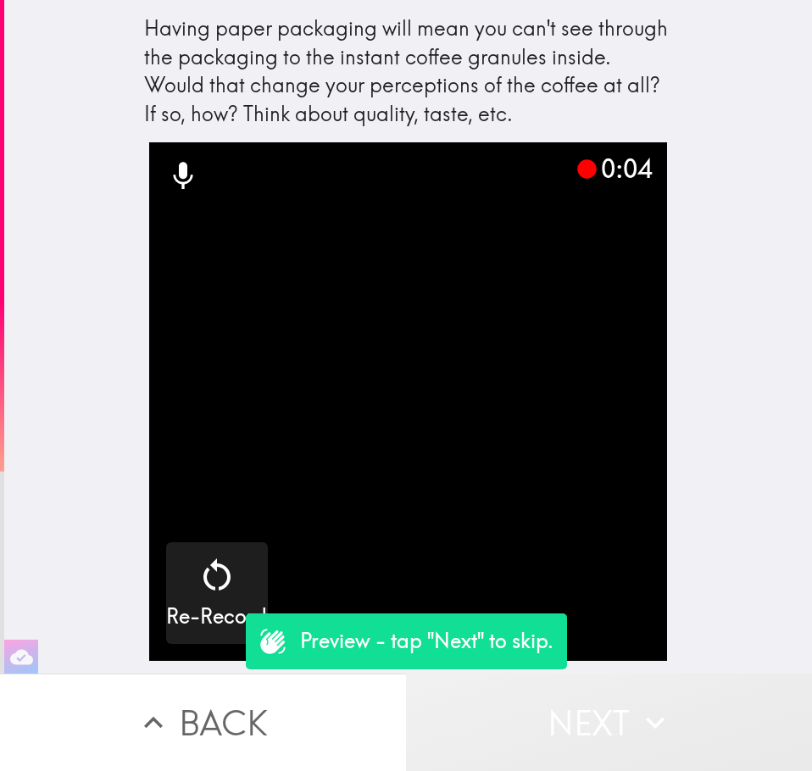
click at [663, 699] on icon "button" at bounding box center [654, 722] width 37 height 37
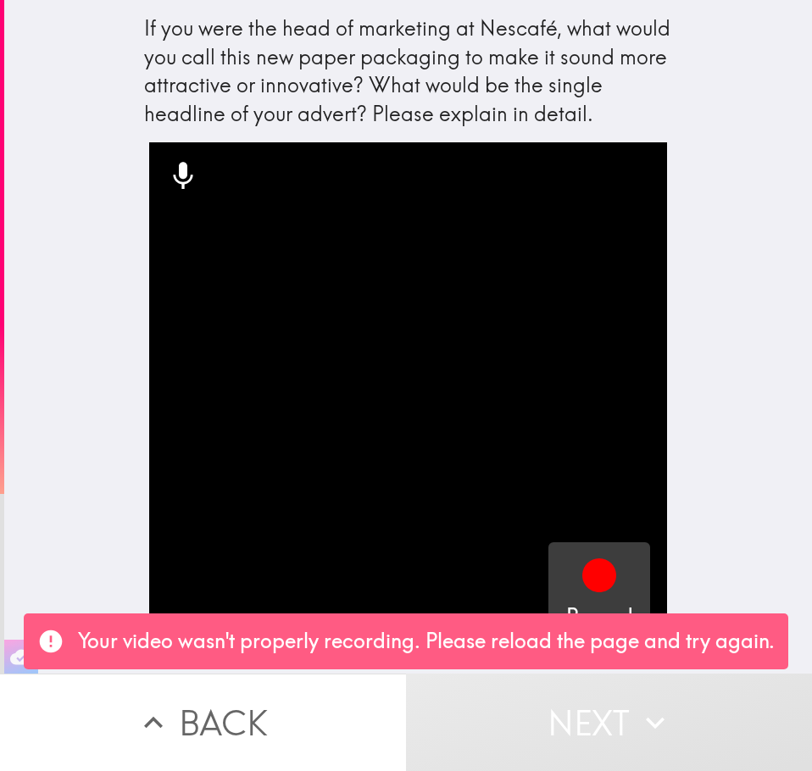
click at [599, 606] on h5 "Record" at bounding box center [599, 616] width 67 height 29
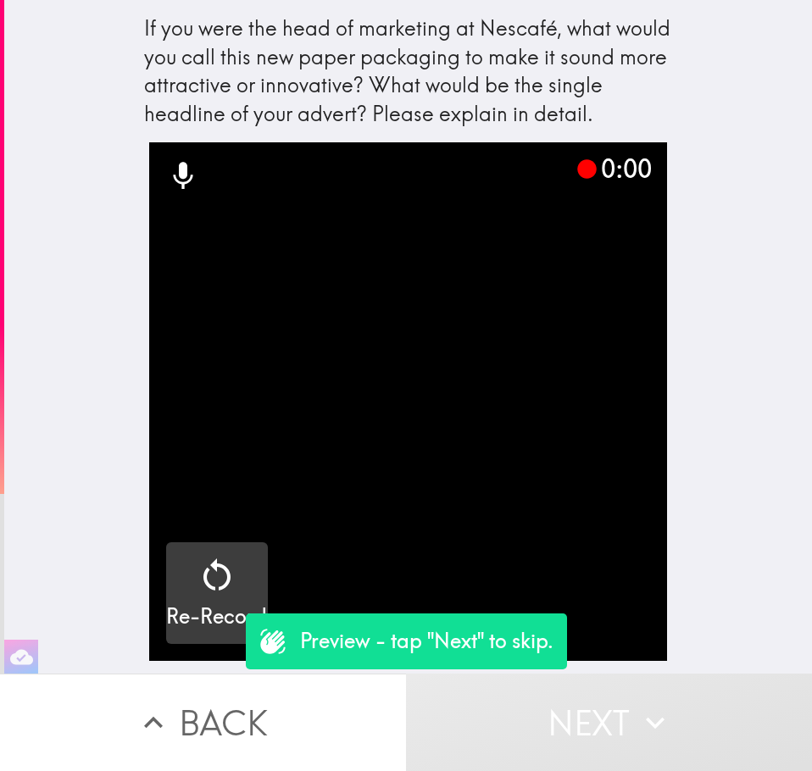
click at [243, 571] on div "Re-Record" at bounding box center [216, 593] width 101 height 76
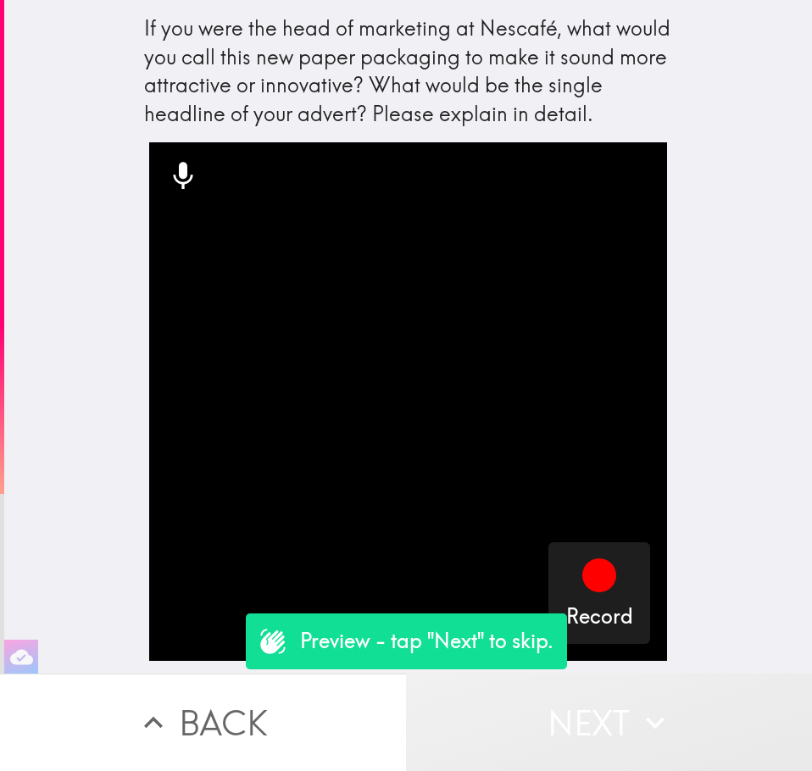
click at [657, 699] on icon "button" at bounding box center [654, 722] width 37 height 37
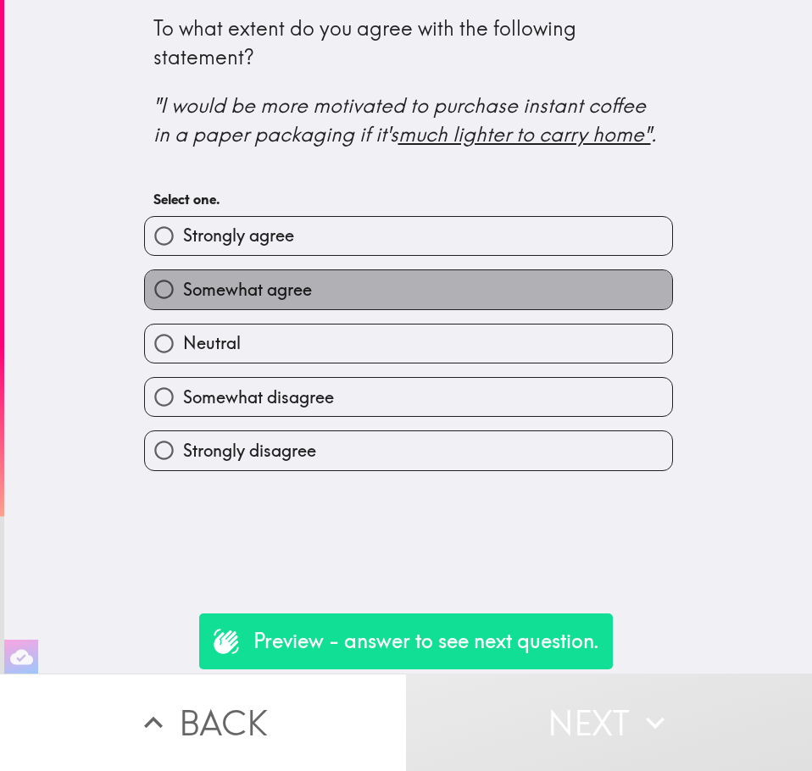
click at [474, 291] on label "Somewhat agree" at bounding box center [408, 289] width 527 height 38
click at [183, 291] on input "Somewhat agree" at bounding box center [164, 289] width 38 height 38
radio input "true"
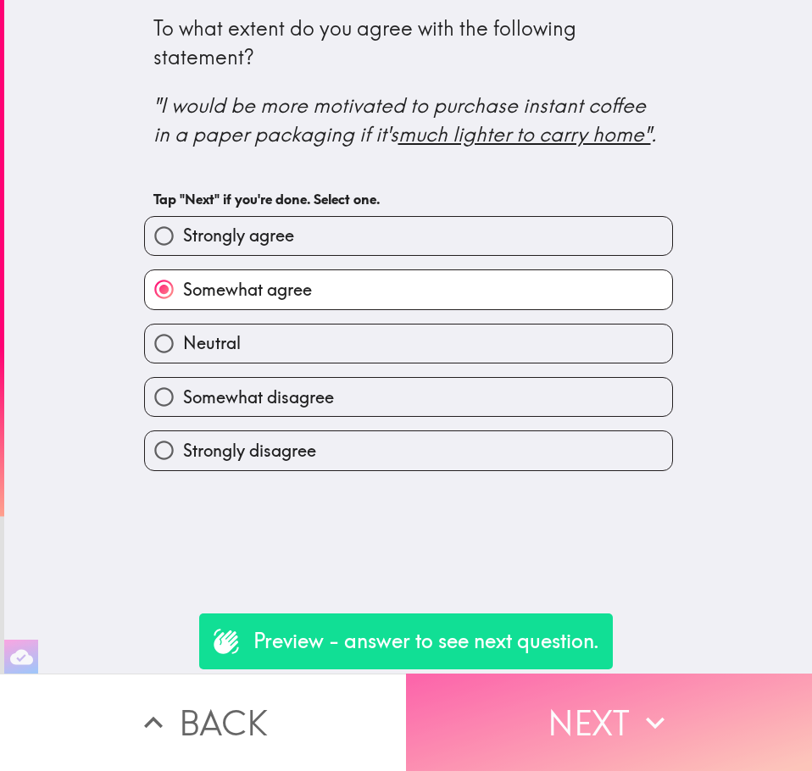
click at [652, 699] on icon "button" at bounding box center [654, 722] width 37 height 37
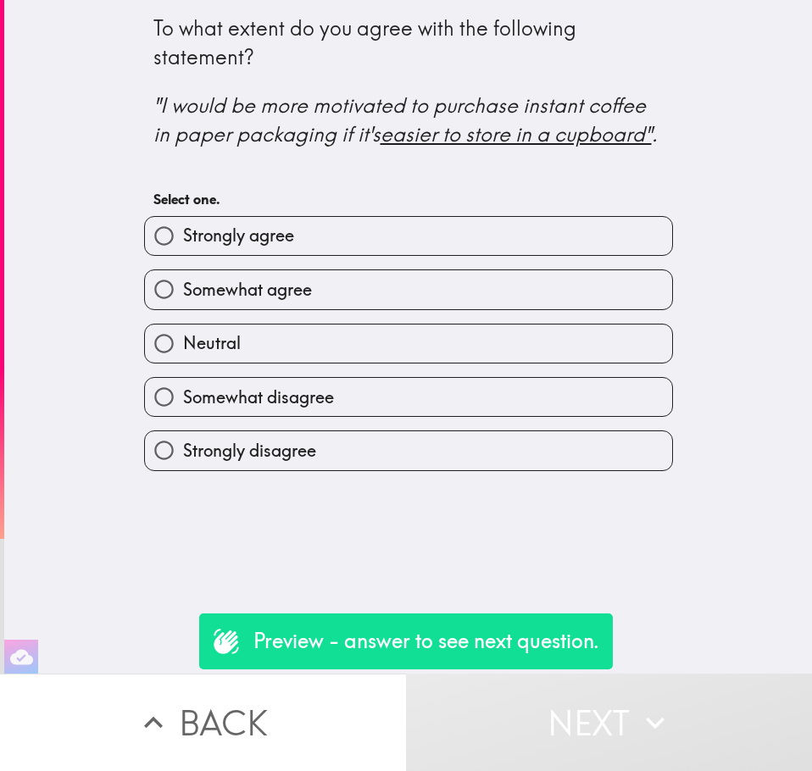
click at [531, 280] on label "Somewhat agree" at bounding box center [408, 289] width 527 height 38
click at [183, 280] on input "Somewhat agree" at bounding box center [164, 289] width 38 height 38
radio input "true"
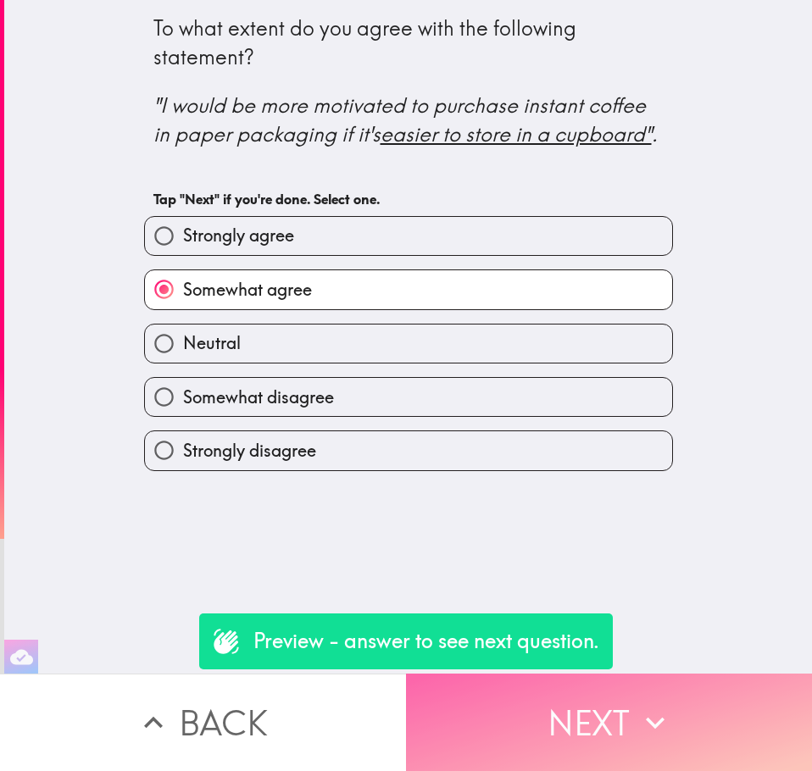
click at [643, 699] on icon "button" at bounding box center [654, 722] width 37 height 37
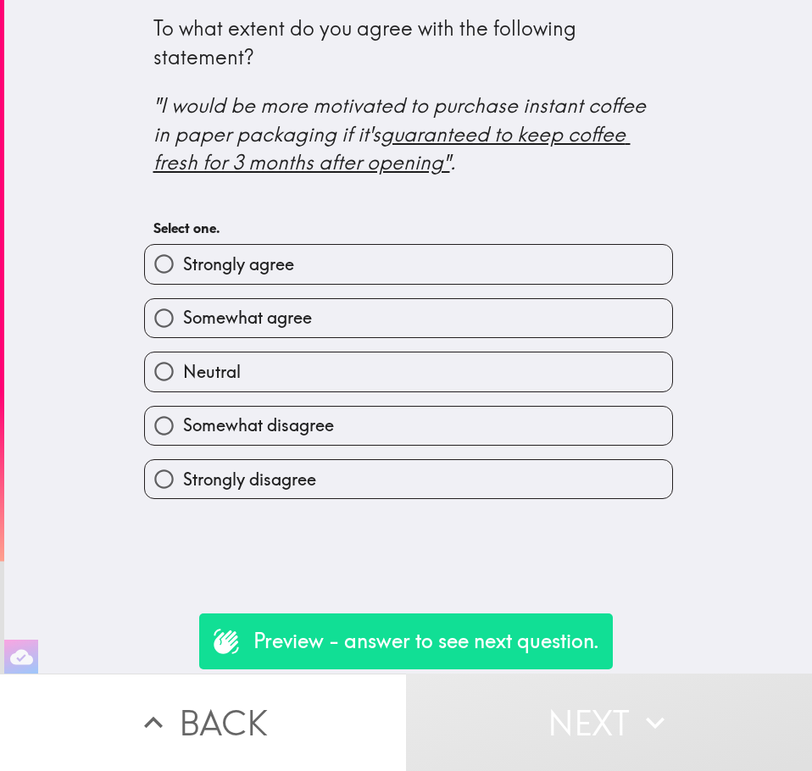
click at [496, 330] on label "Somewhat agree" at bounding box center [408, 318] width 527 height 38
click at [183, 330] on input "Somewhat agree" at bounding box center [164, 318] width 38 height 38
radio input "true"
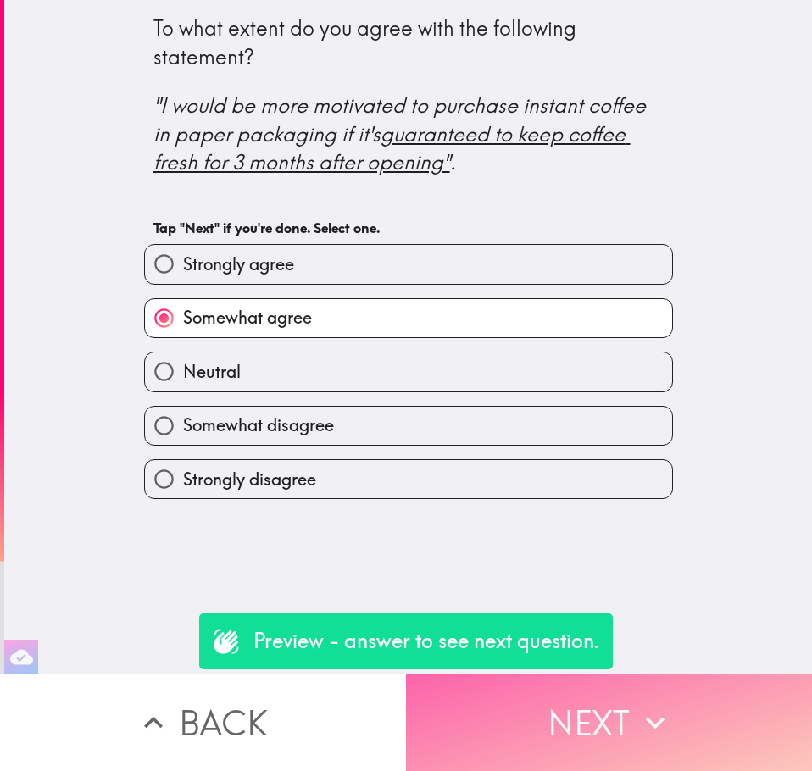
click at [578, 699] on button "Next" at bounding box center [609, 722] width 406 height 97
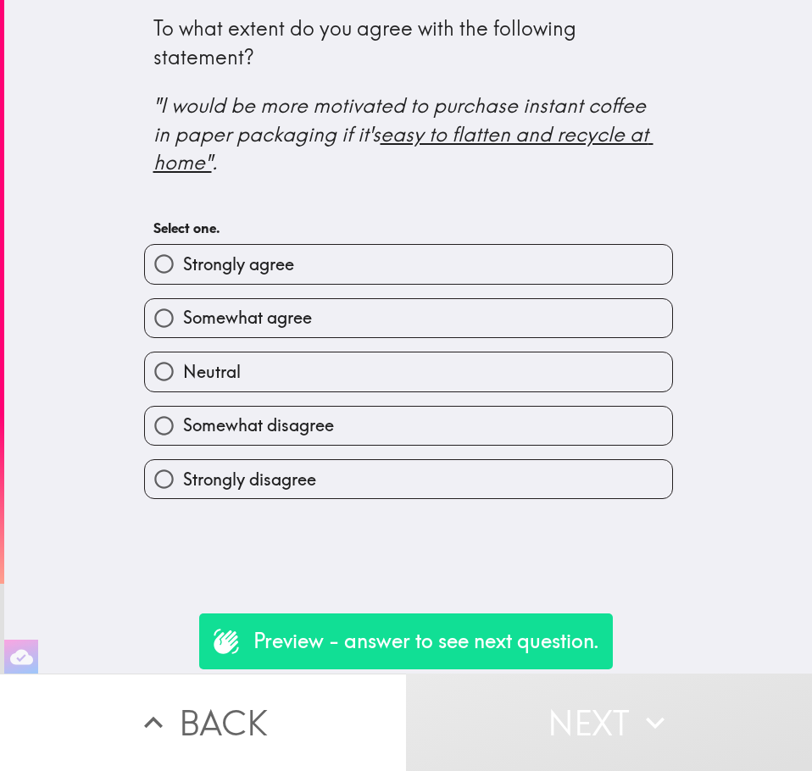
click at [457, 365] on label "Neutral" at bounding box center [408, 371] width 527 height 38
click at [183, 365] on input "Neutral" at bounding box center [164, 371] width 38 height 38
radio input "true"
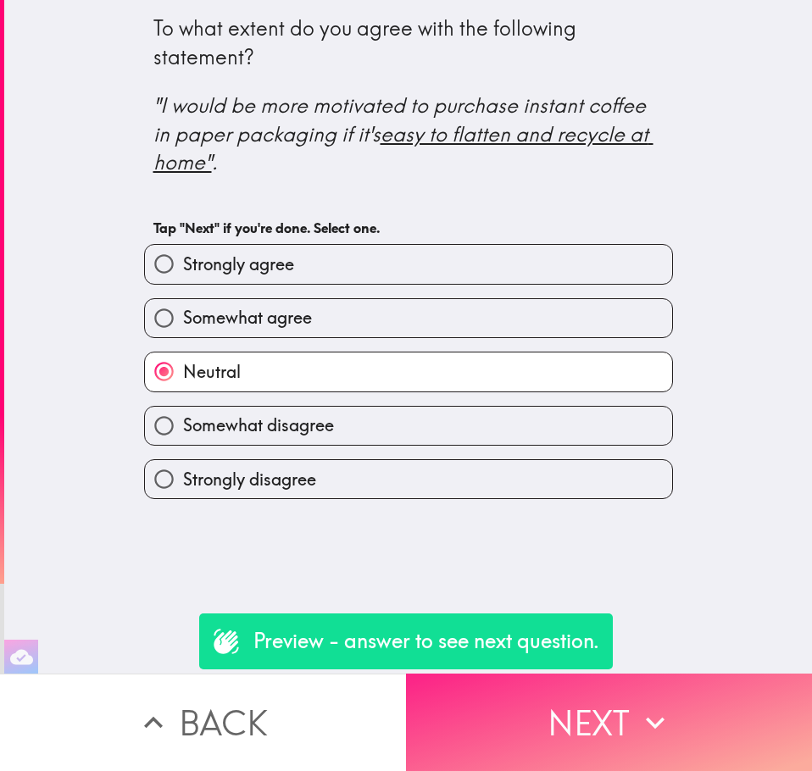
click at [655, 699] on icon "button" at bounding box center [654, 722] width 37 height 37
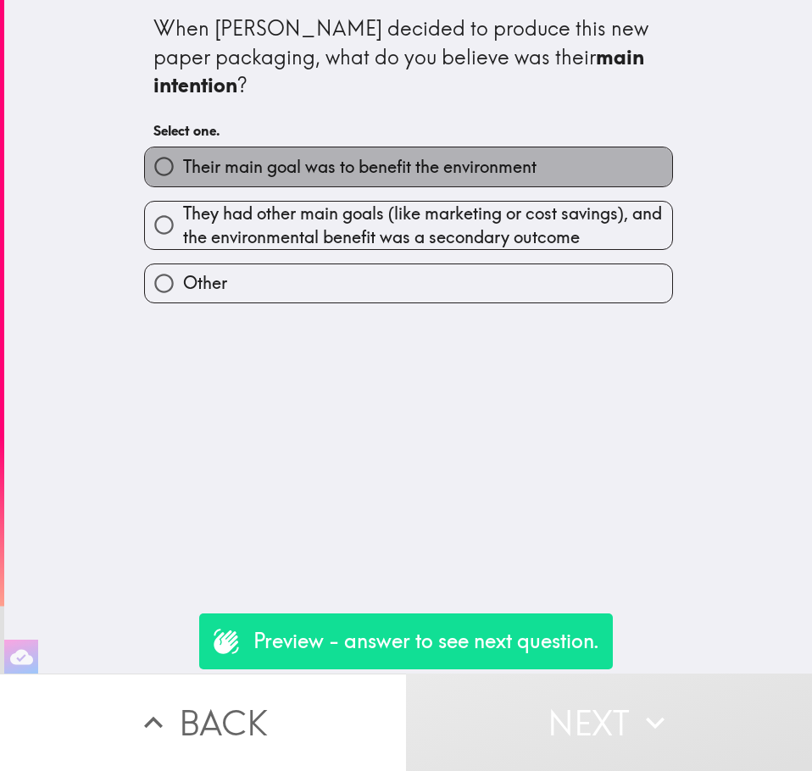
click at [432, 169] on span "Their main goal was to benefit the environment" at bounding box center [359, 167] width 353 height 24
click at [183, 169] on input "Their main goal was to benefit the environment" at bounding box center [164, 166] width 38 height 38
radio input "true"
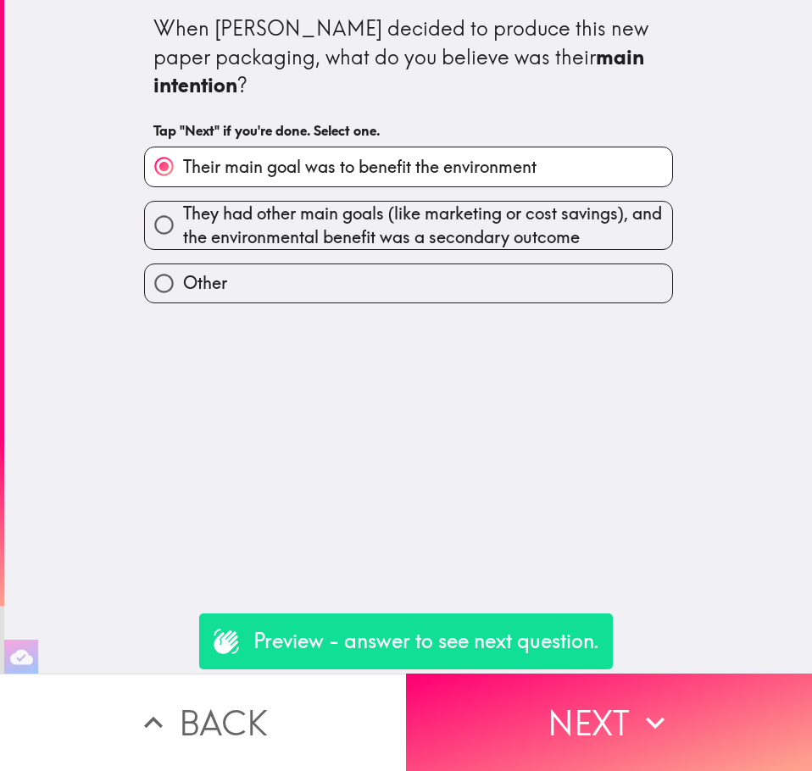
click at [448, 286] on label "Other" at bounding box center [408, 283] width 527 height 38
click at [183, 286] on input "Other" at bounding box center [164, 283] width 38 height 38
radio input "true"
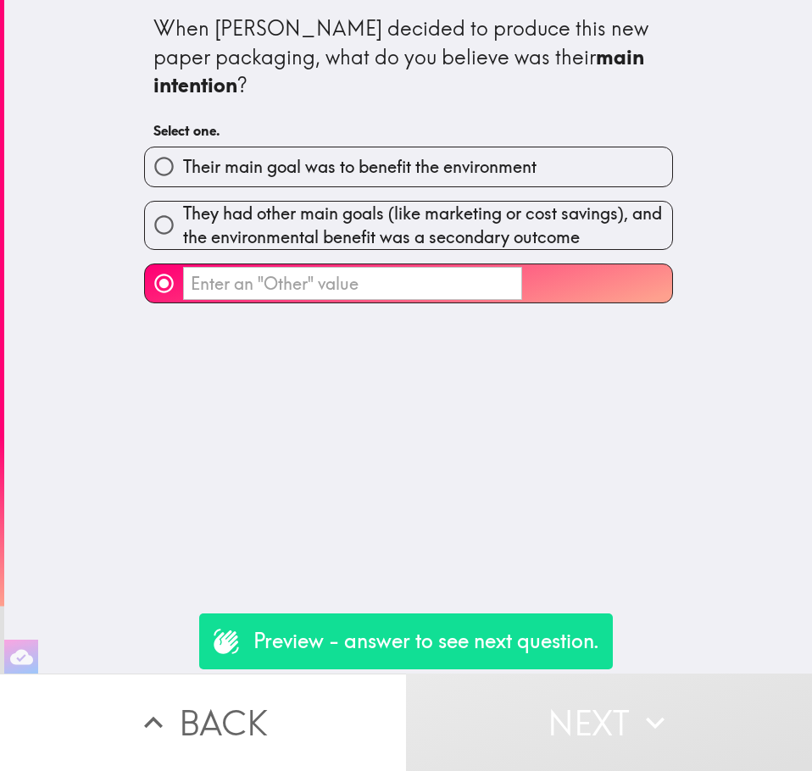
click at [467, 208] on span "They had other main goals (like marketing or cost savings), and the environment…" at bounding box center [427, 225] width 489 height 47
click at [183, 208] on input "They had other main goals (like marketing or cost savings), and the environment…" at bounding box center [164, 225] width 38 height 38
radio input "true"
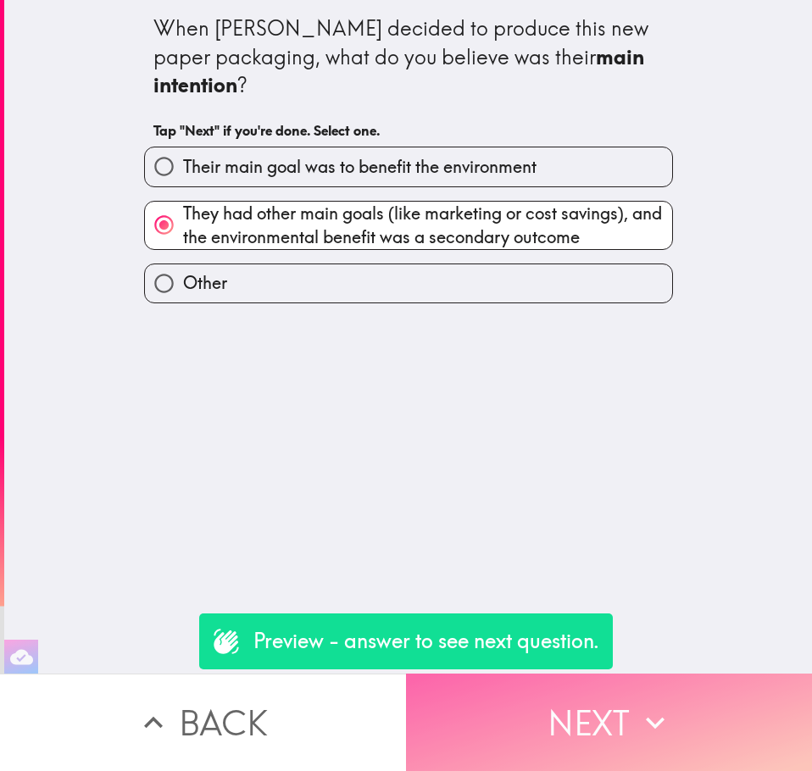
click at [688, 699] on button "Next" at bounding box center [609, 722] width 406 height 97
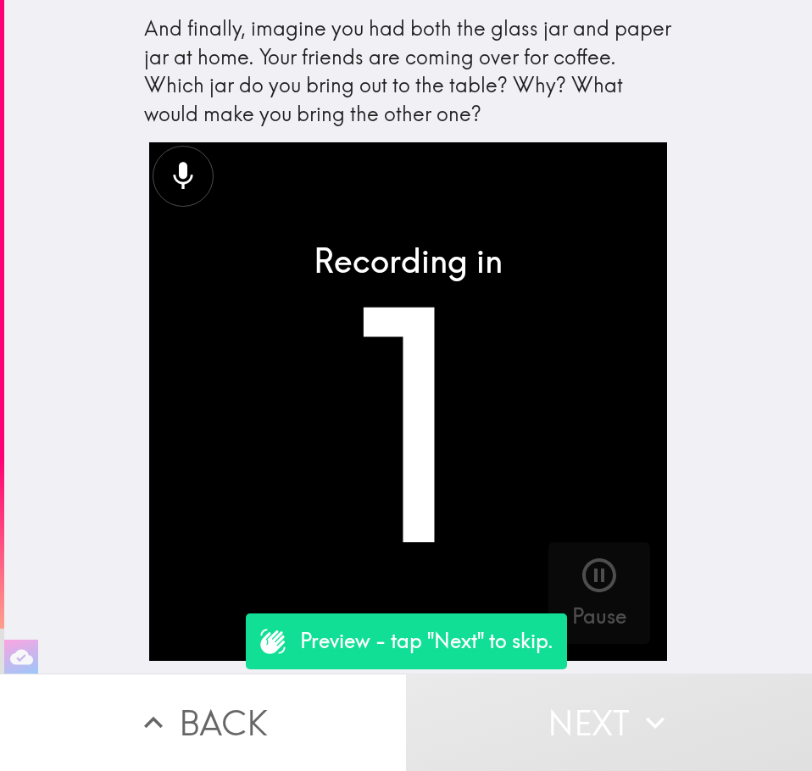
click at [621, 699] on button "Next" at bounding box center [609, 722] width 406 height 97
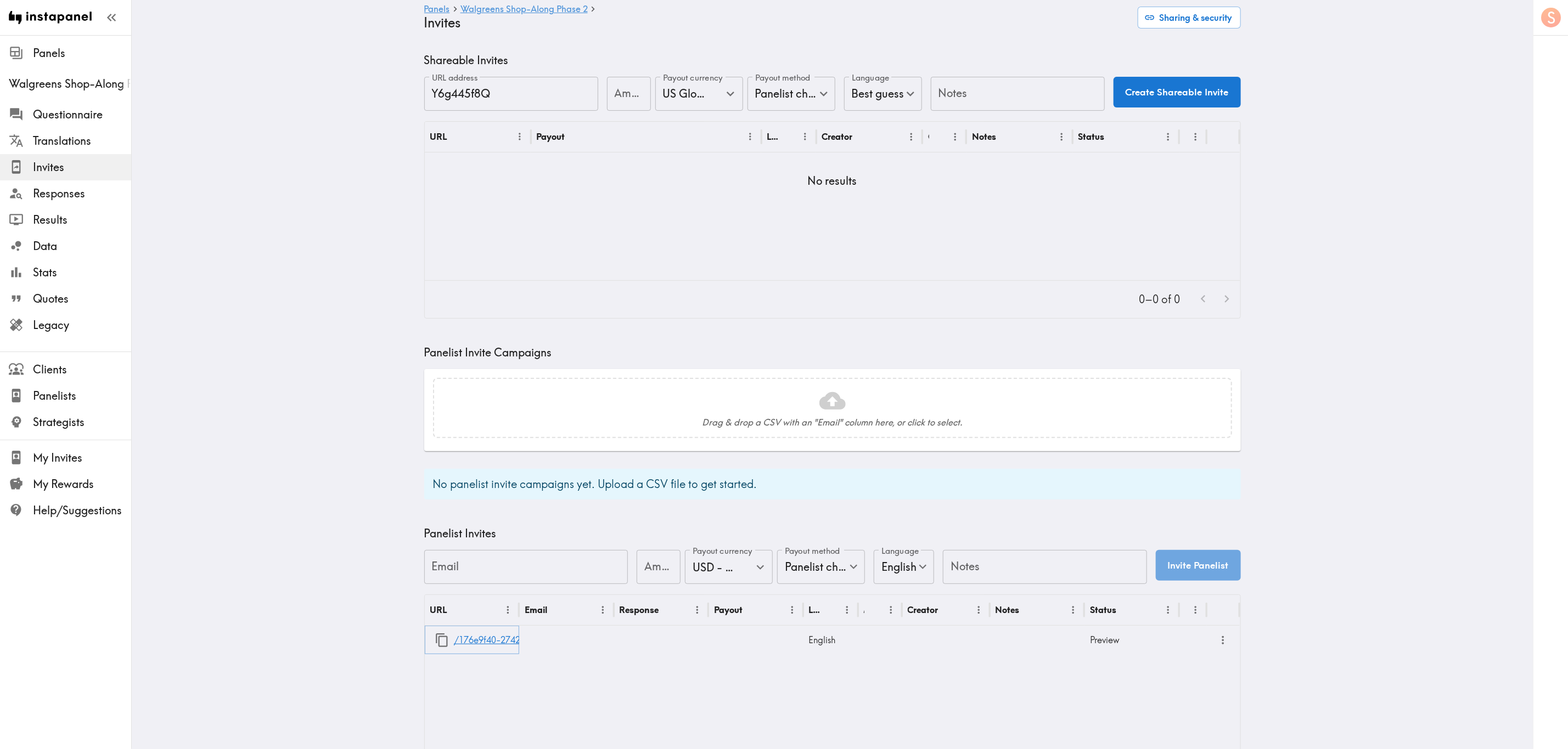
click at [437, 644] on icon "button" at bounding box center [442, 640] width 15 height 15
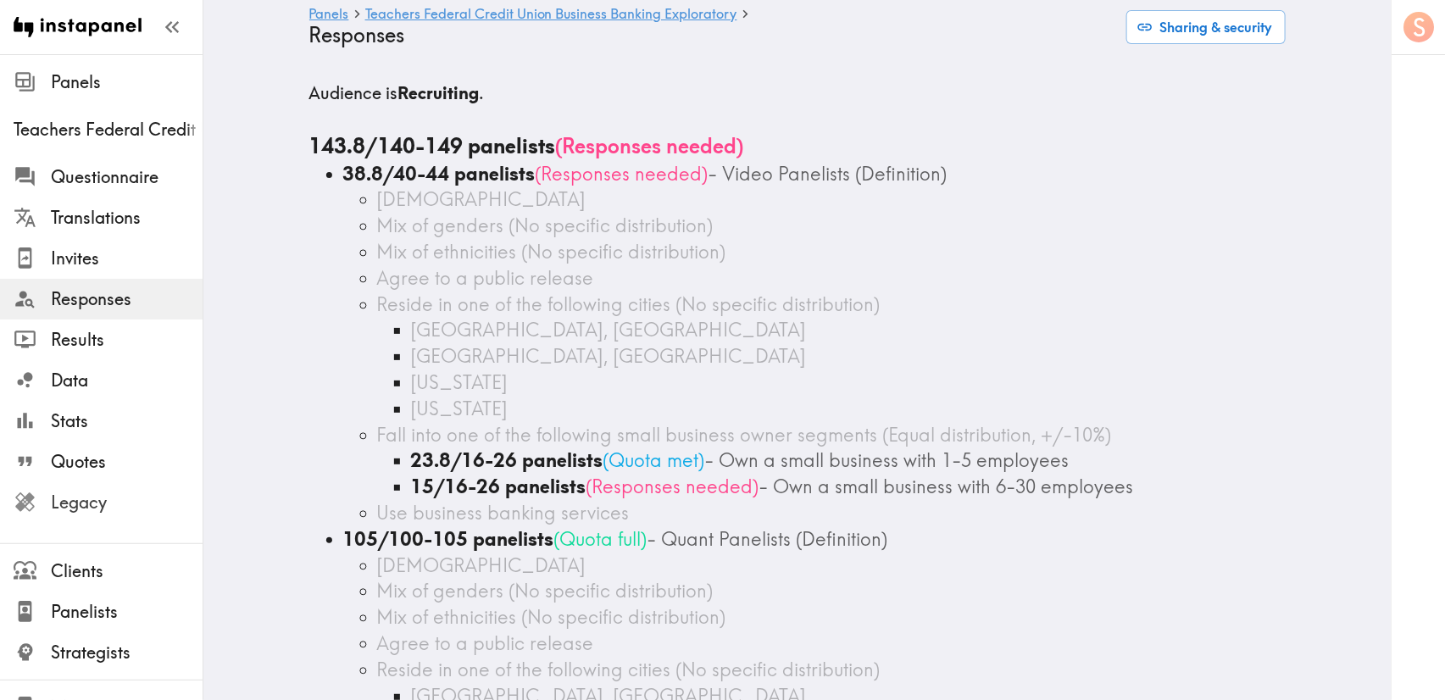
click at [144, 509] on span "Legacy" at bounding box center [127, 503] width 152 height 24
